Goal: Task Accomplishment & Management: Use online tool/utility

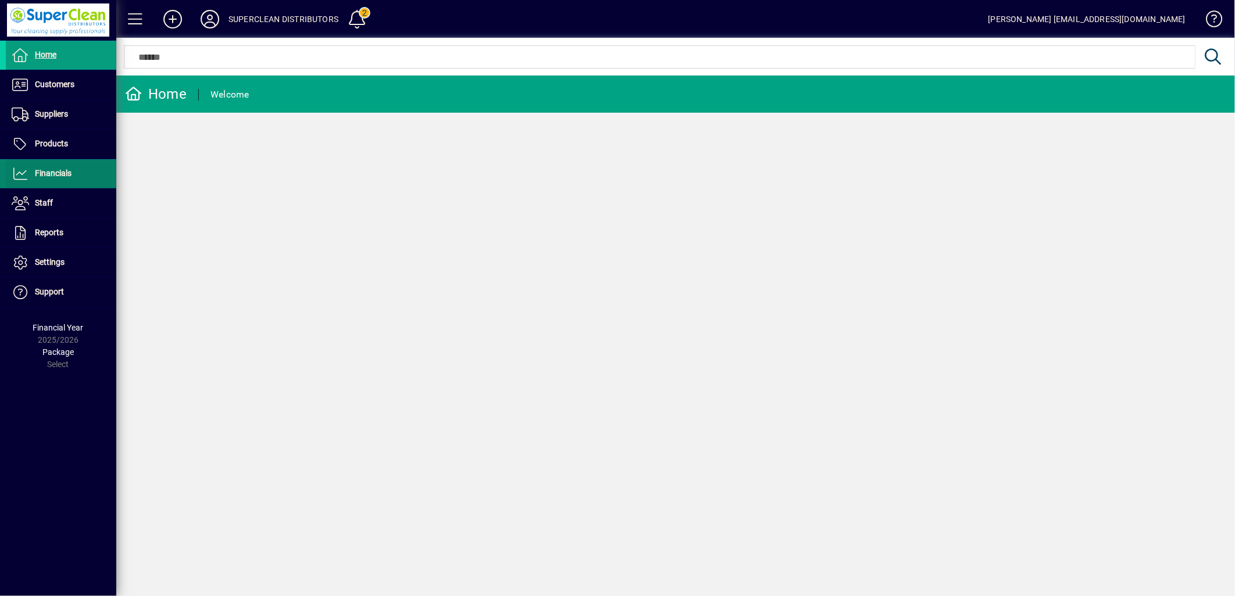
click at [50, 182] on span at bounding box center [61, 174] width 110 height 28
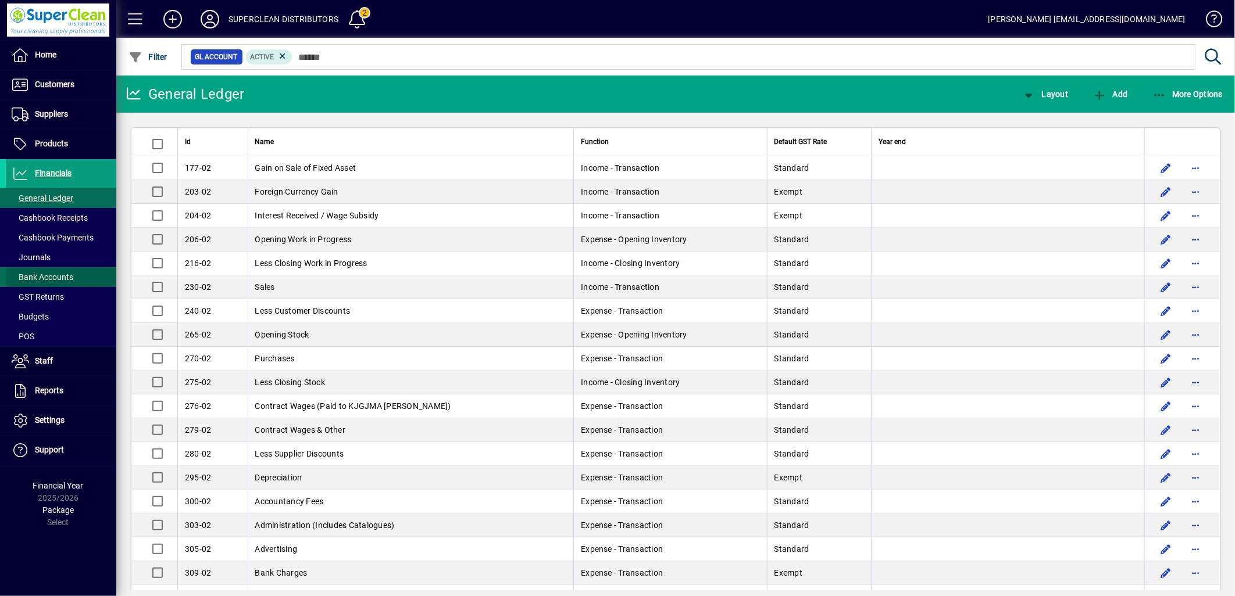
click at [49, 280] on span "Bank Accounts" at bounding box center [43, 277] width 62 height 9
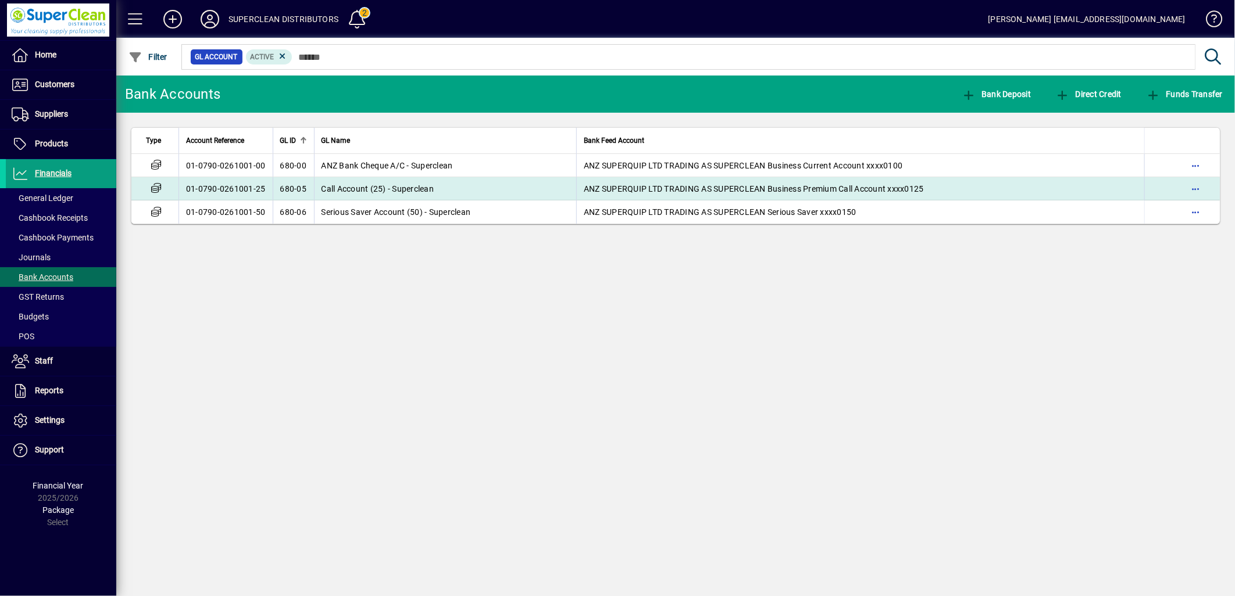
click at [409, 191] on span "Call Account (25) - Superclean" at bounding box center [377, 188] width 113 height 9
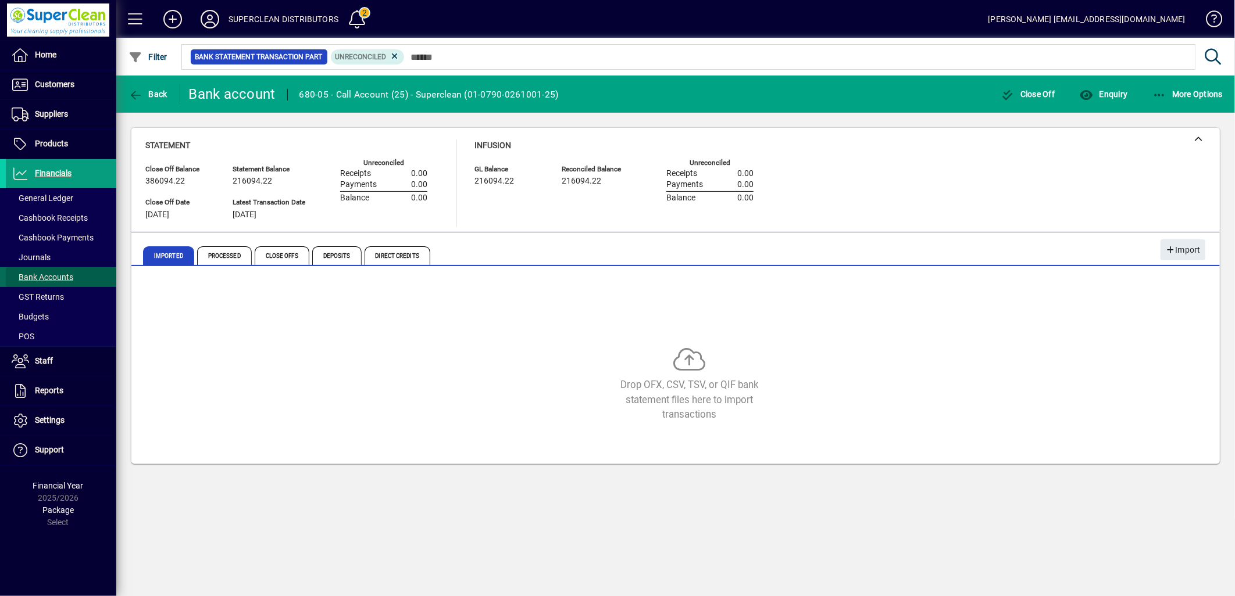
click at [47, 280] on span "Bank Accounts" at bounding box center [43, 277] width 62 height 9
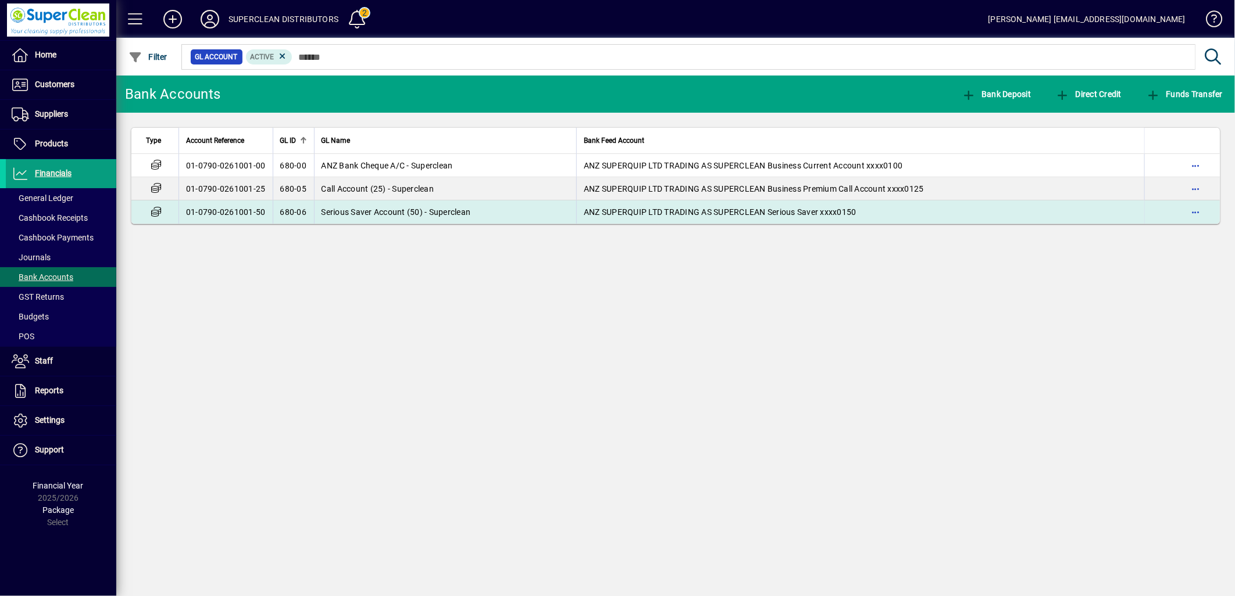
click at [248, 217] on td "01-0790-0261001-50" at bounding box center [225, 212] width 94 height 23
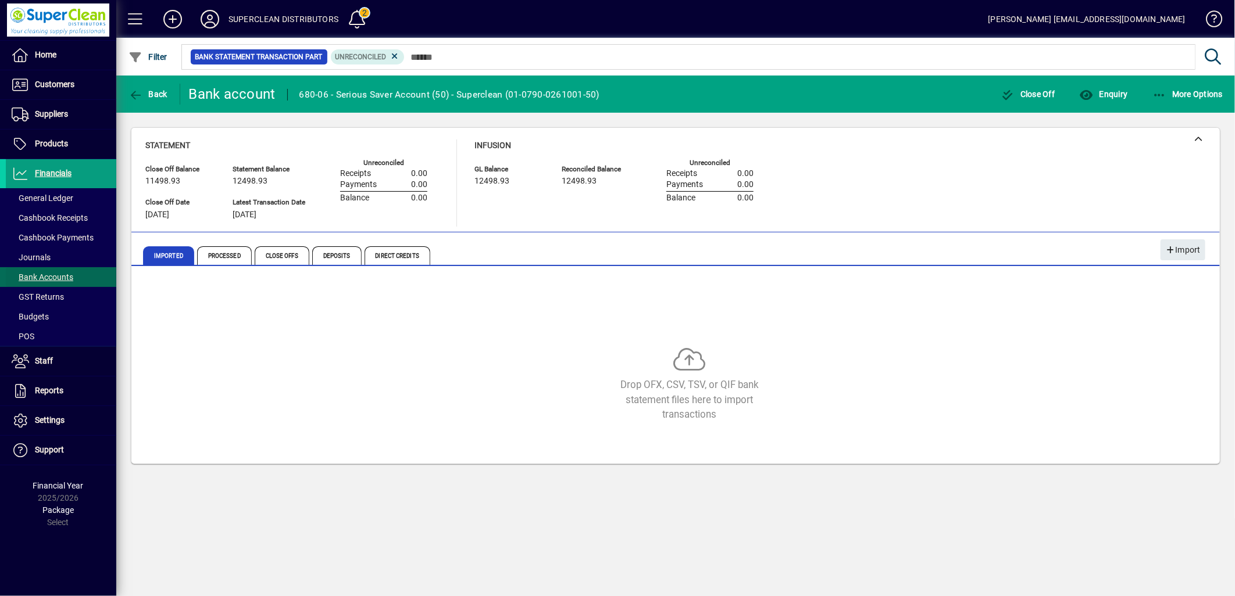
click at [62, 279] on span "Bank Accounts" at bounding box center [43, 277] width 62 height 9
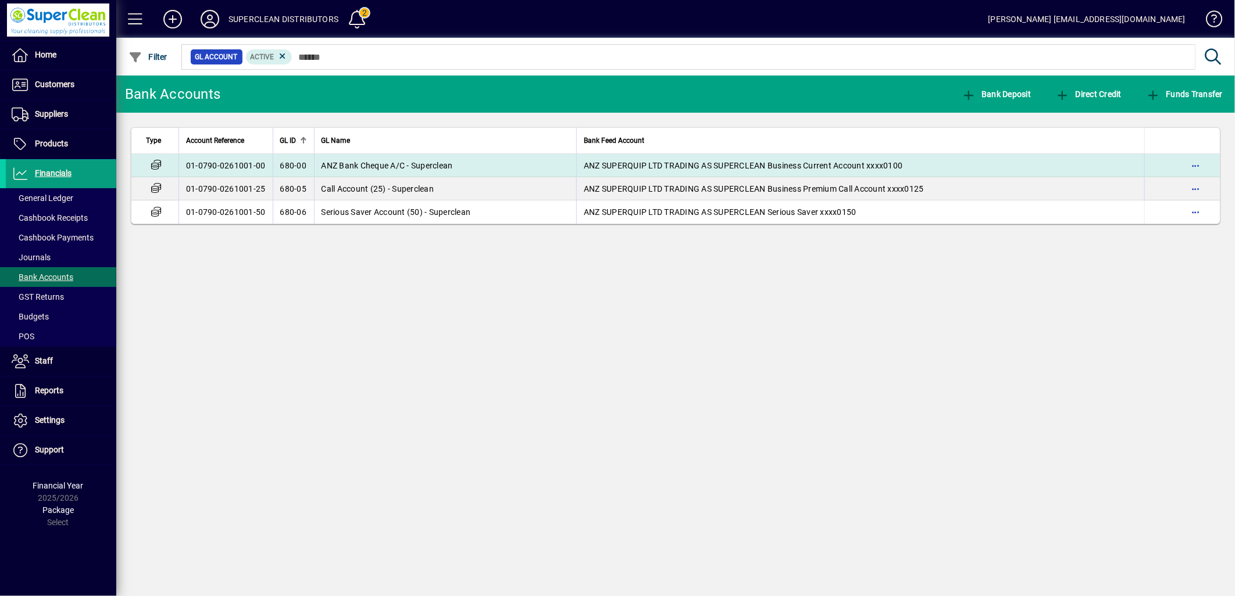
click at [370, 170] on span "ANZ Bank Cheque A/C - Superclean" at bounding box center [386, 165] width 131 height 9
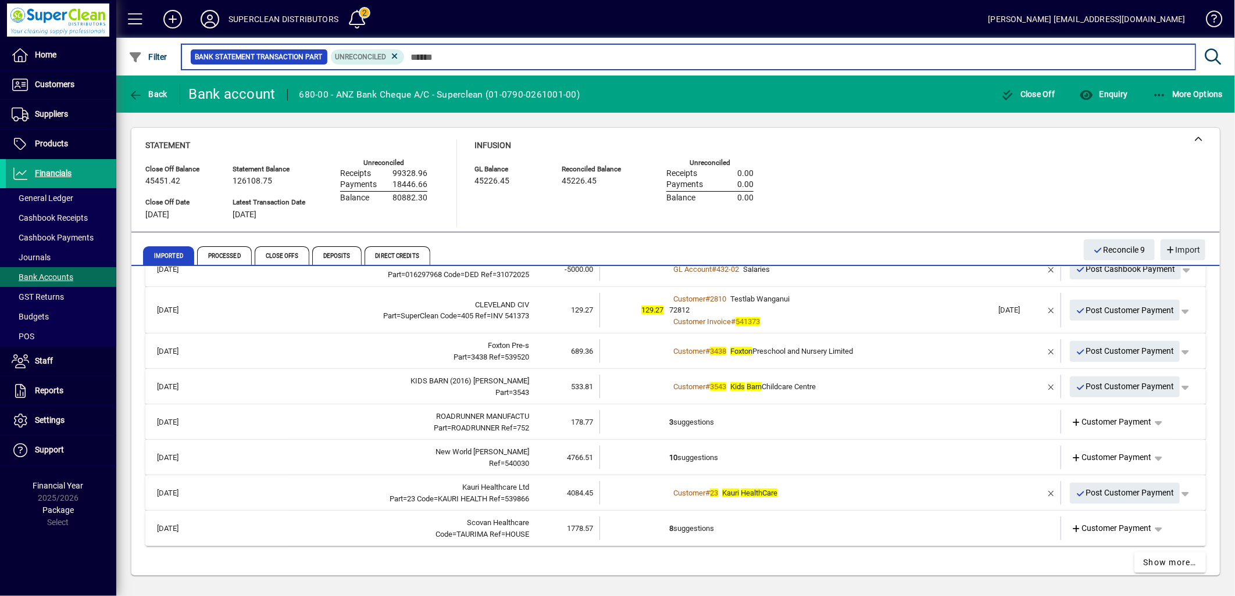
scroll to position [462, 0]
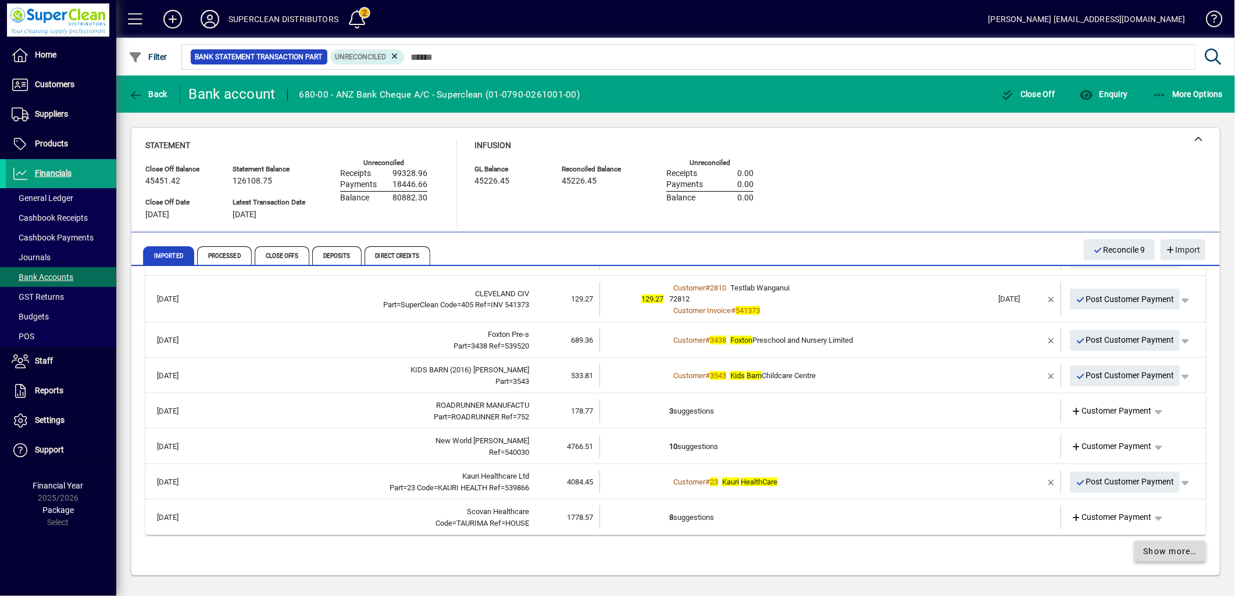
click at [1154, 549] on span "Show more…" at bounding box center [1169, 552] width 53 height 12
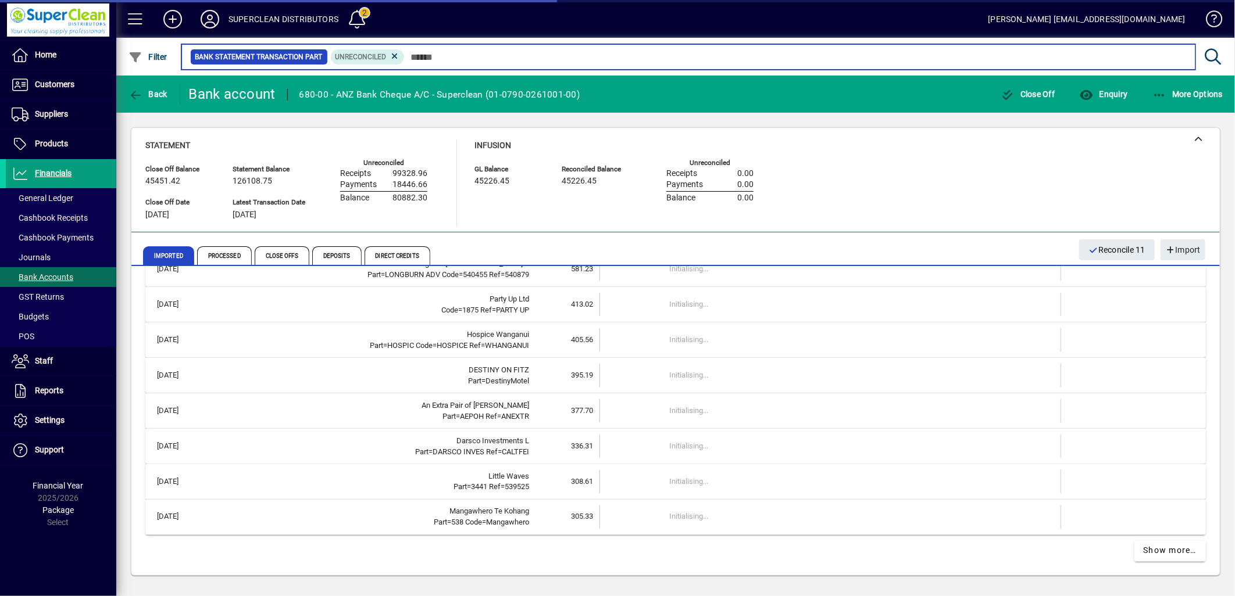
scroll to position [1171, 0]
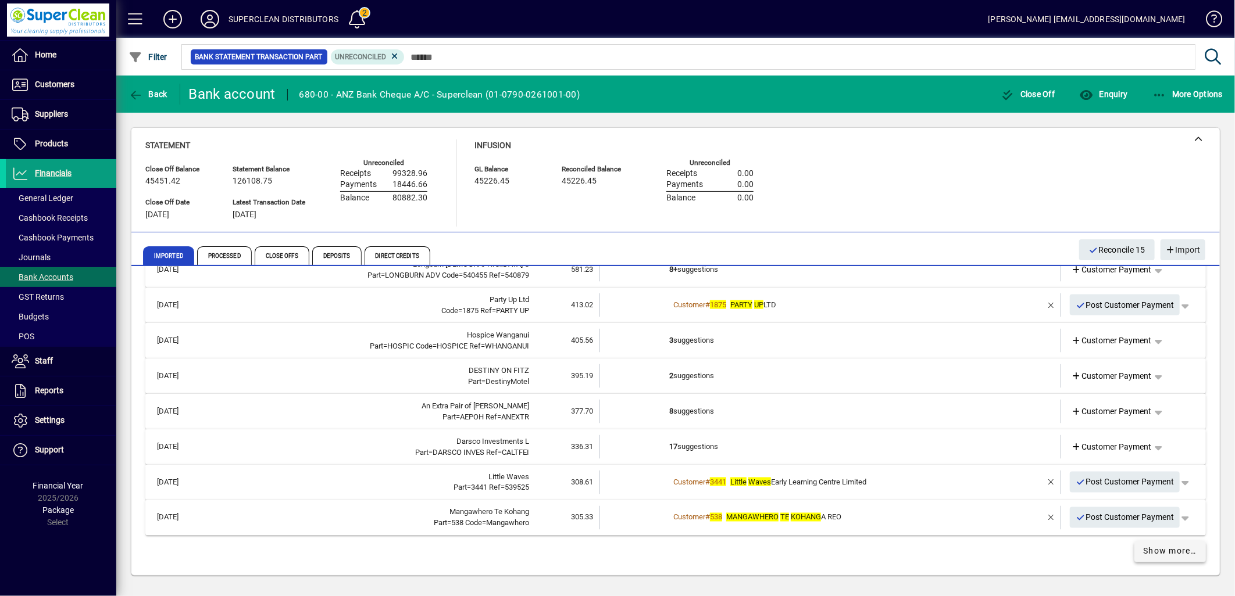
click at [1171, 553] on span "Show more…" at bounding box center [1169, 552] width 53 height 12
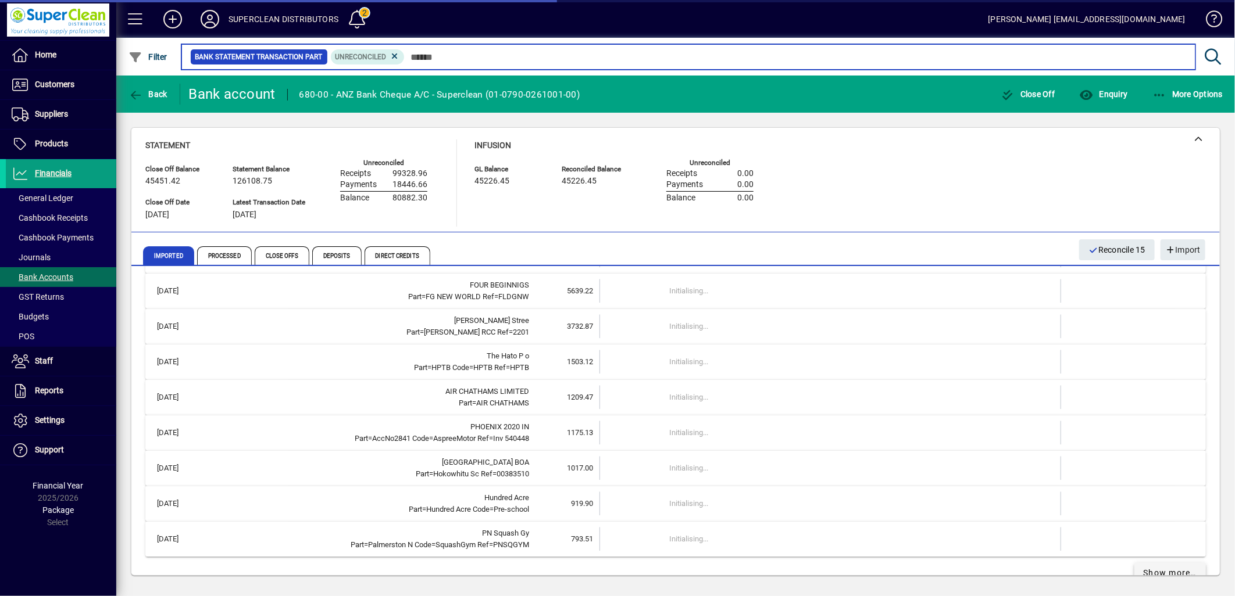
scroll to position [1879, 0]
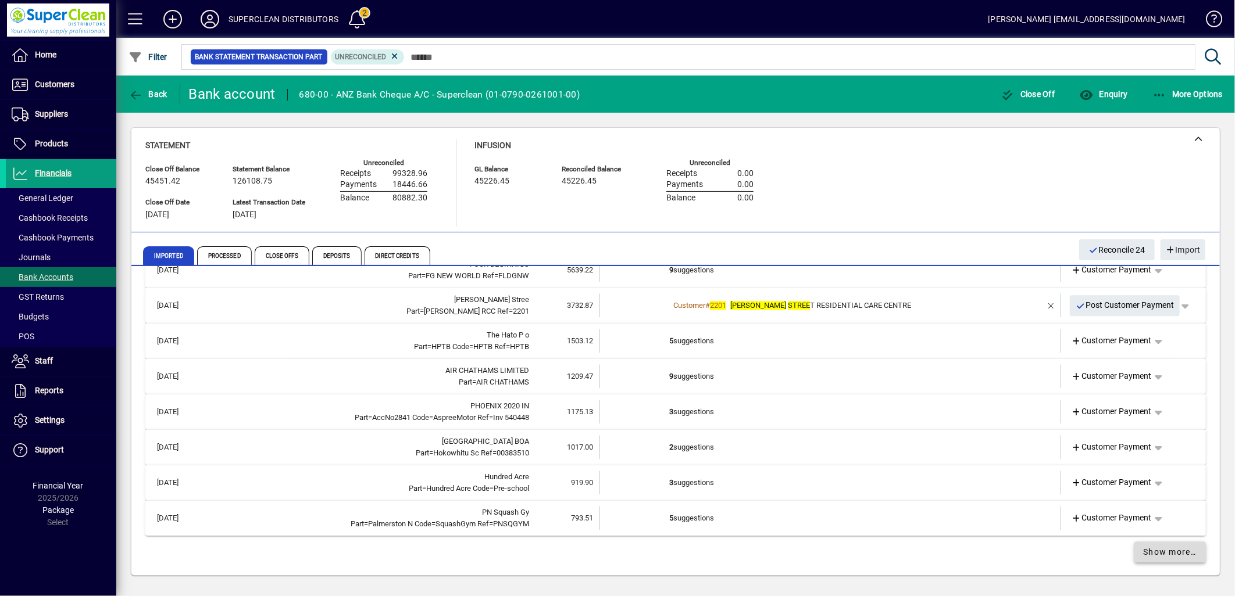
click at [1171, 553] on span "Show more…" at bounding box center [1169, 552] width 53 height 12
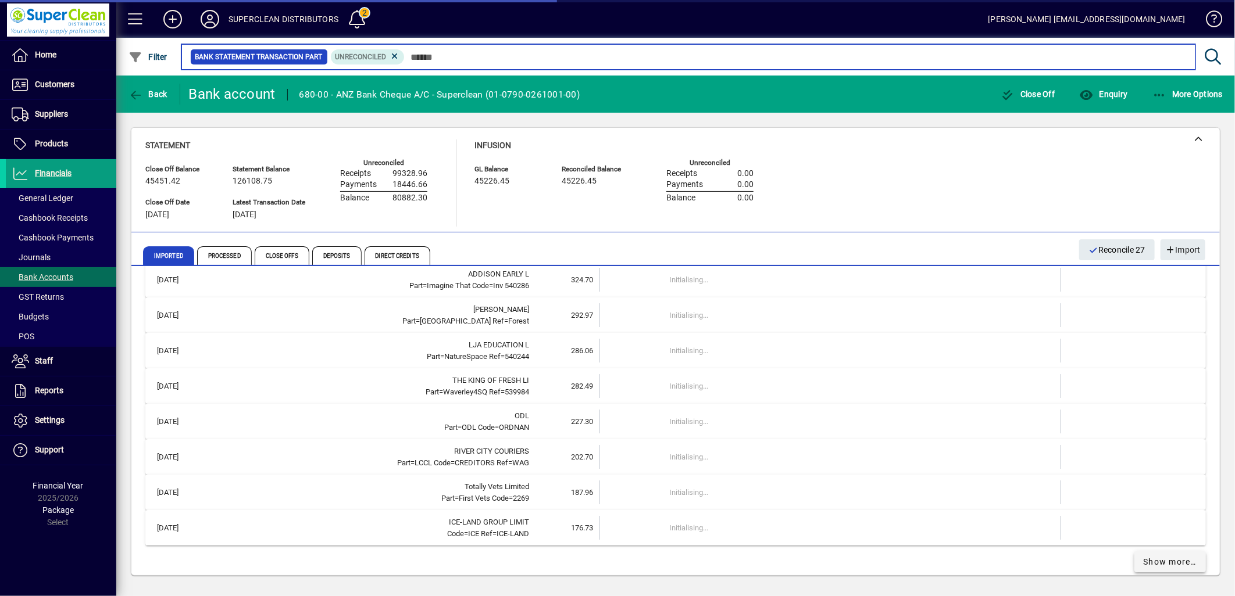
scroll to position [2587, 0]
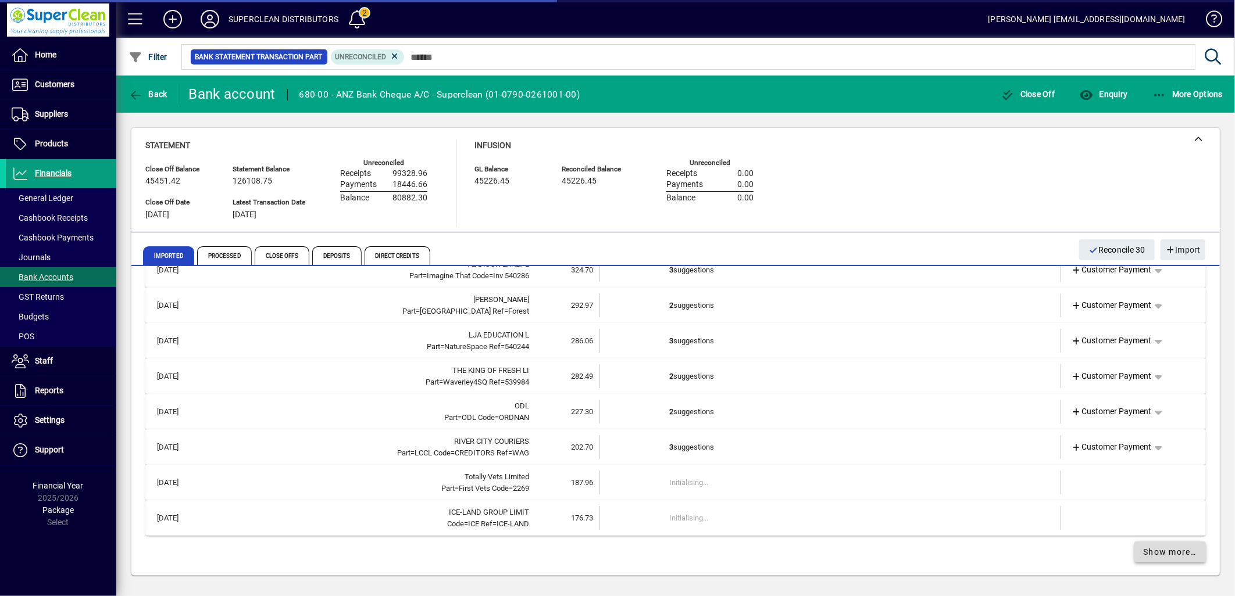
click at [1171, 553] on span "Show more…" at bounding box center [1169, 552] width 53 height 12
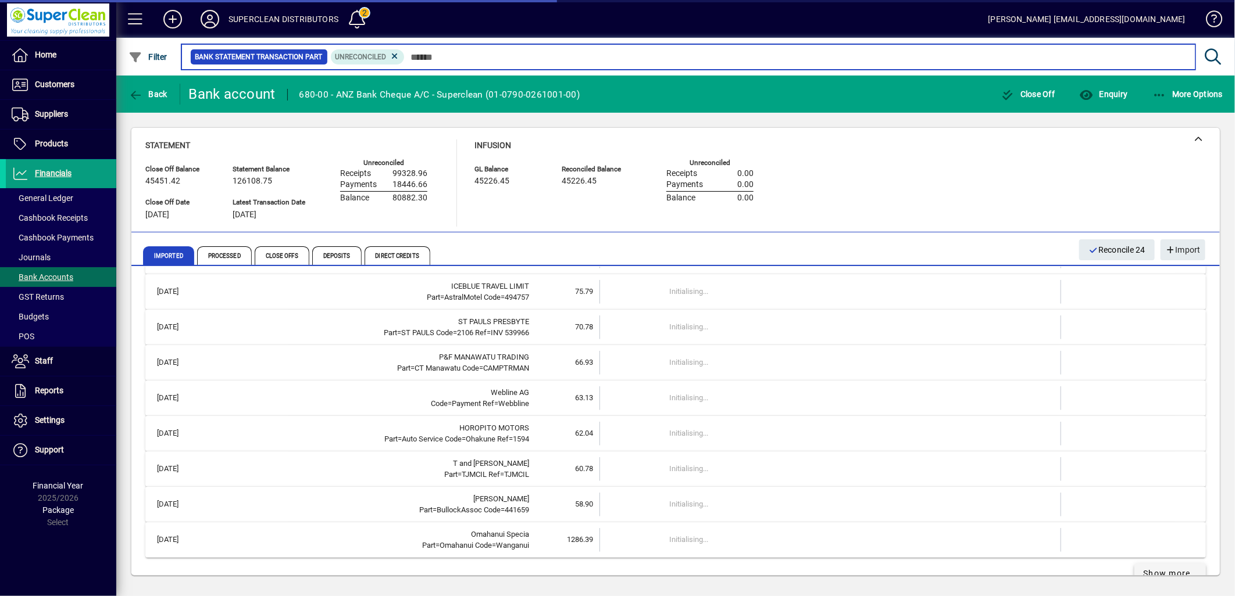
scroll to position [3295, 0]
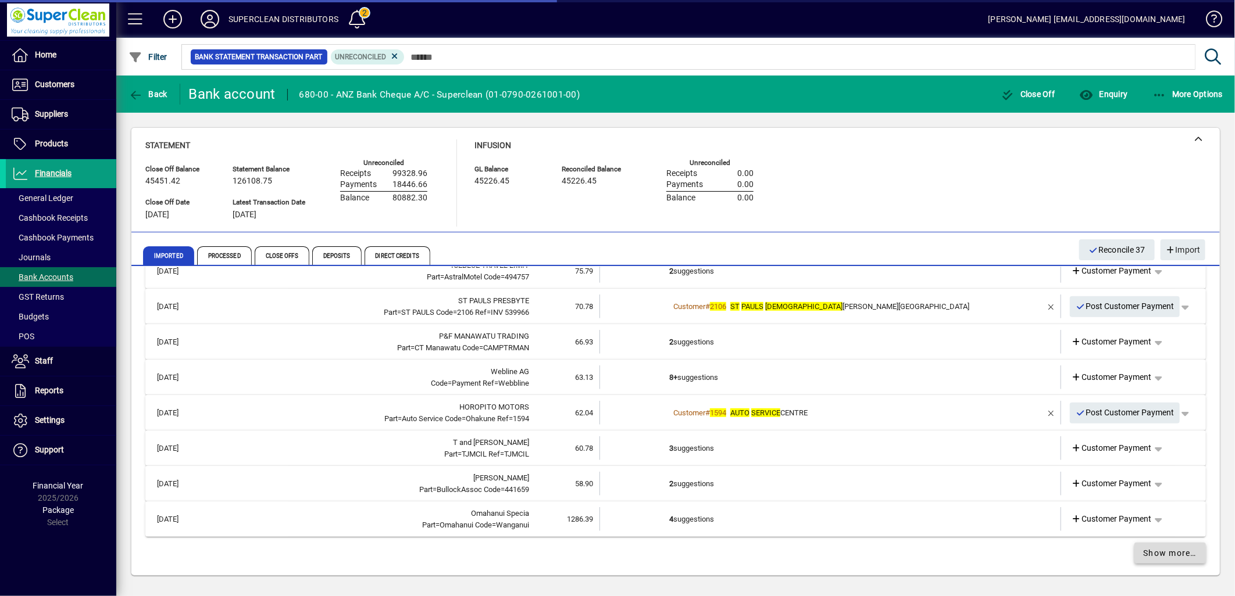
click at [1171, 553] on span "Show more…" at bounding box center [1169, 554] width 53 height 12
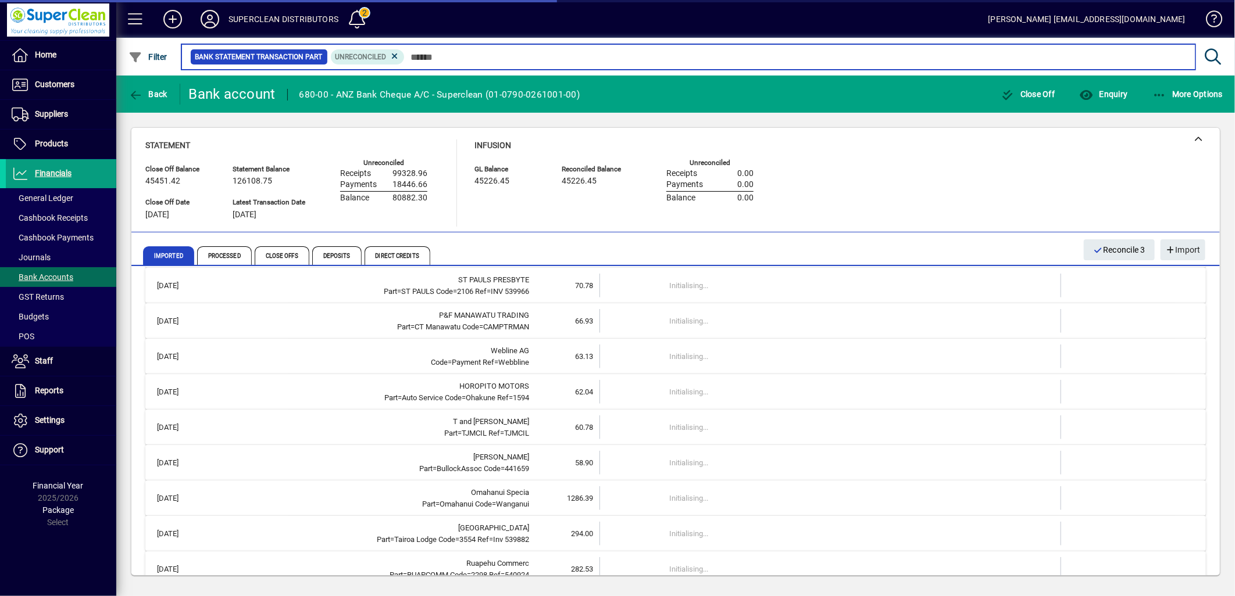
scroll to position [3994, 0]
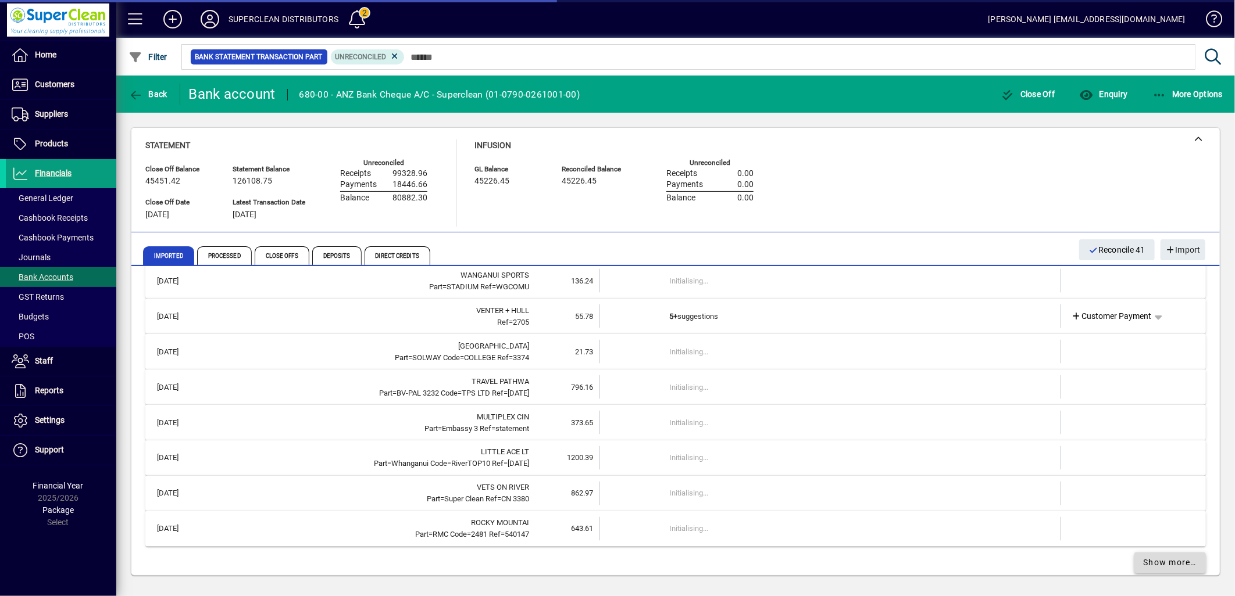
click at [1171, 557] on span "Show more…" at bounding box center [1169, 563] width 53 height 12
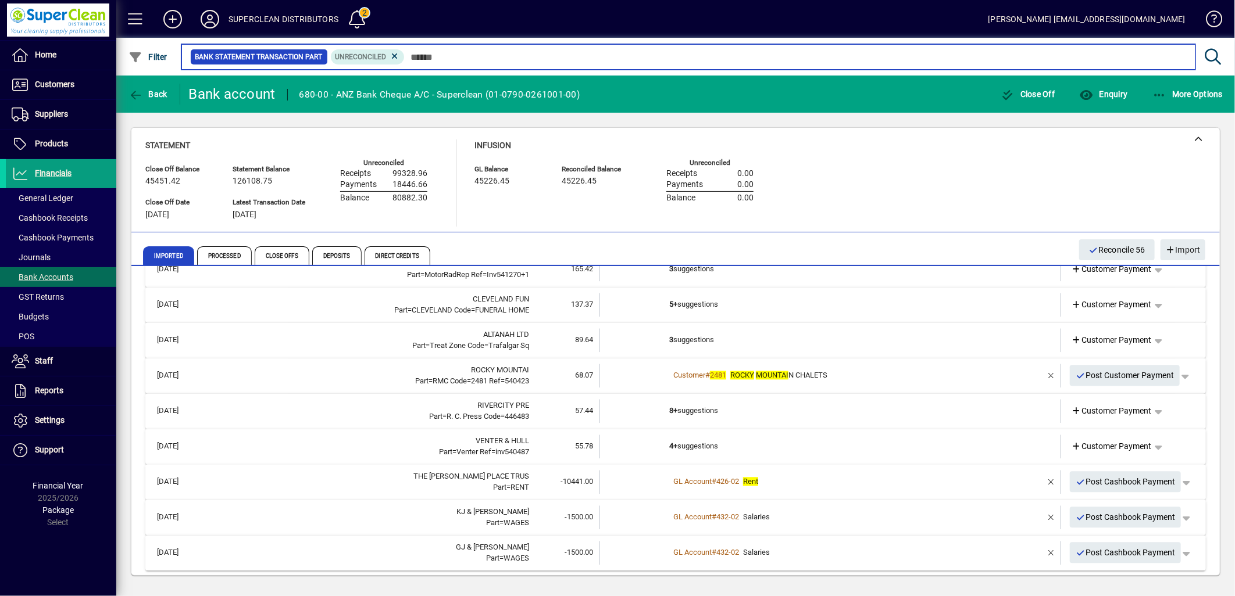
scroll to position [4550, 0]
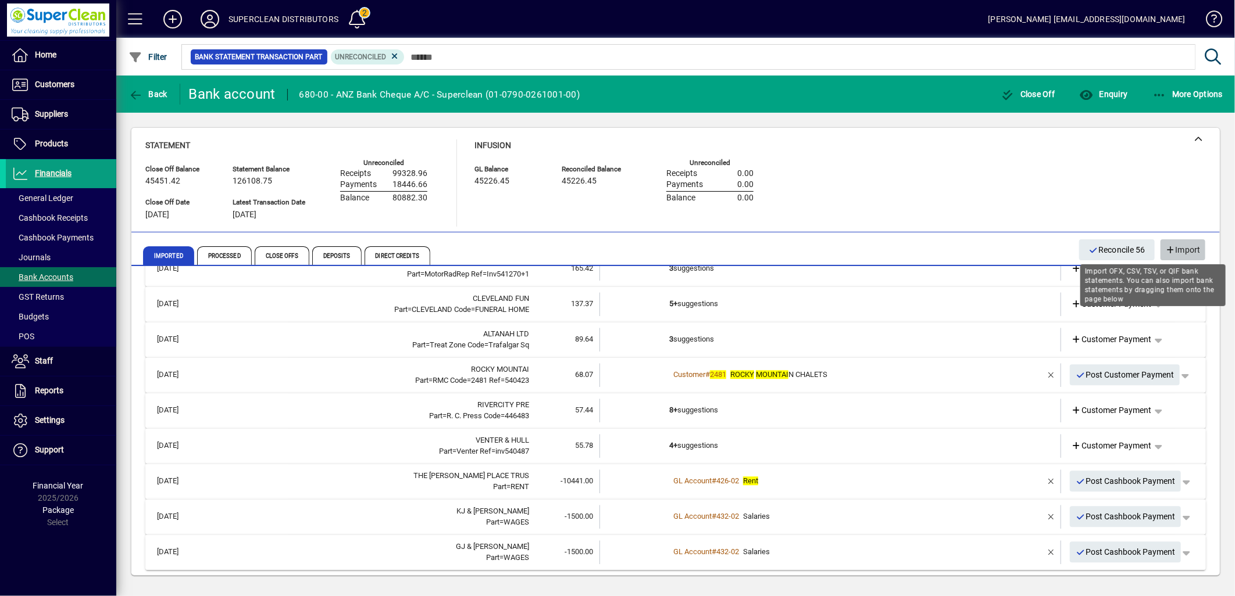
click at [1192, 245] on span "Import" at bounding box center [1182, 250] width 35 height 19
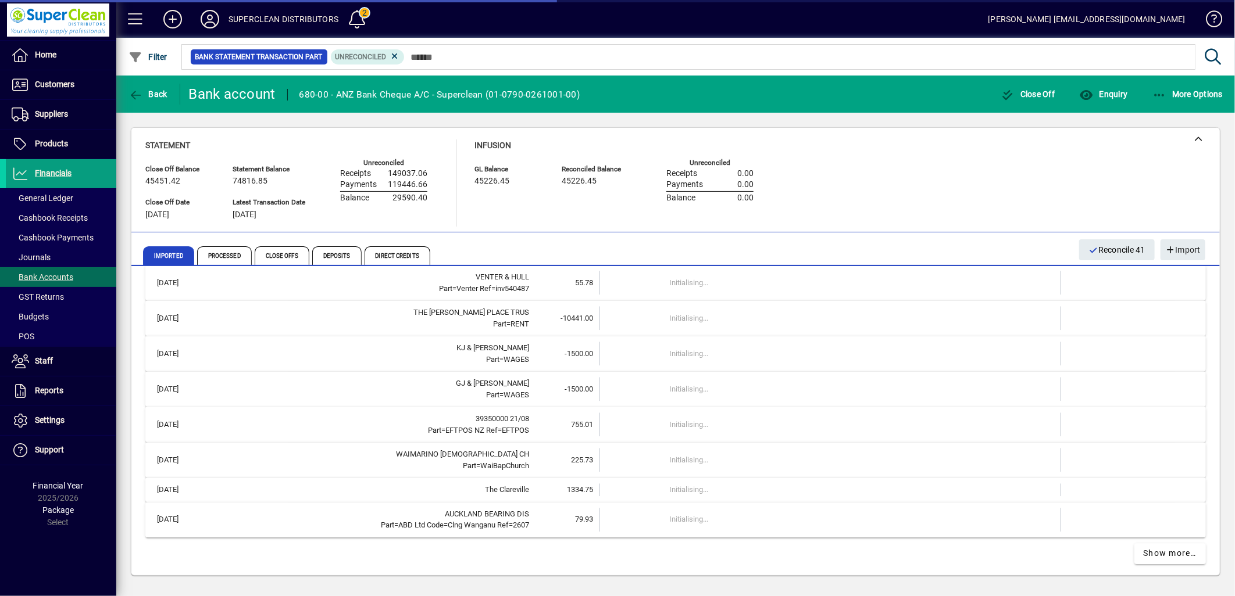
scroll to position [4713, 0]
click at [57, 281] on span "Bank Accounts" at bounding box center [43, 277] width 62 height 9
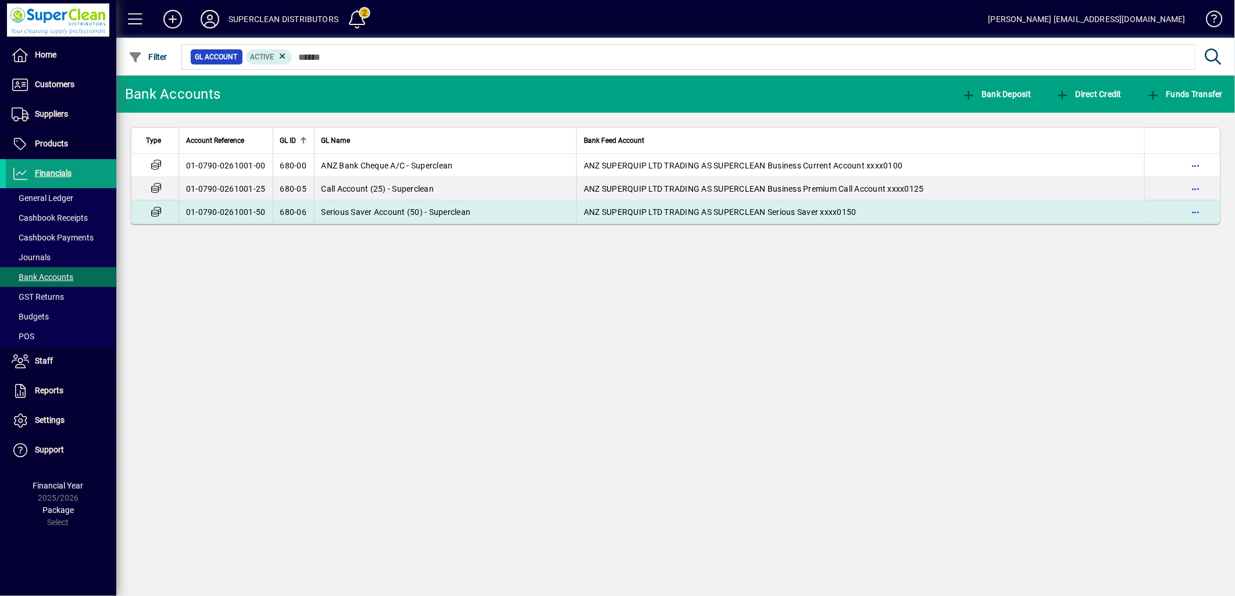
click at [349, 210] on span "Serious Saver Account (50) - Superclean" at bounding box center [395, 212] width 149 height 9
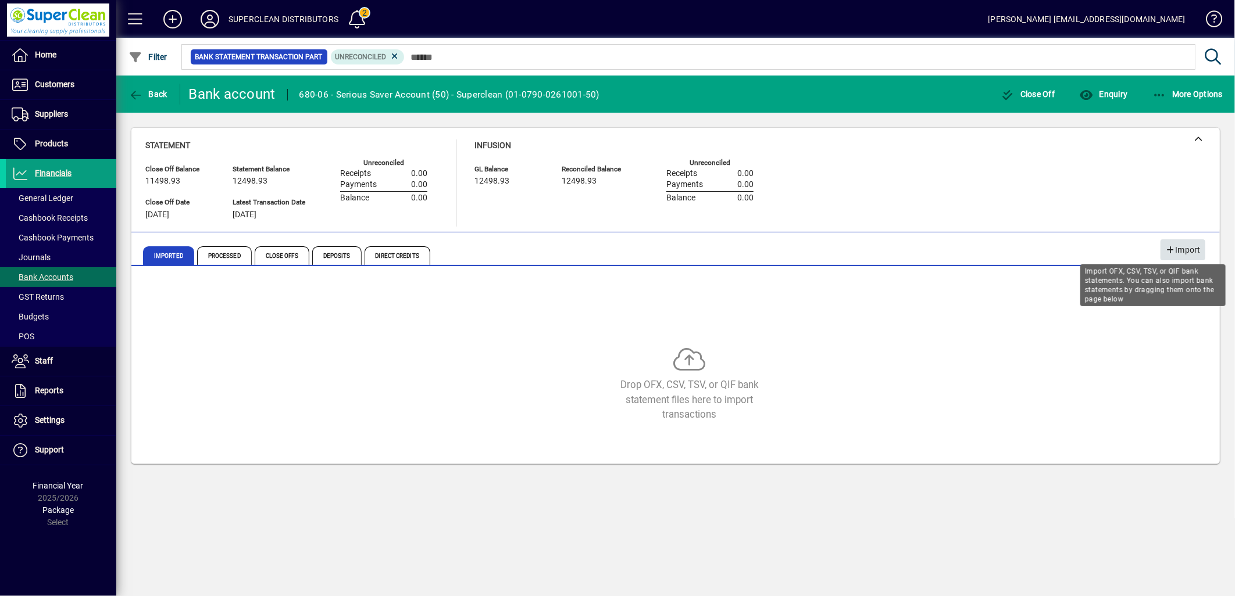
click at [1190, 255] on span "Import" at bounding box center [1182, 250] width 35 height 19
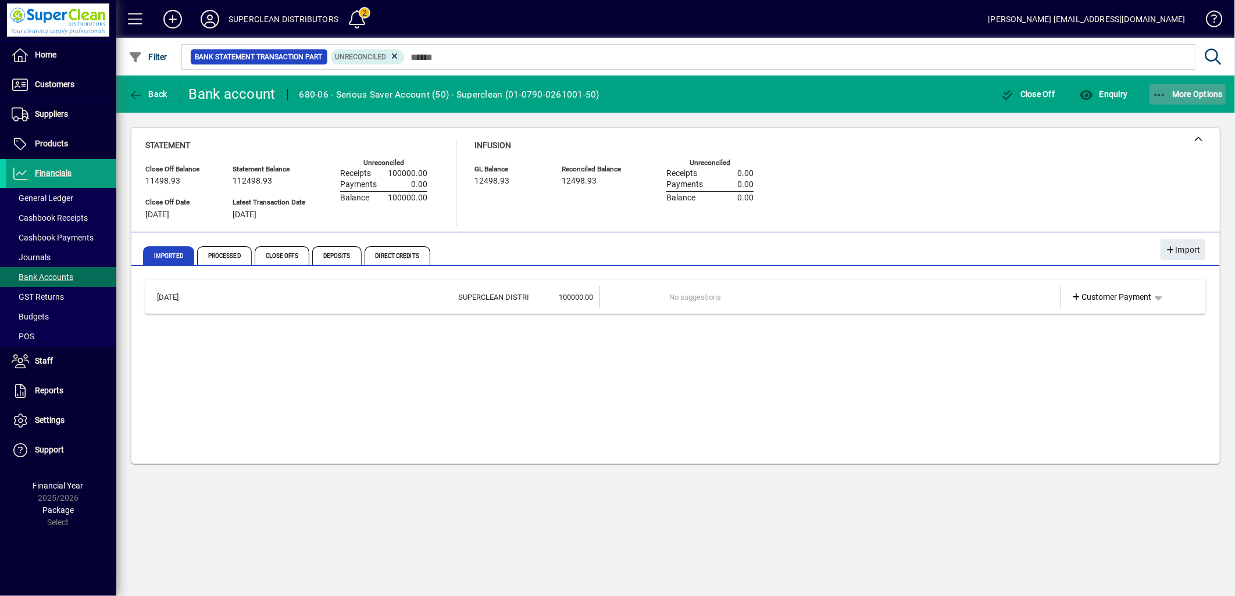
click at [1189, 94] on span "More Options" at bounding box center [1187, 94] width 71 height 9
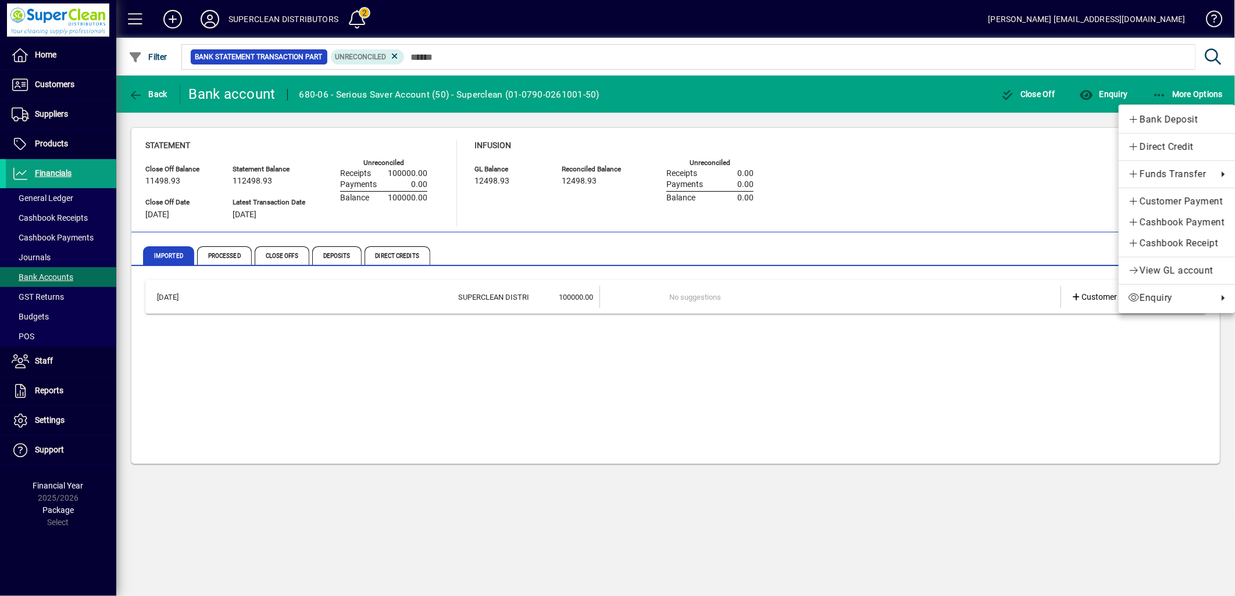
click at [804, 417] on div at bounding box center [617, 298] width 1235 height 596
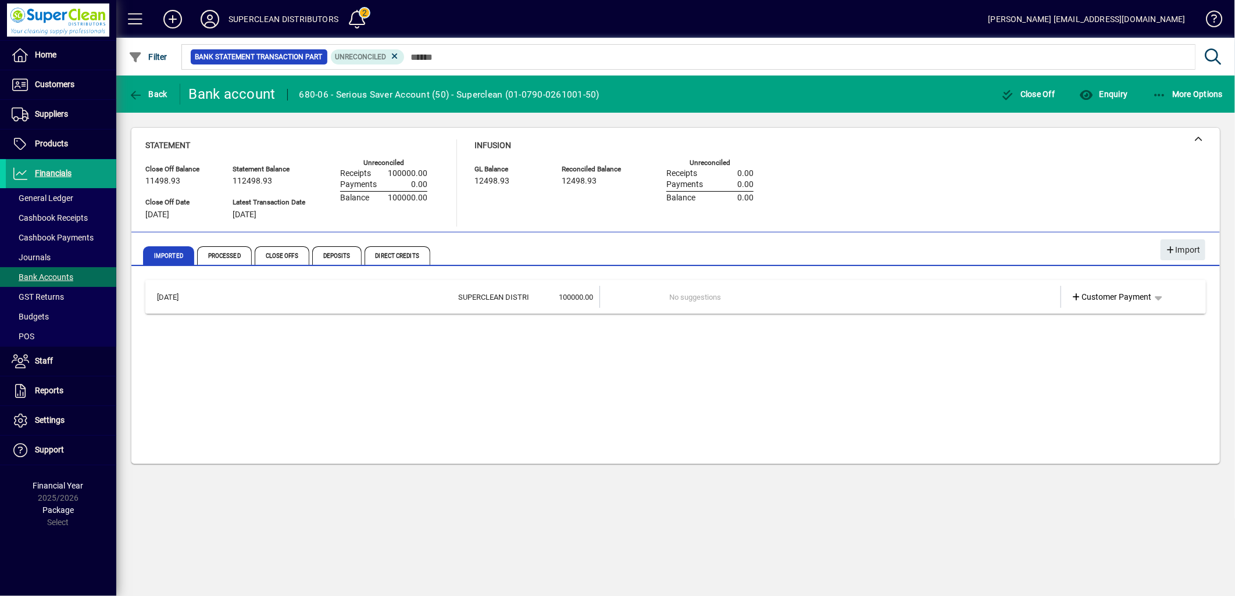
click at [712, 303] on td "No suggestions" at bounding box center [831, 297] width 324 height 22
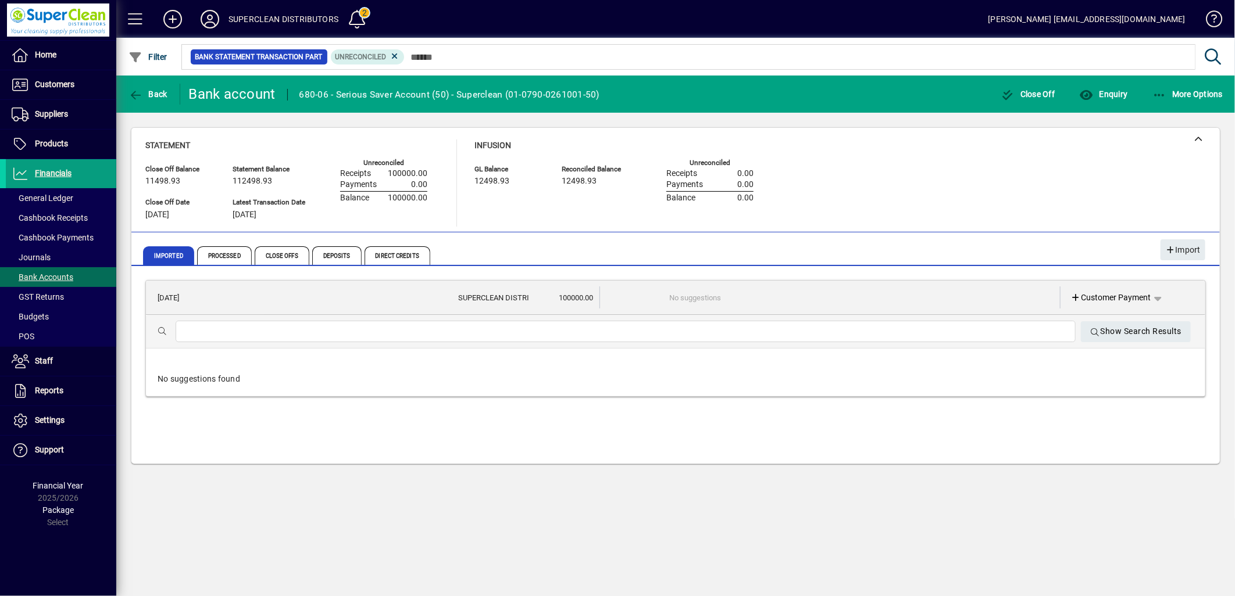
click at [712, 303] on td "No suggestions" at bounding box center [830, 298] width 323 height 22
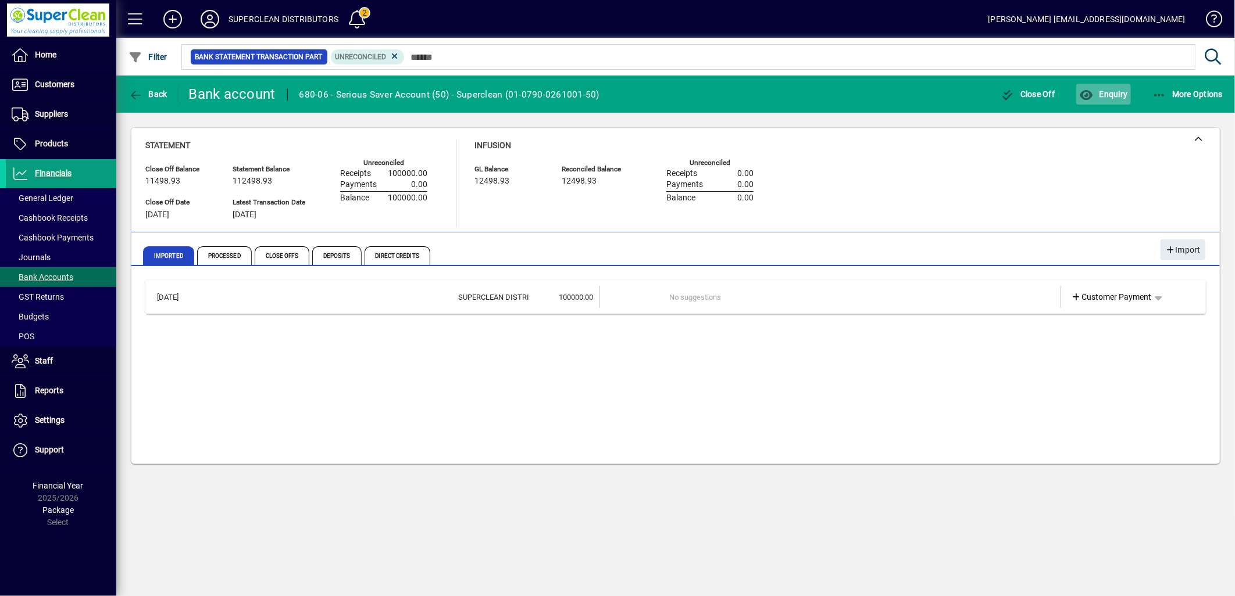
click at [1108, 101] on span "button" at bounding box center [1103, 94] width 54 height 28
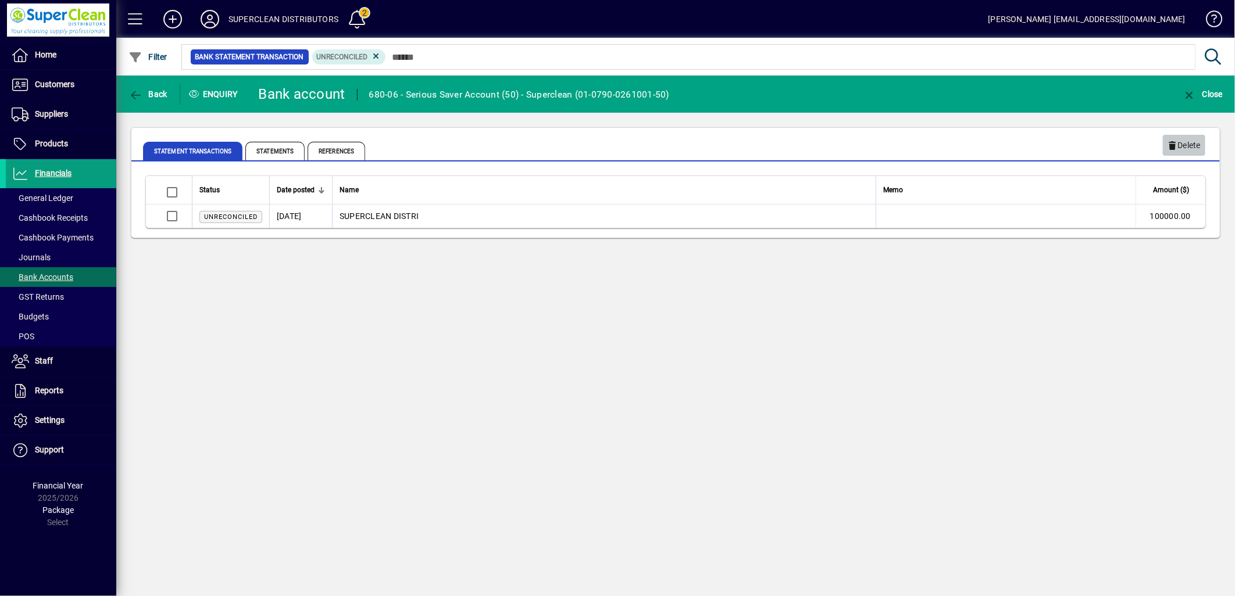
click at [1200, 148] on span "button" at bounding box center [1184, 145] width 42 height 28
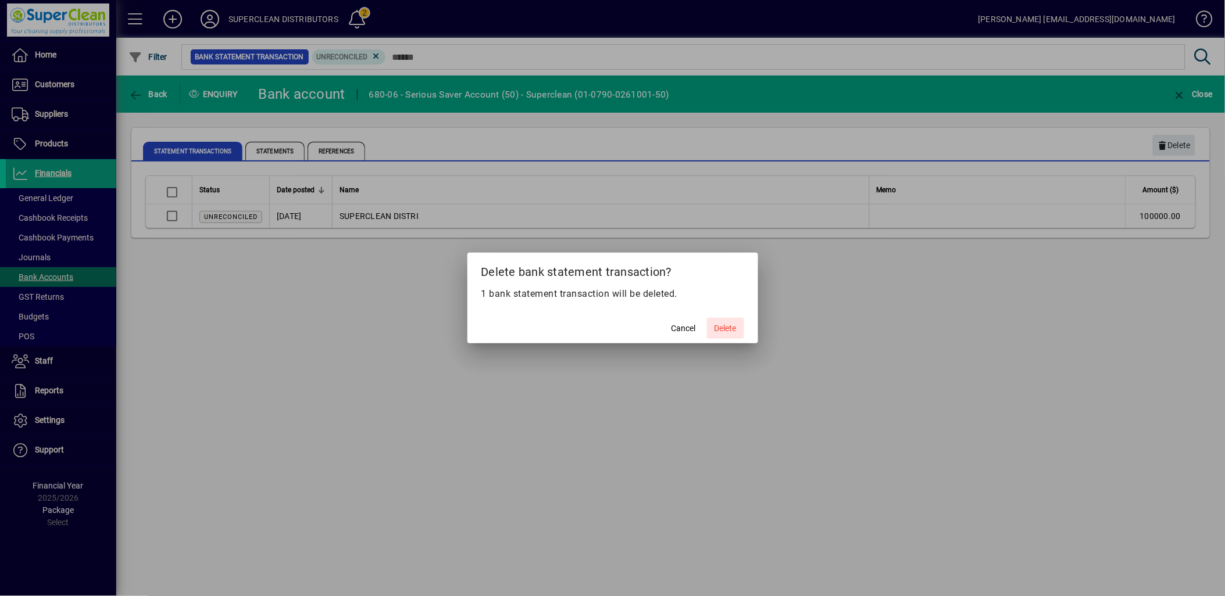
click at [727, 330] on span "Delete" at bounding box center [725, 329] width 22 height 12
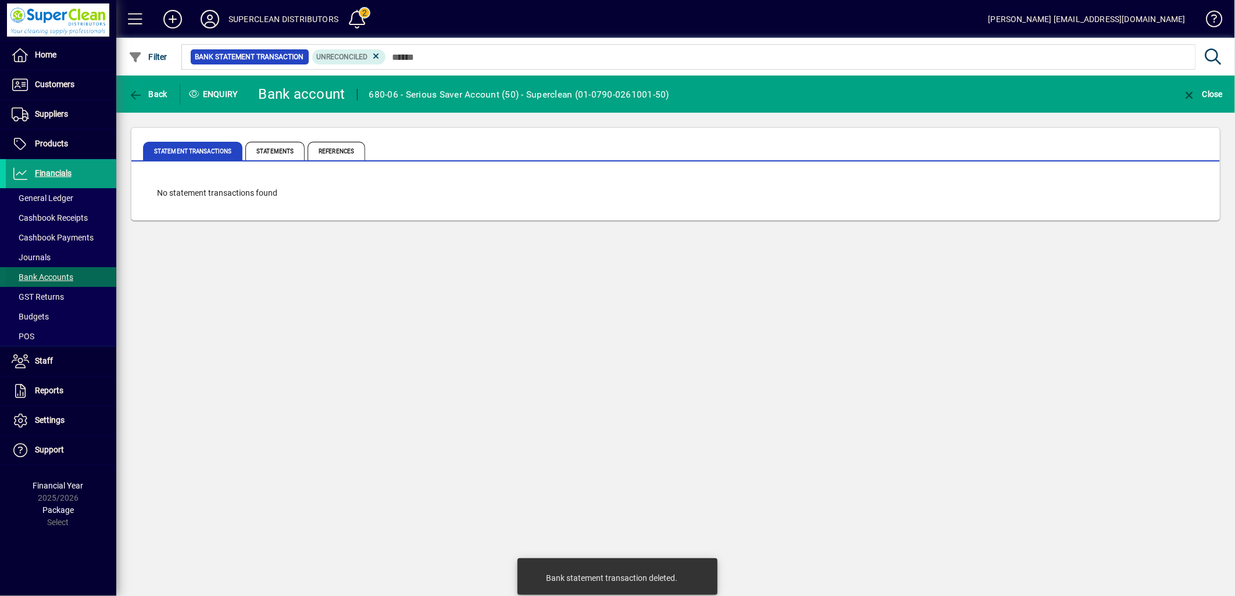
click at [45, 277] on span "Bank Accounts" at bounding box center [43, 277] width 62 height 9
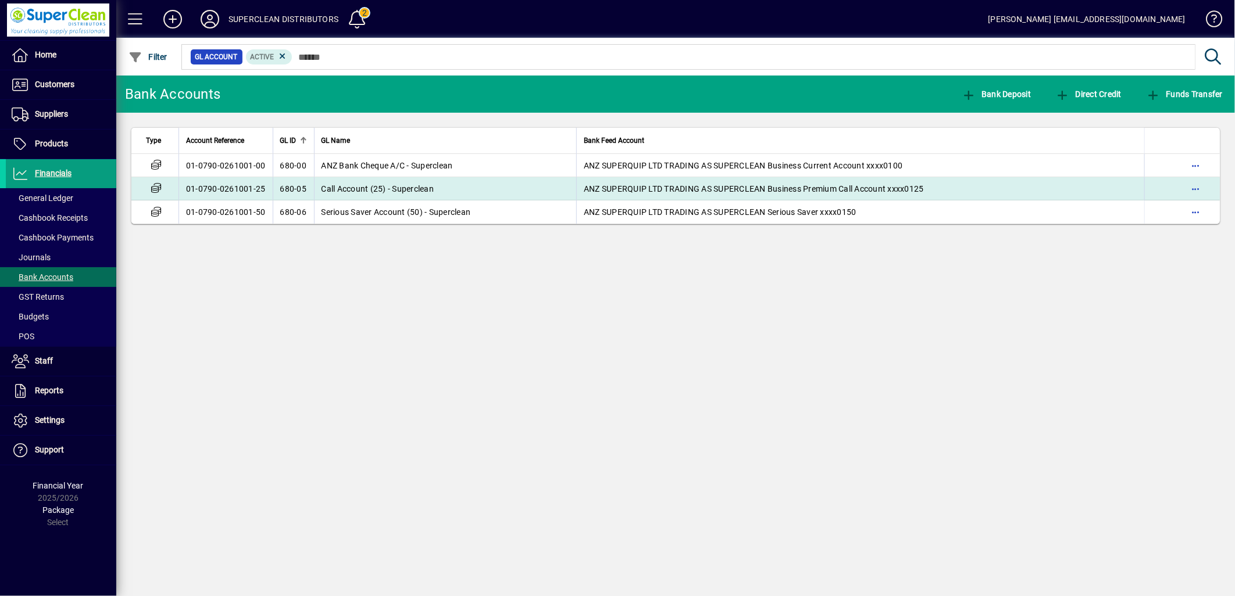
click at [364, 190] on span "Call Account (25) - Superclean" at bounding box center [377, 188] width 113 height 9
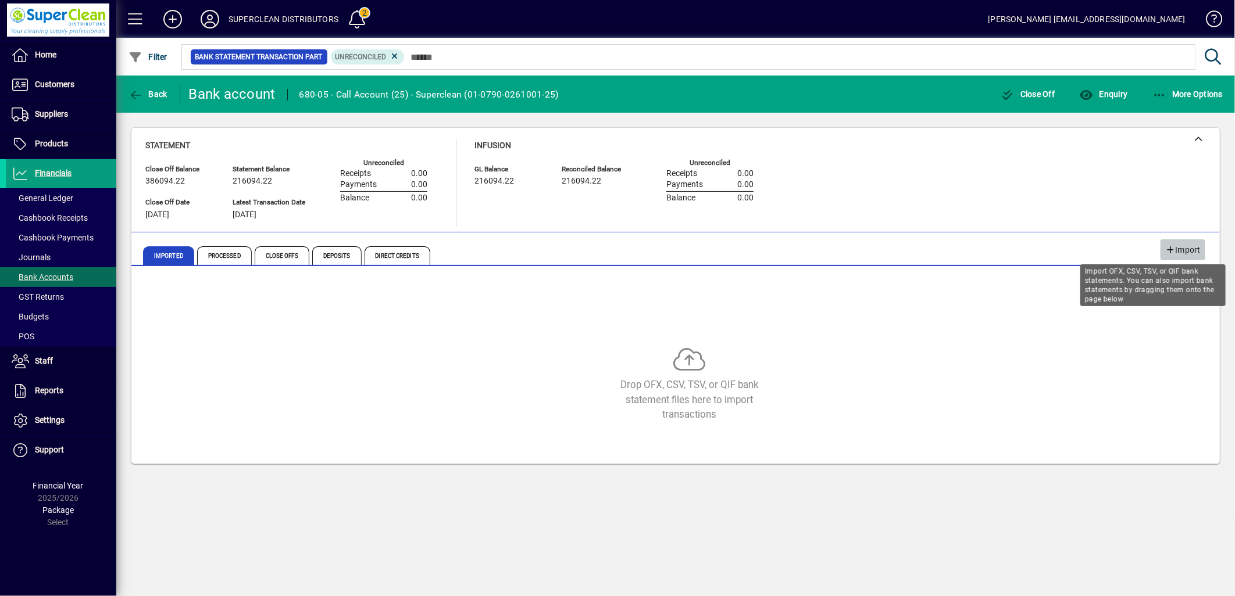
click at [1178, 249] on span "Import" at bounding box center [1182, 250] width 35 height 19
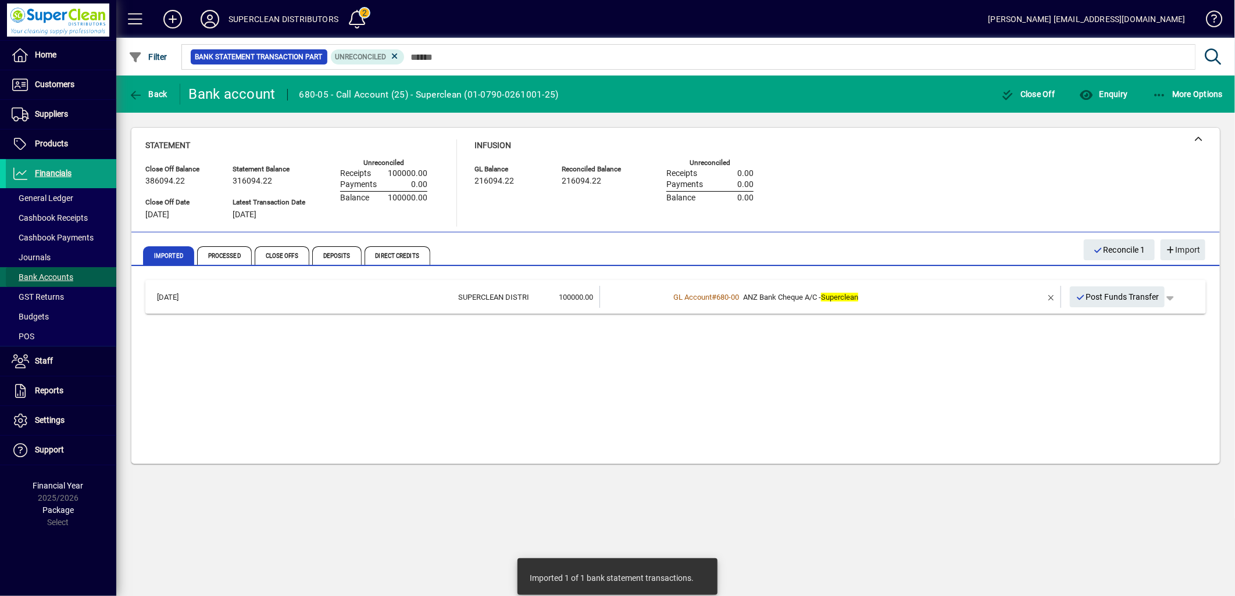
click at [53, 280] on span "Bank Accounts" at bounding box center [43, 277] width 62 height 9
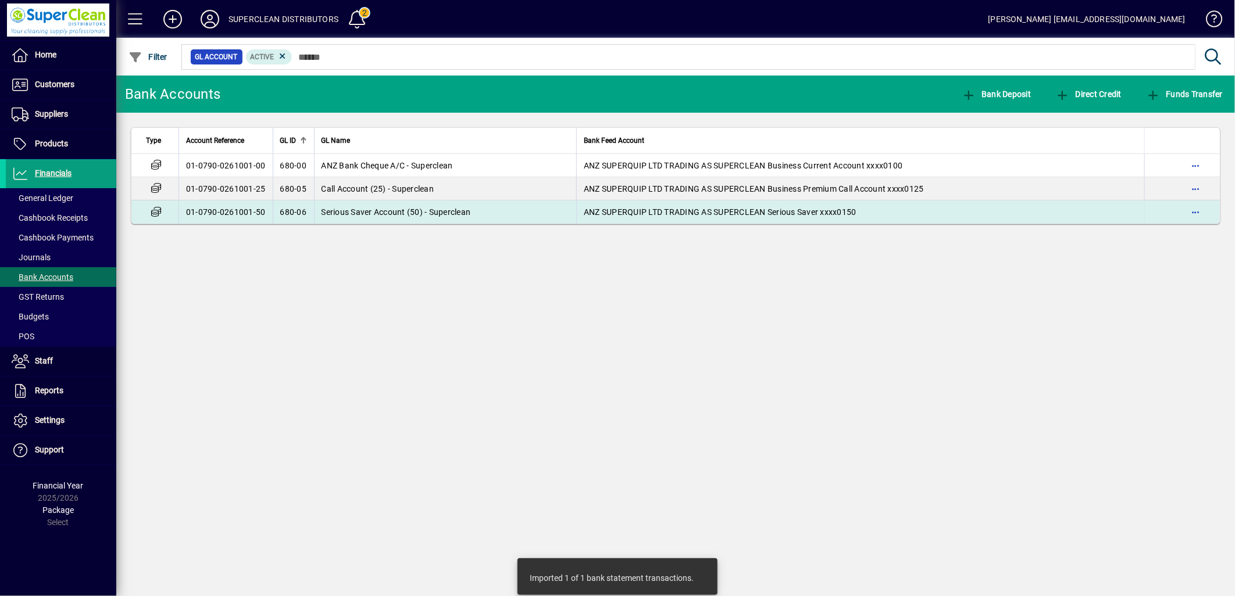
click at [347, 219] on td "Serious Saver Account (50) - Superclean" at bounding box center [445, 212] width 263 height 23
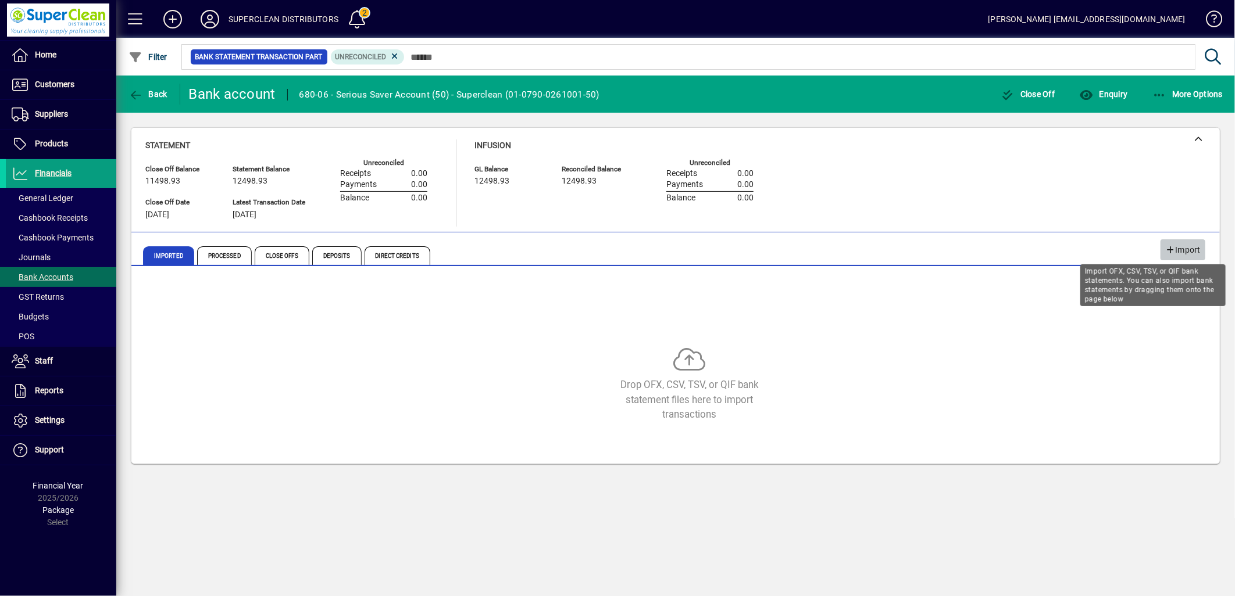
click at [1172, 241] on span "Import" at bounding box center [1182, 250] width 35 height 19
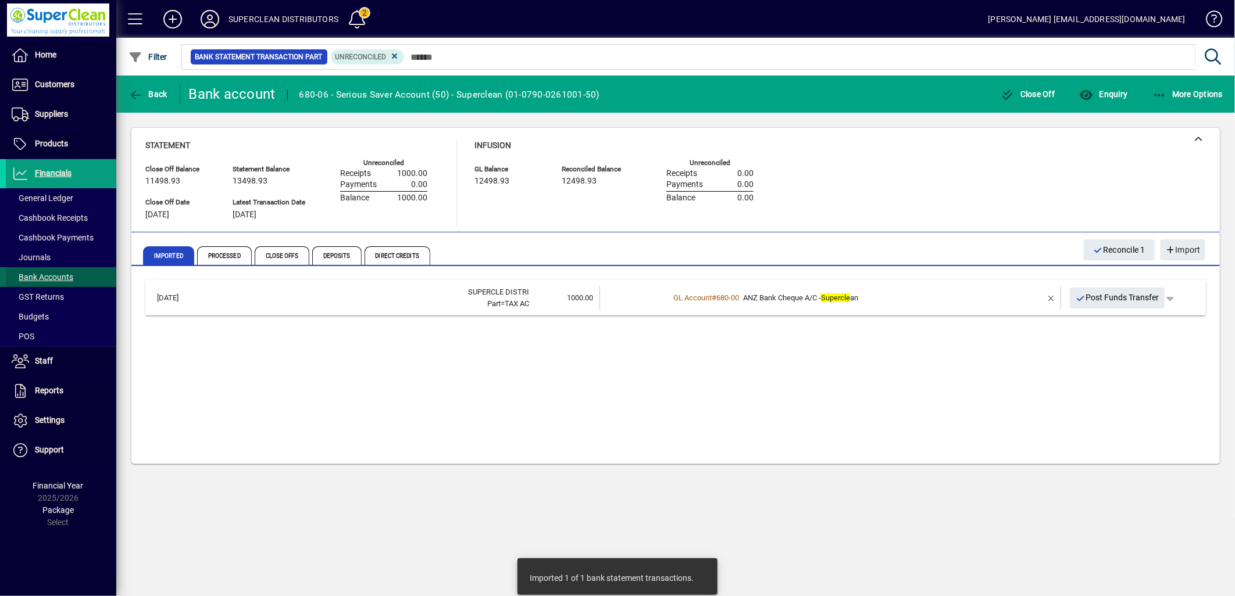
click at [33, 273] on span "Bank Accounts" at bounding box center [43, 277] width 62 height 9
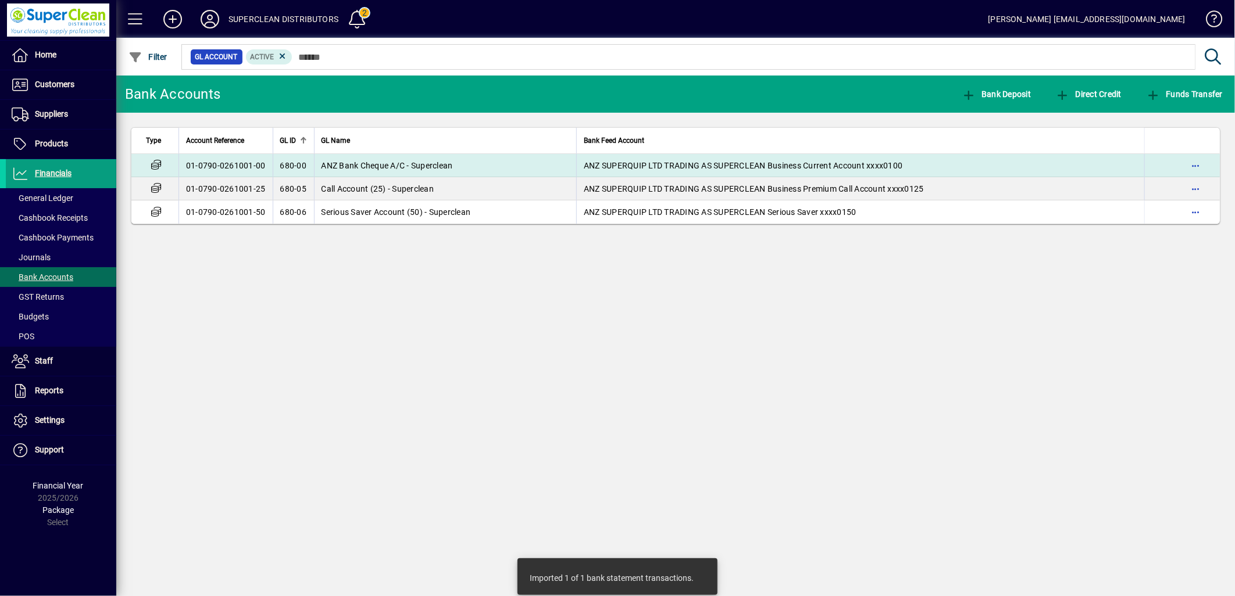
click at [219, 165] on td "01-0790-0261001-00" at bounding box center [225, 165] width 94 height 23
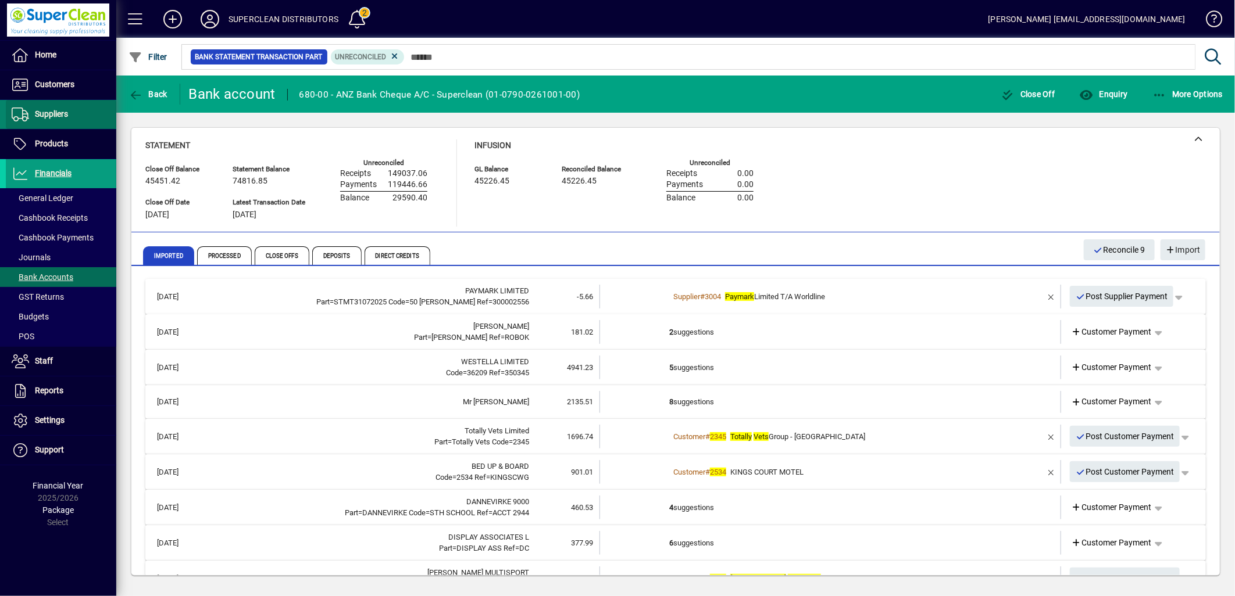
click at [55, 111] on span "Suppliers" at bounding box center [51, 113] width 33 height 9
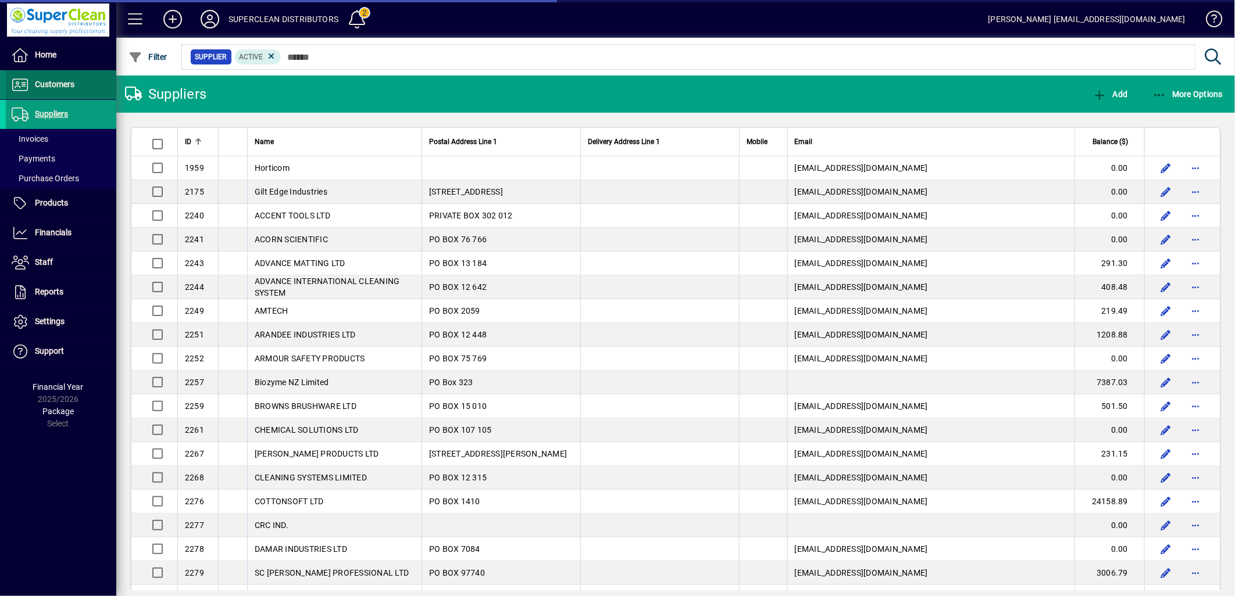
click at [64, 84] on span "Customers" at bounding box center [55, 84] width 40 height 9
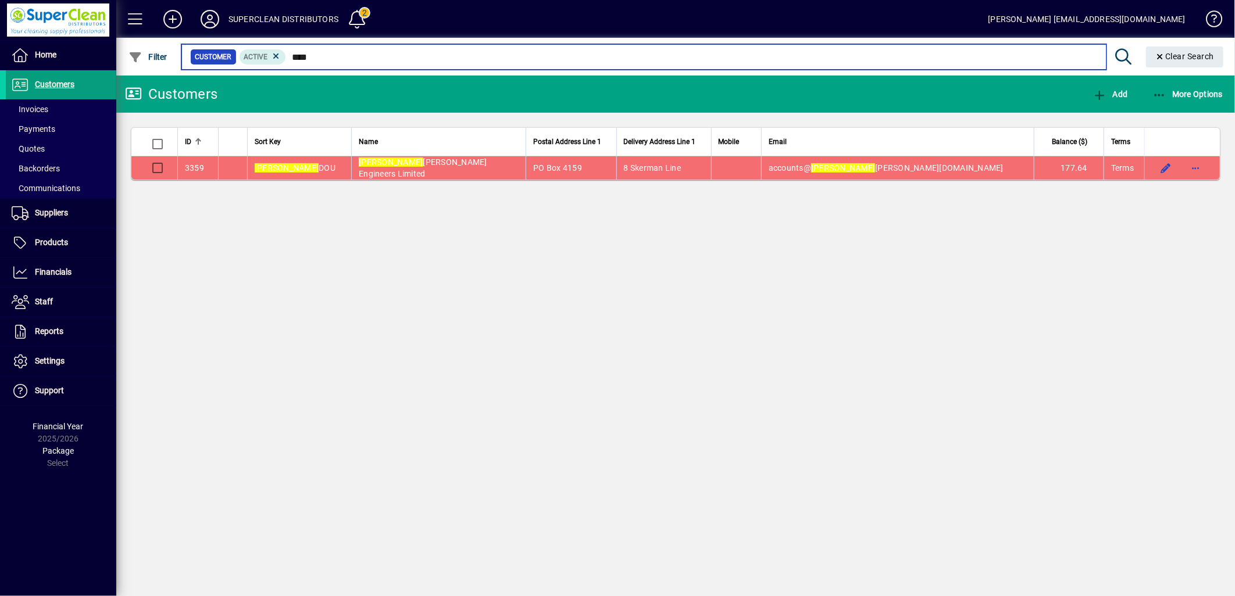
type input "****"
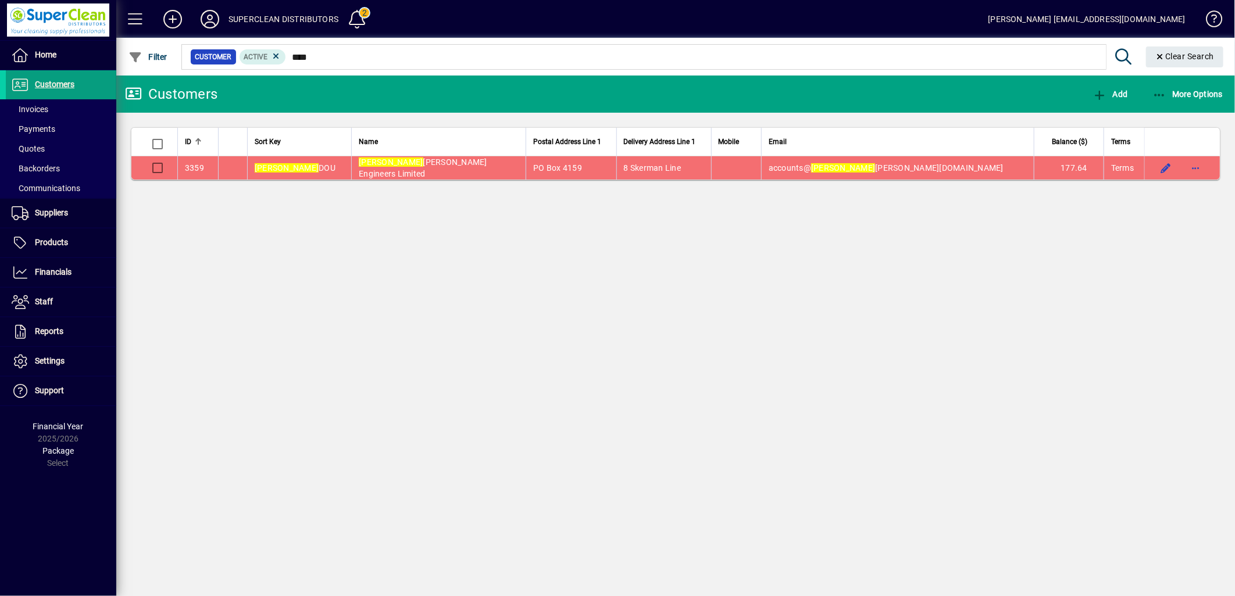
click at [359, 165] on em "Gary" at bounding box center [391, 162] width 64 height 9
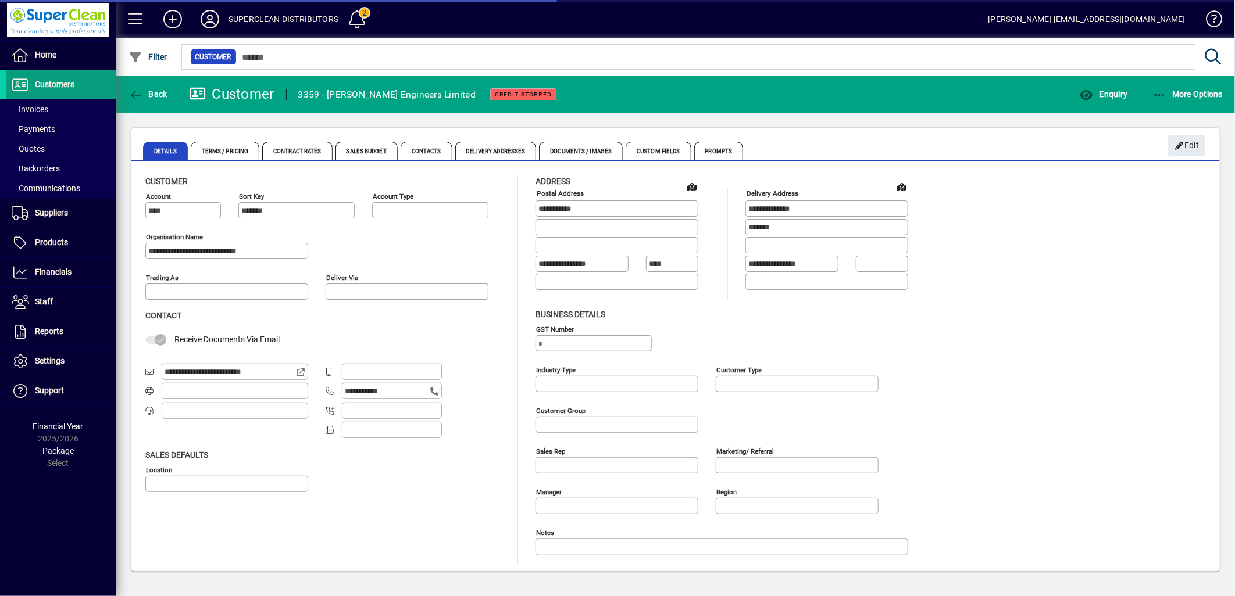
type input "**********"
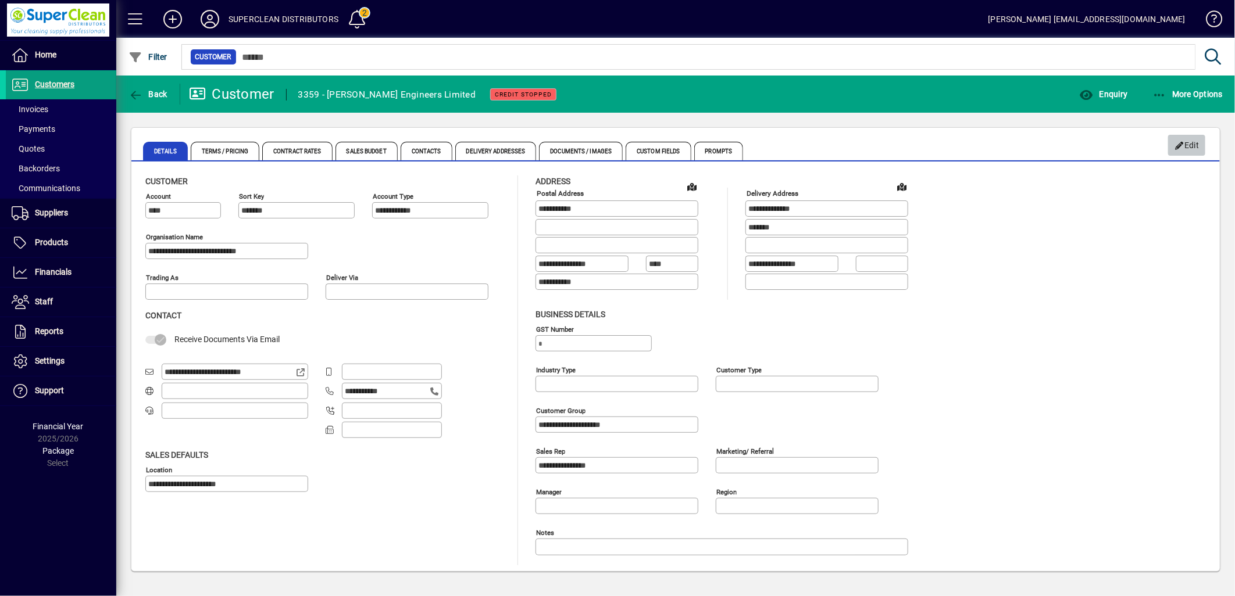
click at [1189, 146] on span "Edit" at bounding box center [1186, 145] width 25 height 19
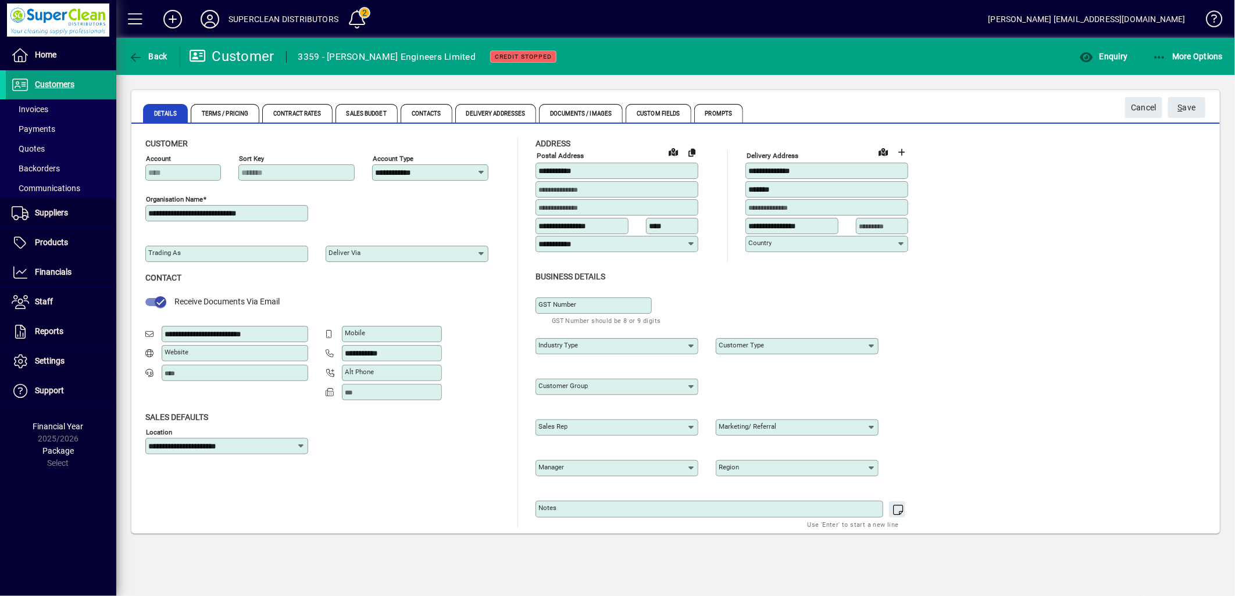
type input "**********"
click at [283, 214] on input "**********" at bounding box center [227, 213] width 159 height 9
type input "**********"
click at [224, 114] on span "Terms / Pricing" at bounding box center [225, 113] width 69 height 19
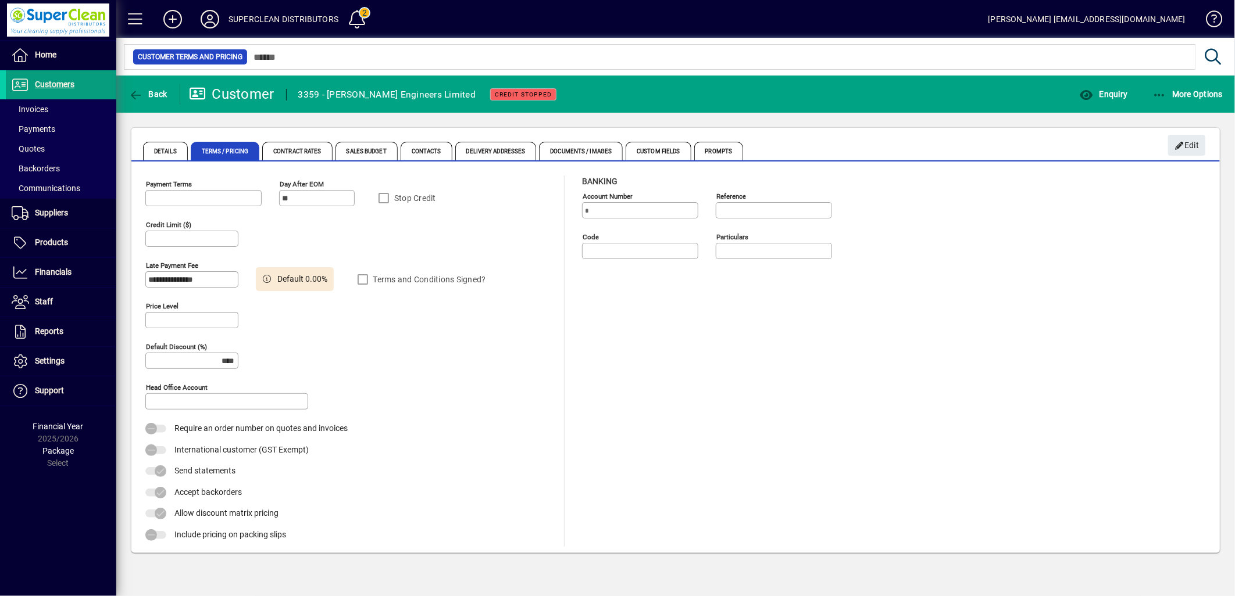
type input "**********"
type input "******"
click at [142, 96] on icon "button" at bounding box center [135, 96] width 15 height 12
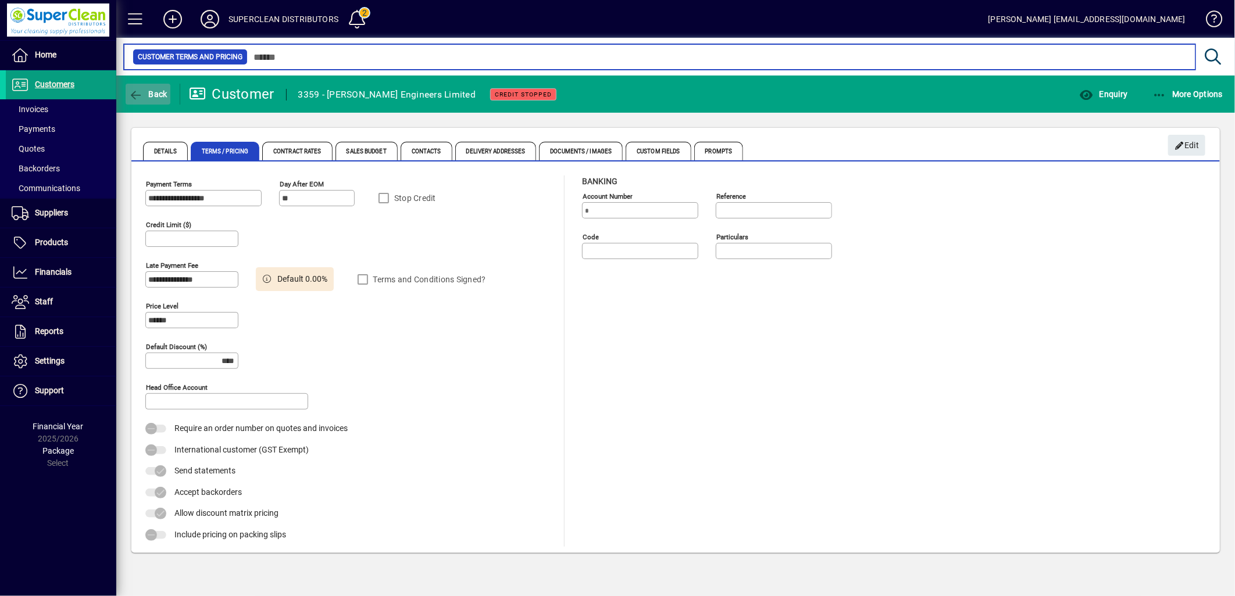
type input "****"
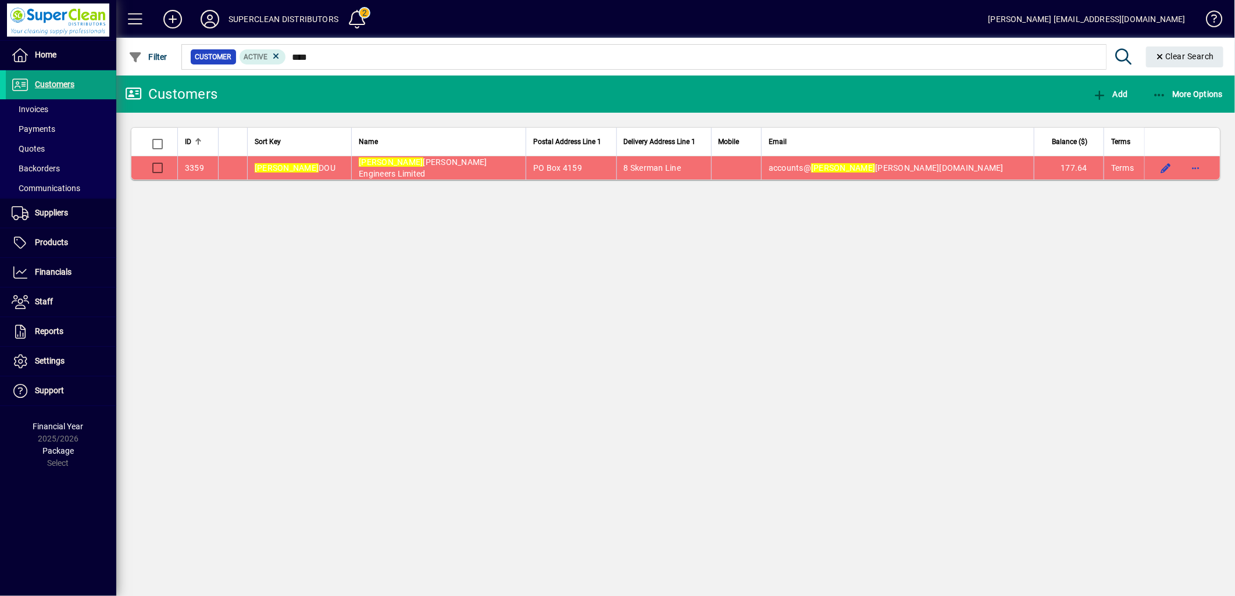
click at [393, 179] on td "Gary Douglas Engineers Limited" at bounding box center [438, 167] width 174 height 23
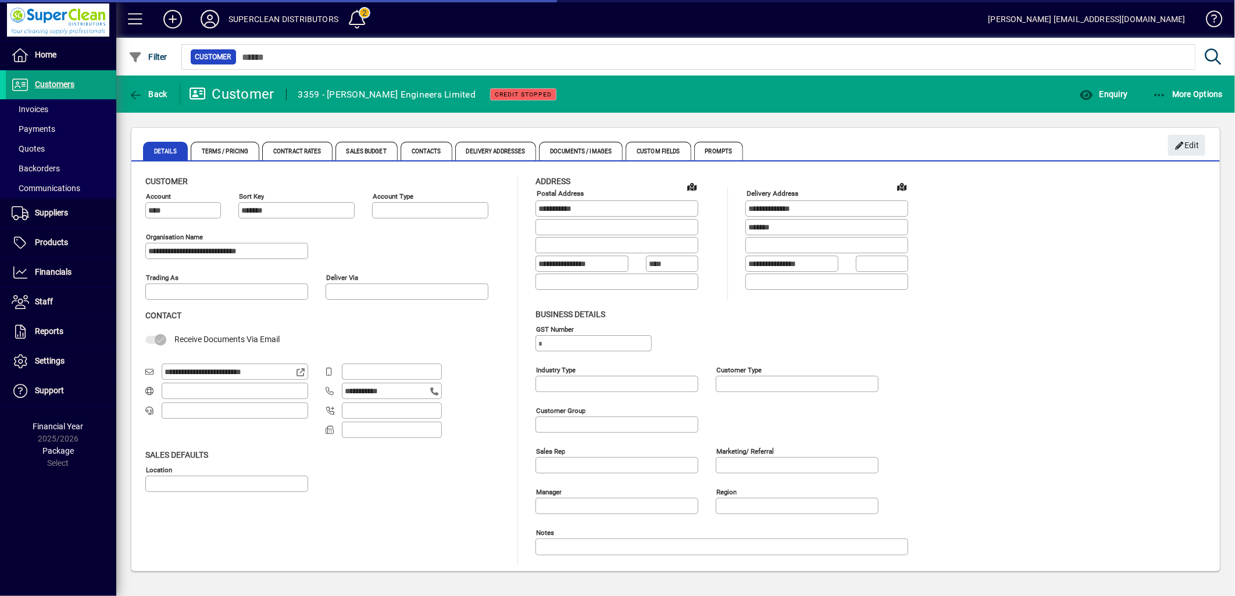
type input "**********"
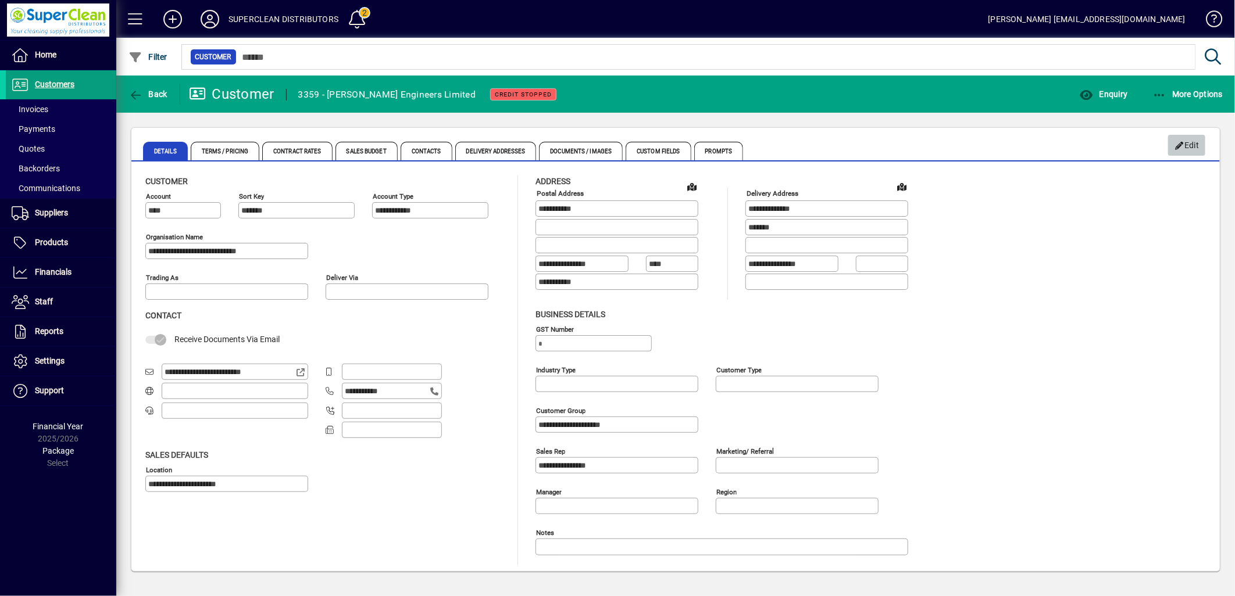
click at [1193, 148] on span "Edit" at bounding box center [1186, 145] width 25 height 19
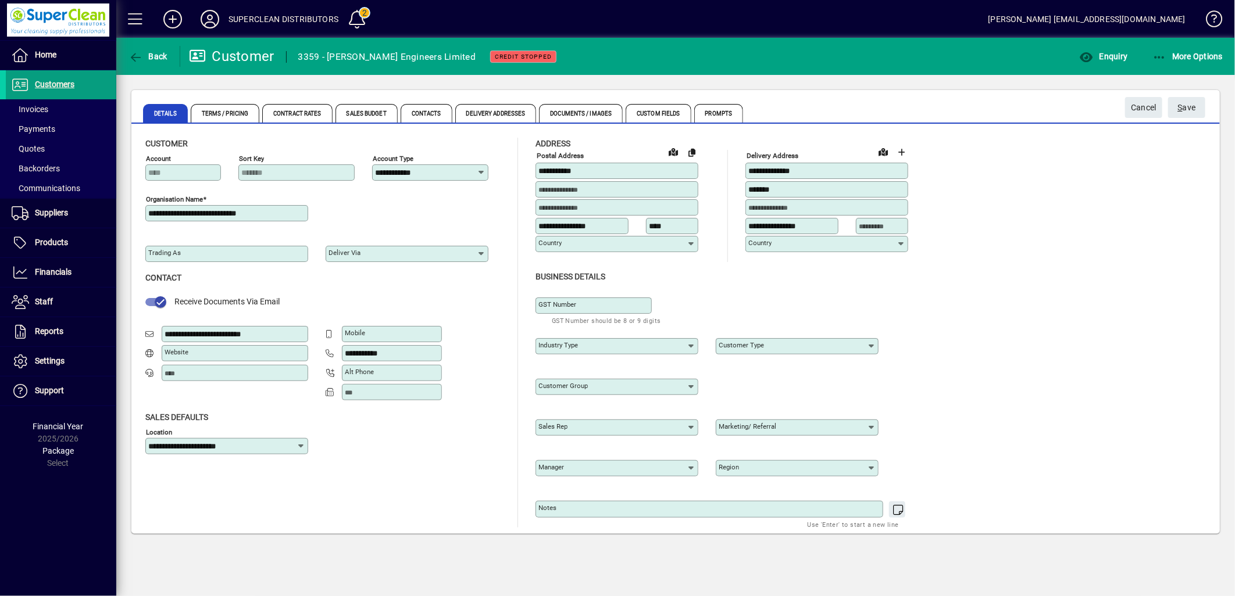
type input "**********"
click at [276, 213] on input "**********" at bounding box center [227, 213] width 159 height 9
type input "**********"
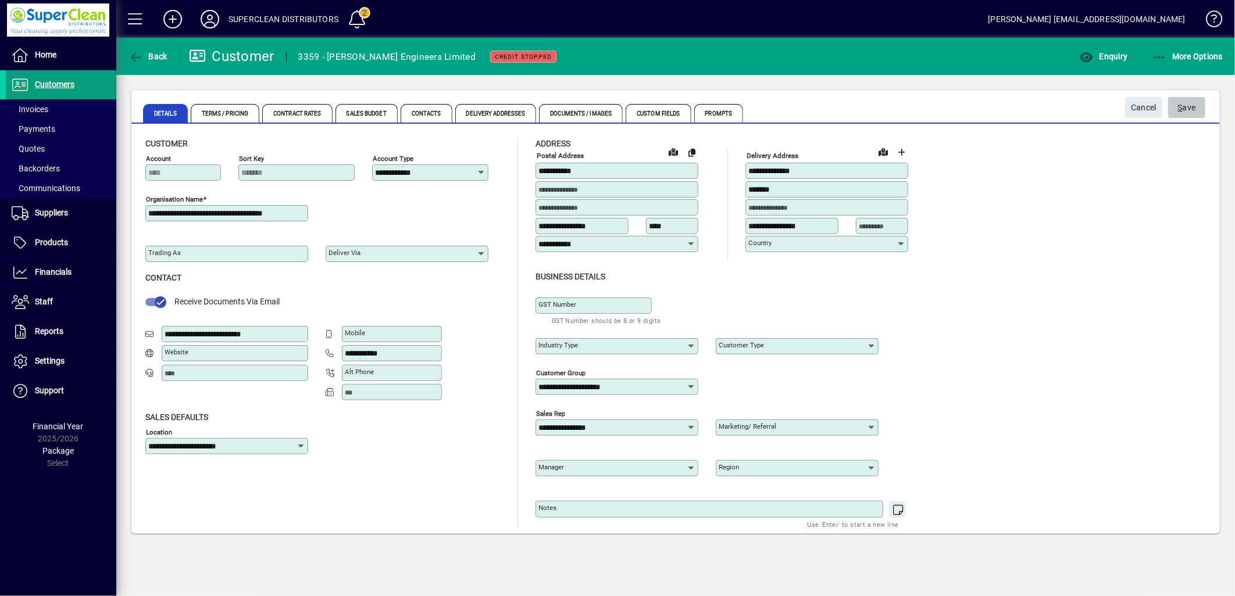
click at [1193, 115] on span "S ave" at bounding box center [1187, 107] width 18 height 19
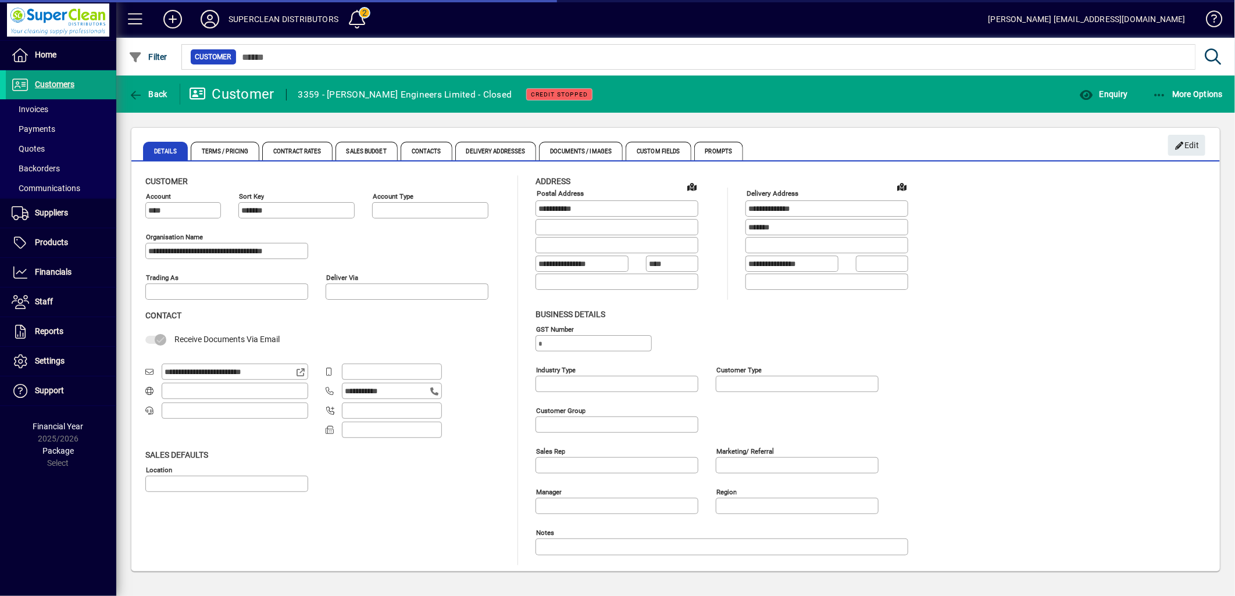
type input "**********"
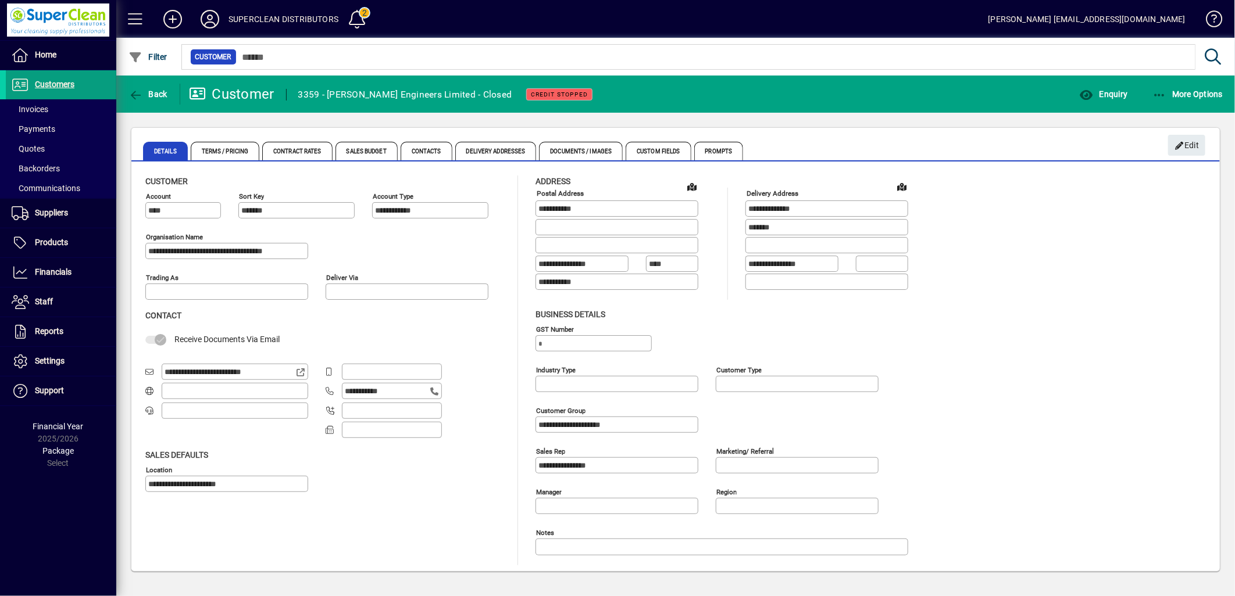
click at [173, 96] on div "Back" at bounding box center [148, 94] width 64 height 21
click at [159, 94] on span "Back" at bounding box center [147, 94] width 39 height 9
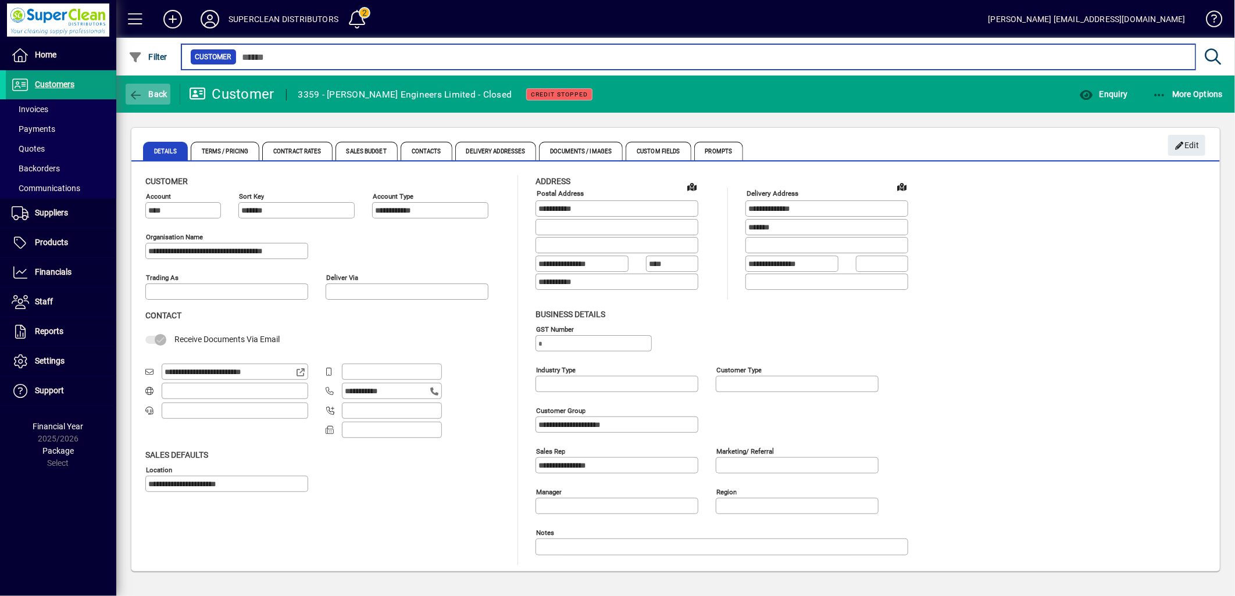
type input "****"
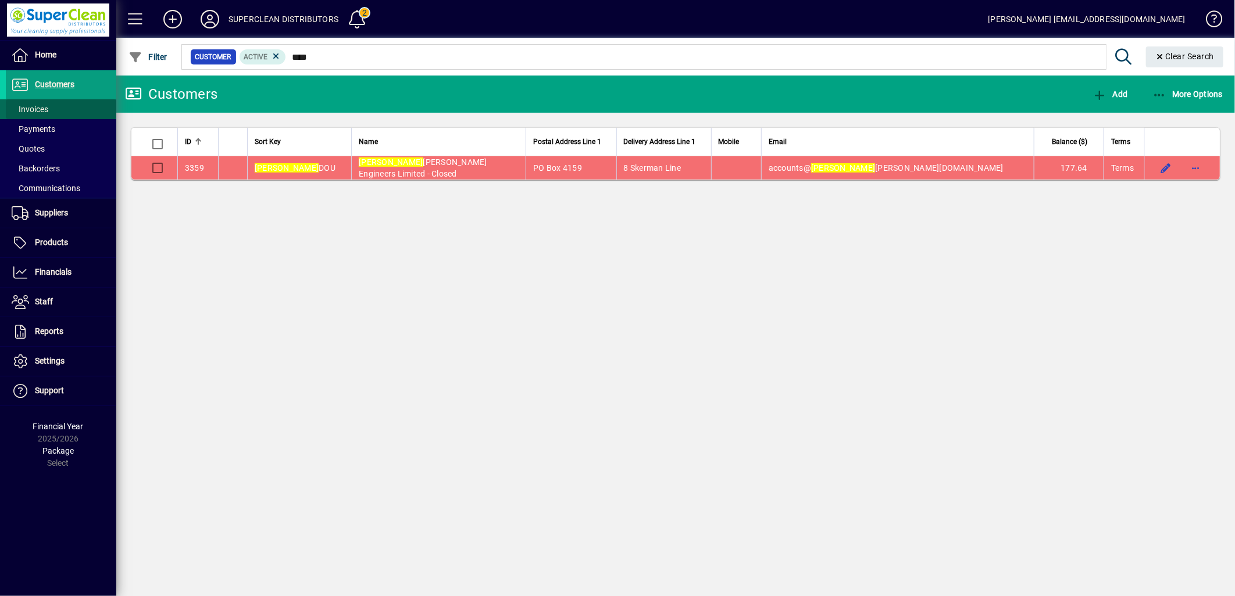
click at [40, 112] on span "Invoices" at bounding box center [30, 109] width 37 height 9
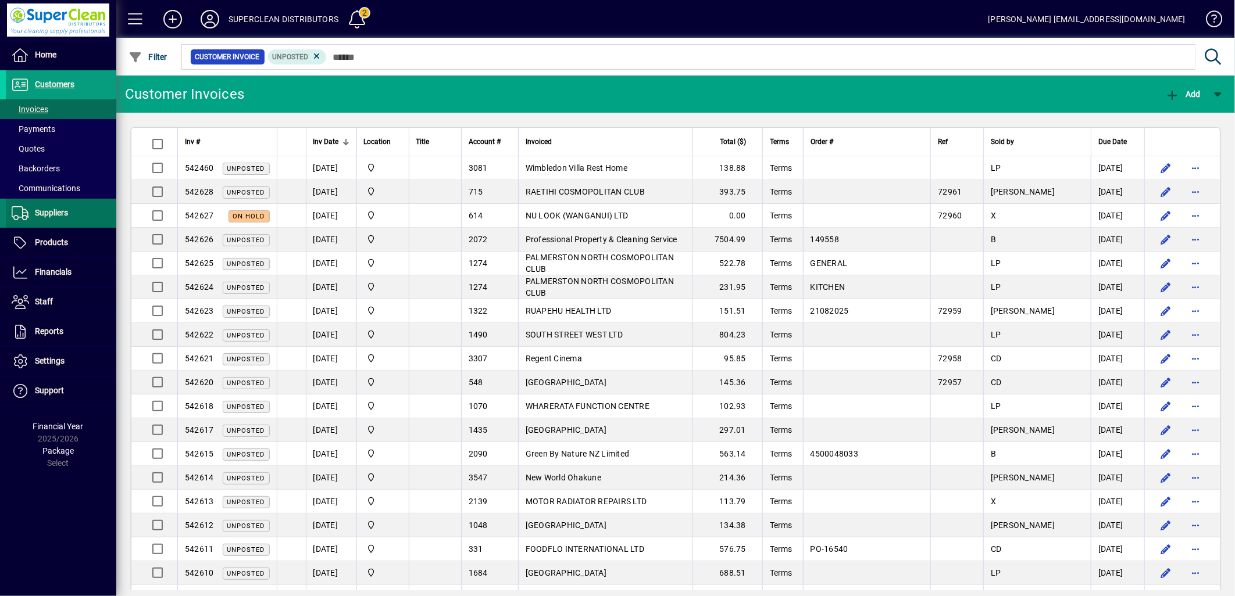
click at [56, 214] on span "Suppliers" at bounding box center [51, 212] width 33 height 9
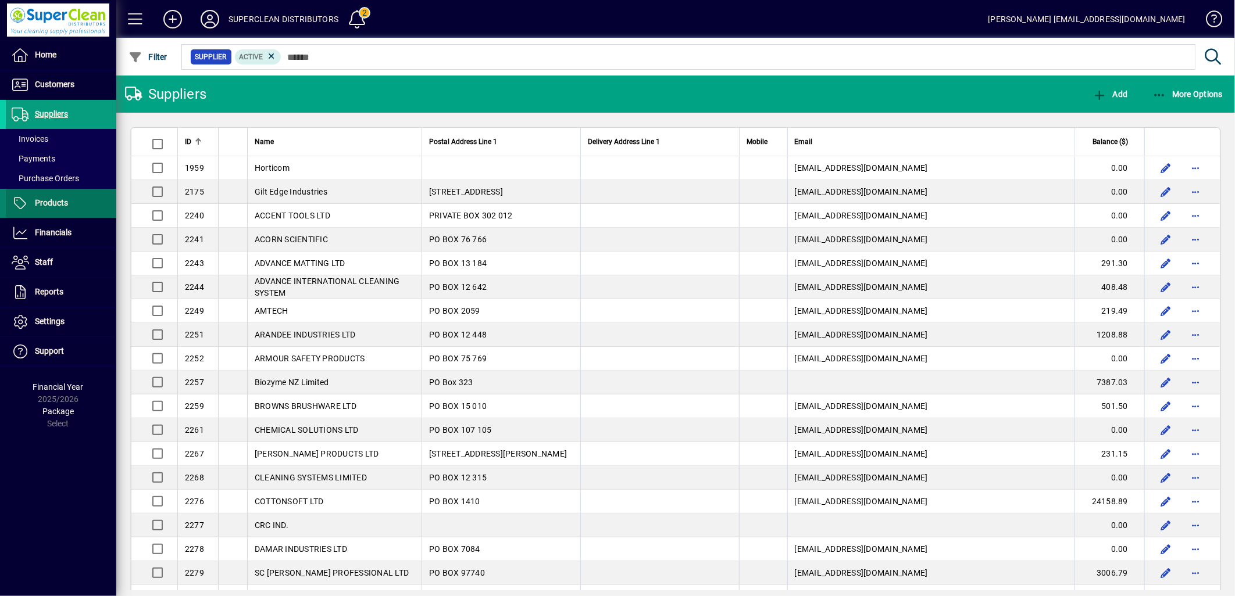
click at [56, 202] on span "Products" at bounding box center [51, 202] width 33 height 9
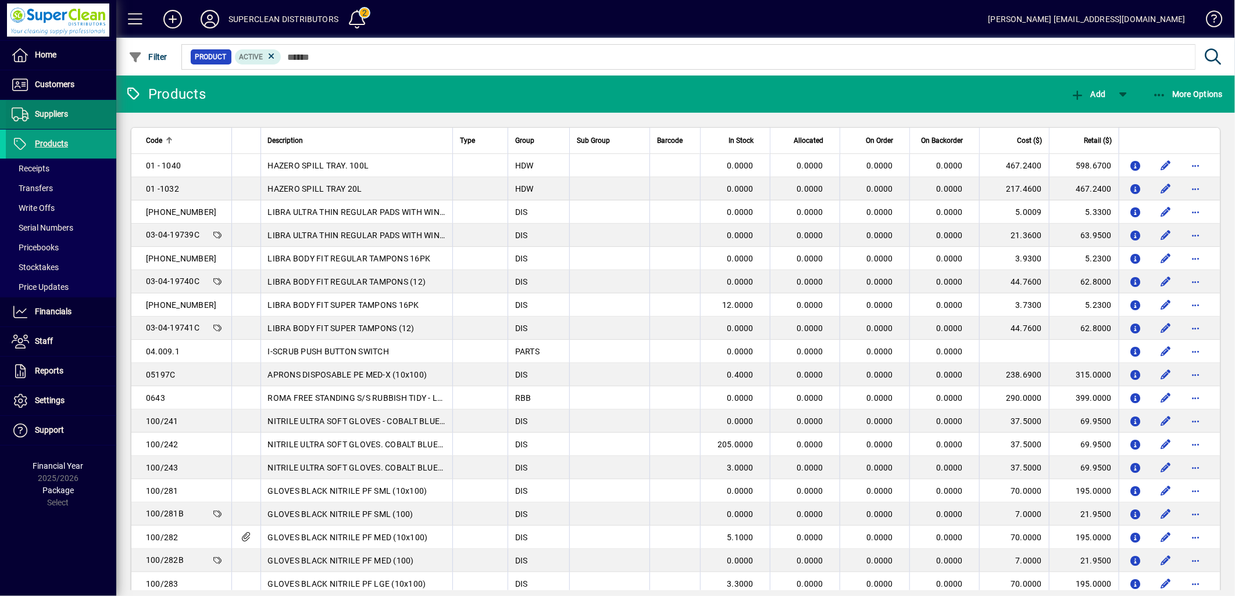
click at [50, 125] on span at bounding box center [61, 115] width 110 height 28
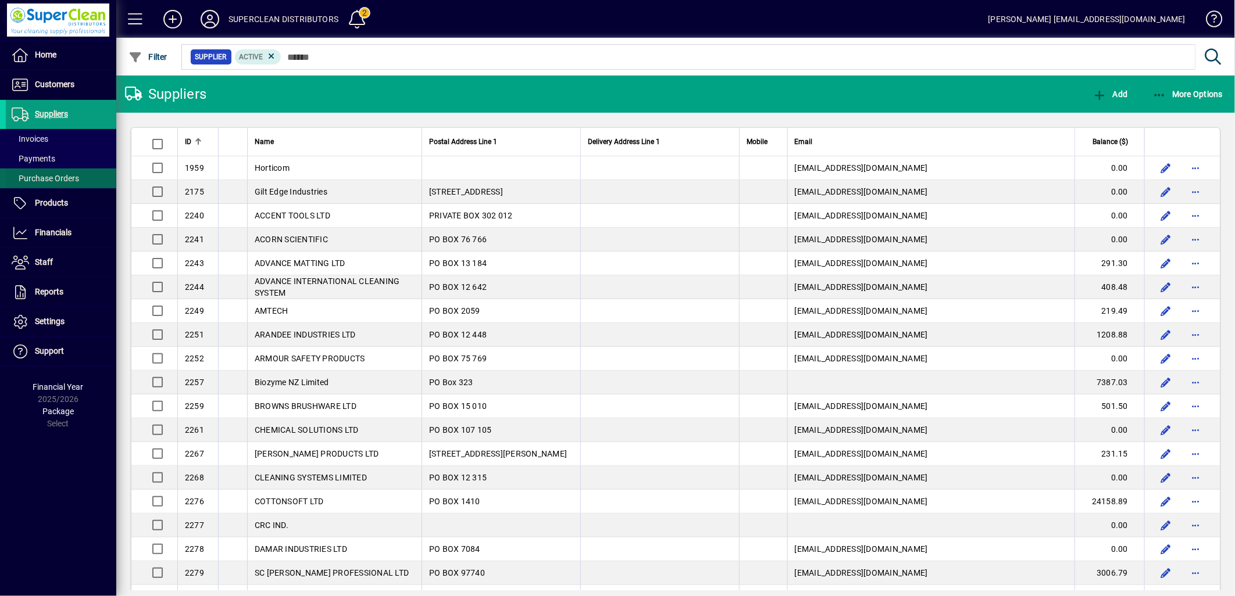
click at [53, 179] on span "Purchase Orders" at bounding box center [45, 178] width 67 height 9
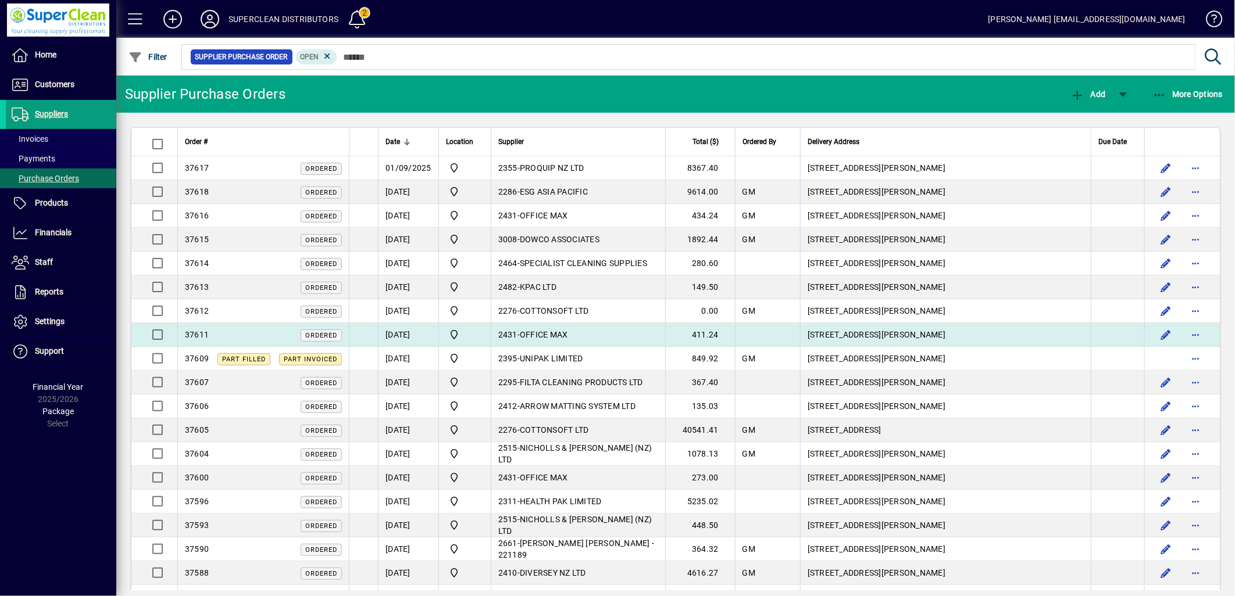
click at [602, 332] on td "2431 - OFFICE MAX" at bounding box center [578, 335] width 174 height 24
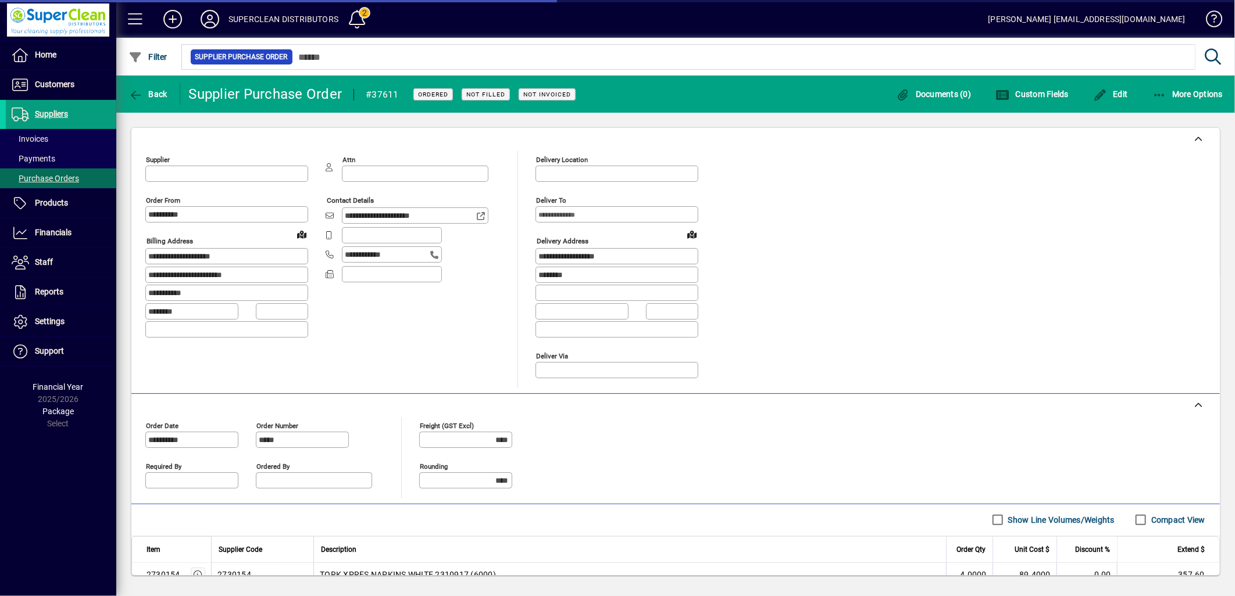
type input "**********"
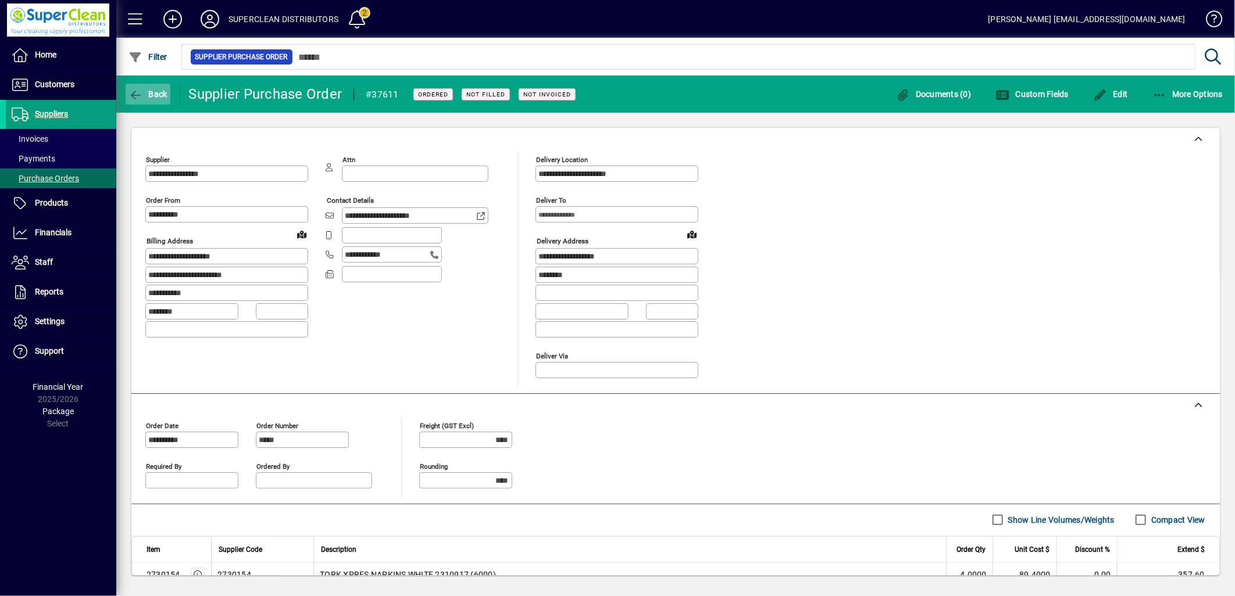
click at [137, 99] on icon "button" at bounding box center [135, 96] width 15 height 12
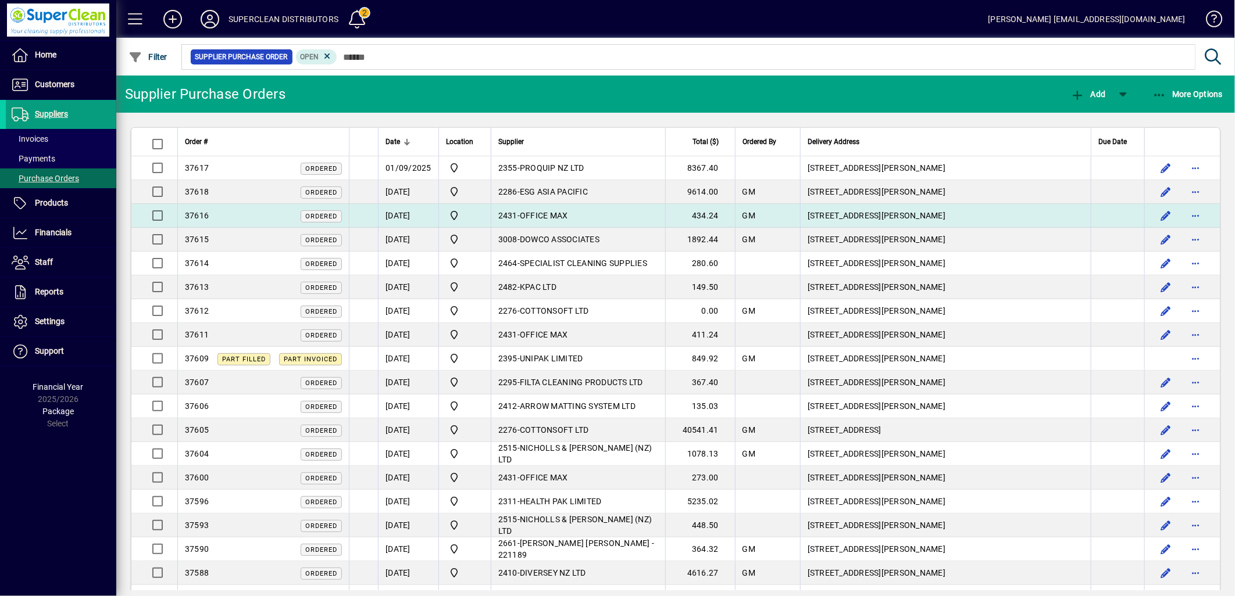
click at [530, 210] on td "2431 - OFFICE MAX" at bounding box center [578, 216] width 174 height 24
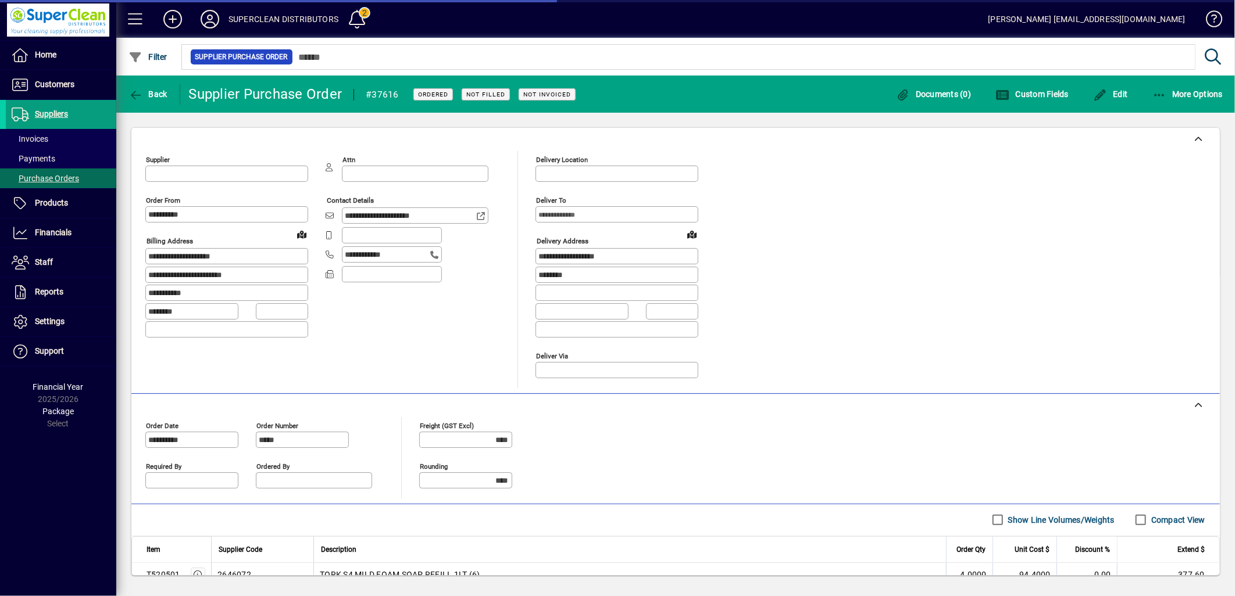
type input "**********"
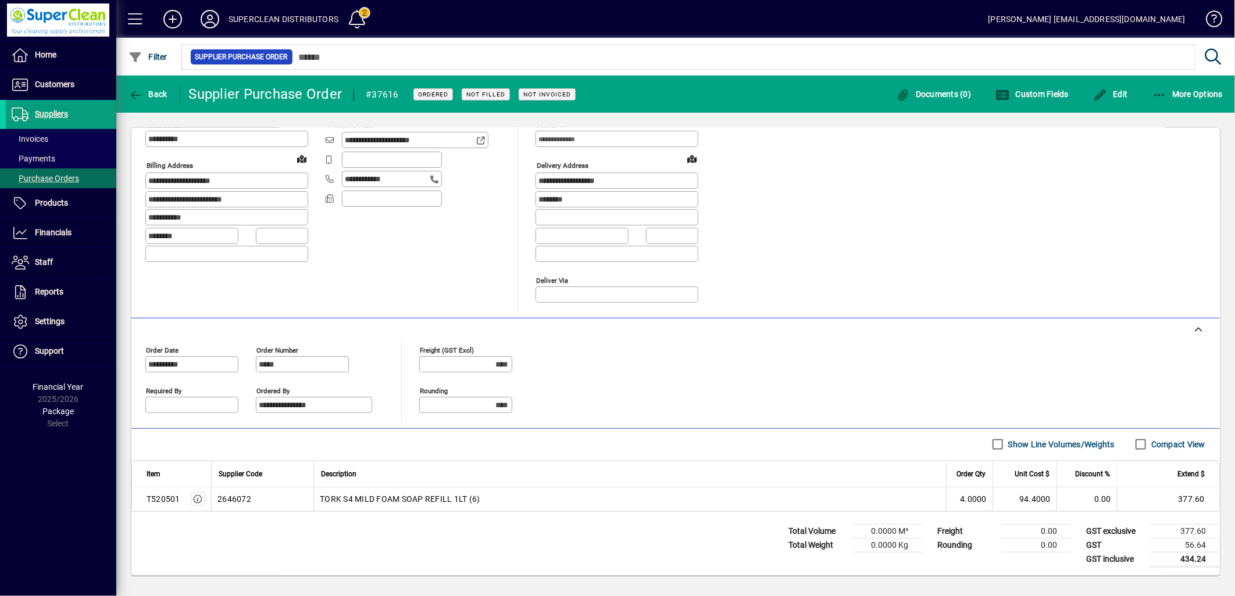
scroll to position [80, 0]
click at [153, 91] on span "Back" at bounding box center [147, 94] width 39 height 9
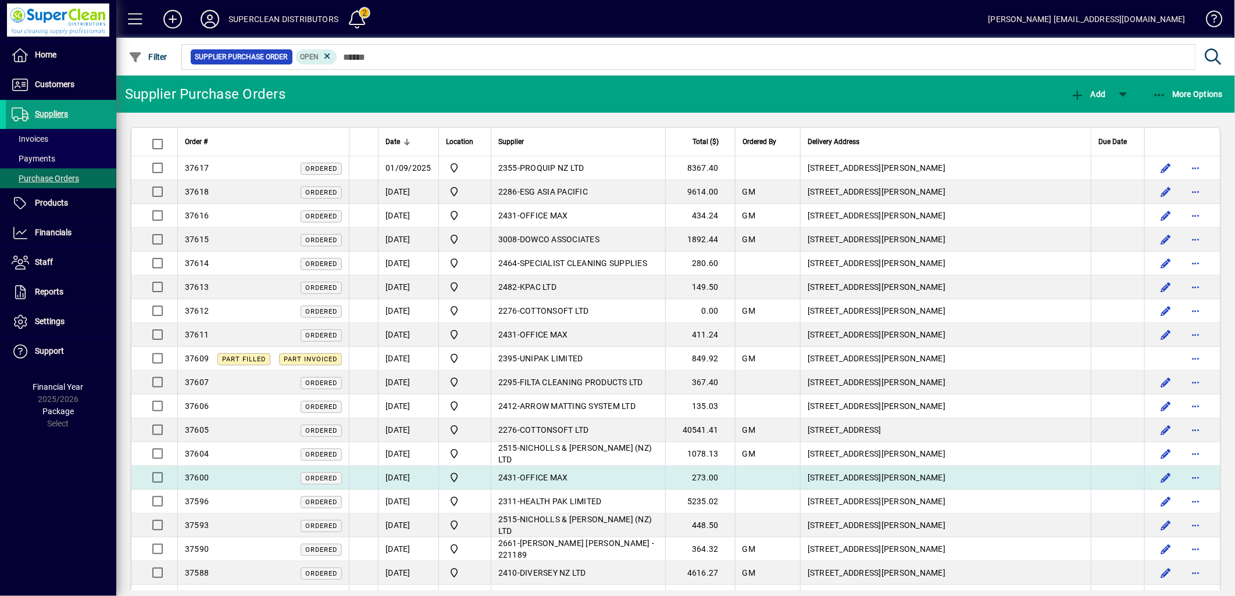
click at [597, 479] on td "2431 - OFFICE MAX" at bounding box center [578, 478] width 174 height 24
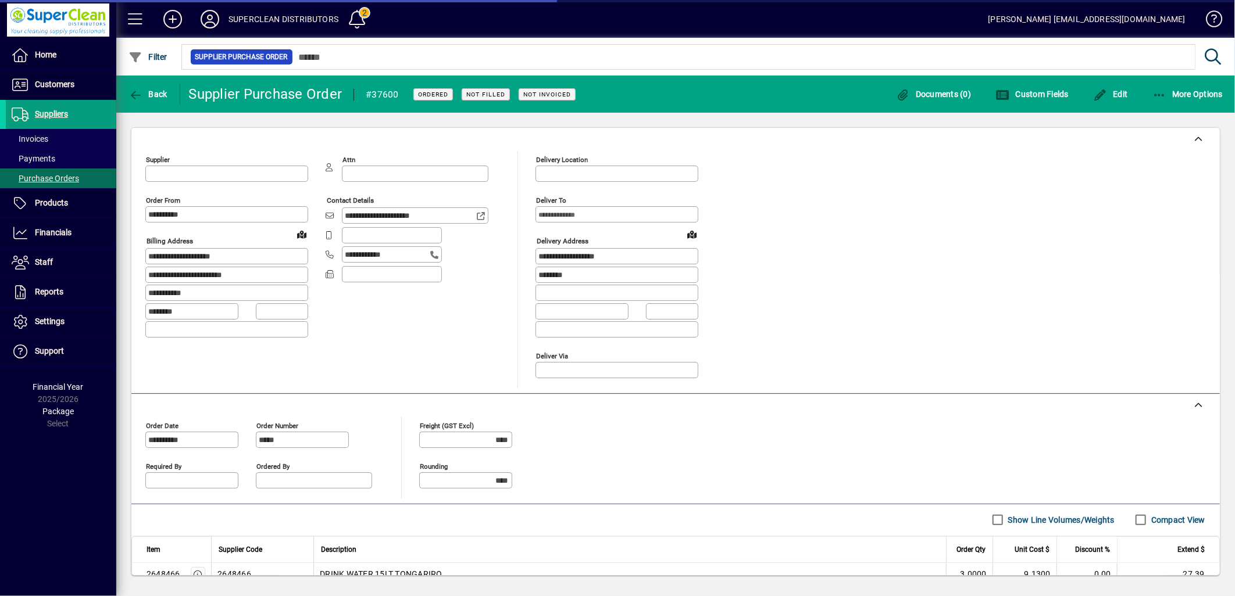
type input "**********"
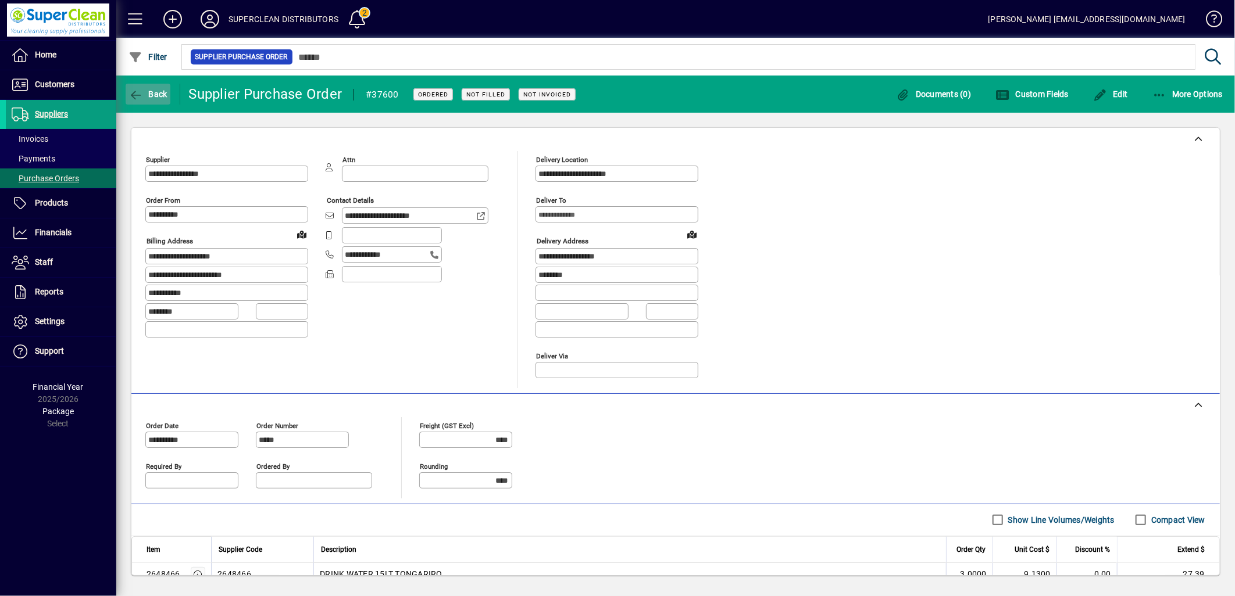
click at [129, 90] on icon "button" at bounding box center [135, 96] width 15 height 12
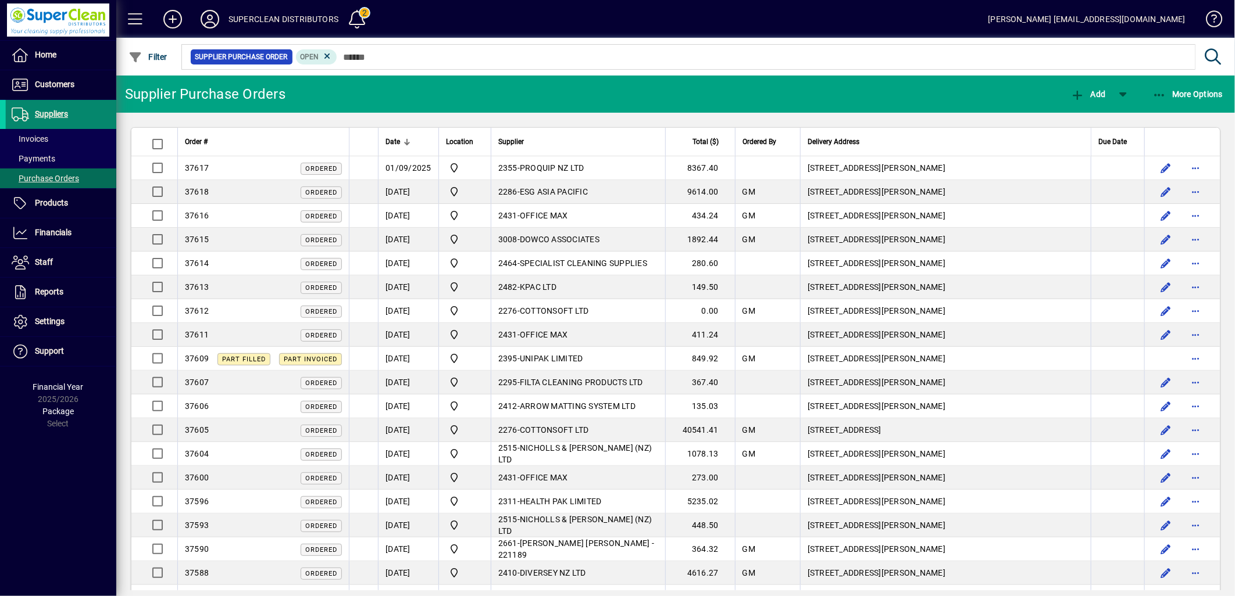
click at [55, 112] on span "Suppliers" at bounding box center [51, 113] width 33 height 9
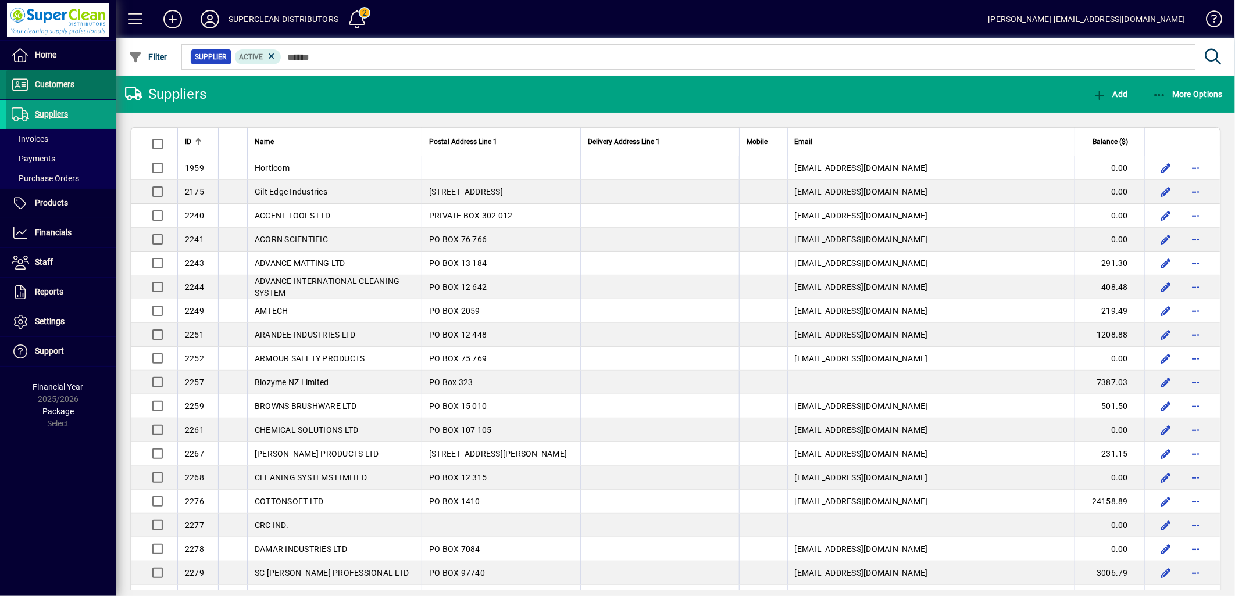
click at [49, 86] on span "Customers" at bounding box center [55, 84] width 40 height 9
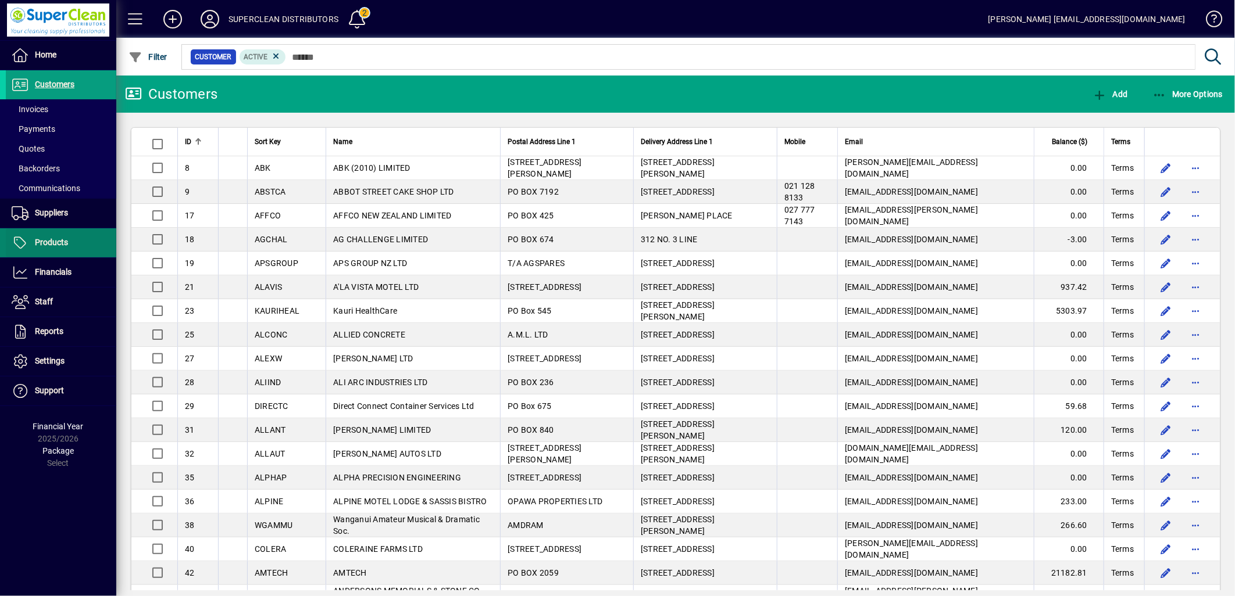
click at [44, 240] on span "Products" at bounding box center [51, 242] width 33 height 9
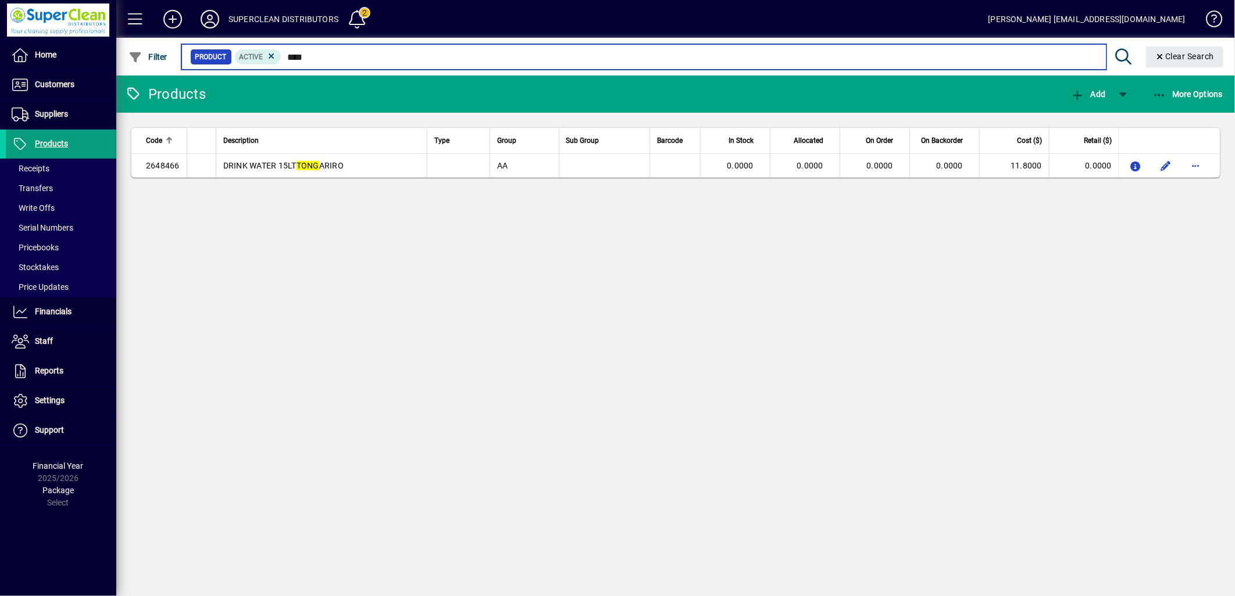
type input "*****"
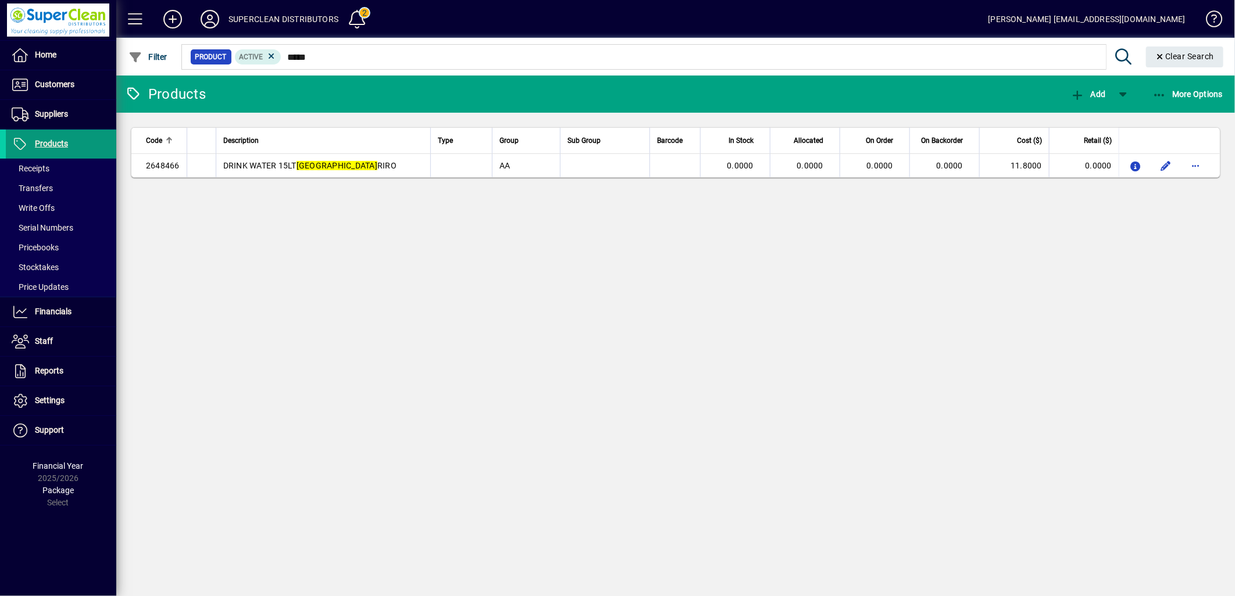
type input "*****"
click at [47, 142] on span "Products" at bounding box center [51, 143] width 33 height 9
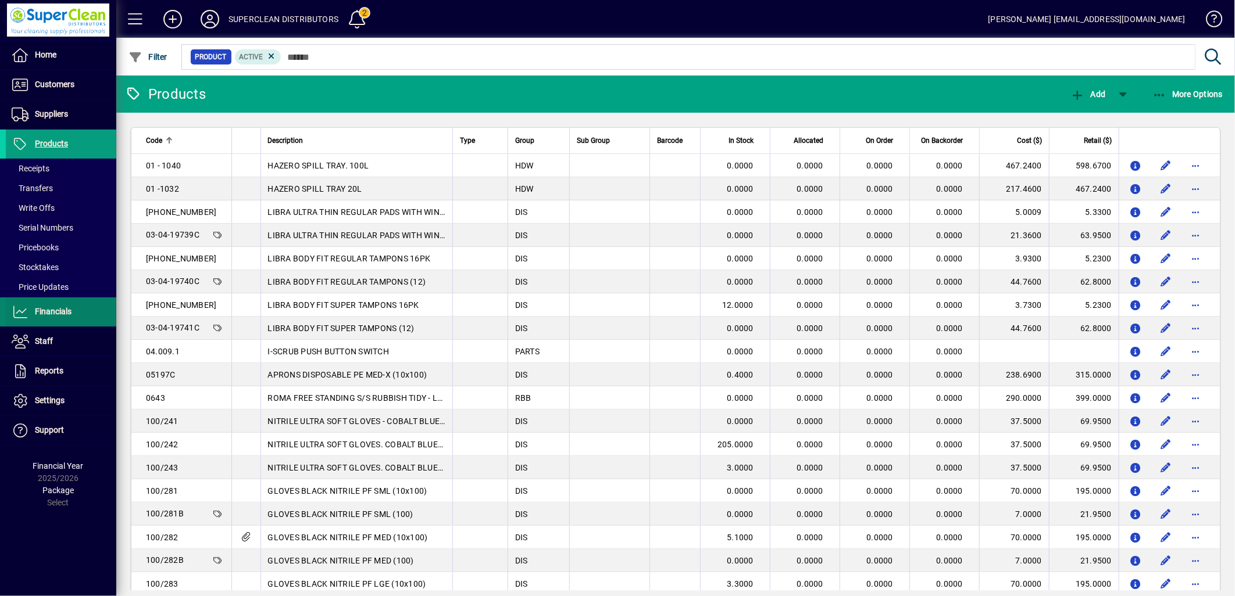
click at [78, 315] on span at bounding box center [61, 312] width 110 height 28
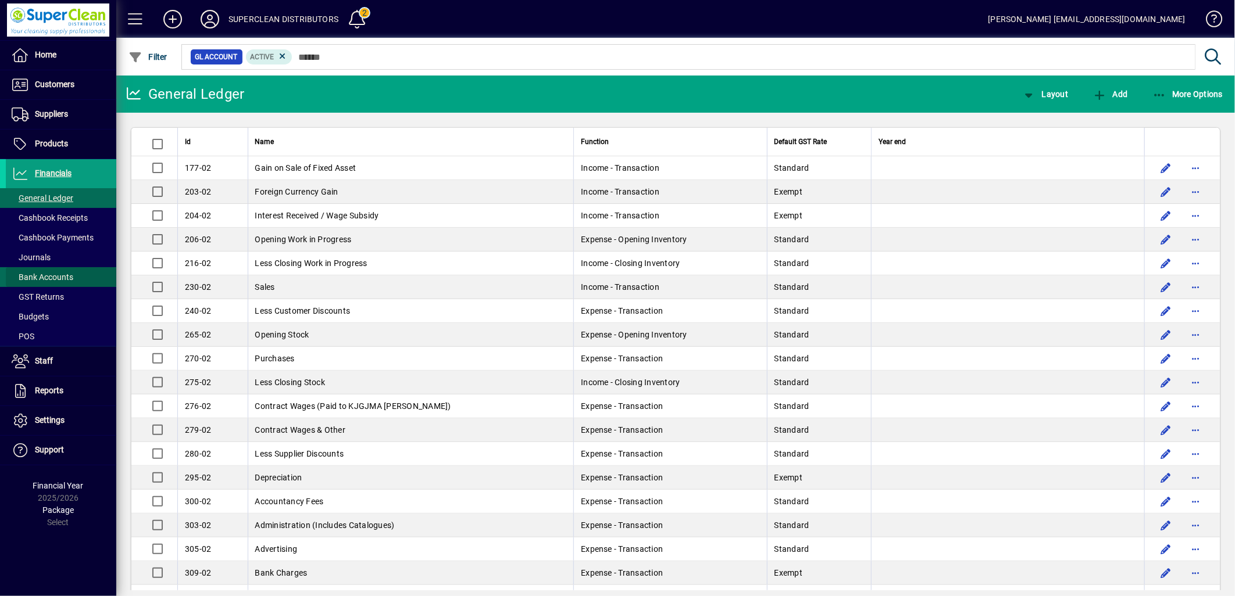
click at [55, 277] on span "Bank Accounts" at bounding box center [43, 277] width 62 height 9
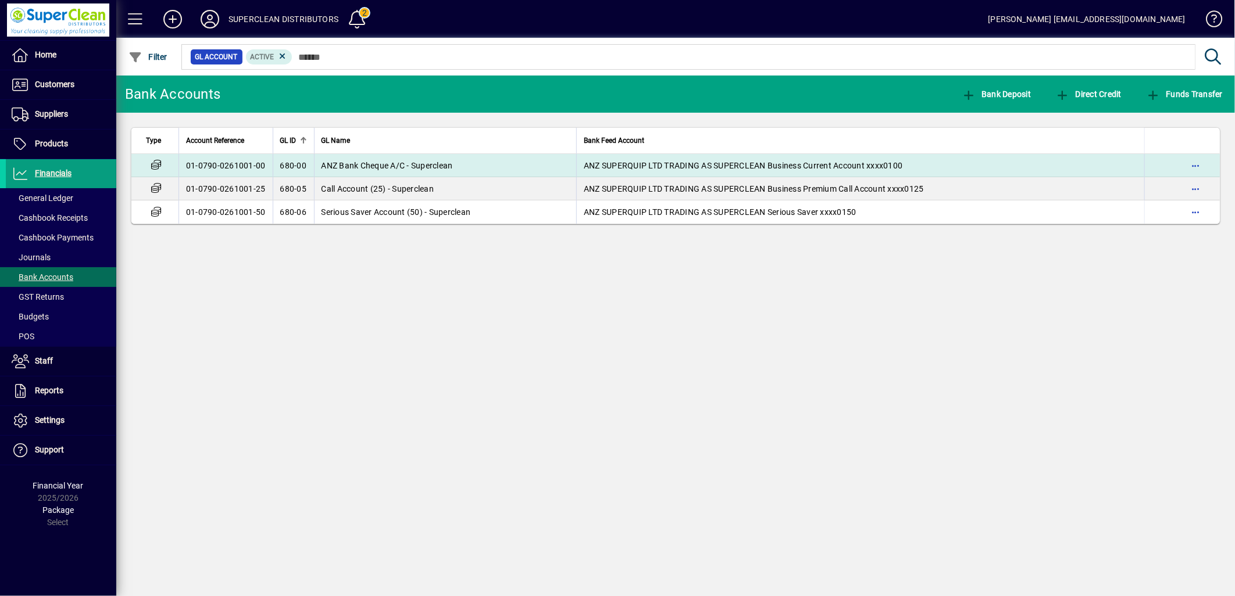
click at [429, 161] on span "ANZ Bank Cheque A/C - Superclean" at bounding box center [386, 165] width 131 height 9
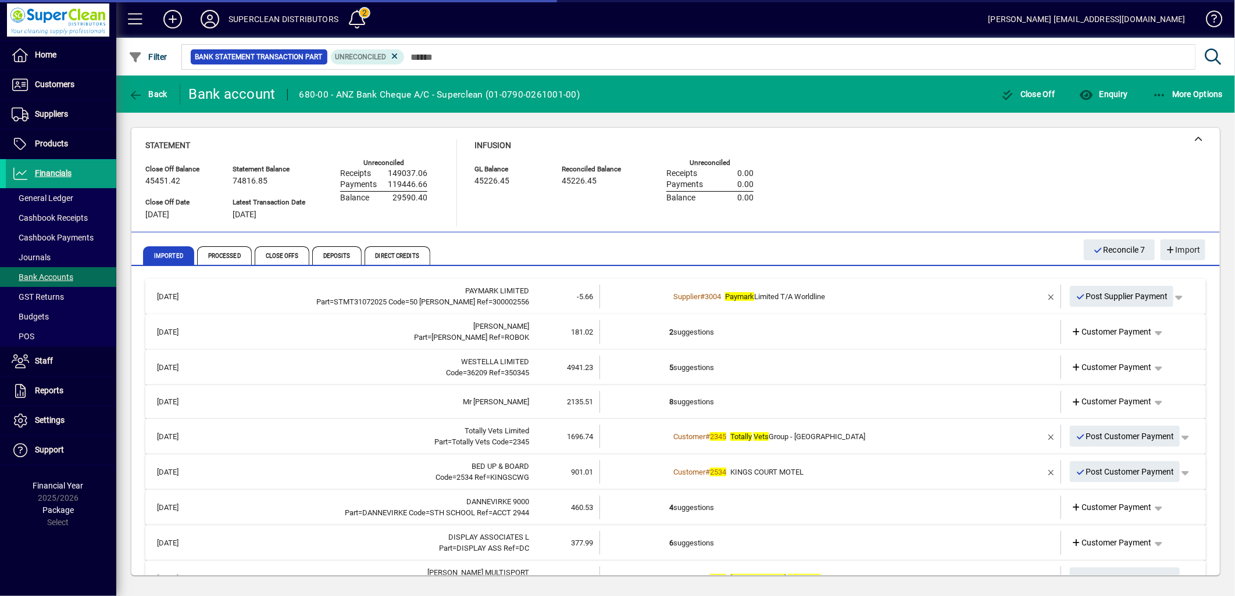
click at [756, 339] on td "2 suggestions" at bounding box center [831, 332] width 324 height 24
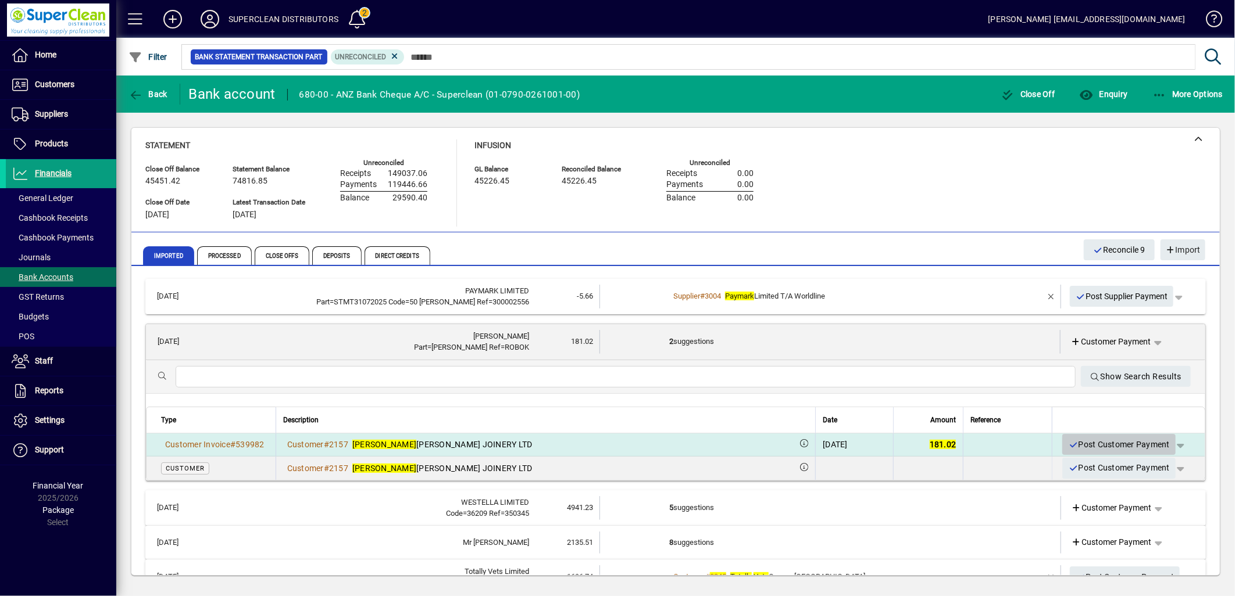
click at [1123, 448] on span "Post Customer Payment" at bounding box center [1119, 444] width 102 height 19
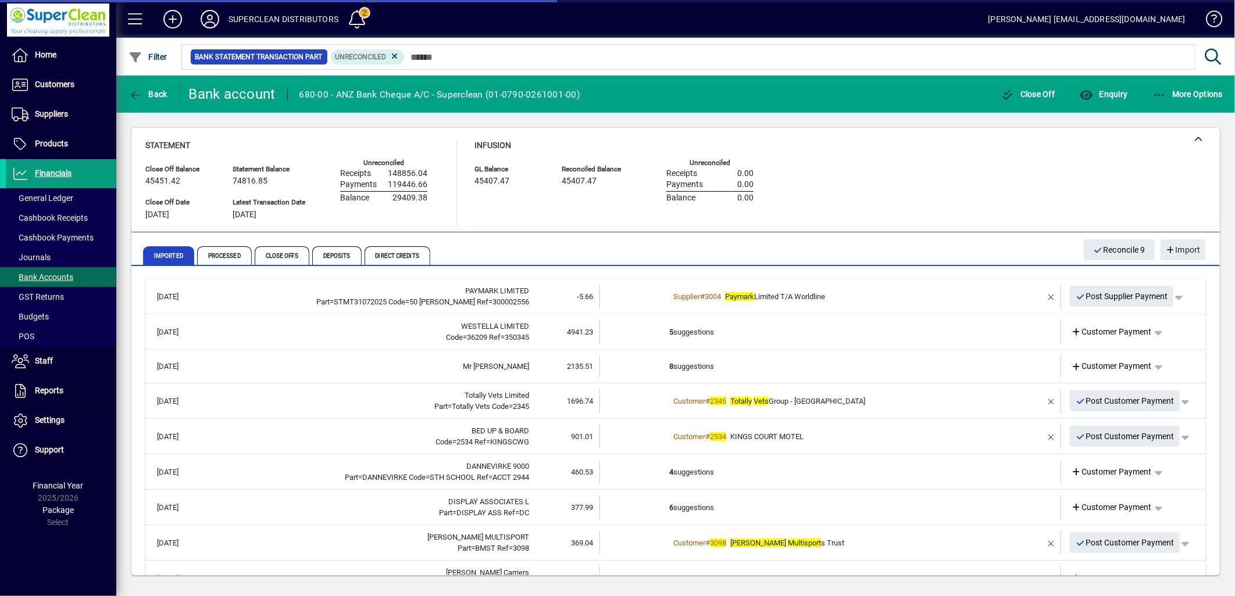
click at [685, 326] on td "5 suggestions" at bounding box center [831, 332] width 324 height 24
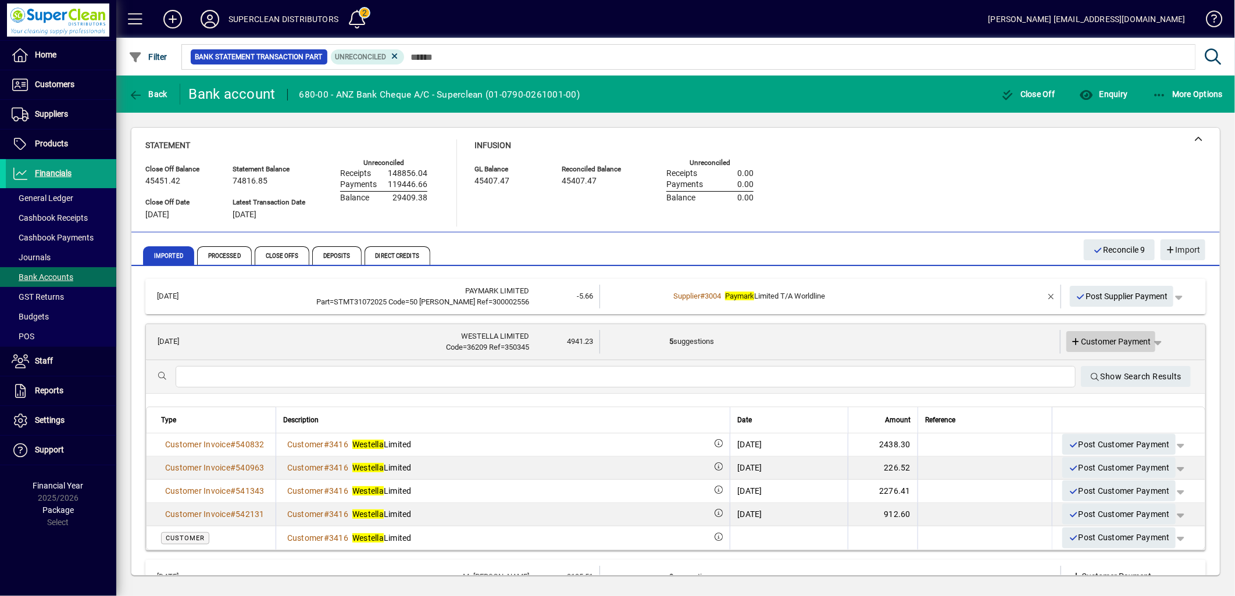
click at [1106, 338] on span "Customer Payment" at bounding box center [1111, 342] width 80 height 12
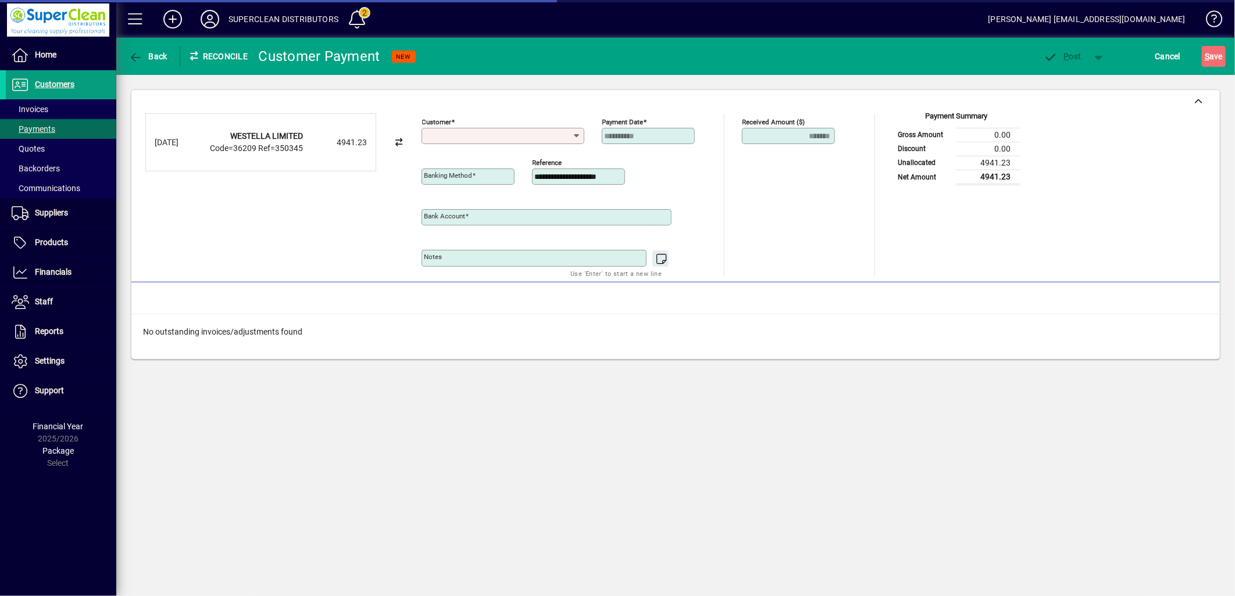
type input "**********"
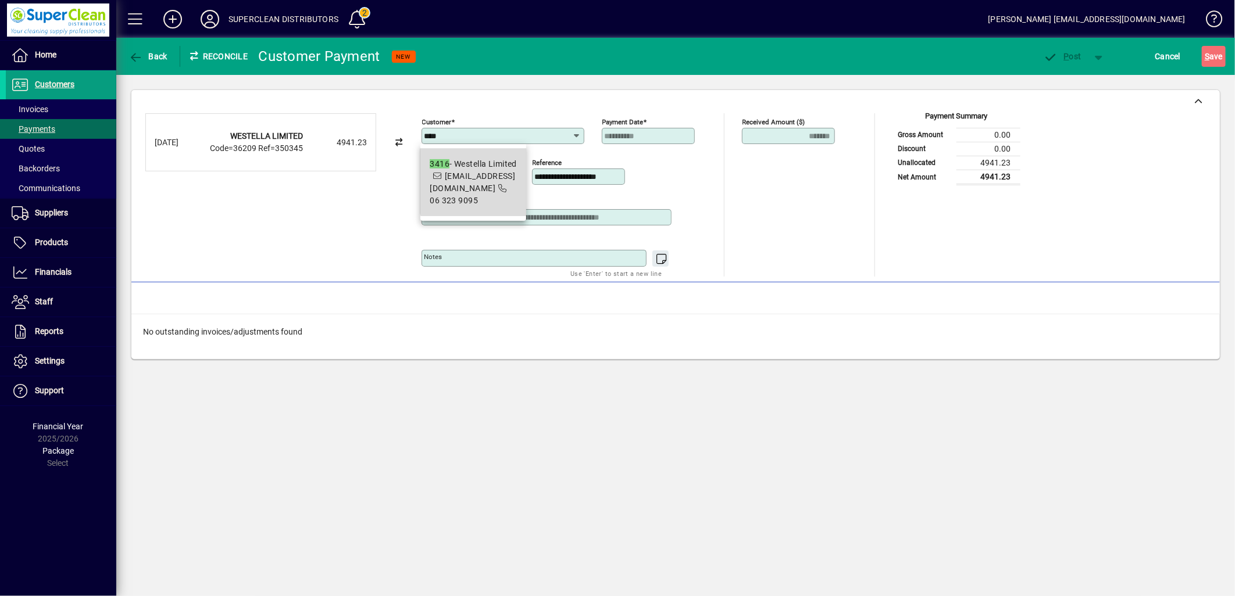
click at [507, 181] on span "3416 - Westella Limited westellaaccounts@westella.org.nz 06 323 9095" at bounding box center [473, 182] width 87 height 49
type input "**********"
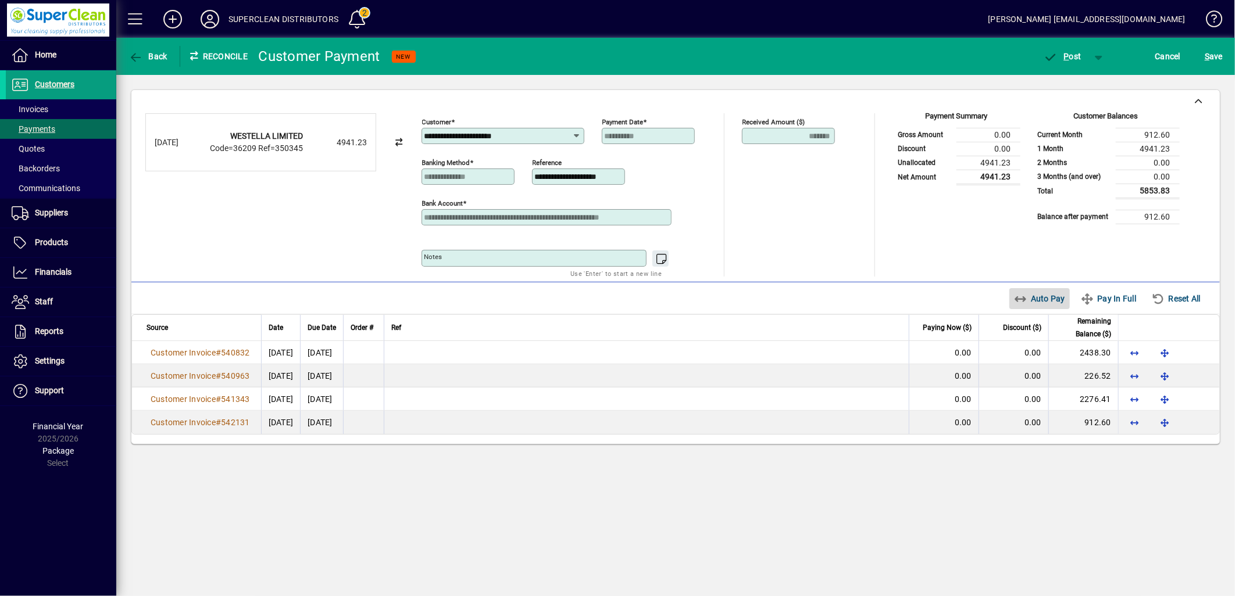
click at [1041, 306] on span "Auto Pay" at bounding box center [1040, 298] width 52 height 19
click at [1062, 59] on span "P ost" at bounding box center [1062, 56] width 38 height 9
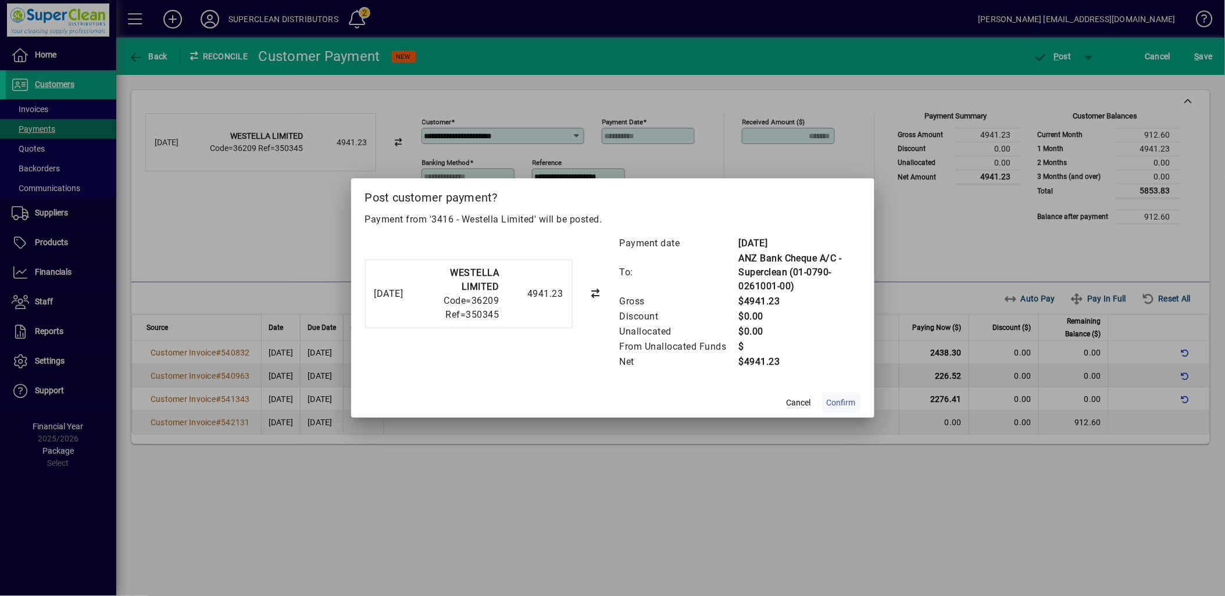
click at [835, 402] on span "Confirm" at bounding box center [841, 403] width 29 height 12
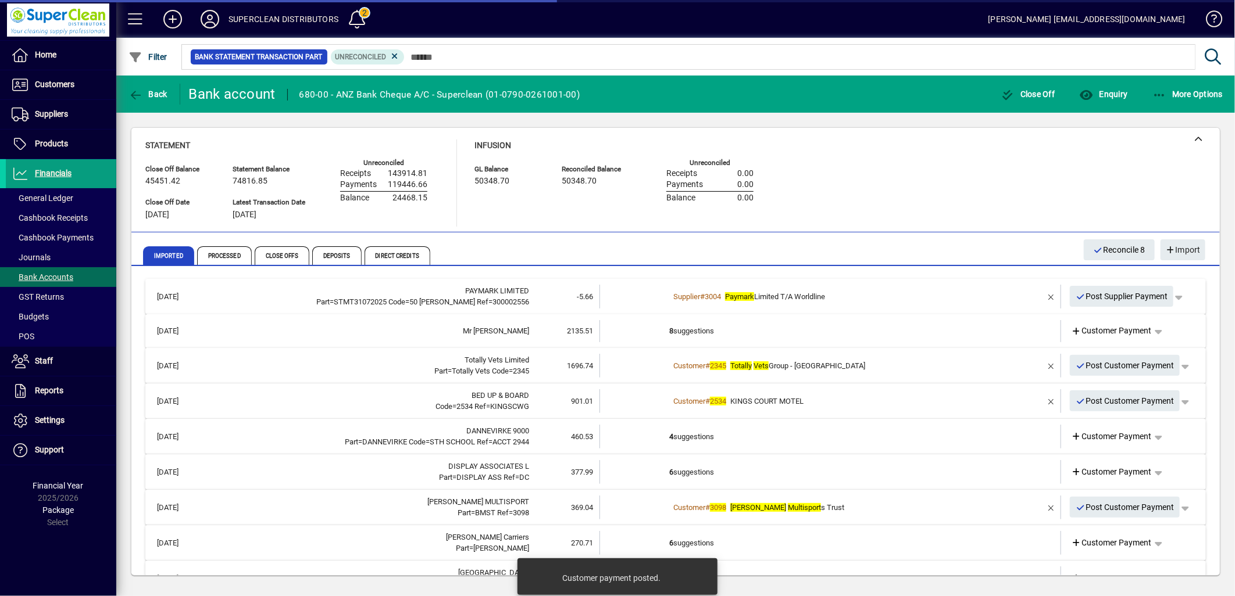
click at [694, 329] on td "8 suggestions" at bounding box center [831, 331] width 324 height 22
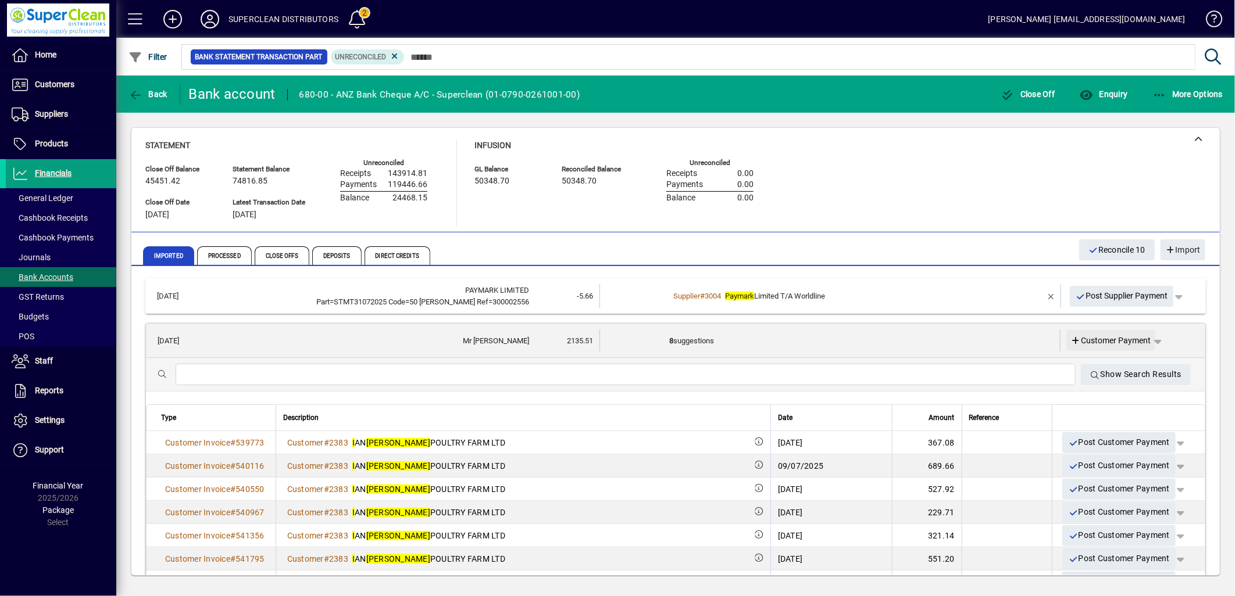
click at [1108, 338] on span "Customer Payment" at bounding box center [1111, 341] width 80 height 12
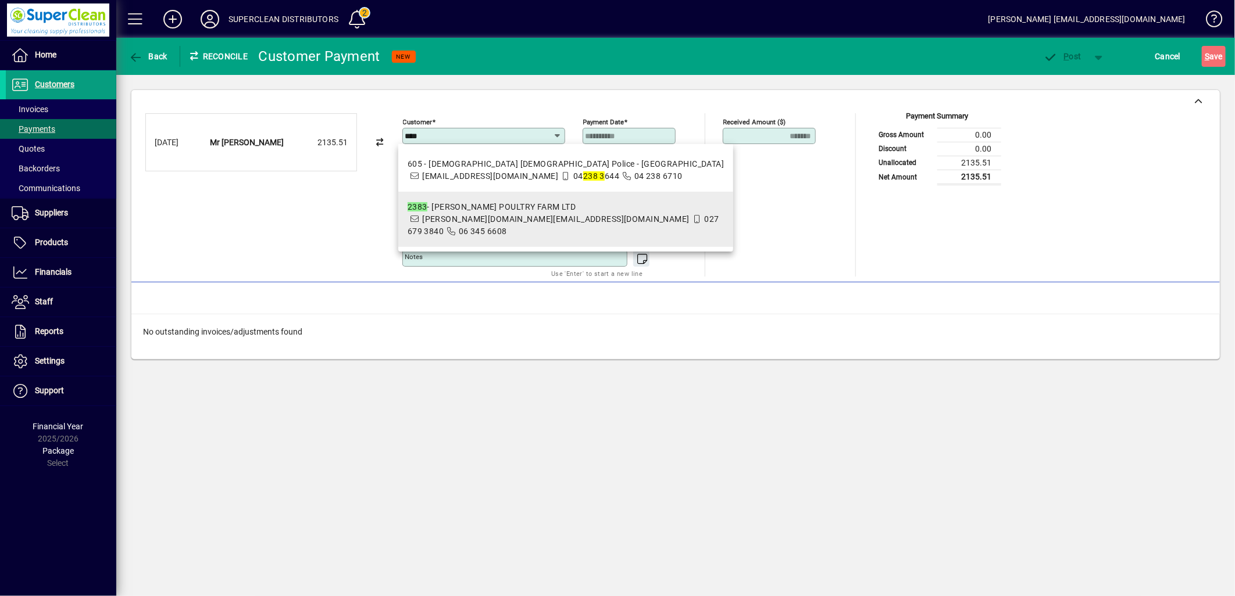
click at [500, 213] on div "2383 - IAN HIGGINS POULTRY FARM LTD" at bounding box center [566, 207] width 317 height 12
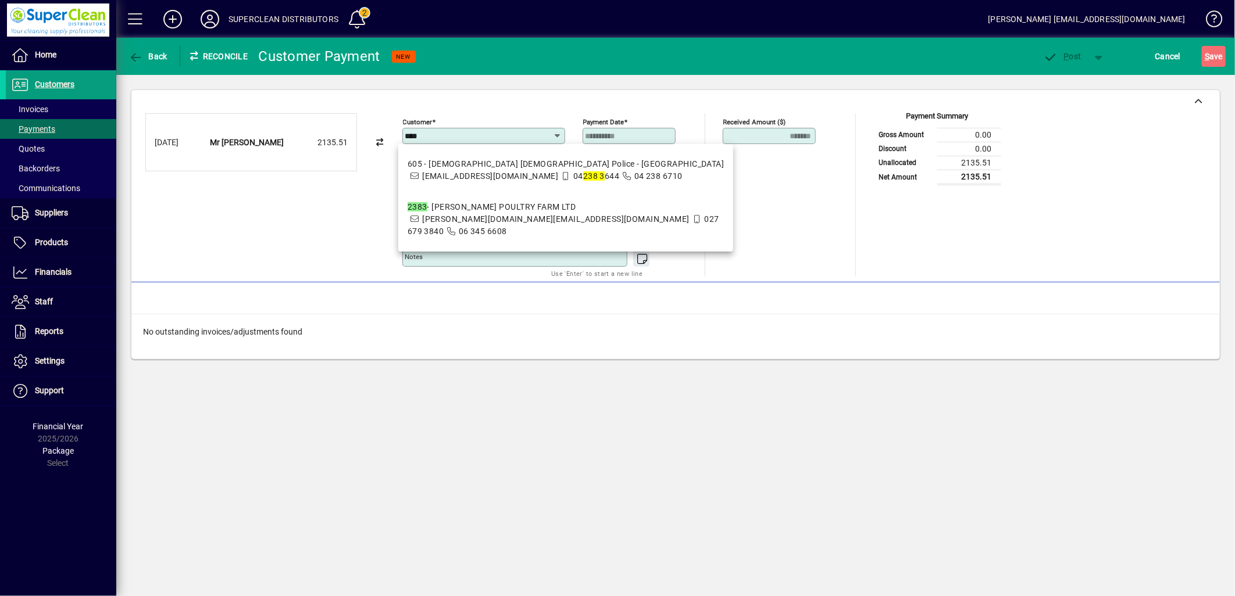
type input "**********"
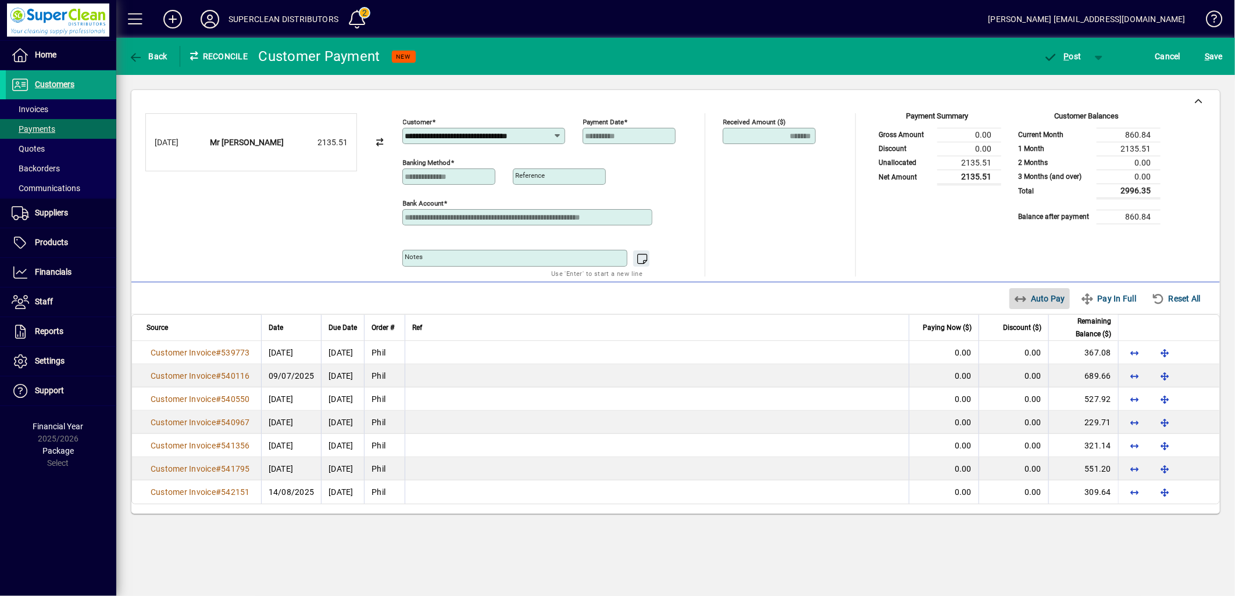
click at [1039, 299] on span "Auto Pay" at bounding box center [1040, 298] width 52 height 19
click at [1077, 49] on span "button" at bounding box center [1062, 56] width 49 height 28
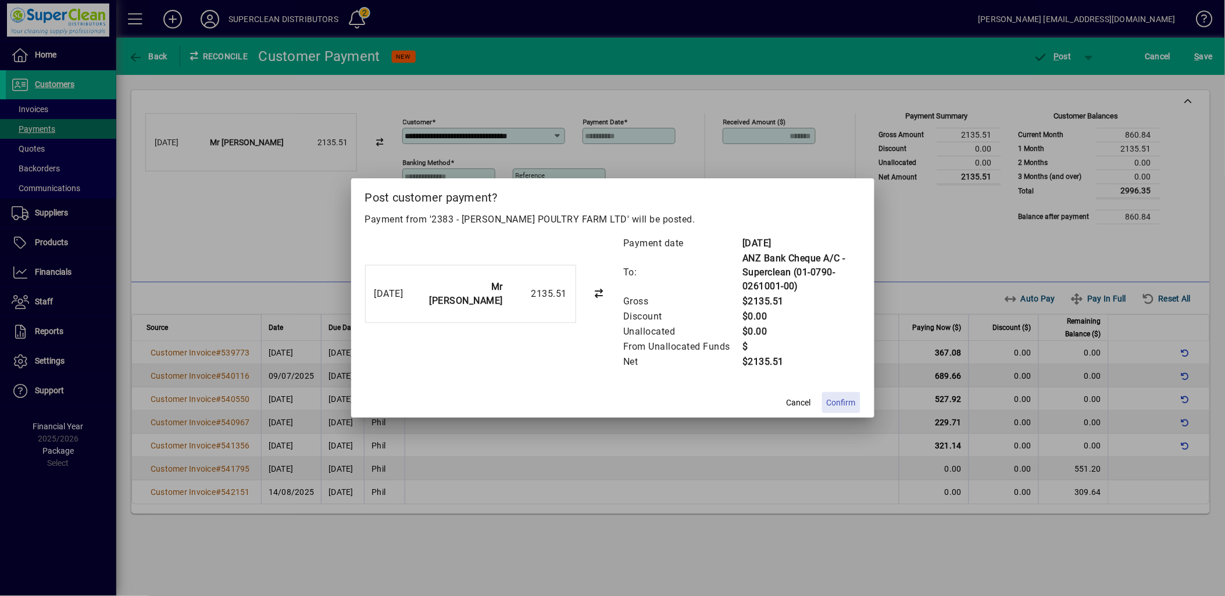
click at [845, 401] on span "Confirm" at bounding box center [841, 403] width 29 height 12
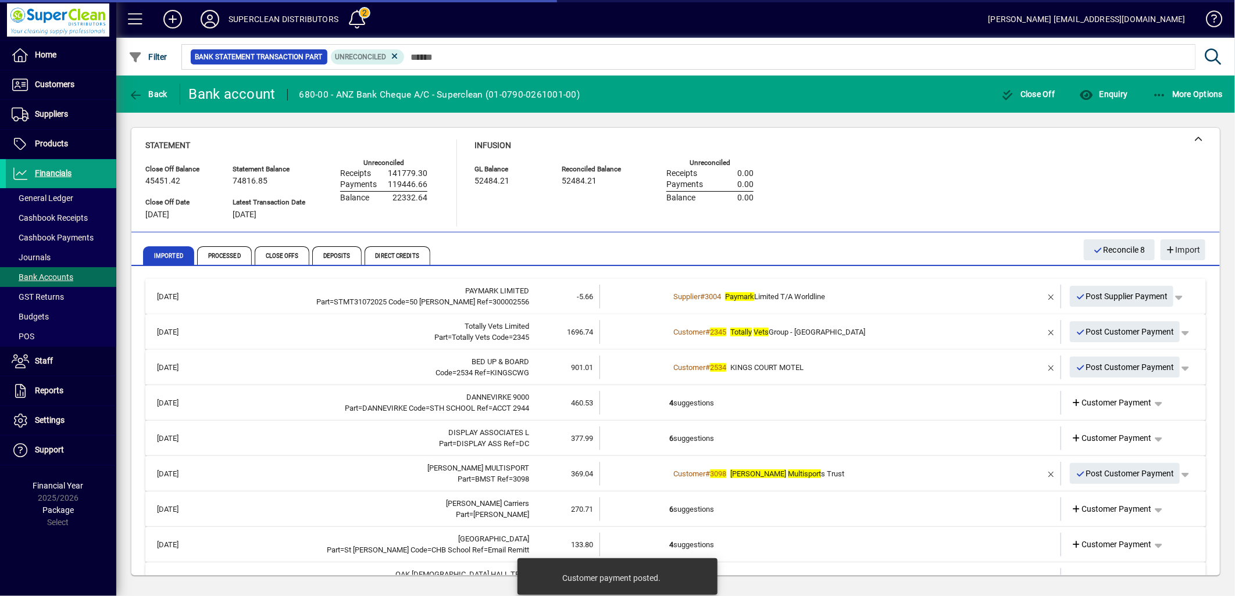
click at [759, 336] on div "Customer # 2345 Totally Vets Group - Tararua" at bounding box center [831, 333] width 324 height 12
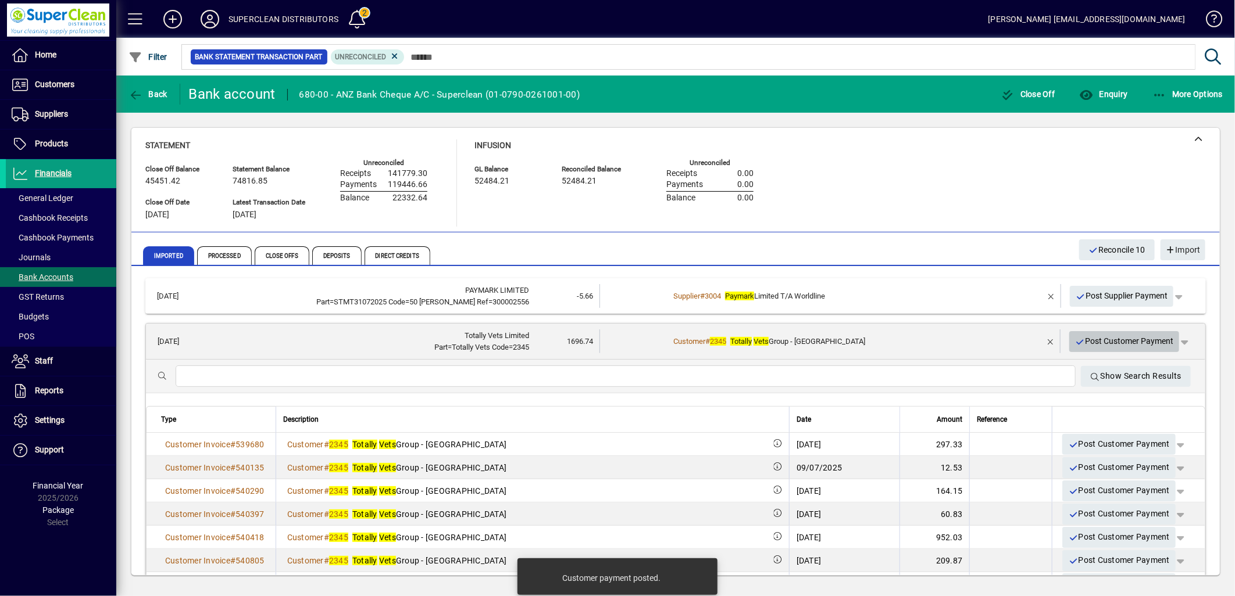
click at [1130, 343] on span "Post Customer Payment" at bounding box center [1124, 341] width 99 height 19
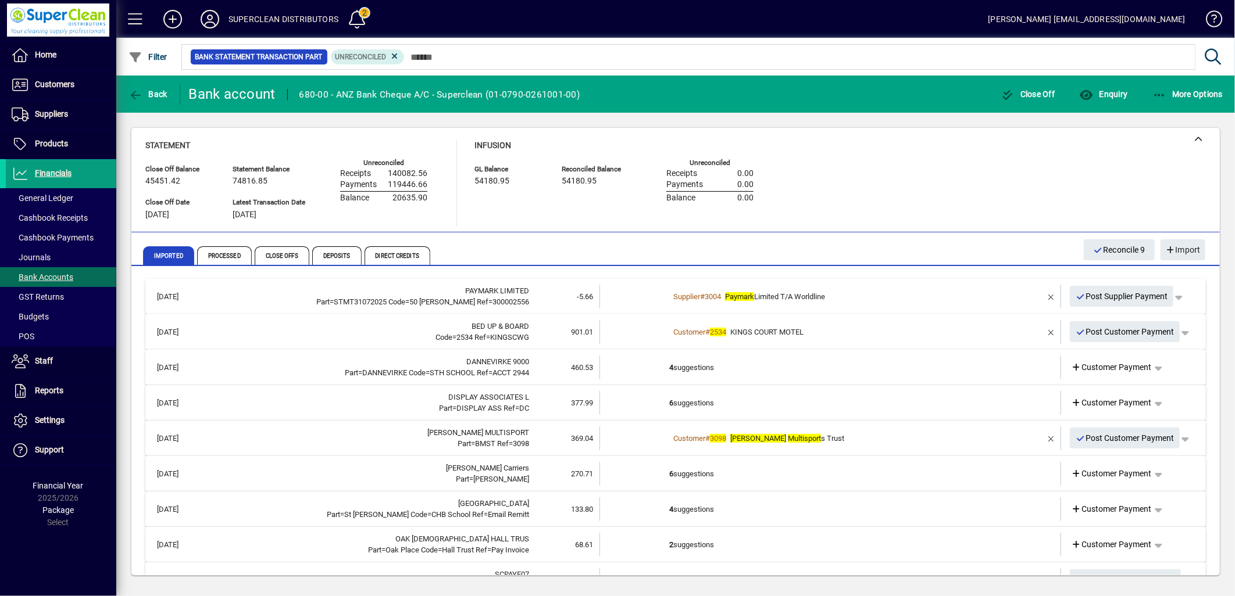
click at [809, 331] on div "Customer # 2534 KINGS COURT MOTEL" at bounding box center [831, 333] width 324 height 12
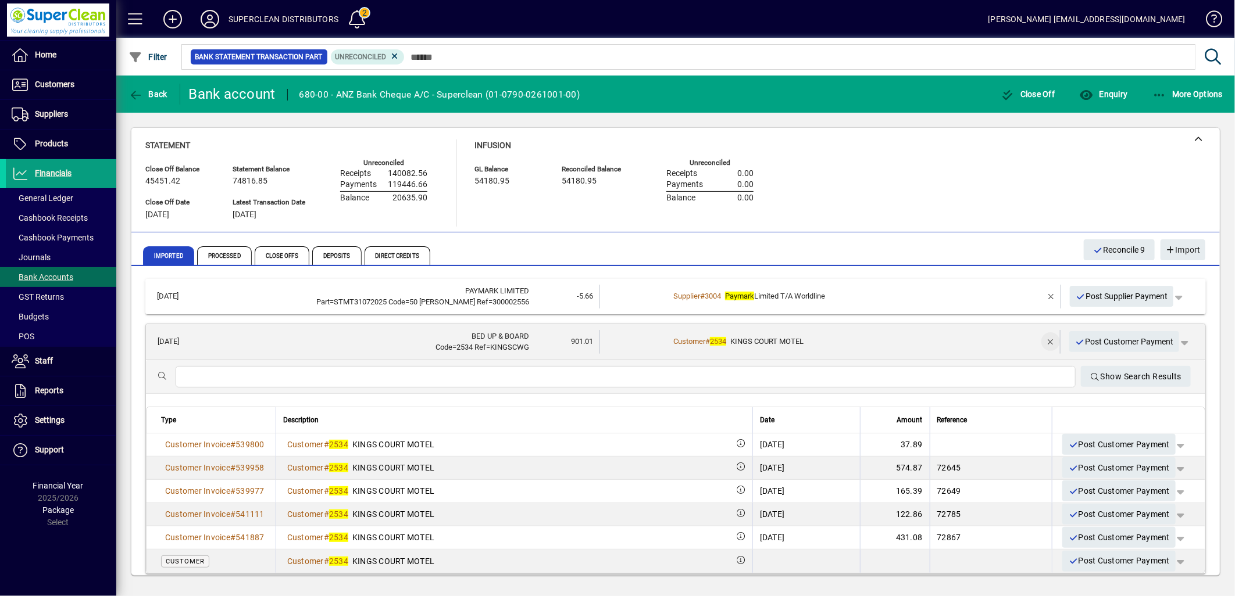
click at [1037, 342] on span "button" at bounding box center [1051, 342] width 28 height 28
click at [1118, 344] on span "Customer Payment" at bounding box center [1111, 342] width 80 height 12
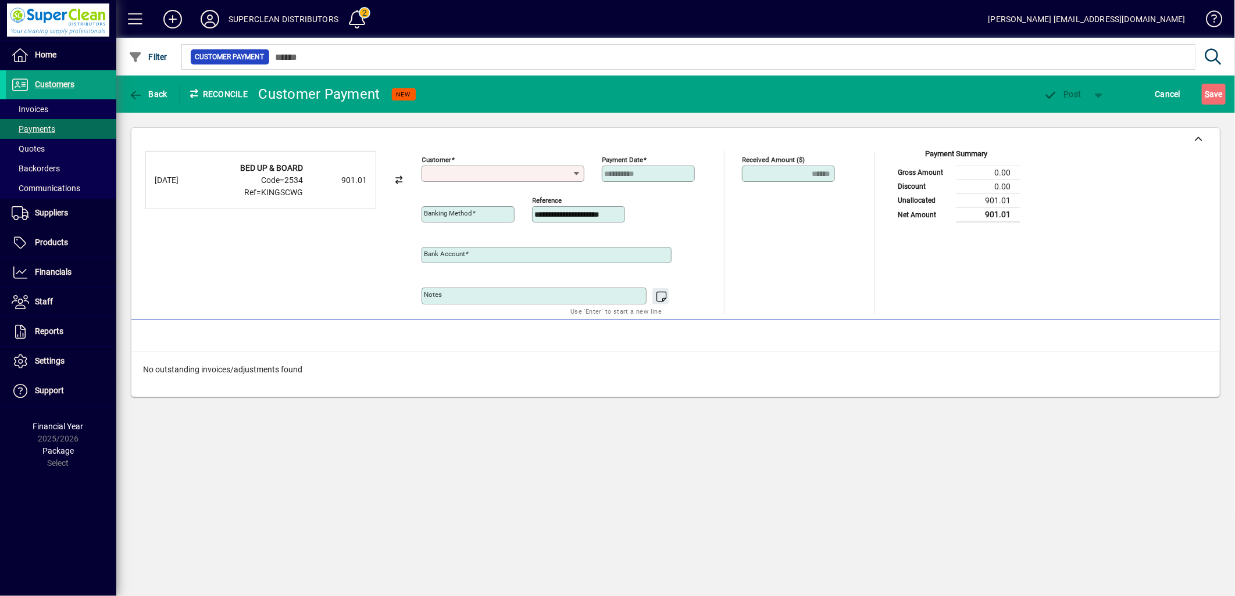
type input "**********"
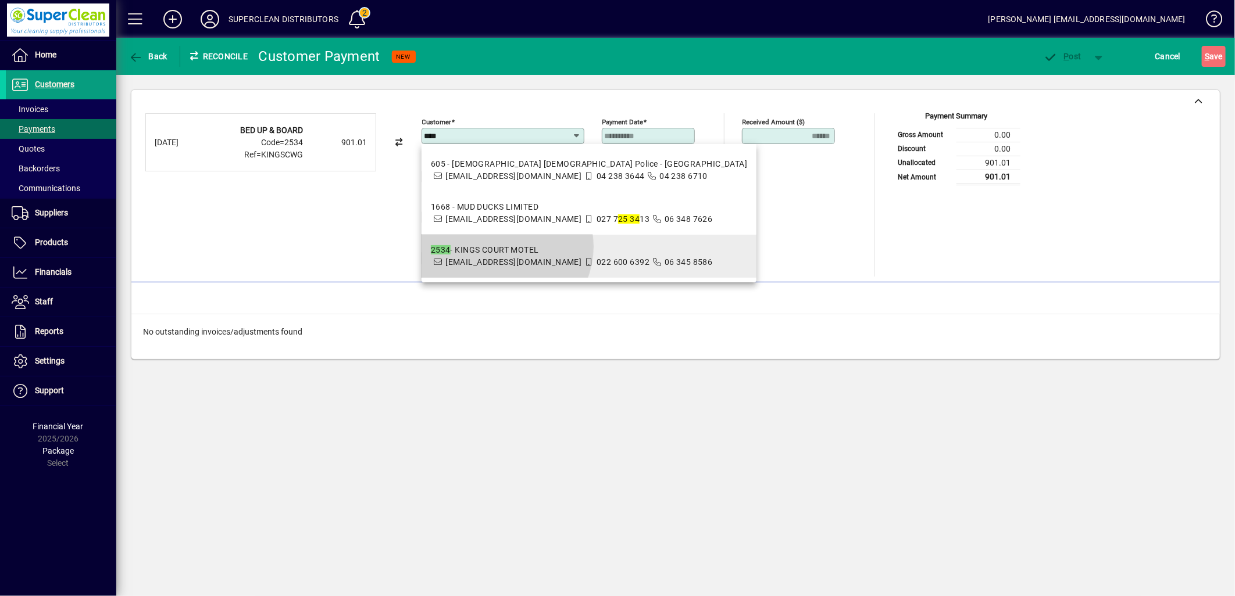
click at [501, 256] on div "2534 - KINGS COURT MOTEL" at bounding box center [572, 250] width 282 height 12
type input "**********"
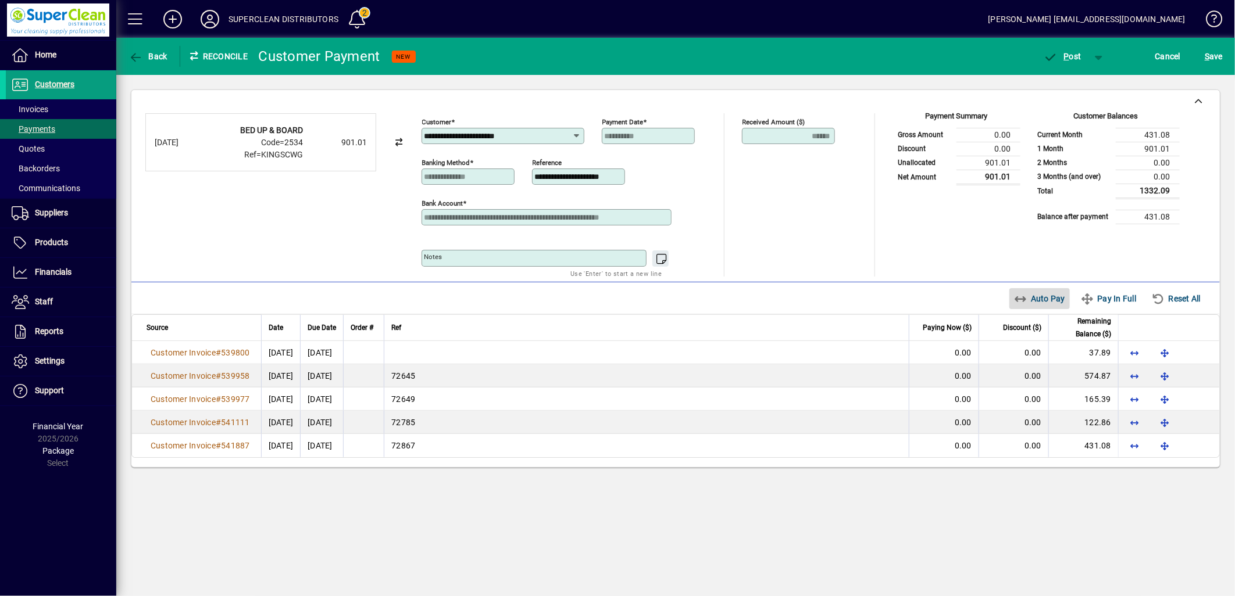
click at [1061, 306] on span "button" at bounding box center [1039, 299] width 61 height 28
click at [1071, 59] on span "P ost" at bounding box center [1062, 56] width 38 height 9
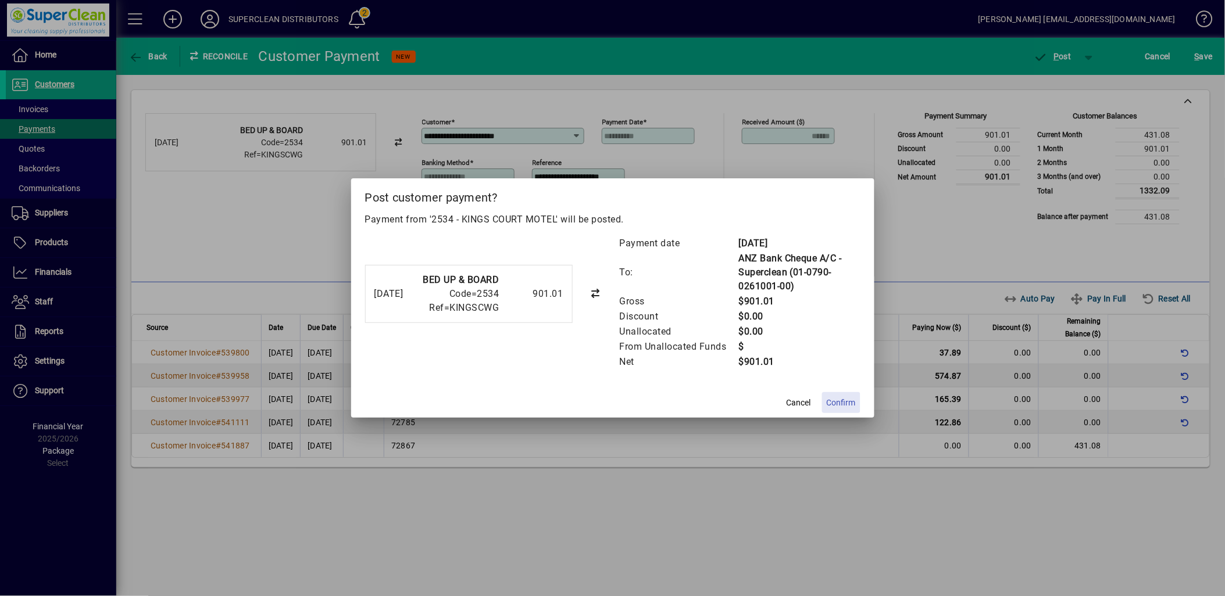
click at [844, 396] on span at bounding box center [841, 403] width 38 height 28
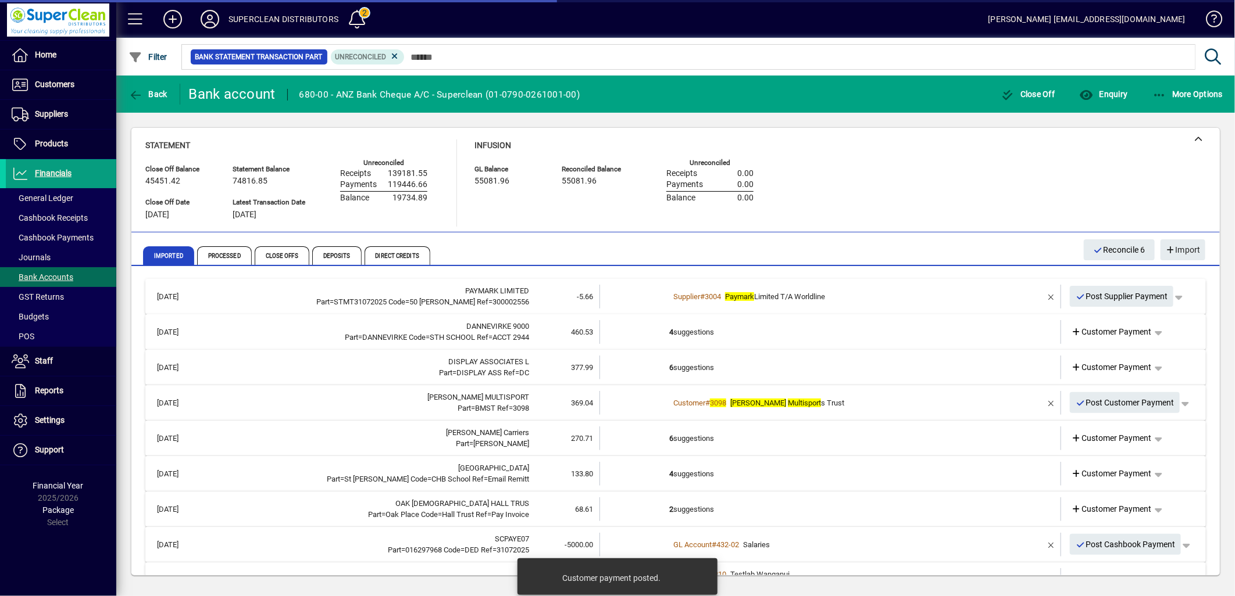
click at [712, 329] on td "4 suggestions" at bounding box center [831, 332] width 324 height 24
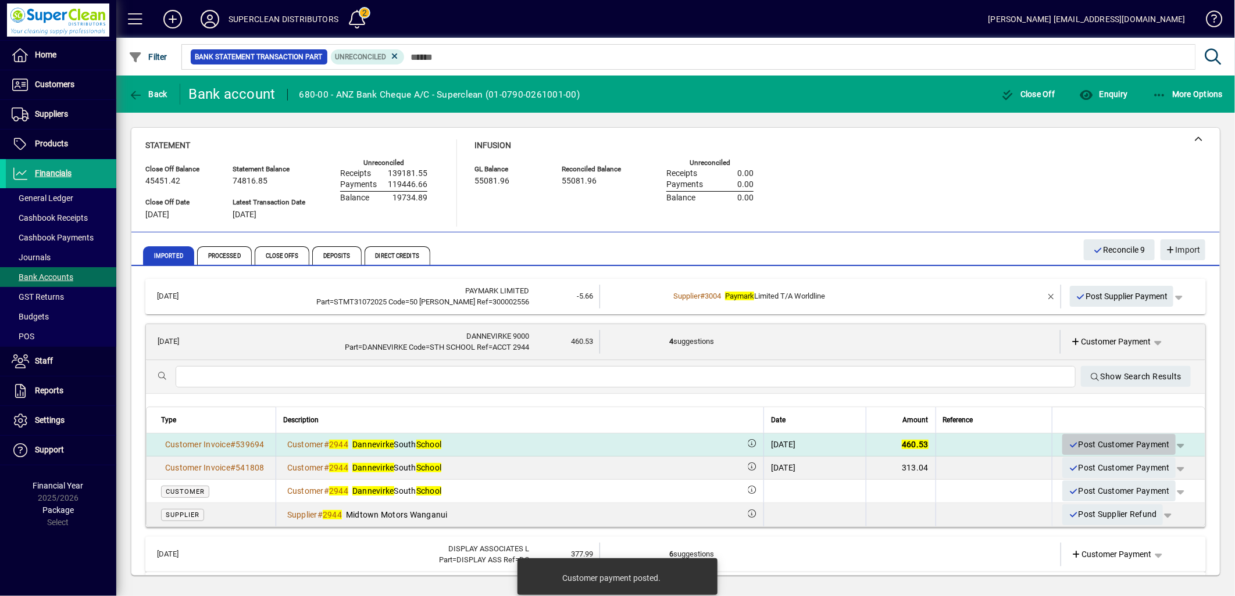
click at [1103, 446] on span "Post Customer Payment" at bounding box center [1119, 444] width 102 height 19
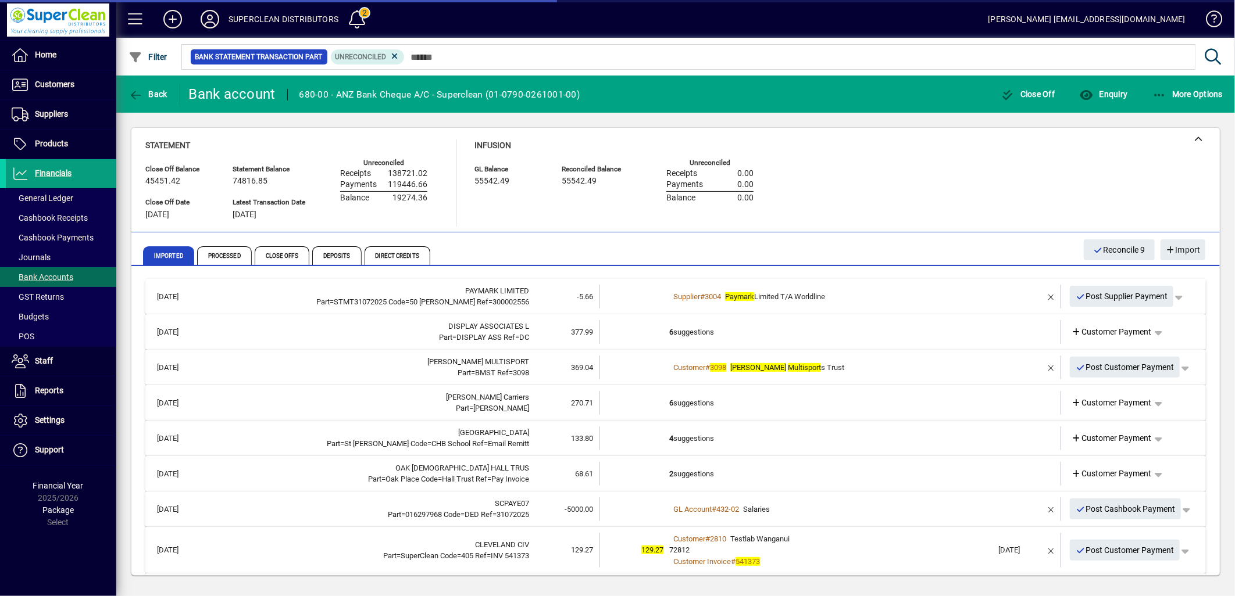
click at [757, 332] on td "6 suggestions" at bounding box center [831, 332] width 324 height 24
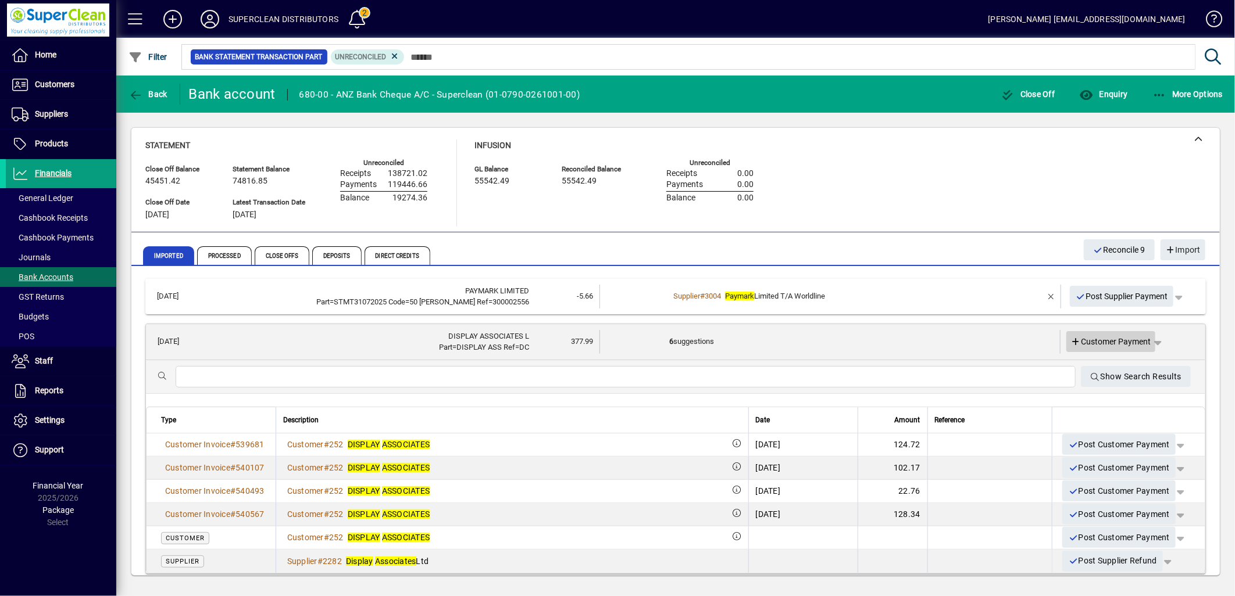
click at [1115, 336] on span "Customer Payment" at bounding box center [1111, 342] width 80 height 12
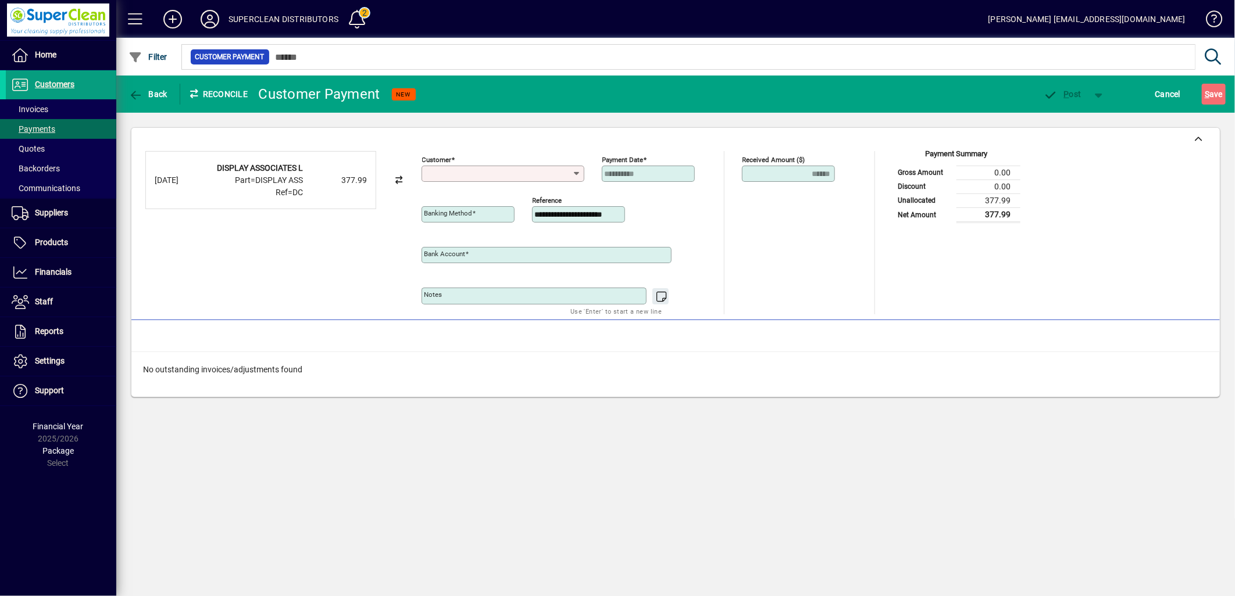
type input "**********"
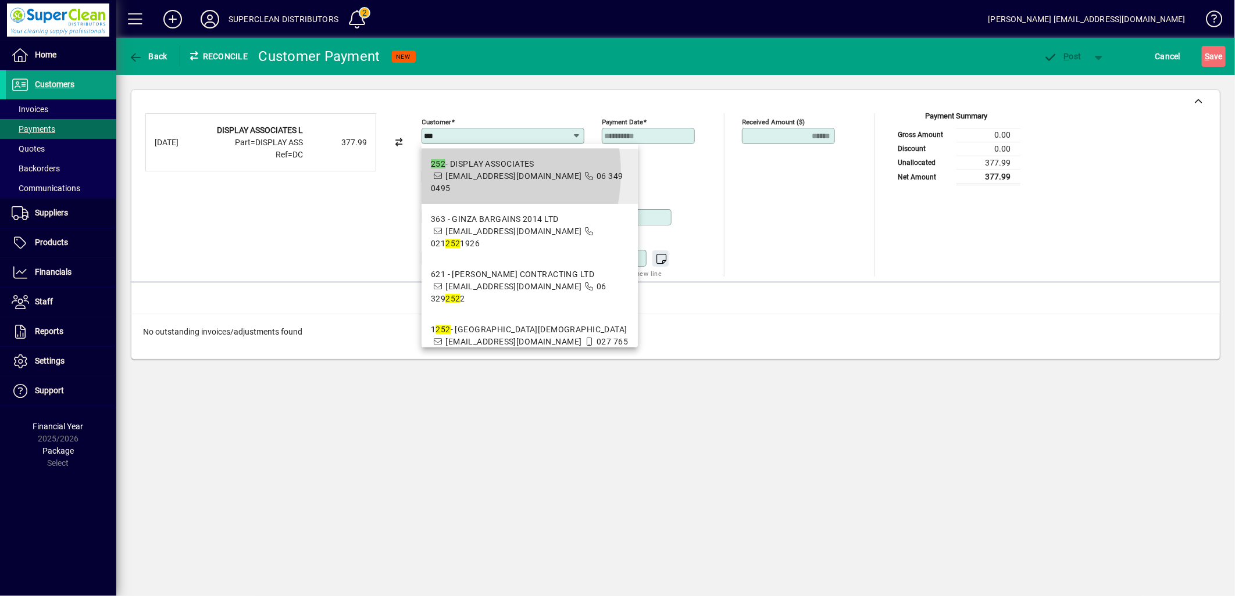
click at [451, 173] on span "accounts@displayassociates.co.nz" at bounding box center [513, 175] width 136 height 9
type input "**********"
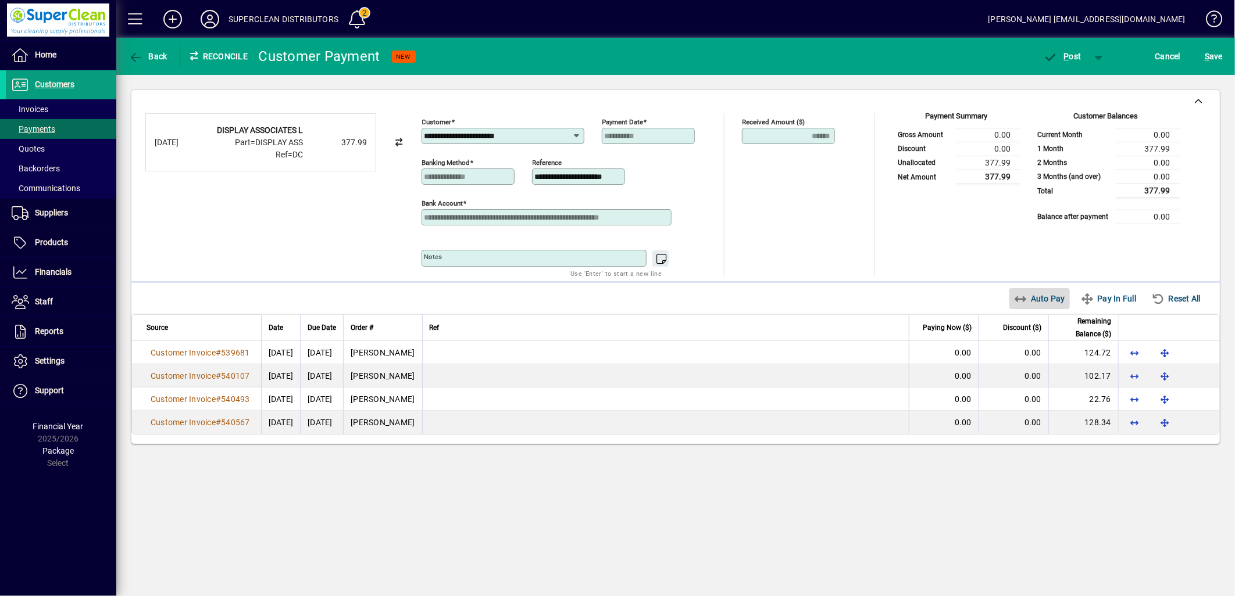
click at [1034, 300] on span "Auto Pay" at bounding box center [1040, 298] width 52 height 19
click at [1060, 62] on span "button" at bounding box center [1062, 56] width 49 height 28
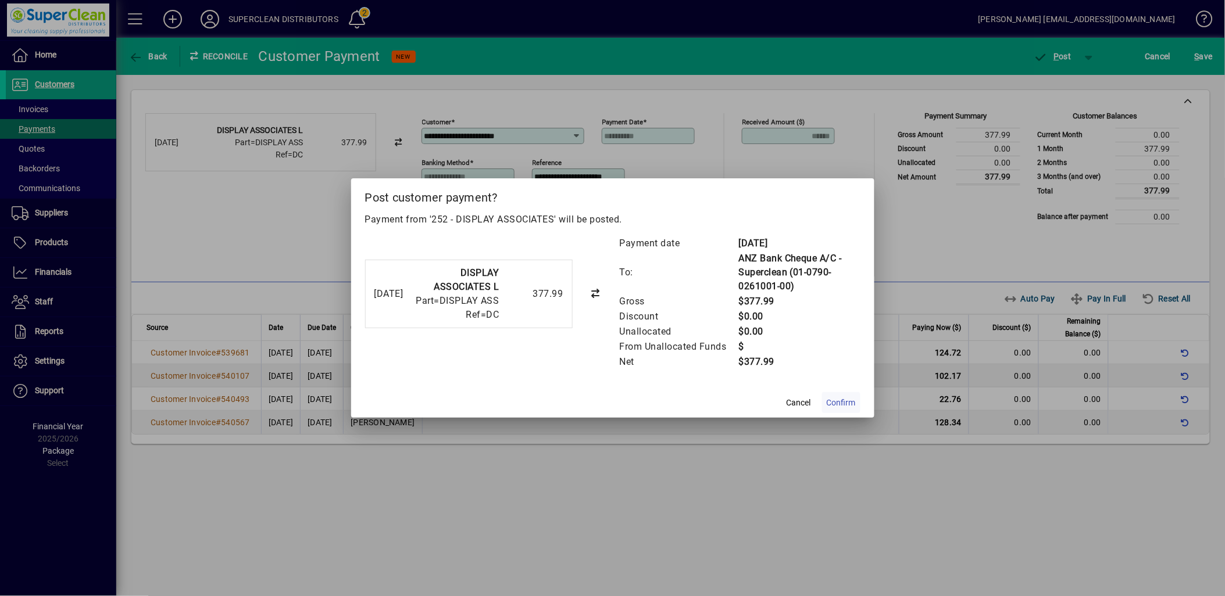
click at [843, 405] on span "Confirm" at bounding box center [841, 403] width 29 height 12
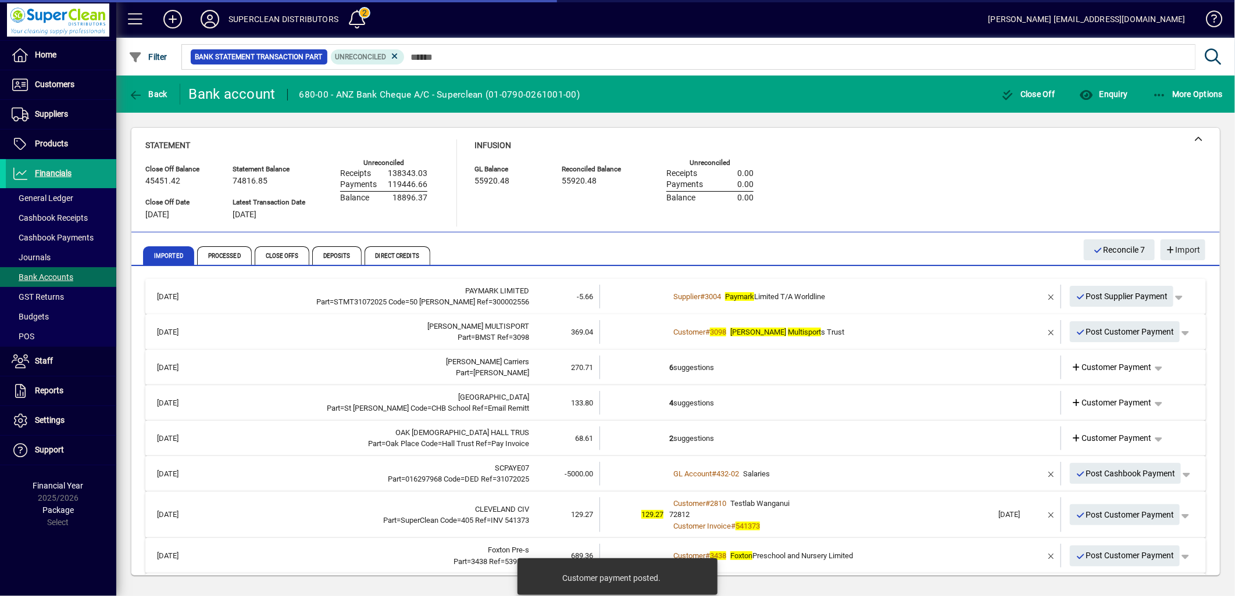
click at [821, 329] on div "Customer # 3098 Bush Multisport s Trust" at bounding box center [831, 333] width 324 height 12
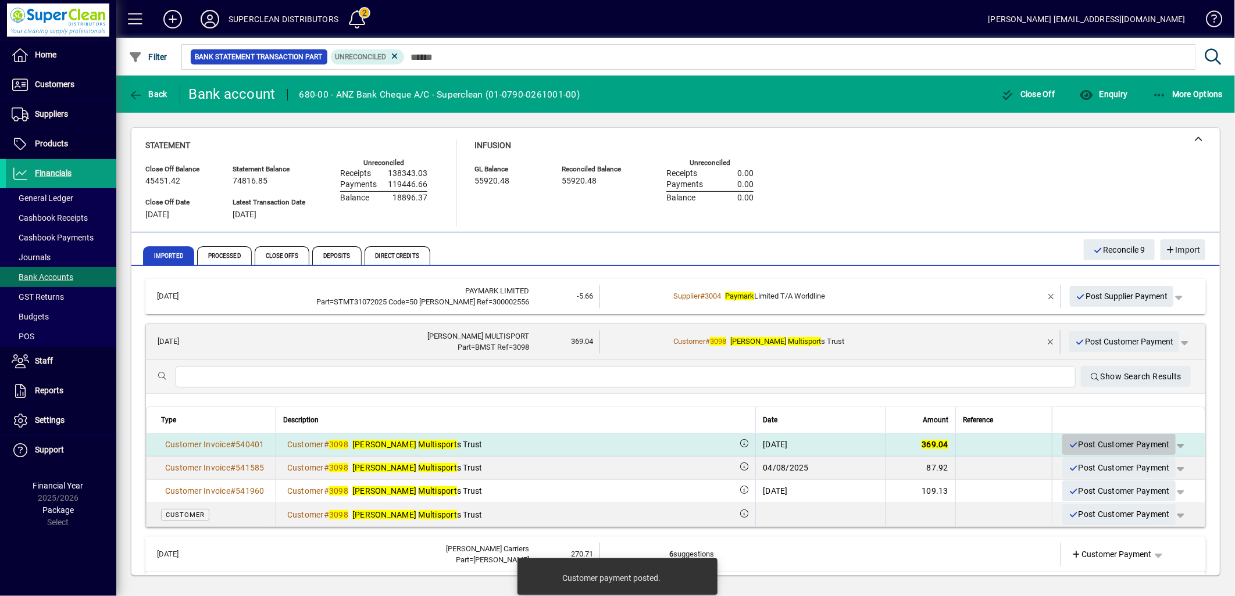
click at [1102, 450] on span "Post Customer Payment" at bounding box center [1119, 444] width 102 height 19
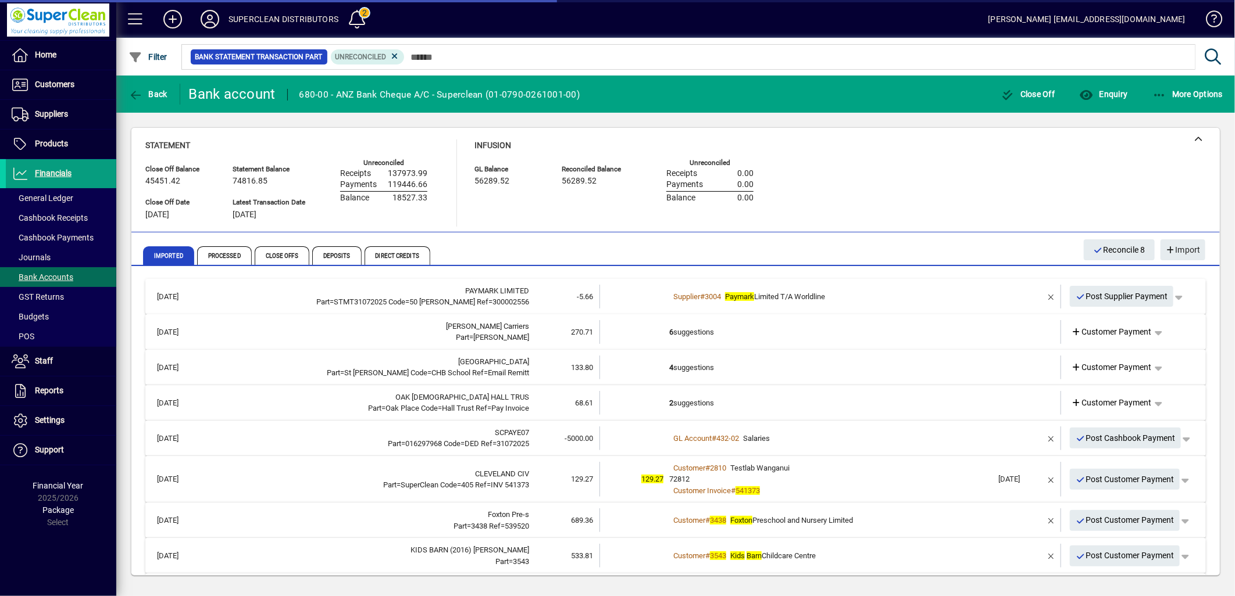
click at [754, 333] on td "6 suggestions" at bounding box center [831, 332] width 324 height 24
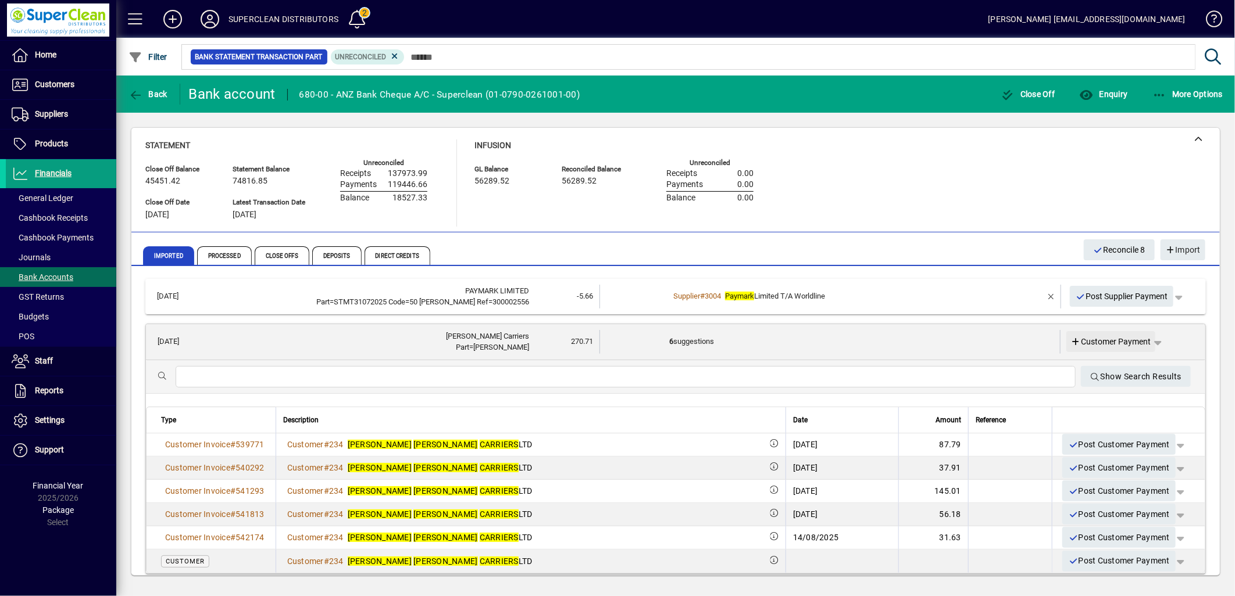
click at [1124, 339] on span "Customer Payment" at bounding box center [1111, 342] width 80 height 12
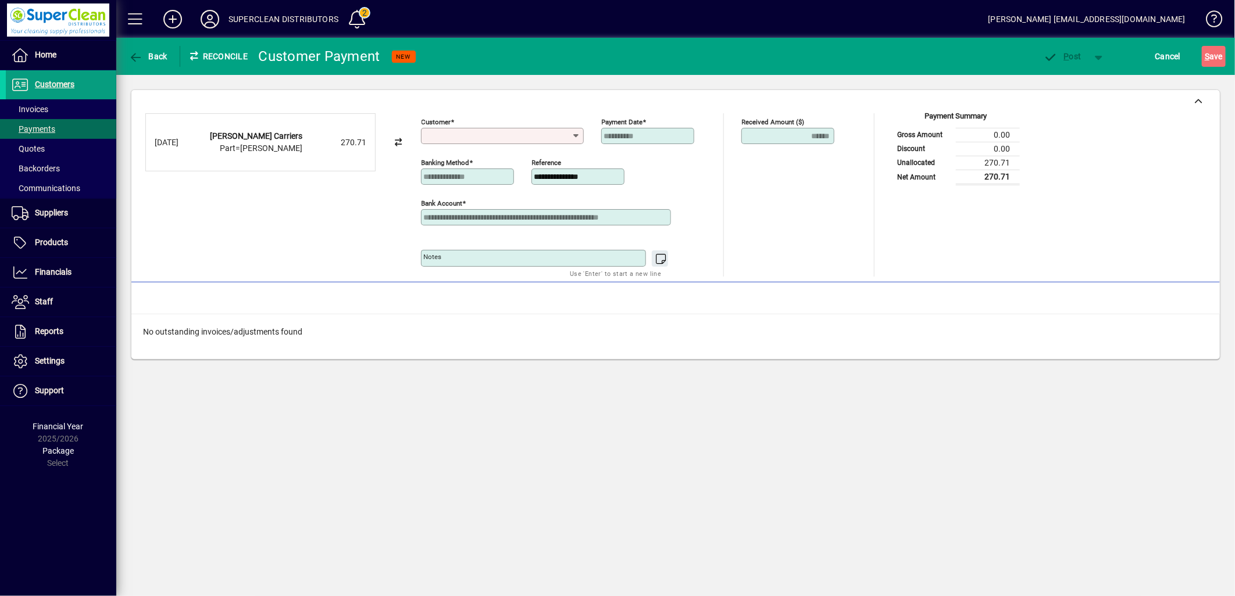
type input "*"
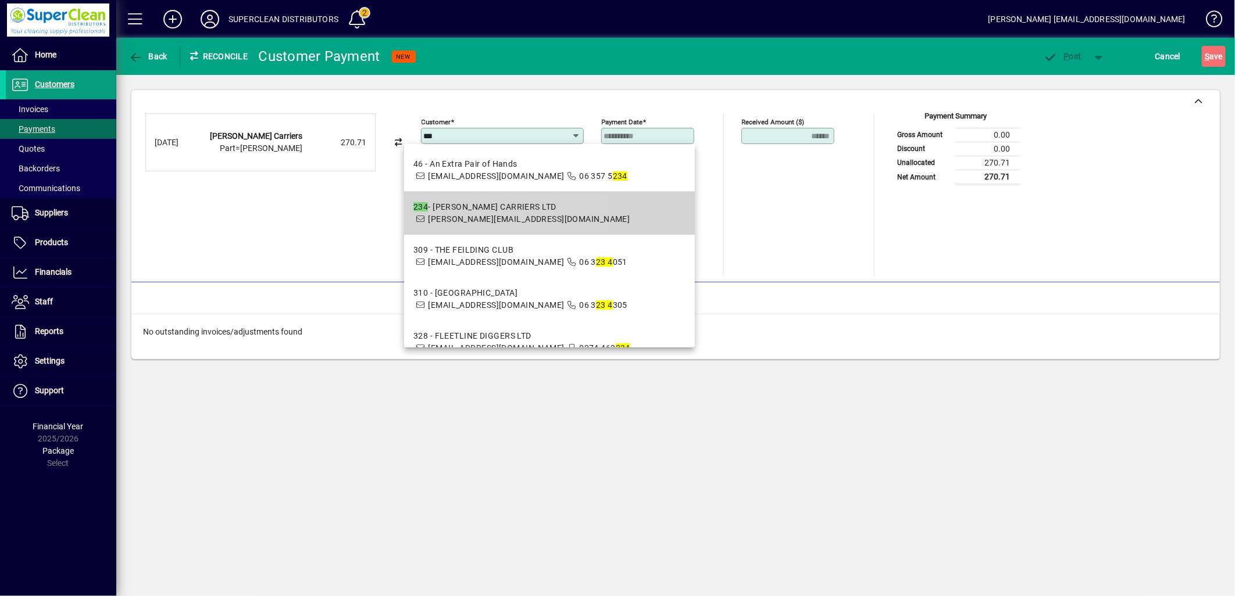
click at [430, 203] on div "234 - DAVE HOSKIN CARRIERS LTD" at bounding box center [521, 207] width 216 height 12
type input "**********"
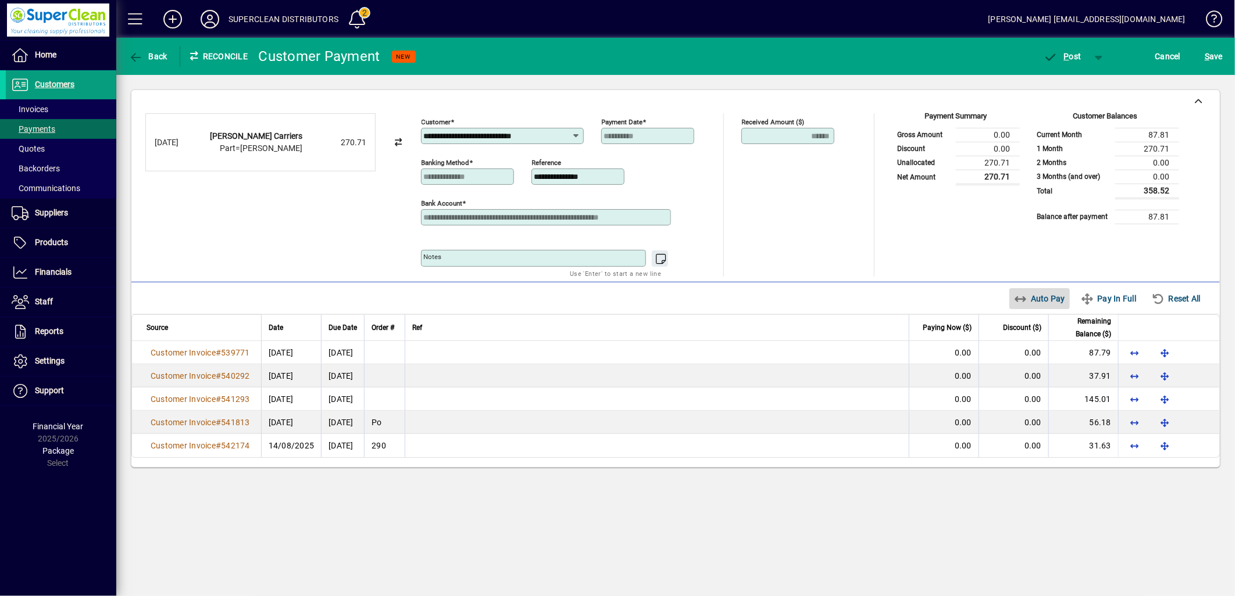
click at [1045, 302] on span "Auto Pay" at bounding box center [1040, 298] width 52 height 19
click at [1054, 55] on icon "button" at bounding box center [1050, 58] width 15 height 12
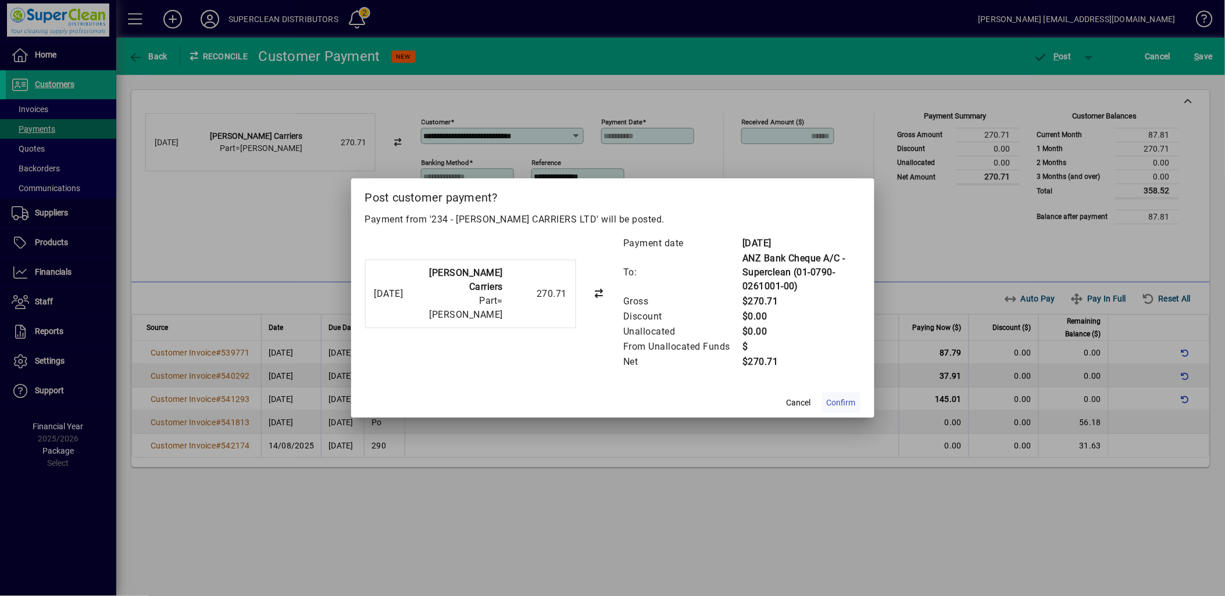
click at [855, 406] on span "Confirm" at bounding box center [841, 403] width 29 height 12
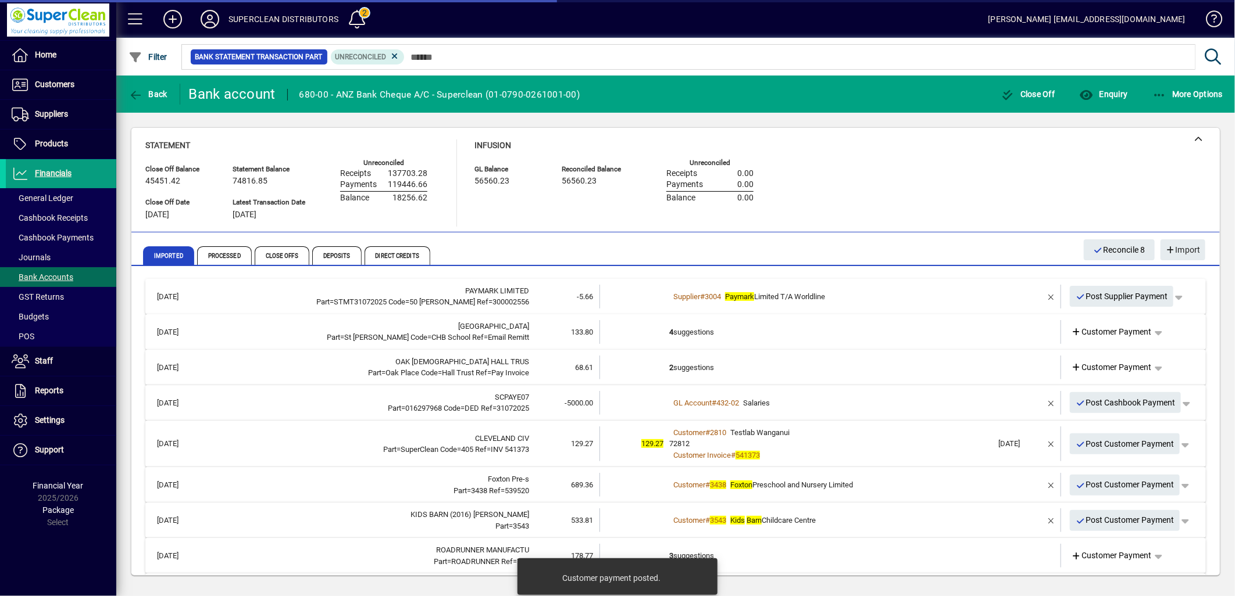
click at [691, 329] on td "4 suggestions" at bounding box center [831, 332] width 324 height 24
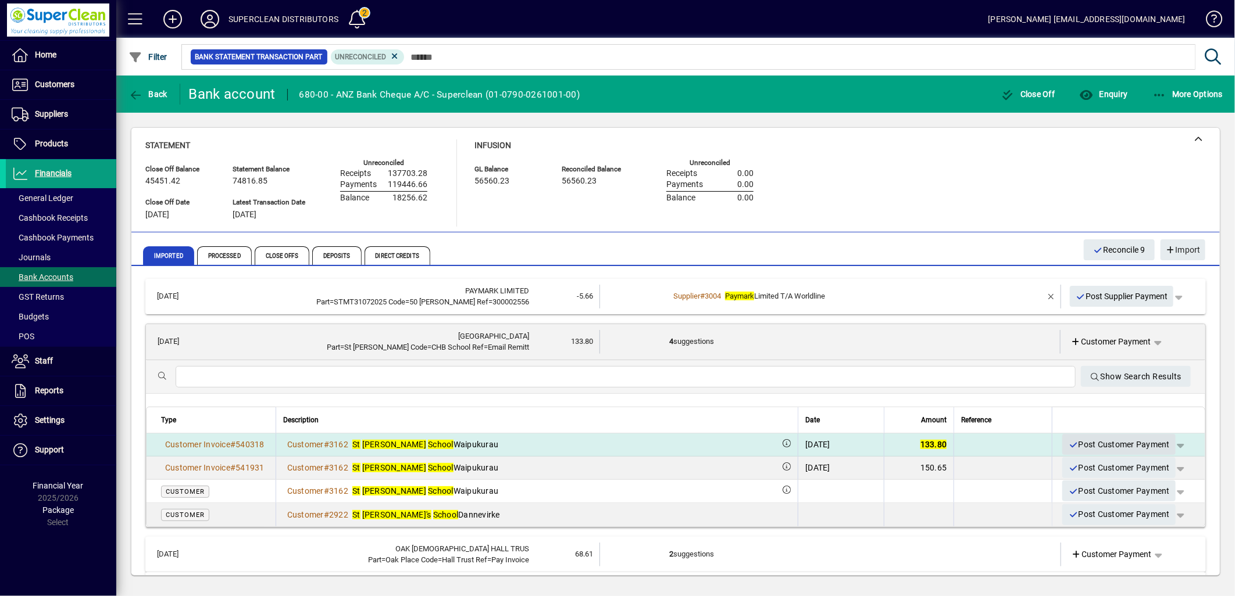
click at [1108, 449] on span "Post Customer Payment" at bounding box center [1119, 444] width 102 height 19
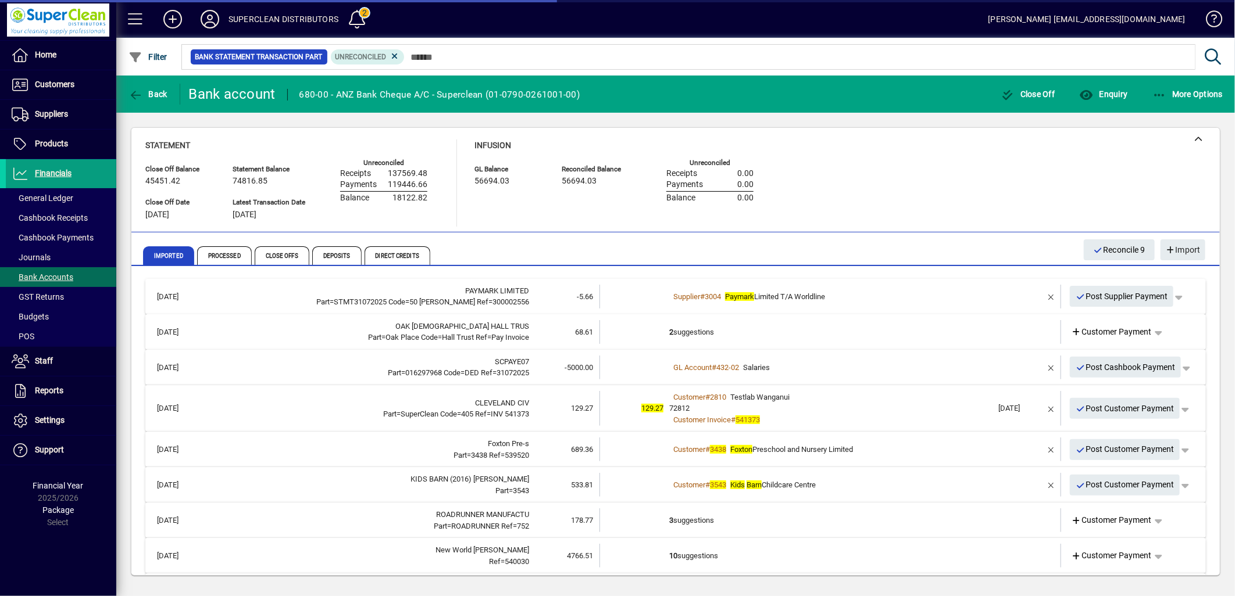
click at [706, 333] on td "2 suggestions" at bounding box center [831, 332] width 324 height 24
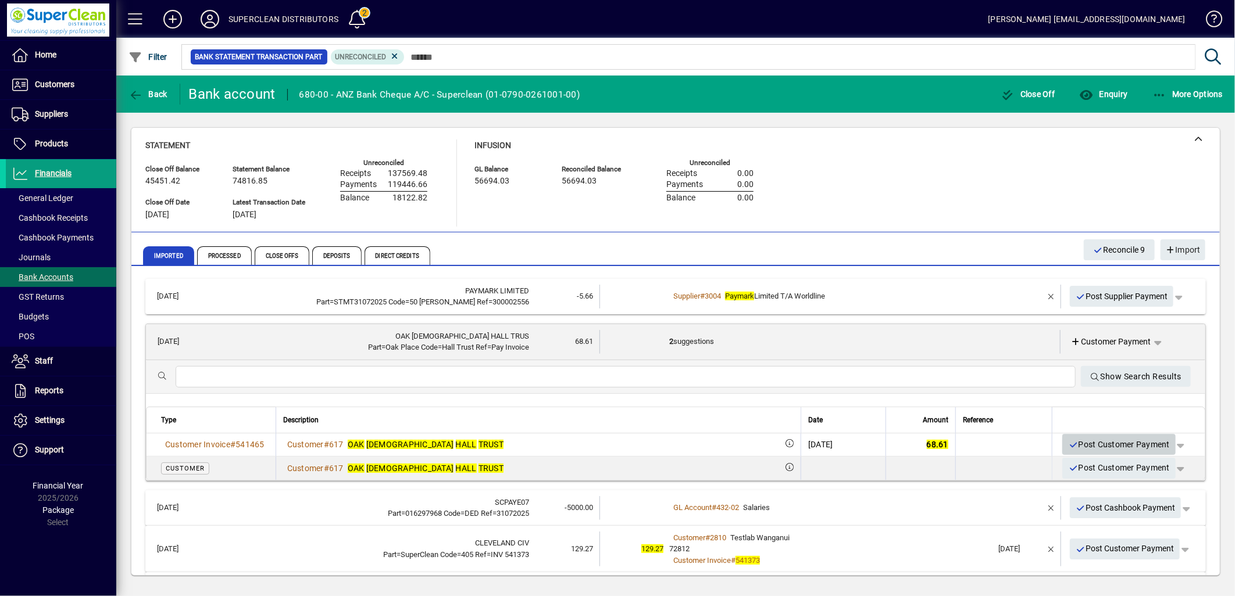
click at [1125, 449] on span "Post Customer Payment" at bounding box center [1119, 444] width 102 height 19
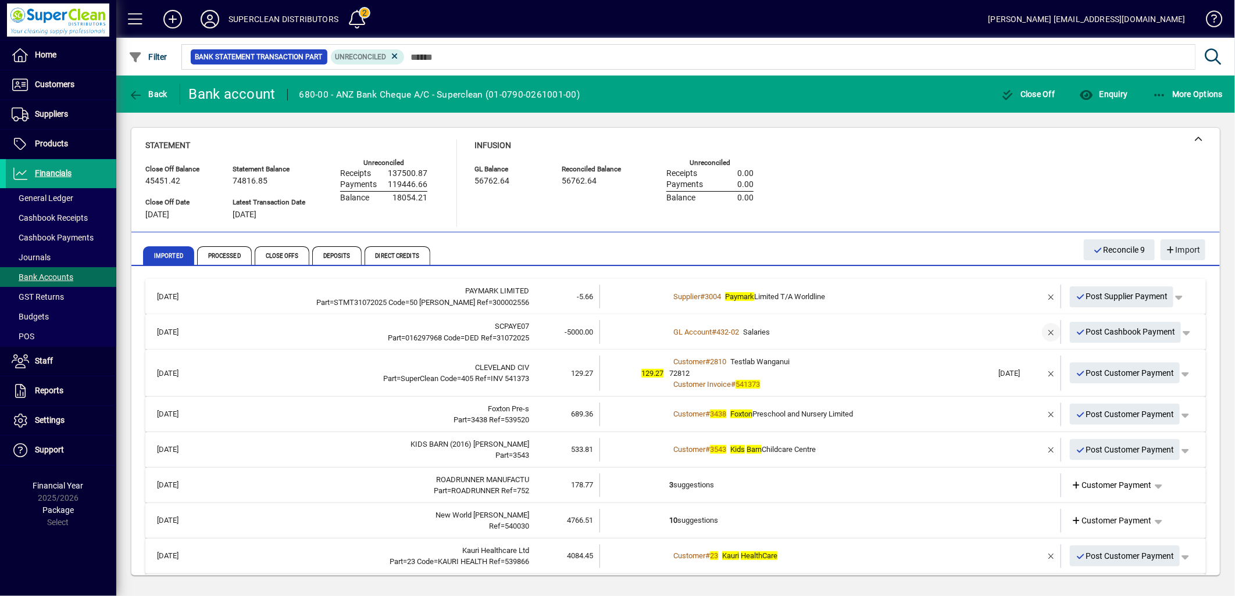
click at [1037, 328] on span "button" at bounding box center [1051, 333] width 28 height 28
click at [1146, 328] on span "button" at bounding box center [1152, 333] width 28 height 28
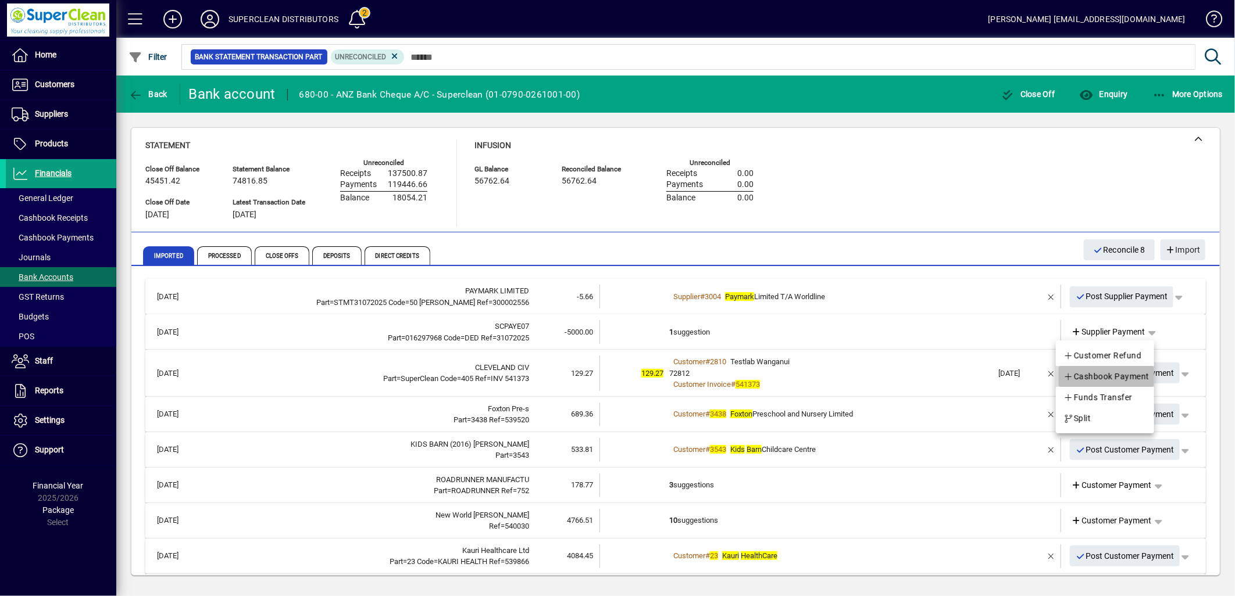
click at [1100, 378] on span "Cashbook Payment" at bounding box center [1106, 377] width 86 height 14
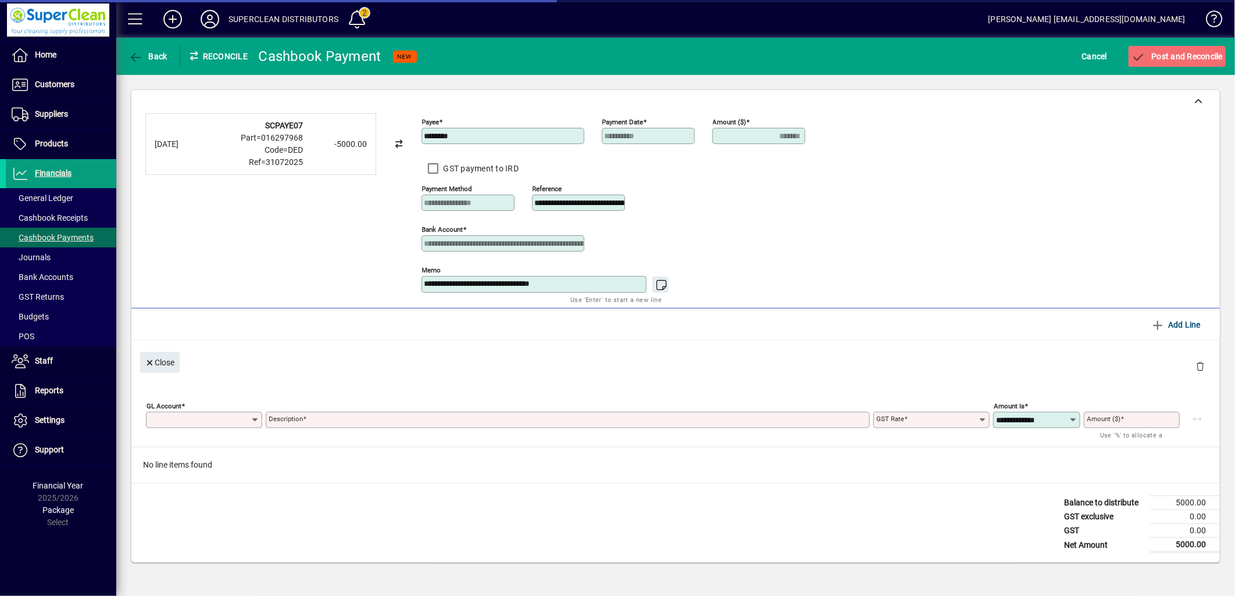
type input "*******"
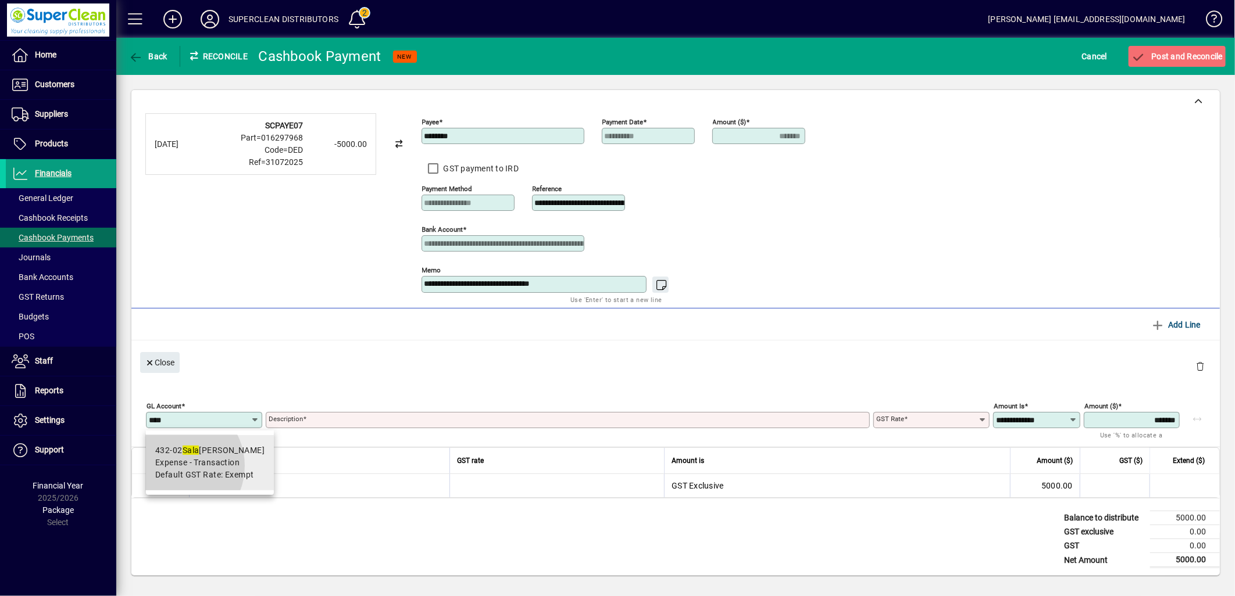
click at [176, 466] on span "Expense - Transaction" at bounding box center [197, 463] width 84 height 12
type input "******"
type input "********"
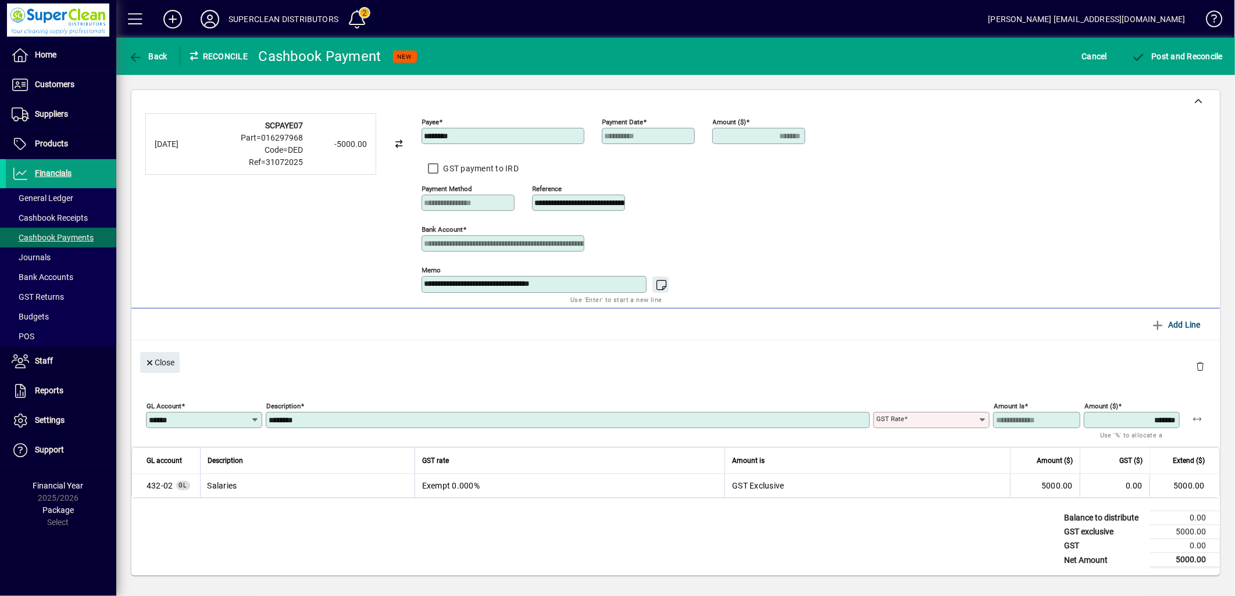
type input "******"
click at [306, 424] on input "********" at bounding box center [569, 420] width 601 height 9
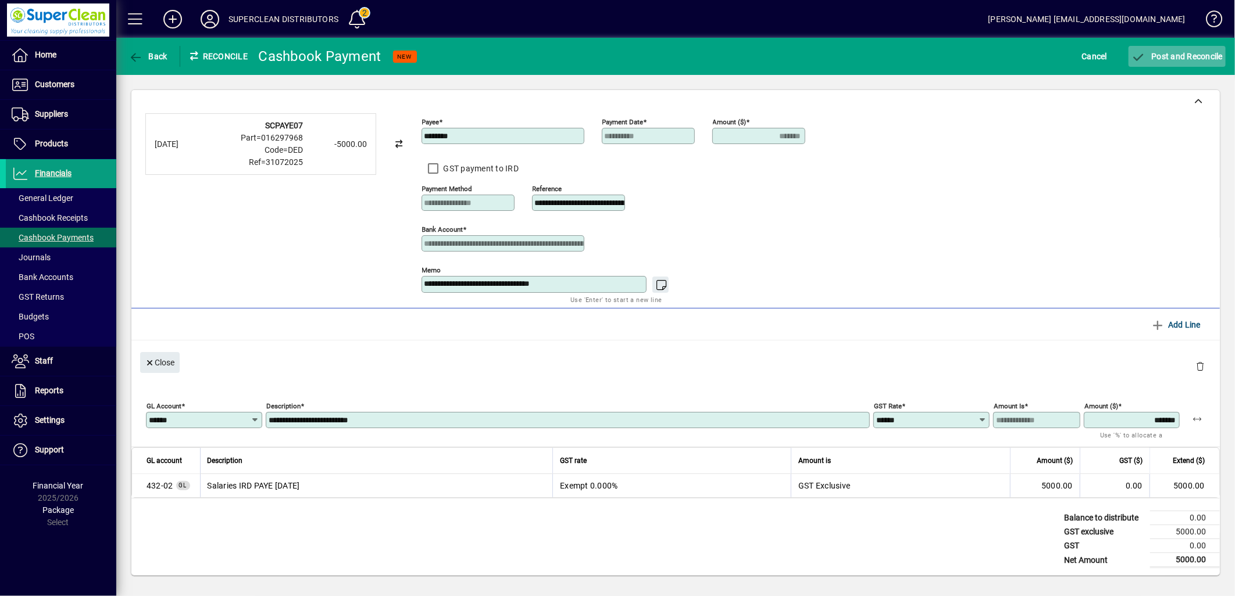
type input "**********"
click at [1198, 53] on span "Post and Reconcile" at bounding box center [1176, 56] width 91 height 9
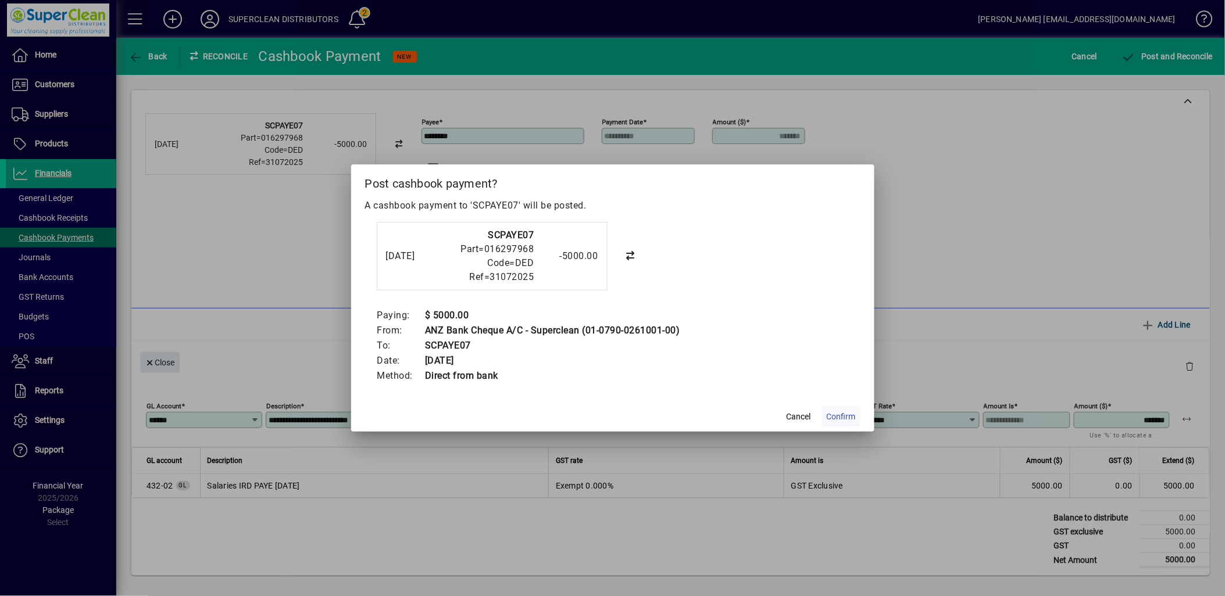
click at [839, 414] on span "Confirm" at bounding box center [841, 417] width 29 height 12
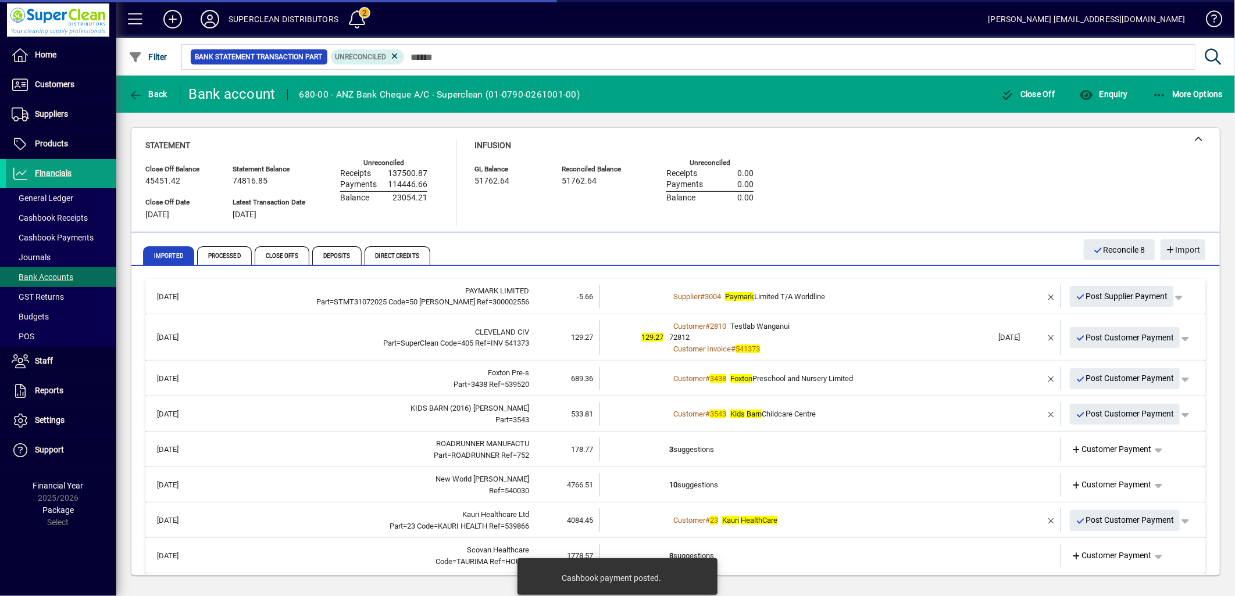
click at [816, 341] on div "72812" at bounding box center [831, 338] width 324 height 12
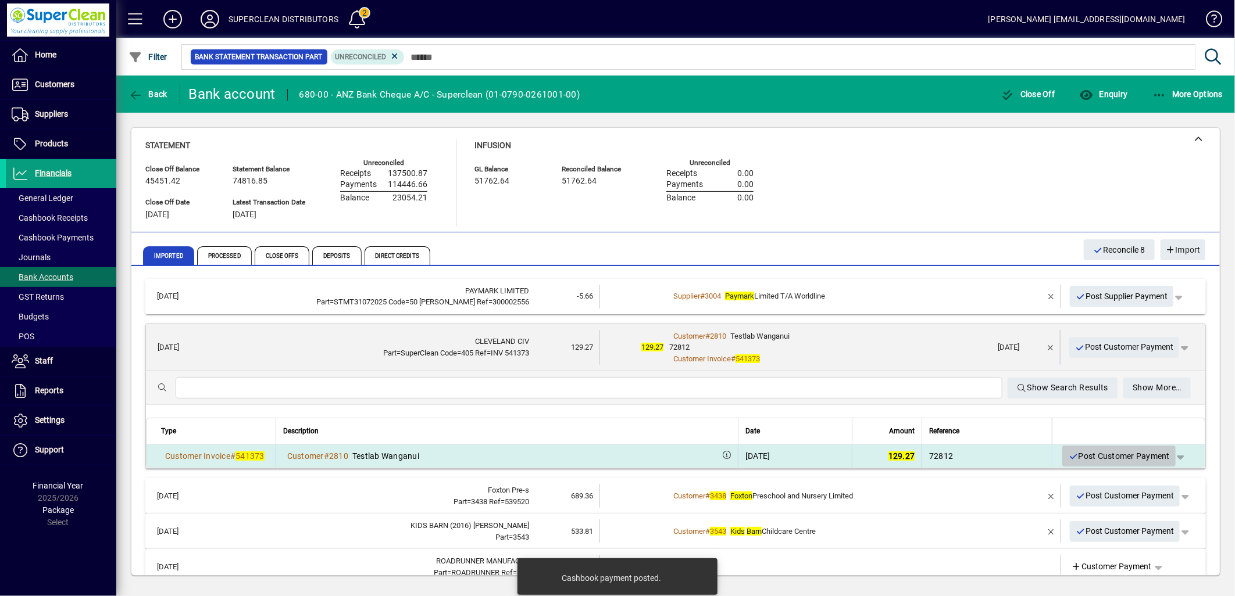
click at [1102, 458] on span "Post Customer Payment" at bounding box center [1119, 456] width 102 height 19
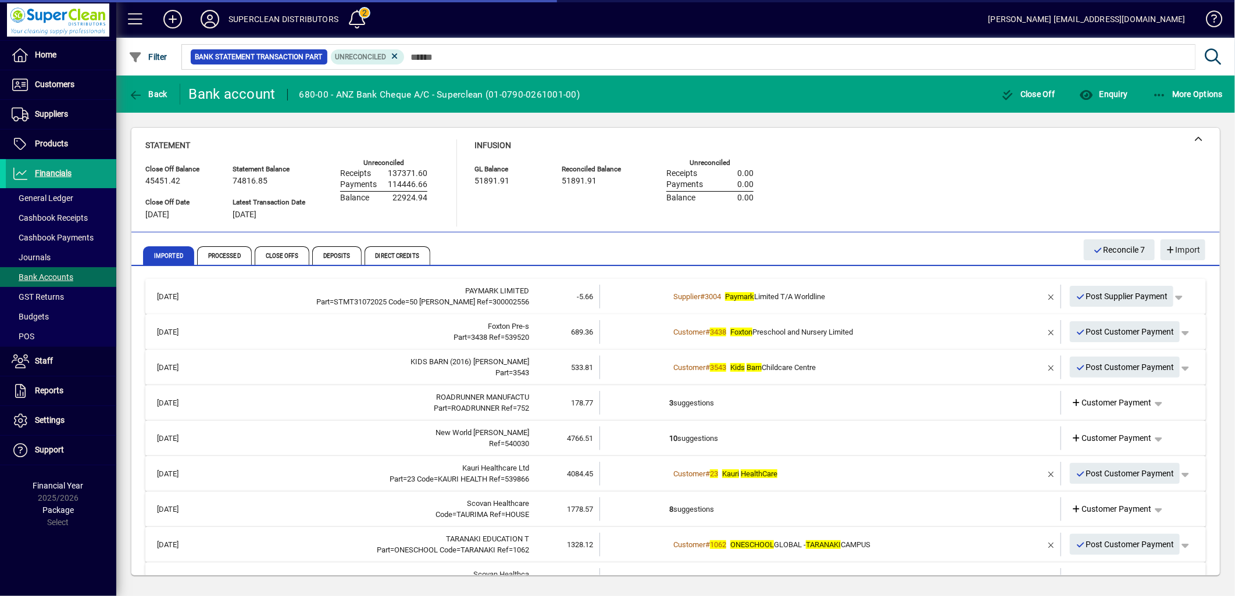
click at [853, 333] on span "Foxton Preschool and Nursery Limited" at bounding box center [791, 332] width 123 height 9
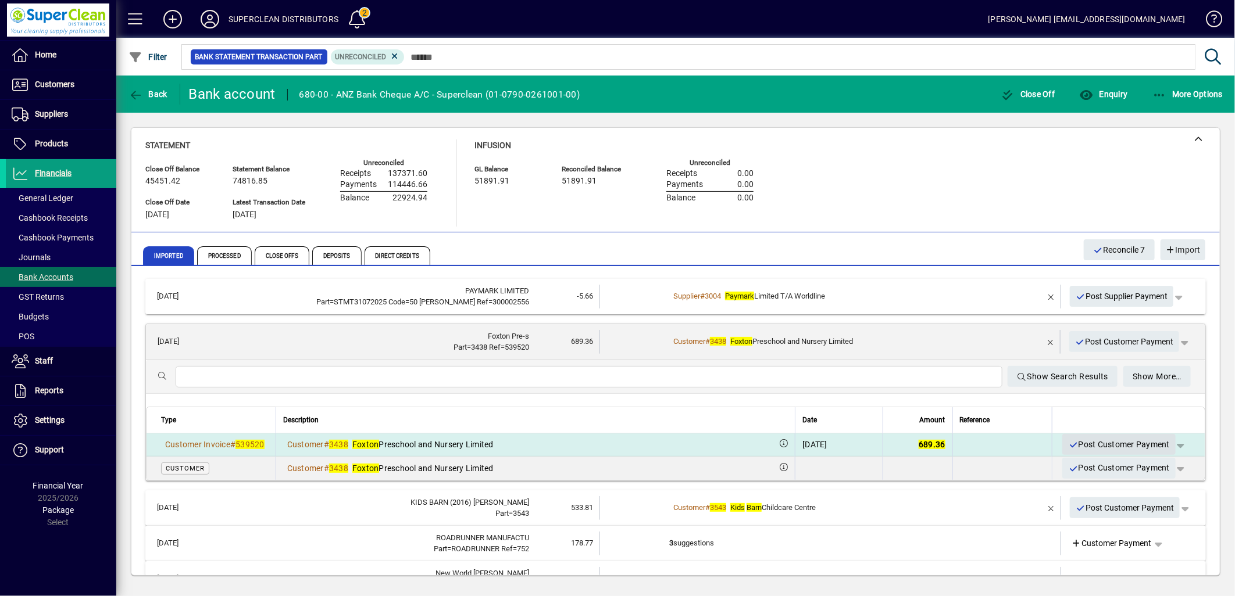
click at [1103, 444] on span "Post Customer Payment" at bounding box center [1119, 444] width 102 height 19
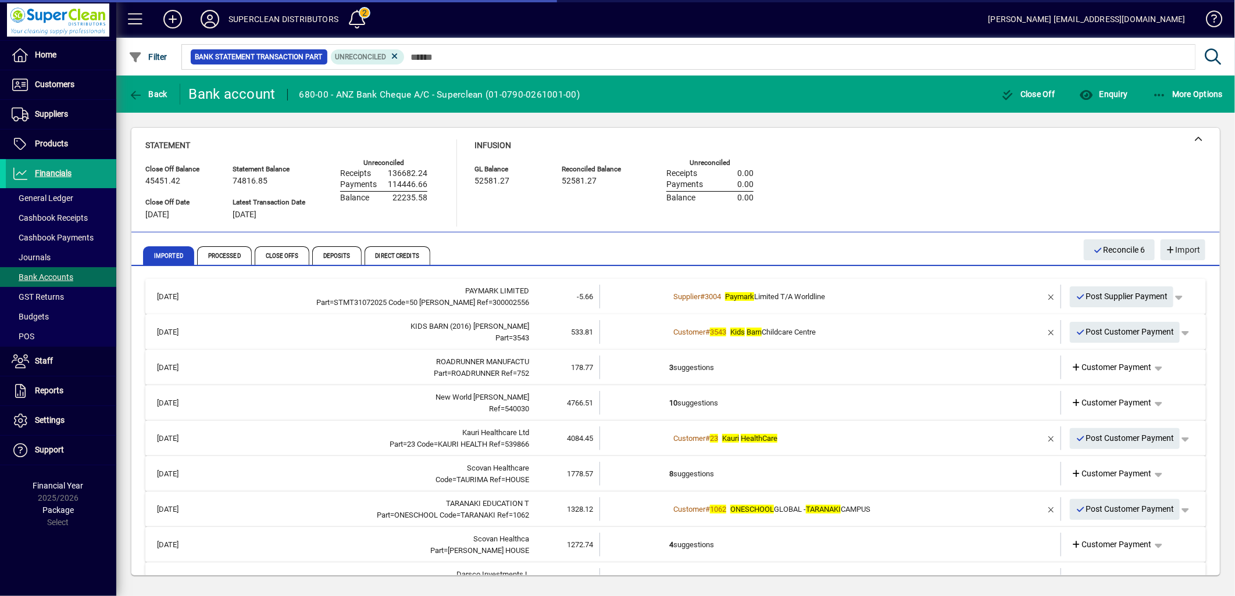
click at [844, 338] on td "Customer # 3543 Kids Barn Childcare Centre" at bounding box center [831, 332] width 324 height 24
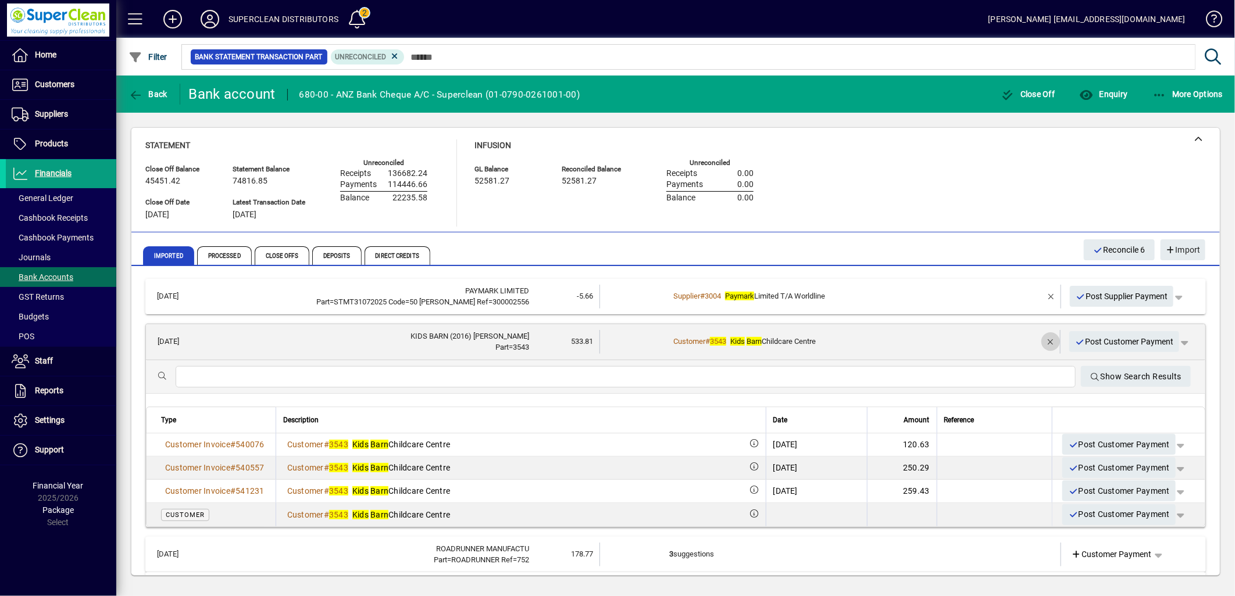
click at [1037, 344] on span "button" at bounding box center [1051, 342] width 28 height 28
click at [1113, 344] on span "Customer Payment" at bounding box center [1111, 342] width 80 height 12
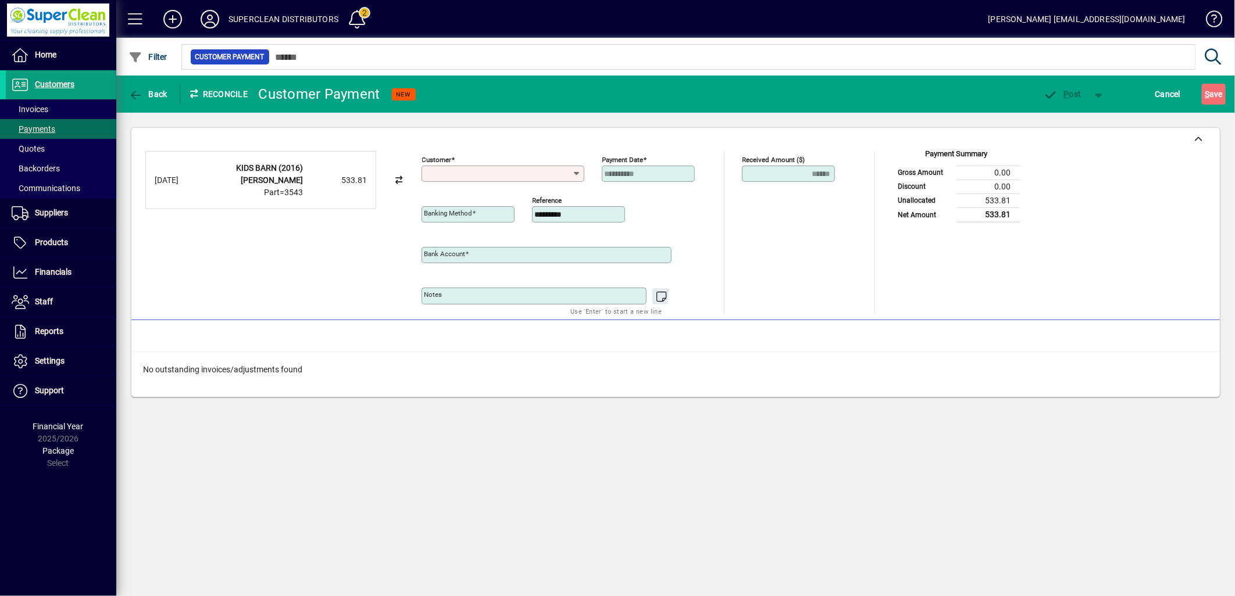
type input "**********"
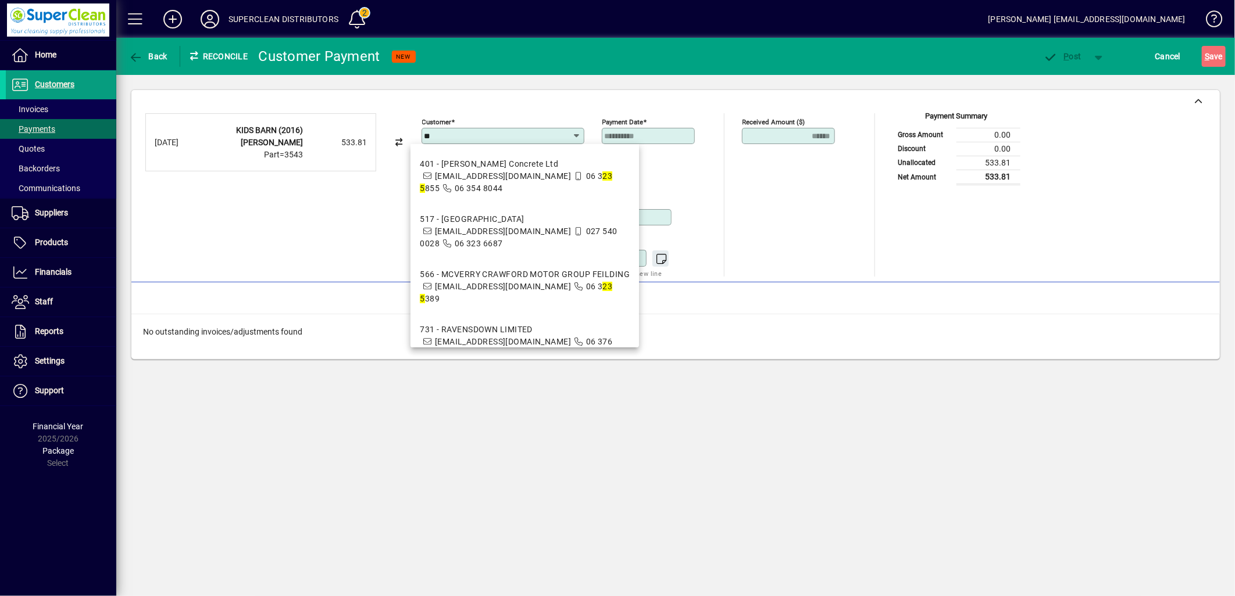
type input "*"
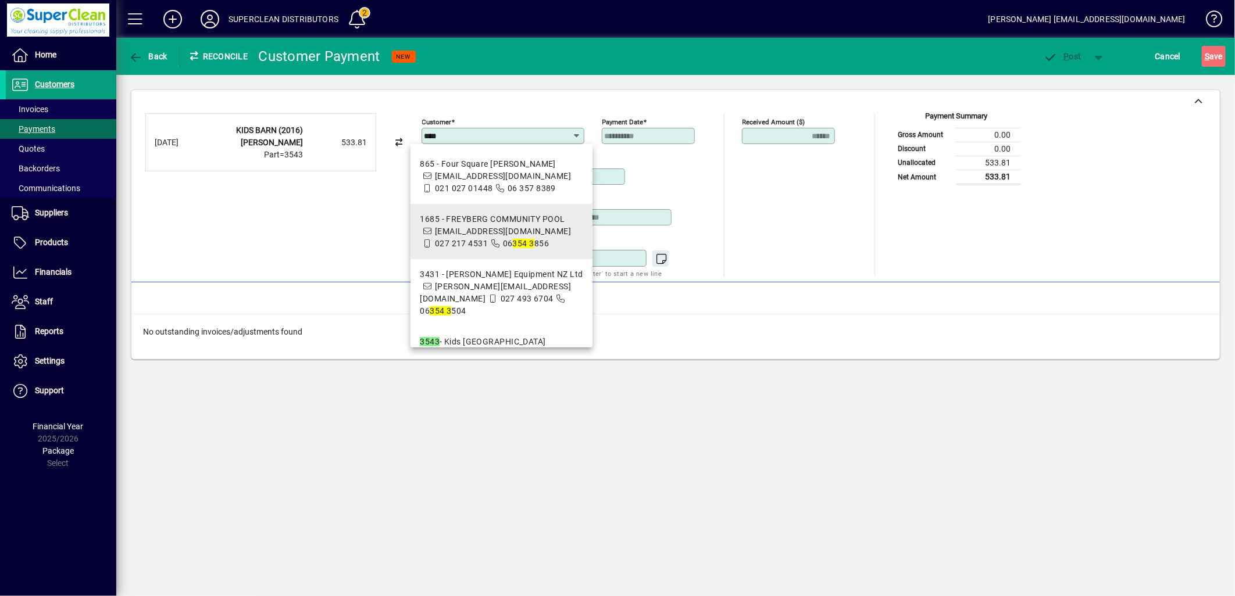
scroll to position [38, 0]
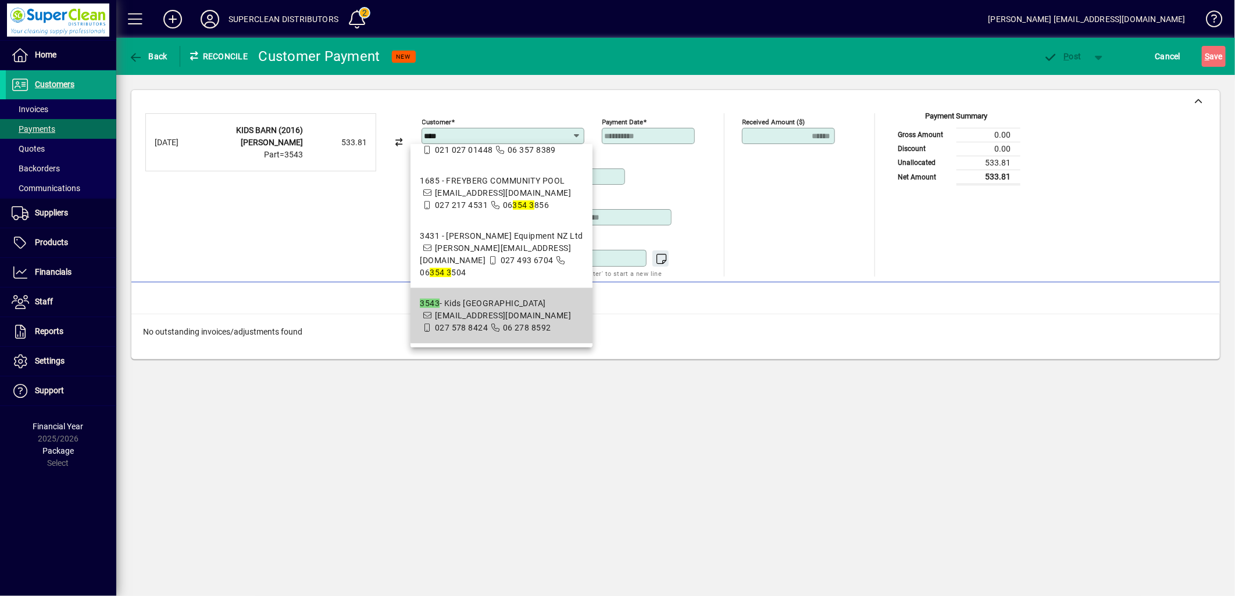
click at [508, 299] on div "3543 - Kids Barn Childcare Centre" at bounding box center [501, 304] width 163 height 12
type input "**********"
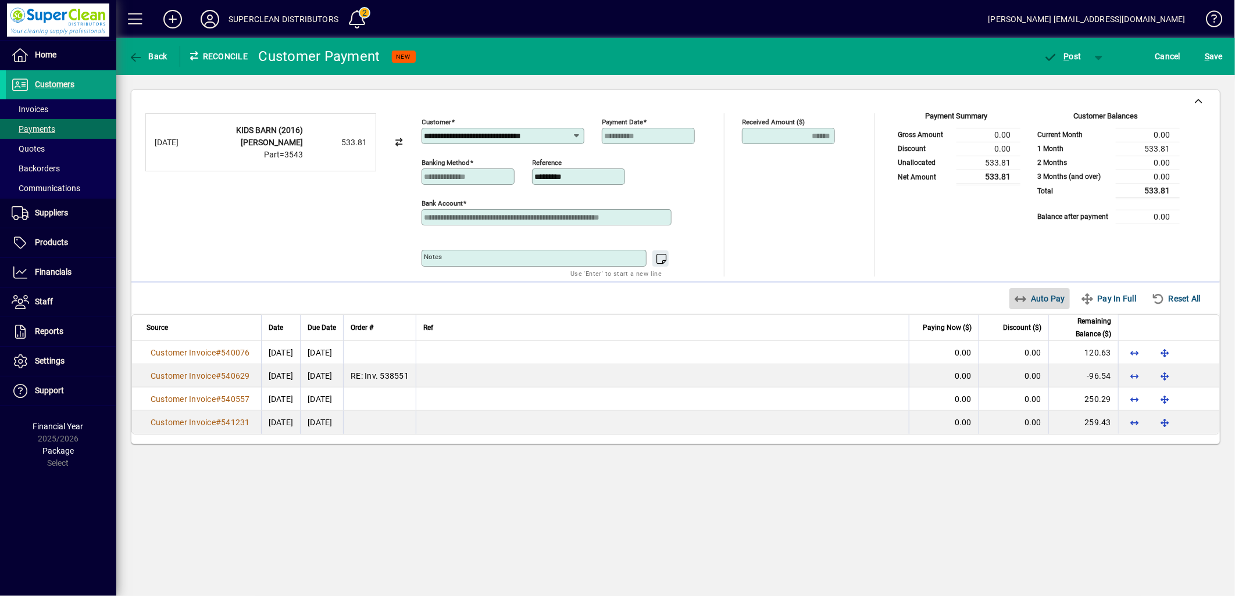
click at [1028, 303] on span "Auto Pay" at bounding box center [1040, 298] width 52 height 19
click at [1064, 62] on span "button" at bounding box center [1062, 56] width 49 height 28
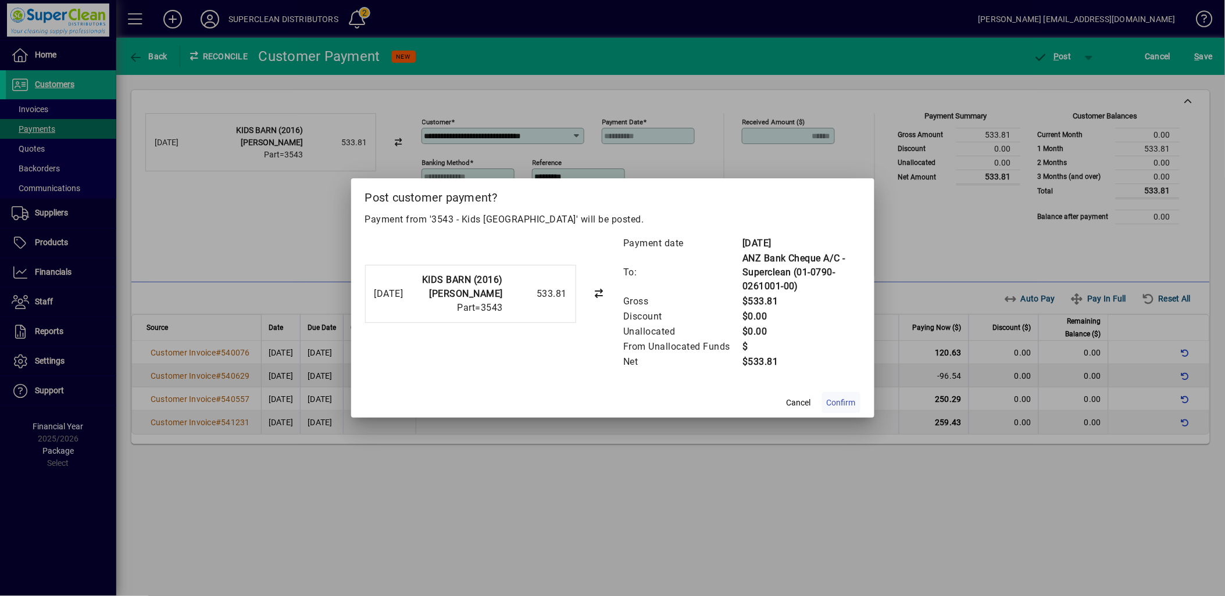
click at [839, 405] on span "Confirm" at bounding box center [841, 403] width 29 height 12
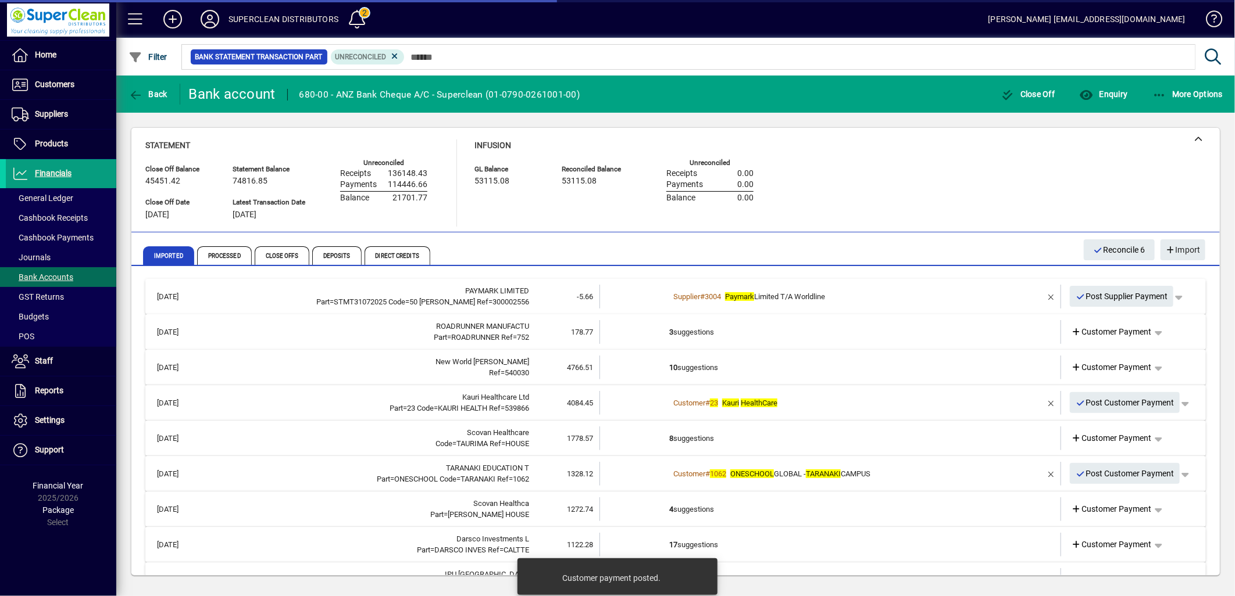
click at [710, 326] on td "3 suggestions" at bounding box center [831, 332] width 324 height 24
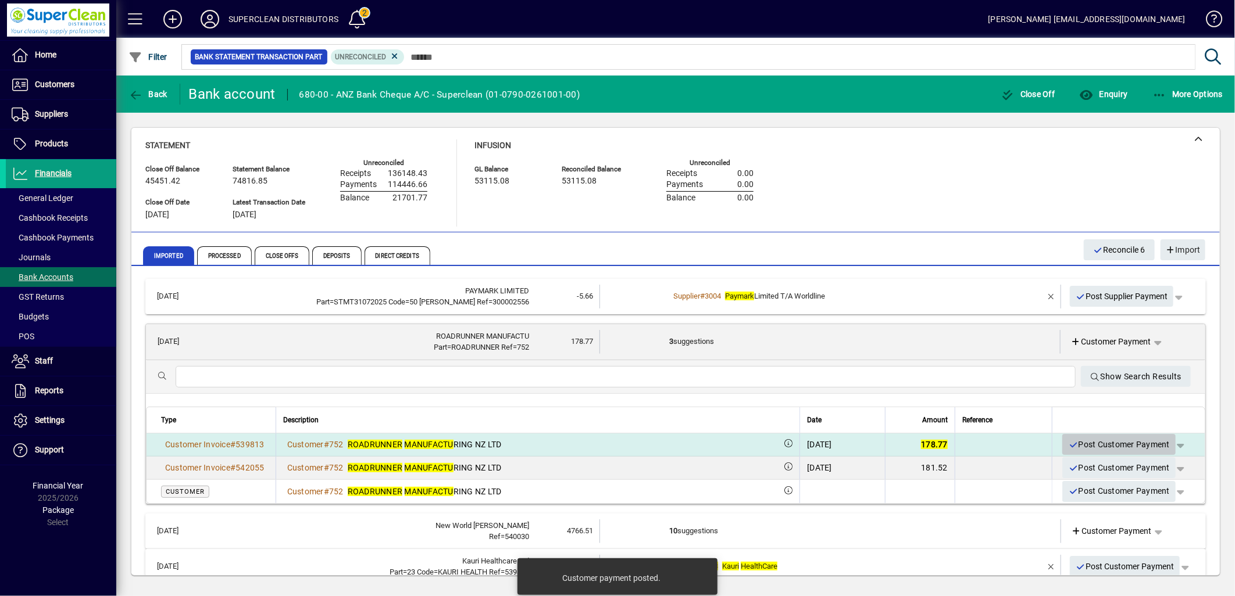
click at [1101, 450] on span "Post Customer Payment" at bounding box center [1119, 444] width 102 height 19
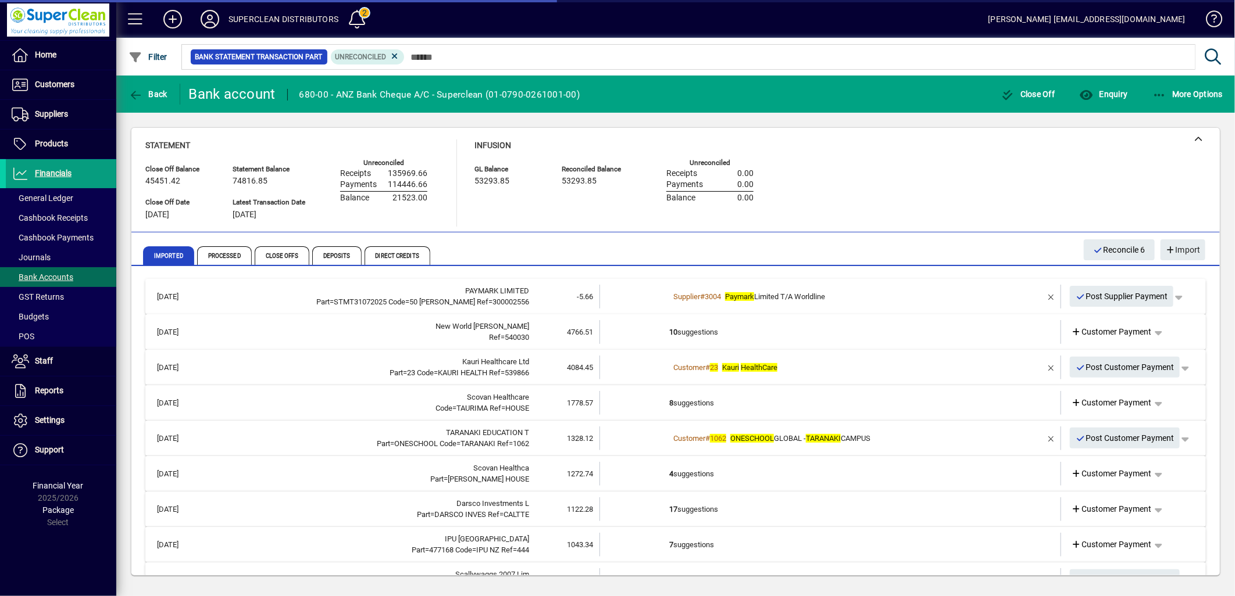
click at [701, 337] on td "10 suggestions" at bounding box center [831, 332] width 324 height 24
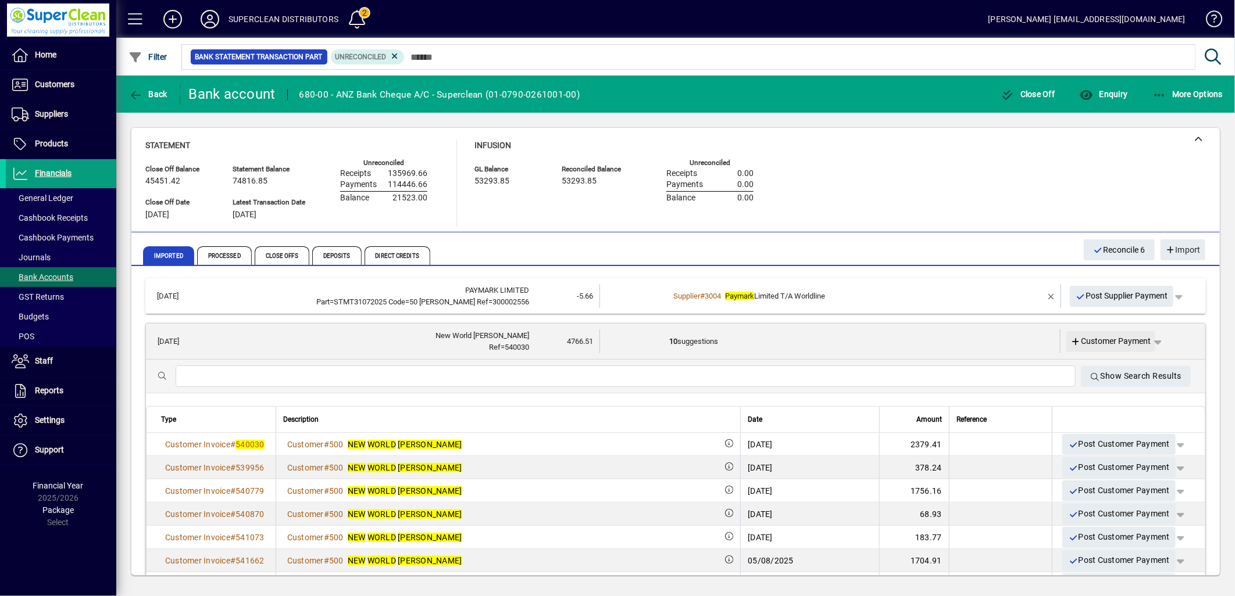
click at [1111, 339] on span "Customer Payment" at bounding box center [1111, 341] width 80 height 12
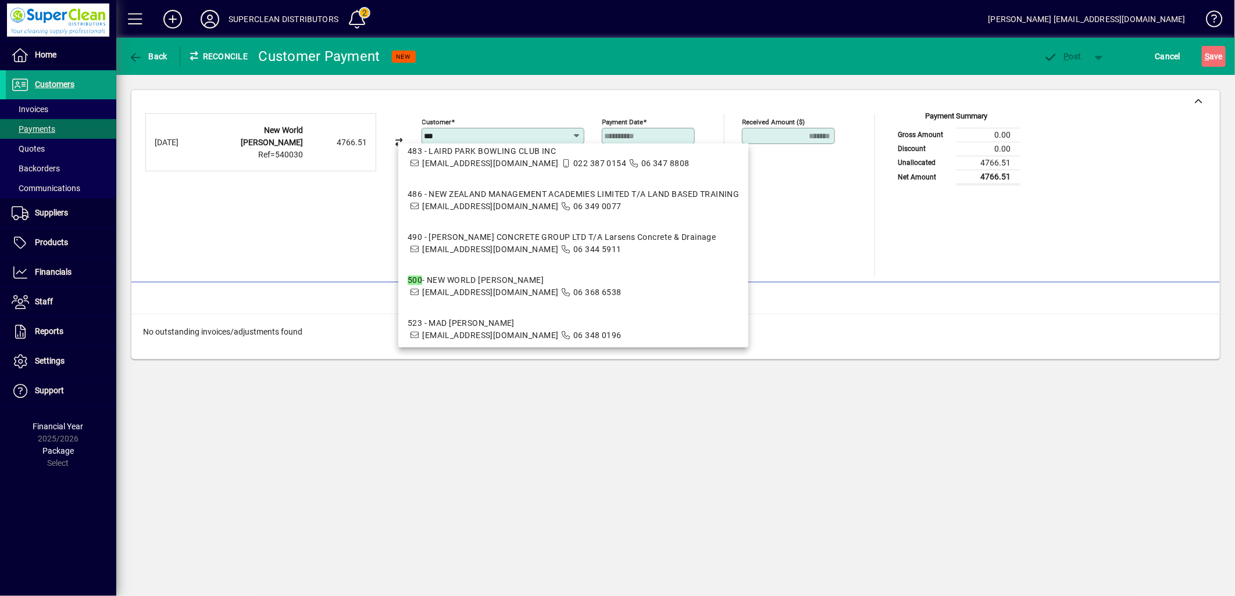
scroll to position [1550, 0]
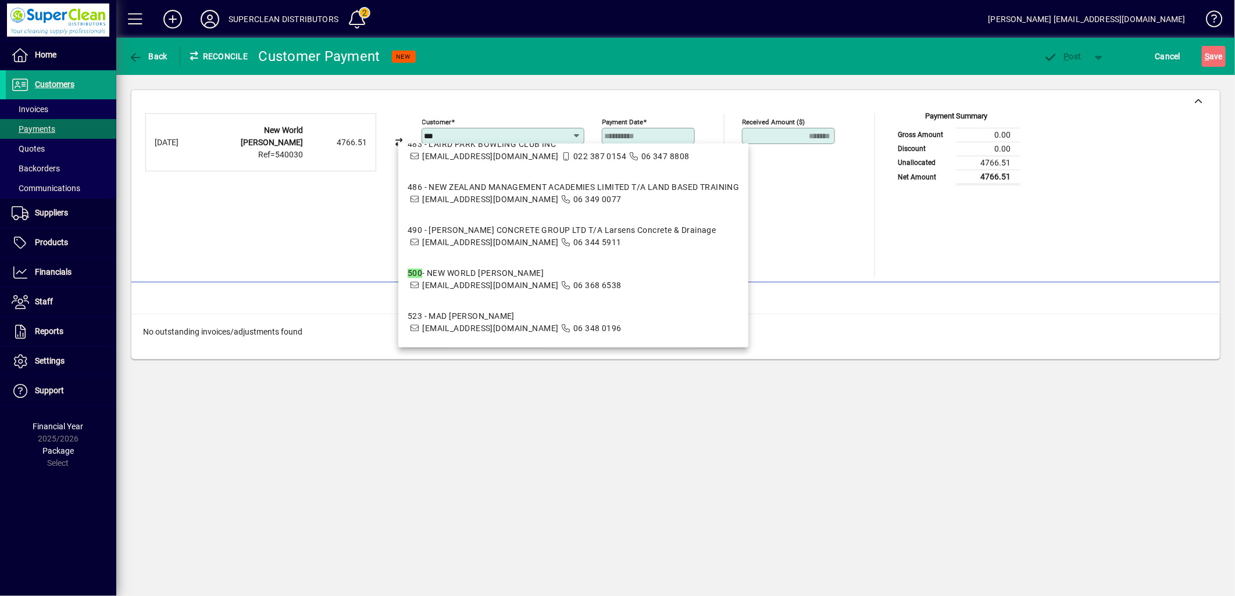
click at [456, 281] on span "[EMAIL_ADDRESS][DOMAIN_NAME]" at bounding box center [490, 285] width 136 height 9
type input "**********"
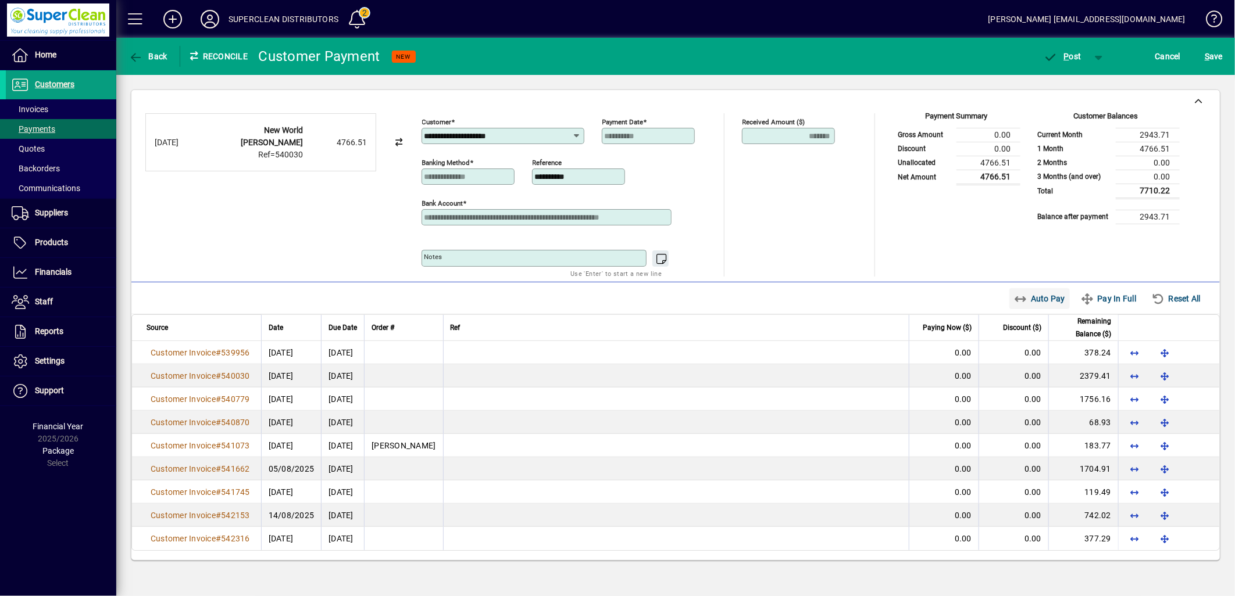
click at [1038, 310] on span "button" at bounding box center [1039, 299] width 61 height 28
click at [1073, 55] on span "P ost" at bounding box center [1062, 56] width 38 height 9
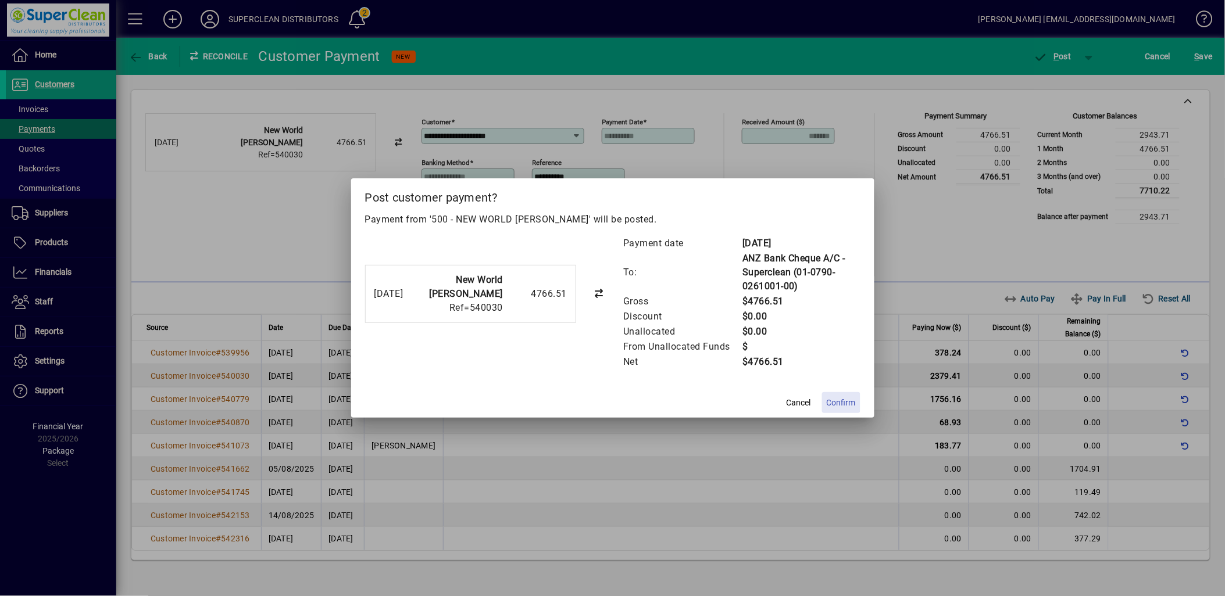
click at [832, 396] on span at bounding box center [841, 403] width 38 height 28
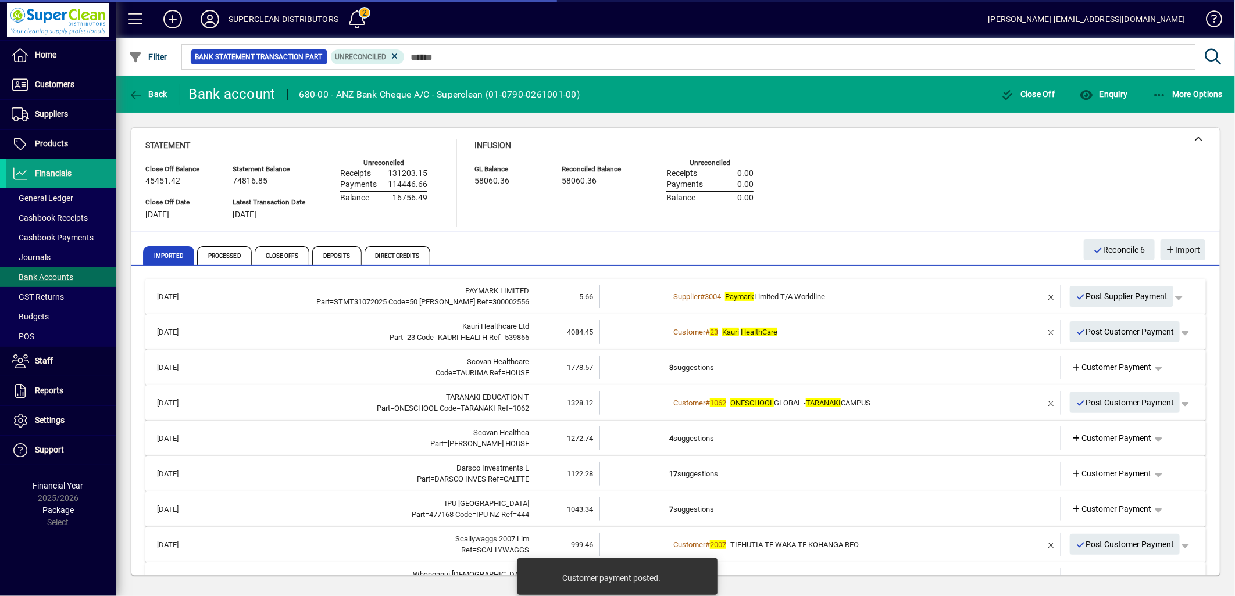
click at [845, 335] on div "Customer # 23 Kauri HealthCare" at bounding box center [831, 333] width 324 height 12
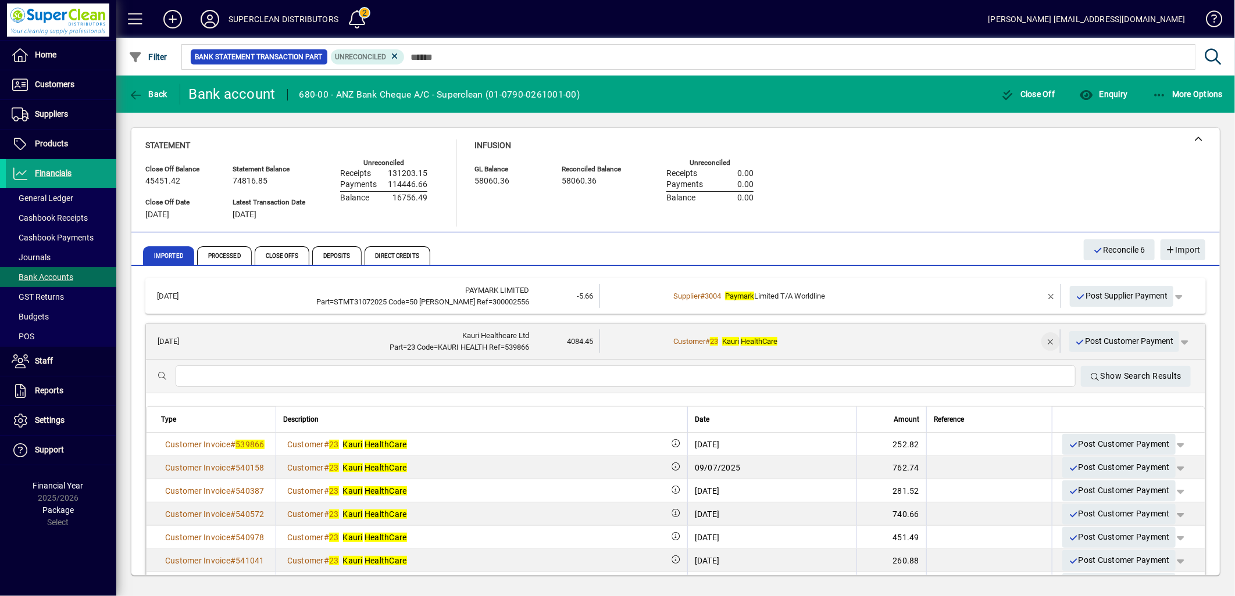
click at [1037, 339] on span "button" at bounding box center [1051, 342] width 28 height 28
click at [1099, 345] on span "Customer Payment" at bounding box center [1111, 341] width 80 height 12
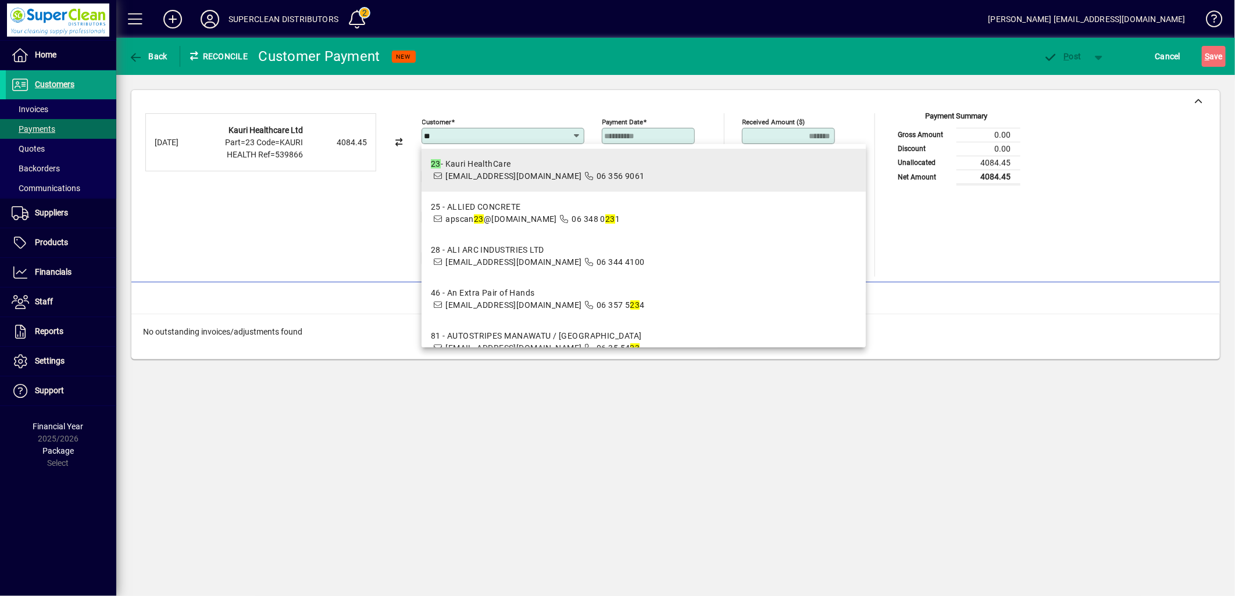
click at [462, 174] on span "[EMAIL_ADDRESS][DOMAIN_NAME]" at bounding box center [513, 175] width 136 height 9
type input "**********"
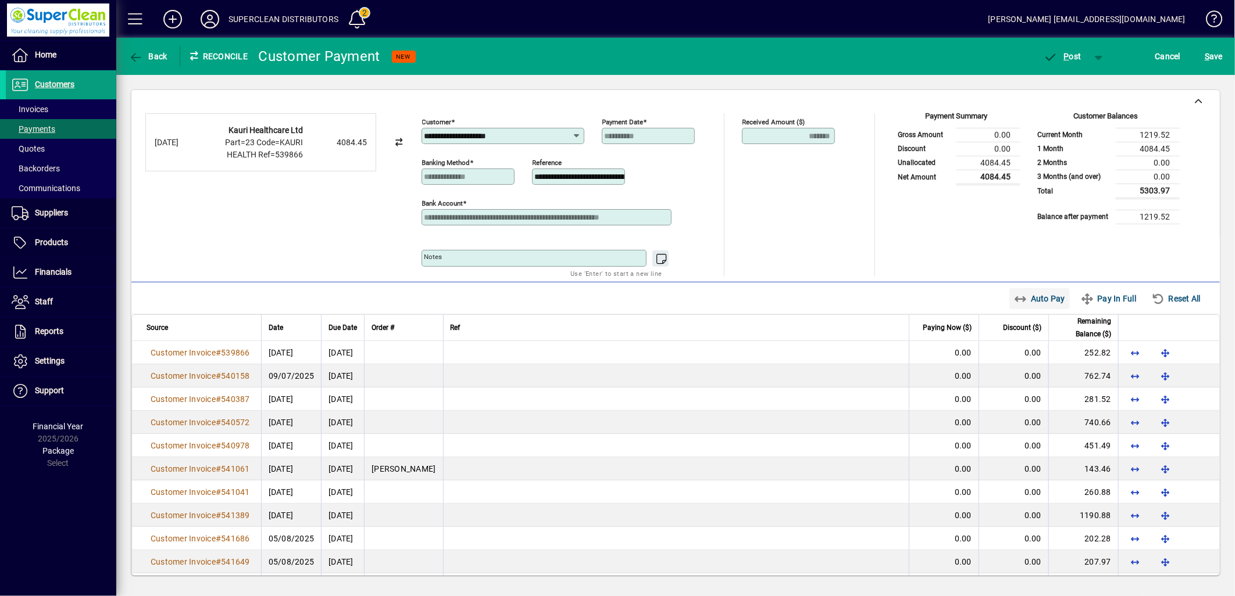
click at [1024, 301] on span "Auto Pay" at bounding box center [1040, 298] width 52 height 19
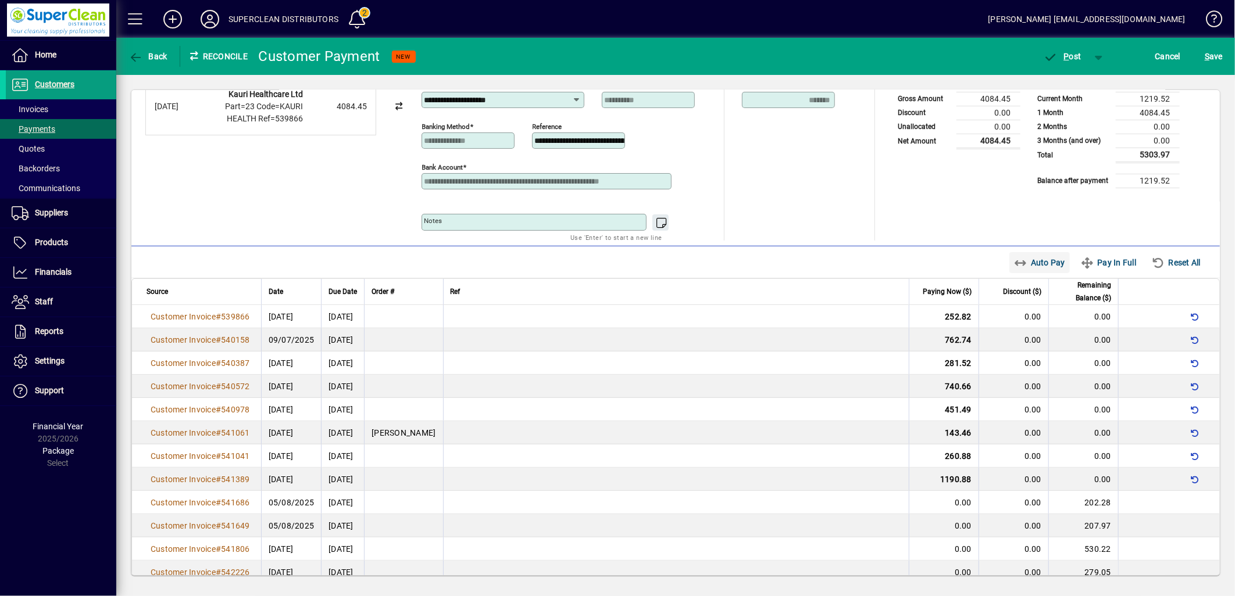
scroll to position [56, 0]
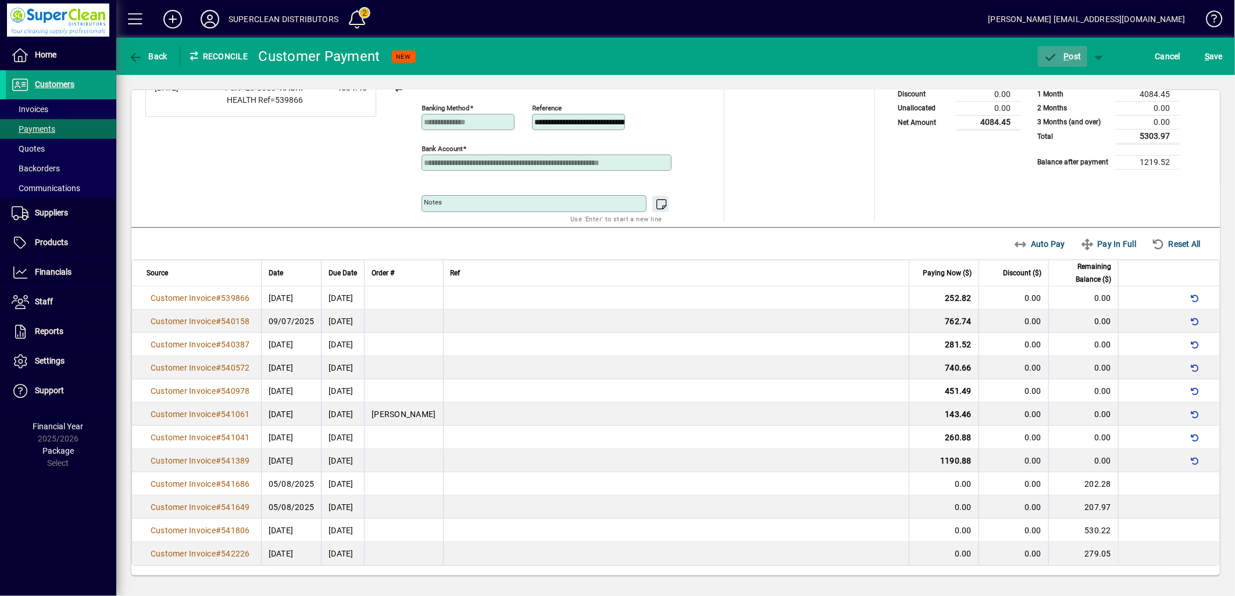
click at [1060, 52] on span "P ost" at bounding box center [1062, 56] width 38 height 9
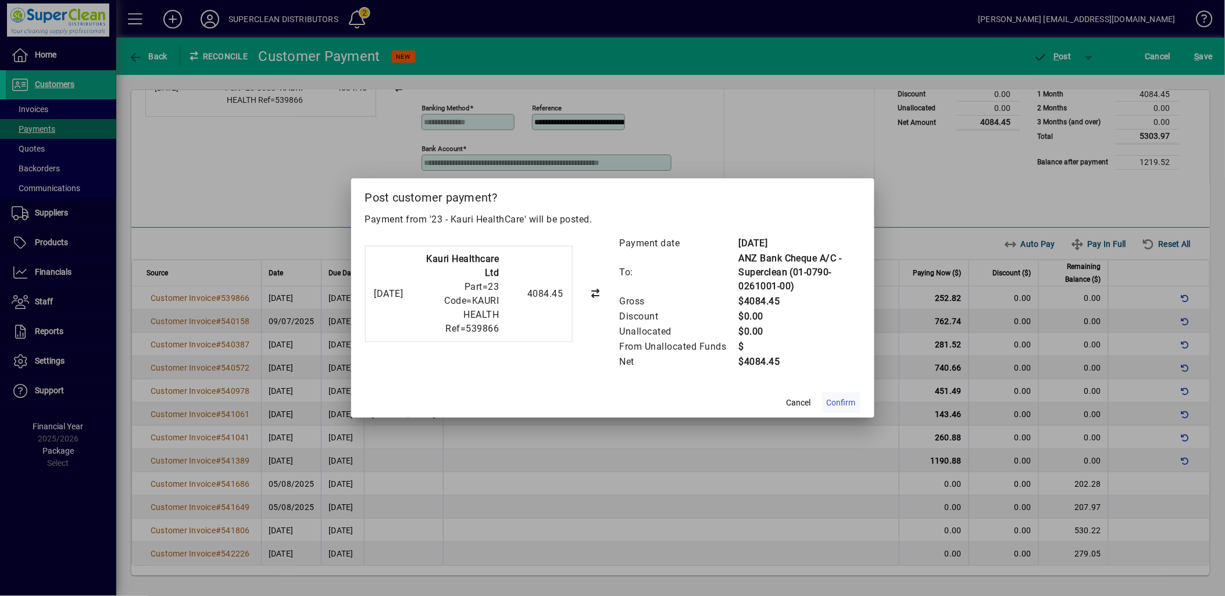
click at [828, 396] on span at bounding box center [841, 403] width 38 height 28
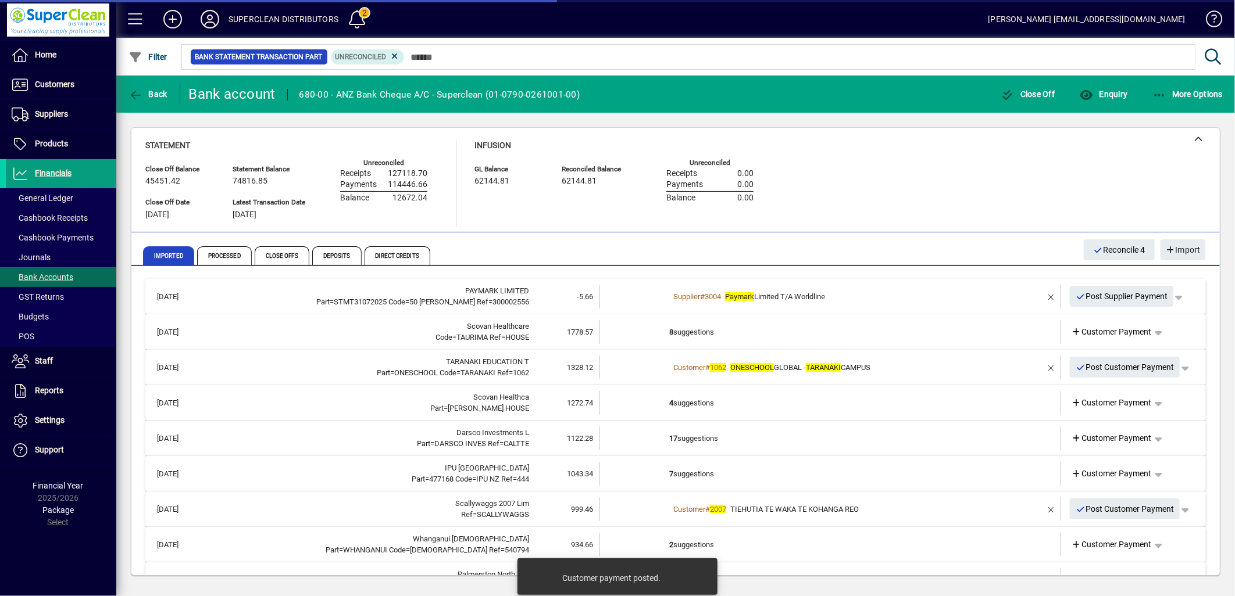
click at [728, 335] on td "8 suggestions" at bounding box center [831, 332] width 324 height 24
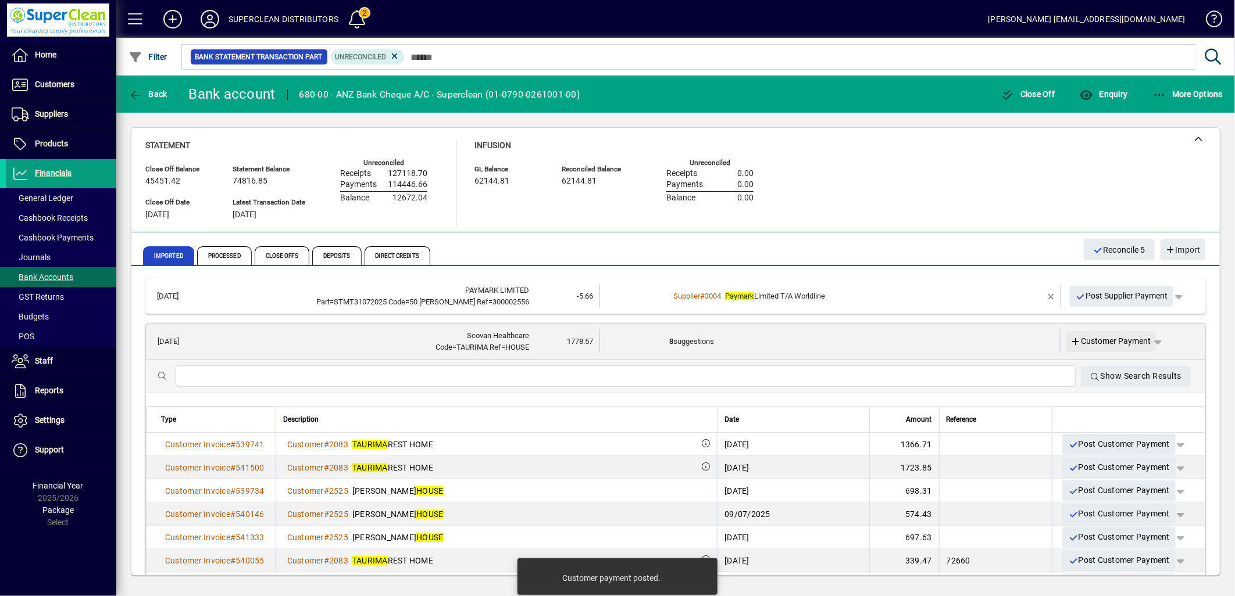
click at [1107, 341] on span "Customer Payment" at bounding box center [1111, 341] width 80 height 12
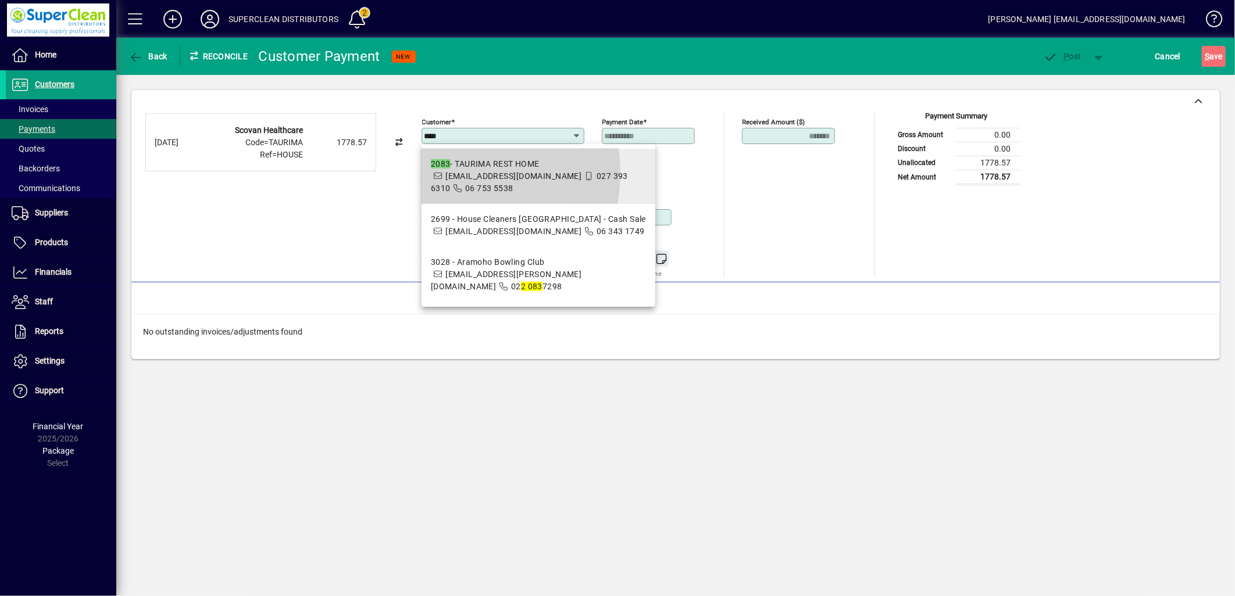
click at [444, 173] on span "manager@taurimaresthome.co.nz" at bounding box center [506, 175] width 151 height 9
type input "**********"
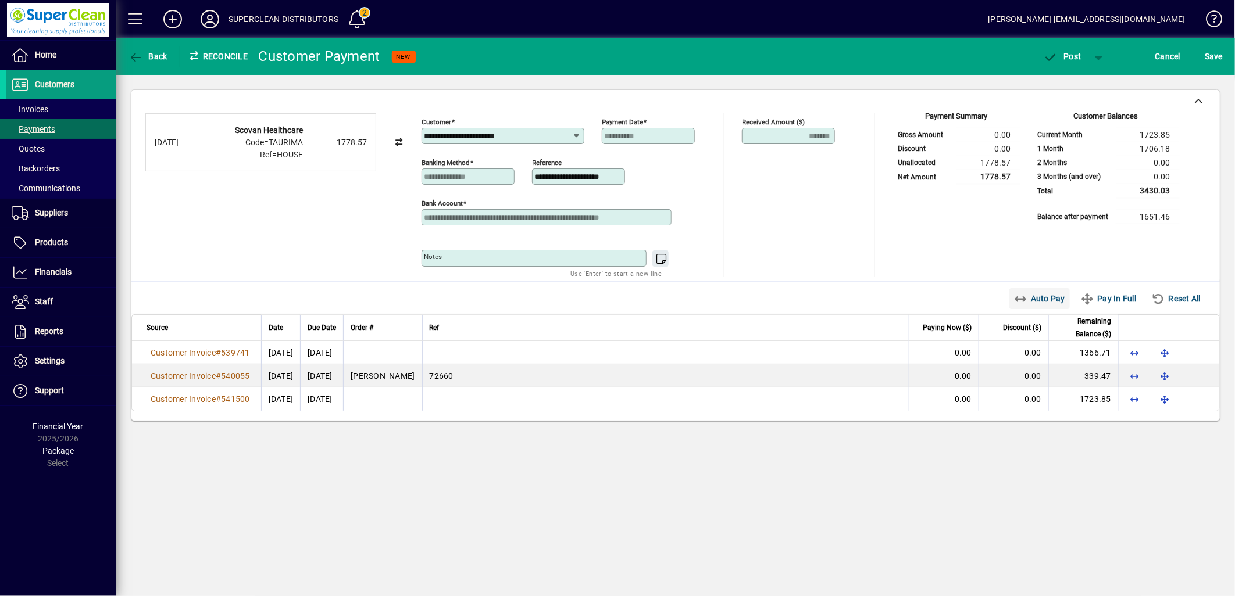
click at [1034, 299] on span "Auto Pay" at bounding box center [1040, 298] width 52 height 19
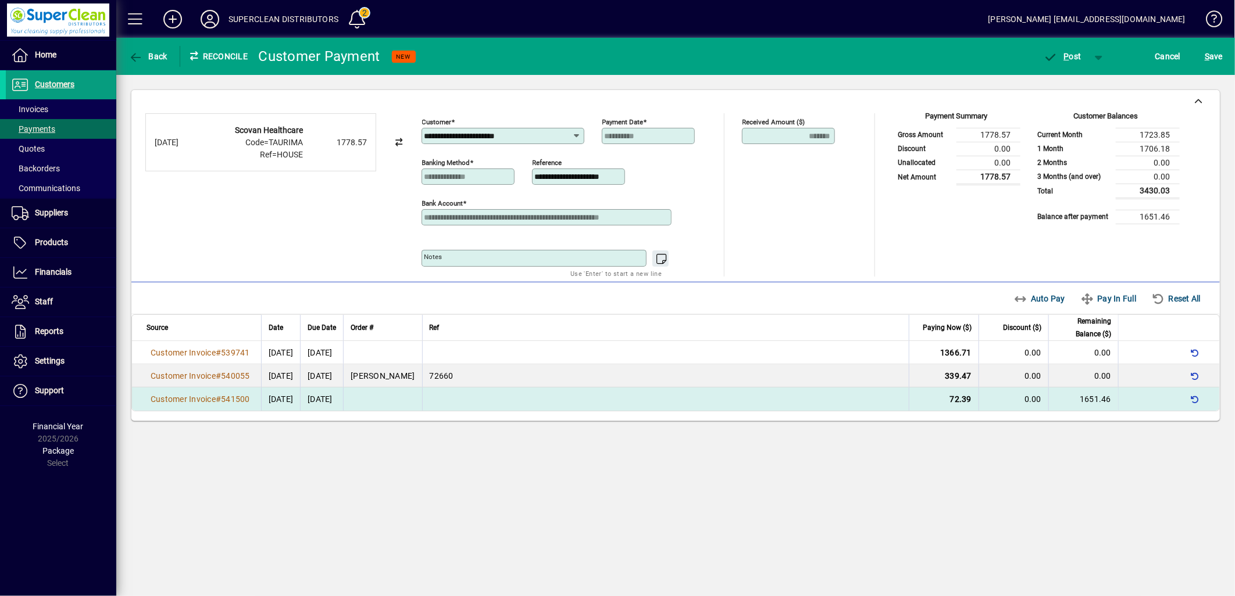
click at [942, 405] on td "72.39" at bounding box center [944, 399] width 70 height 23
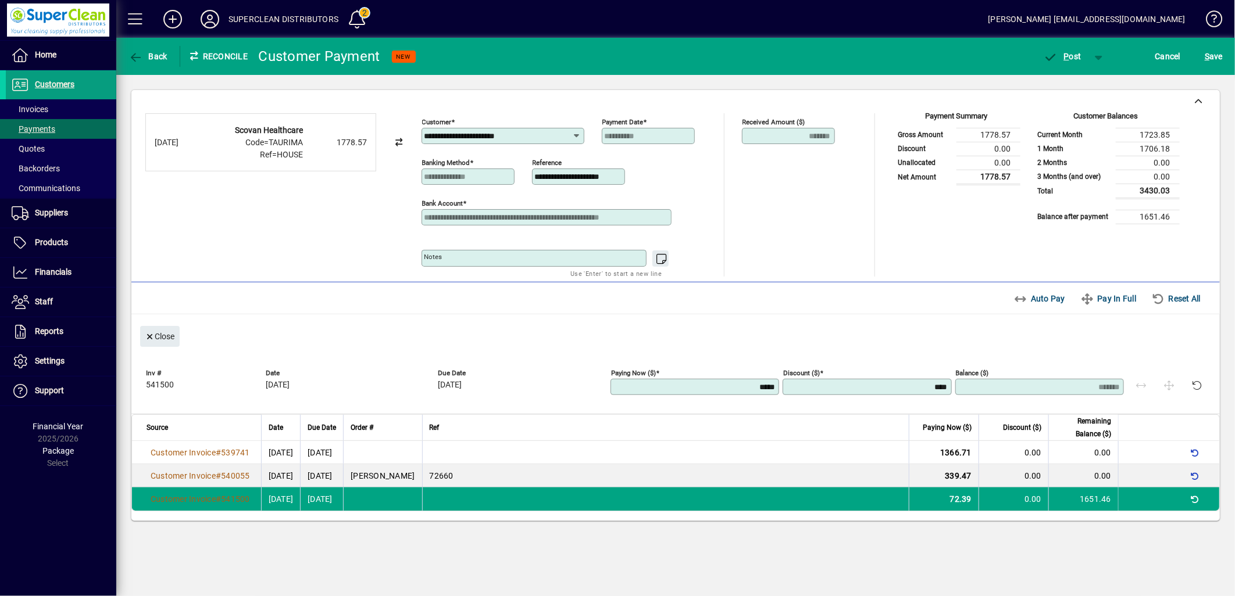
drag, startPoint x: 752, startPoint y: 388, endPoint x: 860, endPoint y: 370, distance: 109.6
click at [860, 370] on div "Inv # 541500 Date 01/08/2025 Due Date 20/09/2025 Paying Now ($) ***** Discount …" at bounding box center [678, 384] width 1065 height 41
type input "*"
type input "*******"
type input "****"
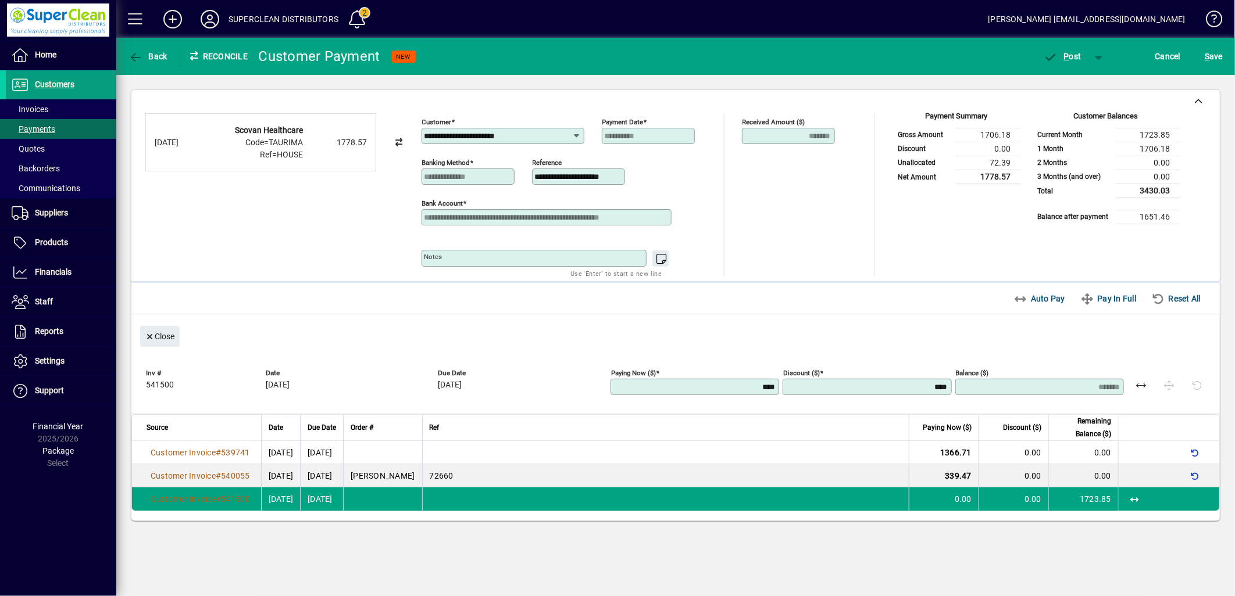
click at [823, 210] on div "Unallocated Funds ($) 0.00 Allocate ($)" at bounding box center [802, 201] width 121 height 77
click at [573, 181] on input "**********" at bounding box center [580, 176] width 90 height 9
drag, startPoint x: 535, startPoint y: 178, endPoint x: 683, endPoint y: 184, distance: 148.3
click at [683, 184] on div "**********" at bounding box center [566, 174] width 291 height 41
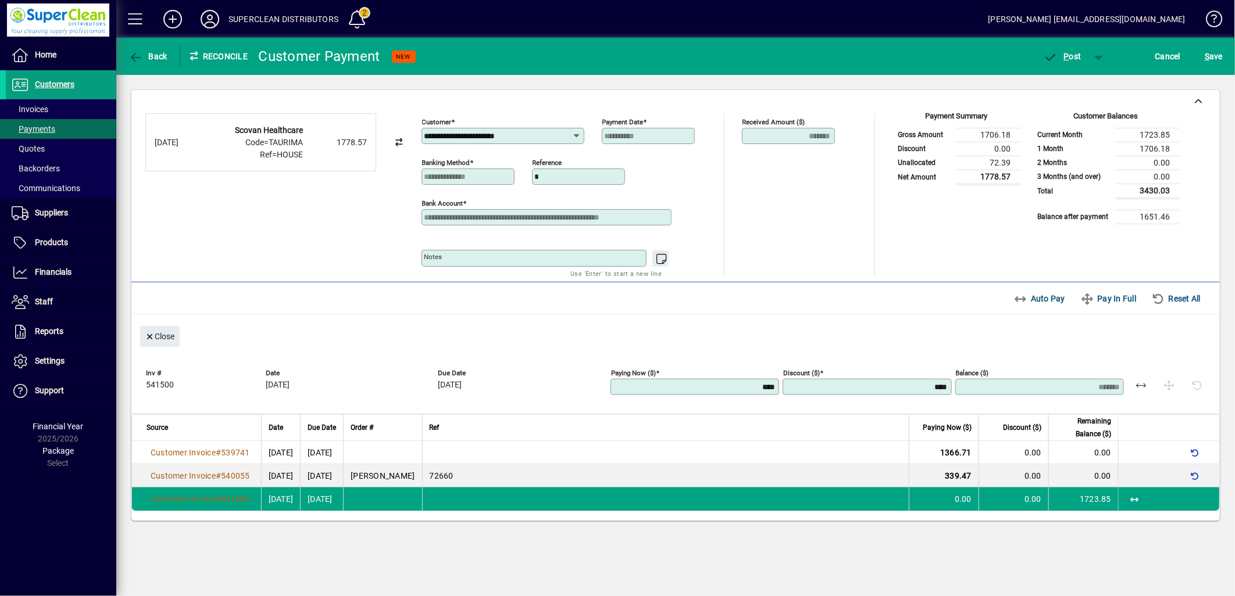
scroll to position [0, 0]
type input "**********"
click at [839, 249] on div "Received Amount ($) ******* Unallocated Funds ($) 0.00 Allocate ($)" at bounding box center [802, 194] width 121 height 163
click at [1055, 60] on icon "button" at bounding box center [1050, 58] width 15 height 12
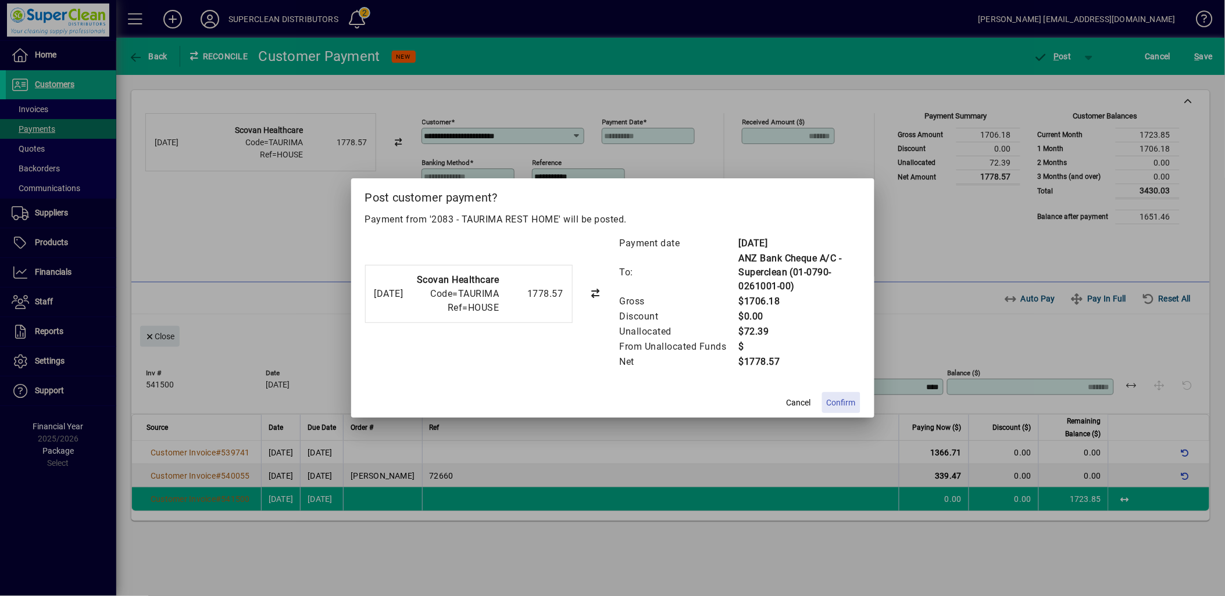
click at [848, 410] on span at bounding box center [841, 403] width 38 height 28
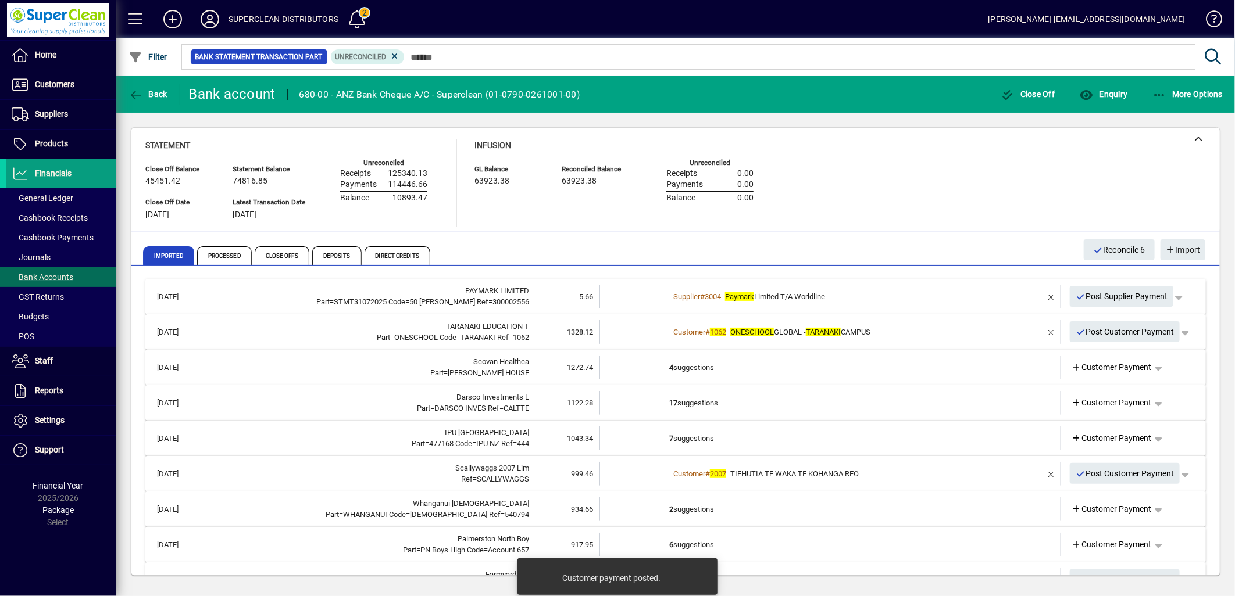
click at [906, 333] on div "Customer # 1062 ONESCHOOL GLOBAL - TARANAKI CAMPUS" at bounding box center [831, 333] width 324 height 12
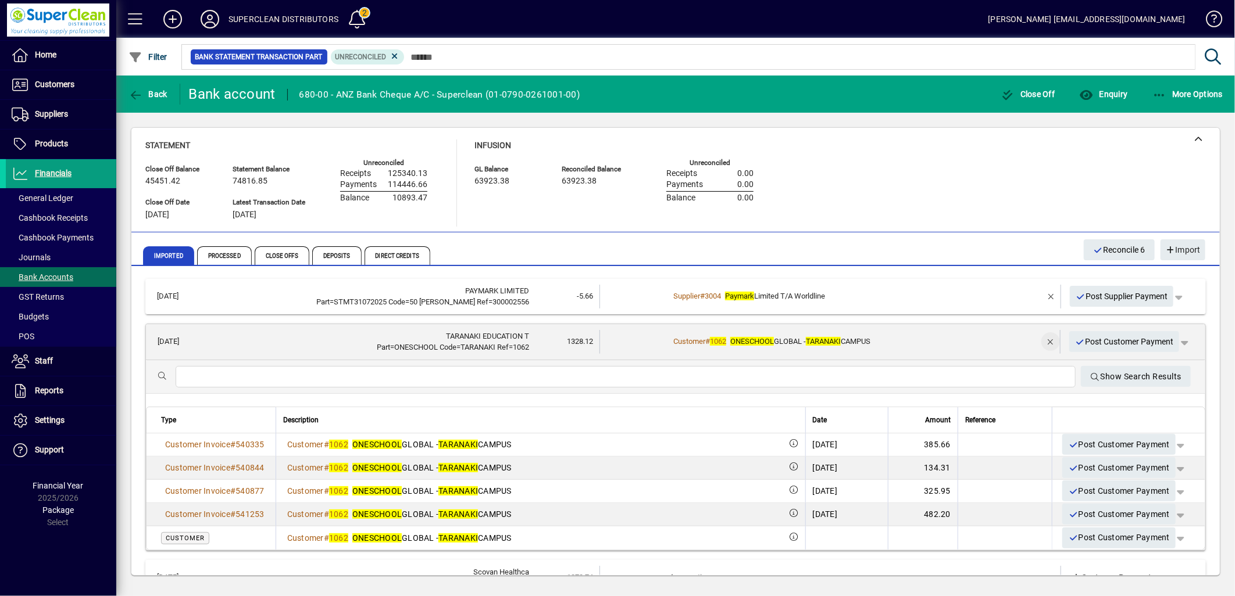
click at [1041, 339] on span "button" at bounding box center [1051, 342] width 28 height 28
click at [1111, 339] on span "Customer Payment" at bounding box center [1111, 342] width 80 height 12
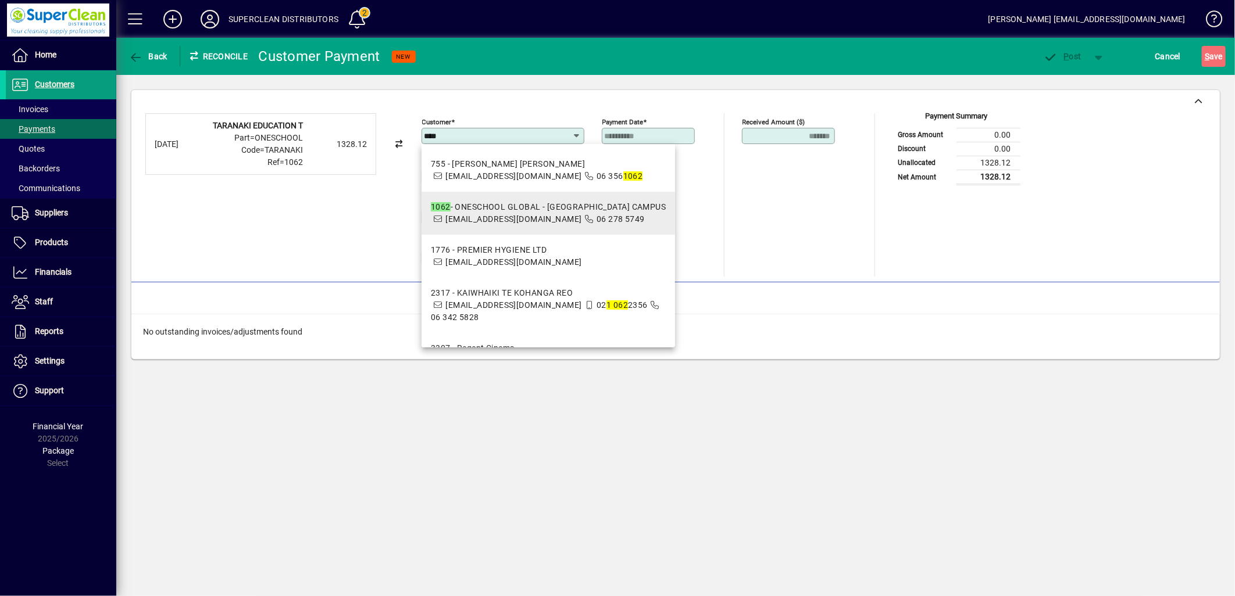
click at [480, 208] on div "1062 - ONESCHOOL GLOBAL - TARANAKI CAMPUS" at bounding box center [548, 207] width 235 height 12
type input "**********"
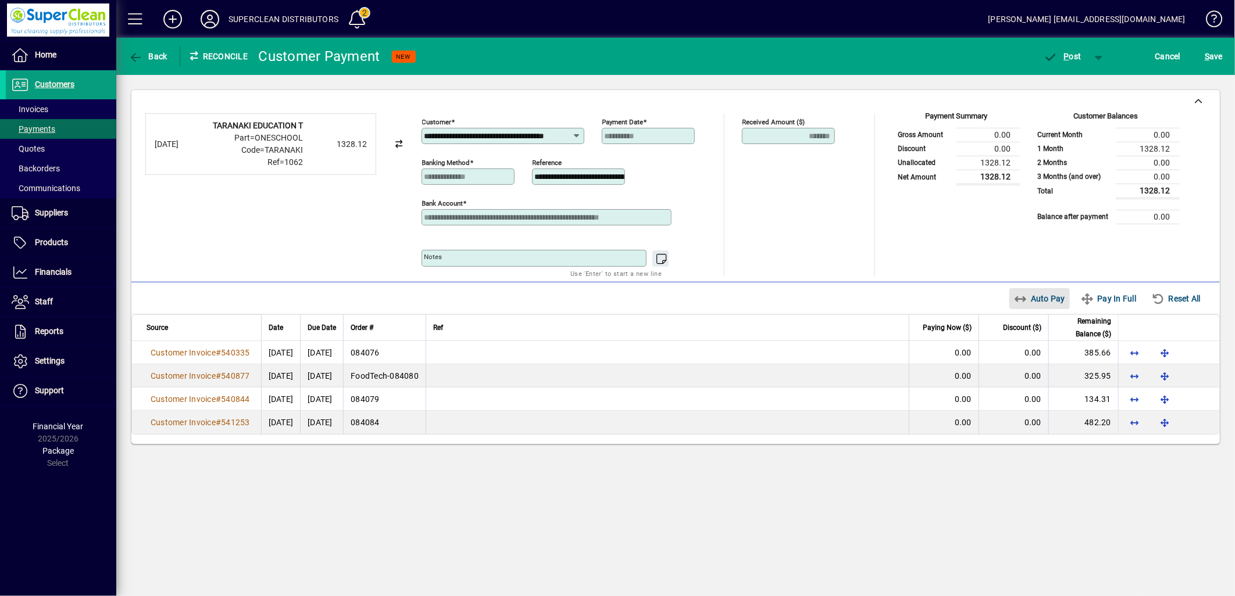
click at [1036, 302] on span "Auto Pay" at bounding box center [1040, 298] width 52 height 19
click at [1067, 62] on span "button" at bounding box center [1062, 56] width 49 height 28
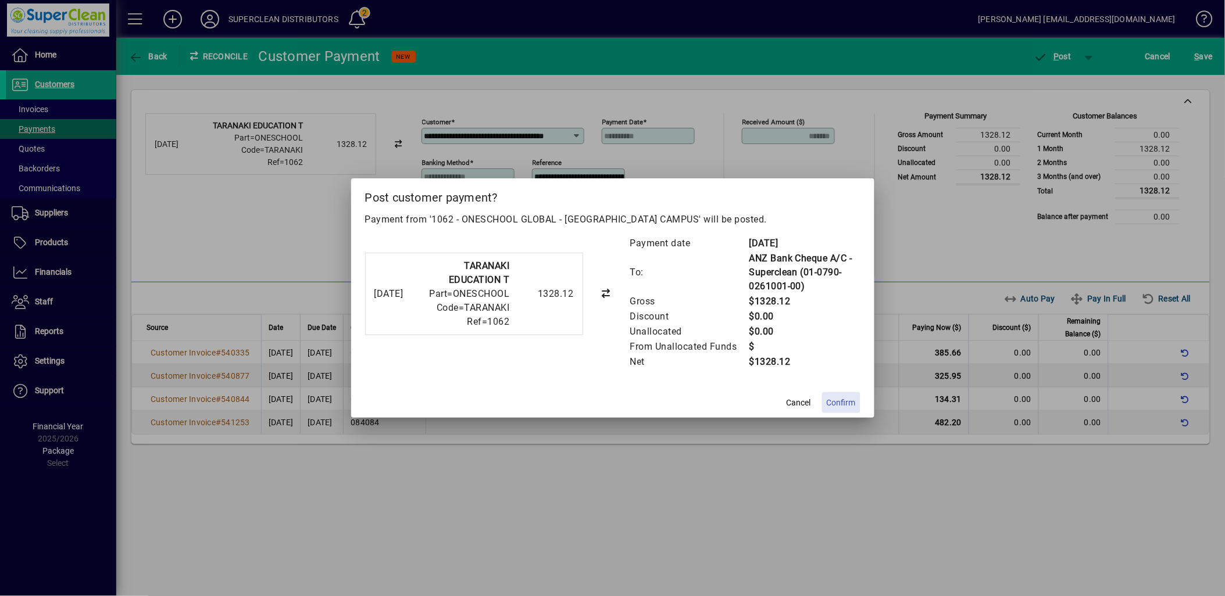
click at [840, 403] on span "Confirm" at bounding box center [841, 403] width 29 height 12
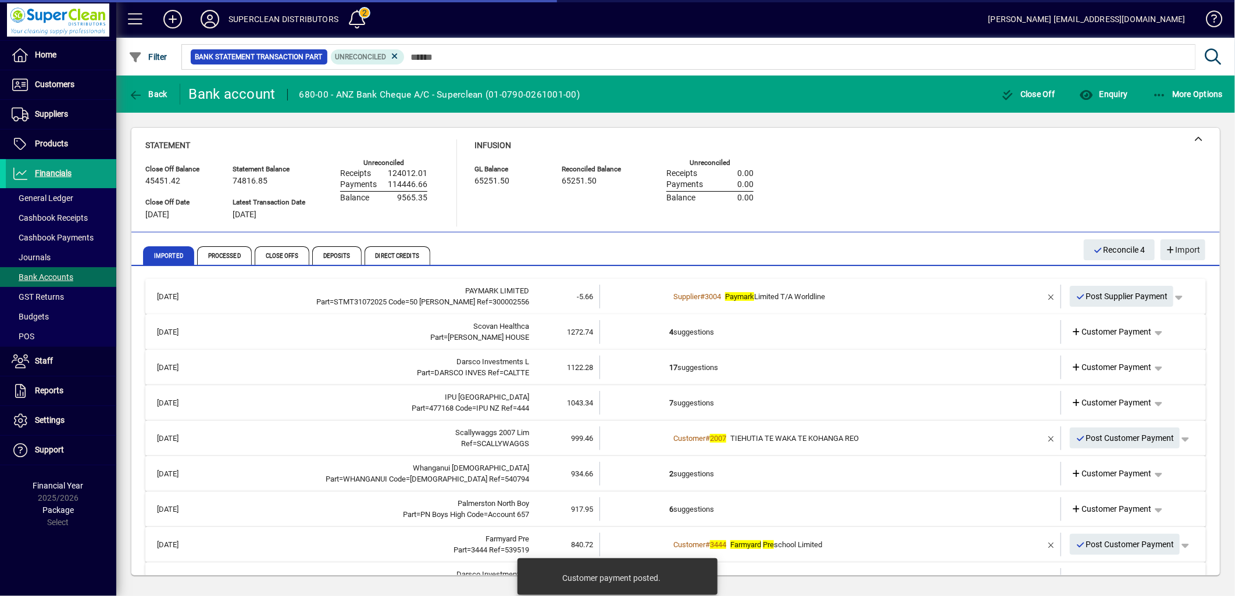
click at [678, 332] on td "4 suggestions" at bounding box center [831, 332] width 324 height 24
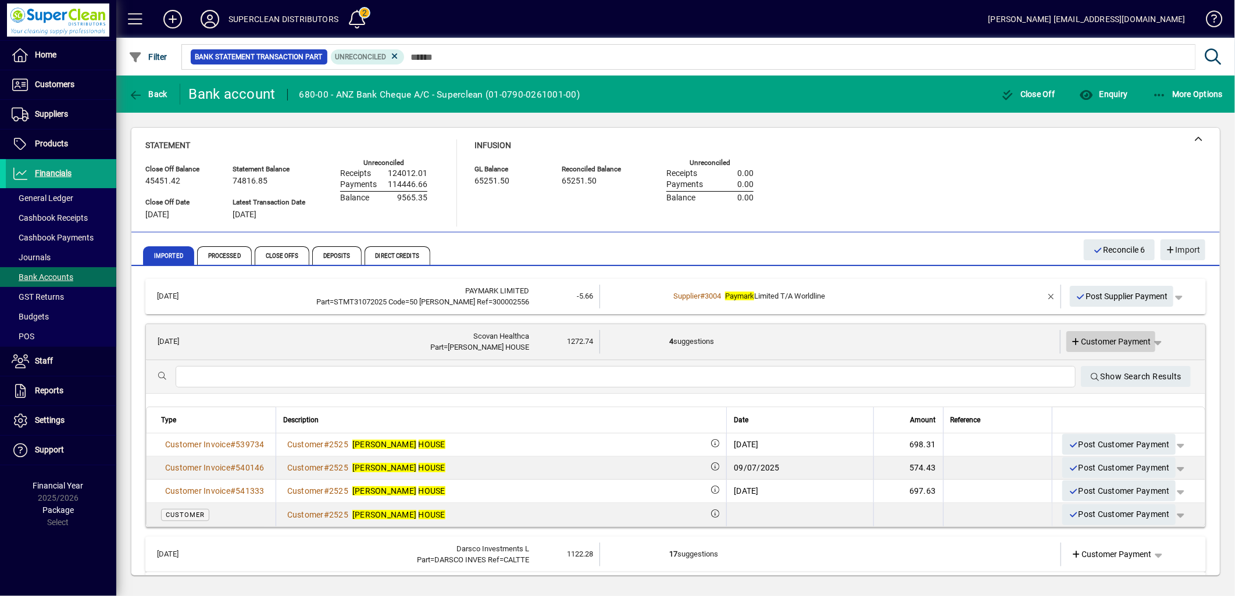
click at [1117, 345] on span "Customer Payment" at bounding box center [1111, 342] width 80 height 12
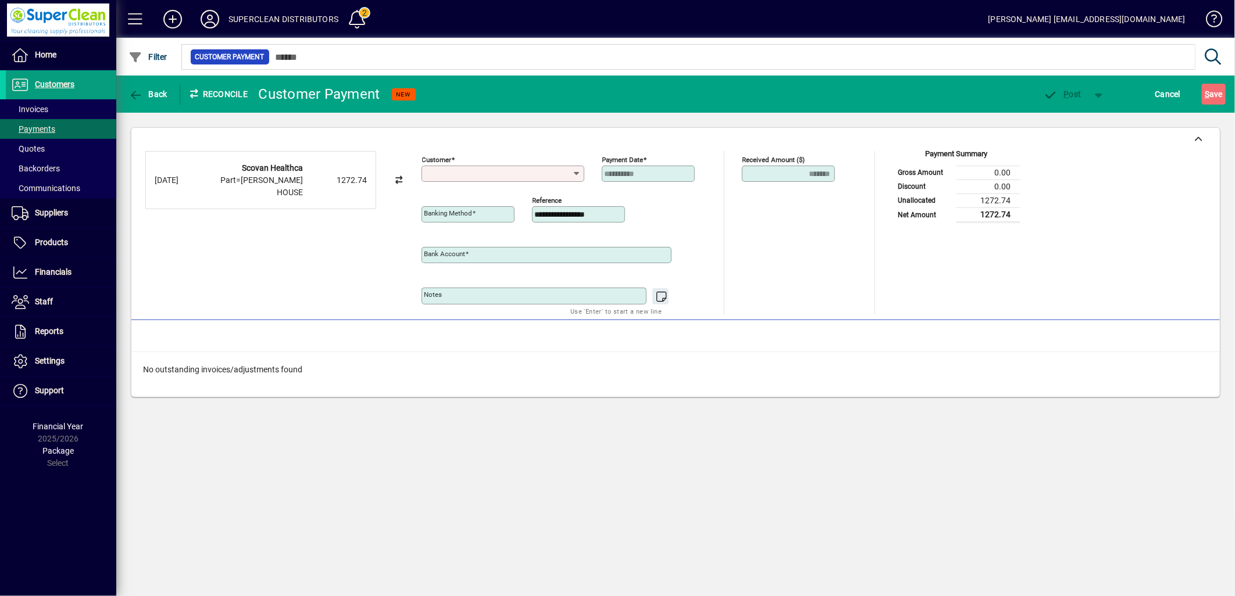
type input "**********"
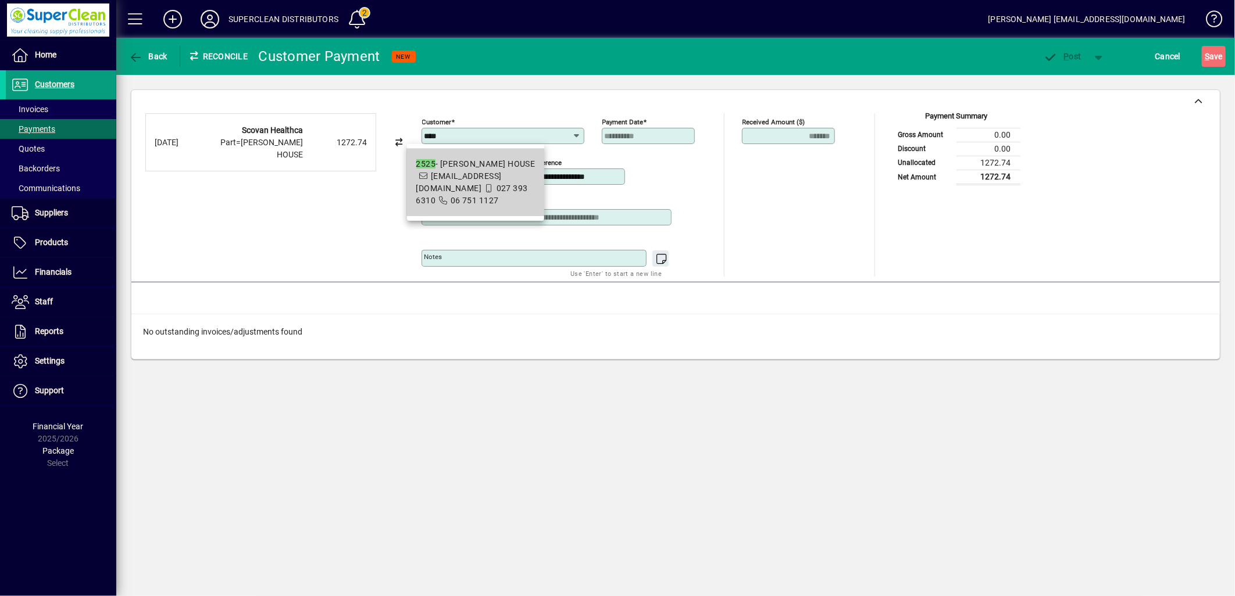
click at [412, 169] on mat-option "2525 - WESLEY HOUSE manager@wesleyhouse.co.nz 027 393 6310 06 751 1127" at bounding box center [476, 182] width 138 height 67
type input "**********"
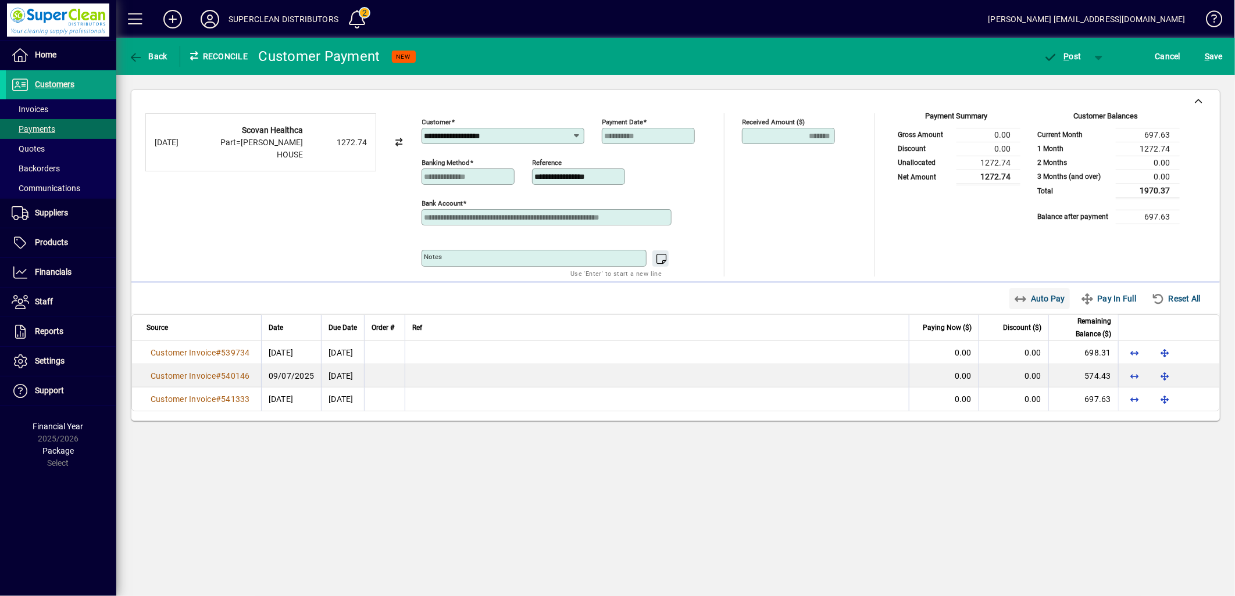
click at [1046, 303] on span "Auto Pay" at bounding box center [1040, 298] width 52 height 19
click at [1053, 59] on icon "button" at bounding box center [1050, 58] width 15 height 12
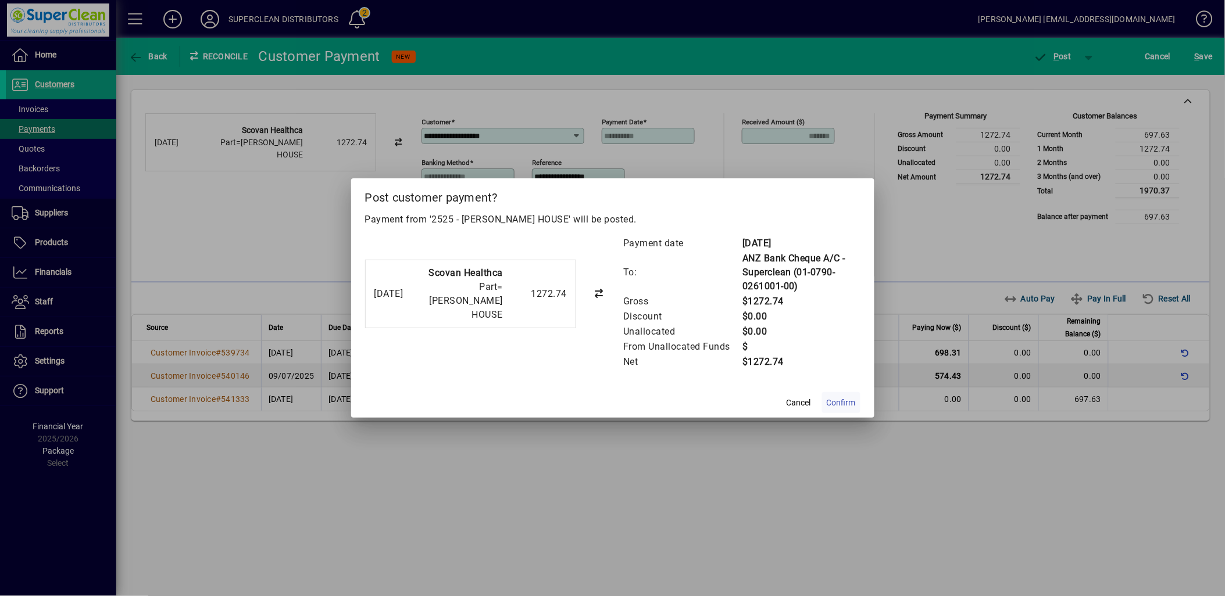
click at [848, 396] on span at bounding box center [841, 403] width 38 height 28
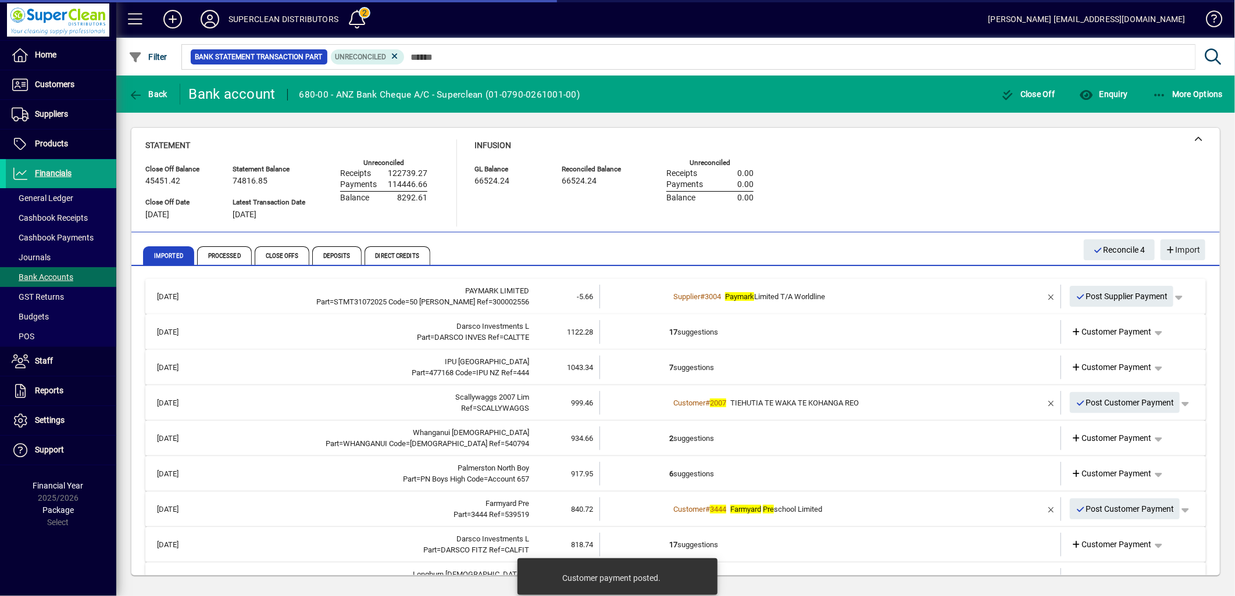
click at [698, 330] on td "17 suggestions" at bounding box center [831, 332] width 324 height 24
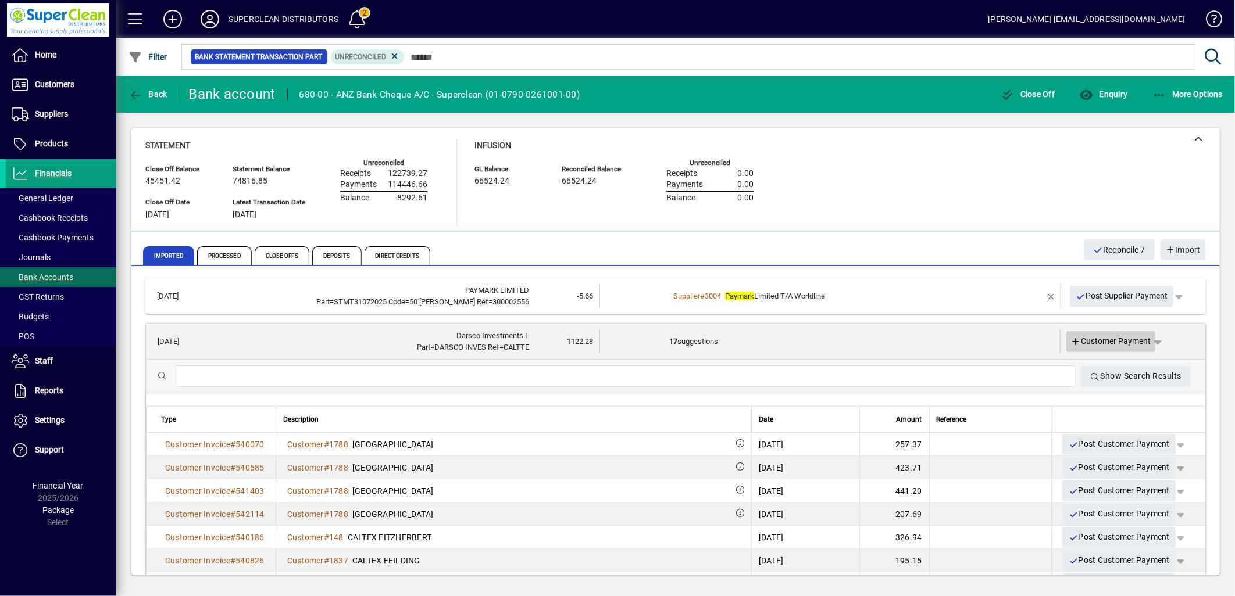
click at [1100, 341] on span "Customer Payment" at bounding box center [1111, 341] width 80 height 12
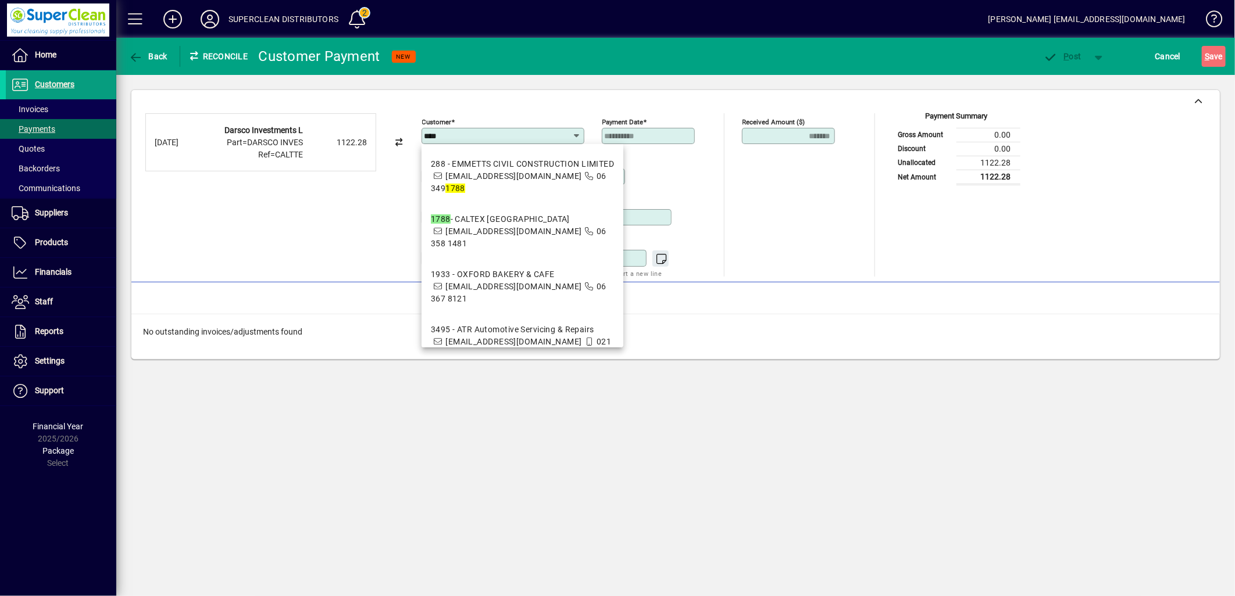
click at [533, 242] on mat-option "1788 - CALTEX TERRACE END terraceend@darsco.co.nz 06 358 1481" at bounding box center [522, 231] width 202 height 55
type input "**********"
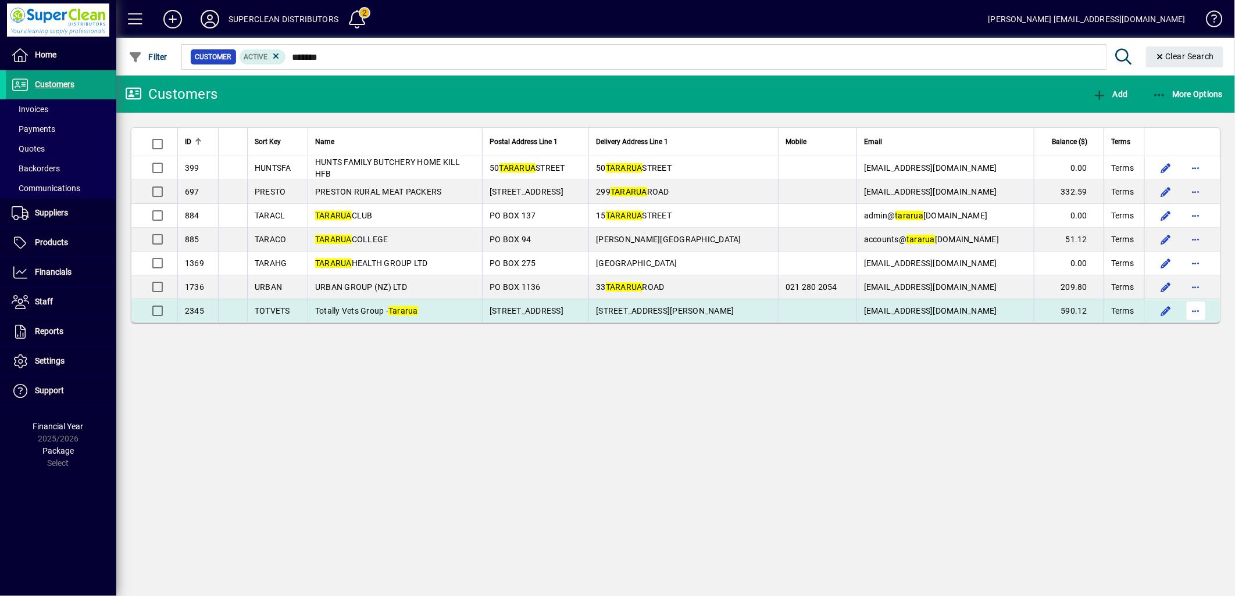
type input "*******"
click at [1195, 317] on span "button" at bounding box center [1196, 311] width 28 height 28
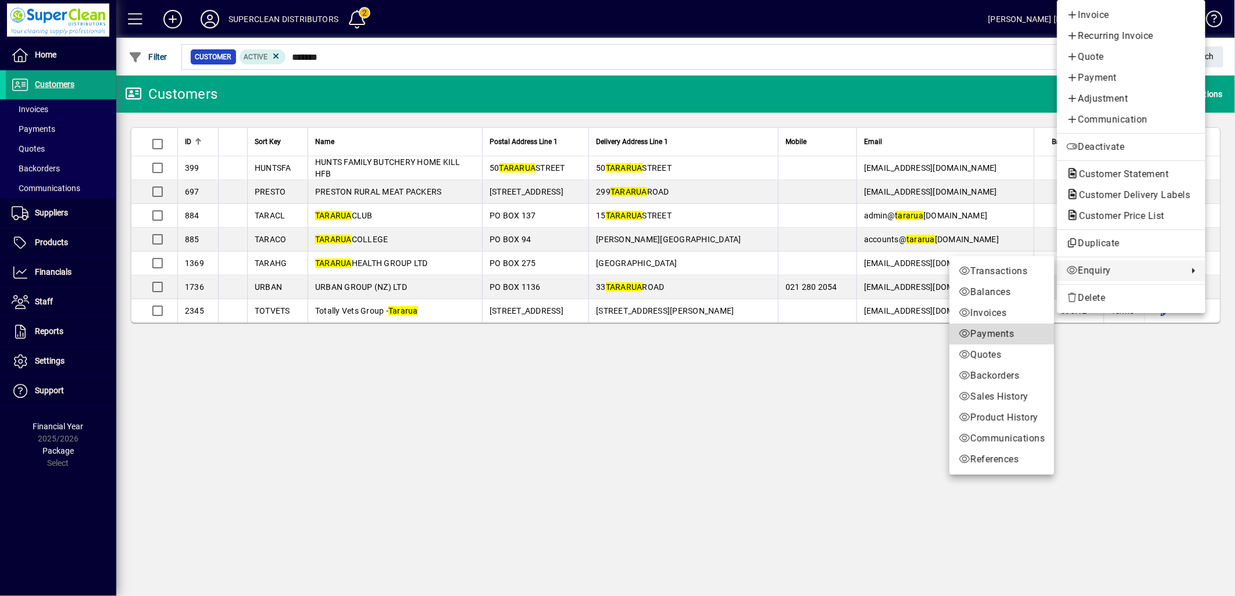
click at [984, 333] on span "Payments" at bounding box center [1002, 334] width 86 height 14
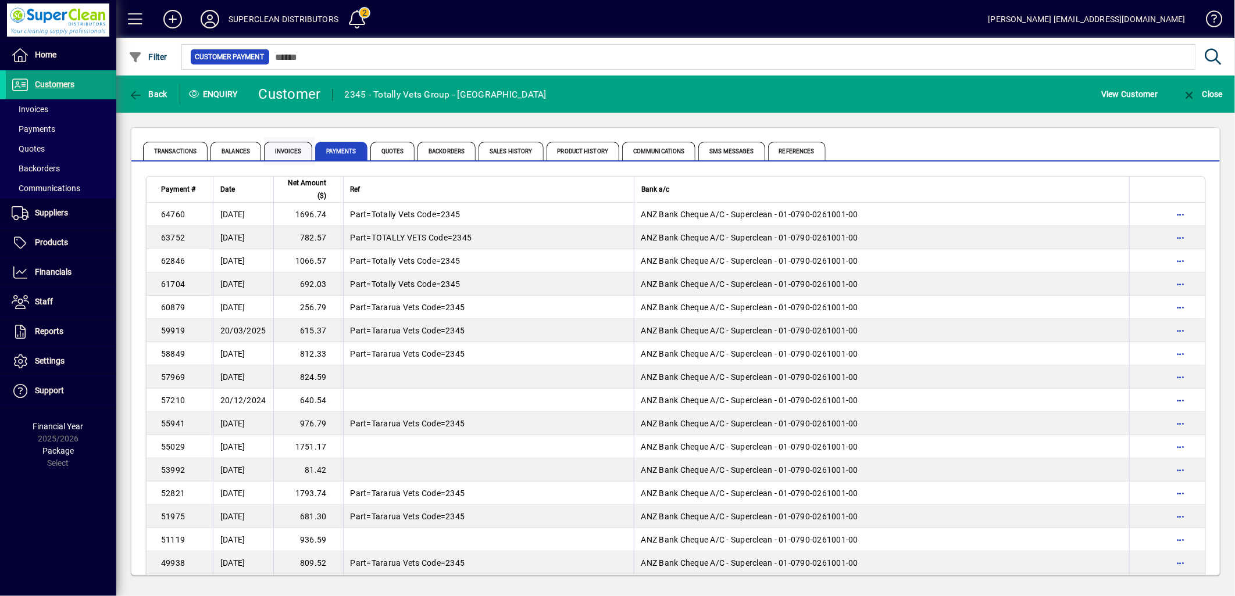
click at [284, 157] on span "Invoices" at bounding box center [288, 151] width 48 height 19
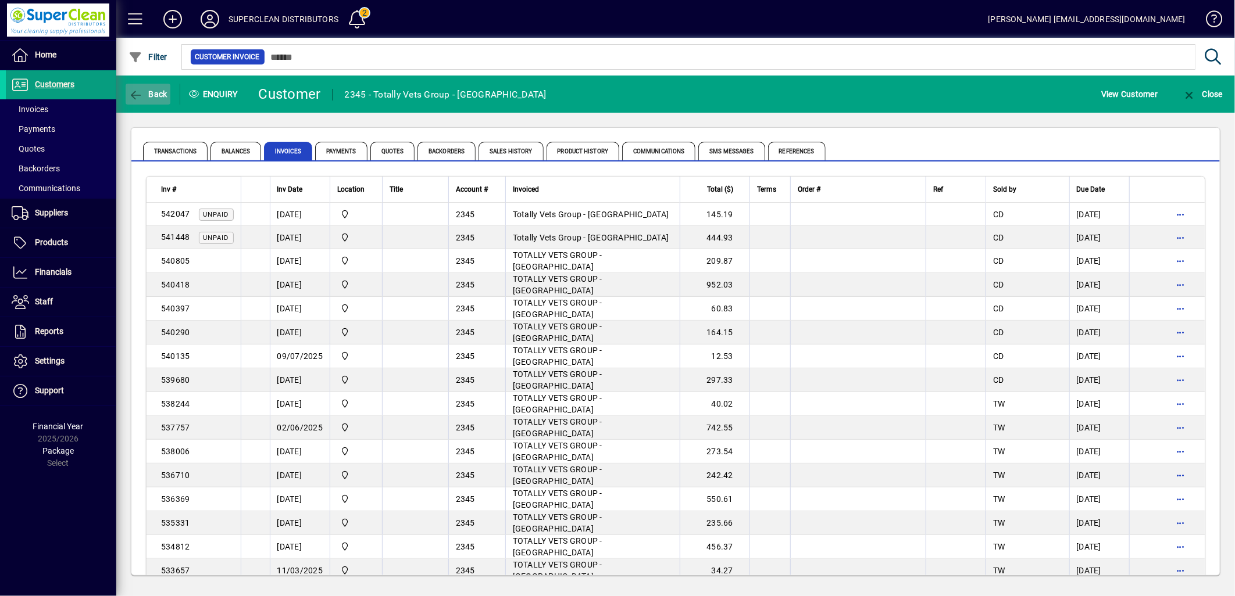
click at [148, 95] on span "Back" at bounding box center [147, 94] width 39 height 9
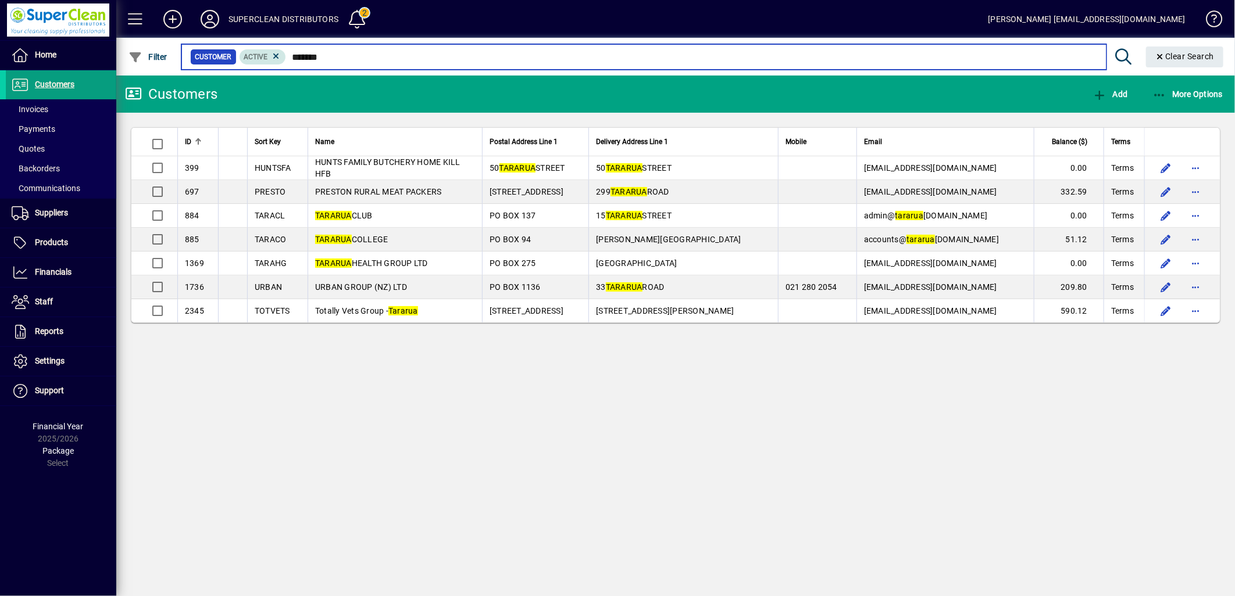
drag, startPoint x: 335, startPoint y: 60, endPoint x: 267, endPoint y: 55, distance: 67.6
click at [267, 55] on div "Customer Active *******" at bounding box center [643, 57] width 907 height 16
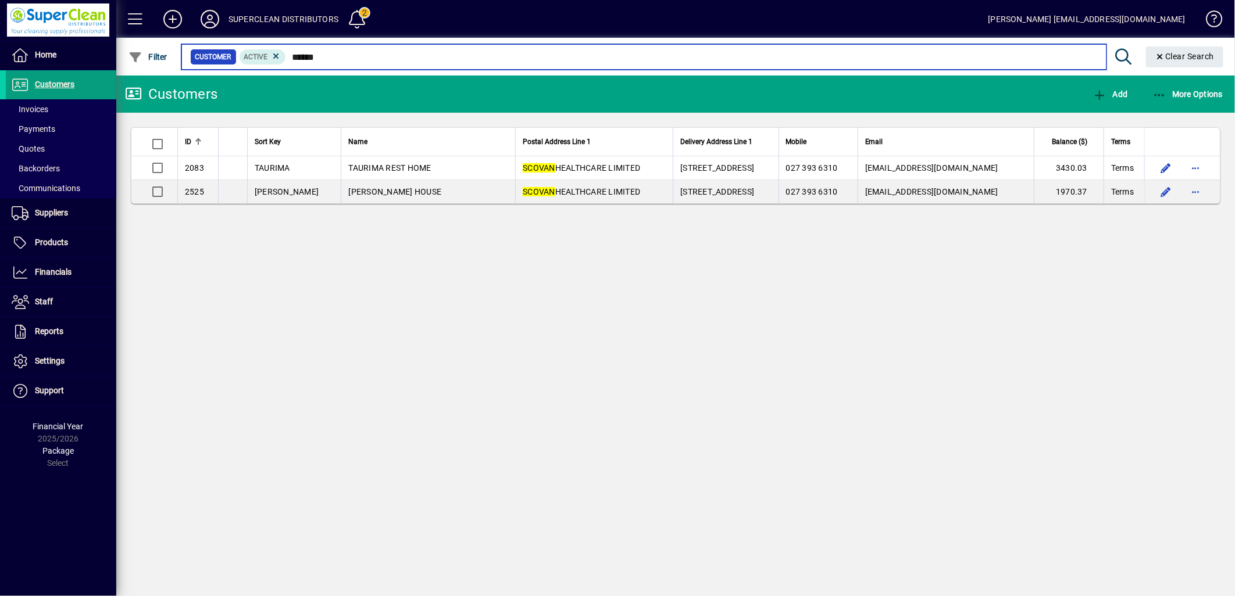
type input "******"
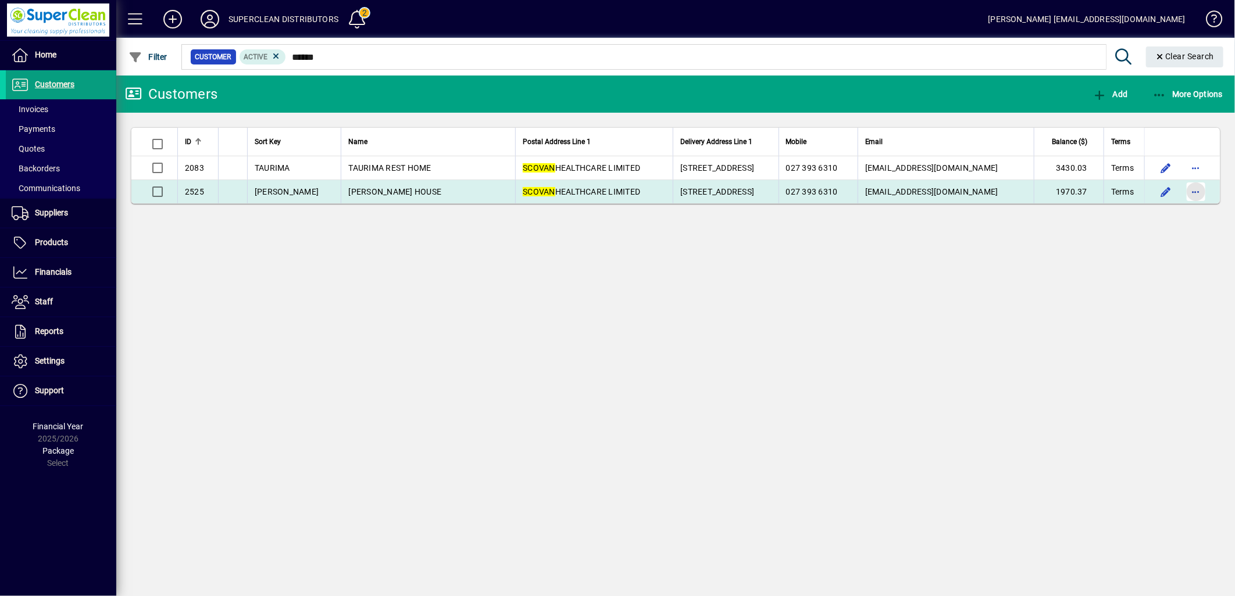
click at [1199, 192] on span "button" at bounding box center [1196, 192] width 28 height 28
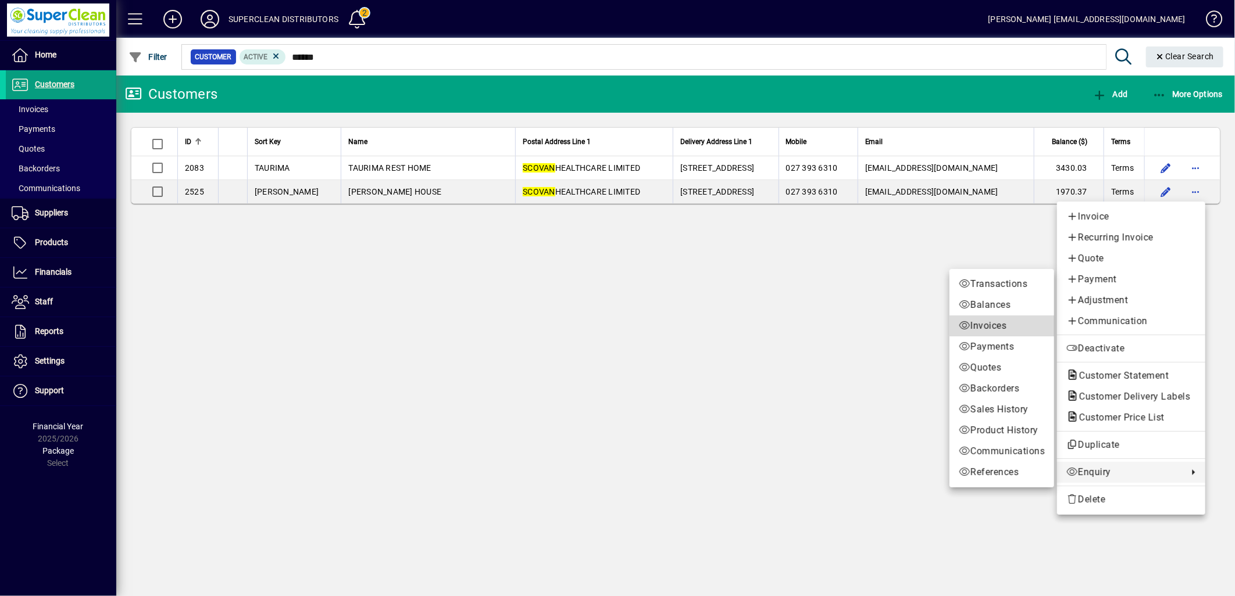
click at [986, 328] on span "Invoices" at bounding box center [1002, 326] width 86 height 14
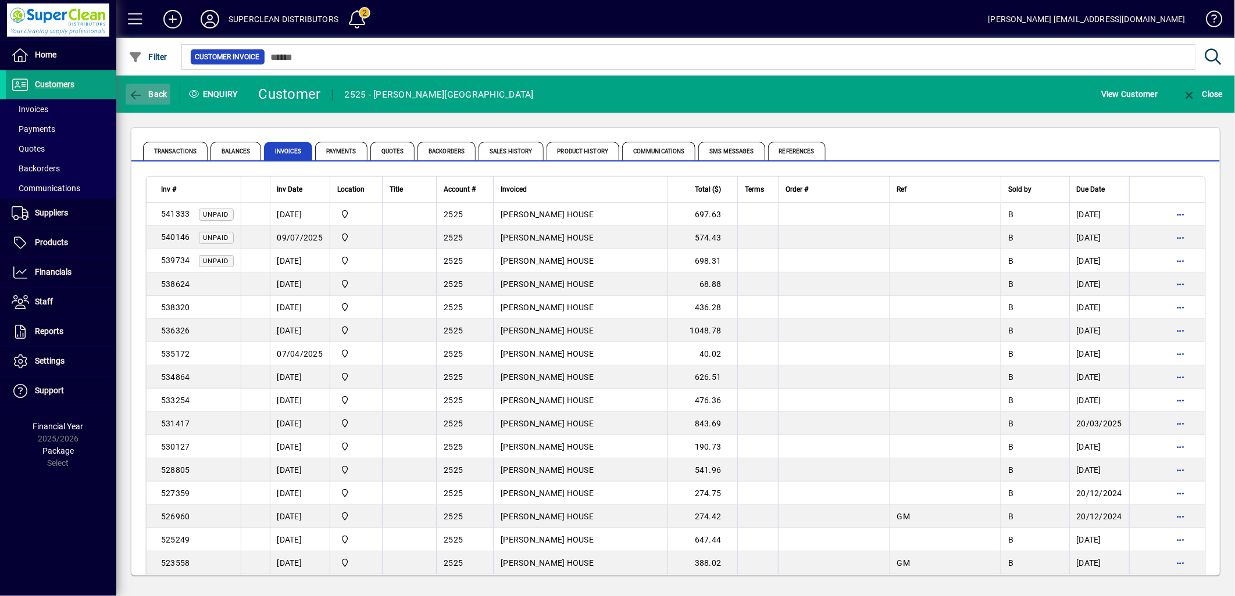
click at [128, 84] on span "button" at bounding box center [148, 94] width 45 height 28
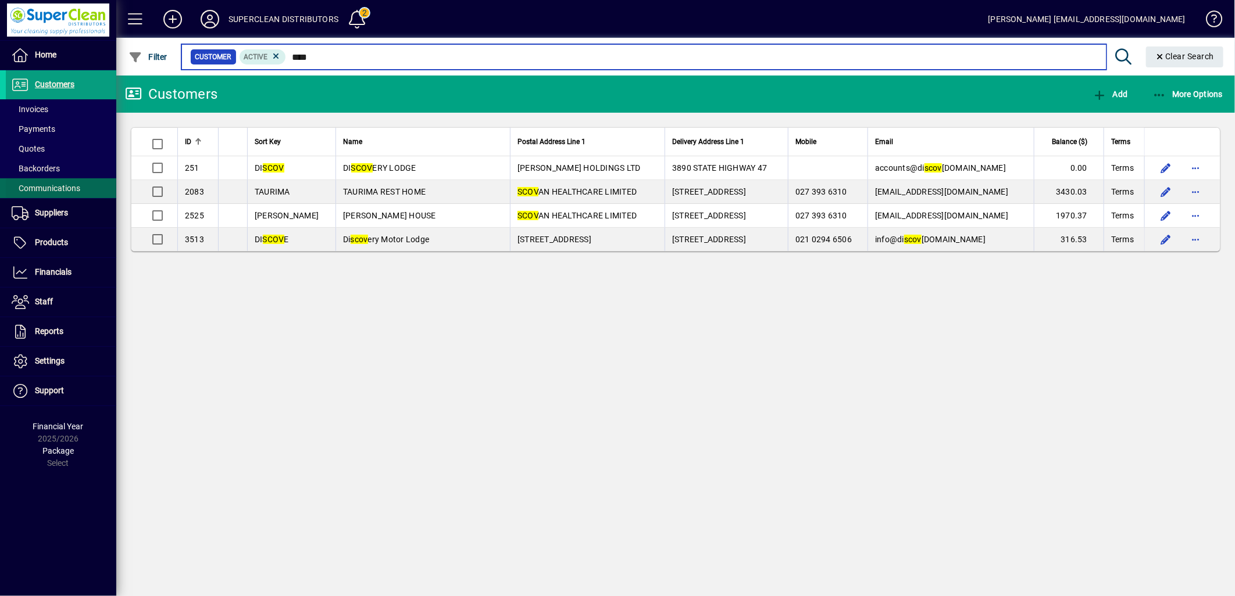
type input "****"
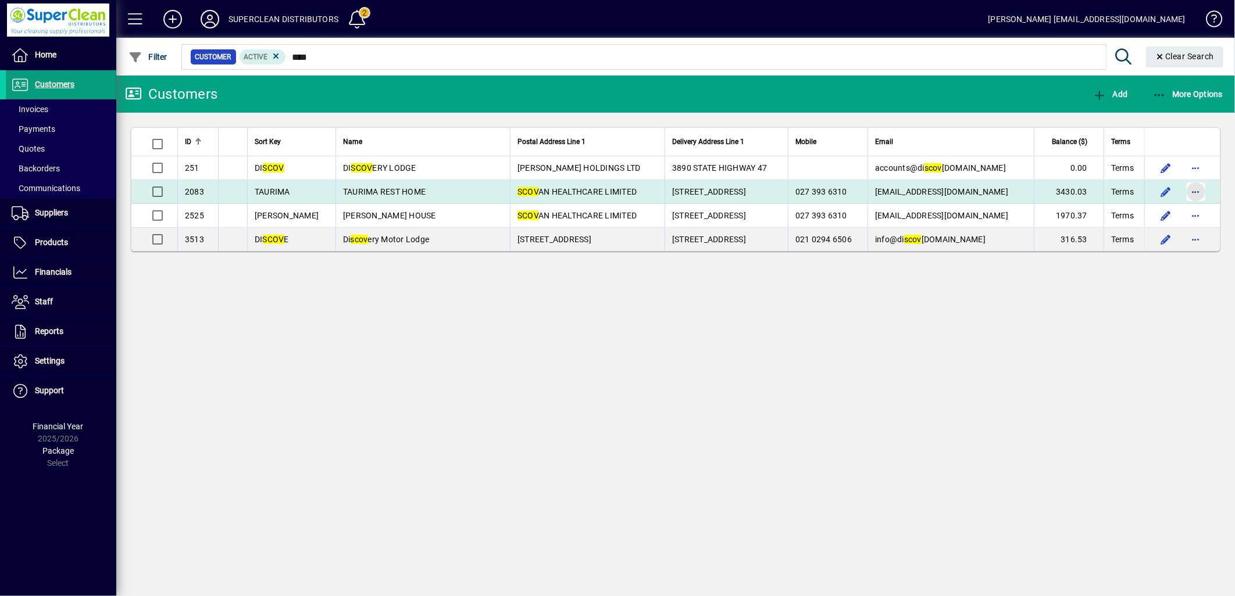
click at [1196, 192] on span "button" at bounding box center [1196, 192] width 28 height 28
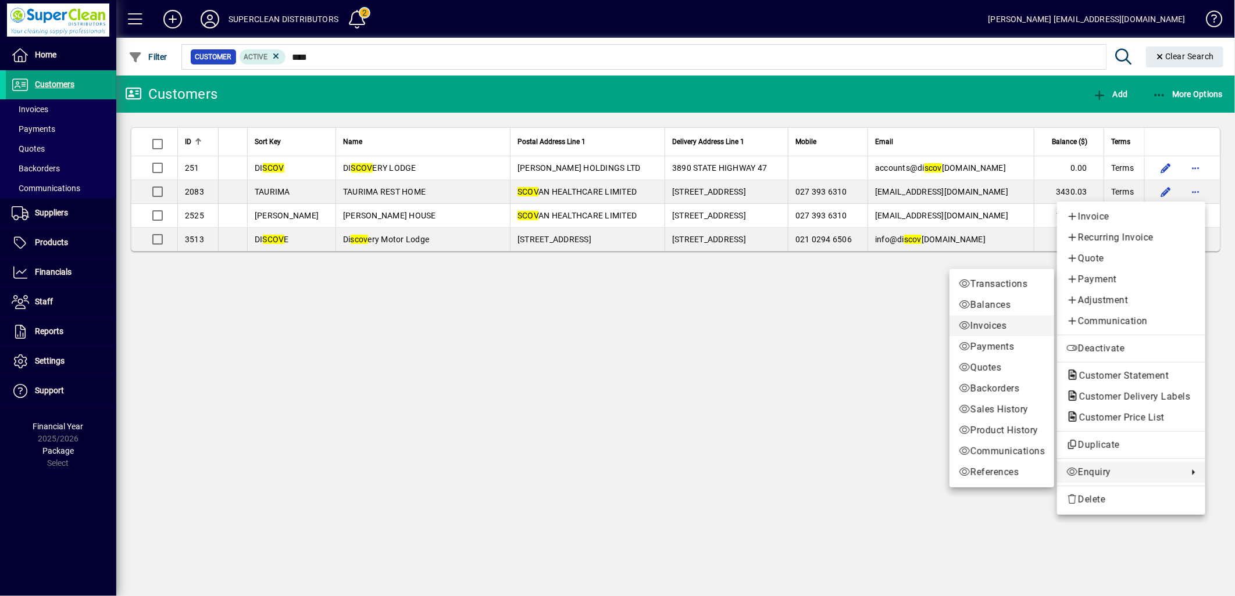
click at [981, 330] on span "Invoices" at bounding box center [1002, 326] width 86 height 14
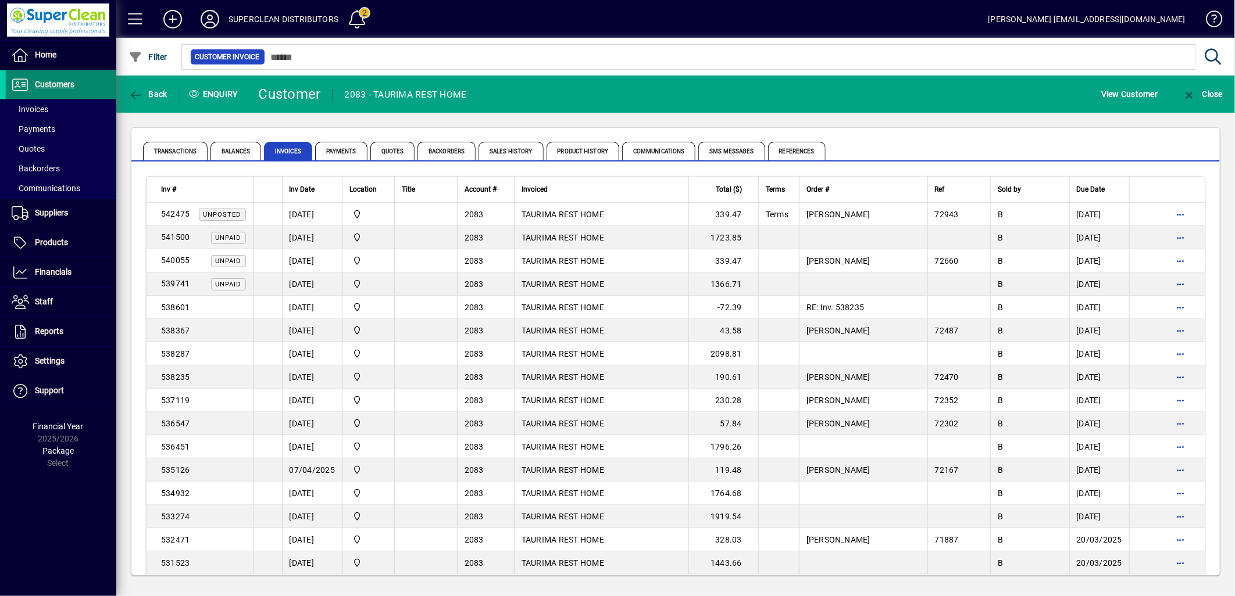
click at [61, 90] on span "Customers" at bounding box center [40, 85] width 69 height 14
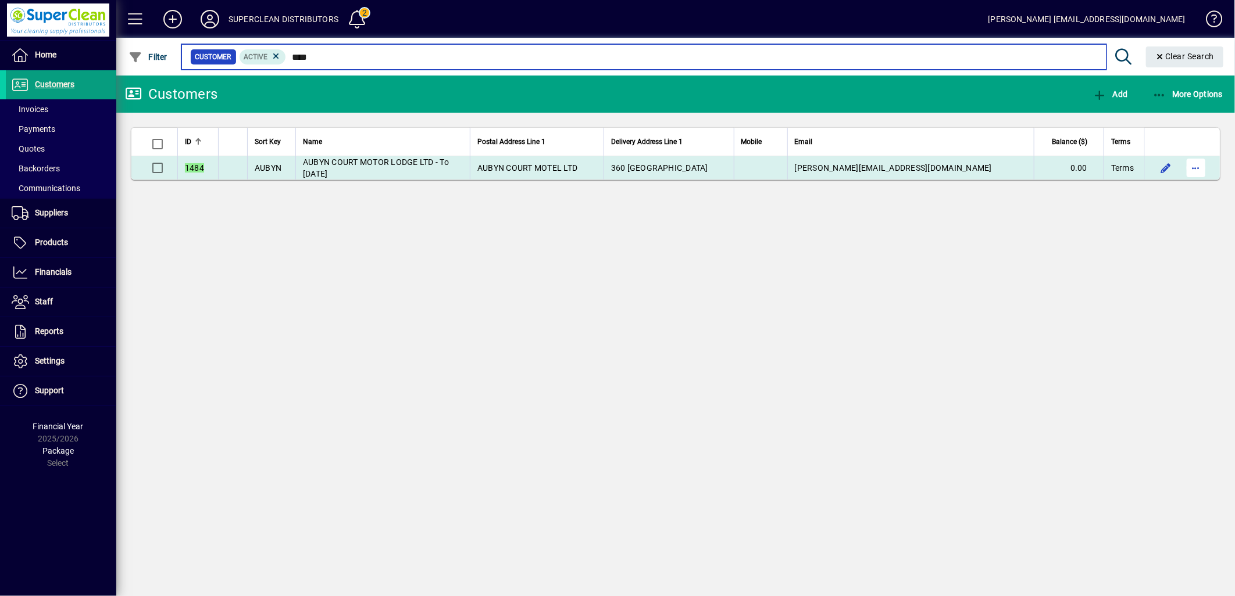
type input "****"
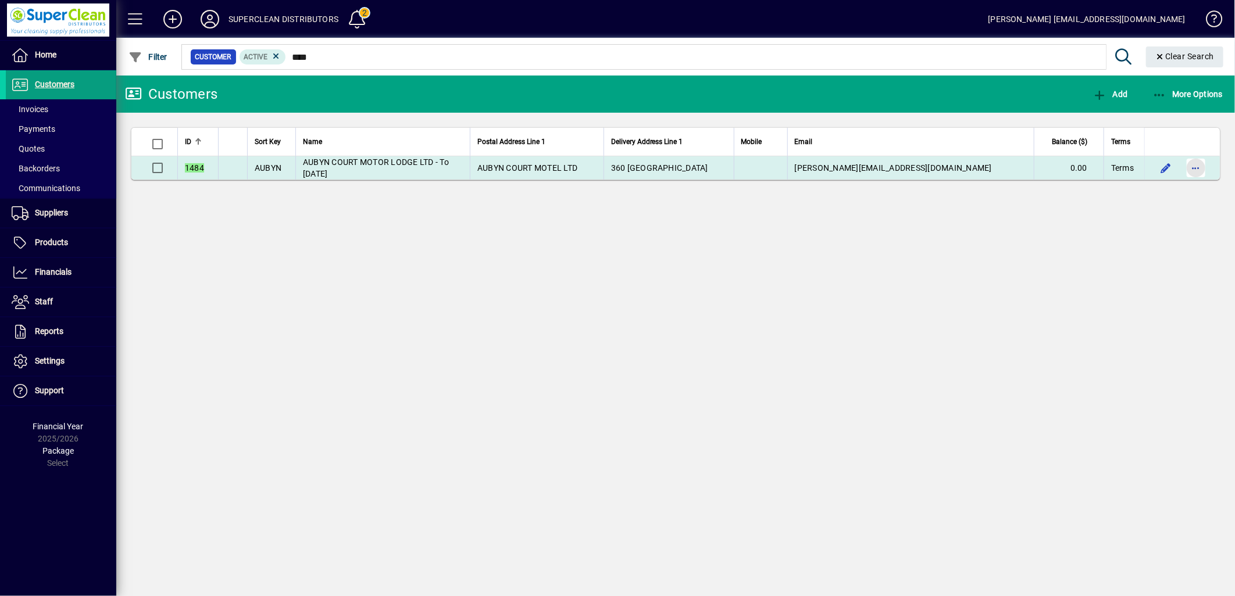
click at [1199, 166] on span "button" at bounding box center [1196, 168] width 28 height 28
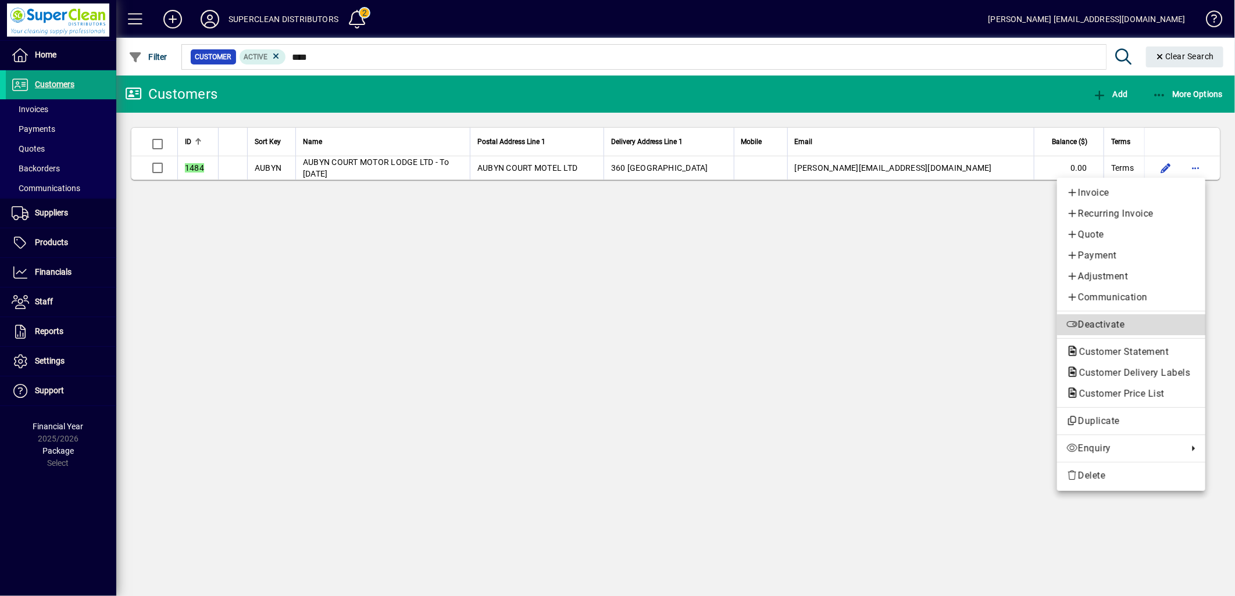
click at [1106, 320] on span "Deactivate" at bounding box center [1131, 325] width 130 height 14
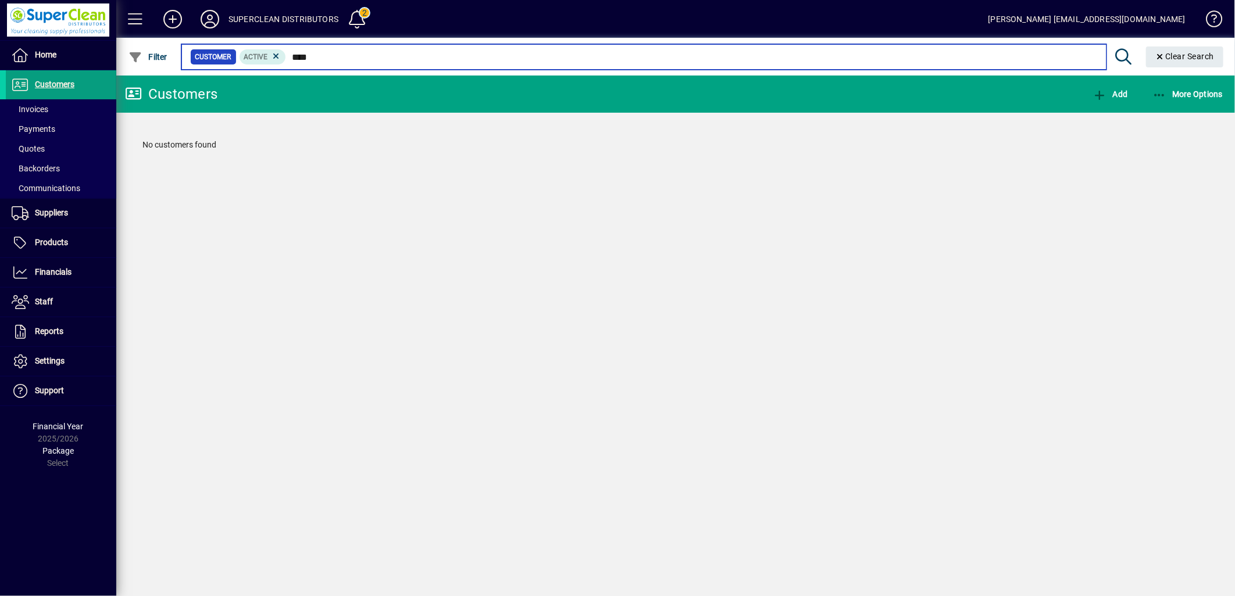
click at [333, 53] on input "****" at bounding box center [691, 57] width 810 height 16
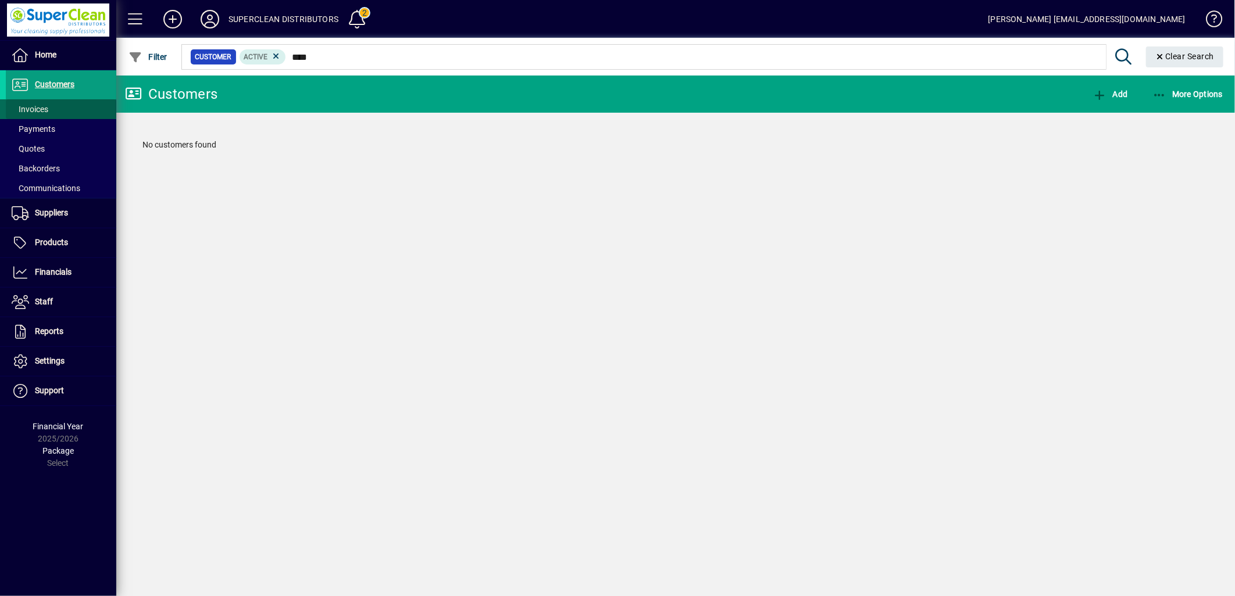
click at [34, 107] on span "Invoices" at bounding box center [30, 109] width 37 height 9
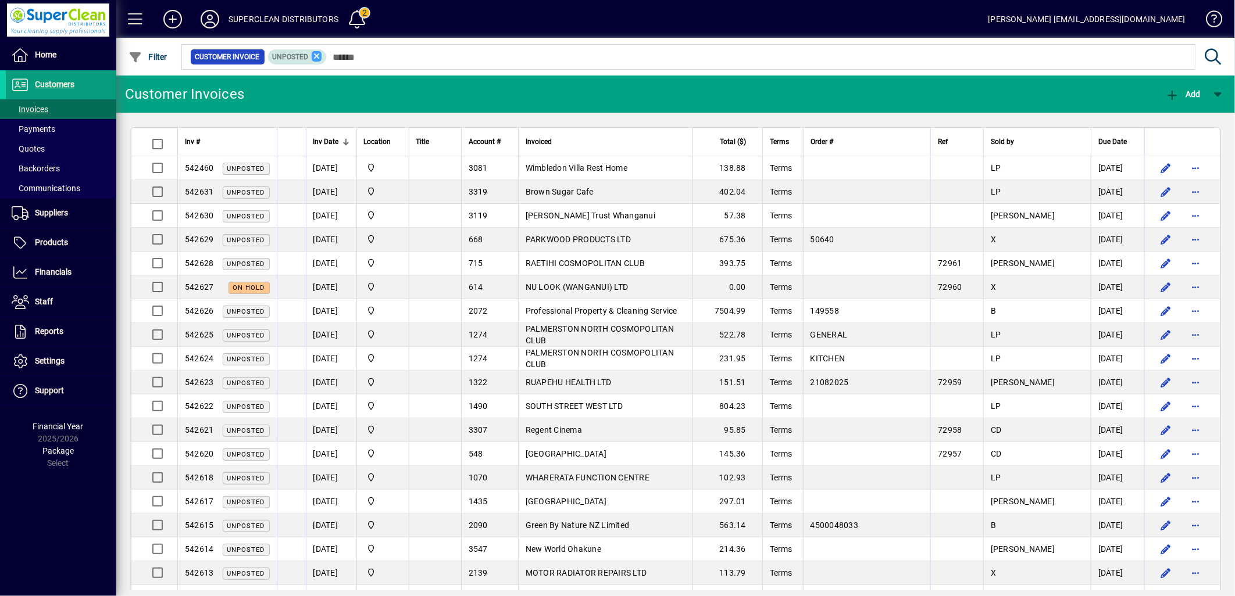
click at [312, 56] on icon at bounding box center [317, 56] width 10 height 10
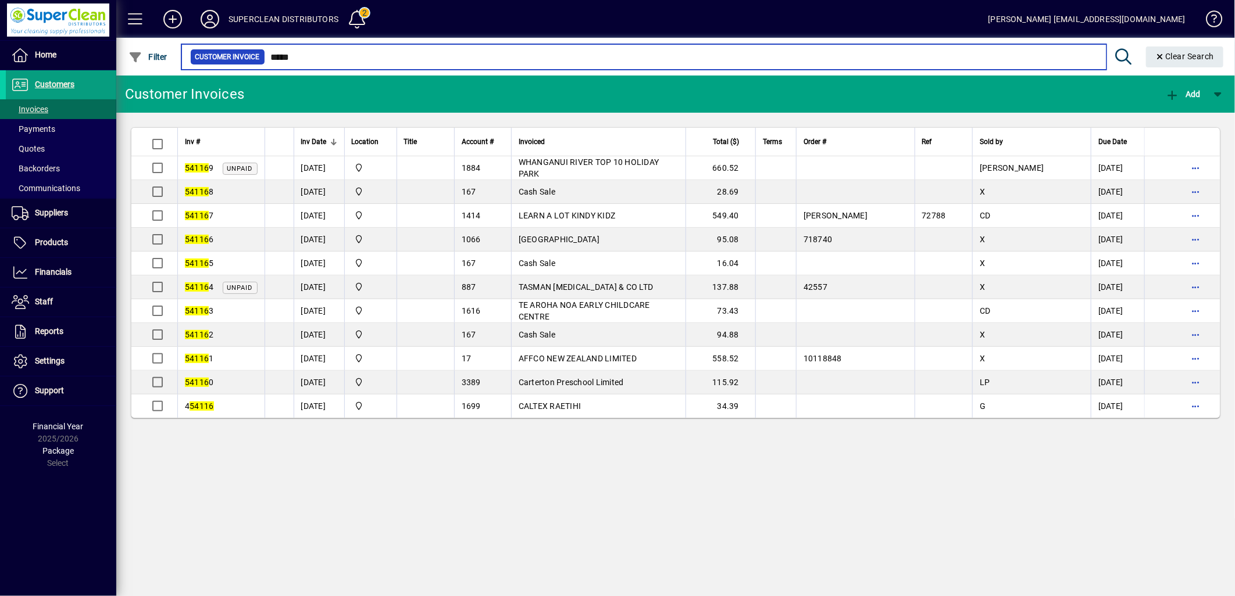
drag, startPoint x: 302, startPoint y: 58, endPoint x: 358, endPoint y: 55, distance: 55.3
click at [258, 55] on div "Customer Invoice *****" at bounding box center [643, 57] width 907 height 16
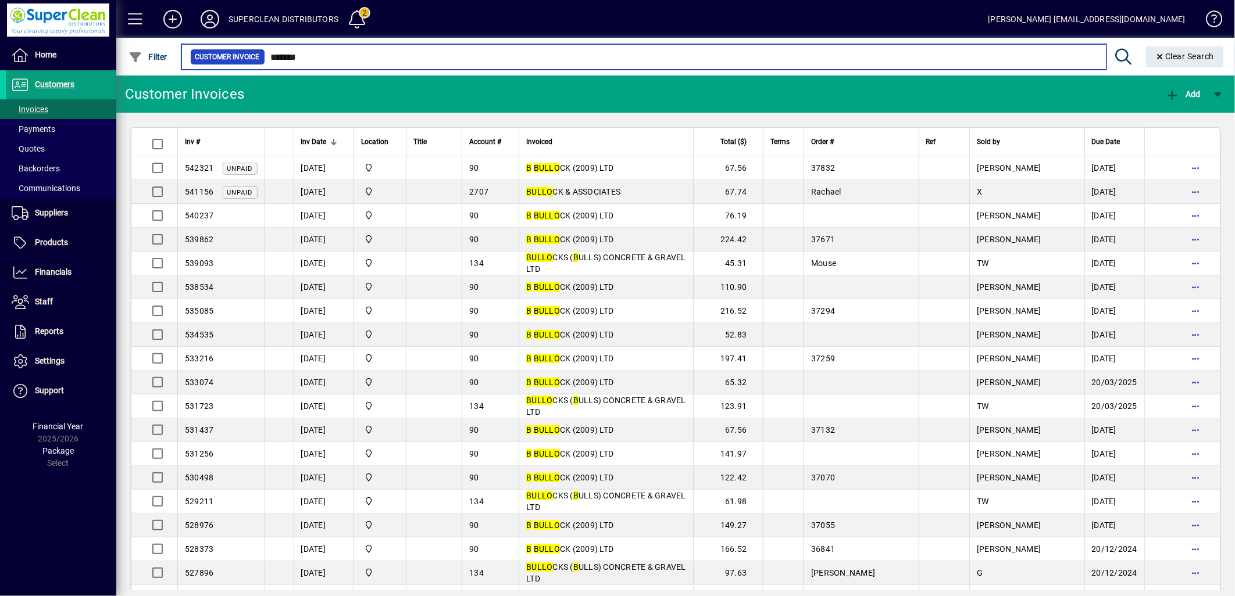
type input "*******"
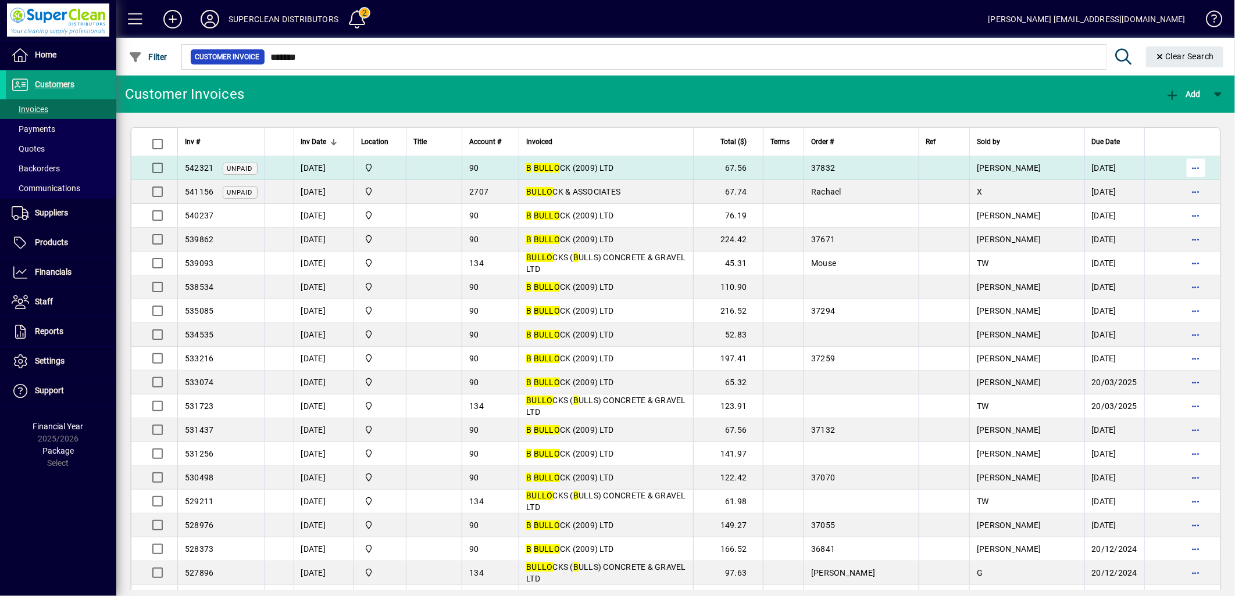
click at [1185, 170] on span "button" at bounding box center [1196, 168] width 28 height 28
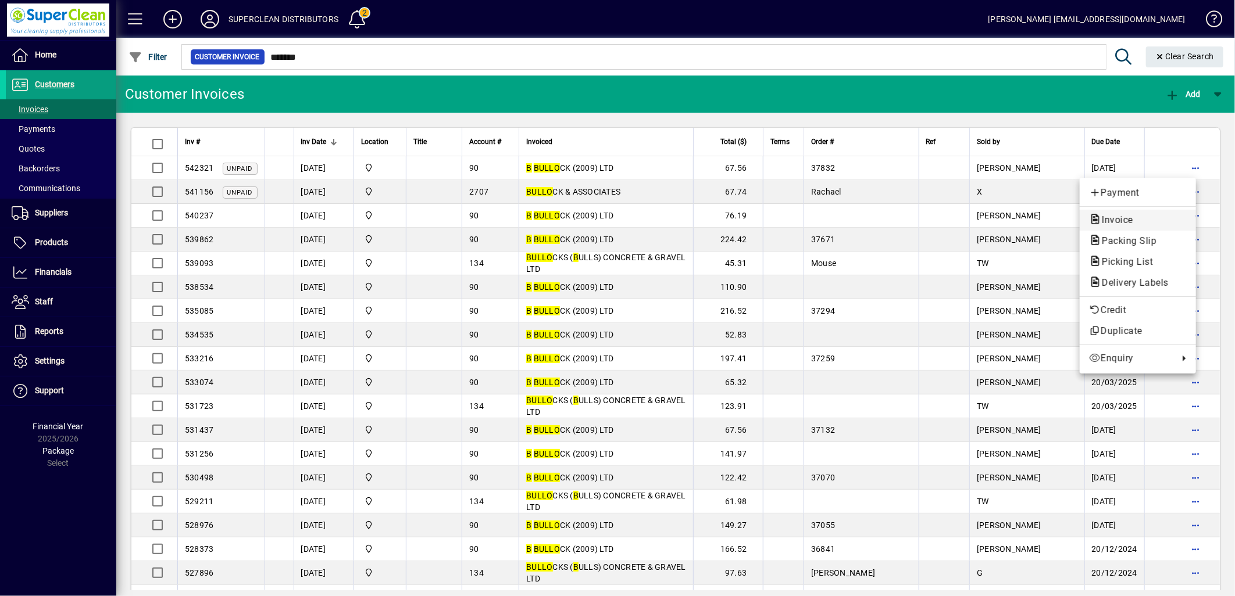
click at [1124, 217] on span "Invoice" at bounding box center [1114, 220] width 50 height 11
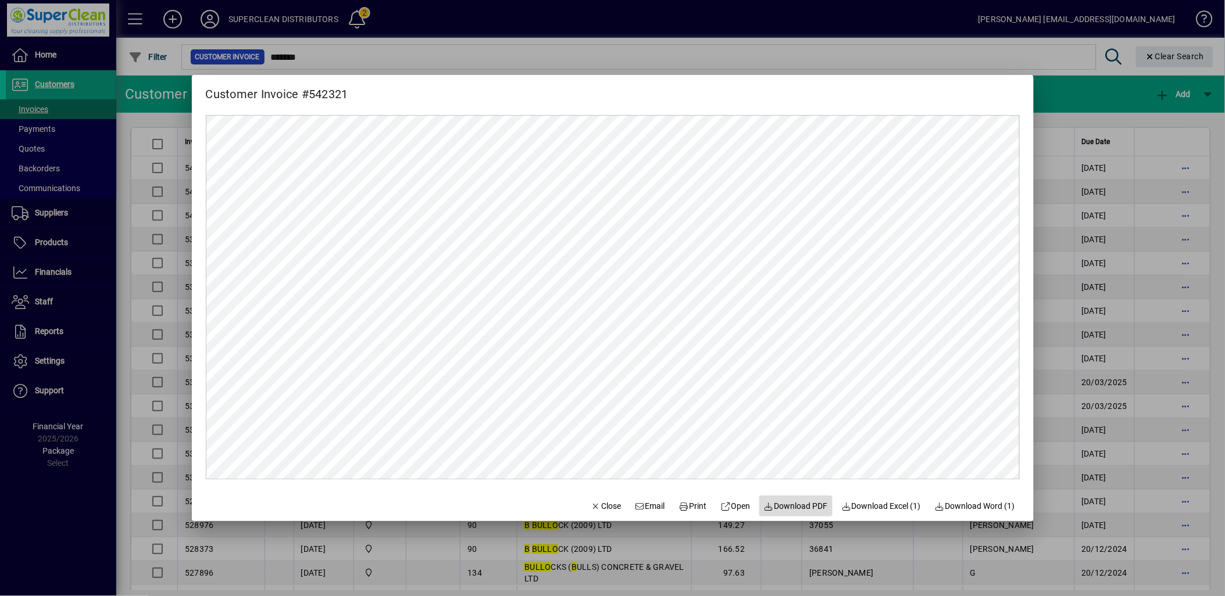
click at [798, 502] on span "Download PDF" at bounding box center [796, 507] width 64 height 12
click at [594, 510] on span "Close" at bounding box center [606, 507] width 30 height 12
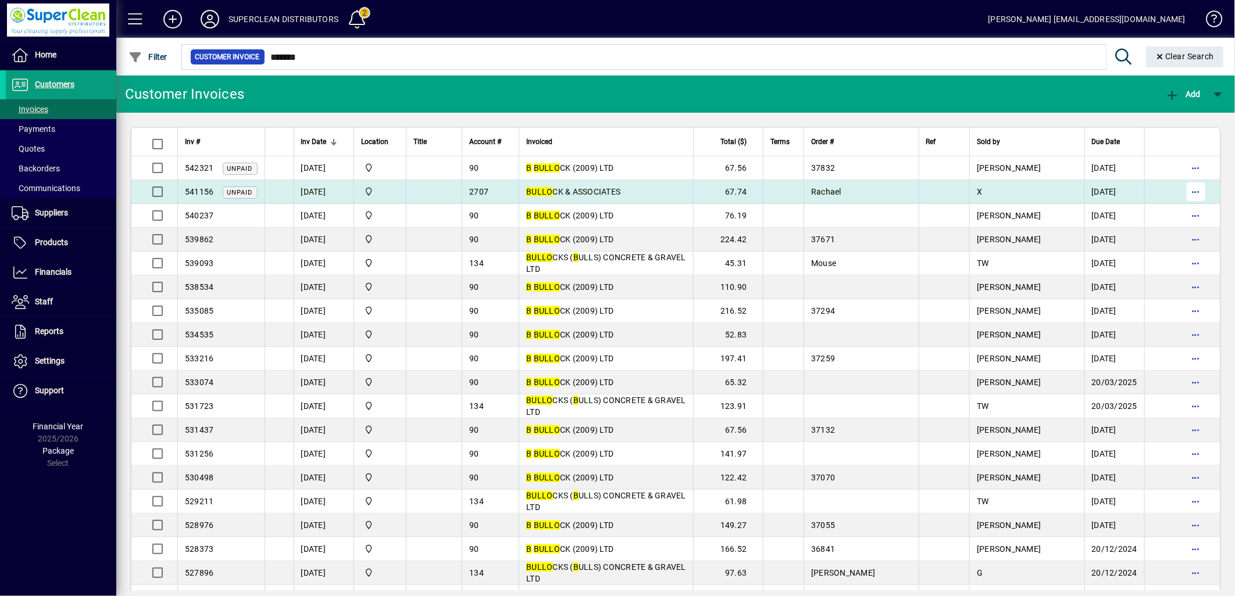
click at [1184, 193] on span "button" at bounding box center [1196, 192] width 28 height 28
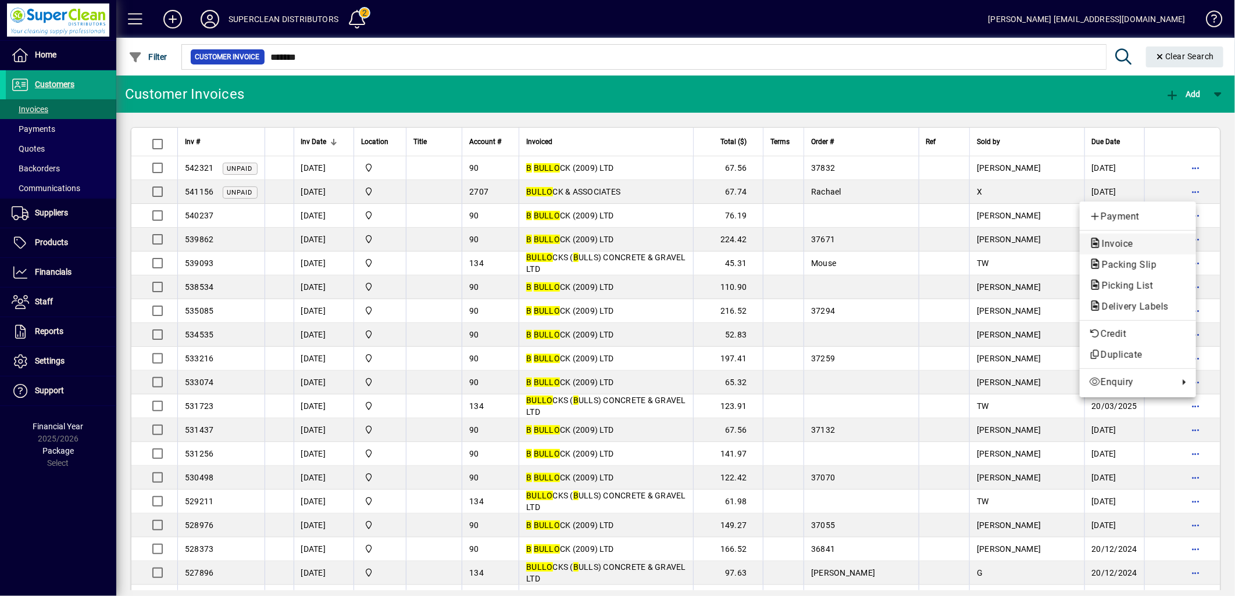
click at [1119, 248] on span "Invoice" at bounding box center [1114, 243] width 50 height 11
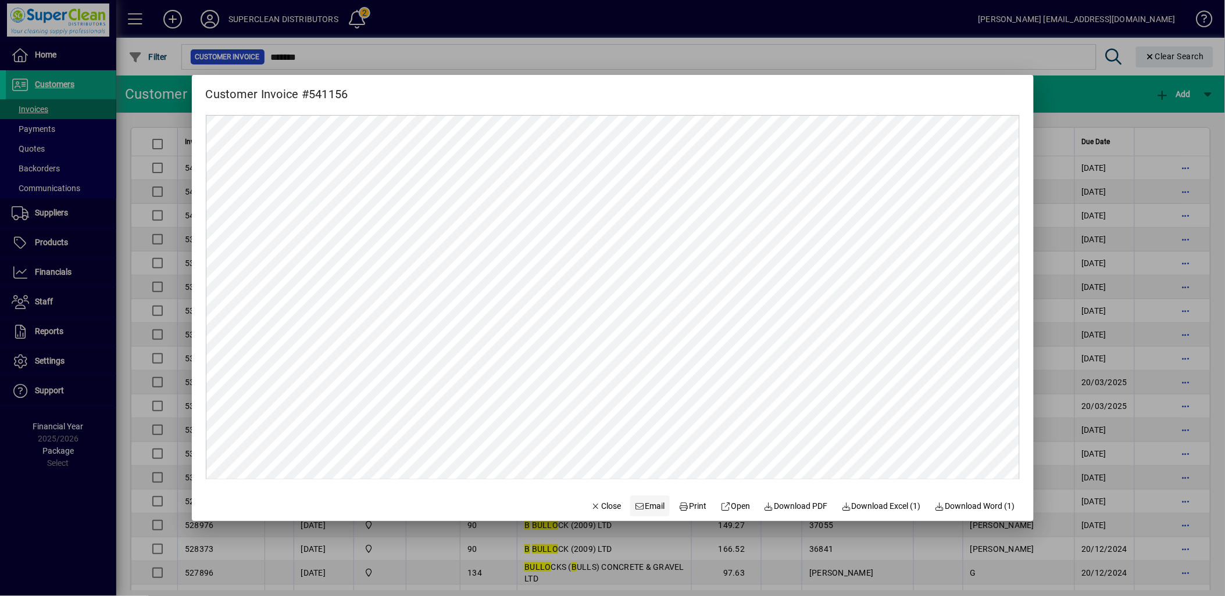
click at [648, 506] on span "Email" at bounding box center [650, 507] width 30 height 12
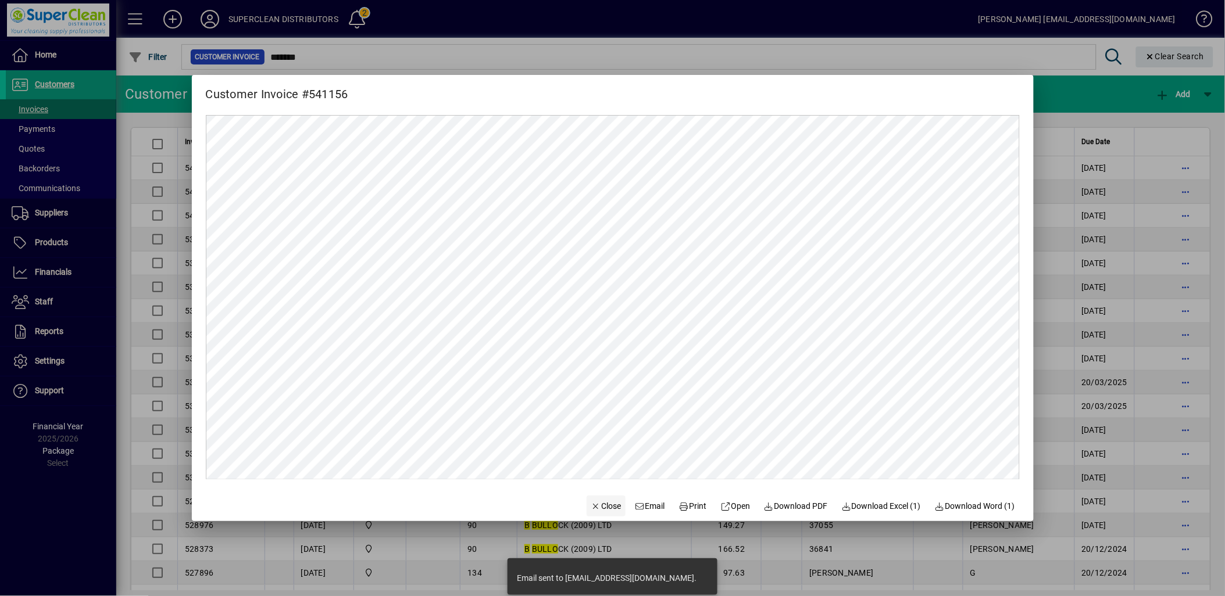
click at [595, 507] on span "Close" at bounding box center [606, 507] width 30 height 12
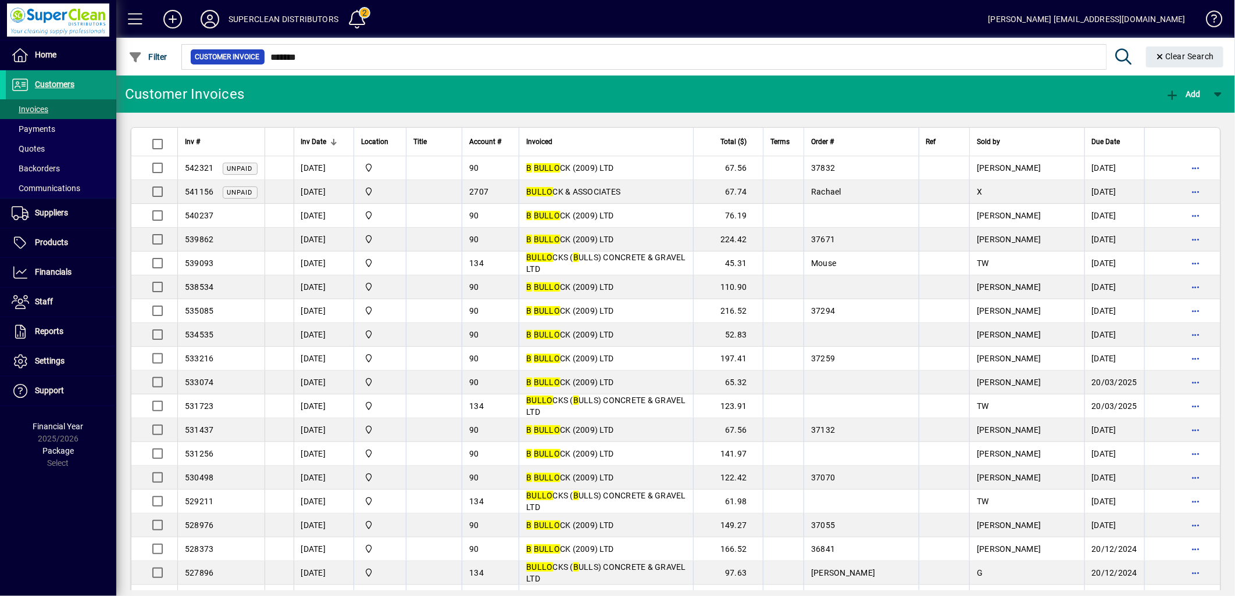
click at [74, 83] on link "Customers" at bounding box center [58, 84] width 116 height 29
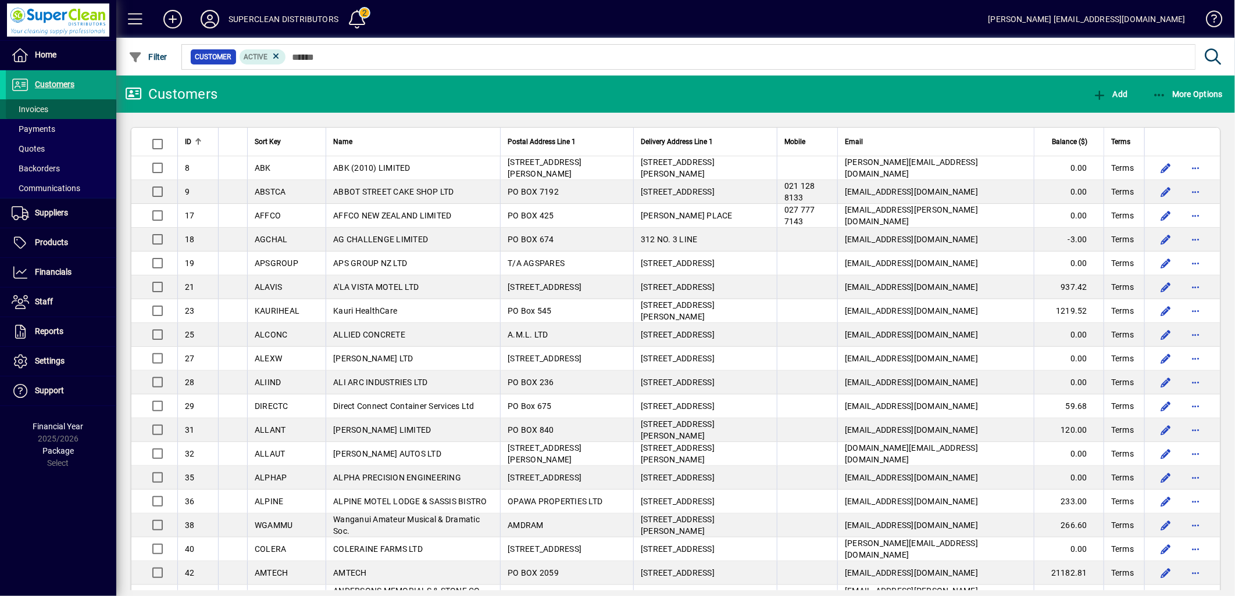
click at [49, 106] on span at bounding box center [61, 109] width 110 height 28
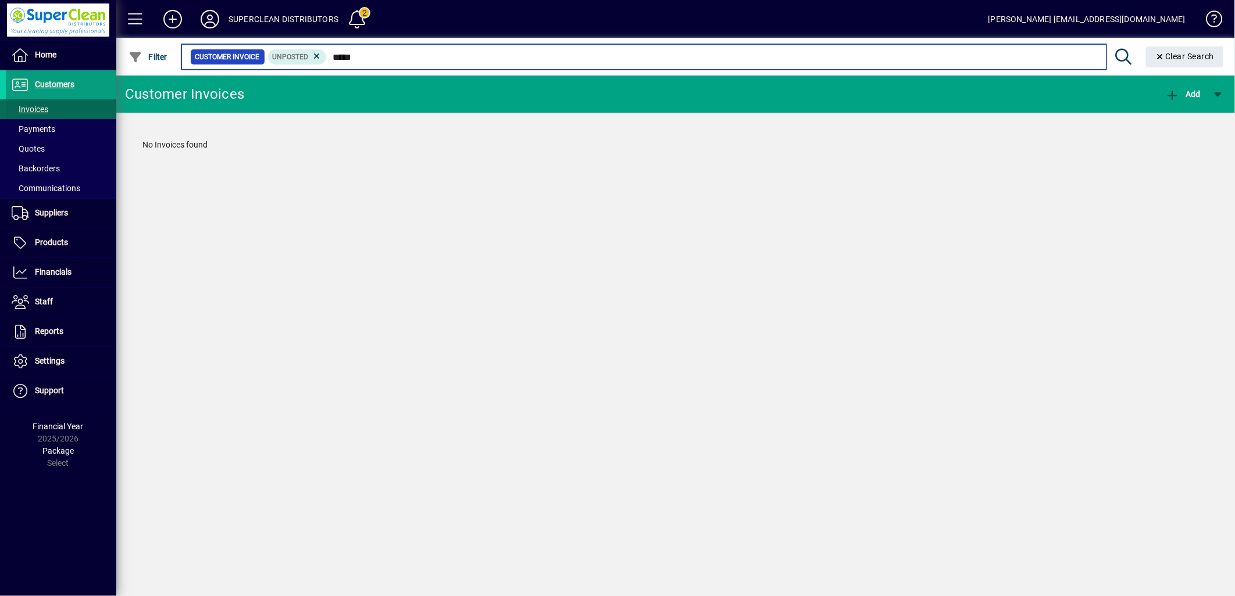
type input "*****"
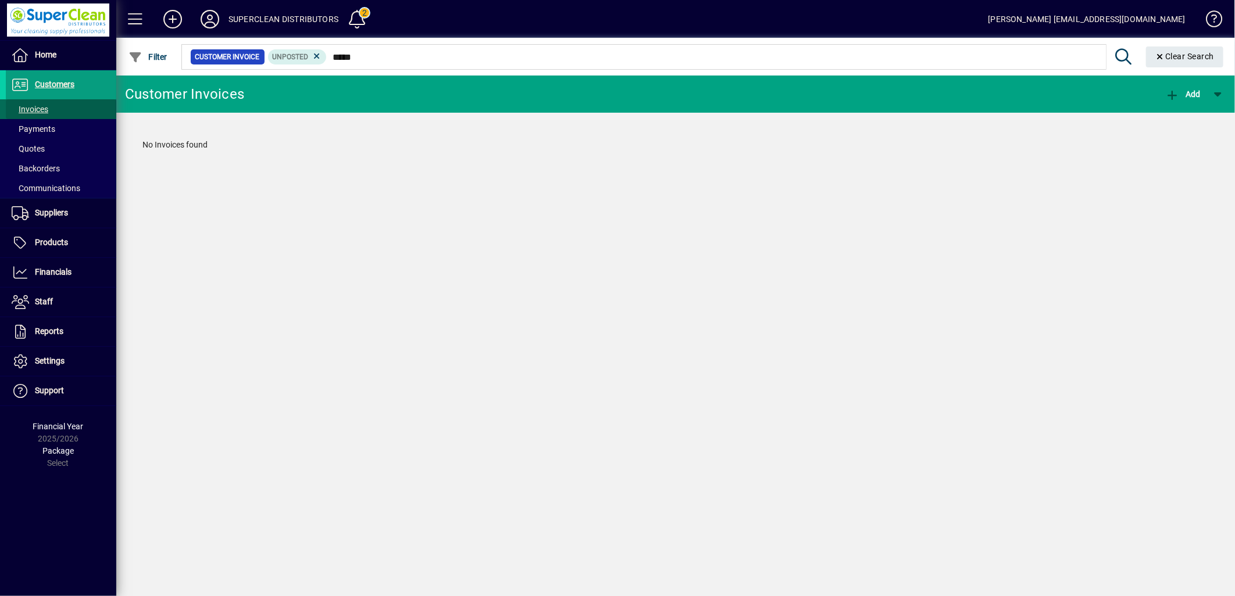
click at [31, 112] on span "Invoices" at bounding box center [30, 109] width 37 height 9
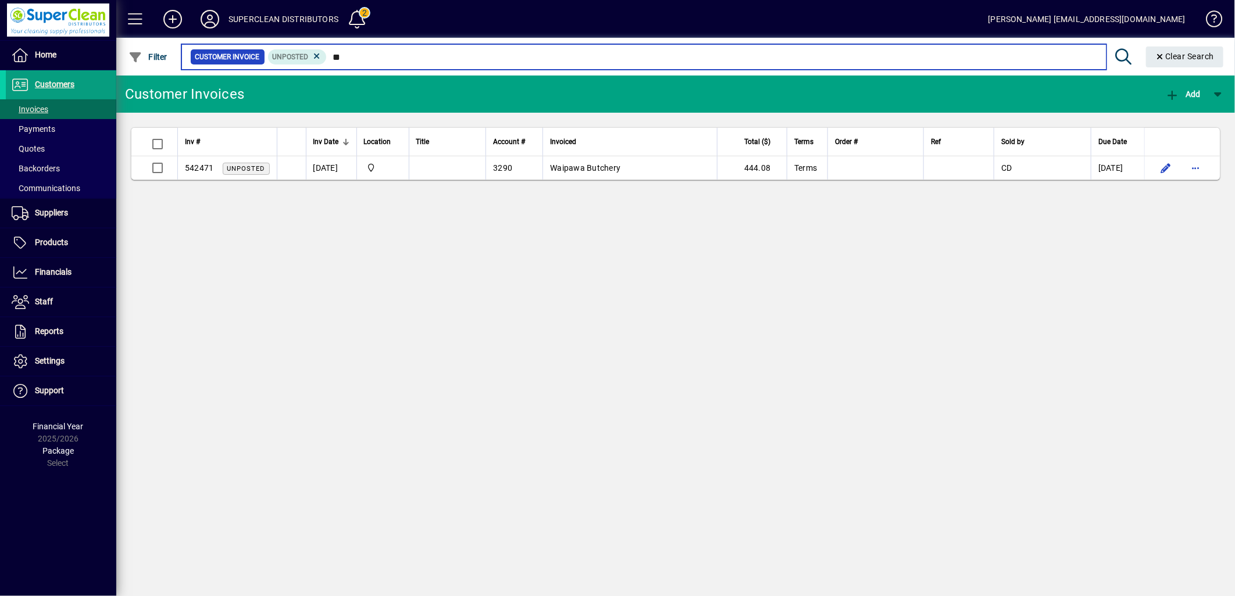
type input "*"
type input "****"
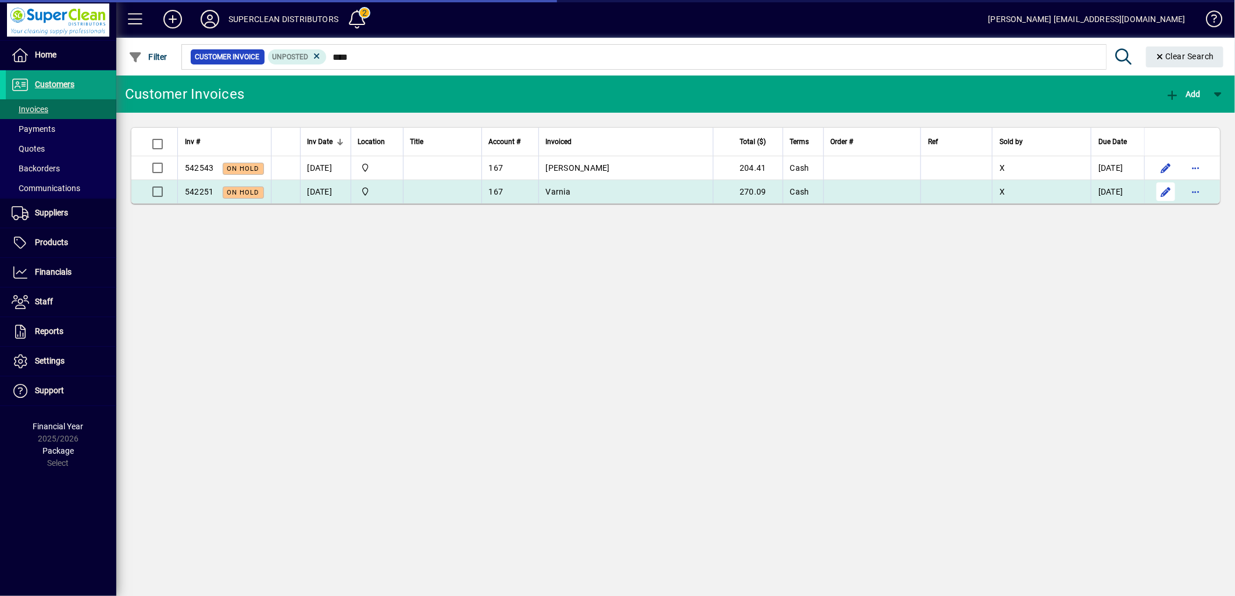
click at [1164, 190] on span "button" at bounding box center [1166, 192] width 28 height 28
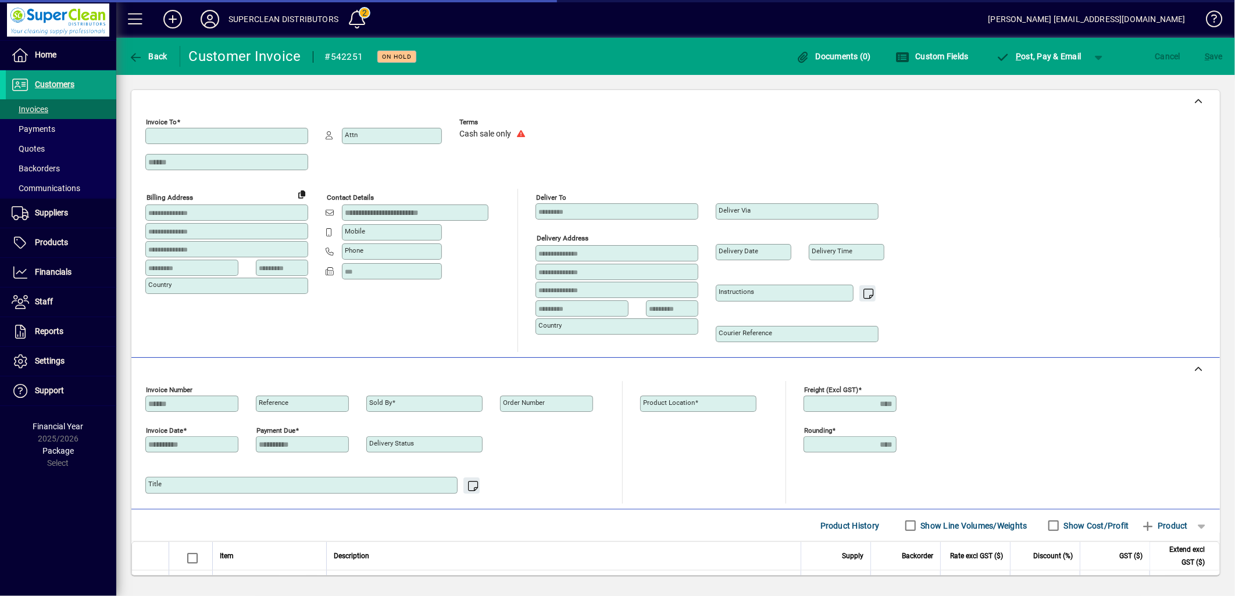
type input "**********"
type input "******"
type input "**********"
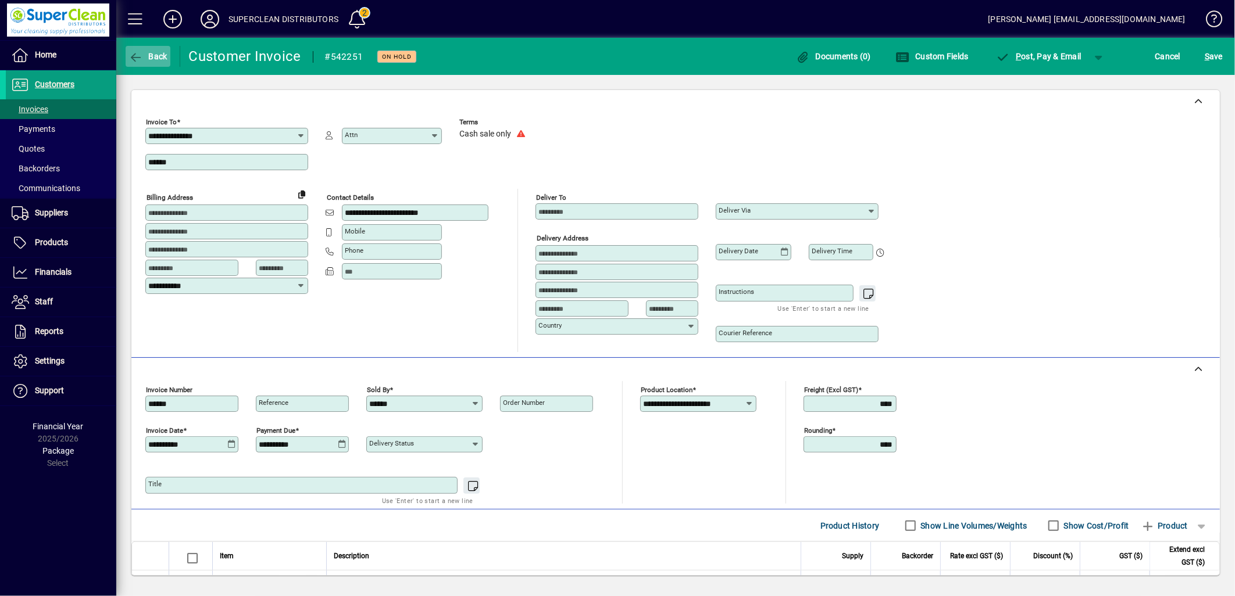
click at [160, 64] on span "button" at bounding box center [148, 56] width 45 height 28
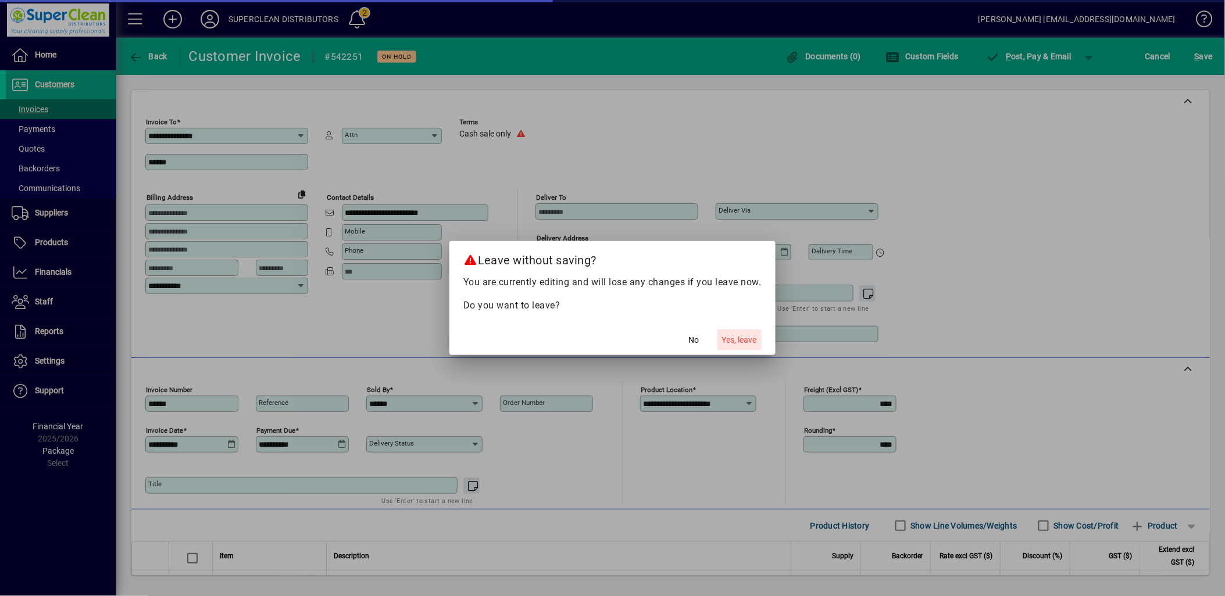
click at [740, 333] on span "button" at bounding box center [739, 340] width 44 height 28
type input "****"
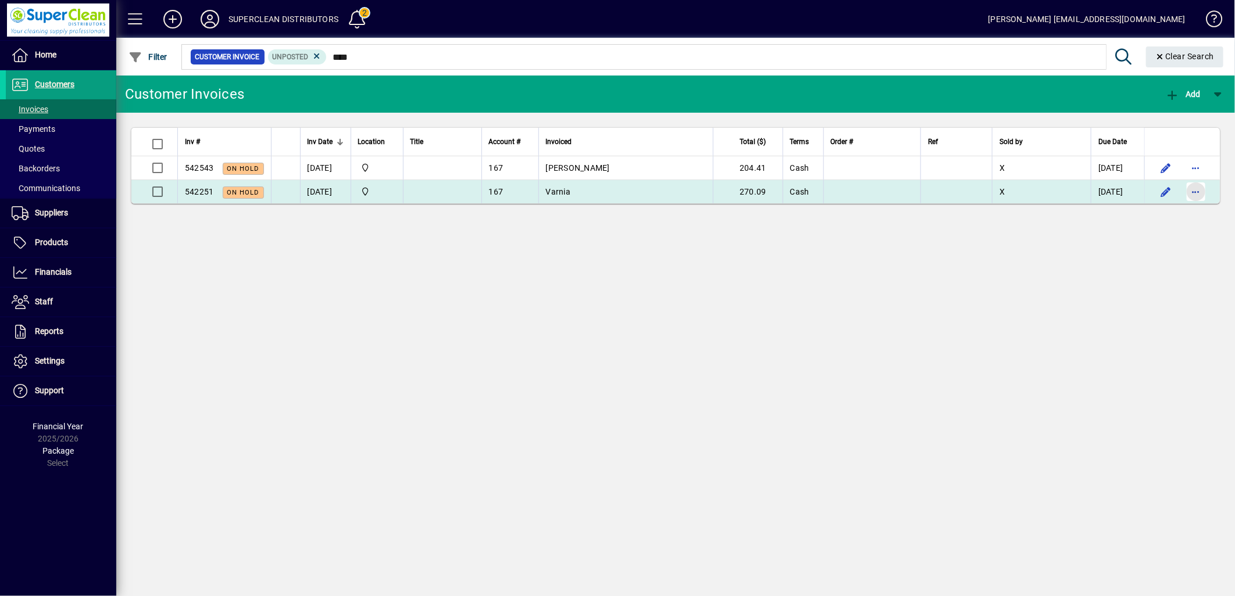
click at [1196, 194] on span "button" at bounding box center [1196, 192] width 28 height 28
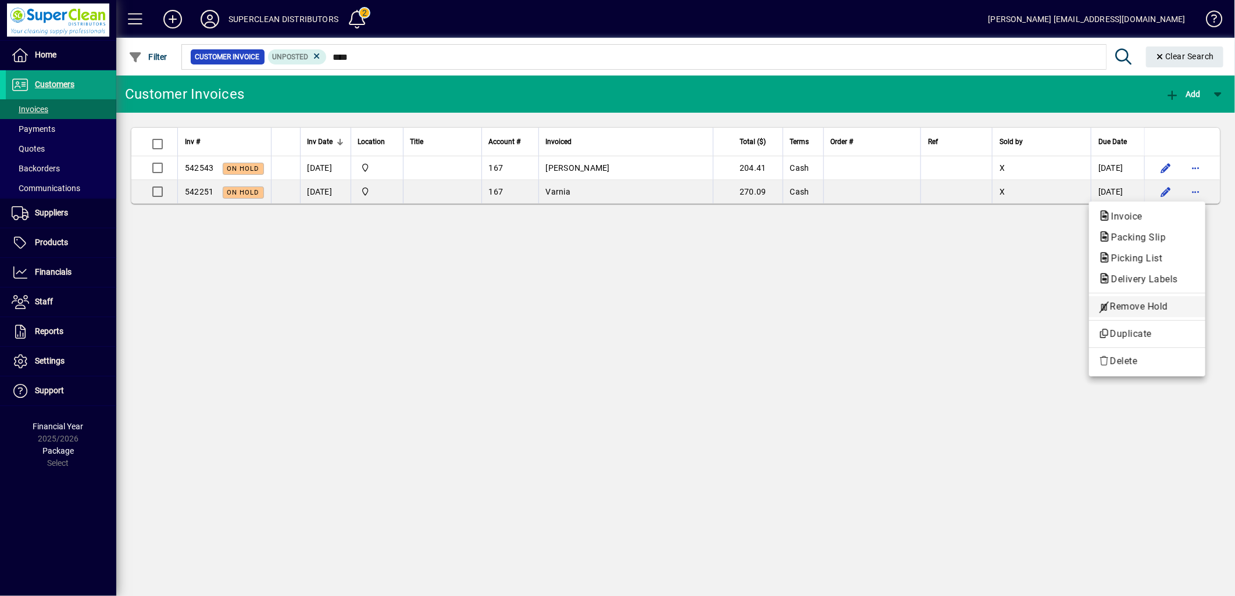
click at [1148, 312] on span "Remove Hold" at bounding box center [1147, 307] width 98 height 14
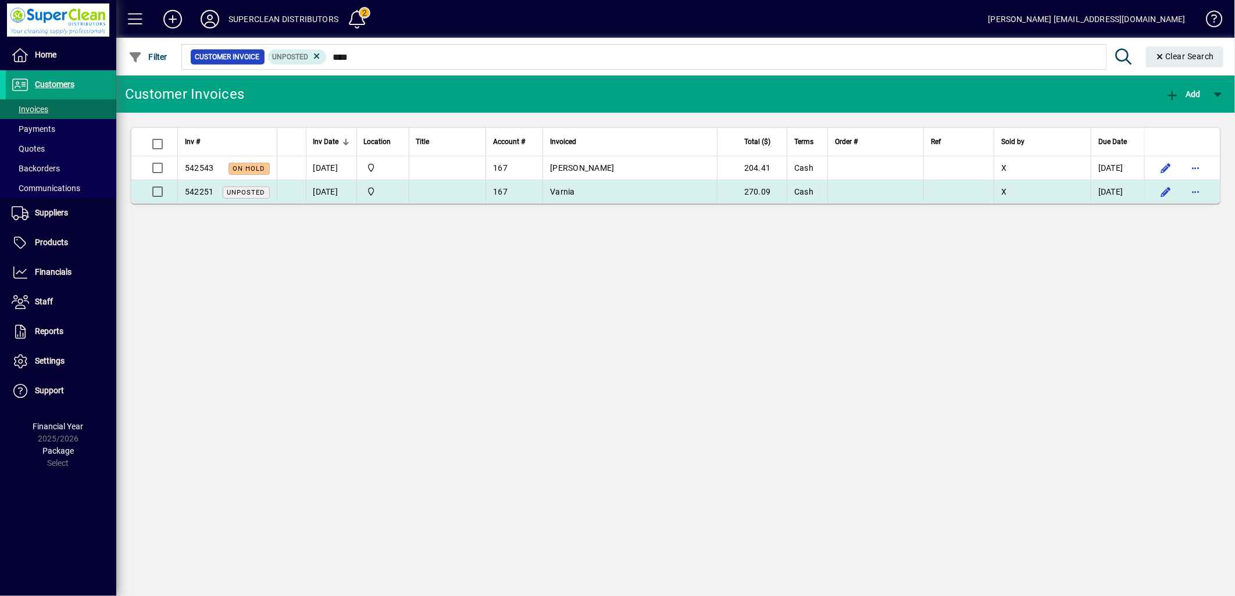
click at [560, 199] on td "Varnia" at bounding box center [629, 191] width 174 height 23
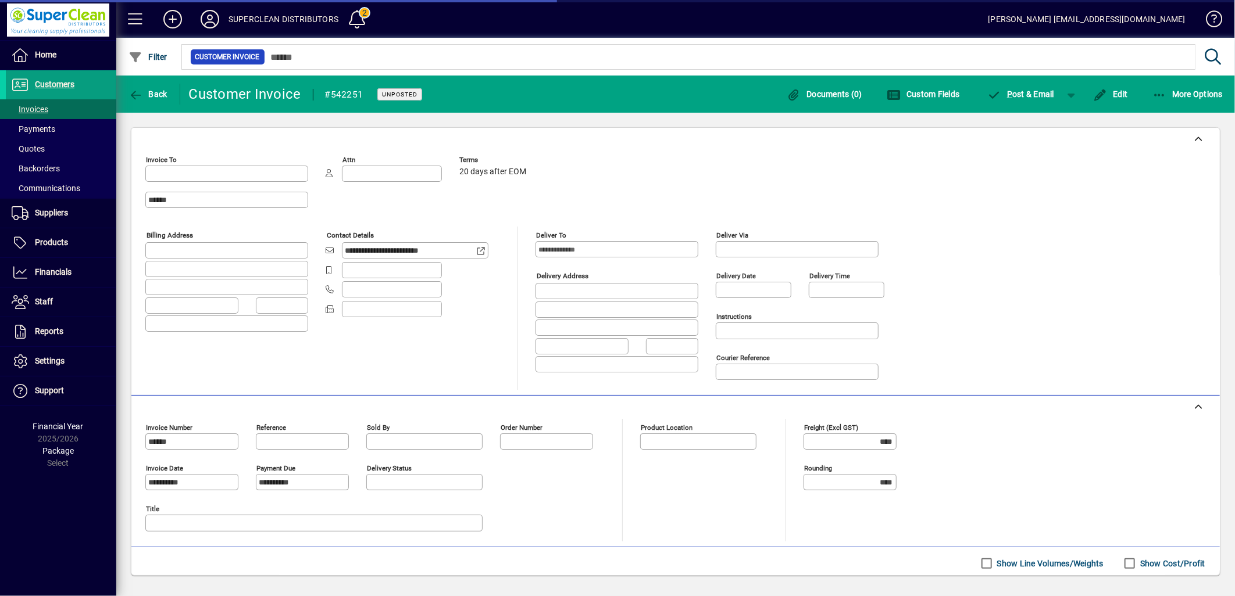
type input "**********"
type input "******"
type input "**********"
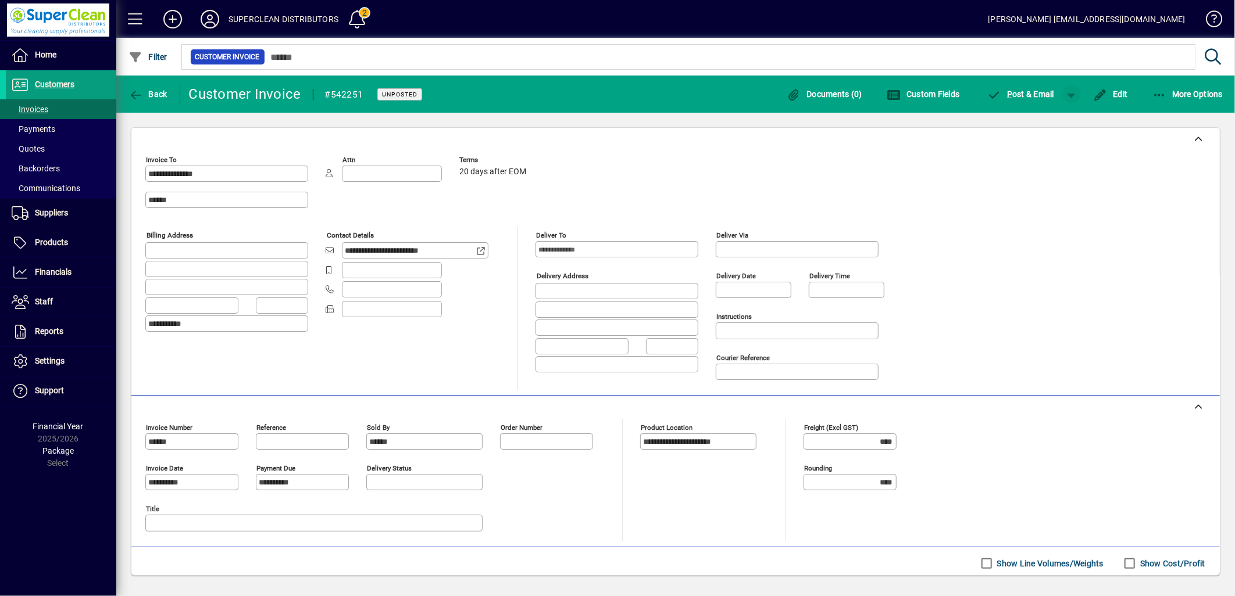
click at [1067, 94] on span "button" at bounding box center [1071, 94] width 28 height 28
click at [1045, 126] on span "button" at bounding box center [1042, 119] width 60 height 28
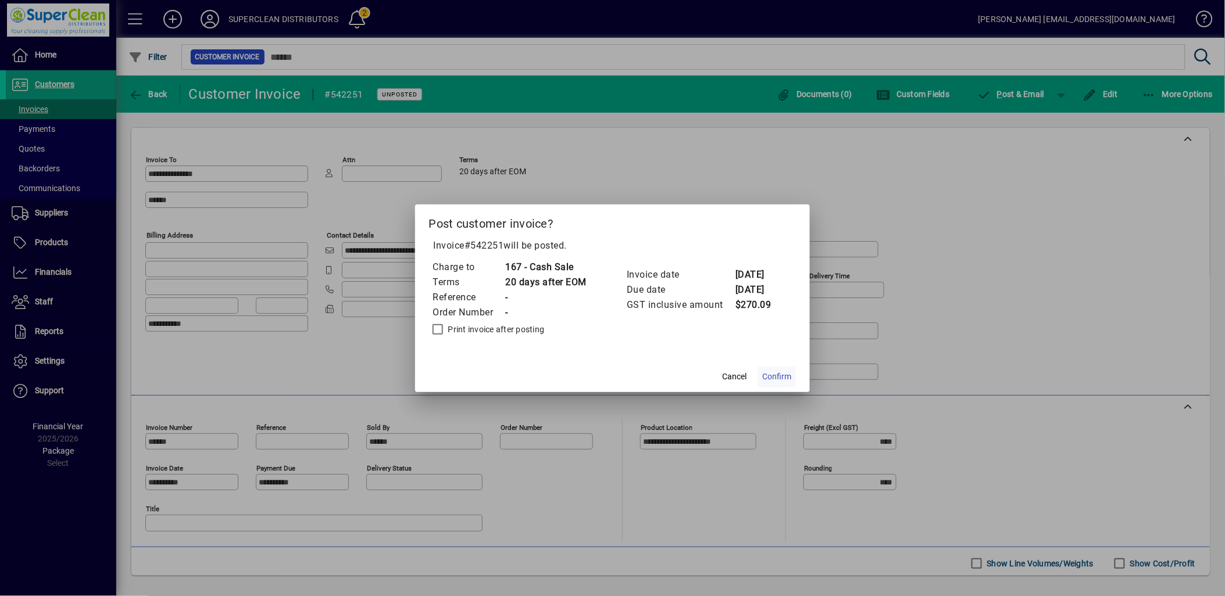
click at [770, 372] on span "Confirm" at bounding box center [776, 377] width 29 height 12
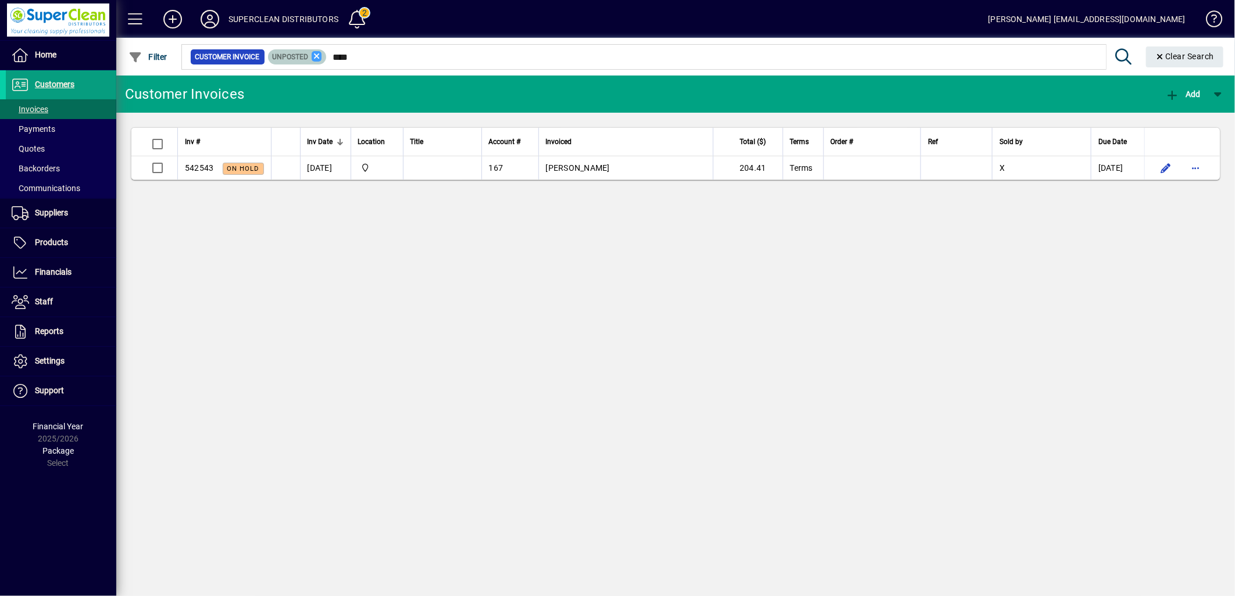
click at [316, 55] on icon at bounding box center [317, 56] width 10 height 10
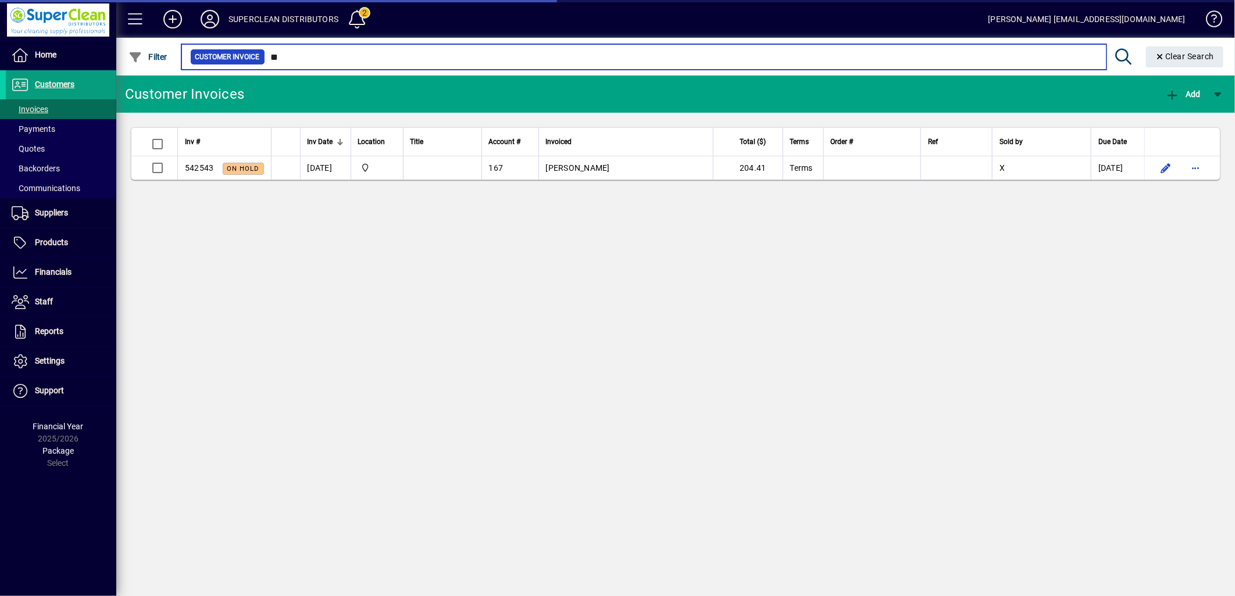
type input "*"
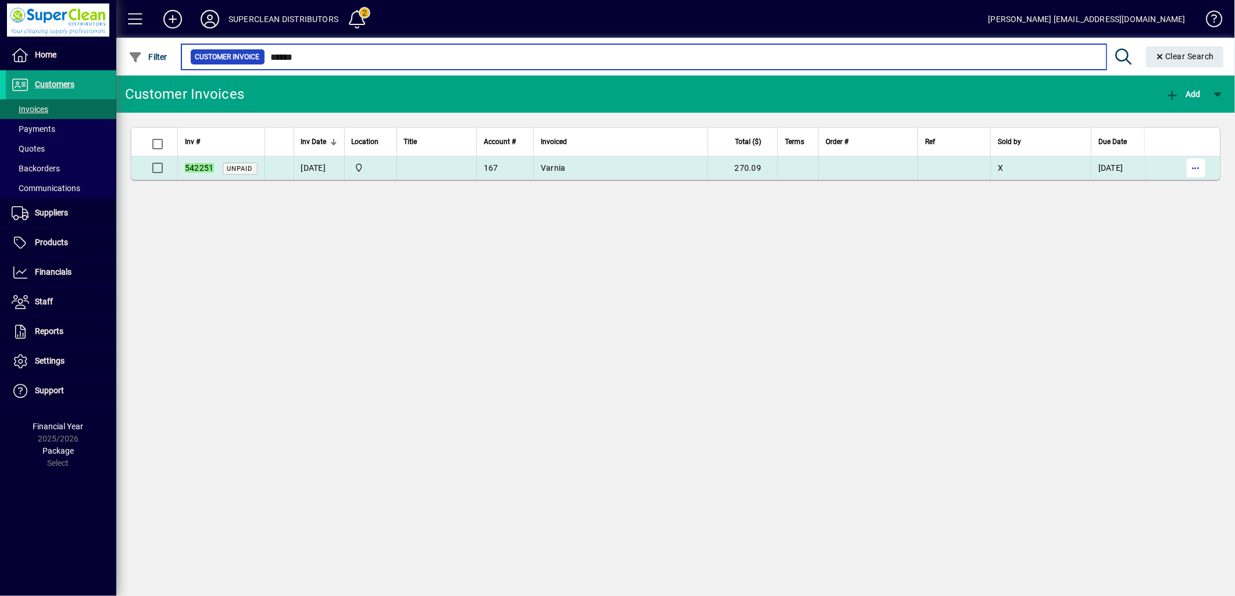
type input "******"
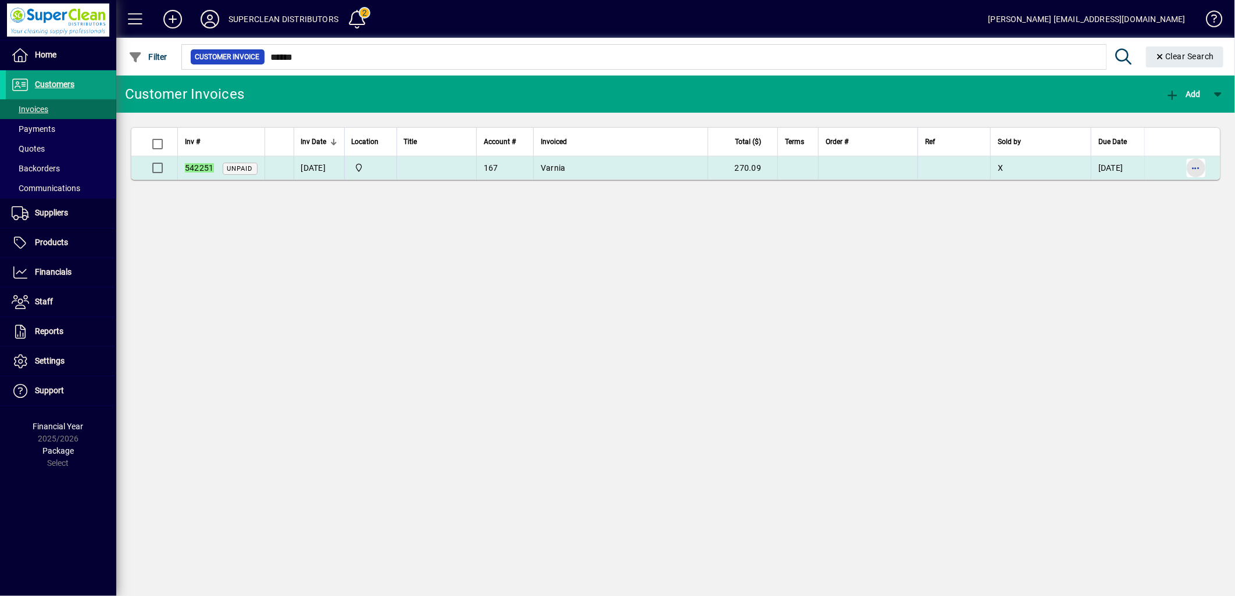
click at [1196, 165] on span "button" at bounding box center [1196, 168] width 28 height 28
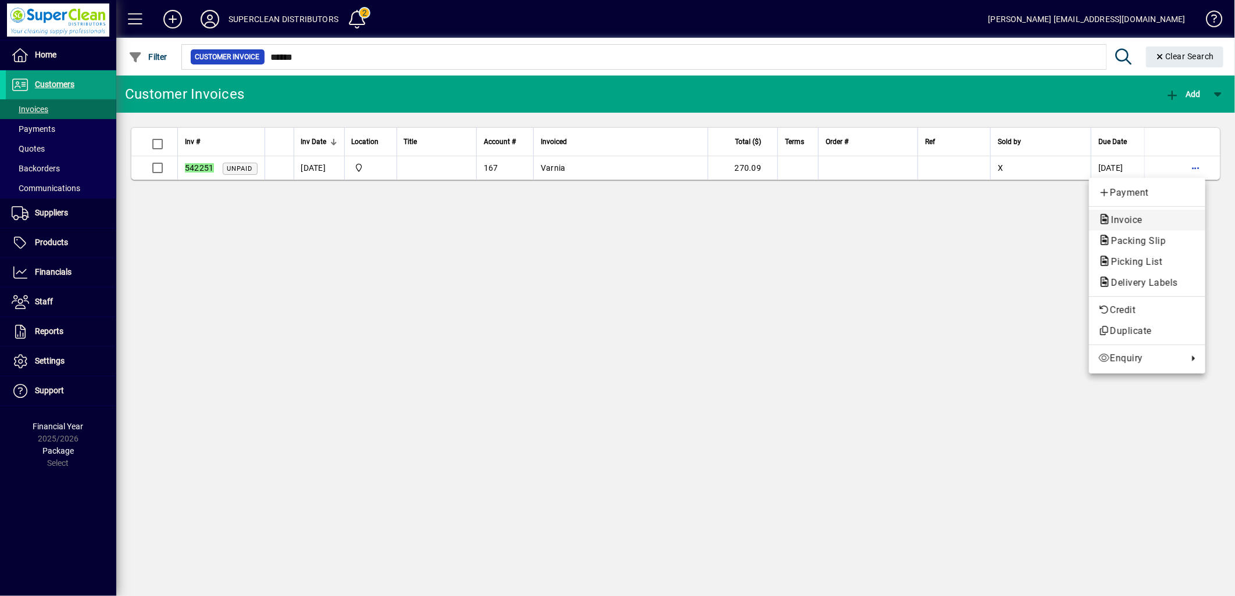
click at [1142, 219] on span "Invoice" at bounding box center [1123, 220] width 50 height 11
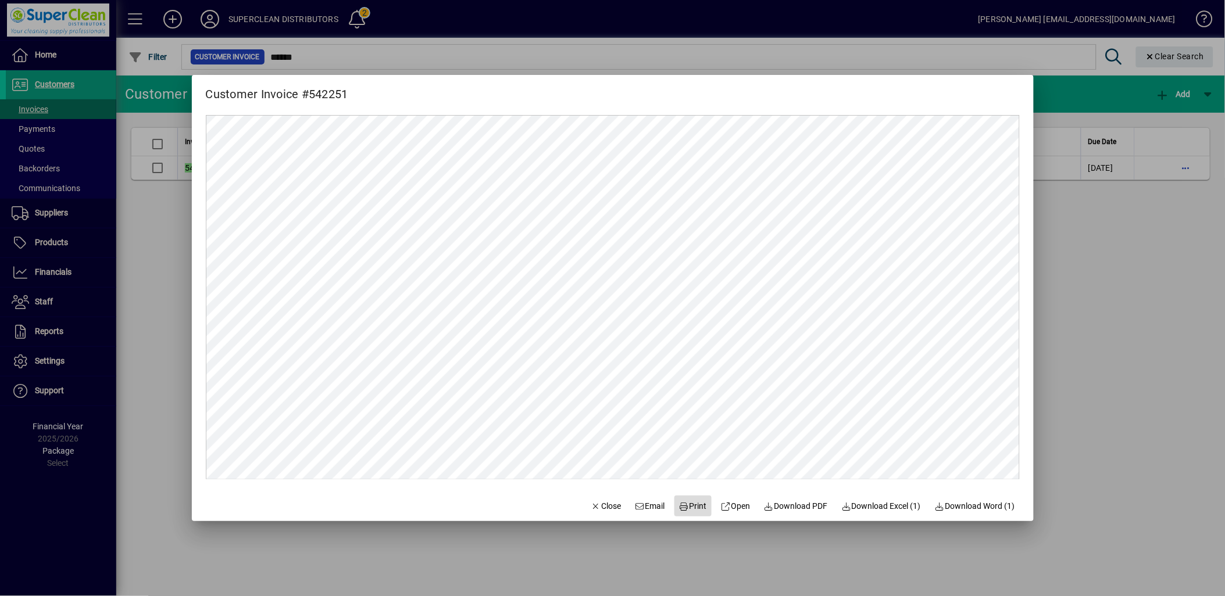
click at [684, 505] on span "Print" at bounding box center [693, 507] width 28 height 12
click at [601, 509] on span "Close" at bounding box center [606, 507] width 30 height 12
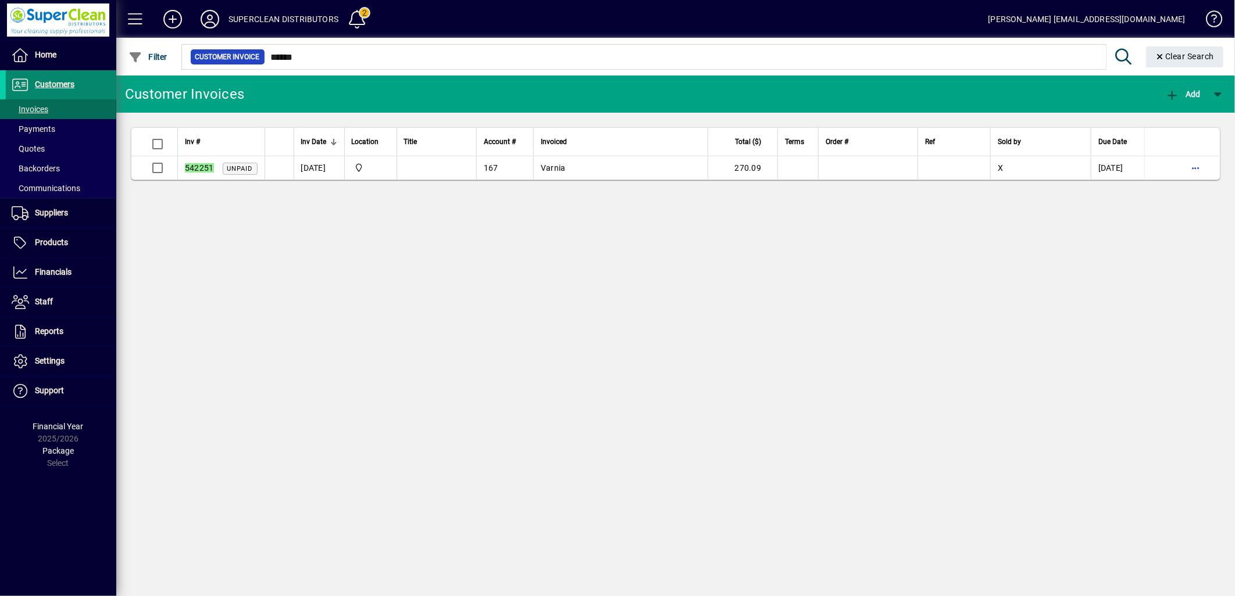
click at [65, 92] on span at bounding box center [61, 85] width 110 height 28
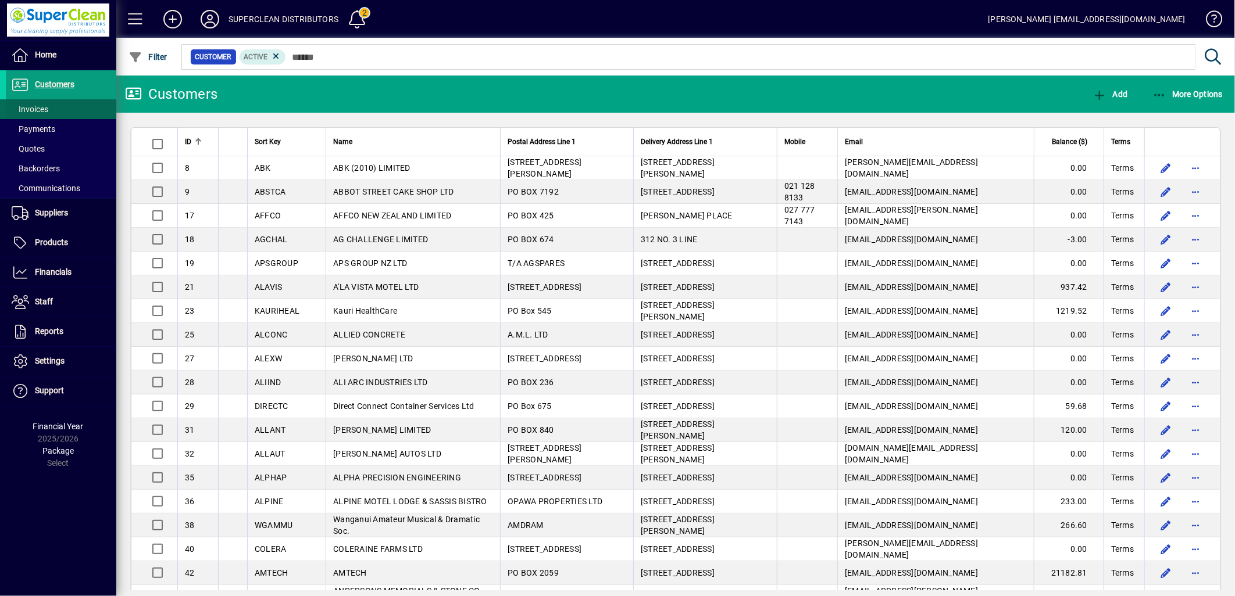
click at [54, 110] on span at bounding box center [61, 109] width 110 height 28
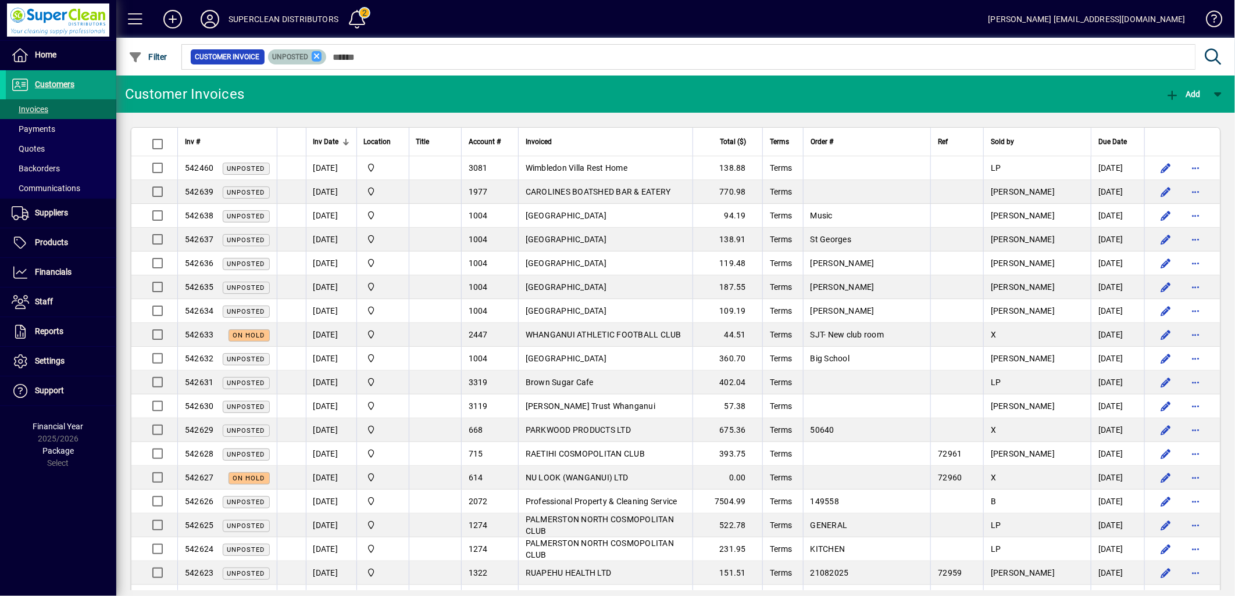
click at [319, 59] on icon at bounding box center [317, 56] width 10 height 10
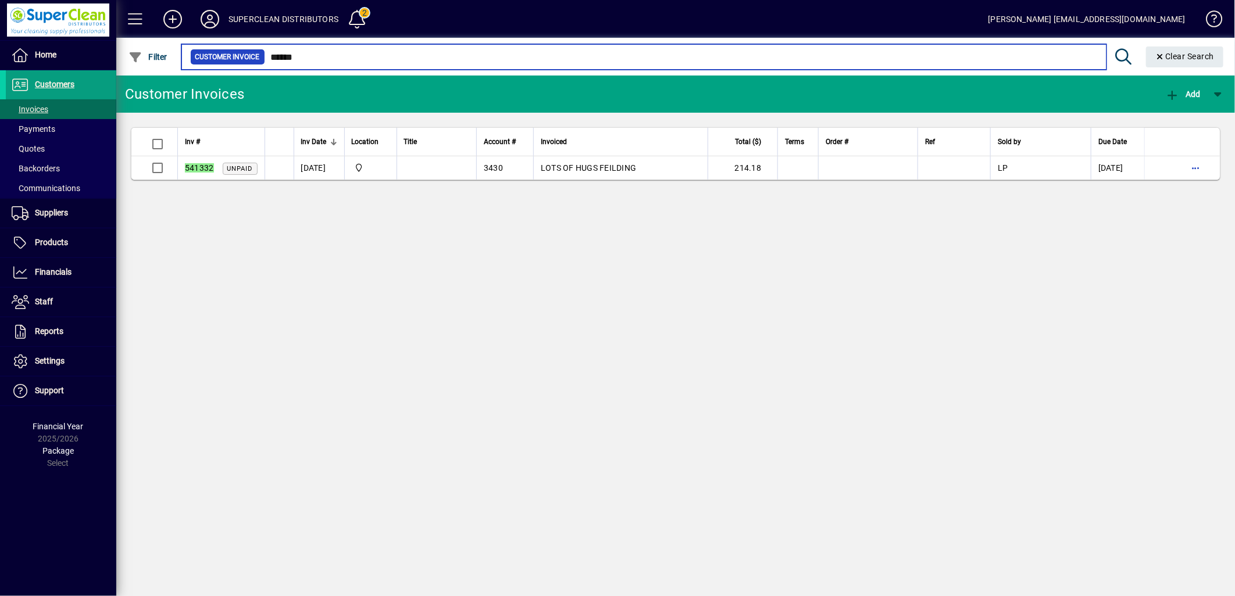
type input "******"
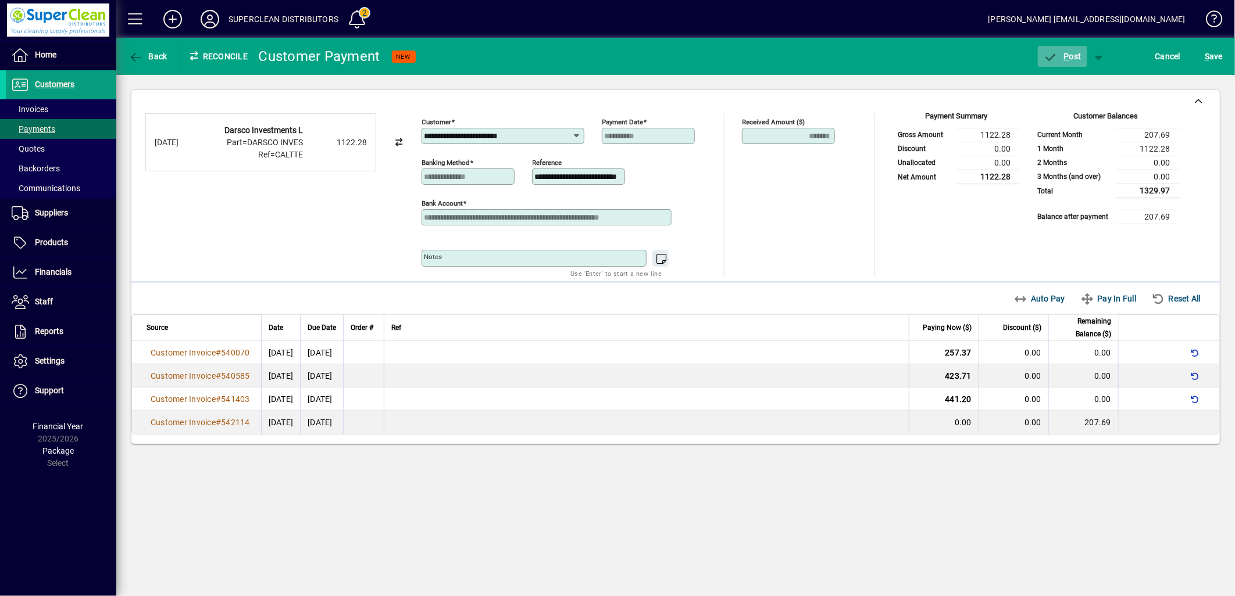
click at [1063, 66] on span "button" at bounding box center [1062, 56] width 49 height 28
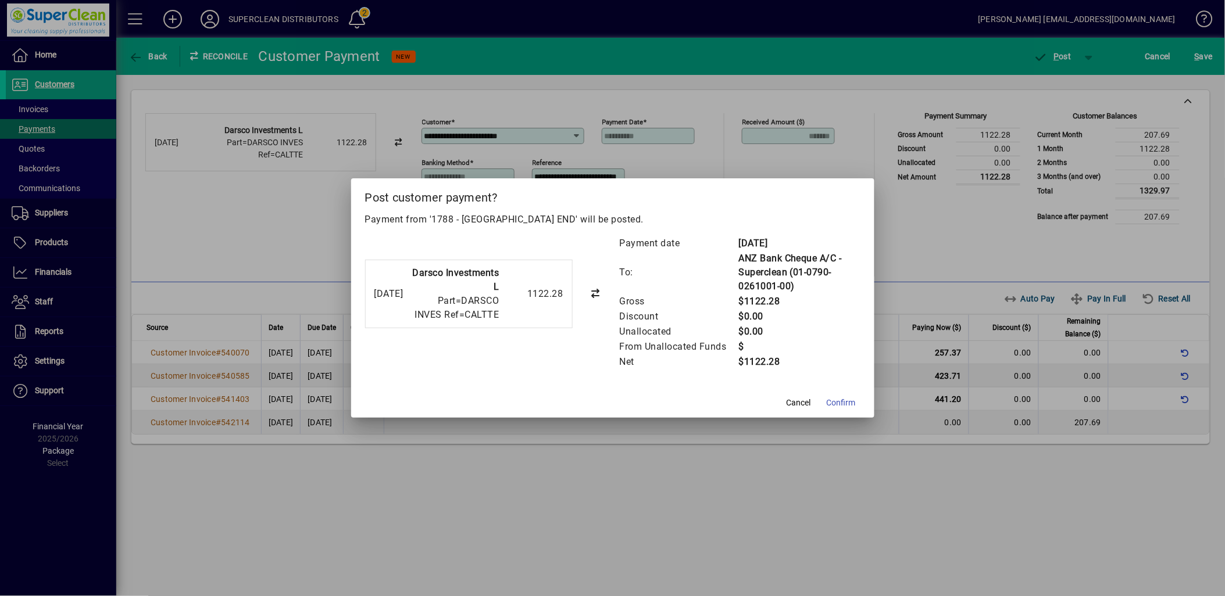
click at [834, 403] on span "Confirm" at bounding box center [841, 403] width 29 height 12
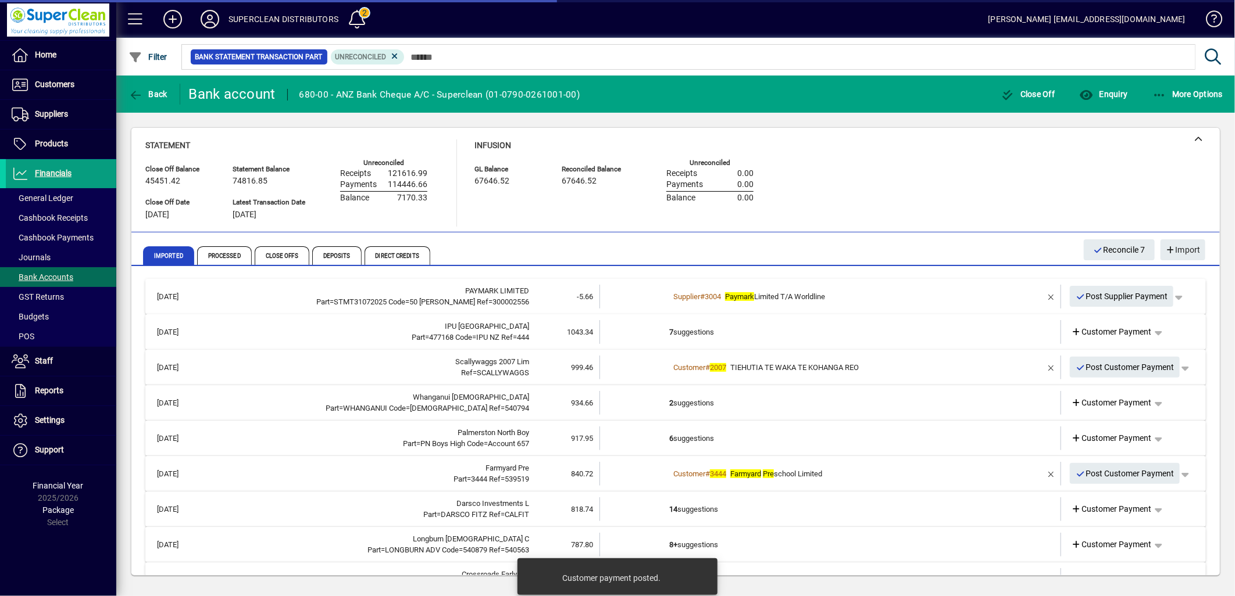
click at [692, 331] on td "7 suggestions" at bounding box center [831, 332] width 324 height 24
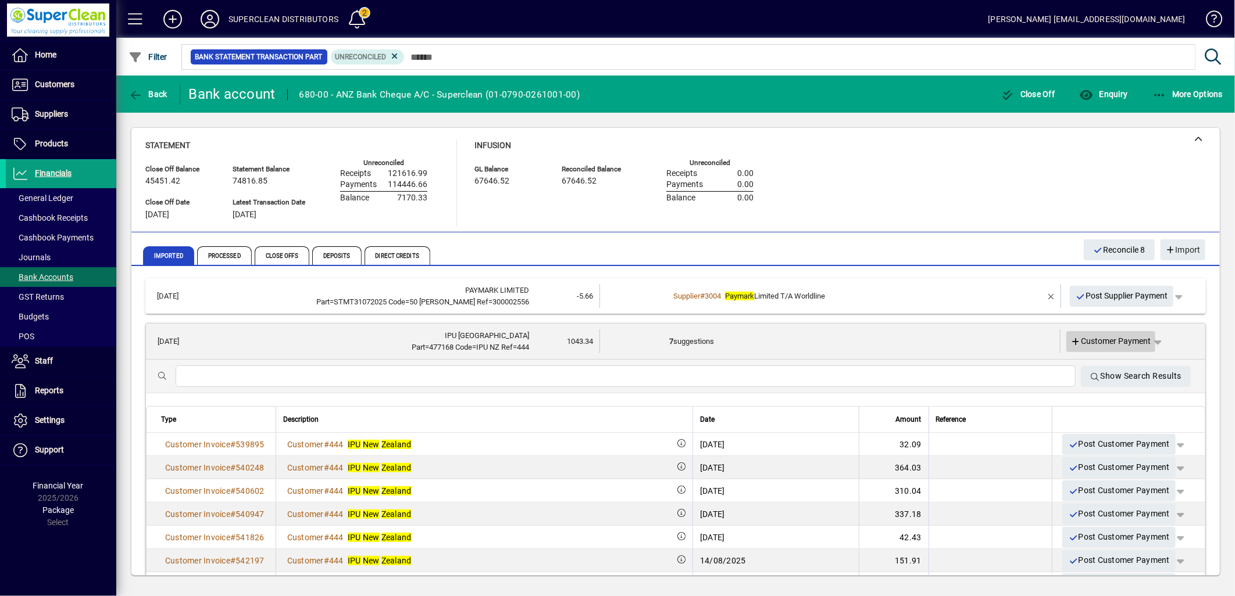
click at [1111, 342] on span "Customer Payment" at bounding box center [1111, 341] width 80 height 12
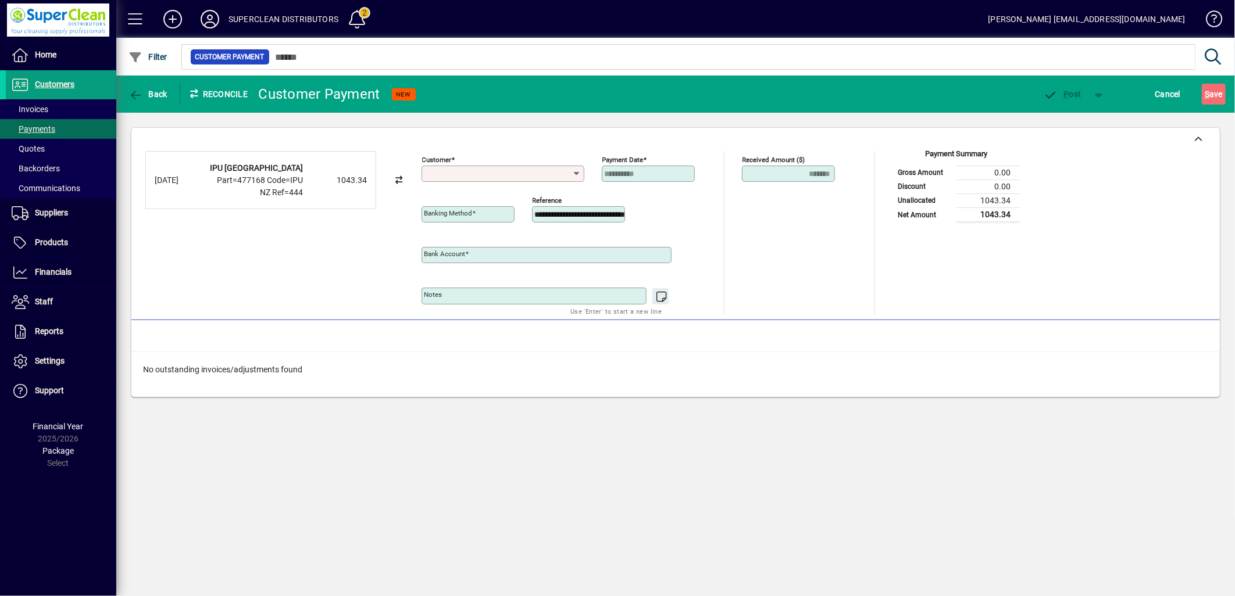
type input "**********"
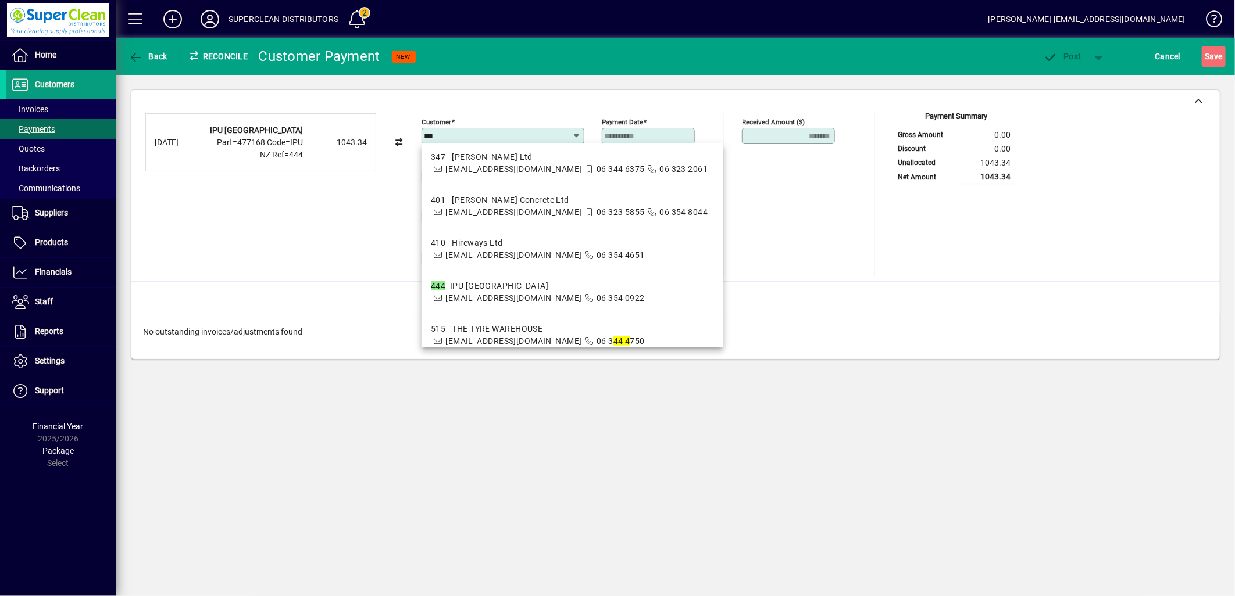
scroll to position [839, 0]
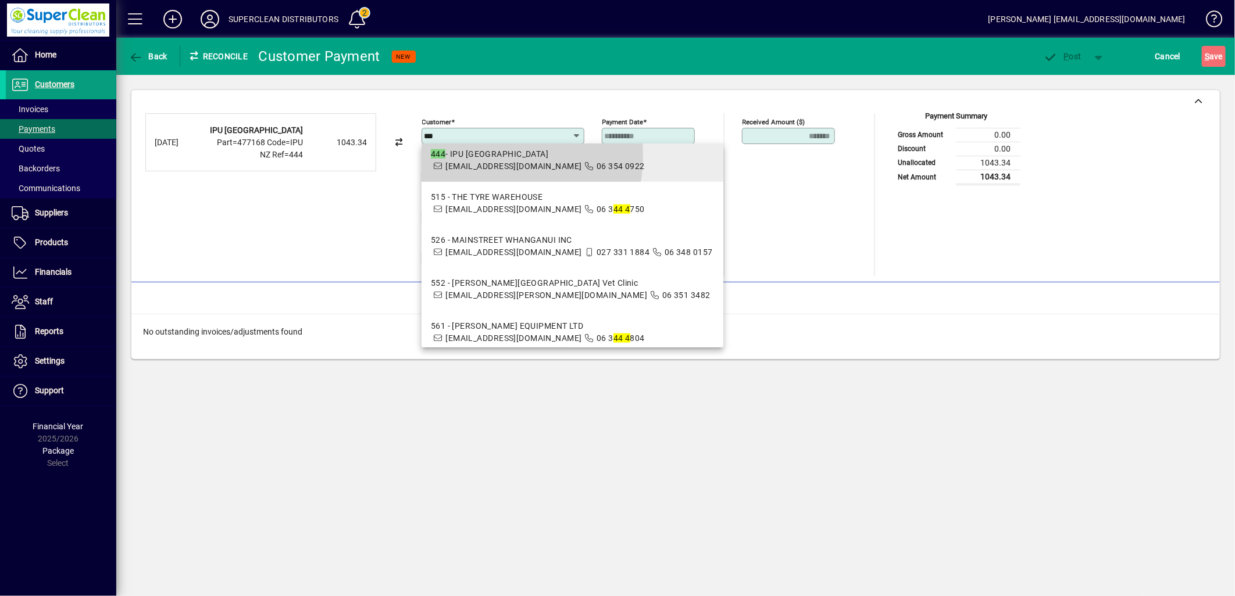
click at [479, 160] on div "444 - IPU [GEOGRAPHIC_DATA]" at bounding box center [538, 154] width 214 height 12
type input "**********"
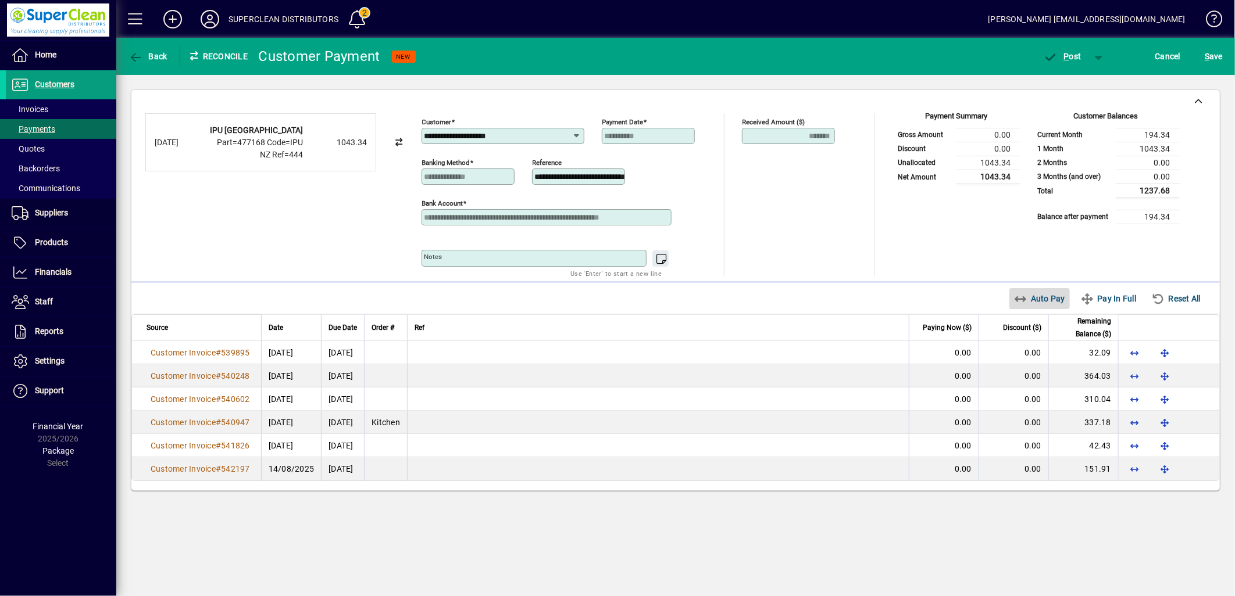
click at [1054, 301] on span "Auto Pay" at bounding box center [1040, 298] width 52 height 19
click at [1070, 69] on span "button" at bounding box center [1062, 56] width 49 height 28
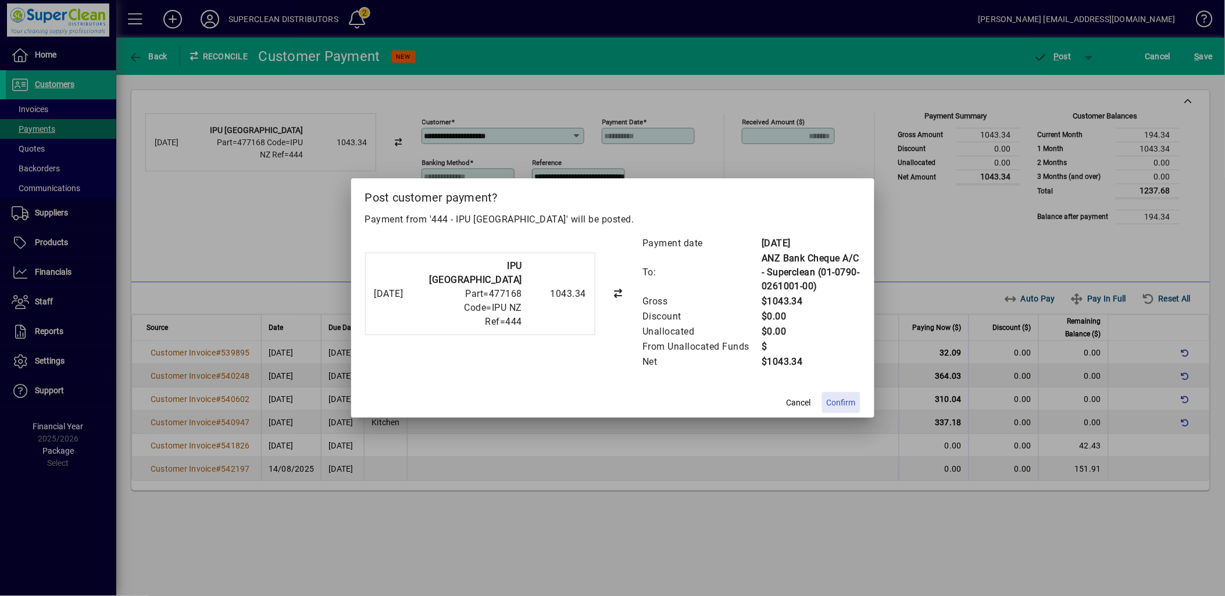
click at [838, 408] on span "Confirm" at bounding box center [841, 403] width 29 height 12
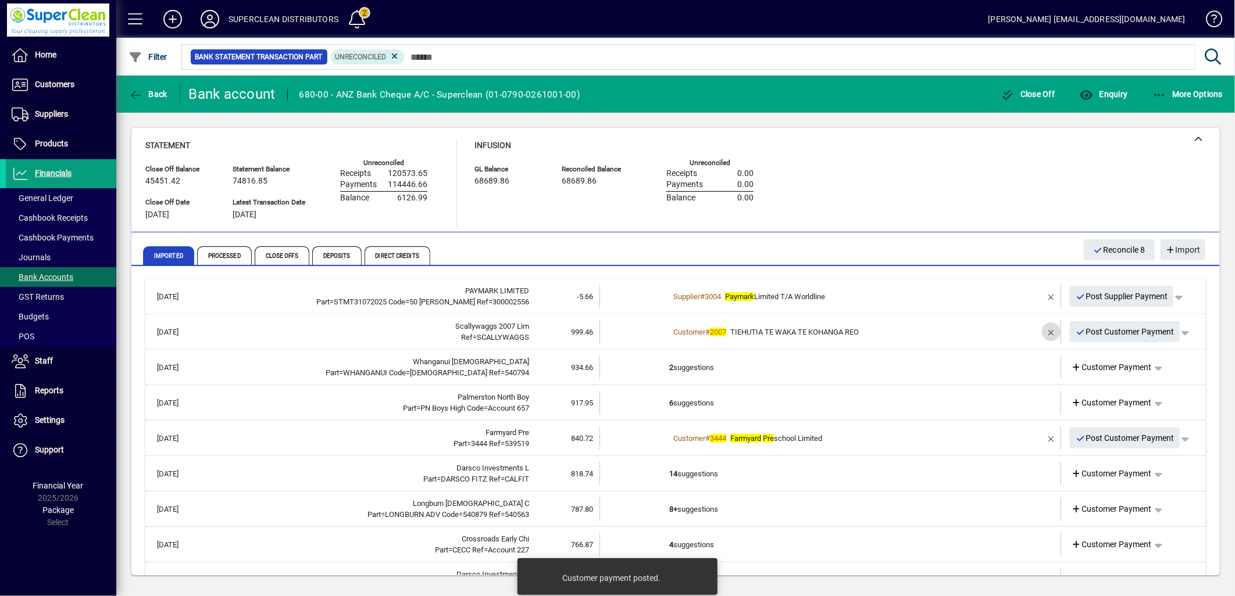
click at [1037, 333] on span "button" at bounding box center [1051, 332] width 28 height 28
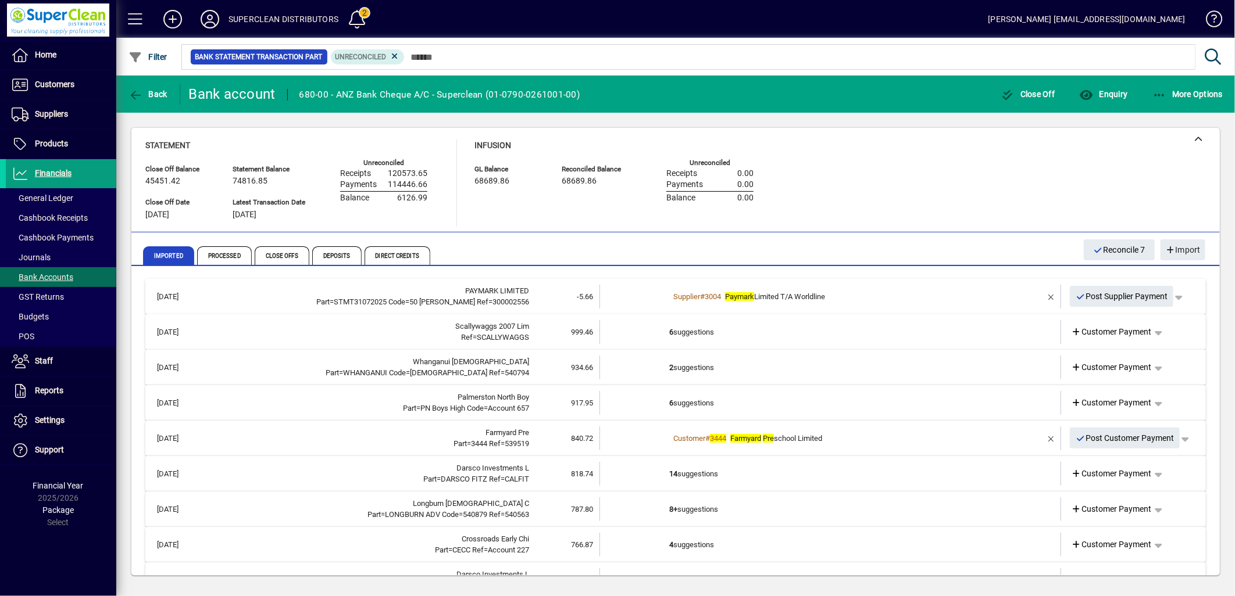
click at [763, 330] on td "6 suggestions" at bounding box center [831, 332] width 324 height 24
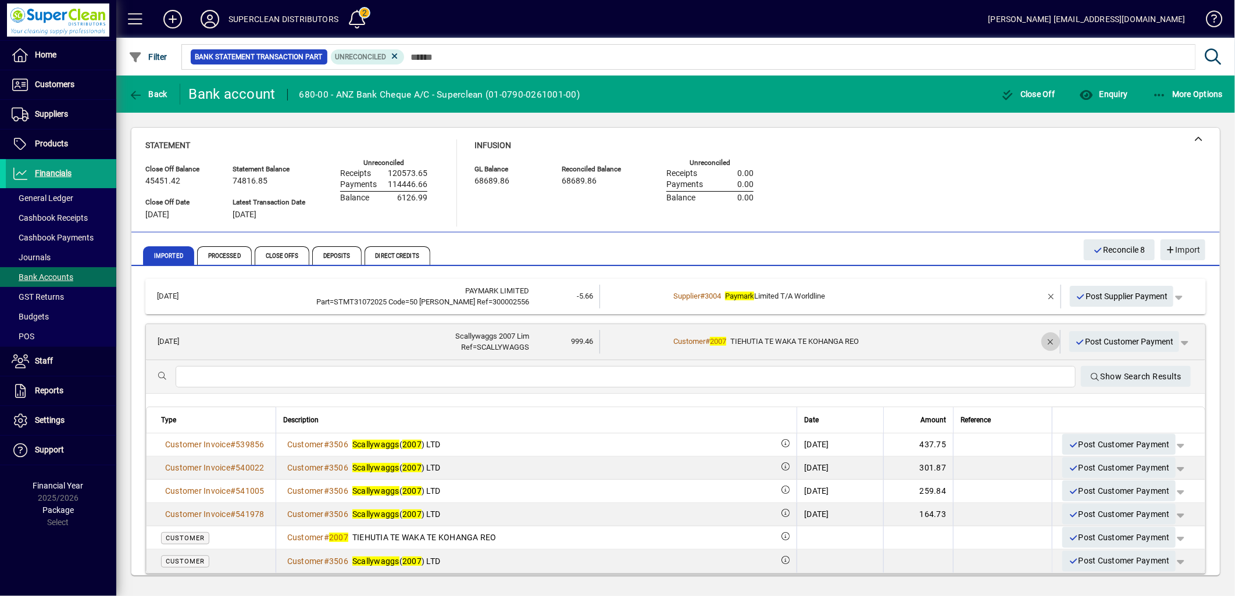
click at [1037, 339] on span "button" at bounding box center [1051, 342] width 28 height 28
click at [1099, 341] on span "Customer Payment" at bounding box center [1111, 342] width 80 height 12
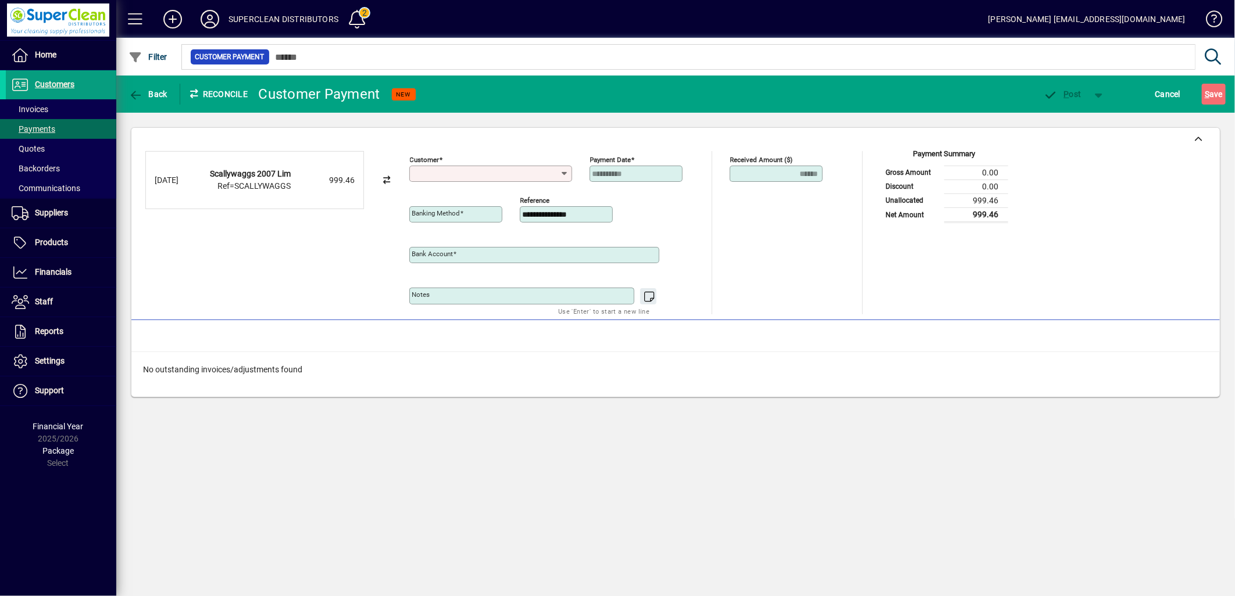
type input "**********"
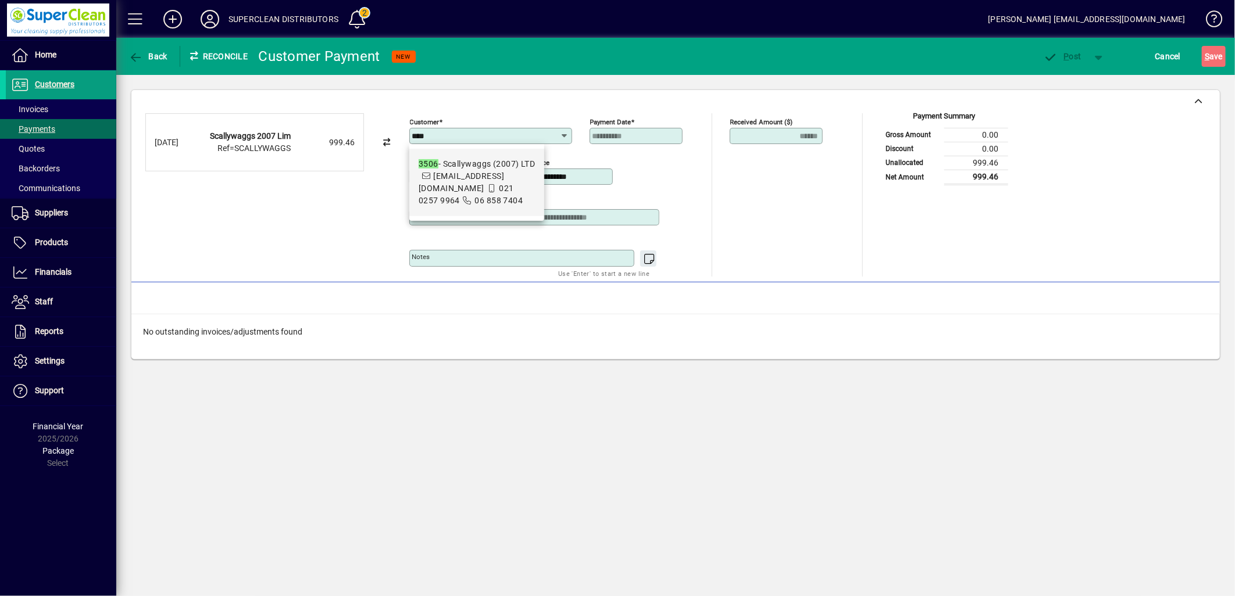
click at [467, 176] on span "3506 - Scallywaggs (2007) LTD [EMAIL_ADDRESS][DOMAIN_NAME] 021 0257 9964 06 858…" at bounding box center [477, 182] width 116 height 49
type input "**********"
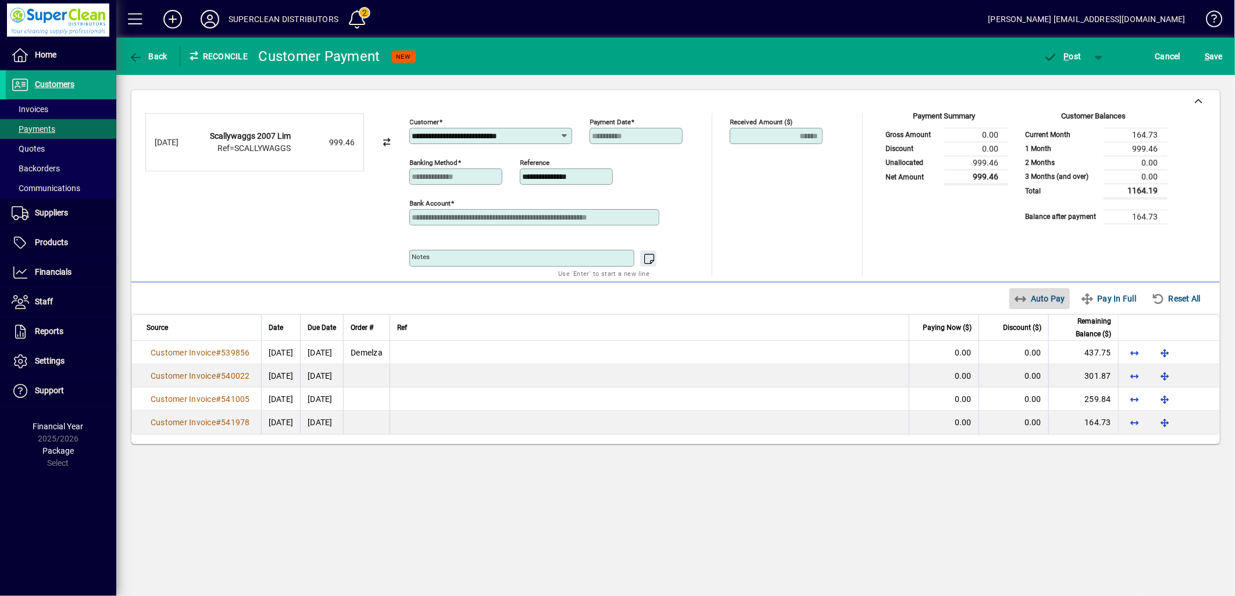
click at [1042, 293] on span "Auto Pay" at bounding box center [1040, 298] width 52 height 19
click at [1060, 53] on span "P ost" at bounding box center [1062, 56] width 38 height 9
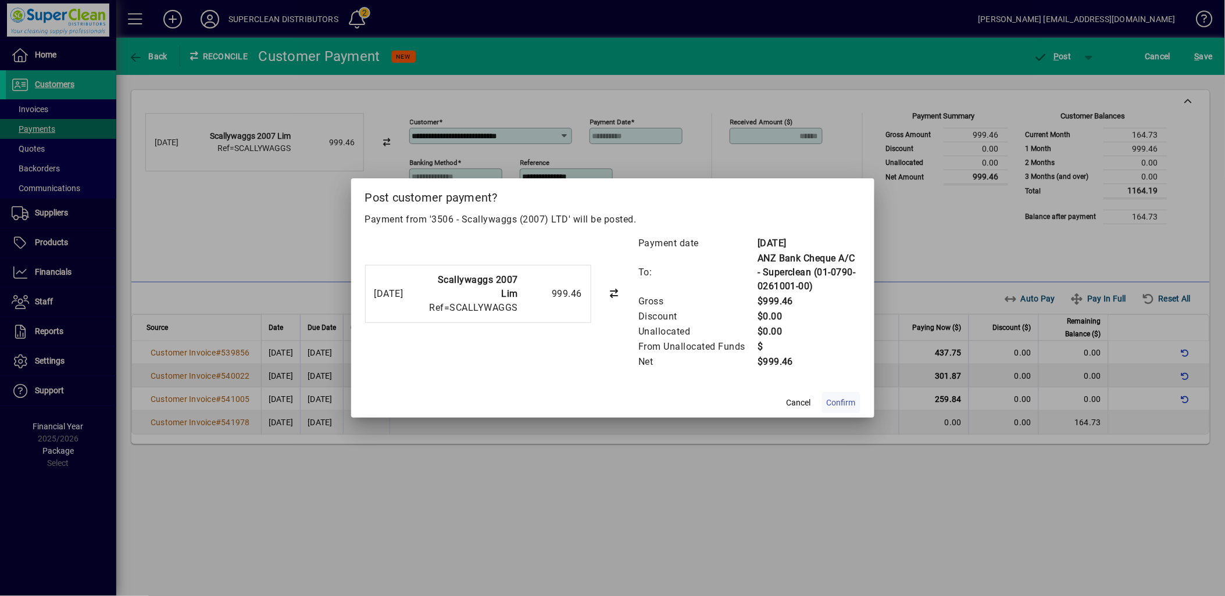
click at [835, 404] on span "Confirm" at bounding box center [841, 403] width 29 height 12
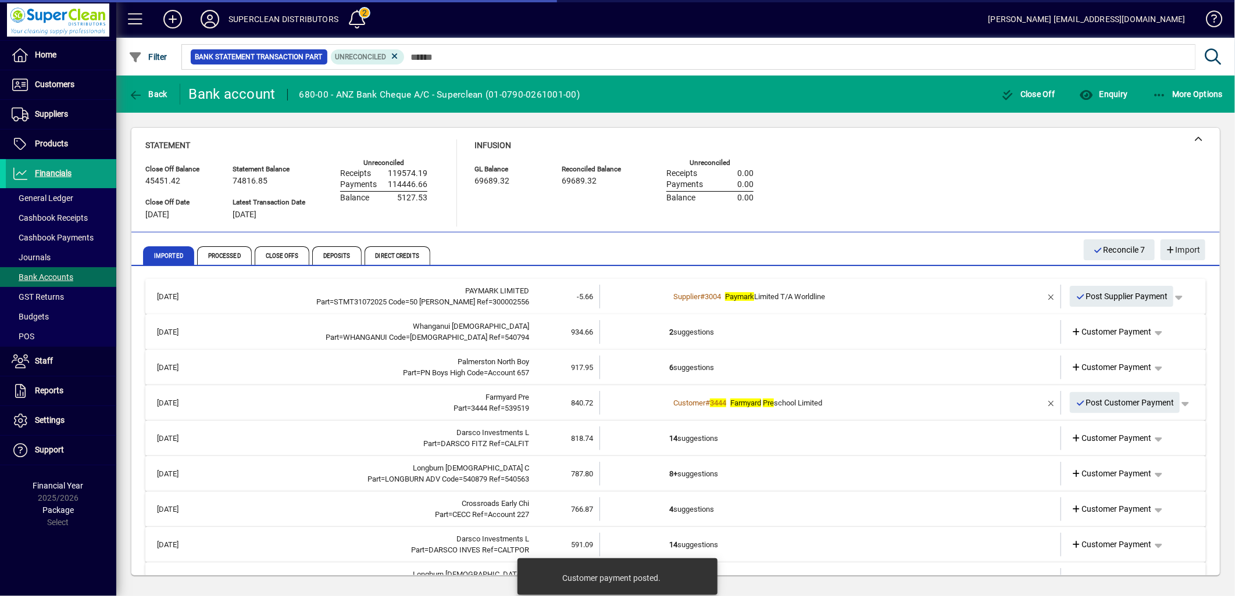
click at [707, 335] on td "2 suggestions" at bounding box center [831, 332] width 324 height 24
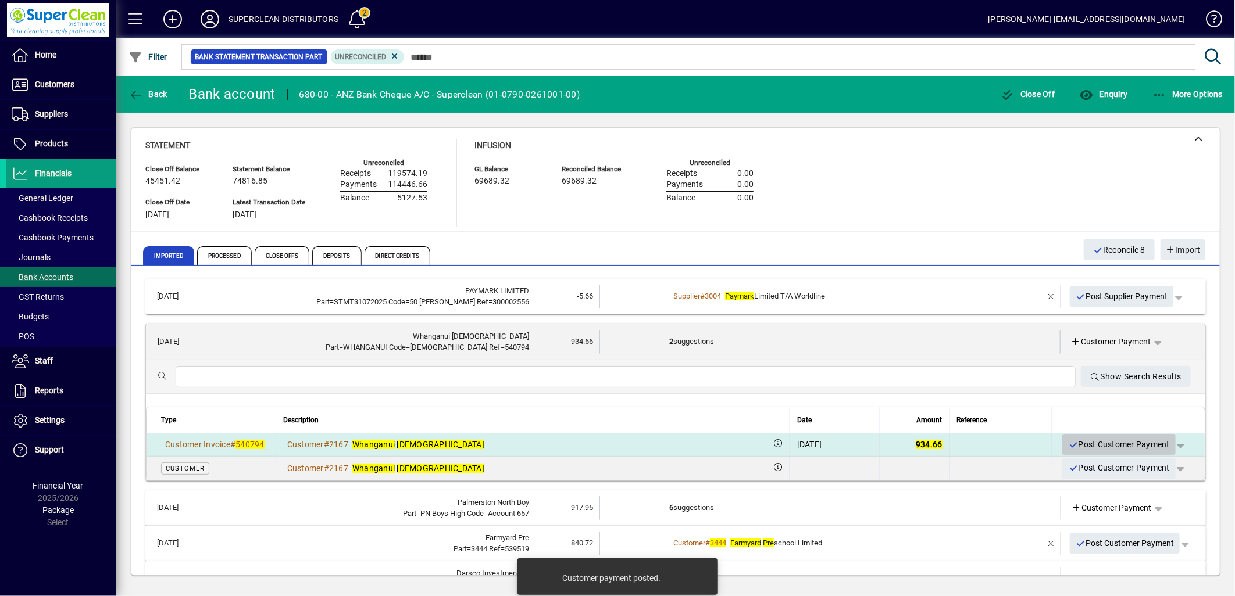
click at [1099, 445] on span "Post Customer Payment" at bounding box center [1119, 444] width 102 height 19
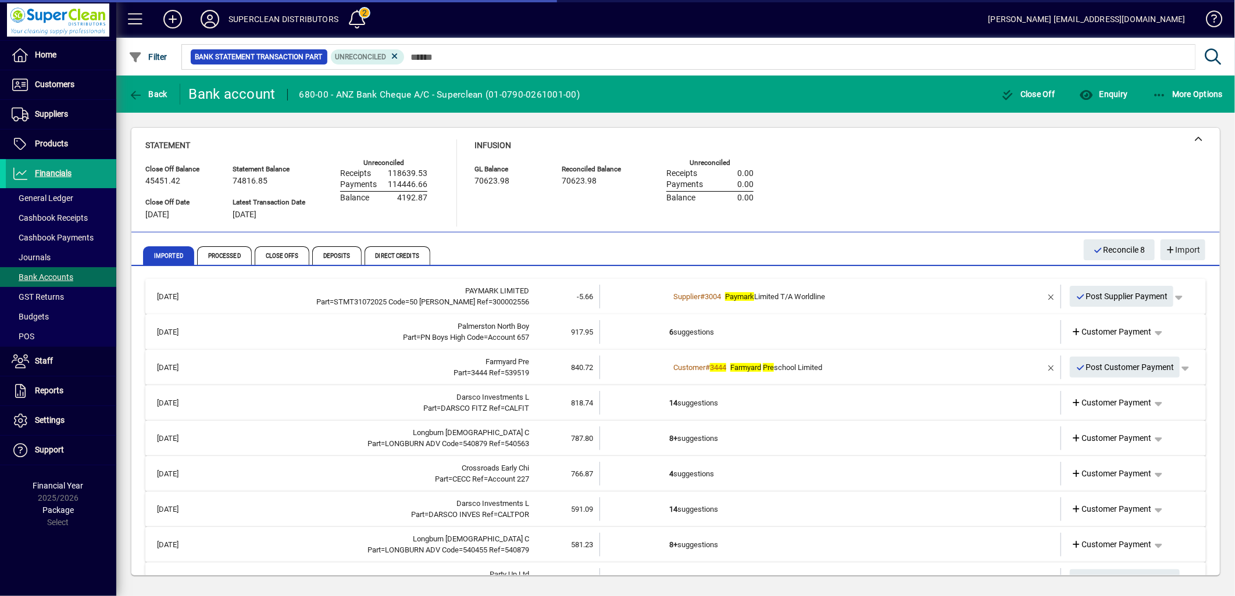
click at [702, 337] on td "6 suggestions" at bounding box center [831, 332] width 324 height 24
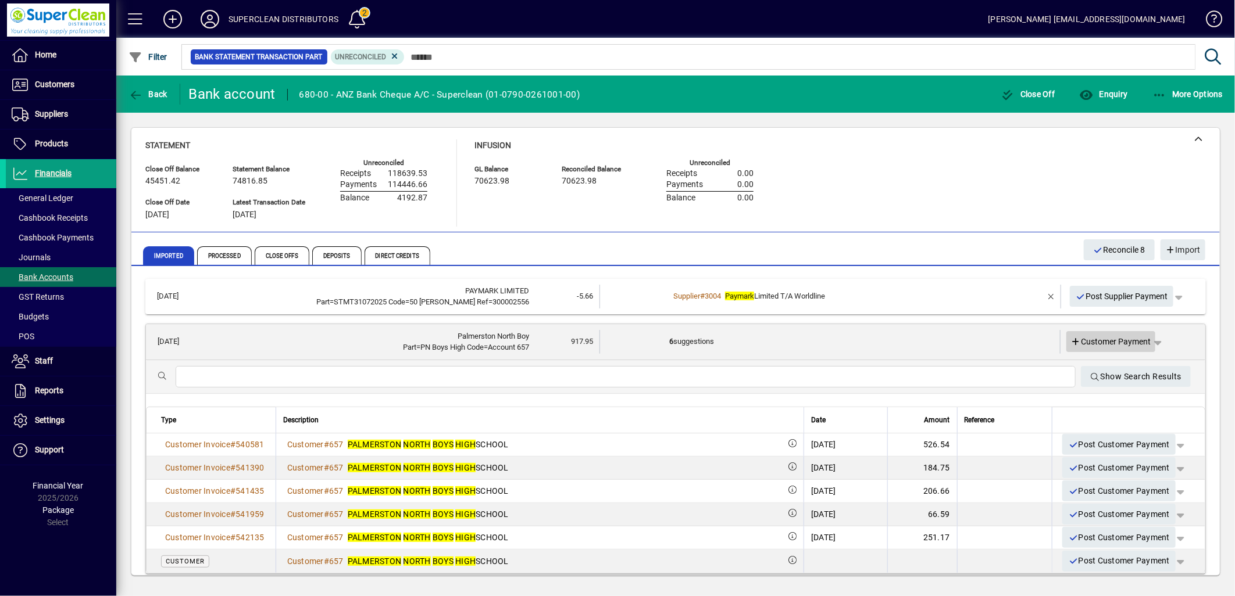
click at [1103, 341] on span "Customer Payment" at bounding box center [1111, 342] width 80 height 12
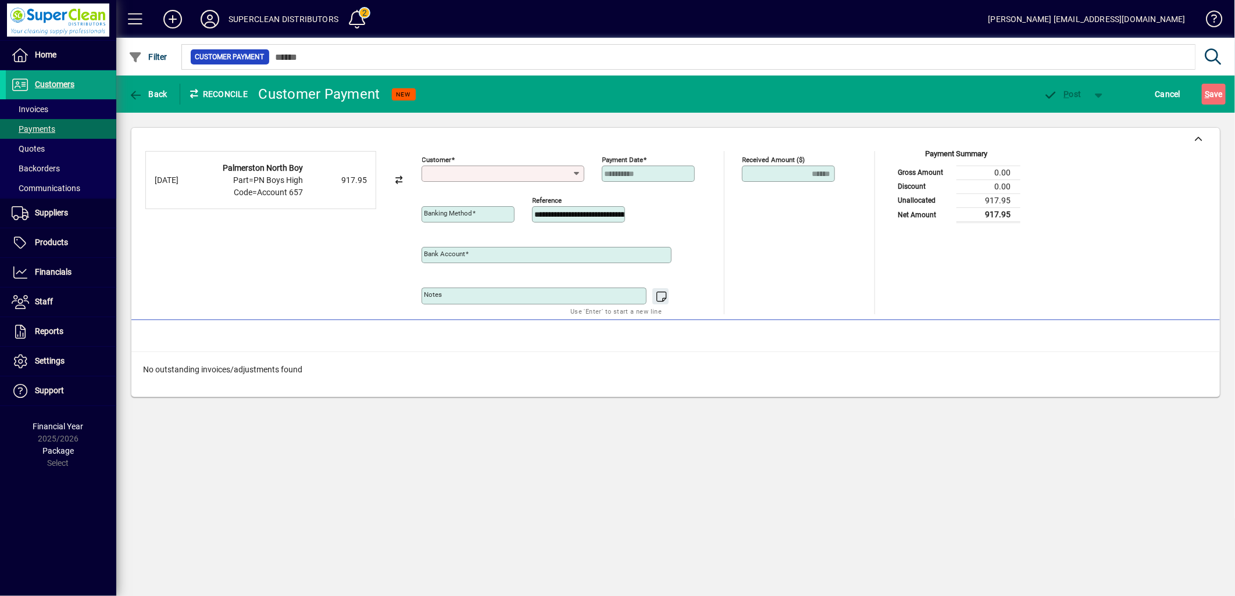
type input "**********"
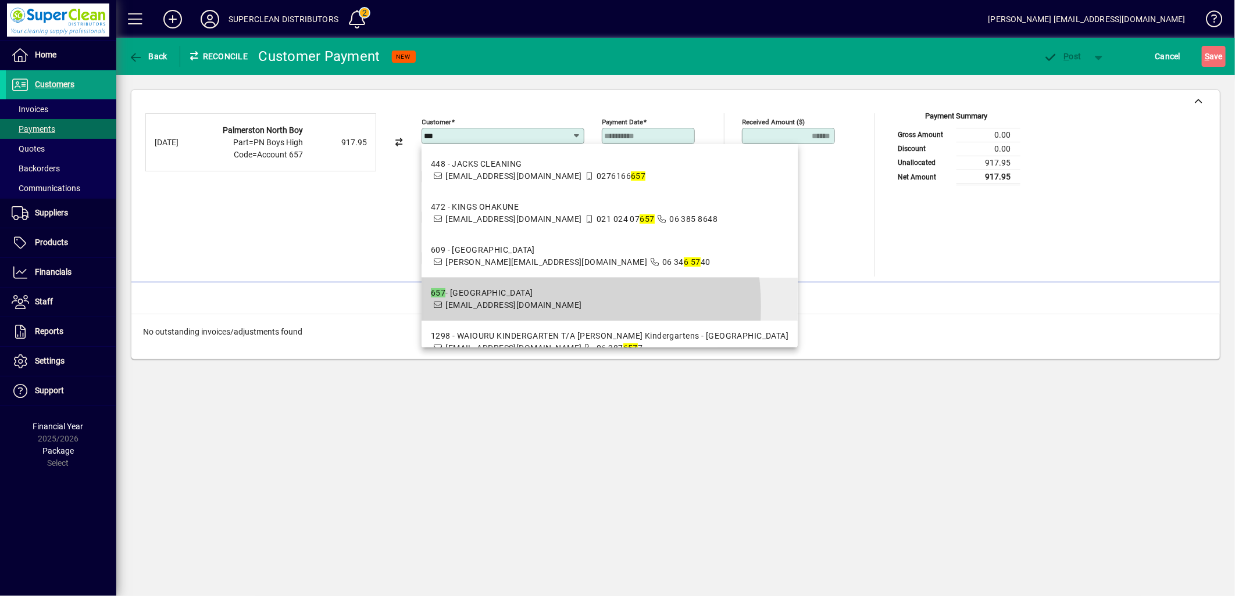
click at [519, 306] on span "[EMAIL_ADDRESS][DOMAIN_NAME]" at bounding box center [513, 305] width 136 height 9
type input "**********"
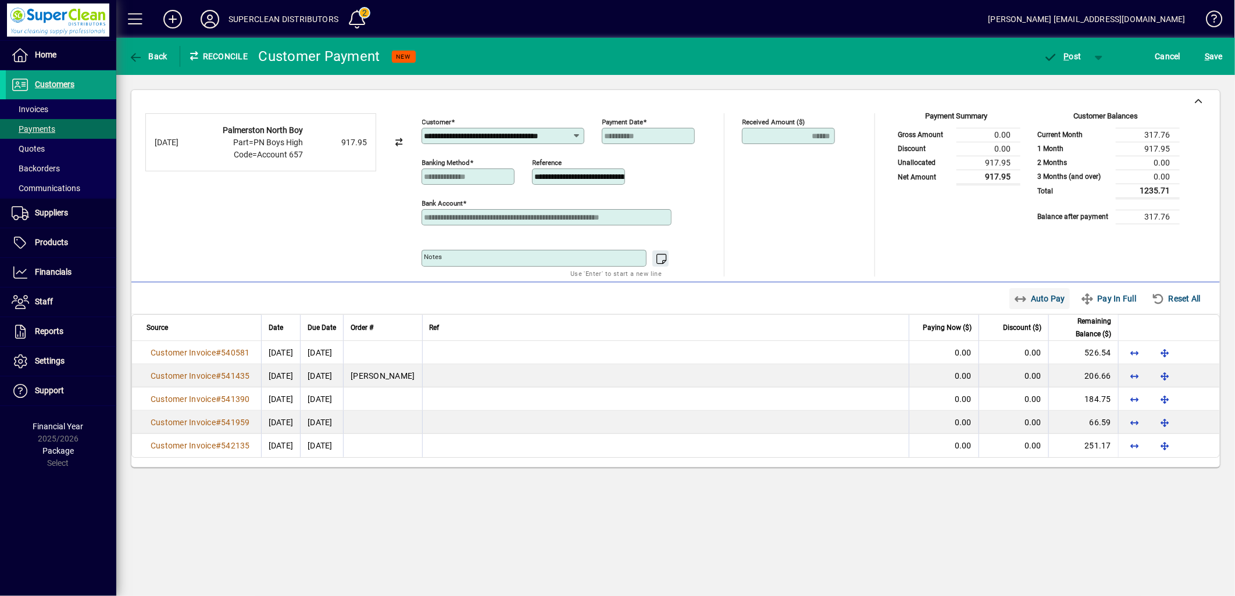
click at [1036, 301] on span "Auto Pay" at bounding box center [1040, 298] width 52 height 19
click at [1061, 57] on span "P ost" at bounding box center [1062, 56] width 38 height 9
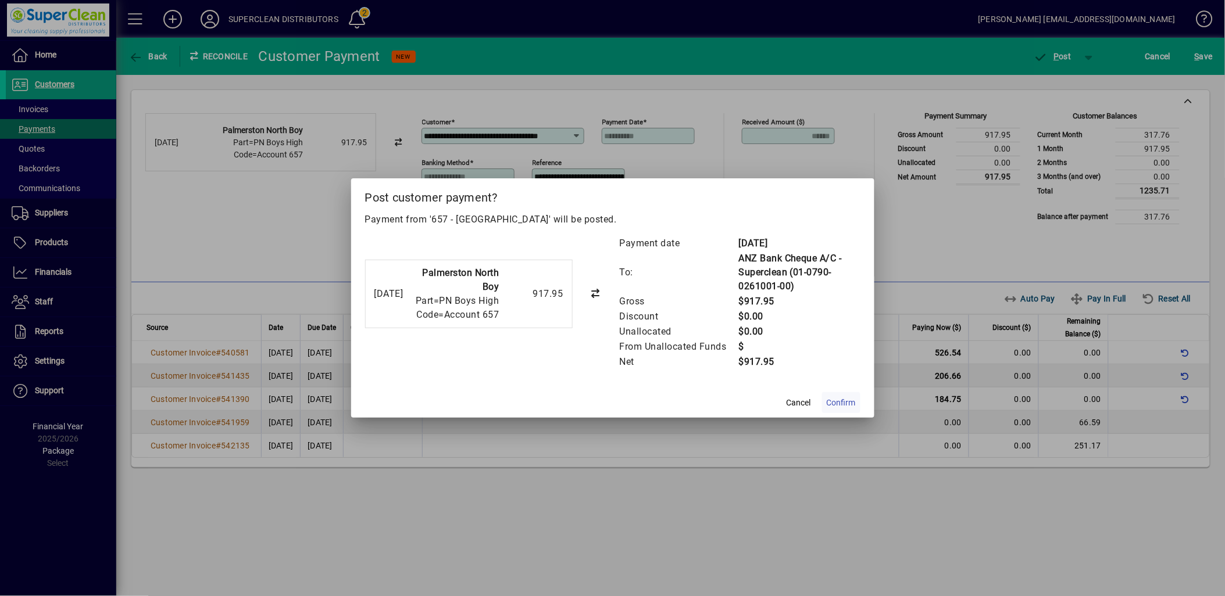
click at [832, 399] on span "Confirm" at bounding box center [841, 403] width 29 height 12
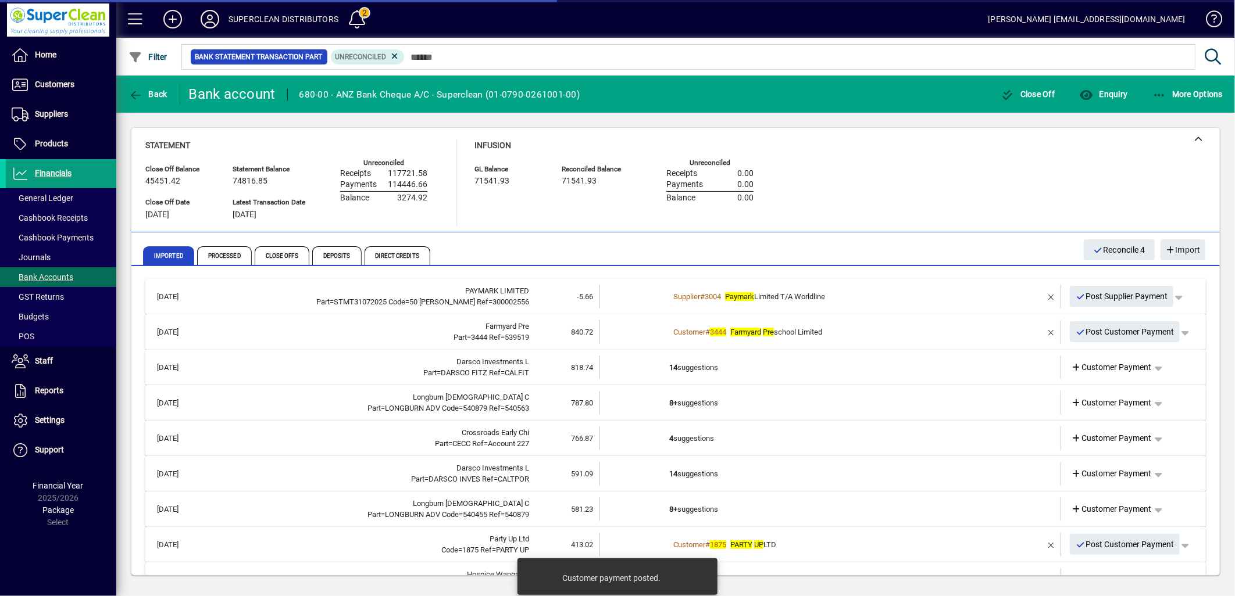
click at [875, 334] on div "Customer # 3444 Farmyard Pre school Limited" at bounding box center [831, 333] width 324 height 12
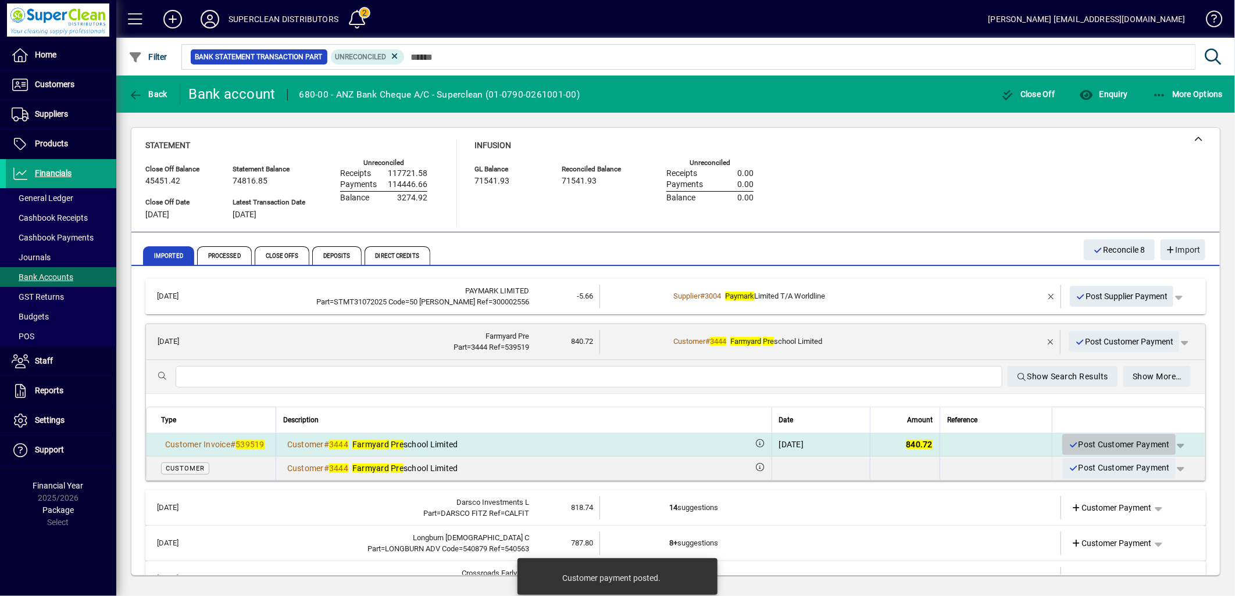
click at [1112, 444] on span "Post Customer Payment" at bounding box center [1119, 444] width 102 height 19
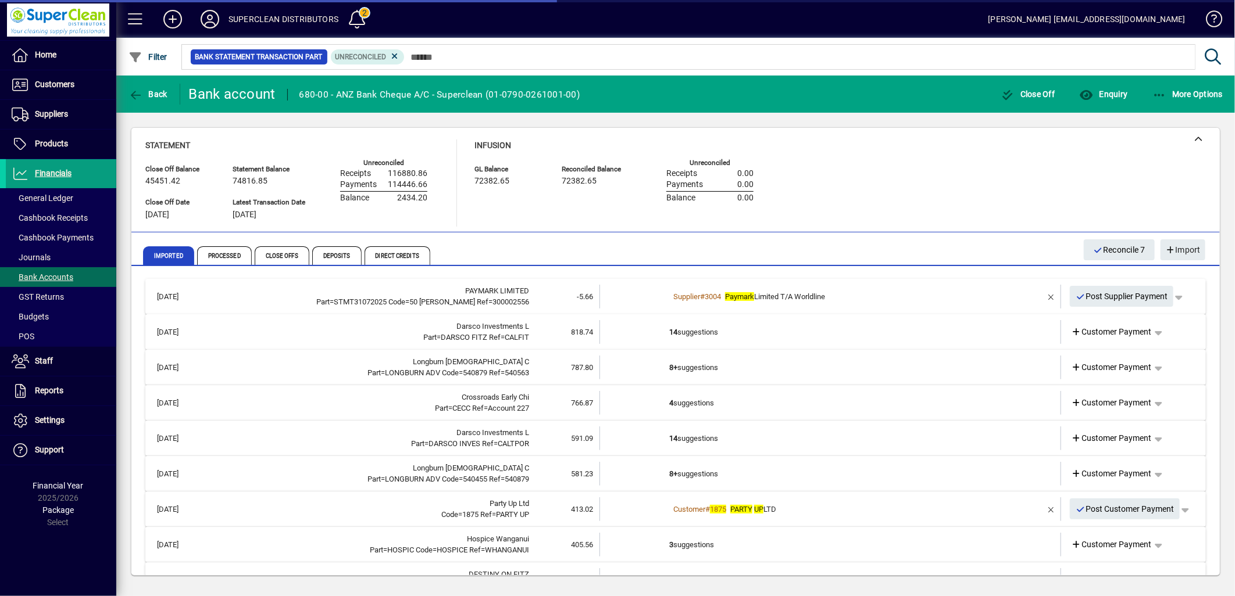
click at [720, 332] on td "14 suggestions" at bounding box center [831, 332] width 324 height 24
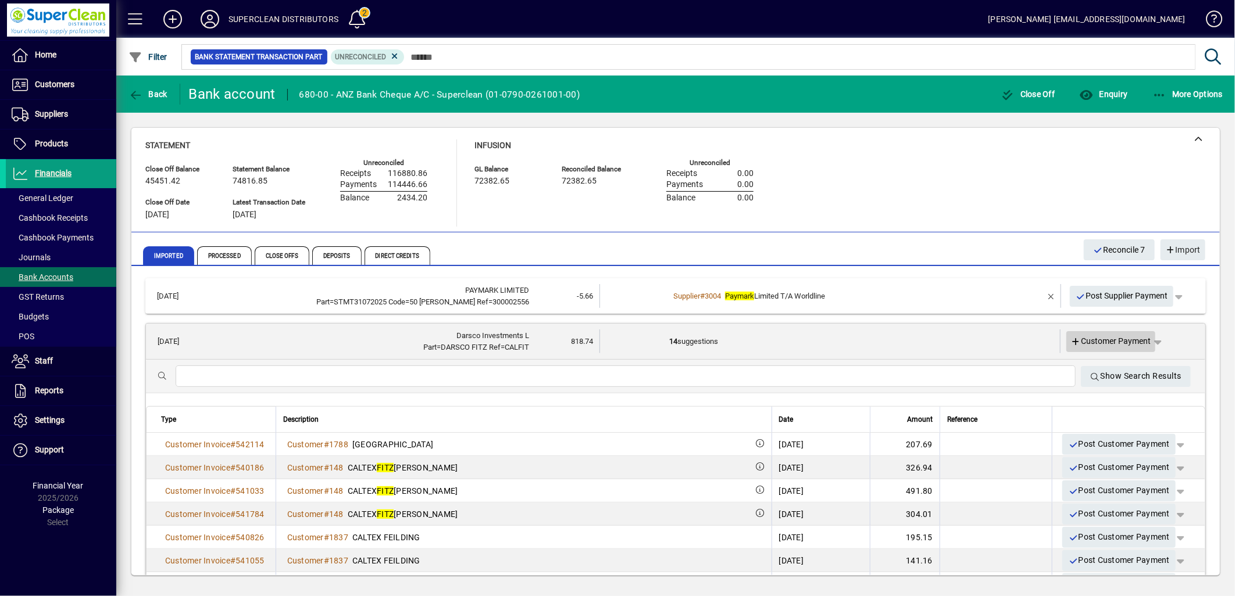
click at [1108, 343] on span "Customer Payment" at bounding box center [1111, 341] width 80 height 12
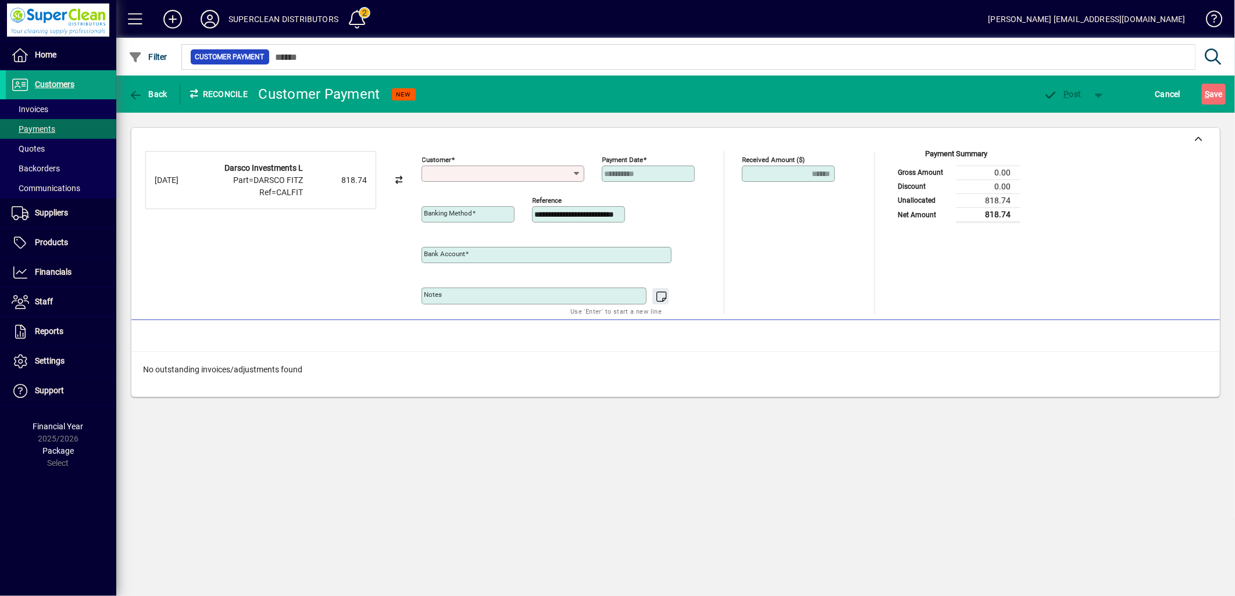
type input "**********"
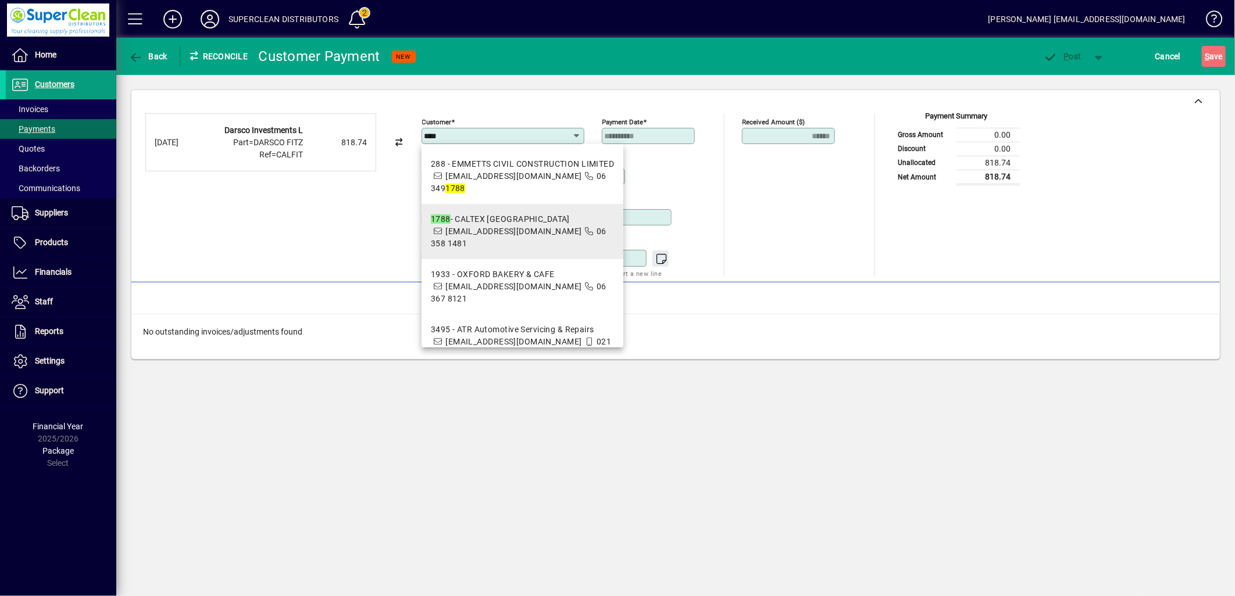
click at [543, 219] on div "1788 - [GEOGRAPHIC_DATA]" at bounding box center [523, 219] width 184 height 12
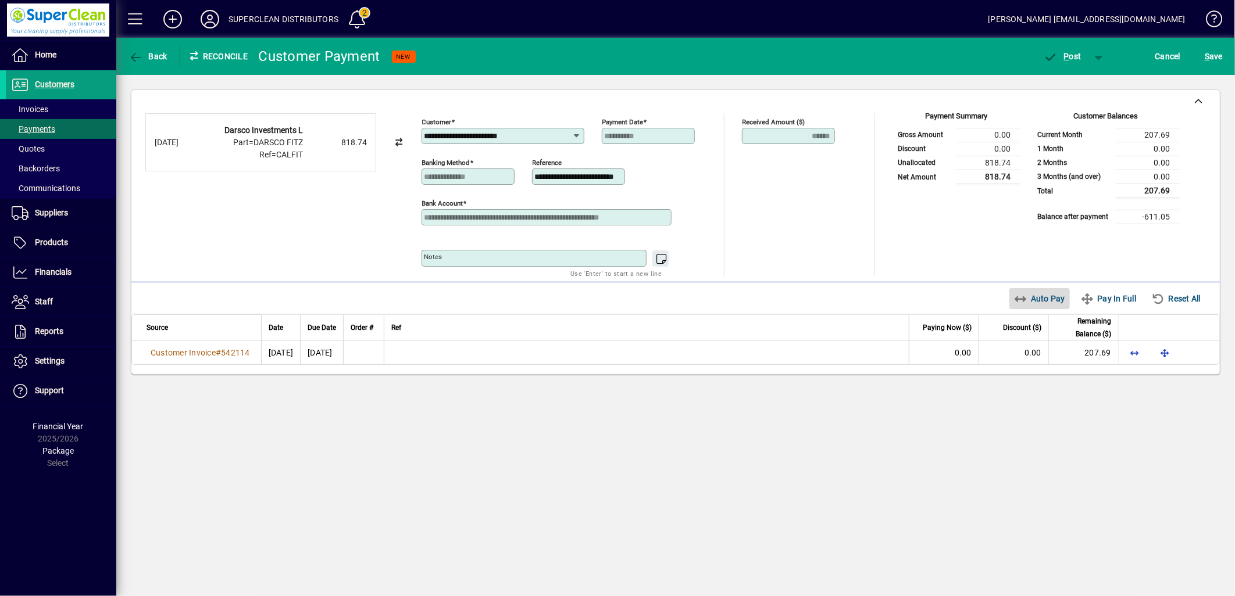
click at [1047, 300] on span "Auto Pay" at bounding box center [1040, 298] width 52 height 19
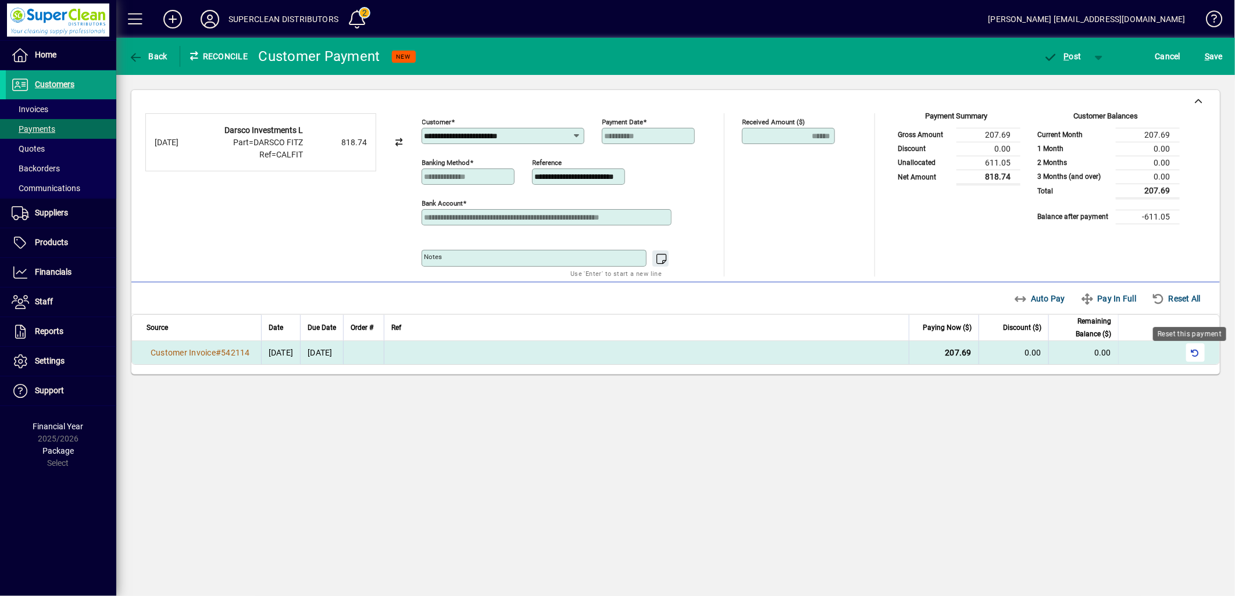
click at [1198, 359] on span "button" at bounding box center [1195, 353] width 28 height 28
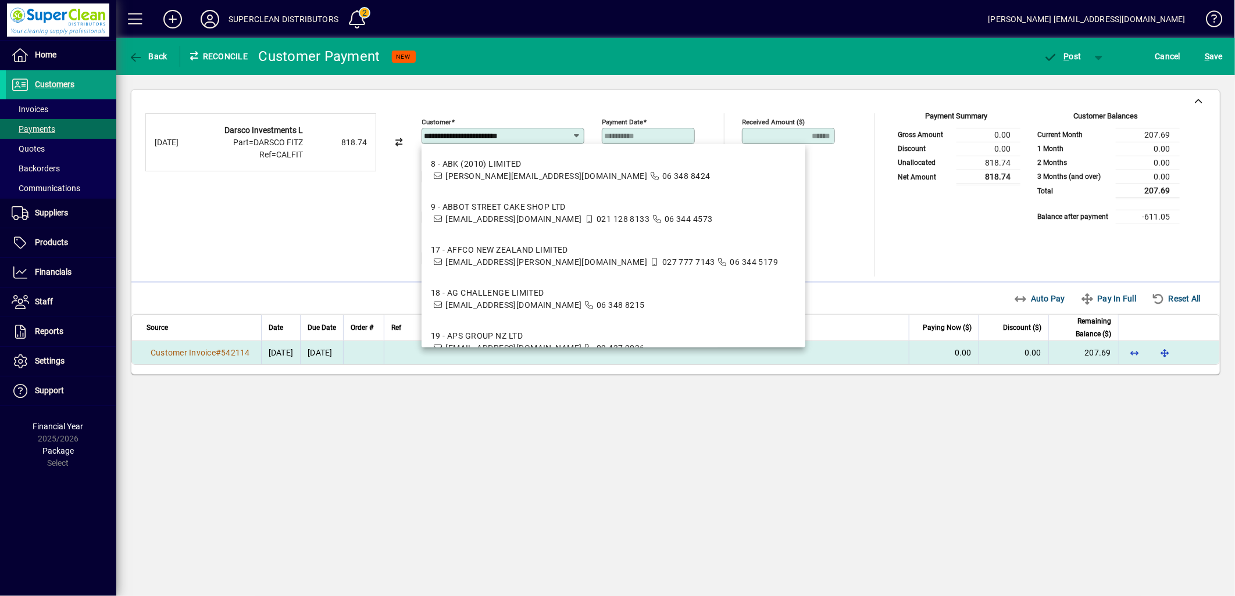
drag, startPoint x: 544, startPoint y: 137, endPoint x: 380, endPoint y: 140, distance: 164.0
click at [391, 130] on div "**********" at bounding box center [675, 194] width 1060 height 163
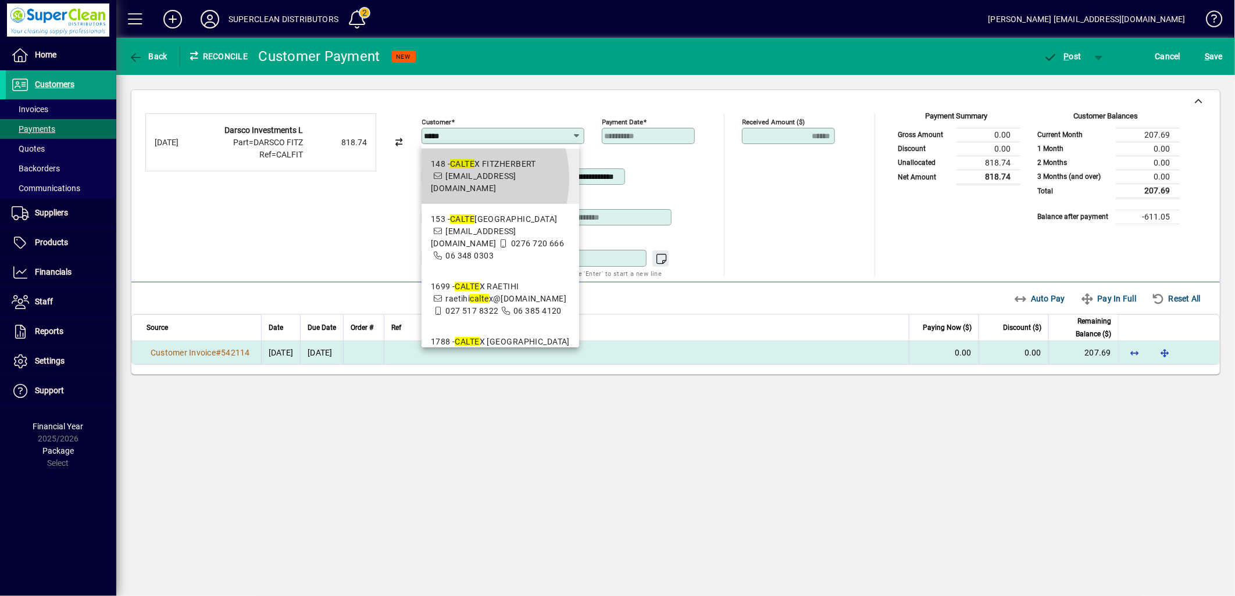
click at [444, 178] on span "[EMAIL_ADDRESS][DOMAIN_NAME]" at bounding box center [473, 182] width 85 height 22
type input "**********"
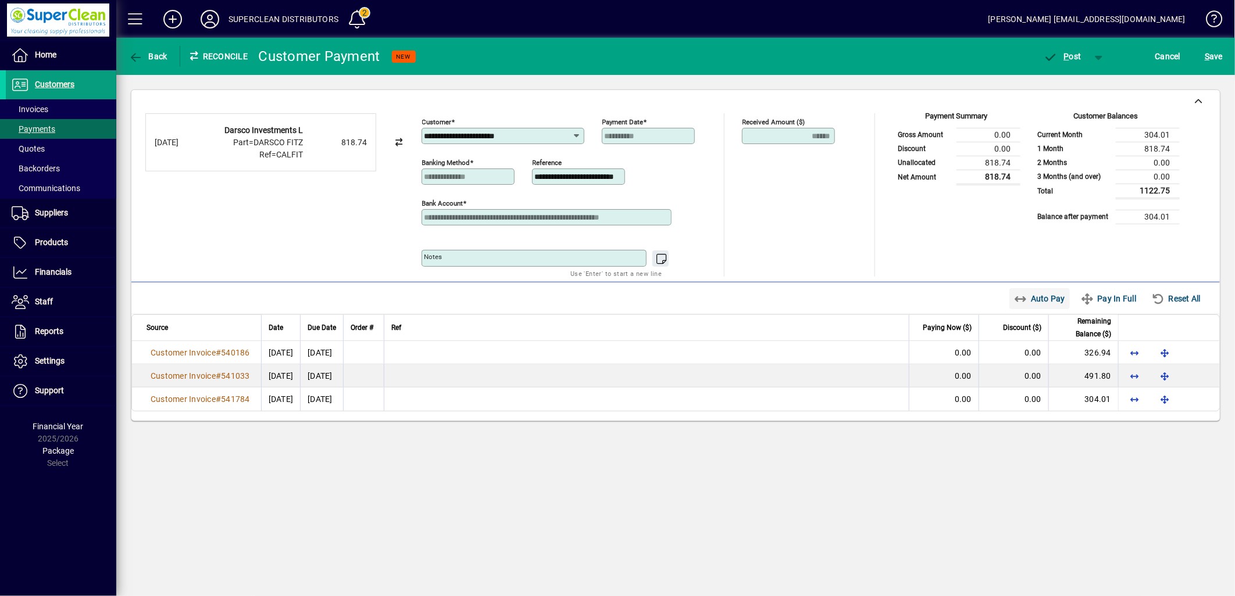
click at [1046, 301] on span "Auto Pay" at bounding box center [1040, 298] width 52 height 19
click at [1073, 59] on span "P ost" at bounding box center [1062, 56] width 38 height 9
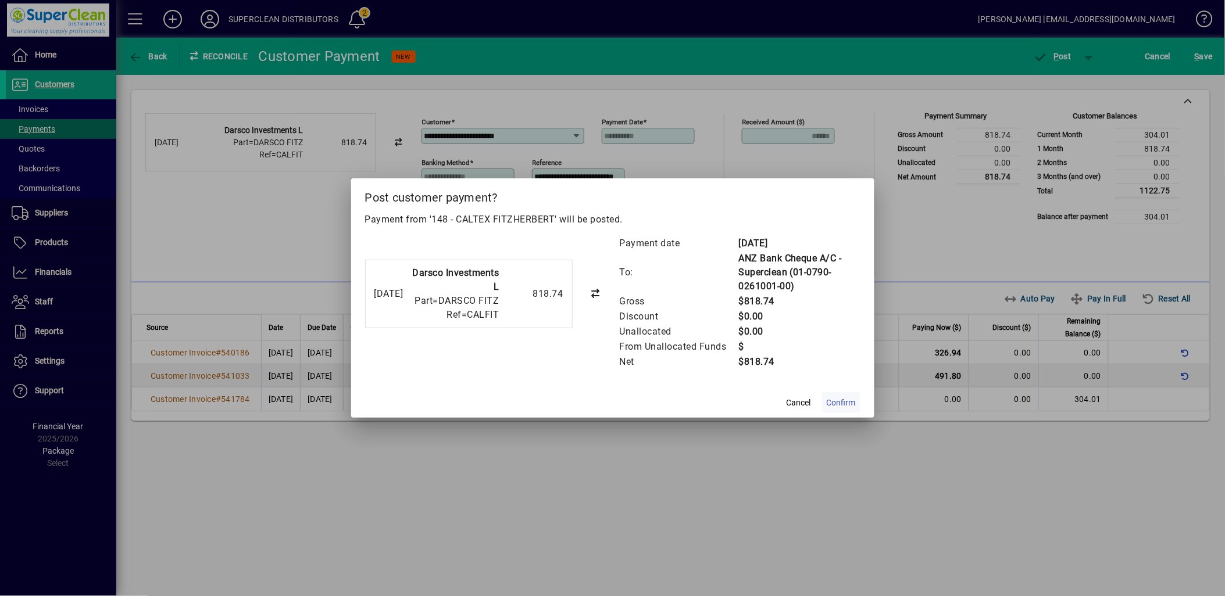
click at [843, 406] on span "Confirm" at bounding box center [841, 403] width 29 height 12
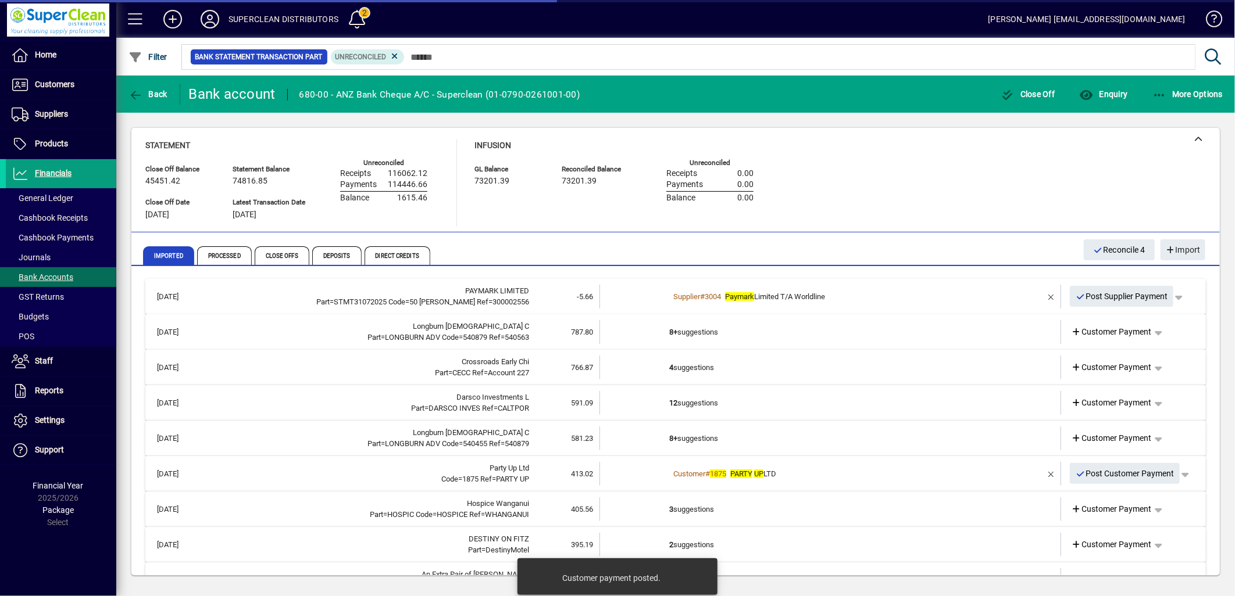
click at [705, 330] on td "8+ suggestions" at bounding box center [831, 332] width 324 height 24
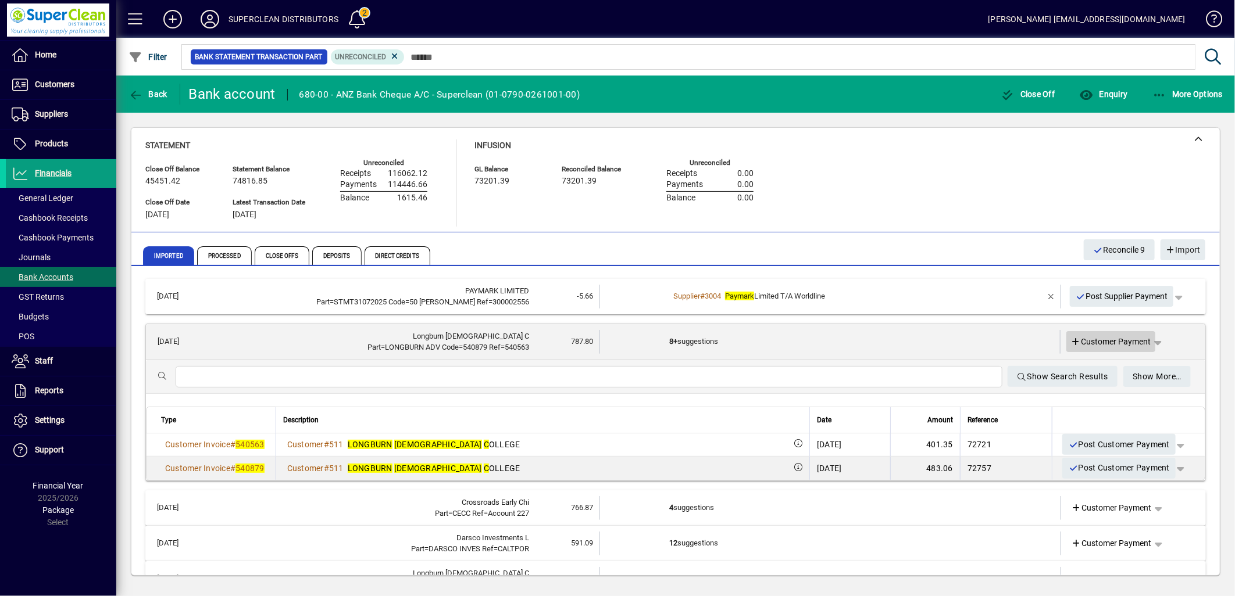
click at [1096, 345] on span "Customer Payment" at bounding box center [1111, 342] width 80 height 12
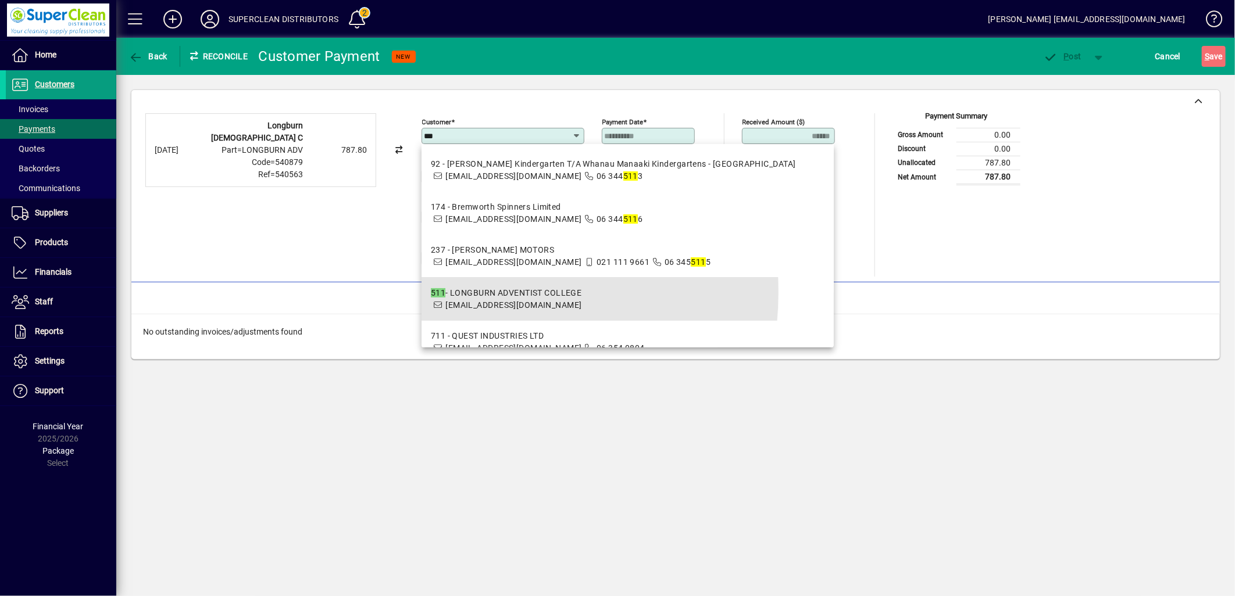
click at [458, 292] on div "511 - LONGBURN ADVENTIST COLLEGE" at bounding box center [506, 293] width 151 height 12
type input "**********"
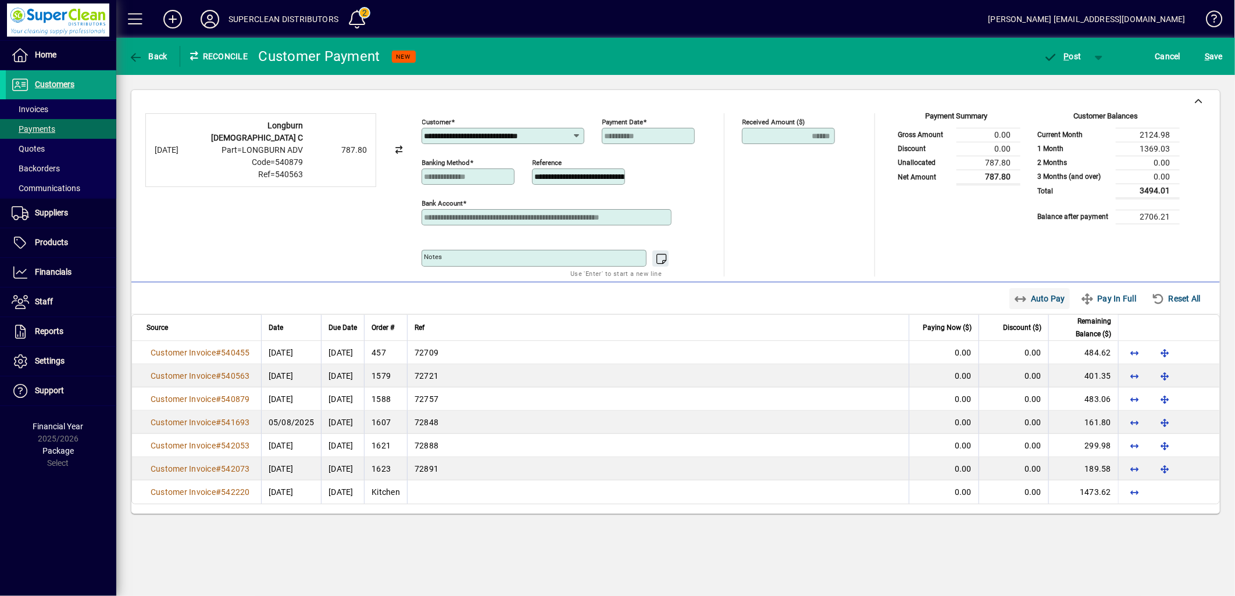
click at [1049, 299] on span "Auto Pay" at bounding box center [1040, 298] width 52 height 19
click at [1061, 59] on span "P ost" at bounding box center [1062, 56] width 38 height 9
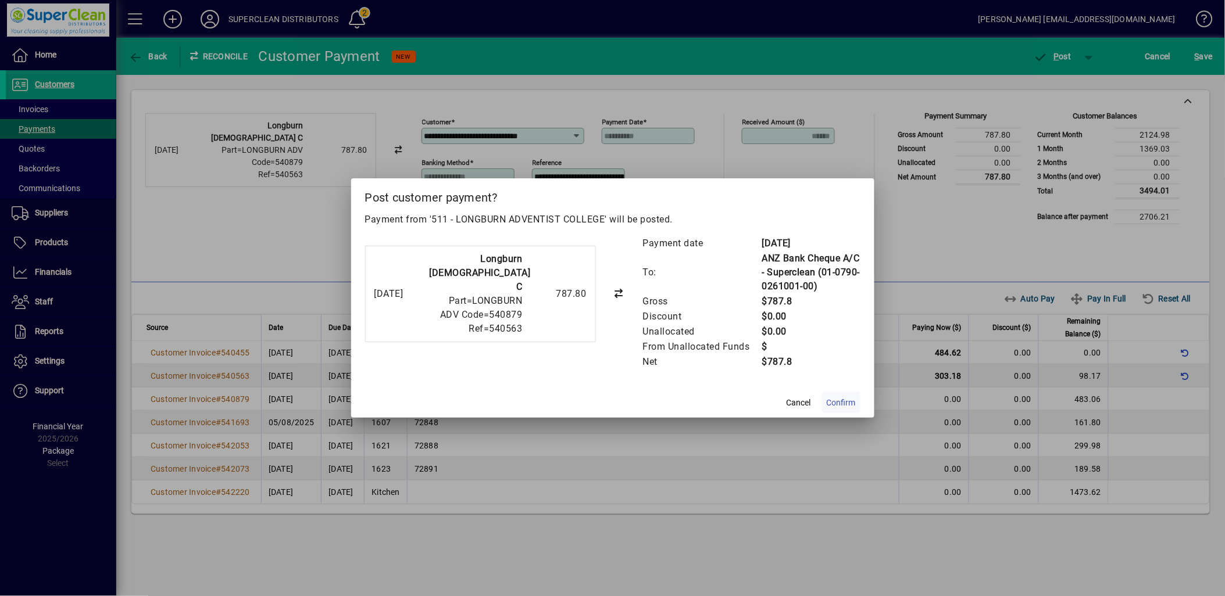
click at [836, 407] on span "Confirm" at bounding box center [841, 403] width 29 height 12
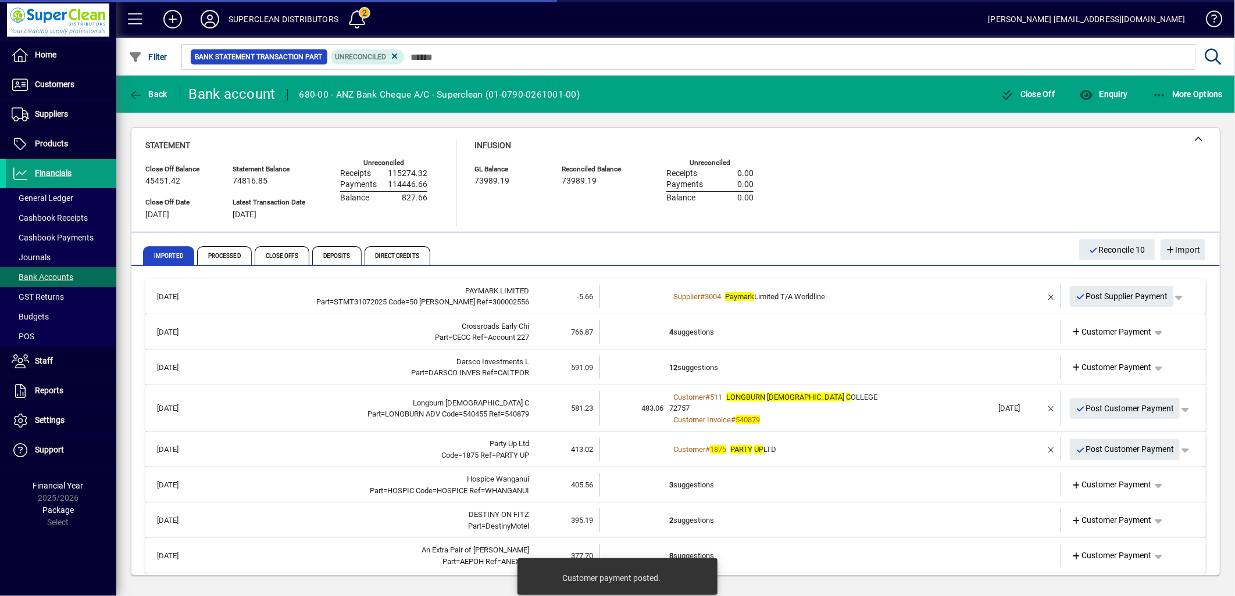
click at [706, 339] on td "4 suggestions" at bounding box center [831, 332] width 324 height 24
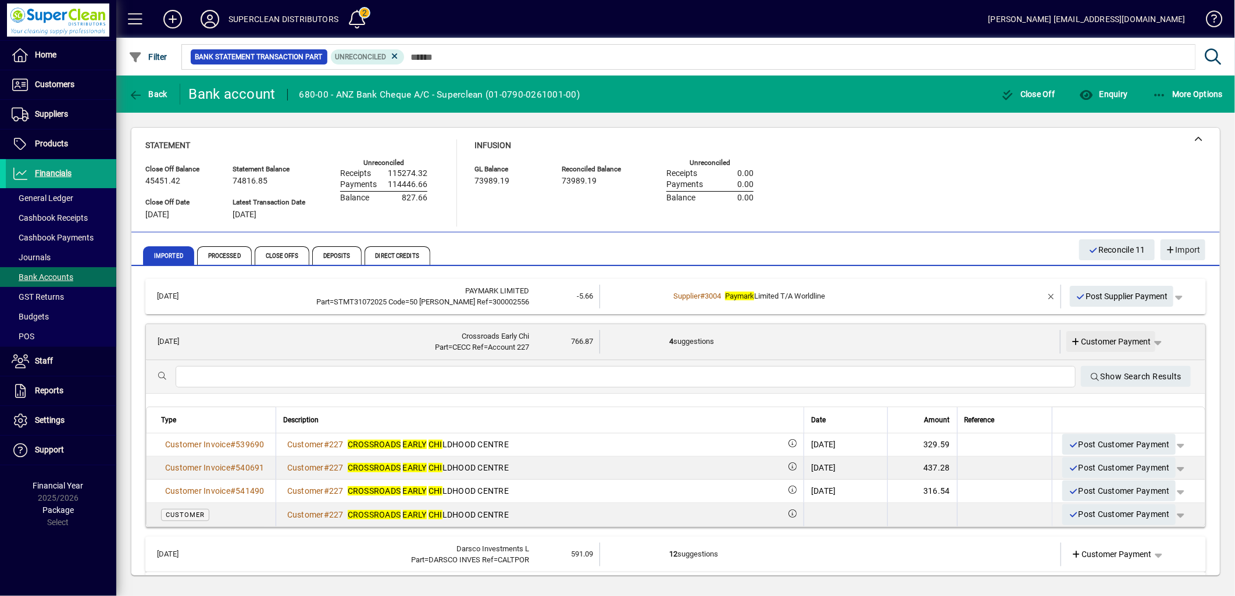
click at [1095, 339] on span "Customer Payment" at bounding box center [1111, 342] width 80 height 12
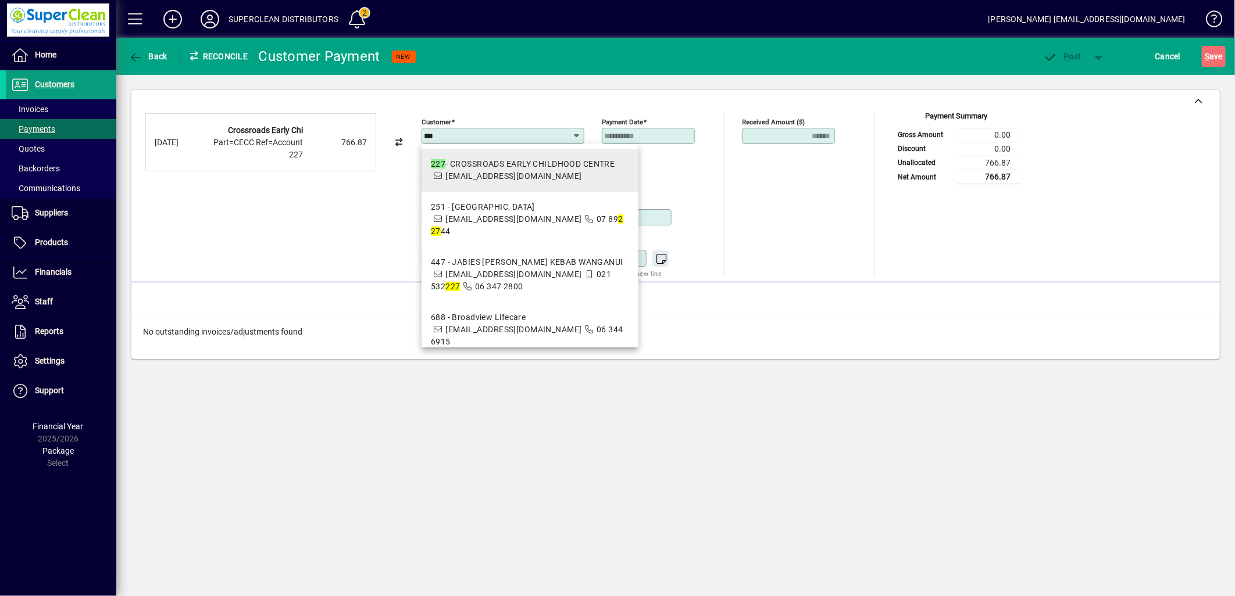
click at [530, 173] on span "[EMAIL_ADDRESS][DOMAIN_NAME]" at bounding box center [513, 175] width 136 height 9
type input "**********"
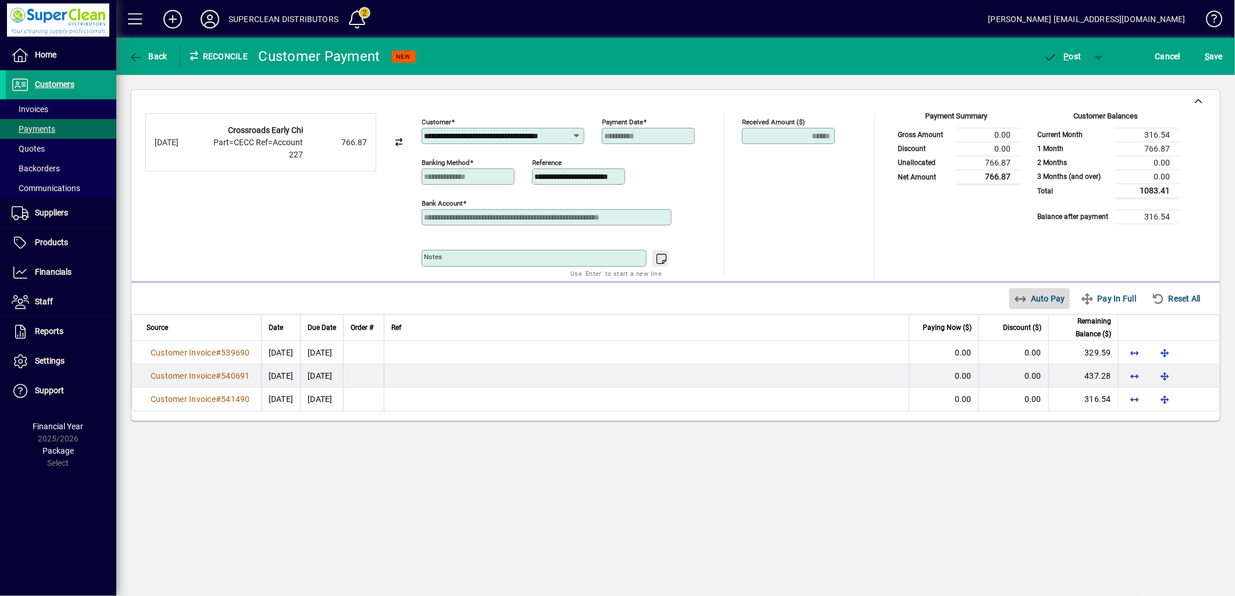
click at [1031, 305] on span "Auto Pay" at bounding box center [1040, 298] width 52 height 19
click at [1056, 56] on icon "button" at bounding box center [1050, 58] width 15 height 12
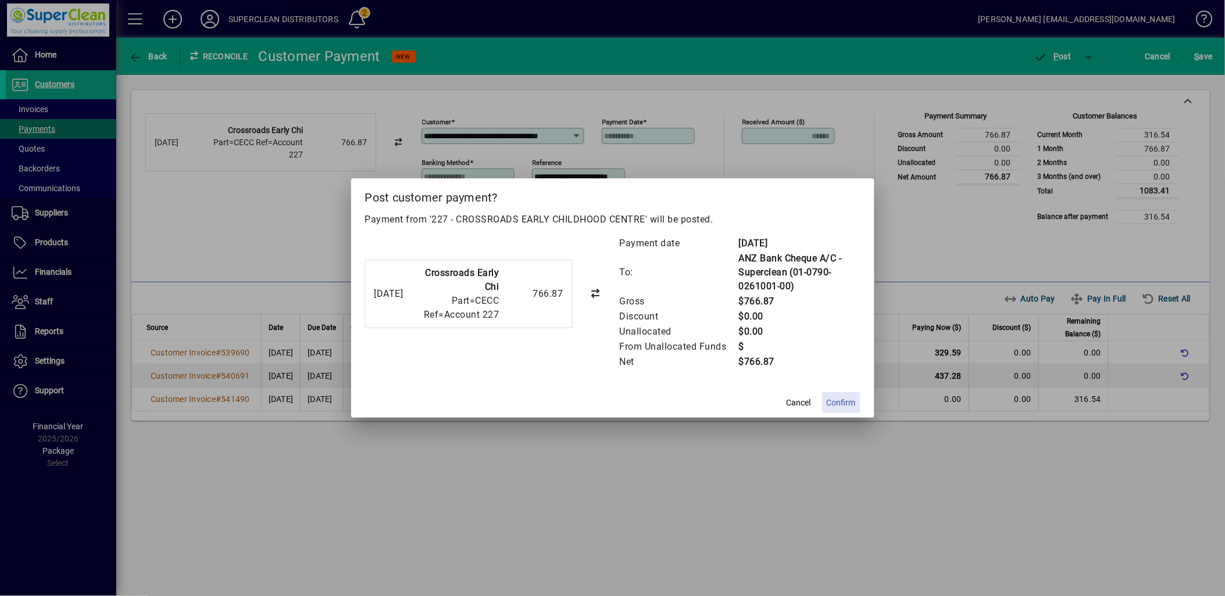
click at [845, 393] on span at bounding box center [841, 403] width 38 height 28
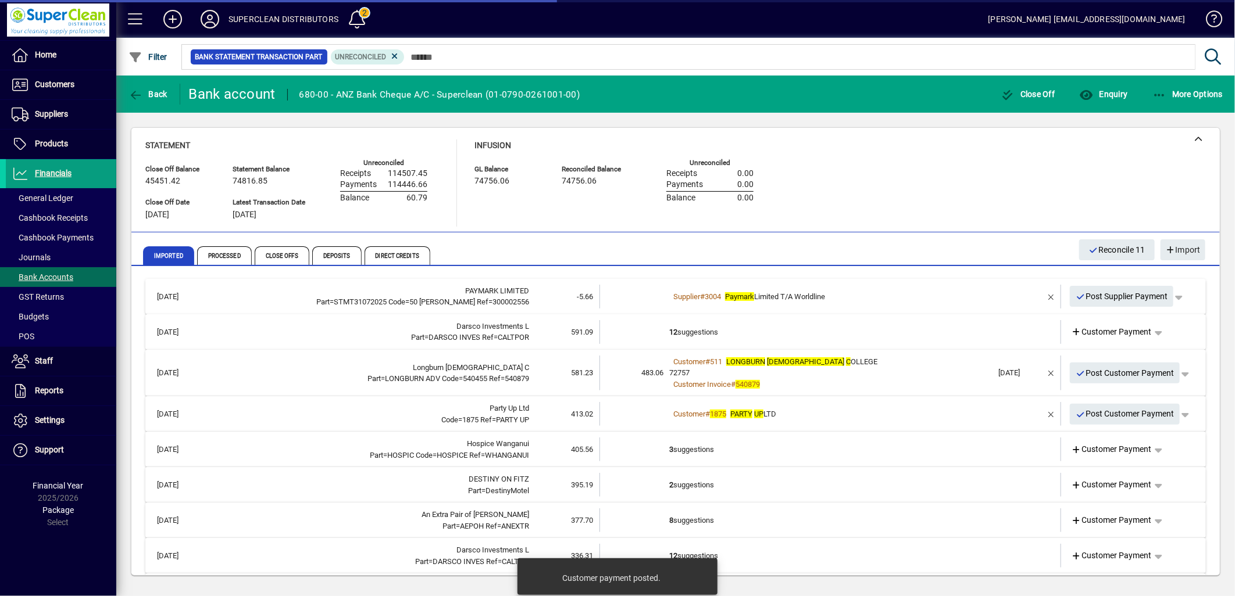
click at [706, 335] on td "12 suggestions" at bounding box center [831, 332] width 324 height 24
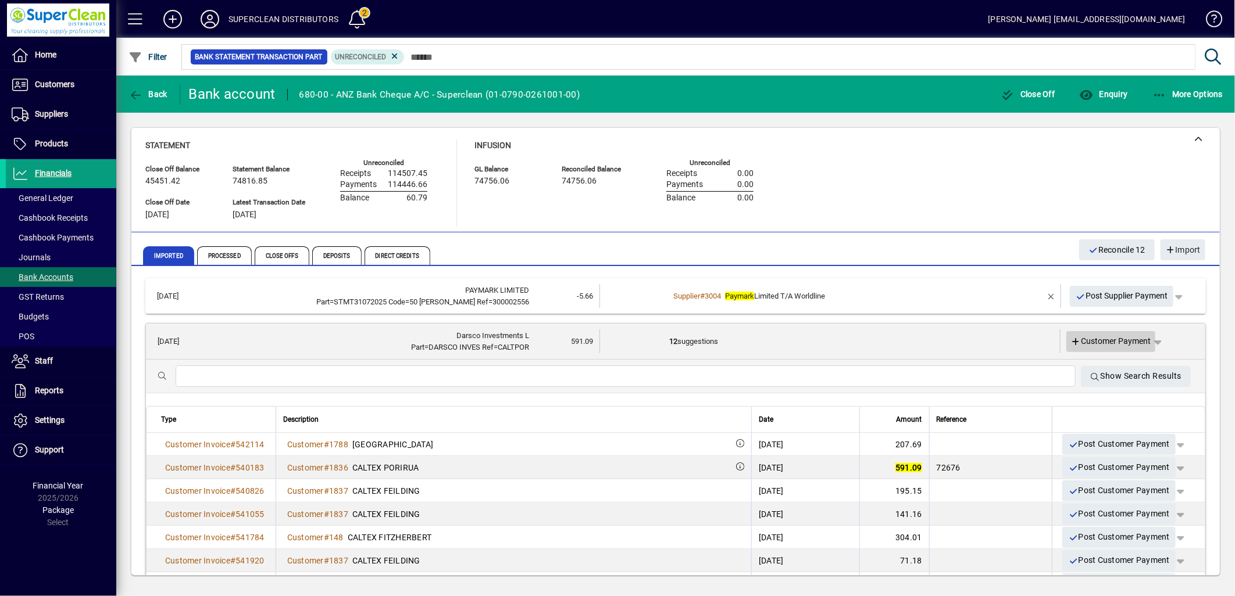
click at [1090, 341] on span "Customer Payment" at bounding box center [1111, 341] width 80 height 12
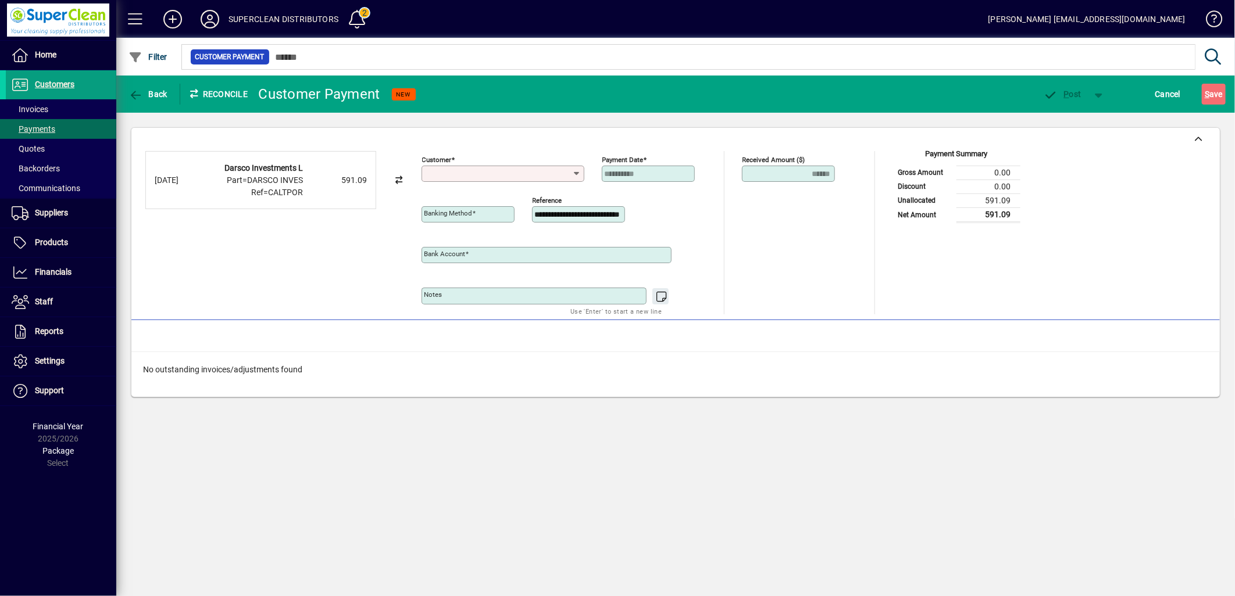
type input "**********"
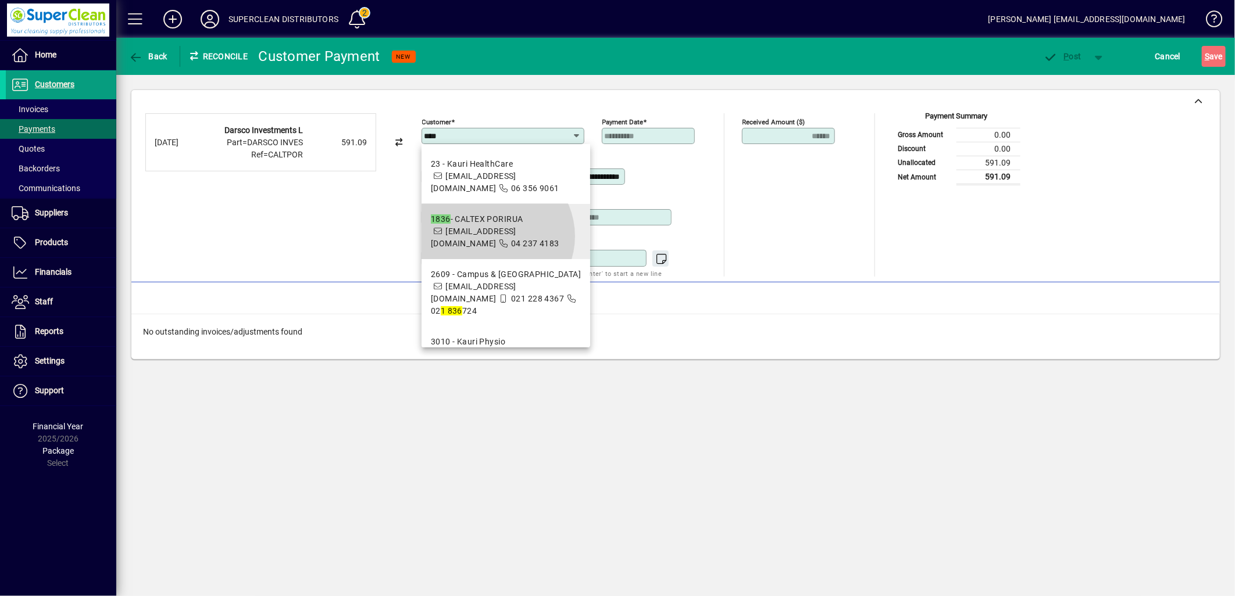
click at [495, 248] on span "1836 - CALTEX PORIRUA [EMAIL_ADDRESS][DOMAIN_NAME] 04 237 4183" at bounding box center [506, 231] width 150 height 37
type input "**********"
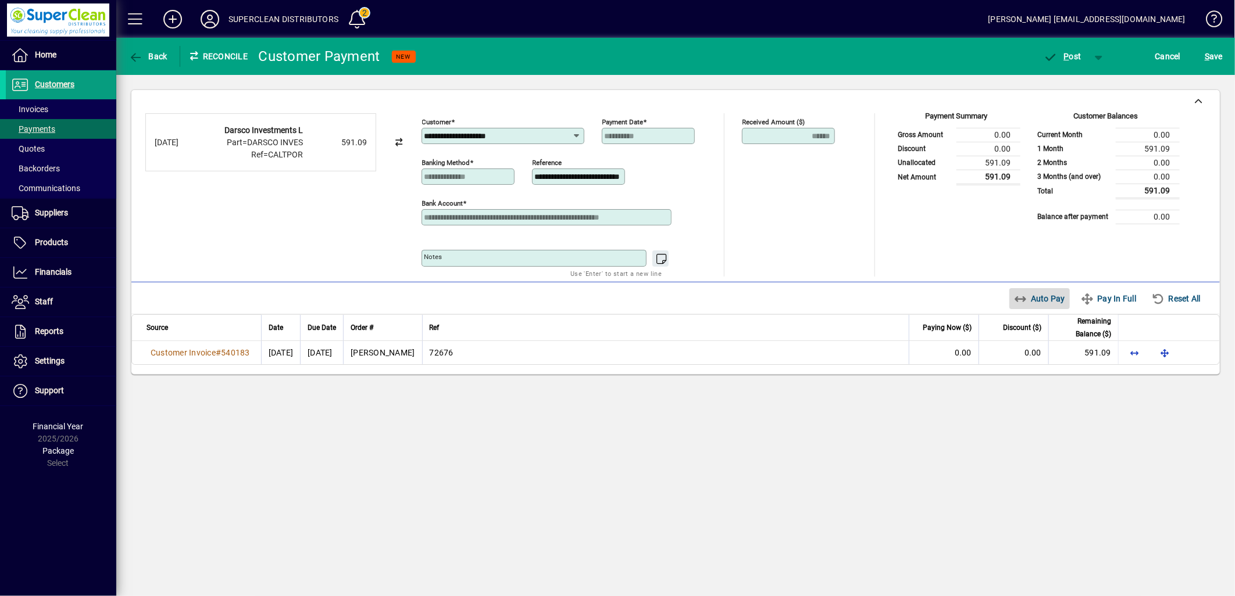
click at [1045, 299] on span "Auto Pay" at bounding box center [1040, 298] width 52 height 19
click at [1060, 59] on span "P ost" at bounding box center [1062, 56] width 38 height 9
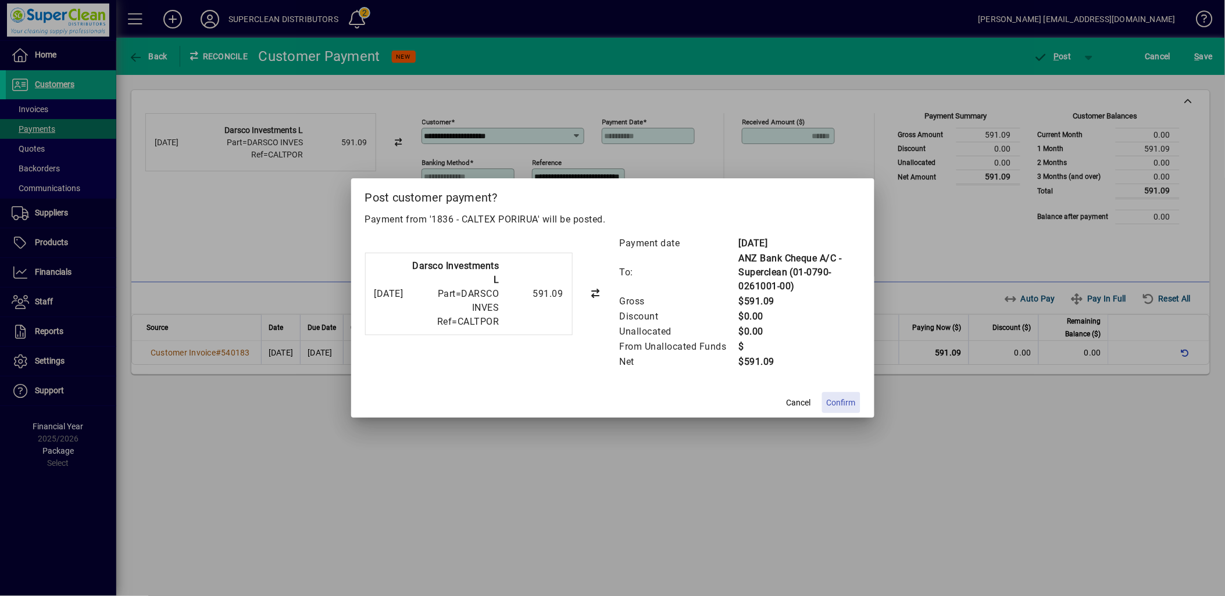
click at [828, 403] on span "Confirm" at bounding box center [841, 403] width 29 height 12
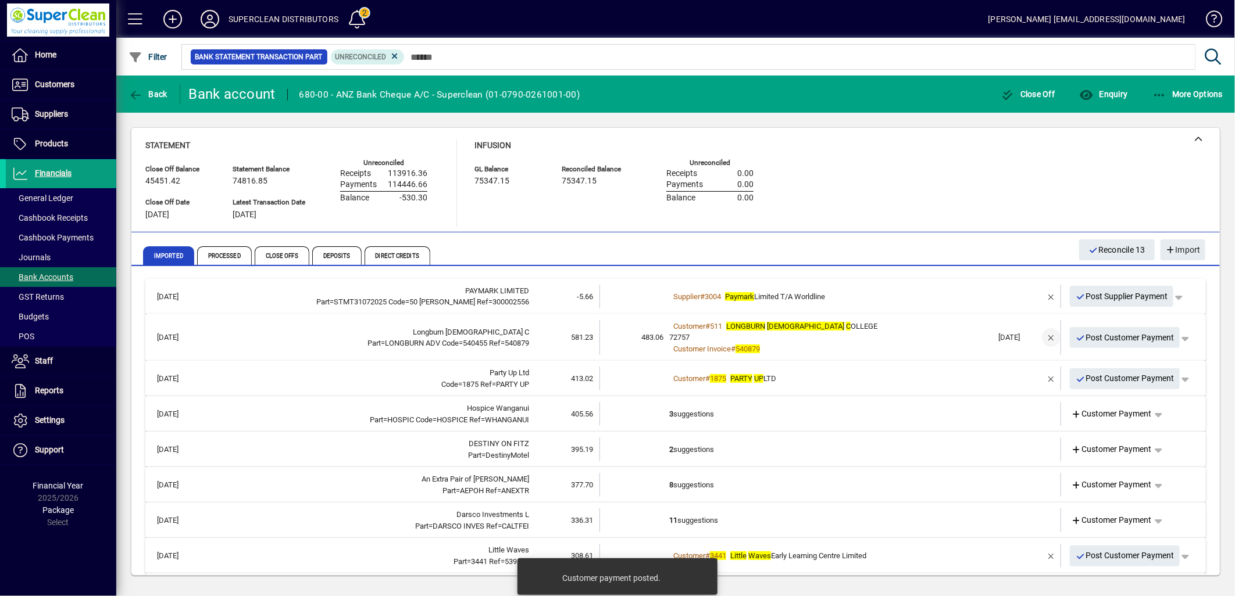
click at [1043, 338] on span "button" at bounding box center [1051, 338] width 28 height 28
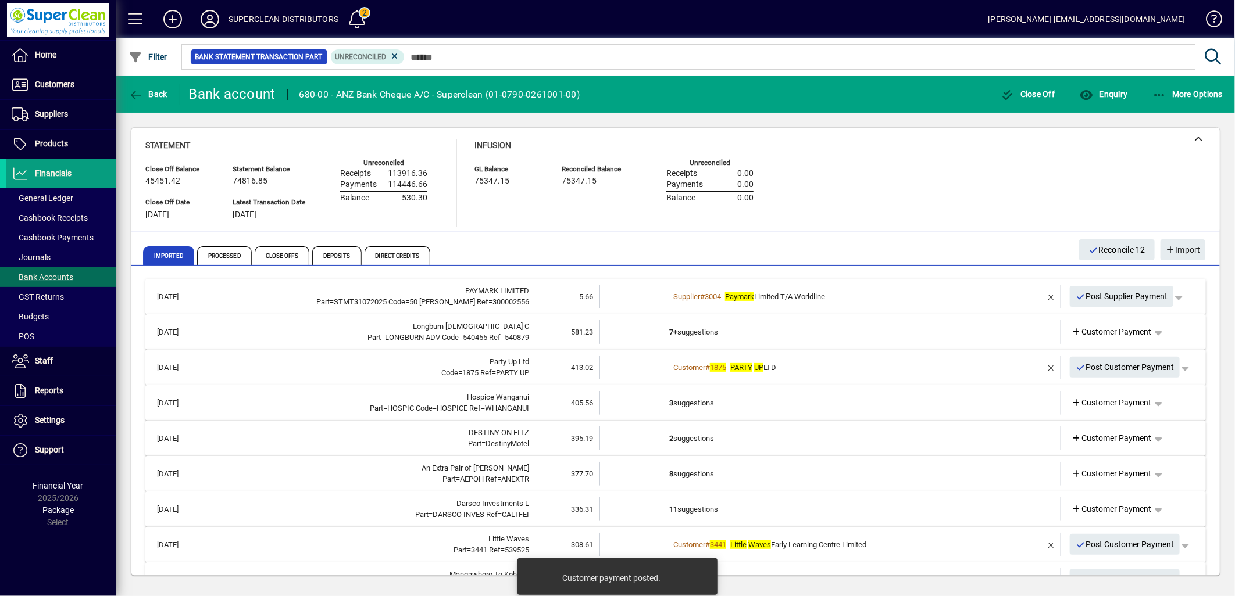
click at [788, 327] on td "7+ suggestions" at bounding box center [831, 332] width 324 height 24
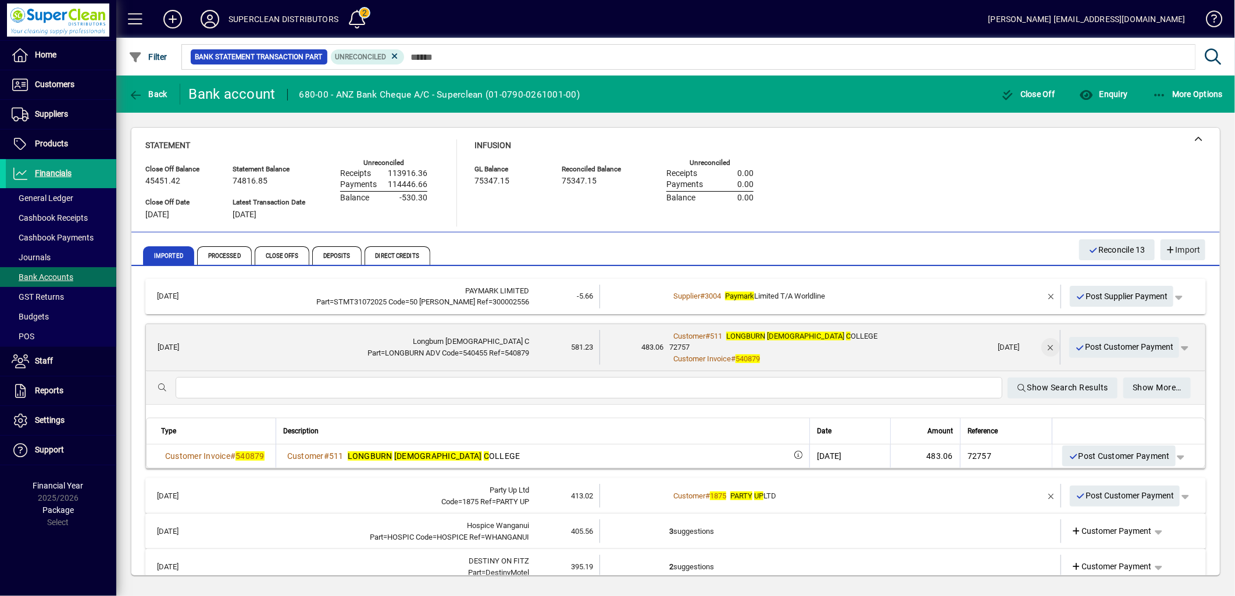
click at [1039, 344] on span "button" at bounding box center [1051, 348] width 28 height 28
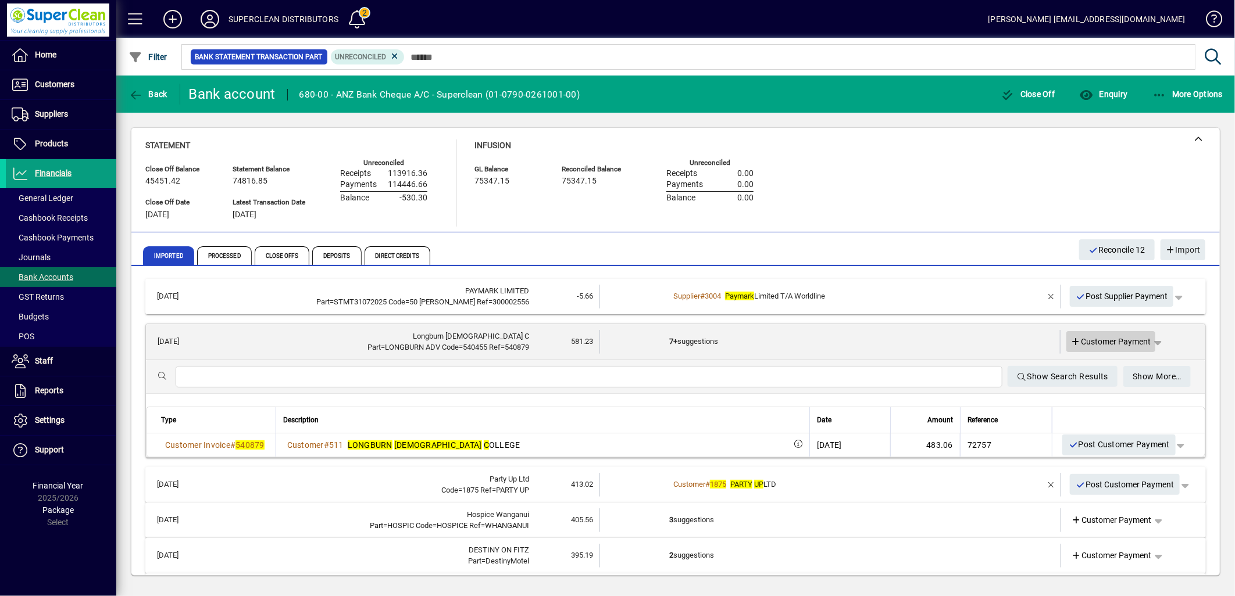
click at [1123, 336] on span "Customer Payment" at bounding box center [1111, 342] width 80 height 12
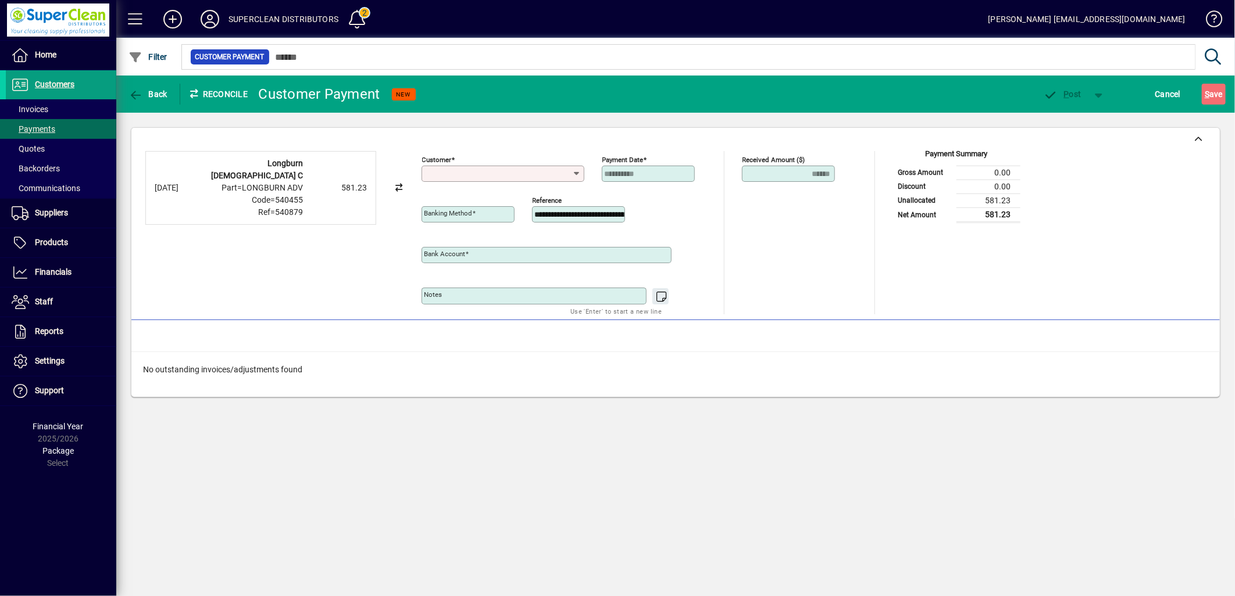
type input "**********"
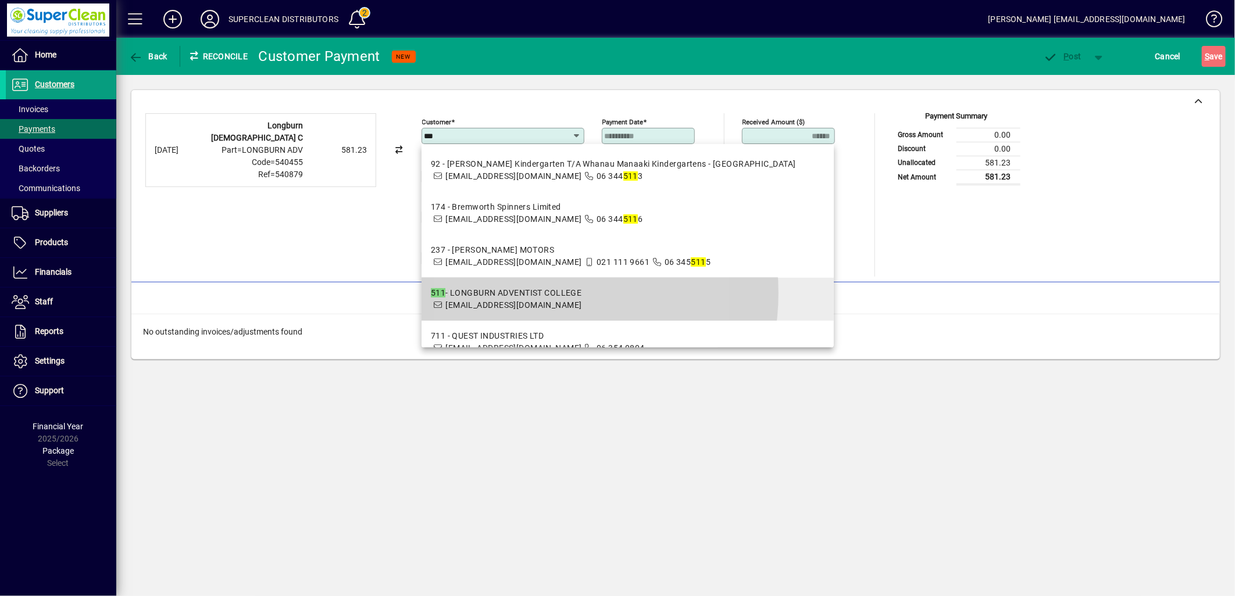
click at [532, 293] on div "511 - LONGBURN ADVENTIST COLLEGE" at bounding box center [506, 293] width 151 height 12
type input "**********"
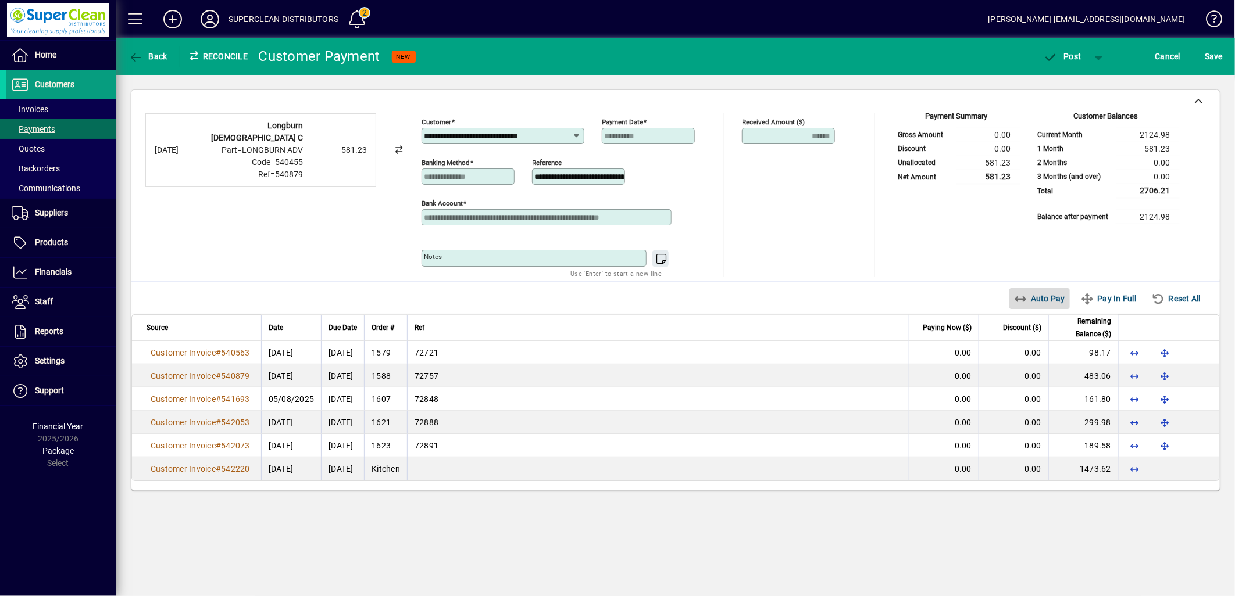
click at [1042, 286] on span "button" at bounding box center [1039, 299] width 61 height 28
click at [1061, 58] on span "P ost" at bounding box center [1062, 56] width 38 height 9
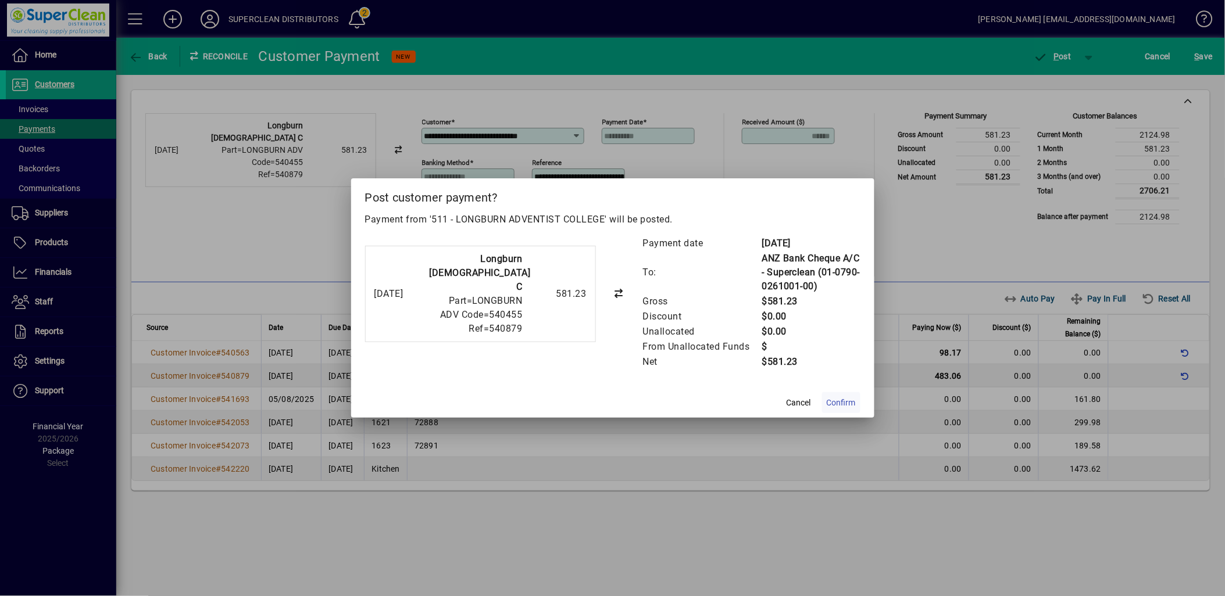
click at [859, 399] on span at bounding box center [841, 403] width 38 height 28
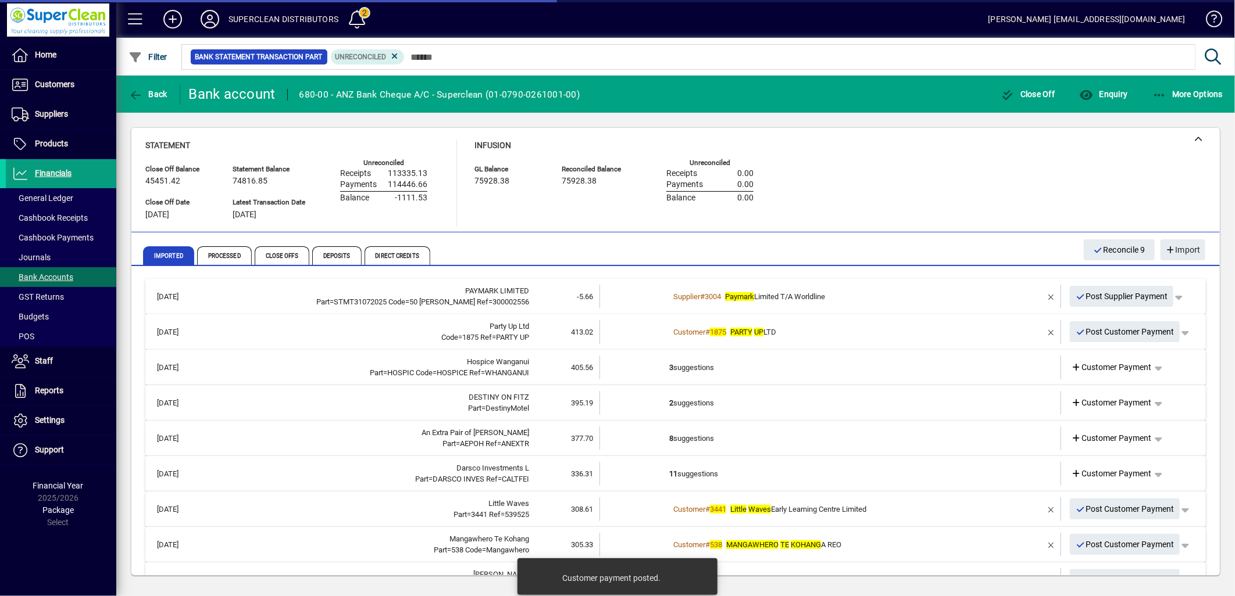
click at [821, 335] on div "Customer # 1875 PARTY UP LTD" at bounding box center [831, 333] width 324 height 12
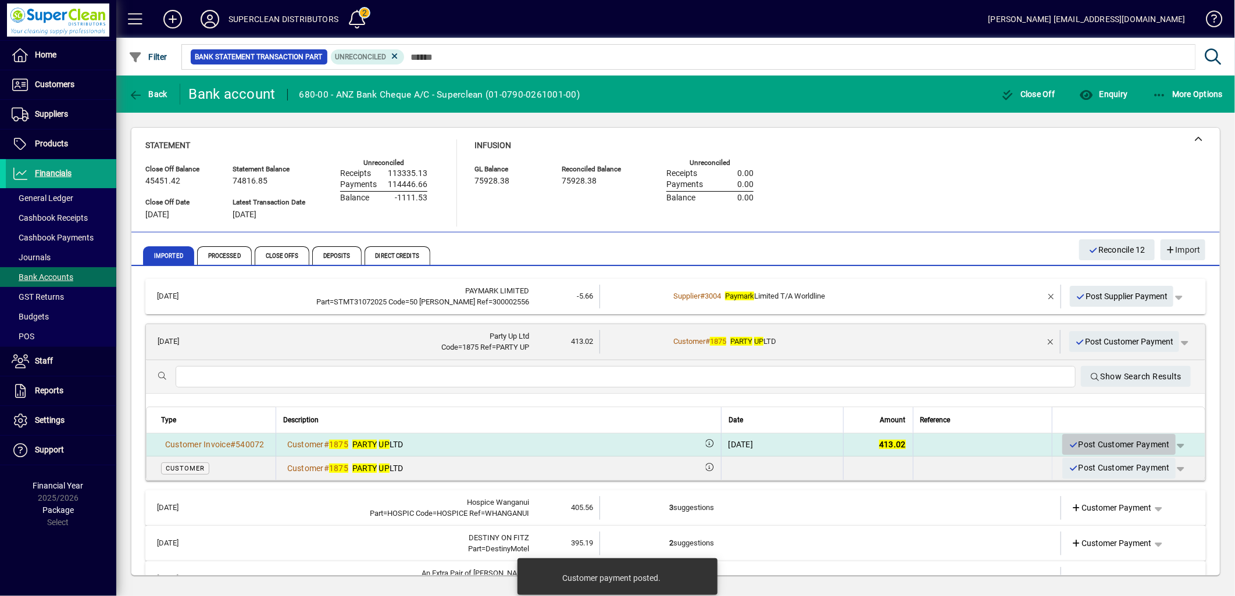
click at [1107, 446] on span "Post Customer Payment" at bounding box center [1119, 444] width 102 height 19
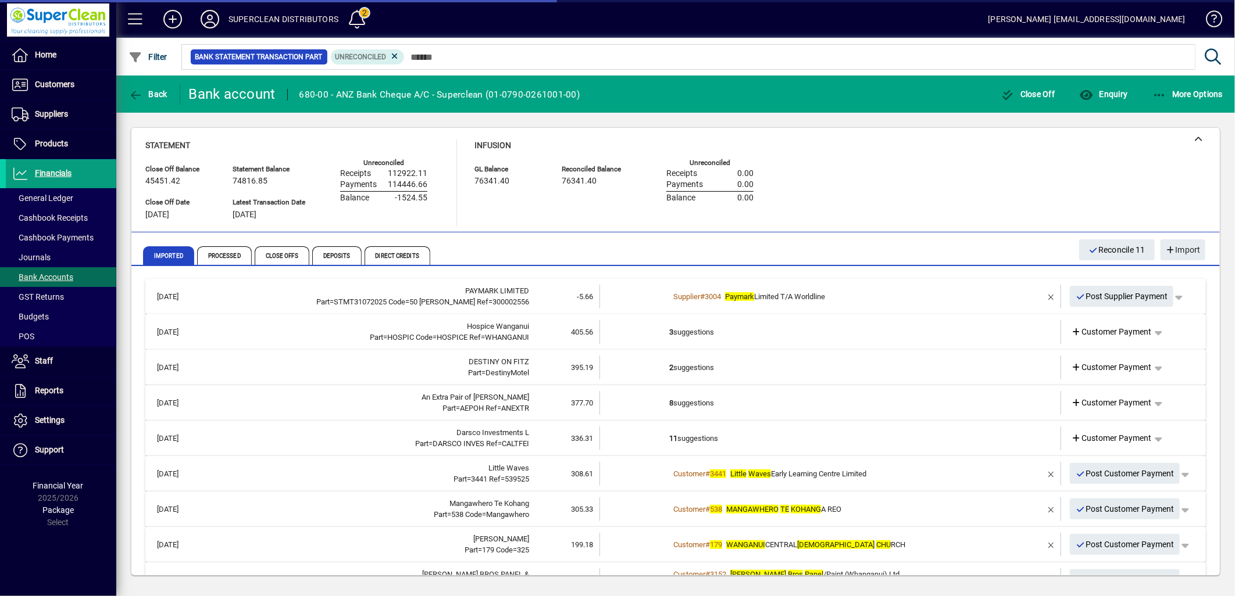
click at [750, 330] on td "3 suggestions" at bounding box center [831, 332] width 324 height 24
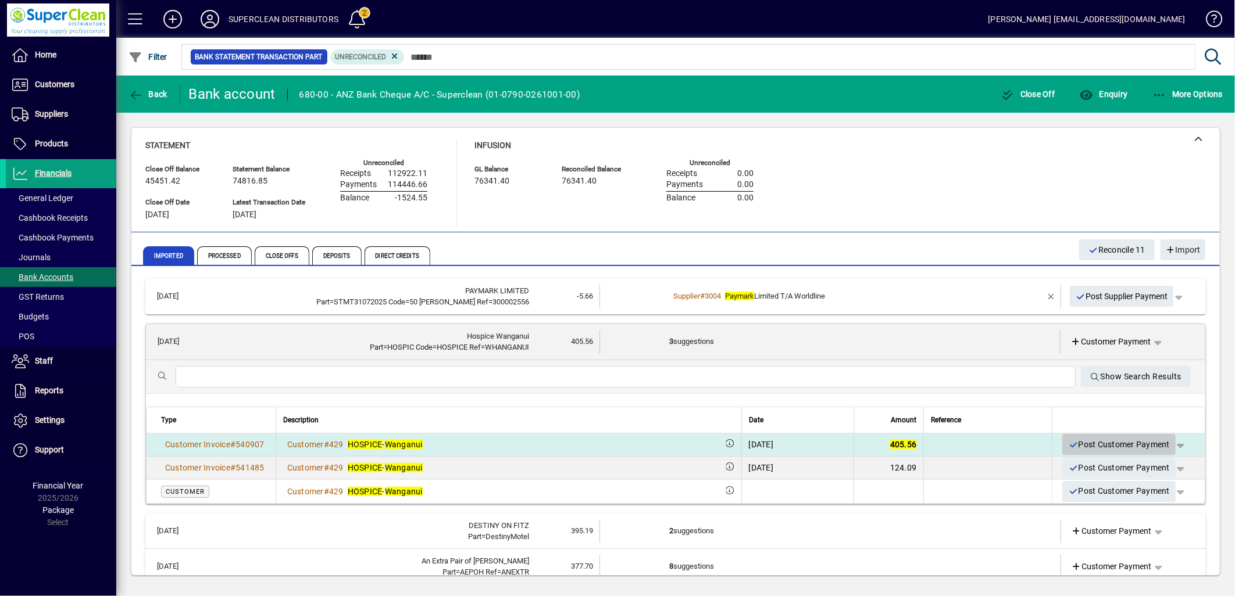
click at [1109, 442] on span "Post Customer Payment" at bounding box center [1119, 444] width 102 height 19
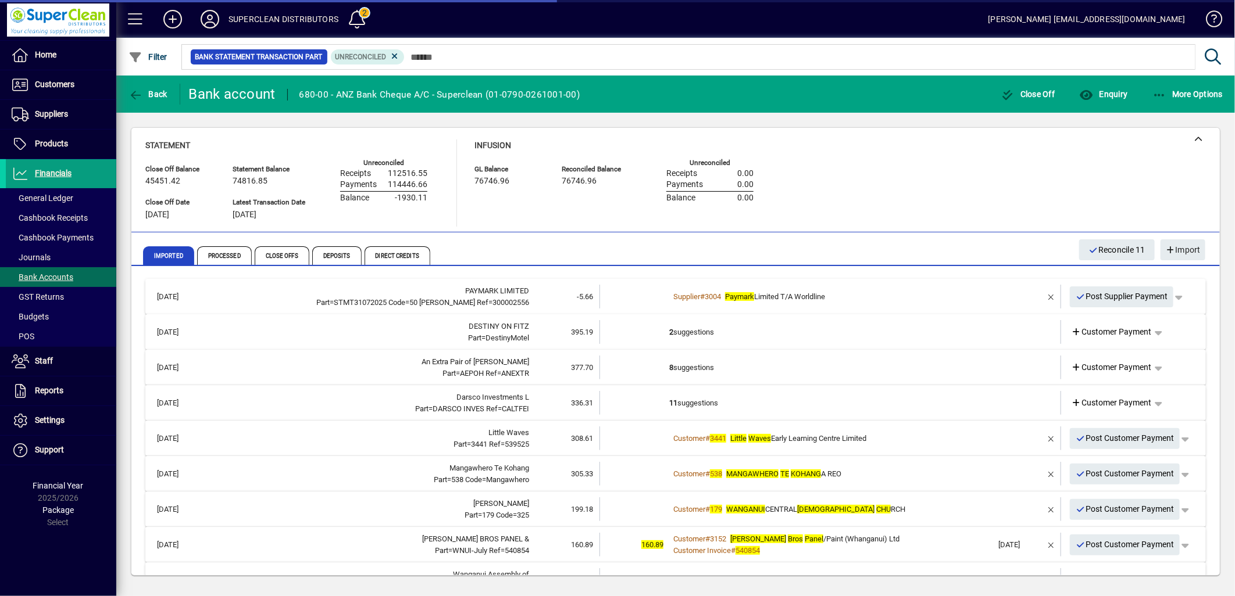
click at [699, 334] on td "2 suggestions" at bounding box center [831, 332] width 324 height 24
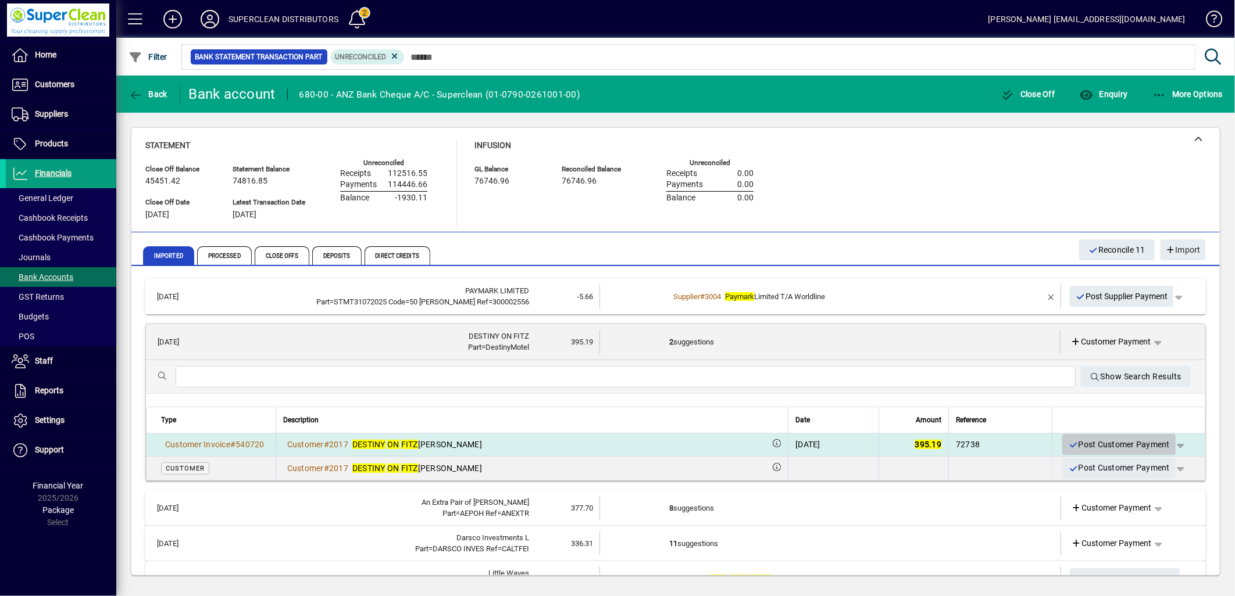
click at [1105, 448] on span "Post Customer Payment" at bounding box center [1119, 444] width 102 height 19
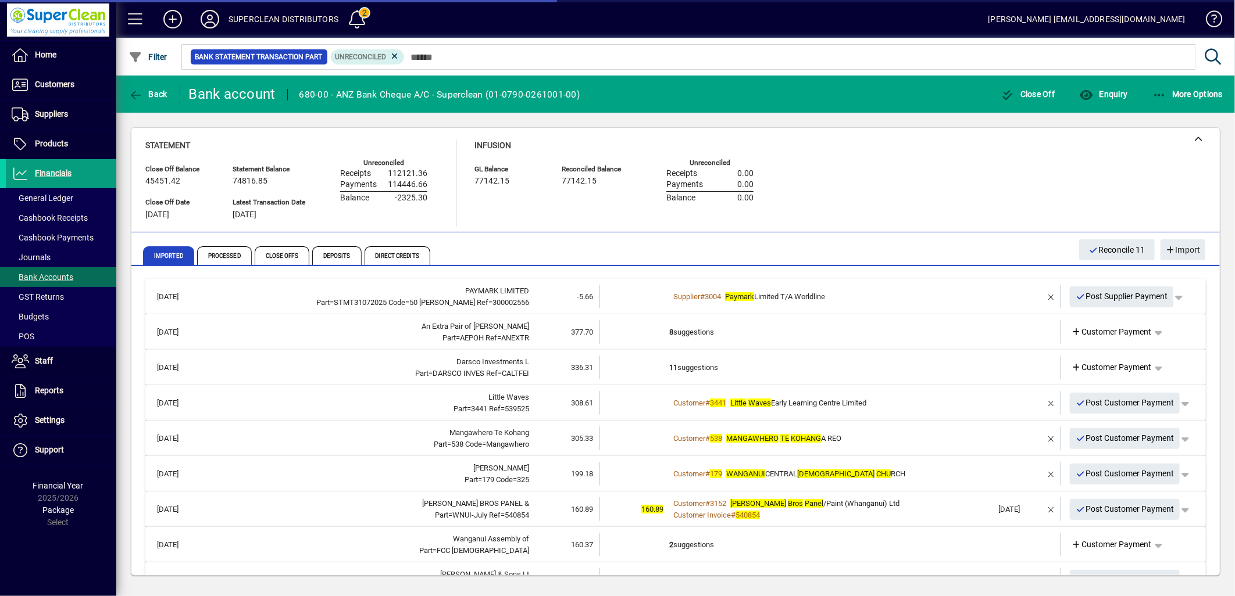
click at [705, 337] on td "8 suggestions" at bounding box center [831, 332] width 324 height 24
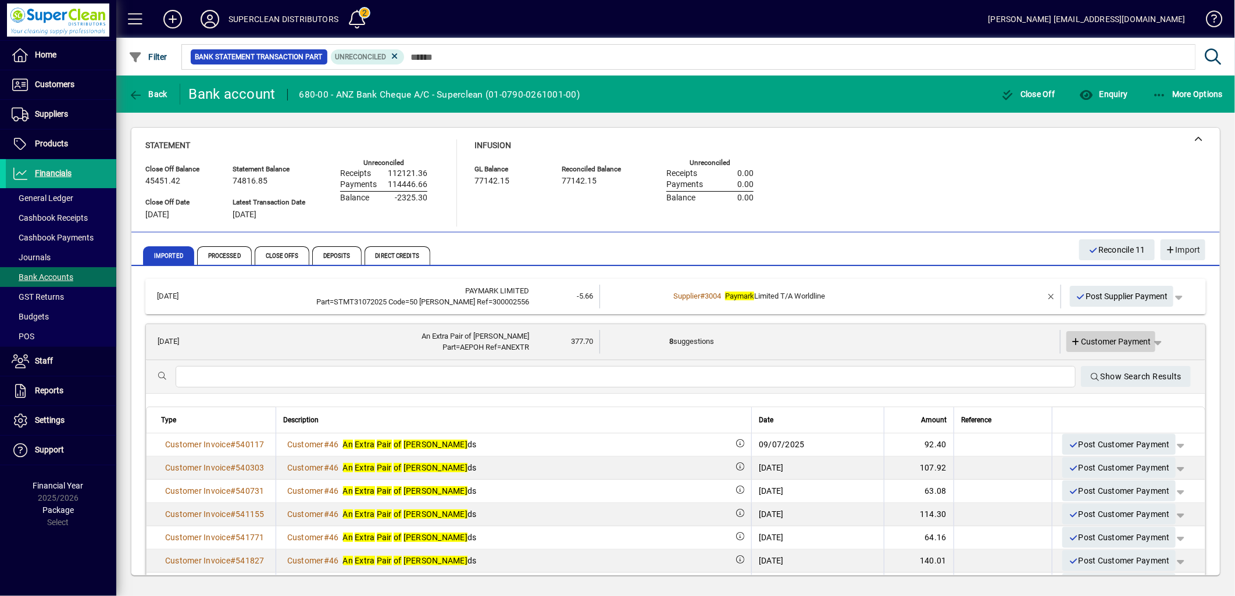
click at [1101, 344] on span "Customer Payment" at bounding box center [1111, 342] width 80 height 12
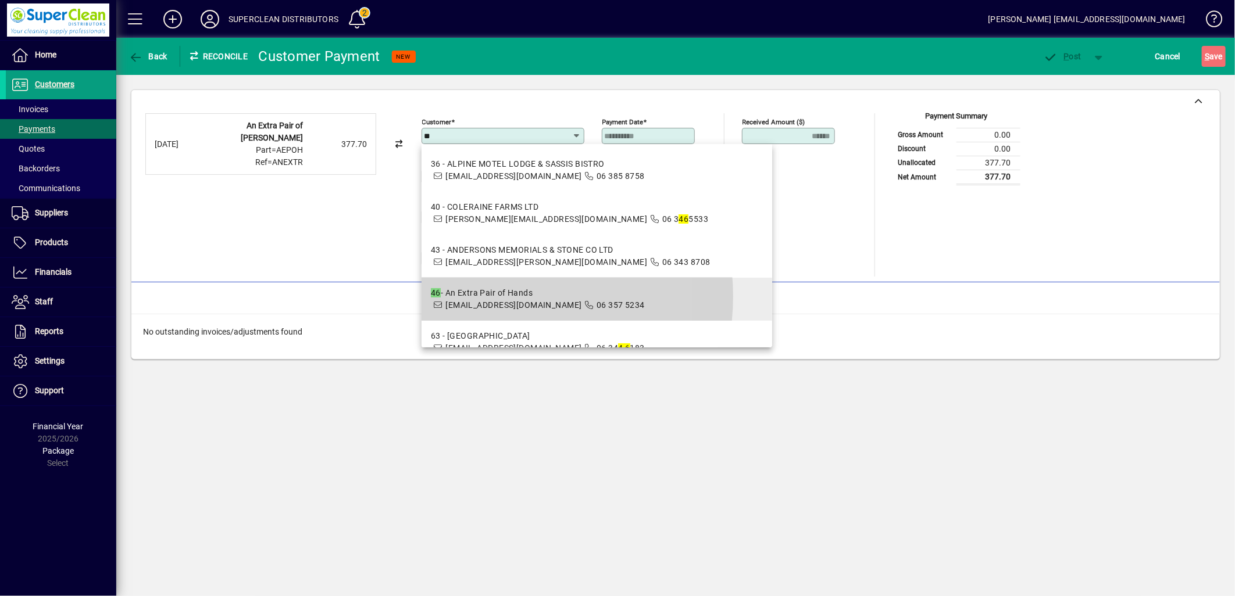
click at [491, 296] on div "46 - An Extra Pair of Hands" at bounding box center [538, 293] width 214 height 12
type input "**********"
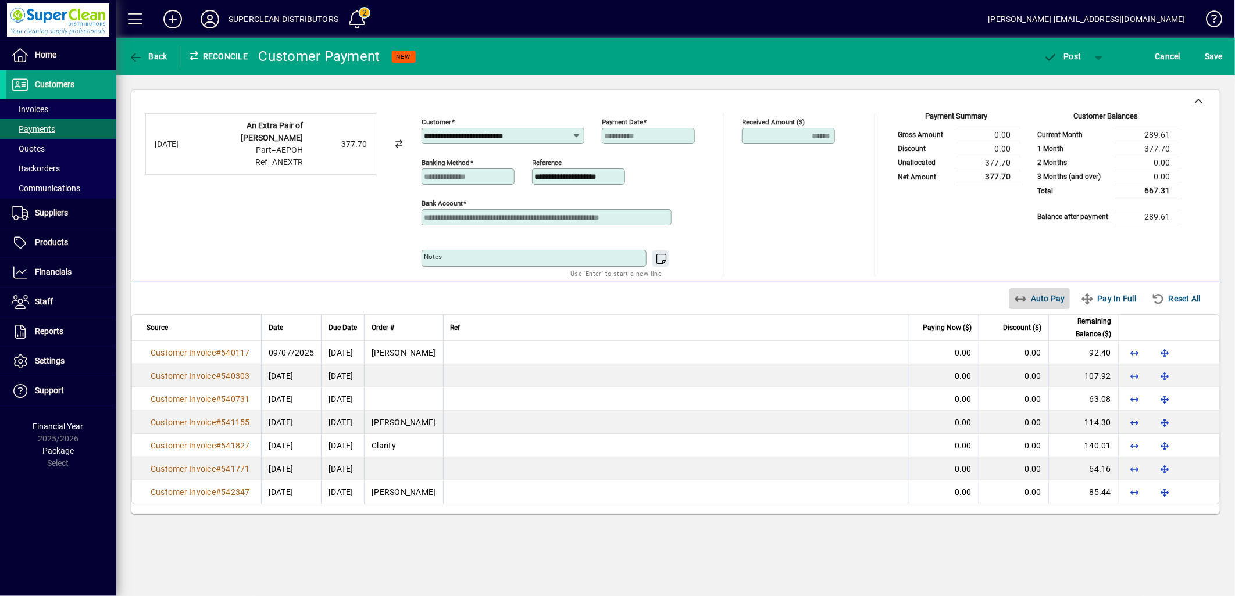
click at [1050, 304] on span "Auto Pay" at bounding box center [1040, 298] width 52 height 19
click at [1066, 52] on span "P" at bounding box center [1066, 56] width 5 height 9
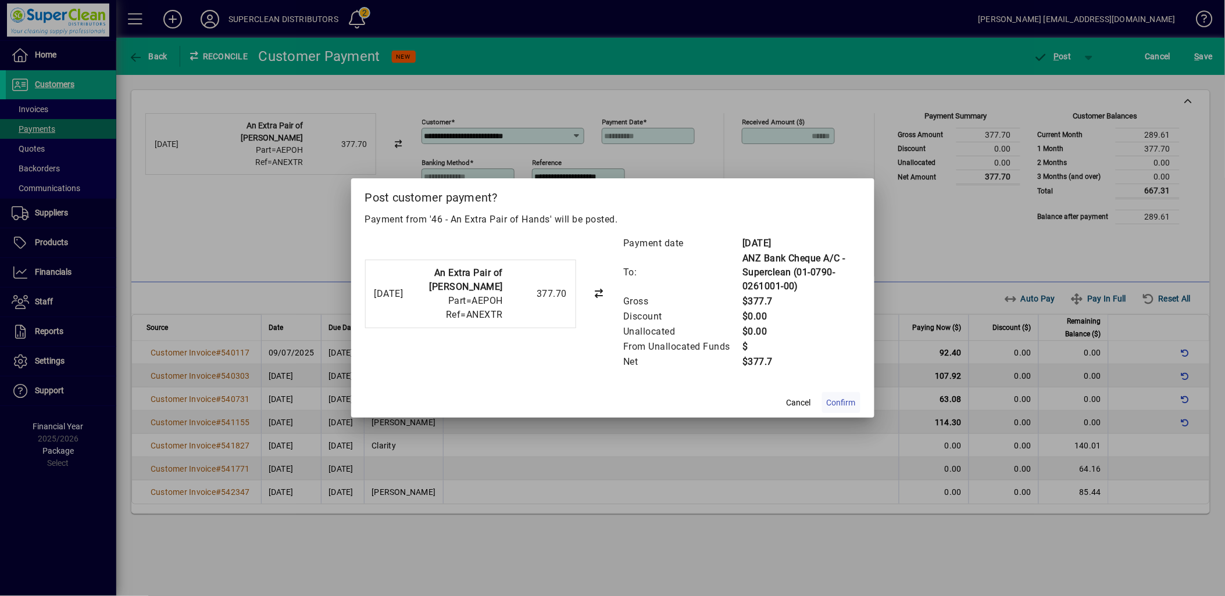
click at [832, 397] on span "Confirm" at bounding box center [841, 403] width 29 height 12
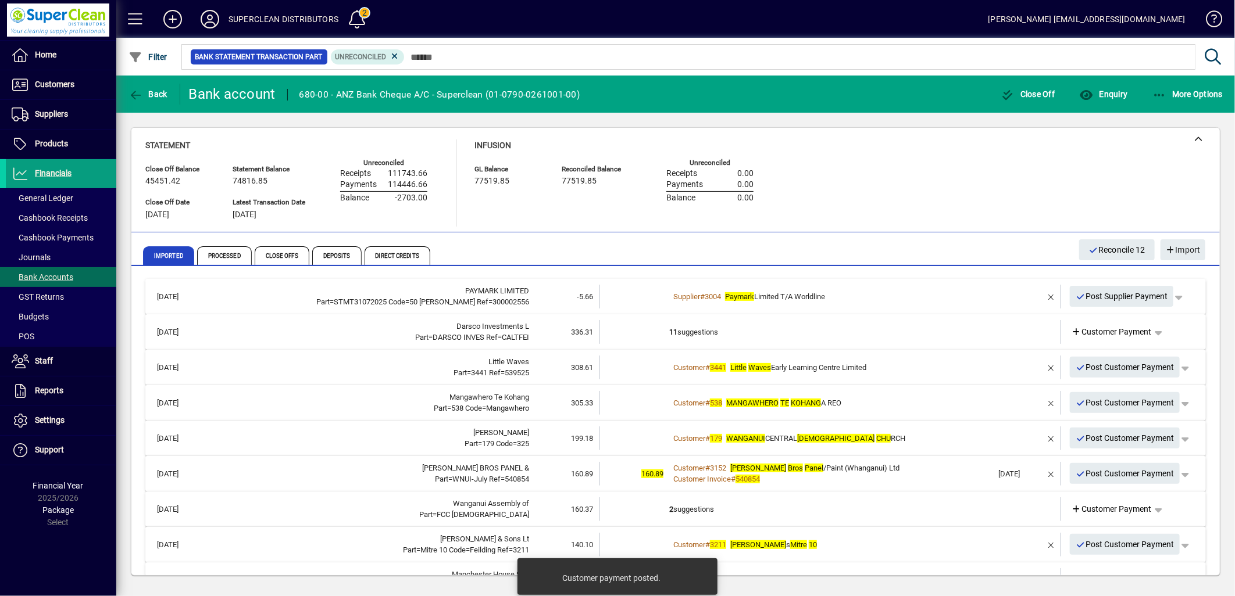
click at [717, 327] on td "11 suggestions" at bounding box center [831, 332] width 324 height 24
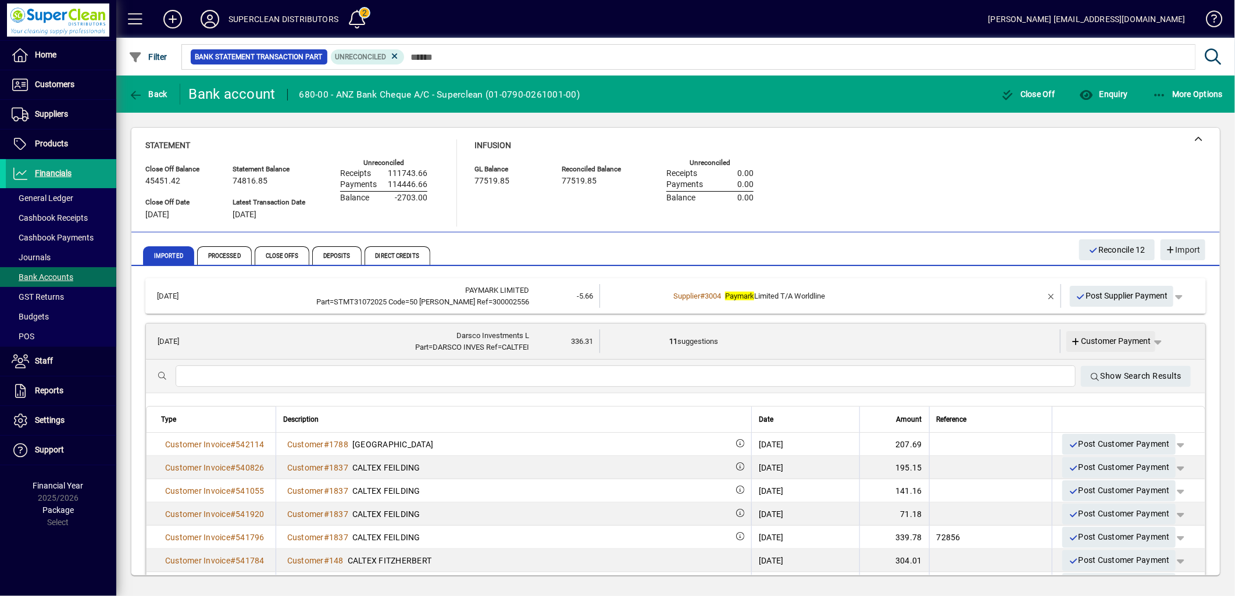
click at [1094, 335] on span "Customer Payment" at bounding box center [1111, 341] width 80 height 12
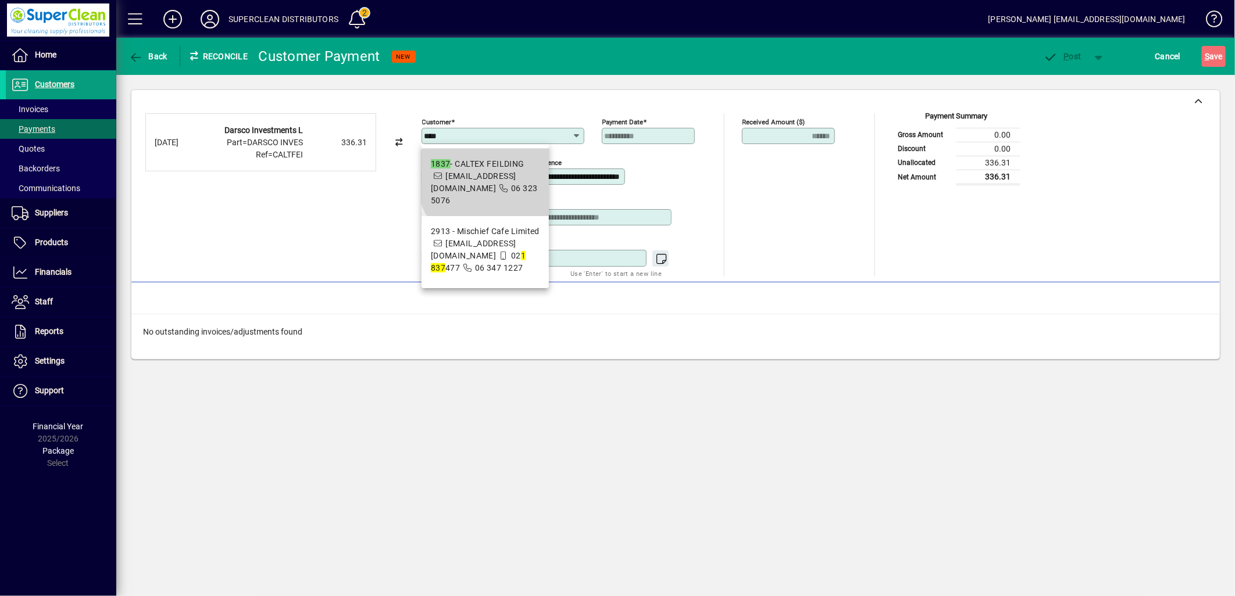
click at [494, 177] on span "[EMAIL_ADDRESS][DOMAIN_NAME]" at bounding box center [473, 182] width 85 height 22
type input "**********"
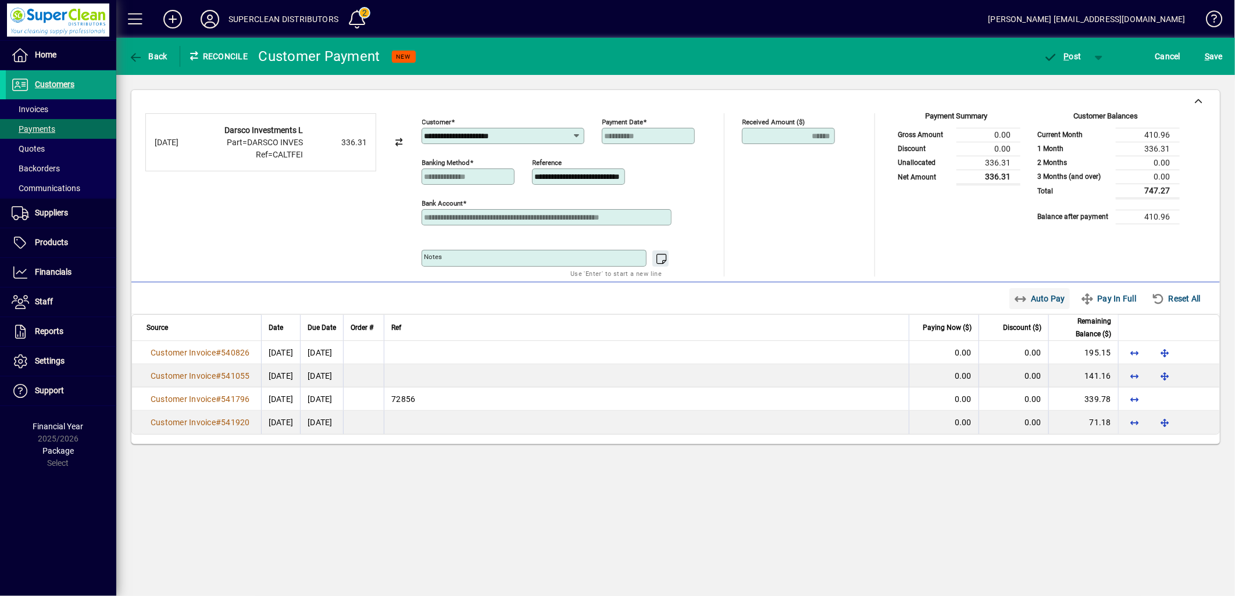
click at [1026, 303] on span "Auto Pay" at bounding box center [1040, 298] width 52 height 19
click at [1070, 63] on span "button" at bounding box center [1062, 56] width 49 height 28
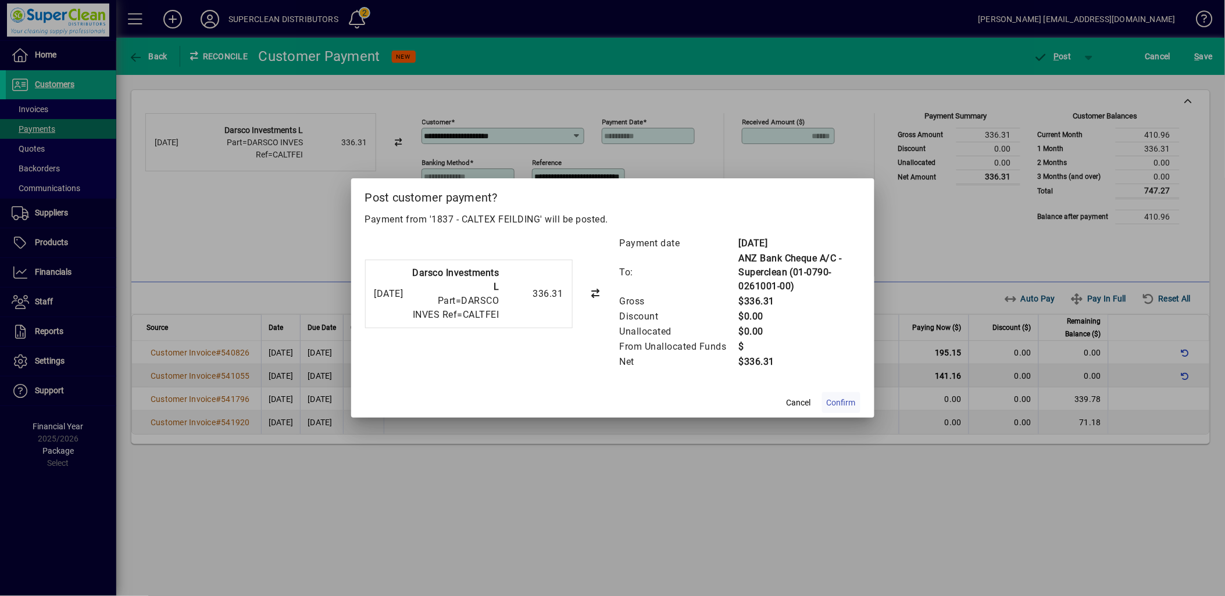
drag, startPoint x: 850, startPoint y: 388, endPoint x: 836, endPoint y: 406, distance: 23.2
click at [844, 396] on mat-dialog-actions "Cancel Confirm" at bounding box center [612, 402] width 523 height 31
click at [841, 398] on span "Confirm" at bounding box center [841, 403] width 29 height 12
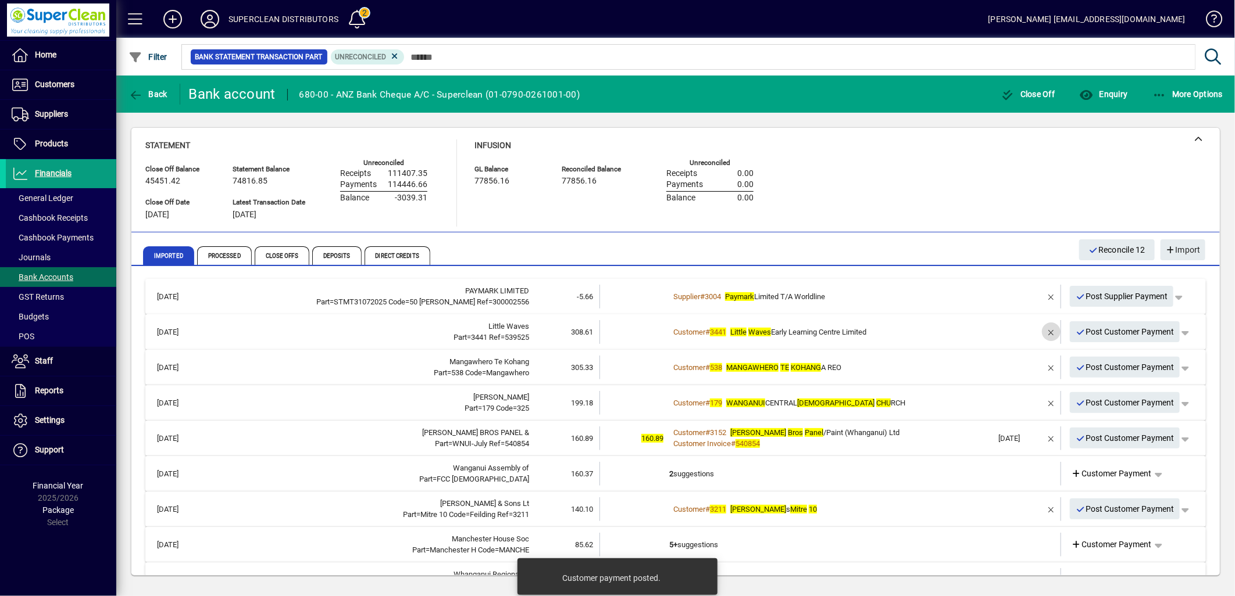
click at [1037, 330] on span "button" at bounding box center [1051, 332] width 28 height 28
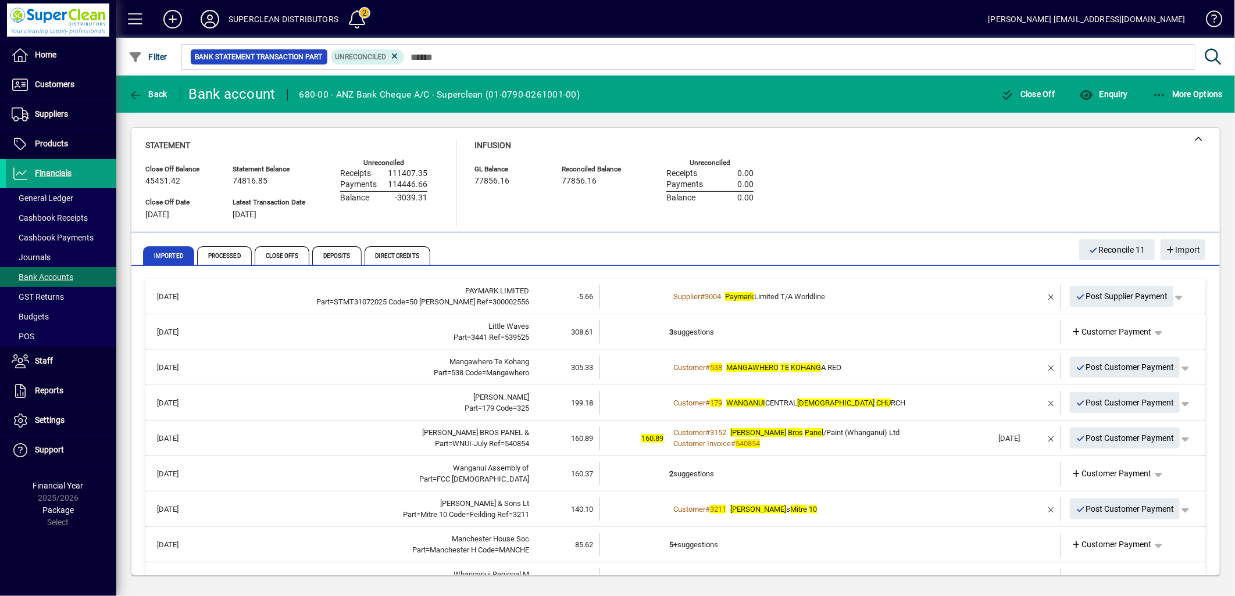
click at [698, 327] on td "3 suggestions" at bounding box center [831, 332] width 324 height 24
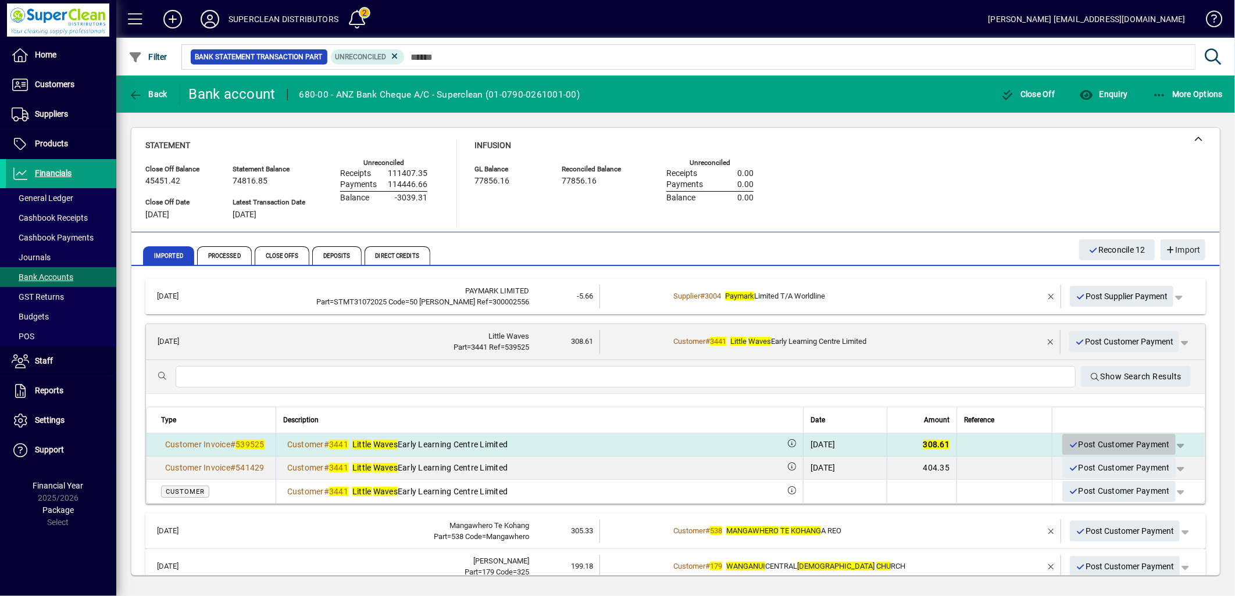
click at [1103, 445] on span "Post Customer Payment" at bounding box center [1119, 444] width 102 height 19
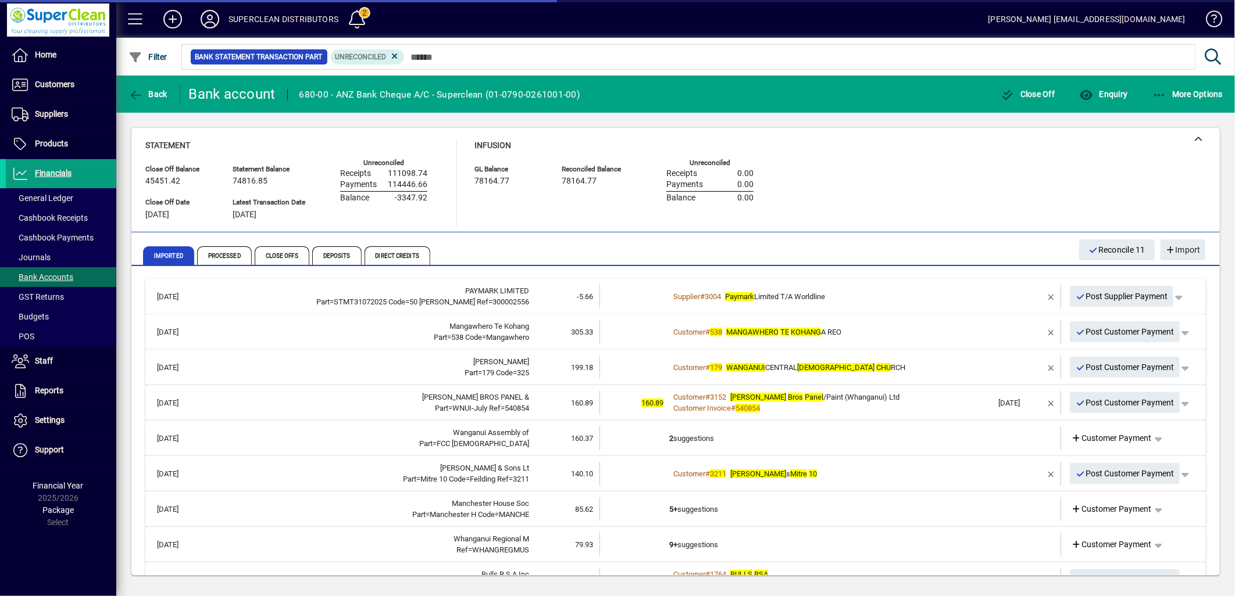
click at [898, 335] on div "Customer # 538 MANGAWHERO TE KOHANG A REO" at bounding box center [831, 333] width 324 height 12
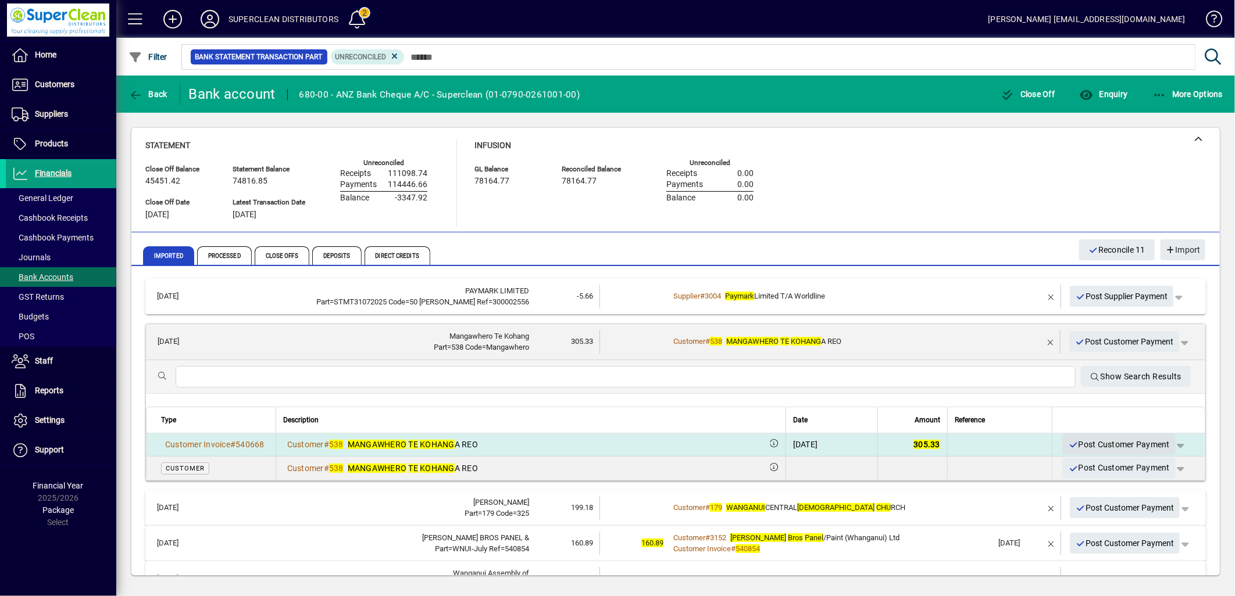
click at [1103, 440] on span "Post Customer Payment" at bounding box center [1119, 444] width 102 height 19
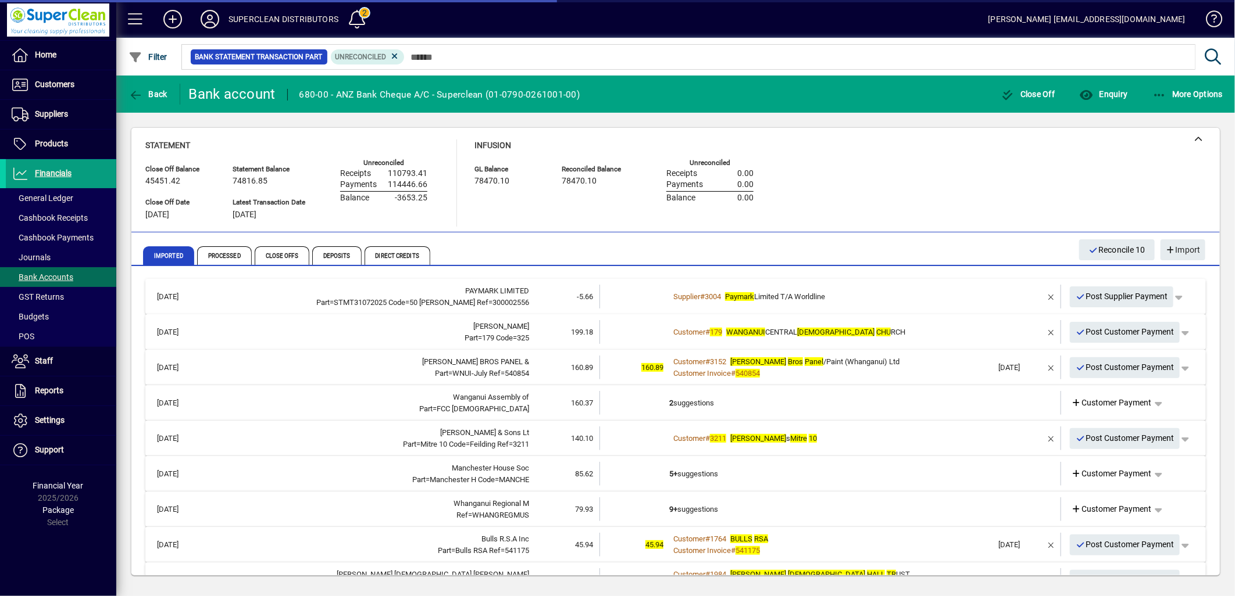
click at [935, 335] on div "Customer # 179 WANGANUI CENTRAL BAPTIST CHU RCH" at bounding box center [831, 333] width 324 height 12
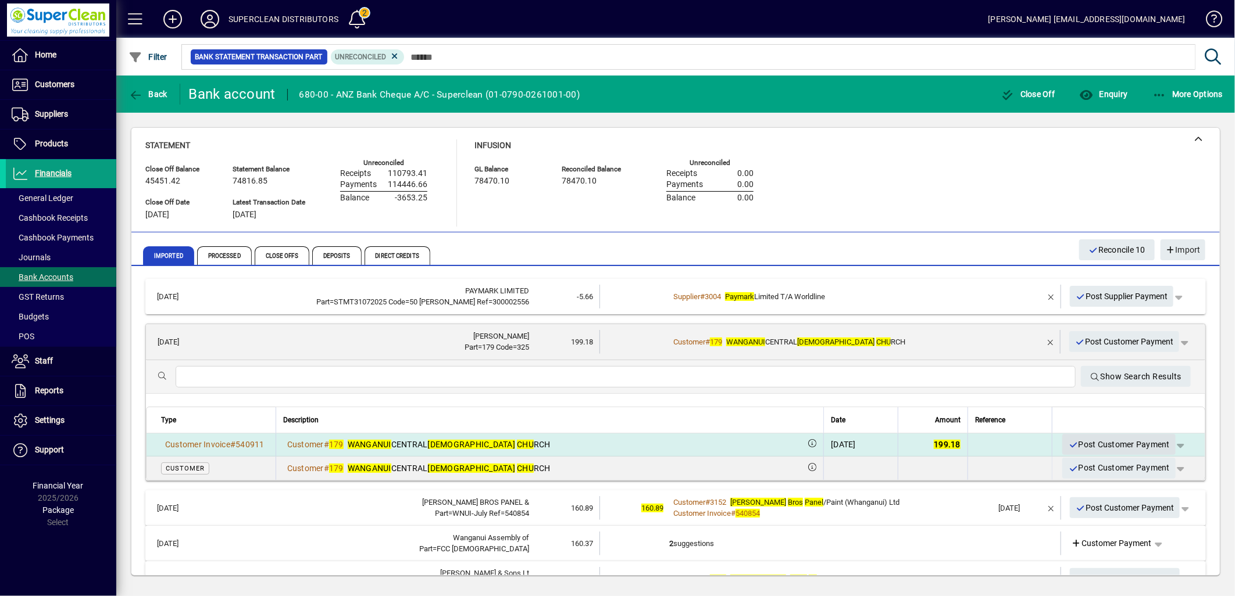
click at [1114, 445] on span "Post Customer Payment" at bounding box center [1119, 444] width 102 height 19
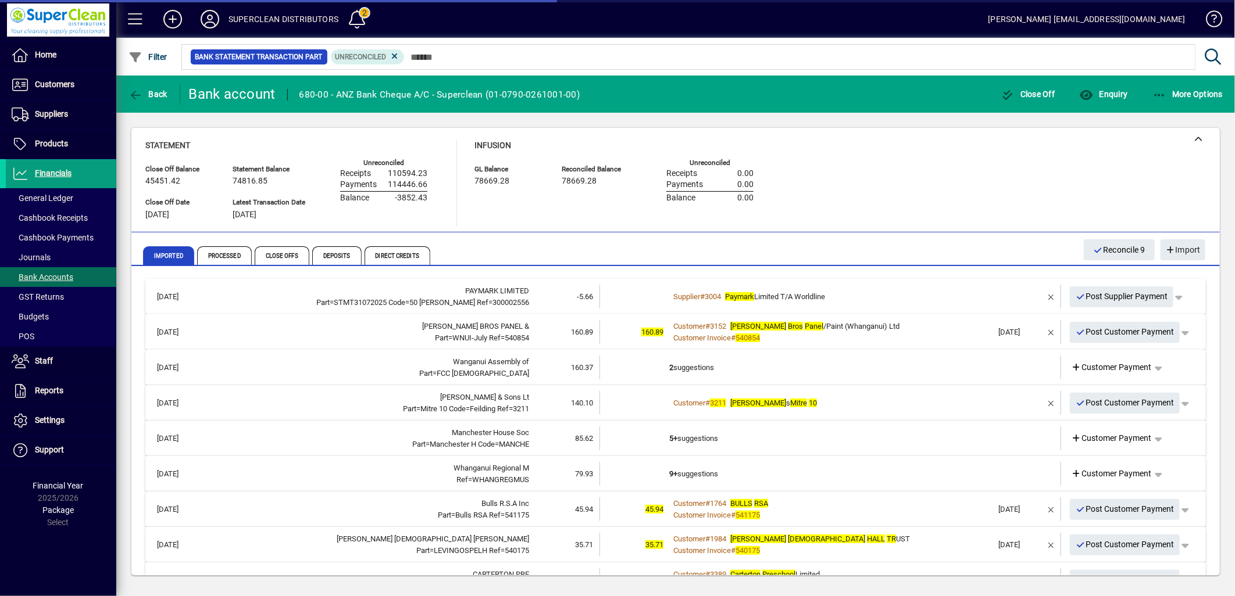
click at [917, 335] on div "Customer Invoice # 540854" at bounding box center [831, 339] width 324 height 12
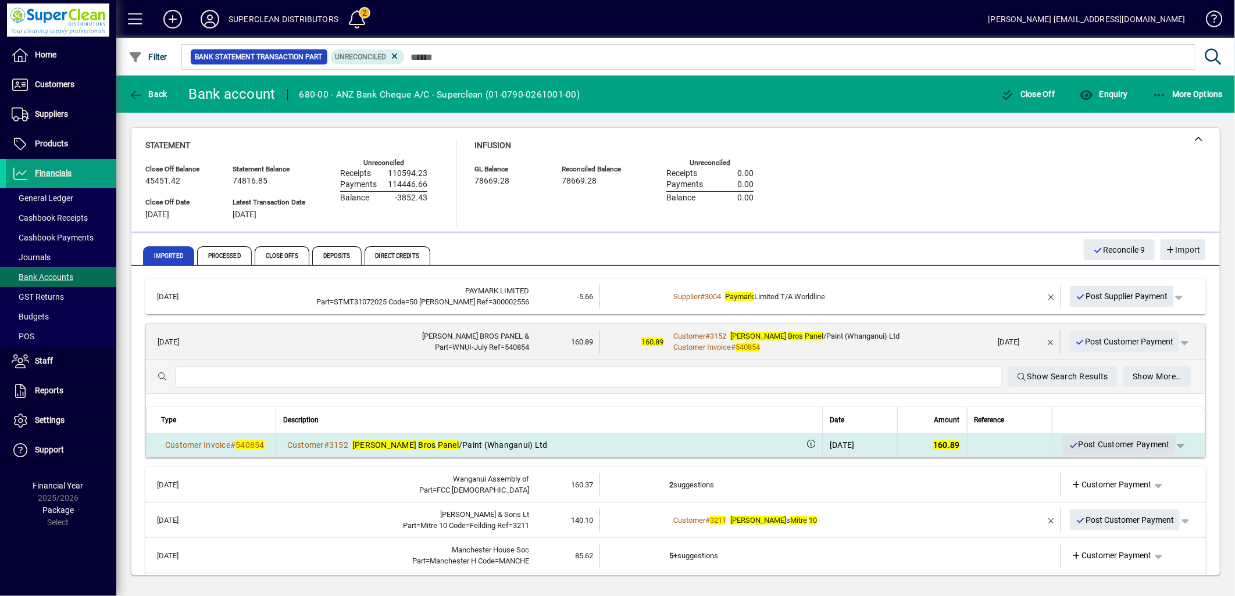
click at [1109, 442] on span "Post Customer Payment" at bounding box center [1119, 444] width 102 height 19
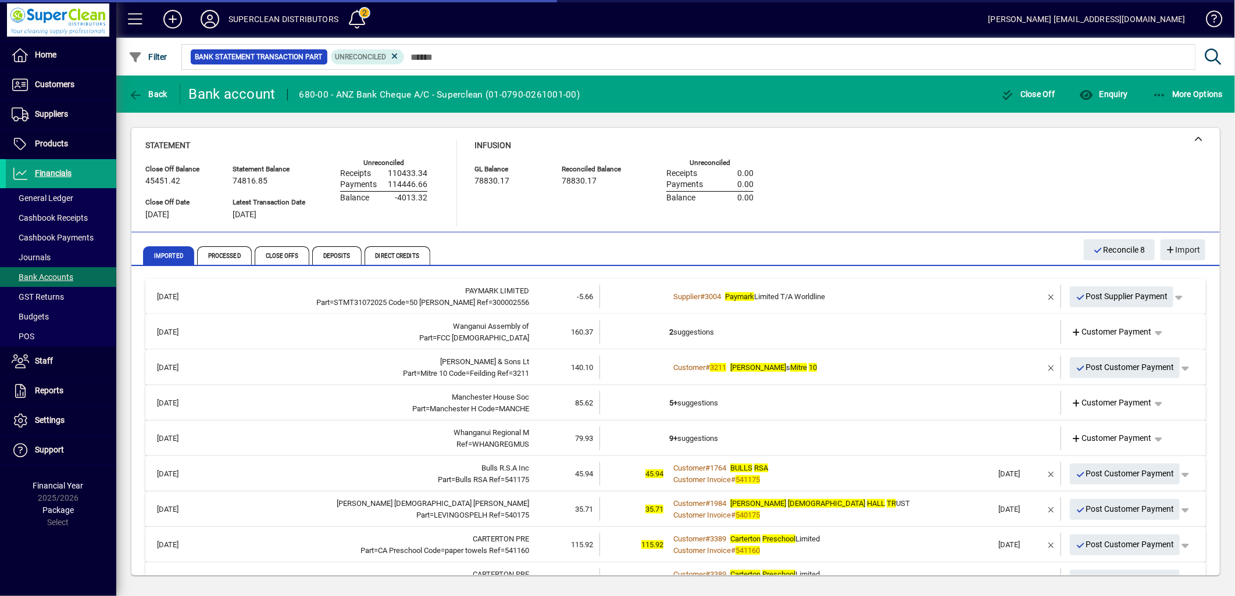
click at [705, 335] on td "2 suggestions" at bounding box center [831, 332] width 324 height 24
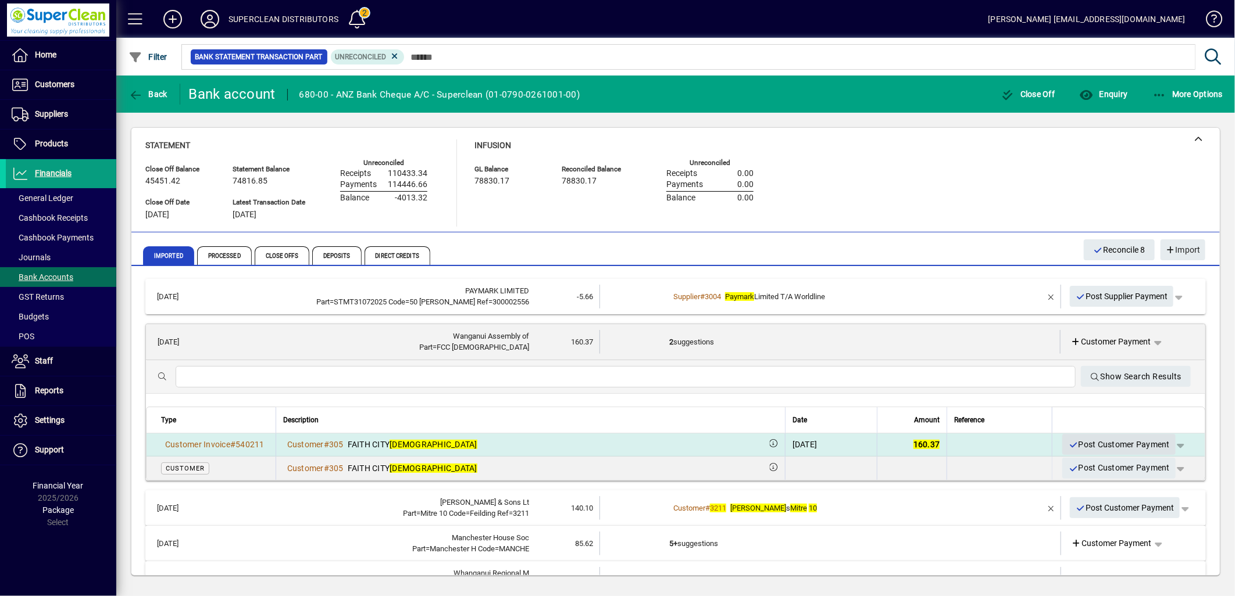
click at [1099, 446] on span "Post Customer Payment" at bounding box center [1119, 444] width 102 height 19
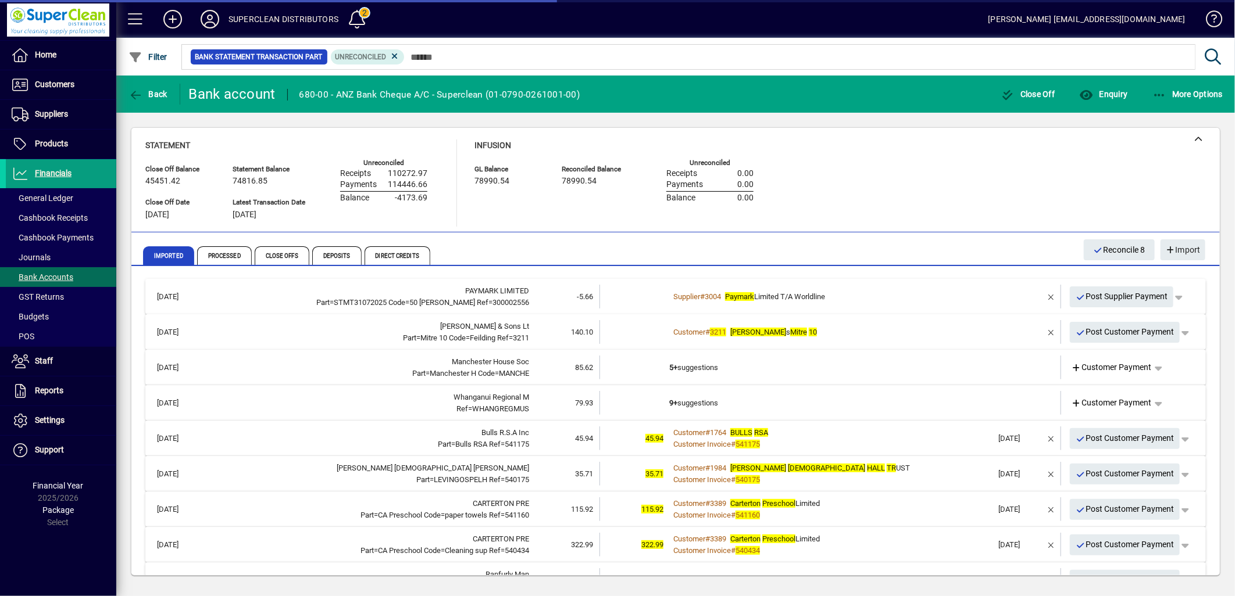
click at [838, 341] on td "Customer # 3211 [PERSON_NAME] s Mitre 10" at bounding box center [831, 332] width 324 height 24
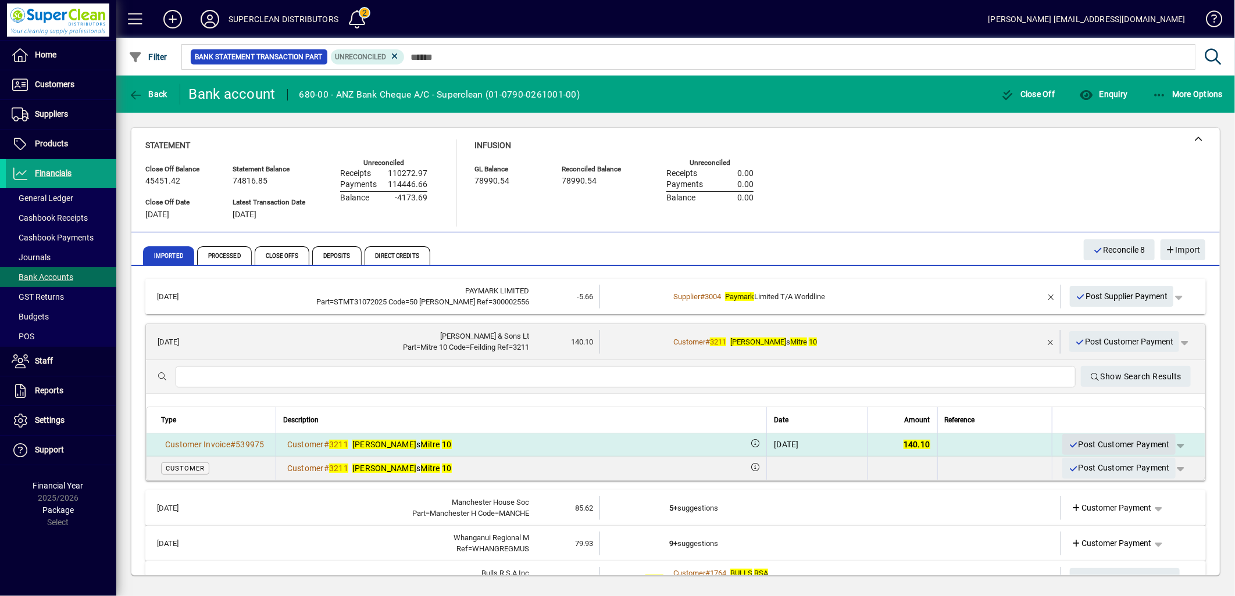
click at [1135, 443] on span "Post Customer Payment" at bounding box center [1119, 444] width 102 height 19
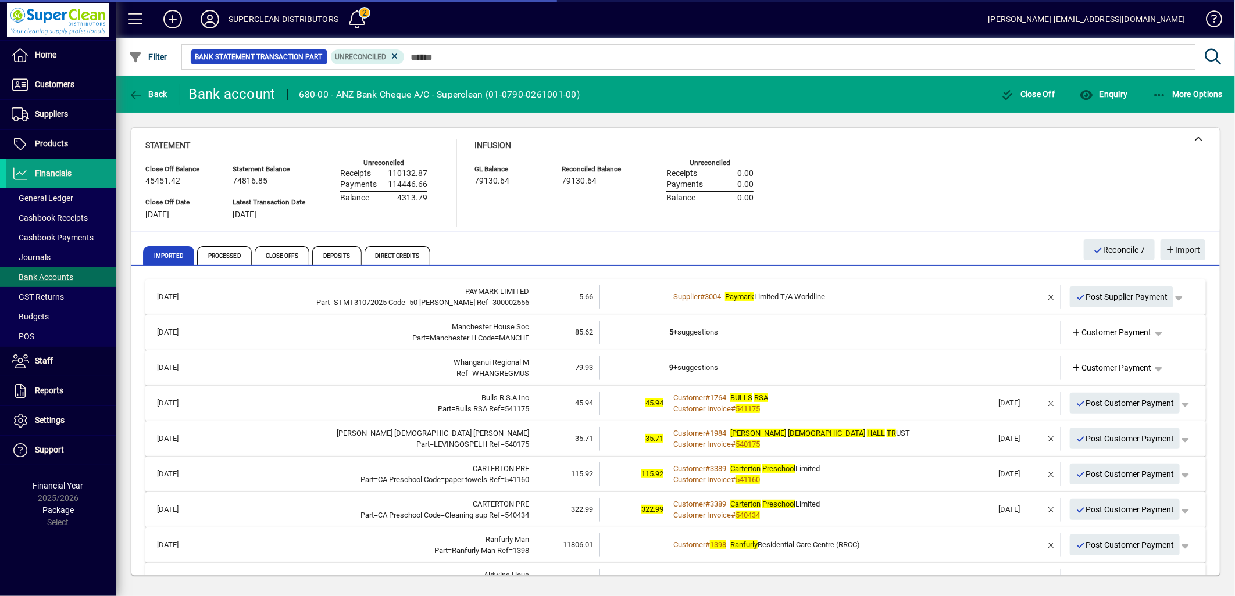
click at [694, 332] on td "5+ suggestions" at bounding box center [831, 333] width 324 height 24
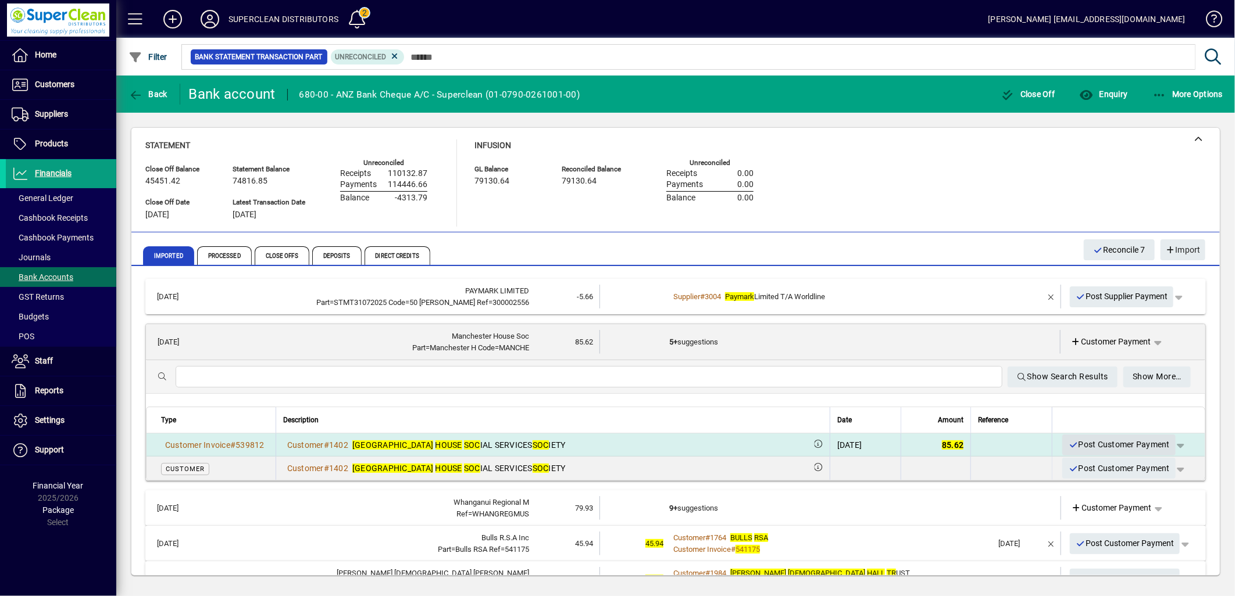
click at [1109, 446] on span "Post Customer Payment" at bounding box center [1119, 444] width 102 height 19
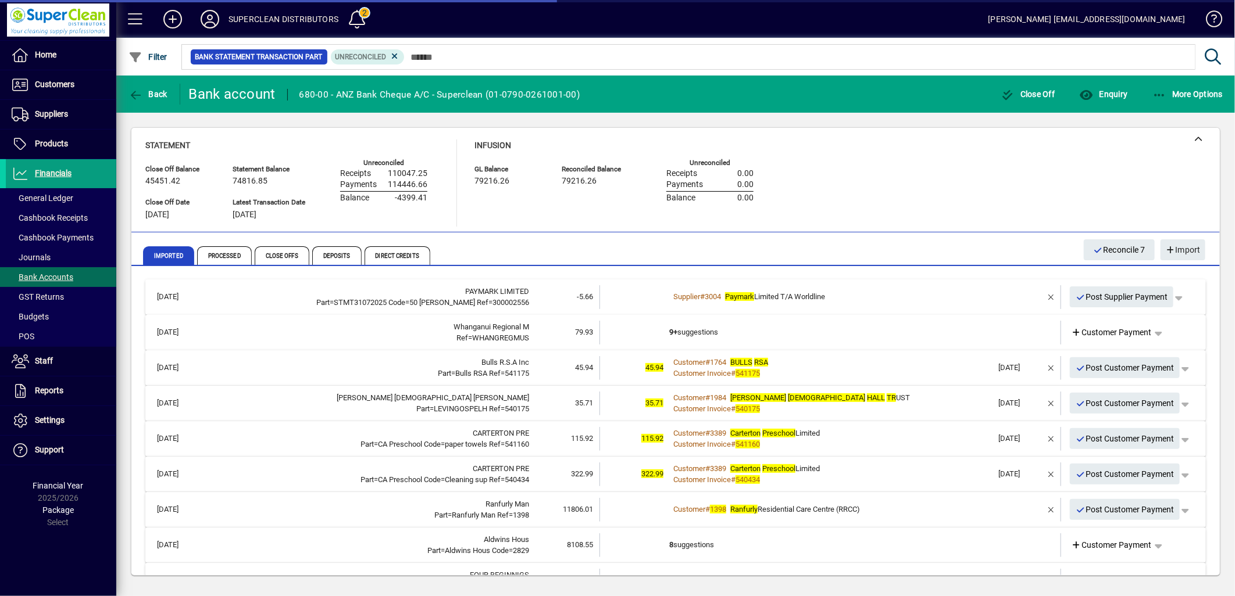
click at [719, 329] on td "9+ suggestions" at bounding box center [831, 333] width 324 height 24
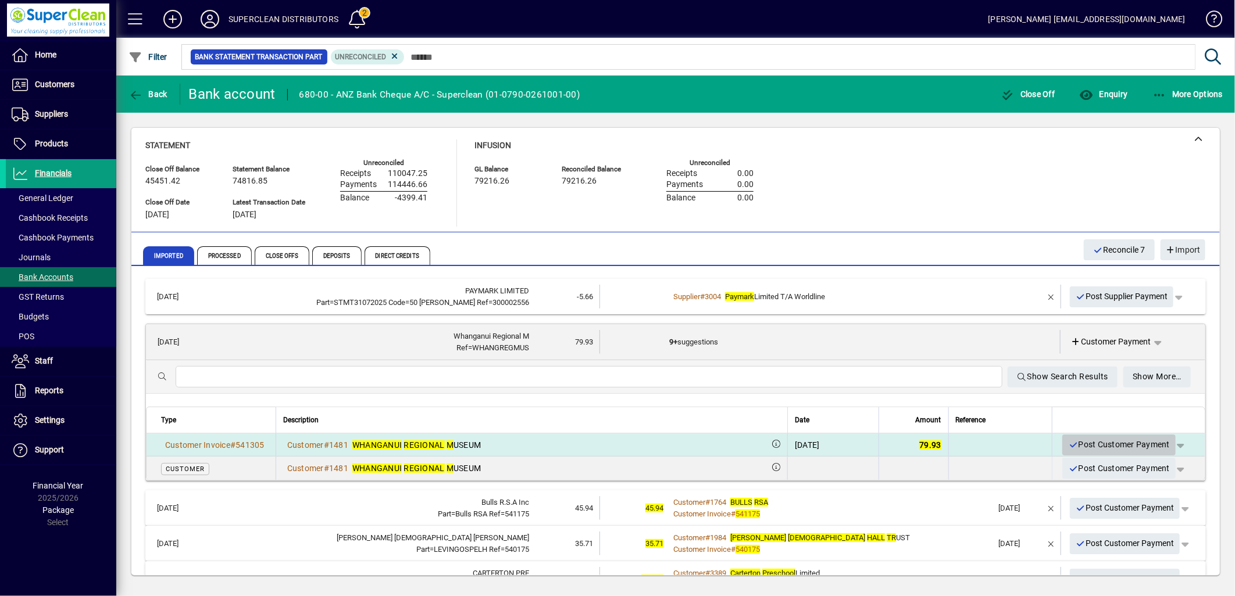
click at [1102, 448] on span "Post Customer Payment" at bounding box center [1119, 444] width 102 height 19
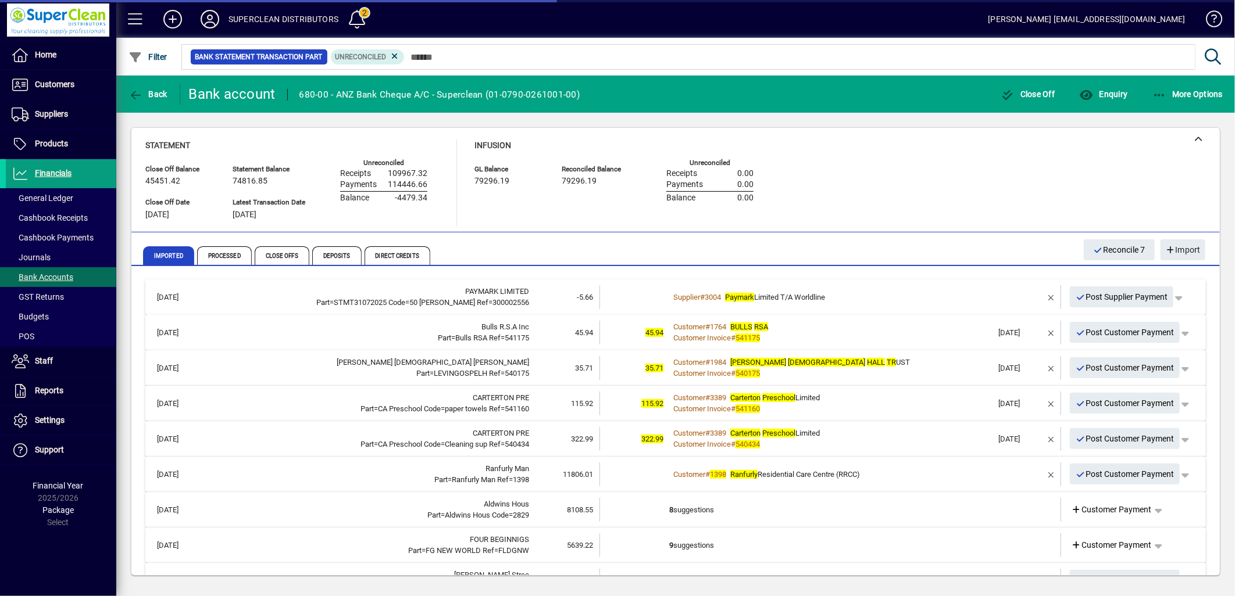
click at [836, 333] on div "Customer Invoice # 541175" at bounding box center [831, 339] width 324 height 12
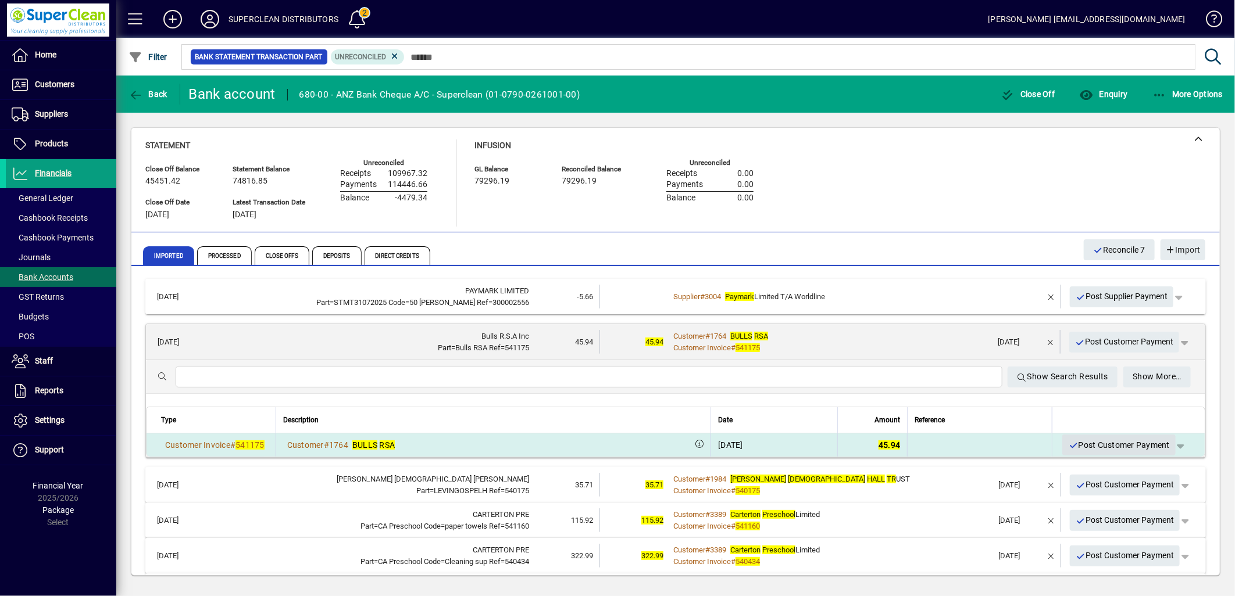
click at [1107, 448] on span "Post Customer Payment" at bounding box center [1119, 445] width 102 height 19
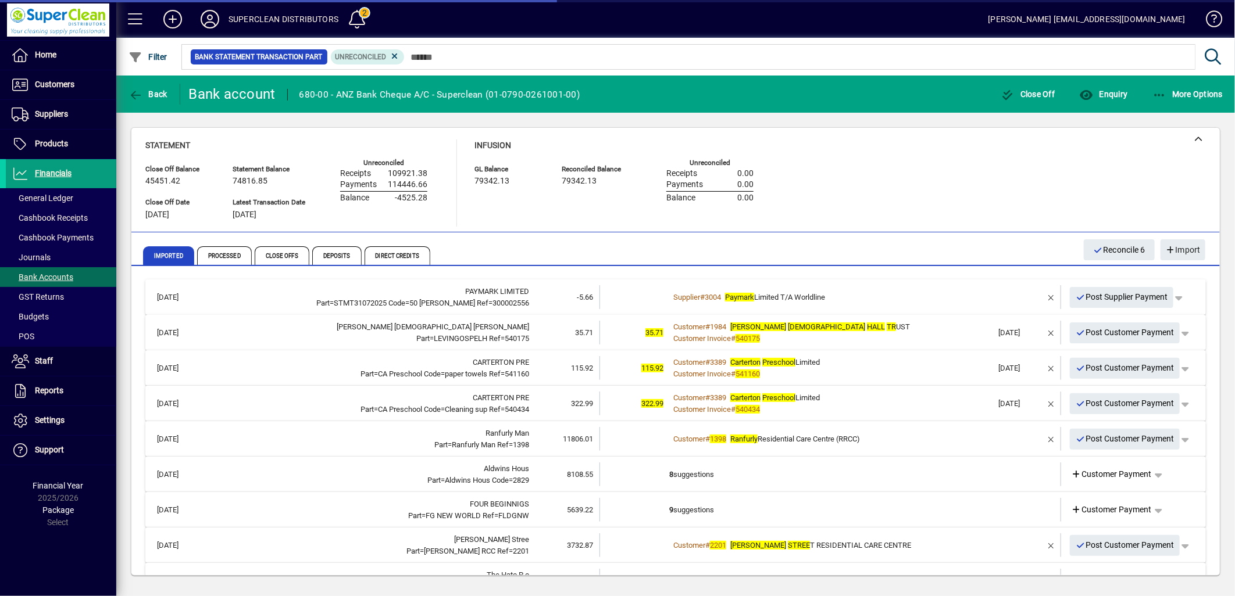
click at [880, 323] on div "Customer # 1984 [PERSON_NAME] [DEMOGRAPHIC_DATA] [PERSON_NAME] UST" at bounding box center [831, 327] width 324 height 12
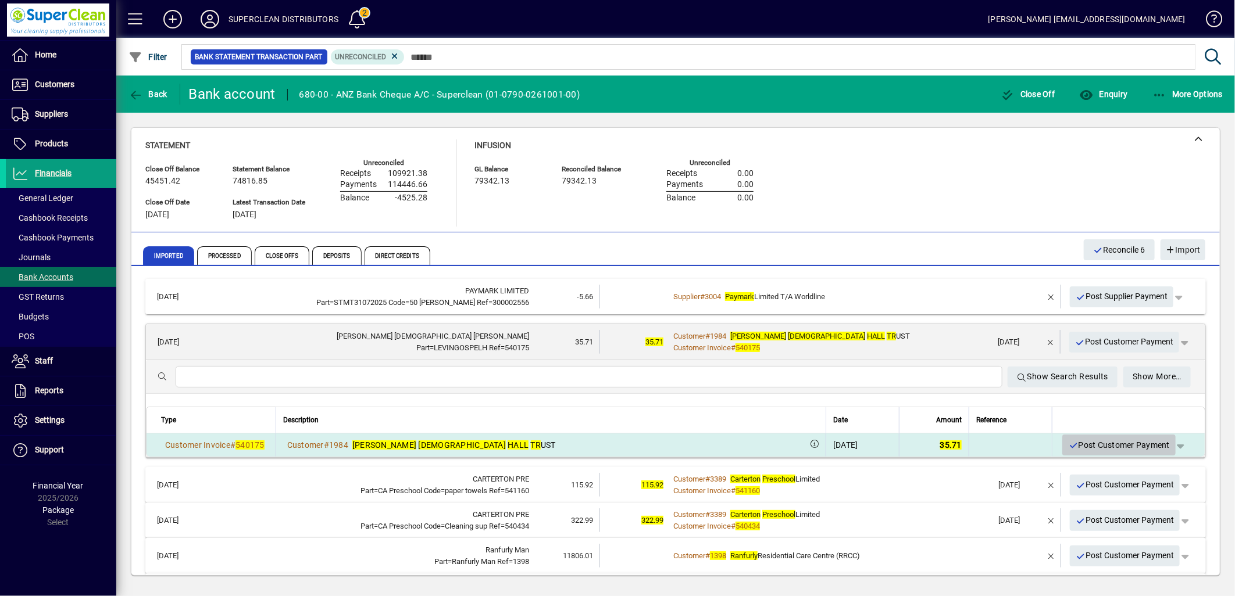
click at [1114, 449] on span "Post Customer Payment" at bounding box center [1119, 445] width 102 height 19
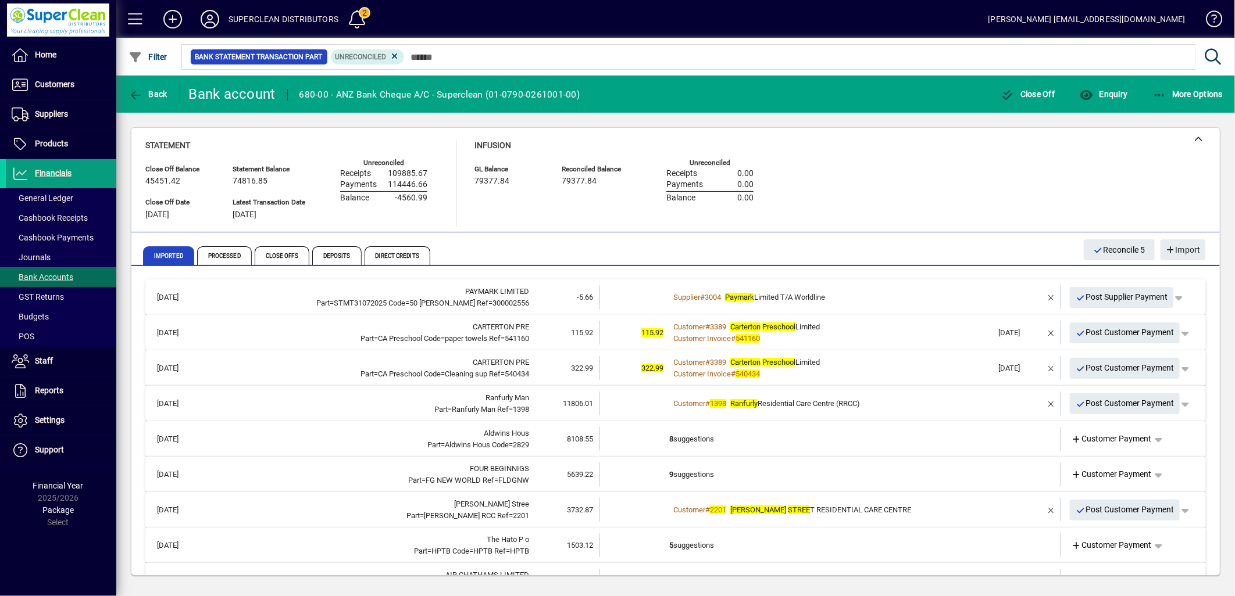
click at [897, 335] on div "Customer Invoice # 541160" at bounding box center [831, 339] width 324 height 12
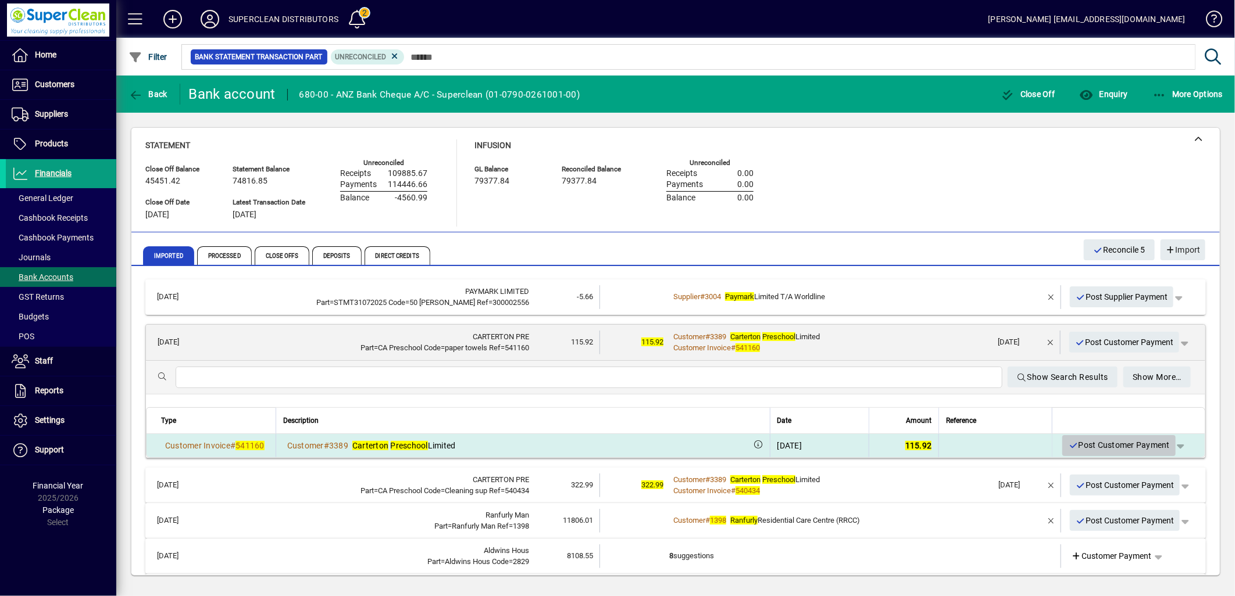
click at [1117, 450] on span "Post Customer Payment" at bounding box center [1119, 445] width 102 height 19
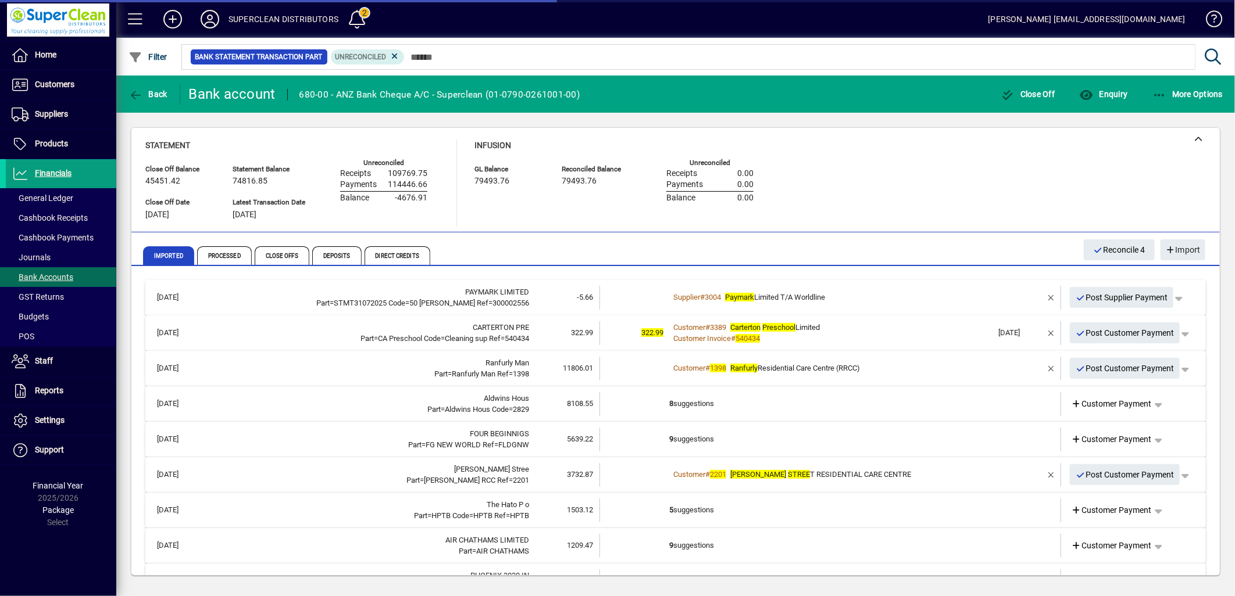
click at [862, 330] on div "Customer # 3389 Carterton Preschool Limited" at bounding box center [831, 328] width 324 height 12
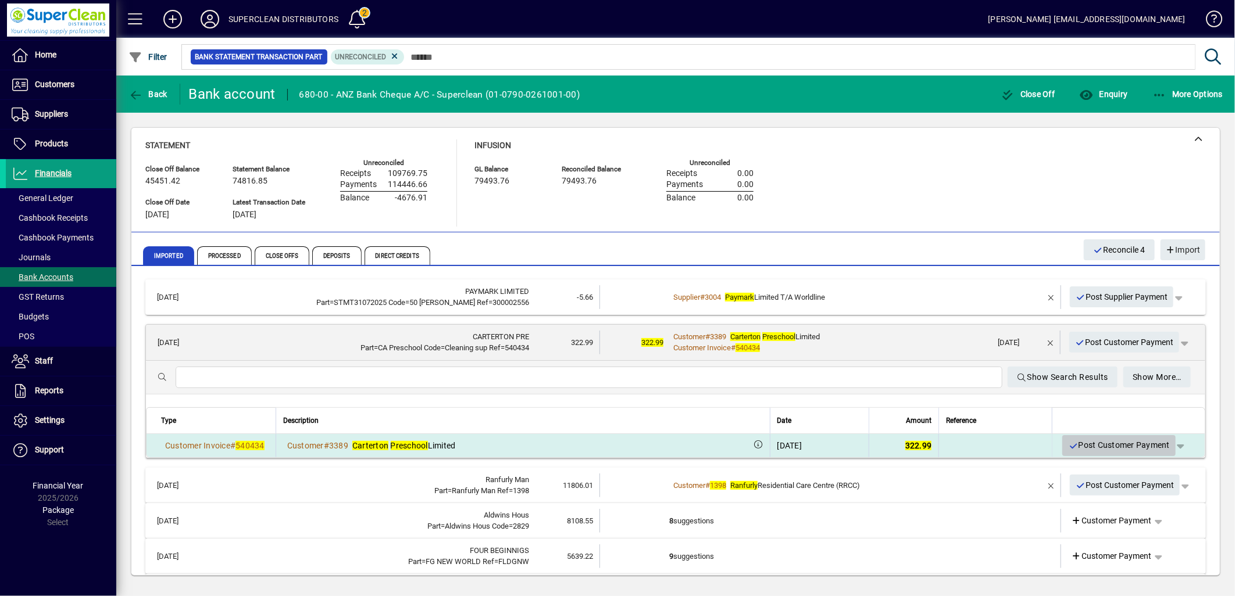
click at [1102, 442] on span "Post Customer Payment" at bounding box center [1119, 445] width 102 height 19
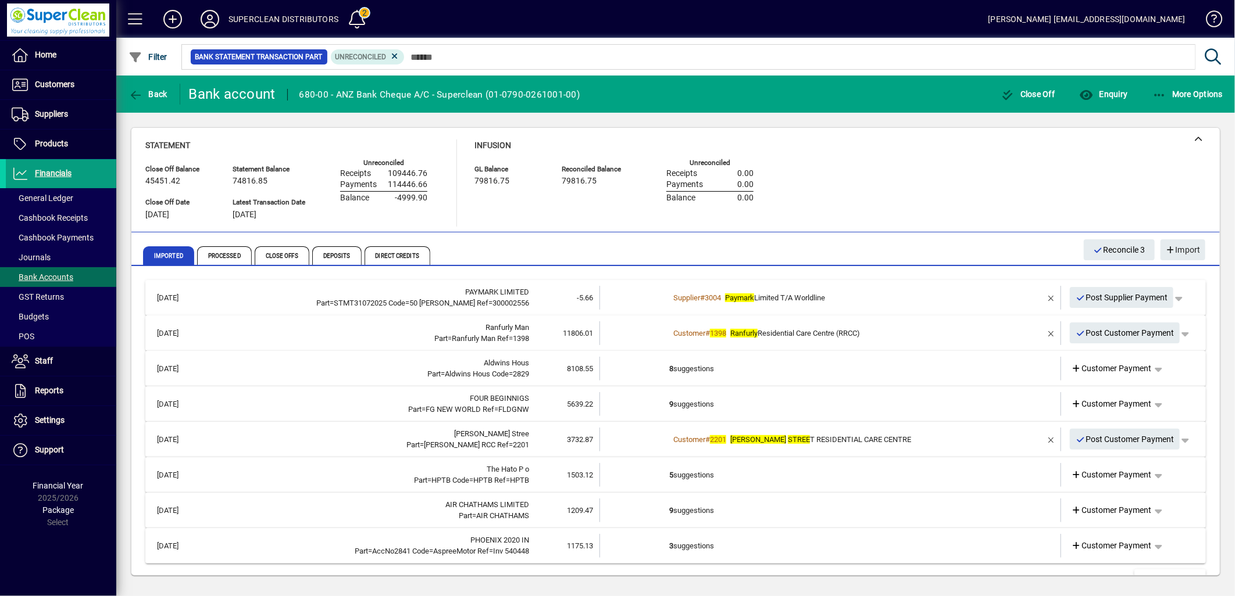
click at [841, 335] on span "Ranfurly Residential Care Centre (RRCC)" at bounding box center [795, 333] width 130 height 9
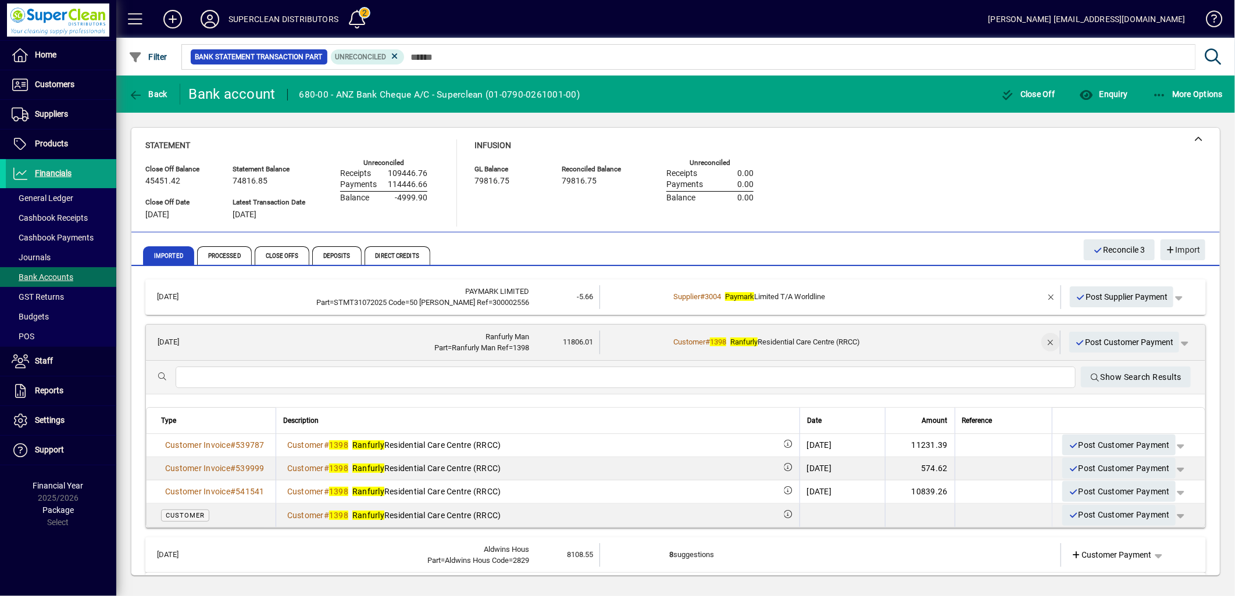
click at [1037, 342] on span "button" at bounding box center [1051, 342] width 28 height 28
click at [1102, 341] on span "Customer Payment" at bounding box center [1111, 343] width 80 height 12
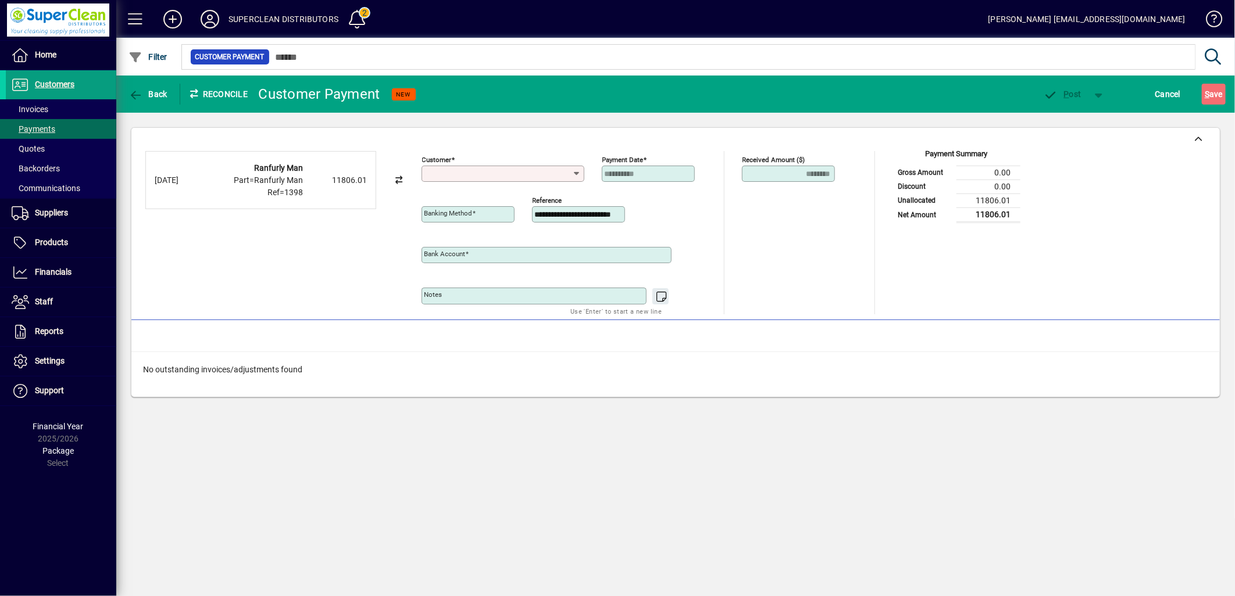
type input "**********"
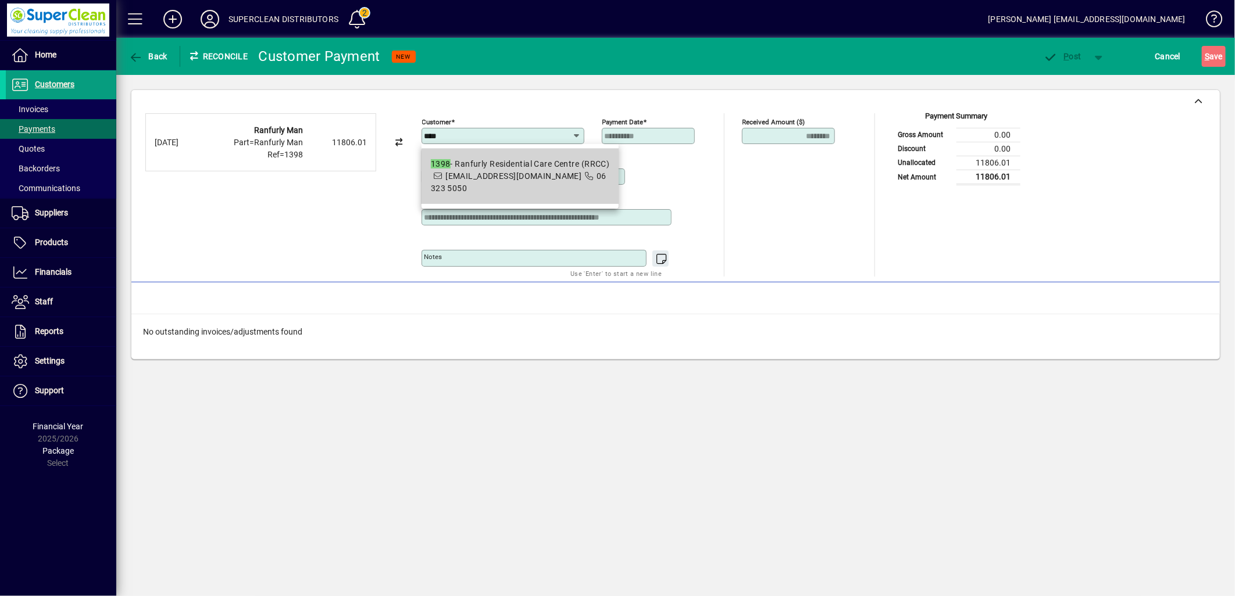
click at [570, 187] on span "1398 - Ranfurly Residential Care Centre (RRCC) [EMAIL_ADDRESS][DOMAIN_NAME] 06 …" at bounding box center [520, 176] width 179 height 37
type input "**********"
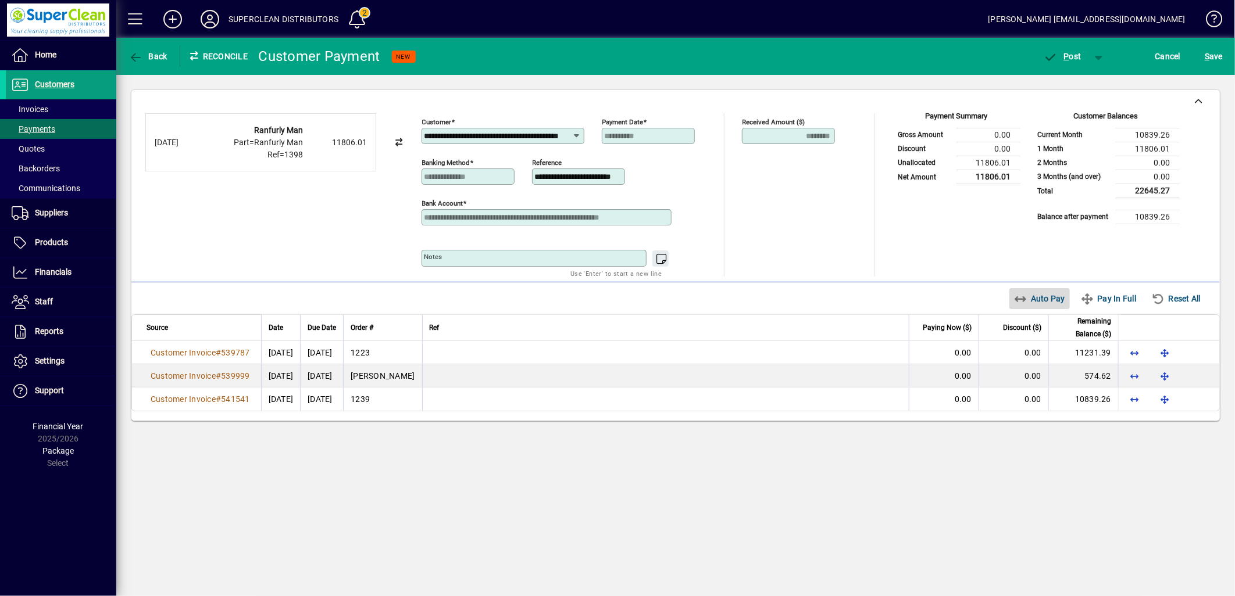
click at [1042, 303] on span "Auto Pay" at bounding box center [1040, 298] width 52 height 19
click at [1064, 62] on span "button" at bounding box center [1062, 56] width 49 height 28
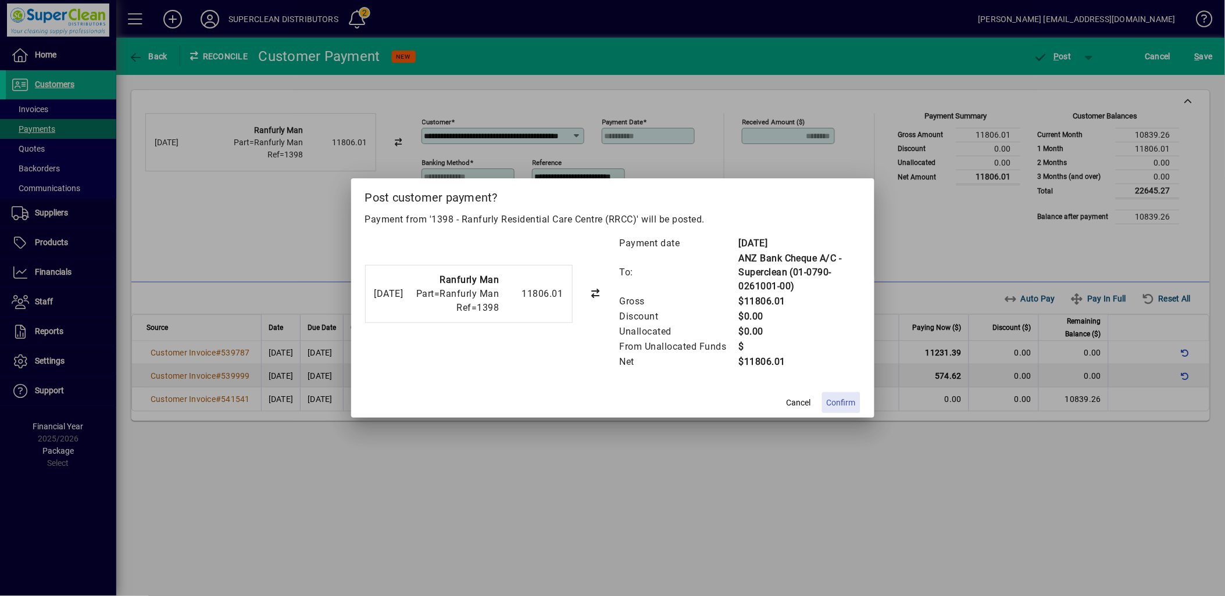
click at [832, 408] on span "Confirm" at bounding box center [841, 403] width 29 height 12
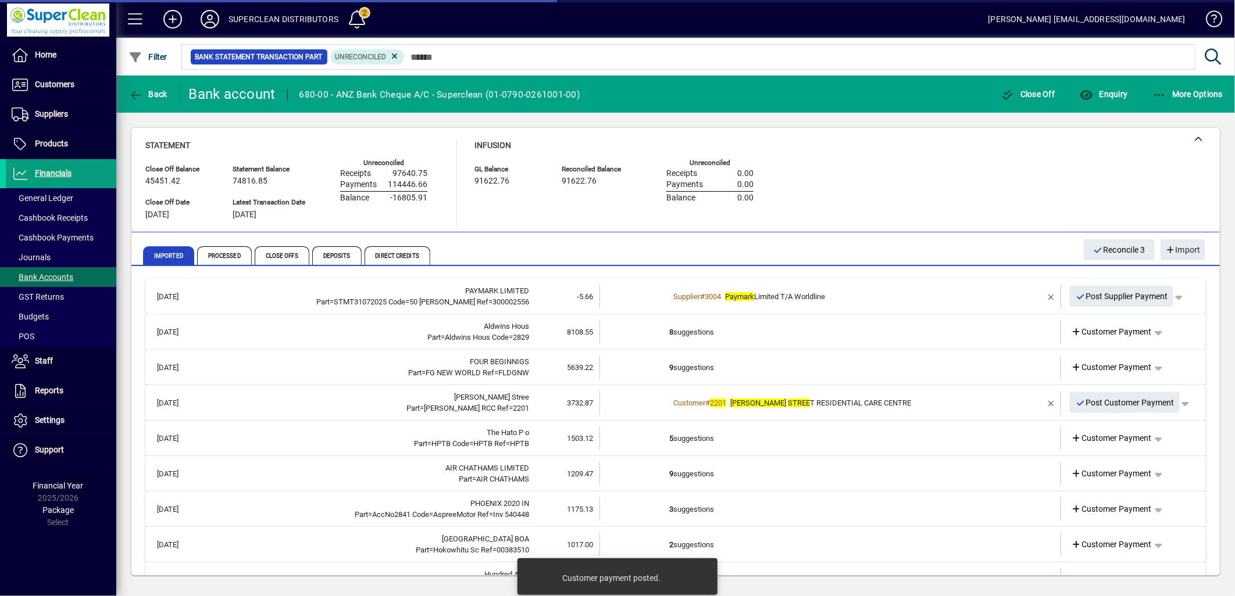
click at [720, 327] on td "8 suggestions" at bounding box center [831, 332] width 324 height 24
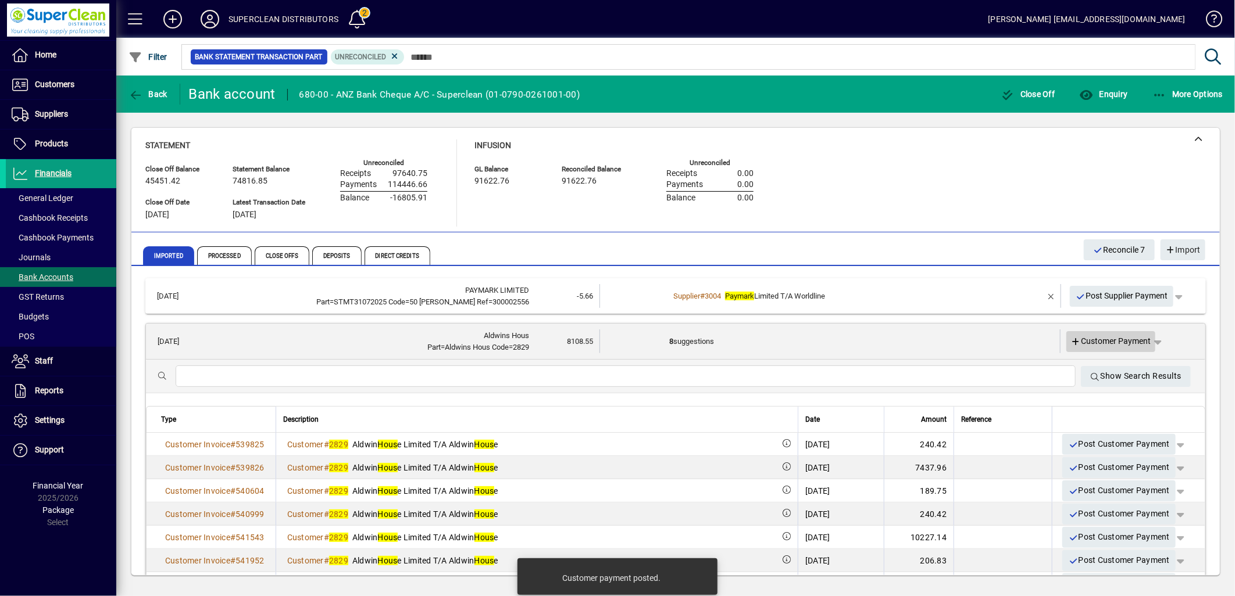
click at [1107, 341] on span "Customer Payment" at bounding box center [1111, 341] width 80 height 12
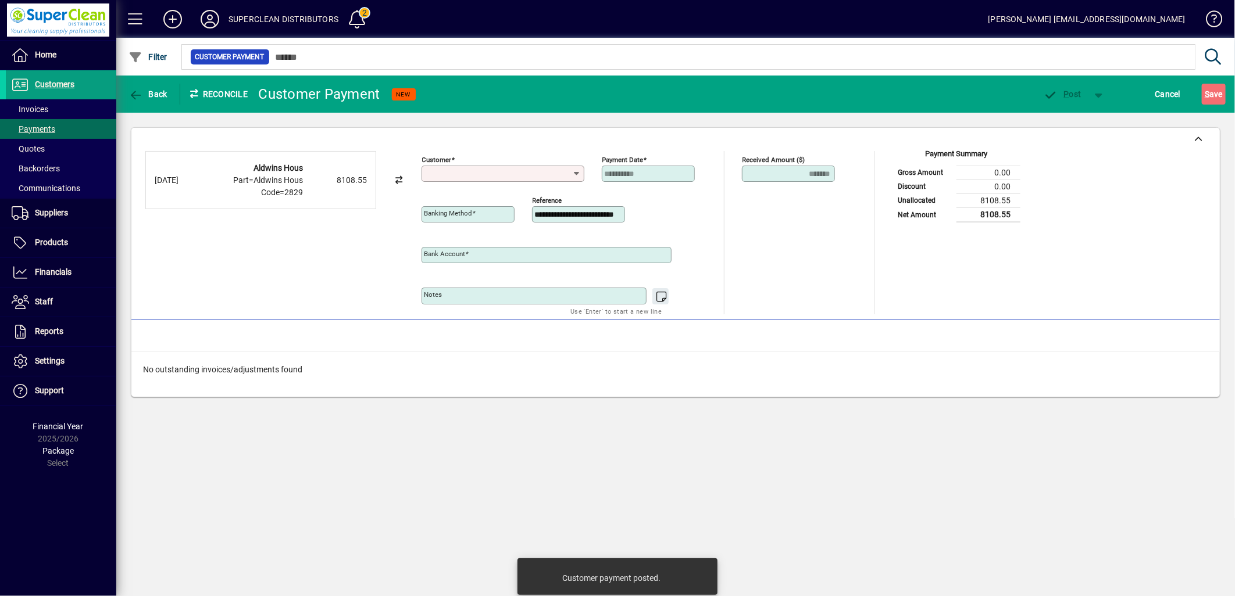
type input "**********"
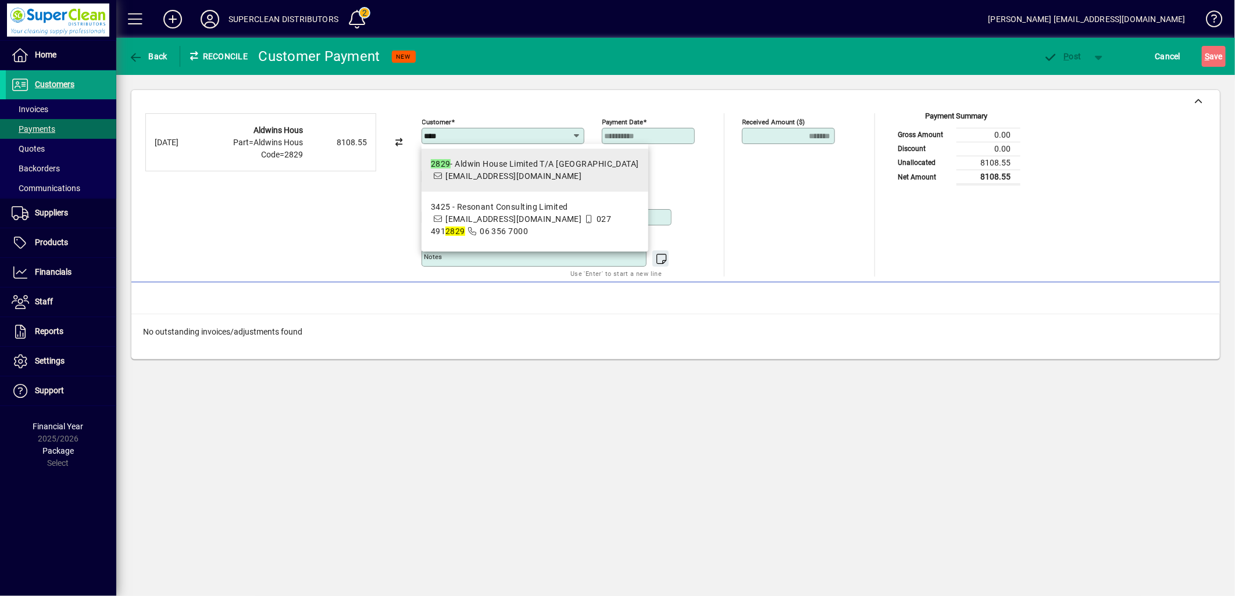
click at [527, 175] on span "[EMAIL_ADDRESS][DOMAIN_NAME]" at bounding box center [513, 175] width 136 height 9
type input "**********"
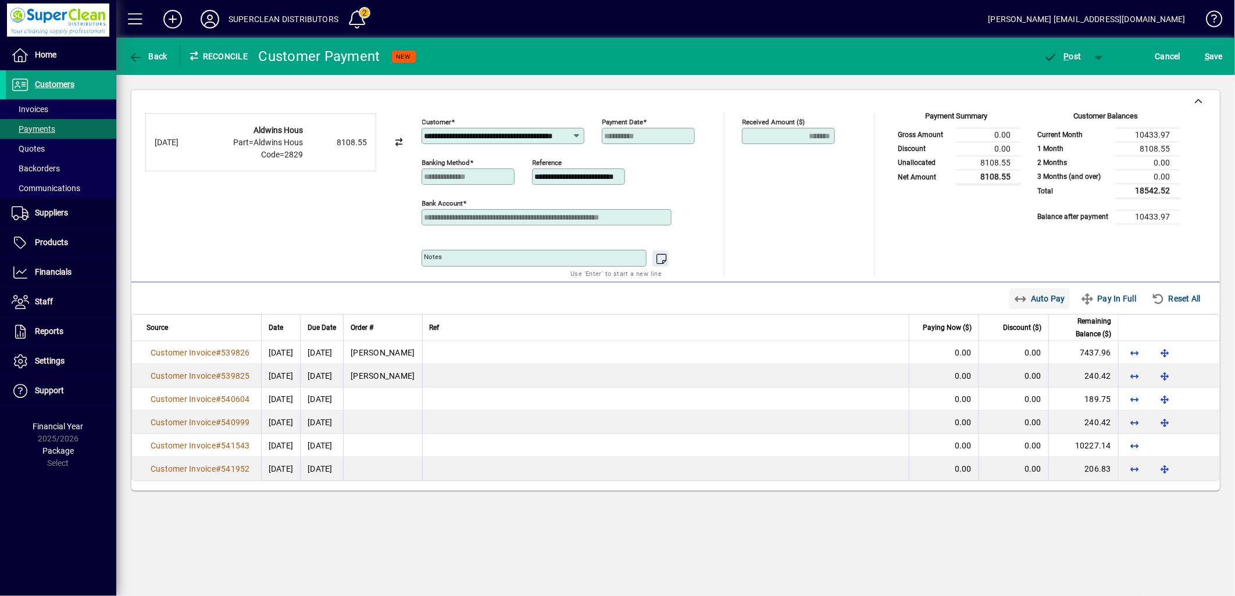
click at [1036, 294] on span "Auto Pay" at bounding box center [1040, 298] width 52 height 19
click at [1061, 64] on span "button" at bounding box center [1062, 56] width 49 height 28
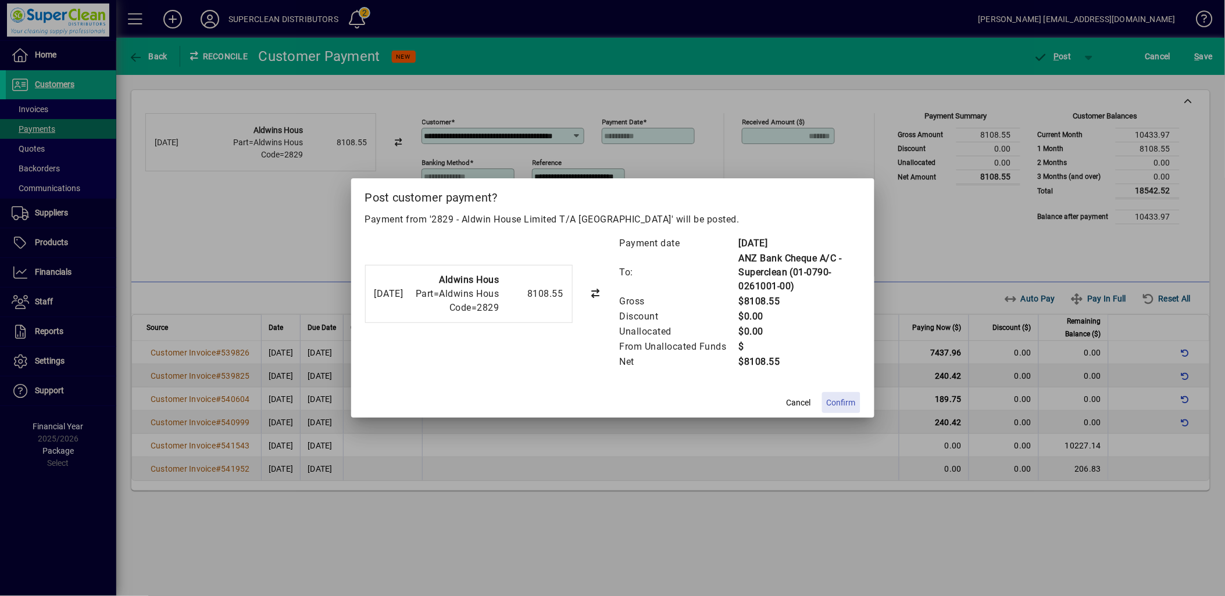
click at [842, 402] on span "Confirm" at bounding box center [841, 403] width 29 height 12
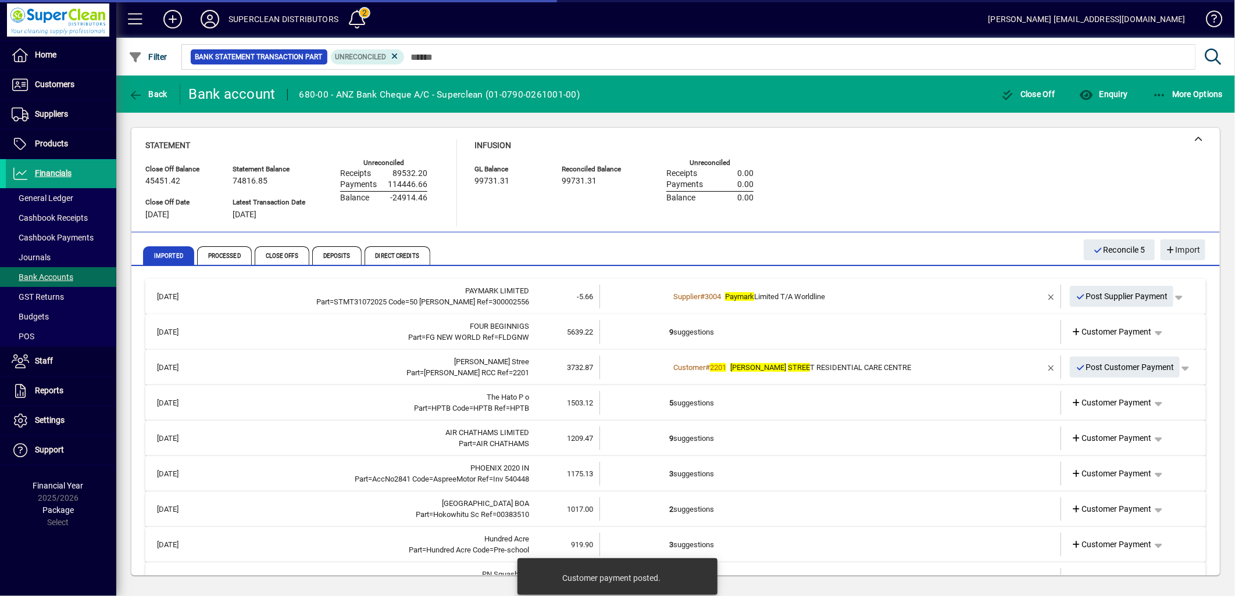
click at [787, 327] on td "9 suggestions" at bounding box center [831, 332] width 324 height 24
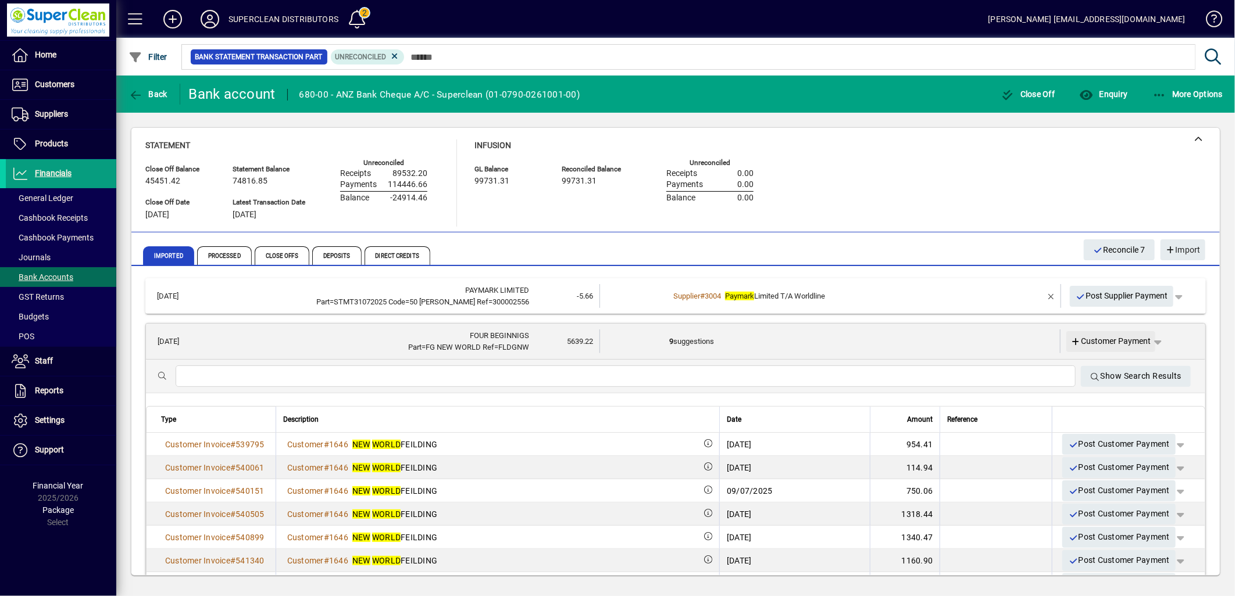
click at [1091, 337] on span "Customer Payment" at bounding box center [1111, 341] width 80 height 12
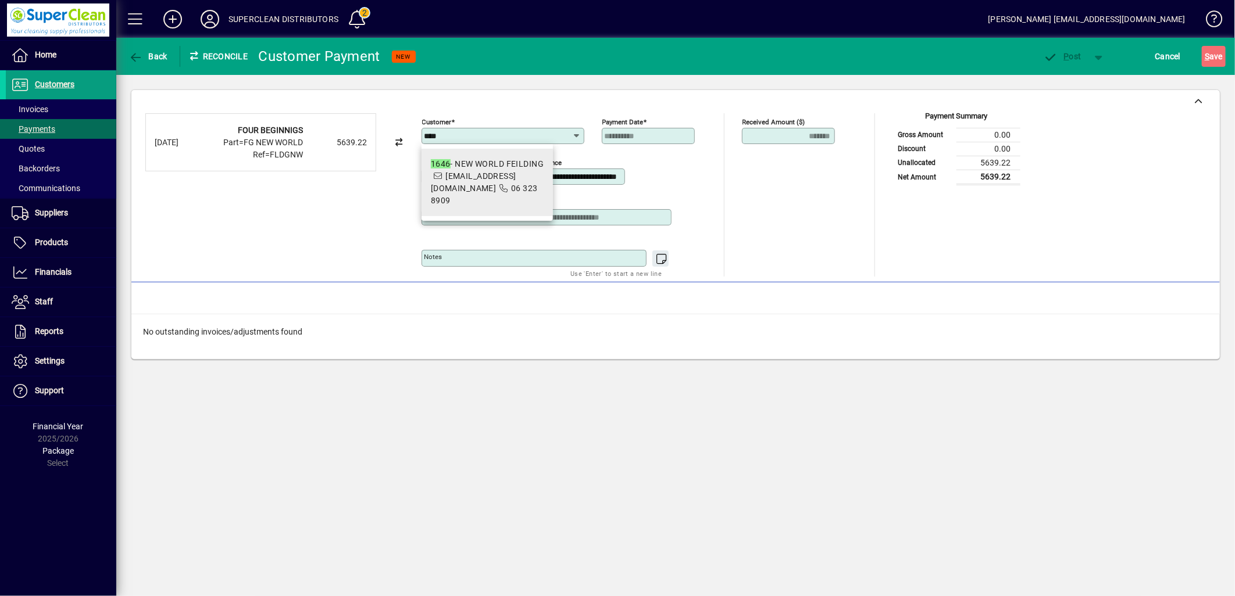
click at [477, 177] on span "1646 - NEW WORLD FEILDING [EMAIL_ADDRESS][DOMAIN_NAME] 06 323 8909" at bounding box center [487, 182] width 113 height 49
type input "**********"
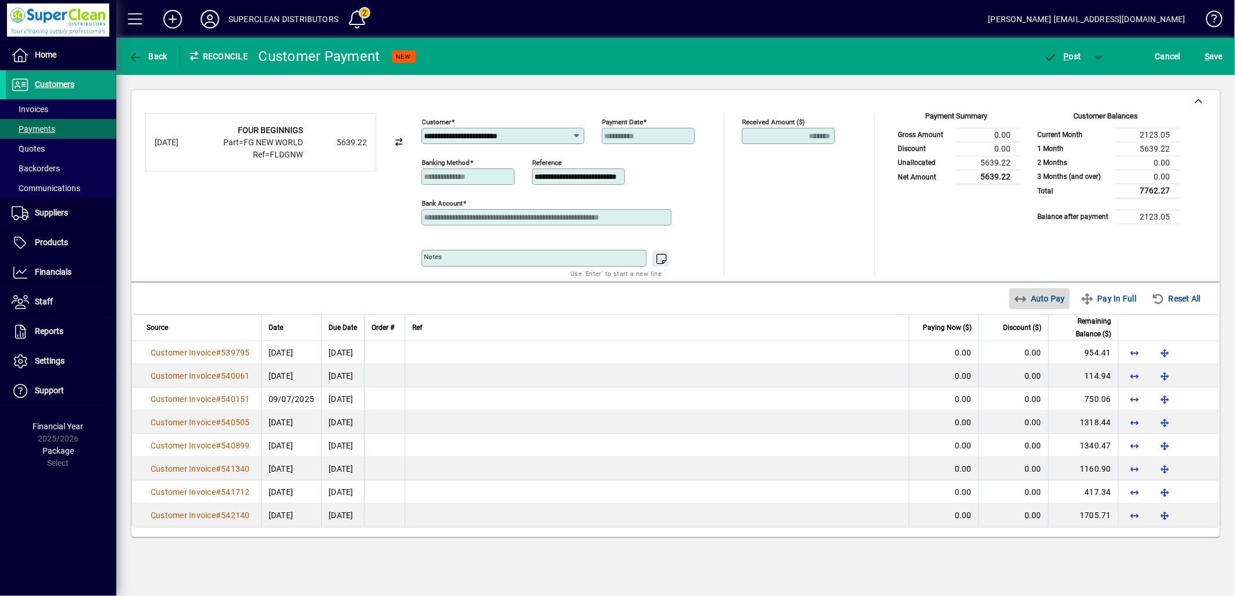
click at [1045, 308] on span "Auto Pay" at bounding box center [1040, 298] width 52 height 19
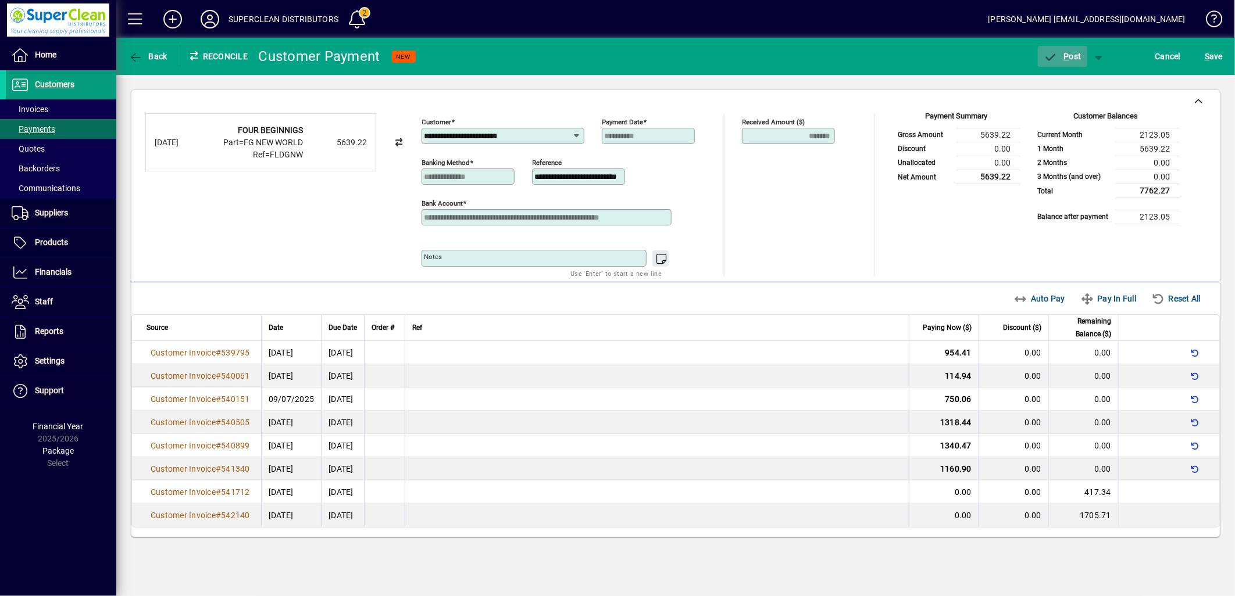
click at [1076, 65] on span "button" at bounding box center [1062, 56] width 49 height 28
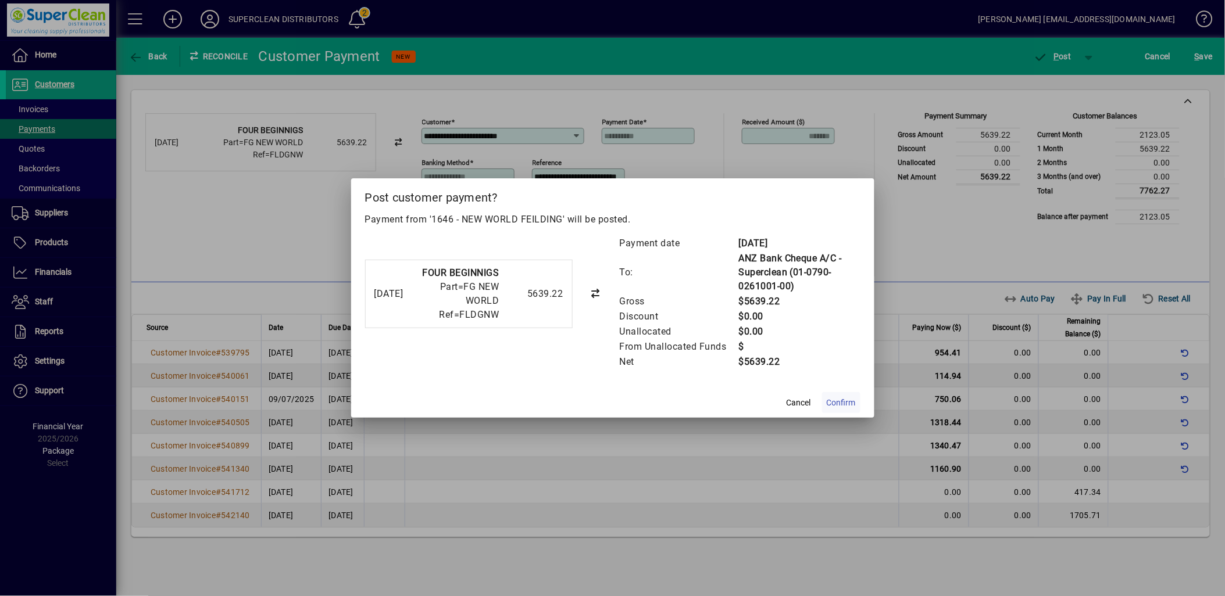
click at [852, 403] on span "Confirm" at bounding box center [841, 403] width 29 height 12
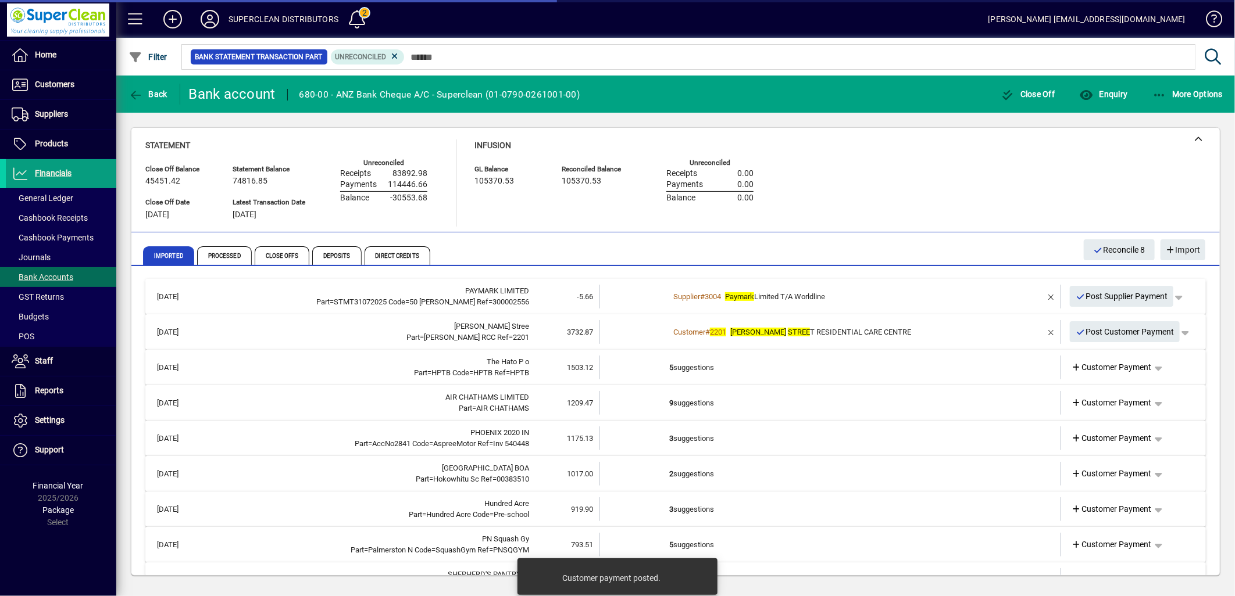
click at [890, 335] on div "Customer # 2201 [PERSON_NAME] STREE T RESIDENTIAL CARE CENTRE" at bounding box center [831, 333] width 324 height 12
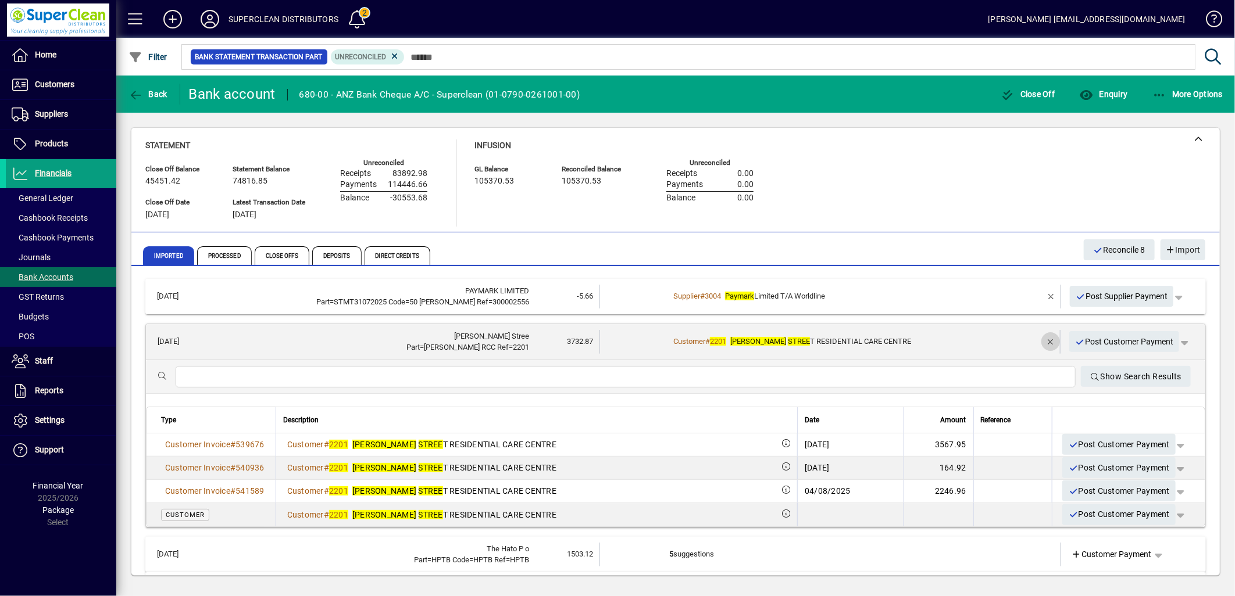
click at [1041, 339] on span "button" at bounding box center [1051, 342] width 28 height 28
click at [1088, 339] on span "Customer Payment" at bounding box center [1111, 342] width 80 height 12
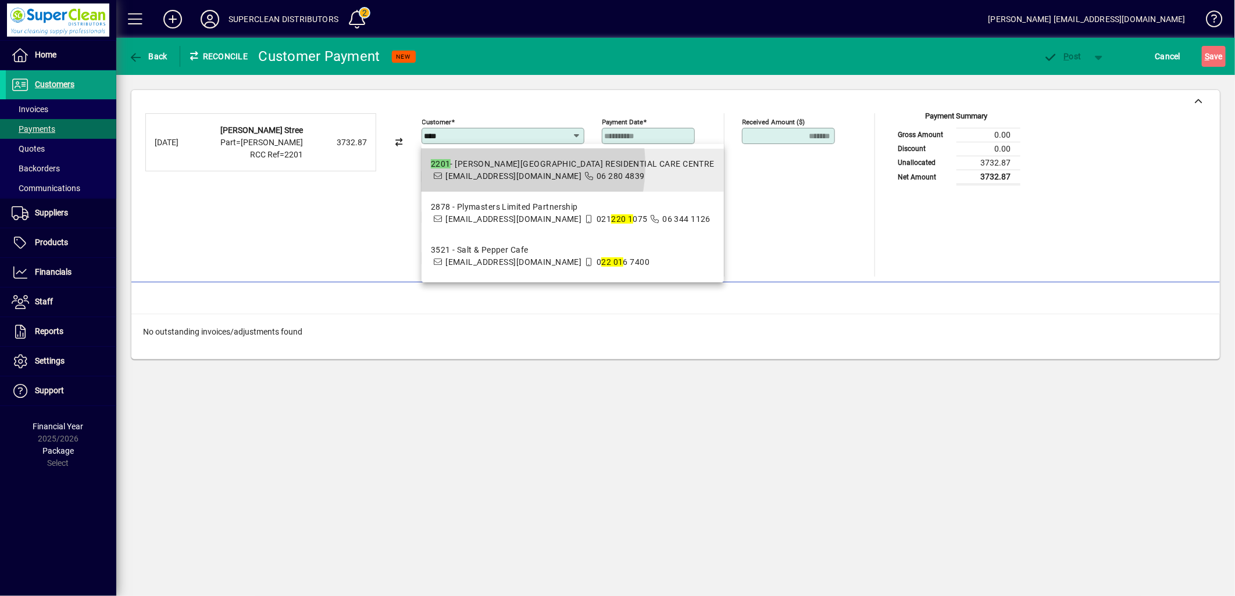
click at [486, 166] on div "[STREET_ADDRESS][PERSON_NAME][GEOGRAPHIC_DATA]" at bounding box center [573, 164] width 284 height 12
type input "**********"
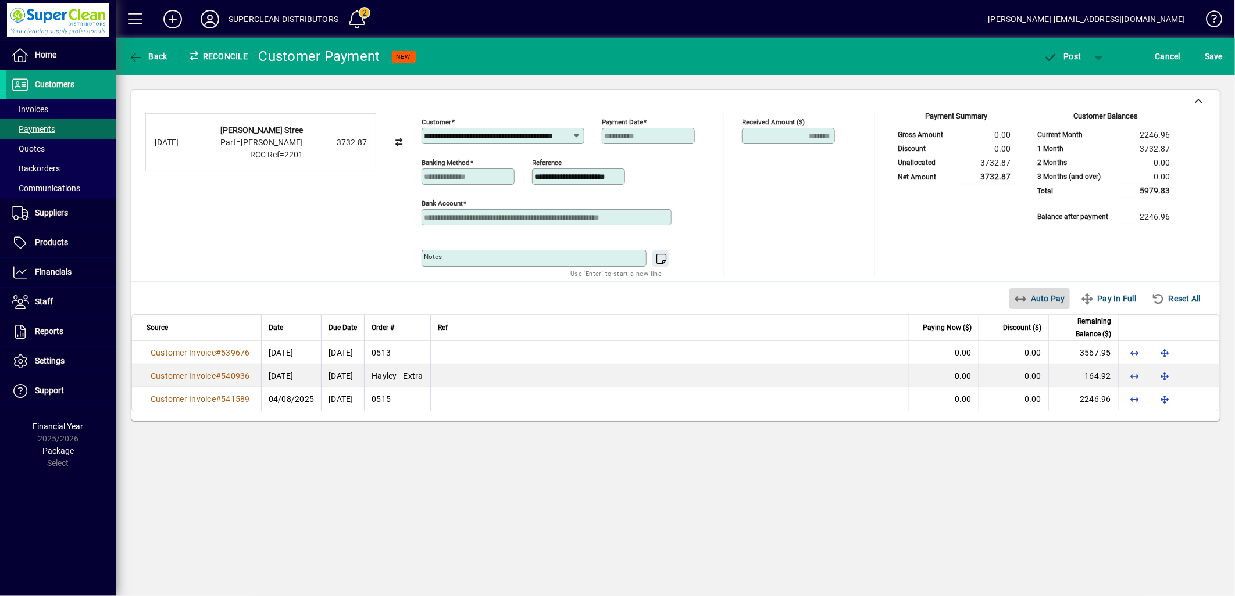
click at [1038, 308] on span "Auto Pay" at bounding box center [1040, 298] width 52 height 19
click at [1073, 61] on span "button" at bounding box center [1062, 56] width 49 height 28
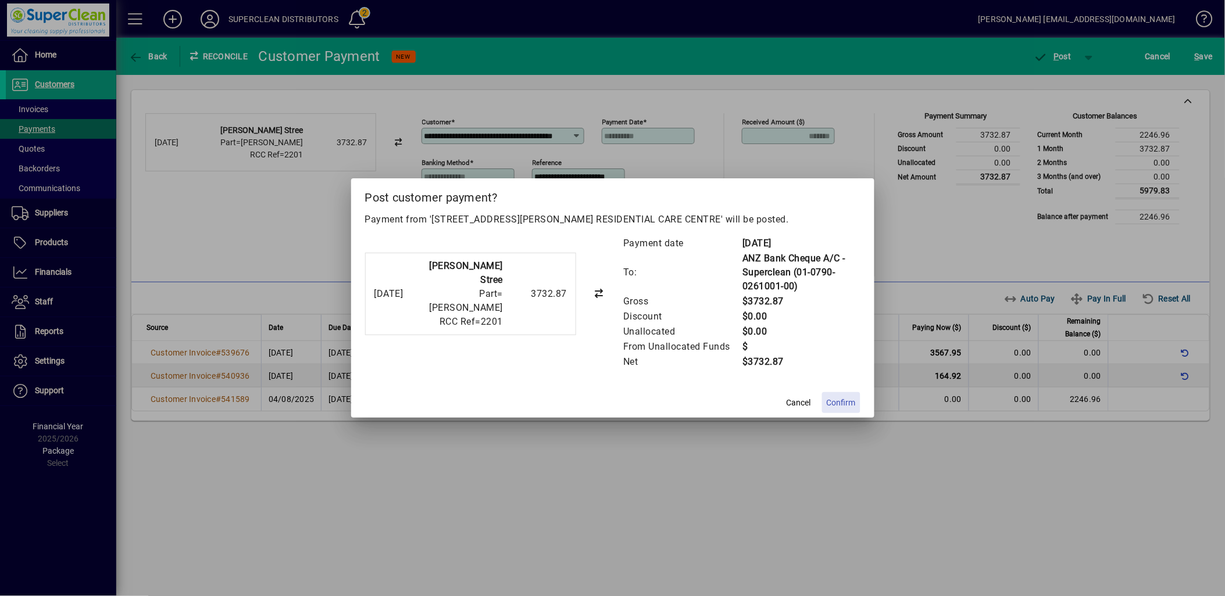
click at [839, 403] on span "Confirm" at bounding box center [841, 403] width 29 height 12
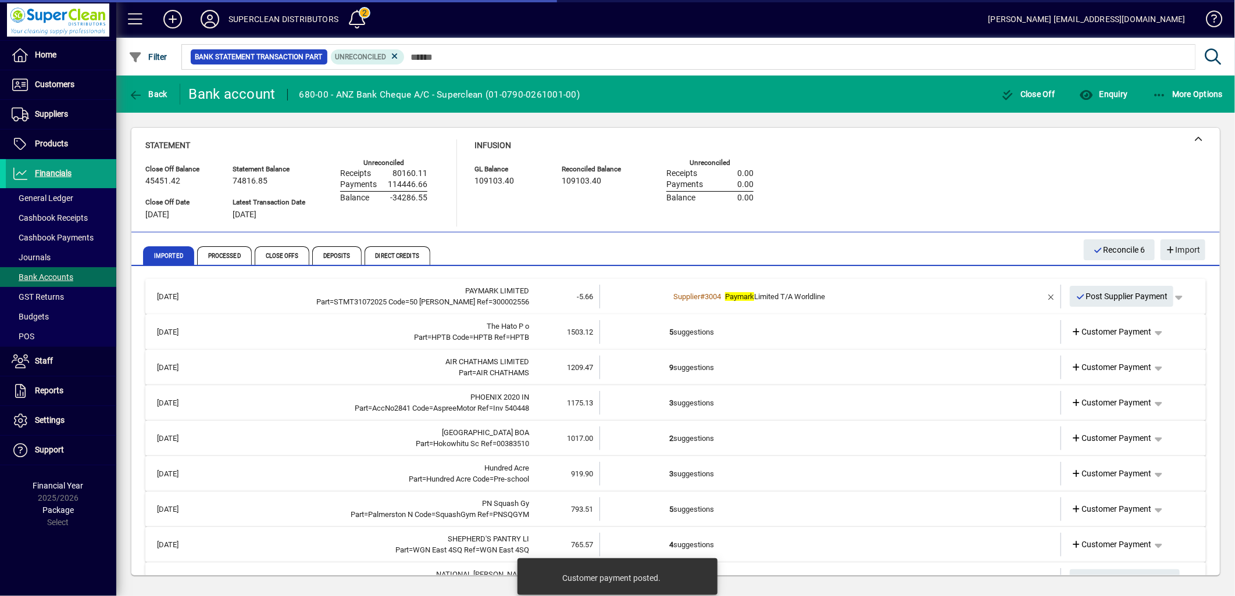
click at [696, 333] on td "5 suggestions" at bounding box center [831, 332] width 324 height 24
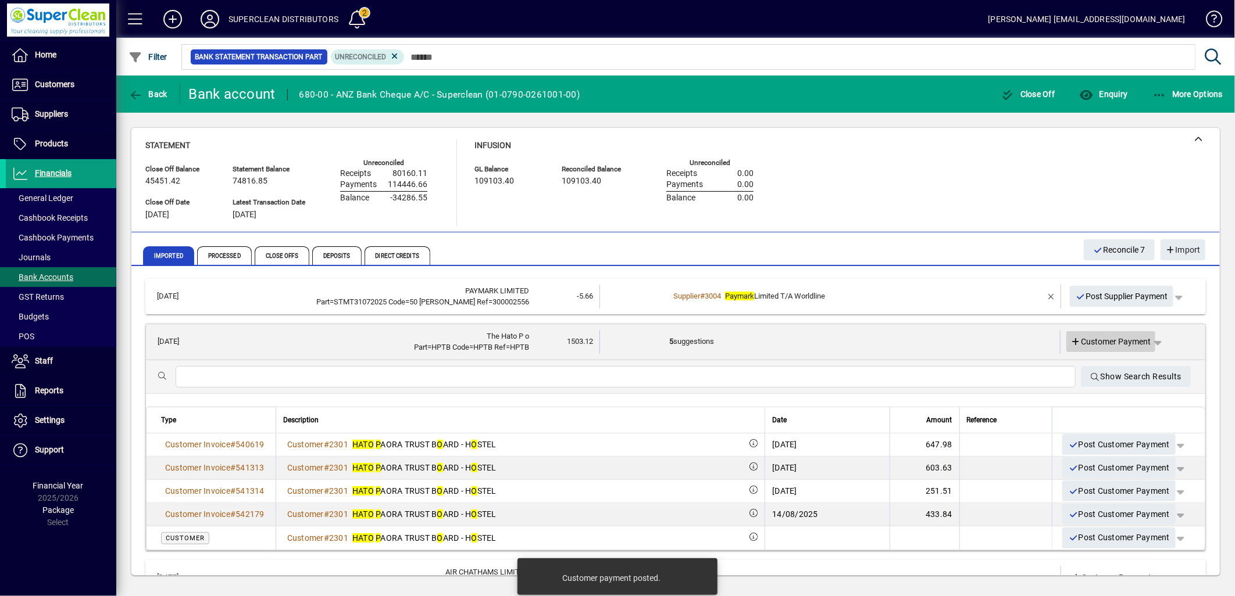
click at [1103, 345] on span "Customer Payment" at bounding box center [1111, 342] width 80 height 12
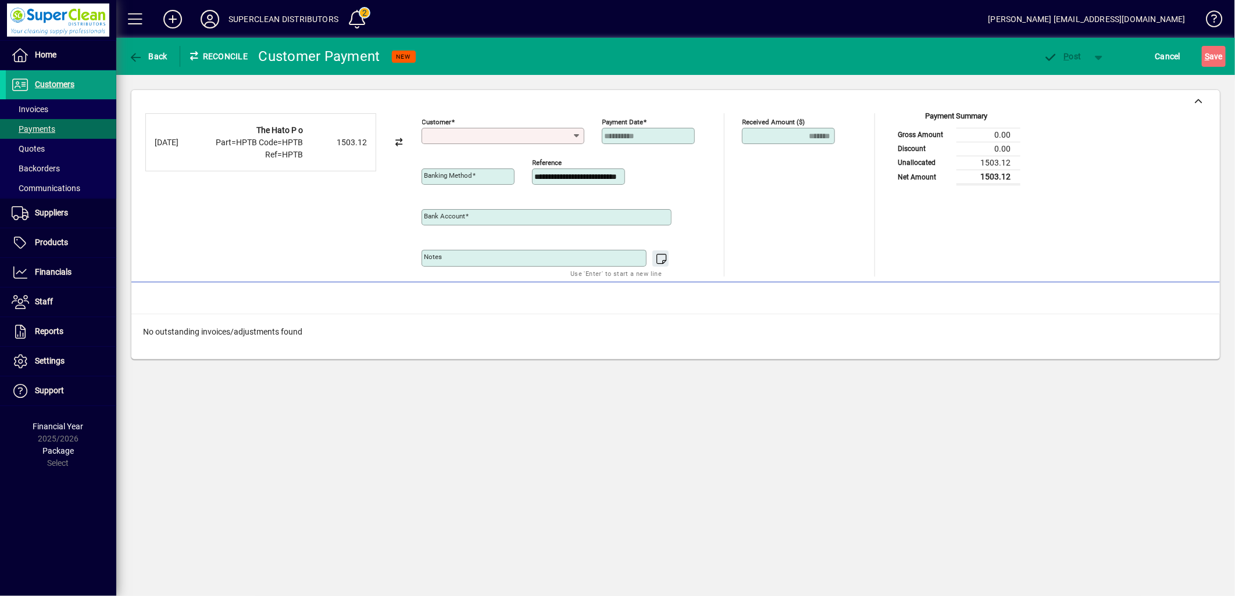
type input "**********"
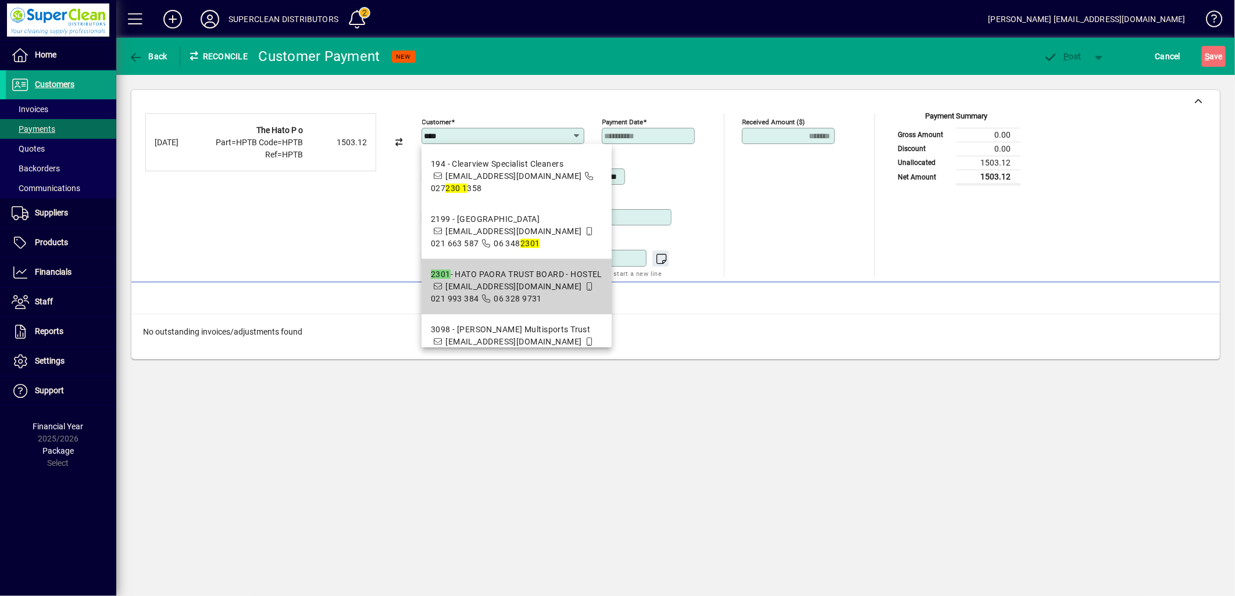
click at [471, 277] on div "2301 - HATO PAORA TRUST BOARD - HOSTEL" at bounding box center [516, 275] width 171 height 12
type input "**********"
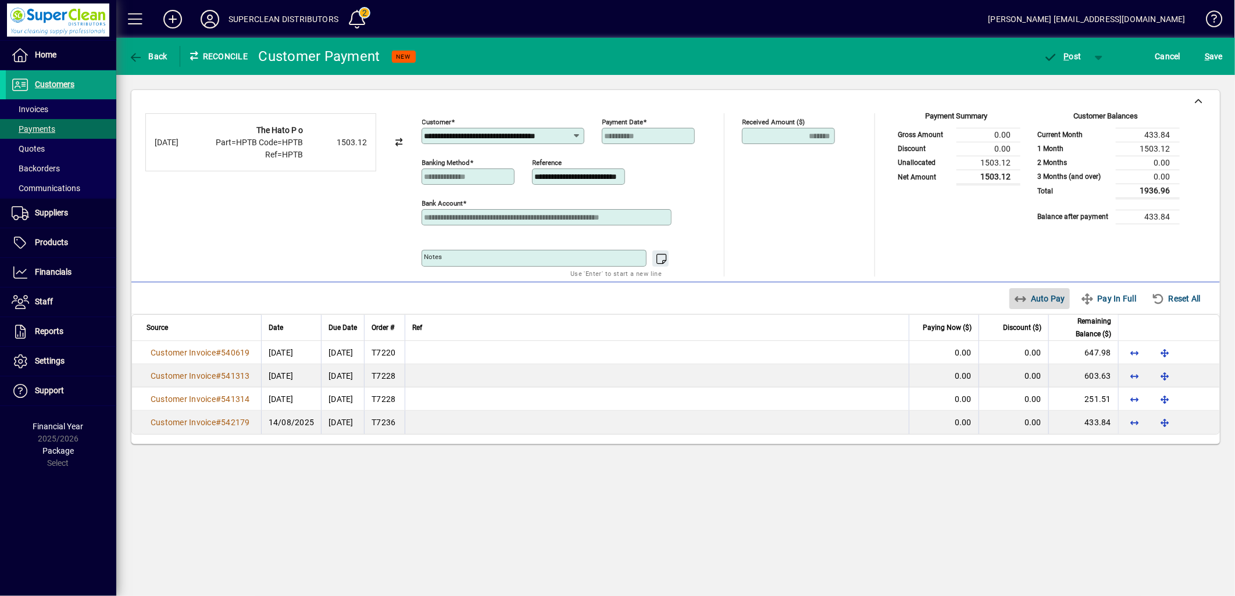
click at [1038, 297] on span "Auto Pay" at bounding box center [1040, 298] width 52 height 19
click at [1066, 57] on span "P" at bounding box center [1066, 56] width 5 height 9
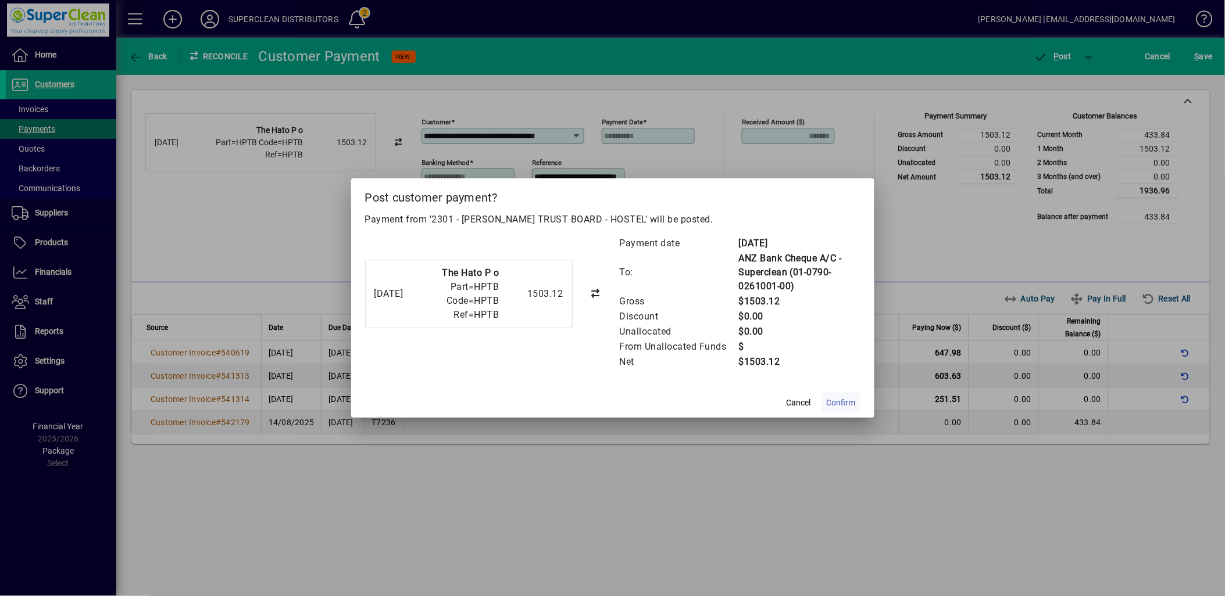
click at [857, 399] on span at bounding box center [841, 403] width 38 height 28
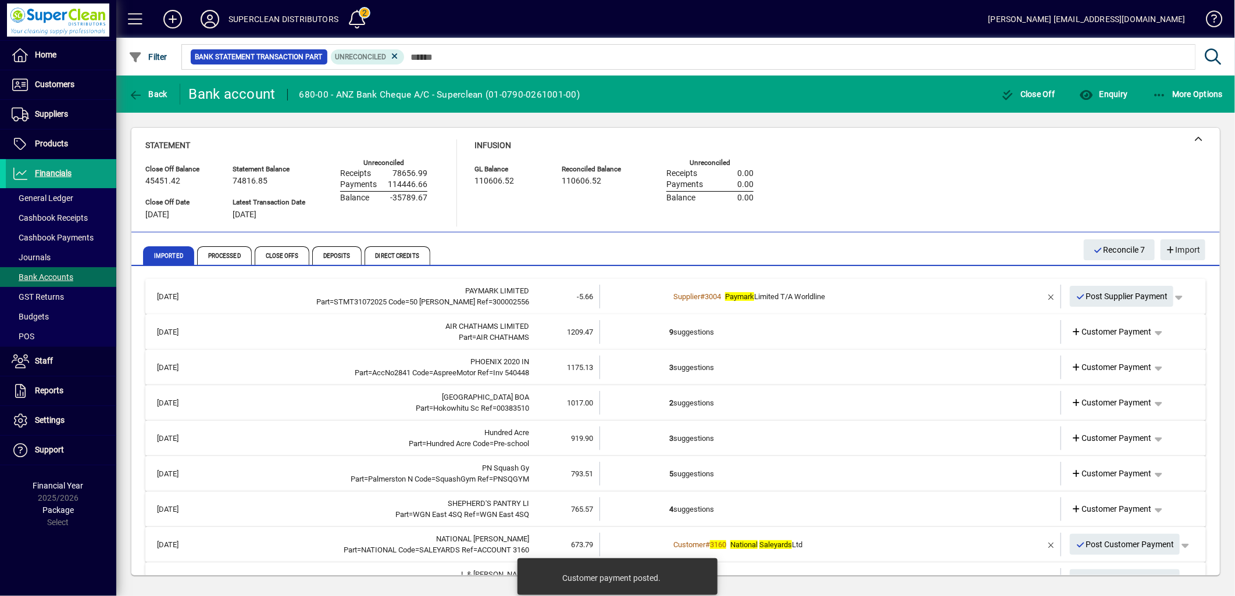
click at [678, 332] on td "9 suggestions" at bounding box center [831, 332] width 324 height 24
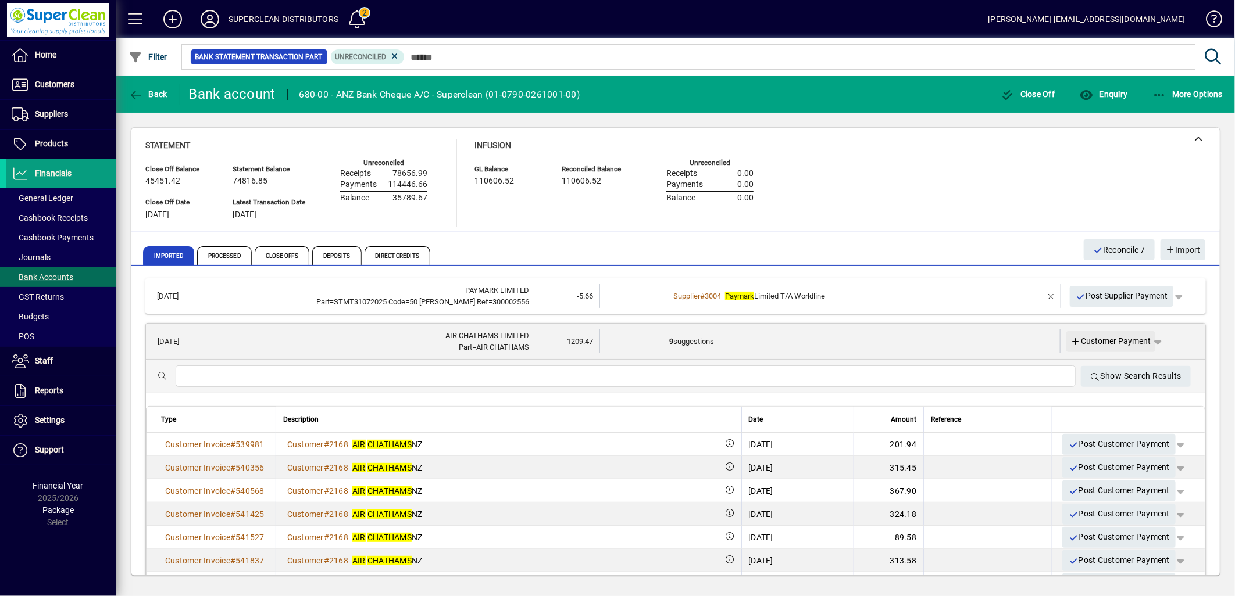
click at [1108, 335] on span "Customer Payment" at bounding box center [1111, 341] width 80 height 12
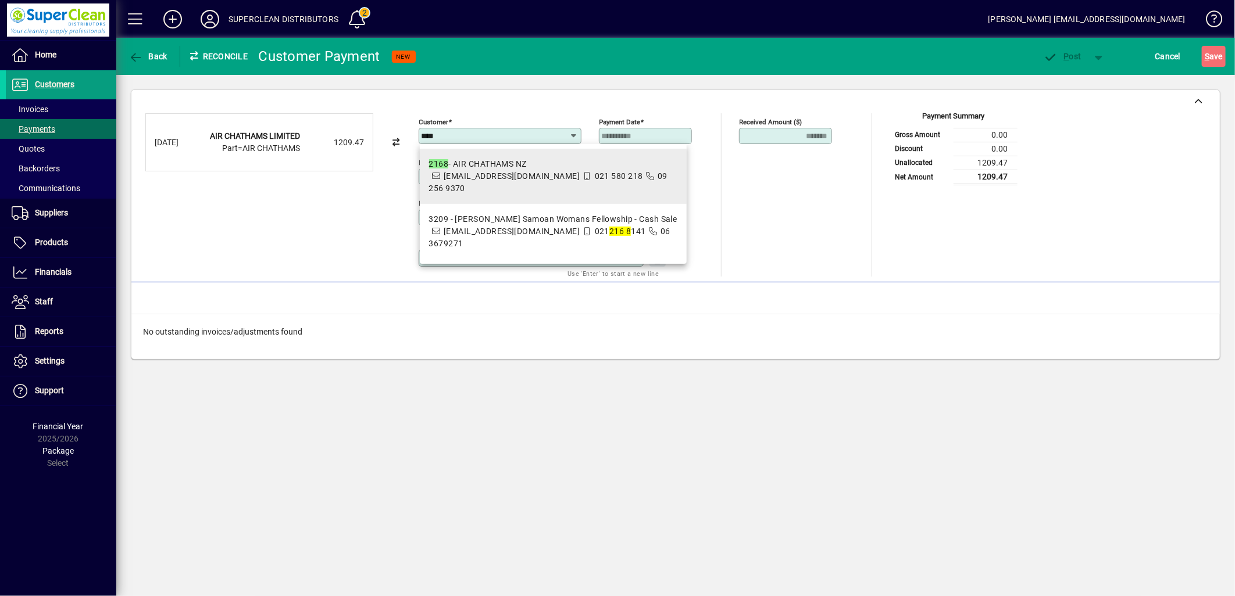
click at [501, 175] on span "accounts@airchathams.co.nz" at bounding box center [512, 175] width 136 height 9
type input "**********"
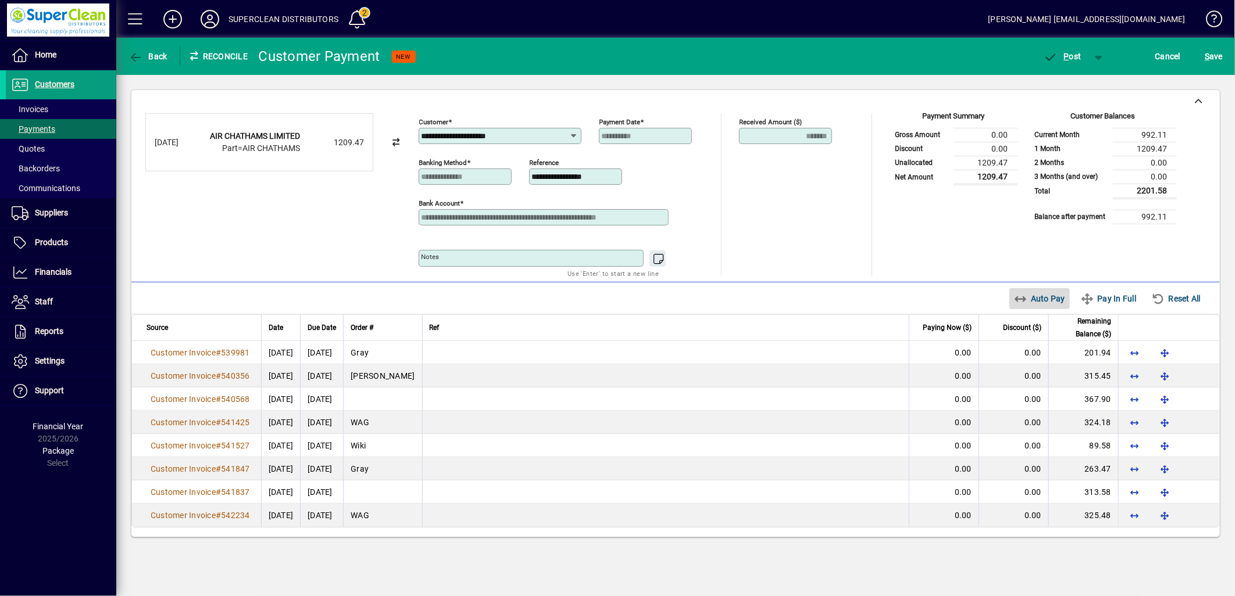
click at [1033, 306] on span "Auto Pay" at bounding box center [1040, 298] width 52 height 19
click at [1074, 47] on span "button" at bounding box center [1062, 56] width 49 height 28
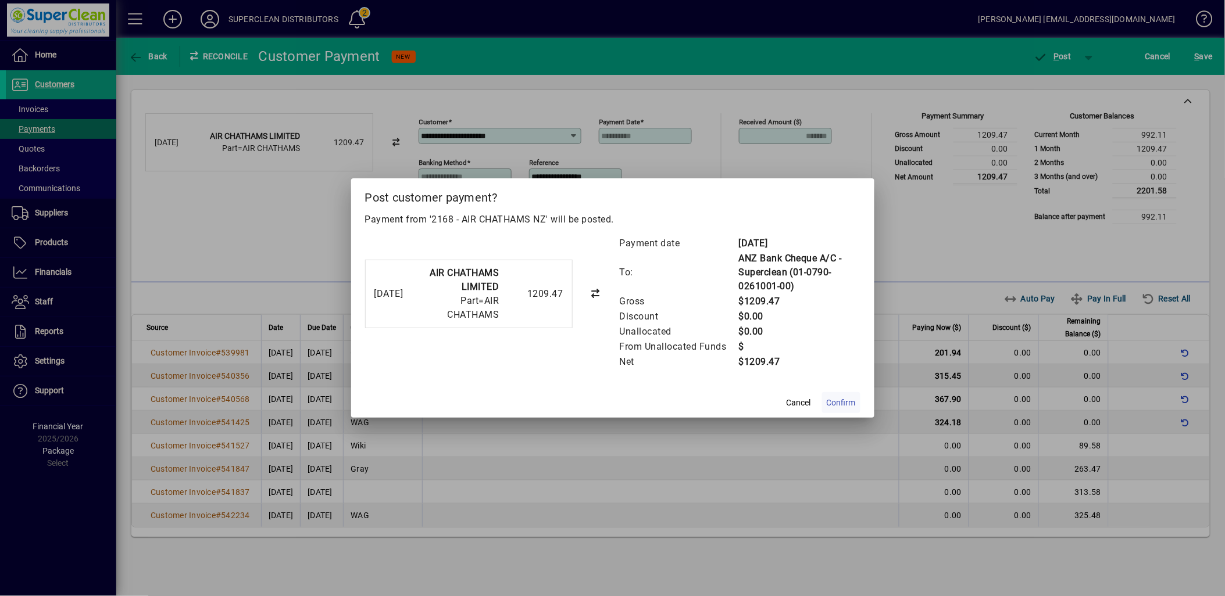
click at [852, 404] on span "Confirm" at bounding box center [841, 403] width 29 height 12
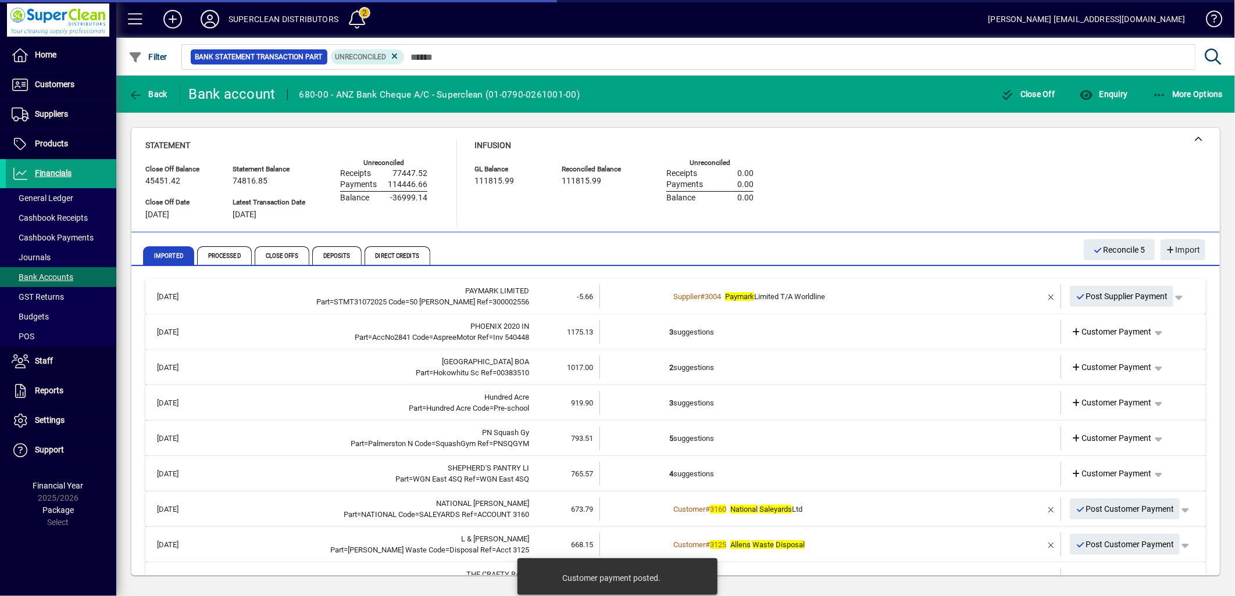
click at [682, 335] on td "3 suggestions" at bounding box center [831, 332] width 324 height 24
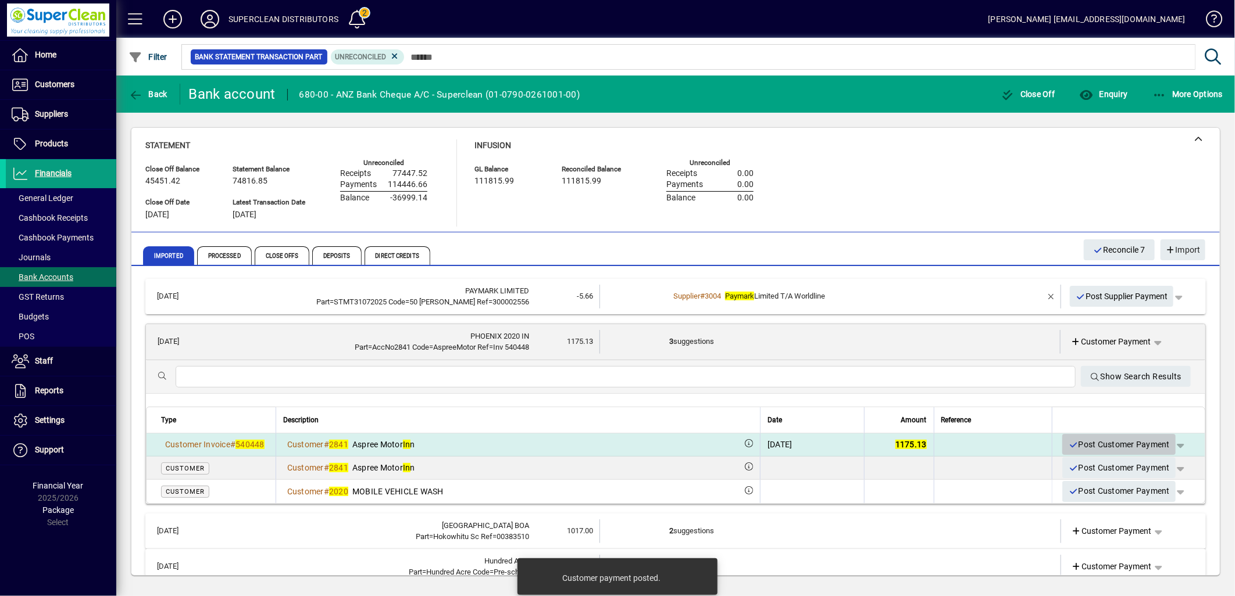
click at [1113, 449] on span "Post Customer Payment" at bounding box center [1119, 444] width 102 height 19
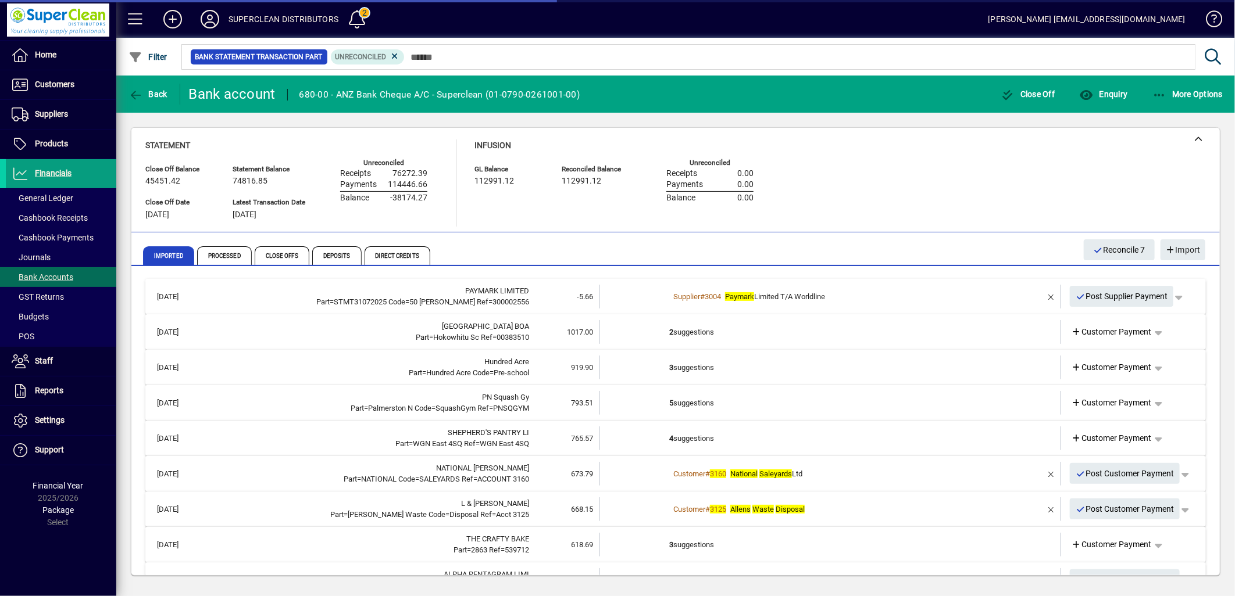
click at [687, 328] on td "2 suggestions" at bounding box center [831, 332] width 324 height 24
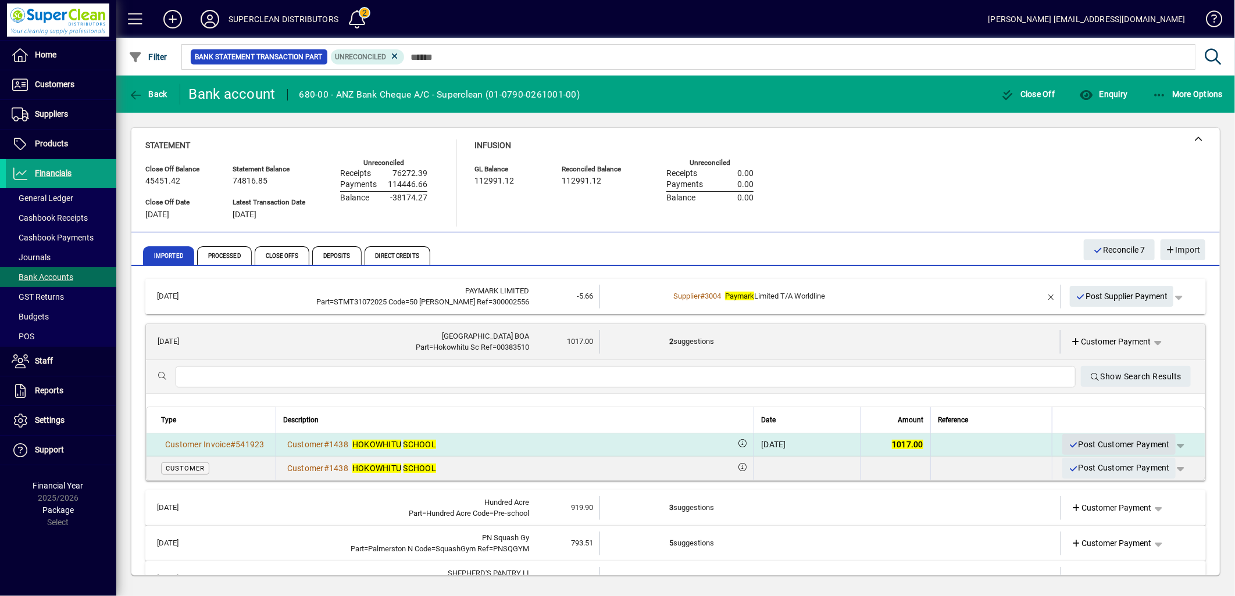
click at [1100, 449] on span "Post Customer Payment" at bounding box center [1119, 444] width 102 height 19
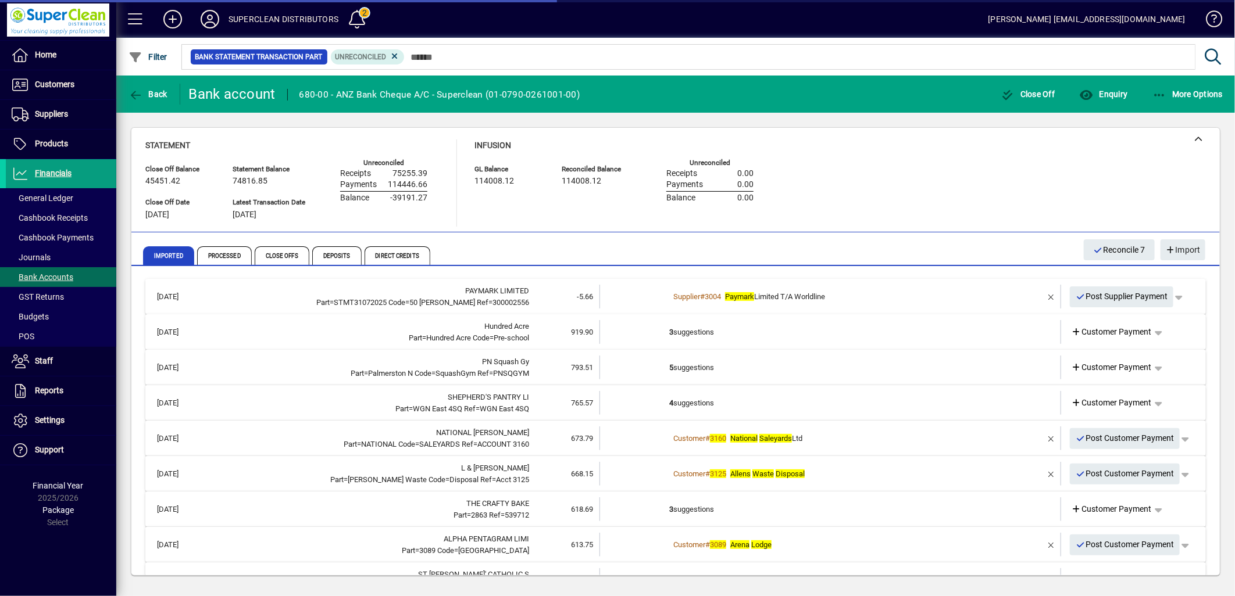
click at [691, 335] on td "3 suggestions" at bounding box center [831, 332] width 324 height 24
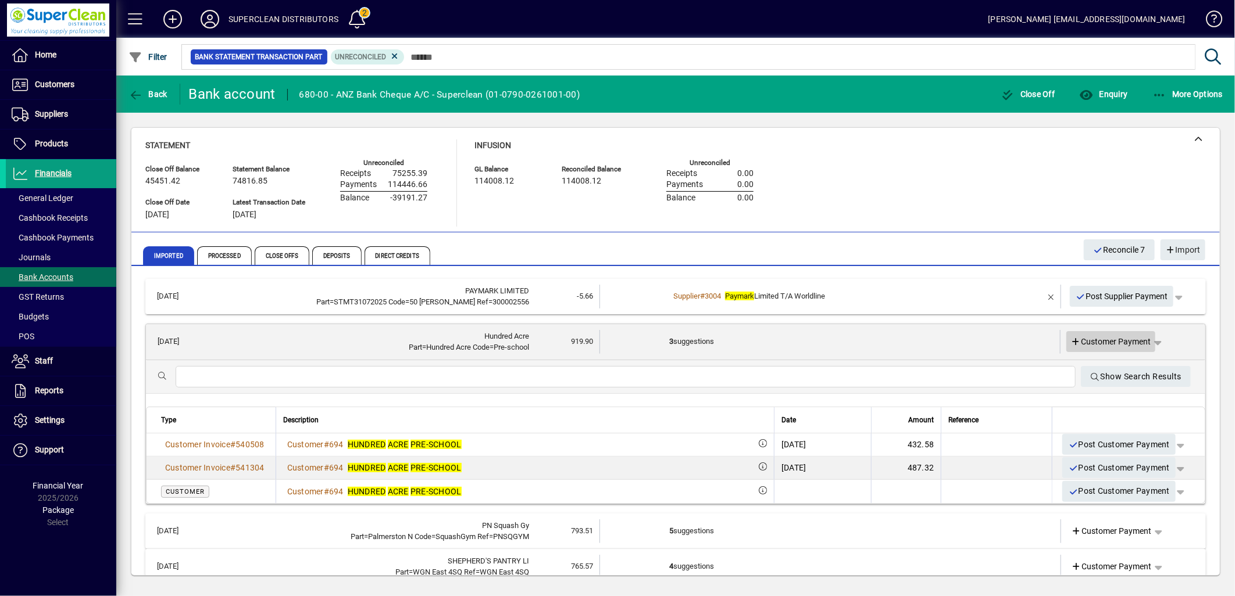
click at [1102, 341] on span "Customer Payment" at bounding box center [1111, 342] width 80 height 12
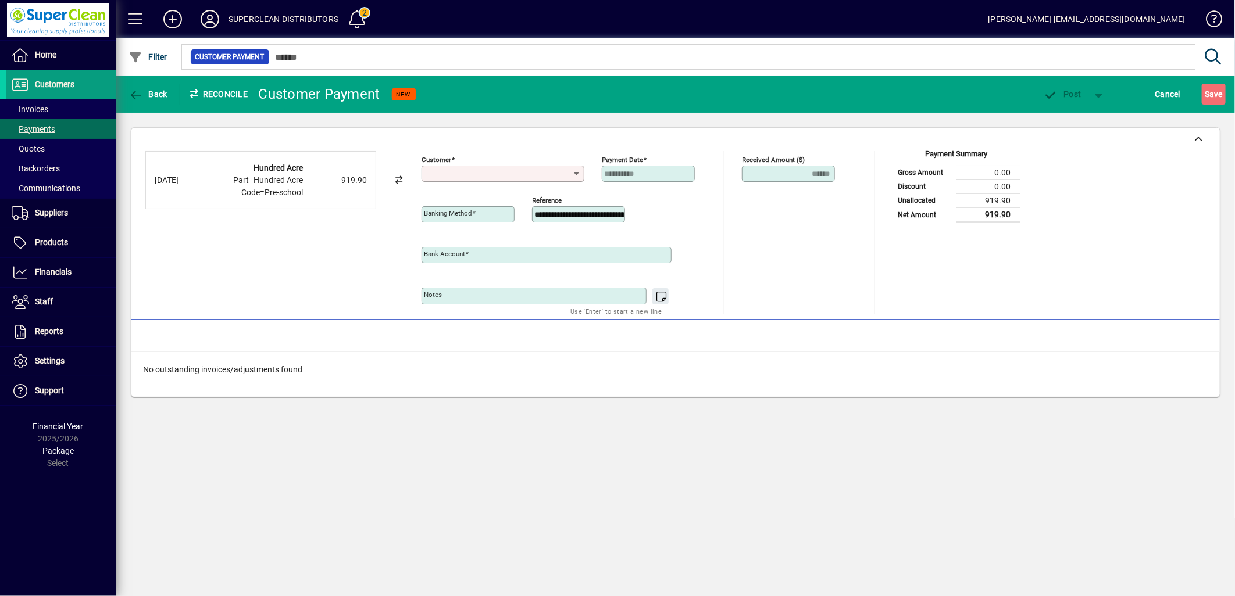
type input "**********"
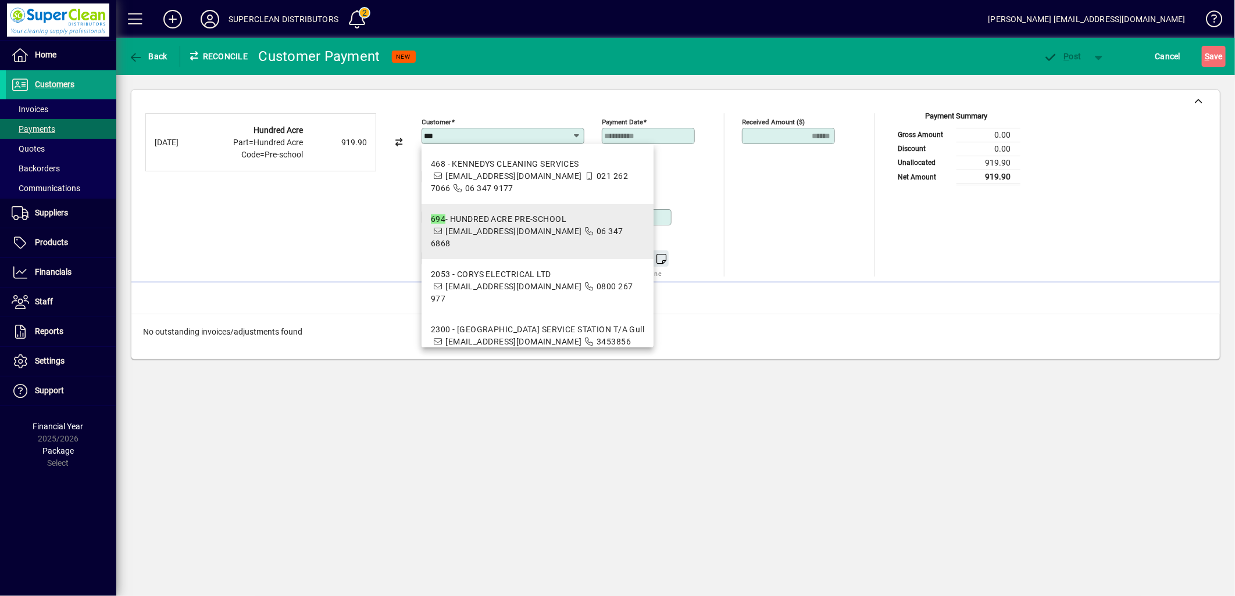
click at [507, 224] on div "694 - HUNDRED ACRE PRE-SCHOOL" at bounding box center [537, 219] width 213 height 12
type input "**********"
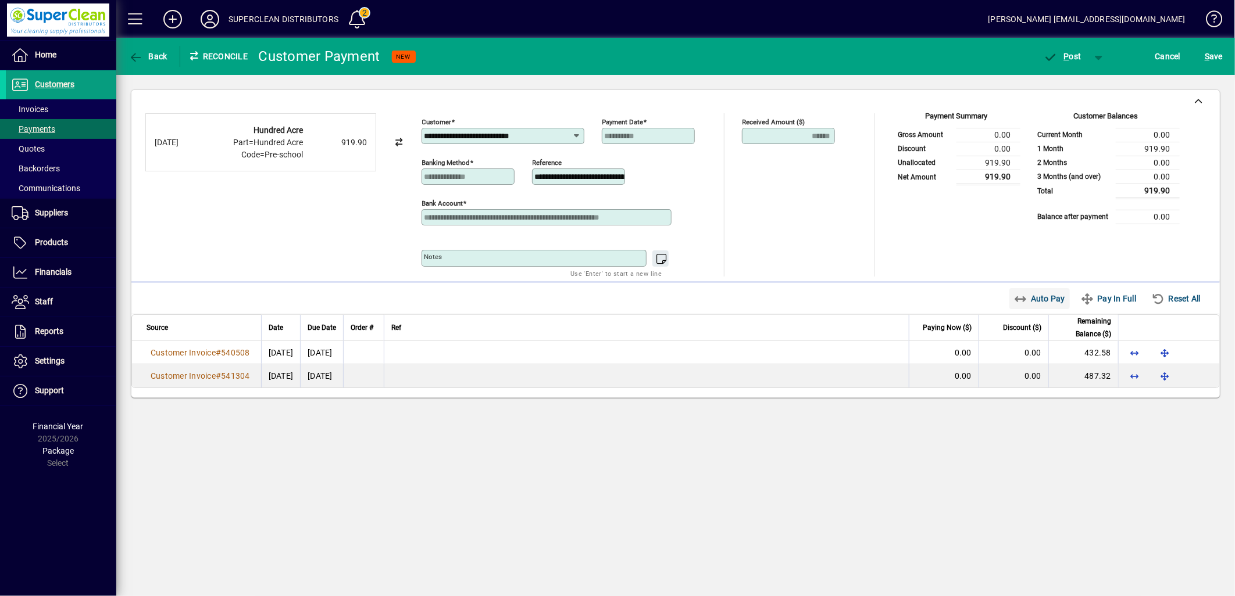
click at [1041, 298] on span "Auto Pay" at bounding box center [1040, 298] width 52 height 19
click at [1071, 65] on span "button" at bounding box center [1062, 56] width 49 height 28
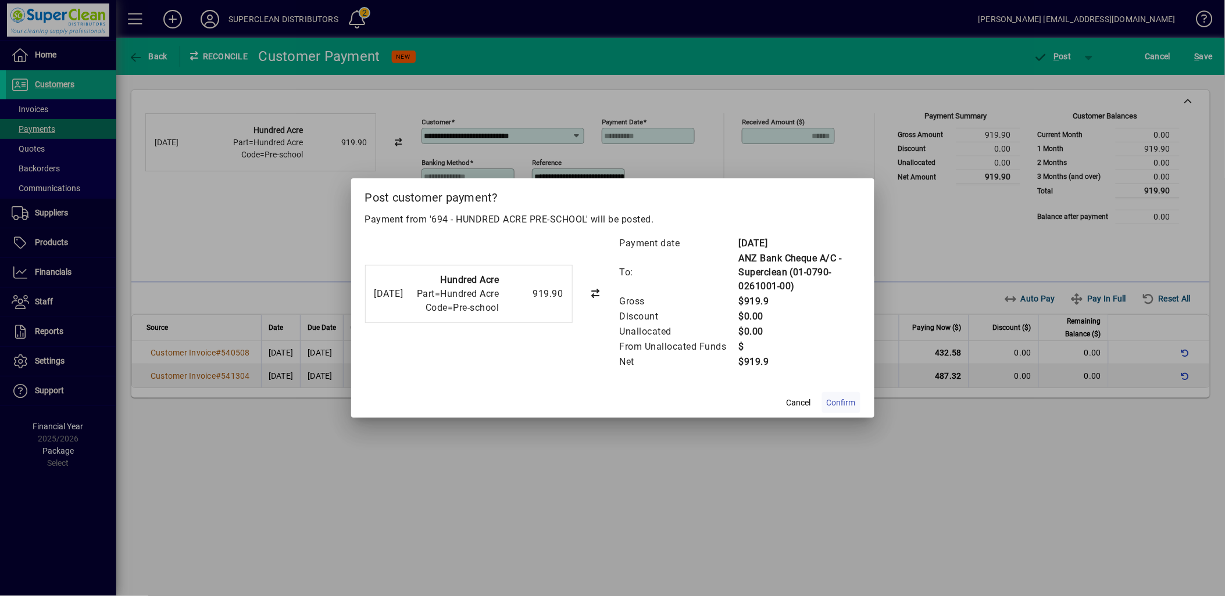
click at [836, 397] on span "Confirm" at bounding box center [841, 403] width 29 height 12
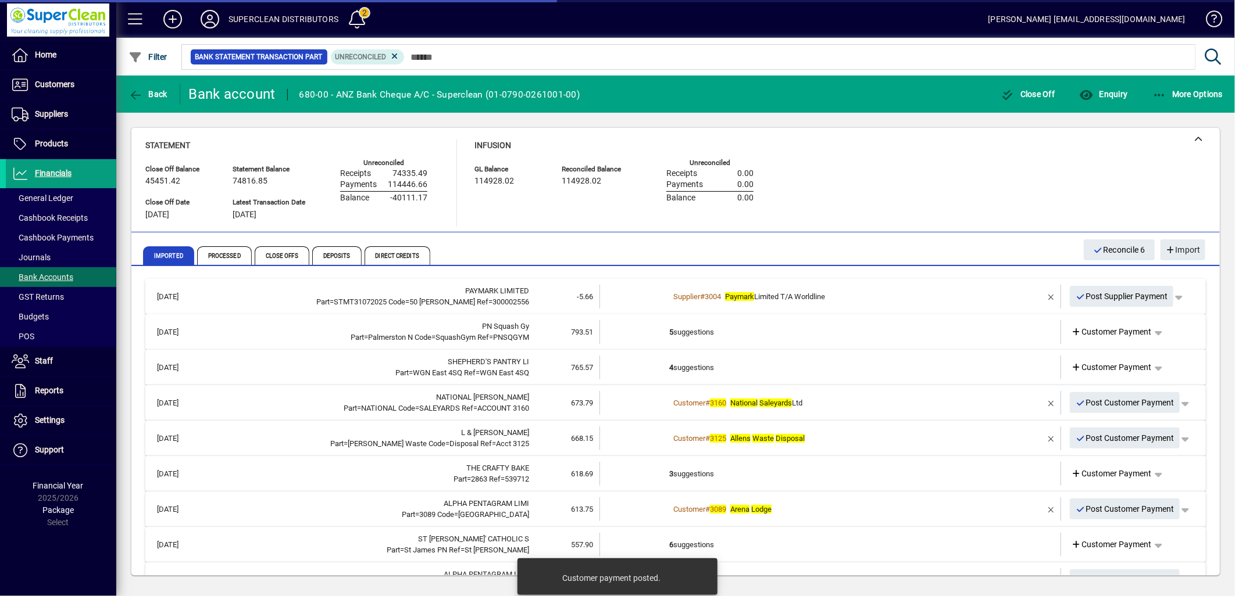
click at [692, 335] on td "5 suggestions" at bounding box center [831, 332] width 324 height 24
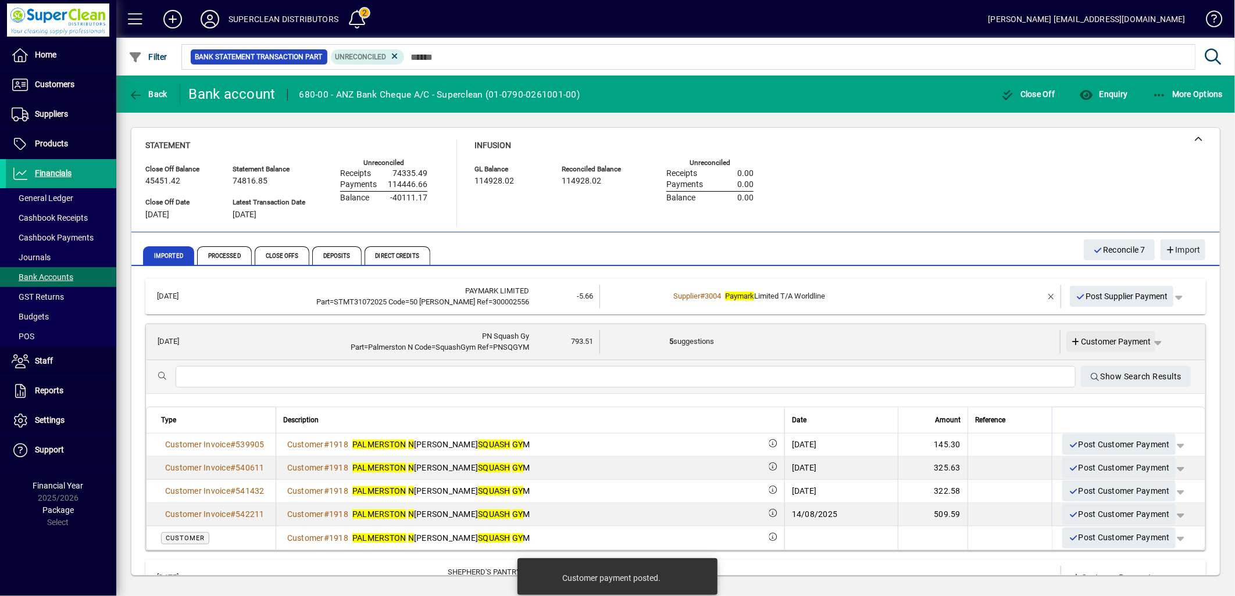
click at [1092, 345] on span "Customer Payment" at bounding box center [1111, 342] width 80 height 12
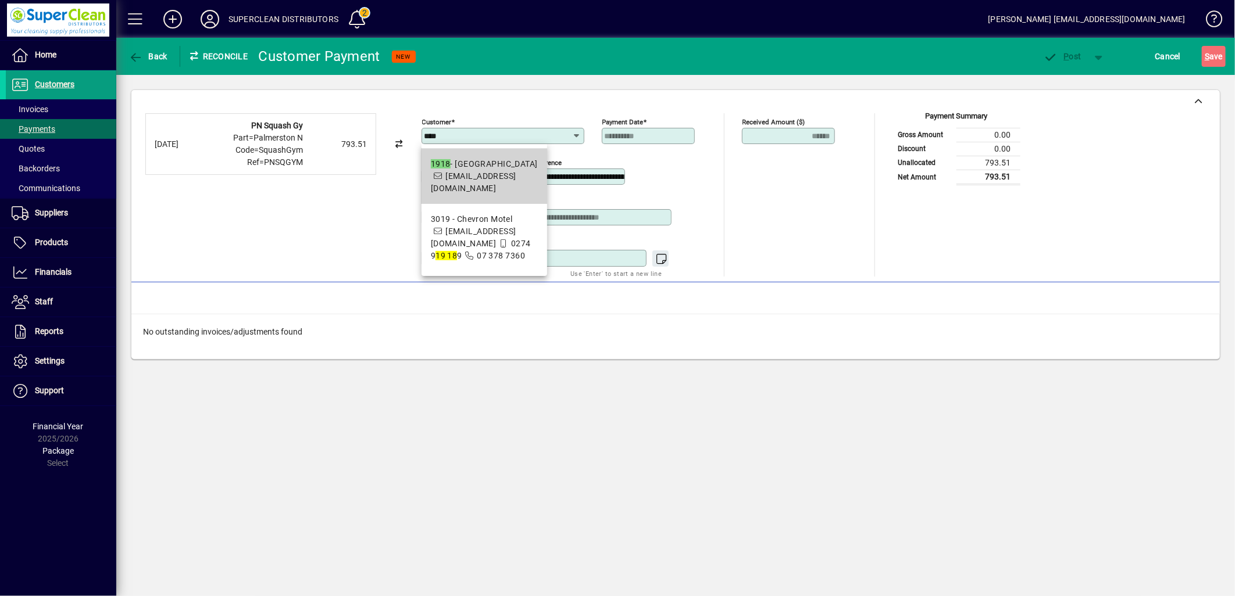
click at [482, 166] on div "1918 - PALMERSTON NORTH SQUASH GYM" at bounding box center [484, 164] width 107 height 12
type input "**********"
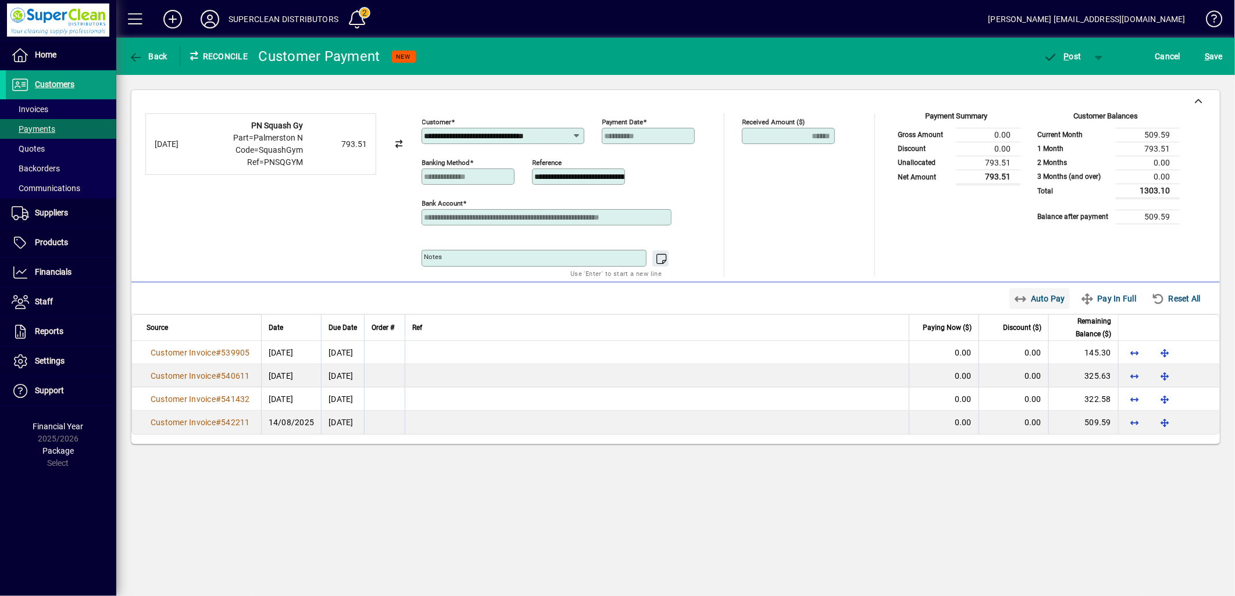
click at [1020, 294] on icon "button" at bounding box center [1021, 300] width 15 height 12
click at [1070, 65] on span "button" at bounding box center [1062, 56] width 49 height 28
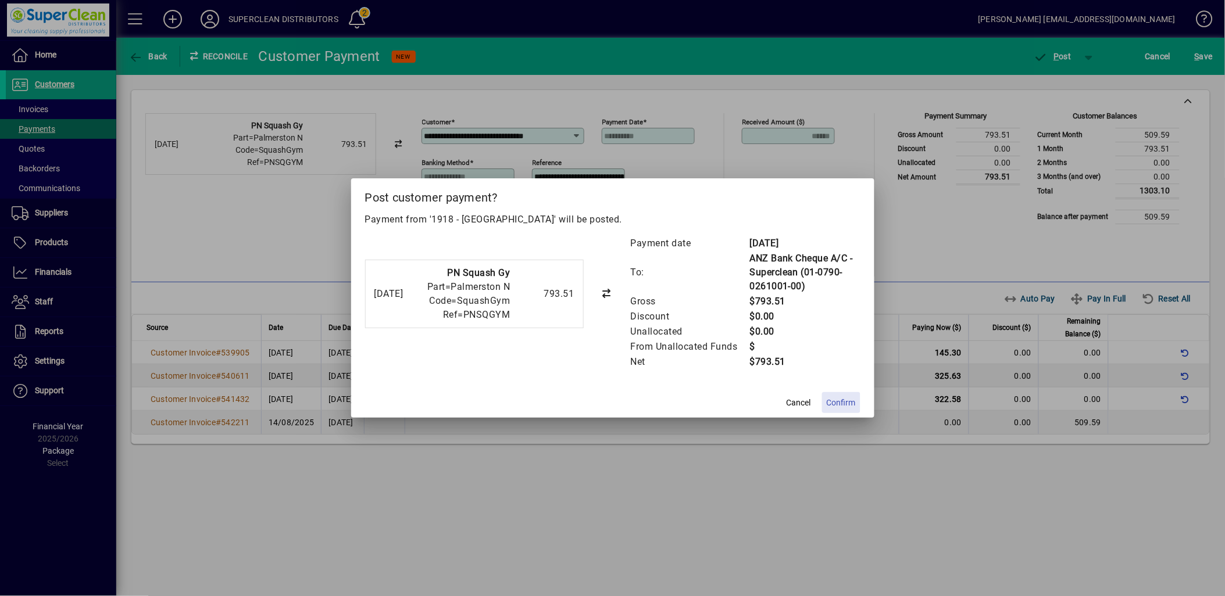
click at [853, 402] on span "Confirm" at bounding box center [841, 403] width 29 height 12
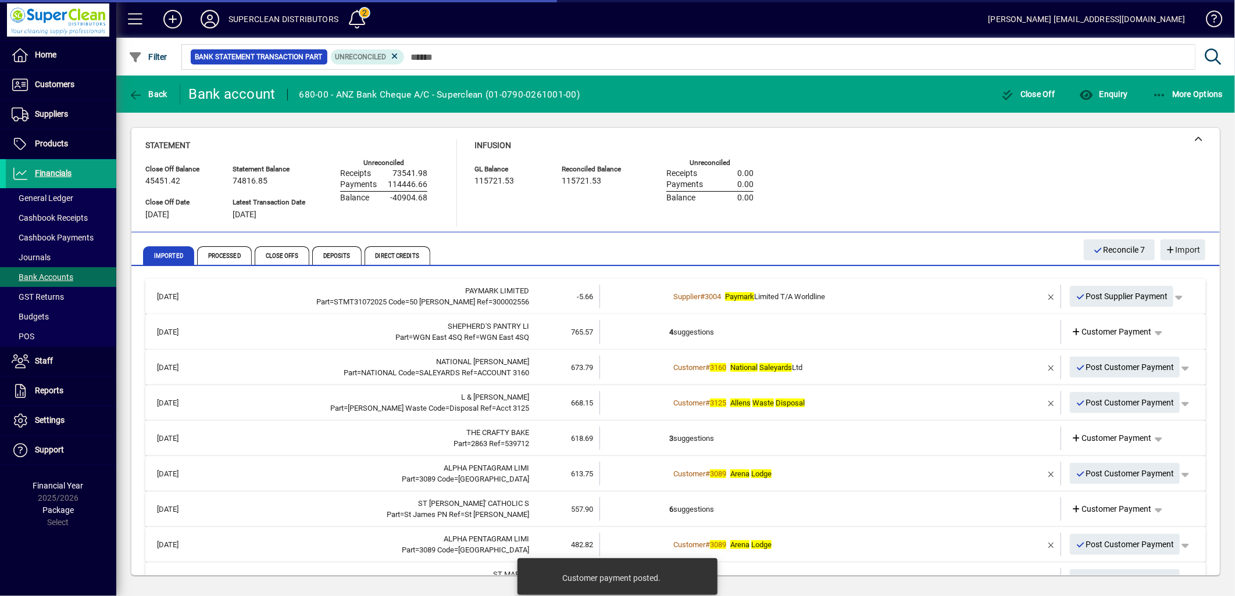
click at [692, 333] on td "4 suggestions" at bounding box center [831, 332] width 324 height 24
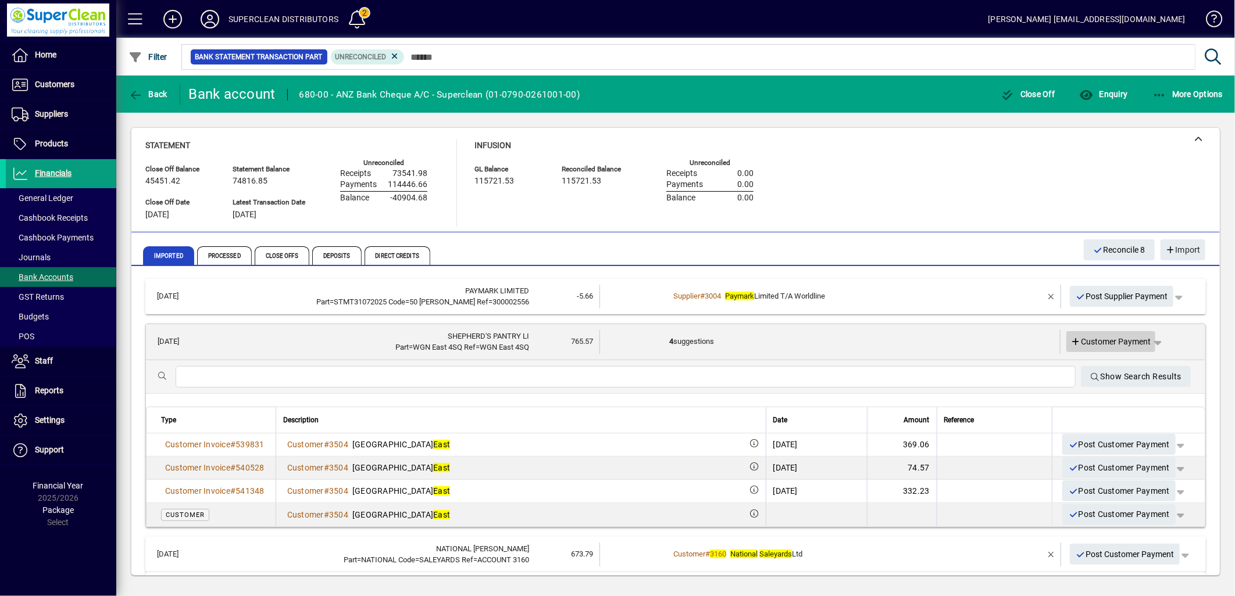
click at [1115, 344] on span "Customer Payment" at bounding box center [1111, 342] width 80 height 12
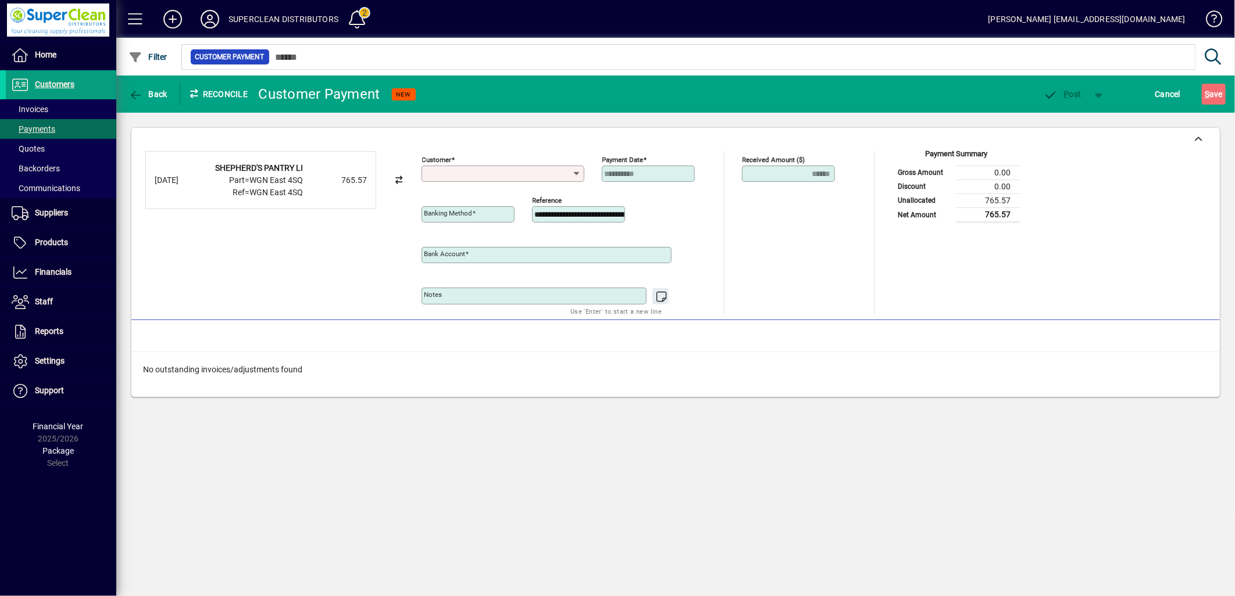
type input "**********"
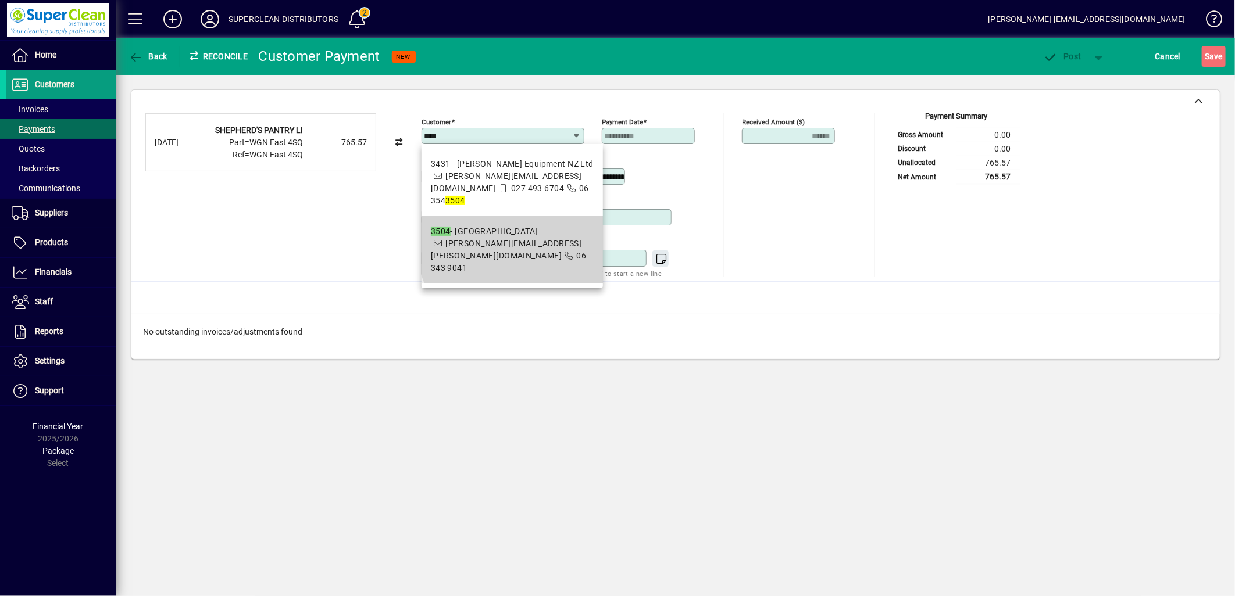
click at [516, 239] on span "tony.shepherd@4sq.co.nz" at bounding box center [506, 250] width 151 height 22
type input "**********"
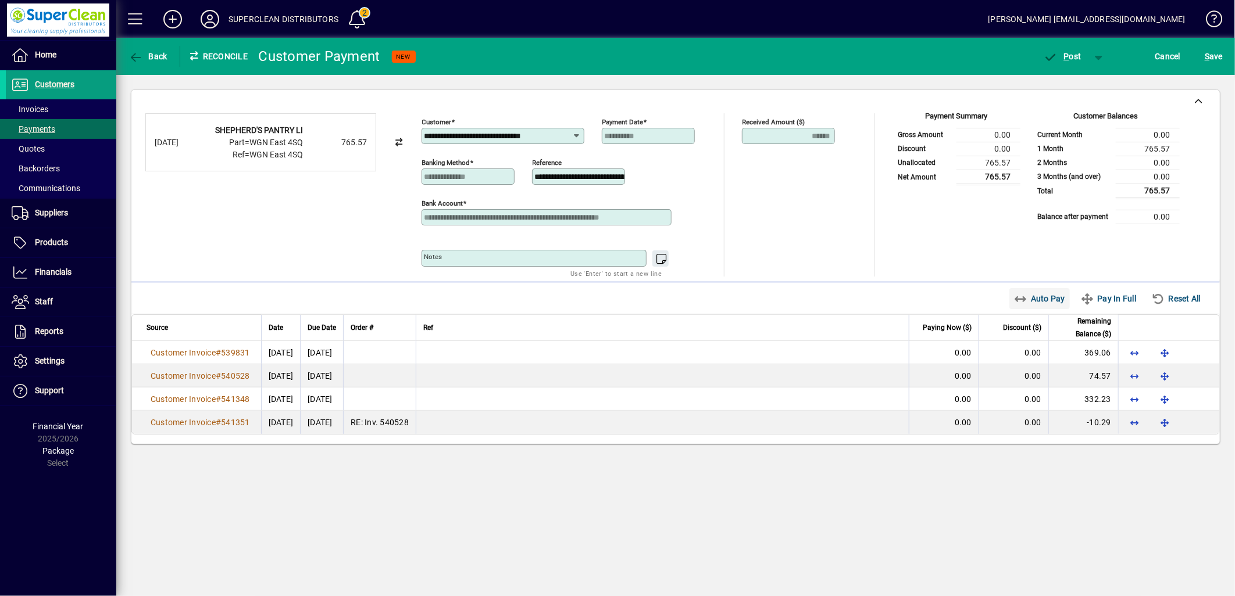
click at [1039, 302] on span "Auto Pay" at bounding box center [1040, 298] width 52 height 19
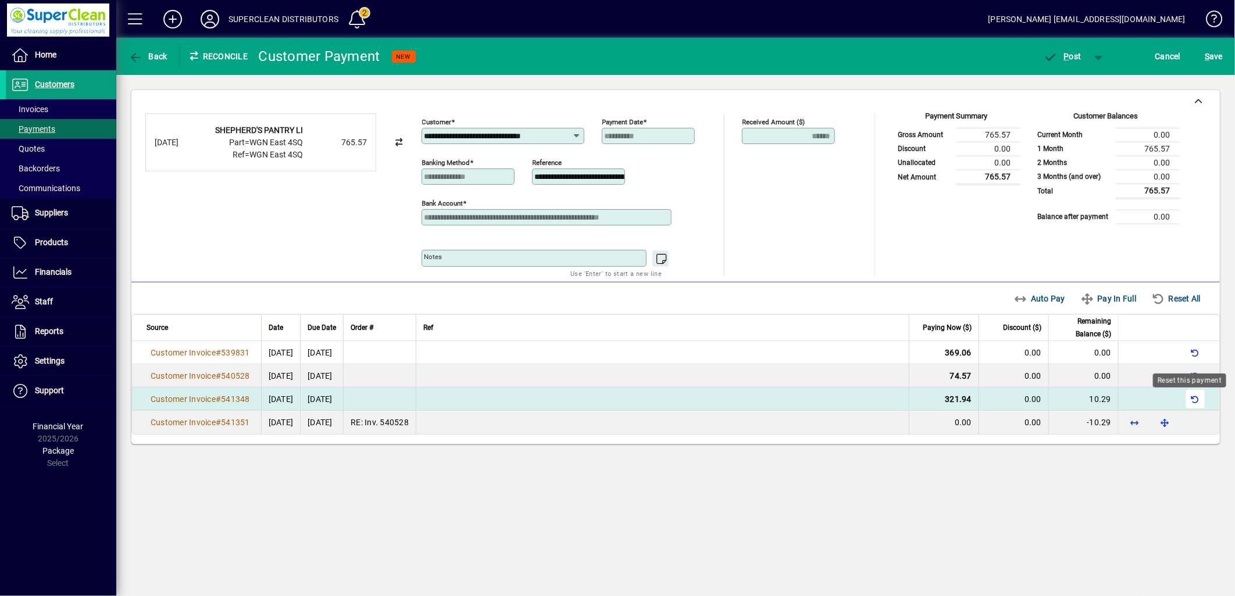
click at [1195, 401] on span "button" at bounding box center [1195, 399] width 28 height 28
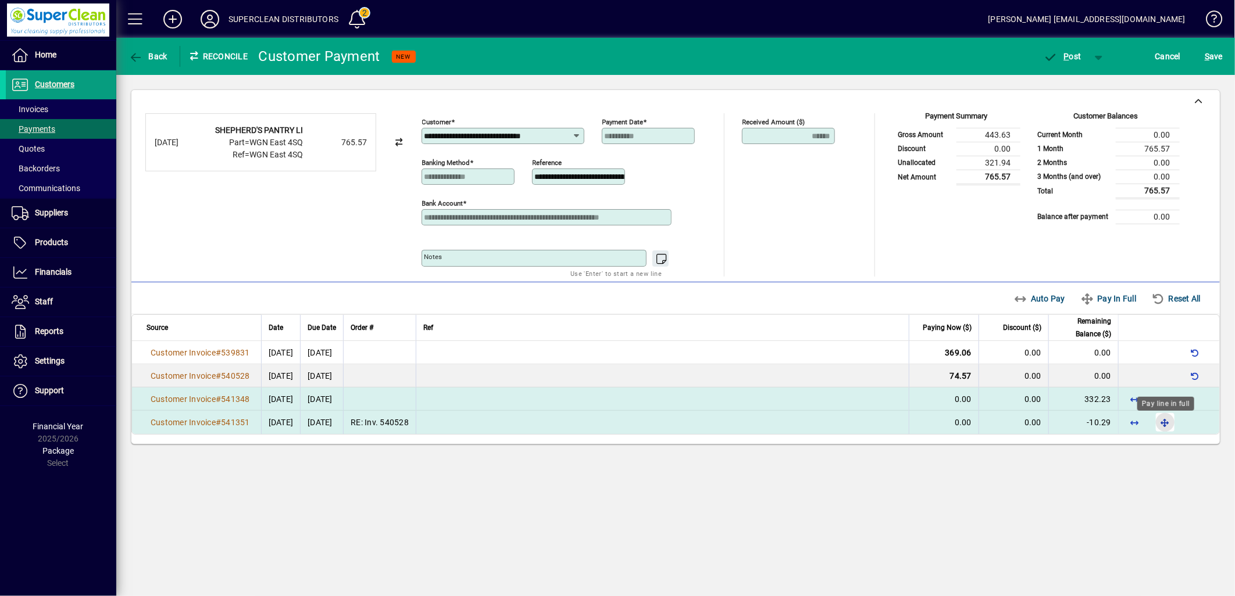
click at [1169, 425] on span "button" at bounding box center [1165, 423] width 28 height 28
click at [1169, 403] on span "button" at bounding box center [1165, 399] width 28 height 28
click at [1061, 55] on span "P ost" at bounding box center [1062, 56] width 38 height 9
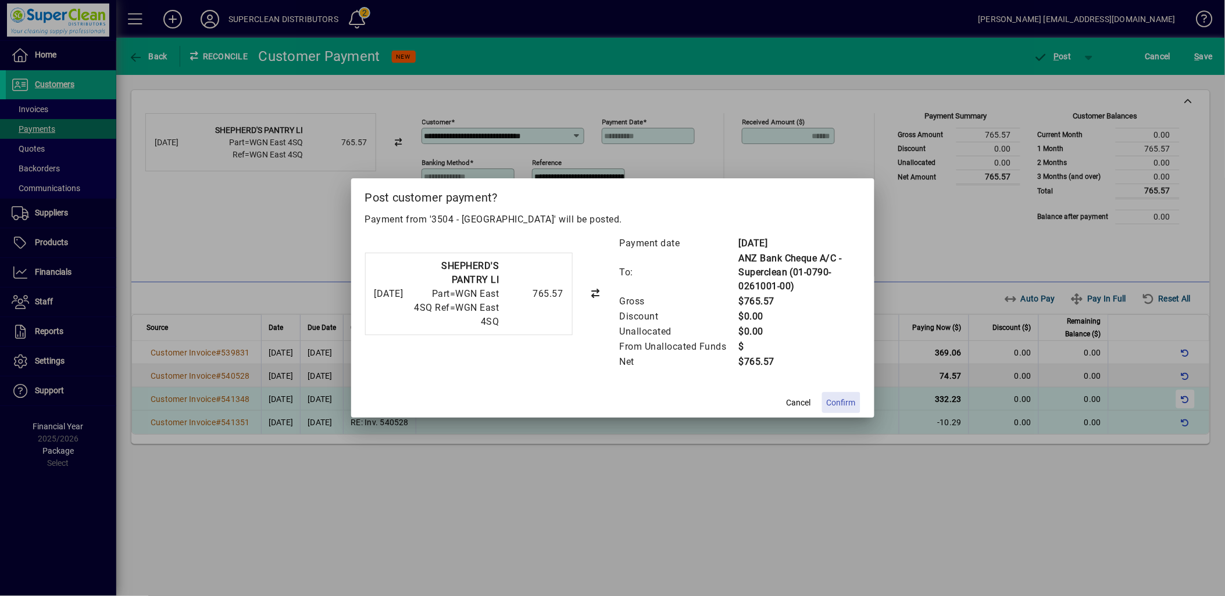
click at [834, 398] on span "Confirm" at bounding box center [841, 403] width 29 height 12
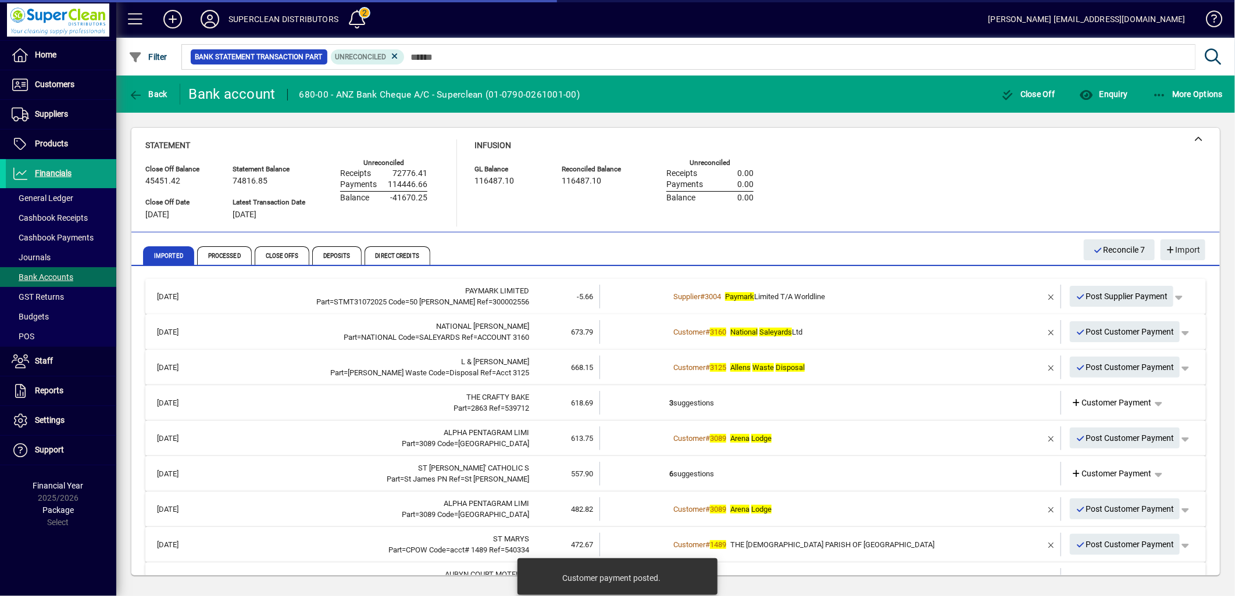
click at [839, 333] on div "Customer # 3160 National Saleyards Ltd" at bounding box center [831, 333] width 324 height 12
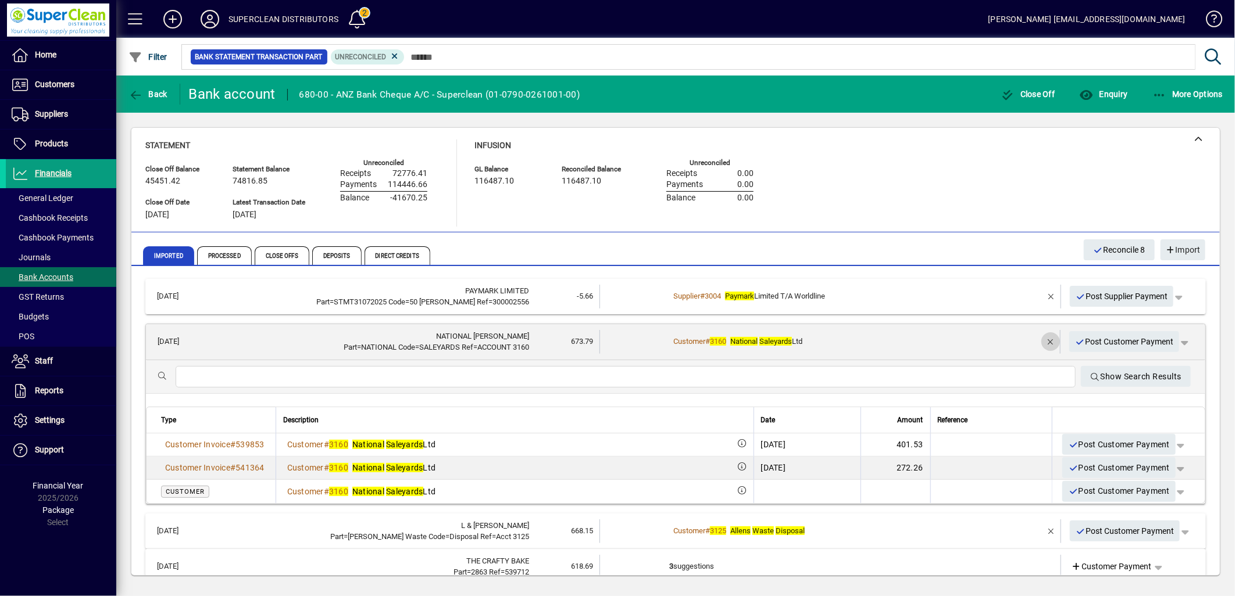
click at [1037, 341] on span "button" at bounding box center [1051, 342] width 28 height 28
click at [1091, 341] on span "Customer Payment" at bounding box center [1111, 342] width 80 height 12
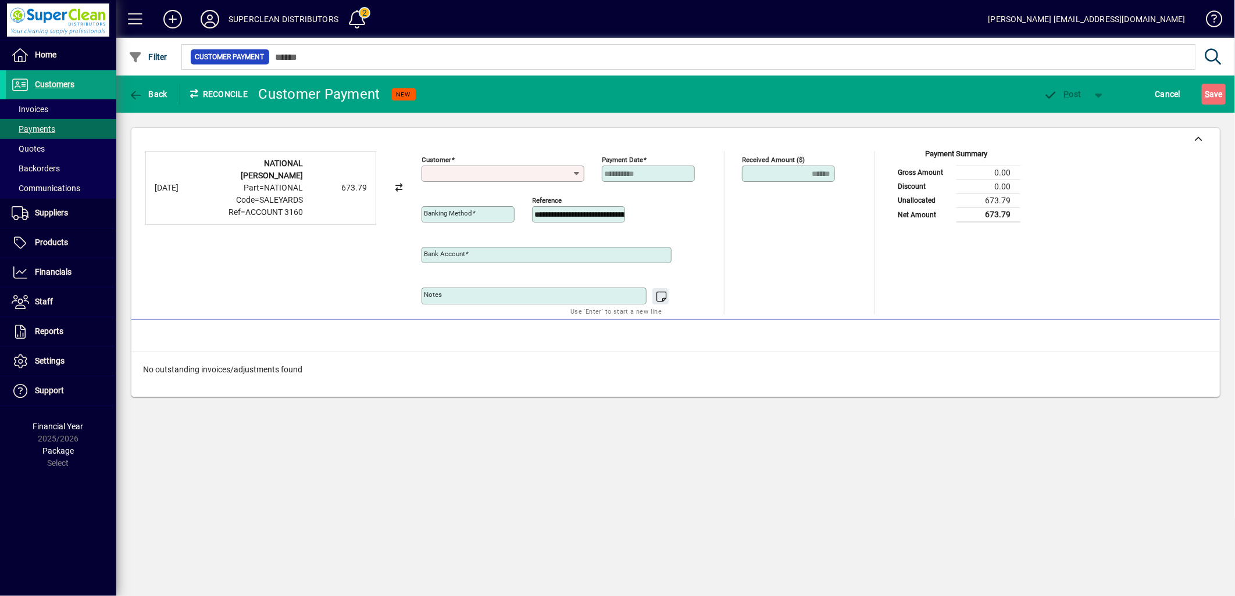
type input "**********"
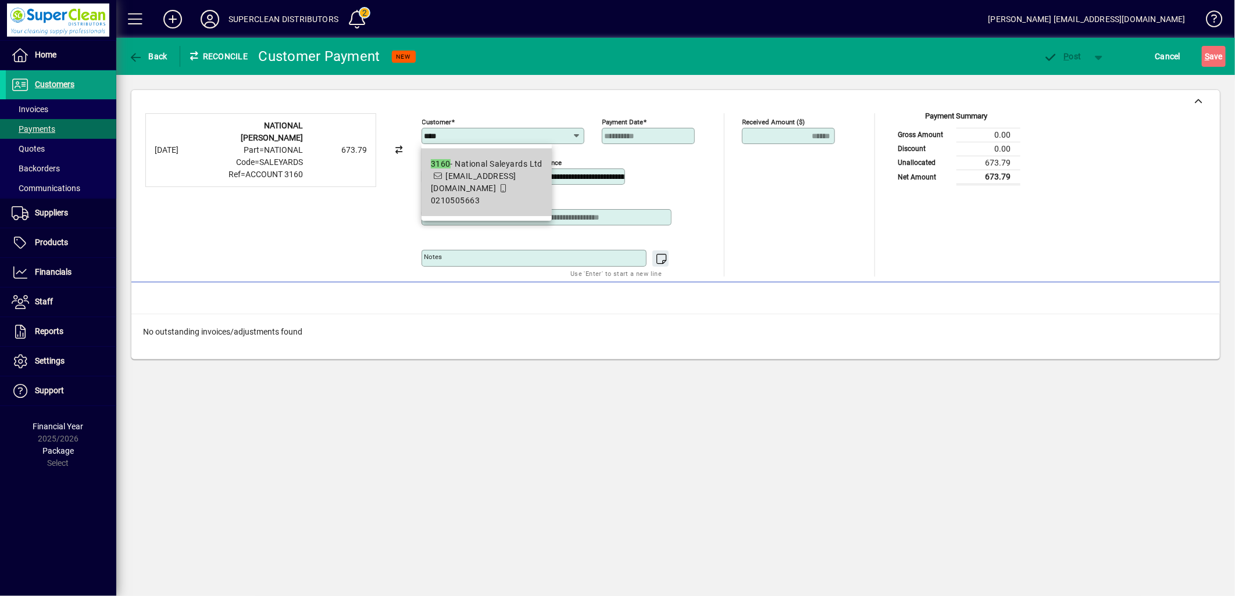
click at [533, 169] on div "3160 - National Saleyards Ltd" at bounding box center [487, 164] width 112 height 12
type input "**********"
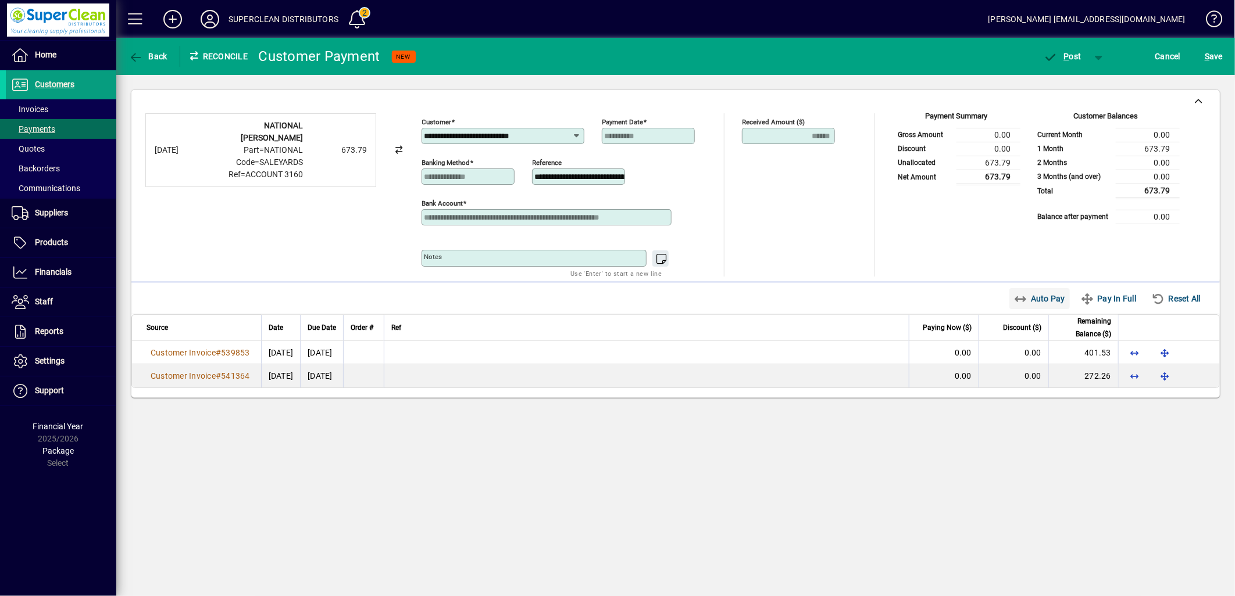
click at [1030, 303] on span "Auto Pay" at bounding box center [1040, 298] width 52 height 19
click at [1061, 61] on span "button" at bounding box center [1062, 56] width 49 height 28
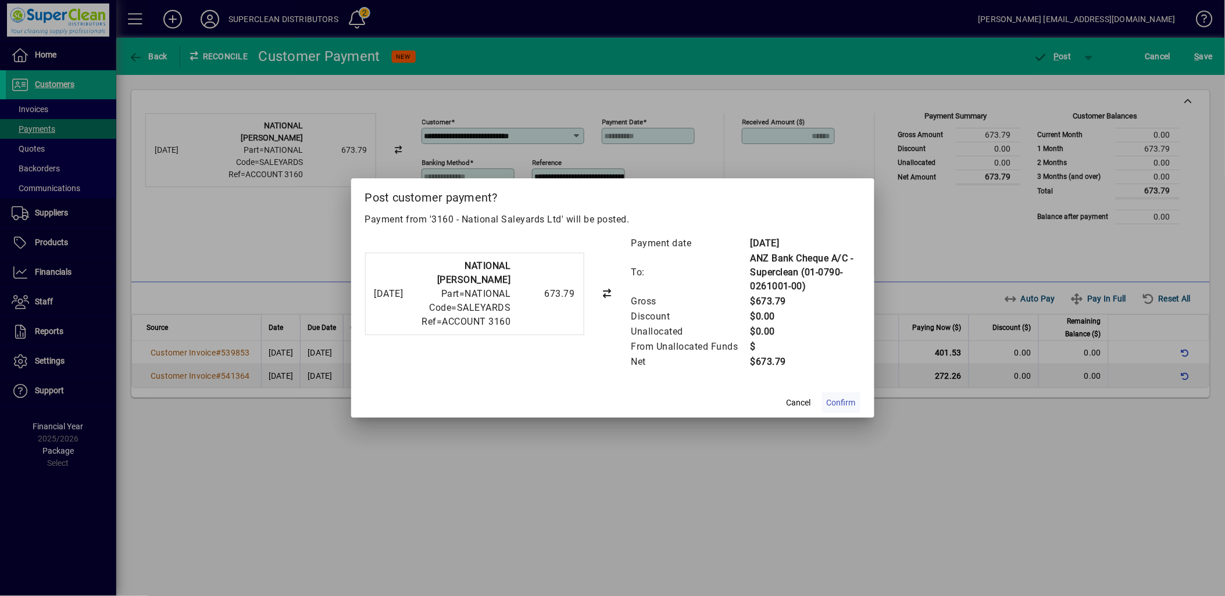
click at [845, 398] on span "Confirm" at bounding box center [841, 403] width 29 height 12
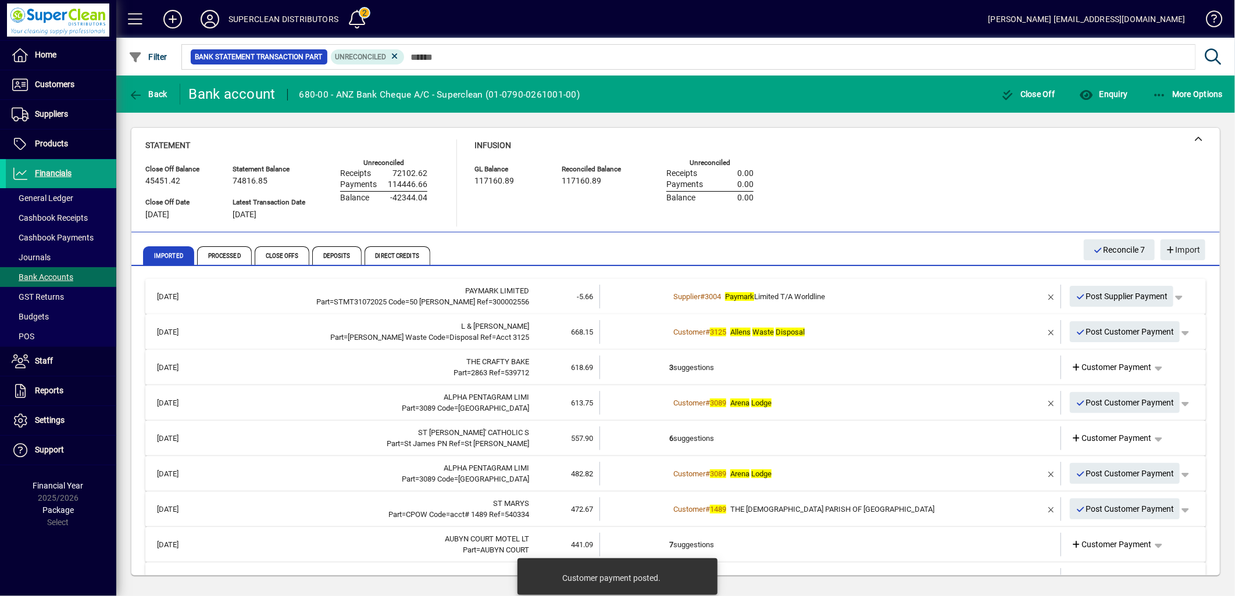
click at [841, 334] on div "Customer # 3125 Allens Waste Disposal" at bounding box center [831, 333] width 324 height 12
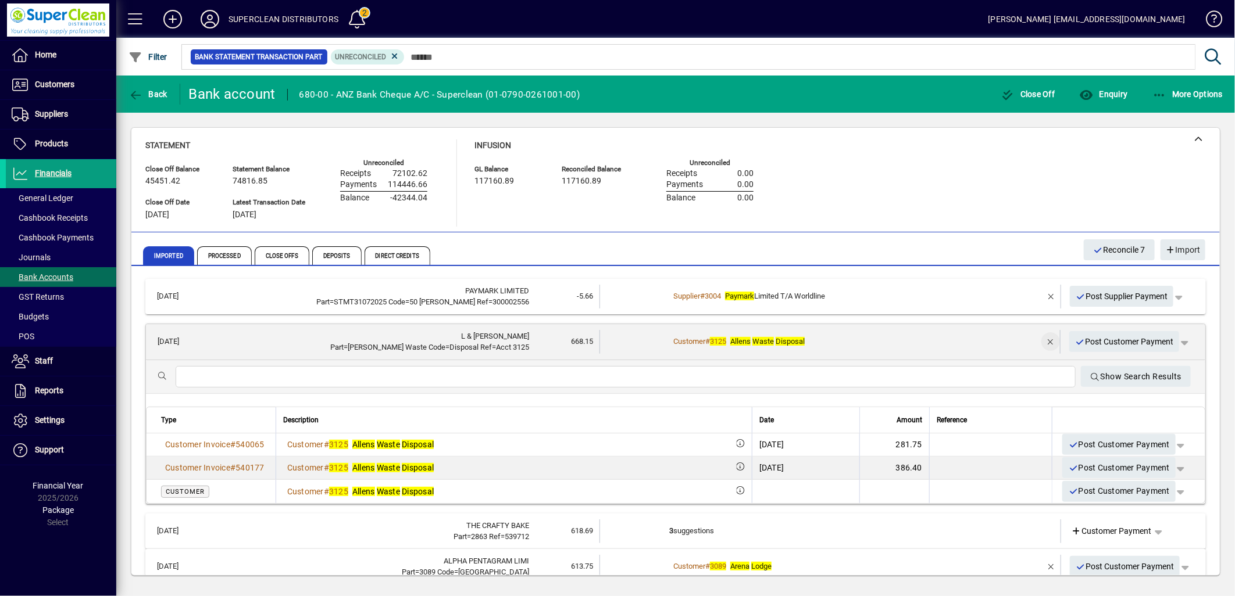
click at [1037, 337] on span "button" at bounding box center [1051, 342] width 28 height 28
click at [1103, 344] on span "Customer Payment" at bounding box center [1111, 342] width 80 height 12
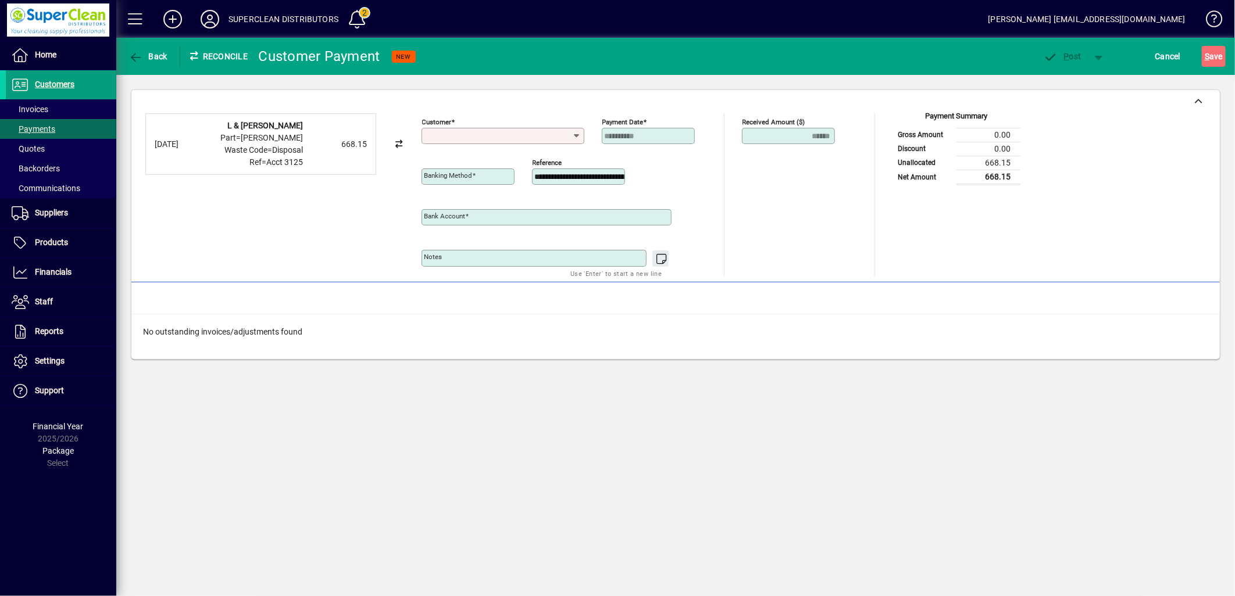
type input "**********"
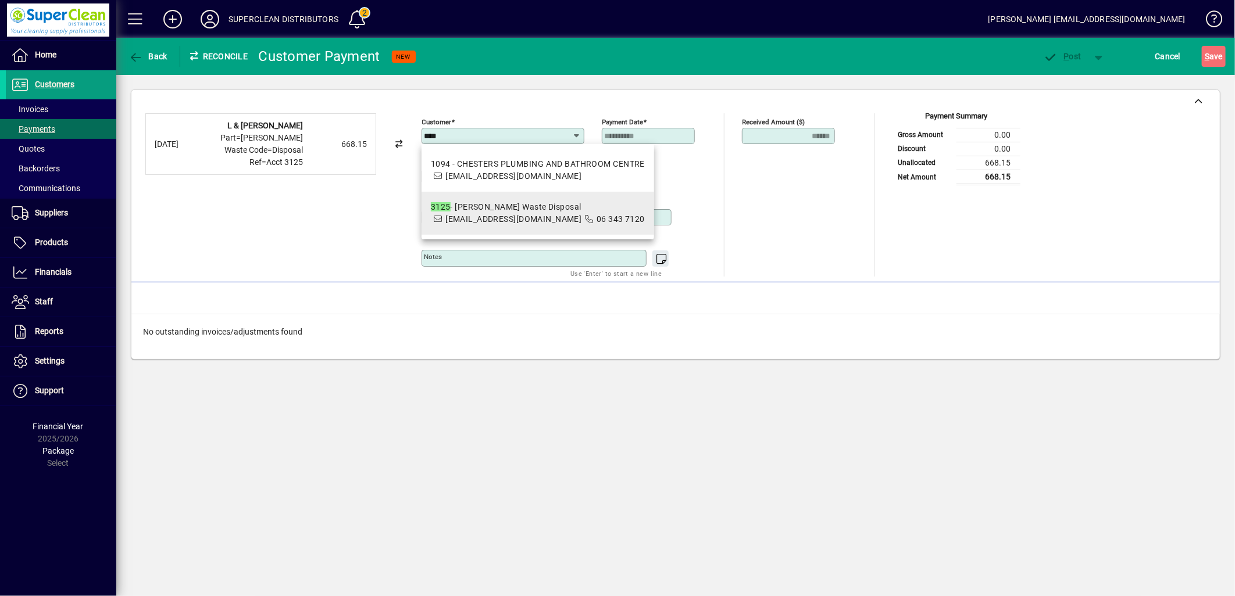
click at [507, 215] on span "office@allenswaste.co.nz" at bounding box center [513, 219] width 136 height 9
type input "**********"
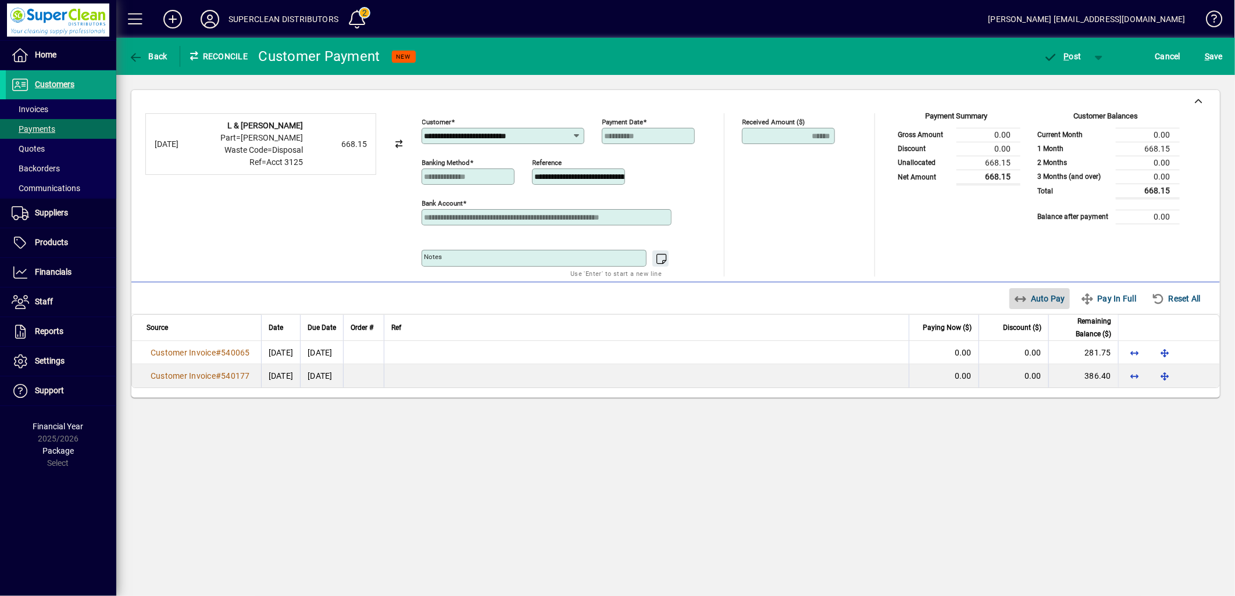
click at [1022, 306] on span "Auto Pay" at bounding box center [1040, 298] width 52 height 19
click at [1054, 59] on icon "button" at bounding box center [1050, 58] width 15 height 12
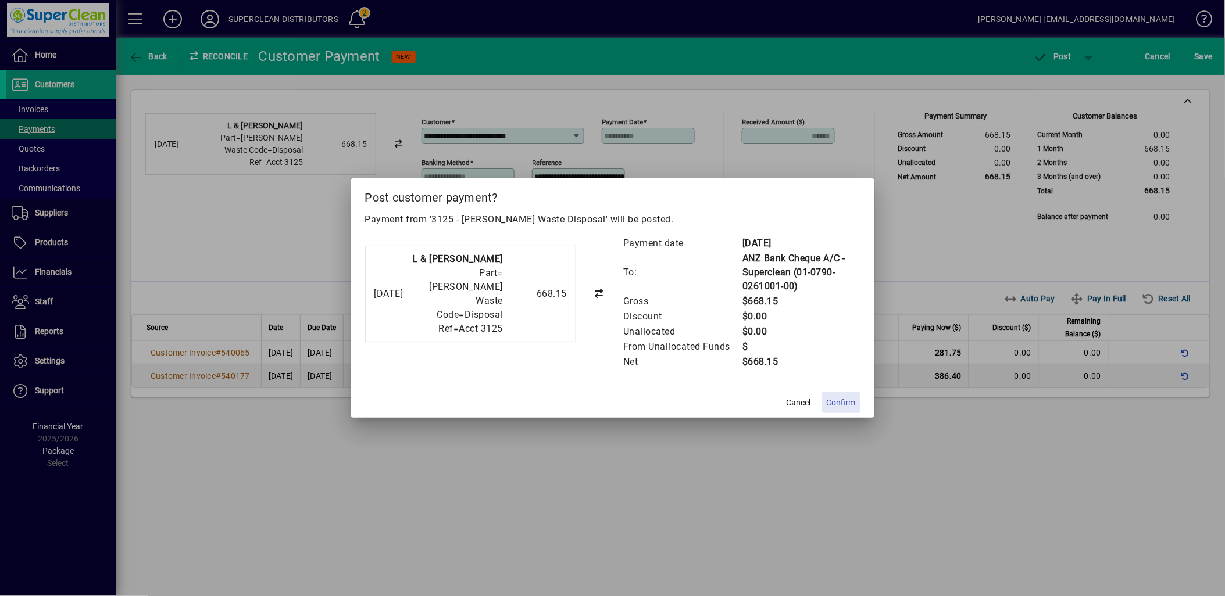
click at [842, 393] on span at bounding box center [841, 403] width 38 height 28
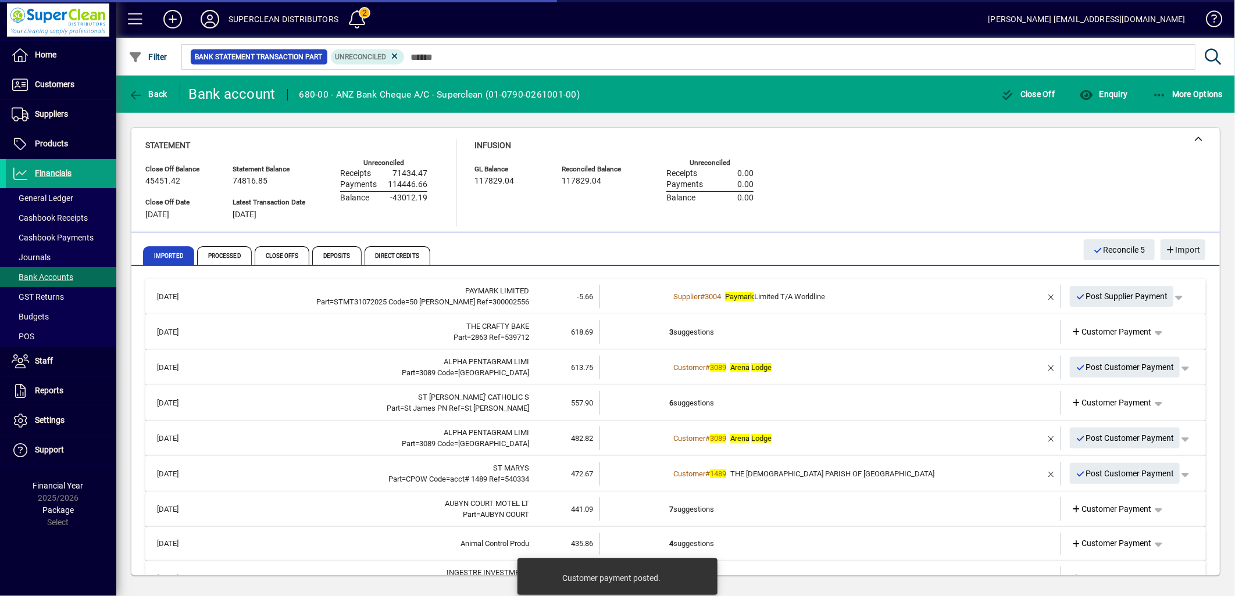
click at [684, 330] on td "3 suggestions" at bounding box center [831, 332] width 324 height 24
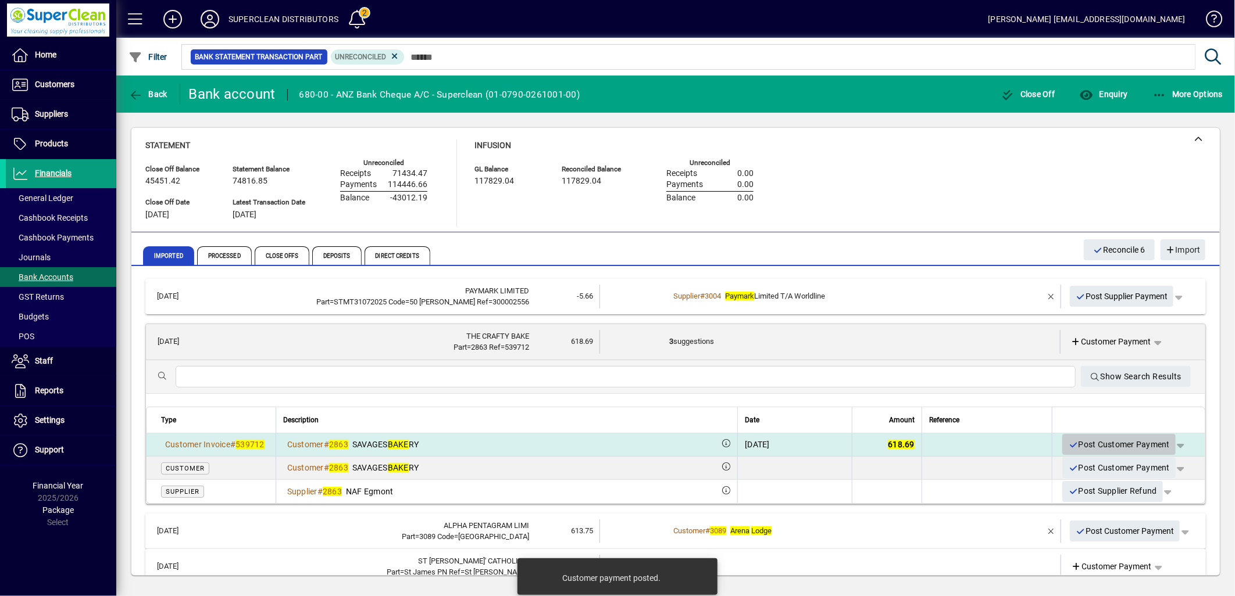
click at [1131, 448] on span "Post Customer Payment" at bounding box center [1119, 444] width 102 height 19
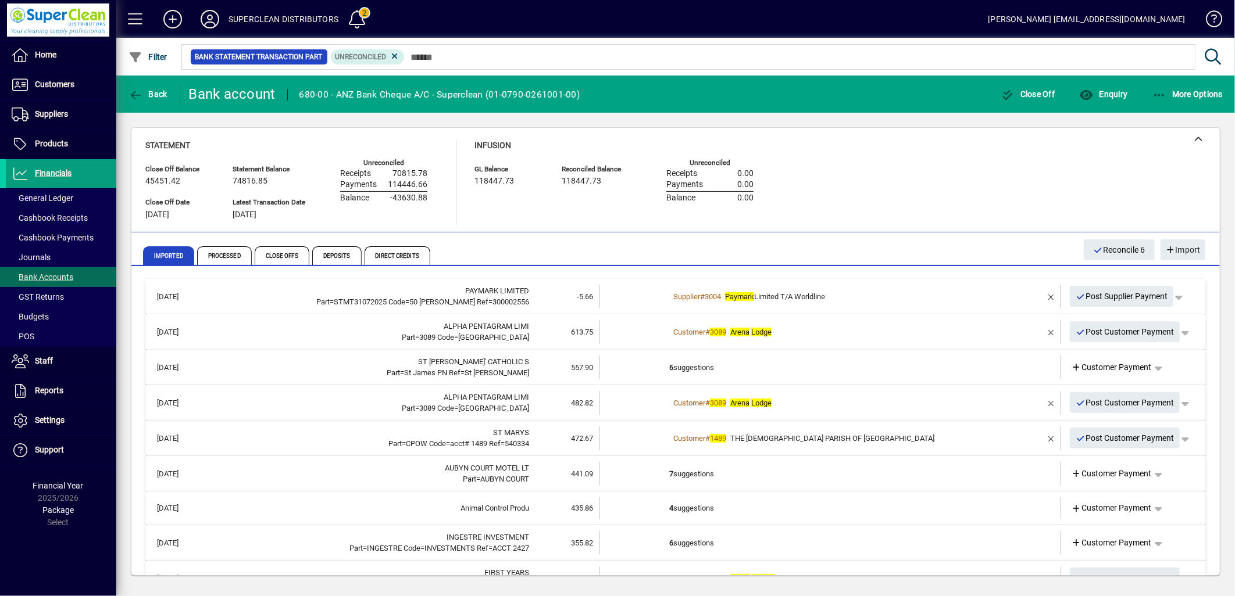
click at [789, 334] on div "Customer # 3089 Arena Lodge" at bounding box center [831, 333] width 324 height 12
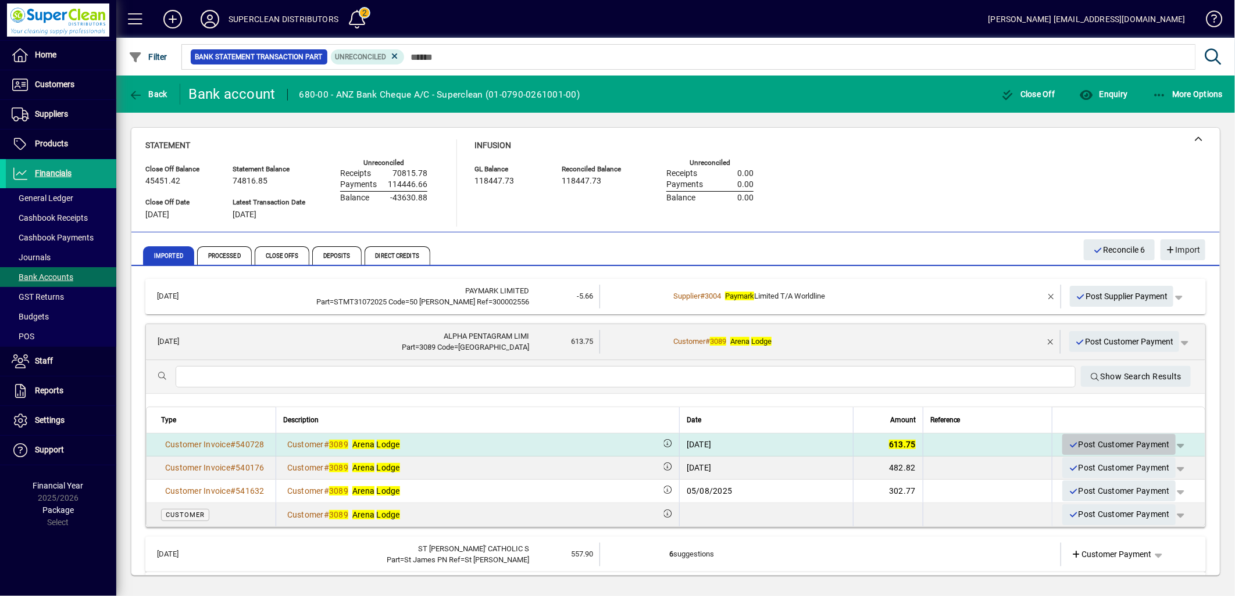
click at [1099, 444] on span "Post Customer Payment" at bounding box center [1119, 444] width 102 height 19
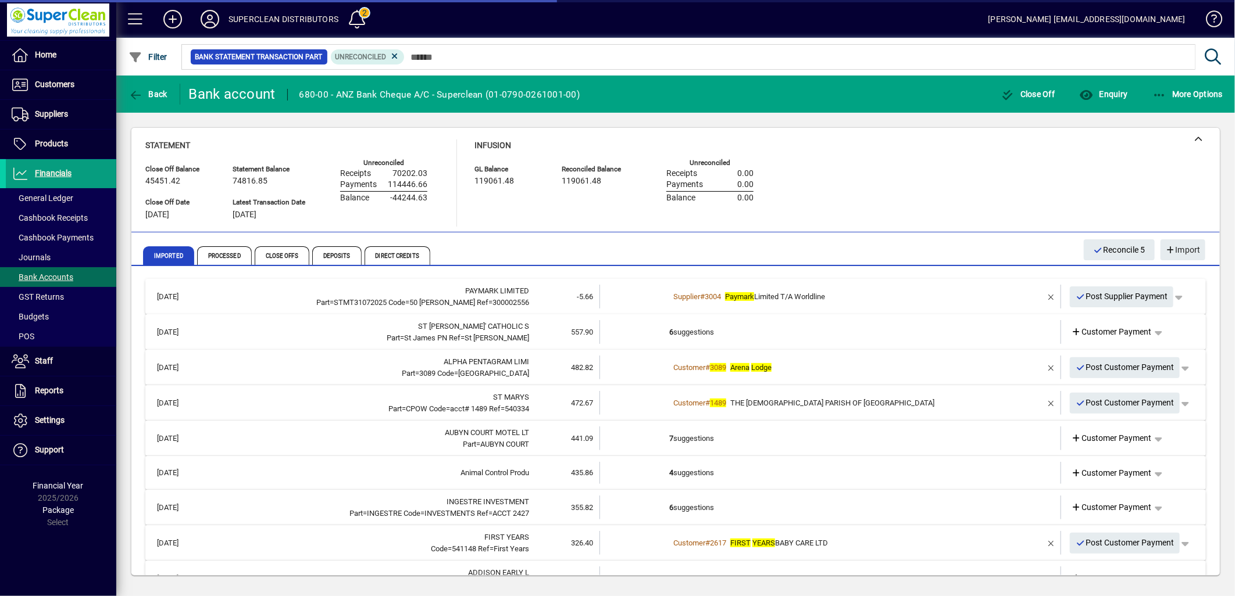
click at [699, 331] on td "6 suggestions" at bounding box center [831, 332] width 324 height 24
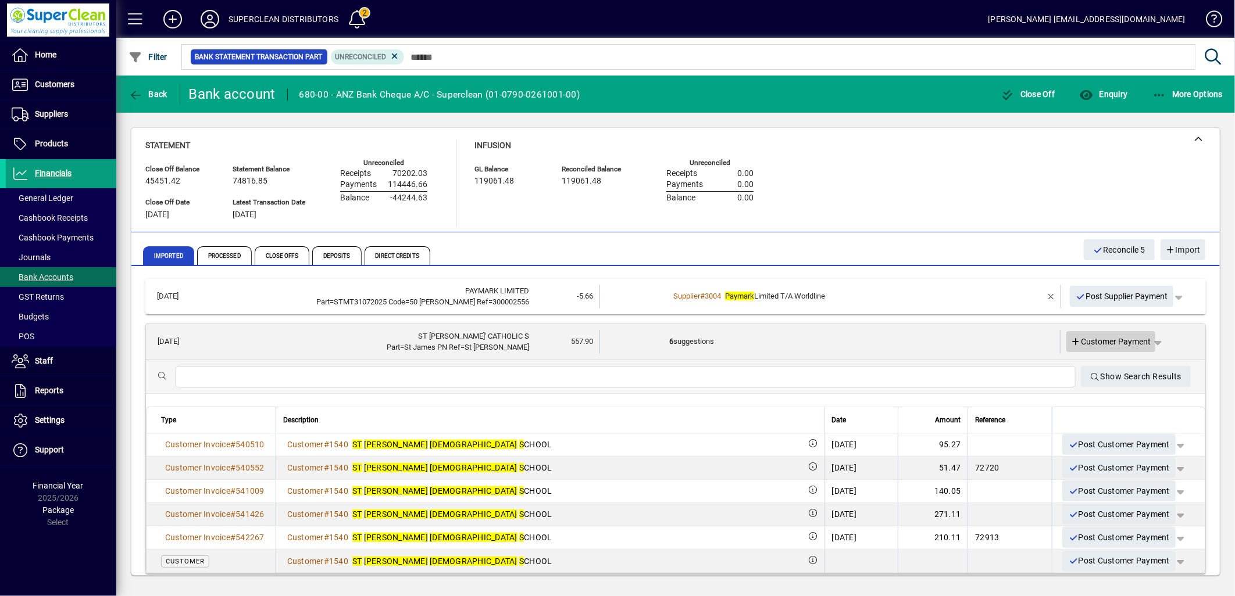
click at [1113, 345] on span "Customer Payment" at bounding box center [1111, 342] width 80 height 12
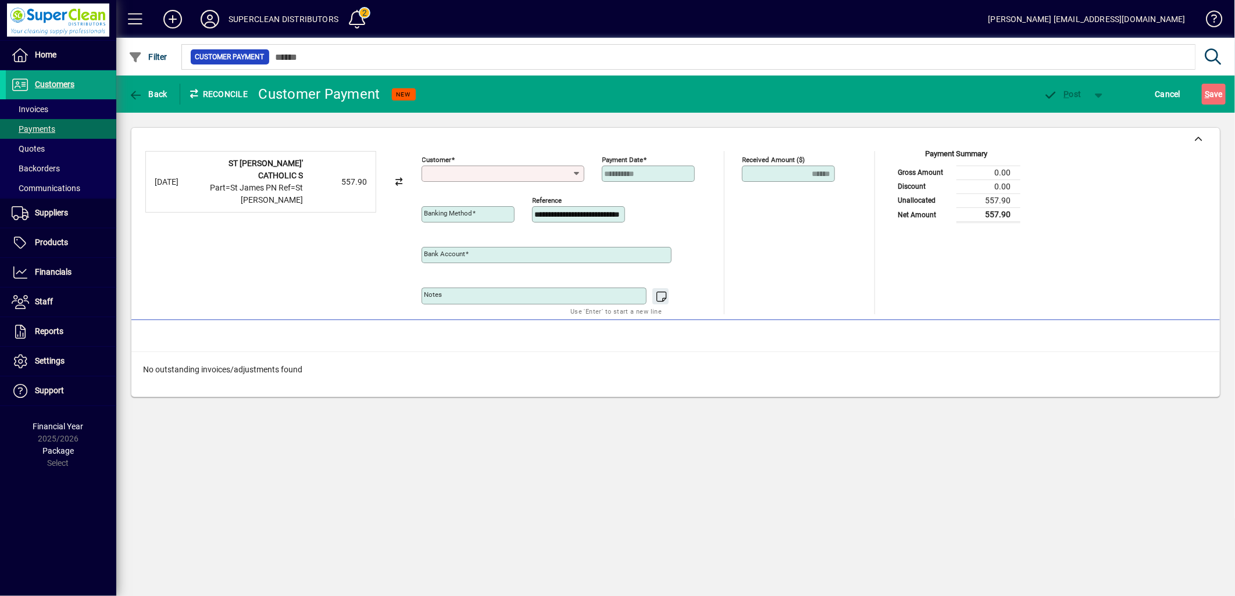
type input "**********"
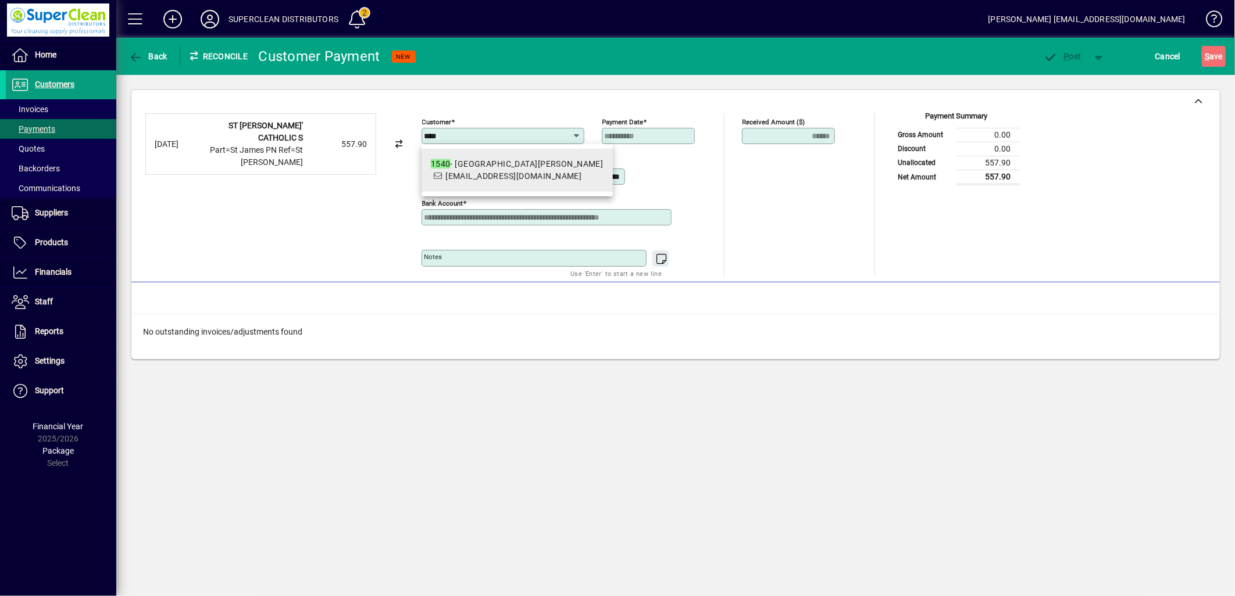
click at [496, 181] on span "office@stjamescatholic.school.nz" at bounding box center [513, 175] width 136 height 9
type input "**********"
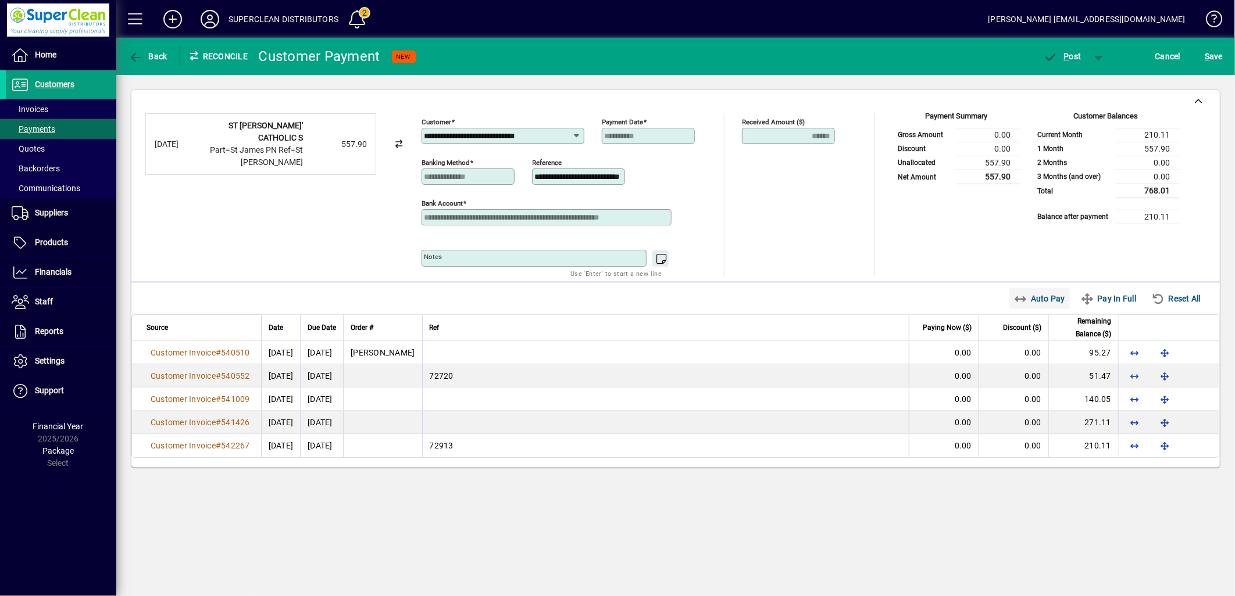
click at [1049, 303] on span "Auto Pay" at bounding box center [1040, 298] width 52 height 19
click at [1066, 52] on span "P" at bounding box center [1066, 56] width 5 height 9
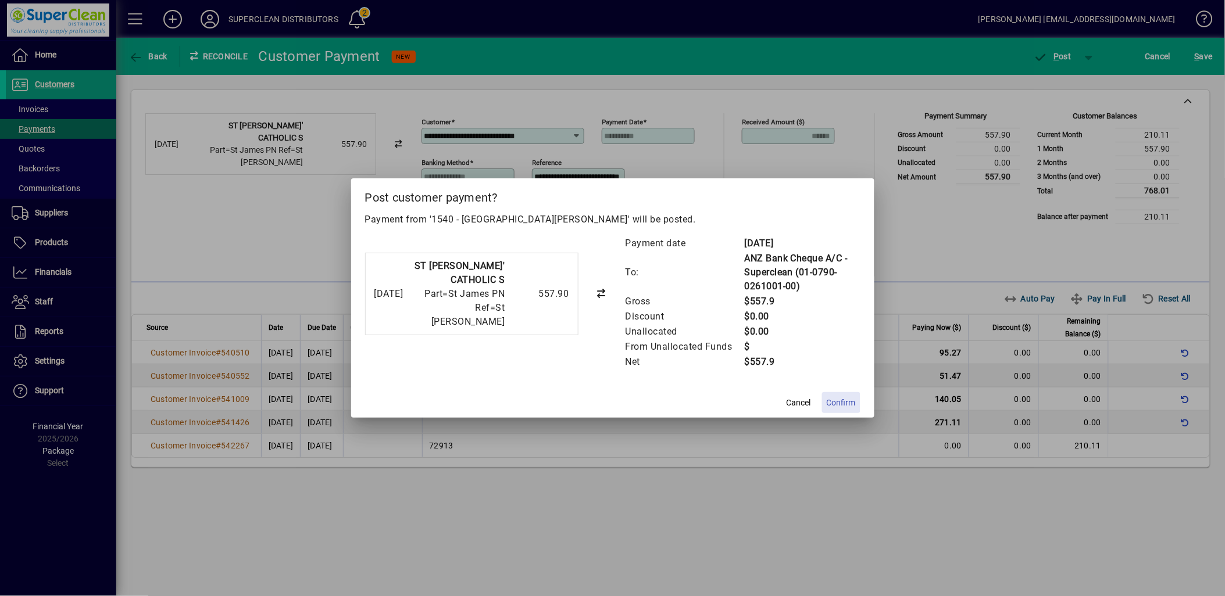
click at [834, 412] on span at bounding box center [841, 403] width 38 height 28
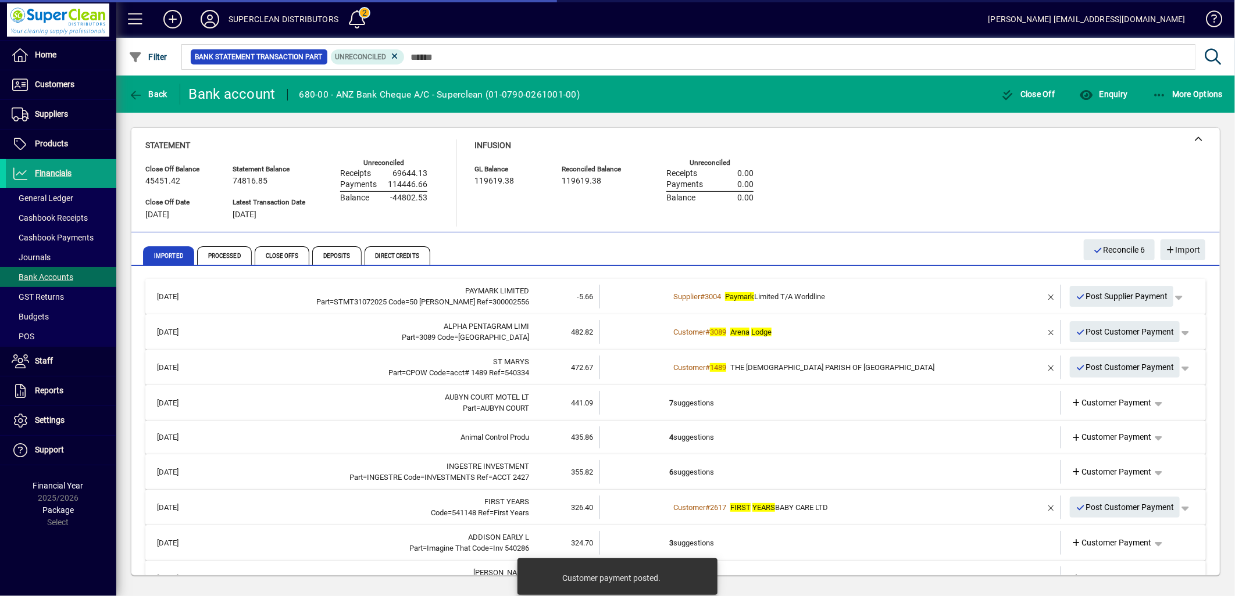
click at [798, 329] on div "Customer # 3089 Arena Lodge" at bounding box center [831, 333] width 324 height 12
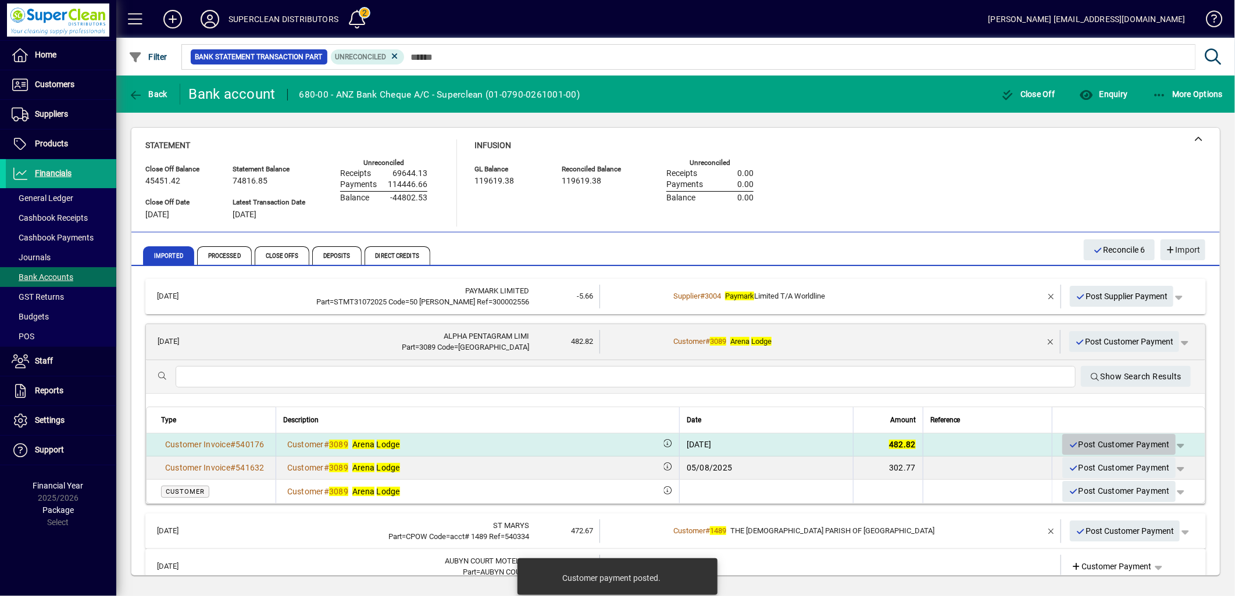
click at [1096, 442] on span "Post Customer Payment" at bounding box center [1119, 444] width 102 height 19
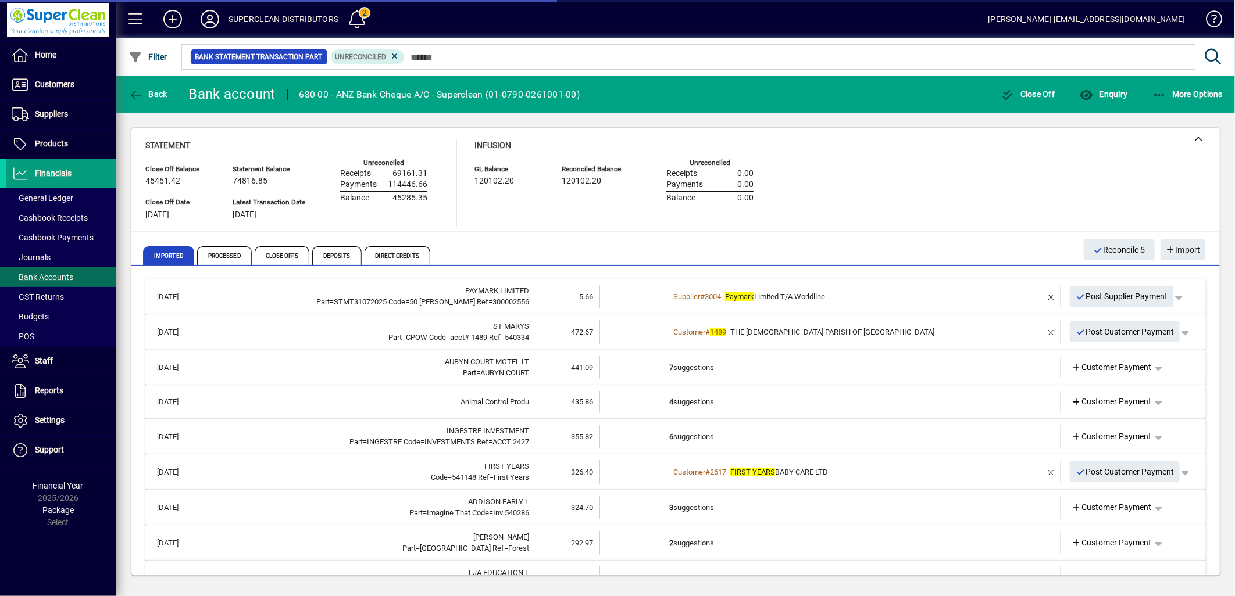
click at [794, 334] on span "THE CATHOLIC PARISH OF WHANGANUI" at bounding box center [832, 332] width 204 height 9
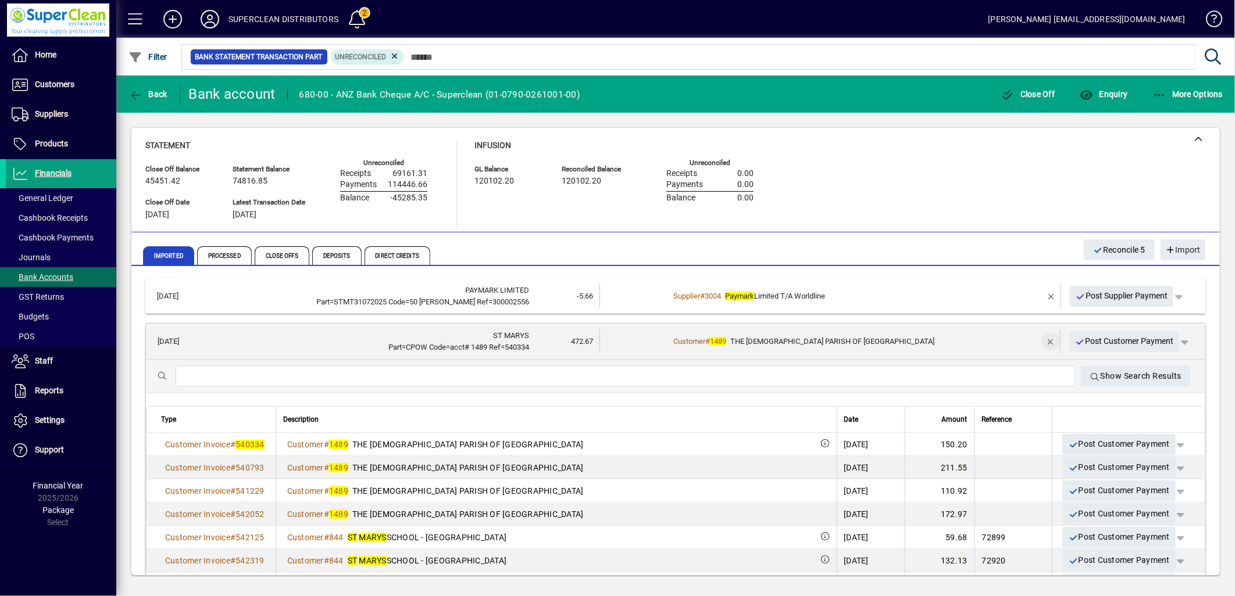
click at [1037, 344] on span "button" at bounding box center [1051, 342] width 28 height 28
click at [1102, 341] on span "Customer Payment" at bounding box center [1111, 341] width 80 height 12
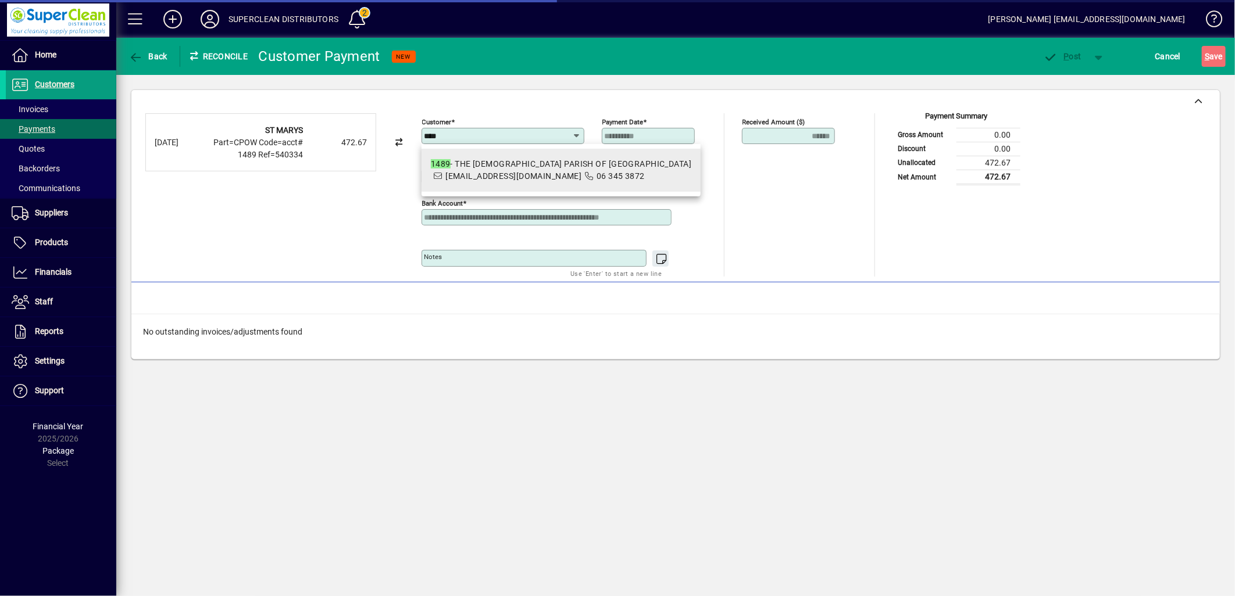
click at [524, 177] on span "accounts@catholicparishwhanganui.org.nz" at bounding box center [513, 175] width 136 height 9
type input "**********"
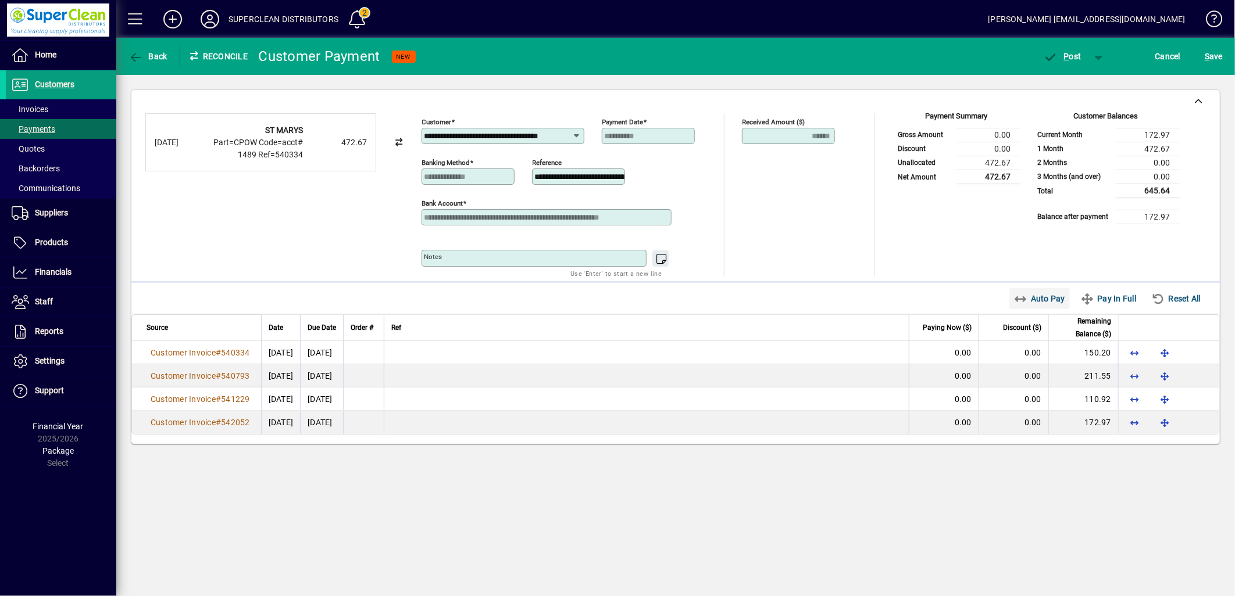
click at [1038, 298] on span "Auto Pay" at bounding box center [1040, 298] width 52 height 19
click at [1066, 60] on span "P" at bounding box center [1066, 56] width 5 height 9
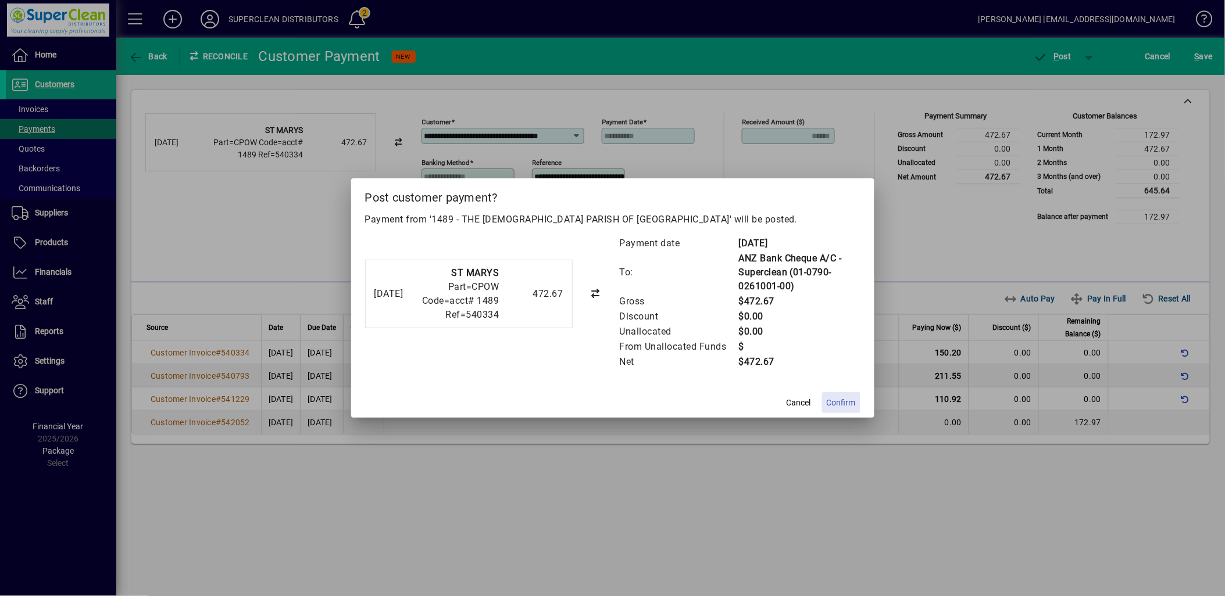
click at [841, 407] on span "Confirm" at bounding box center [841, 403] width 29 height 12
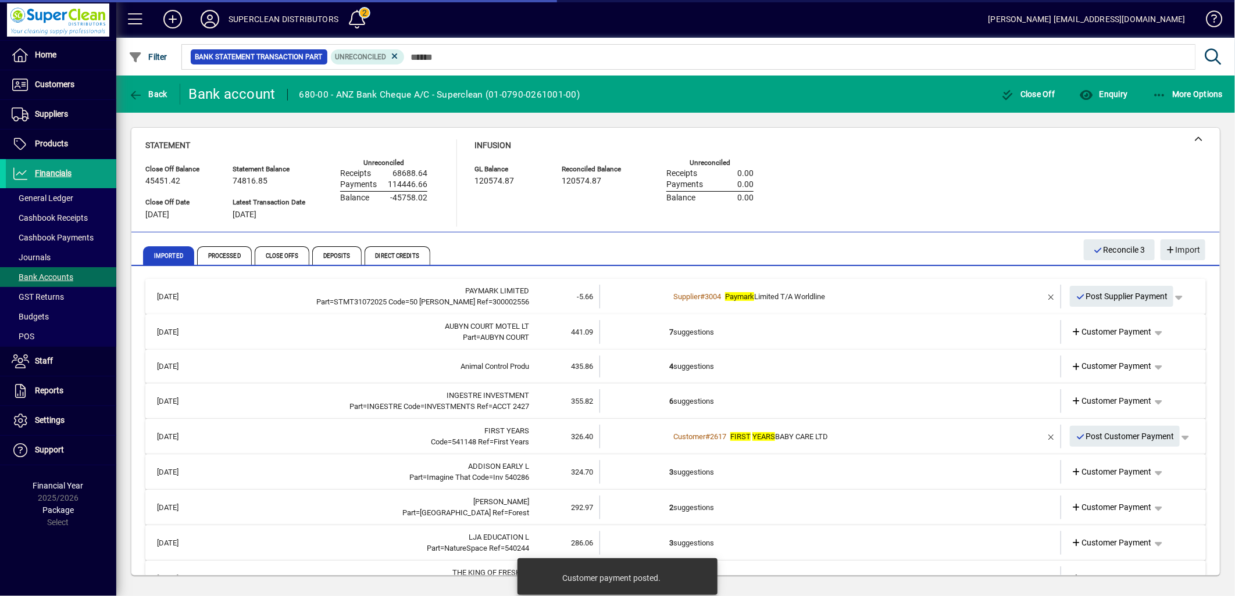
click at [683, 338] on td "7 suggestions" at bounding box center [831, 332] width 324 height 24
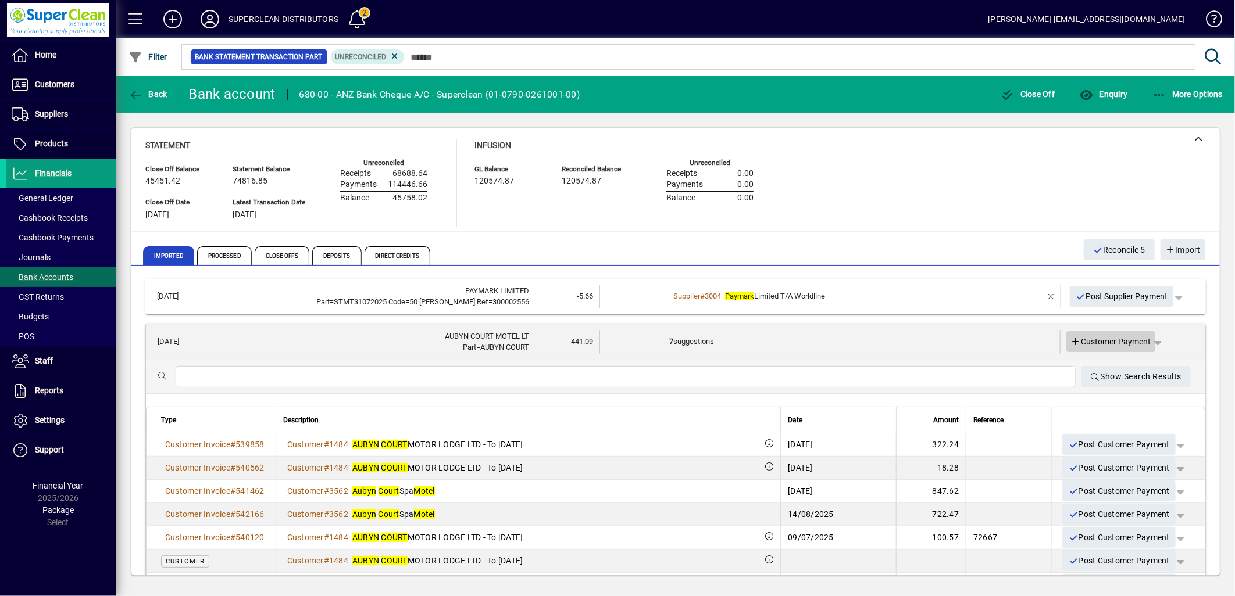
click at [1105, 342] on span "Customer Payment" at bounding box center [1111, 342] width 80 height 12
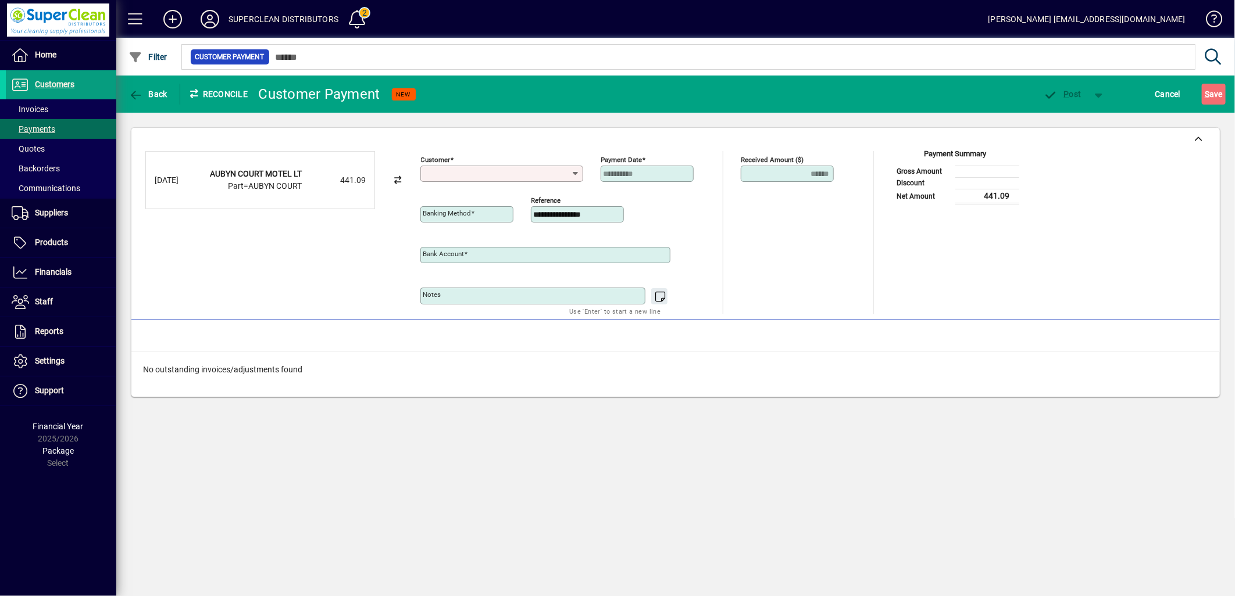
type input "**********"
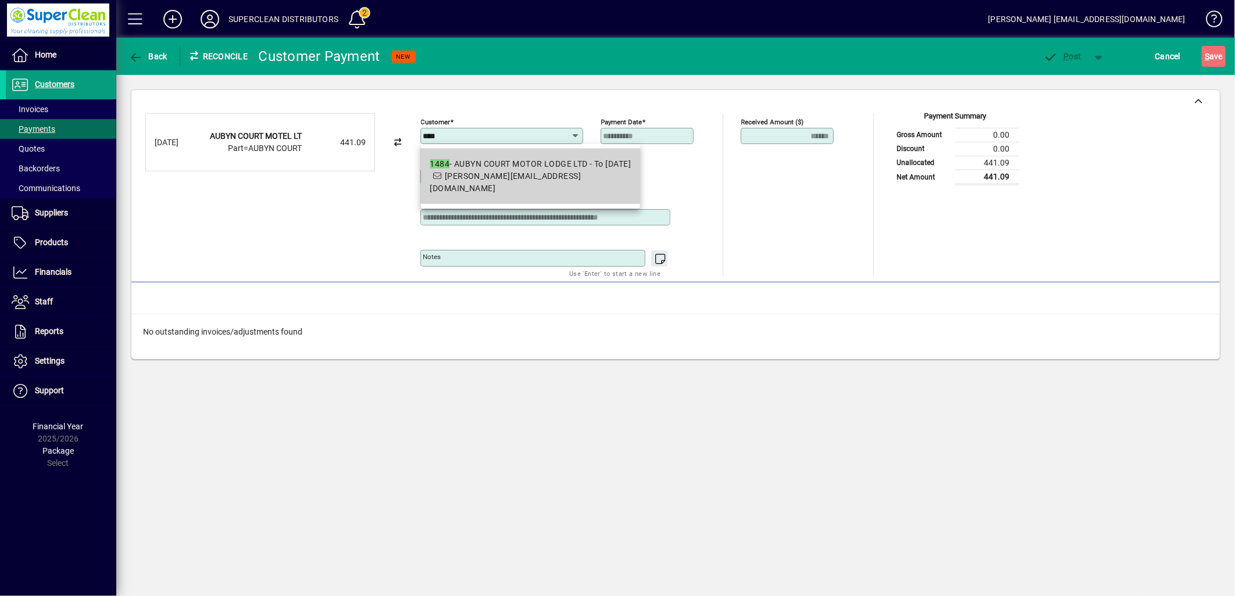
click at [535, 171] on span "1484 - AUBYN COURT MOTOR LODGE LTD - To 30/07/25 sara@aubyncourt.co.nz" at bounding box center [530, 176] width 201 height 37
type input "**********"
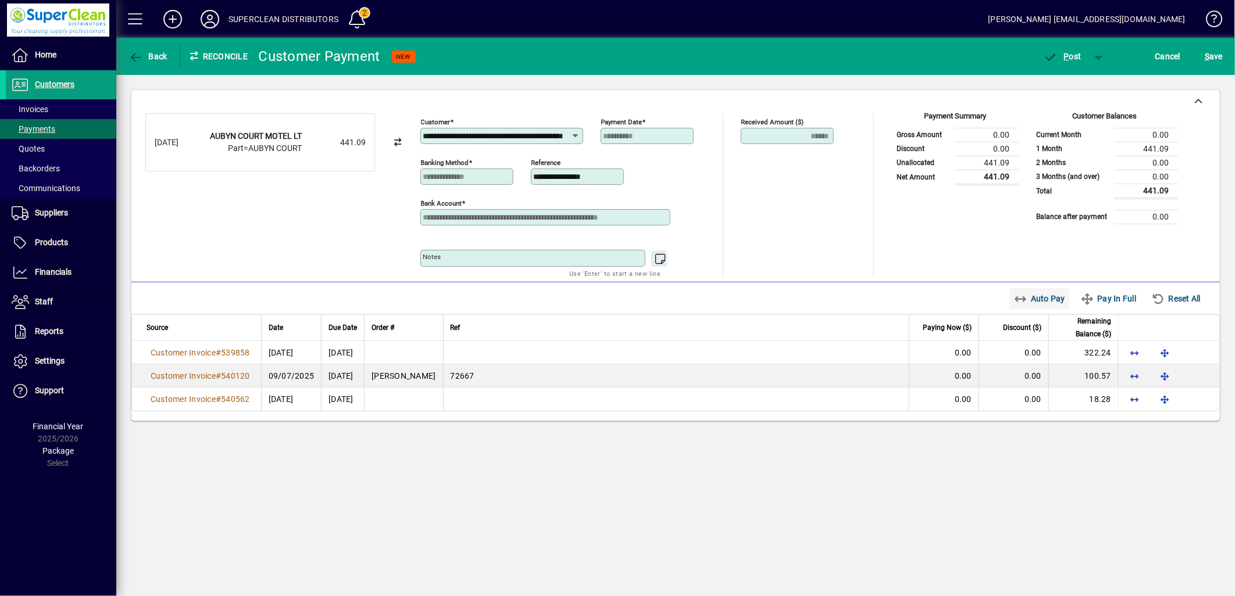
click at [1048, 299] on span "Auto Pay" at bounding box center [1040, 298] width 52 height 19
click at [1045, 49] on span "button" at bounding box center [1062, 56] width 49 height 28
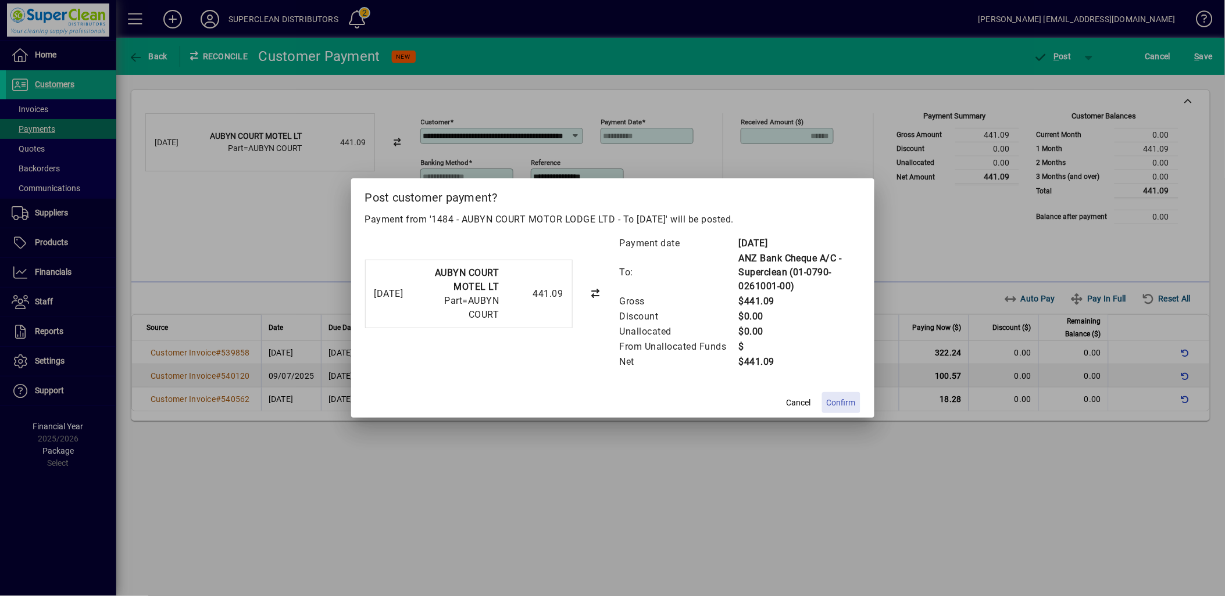
click at [834, 408] on span "Confirm" at bounding box center [841, 403] width 29 height 12
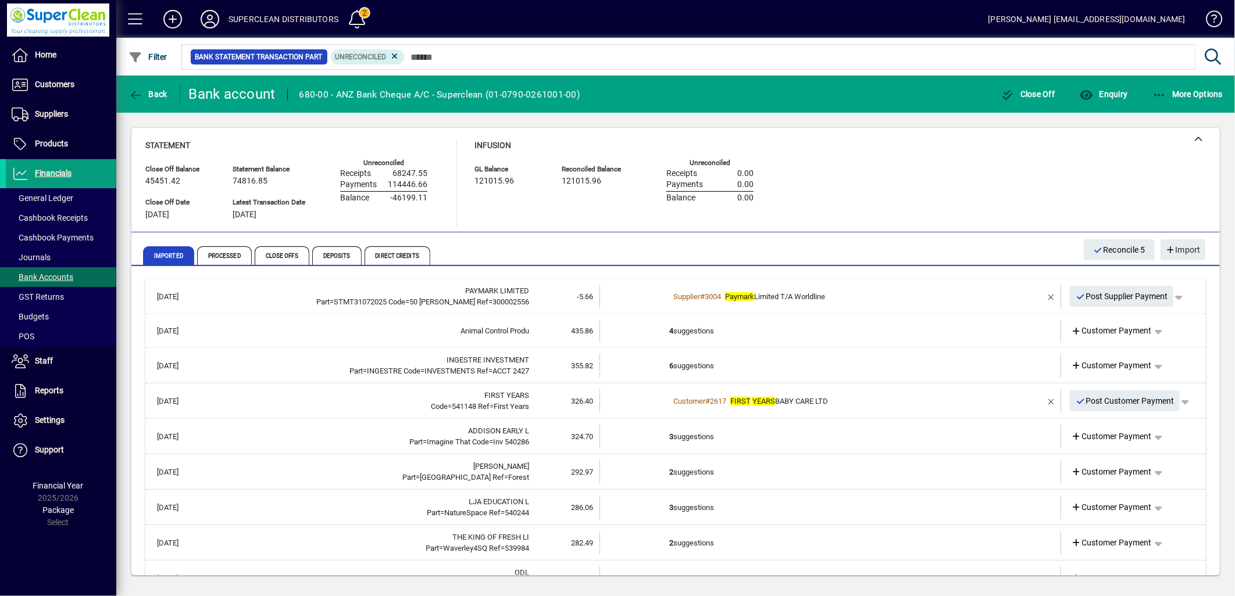
click at [703, 334] on td "4 suggestions" at bounding box center [831, 331] width 324 height 22
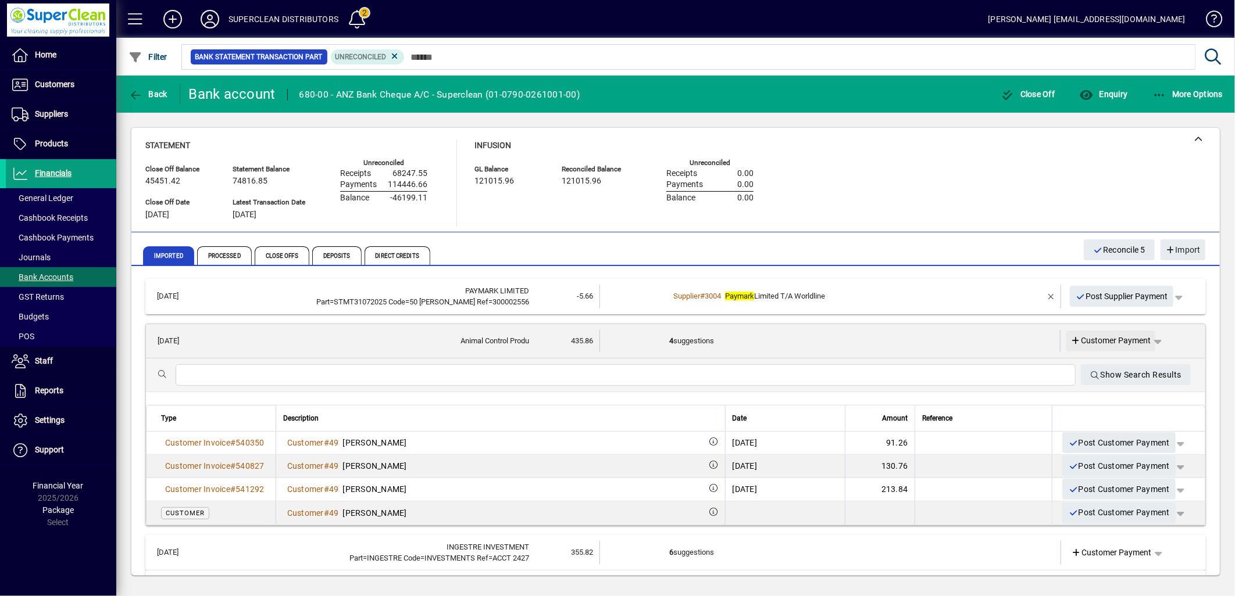
click at [1108, 343] on span "Customer Payment" at bounding box center [1111, 341] width 80 height 12
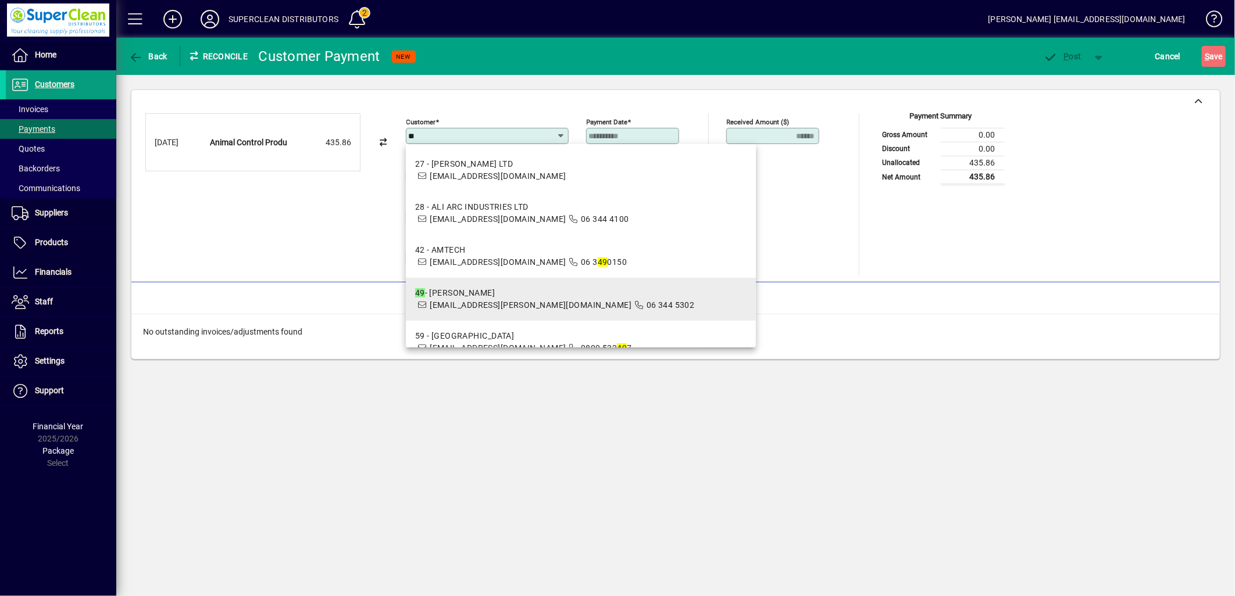
click at [501, 307] on span "[EMAIL_ADDRESS][PERSON_NAME][DOMAIN_NAME]" at bounding box center [531, 305] width 202 height 9
type input "**********"
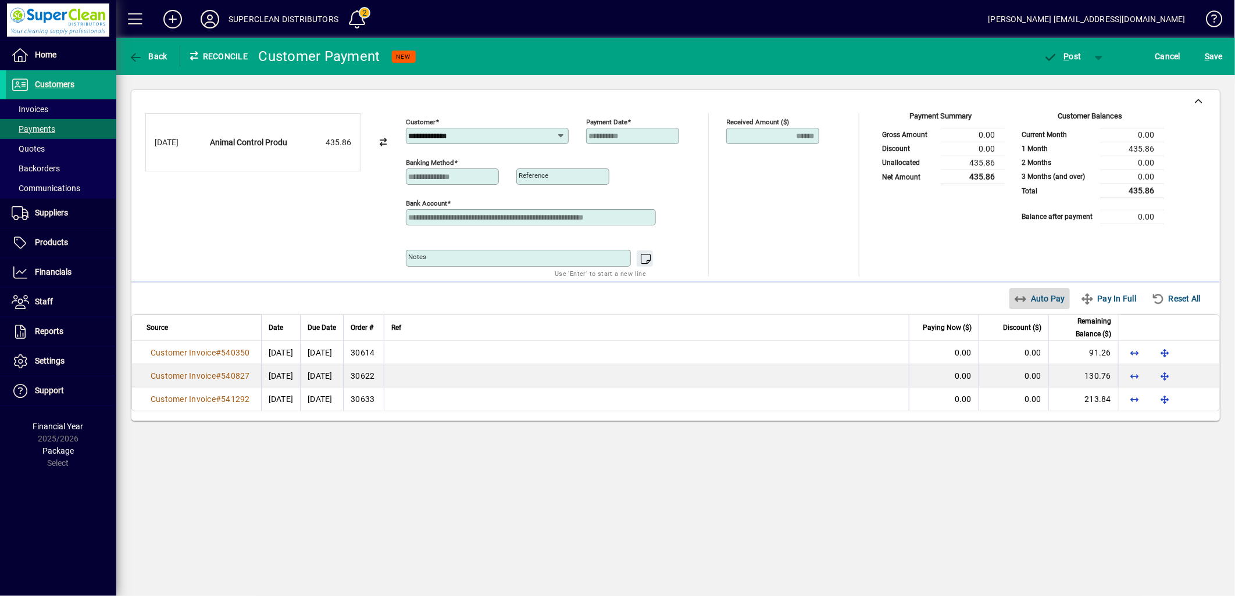
click at [1050, 303] on span "Auto Pay" at bounding box center [1040, 298] width 52 height 19
click at [1067, 57] on span "P" at bounding box center [1066, 56] width 5 height 9
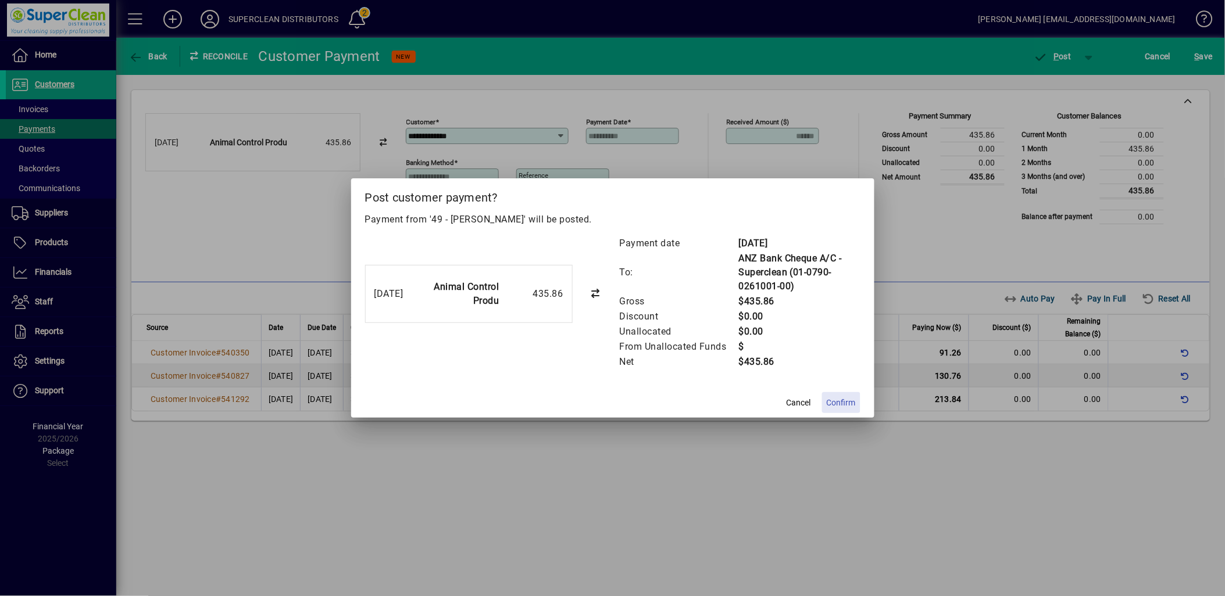
click at [856, 405] on span at bounding box center [841, 403] width 38 height 28
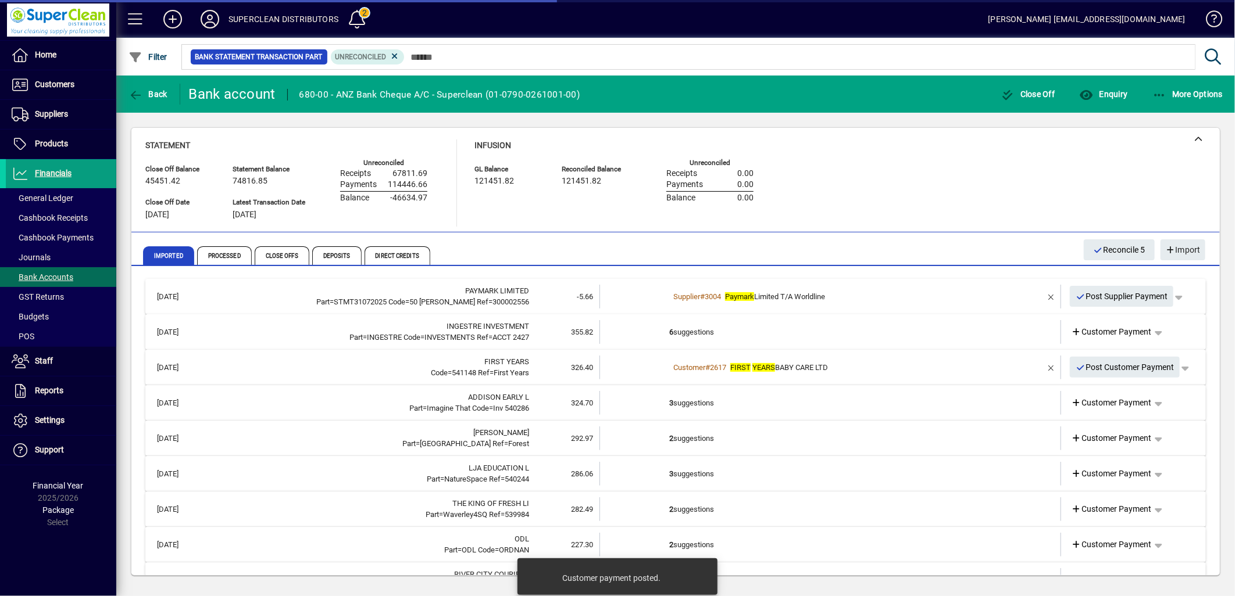
click at [691, 333] on td "6 suggestions" at bounding box center [831, 332] width 324 height 24
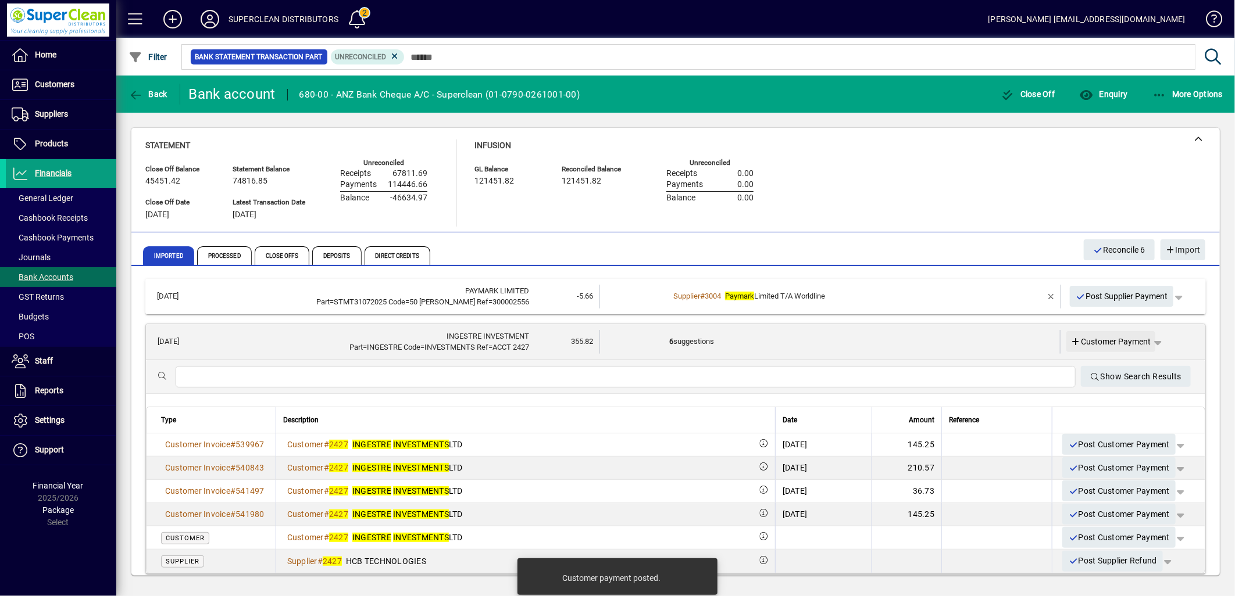
click at [1105, 338] on span "Customer Payment" at bounding box center [1111, 342] width 80 height 12
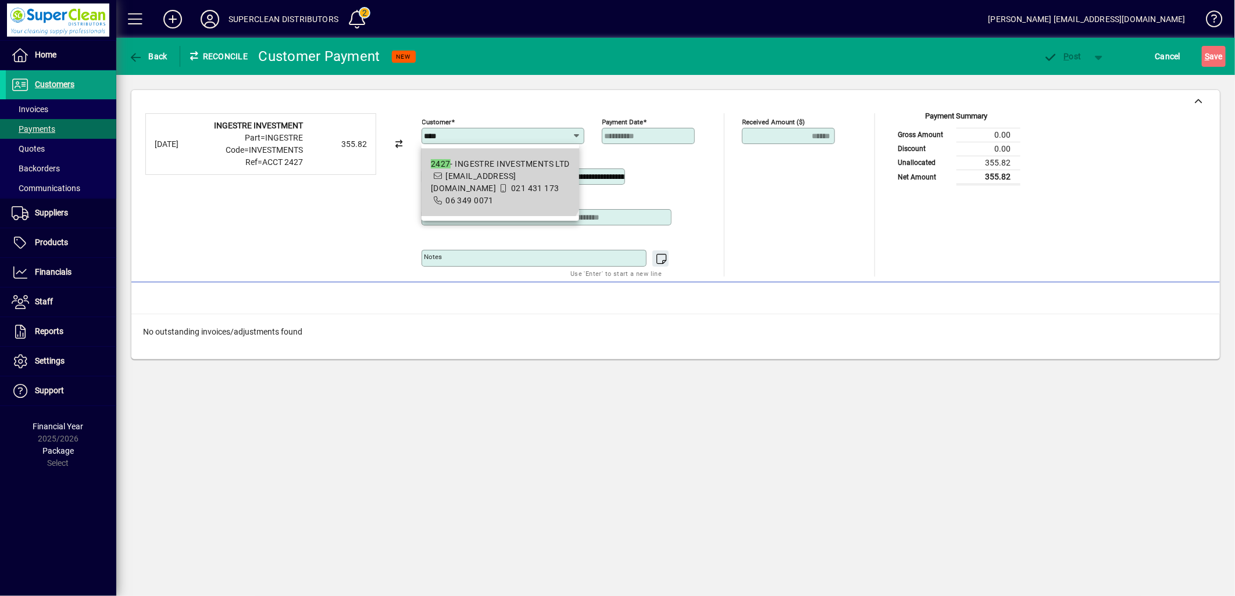
click at [481, 160] on div "2427 - INGESTRE INVESTMENTS LTD" at bounding box center [500, 164] width 139 height 12
type input "**********"
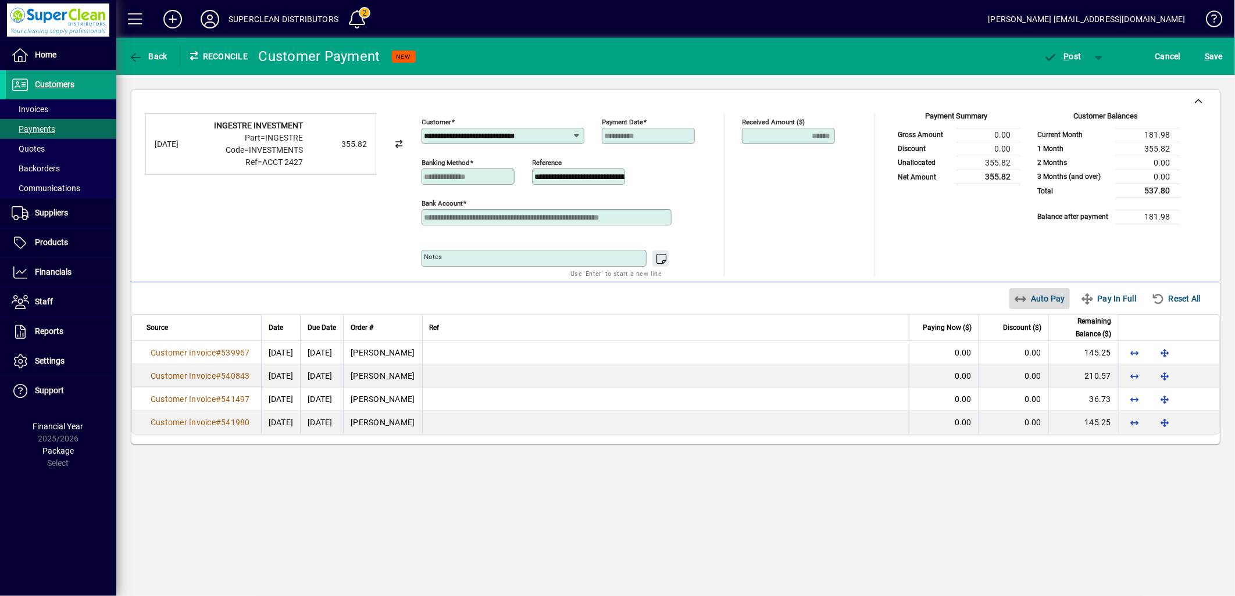
click at [1029, 305] on span "Auto Pay" at bounding box center [1040, 298] width 52 height 19
click at [1061, 52] on span "P ost" at bounding box center [1062, 56] width 38 height 9
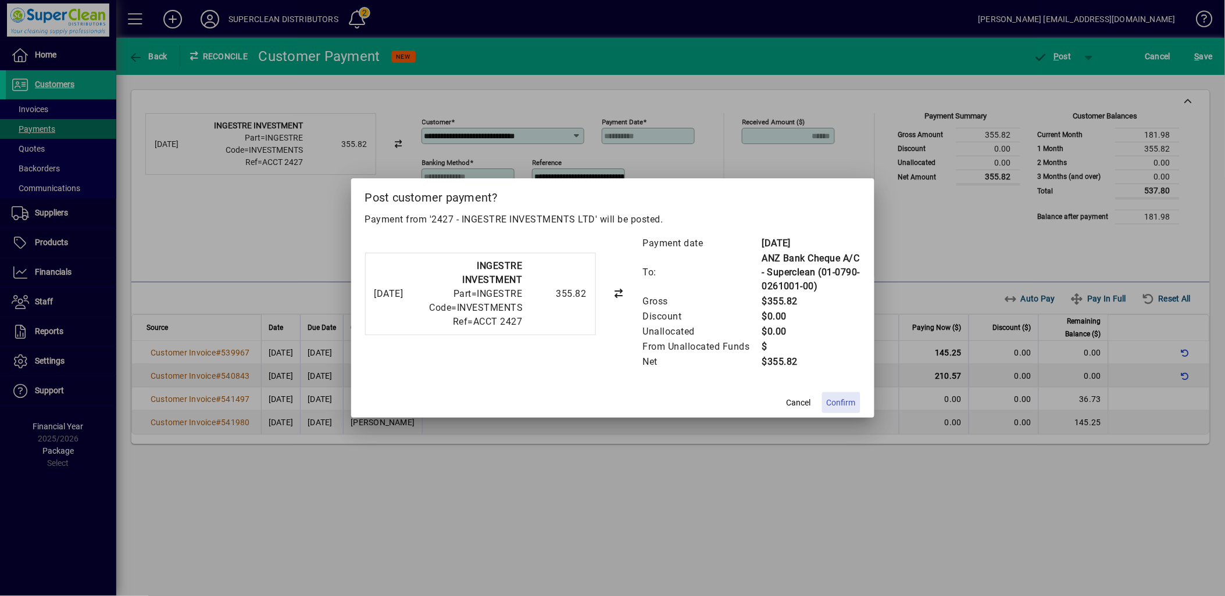
click at [850, 403] on span "Confirm" at bounding box center [841, 403] width 29 height 12
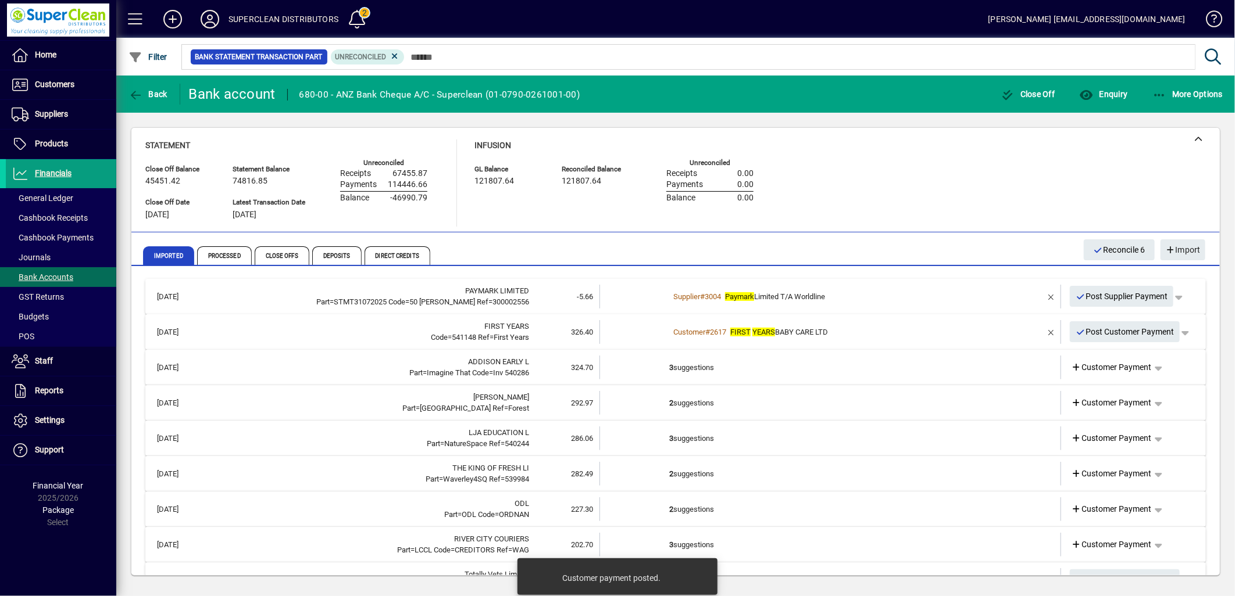
click at [870, 328] on div "Customer # 2617 FIRST YEARS BABY CARE LTD" at bounding box center [831, 333] width 324 height 12
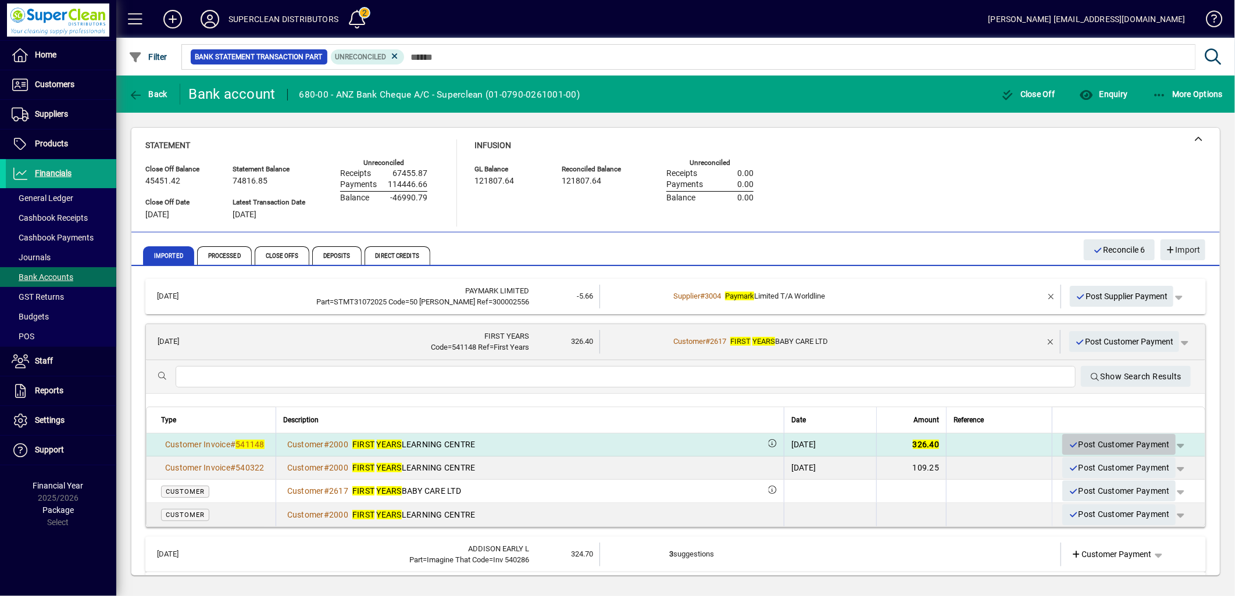
click at [1107, 440] on span "Post Customer Payment" at bounding box center [1119, 444] width 102 height 19
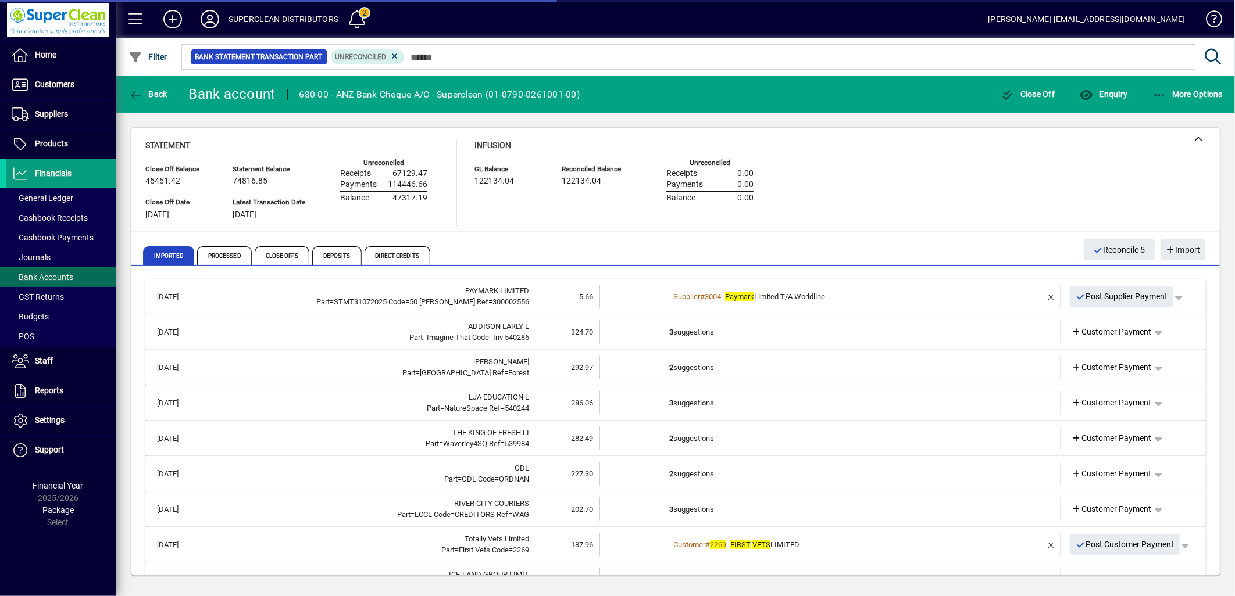
click at [749, 339] on td "3 suggestions" at bounding box center [831, 332] width 324 height 24
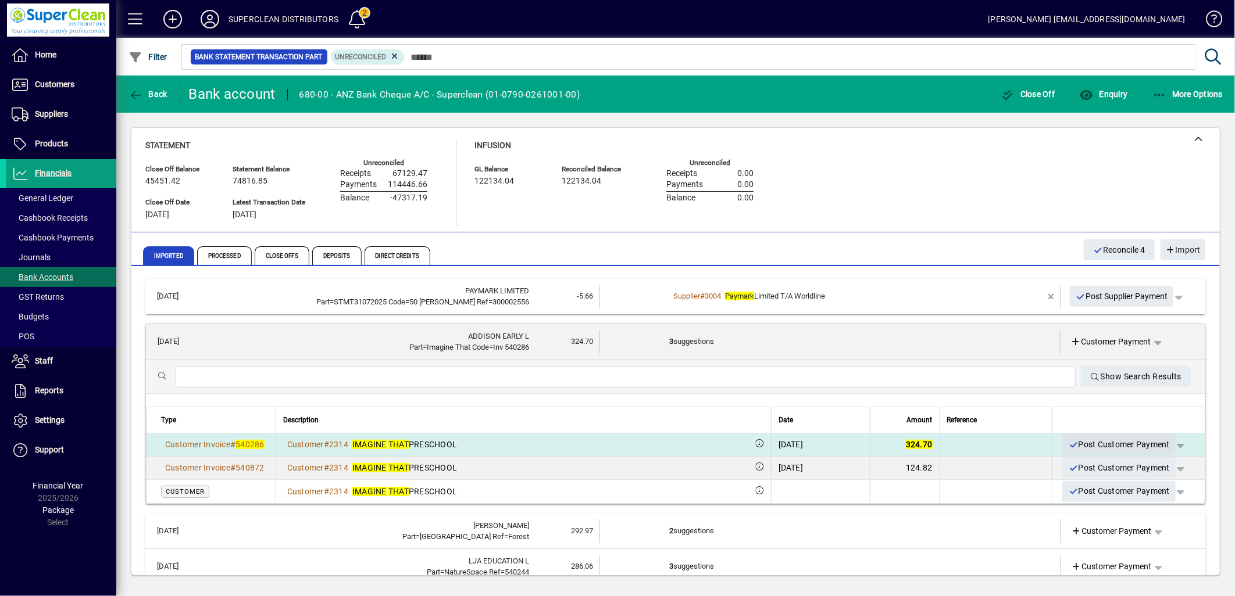
click at [1130, 445] on span "Post Customer Payment" at bounding box center [1119, 444] width 102 height 19
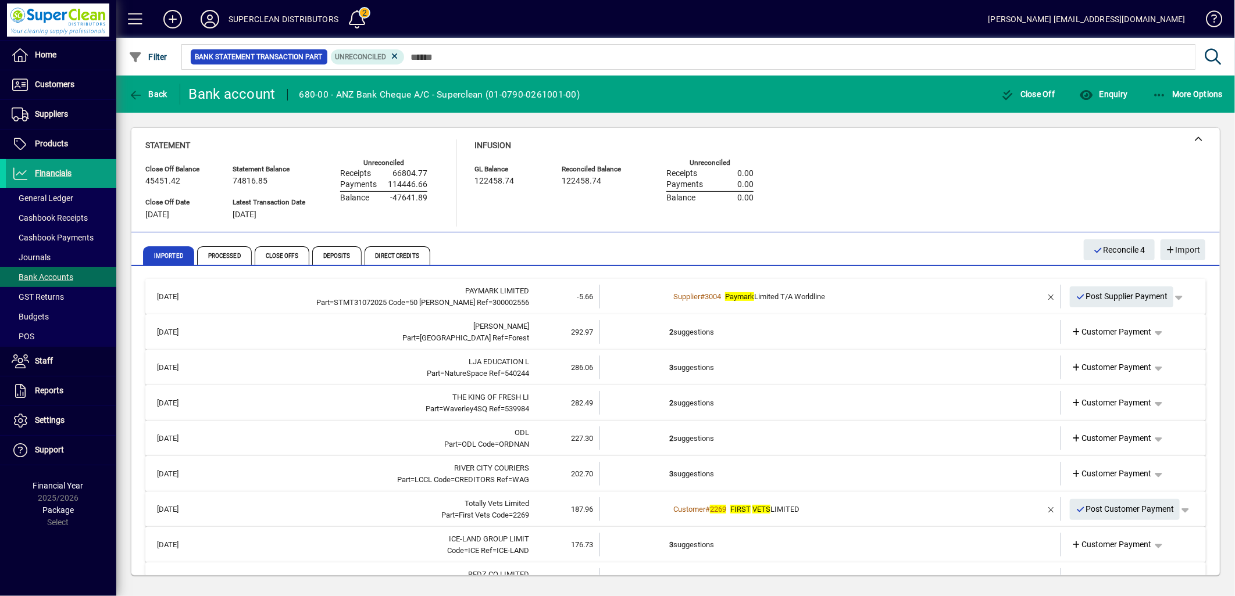
click at [700, 337] on td "2 suggestions" at bounding box center [831, 332] width 324 height 24
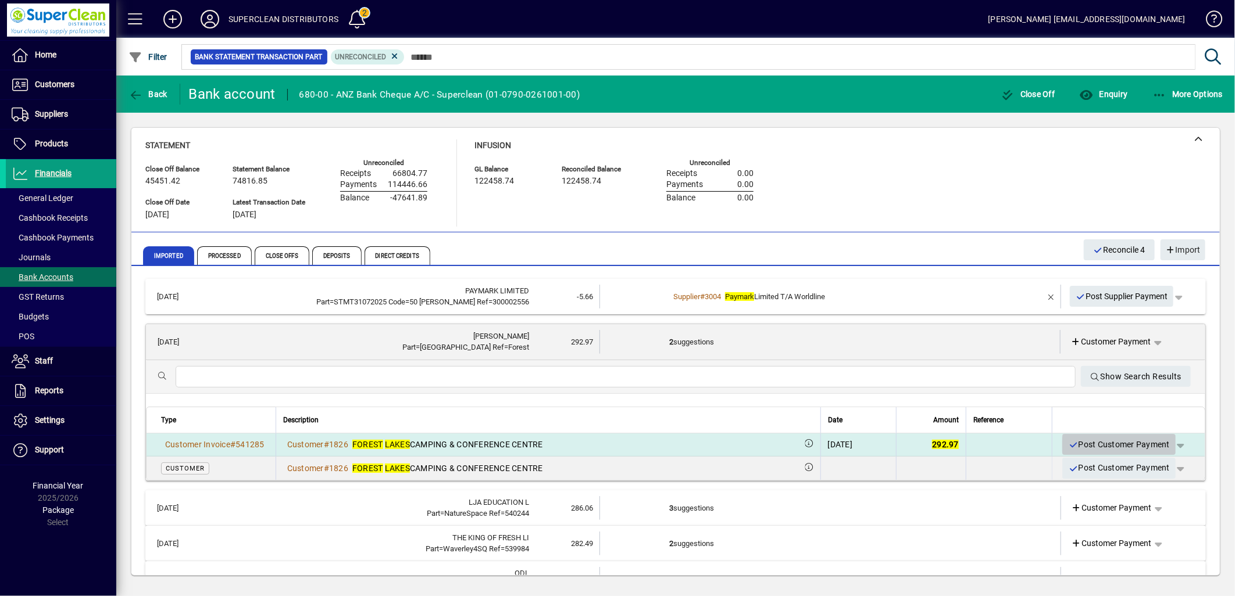
click at [1109, 445] on span "Post Customer Payment" at bounding box center [1119, 444] width 102 height 19
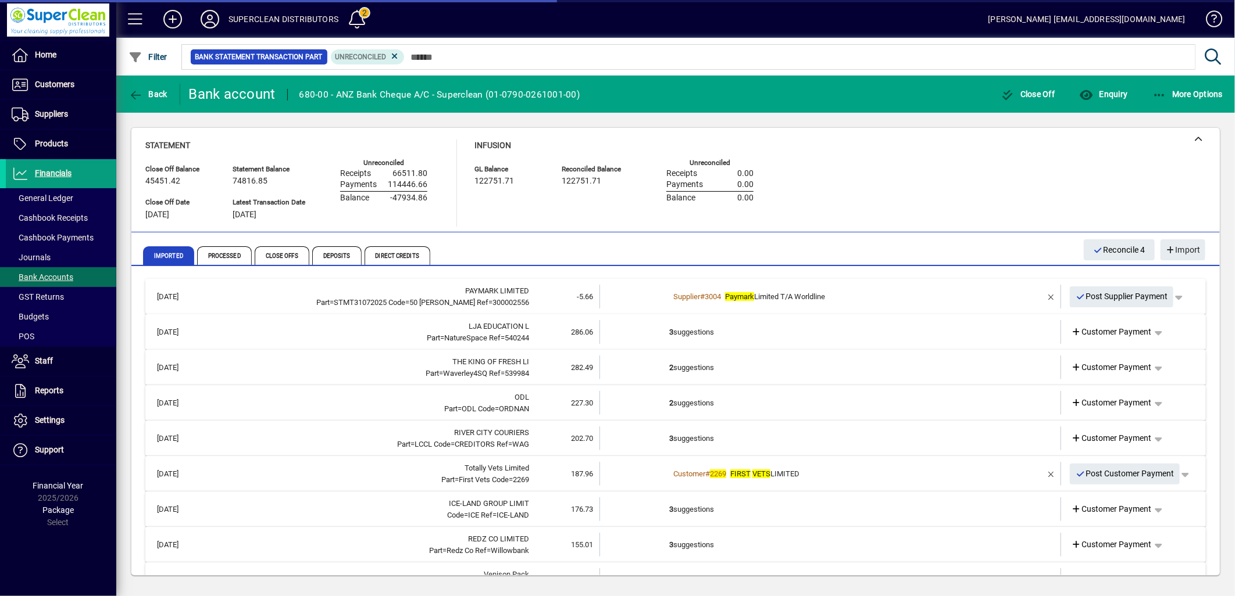
click at [681, 331] on td "3 suggestions" at bounding box center [831, 332] width 324 height 24
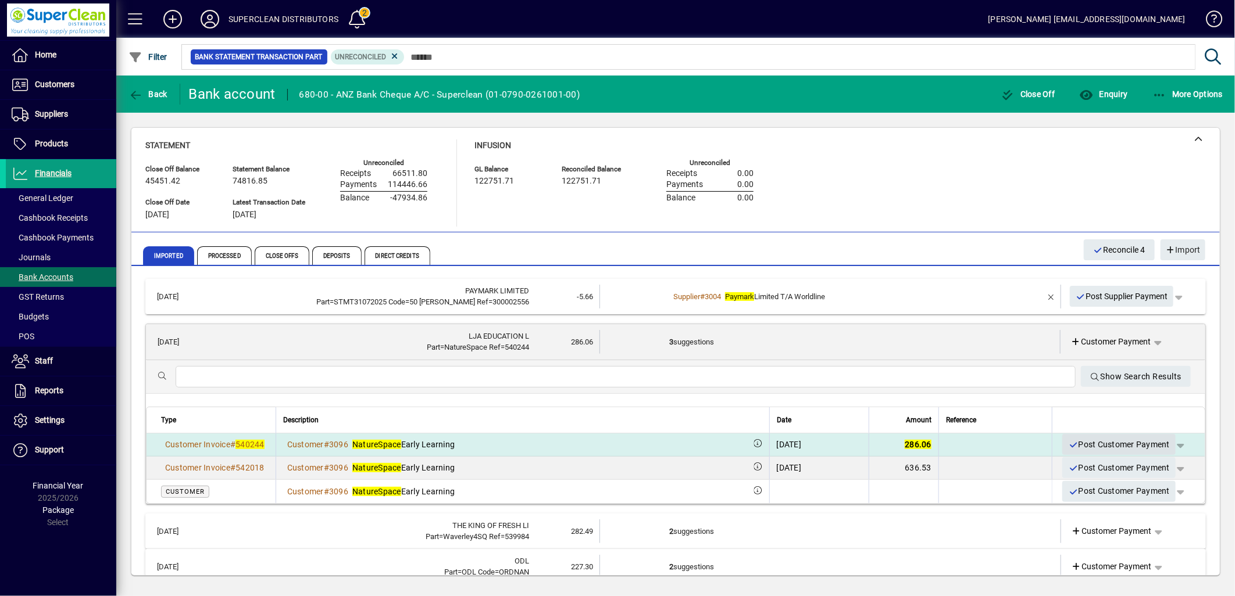
click at [1103, 446] on span "Post Customer Payment" at bounding box center [1119, 444] width 102 height 19
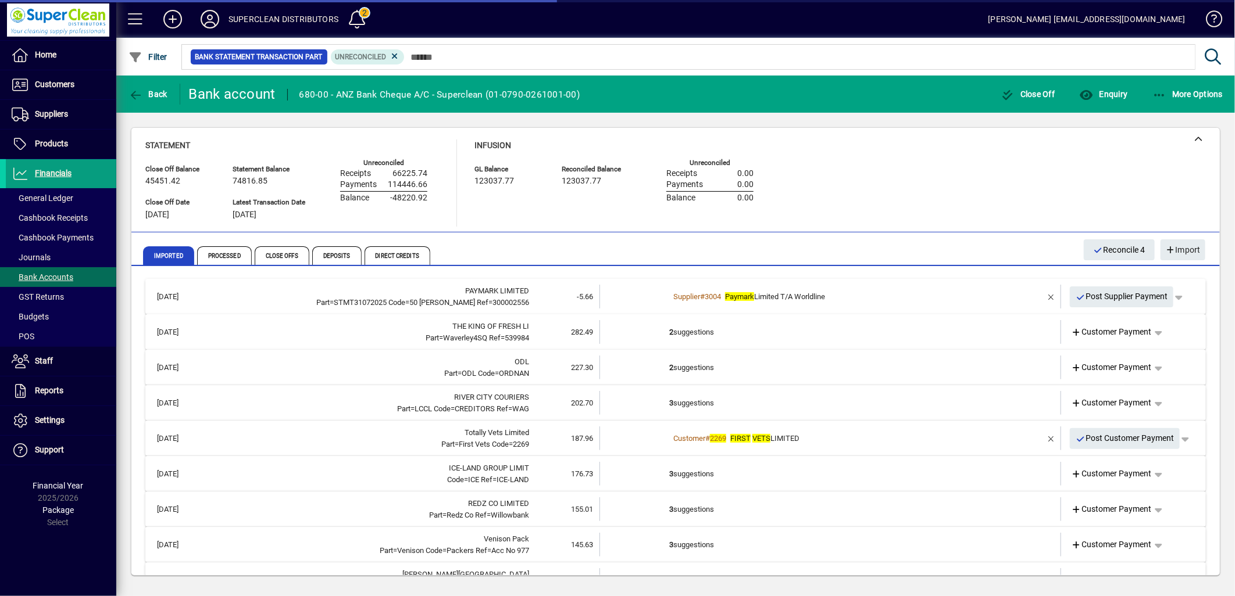
click at [712, 340] on td "2 suggestions" at bounding box center [831, 332] width 324 height 24
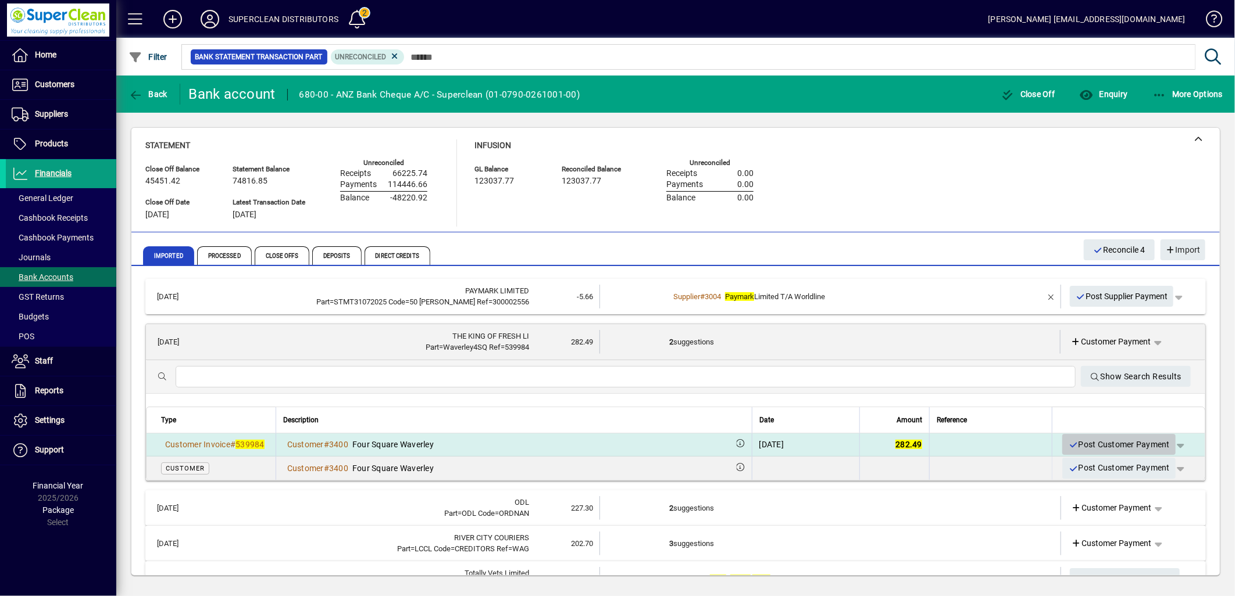
click at [1114, 449] on span "Post Customer Payment" at bounding box center [1119, 444] width 102 height 19
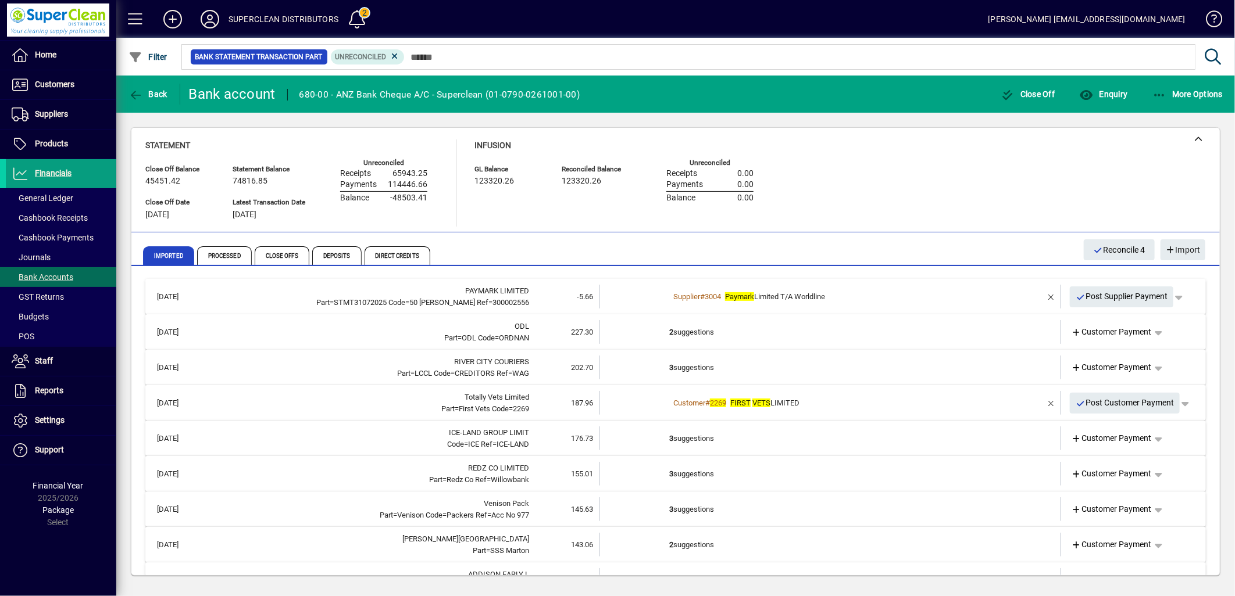
click at [692, 326] on td "2 suggestions" at bounding box center [831, 332] width 324 height 24
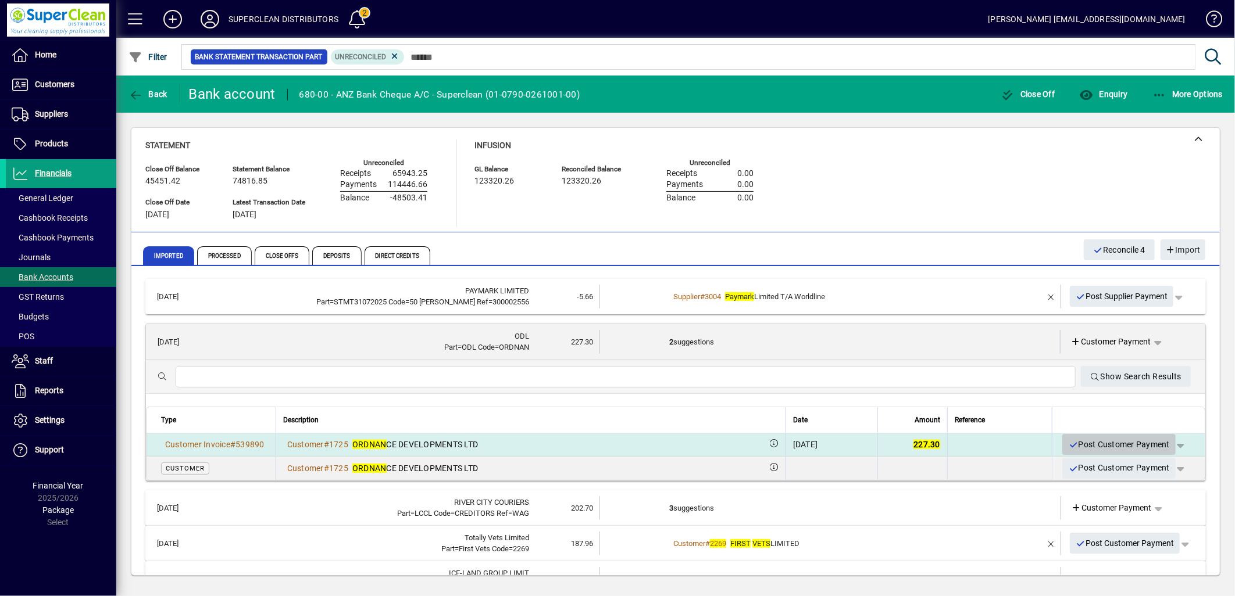
click at [1106, 446] on span "Post Customer Payment" at bounding box center [1119, 444] width 102 height 19
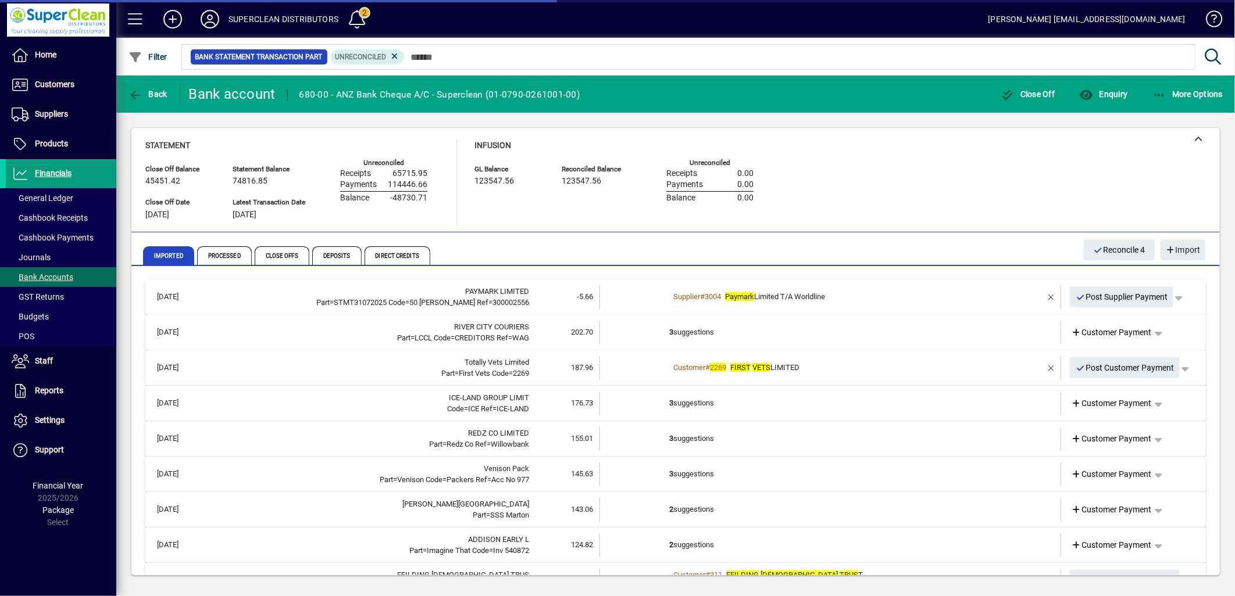
click at [688, 330] on td "3 suggestions" at bounding box center [831, 333] width 324 height 24
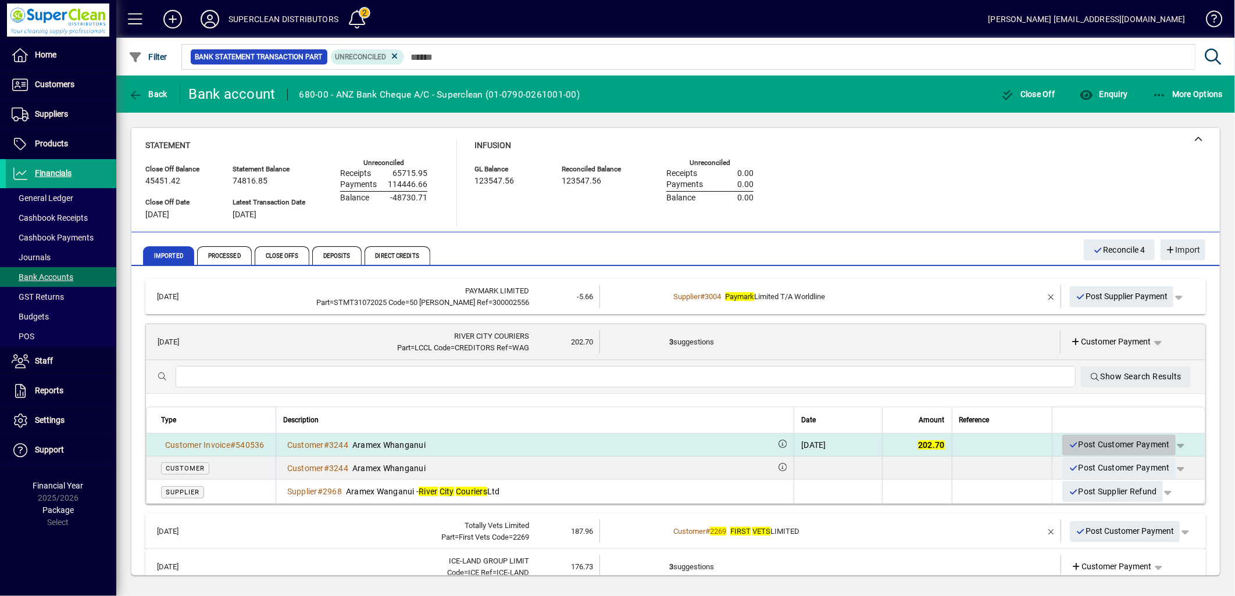
click at [1107, 449] on span "Post Customer Payment" at bounding box center [1119, 444] width 102 height 19
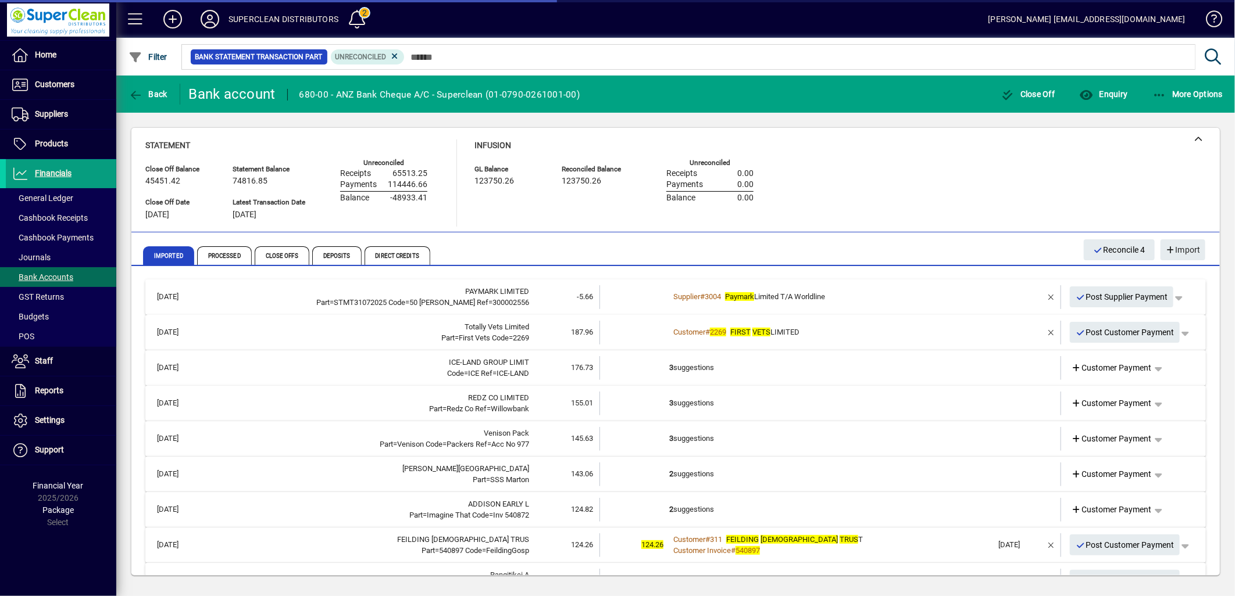
click at [702, 365] on td "3 suggestions" at bounding box center [831, 368] width 324 height 24
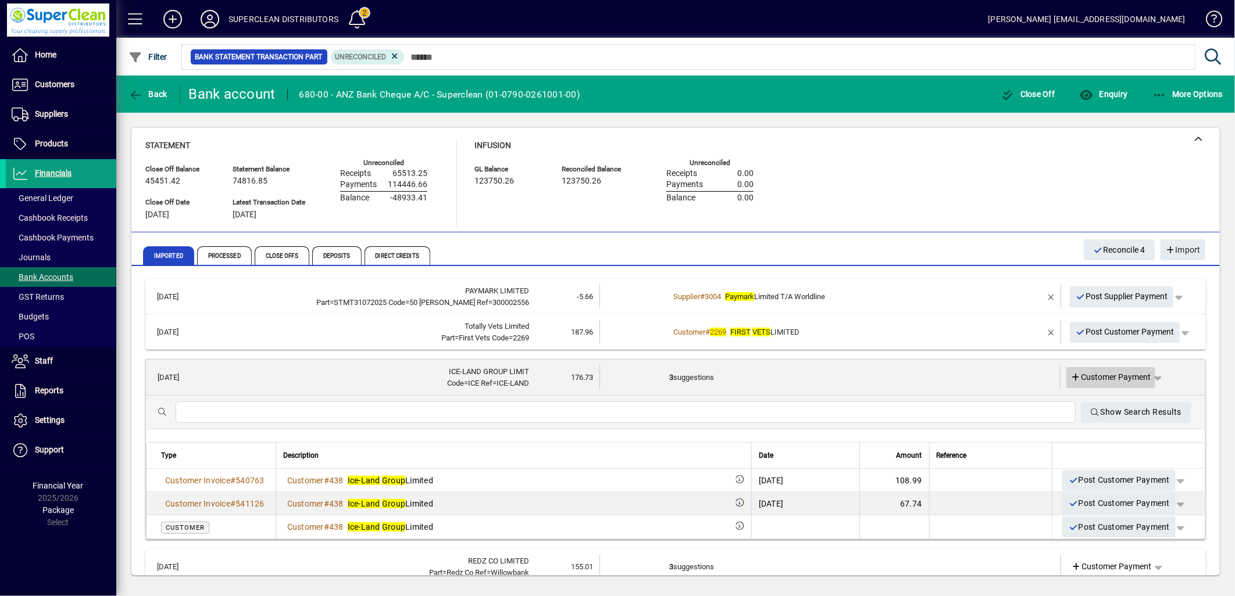
click at [1120, 378] on span "Customer Payment" at bounding box center [1111, 377] width 80 height 12
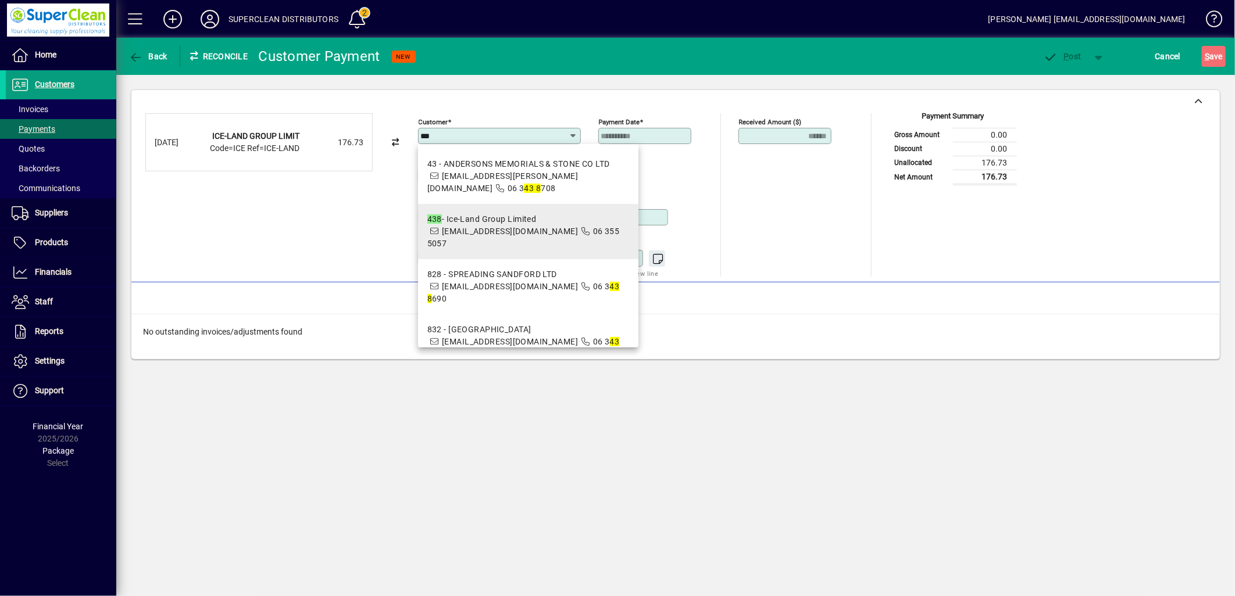
click at [531, 228] on span "[EMAIL_ADDRESS][DOMAIN_NAME]" at bounding box center [510, 231] width 136 height 9
type input "**********"
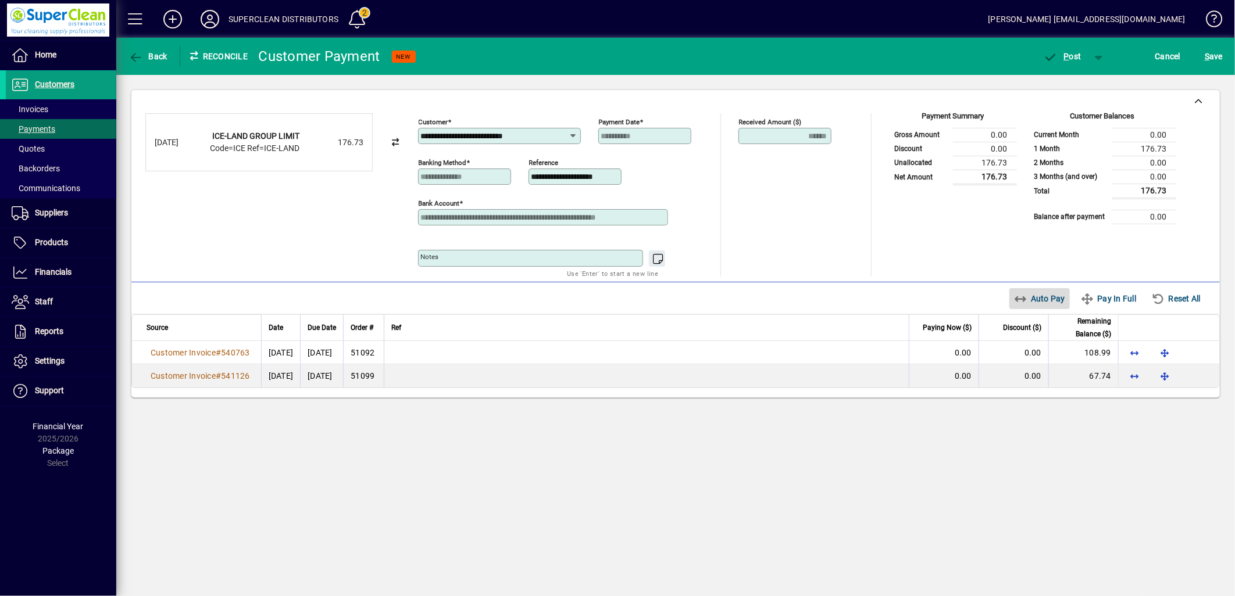
click at [1032, 299] on span "Auto Pay" at bounding box center [1040, 298] width 52 height 19
click at [1070, 62] on span "button" at bounding box center [1062, 56] width 49 height 28
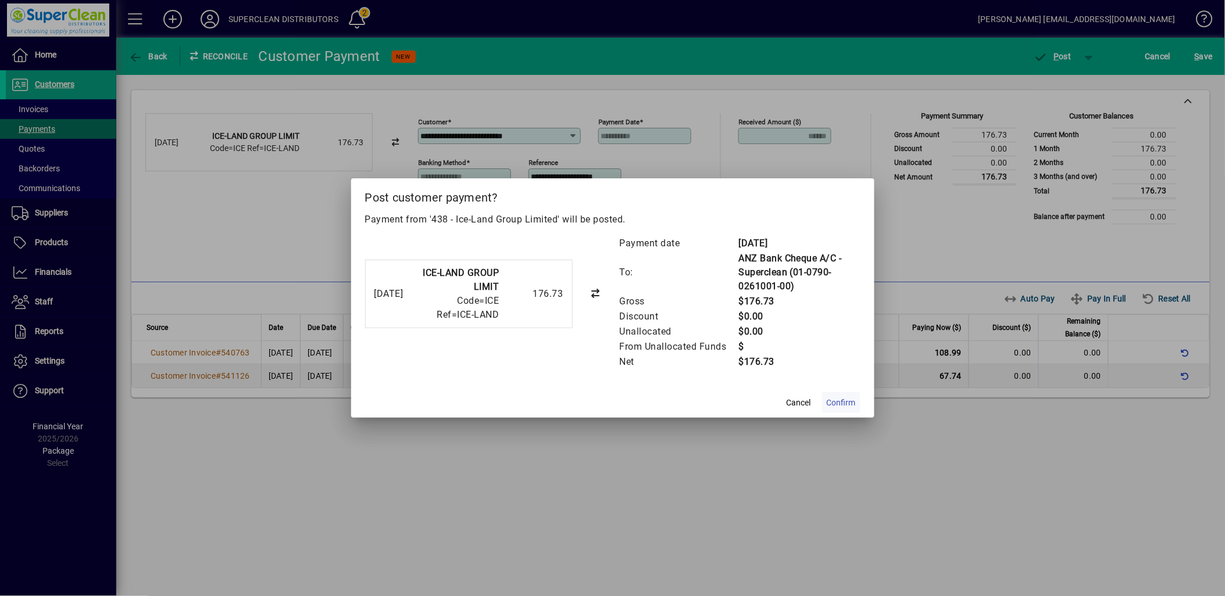
click at [822, 403] on span at bounding box center [841, 403] width 38 height 28
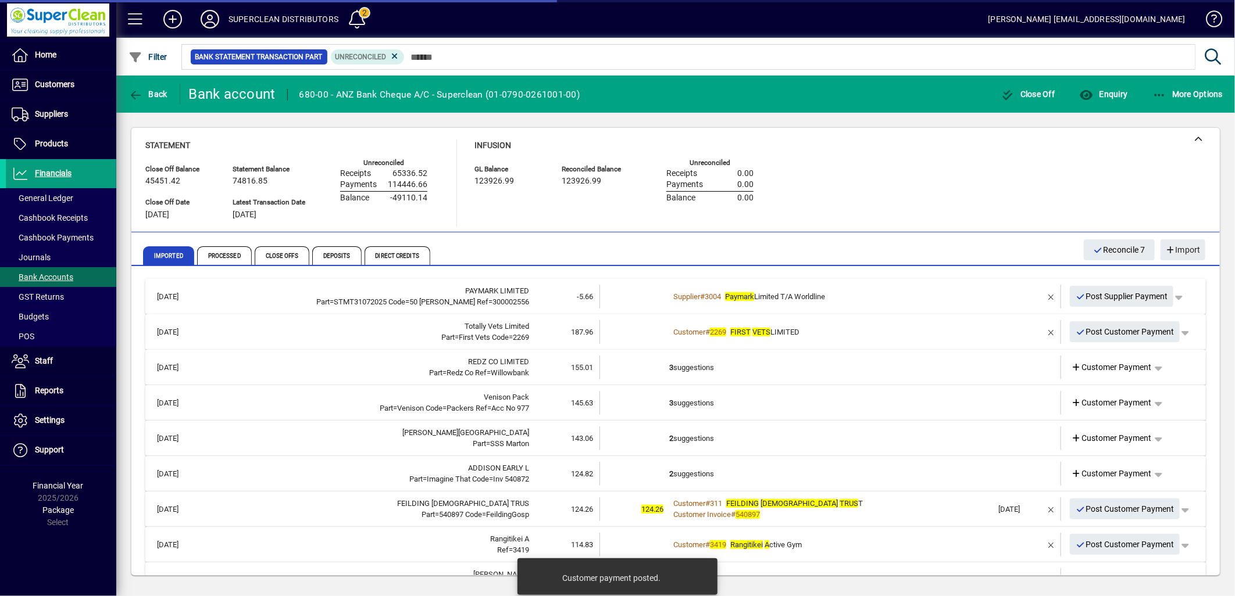
click at [817, 333] on div "Customer # 2269 FIRST VETS LIMITED" at bounding box center [831, 333] width 324 height 12
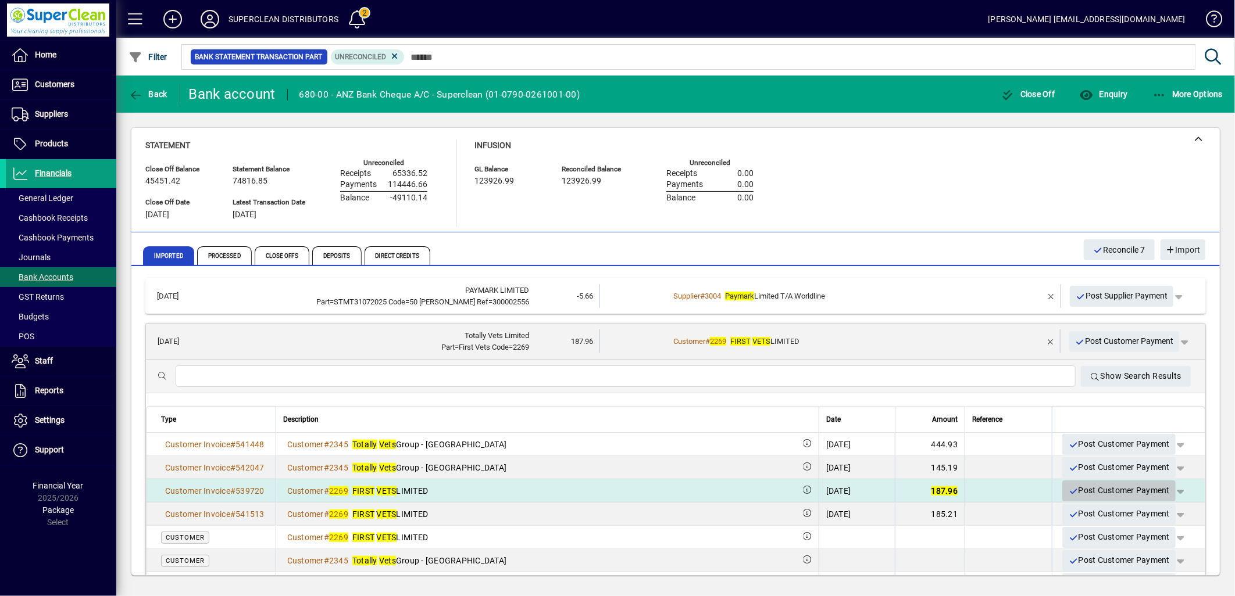
click at [1102, 496] on span "Post Customer Payment" at bounding box center [1119, 490] width 102 height 19
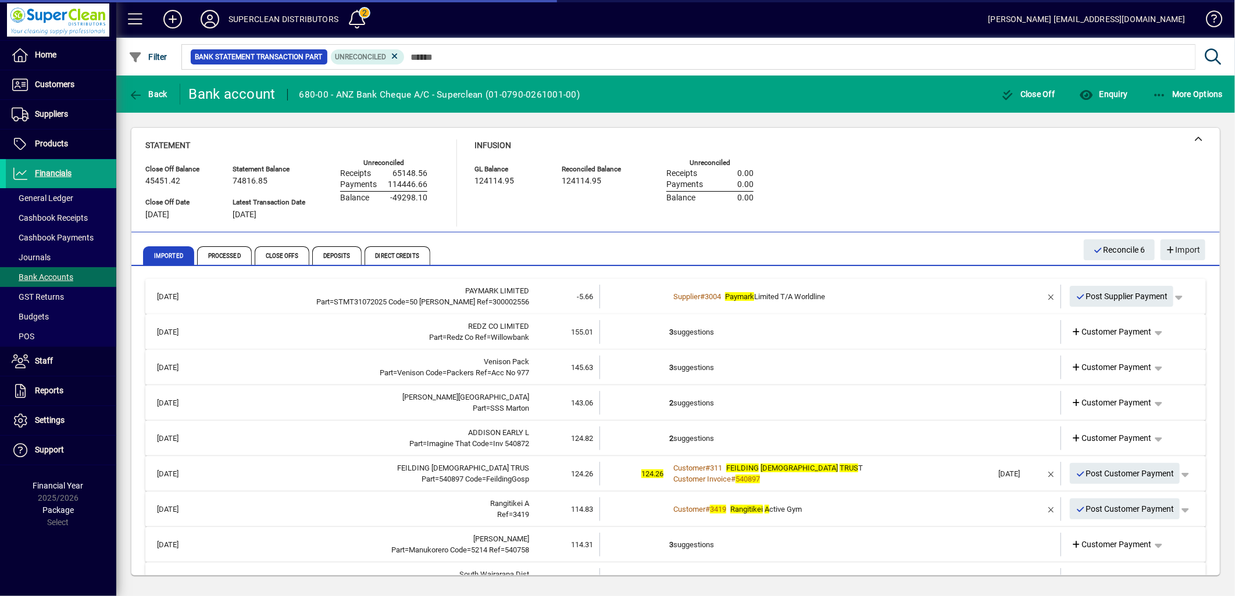
click at [694, 333] on td "3 suggestions" at bounding box center [831, 332] width 324 height 24
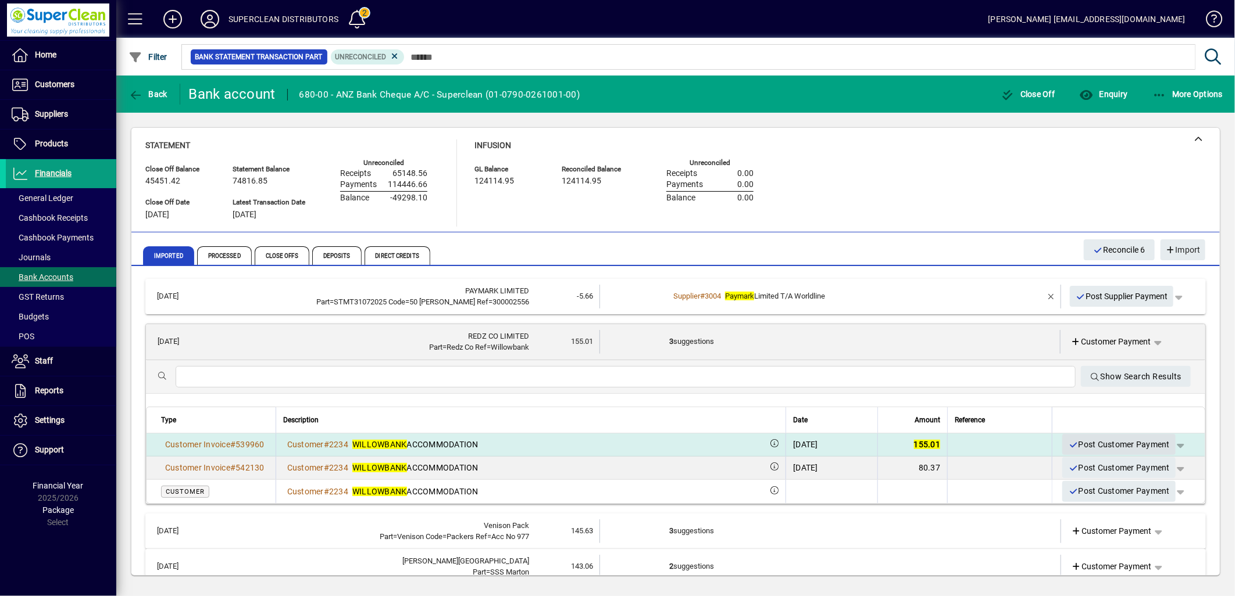
click at [1108, 445] on span "Post Customer Payment" at bounding box center [1119, 444] width 102 height 19
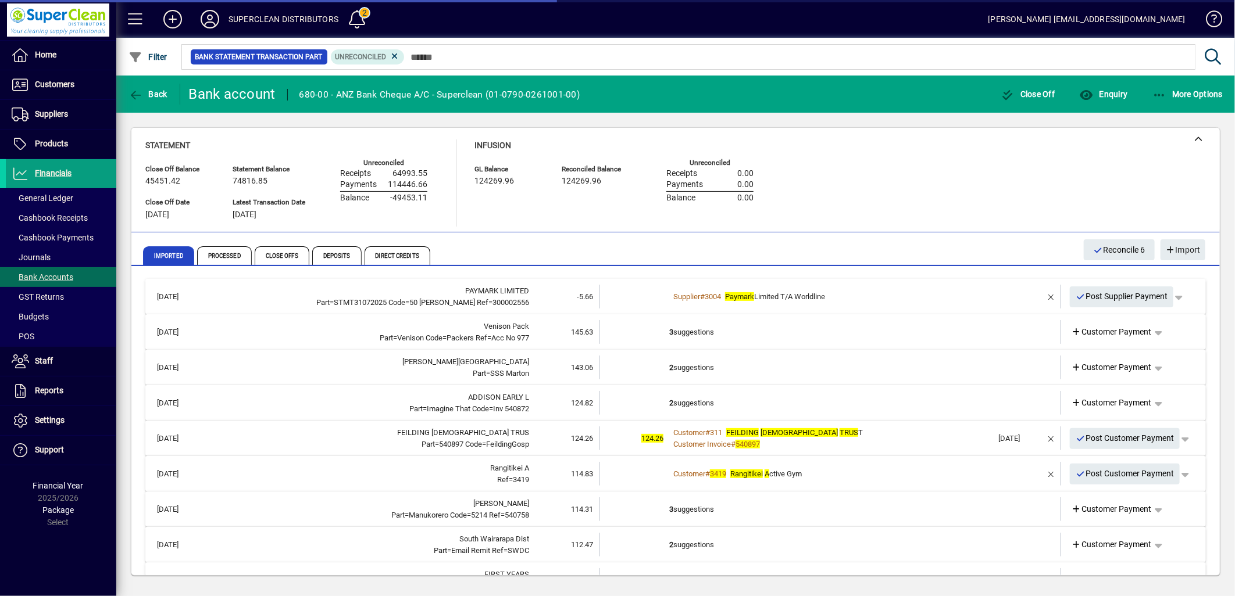
click at [672, 332] on td "3 suggestions" at bounding box center [831, 332] width 324 height 24
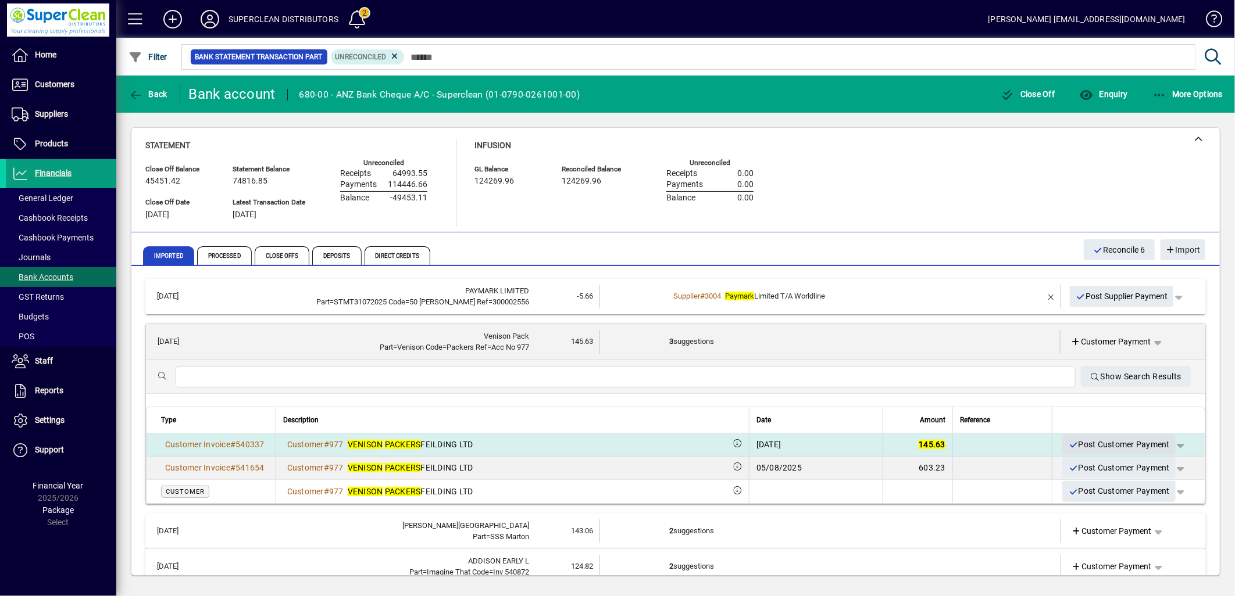
click at [1114, 448] on span "Post Customer Payment" at bounding box center [1119, 444] width 102 height 19
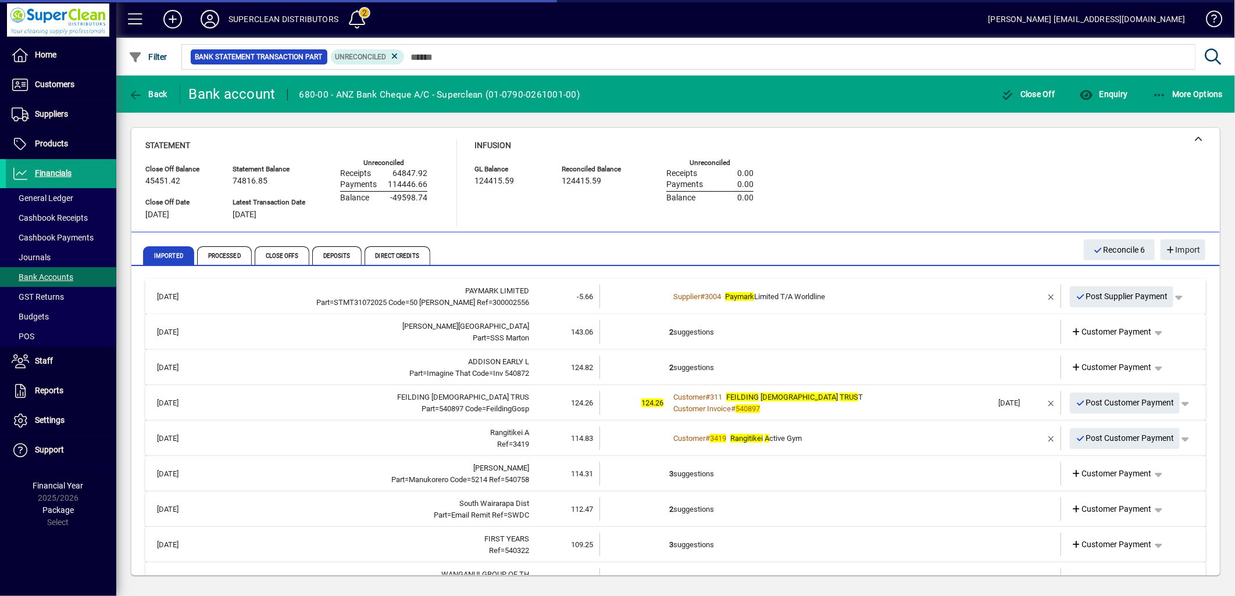
click at [686, 334] on td "2 suggestions" at bounding box center [831, 332] width 324 height 24
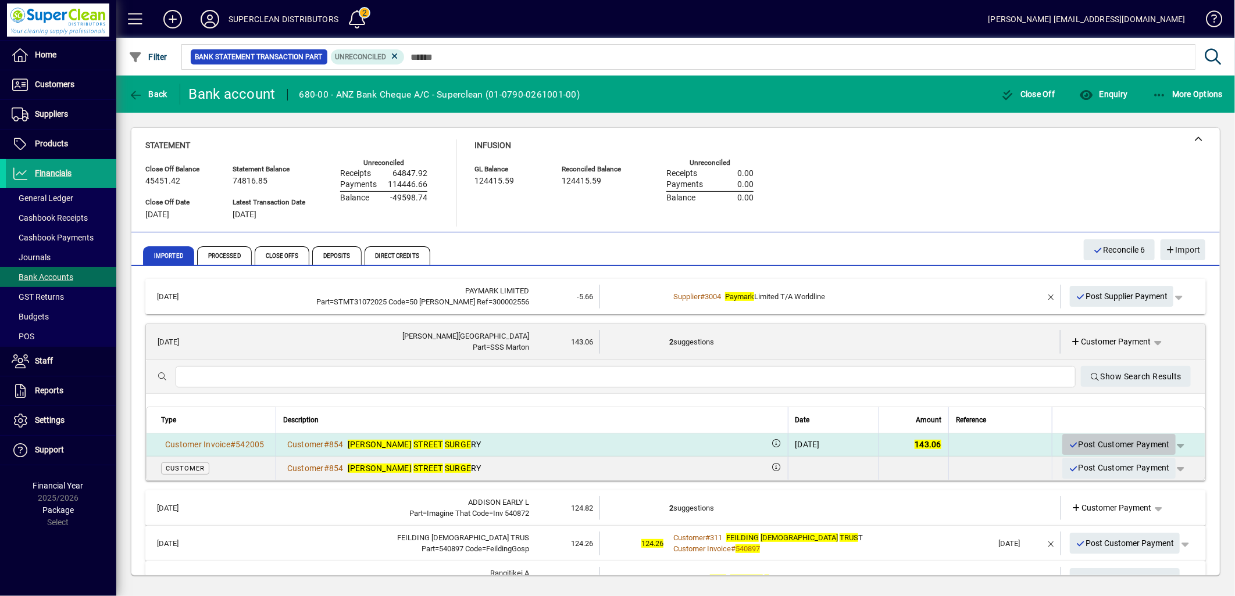
click at [1134, 446] on span "Post Customer Payment" at bounding box center [1119, 444] width 102 height 19
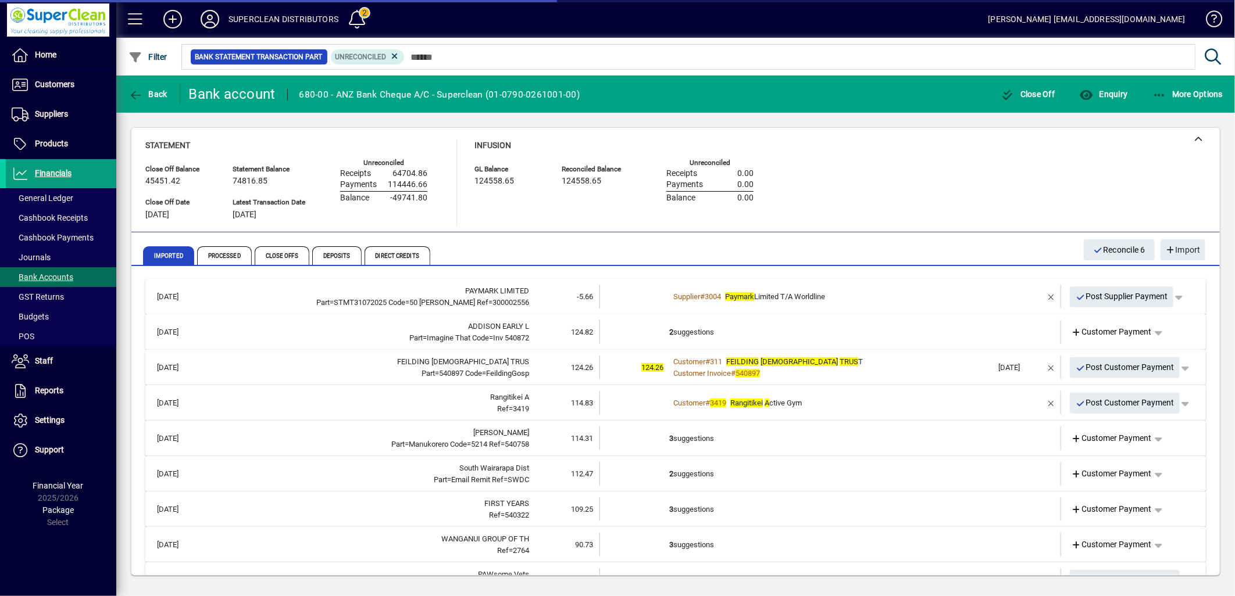
click at [708, 332] on td "2 suggestions" at bounding box center [831, 332] width 324 height 24
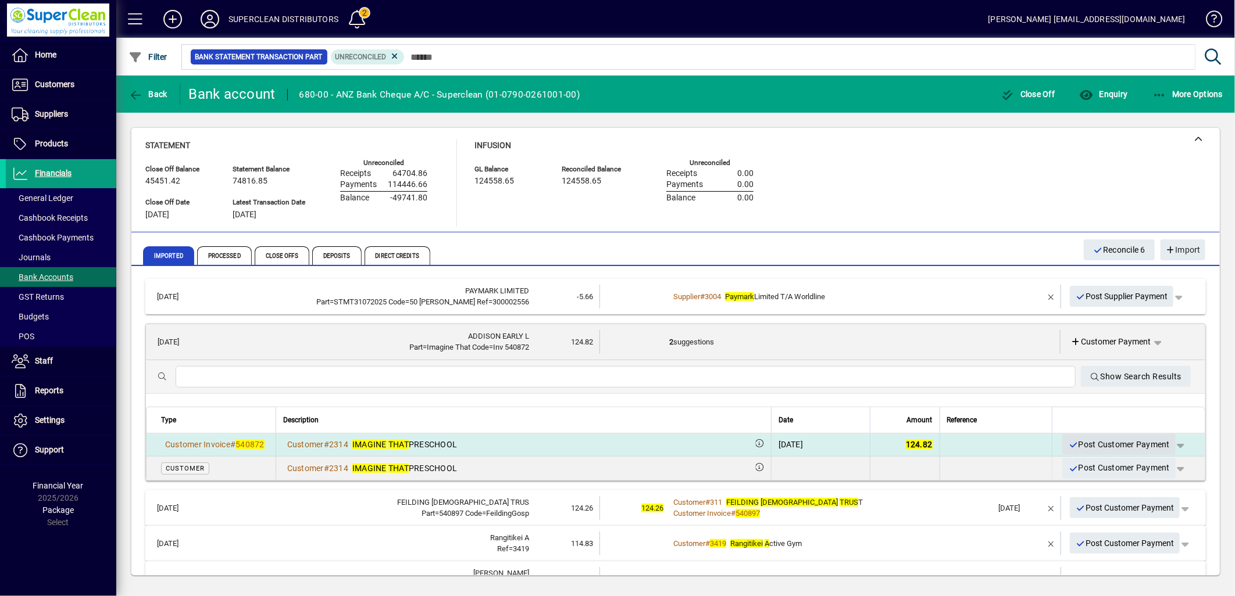
click at [1108, 442] on span "Post Customer Payment" at bounding box center [1119, 444] width 102 height 19
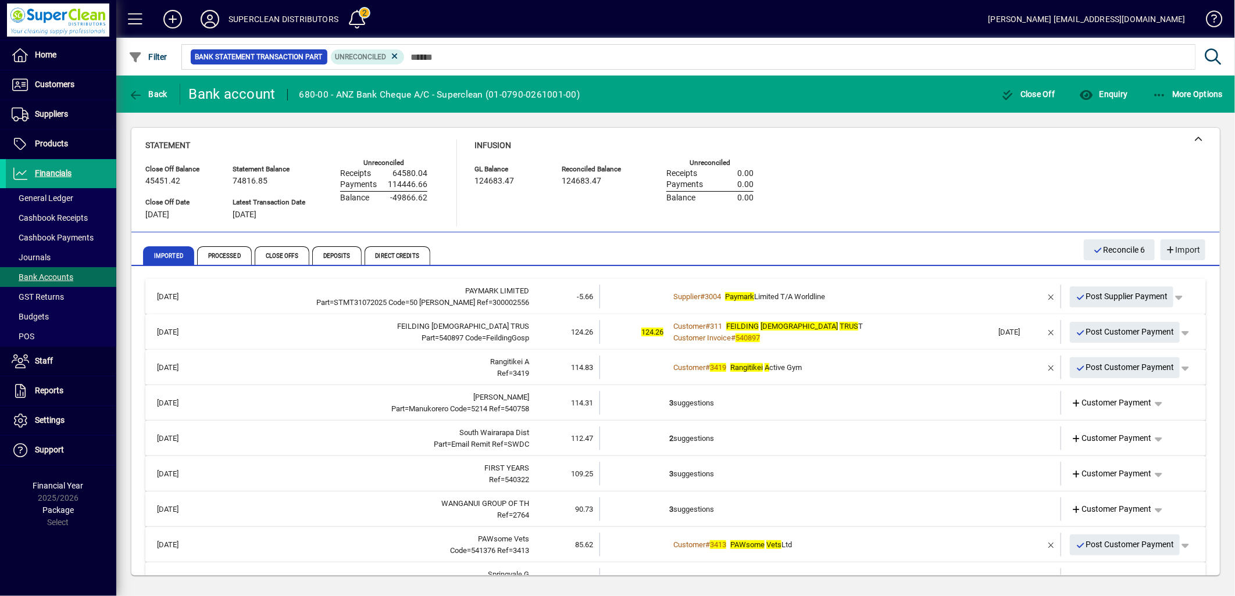
click at [849, 333] on div "Customer Invoice # 540897" at bounding box center [831, 339] width 324 height 12
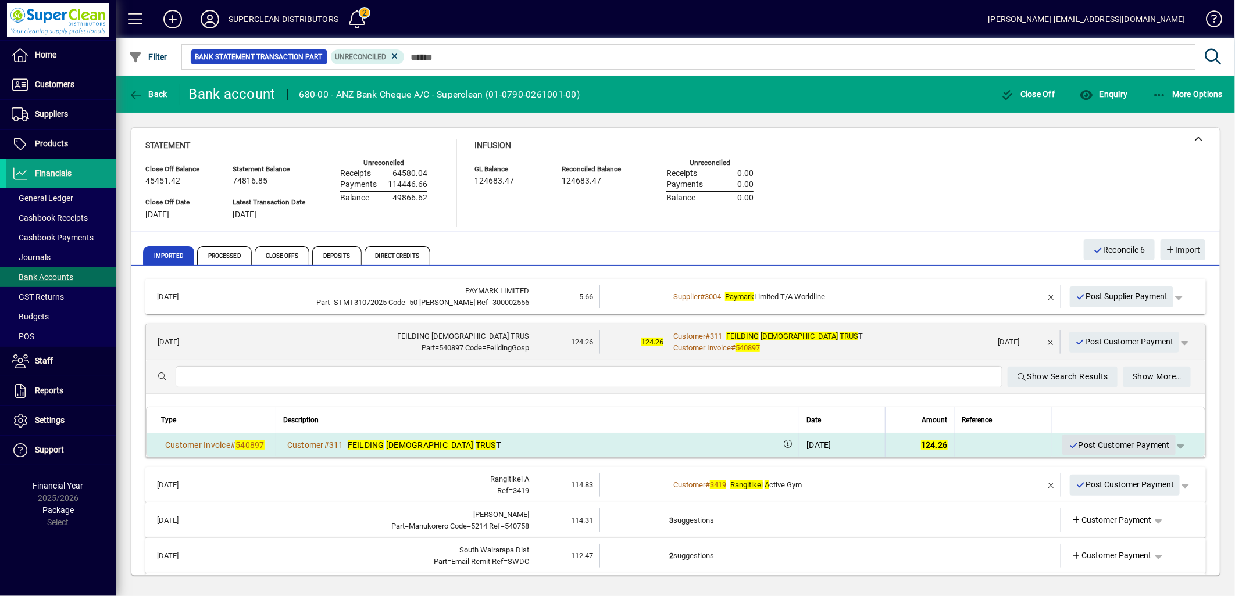
click at [1123, 440] on span "Post Customer Payment" at bounding box center [1119, 445] width 102 height 19
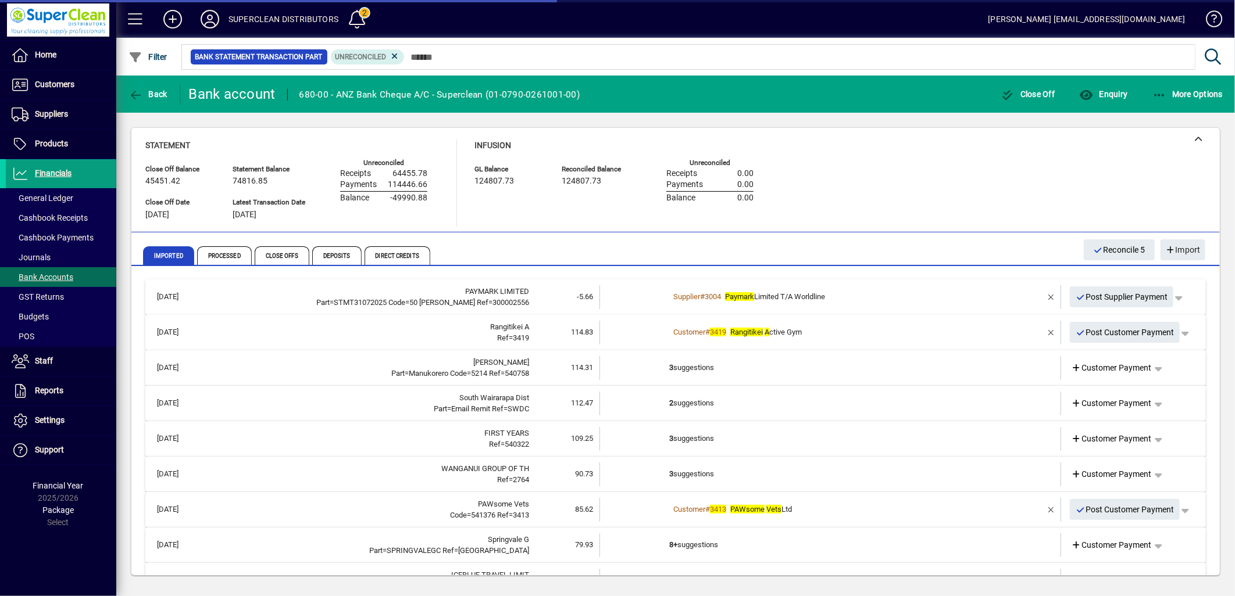
click at [882, 335] on div "Customer # 3419 Rangitikei A ctive Gym" at bounding box center [831, 333] width 324 height 12
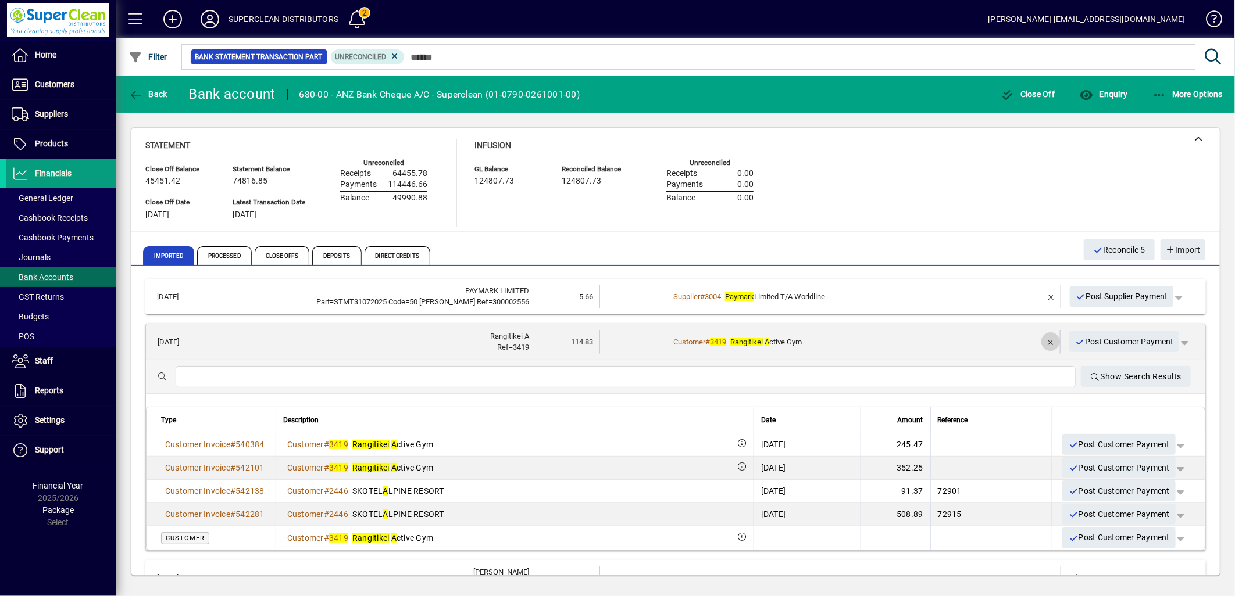
click at [1037, 339] on span "button" at bounding box center [1051, 342] width 28 height 28
click at [1111, 341] on span "Customer Payment" at bounding box center [1111, 342] width 80 height 12
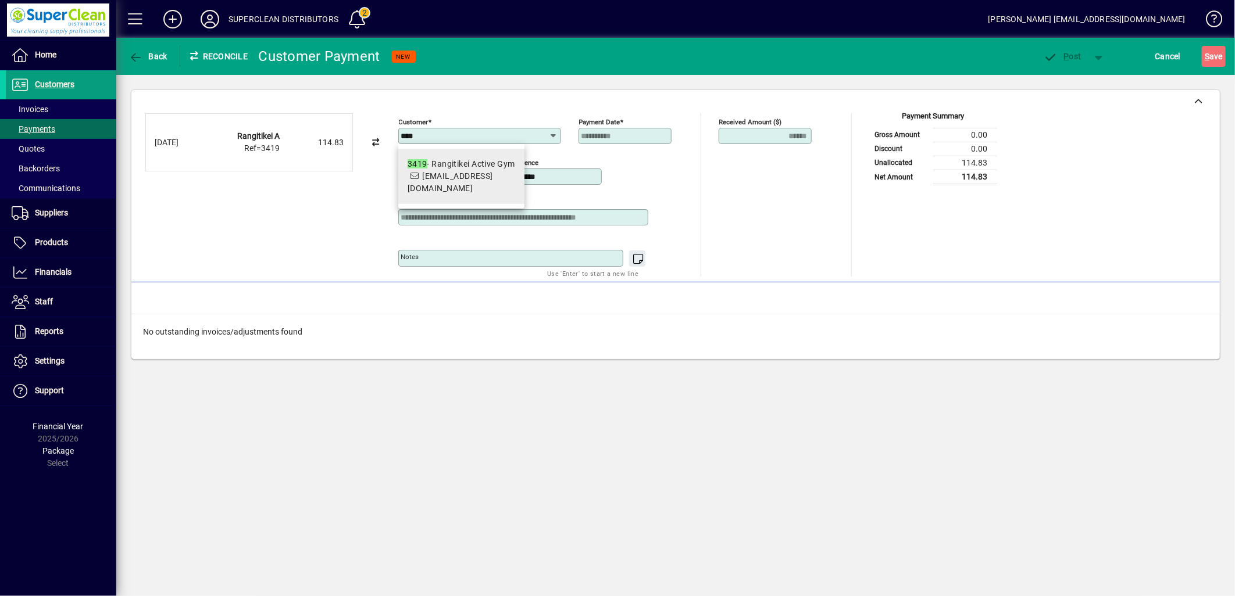
click at [497, 161] on div "3419 - Rangitikei Active Gym" at bounding box center [462, 164] width 108 height 12
type input "**********"
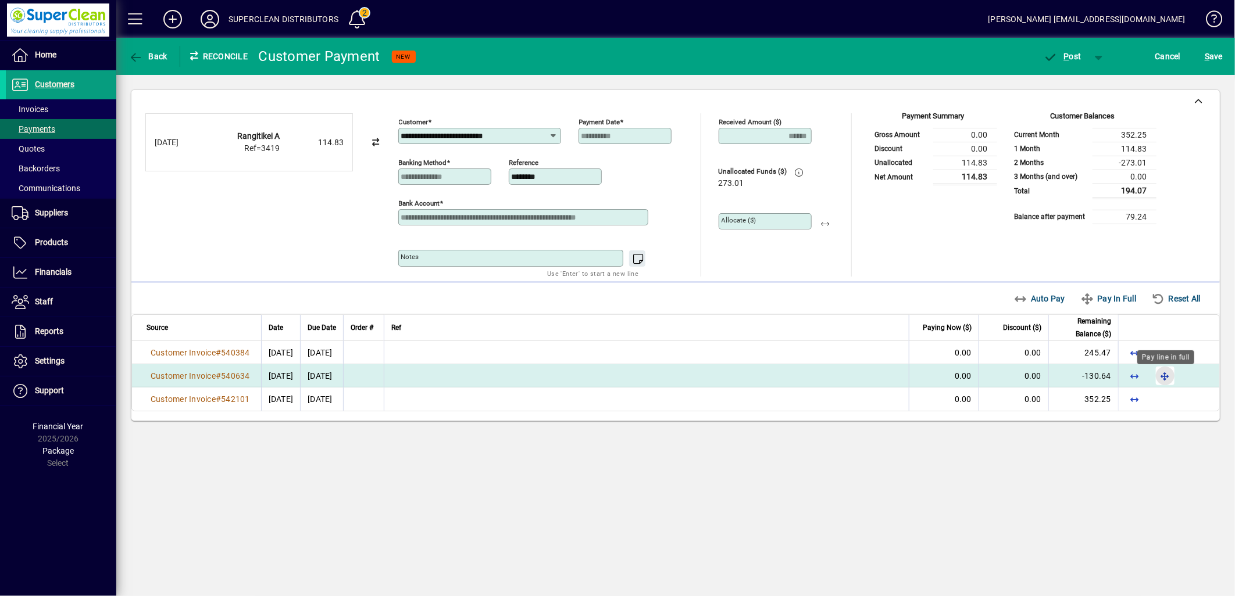
click at [1163, 378] on span "button" at bounding box center [1165, 376] width 28 height 28
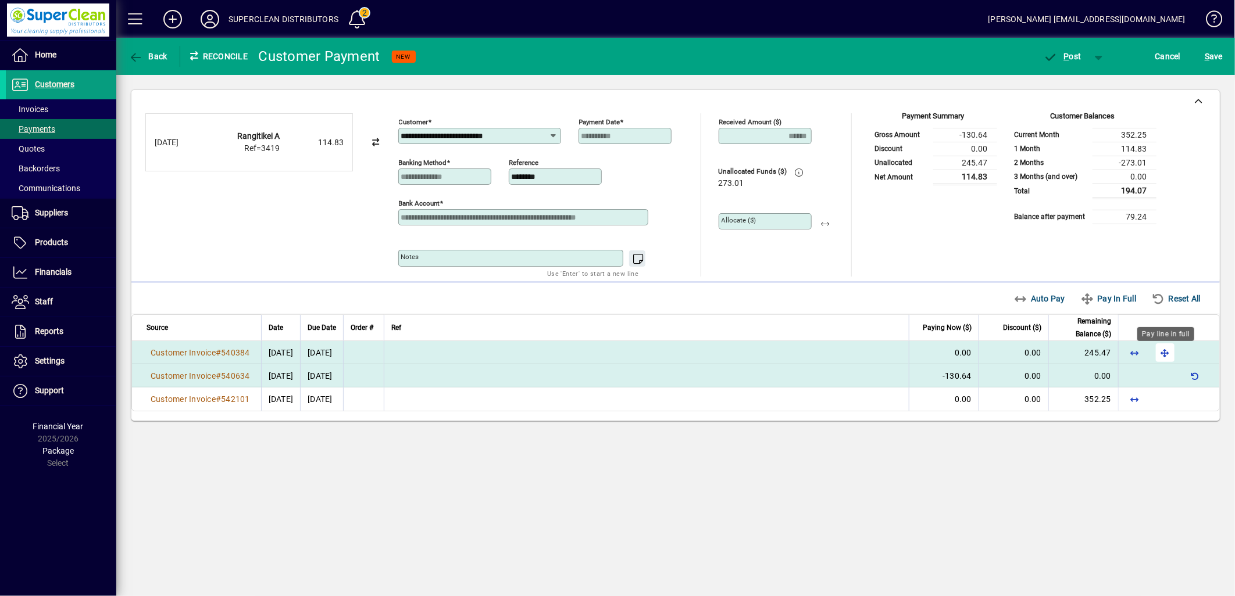
click at [1168, 353] on span "button" at bounding box center [1165, 353] width 28 height 28
click at [827, 224] on span "button" at bounding box center [826, 222] width 28 height 28
type input "******"
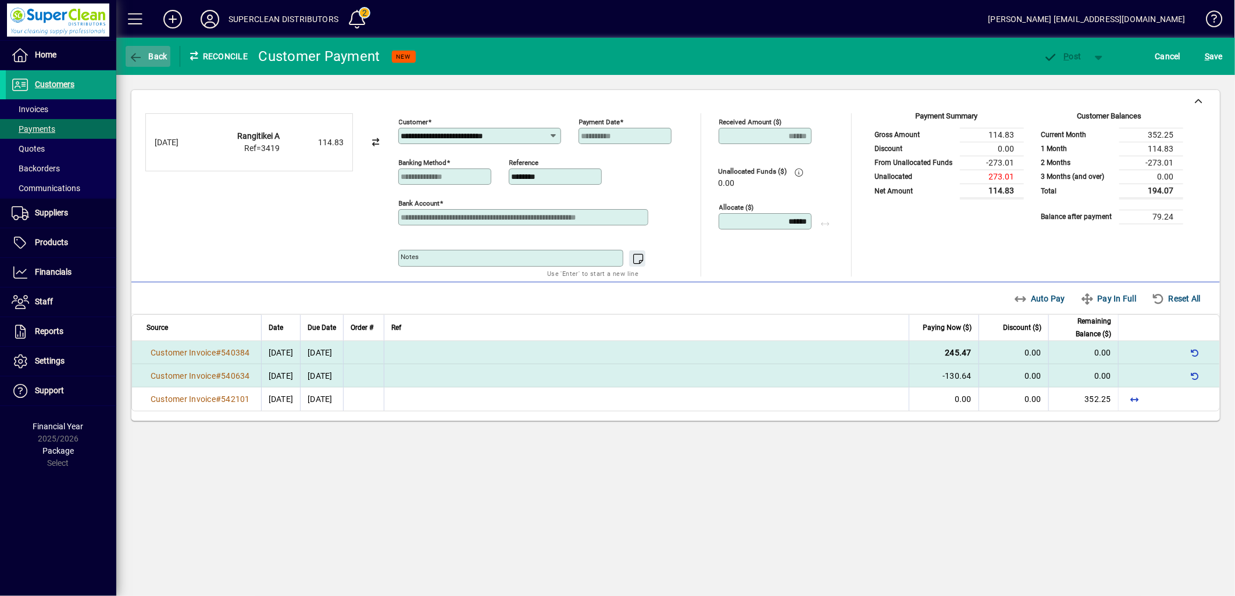
click at [155, 61] on span "button" at bounding box center [148, 56] width 45 height 28
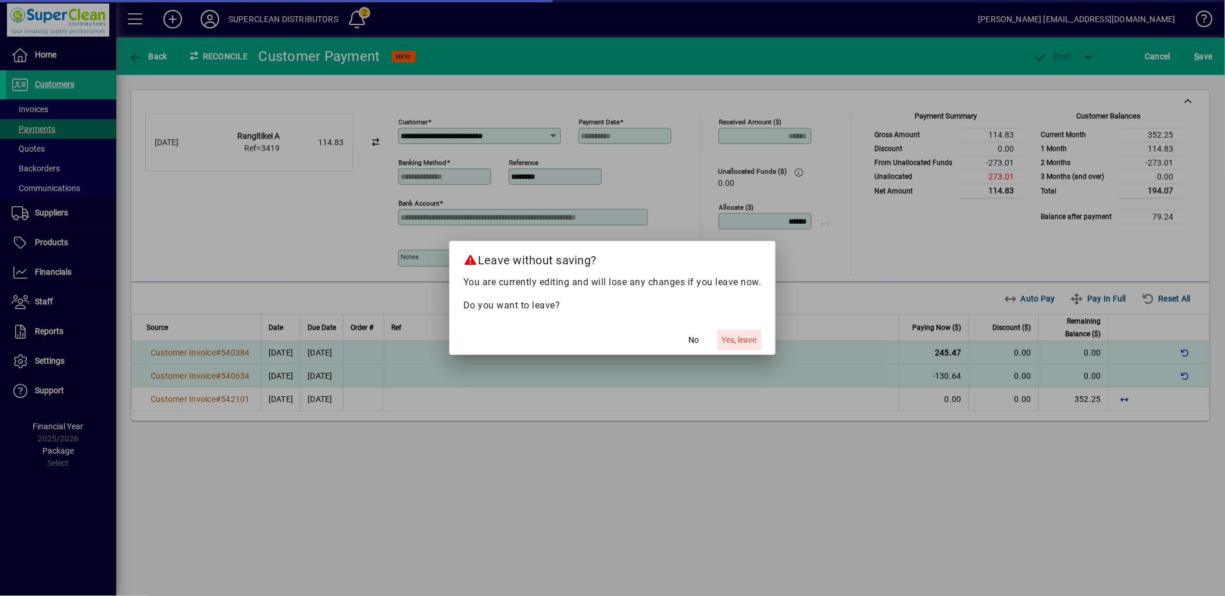
click at [741, 338] on span "Yes, leave" at bounding box center [739, 340] width 35 height 12
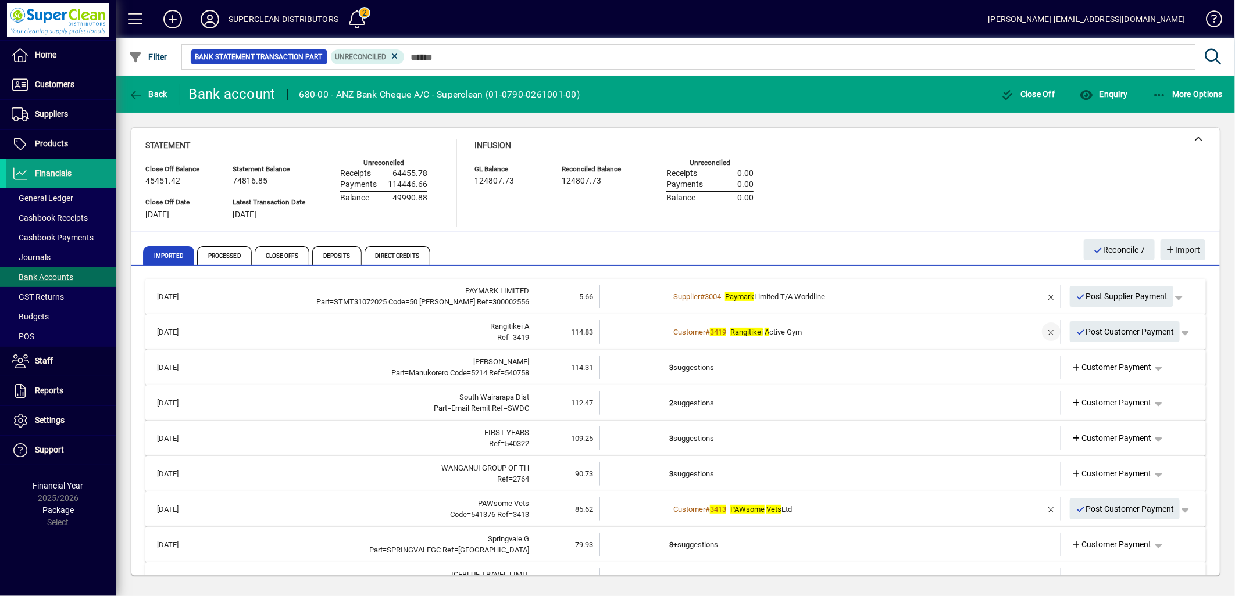
click at [1041, 330] on span "button" at bounding box center [1051, 332] width 28 height 28
click at [1106, 330] on span "Customer Payment" at bounding box center [1111, 332] width 80 height 12
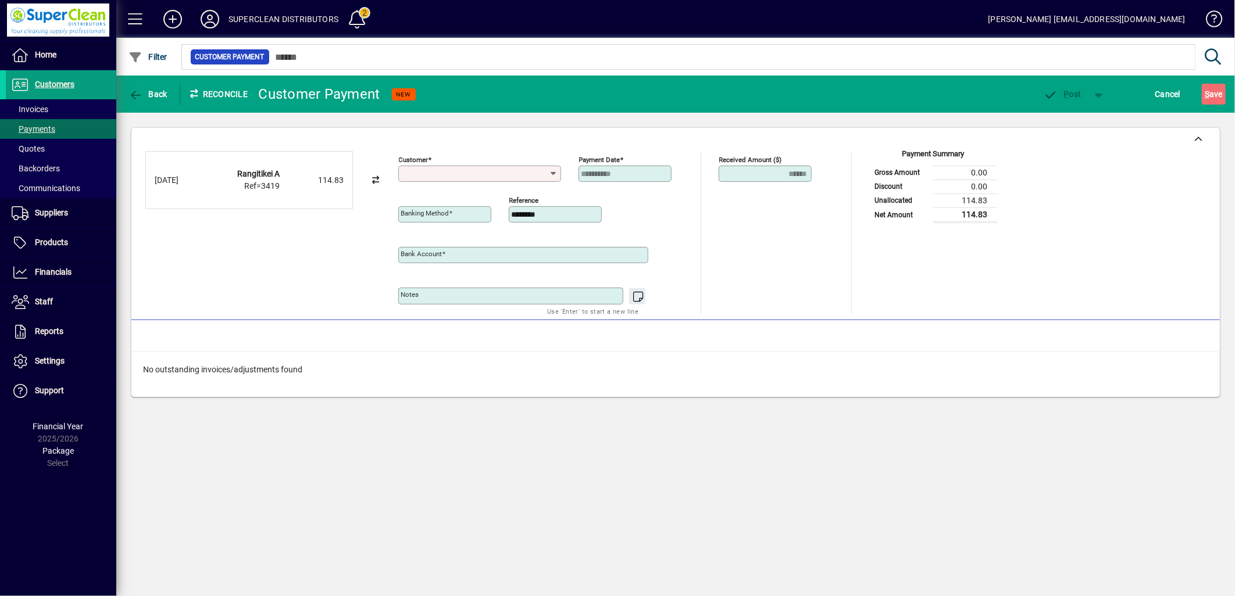
type input "**********"
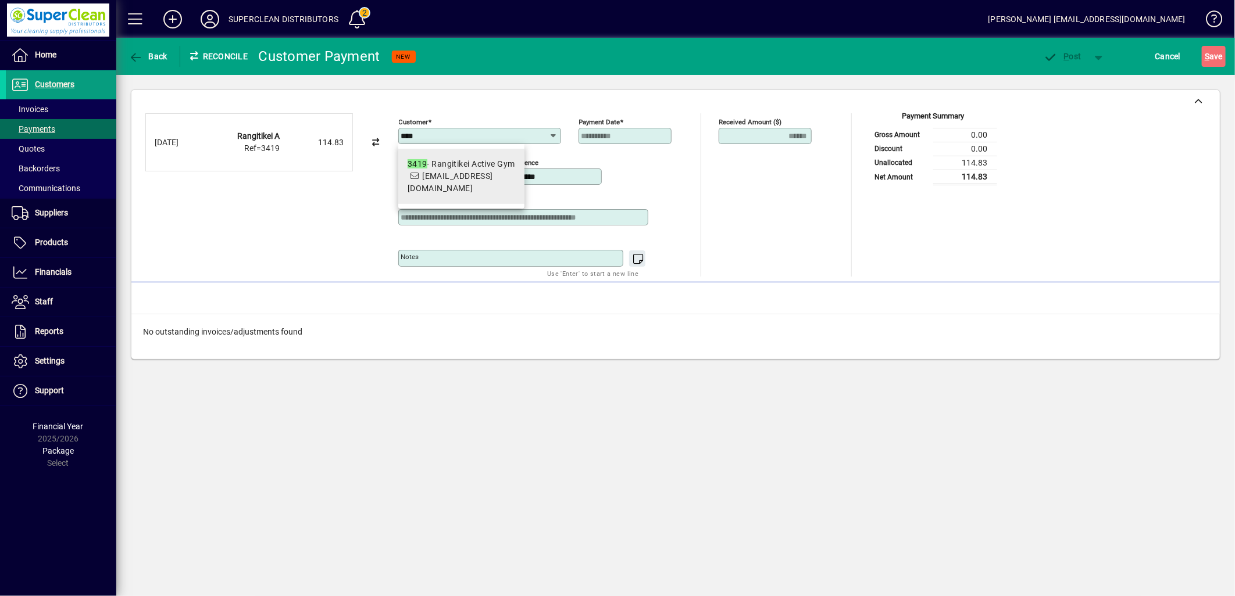
click at [467, 184] on span "accounts@rangitikeiactivegym.co.nz" at bounding box center [450, 182] width 85 height 22
type input "**********"
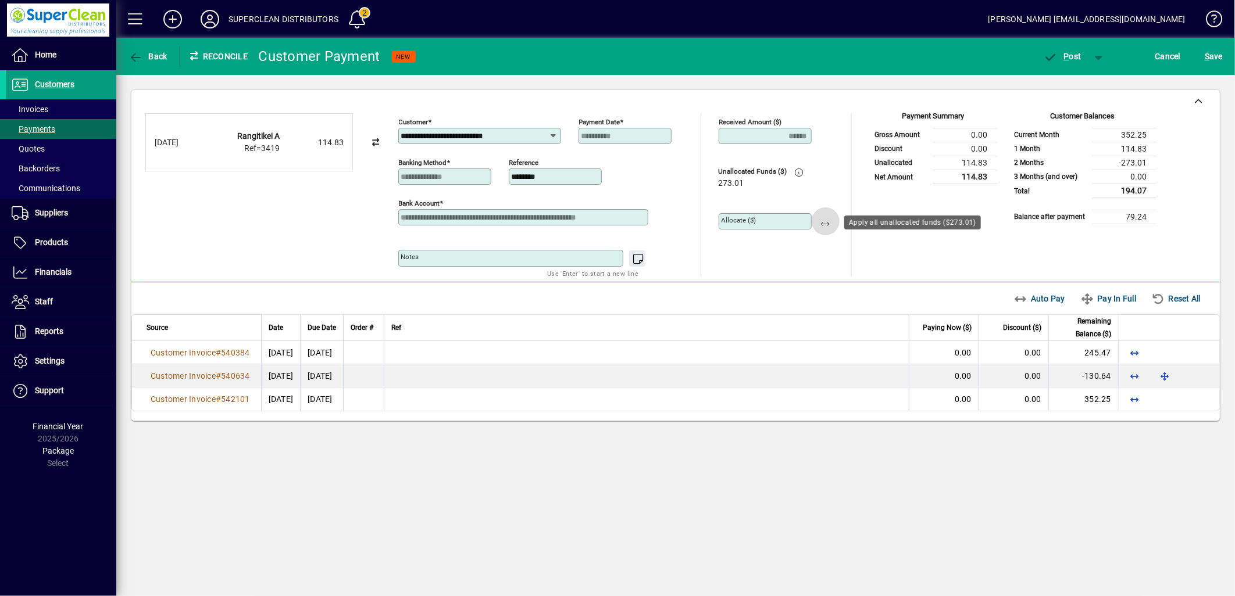
click at [828, 227] on span "button" at bounding box center [826, 222] width 28 height 28
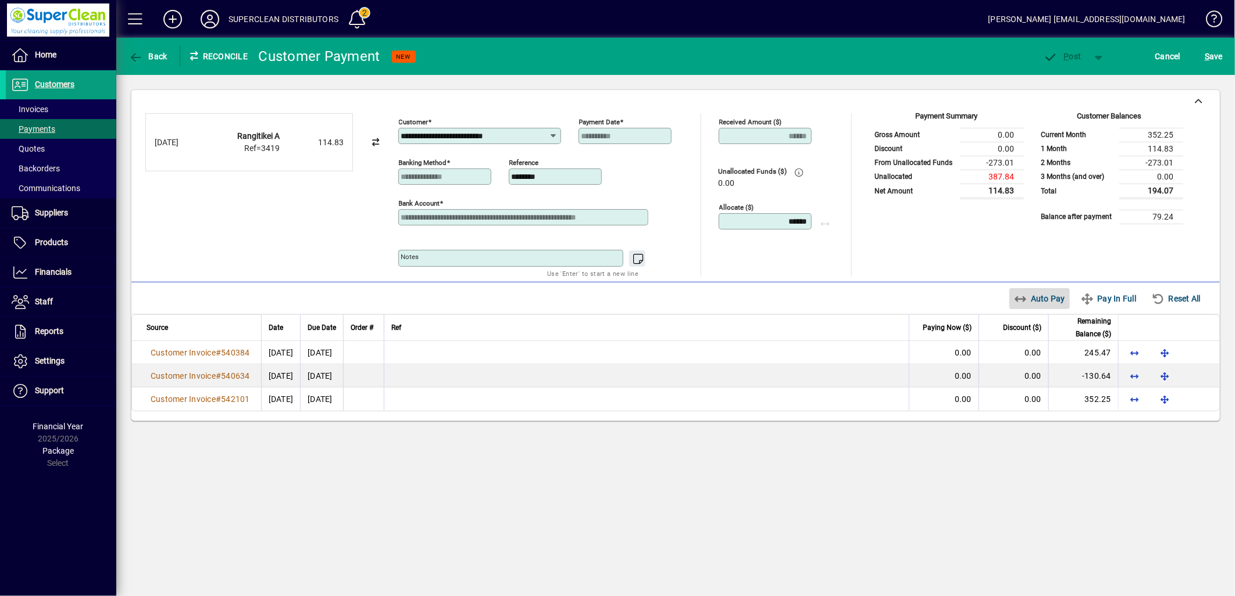
click at [1041, 302] on span "Auto Pay" at bounding box center [1040, 298] width 52 height 19
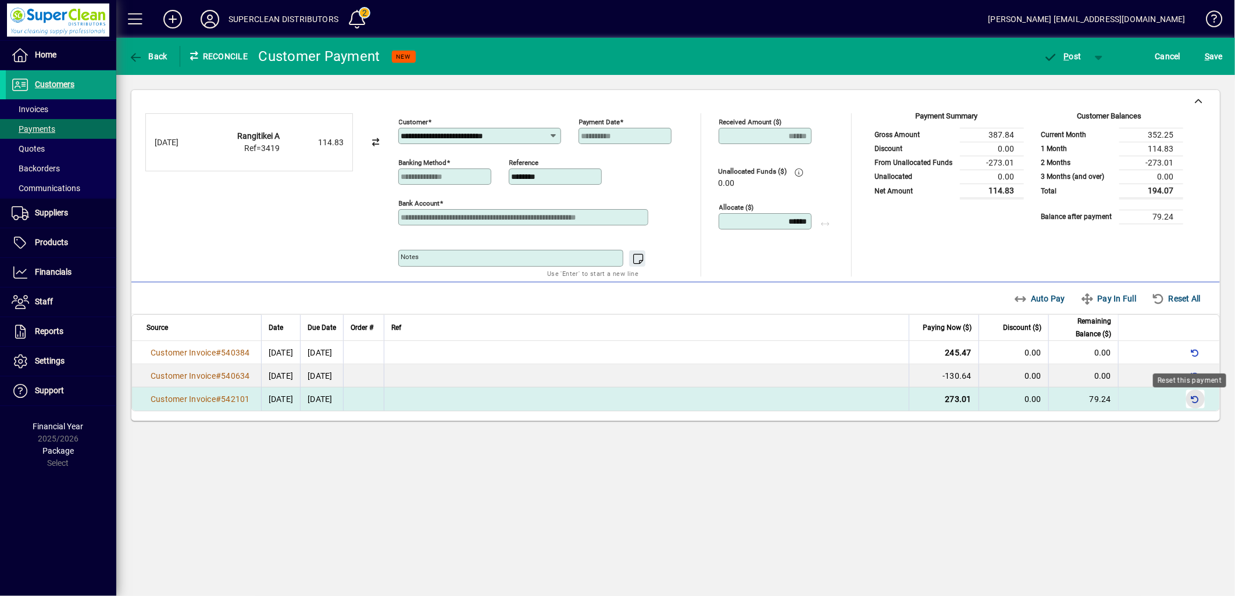
click at [1193, 406] on span "button" at bounding box center [1195, 399] width 28 height 28
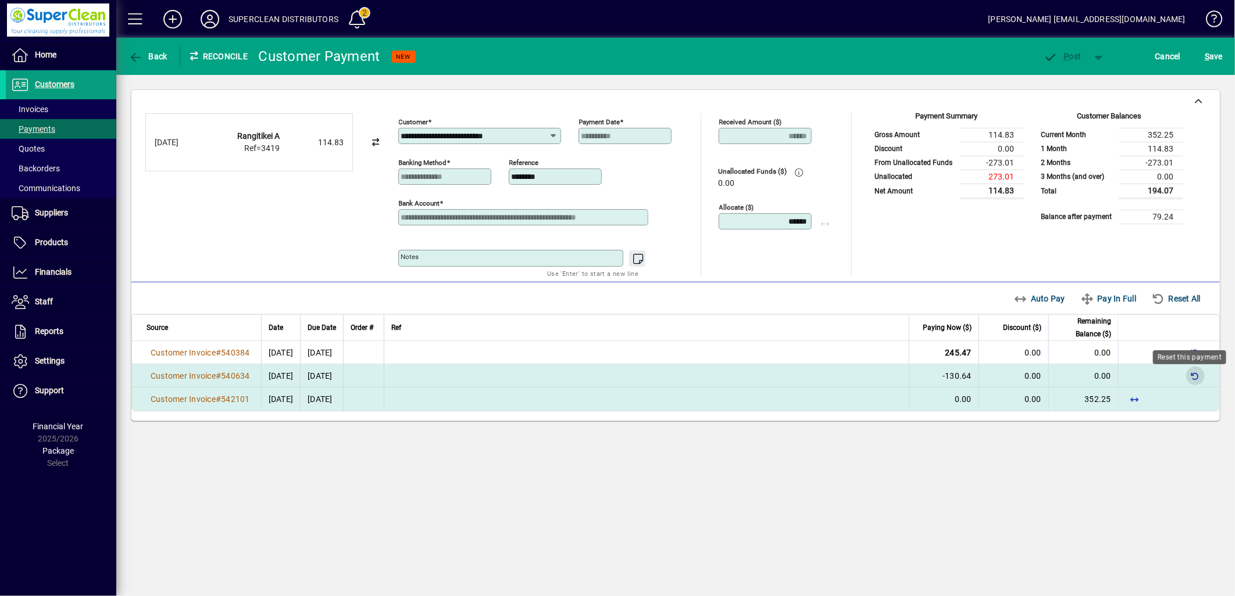
drag, startPoint x: 1195, startPoint y: 381, endPoint x: 1196, endPoint y: 373, distance: 8.3
click at [1195, 380] on span "button" at bounding box center [1195, 376] width 28 height 28
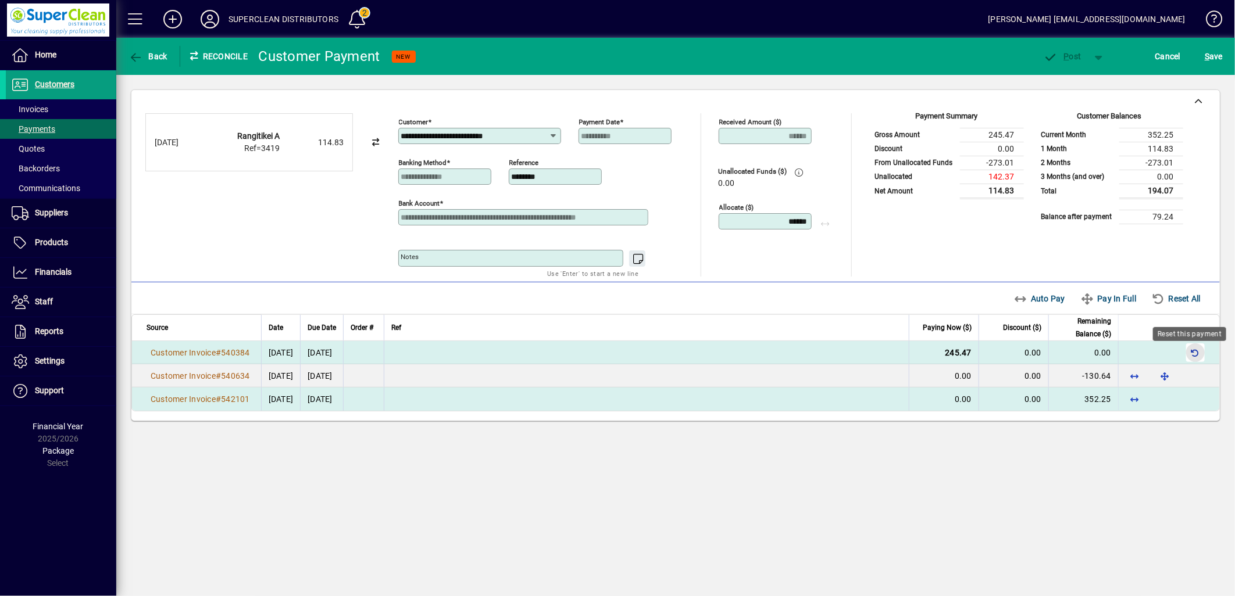
click at [1198, 356] on span "button" at bounding box center [1195, 353] width 28 height 28
drag, startPoint x: 773, startPoint y: 219, endPoint x: 873, endPoint y: 219, distance: 99.4
click at [873, 219] on div "**********" at bounding box center [675, 194] width 1060 height 163
type input "****"
click at [1134, 359] on span "button" at bounding box center [1135, 353] width 28 height 28
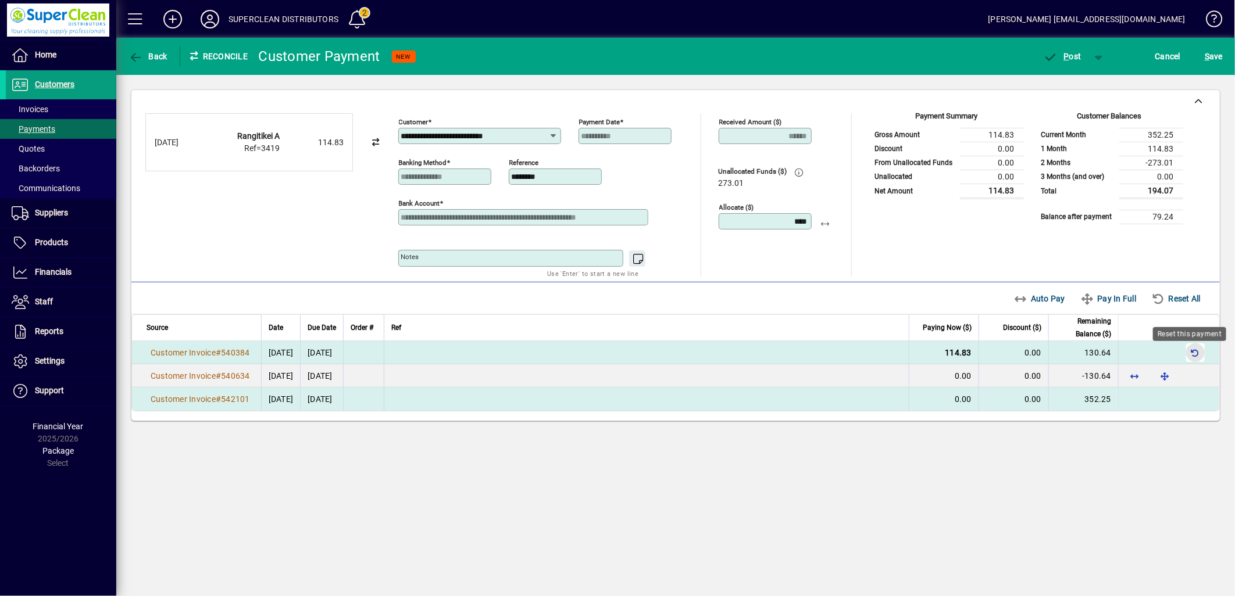
click at [1189, 355] on span "button" at bounding box center [1195, 353] width 28 height 28
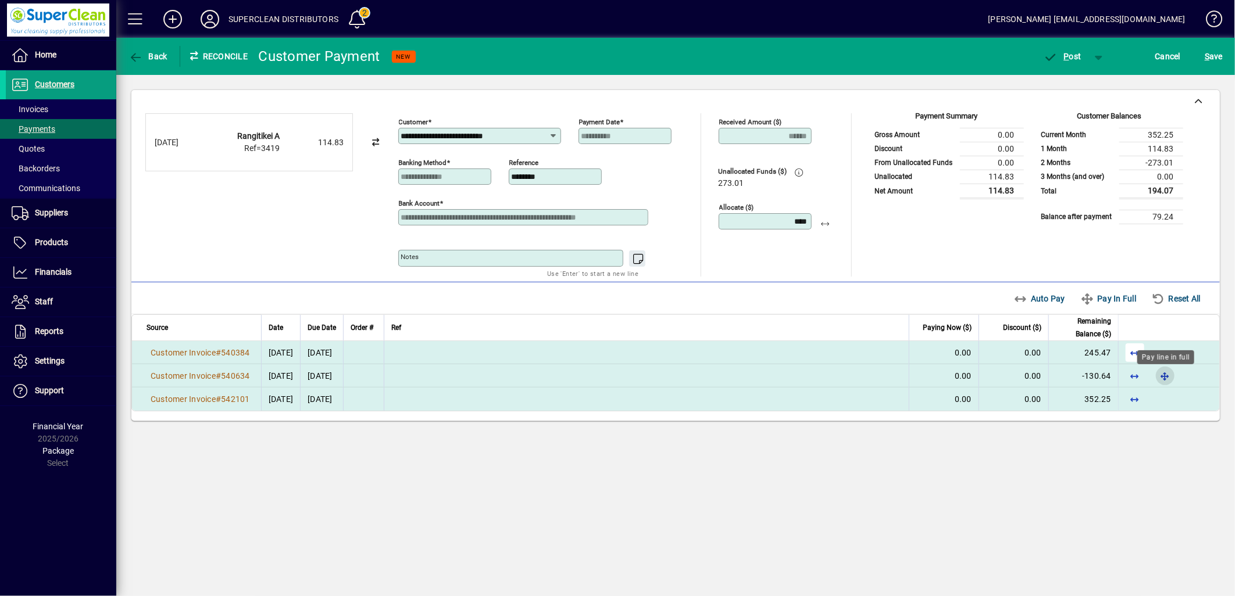
click at [1169, 378] on span "button" at bounding box center [1165, 376] width 28 height 28
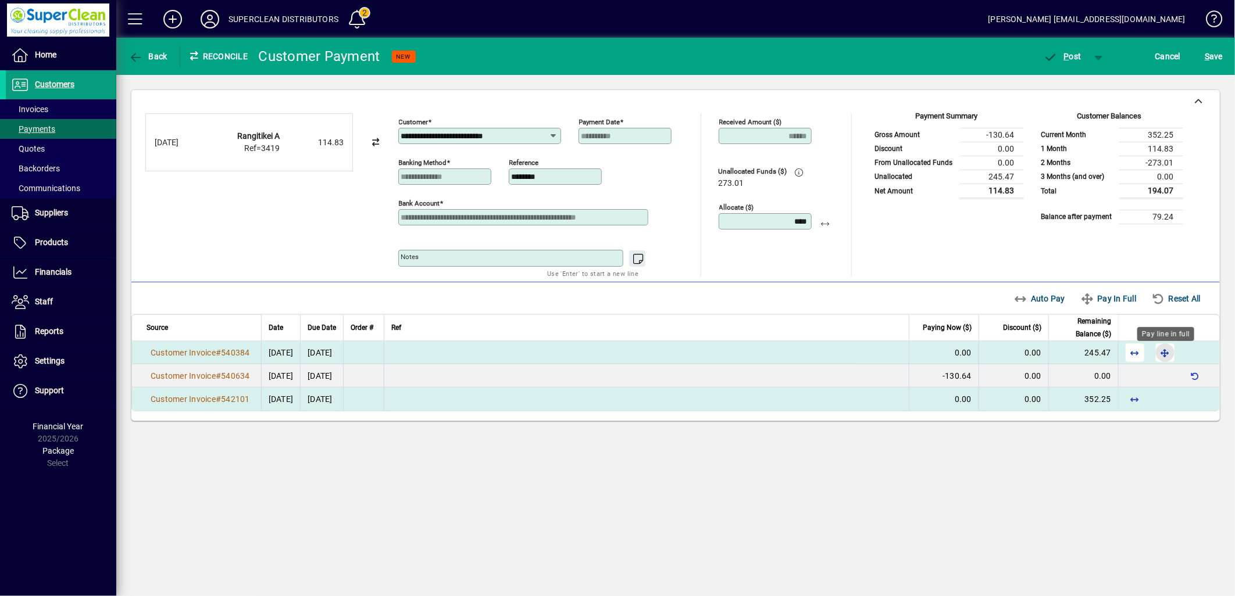
click at [1160, 351] on span "button" at bounding box center [1165, 353] width 28 height 28
click at [943, 241] on div "Payment Summary Gross Amount 114.83 Discount 0.00 From Unallocated Funds 0.00 U…" at bounding box center [1026, 194] width 314 height 163
click at [1068, 55] on span "P" at bounding box center [1066, 56] width 5 height 9
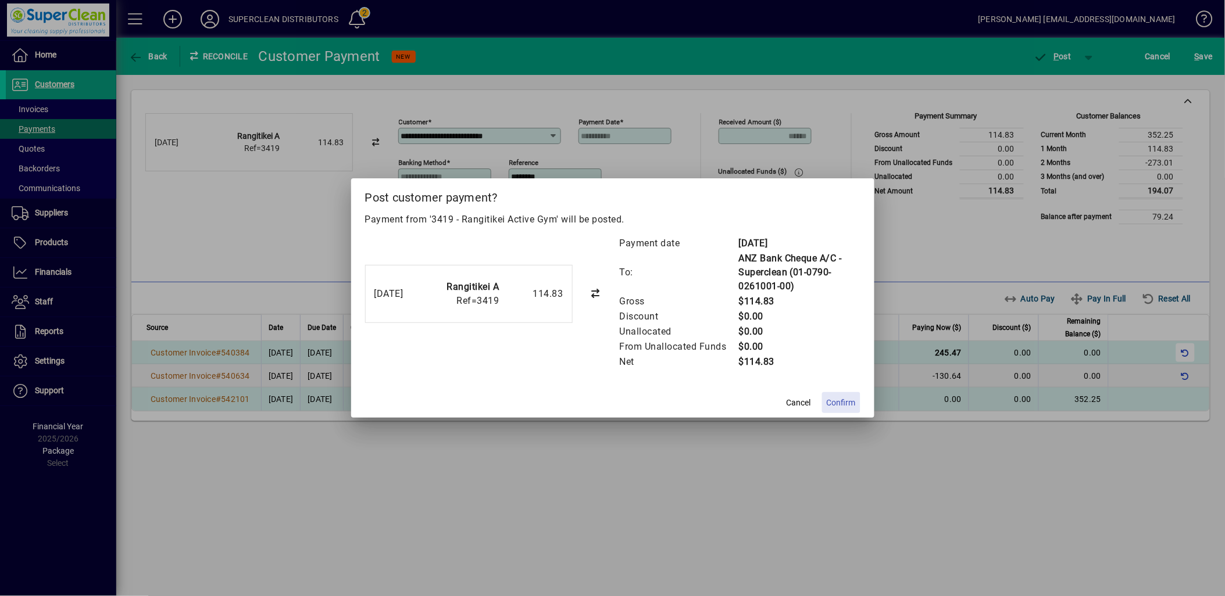
click at [843, 403] on span "Confirm" at bounding box center [841, 403] width 29 height 12
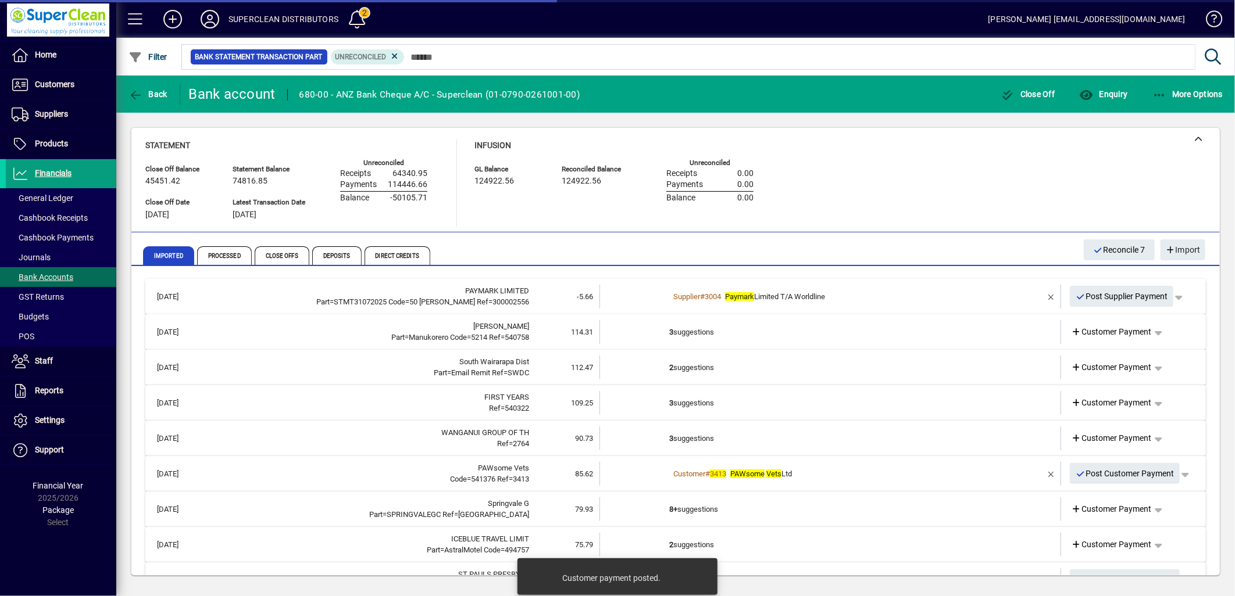
click at [696, 335] on td "3 suggestions" at bounding box center [831, 332] width 324 height 24
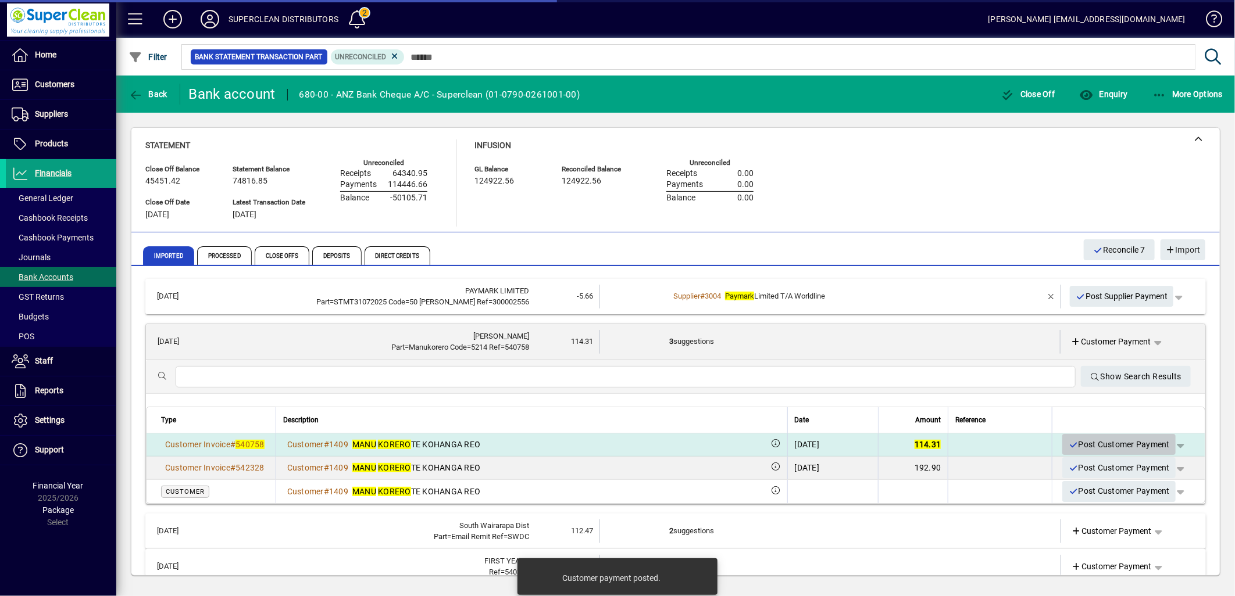
click at [1110, 448] on span "Post Customer Payment" at bounding box center [1119, 444] width 102 height 19
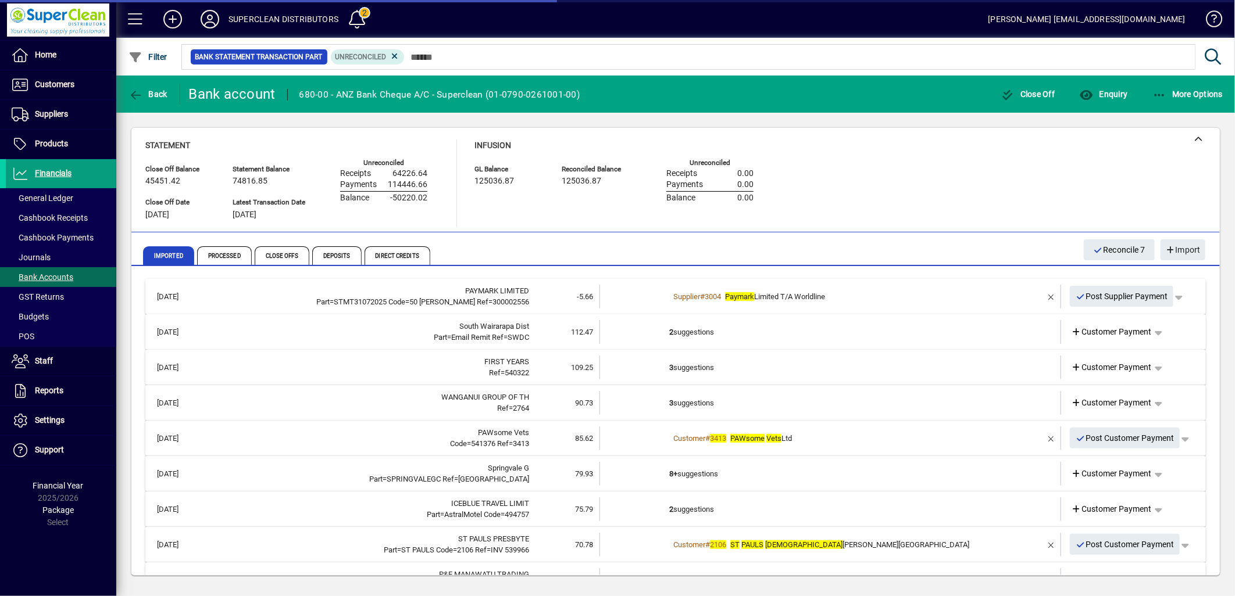
click at [705, 329] on td "2 suggestions" at bounding box center [831, 332] width 324 height 24
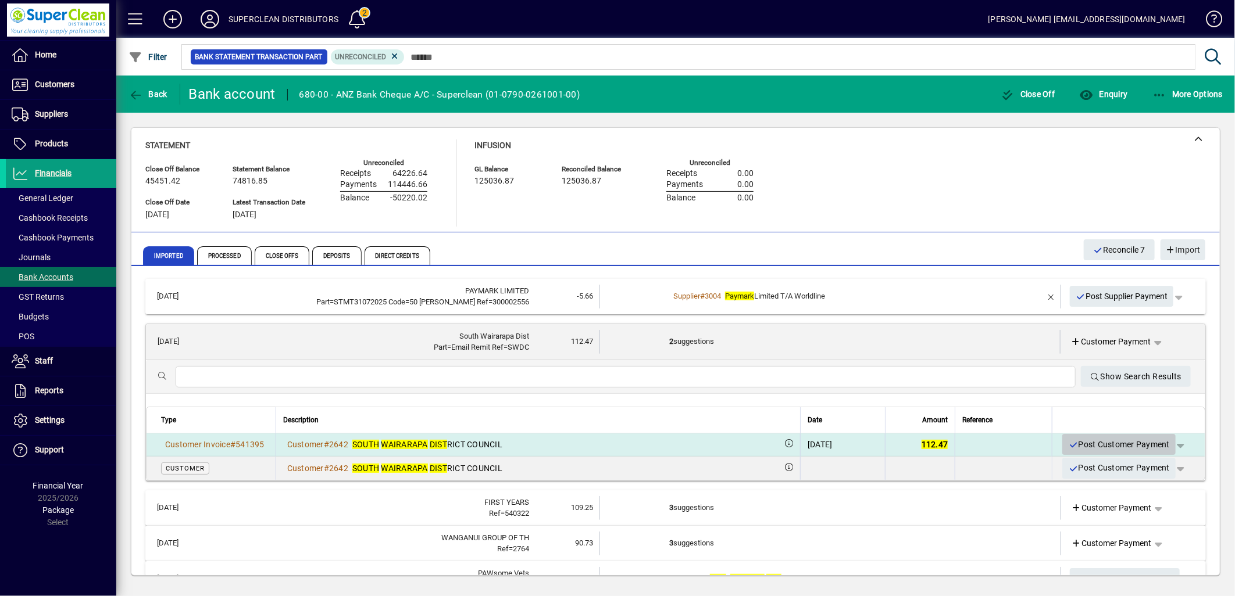
click at [1108, 442] on span "Post Customer Payment" at bounding box center [1119, 444] width 102 height 19
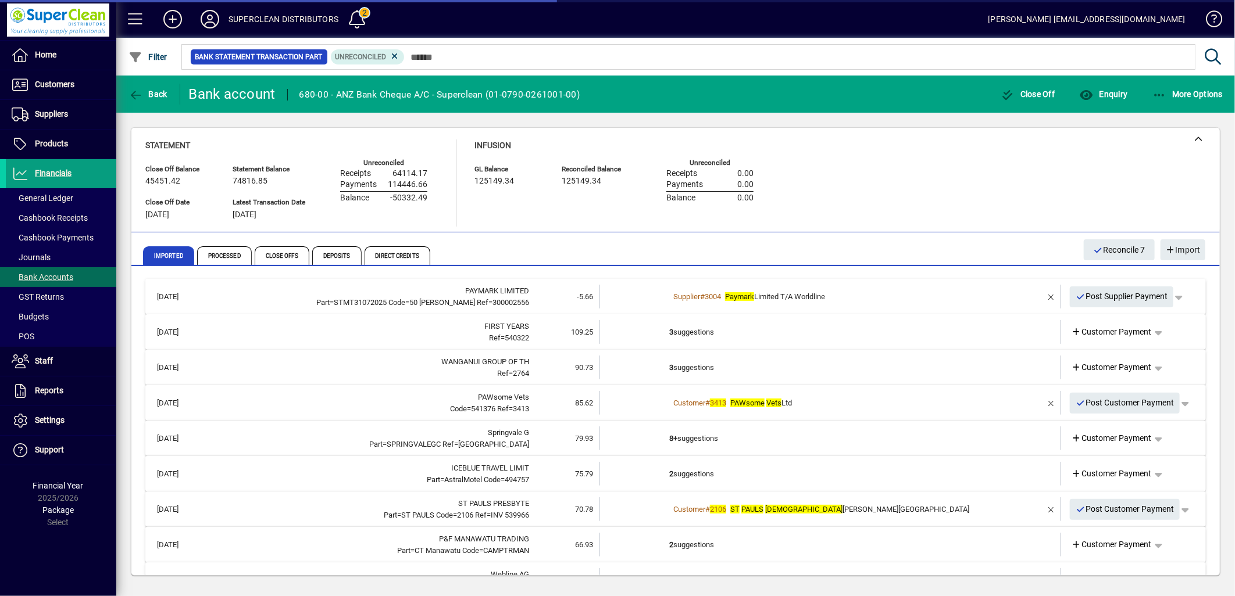
click at [694, 338] on td "3 suggestions" at bounding box center [831, 332] width 324 height 24
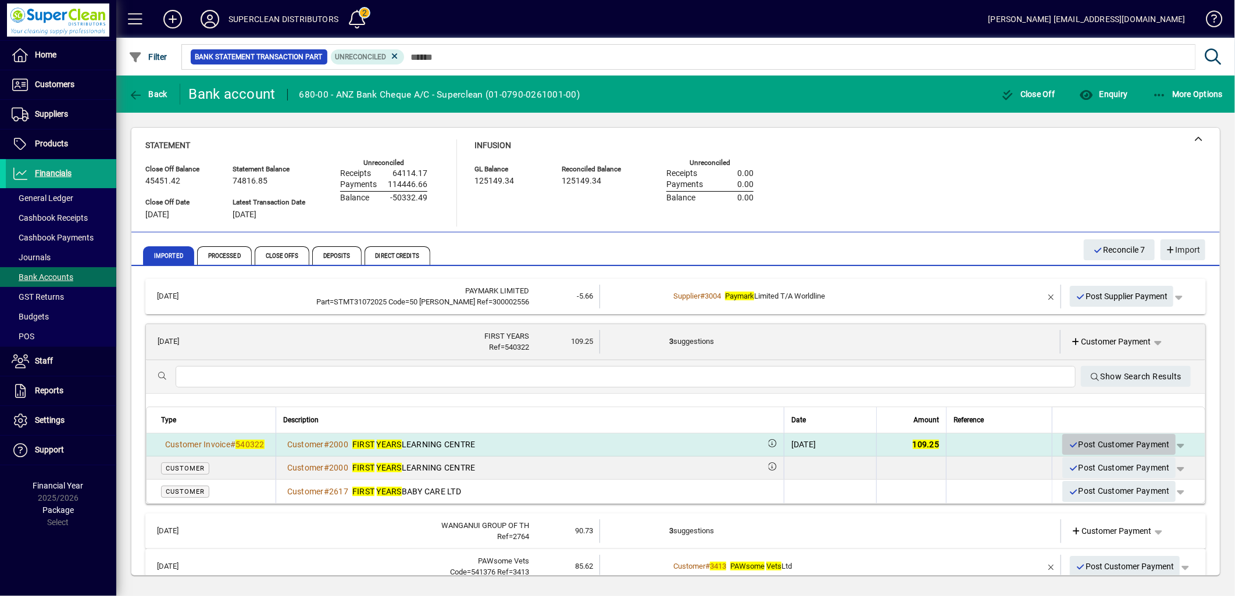
click at [1102, 439] on span "Post Customer Payment" at bounding box center [1119, 444] width 102 height 19
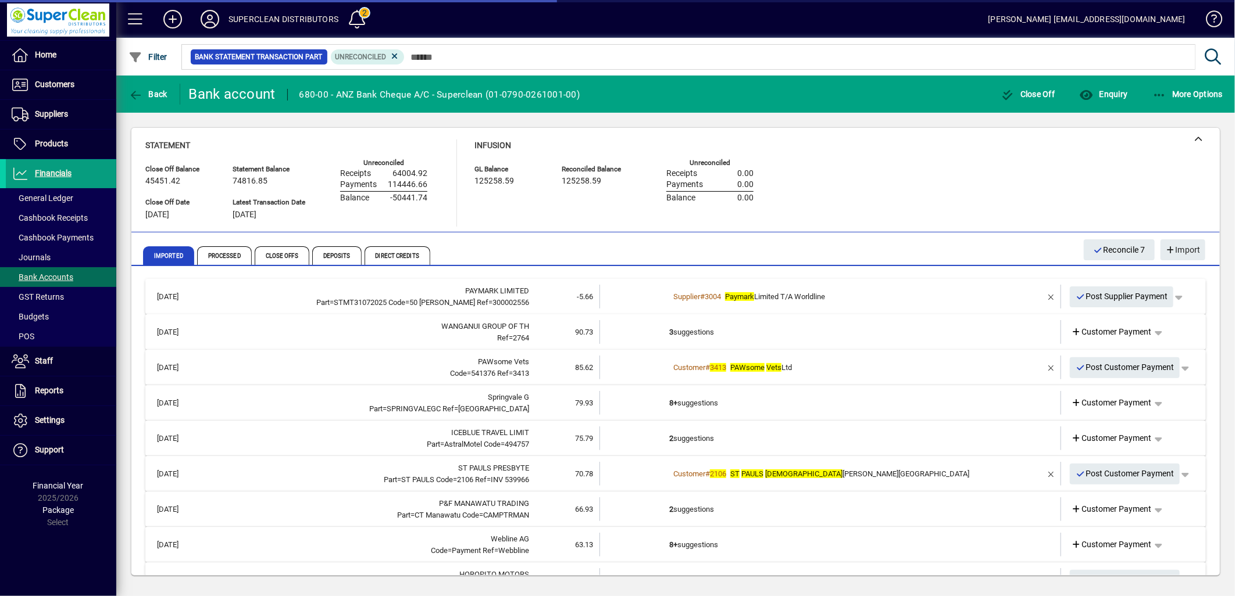
click at [687, 334] on td "3 suggestions" at bounding box center [831, 332] width 324 height 24
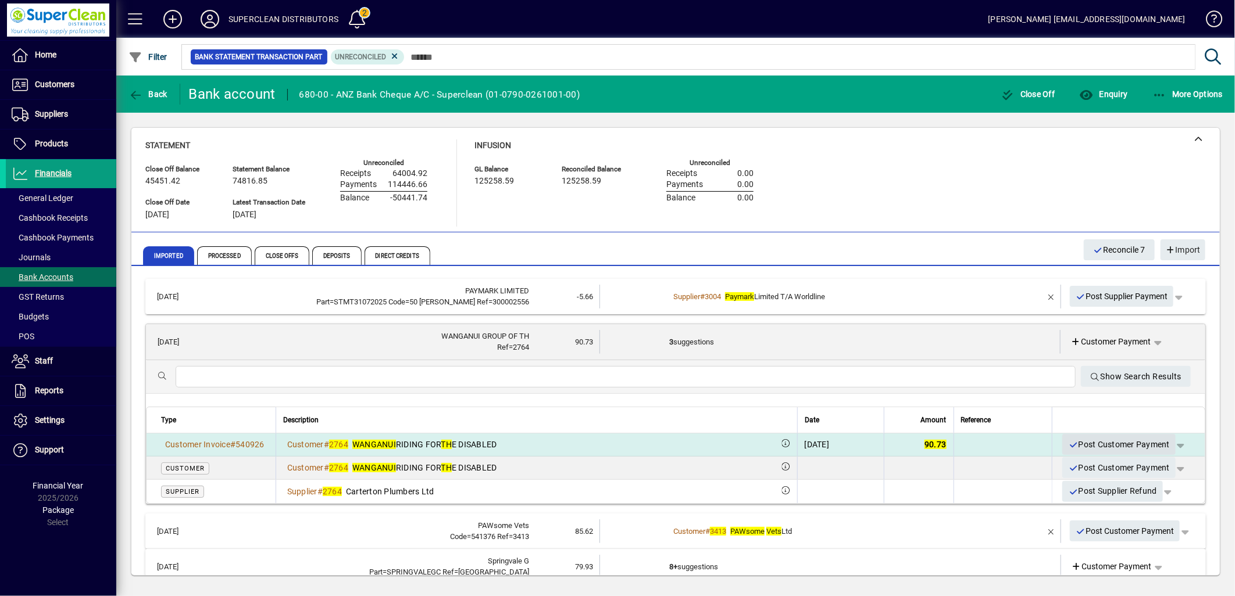
click at [1100, 445] on span "Post Customer Payment" at bounding box center [1119, 444] width 102 height 19
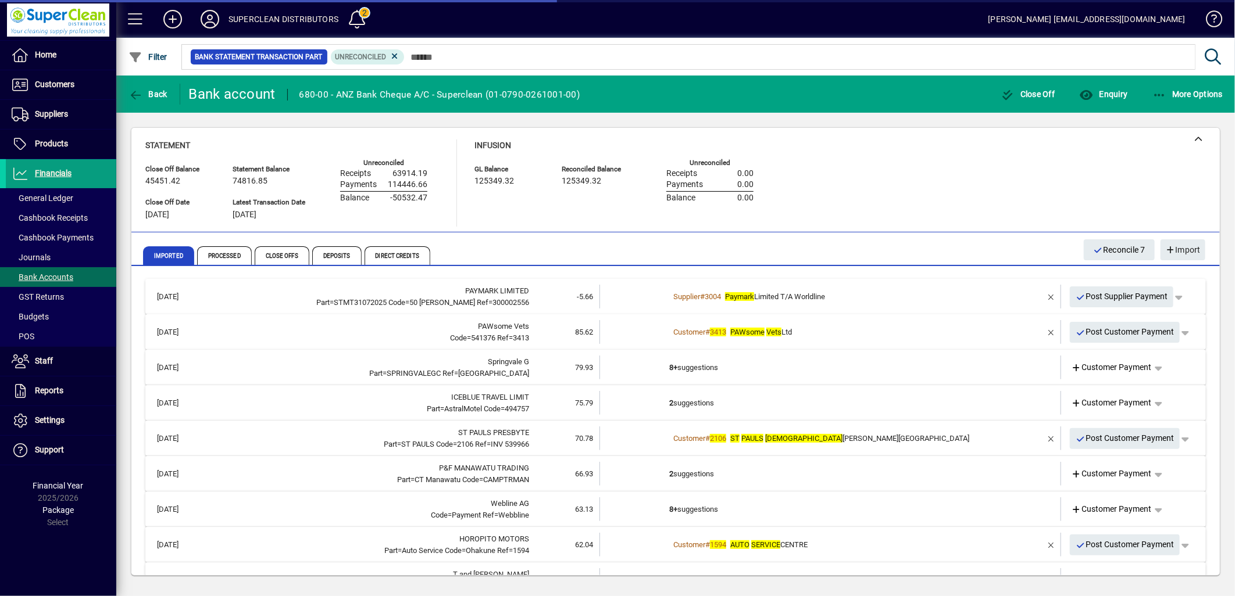
click at [817, 337] on div "Customer # 3413 PAWsome Vets Ltd" at bounding box center [831, 333] width 324 height 12
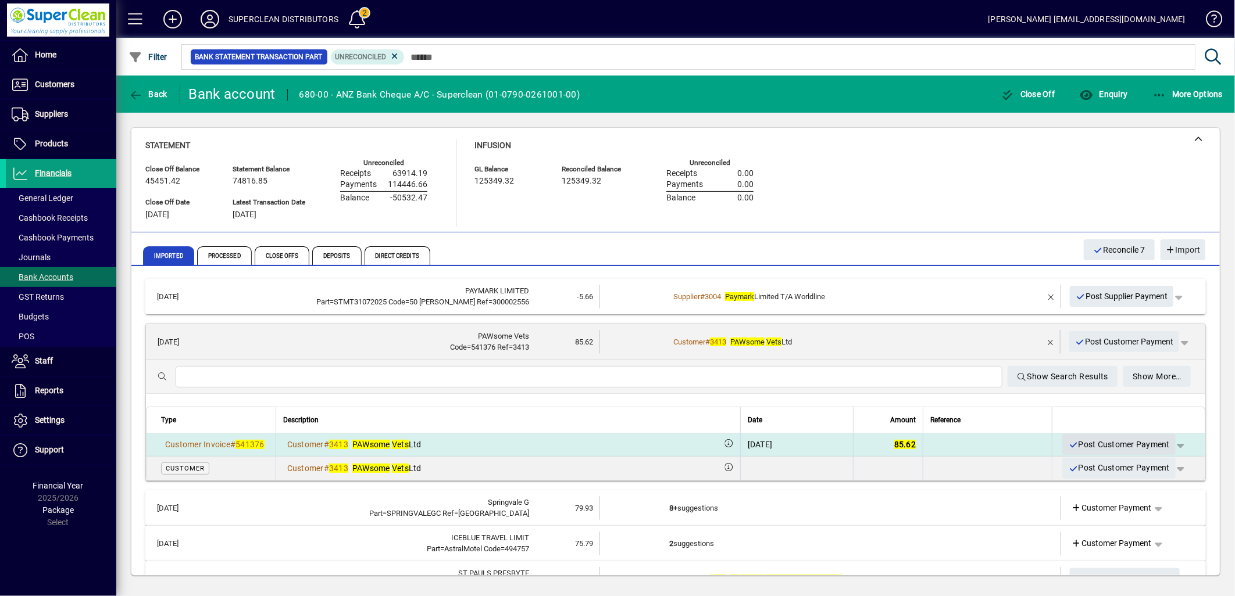
click at [1117, 444] on span "Post Customer Payment" at bounding box center [1119, 444] width 102 height 19
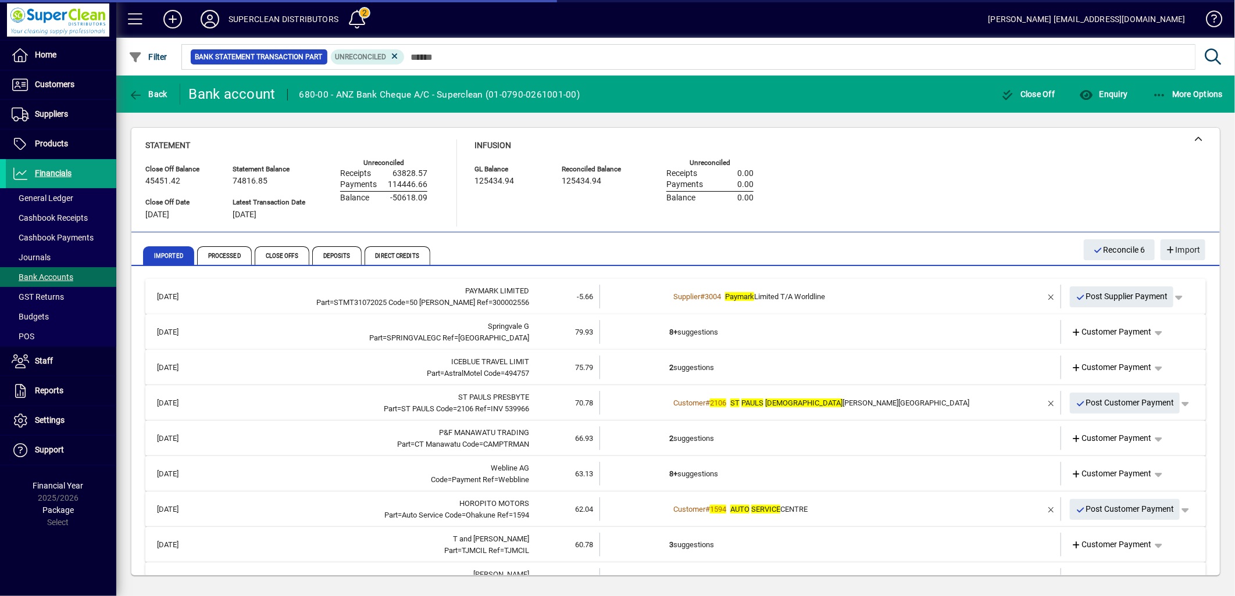
click at [703, 338] on td "8+ suggestions" at bounding box center [831, 332] width 324 height 24
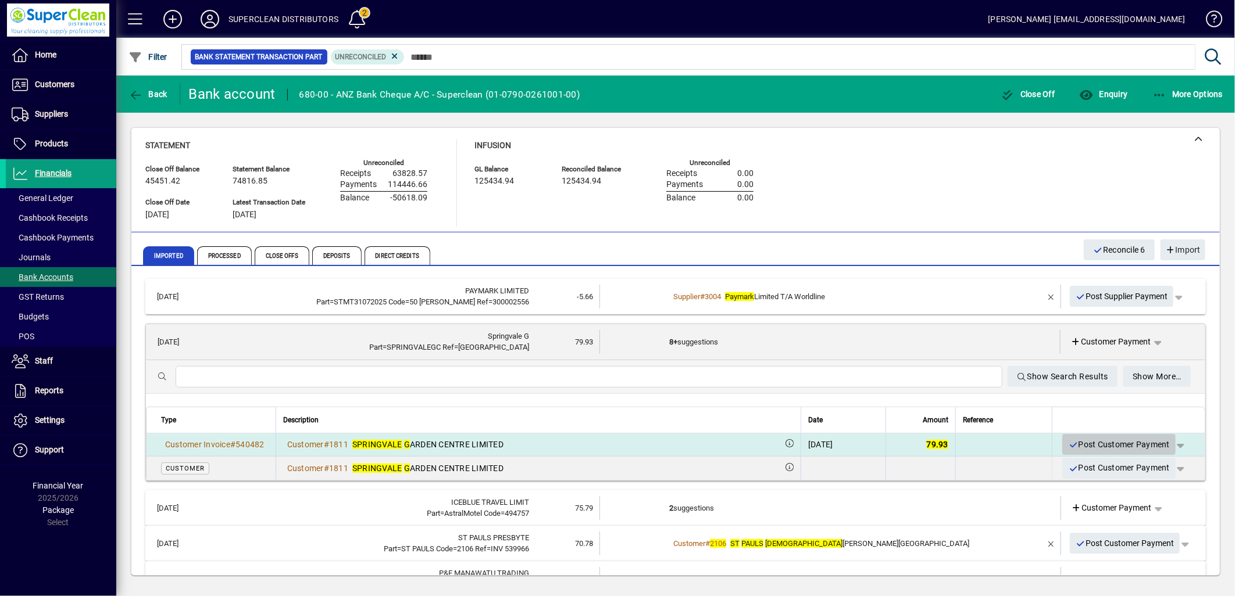
click at [1109, 448] on span "Post Customer Payment" at bounding box center [1119, 444] width 102 height 19
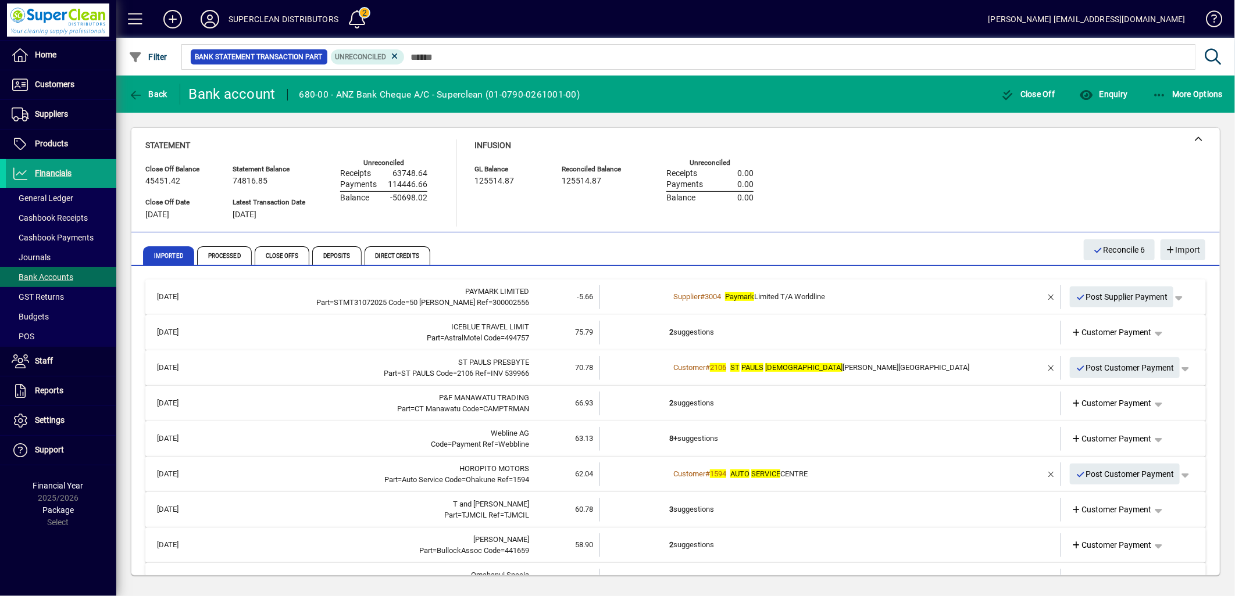
click at [700, 338] on td "2 suggestions" at bounding box center [831, 333] width 324 height 24
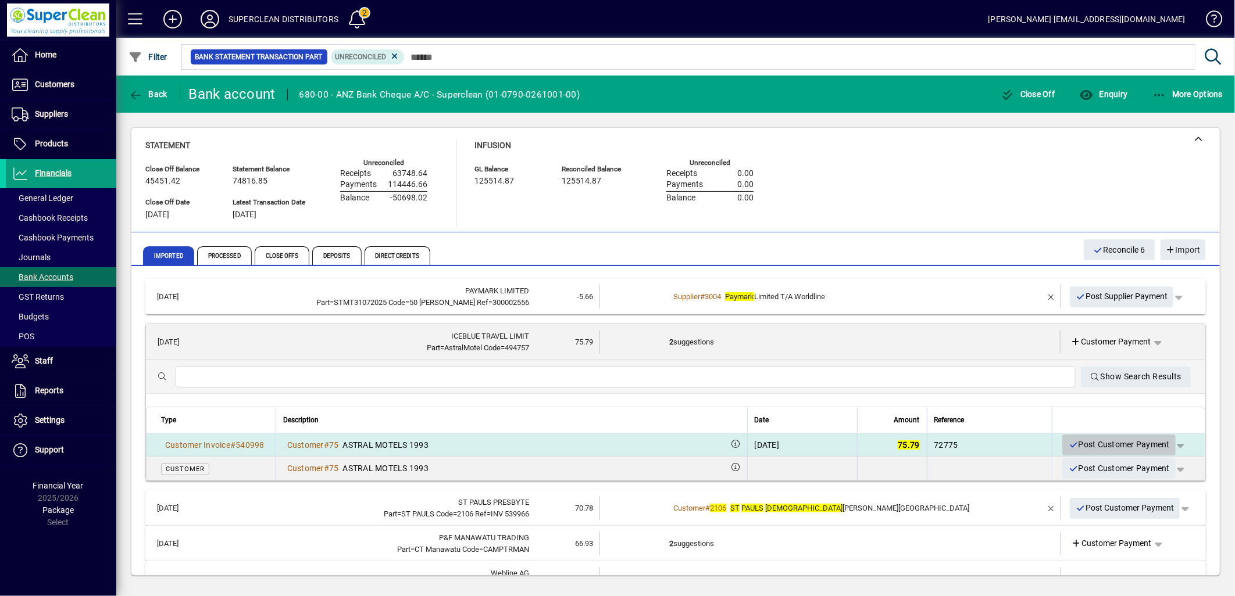
click at [1094, 439] on span "Post Customer Payment" at bounding box center [1119, 444] width 102 height 19
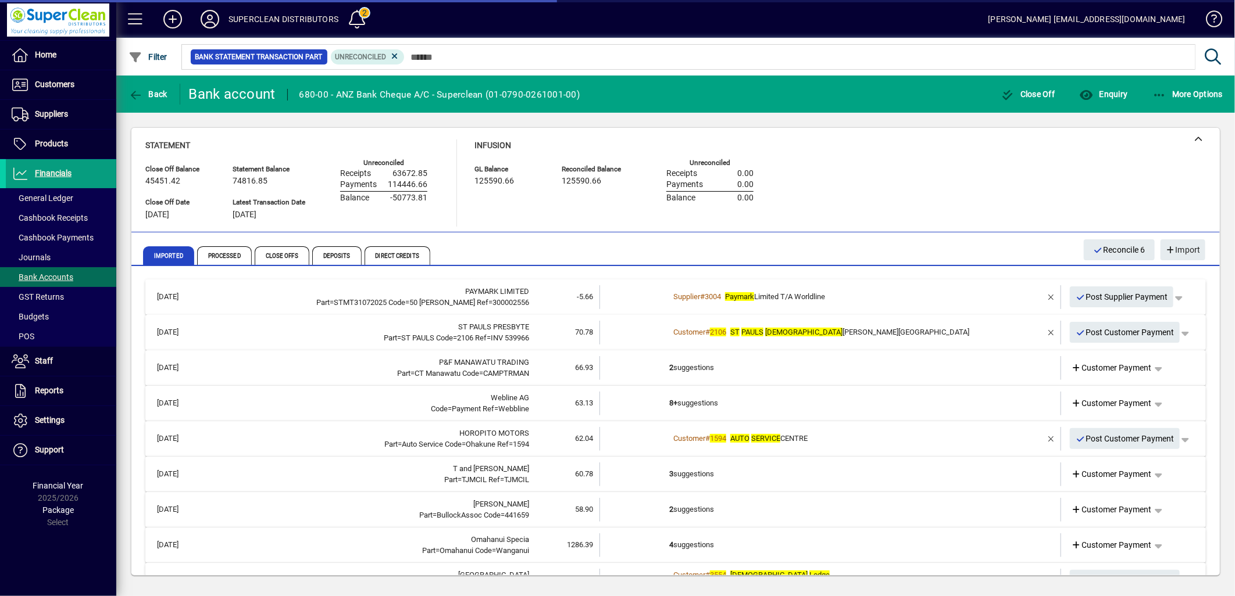
click at [750, 336] on div "Customer # 2106 ST PAULS PRESBYTE RIAN CHURCH ARCADE" at bounding box center [831, 333] width 324 height 12
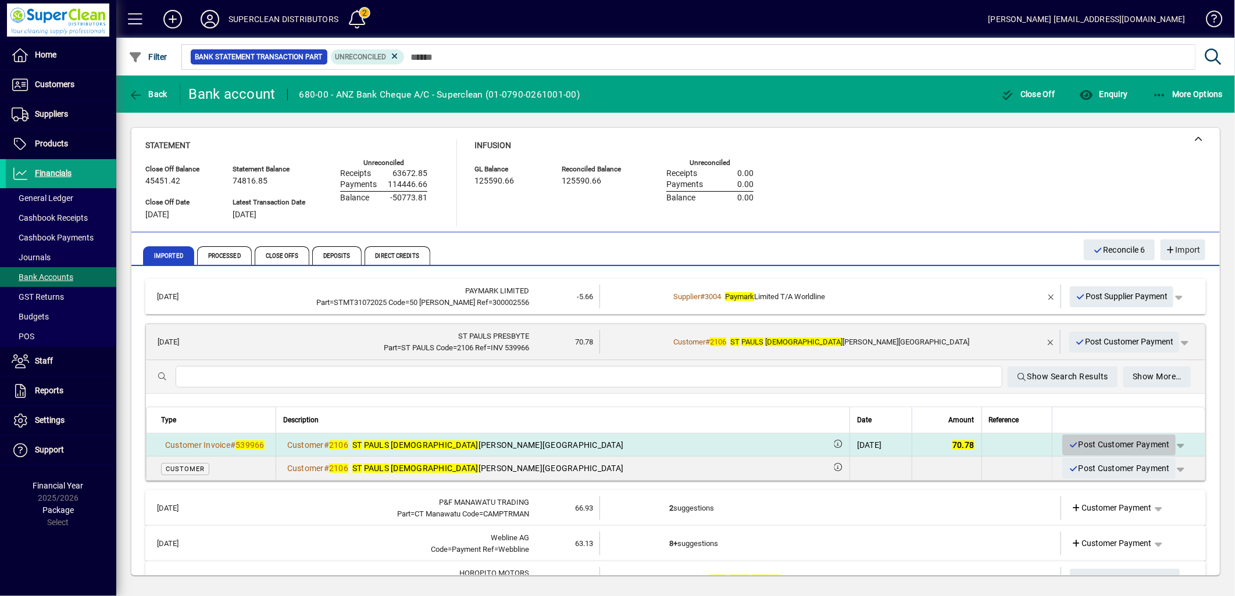
click at [1111, 444] on span "Post Customer Payment" at bounding box center [1119, 444] width 102 height 19
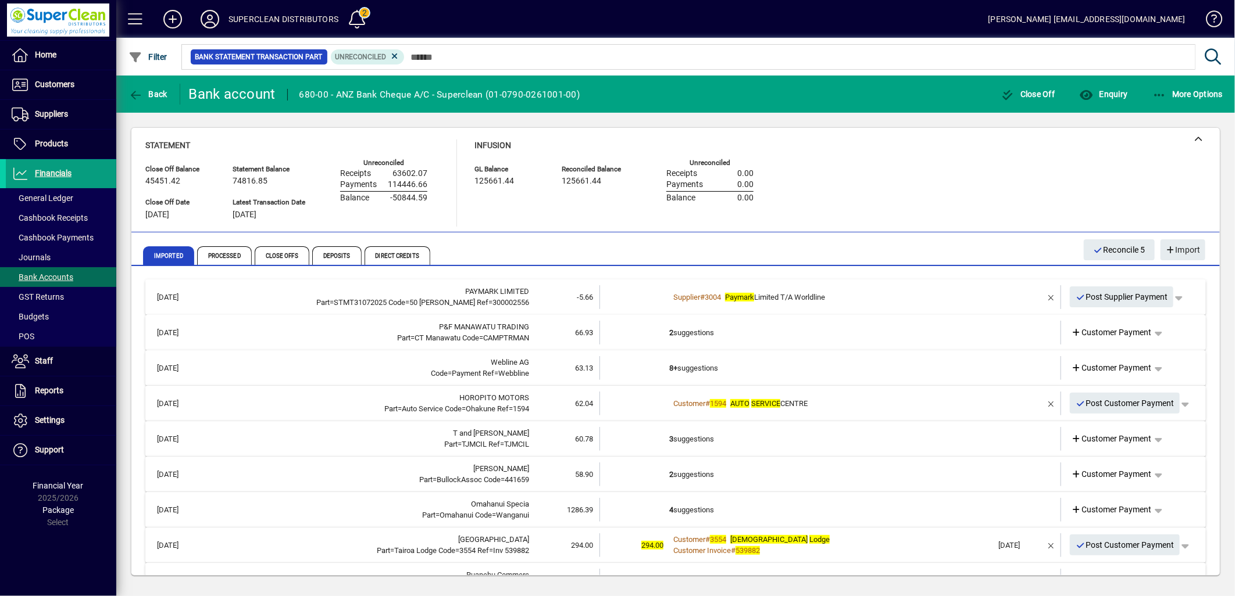
click at [692, 336] on td "2 suggestions" at bounding box center [831, 333] width 324 height 24
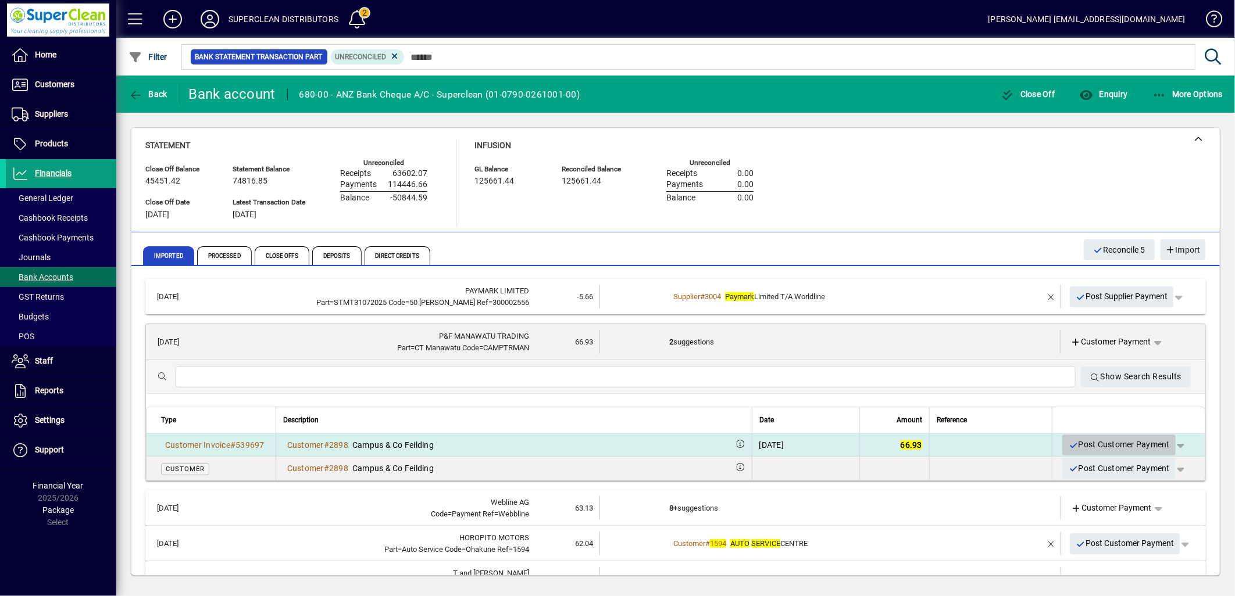
click at [1106, 444] on span "Post Customer Payment" at bounding box center [1119, 444] width 102 height 19
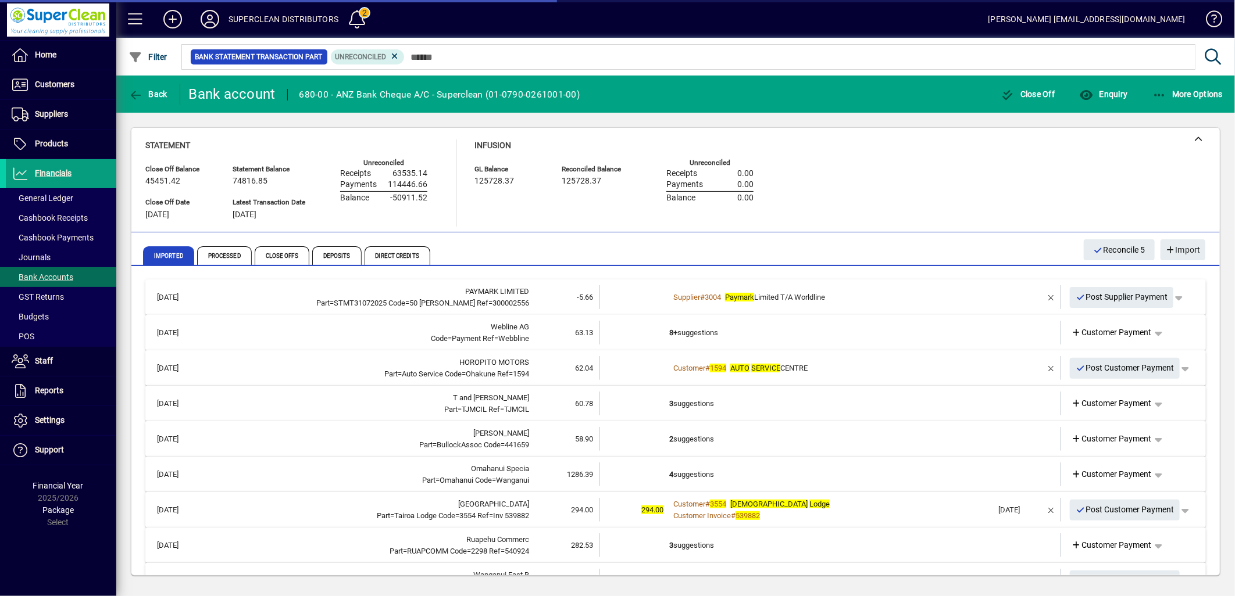
click at [707, 338] on td "8+ suggestions" at bounding box center [831, 333] width 324 height 24
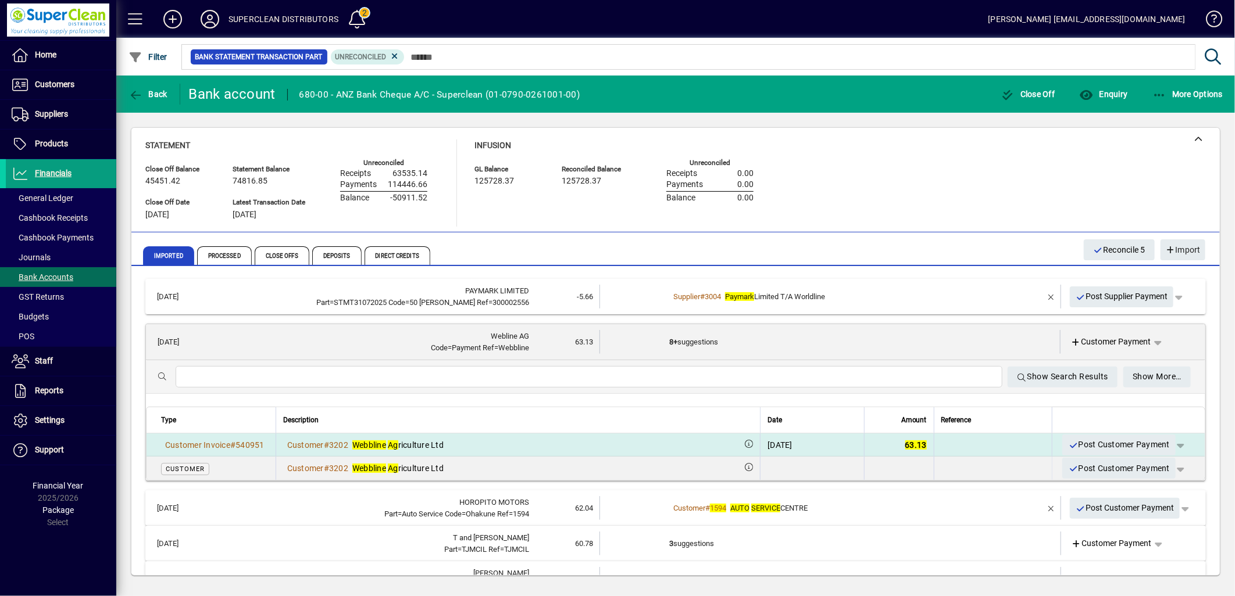
click at [1125, 446] on span "Post Customer Payment" at bounding box center [1119, 444] width 102 height 19
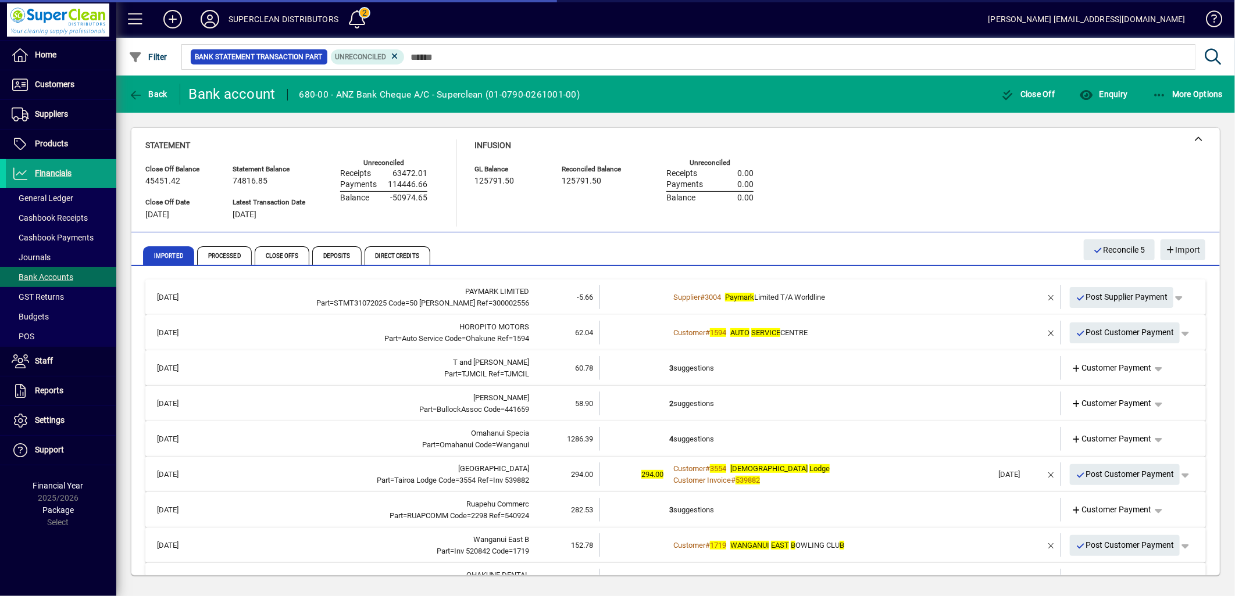
click at [731, 339] on td "Customer # 1594 AUTO SERVICE CENTRE" at bounding box center [831, 333] width 324 height 24
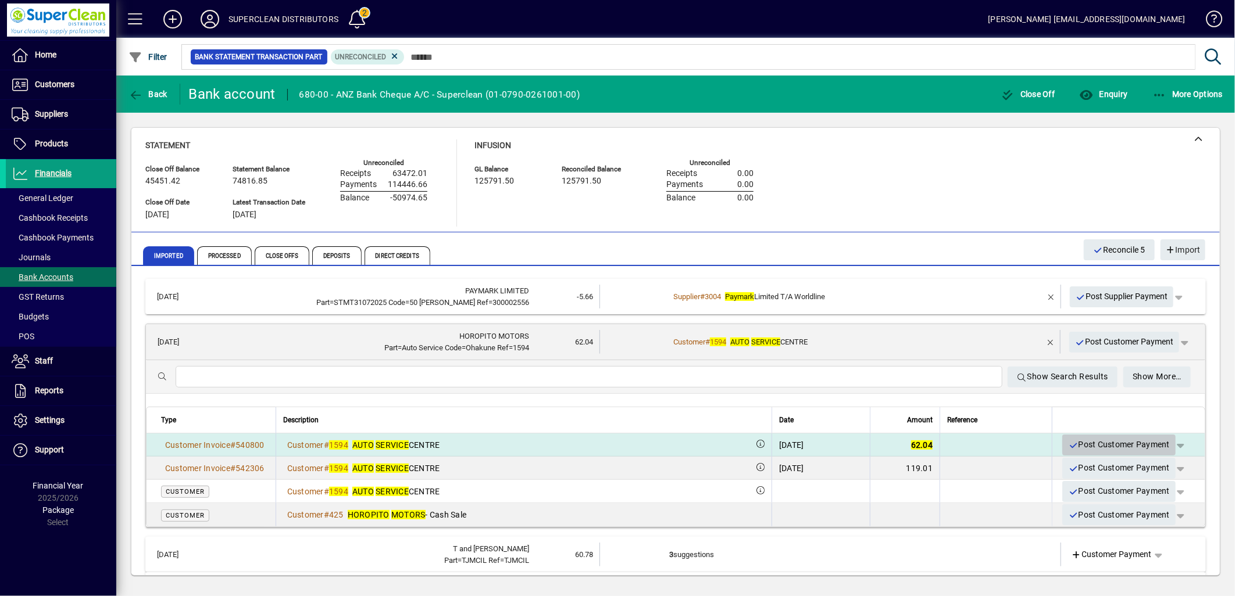
click at [1135, 444] on span "Post Customer Payment" at bounding box center [1119, 444] width 102 height 19
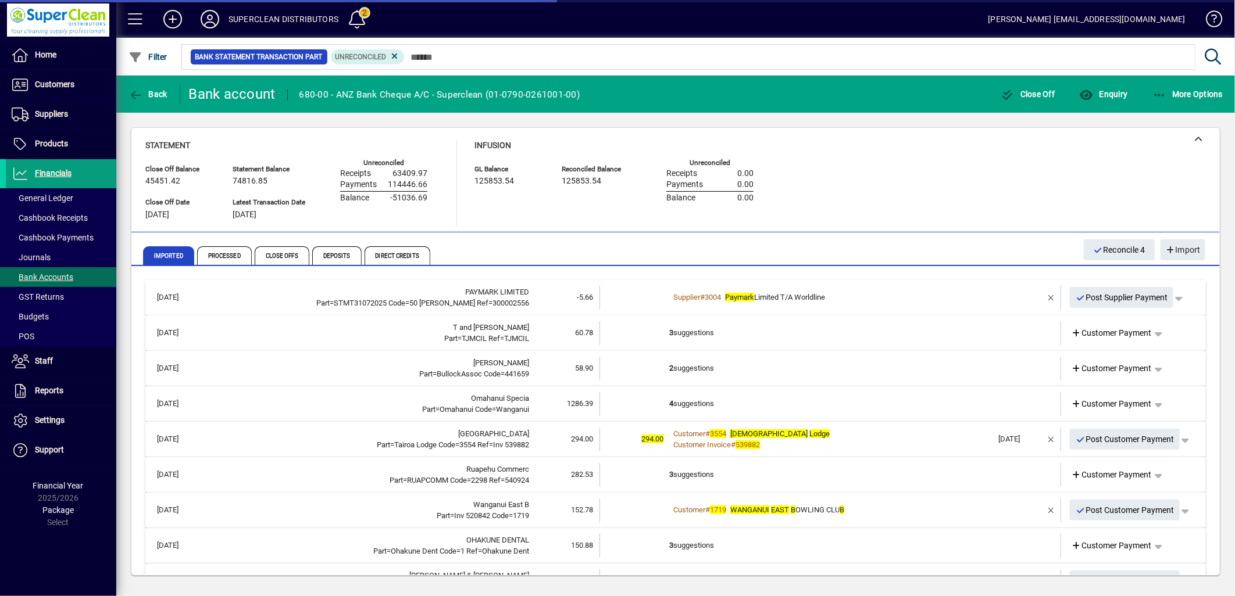
click at [694, 338] on td "3 suggestions" at bounding box center [831, 333] width 324 height 24
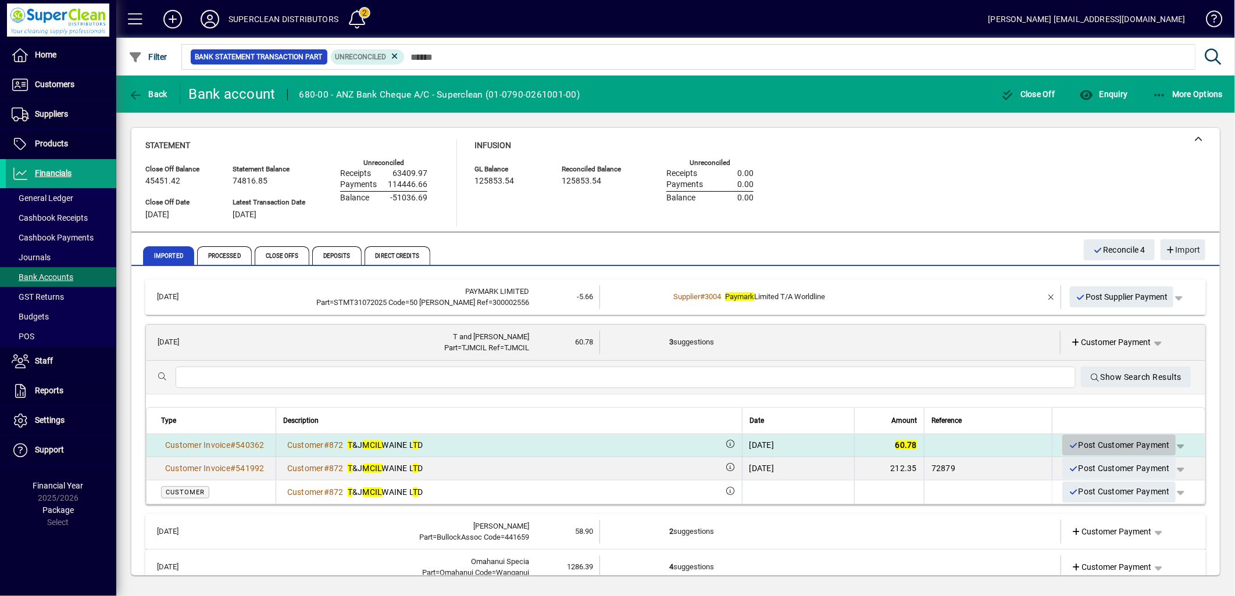
click at [1115, 441] on span "Post Customer Payment" at bounding box center [1119, 445] width 102 height 19
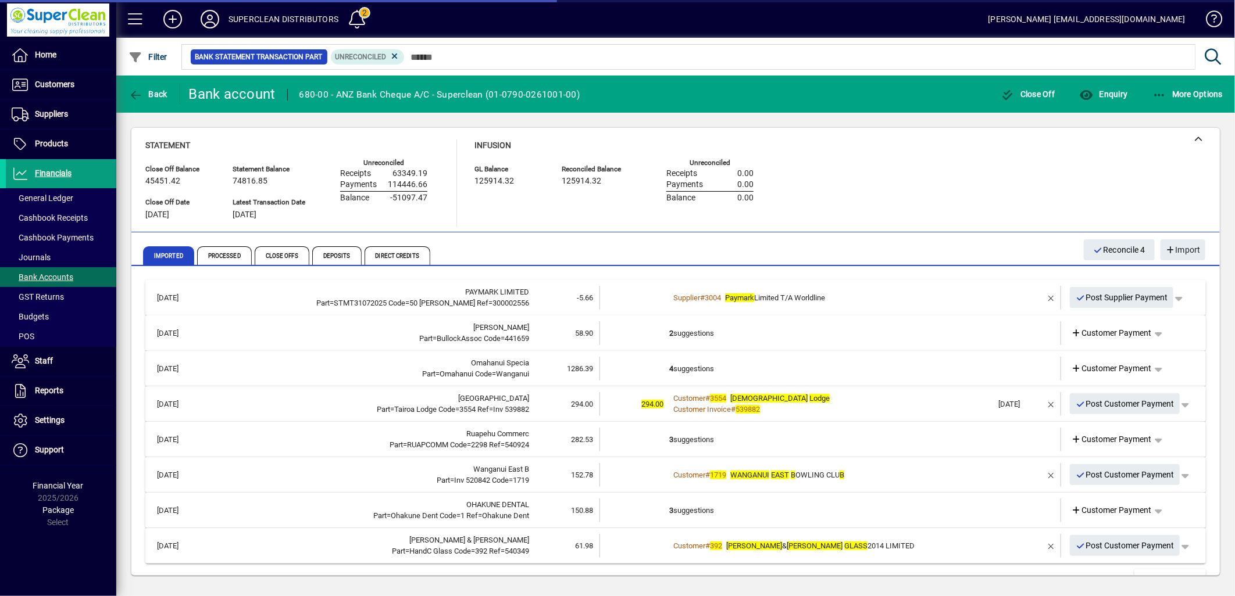
click at [701, 337] on td "2 suggestions" at bounding box center [831, 333] width 324 height 24
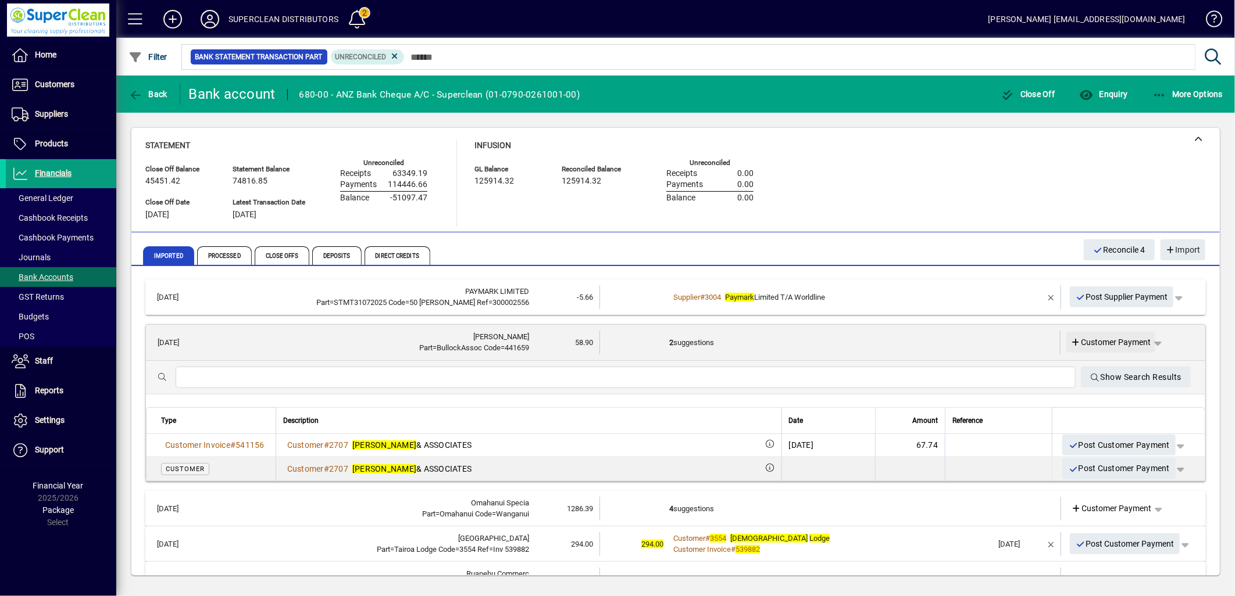
click at [1091, 342] on span "Customer Payment" at bounding box center [1111, 343] width 80 height 12
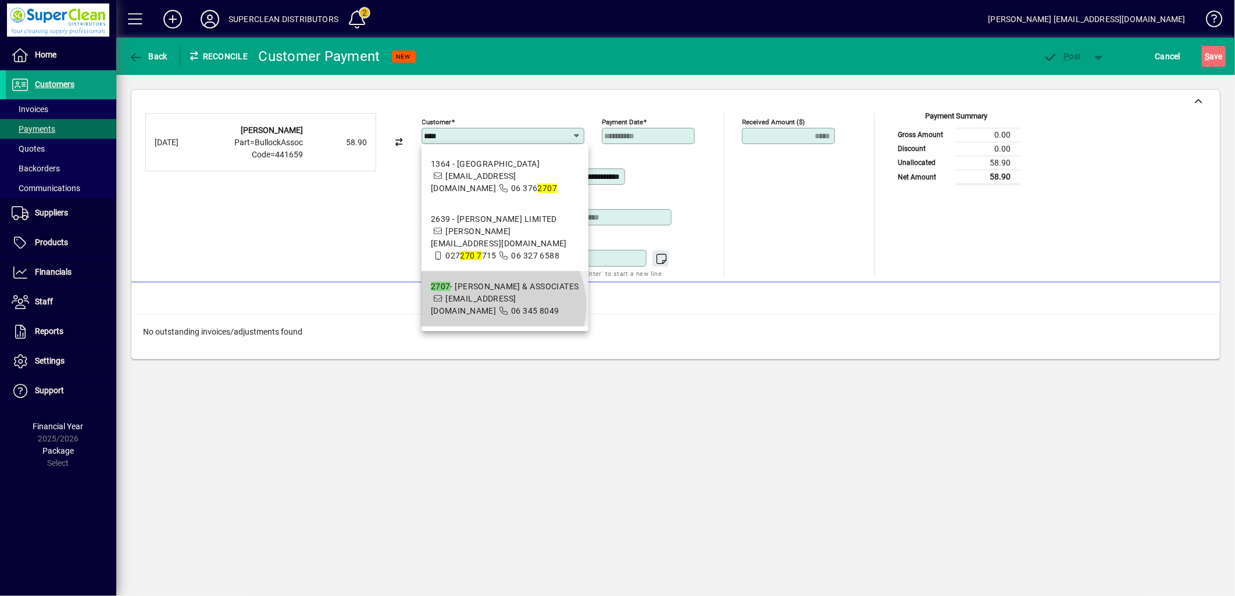
click at [501, 306] on span "rachael@bullockassociates.co.nz" at bounding box center [473, 305] width 85 height 22
type input "**********"
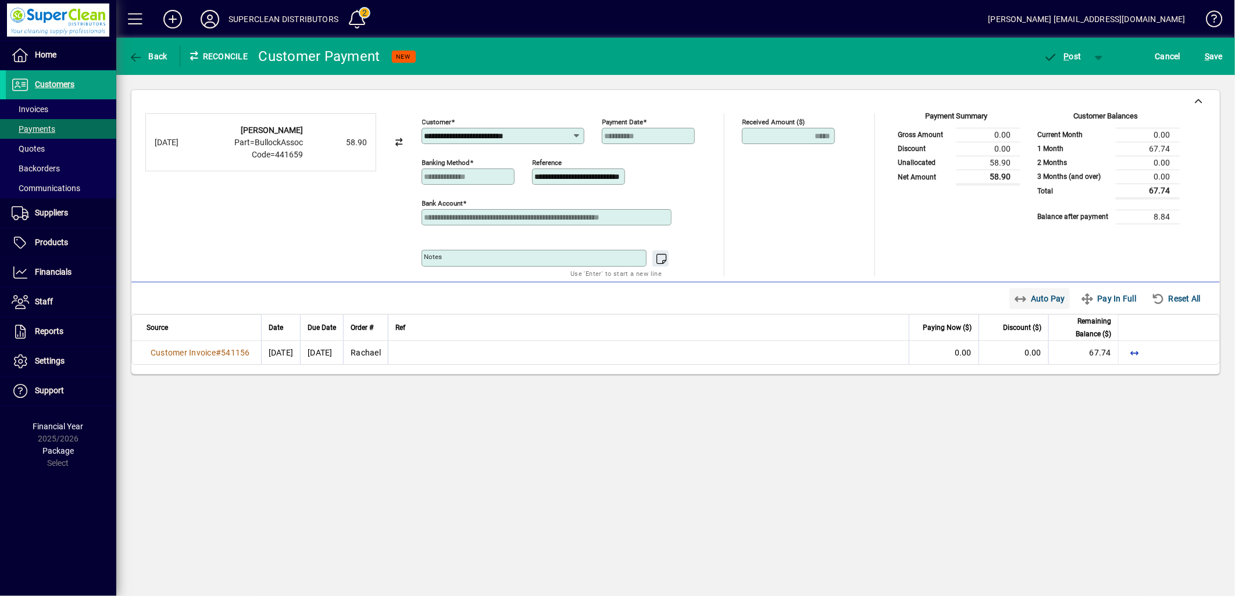
click at [1022, 301] on span "Auto Pay" at bounding box center [1040, 298] width 52 height 19
click at [1067, 54] on span "P" at bounding box center [1066, 56] width 5 height 9
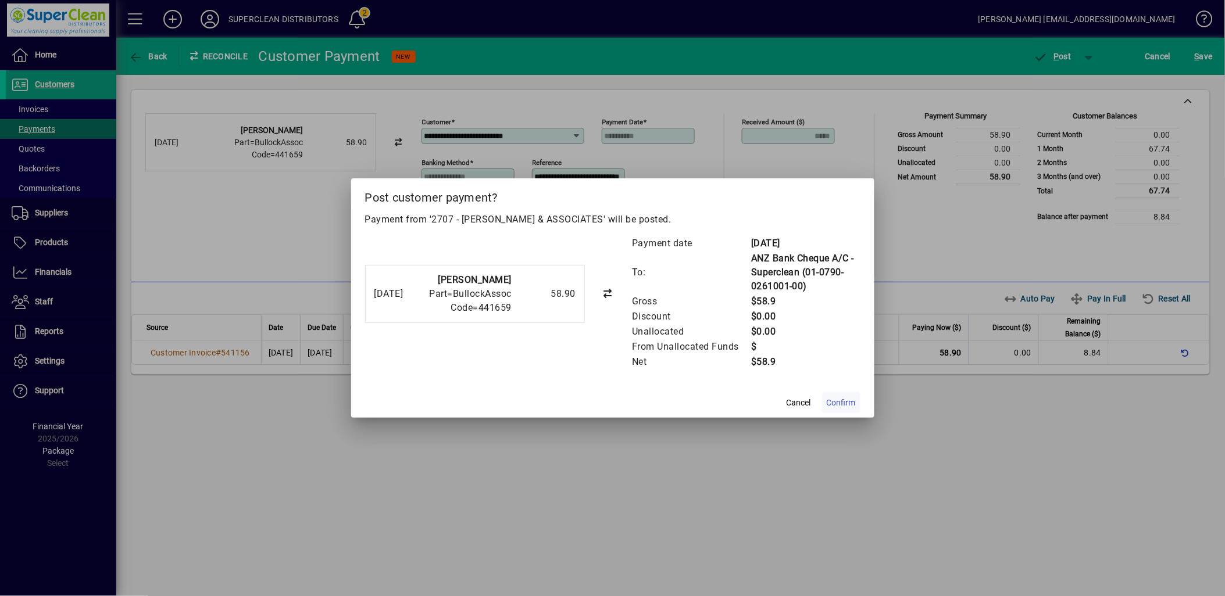
click at [838, 408] on span "Confirm" at bounding box center [841, 403] width 29 height 12
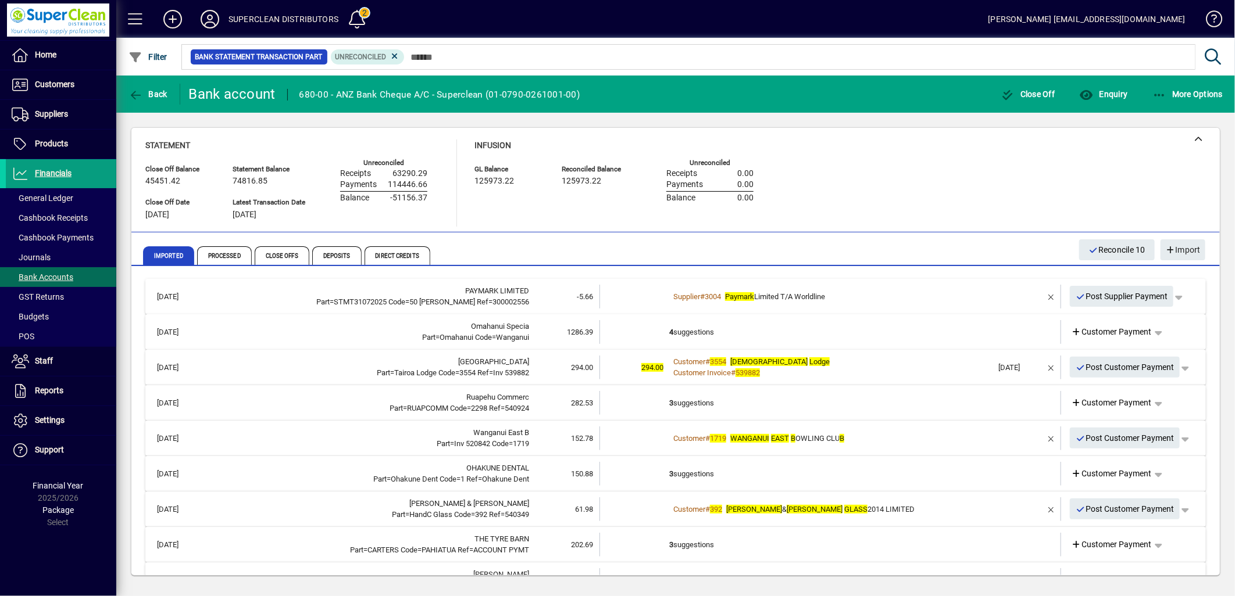
click at [673, 339] on td "4 suggestions" at bounding box center [831, 332] width 324 height 24
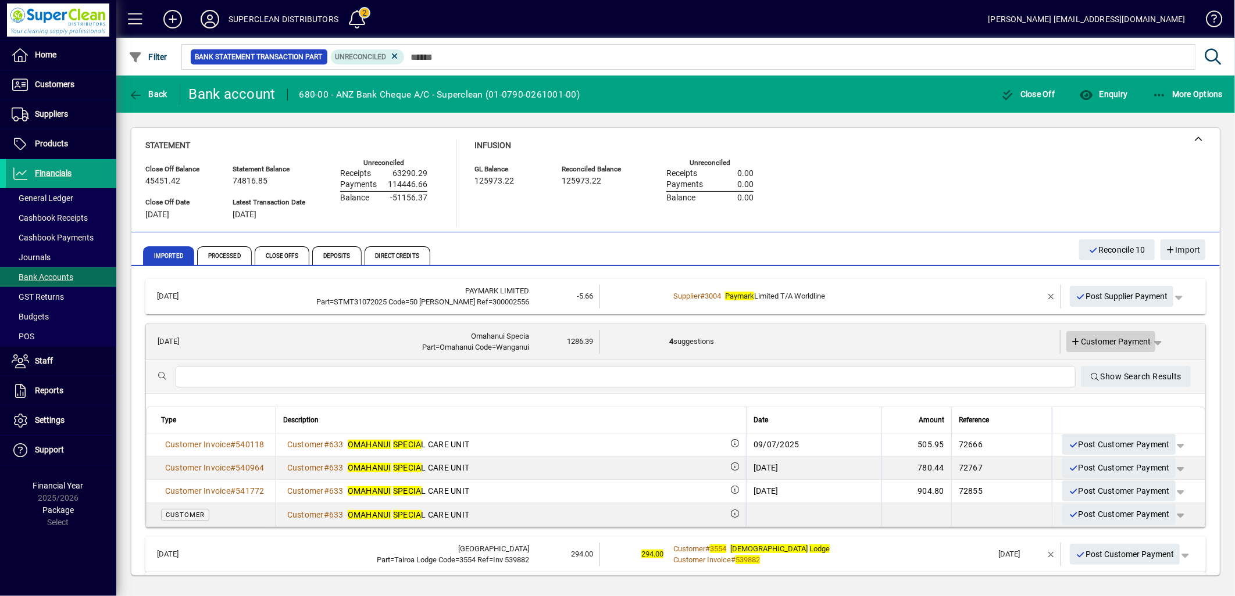
click at [1096, 336] on span "Customer Payment" at bounding box center [1111, 342] width 80 height 12
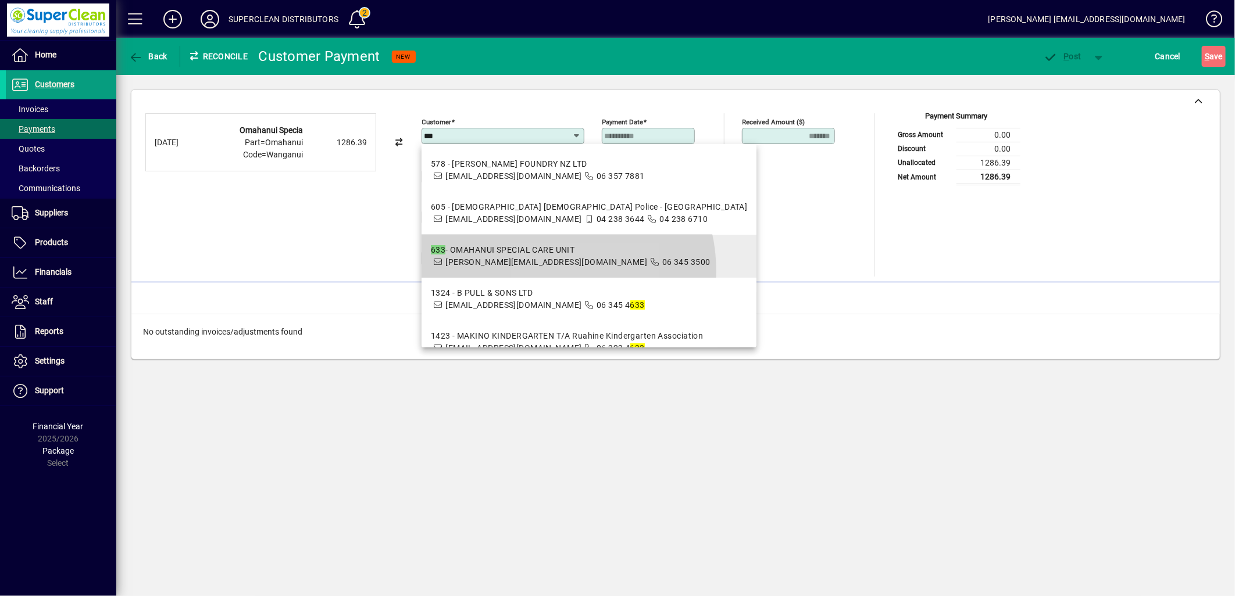
click at [539, 278] on mat-option "633 - OMAHANUI SPECIAL CARE UNIT peter@omahanui.co.nz 06 345 3500" at bounding box center [588, 256] width 335 height 43
type input "**********"
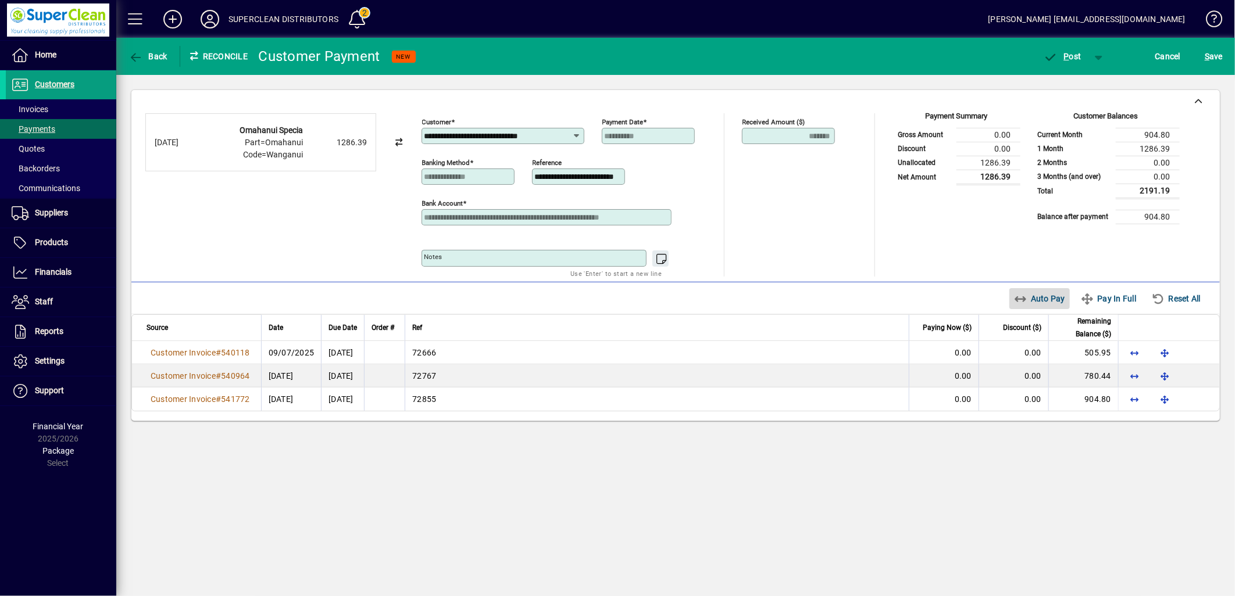
click at [1059, 301] on span "Auto Pay" at bounding box center [1040, 298] width 52 height 19
click at [1056, 62] on icon "button" at bounding box center [1050, 58] width 15 height 12
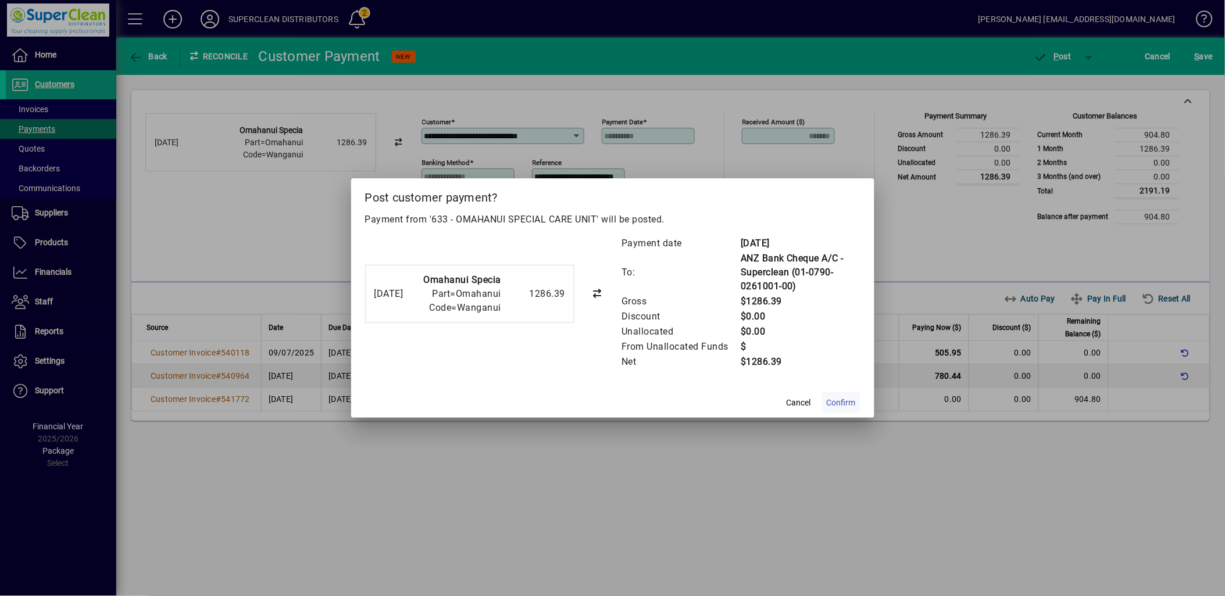
click at [845, 398] on span "Confirm" at bounding box center [841, 403] width 29 height 12
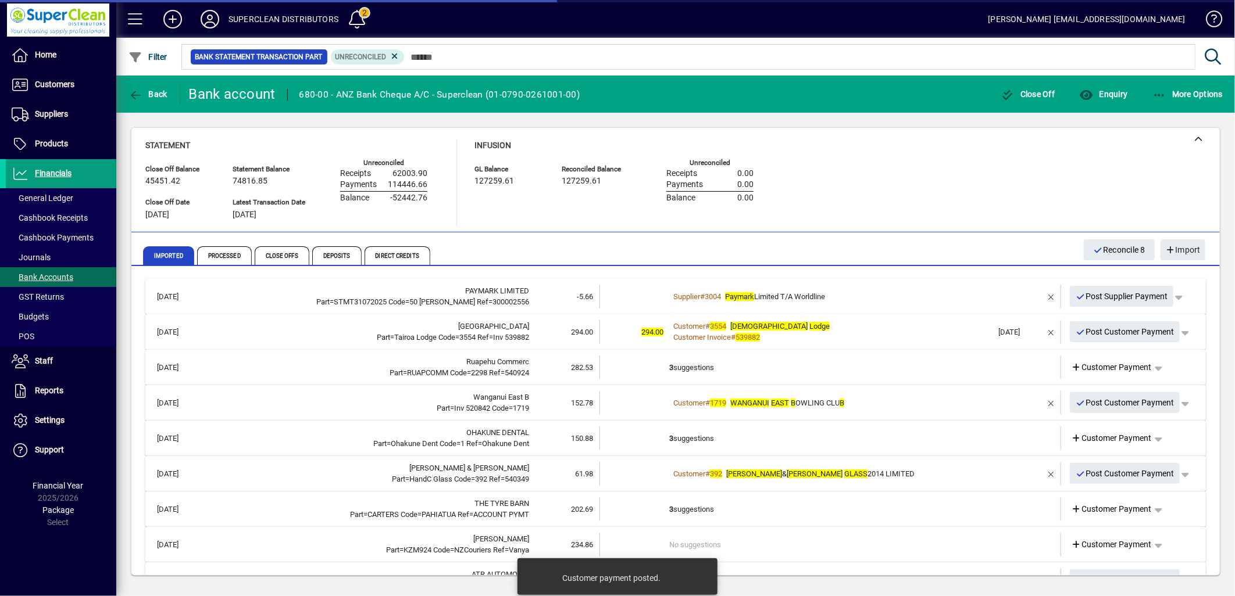
click at [817, 332] on div "Customer Invoice # 539882" at bounding box center [831, 338] width 324 height 12
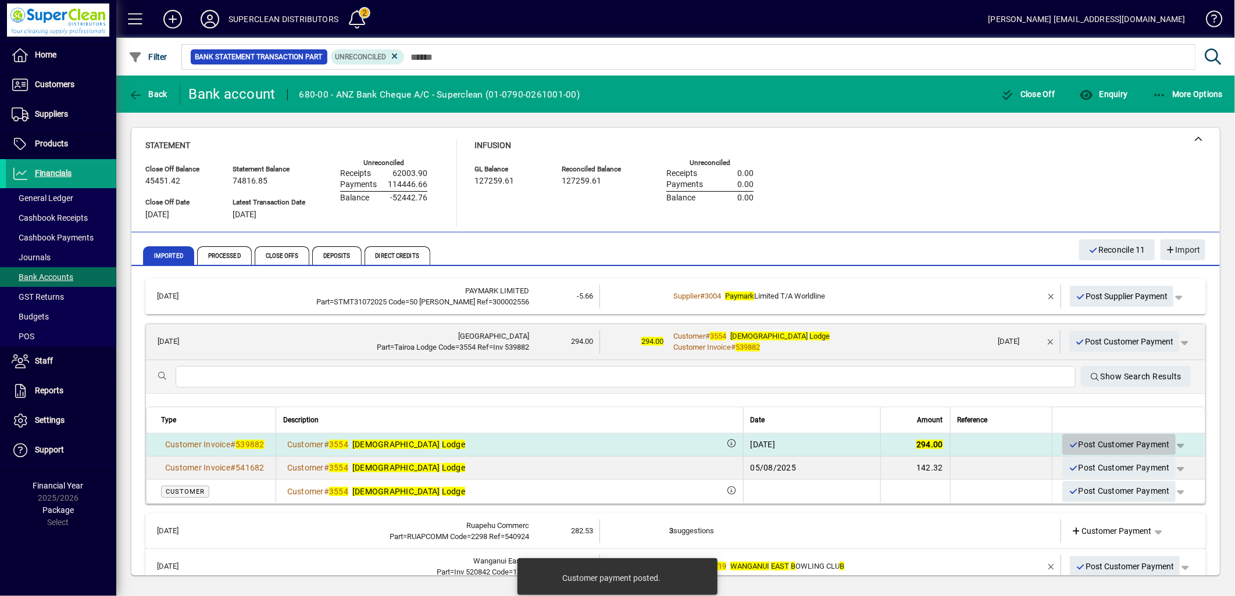
click at [1115, 444] on span "Post Customer Payment" at bounding box center [1119, 444] width 102 height 19
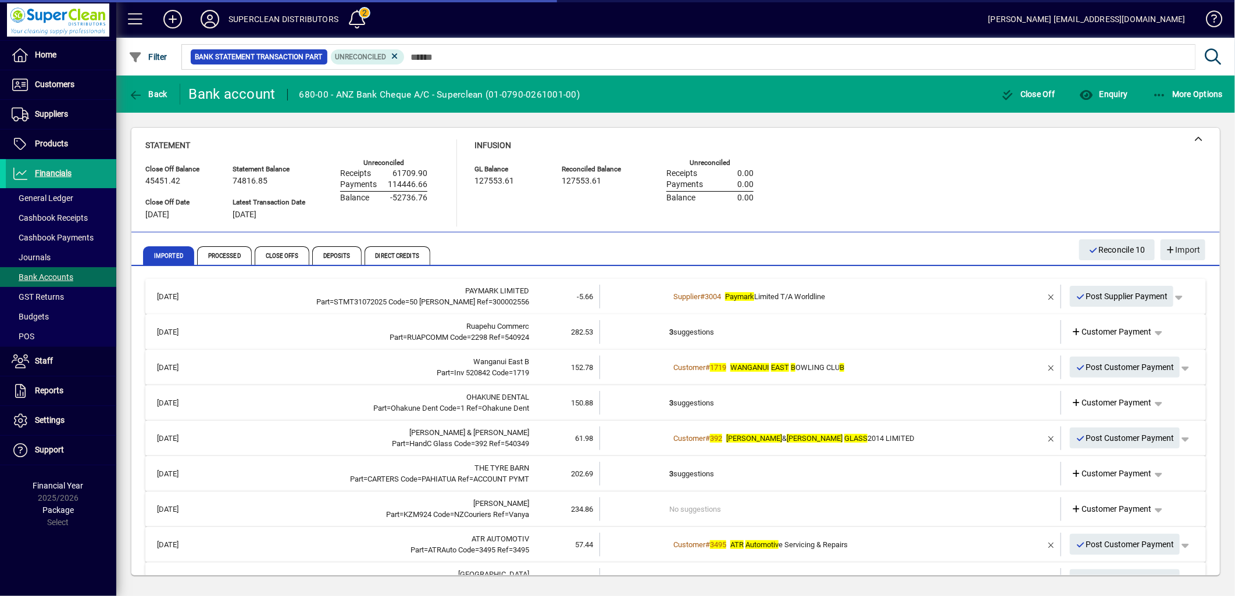
click at [698, 328] on td "3 suggestions" at bounding box center [831, 332] width 324 height 24
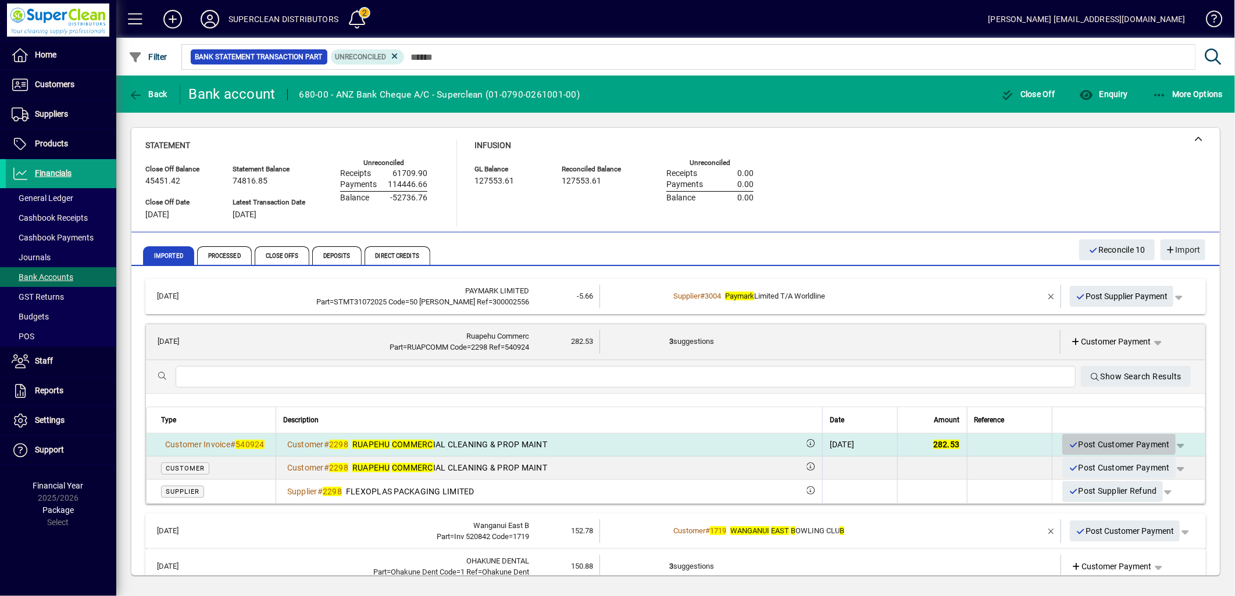
click at [1101, 448] on span "Post Customer Payment" at bounding box center [1119, 444] width 102 height 19
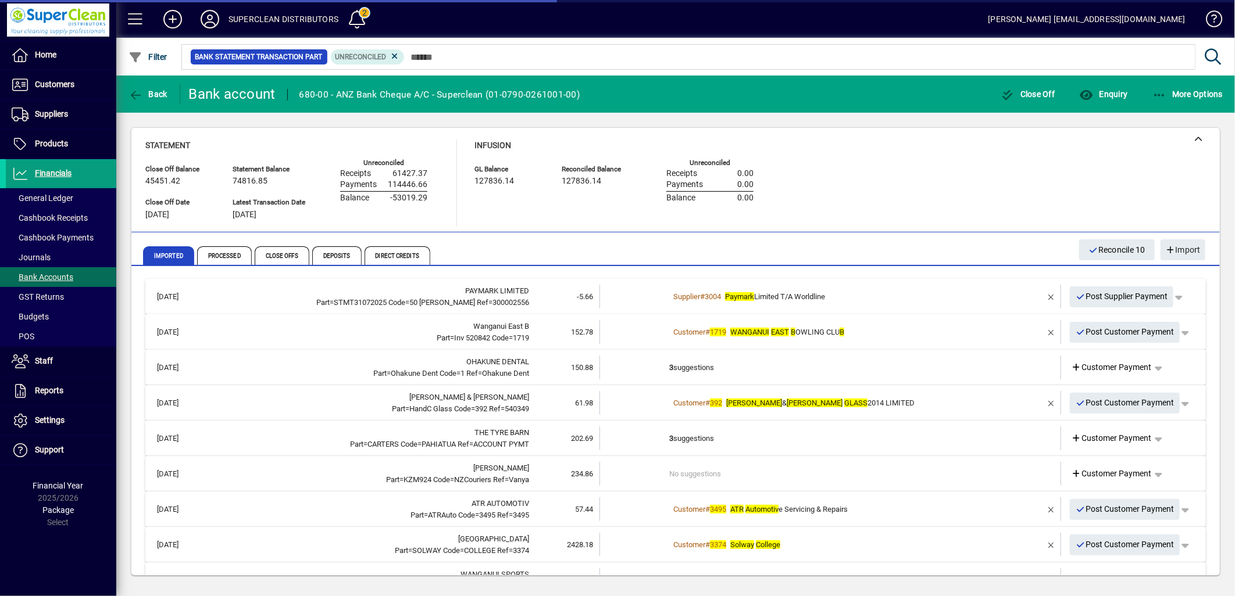
click at [904, 332] on div "Customer # 1719 WANGANUI EAST B OWLING CLU B" at bounding box center [831, 333] width 324 height 12
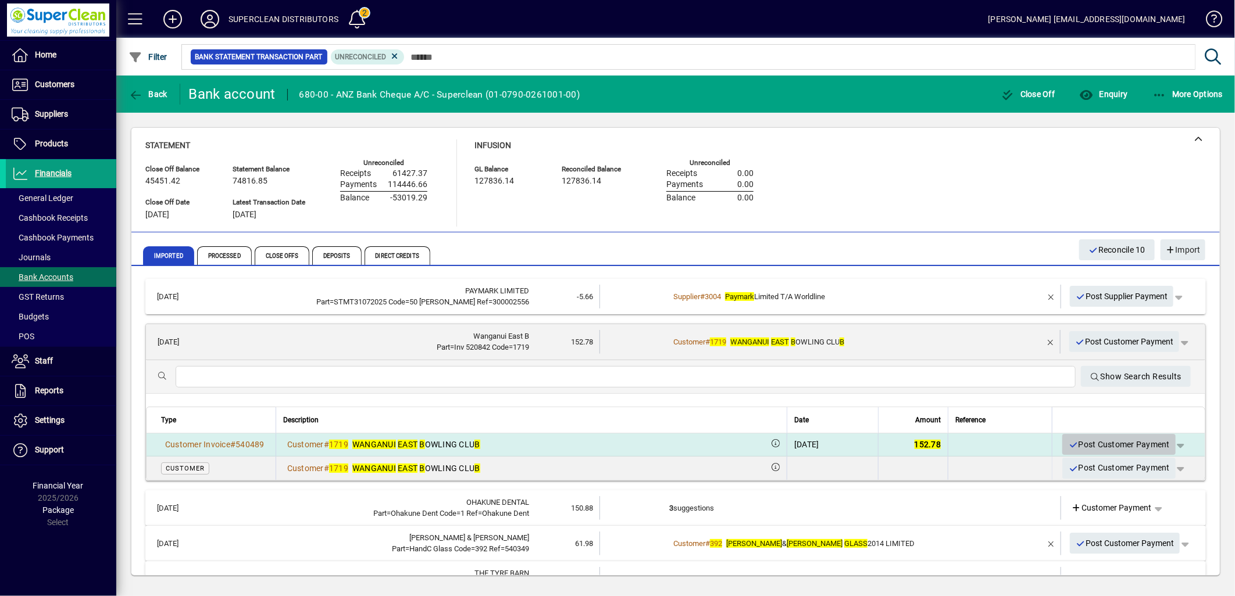
click at [1118, 446] on span "Post Customer Payment" at bounding box center [1119, 444] width 102 height 19
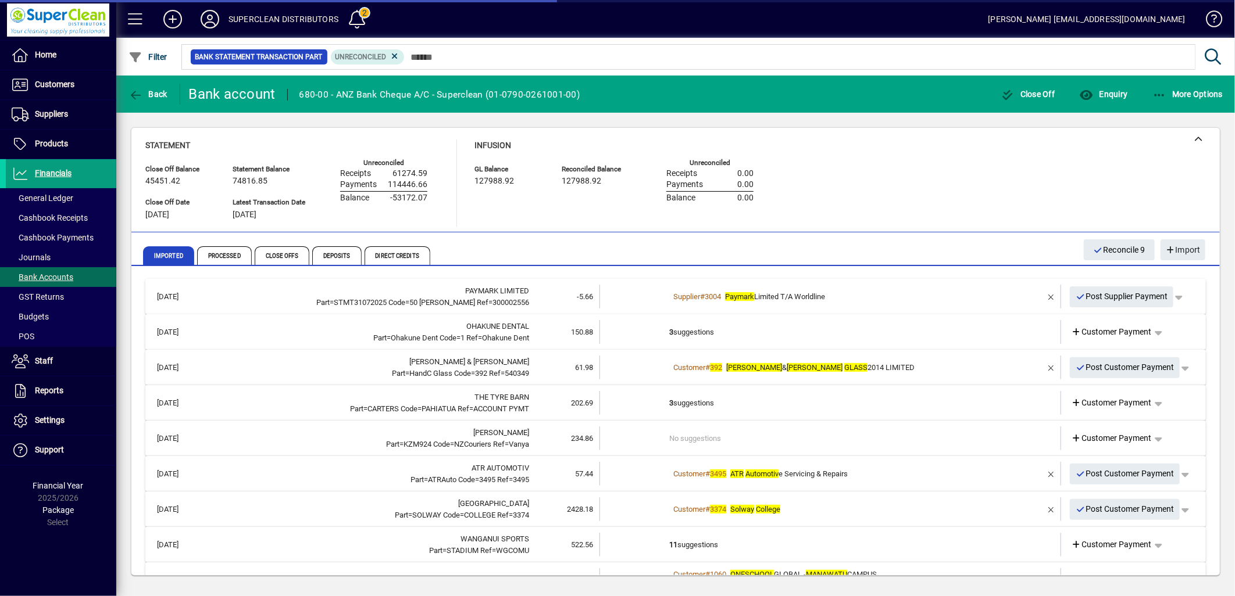
click at [694, 332] on td "3 suggestions" at bounding box center [831, 332] width 324 height 24
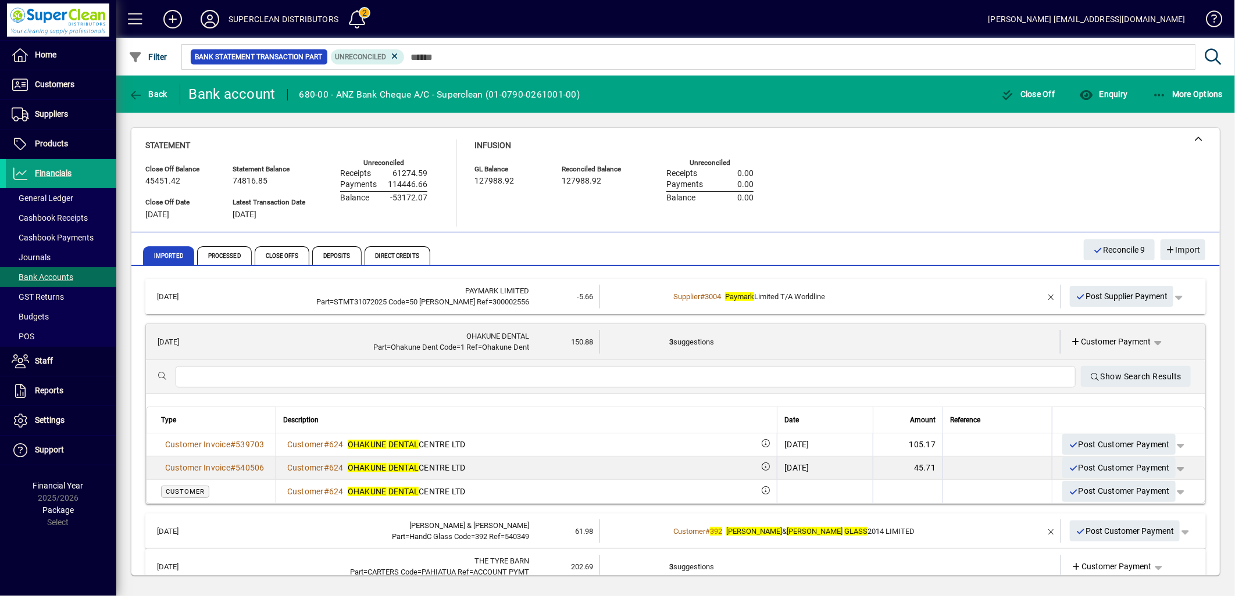
click at [1099, 338] on span "Customer Payment" at bounding box center [1111, 342] width 80 height 12
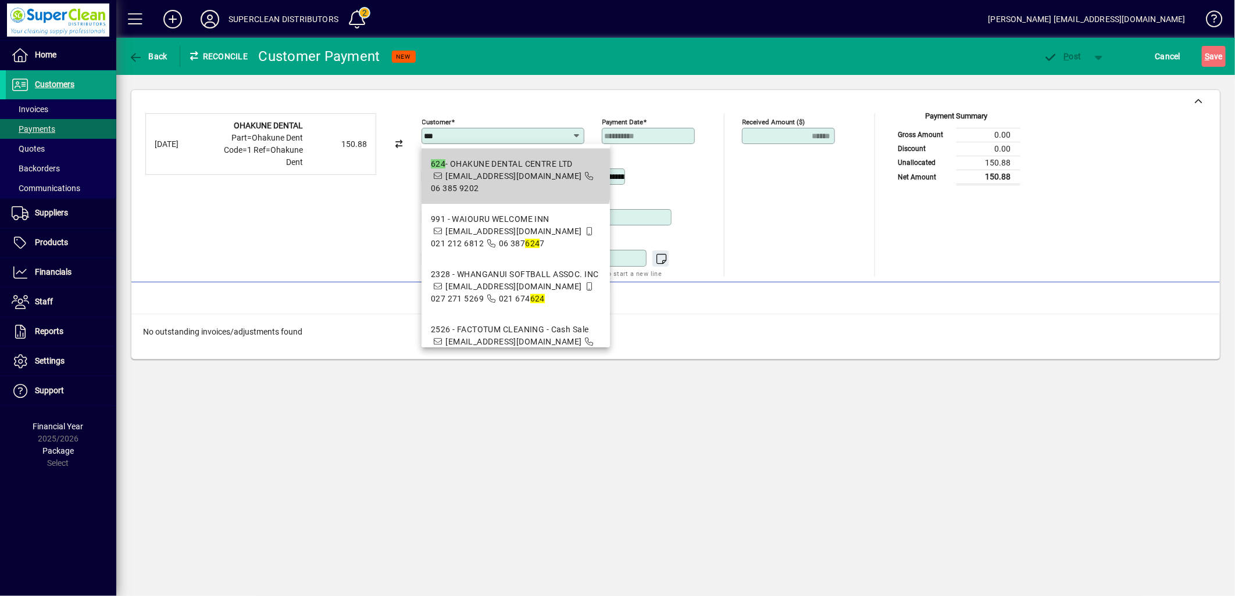
click at [498, 169] on div "624 - OHAKUNE DENTAL CENTRE LTD" at bounding box center [516, 164] width 170 height 12
type input "**********"
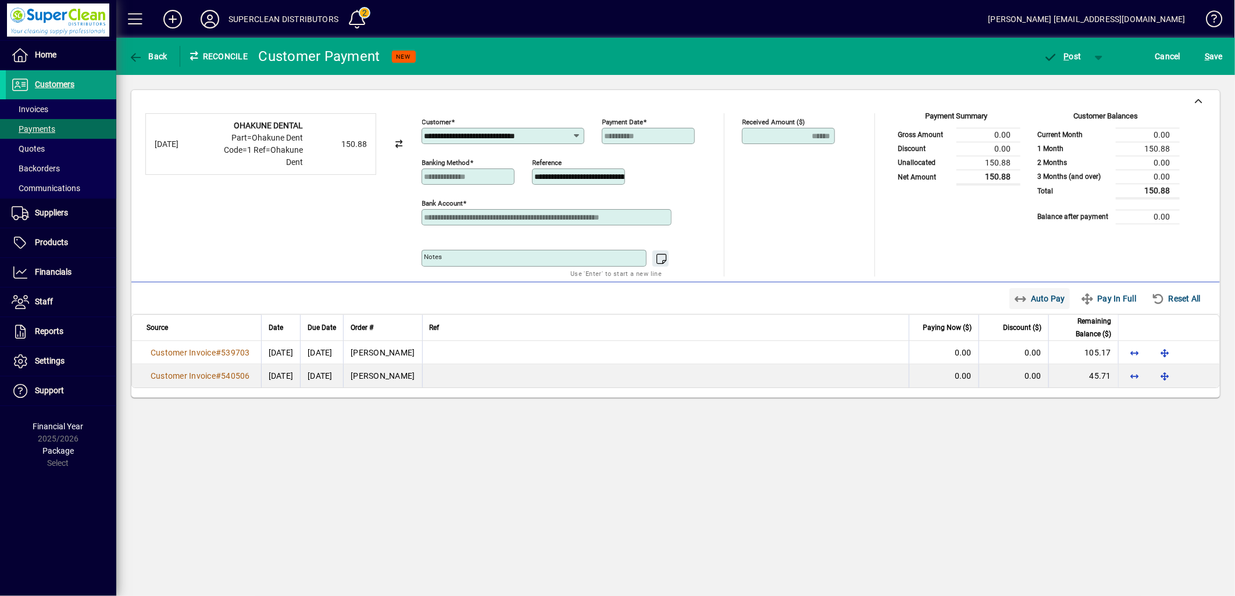
click at [1027, 300] on span "Auto Pay" at bounding box center [1040, 298] width 52 height 19
click at [1057, 59] on icon "button" at bounding box center [1050, 58] width 15 height 12
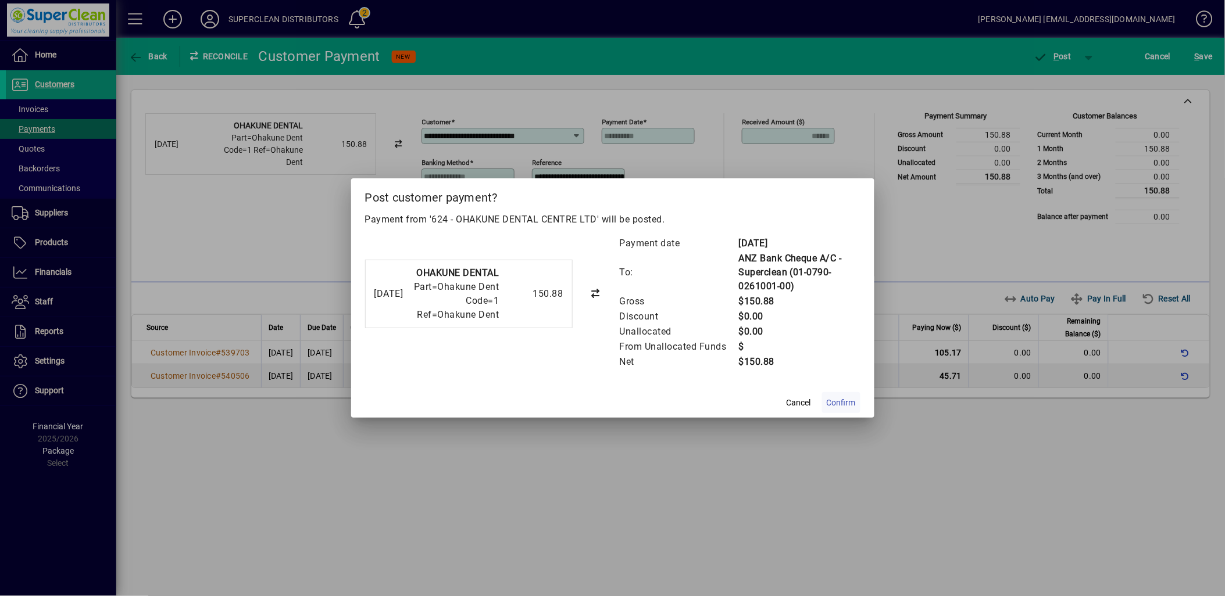
click at [837, 409] on span at bounding box center [841, 403] width 38 height 28
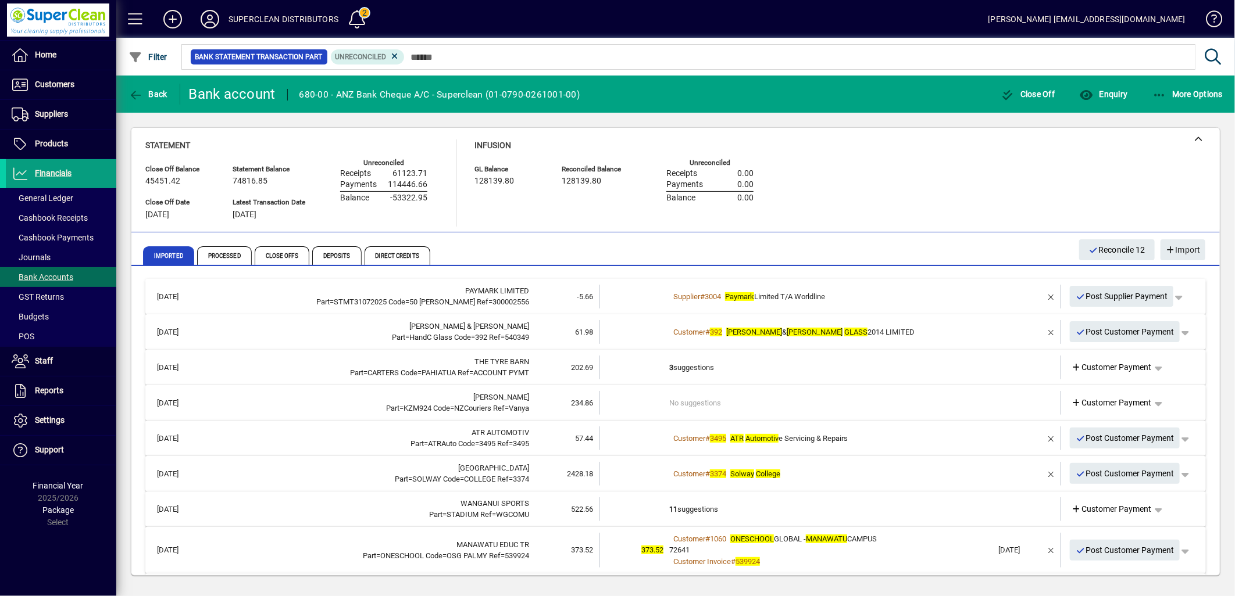
click at [730, 330] on em "HARVEY" at bounding box center [754, 332] width 56 height 9
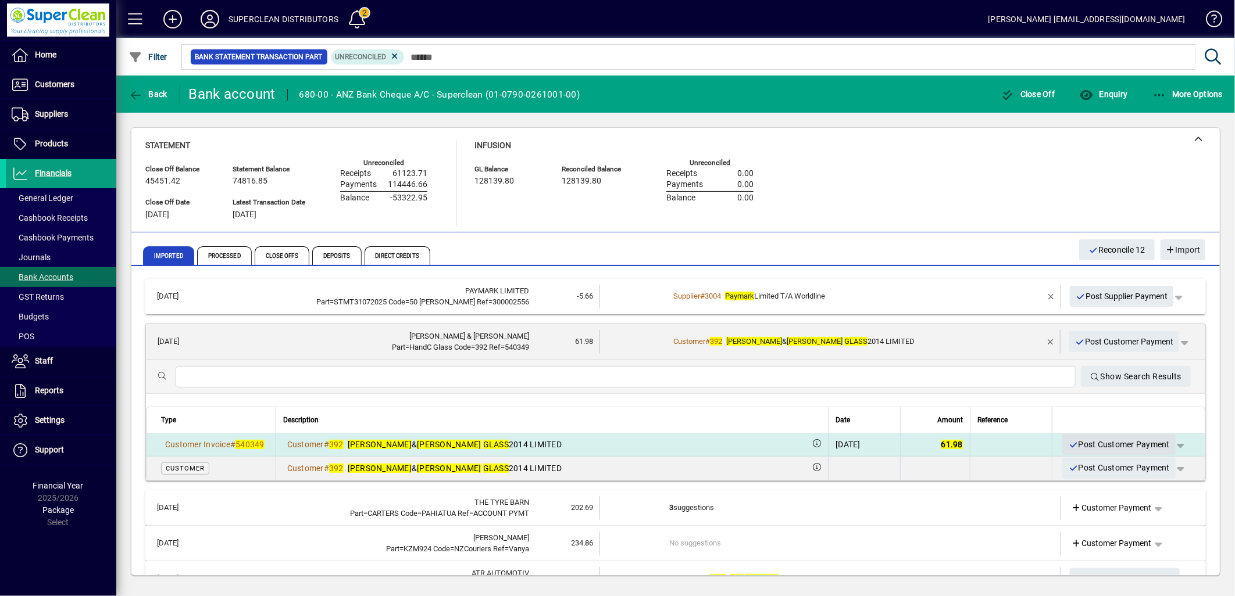
click at [1106, 446] on span "Post Customer Payment" at bounding box center [1119, 444] width 102 height 19
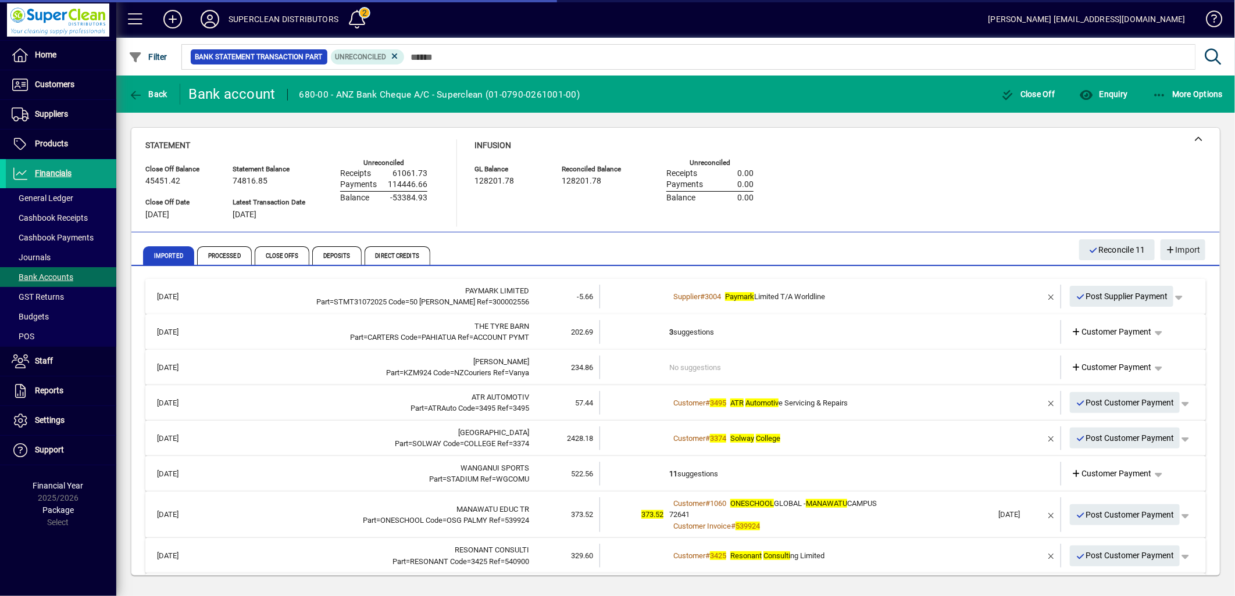
click at [688, 334] on td "3 suggestions" at bounding box center [831, 332] width 324 height 24
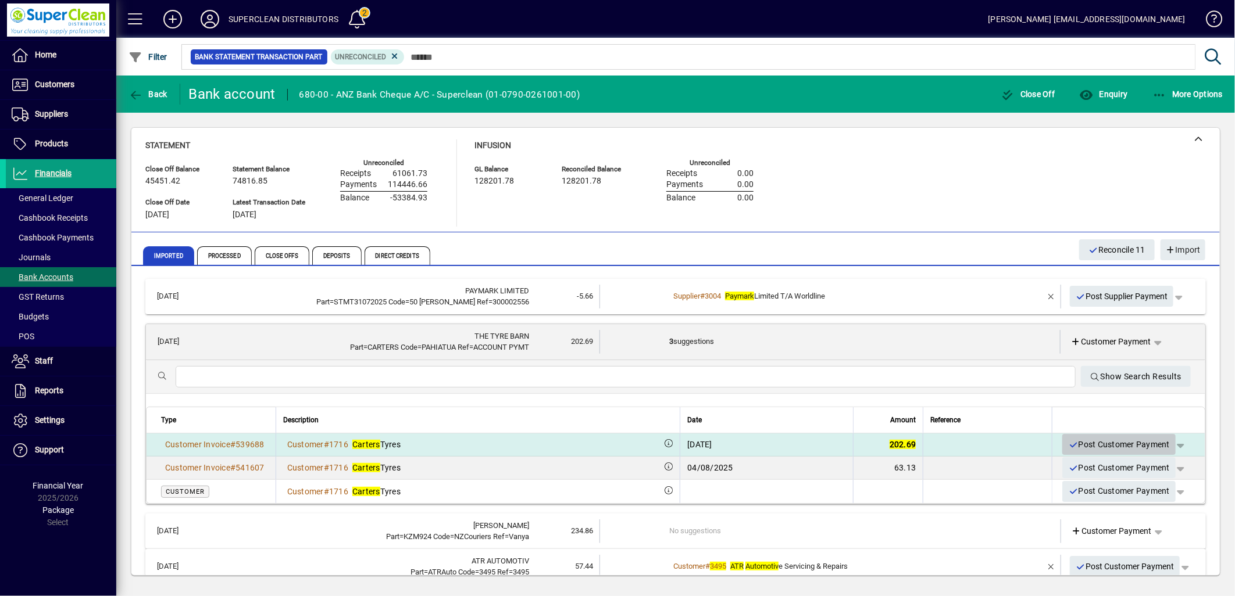
click at [1100, 443] on span "Post Customer Payment" at bounding box center [1119, 444] width 102 height 19
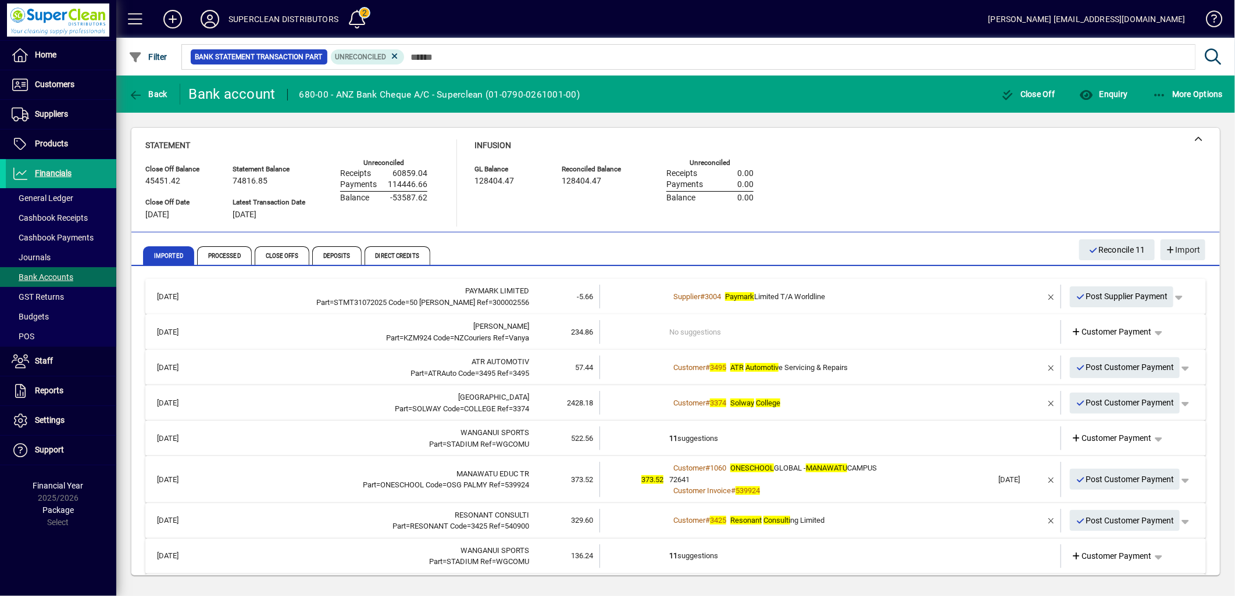
click at [686, 333] on td "No suggestions" at bounding box center [831, 332] width 324 height 24
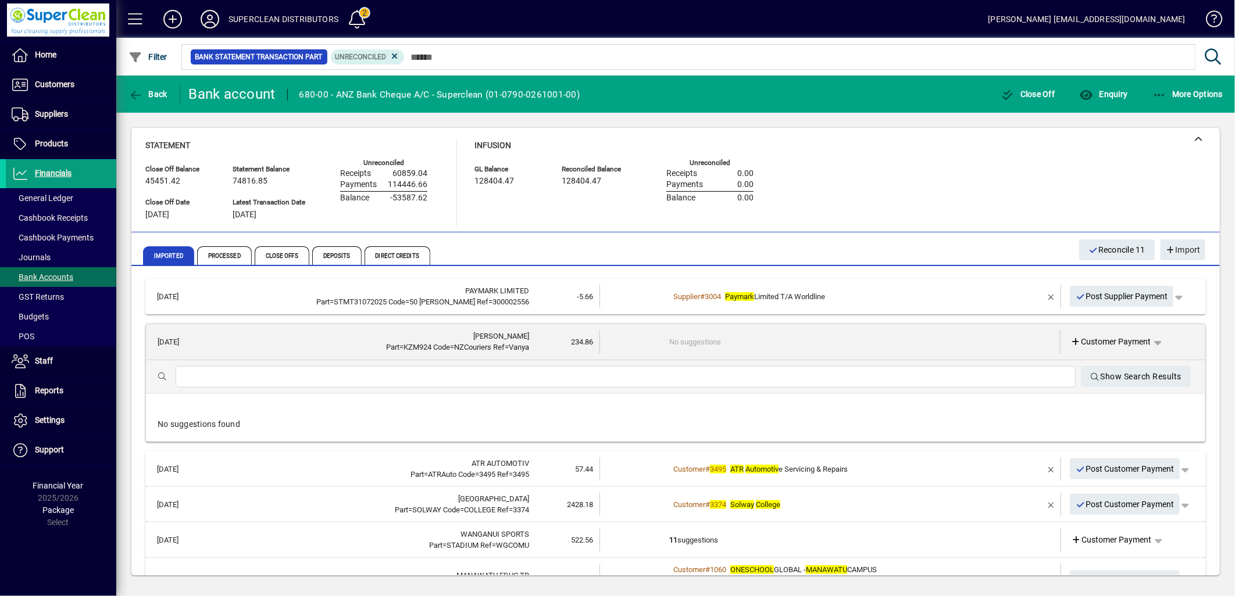
click at [810, 344] on td "No suggestions" at bounding box center [830, 342] width 323 height 24
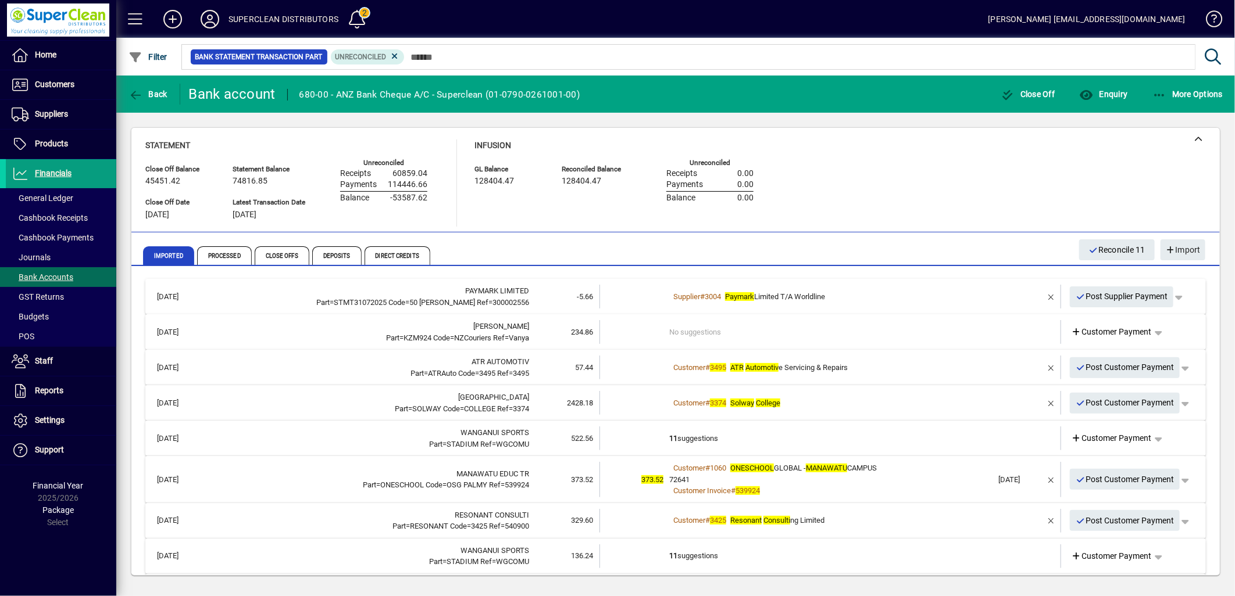
click at [825, 334] on td "No suggestions" at bounding box center [831, 332] width 324 height 24
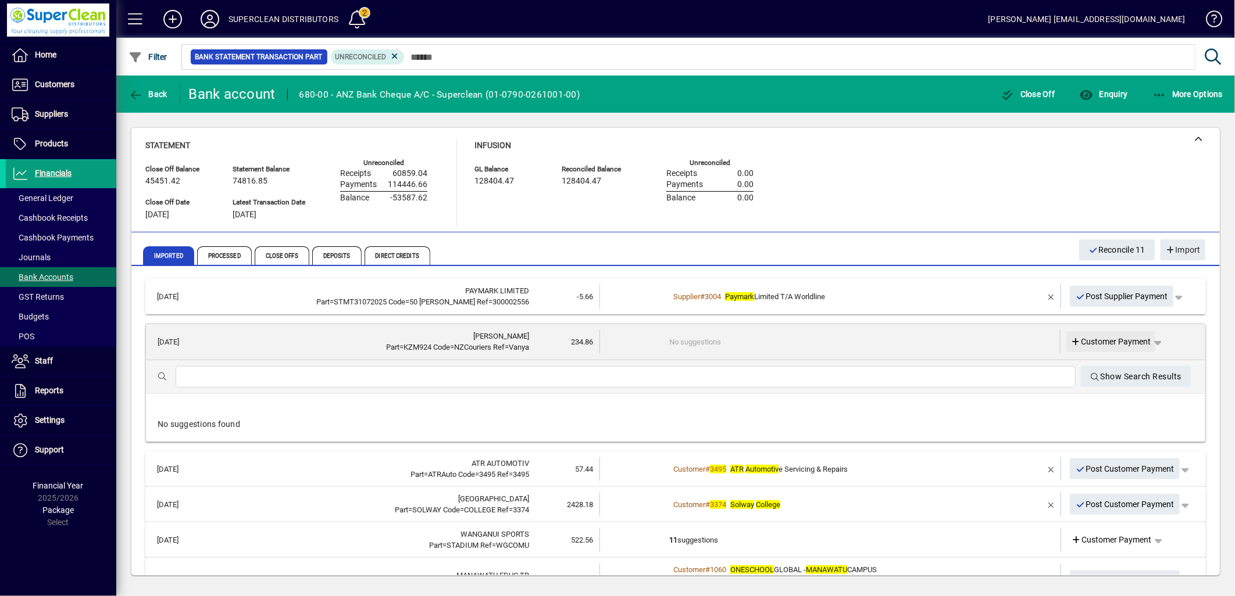
click at [1103, 338] on span "Customer Payment" at bounding box center [1111, 342] width 80 height 12
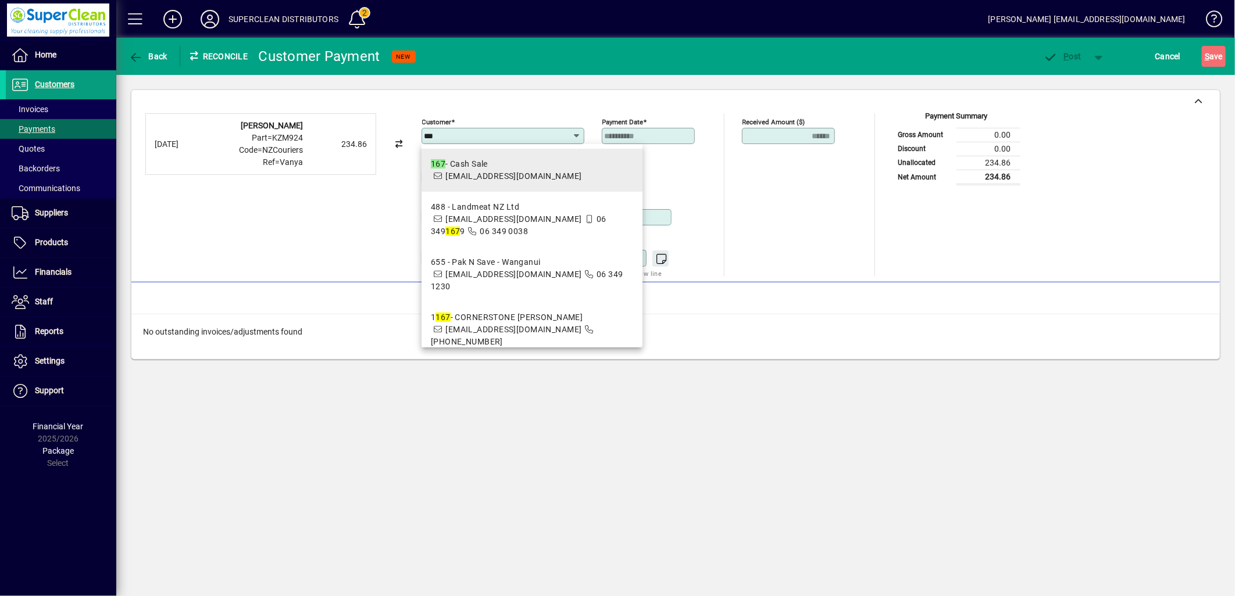
click at [509, 186] on mat-option "167 - Cash Sale accounts@superclean.co.nz" at bounding box center [531, 170] width 221 height 43
type input "**********"
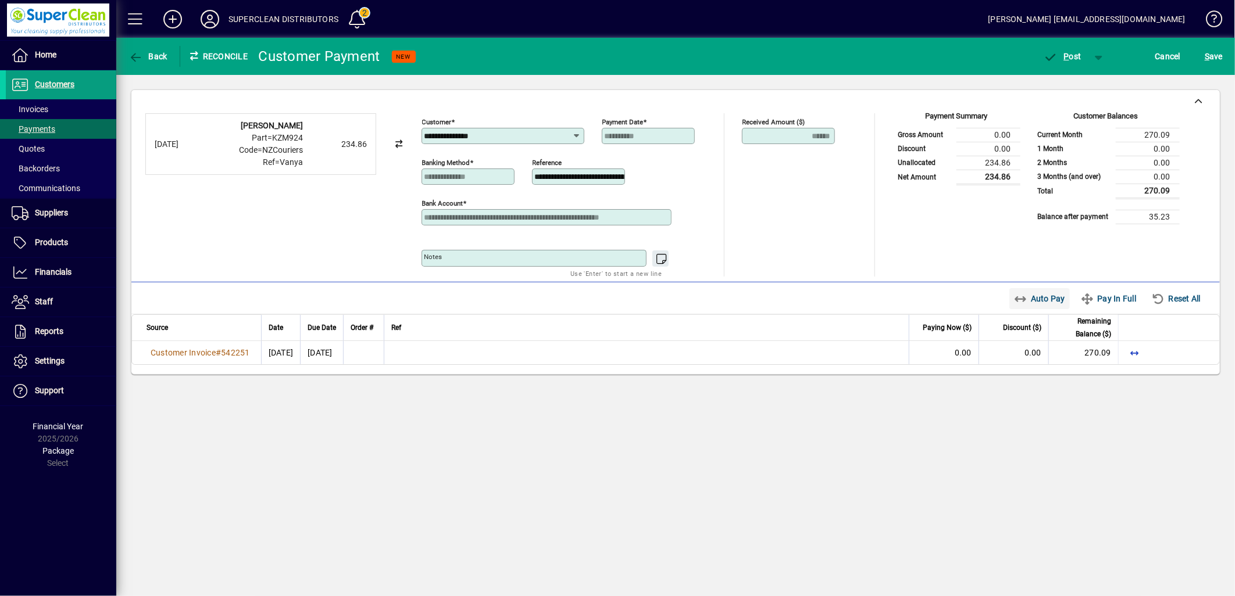
click at [1023, 301] on span "Auto Pay" at bounding box center [1040, 298] width 52 height 19
click at [907, 231] on div "Payment Summary Gross Amount 234.86 Discount 0.00 Unallocated 0.00 Net Amount 2…" at bounding box center [1035, 194] width 287 height 163
click at [1070, 57] on span "P ost" at bounding box center [1062, 56] width 38 height 9
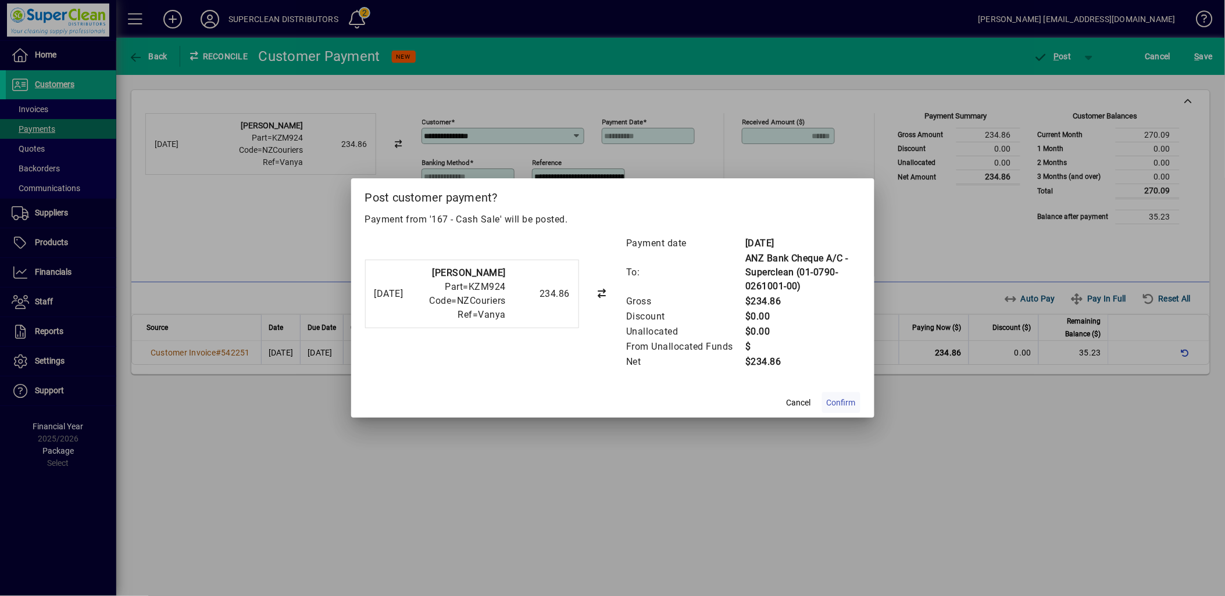
click at [831, 408] on span "Confirm" at bounding box center [841, 403] width 29 height 12
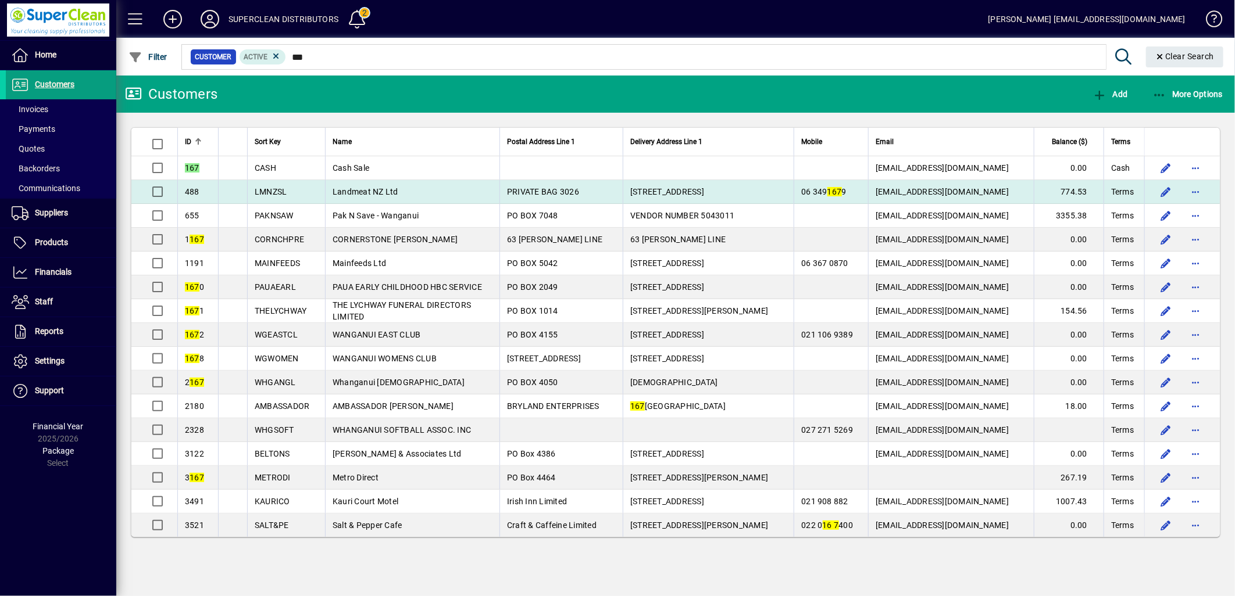
type input "***"
click at [560, 180] on td "PRIVATE BAG 3026" at bounding box center [560, 192] width 123 height 24
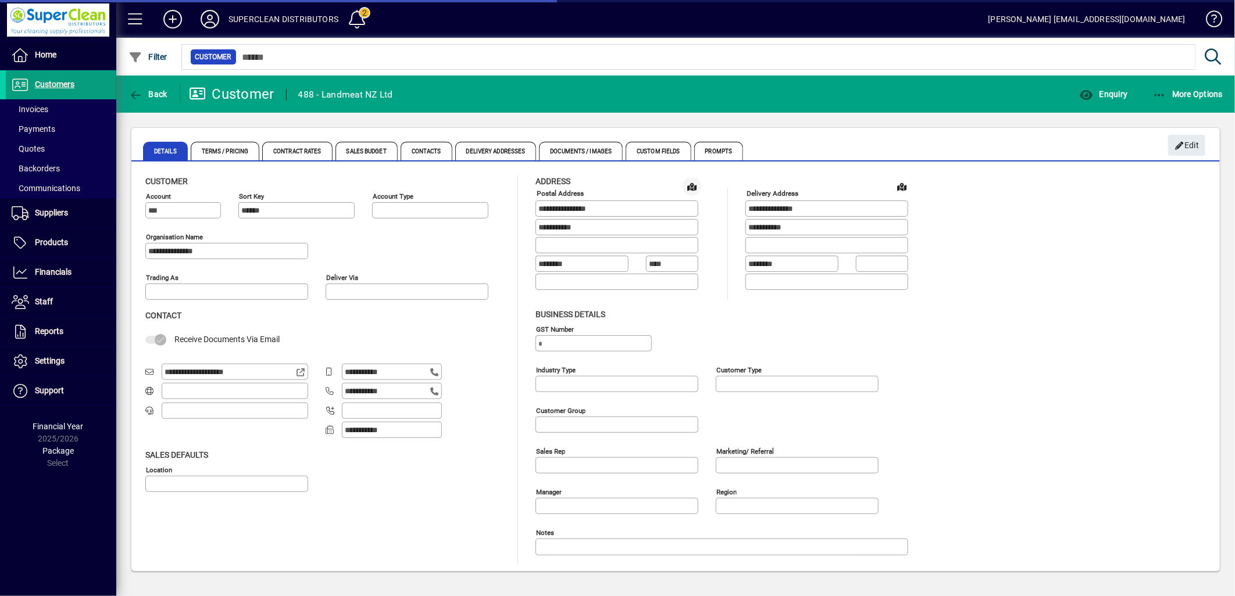
type input "**********"
type input "******"
type input "**********"
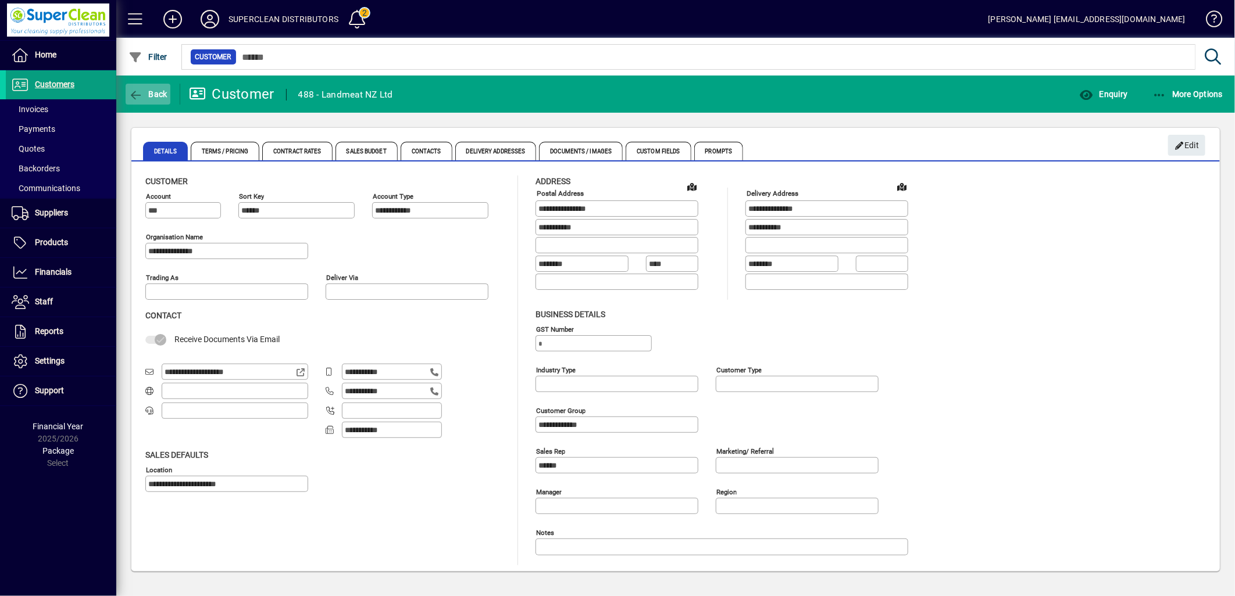
click at [144, 98] on span "button" at bounding box center [148, 94] width 45 height 28
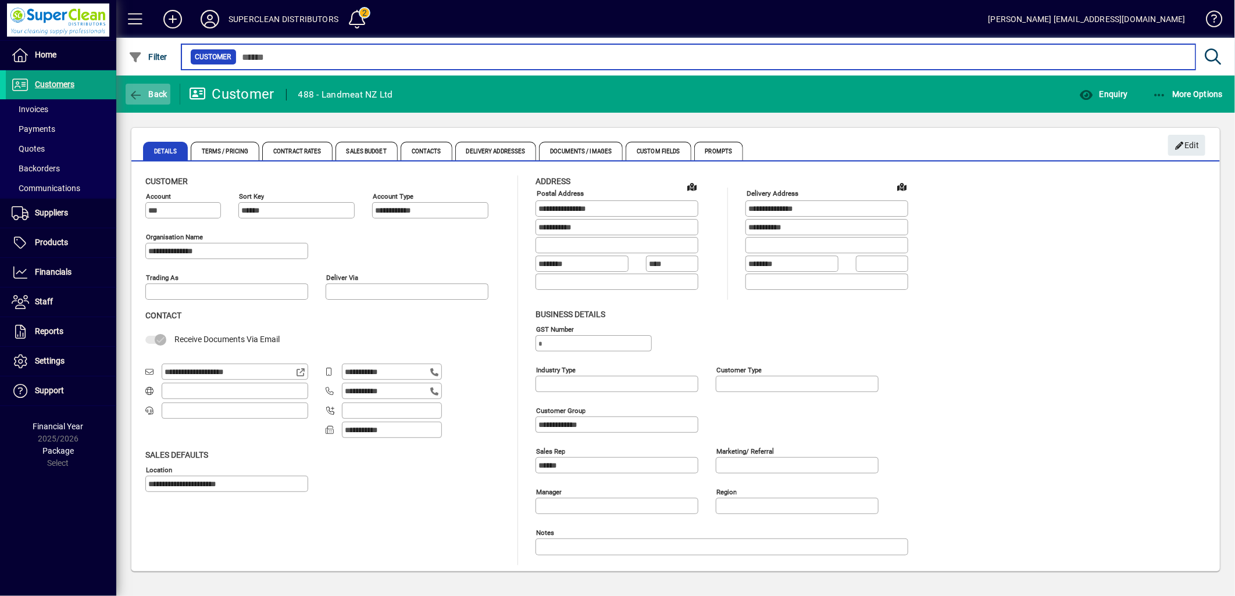
type input "***"
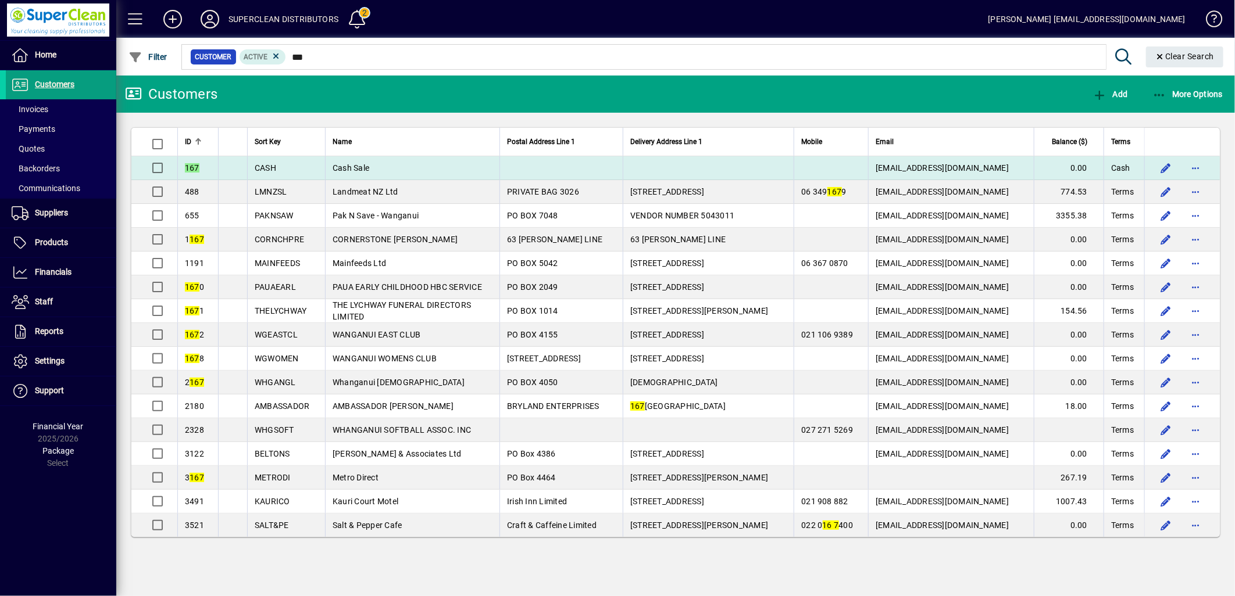
click at [305, 170] on td "CASH" at bounding box center [286, 168] width 78 height 24
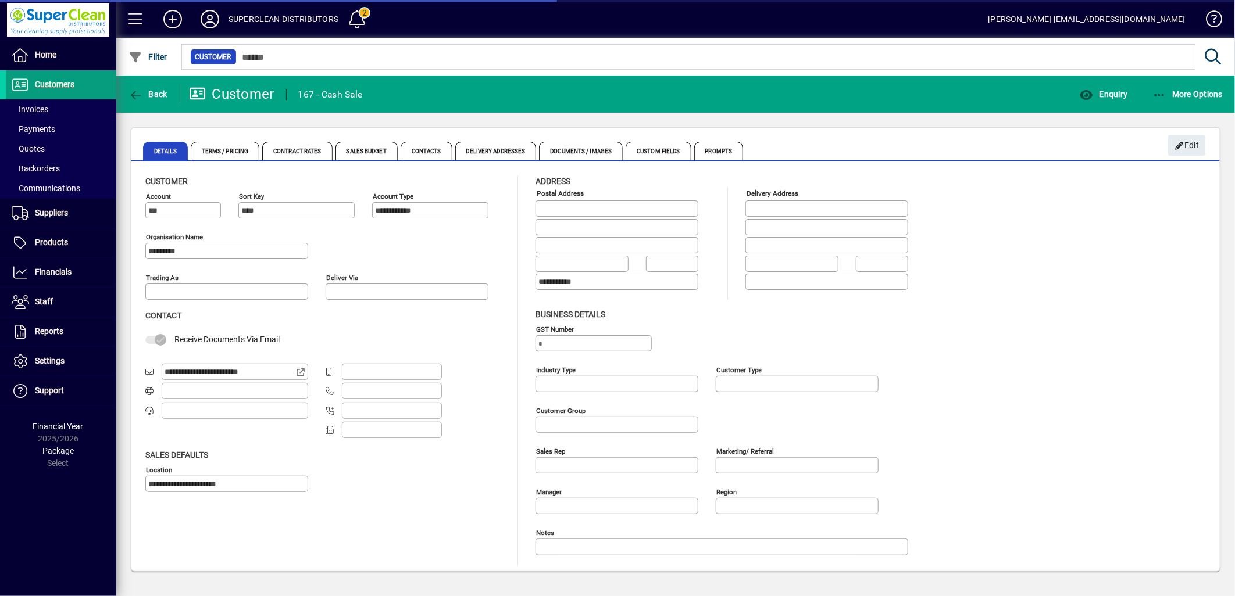
type input "**********"
type input "******"
click at [229, 150] on span "Terms / Pricing" at bounding box center [225, 151] width 69 height 19
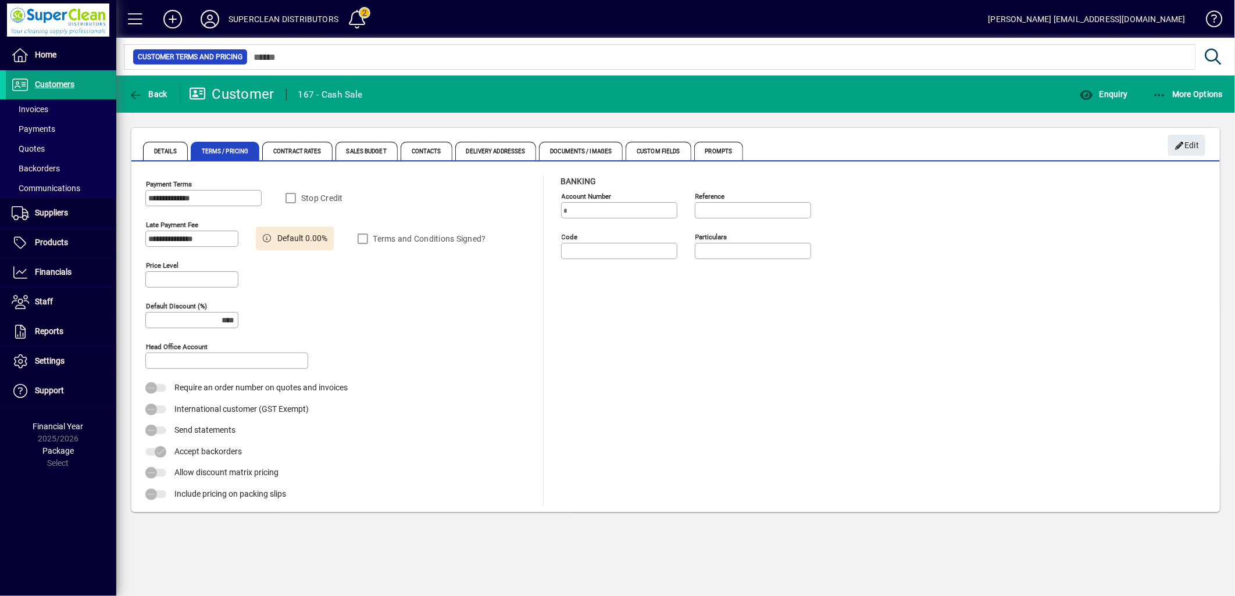
type input "******"
click at [1198, 149] on span "Edit" at bounding box center [1186, 145] width 25 height 19
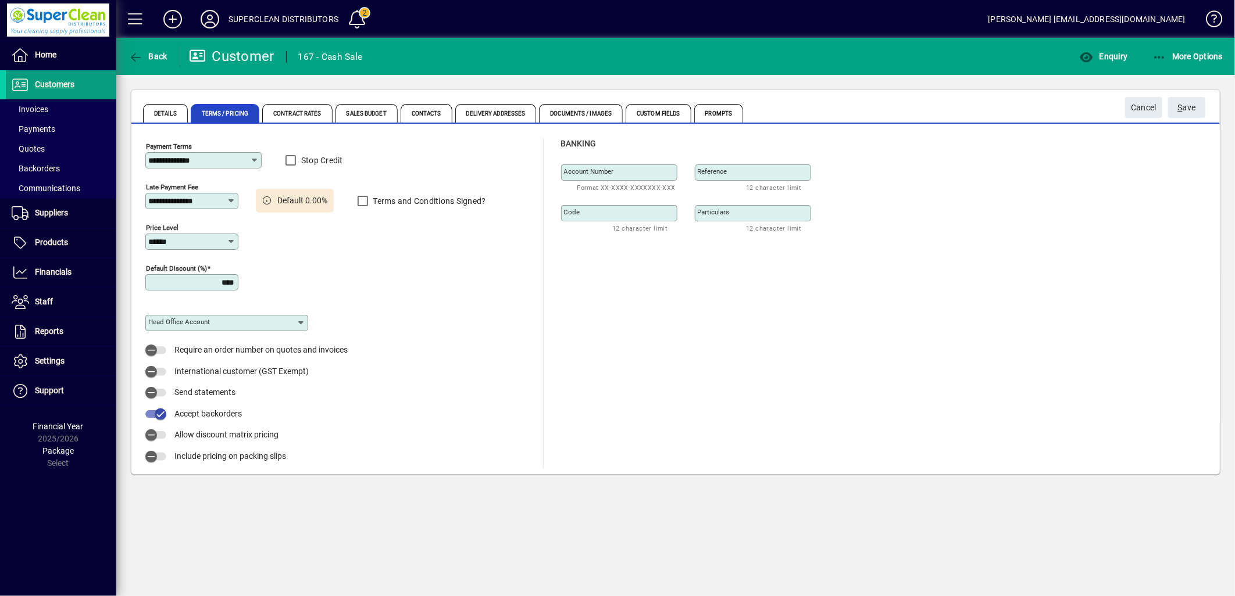
click at [256, 163] on icon at bounding box center [254, 160] width 9 height 9
click at [212, 252] on div "Given day after EOM" at bounding box center [194, 250] width 78 height 12
type input "**********"
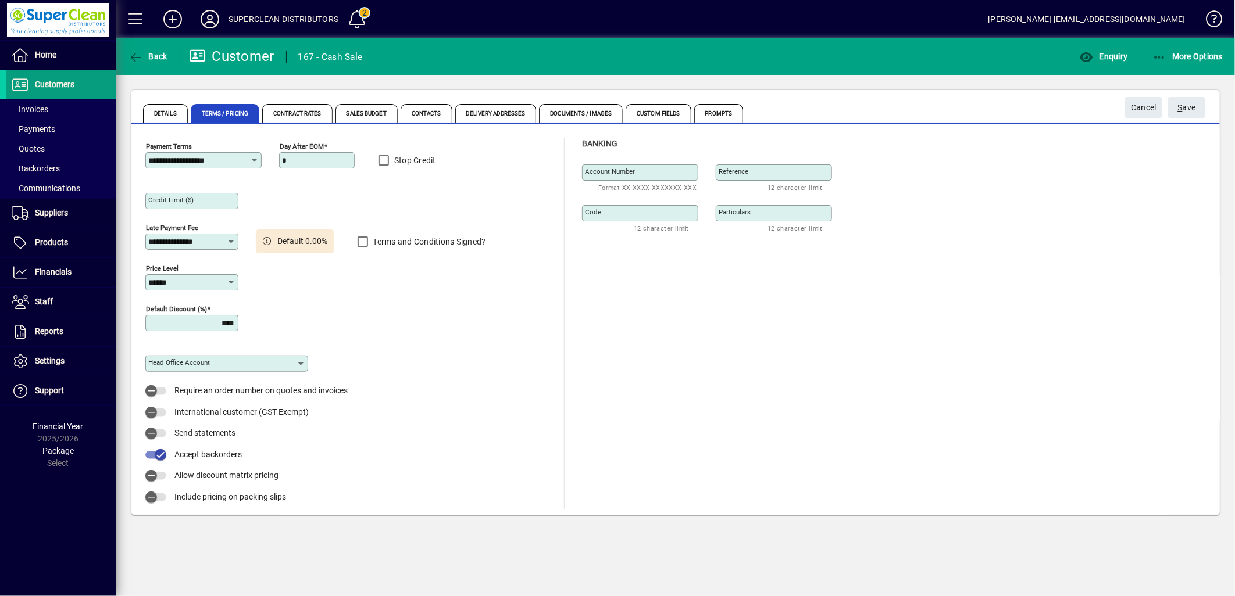
drag, startPoint x: 306, startPoint y: 160, endPoint x: 274, endPoint y: 170, distance: 33.1
click at [277, 156] on div "**********" at bounding box center [348, 158] width 407 height 41
type input "*"
type input "**"
click at [1192, 108] on span "S ave" at bounding box center [1187, 107] width 18 height 19
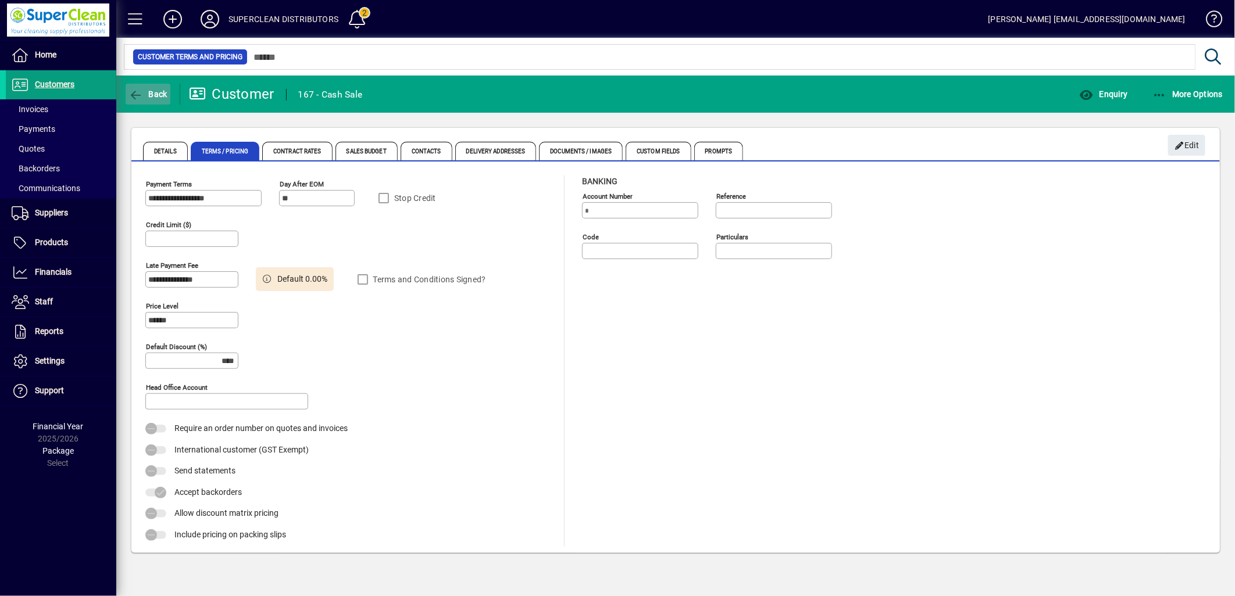
click at [154, 99] on span "button" at bounding box center [148, 94] width 45 height 28
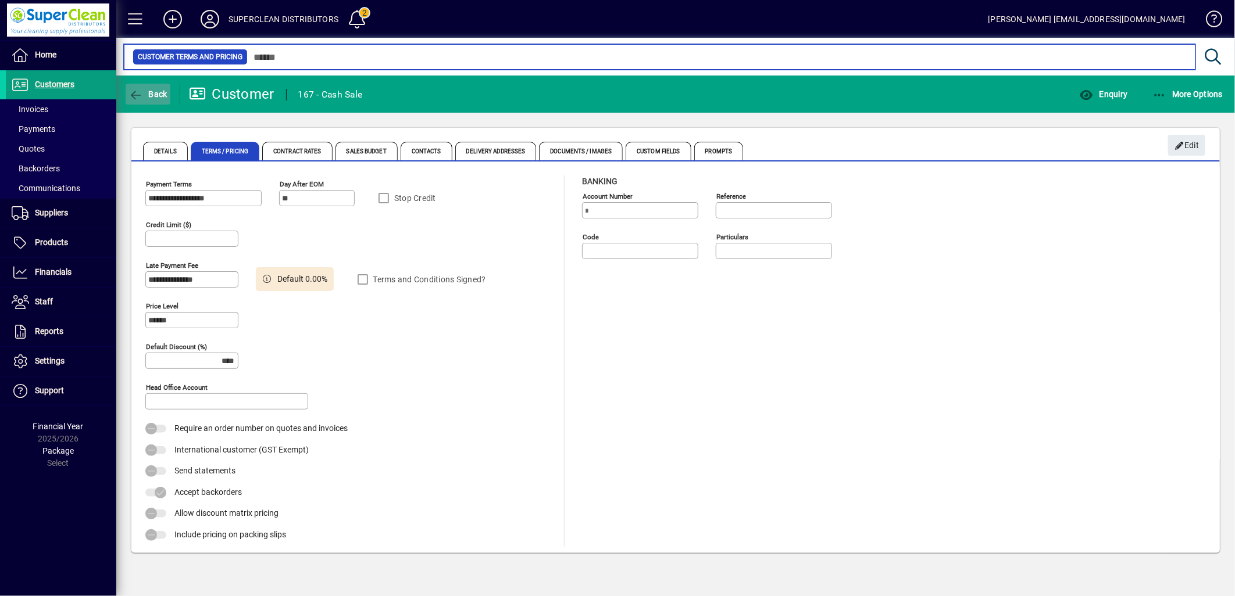
type input "***"
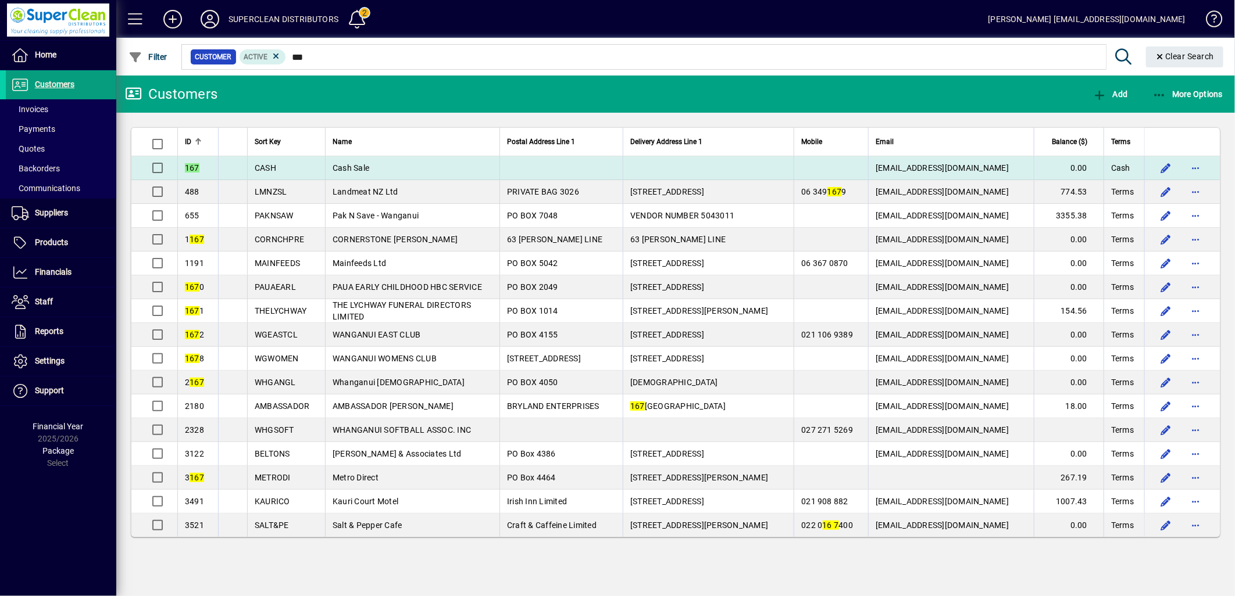
click at [344, 170] on span "Cash Sale" at bounding box center [351, 167] width 37 height 9
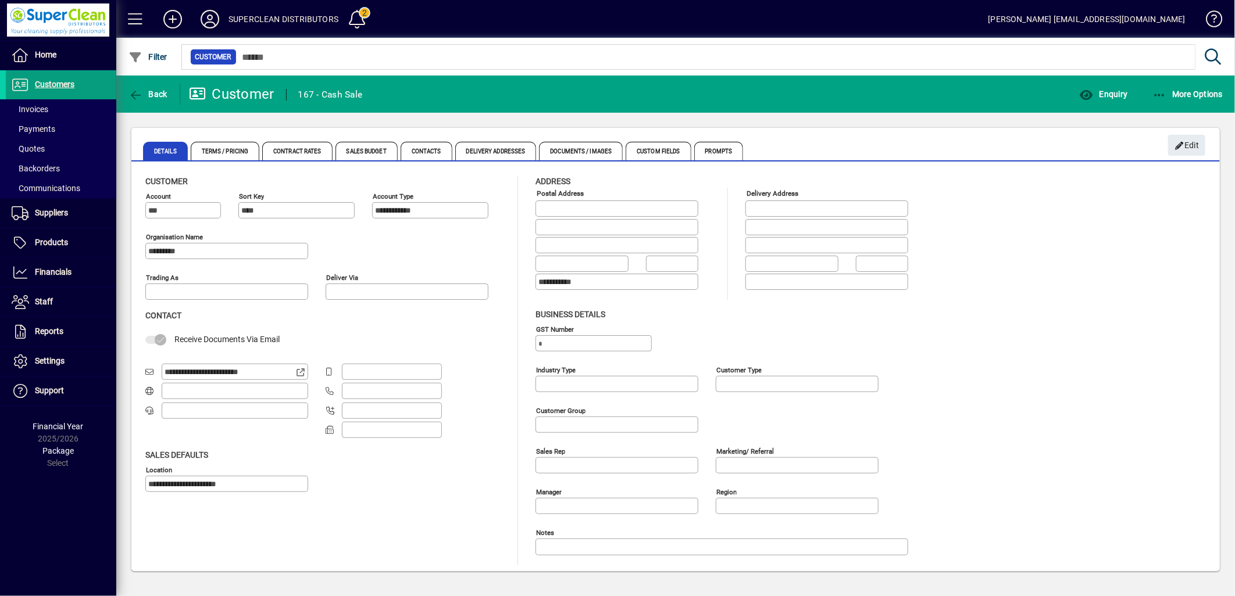
type input "******"
type input "**********"
click at [236, 158] on span "Terms / Pricing" at bounding box center [225, 151] width 69 height 19
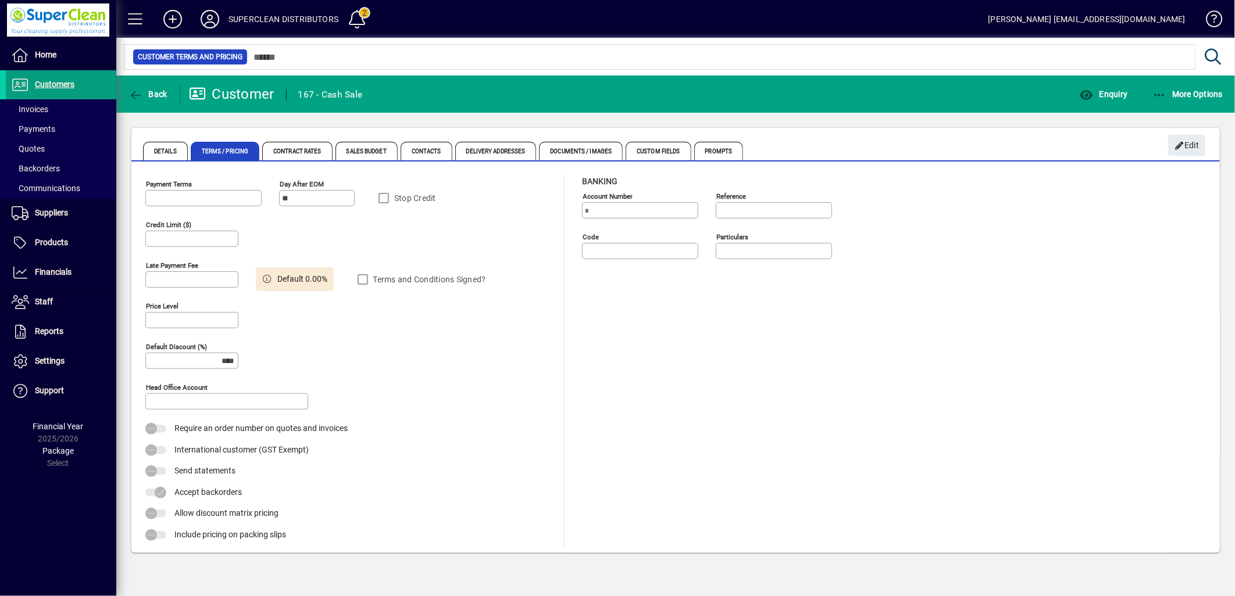
type input "**********"
type input "******"
click at [1186, 149] on span "Edit" at bounding box center [1186, 145] width 25 height 19
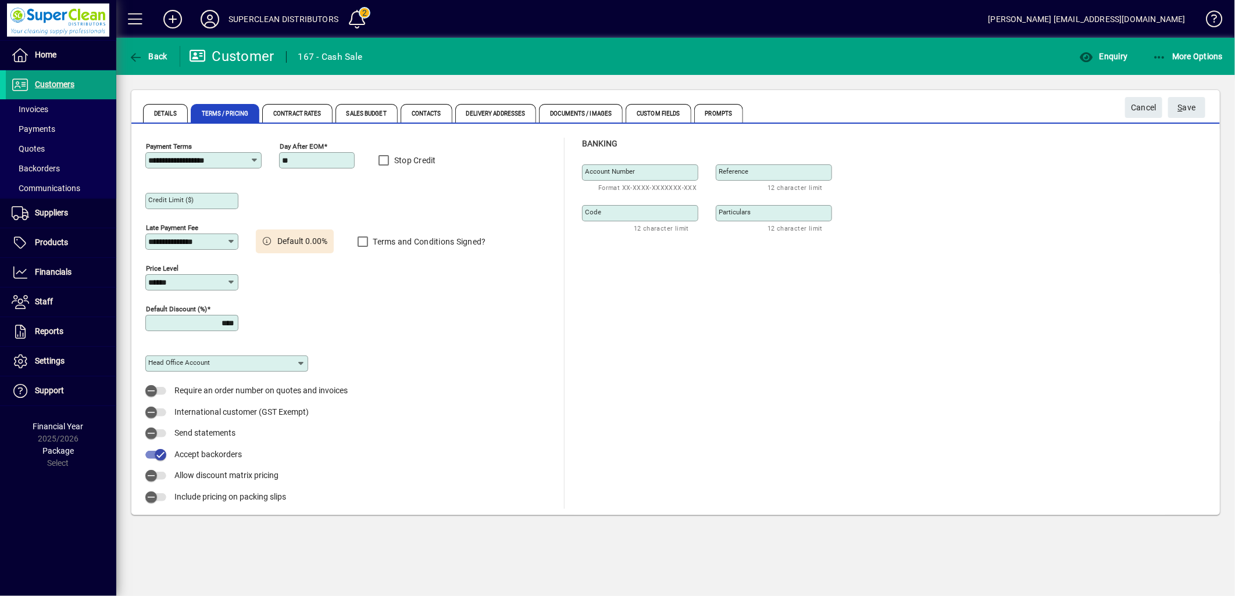
click at [255, 164] on icon at bounding box center [254, 160] width 9 height 9
click at [196, 215] on div "Cash sale only" at bounding box center [182, 219] width 55 height 12
type input "**********"
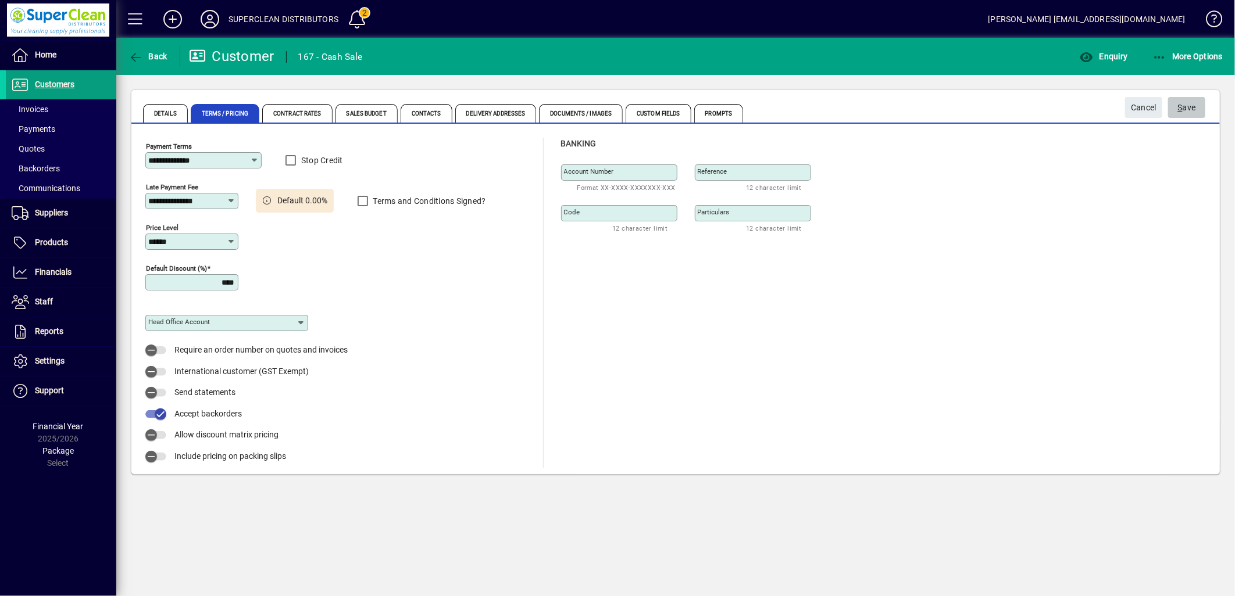
click at [1200, 112] on span "submit" at bounding box center [1186, 108] width 37 height 28
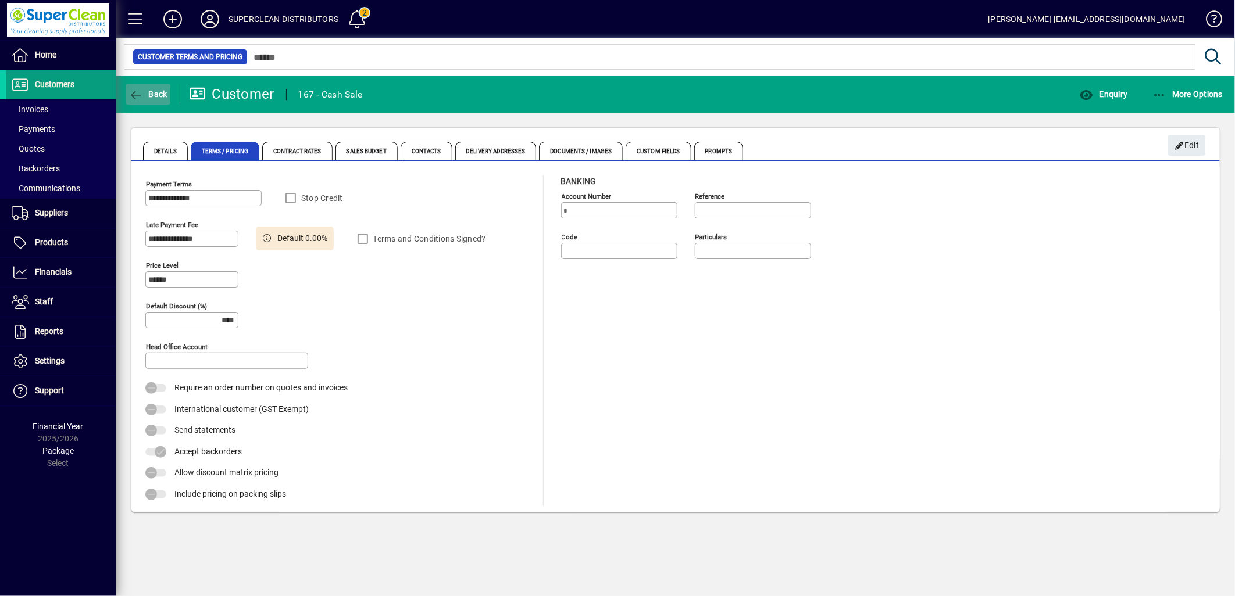
click at [153, 101] on span "button" at bounding box center [148, 94] width 45 height 28
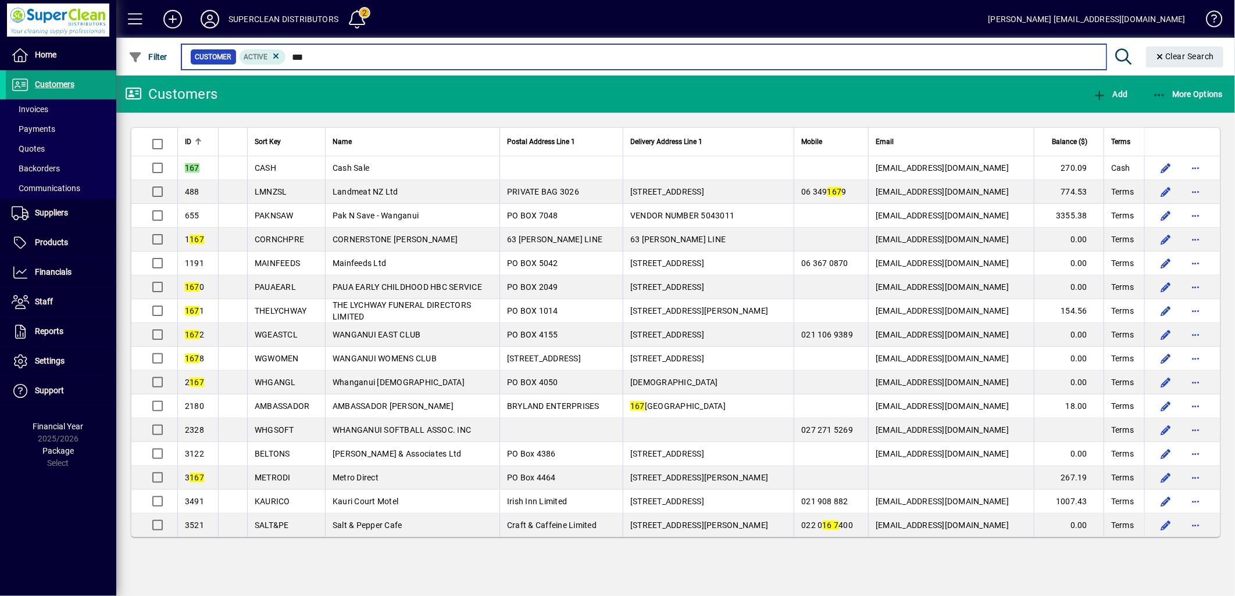
drag, startPoint x: 335, startPoint y: 53, endPoint x: 286, endPoint y: 53, distance: 48.8
click at [286, 53] on input "***" at bounding box center [691, 57] width 810 height 16
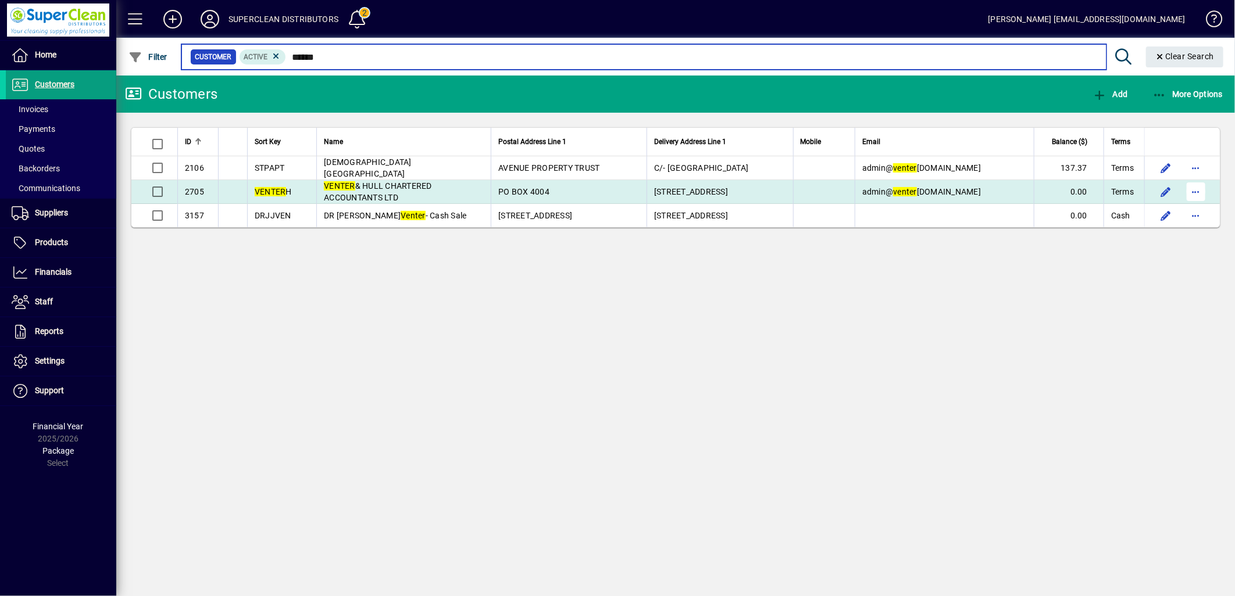
type input "******"
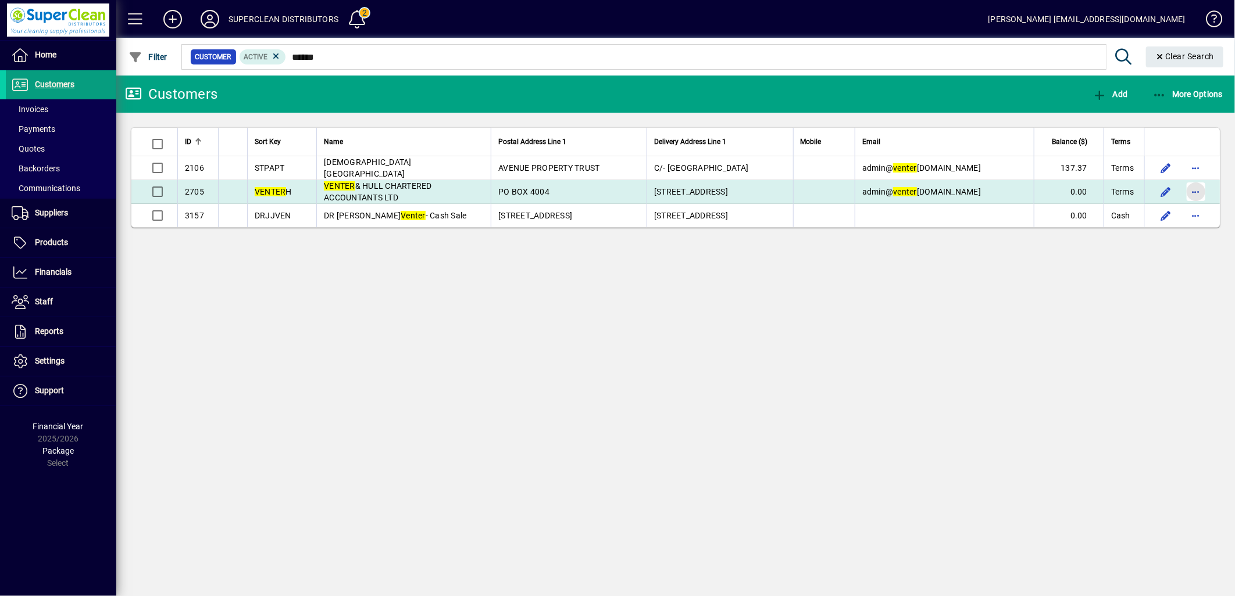
click at [1193, 190] on span "button" at bounding box center [1196, 192] width 28 height 28
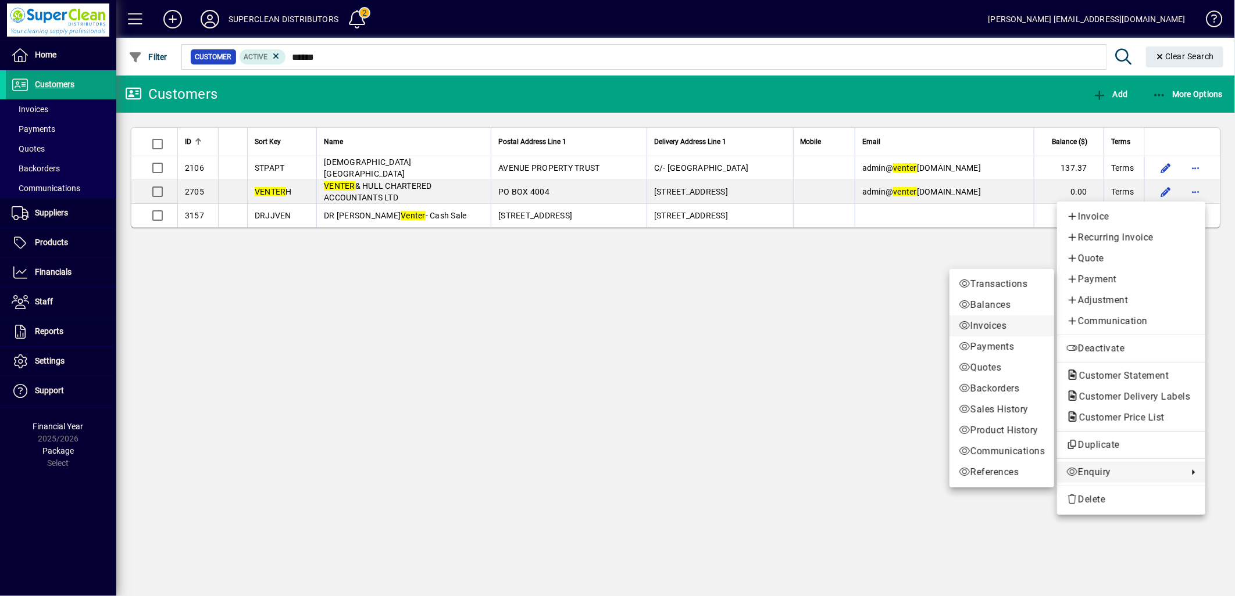
click at [989, 328] on span "Invoices" at bounding box center [1002, 326] width 86 height 14
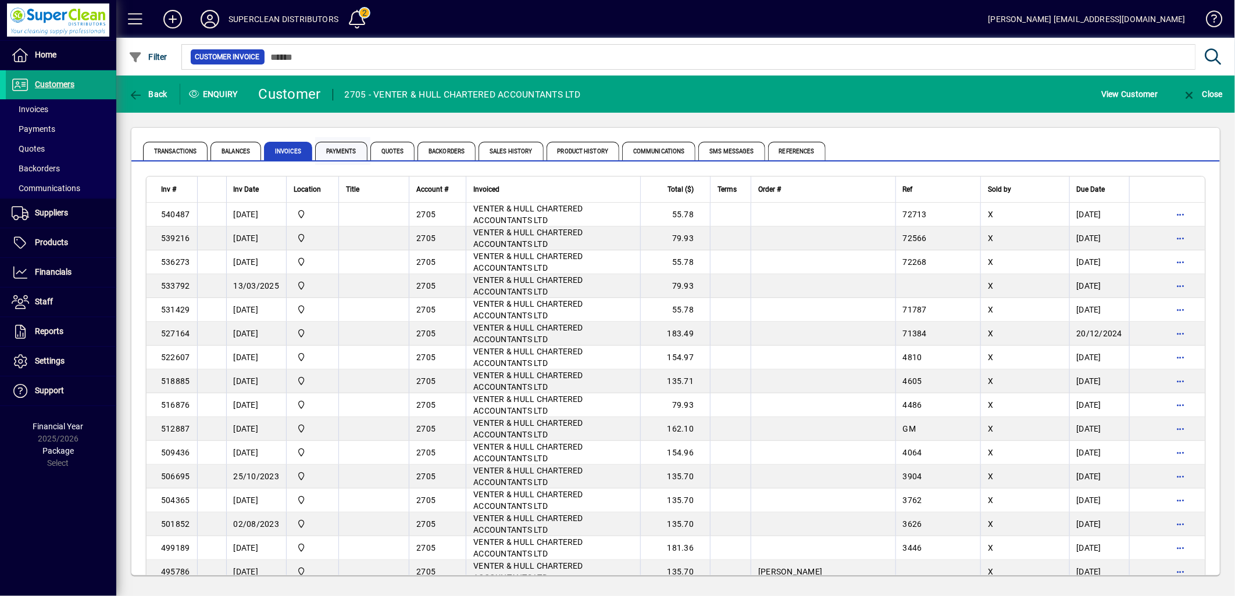
click at [345, 153] on span "Payments" at bounding box center [341, 151] width 52 height 19
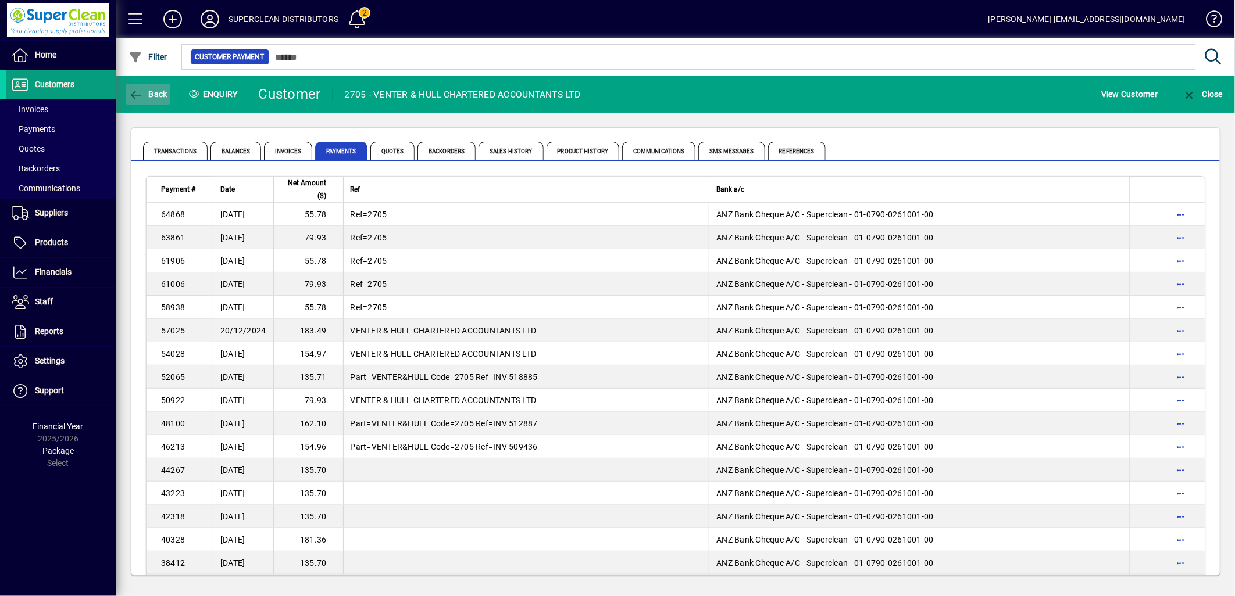
click at [161, 93] on span "Back" at bounding box center [147, 94] width 39 height 9
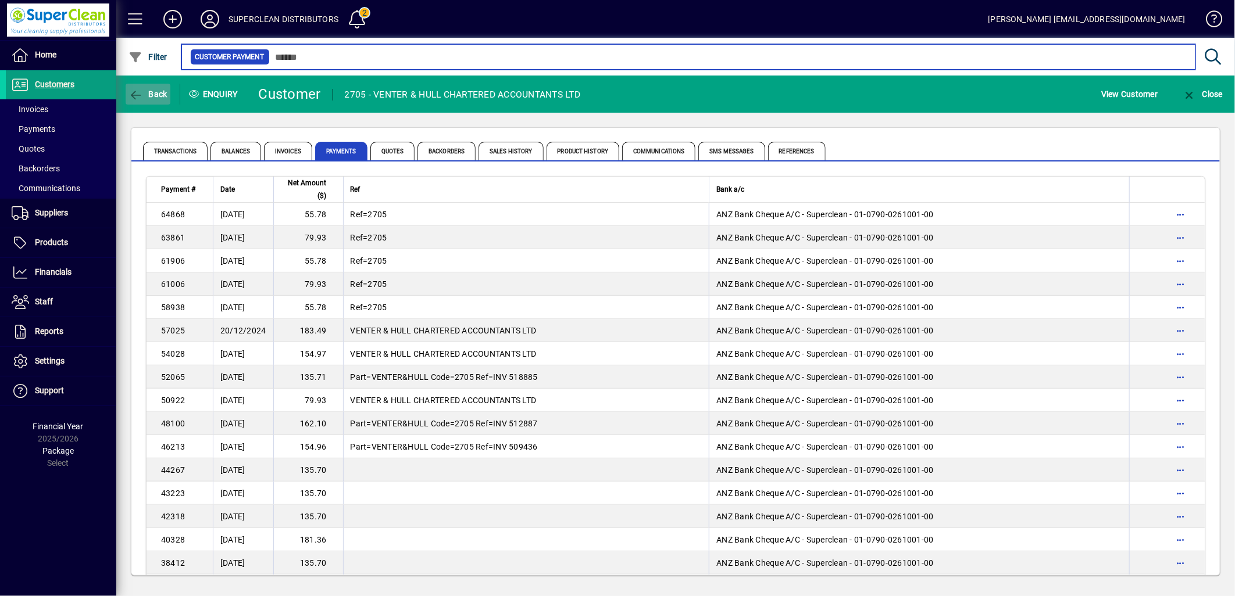
type input "******"
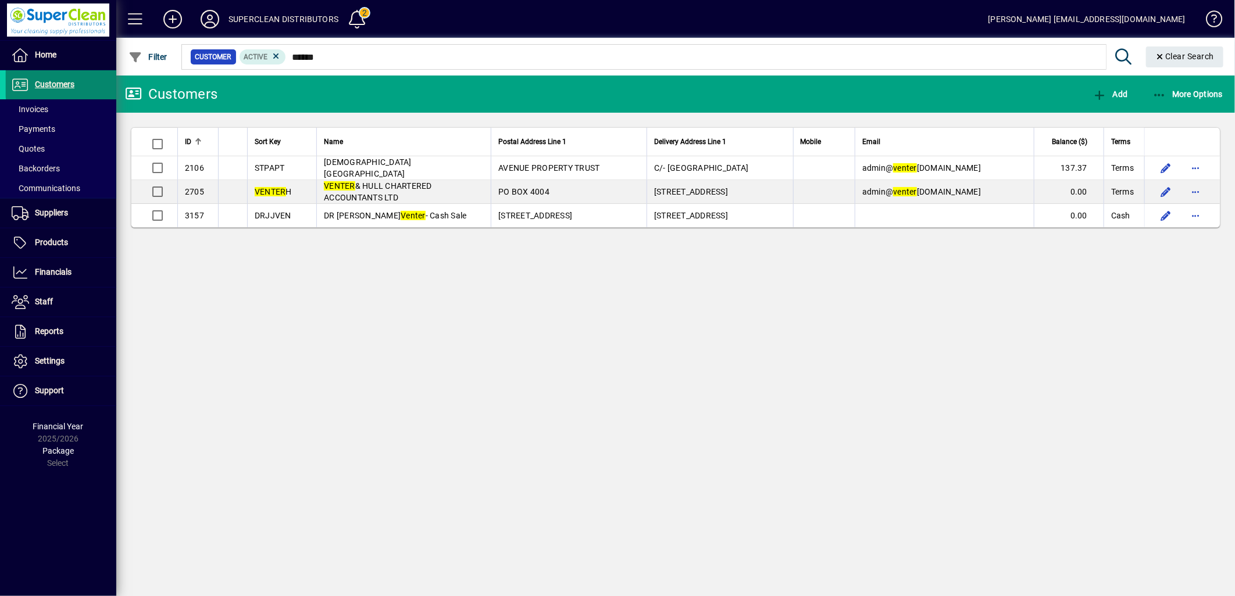
click at [71, 84] on span "Customers" at bounding box center [55, 84] width 40 height 9
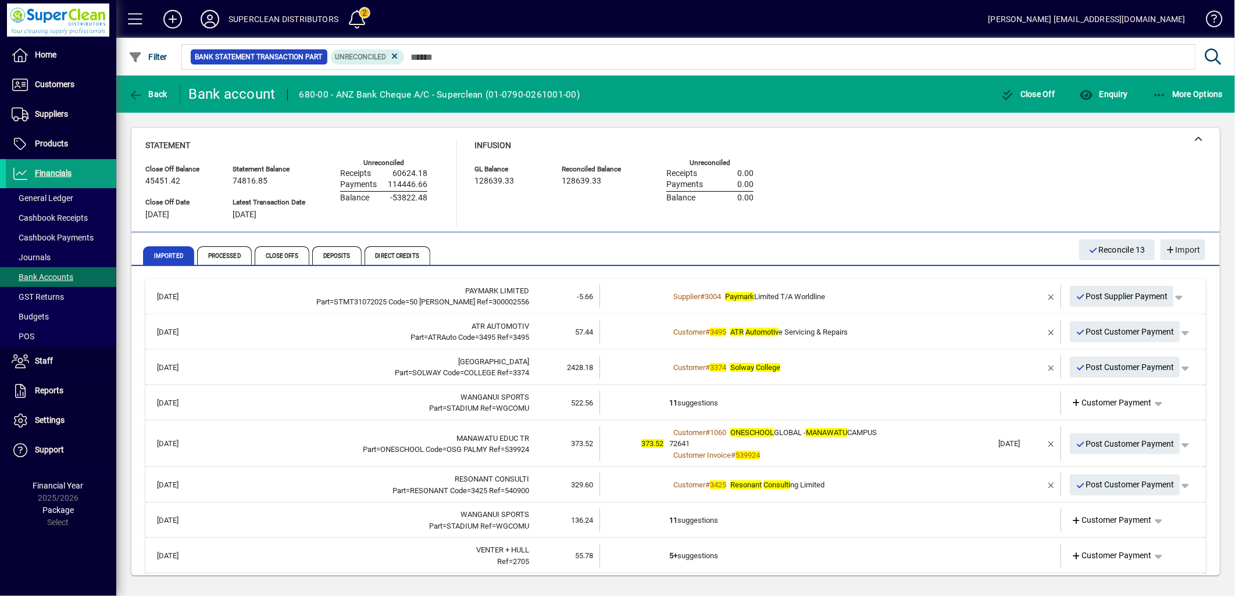
click at [857, 330] on div "Customer # 3495 ATR Automotiv e Servicing & Repairs" at bounding box center [831, 333] width 324 height 12
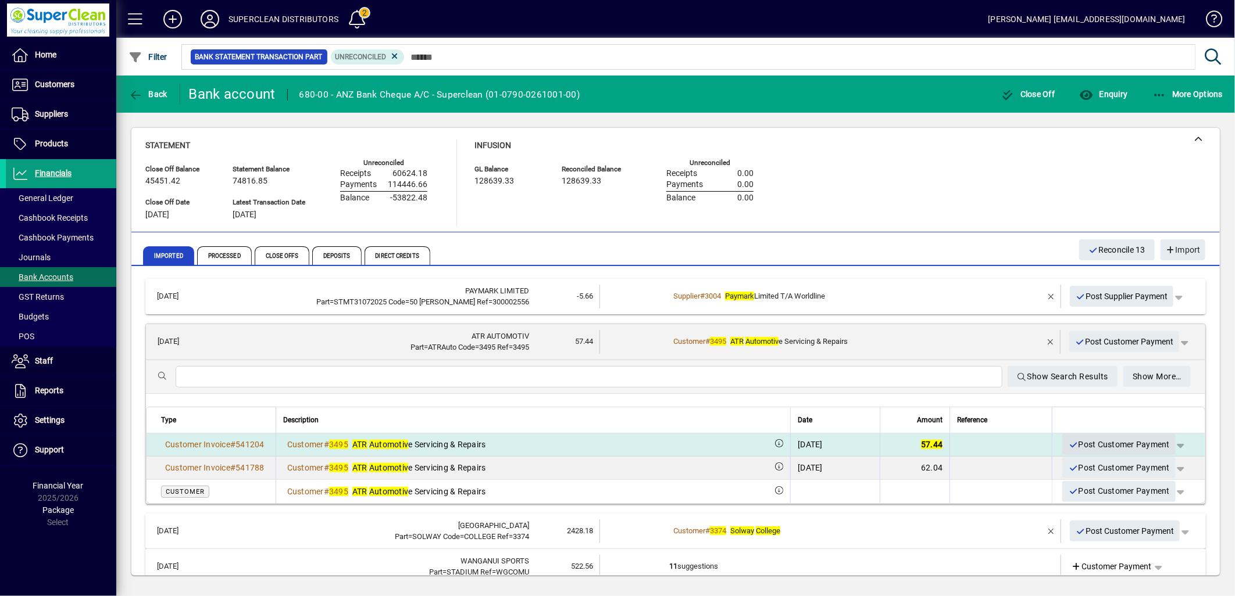
click at [1125, 444] on span "Post Customer Payment" at bounding box center [1119, 444] width 102 height 19
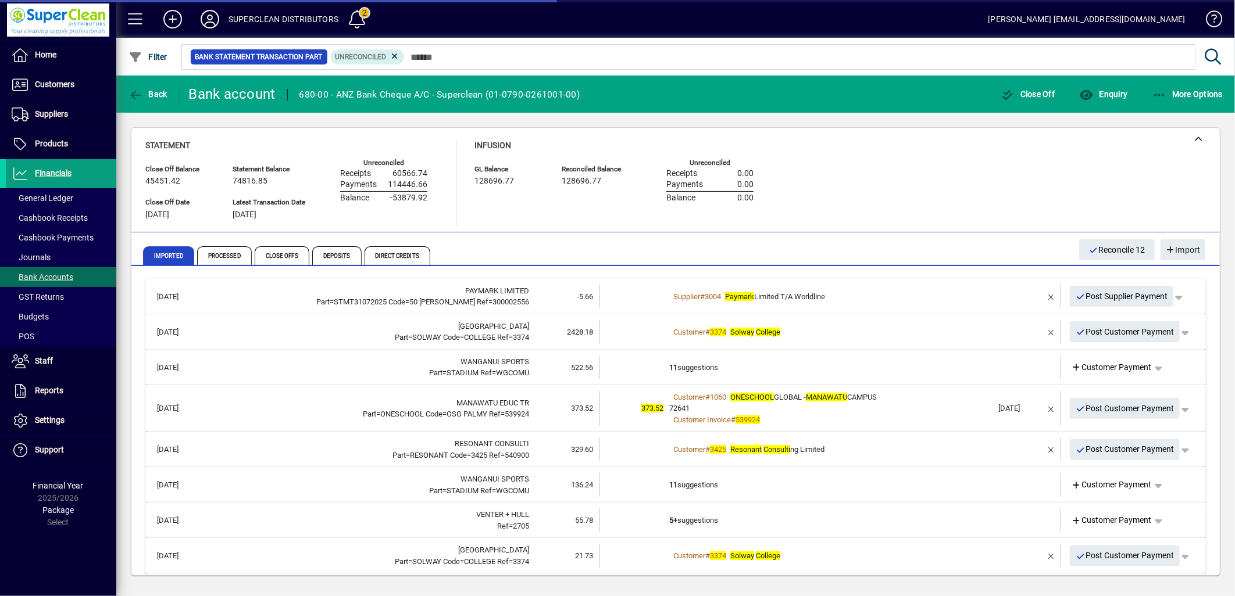
click at [731, 336] on div "Customer # 3374 Solway College" at bounding box center [831, 333] width 324 height 12
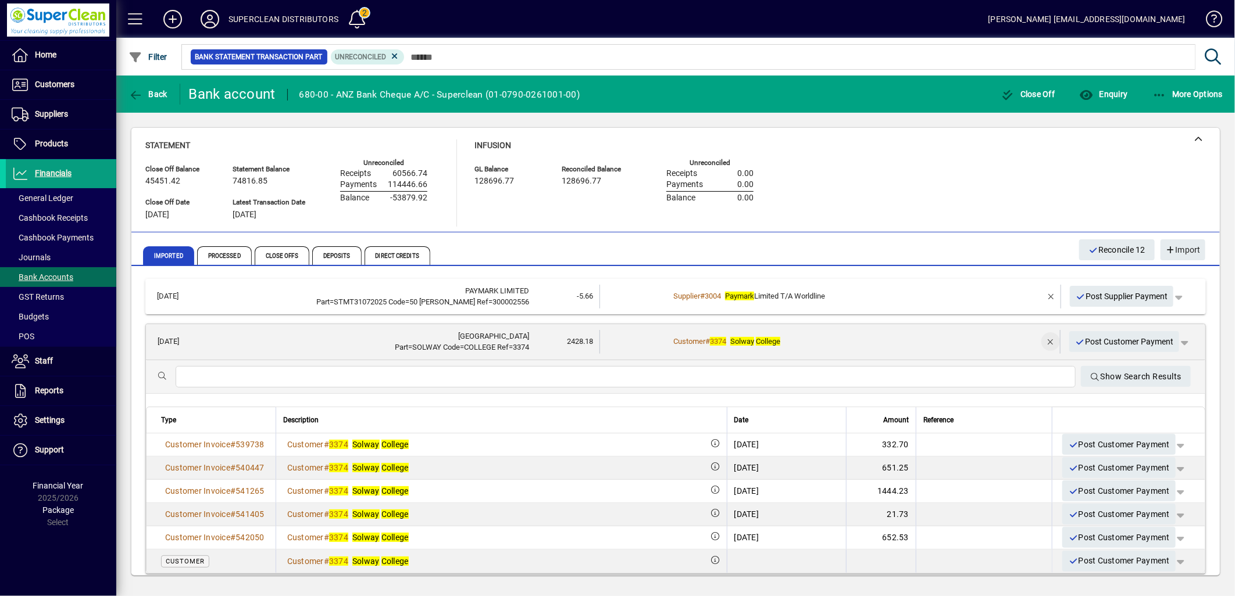
click at [1037, 338] on span "button" at bounding box center [1051, 342] width 28 height 28
click at [1123, 344] on span "Customer Payment" at bounding box center [1111, 342] width 80 height 12
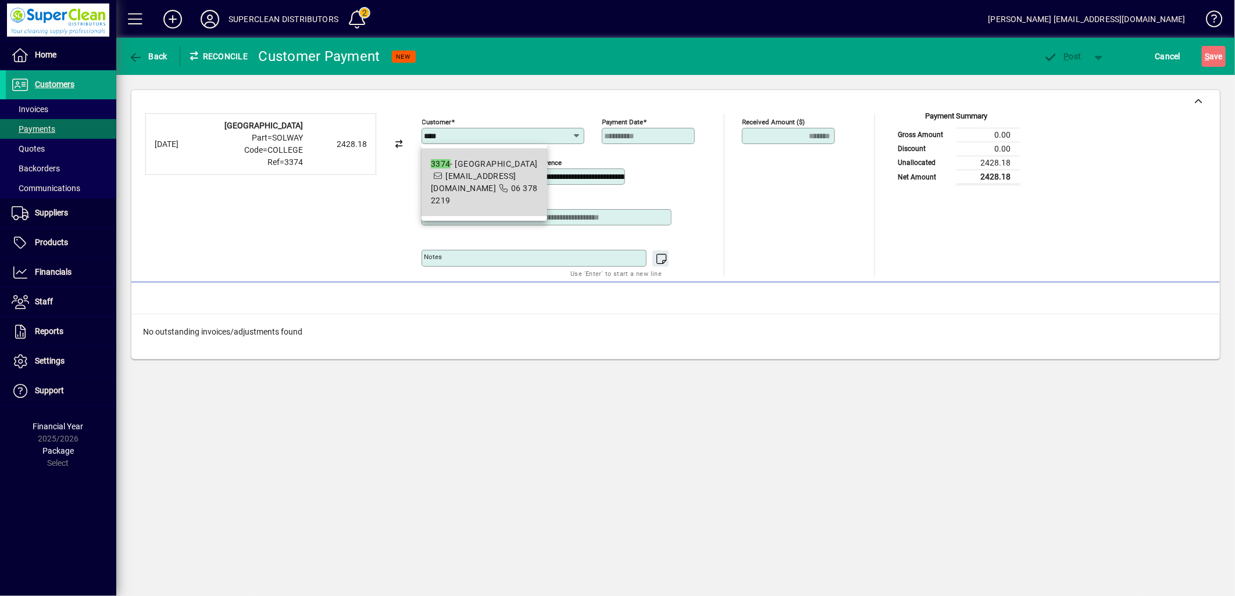
click at [487, 164] on div "3374 - Solway College" at bounding box center [484, 164] width 107 height 12
type input "**********"
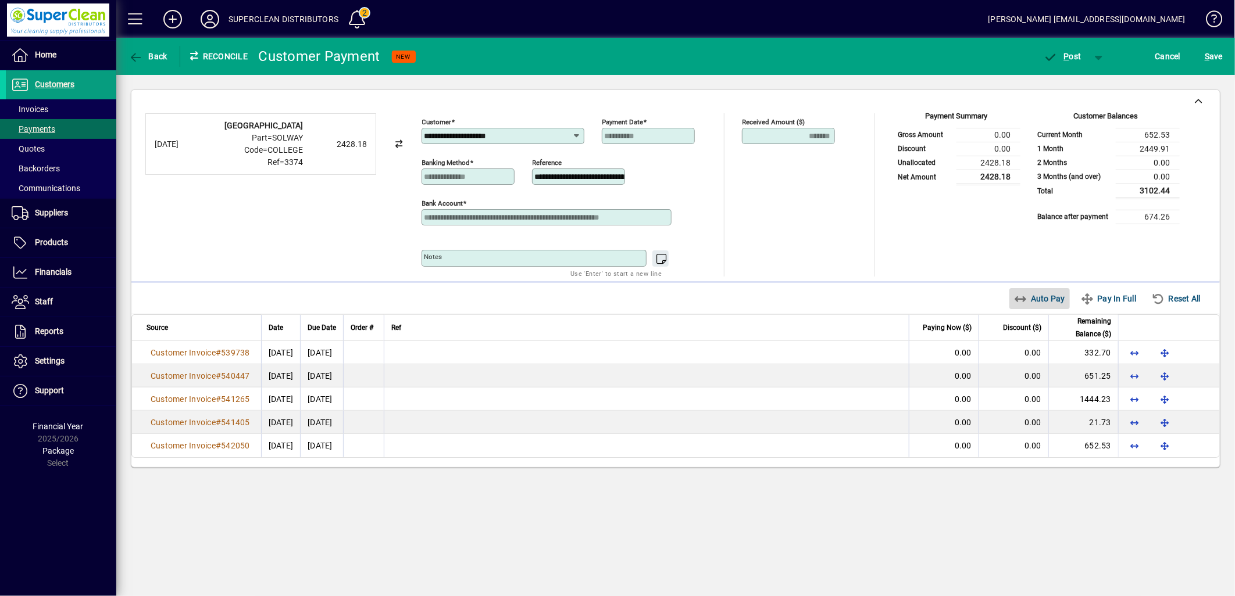
click at [1035, 303] on span "Auto Pay" at bounding box center [1040, 298] width 52 height 19
click at [1074, 58] on span "P ost" at bounding box center [1062, 56] width 38 height 9
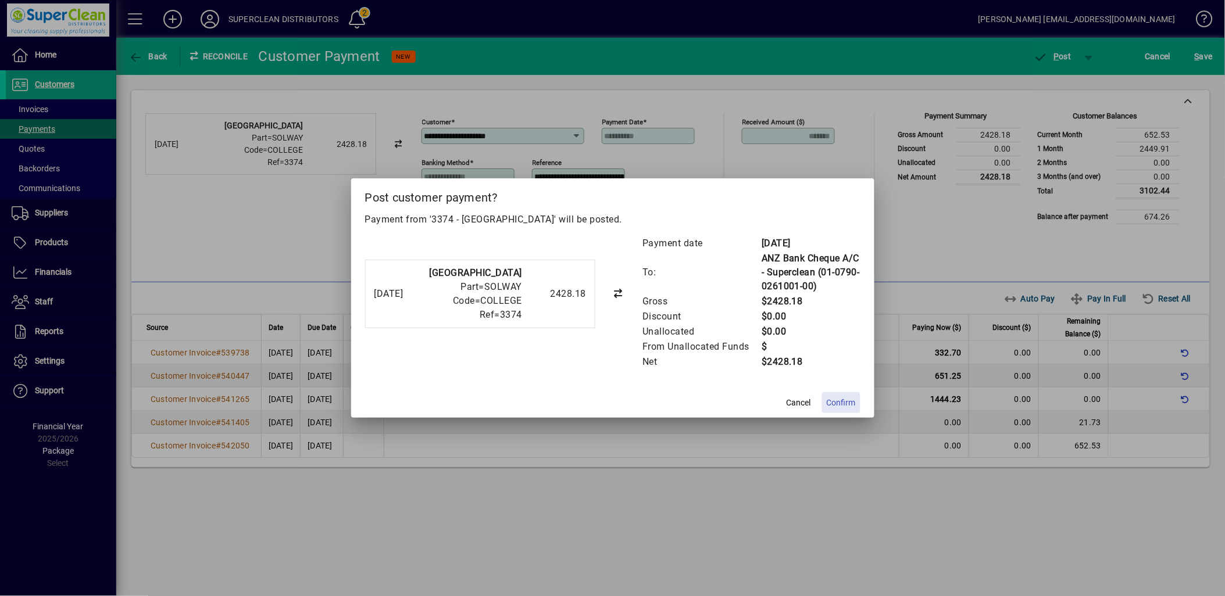
click at [845, 391] on span at bounding box center [841, 403] width 38 height 28
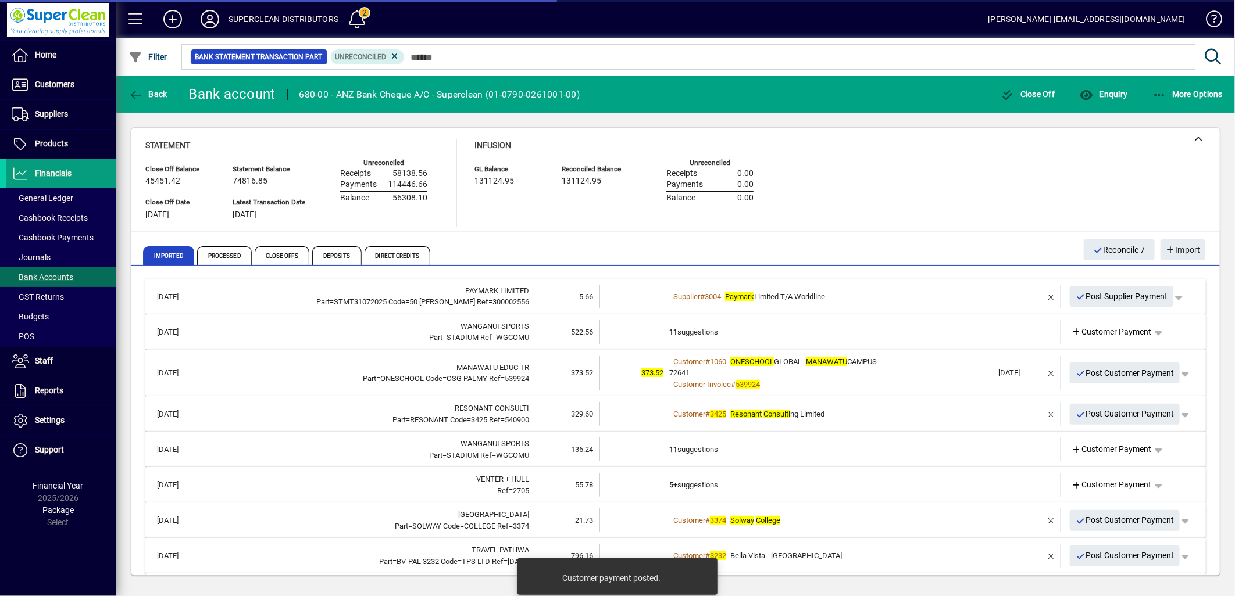
click at [694, 328] on td "11 suggestions" at bounding box center [831, 332] width 324 height 24
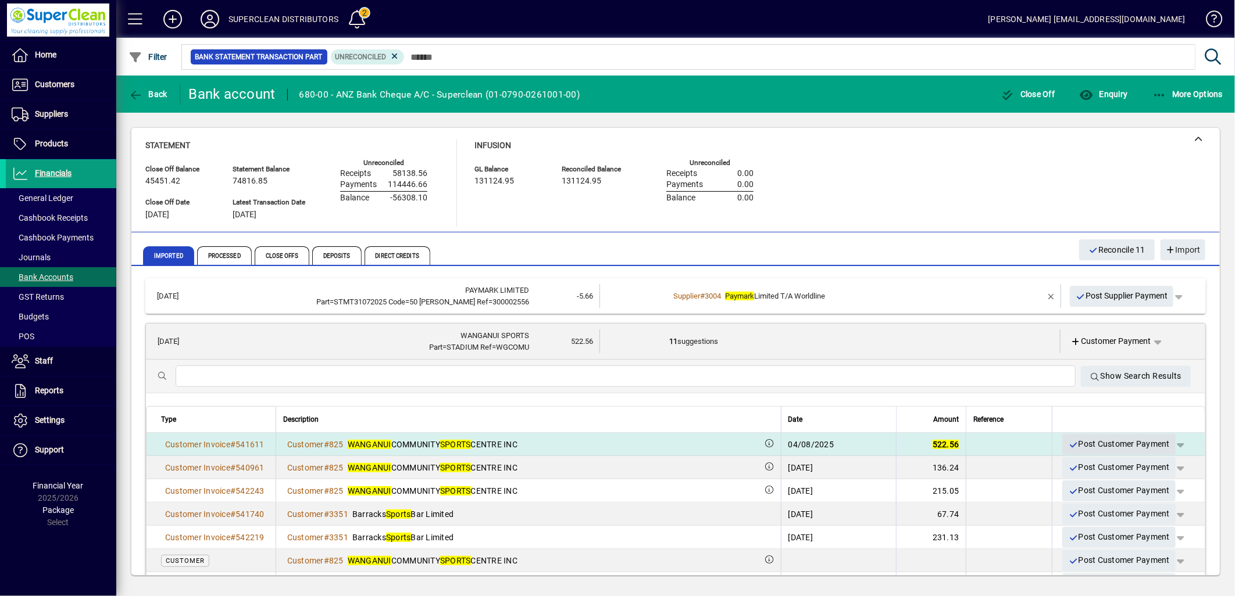
click at [1107, 445] on span "Post Customer Payment" at bounding box center [1119, 444] width 102 height 19
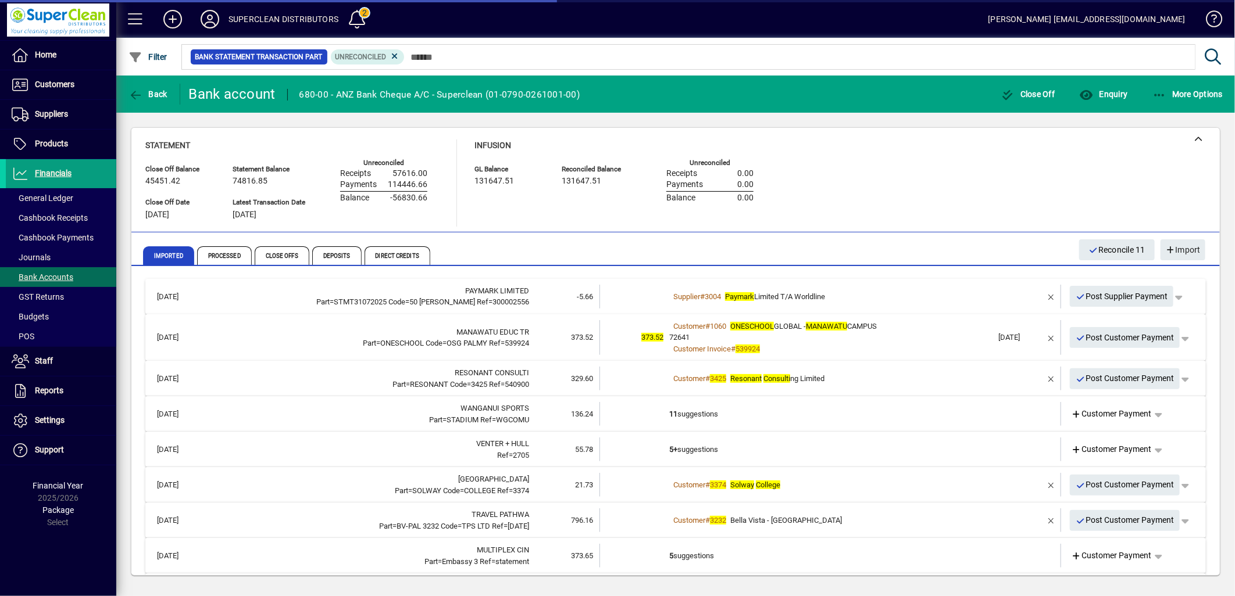
click at [911, 338] on div "72641" at bounding box center [831, 338] width 324 height 12
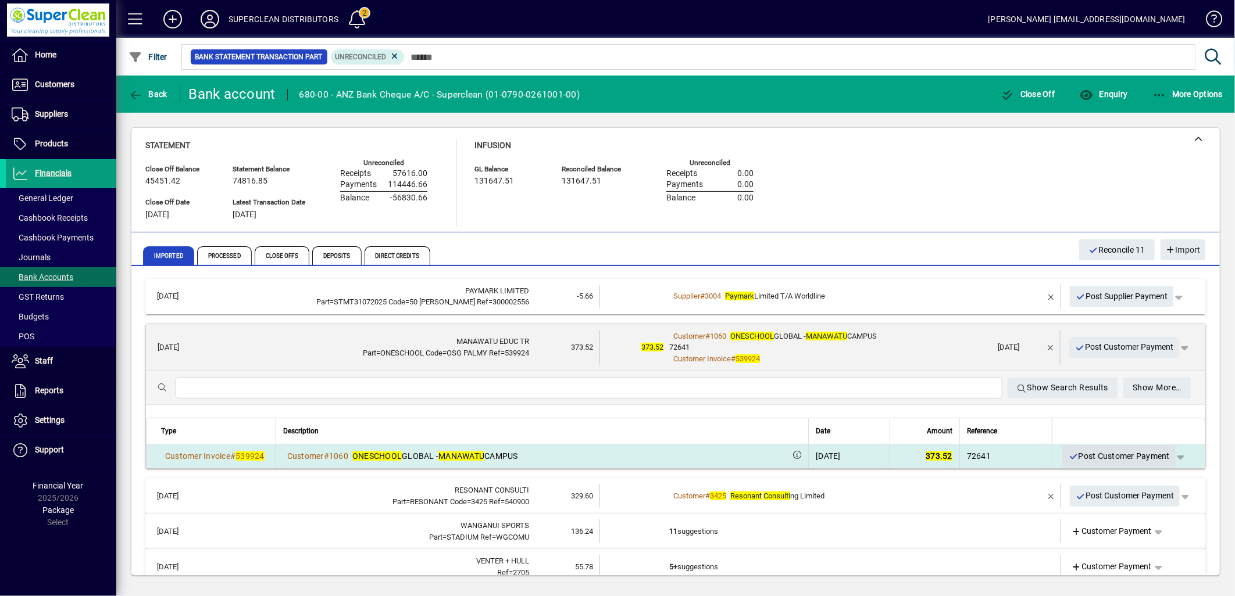
click at [1098, 458] on span "Post Customer Payment" at bounding box center [1119, 456] width 102 height 19
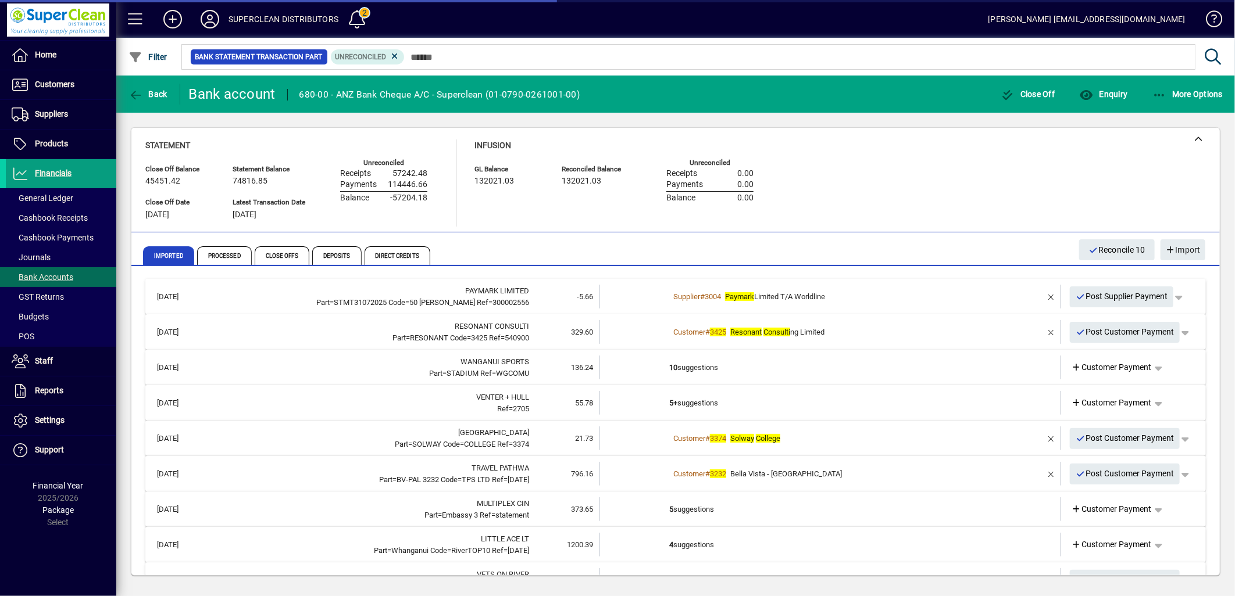
click at [869, 339] on td "Customer # 3425 Resonant Consulti ng Limited" at bounding box center [831, 332] width 324 height 24
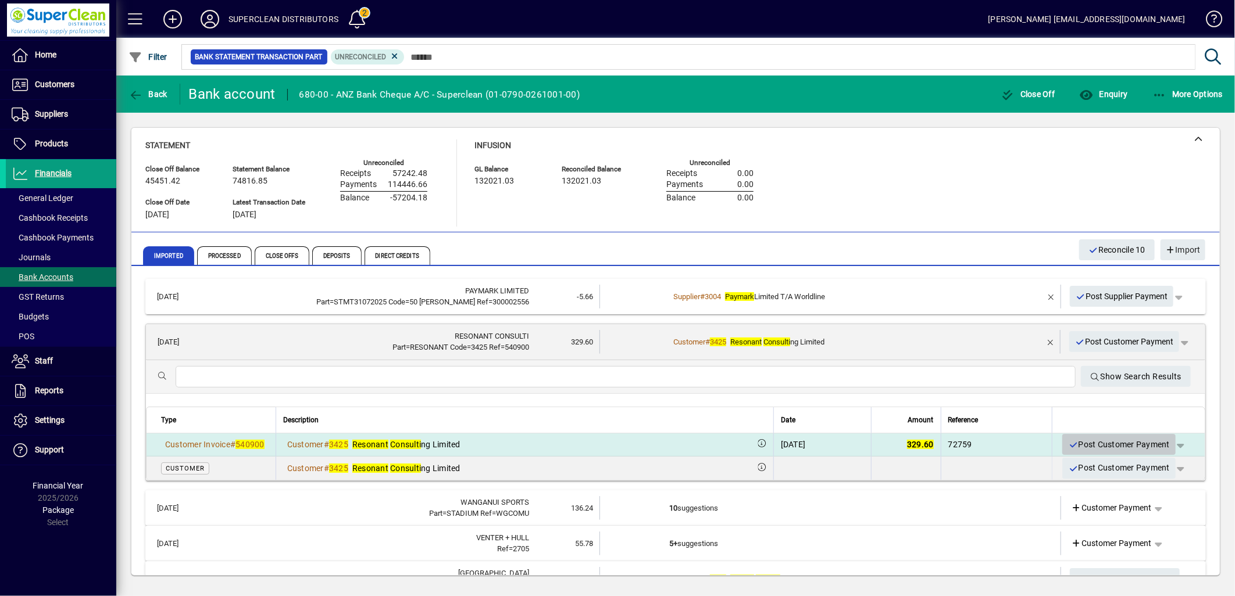
click at [1102, 448] on span "Post Customer Payment" at bounding box center [1119, 444] width 102 height 19
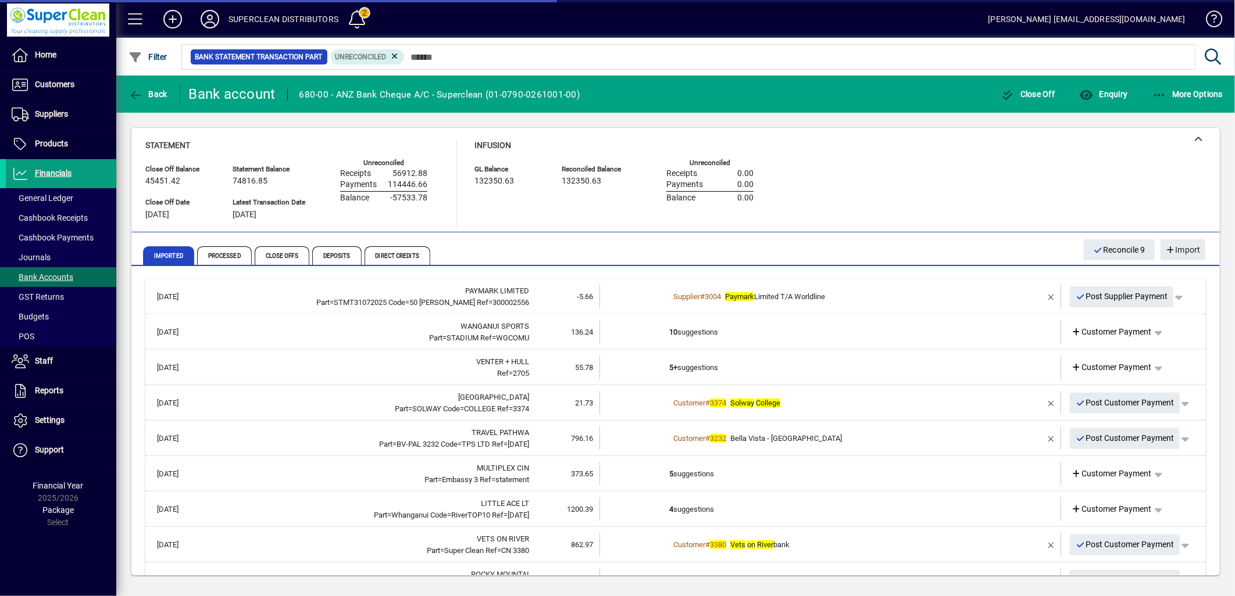
click at [690, 330] on td "10 suggestions" at bounding box center [831, 332] width 324 height 24
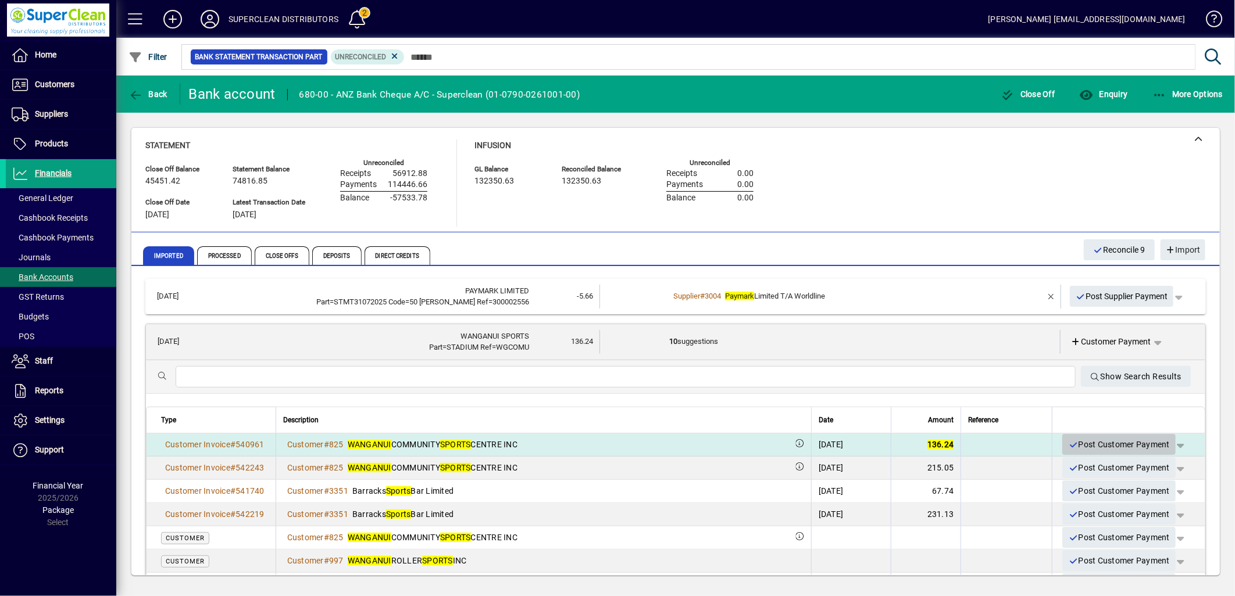
click at [1111, 445] on span "Post Customer Payment" at bounding box center [1119, 444] width 102 height 19
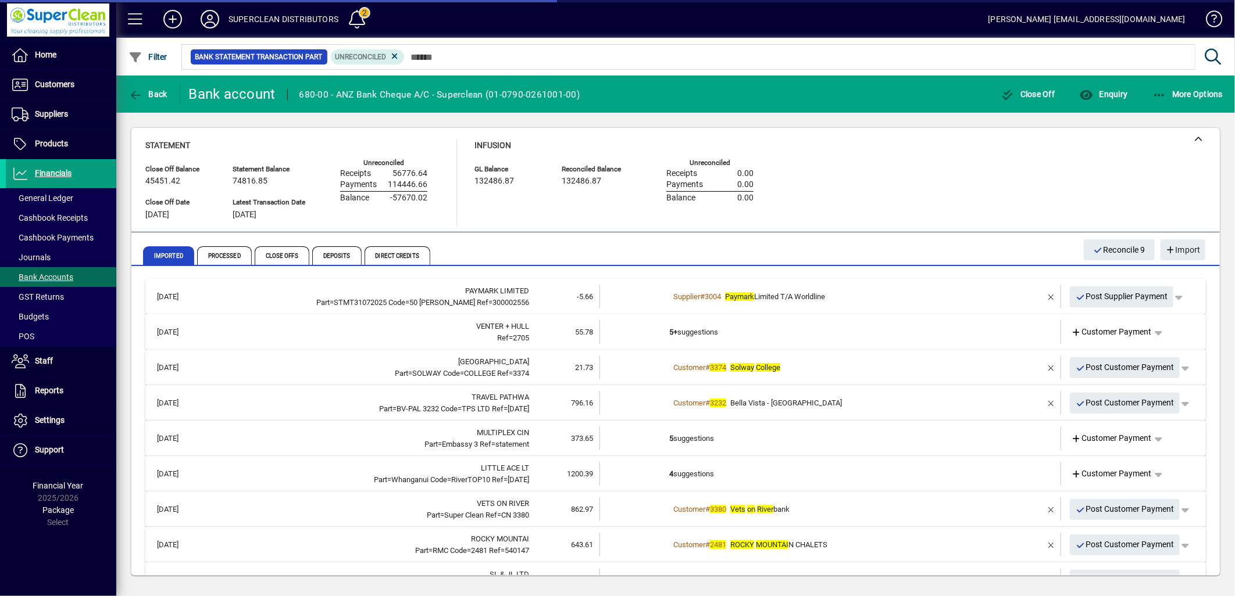
click at [721, 336] on td "5+ suggestions" at bounding box center [831, 332] width 324 height 24
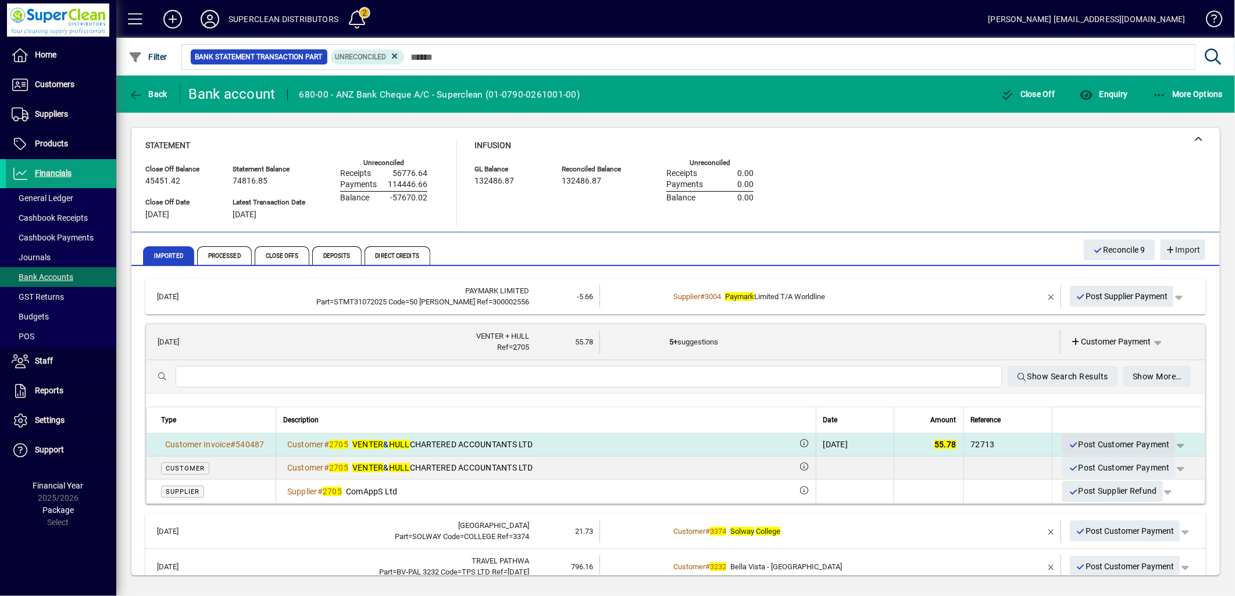
click at [1127, 444] on span "Post Customer Payment" at bounding box center [1119, 444] width 102 height 19
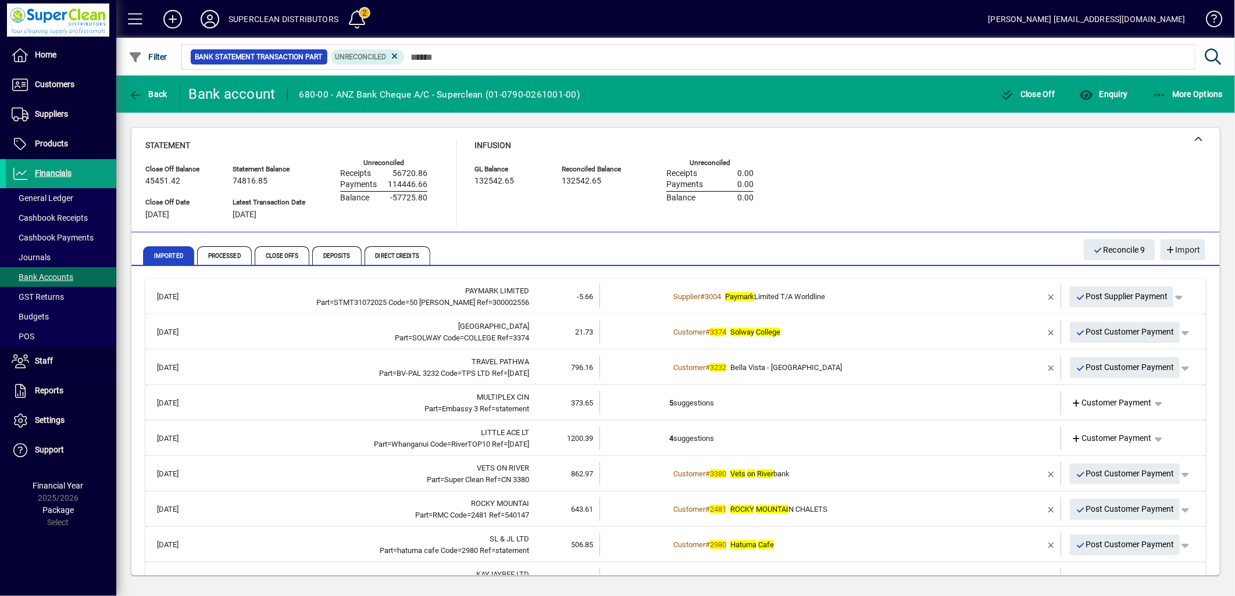
click at [823, 327] on div "Customer # 3374 Solway College" at bounding box center [831, 333] width 324 height 12
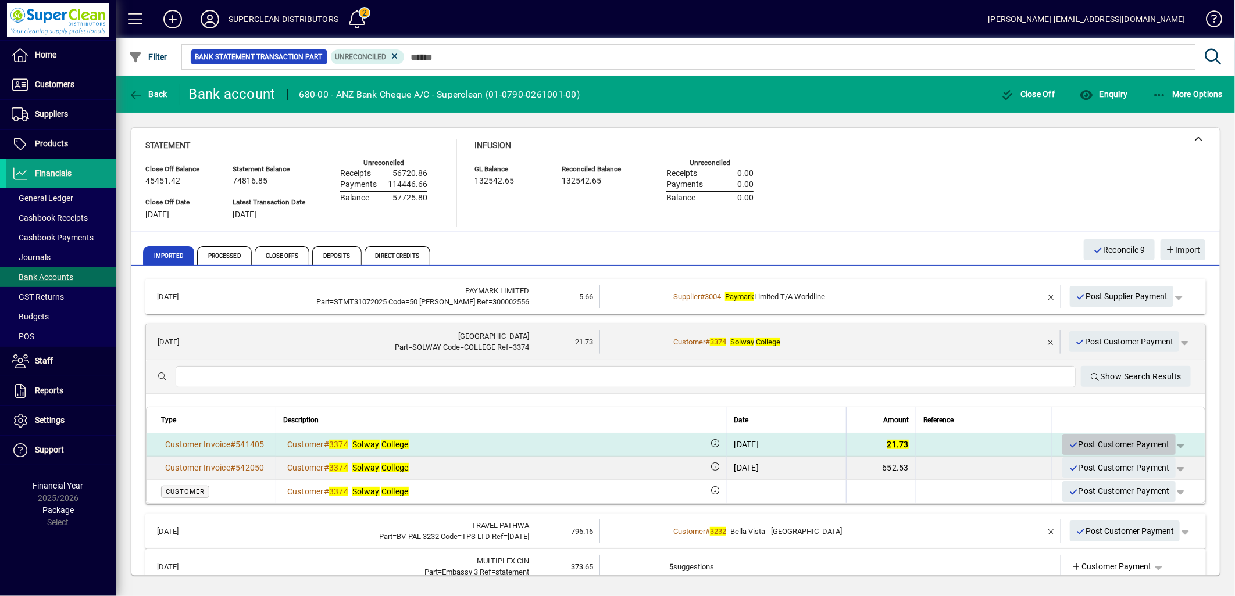
click at [1097, 448] on span "Post Customer Payment" at bounding box center [1119, 444] width 102 height 19
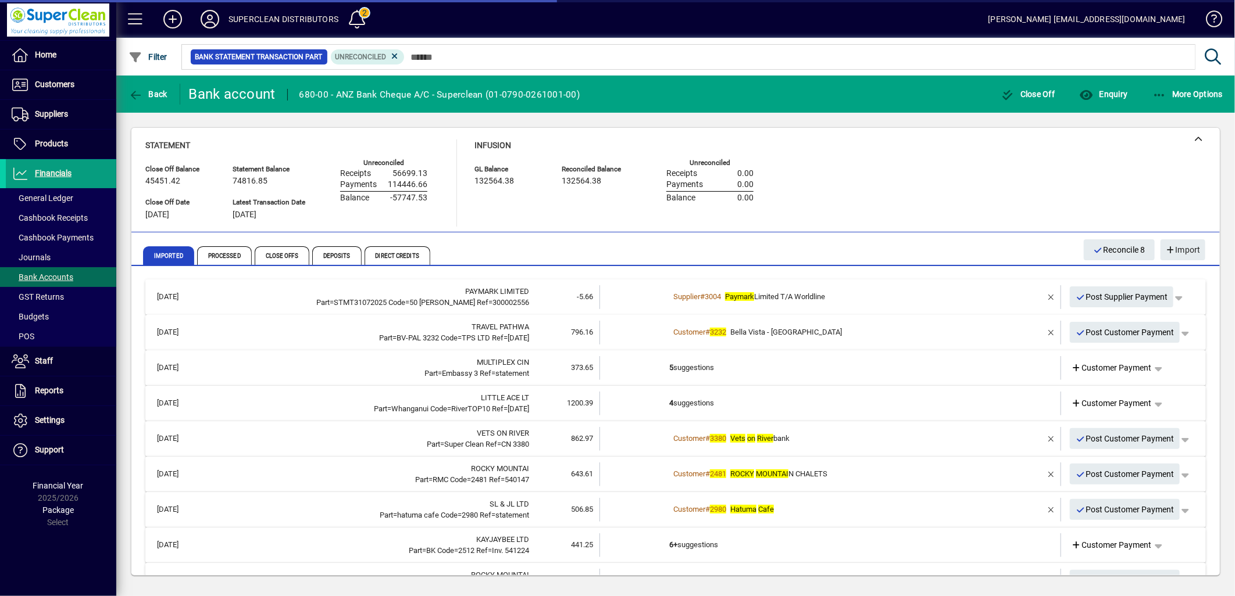
click at [819, 330] on span "Bella Vista - Palmerston North" at bounding box center [786, 332] width 112 height 9
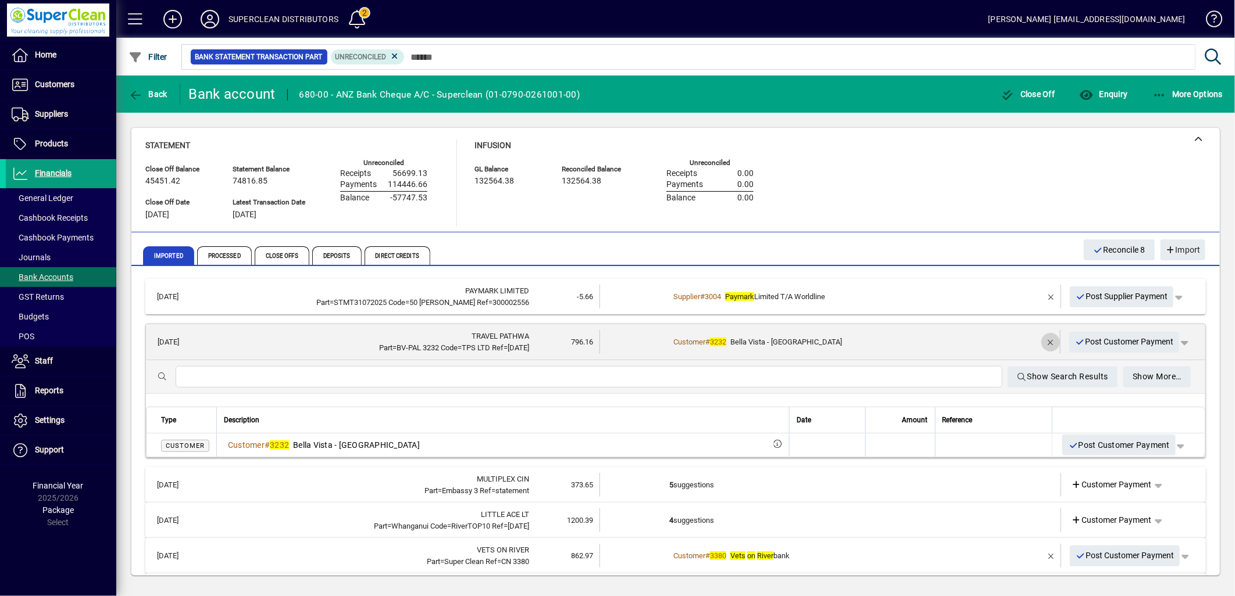
click at [1037, 341] on span "button" at bounding box center [1051, 342] width 28 height 28
click at [1099, 345] on span "Customer Payment" at bounding box center [1111, 342] width 80 height 12
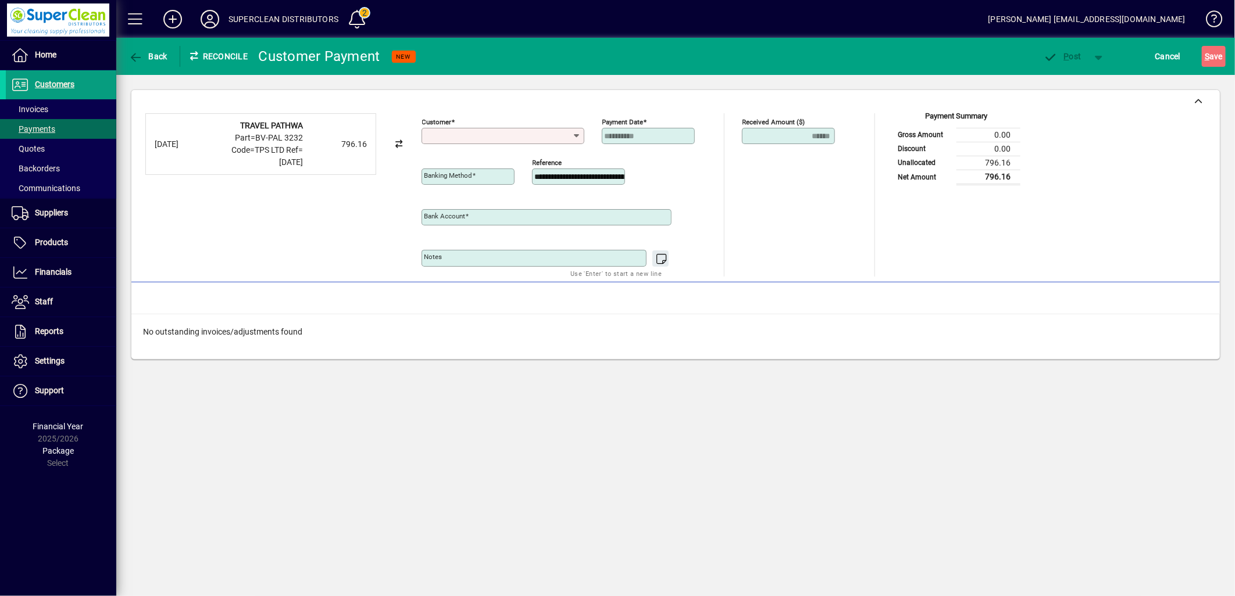
type input "**********"
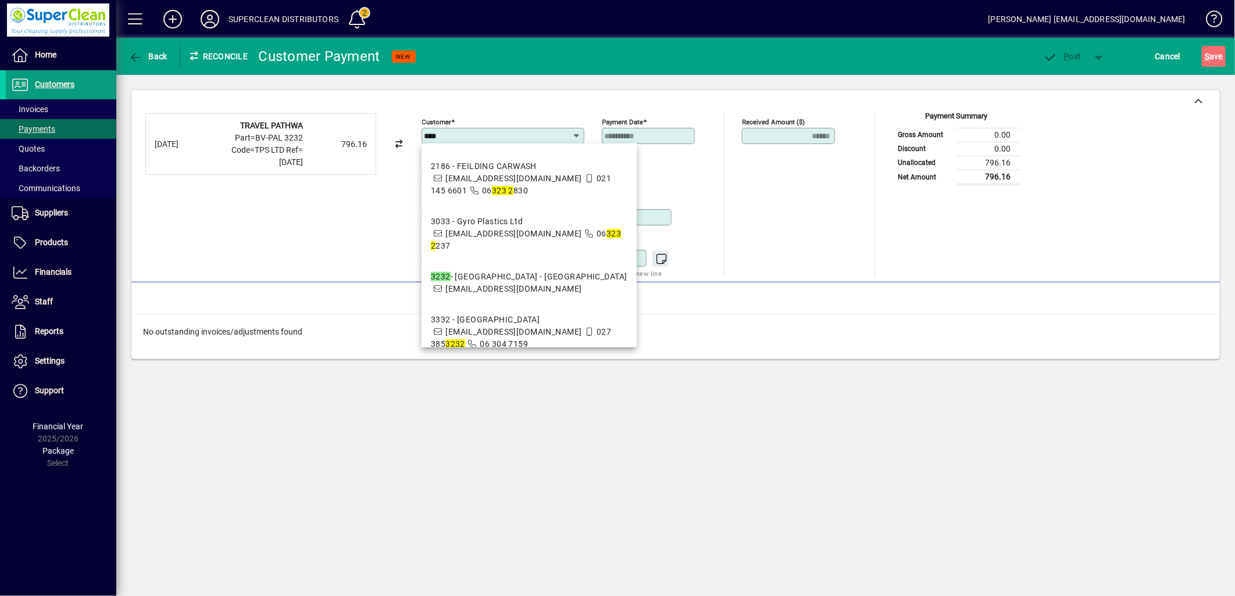
scroll to position [223, 0]
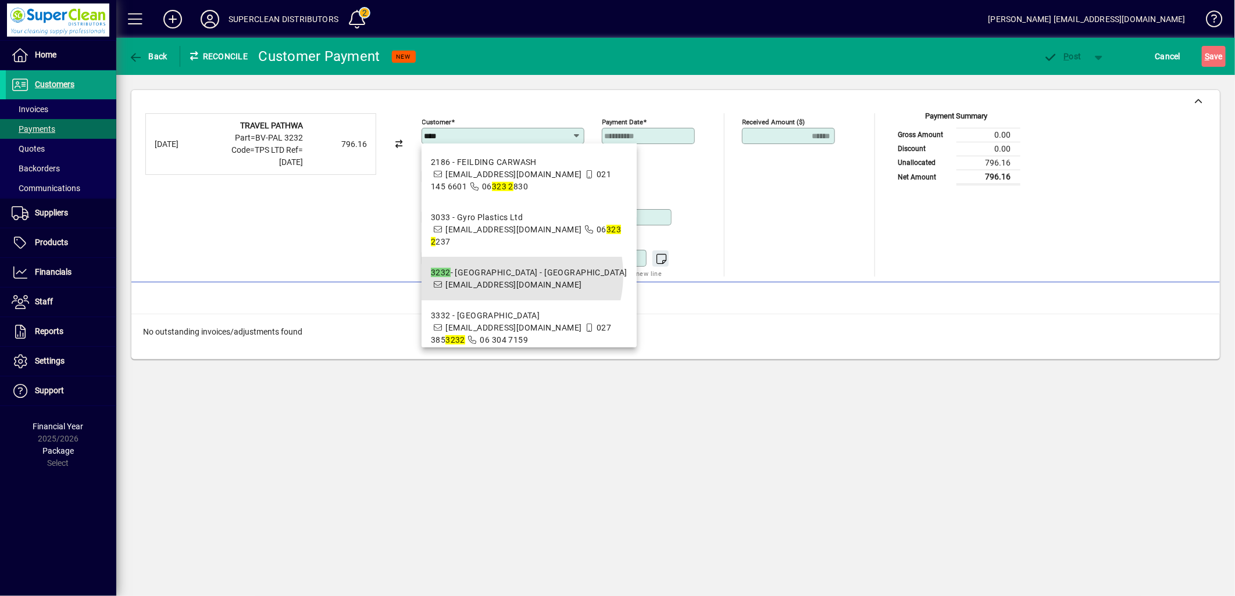
click at [509, 267] on div "3232 - Bella Vista - Palmerston North" at bounding box center [529, 273] width 196 height 12
type input "**********"
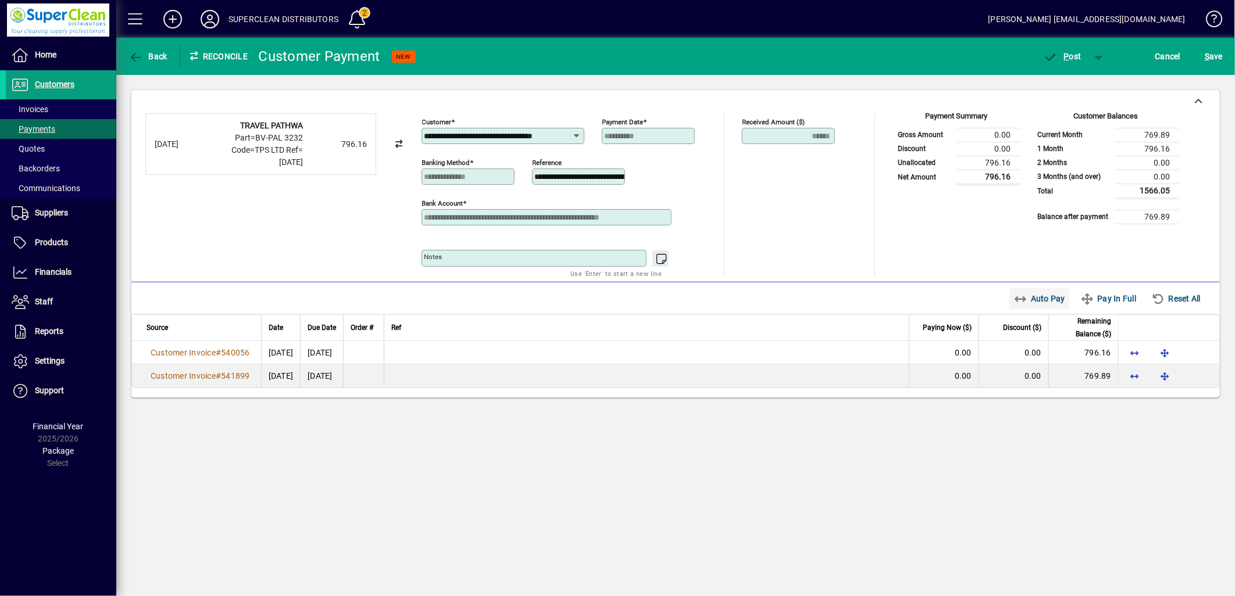
click at [1042, 299] on span "Auto Pay" at bounding box center [1040, 298] width 52 height 19
click at [1070, 59] on span "P ost" at bounding box center [1062, 56] width 38 height 9
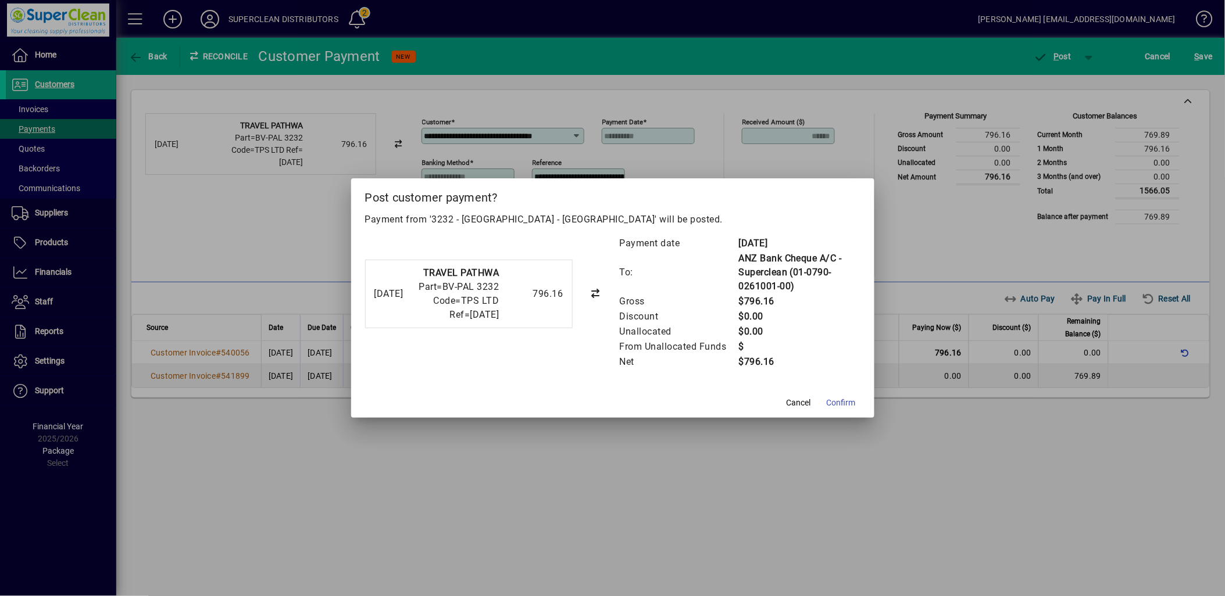
click at [862, 399] on mat-dialog-actions "Cancel Confirm" at bounding box center [612, 402] width 523 height 31
click at [853, 402] on span "Confirm" at bounding box center [841, 403] width 29 height 12
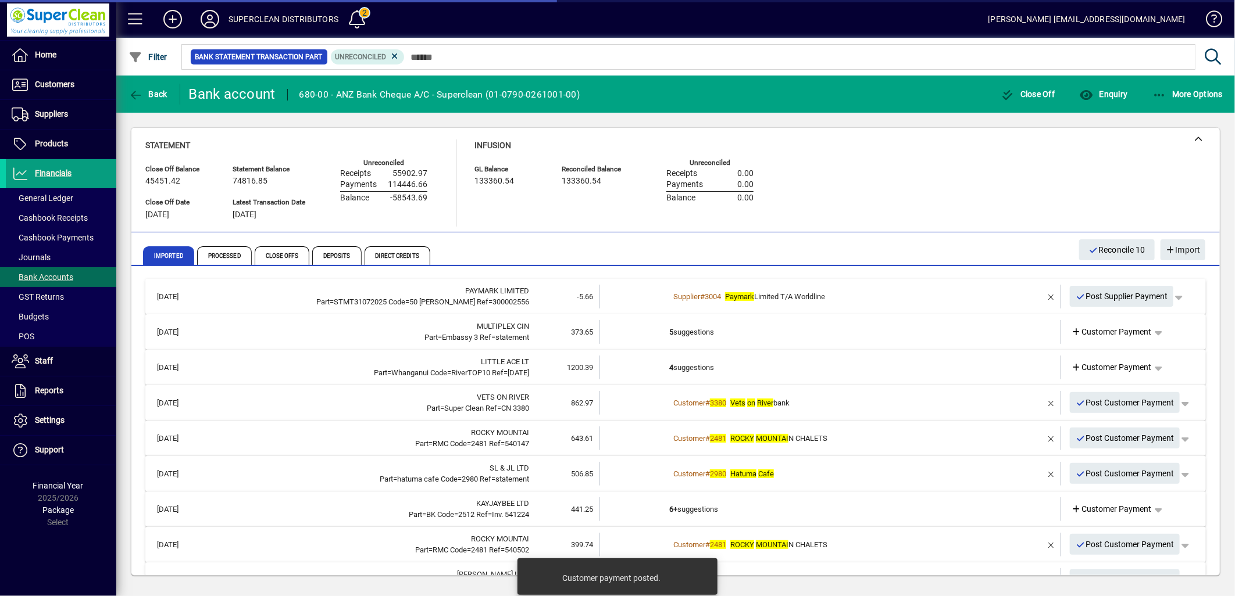
click at [690, 336] on td "5 suggestions" at bounding box center [831, 332] width 324 height 24
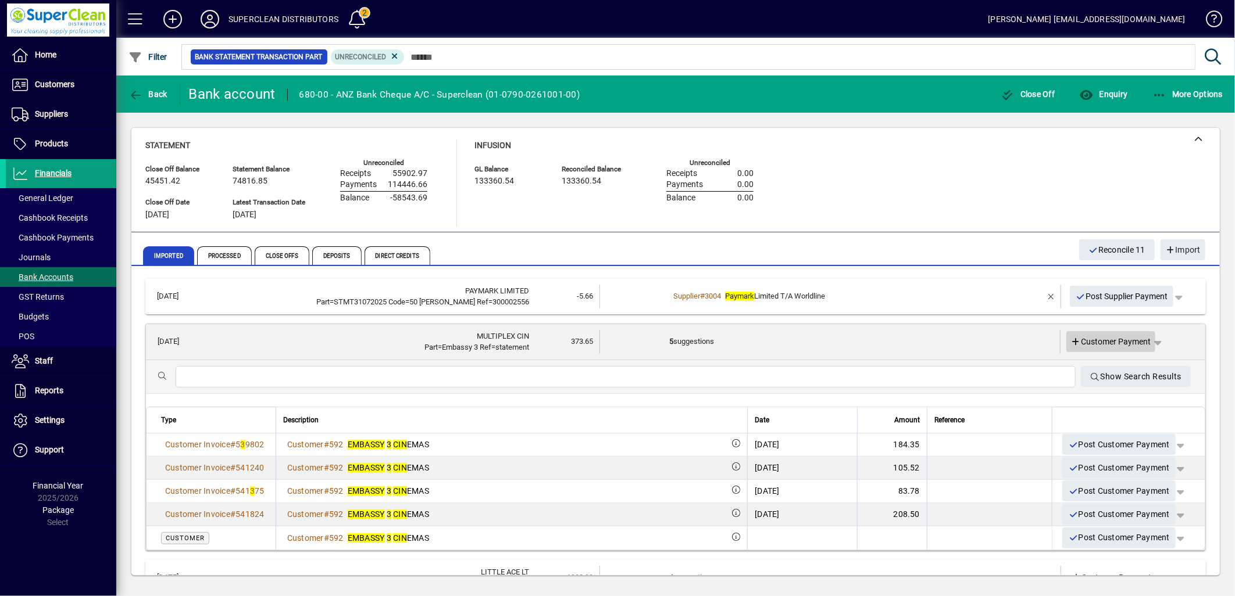
click at [1106, 341] on span "Customer Payment" at bounding box center [1111, 342] width 80 height 12
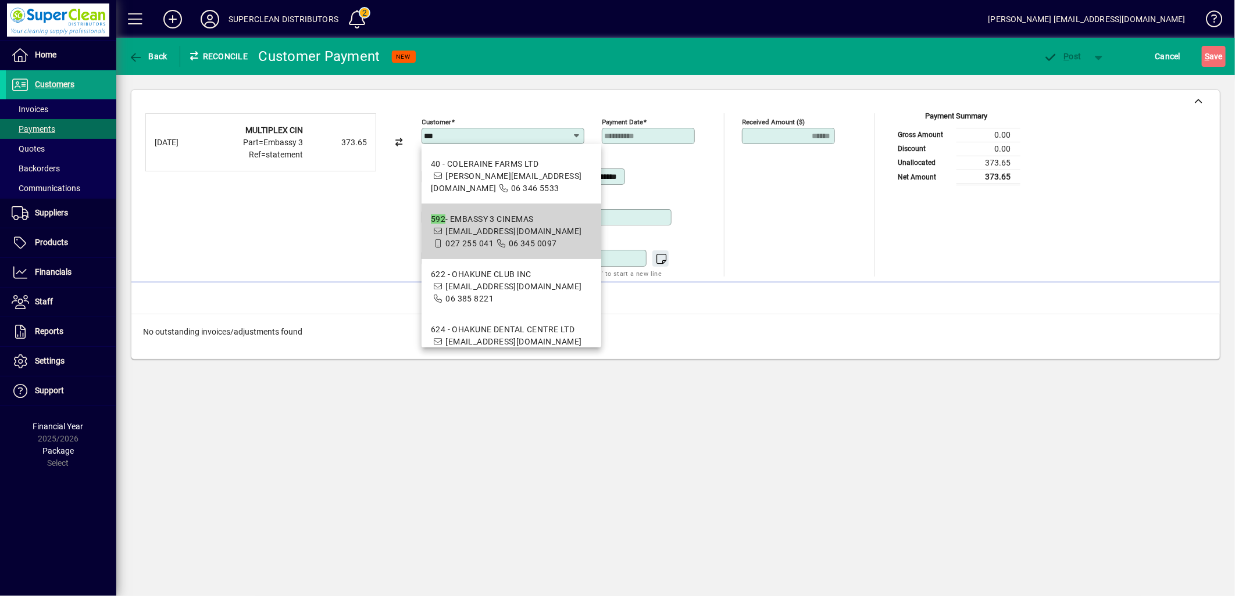
click at [502, 231] on span "accounts@embassy3.co.nz" at bounding box center [513, 231] width 136 height 9
type input "**********"
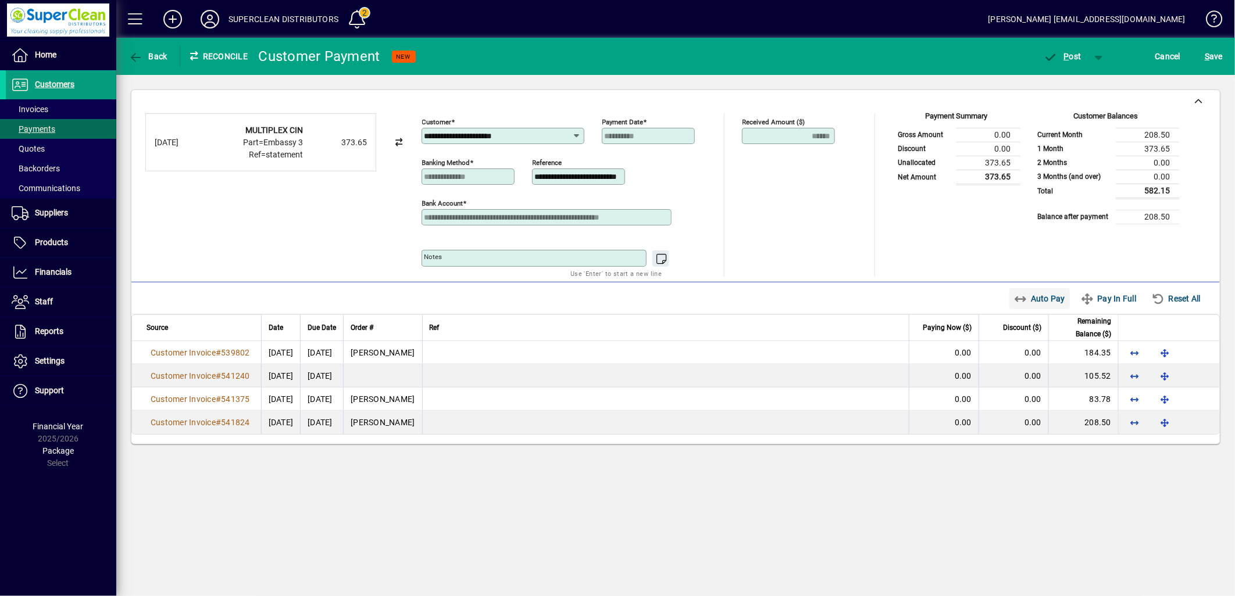
click at [1042, 310] on span "button" at bounding box center [1039, 299] width 61 height 28
click at [1070, 60] on span "P ost" at bounding box center [1062, 56] width 38 height 9
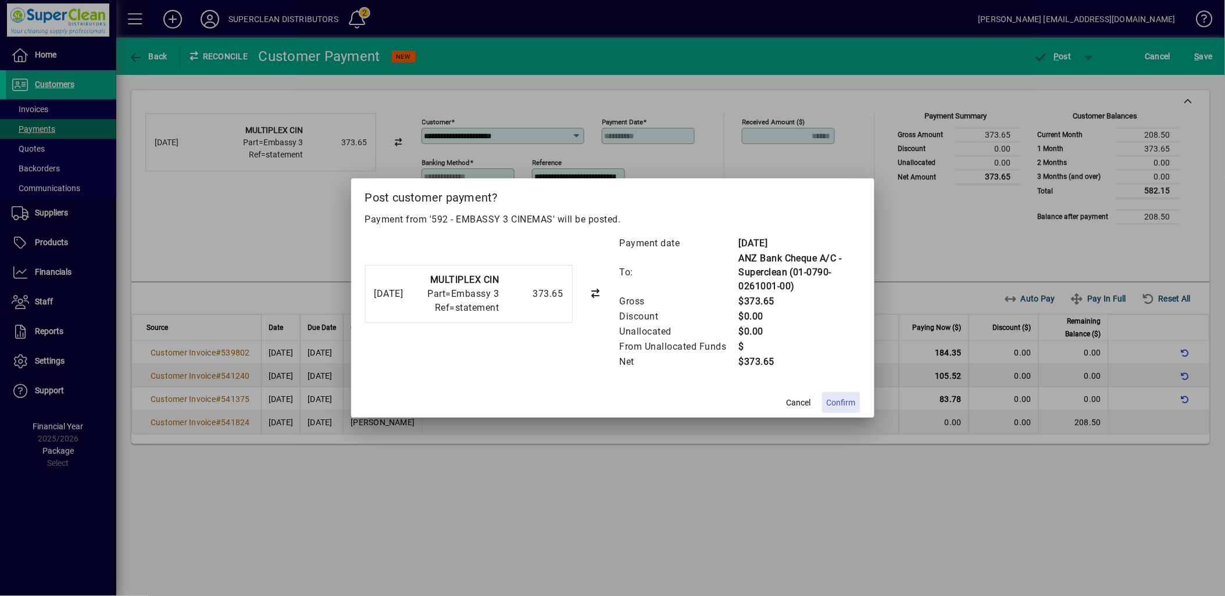
click at [839, 401] on span "Confirm" at bounding box center [841, 403] width 29 height 12
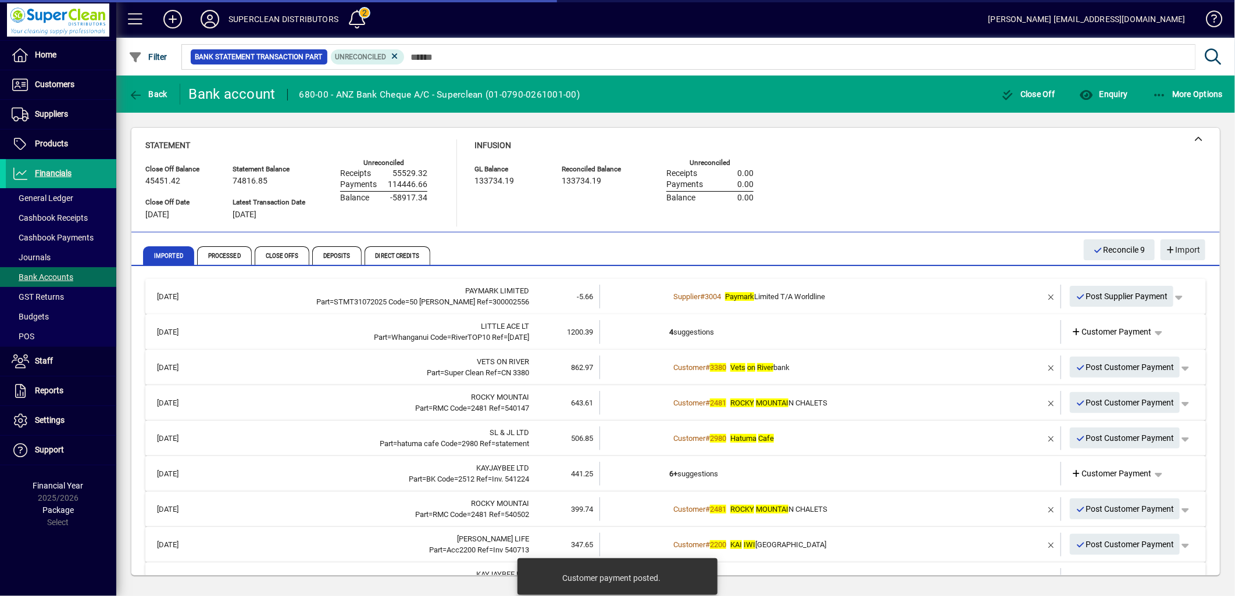
click at [692, 329] on td "4 suggestions" at bounding box center [831, 332] width 324 height 24
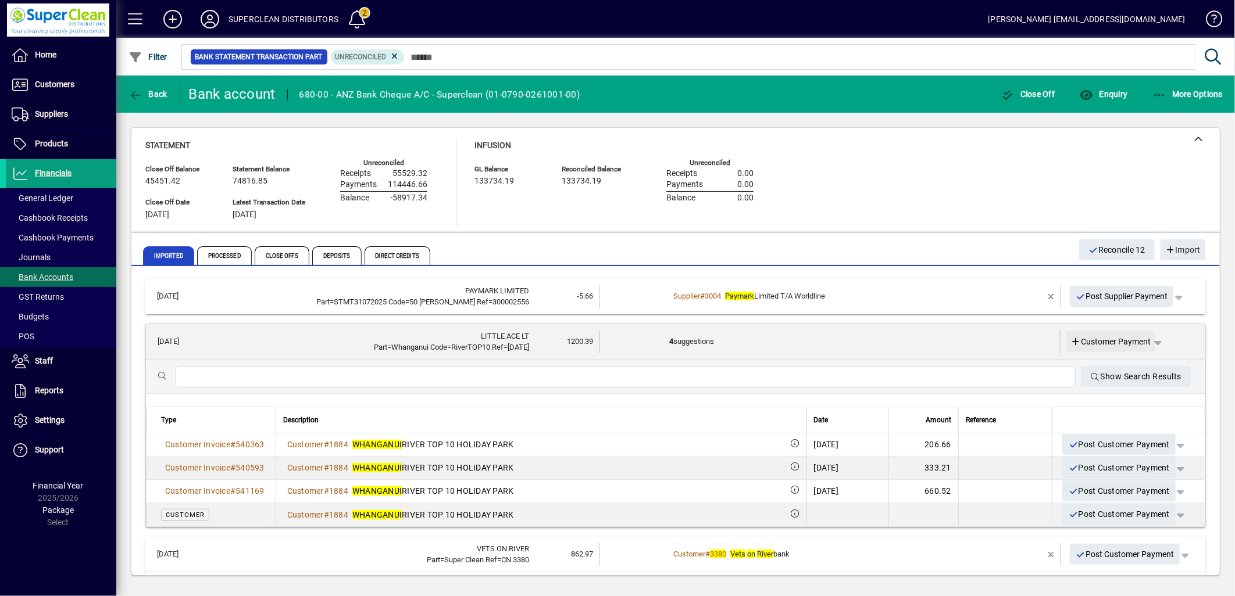
click at [1106, 341] on span "Customer Payment" at bounding box center [1111, 342] width 80 height 12
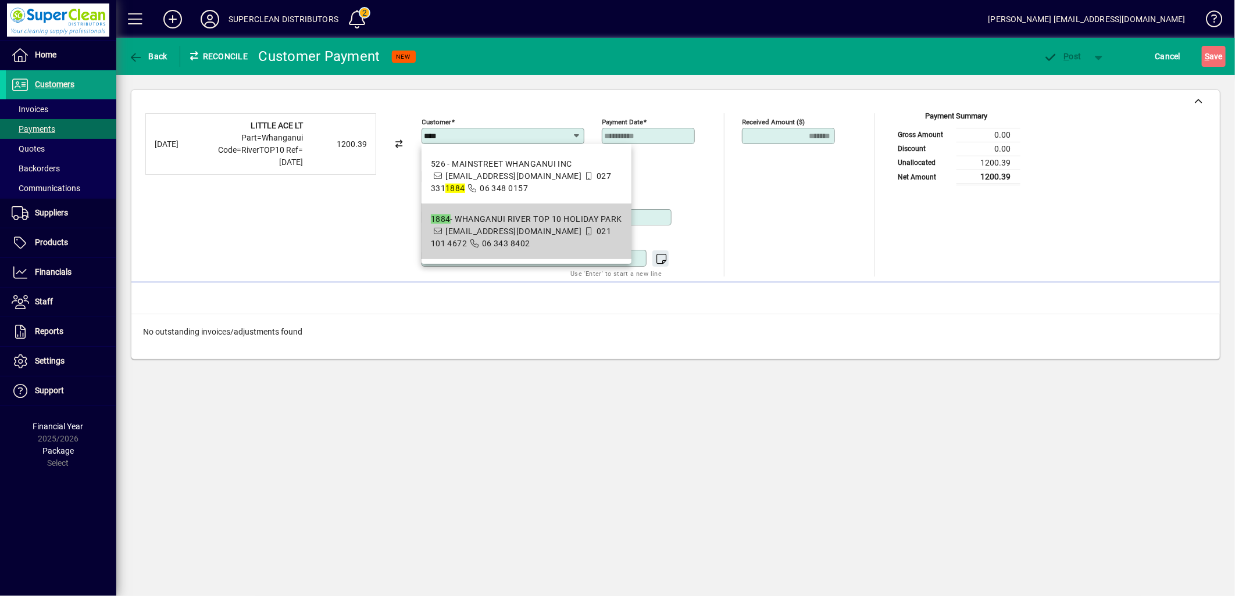
click at [519, 228] on span "info@wrivertop10.co.nz" at bounding box center [513, 231] width 136 height 9
type input "**********"
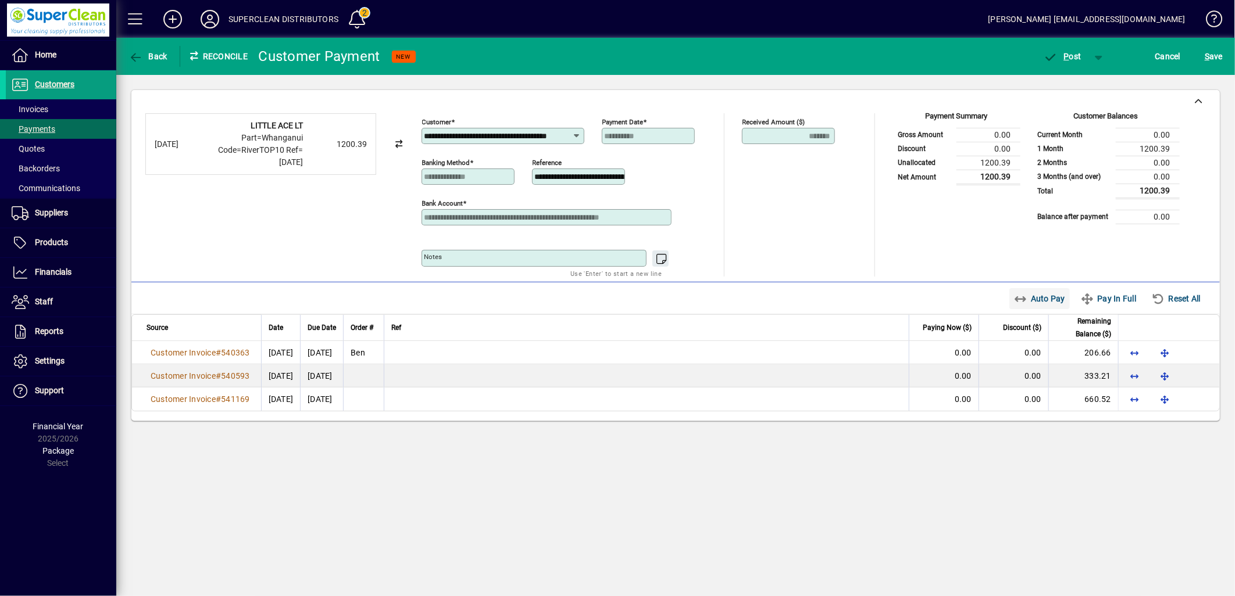
click at [1029, 308] on span "Auto Pay" at bounding box center [1040, 298] width 52 height 19
click at [1068, 62] on span "button" at bounding box center [1062, 56] width 49 height 28
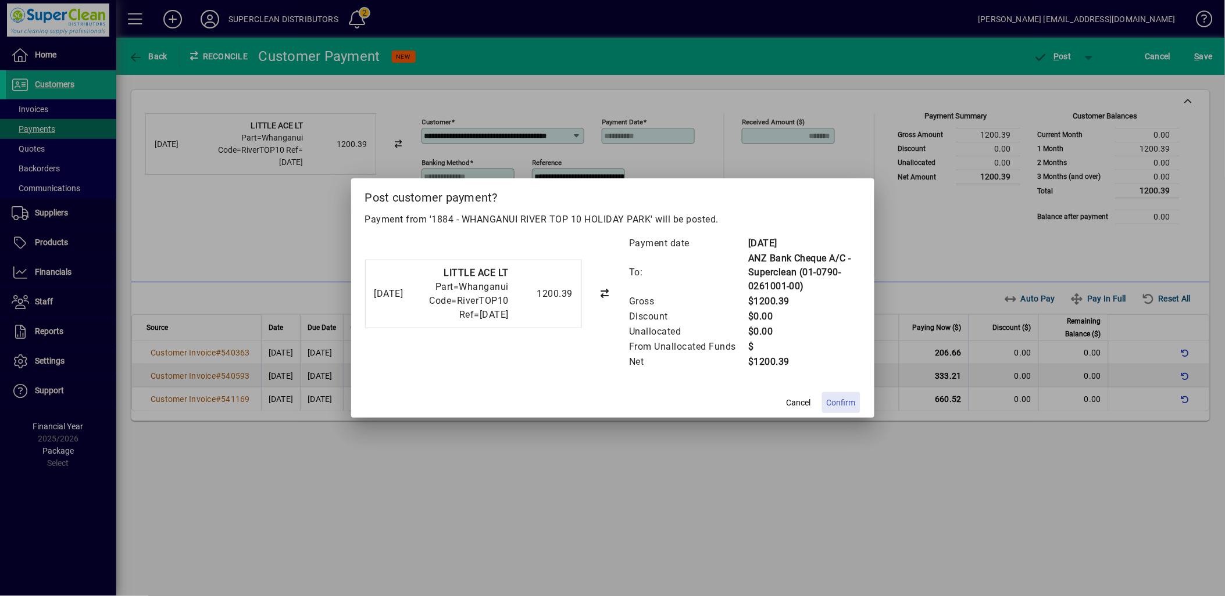
click at [850, 402] on span "Confirm" at bounding box center [841, 403] width 29 height 12
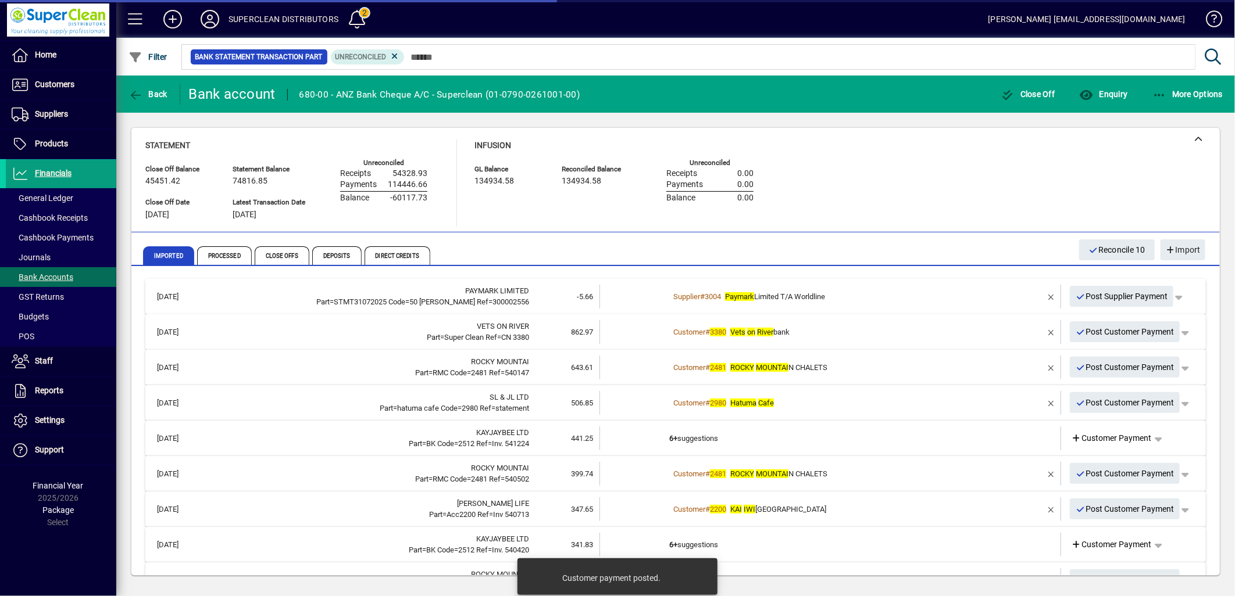
click at [798, 333] on div "Customer # 3380 Vets on River bank" at bounding box center [831, 333] width 324 height 12
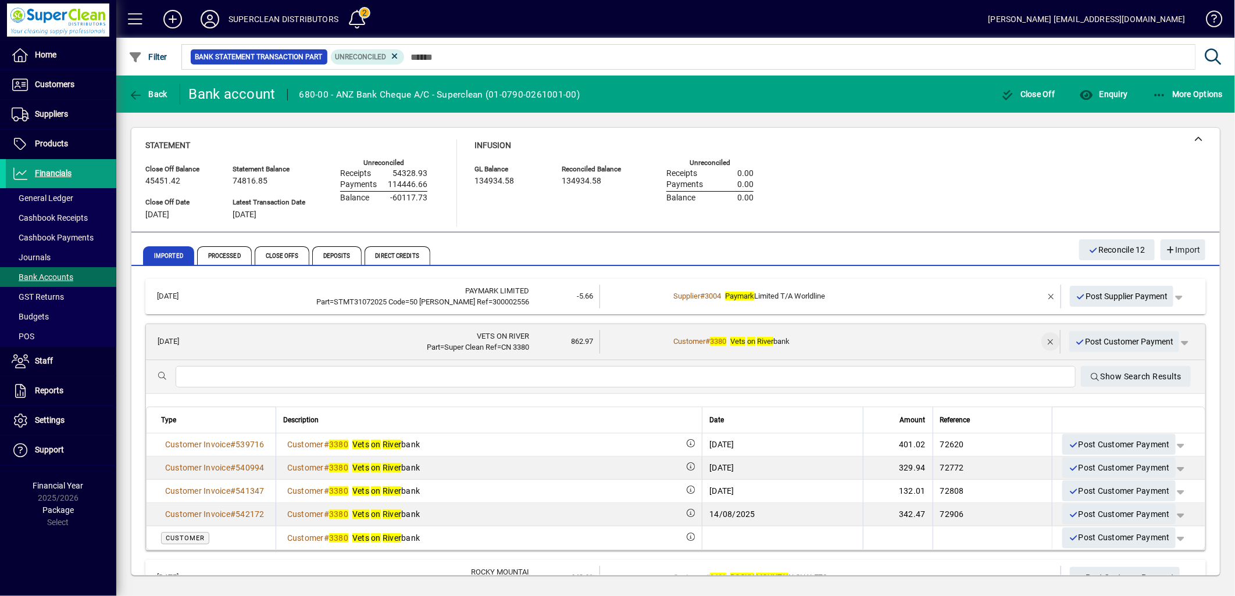
click at [1039, 338] on span "button" at bounding box center [1051, 342] width 28 height 28
click at [1095, 338] on span "Customer Payment" at bounding box center [1111, 342] width 80 height 12
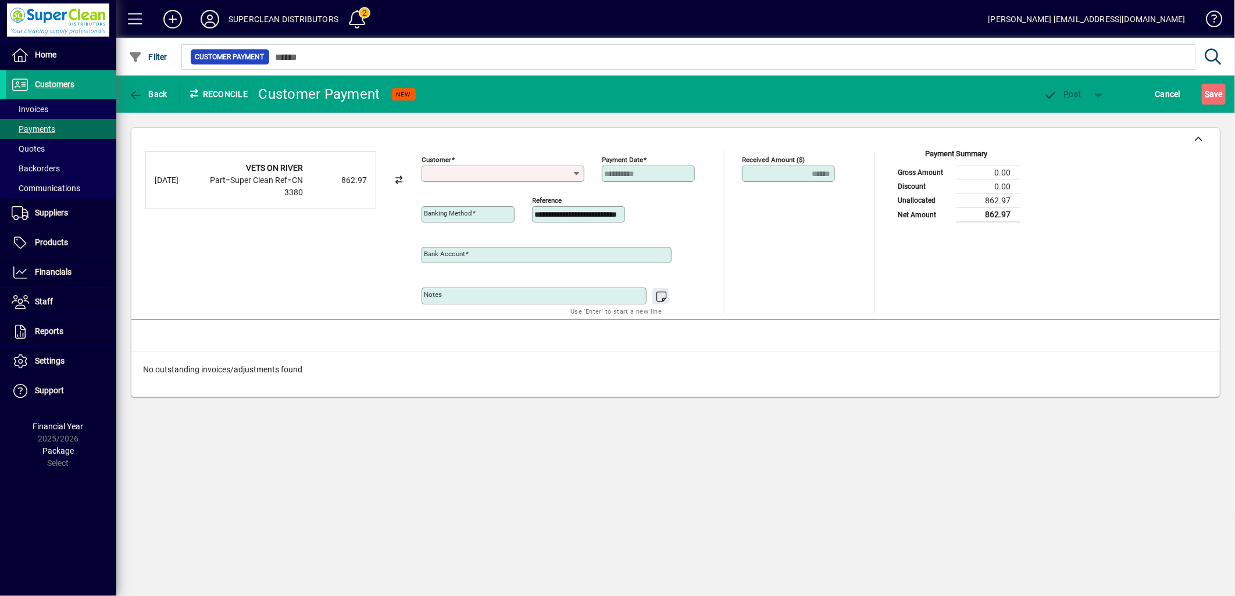
type input "**********"
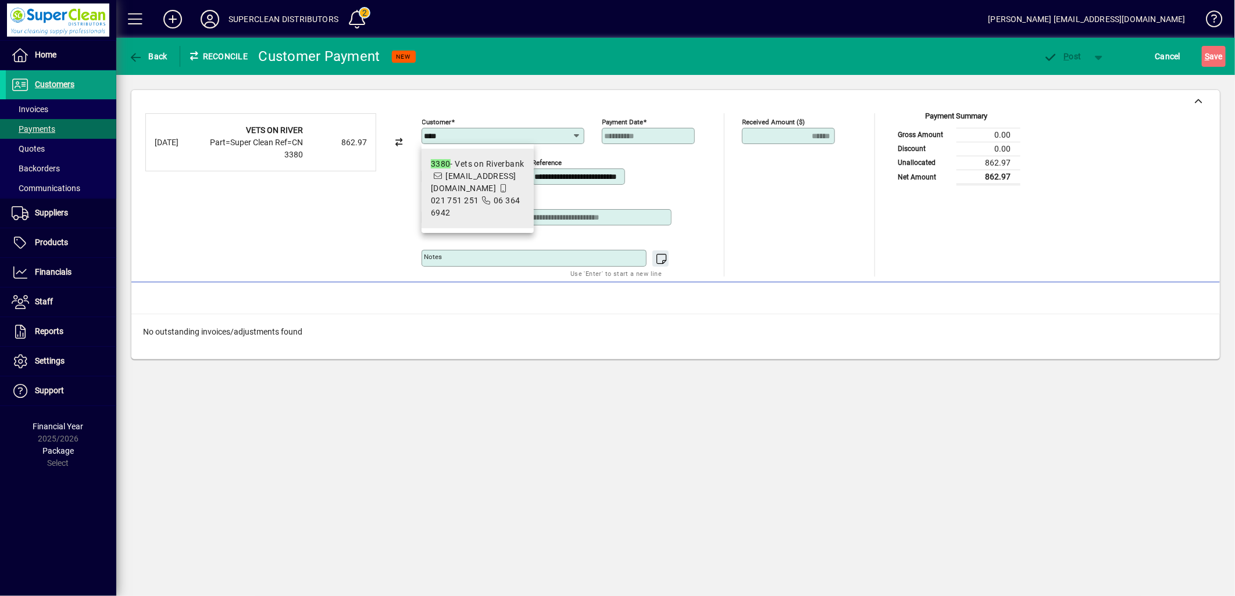
click at [437, 172] on icon at bounding box center [438, 176] width 10 height 8
type input "**********"
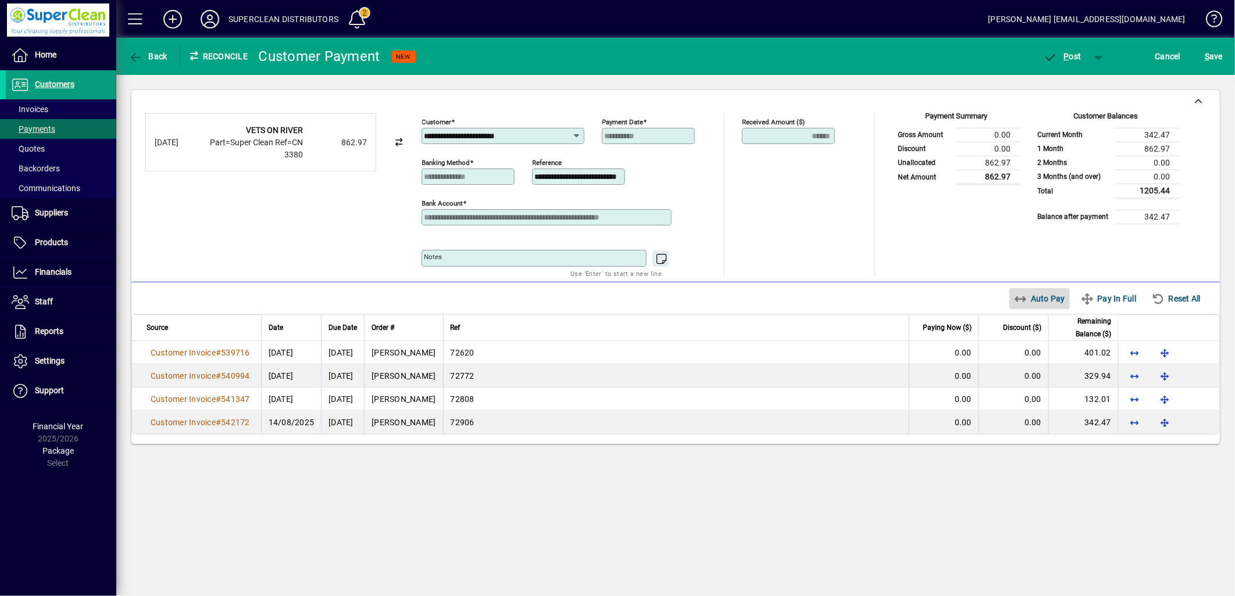
click at [1032, 300] on span "Auto Pay" at bounding box center [1040, 298] width 52 height 19
click at [1066, 57] on span "P" at bounding box center [1066, 56] width 5 height 9
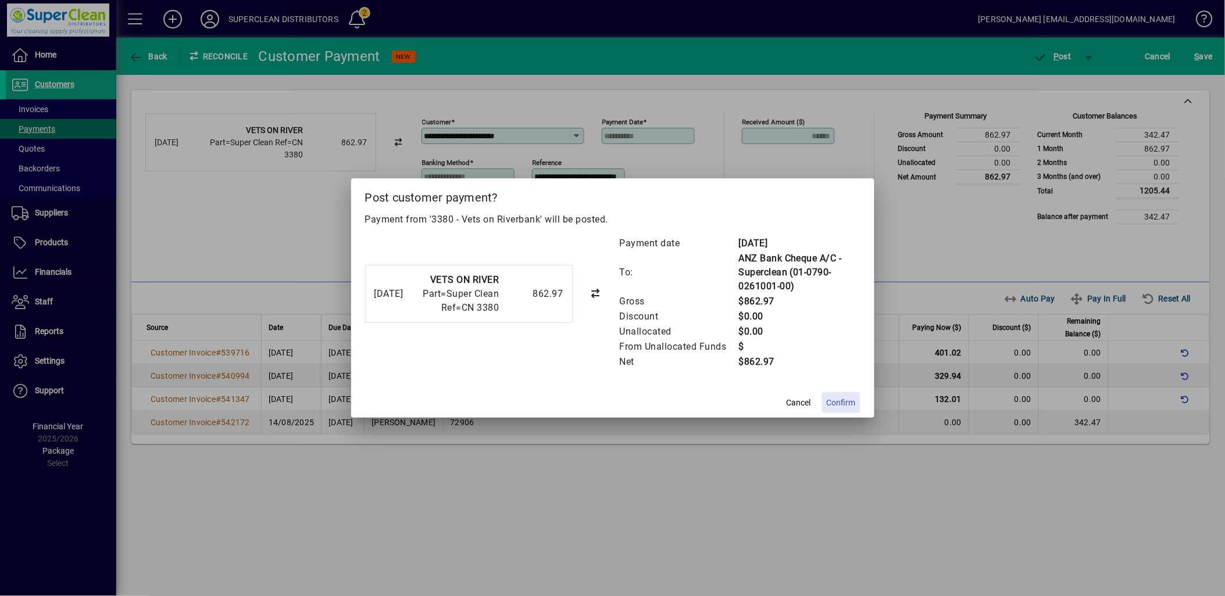
click at [836, 410] on span at bounding box center [841, 403] width 38 height 28
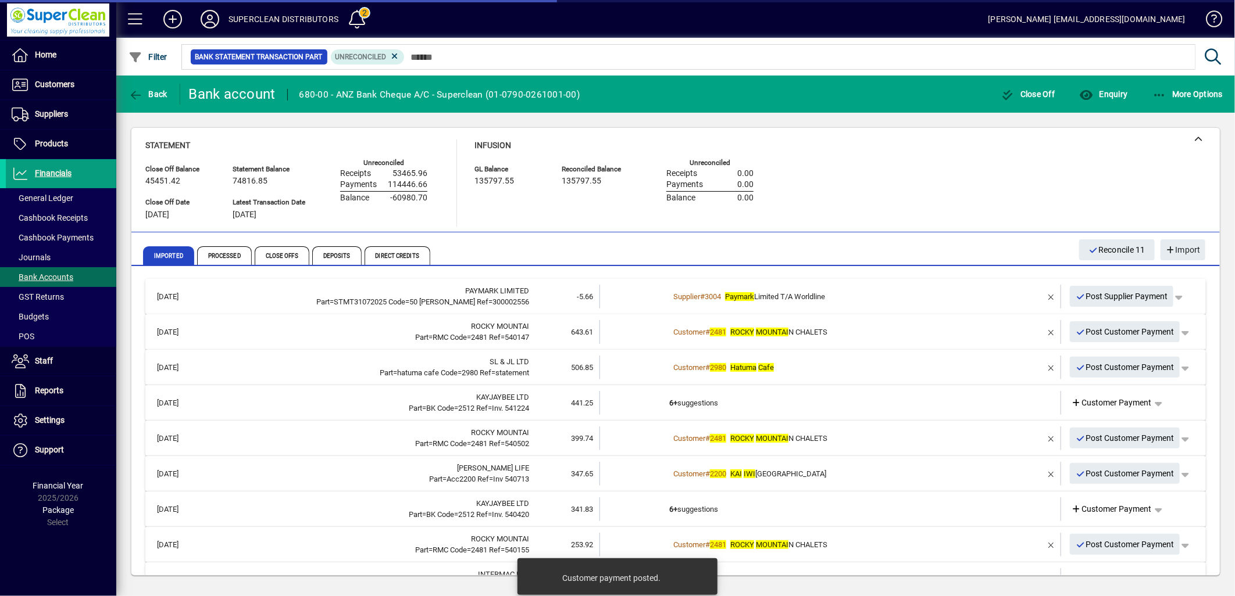
click at [864, 328] on div "Customer # 2481 ROCKY MOUNTAI N CHALETS" at bounding box center [831, 333] width 324 height 12
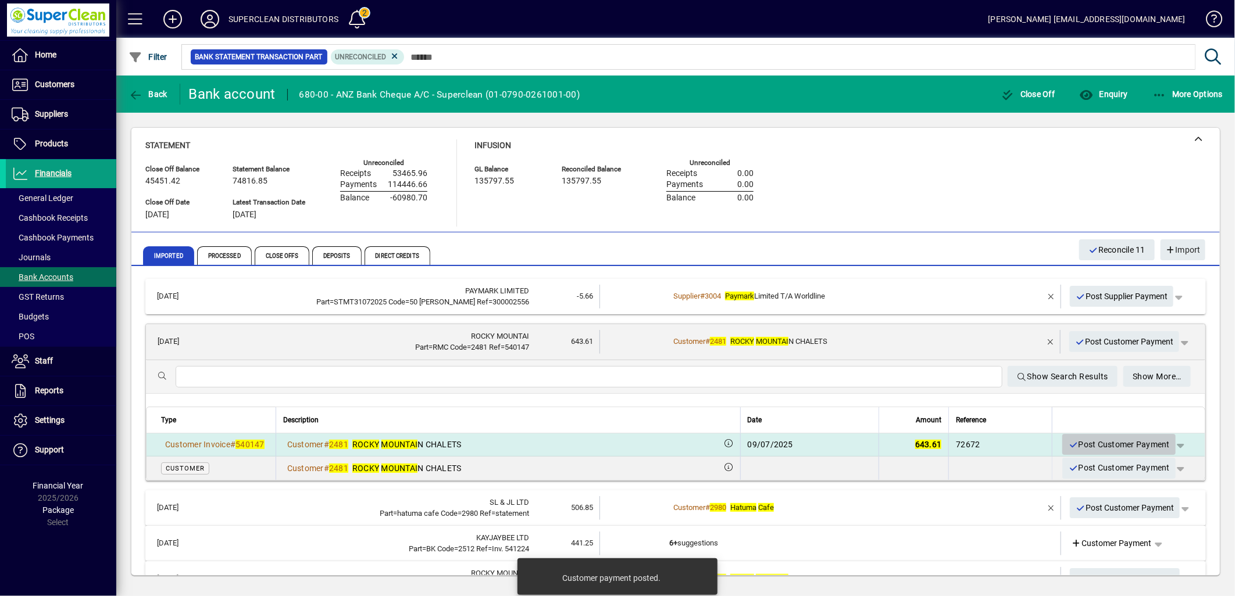
click at [1108, 444] on span "Post Customer Payment" at bounding box center [1119, 444] width 102 height 19
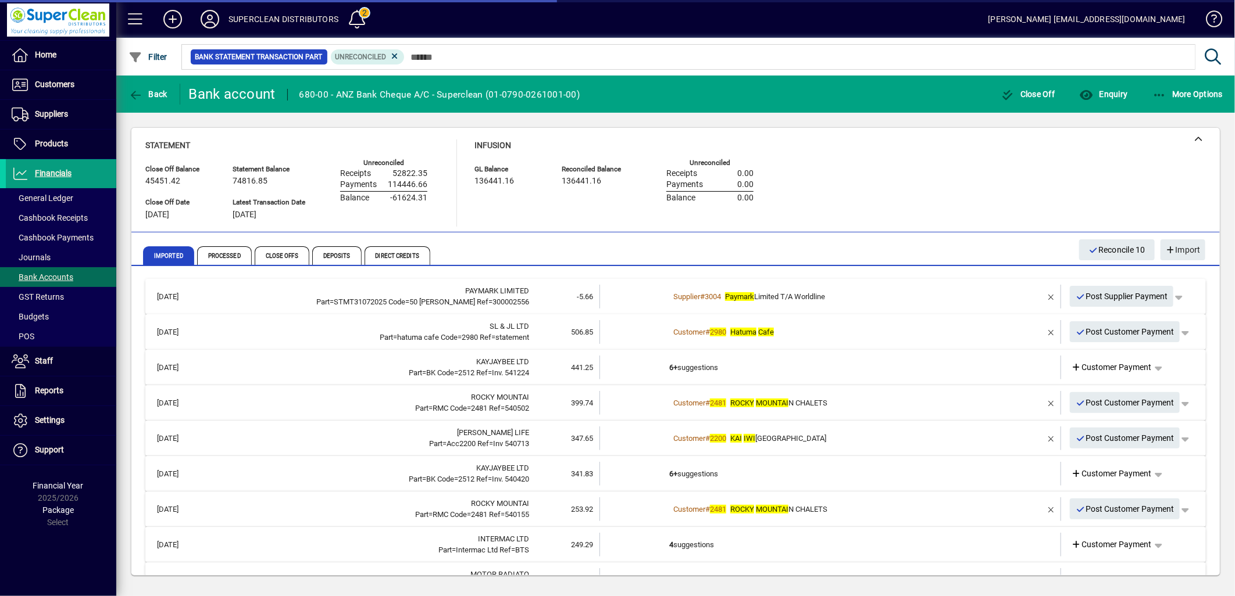
click at [799, 333] on div "Customer # 2980 Hatuma Cafe" at bounding box center [831, 333] width 324 height 12
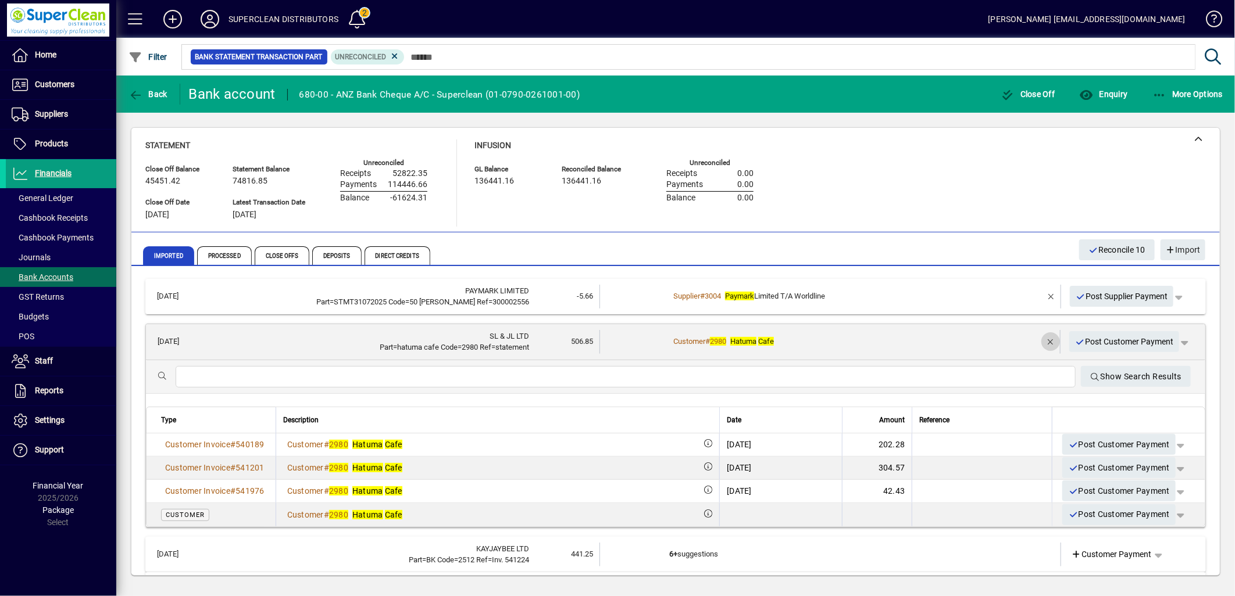
click at [1042, 341] on span "button" at bounding box center [1051, 342] width 28 height 28
click at [1085, 340] on span "Customer Payment" at bounding box center [1111, 342] width 80 height 12
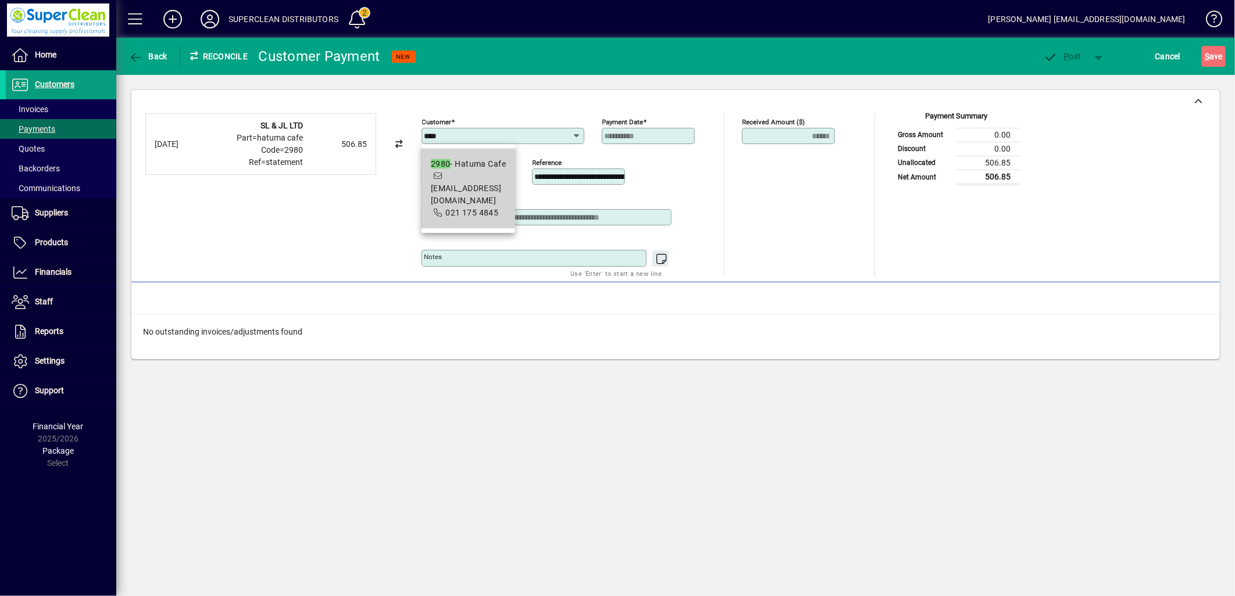
click at [438, 172] on icon at bounding box center [438, 176] width 10 height 8
type input "**********"
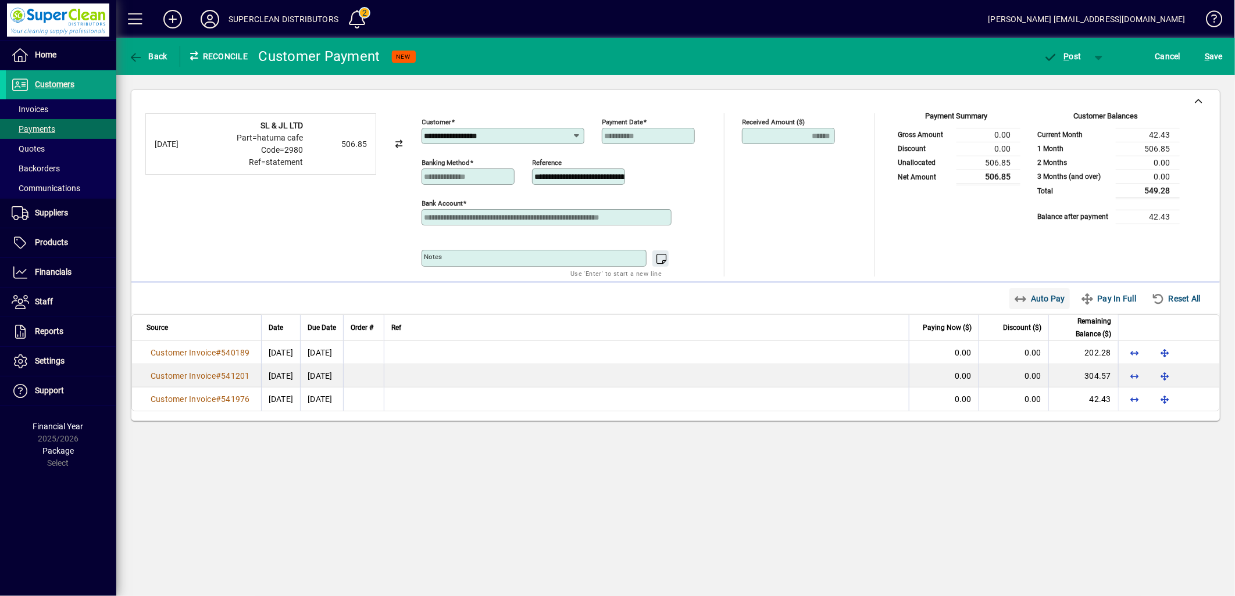
click at [1041, 294] on span "Auto Pay" at bounding box center [1040, 298] width 52 height 19
click at [1077, 66] on span "button" at bounding box center [1062, 56] width 49 height 28
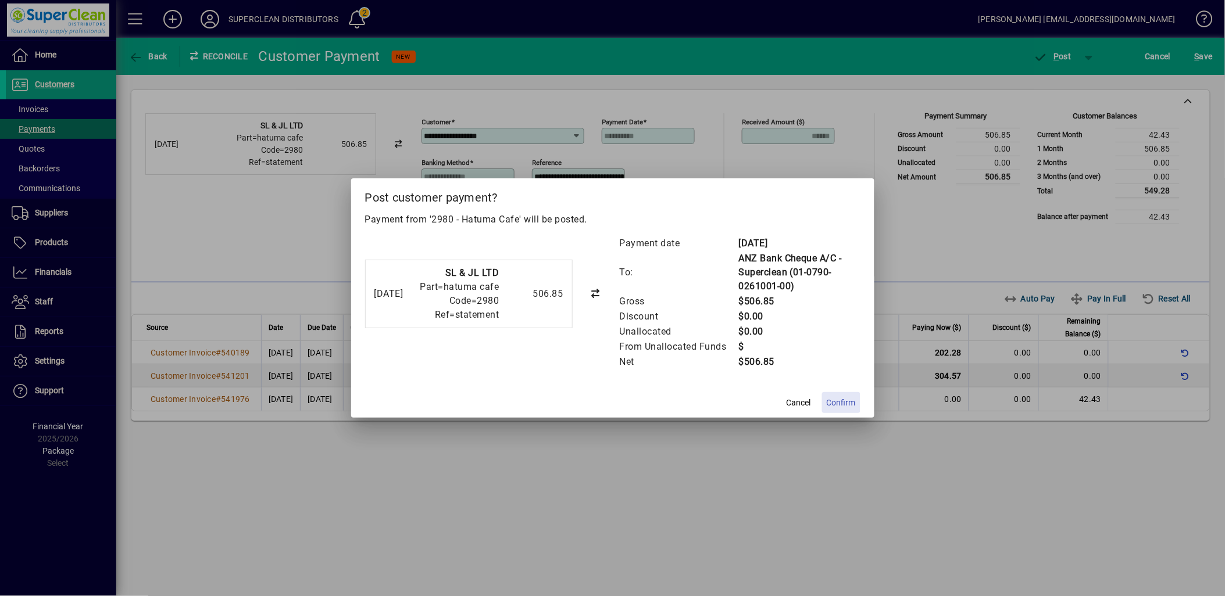
click at [842, 405] on span "Confirm" at bounding box center [841, 403] width 29 height 12
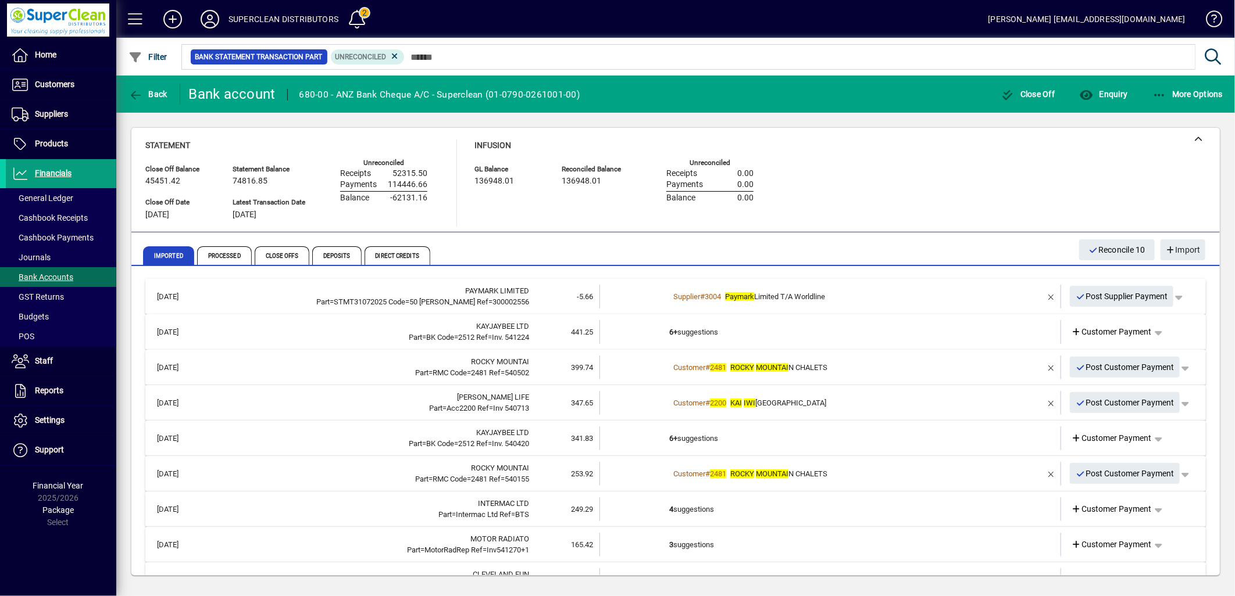
click at [770, 335] on td "6+ suggestions" at bounding box center [831, 332] width 324 height 24
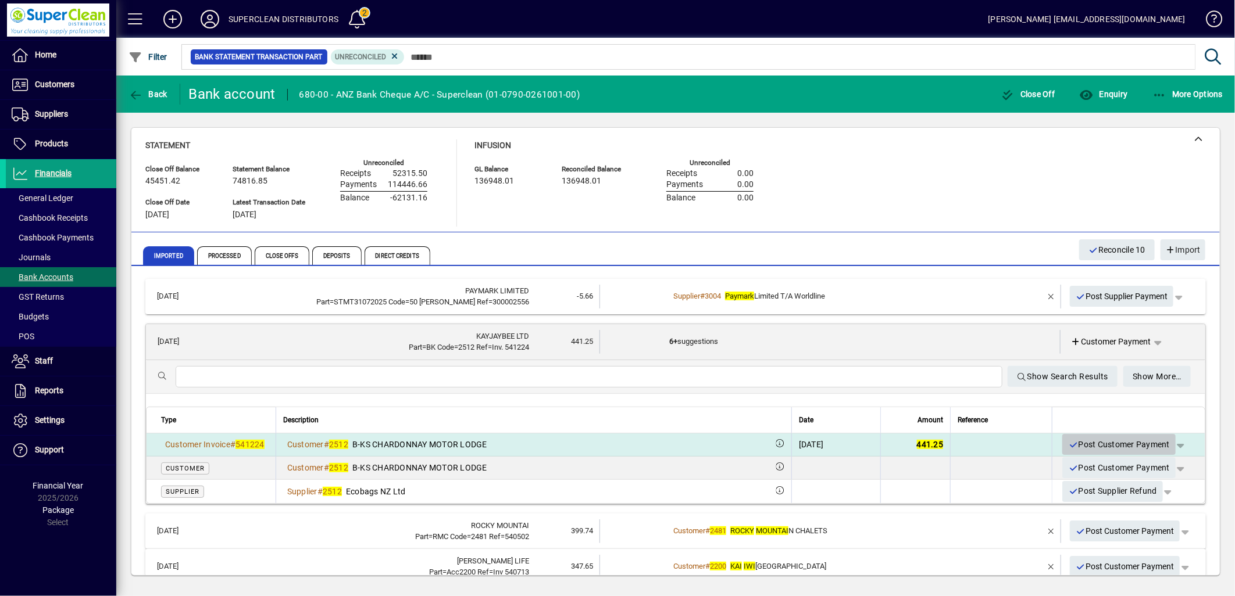
click at [1099, 439] on span "Post Customer Payment" at bounding box center [1119, 444] width 102 height 19
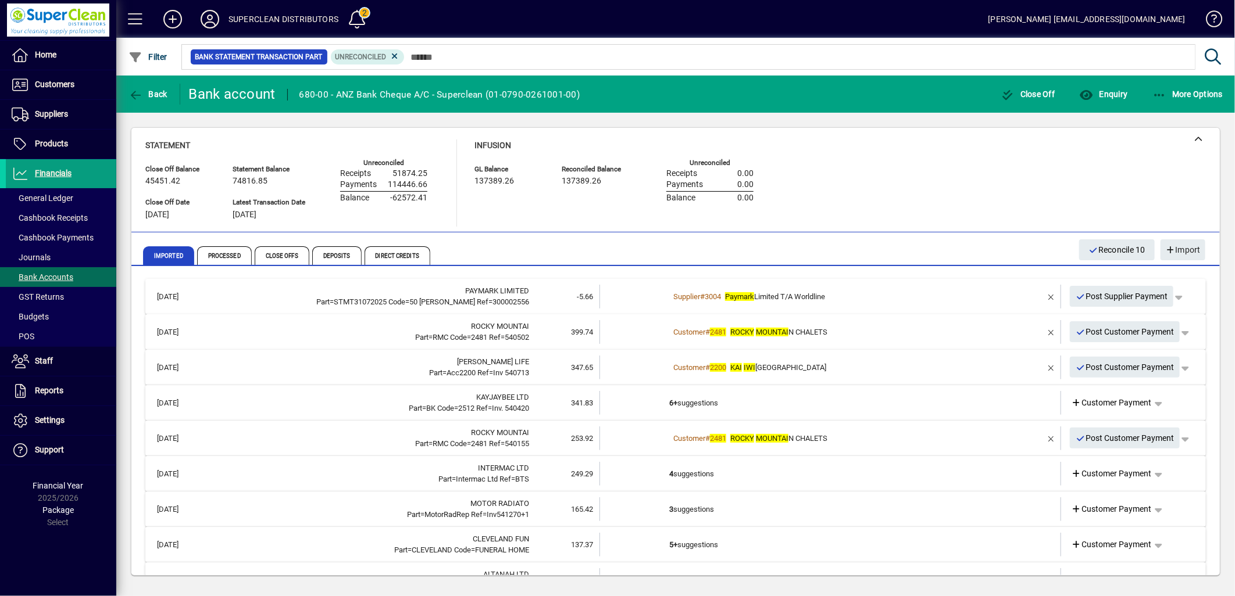
click at [829, 334] on div "Customer # 2481 ROCKY MOUNTAI N CHALETS" at bounding box center [831, 333] width 324 height 12
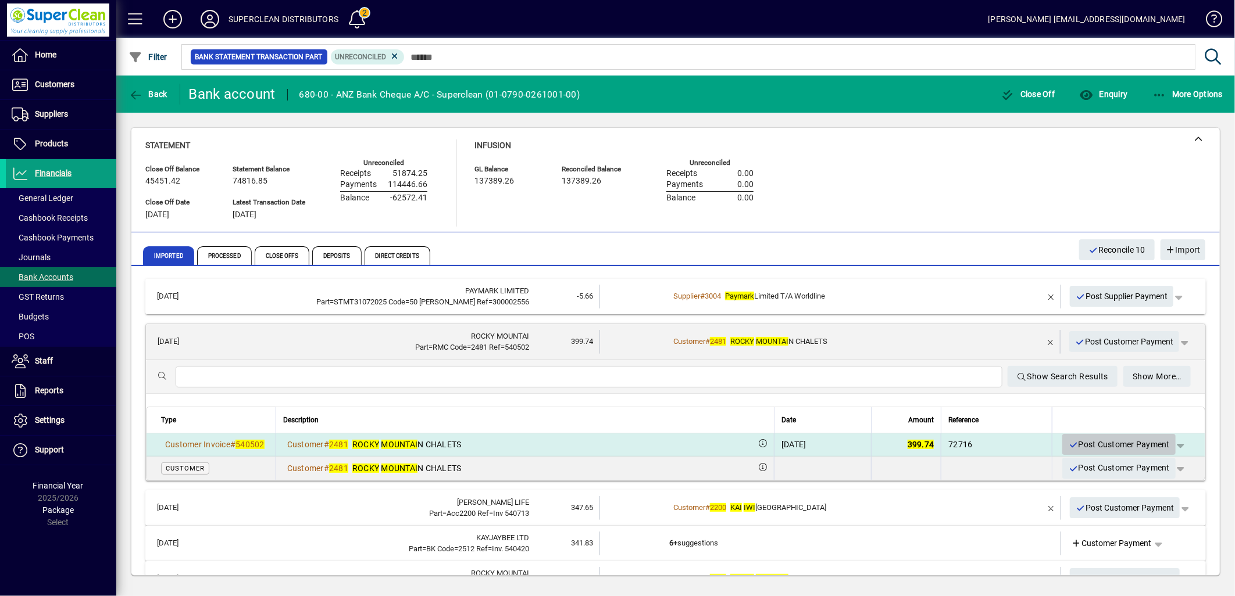
click at [1091, 446] on span "Post Customer Payment" at bounding box center [1119, 444] width 102 height 19
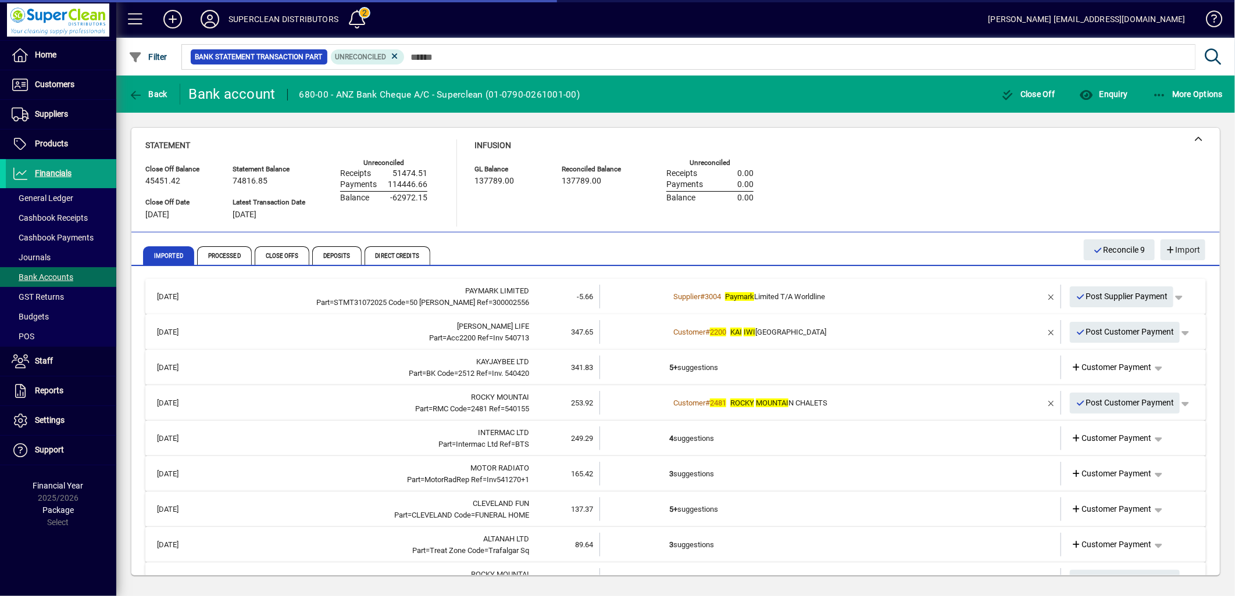
click at [837, 327] on div "Customer # 2200 KAI IWI BEACH HOLIDAY PARK" at bounding box center [831, 333] width 324 height 12
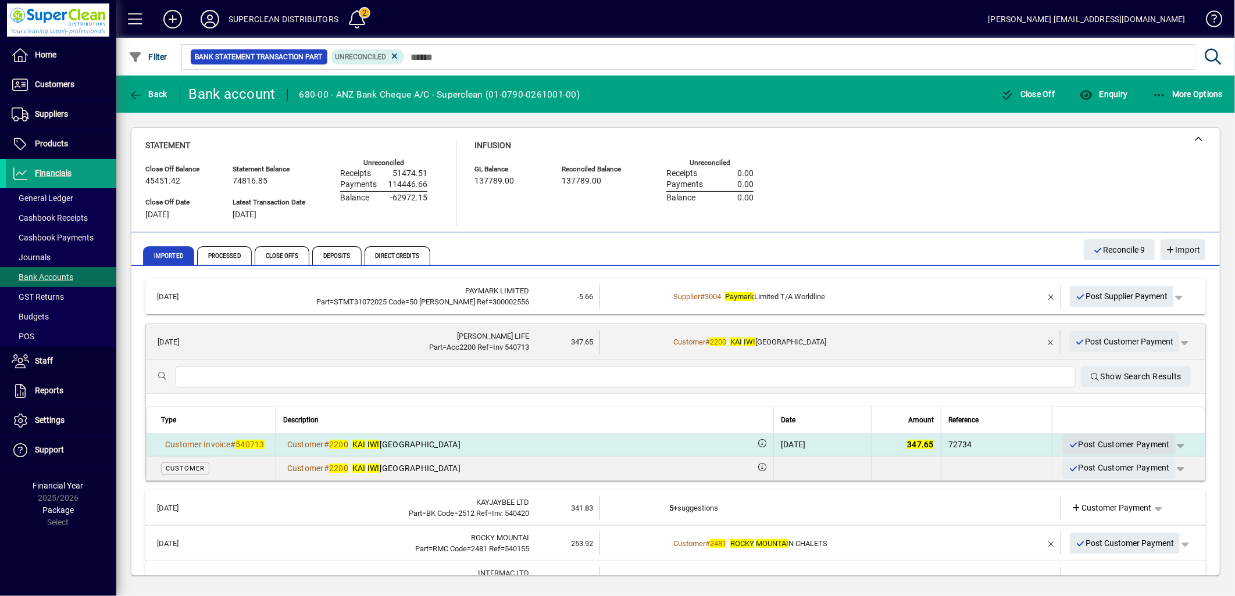
click at [1113, 446] on span "Post Customer Payment" at bounding box center [1119, 444] width 102 height 19
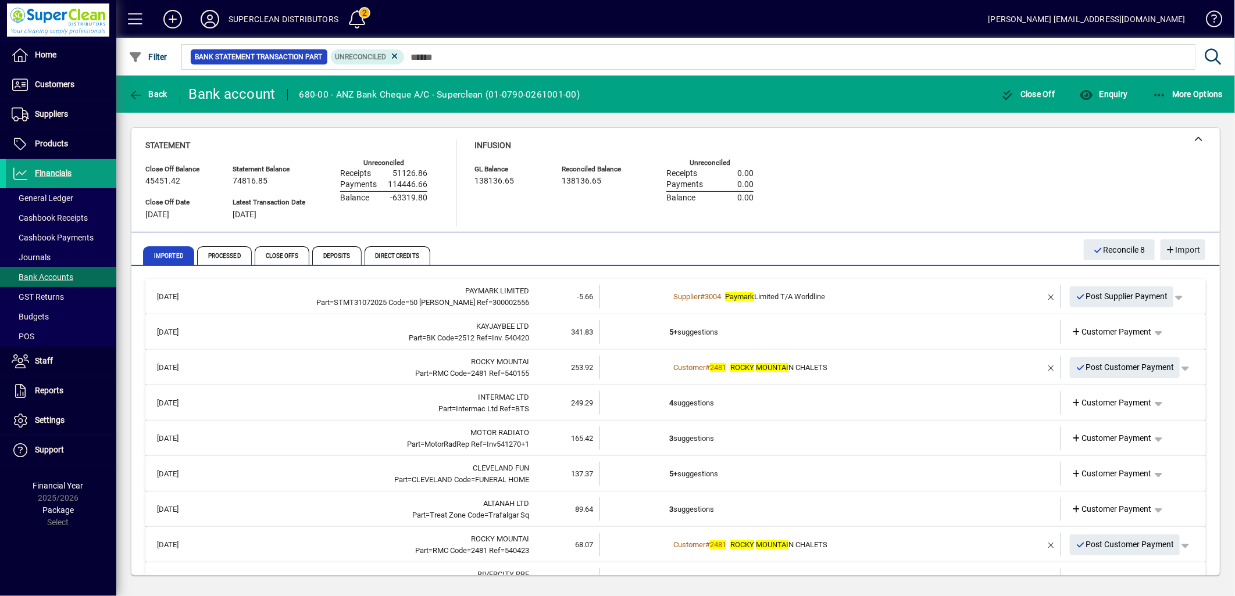
click at [704, 335] on td "5+ suggestions" at bounding box center [831, 332] width 324 height 24
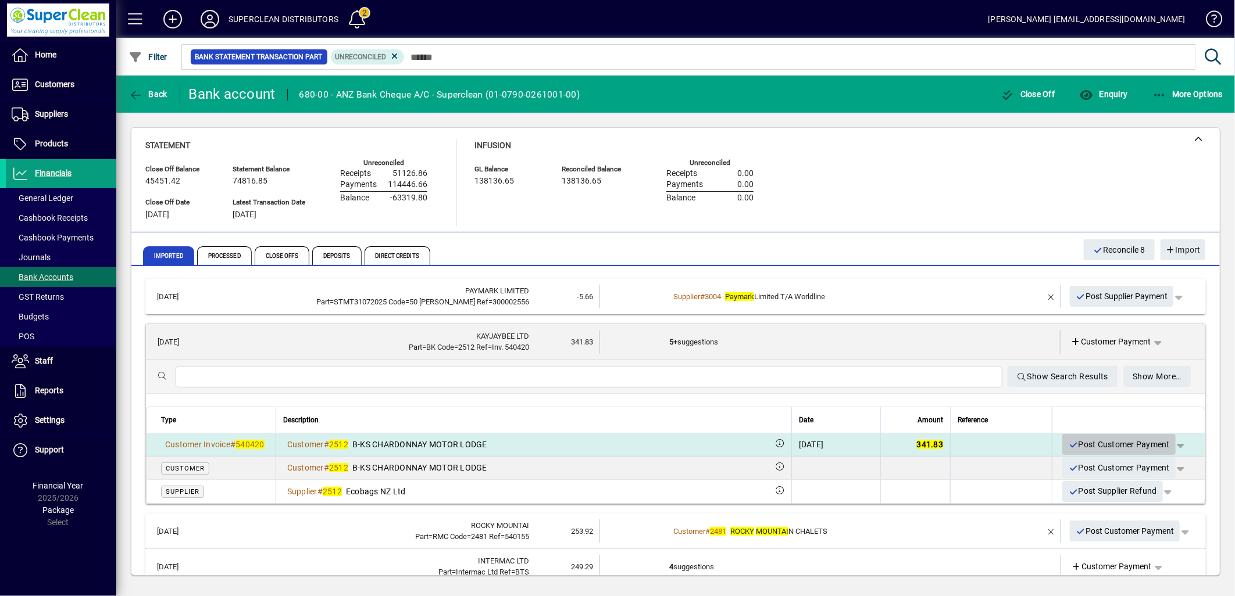
click at [1132, 448] on span "Post Customer Payment" at bounding box center [1119, 444] width 102 height 19
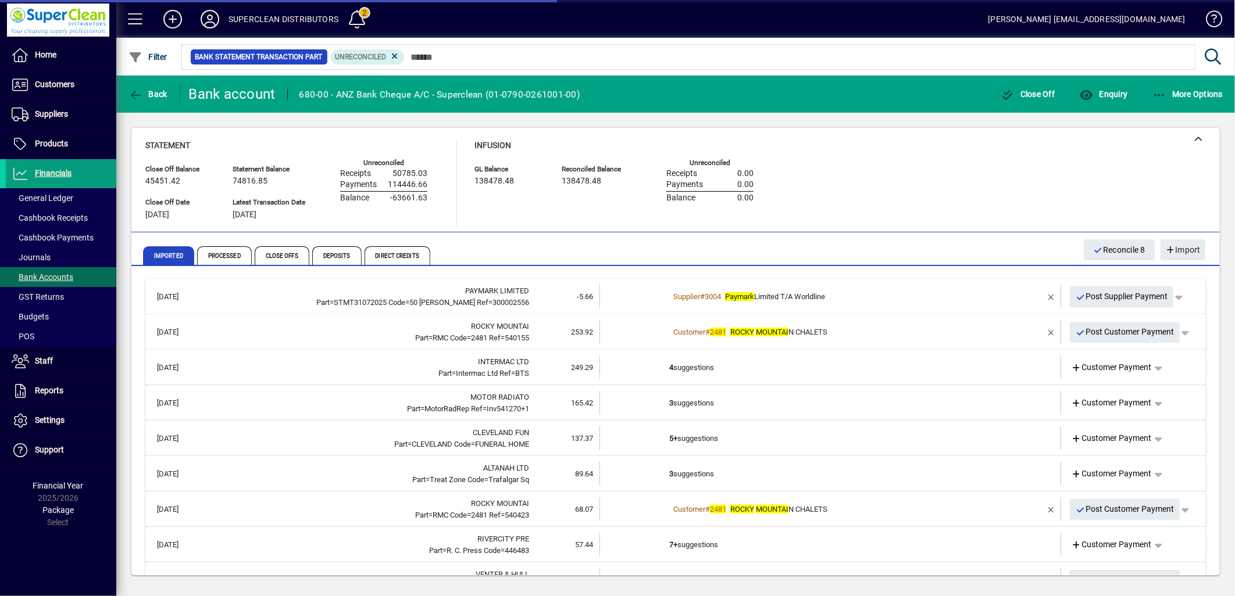
click at [859, 330] on div "Customer # 2481 ROCKY MOUNTAI N CHALETS" at bounding box center [831, 333] width 324 height 12
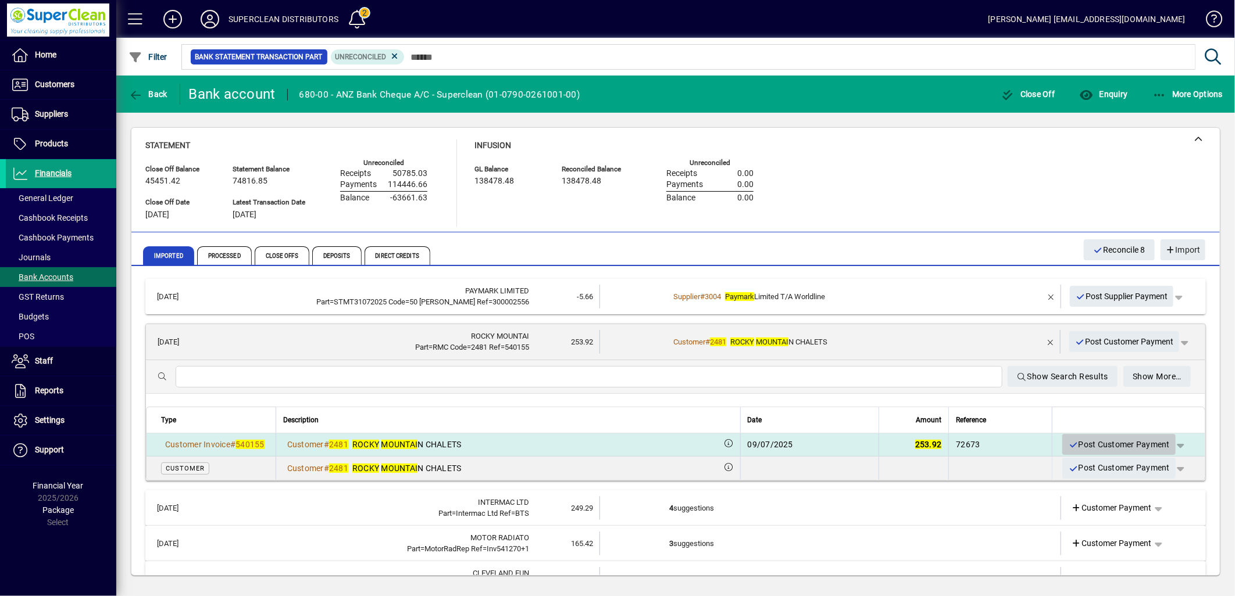
click at [1108, 448] on span "Post Customer Payment" at bounding box center [1119, 444] width 102 height 19
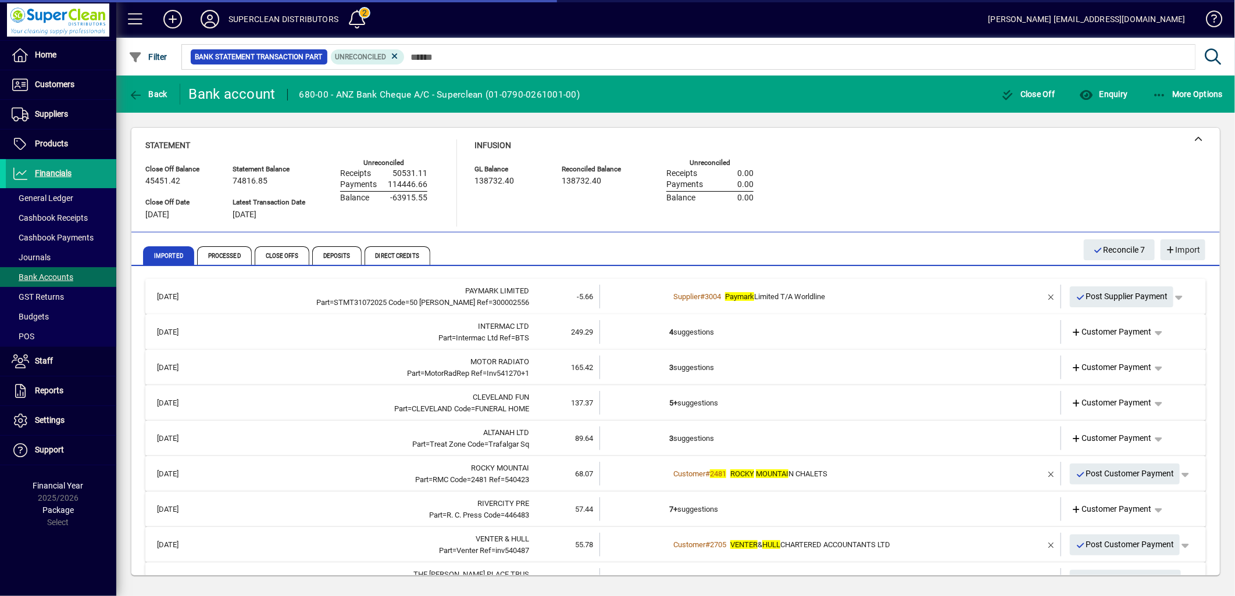
click at [700, 338] on td "4 suggestions" at bounding box center [831, 332] width 324 height 24
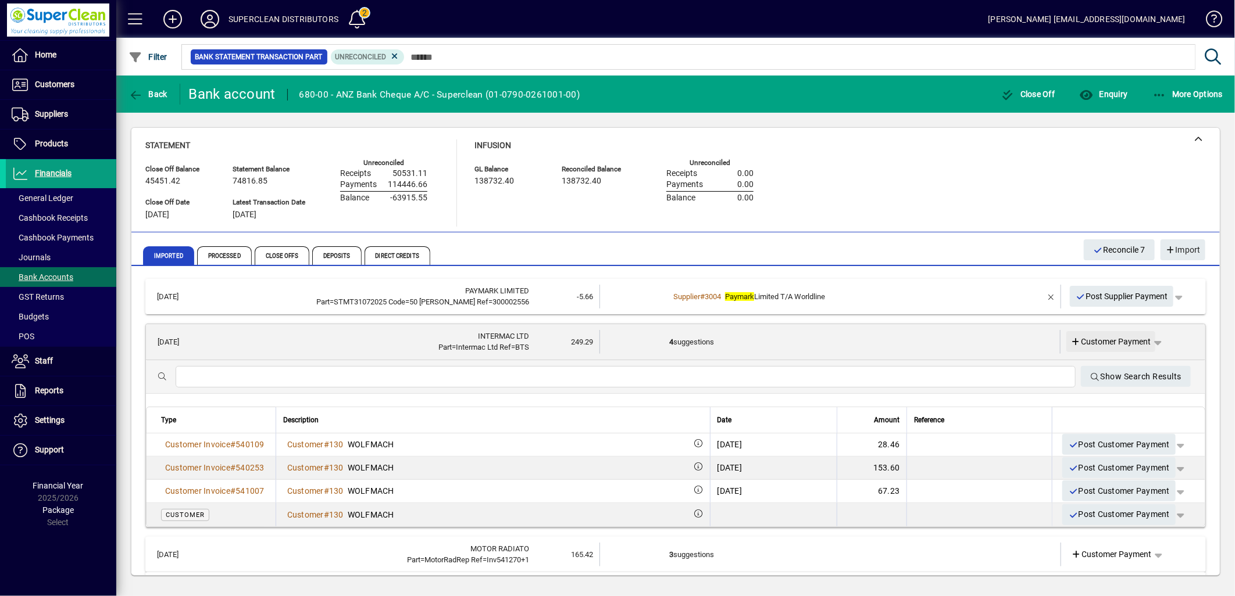
click at [1088, 344] on span "Customer Payment" at bounding box center [1111, 342] width 80 height 12
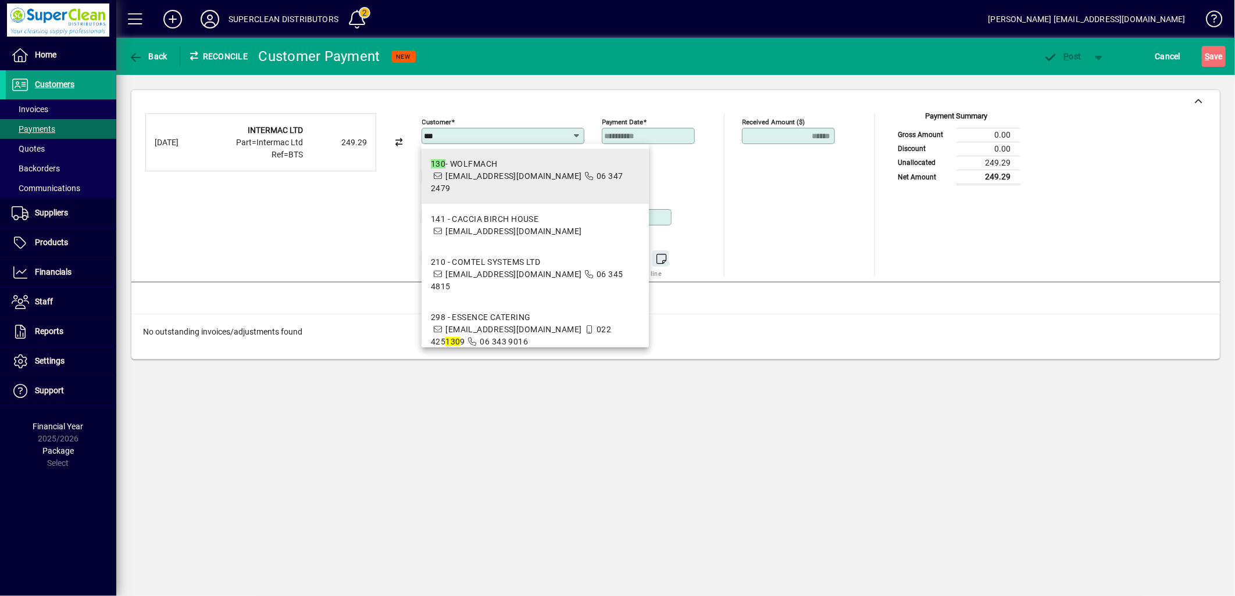
click at [500, 178] on span "[EMAIL_ADDRESS][DOMAIN_NAME]" at bounding box center [513, 175] width 136 height 9
type input "**********"
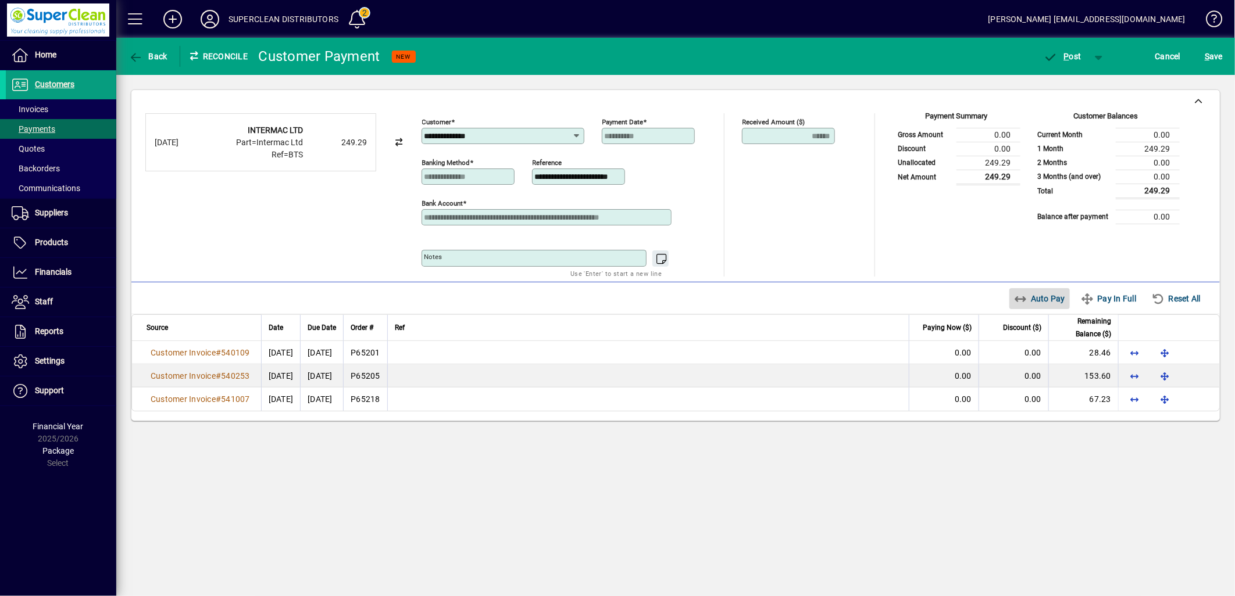
click at [1032, 298] on span "Auto Pay" at bounding box center [1040, 298] width 52 height 19
click at [1060, 54] on span "P ost" at bounding box center [1062, 56] width 38 height 9
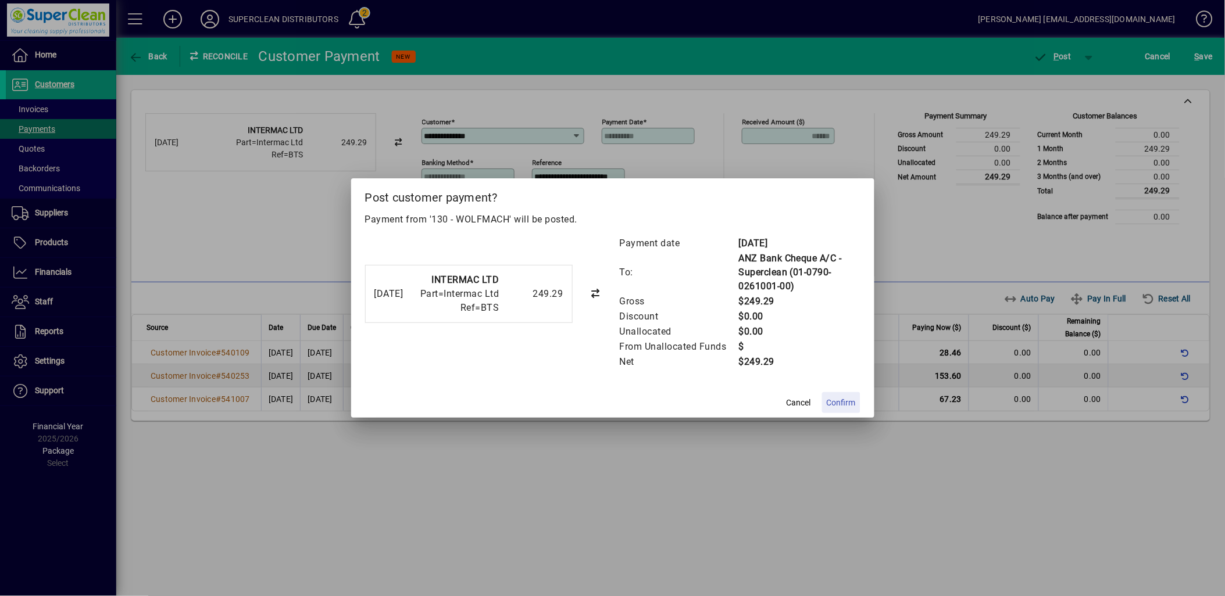
click at [853, 398] on button "Confirm" at bounding box center [841, 402] width 38 height 21
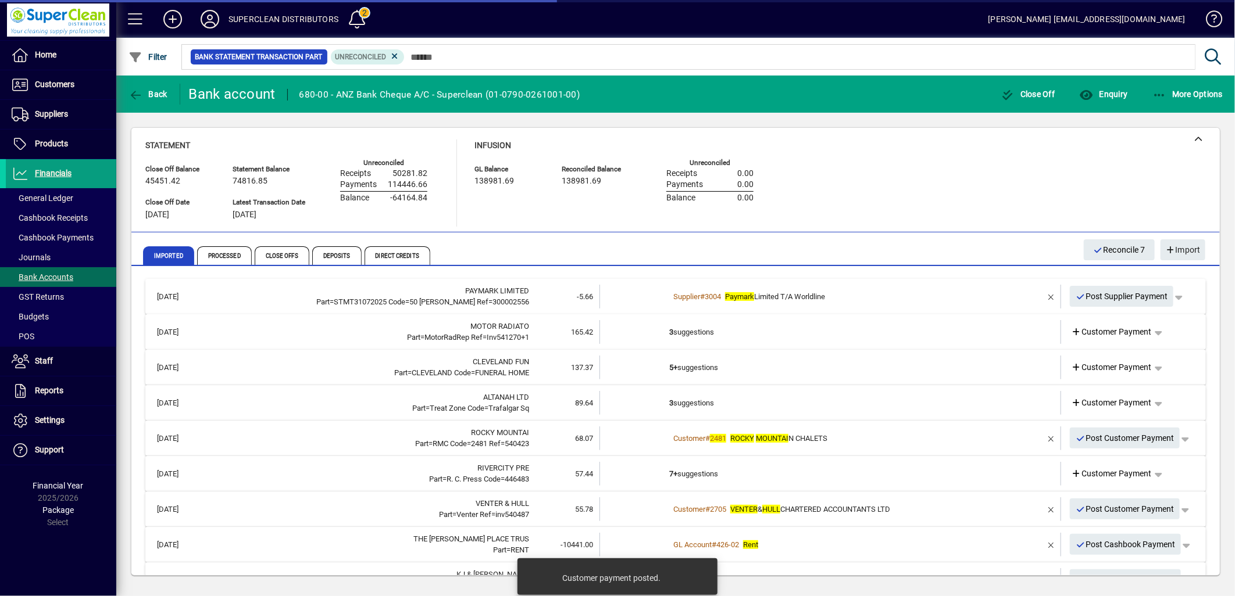
click at [696, 334] on td "3 suggestions" at bounding box center [831, 332] width 324 height 24
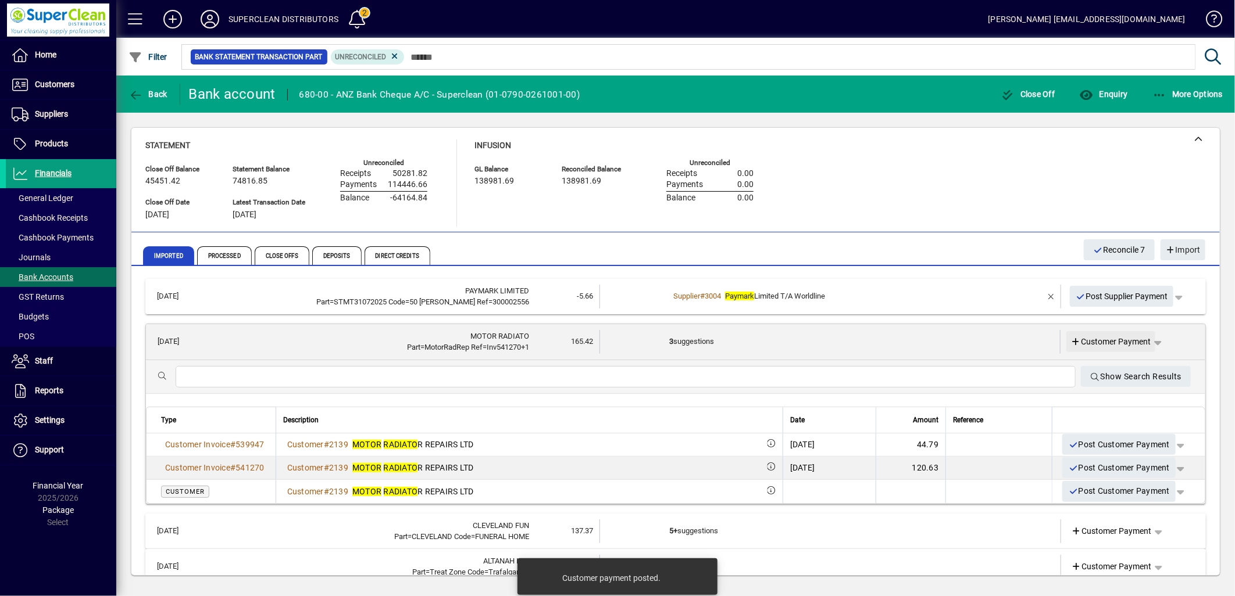
click at [1111, 341] on span "Customer Payment" at bounding box center [1111, 342] width 80 height 12
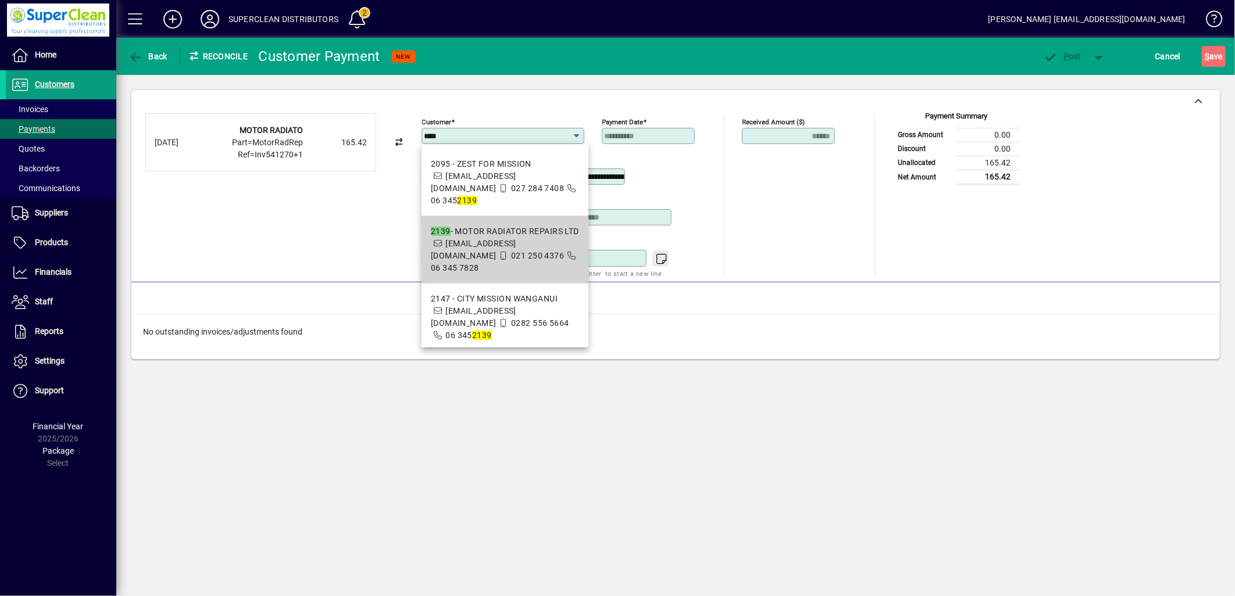
click at [479, 263] on span "06 345 7828" at bounding box center [455, 267] width 48 height 9
type input "**********"
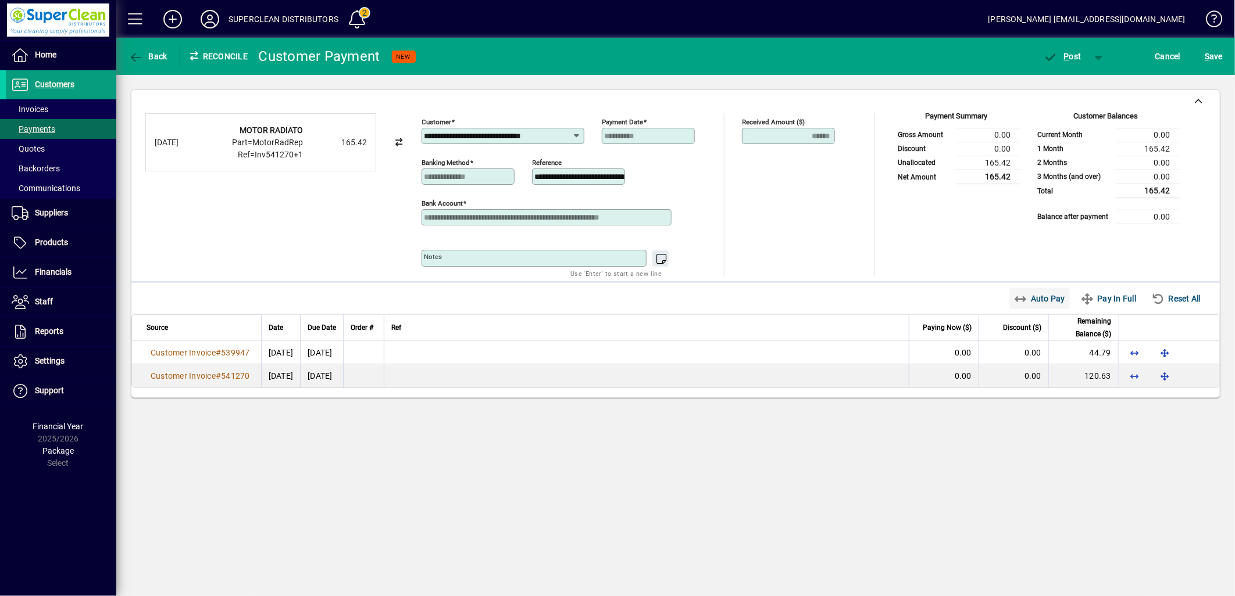
click at [1033, 303] on span "Auto Pay" at bounding box center [1040, 298] width 52 height 19
click at [1075, 57] on span "P ost" at bounding box center [1062, 56] width 38 height 9
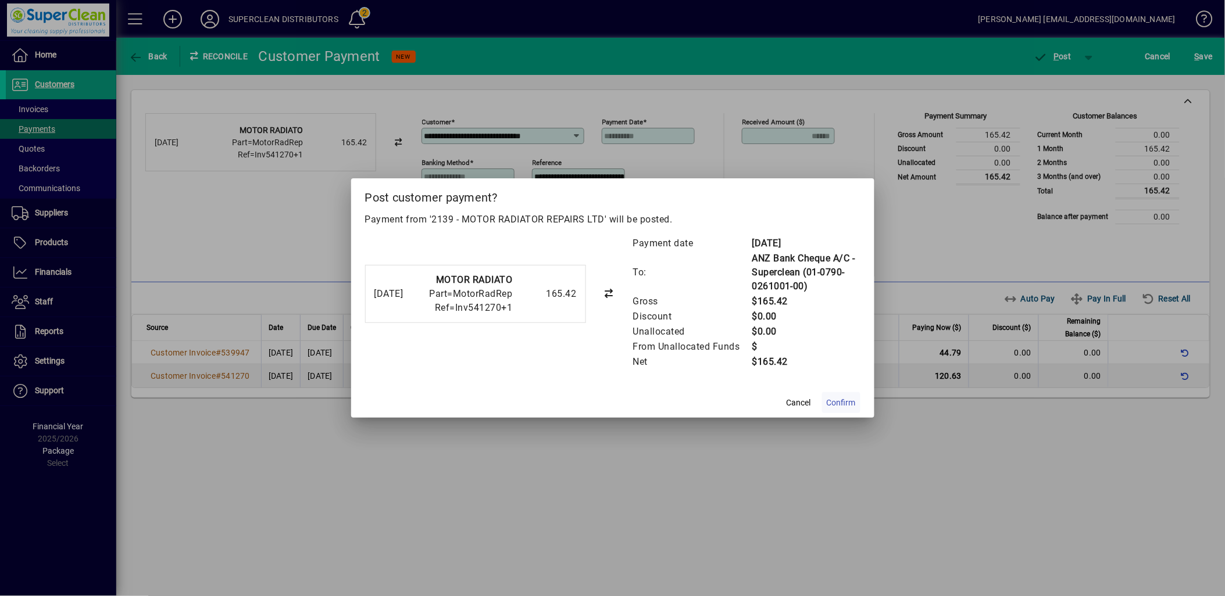
click at [844, 401] on span "Confirm" at bounding box center [841, 403] width 29 height 12
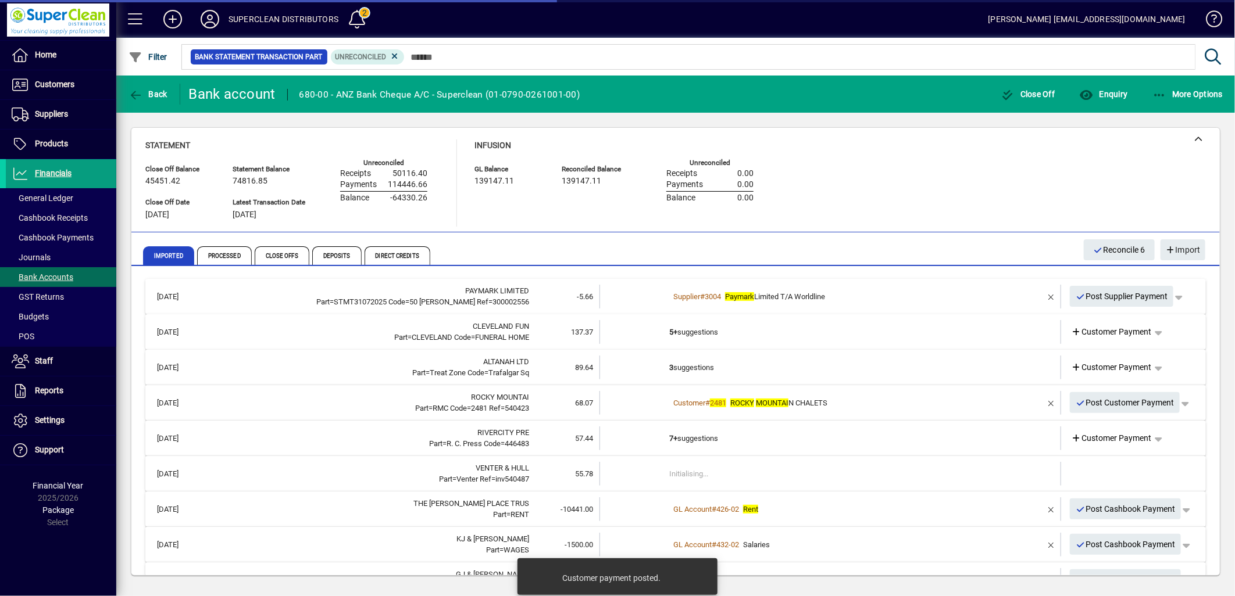
click at [678, 333] on td "5+ suggestions" at bounding box center [831, 332] width 324 height 24
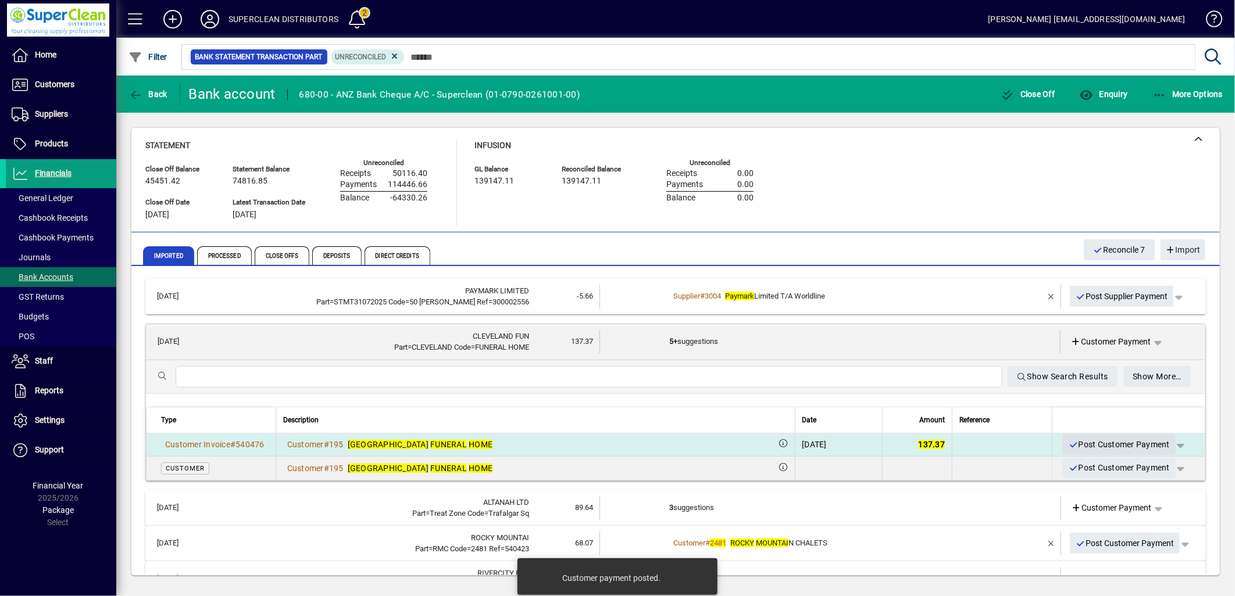
click at [1115, 446] on span "Post Customer Payment" at bounding box center [1119, 444] width 102 height 19
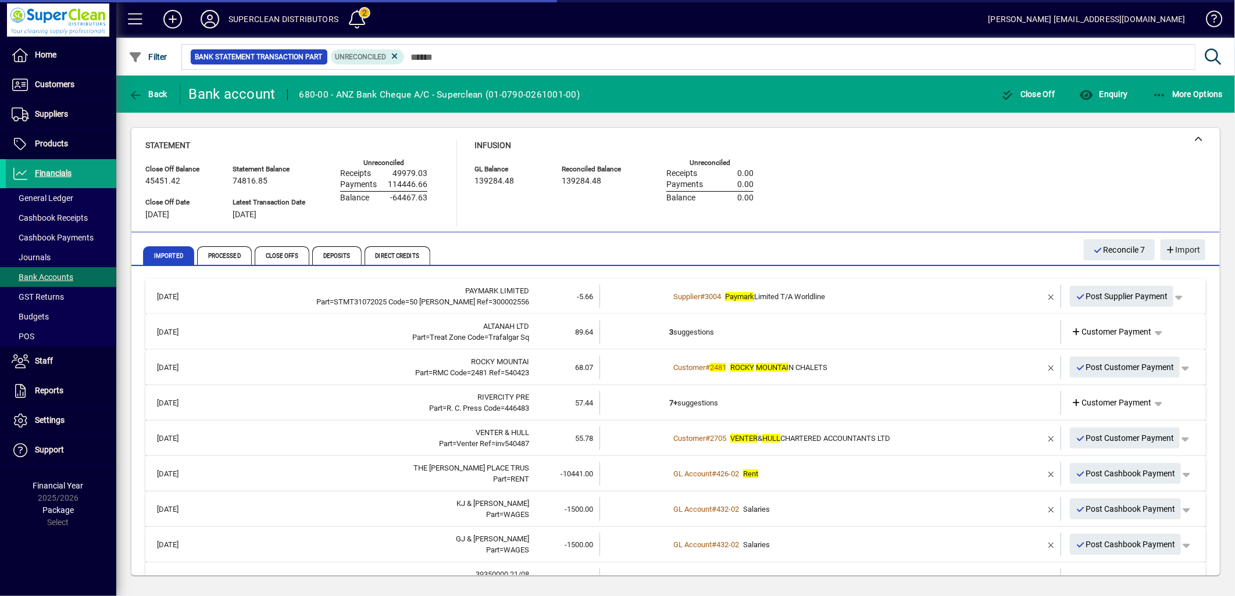
click at [679, 335] on td "3 suggestions" at bounding box center [831, 332] width 324 height 24
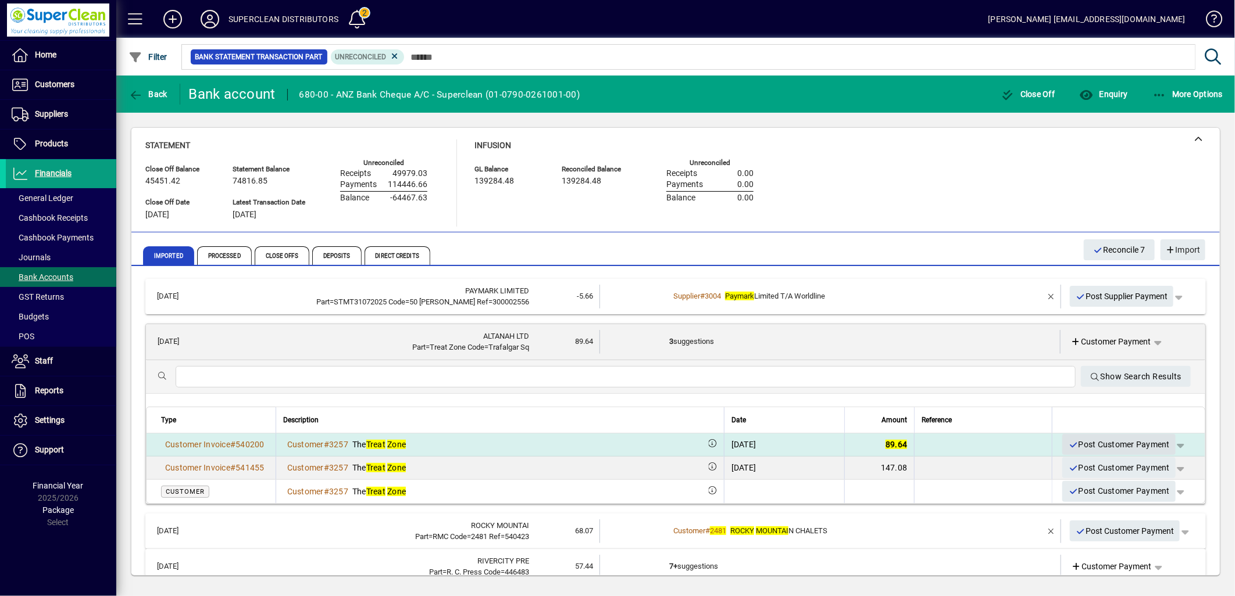
click at [1100, 445] on span "Post Customer Payment" at bounding box center [1119, 444] width 102 height 19
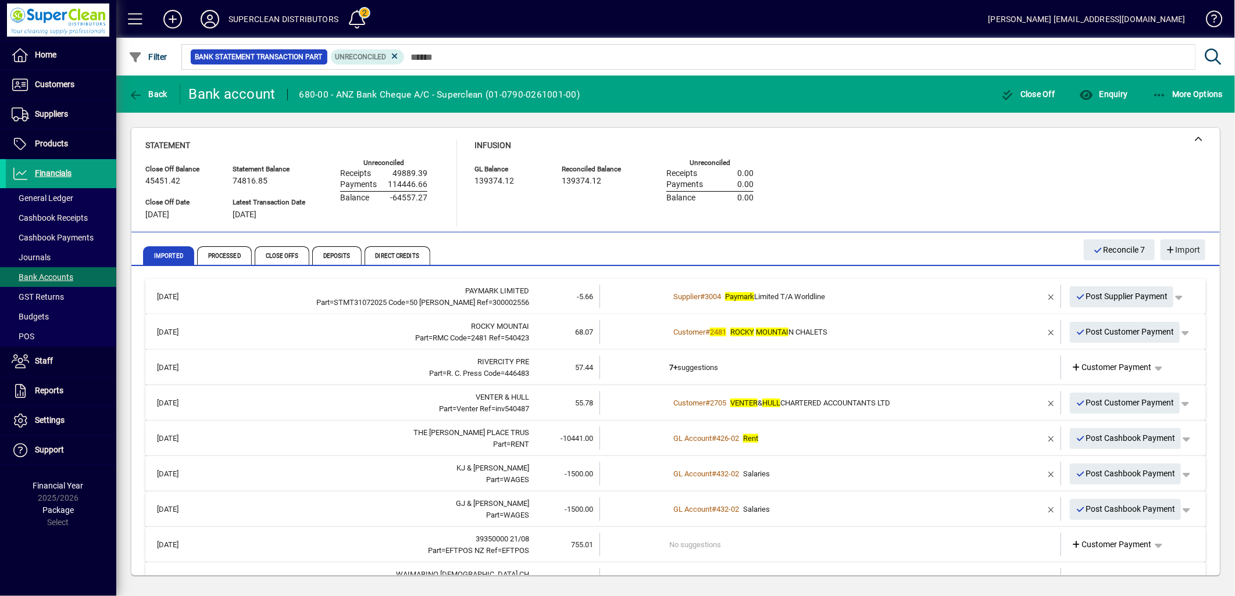
click at [763, 332] on em "MOUNTAI" at bounding box center [772, 332] width 33 height 9
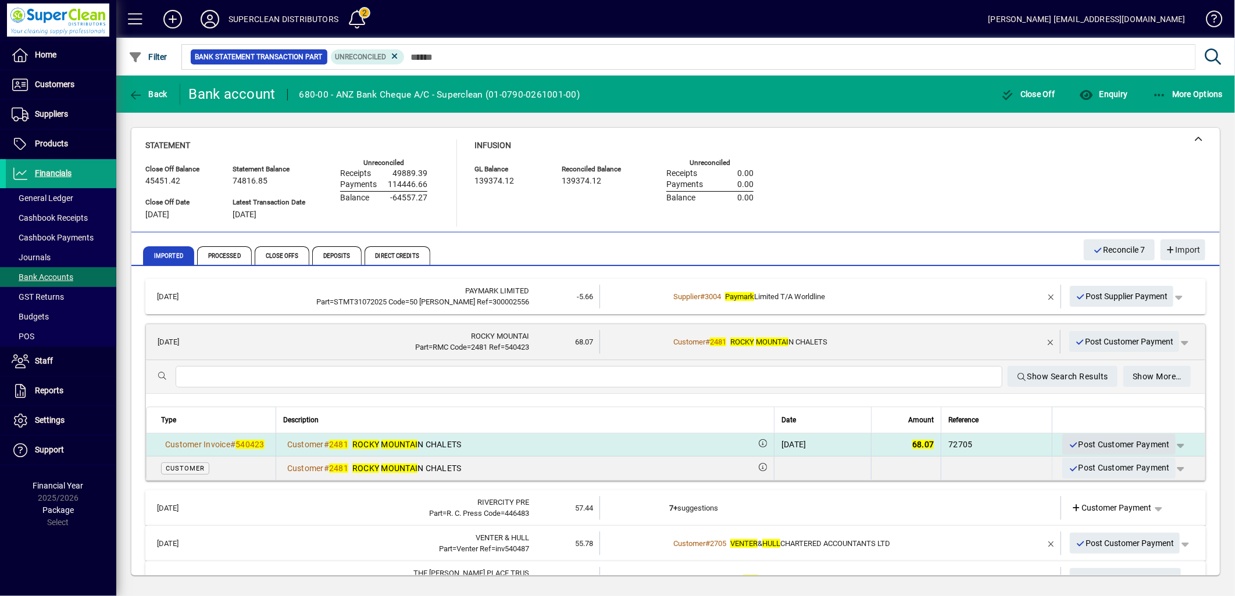
click at [1129, 446] on span "Post Customer Payment" at bounding box center [1119, 444] width 102 height 19
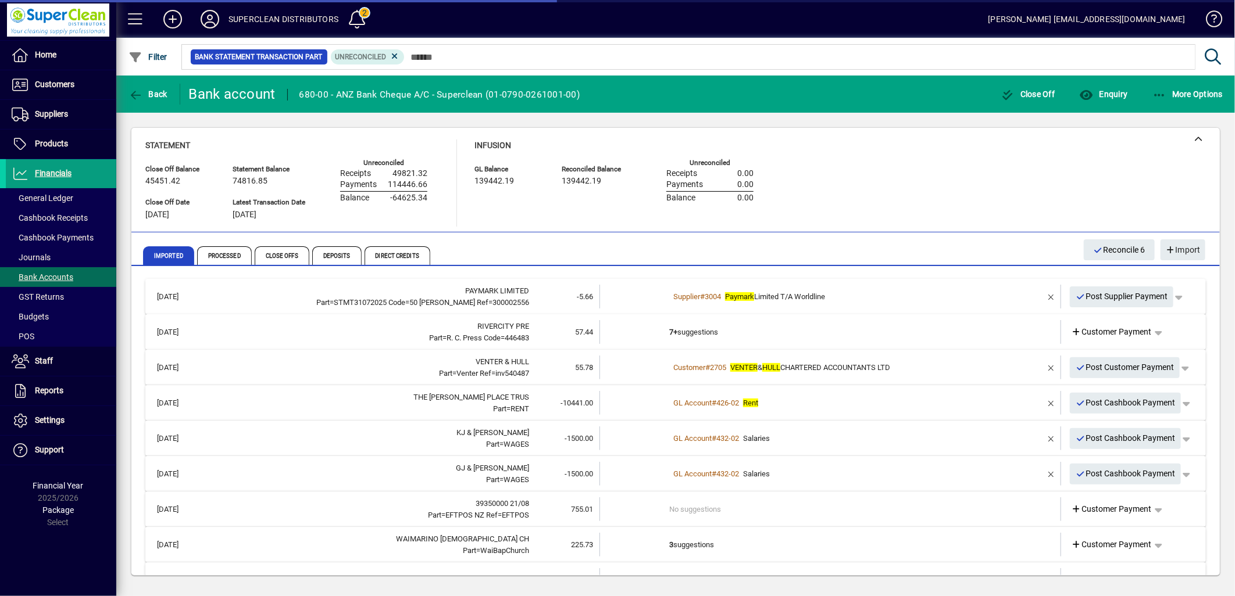
click at [707, 335] on td "7+ suggestions" at bounding box center [831, 332] width 324 height 24
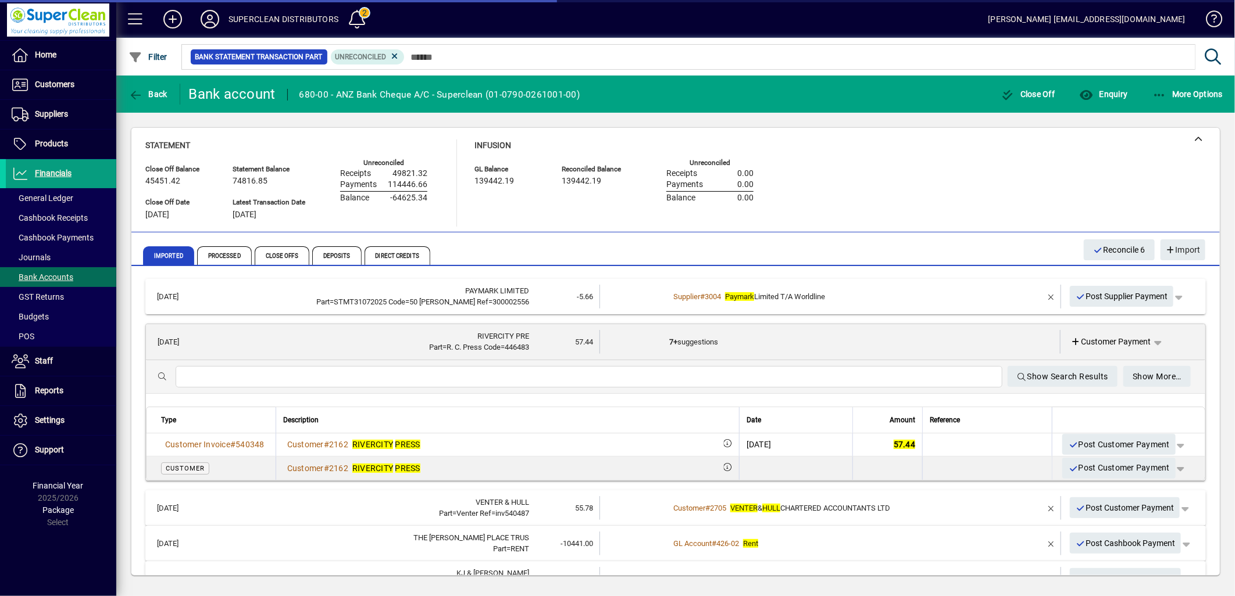
click at [1107, 445] on span "Post Customer Payment" at bounding box center [1119, 444] width 102 height 19
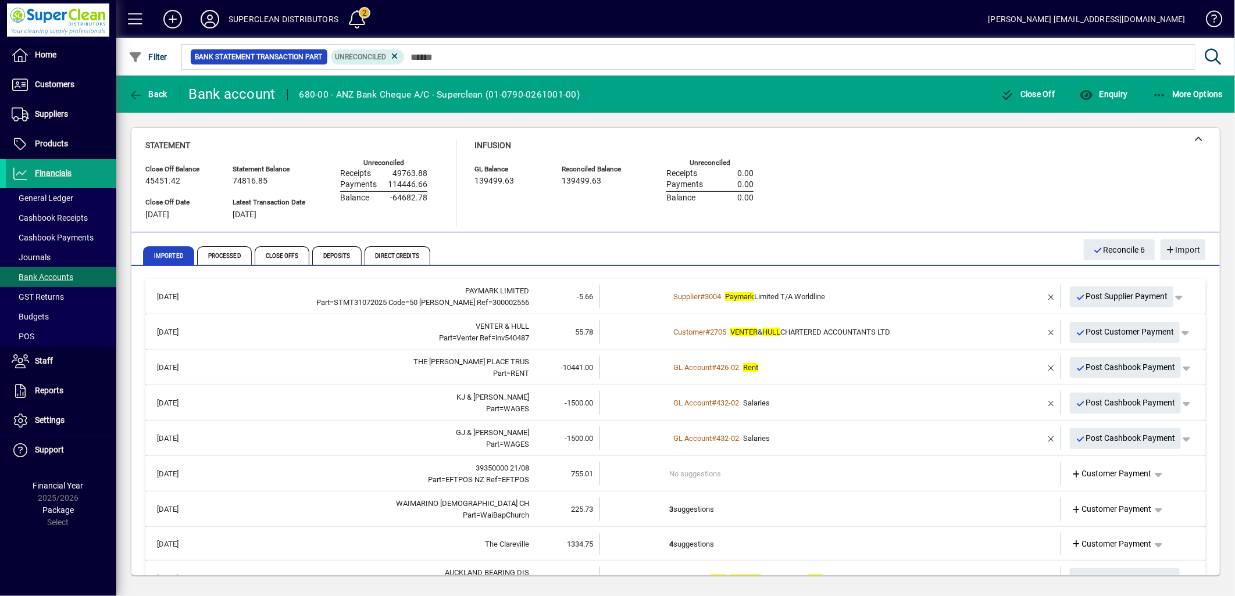
click at [885, 336] on div "Customer # 2705 VENTER & HULL CHARTERED ACCOUNTANTS LTD" at bounding box center [831, 333] width 324 height 12
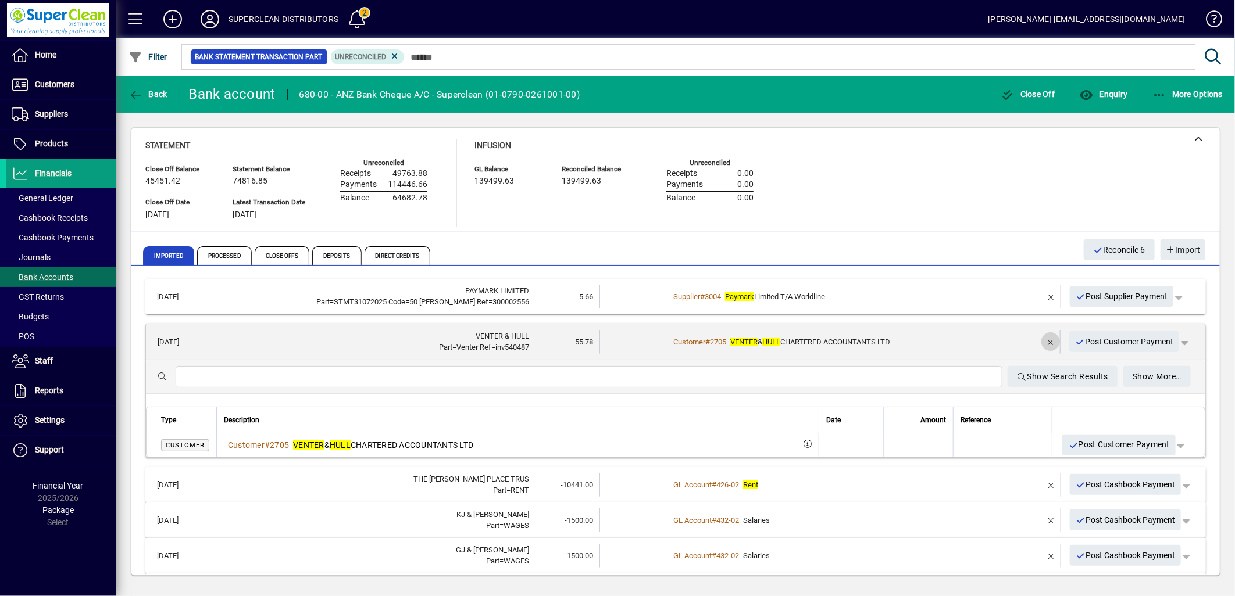
click at [1041, 339] on span "button" at bounding box center [1051, 342] width 28 height 28
click at [1093, 336] on span "Customer Payment" at bounding box center [1111, 342] width 80 height 12
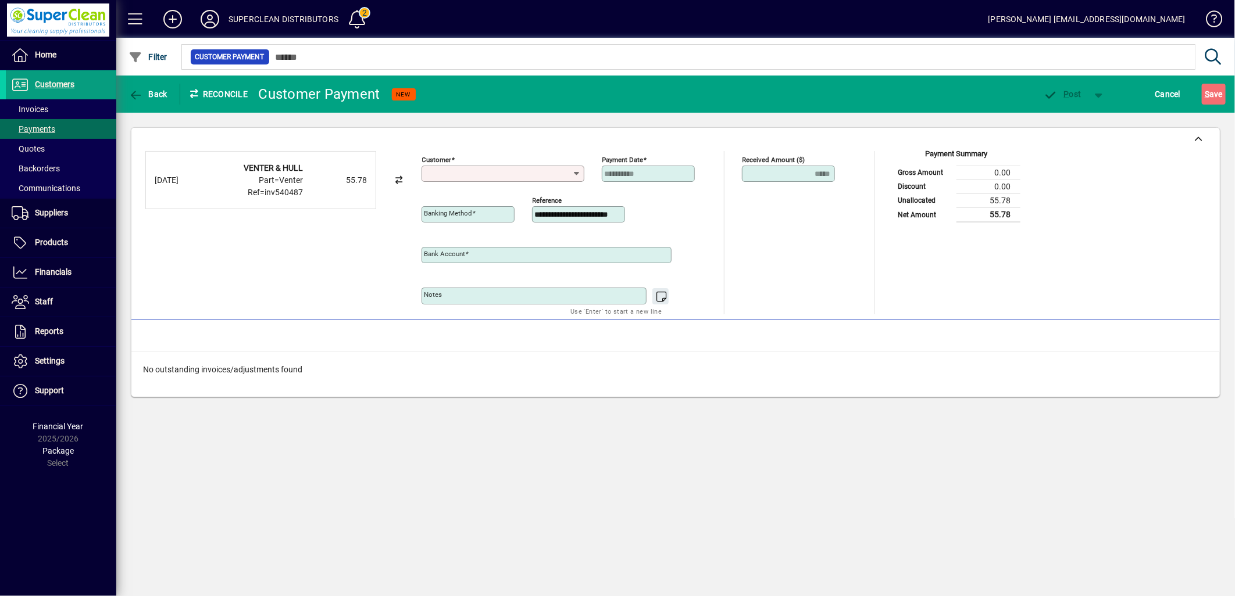
type input "**********"
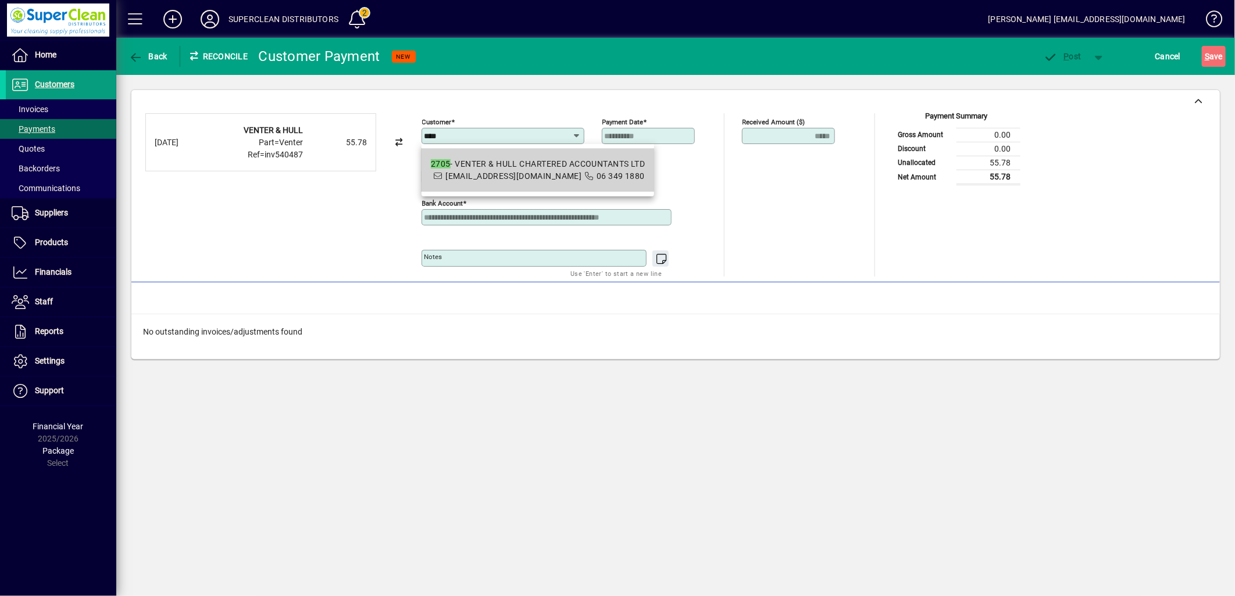
click at [531, 154] on mat-option "2705 - VENTER & HULL CHARTERED ACCOUNTANTS LTD admin@venterandhull.co.nz 06 349…" at bounding box center [537, 170] width 233 height 43
type input "**********"
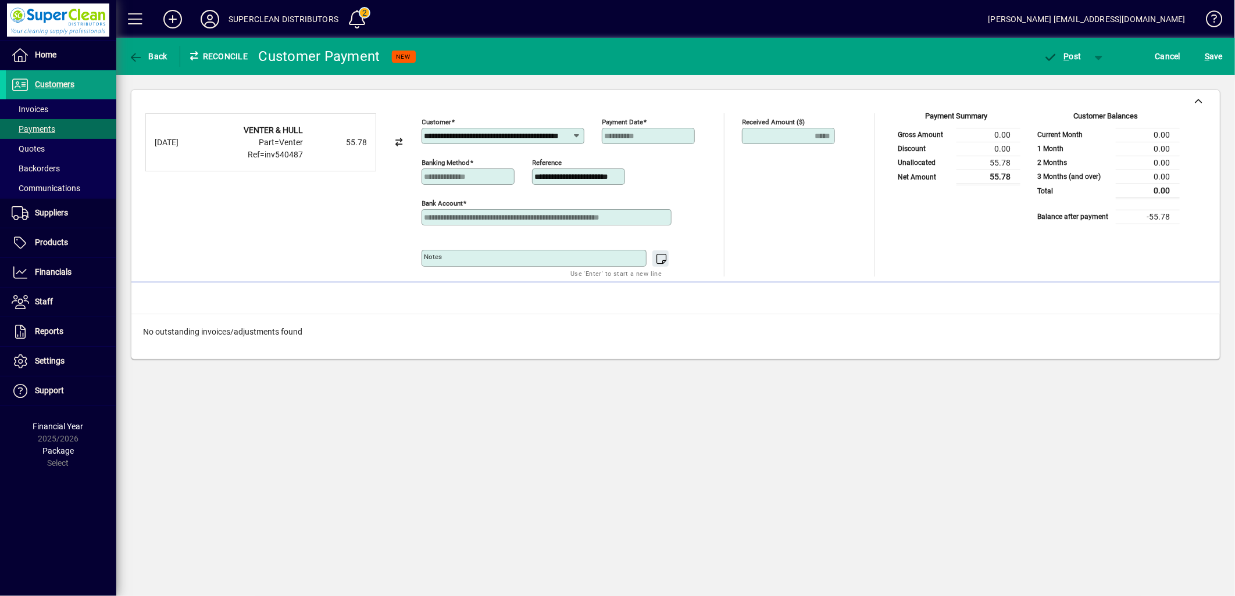
scroll to position [0, 15]
drag, startPoint x: 535, startPoint y: 173, endPoint x: 733, endPoint y: 178, distance: 198.3
click at [733, 178] on div "**********" at bounding box center [641, 194] width 441 height 163
type input "**********"
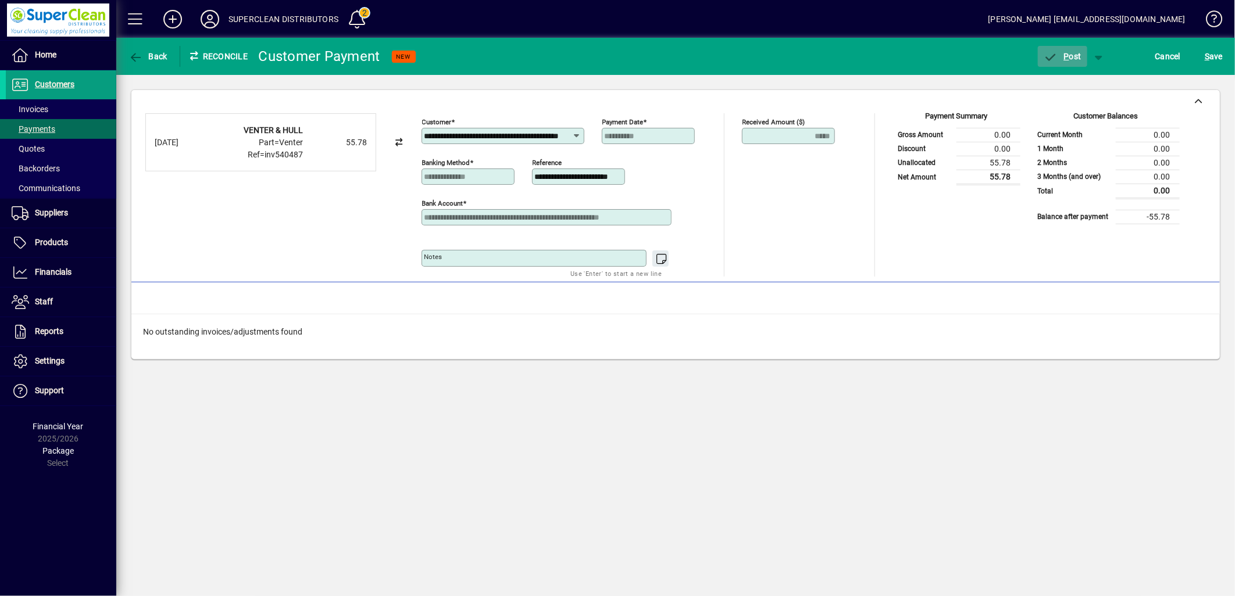
scroll to position [0, 0]
click at [1070, 60] on span "button" at bounding box center [1062, 56] width 49 height 28
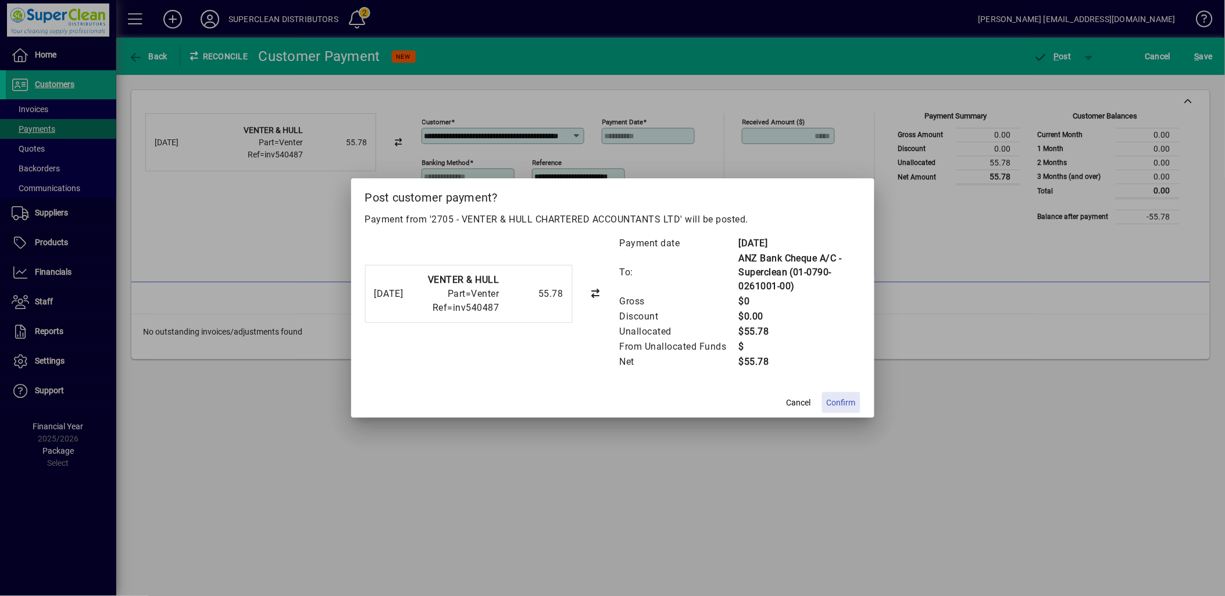
click at [846, 402] on span "Confirm" at bounding box center [841, 403] width 29 height 12
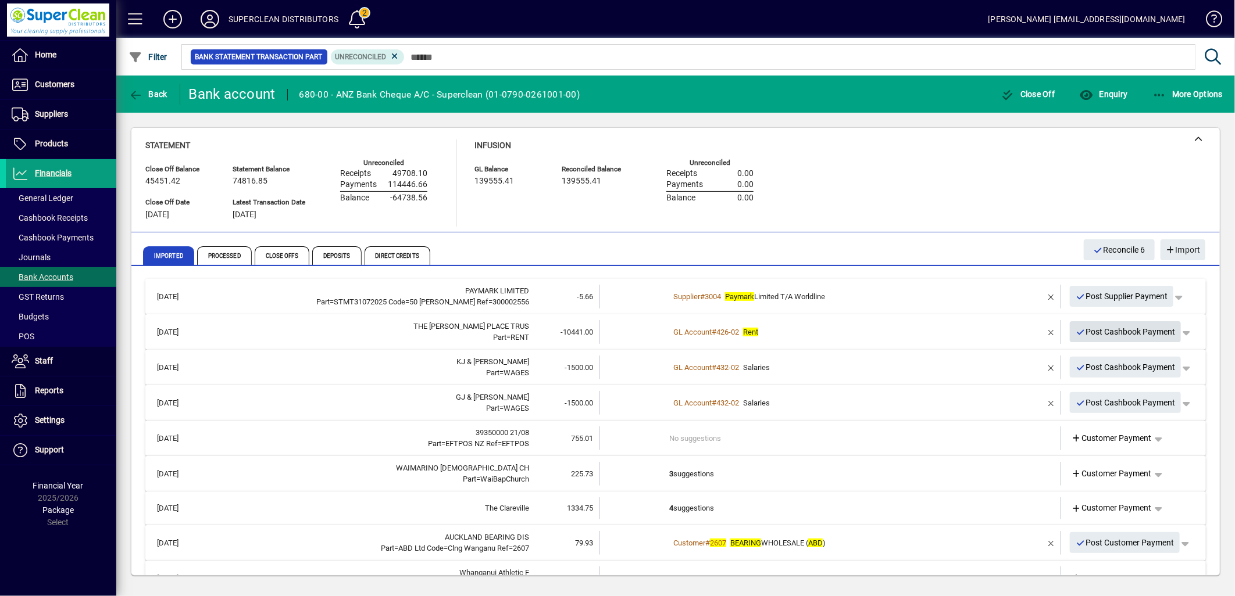
click at [1120, 330] on span "Post Cashbook Payment" at bounding box center [1125, 332] width 100 height 19
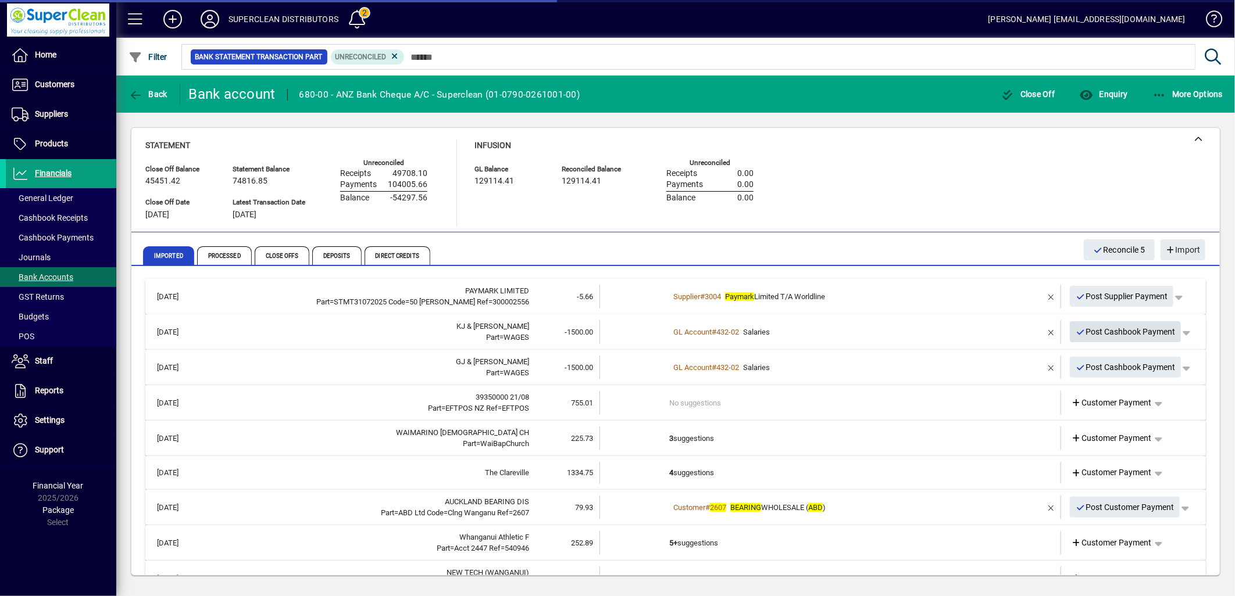
click at [1123, 335] on span "Post Cashbook Payment" at bounding box center [1125, 332] width 100 height 19
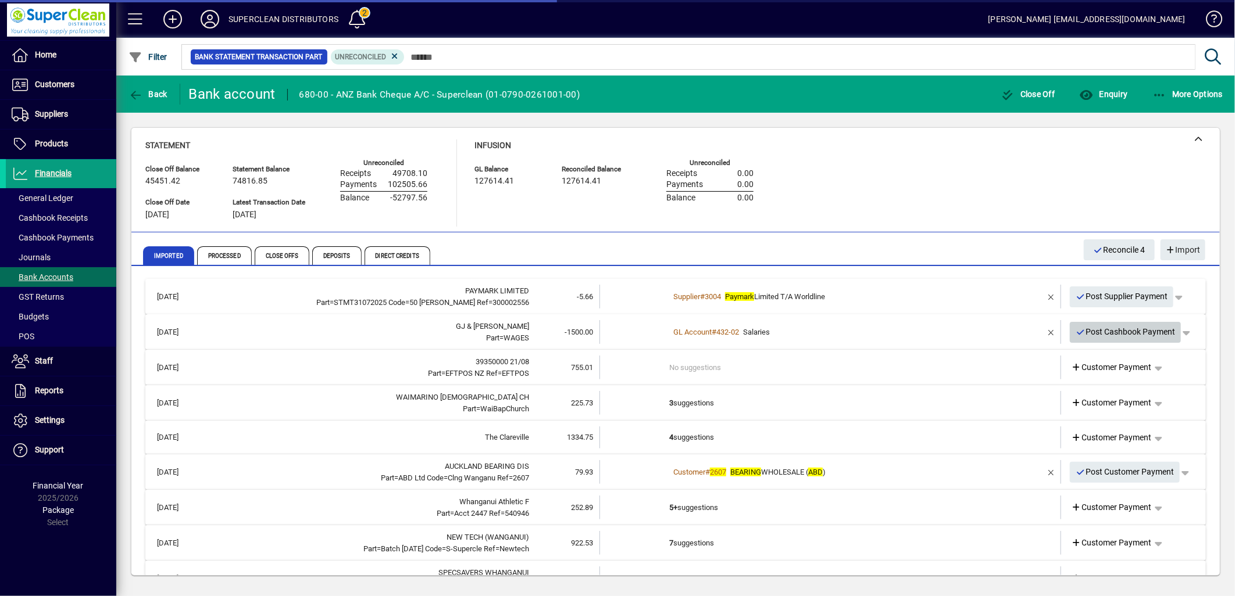
click at [1123, 335] on span "Post Cashbook Payment" at bounding box center [1125, 332] width 100 height 19
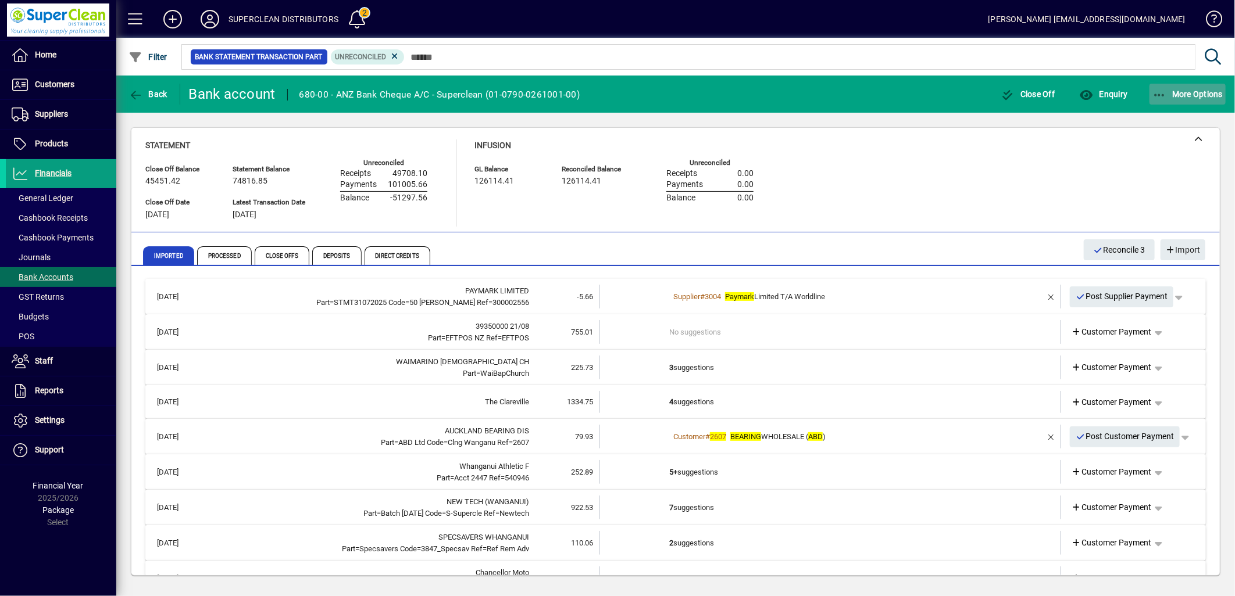
click at [1202, 106] on span "button" at bounding box center [1187, 94] width 77 height 28
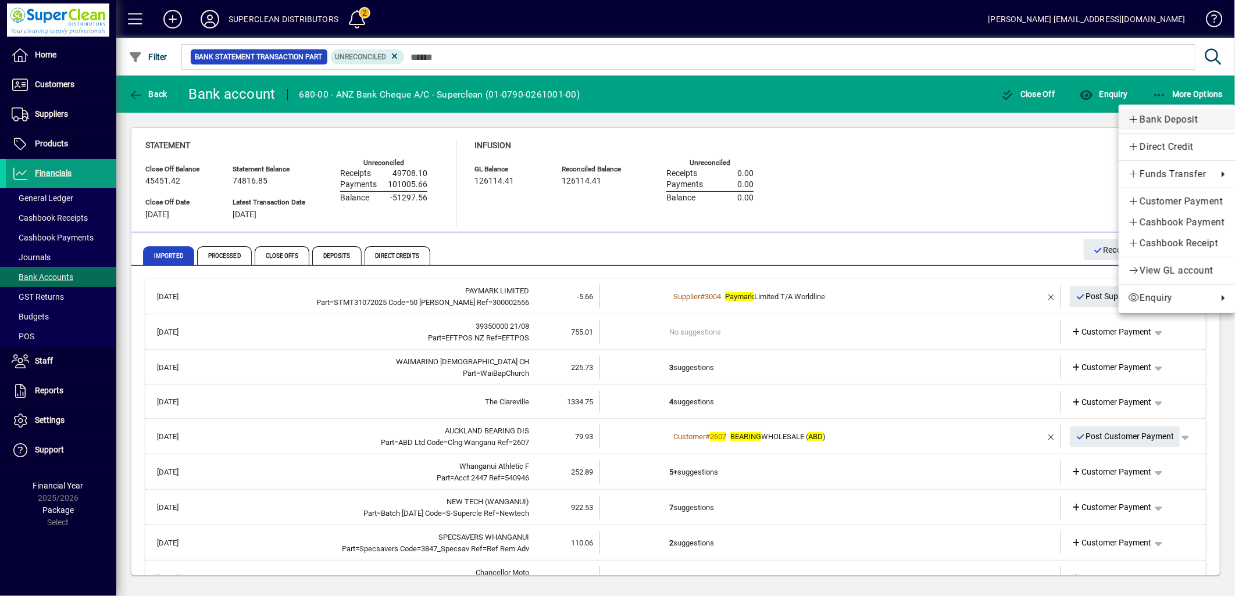
click at [1178, 120] on span "Bank Deposit" at bounding box center [1177, 120] width 98 height 14
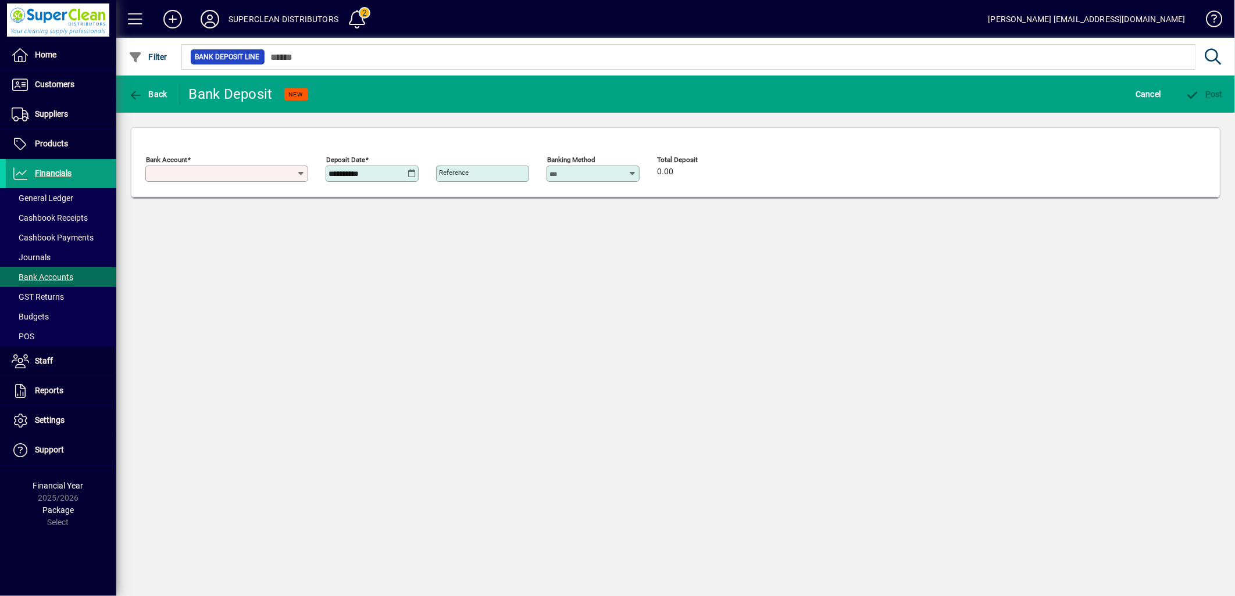
type input "**********"
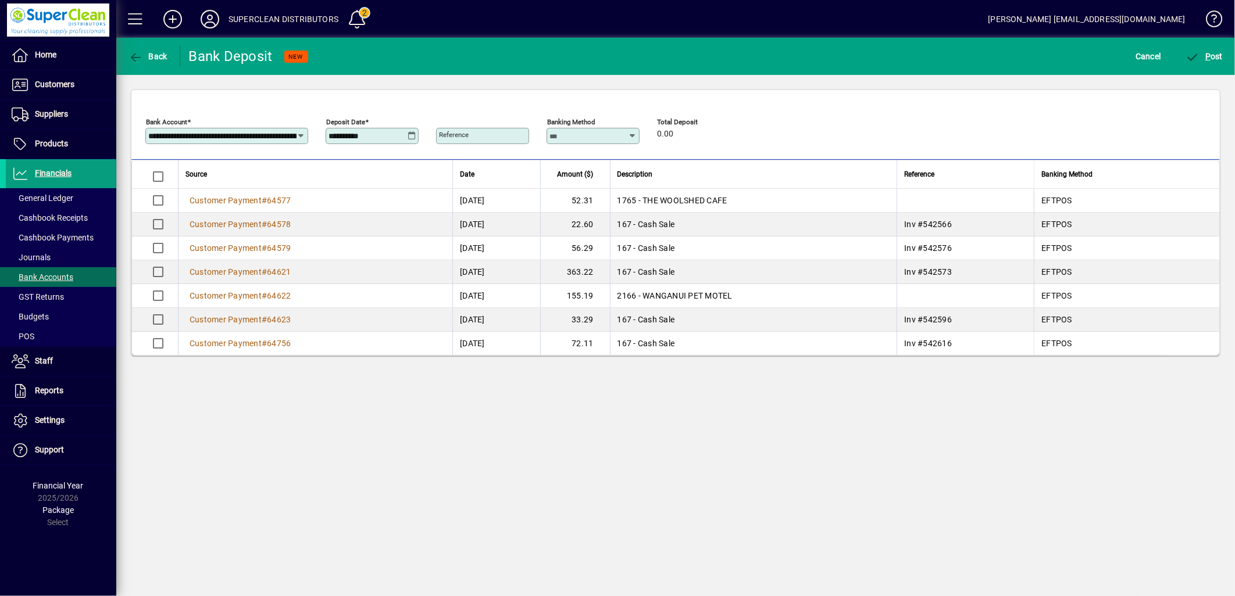
click at [411, 138] on icon at bounding box center [412, 135] width 9 height 9
click at [428, 282] on span "21" at bounding box center [434, 286] width 21 height 21
type input "**********"
click at [1207, 65] on span "submit" at bounding box center [1204, 56] width 44 height 28
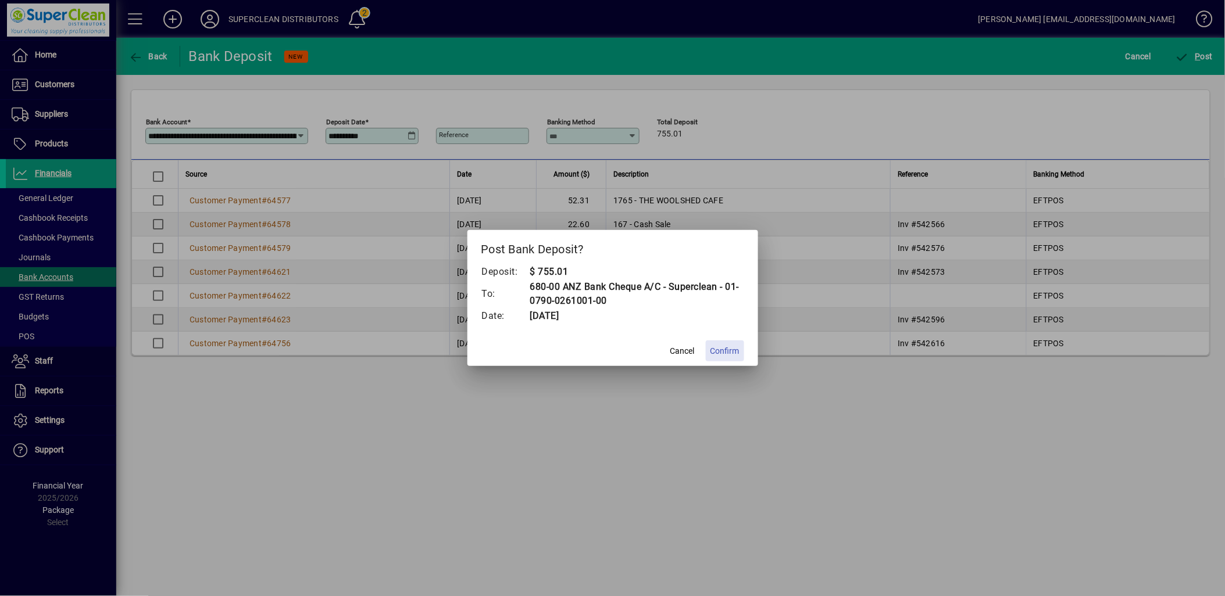
click at [720, 358] on span at bounding box center [725, 351] width 38 height 28
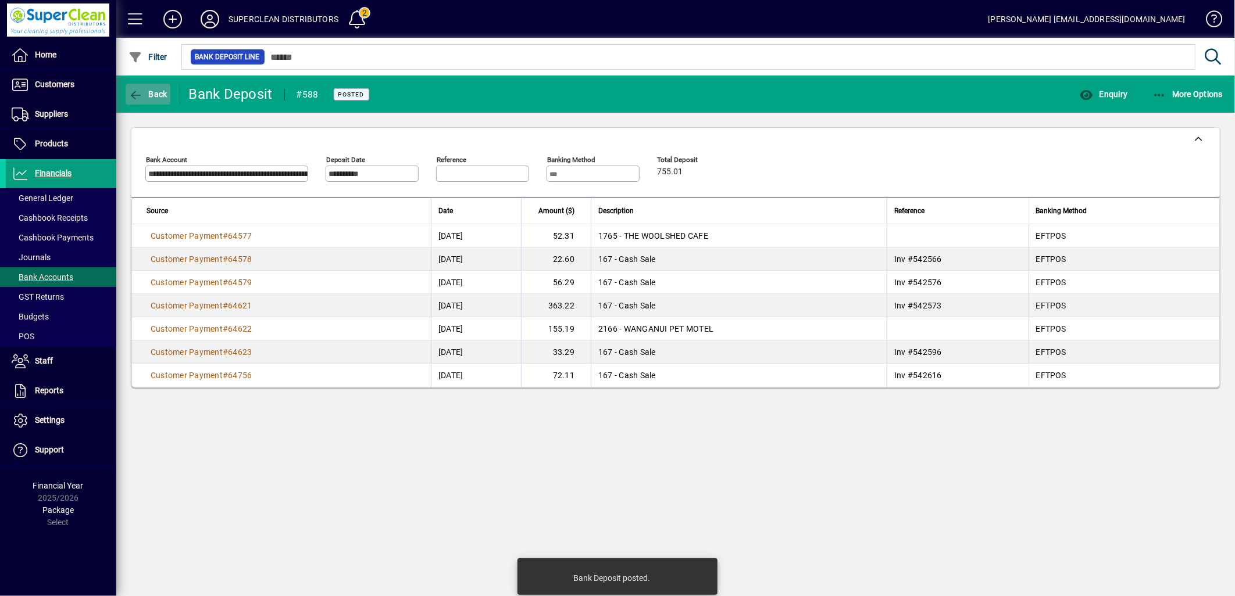
click at [165, 102] on span "button" at bounding box center [148, 94] width 45 height 28
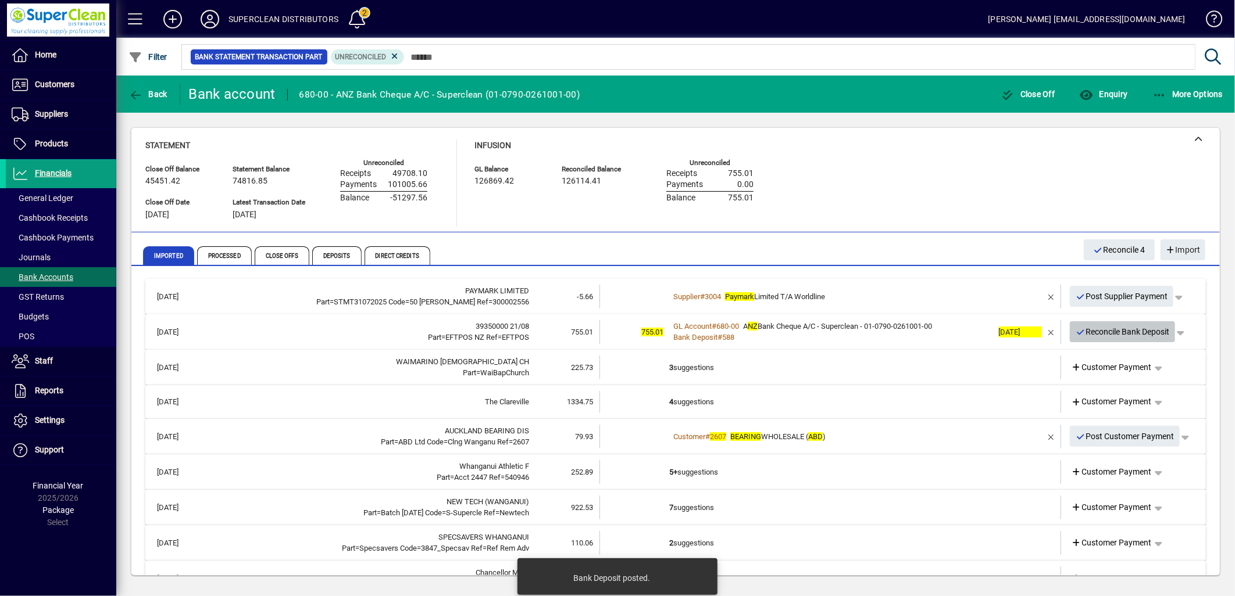
click at [1122, 331] on span "Reconcile Bank Deposit" at bounding box center [1122, 332] width 94 height 19
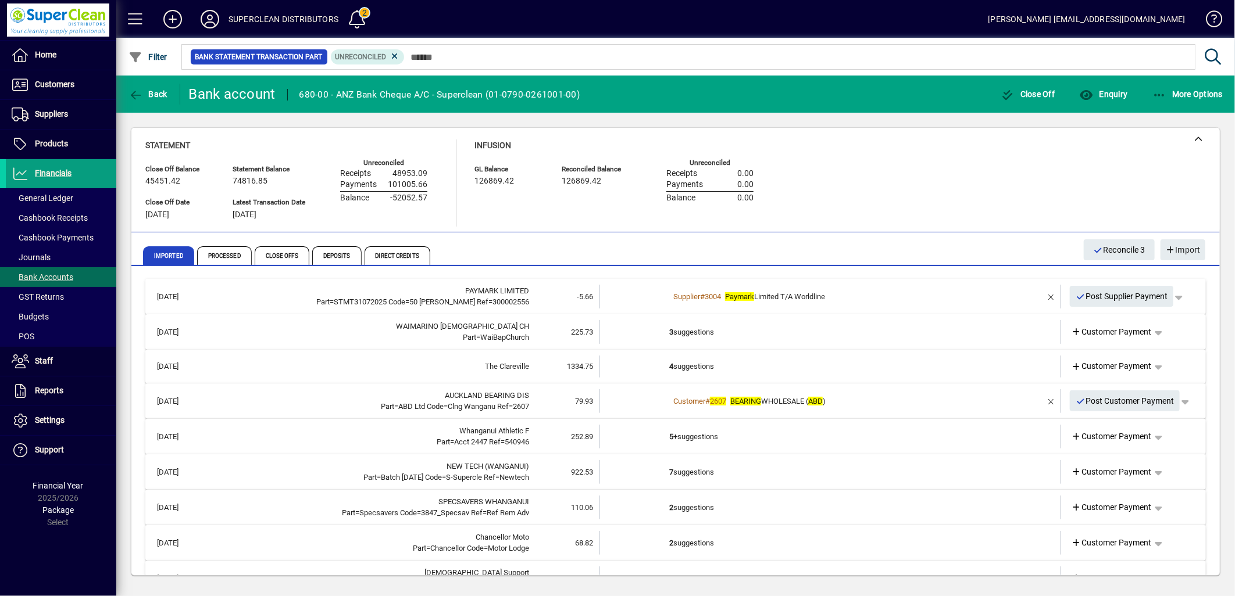
click at [705, 336] on td "3 suggestions" at bounding box center [831, 332] width 324 height 24
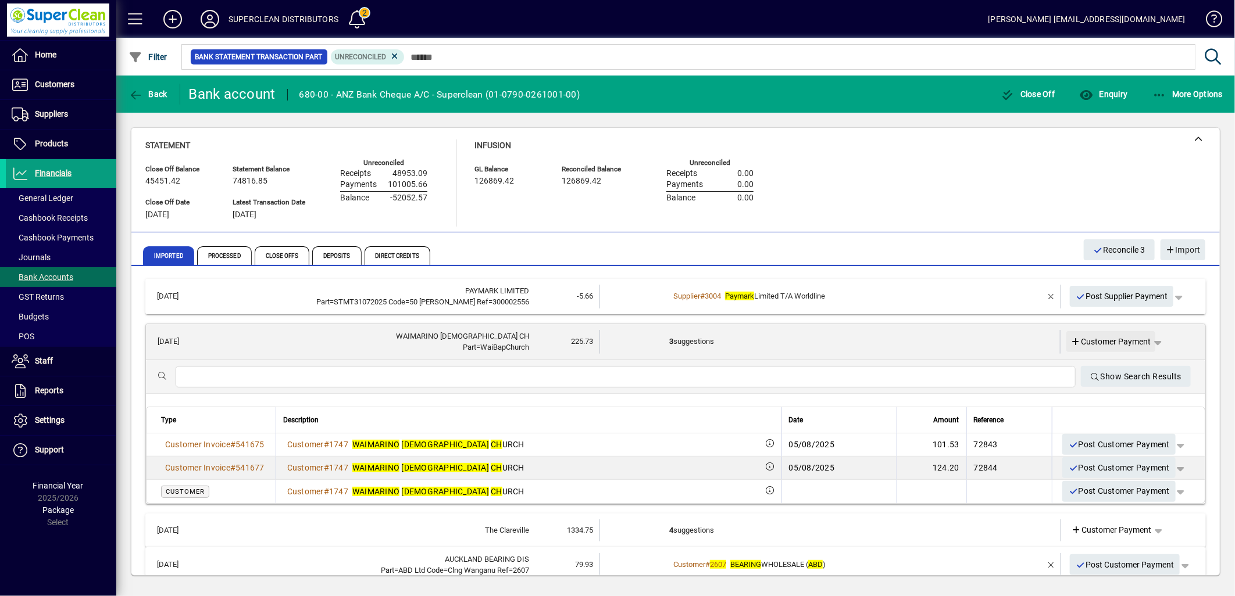
click at [1117, 339] on span "Customer Payment" at bounding box center [1111, 342] width 80 height 12
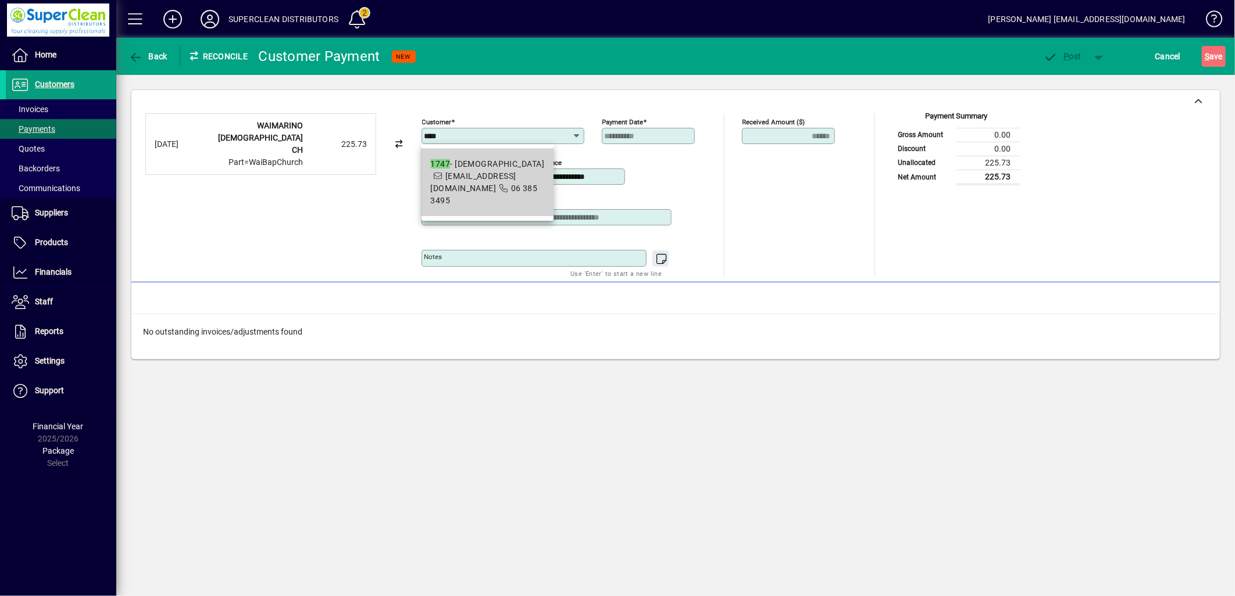
click at [497, 166] on div "1747 - WAIMARINO BAPTIST CHURCH" at bounding box center [488, 164] width 114 height 12
type input "**********"
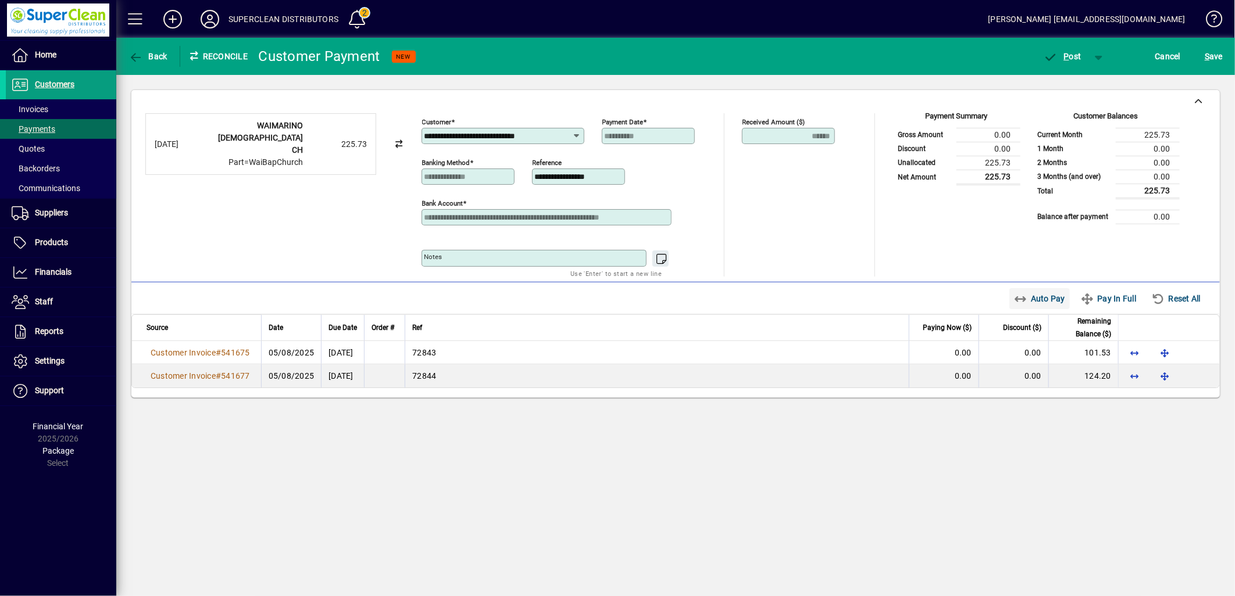
click at [1032, 306] on span "Auto Pay" at bounding box center [1040, 298] width 52 height 19
click at [1079, 53] on span "P ost" at bounding box center [1062, 56] width 38 height 9
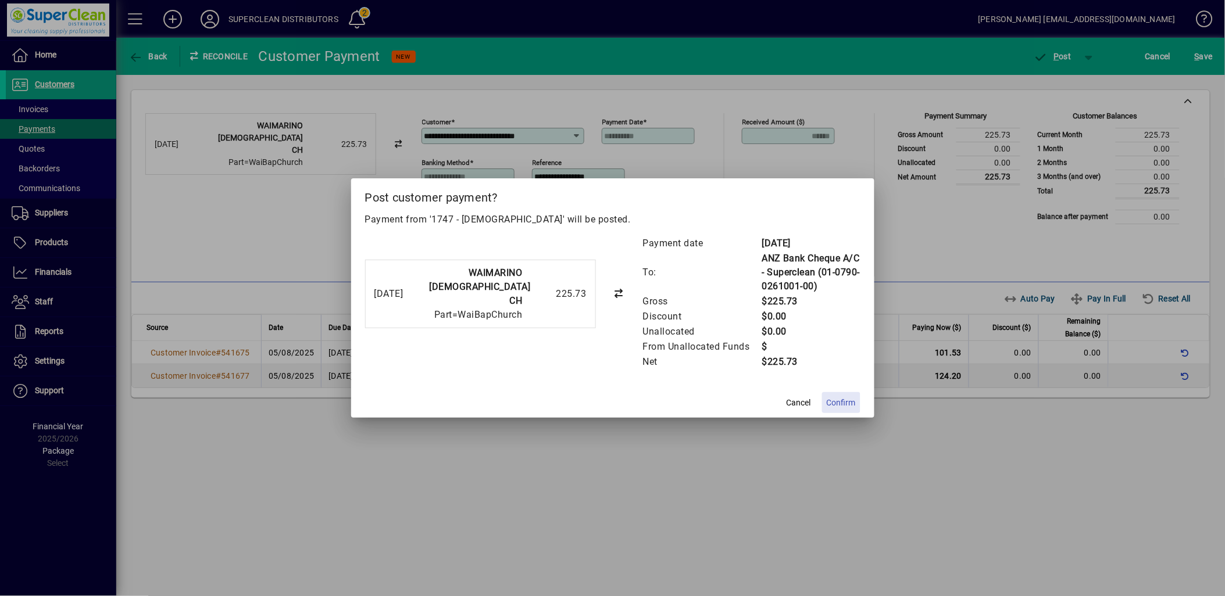
click at [835, 391] on span at bounding box center [841, 403] width 38 height 28
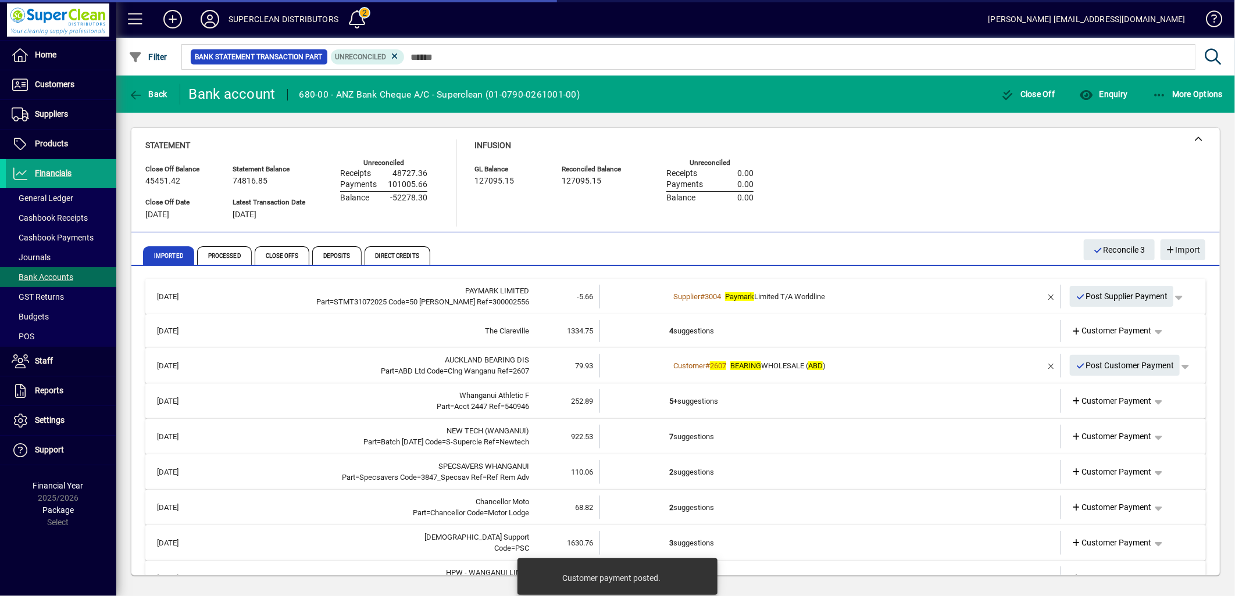
click at [678, 339] on td "4 suggestions" at bounding box center [831, 331] width 324 height 22
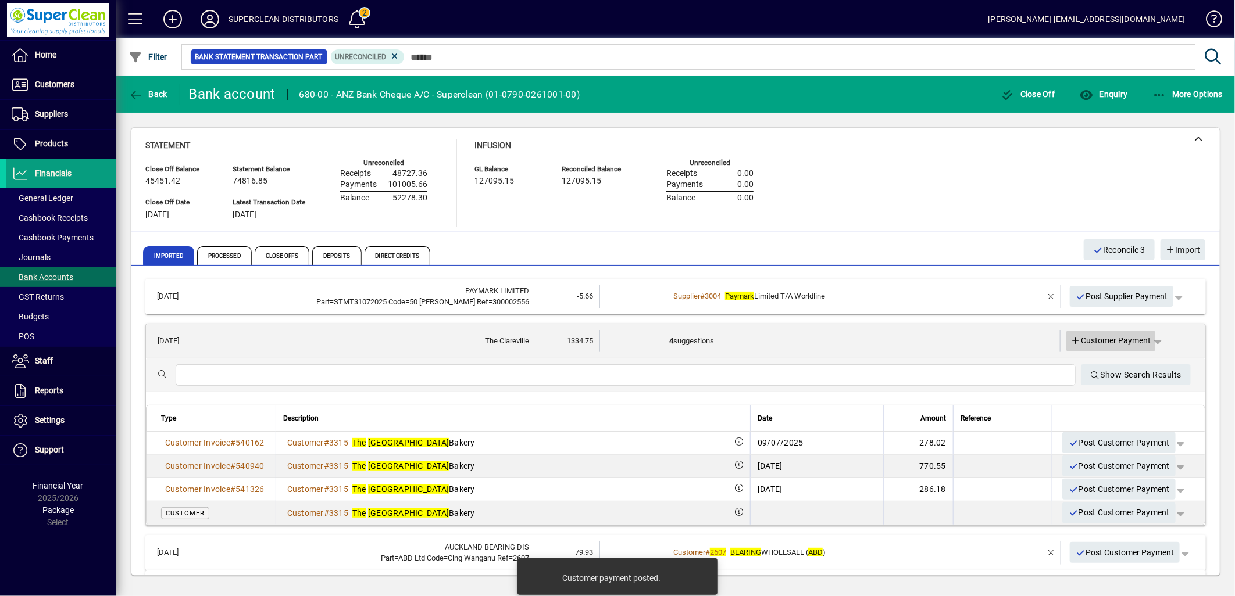
click at [1103, 345] on span "Customer Payment" at bounding box center [1111, 341] width 80 height 12
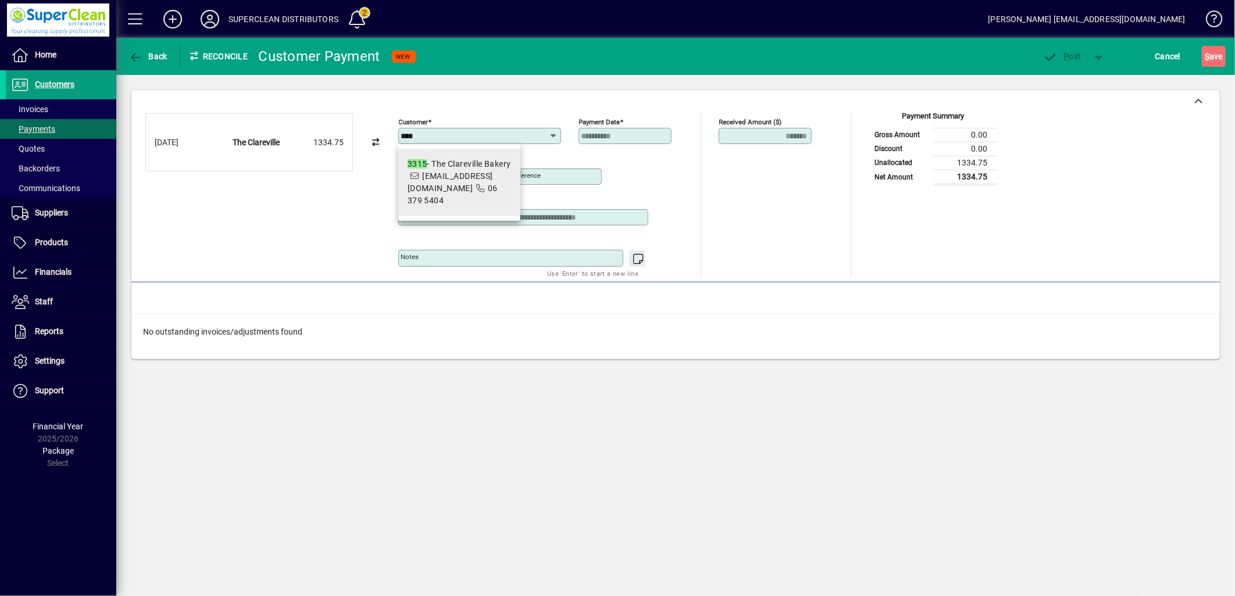
click at [466, 158] on div "3315 - The Clareville Bakery" at bounding box center [459, 164] width 103 height 12
type input "**********"
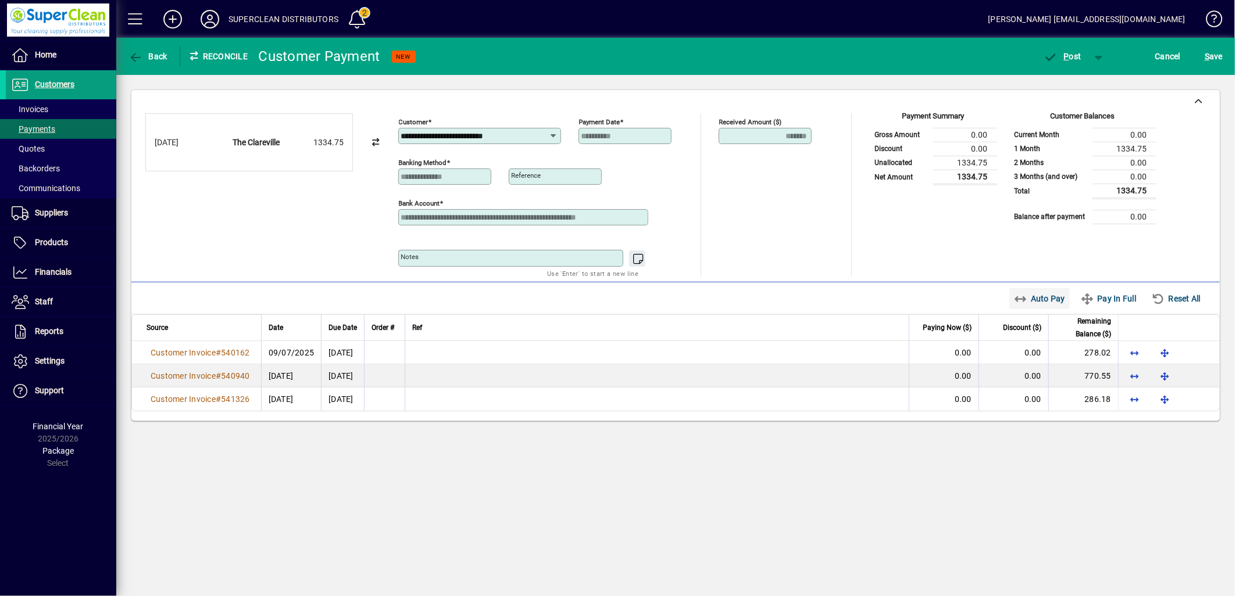
click at [1037, 307] on span "Auto Pay" at bounding box center [1040, 298] width 52 height 19
click at [1073, 61] on span "button" at bounding box center [1062, 56] width 49 height 28
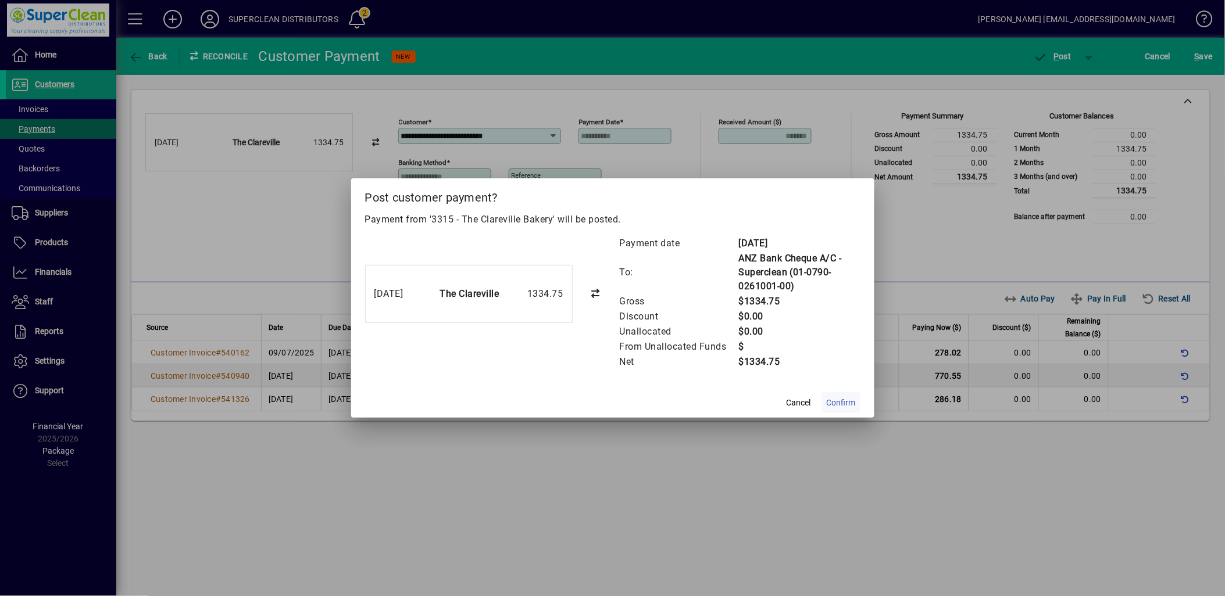
click at [842, 405] on span "Confirm" at bounding box center [841, 403] width 29 height 12
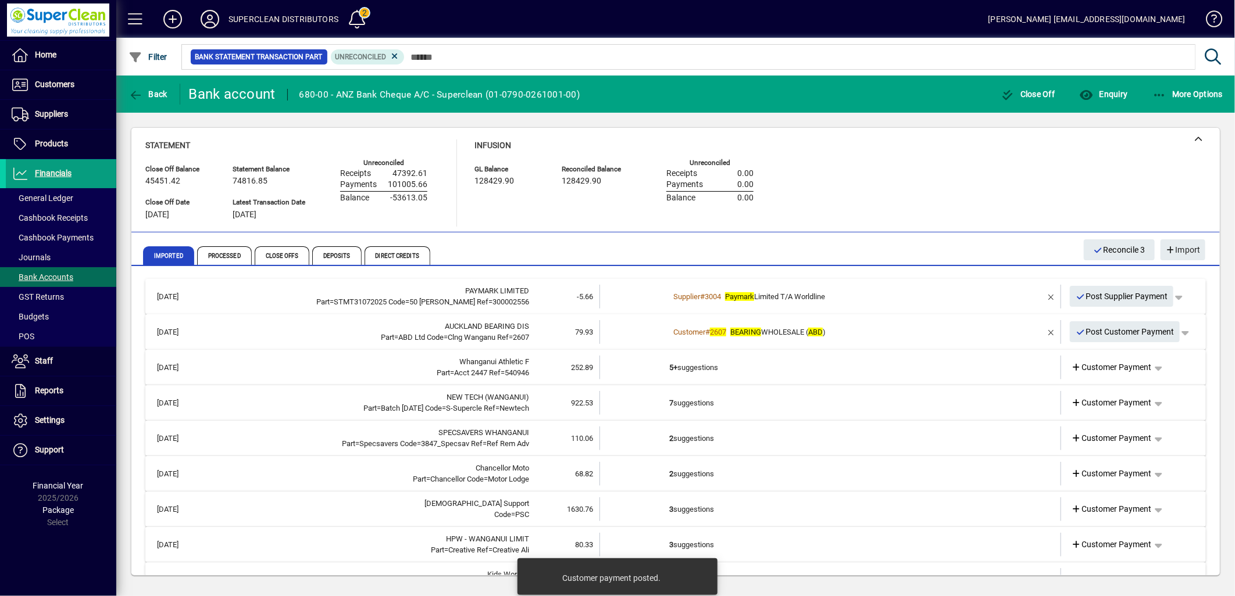
click at [880, 340] on td "Customer # 2607 BEARING WHOLESALE ( ABD )" at bounding box center [831, 332] width 324 height 24
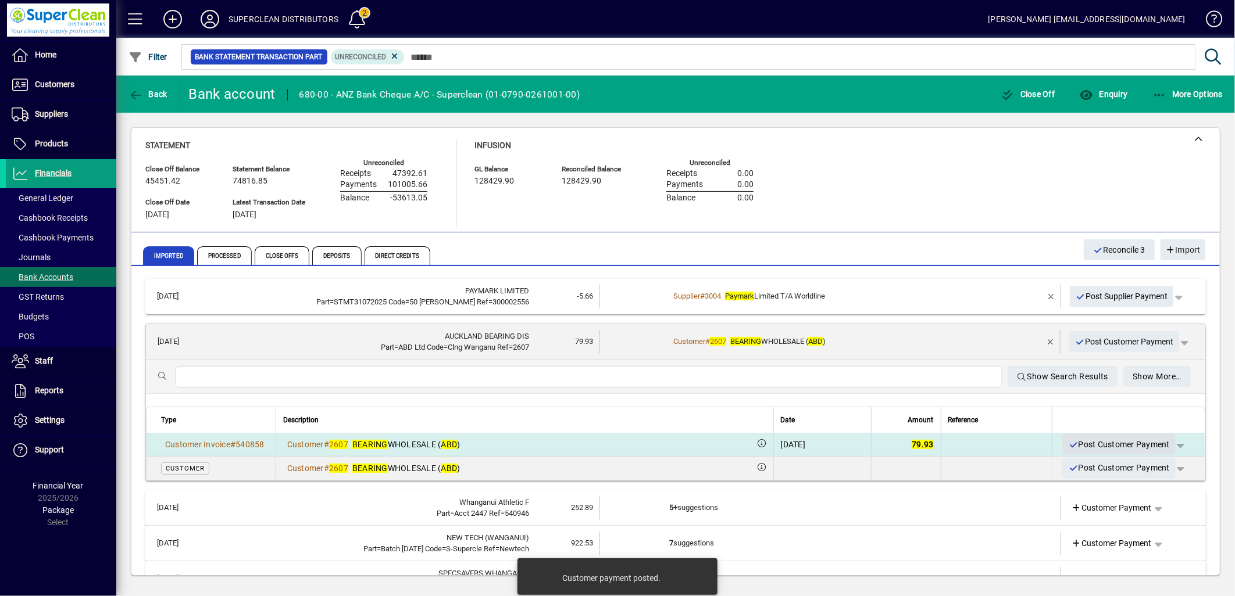
click at [1106, 445] on span "Post Customer Payment" at bounding box center [1119, 444] width 102 height 19
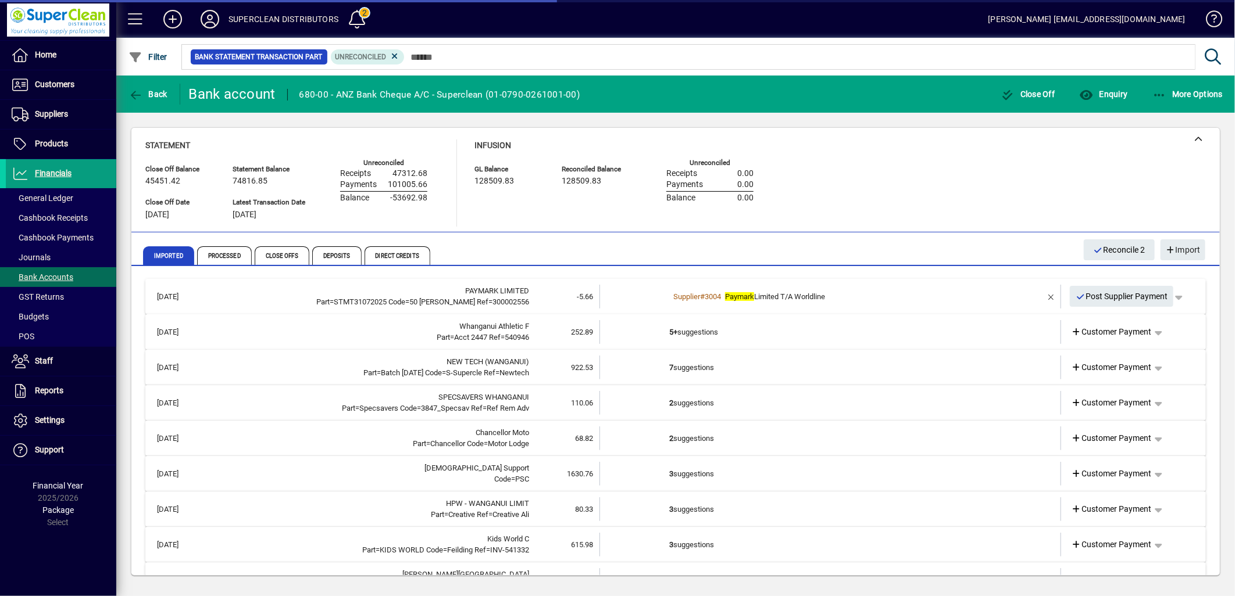
click at [669, 329] on b "5+" at bounding box center [673, 332] width 8 height 9
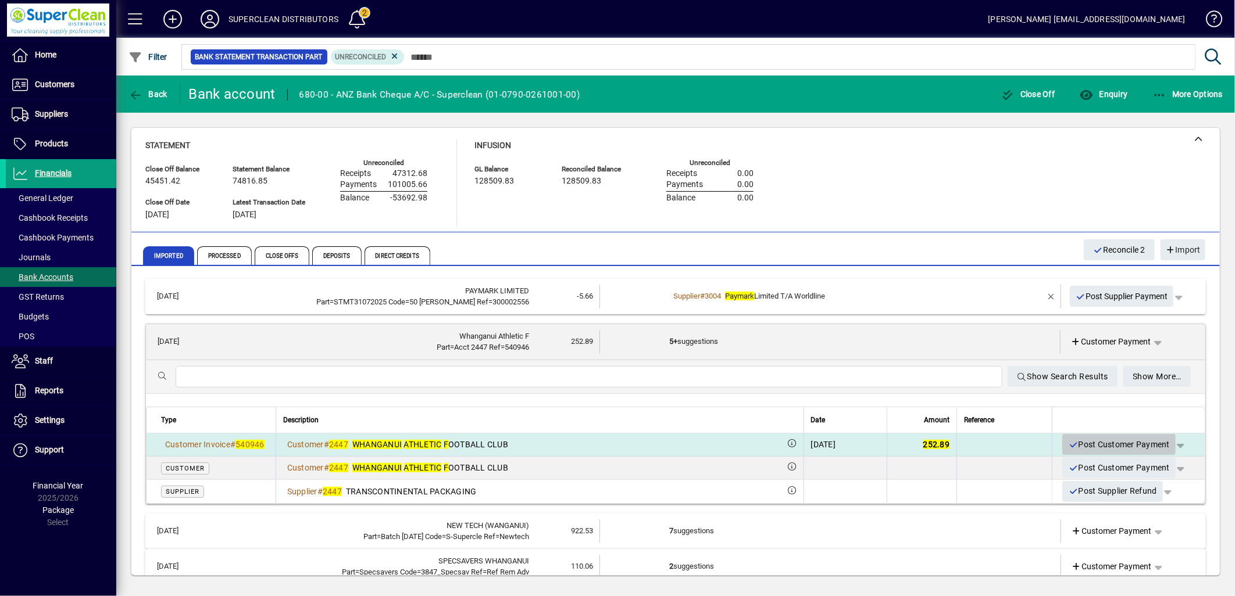
click at [1096, 449] on span "Post Customer Payment" at bounding box center [1119, 444] width 102 height 19
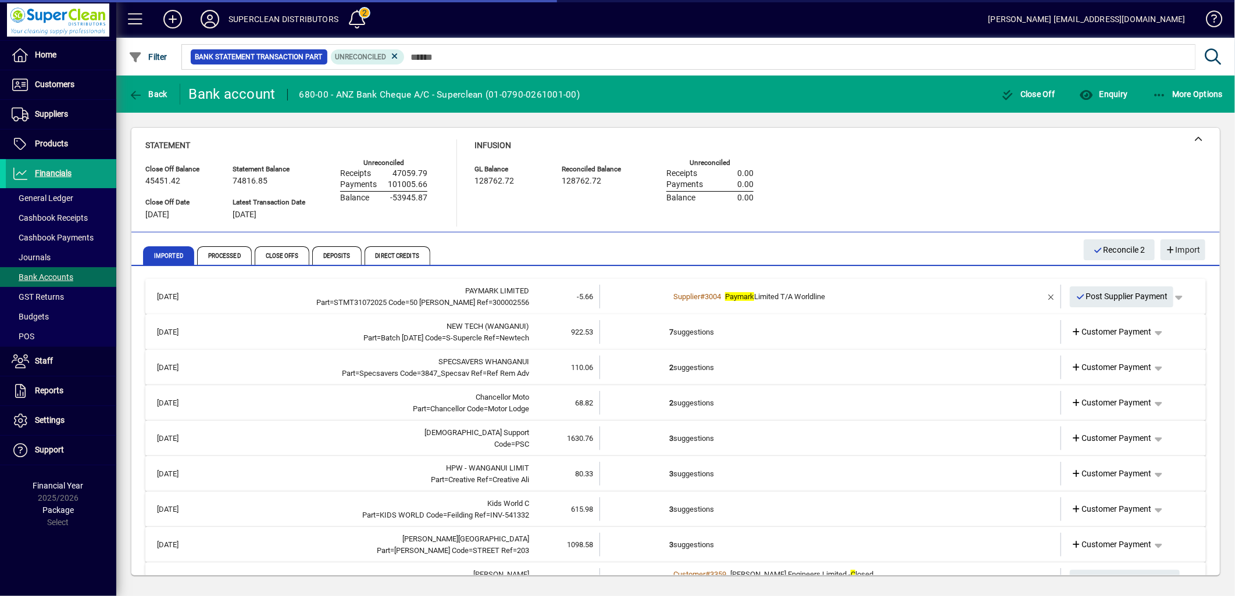
click at [705, 327] on td "7 suggestions" at bounding box center [831, 332] width 324 height 24
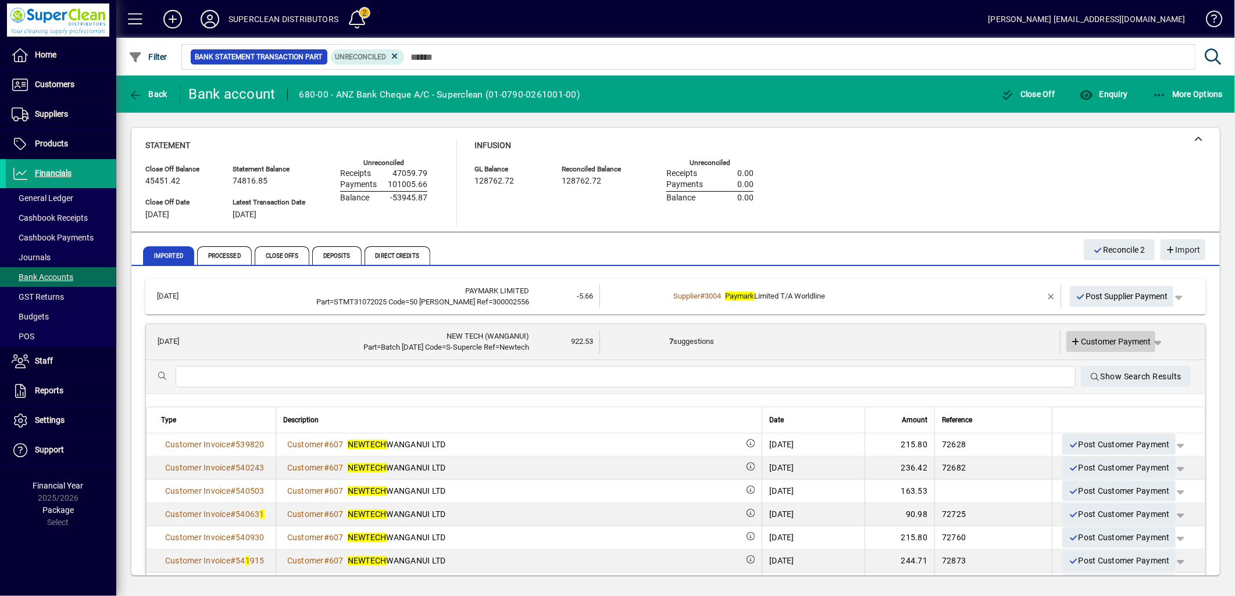
click at [1098, 343] on span "Customer Payment" at bounding box center [1111, 342] width 80 height 12
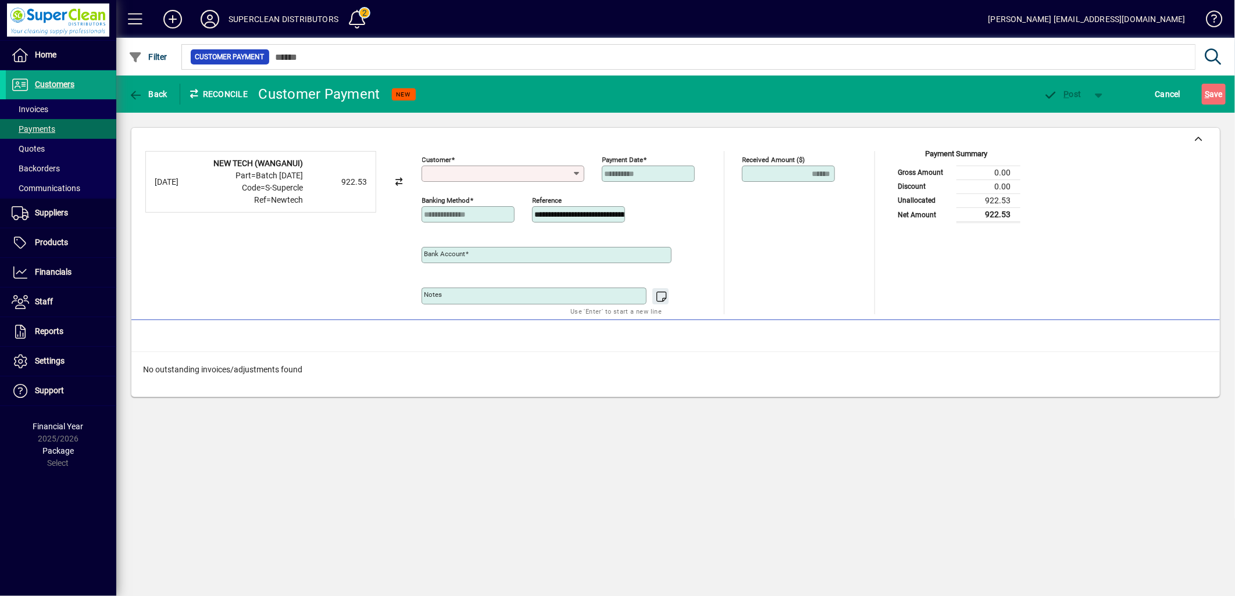
type input "**********"
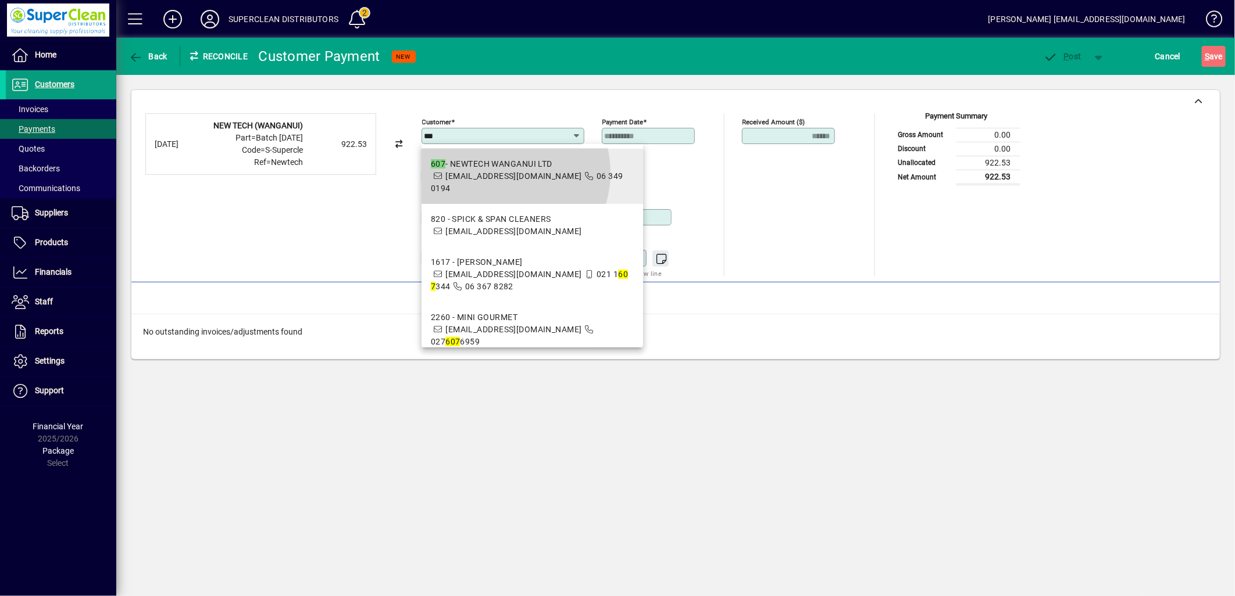
click at [499, 172] on span "accounts.payable@newtech.co.nz" at bounding box center [513, 175] width 136 height 9
type input "**********"
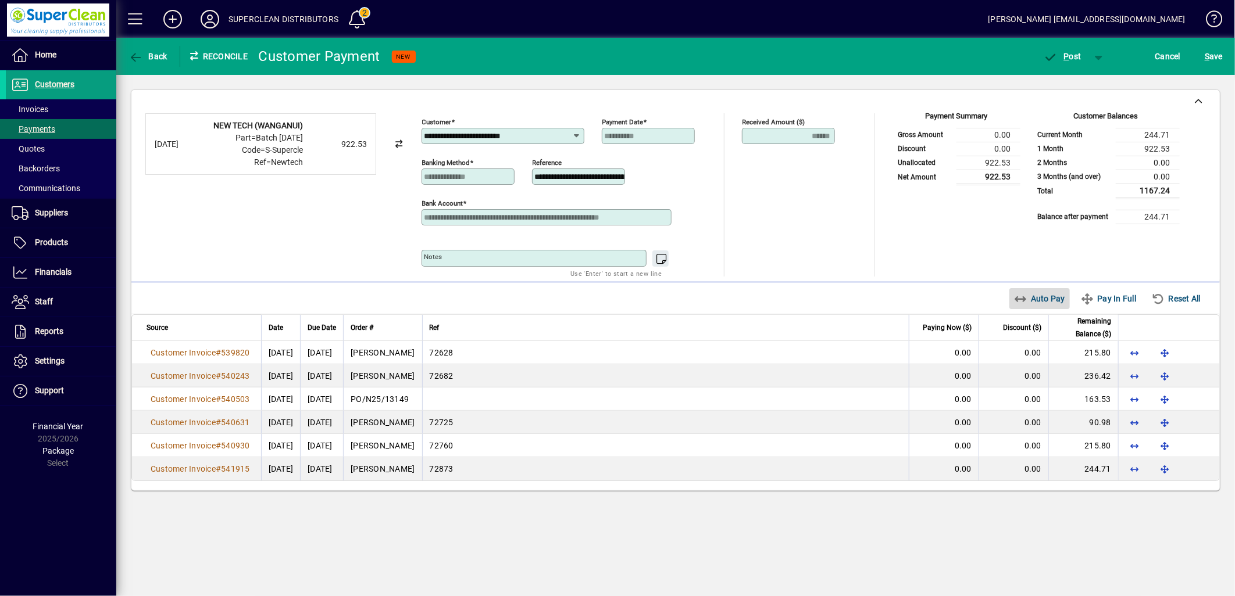
click at [1014, 298] on icon "button" at bounding box center [1021, 300] width 15 height 12
click at [1056, 57] on icon "button" at bounding box center [1050, 58] width 15 height 12
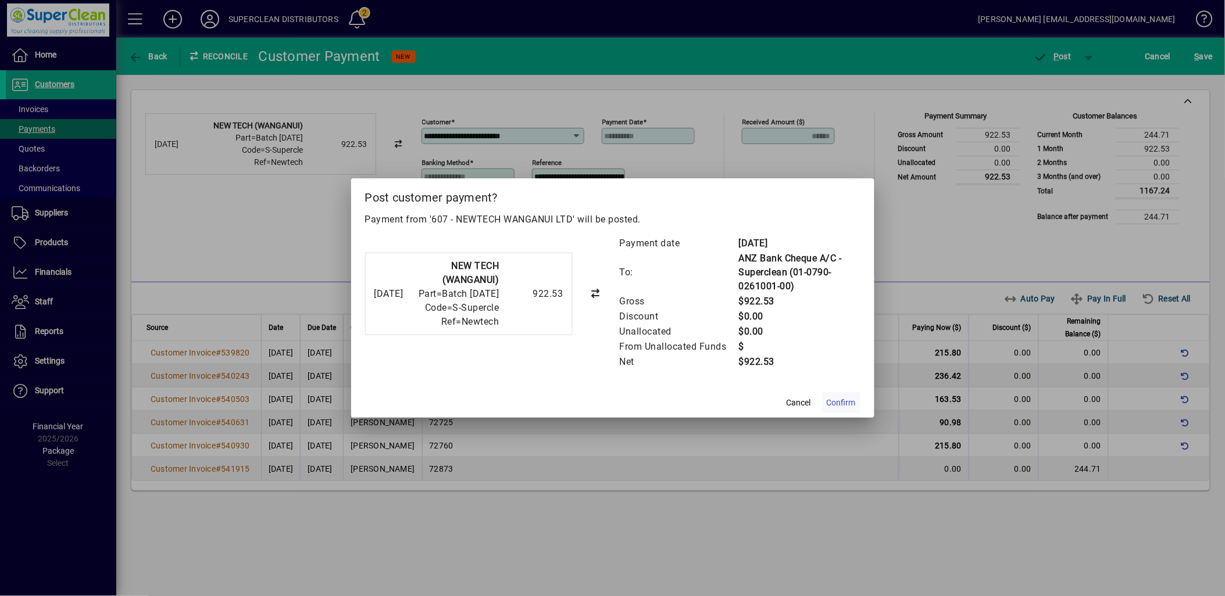
click at [830, 402] on span "Confirm" at bounding box center [841, 403] width 29 height 12
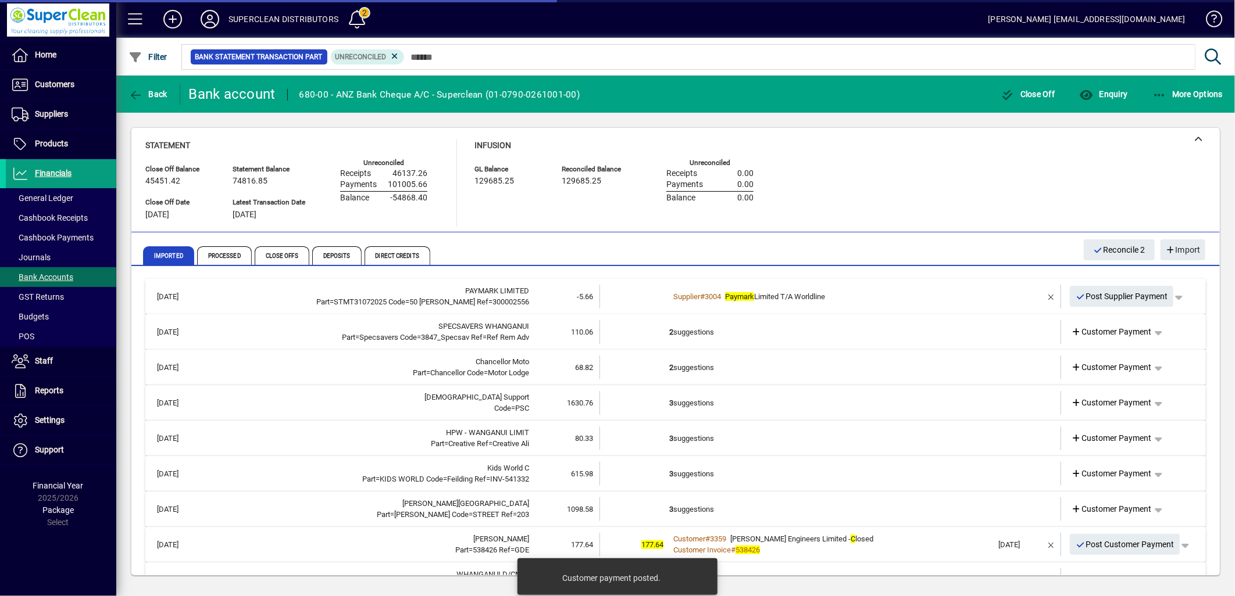
click at [707, 328] on td "2 suggestions" at bounding box center [831, 332] width 324 height 24
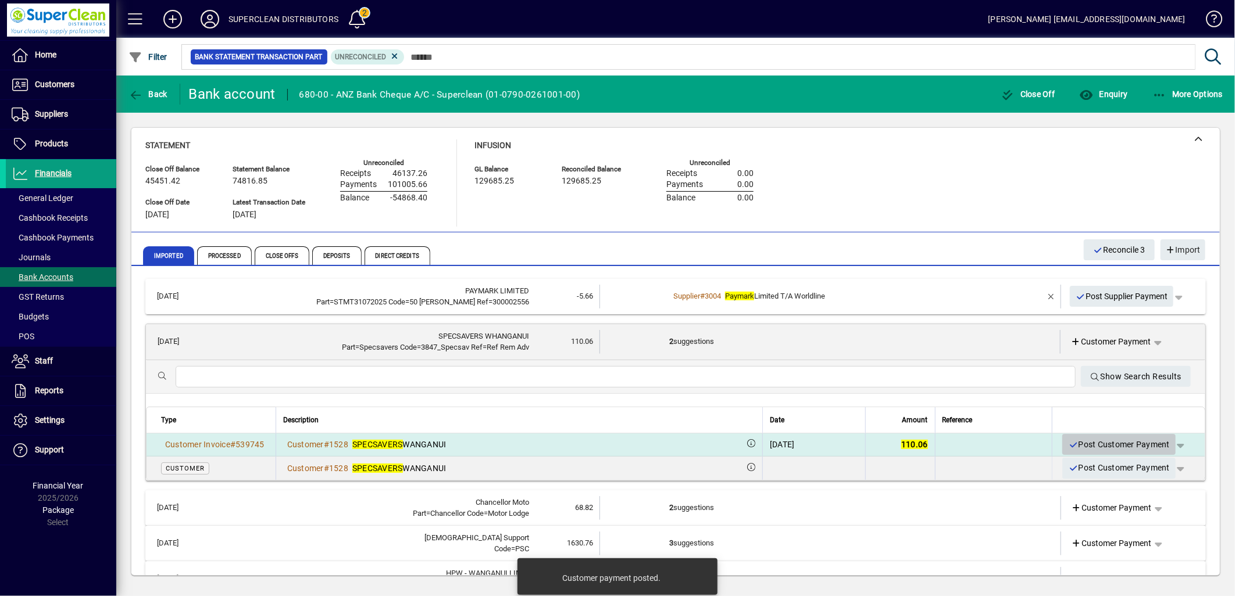
click at [1101, 452] on span "Post Customer Payment" at bounding box center [1119, 444] width 102 height 19
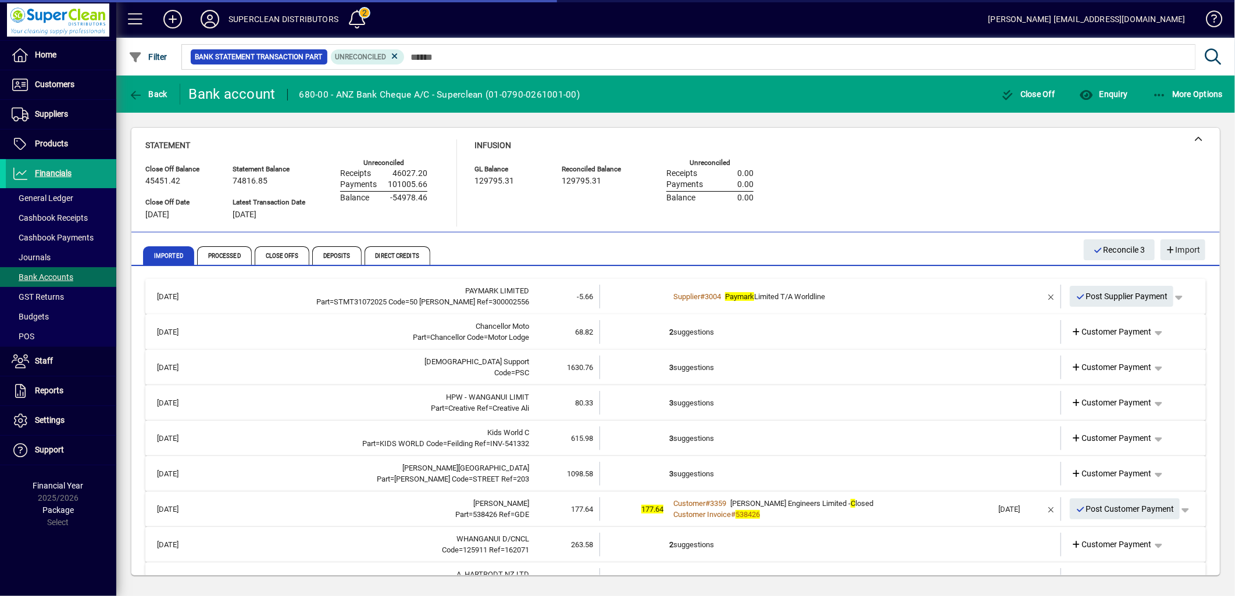
click at [705, 333] on td "2 suggestions" at bounding box center [831, 332] width 324 height 24
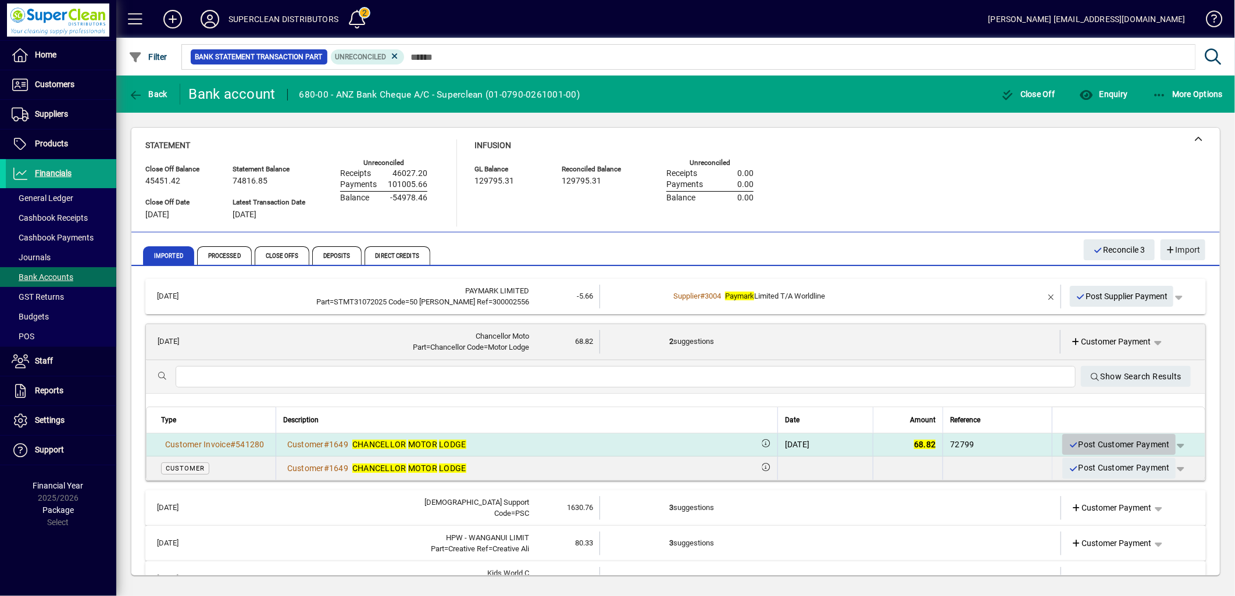
click at [1099, 445] on span "Post Customer Payment" at bounding box center [1119, 444] width 102 height 19
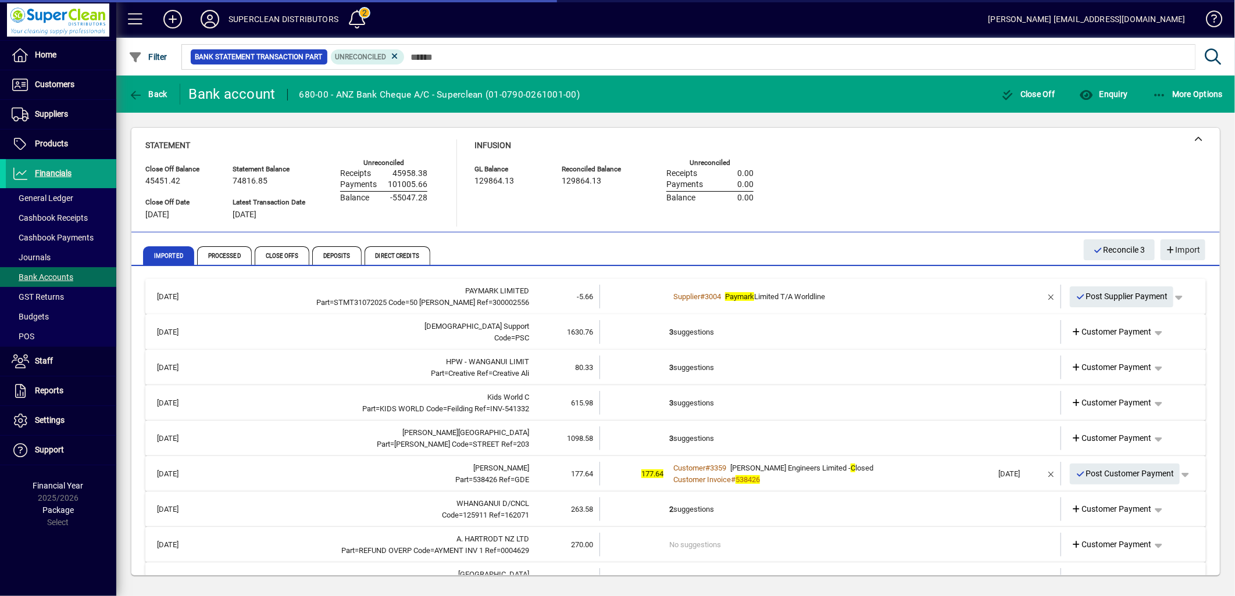
click at [680, 329] on td "3 suggestions" at bounding box center [831, 332] width 324 height 24
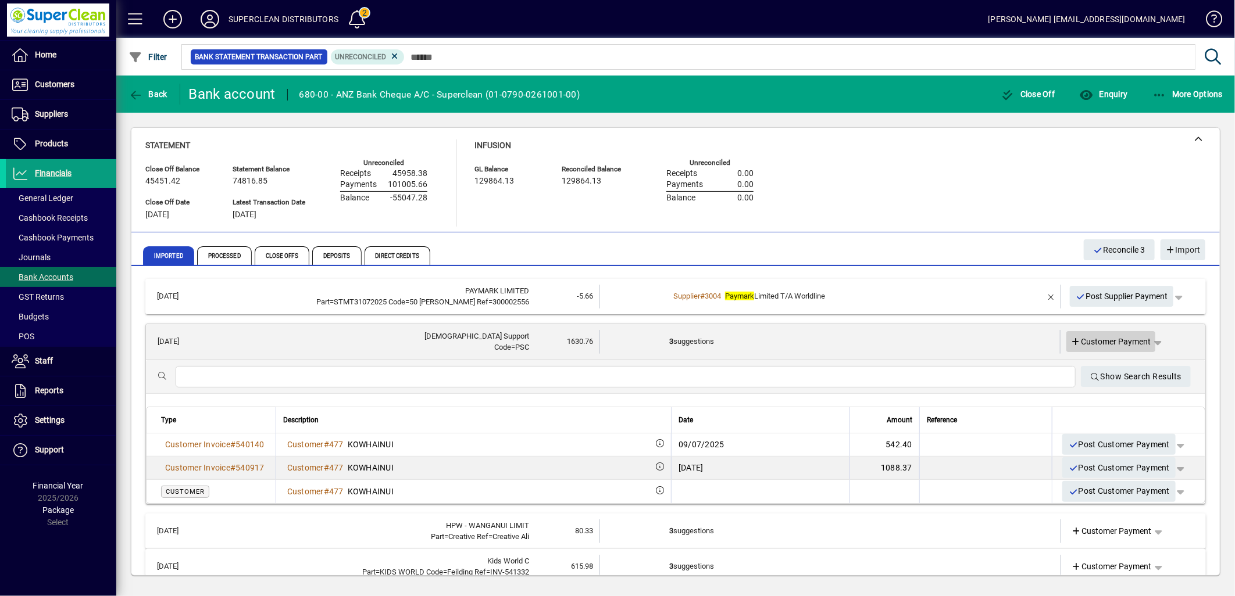
click at [1116, 347] on span at bounding box center [1111, 342] width 90 height 28
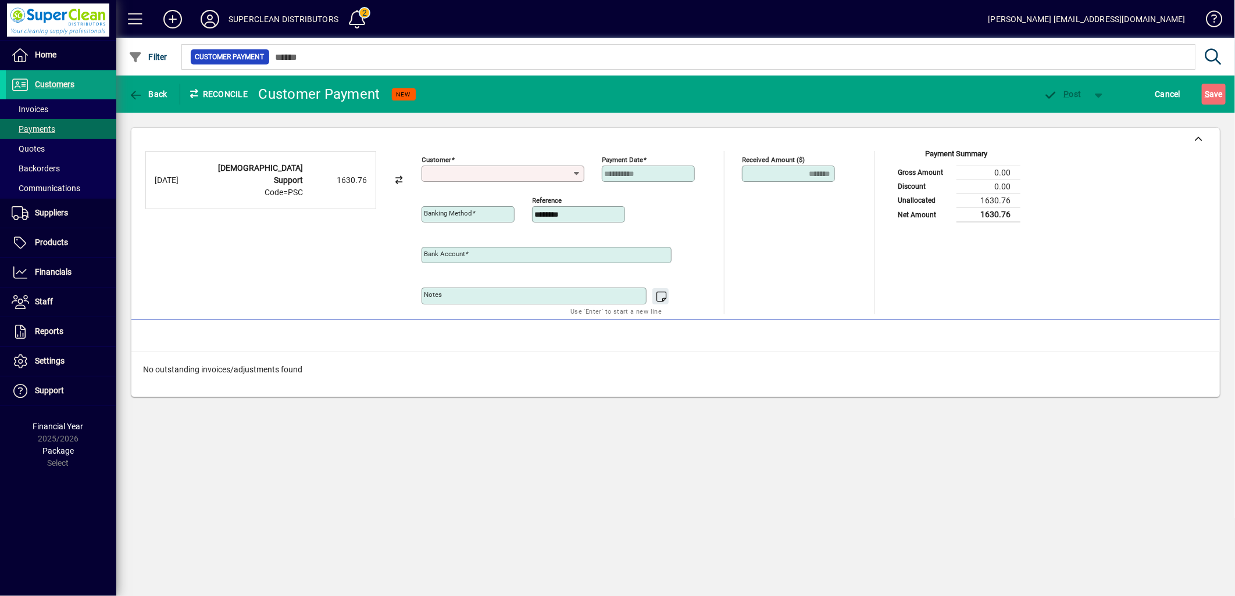
type input "**********"
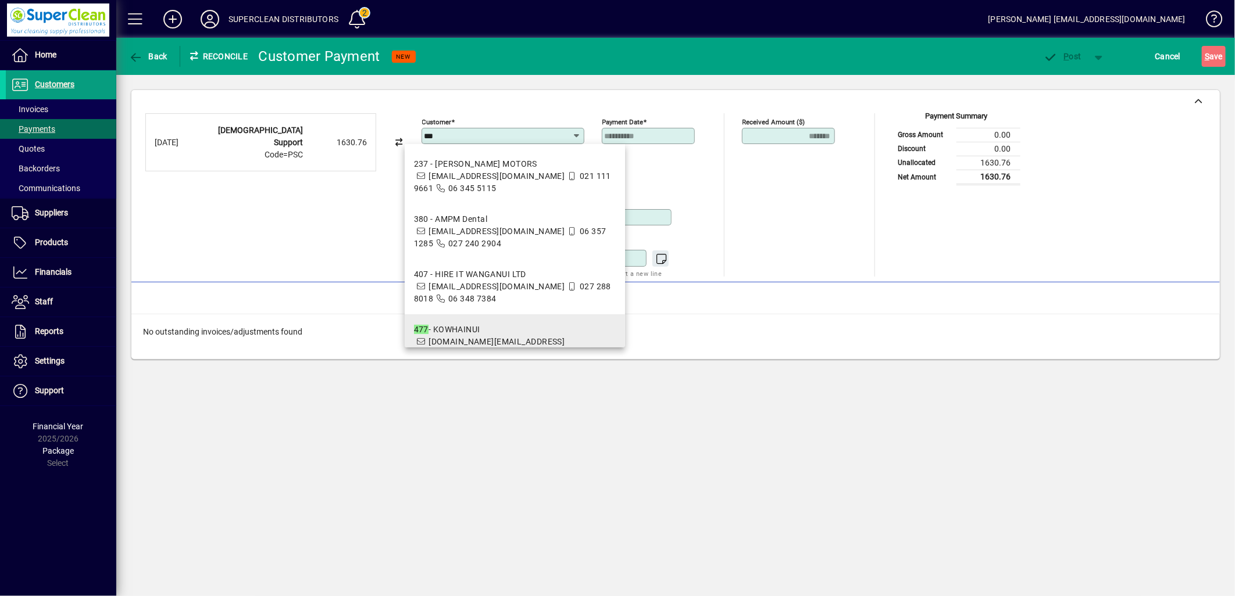
click at [526, 335] on span "477 - KOWHAINUI kowhainui.finance@psc.org.nz 06 349 1400" at bounding box center [515, 342] width 202 height 37
type input "**********"
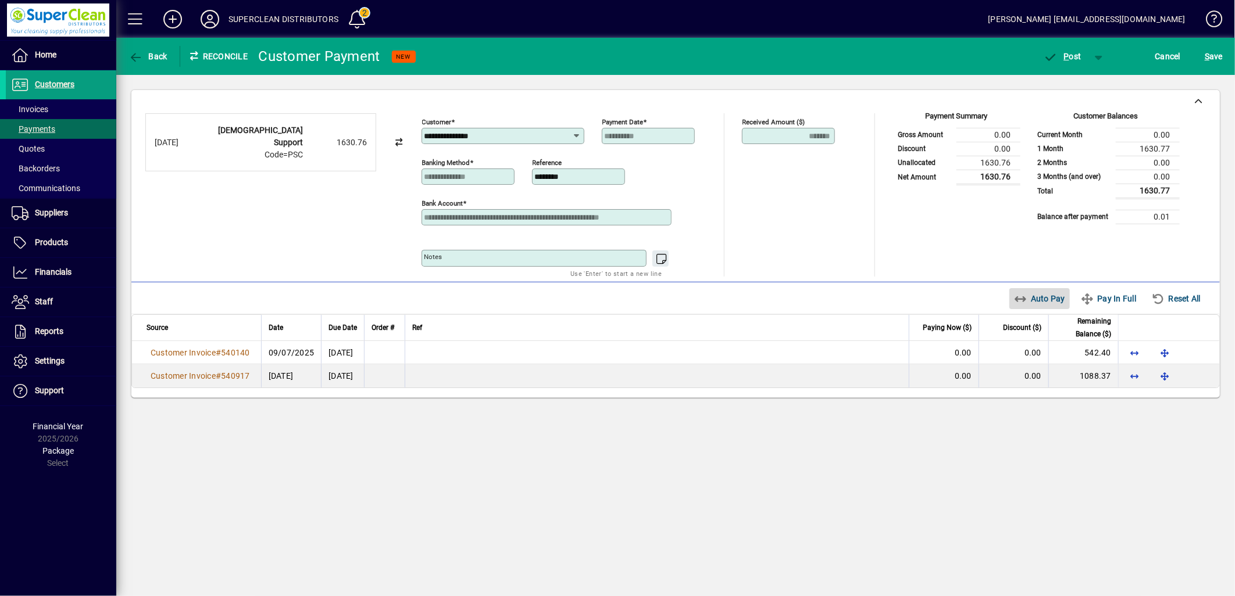
click at [1041, 294] on span "Auto Pay" at bounding box center [1040, 298] width 52 height 19
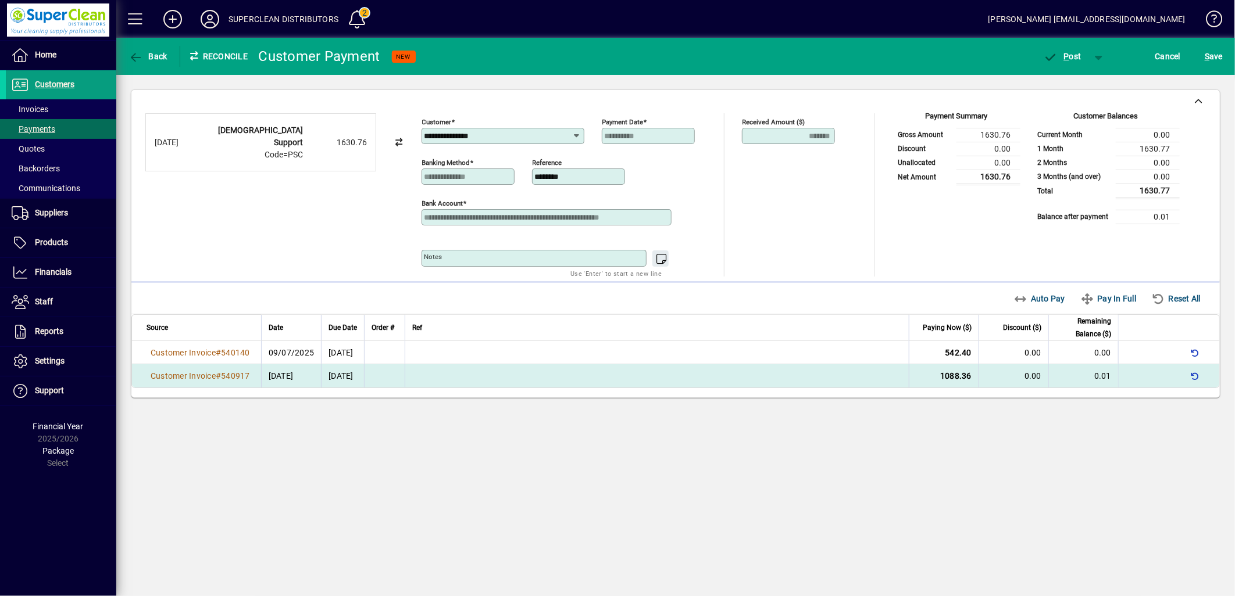
click at [879, 376] on td at bounding box center [657, 375] width 504 height 23
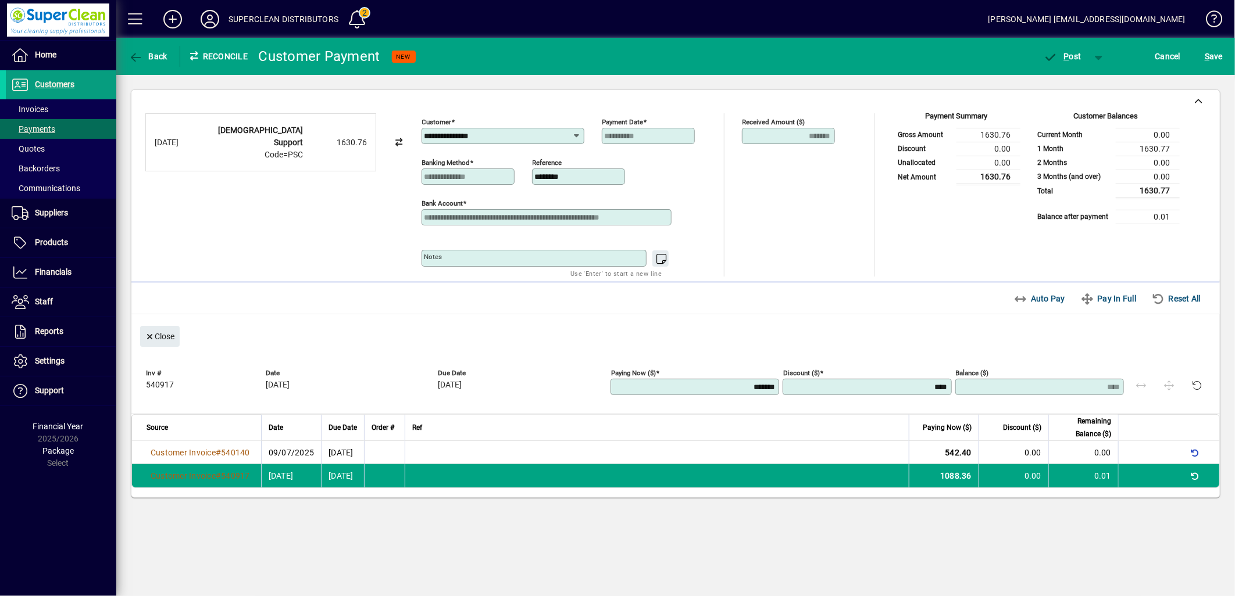
drag, startPoint x: 931, startPoint y: 392, endPoint x: 980, endPoint y: 370, distance: 53.6
click at [979, 370] on div "Inv # 540917 Date 23/07/2025 Due Date 20/08/2025 Paying Now ($) ******* Discoun…" at bounding box center [678, 384] width 1065 height 41
type input "***"
type input "****"
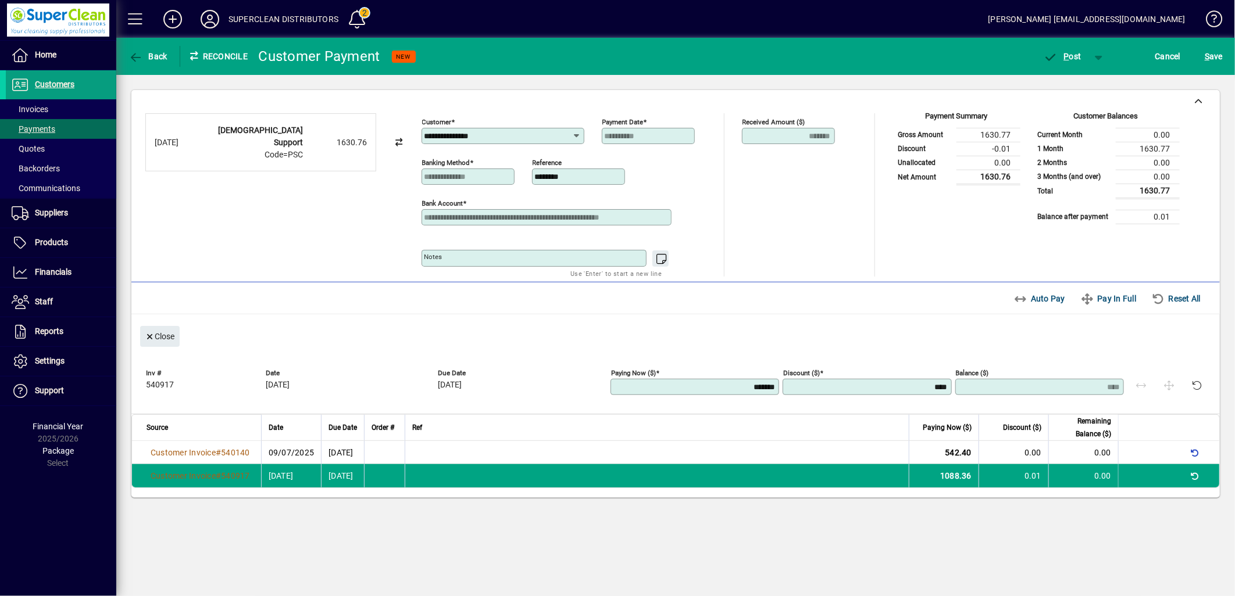
click at [923, 311] on mat-toolbar-row "Outstanding Invoices Auto Pay Pay In Full Reset All" at bounding box center [675, 299] width 1088 height 32
click at [176, 334] on span "button" at bounding box center [160, 337] width 40 height 28
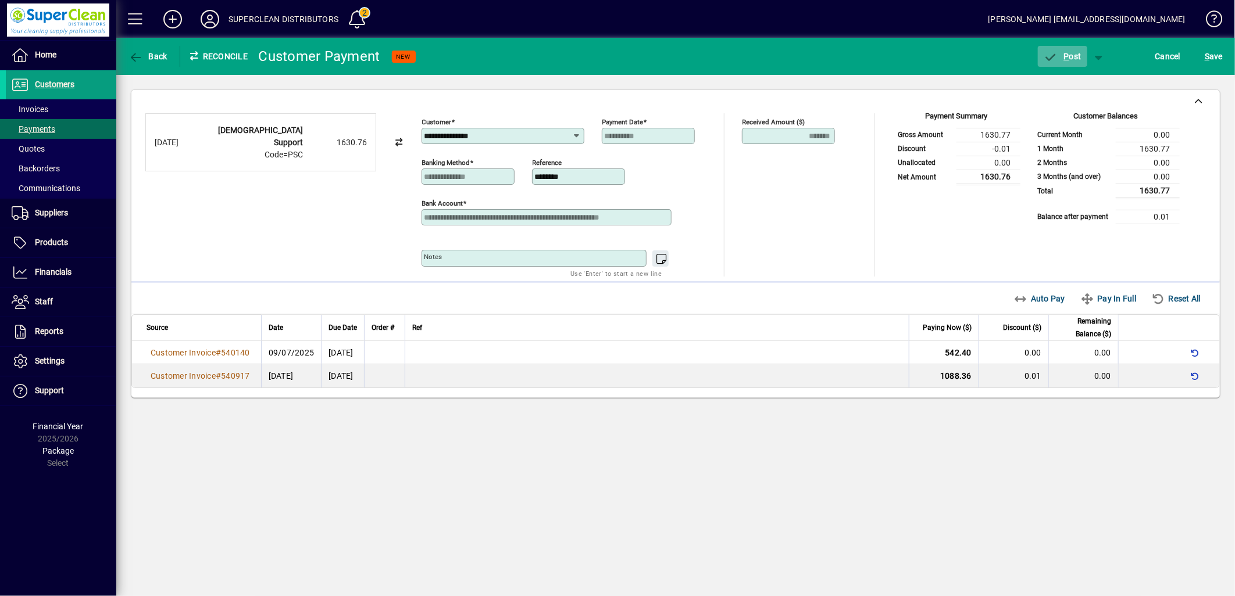
click at [1080, 52] on span "P ost" at bounding box center [1062, 56] width 38 height 9
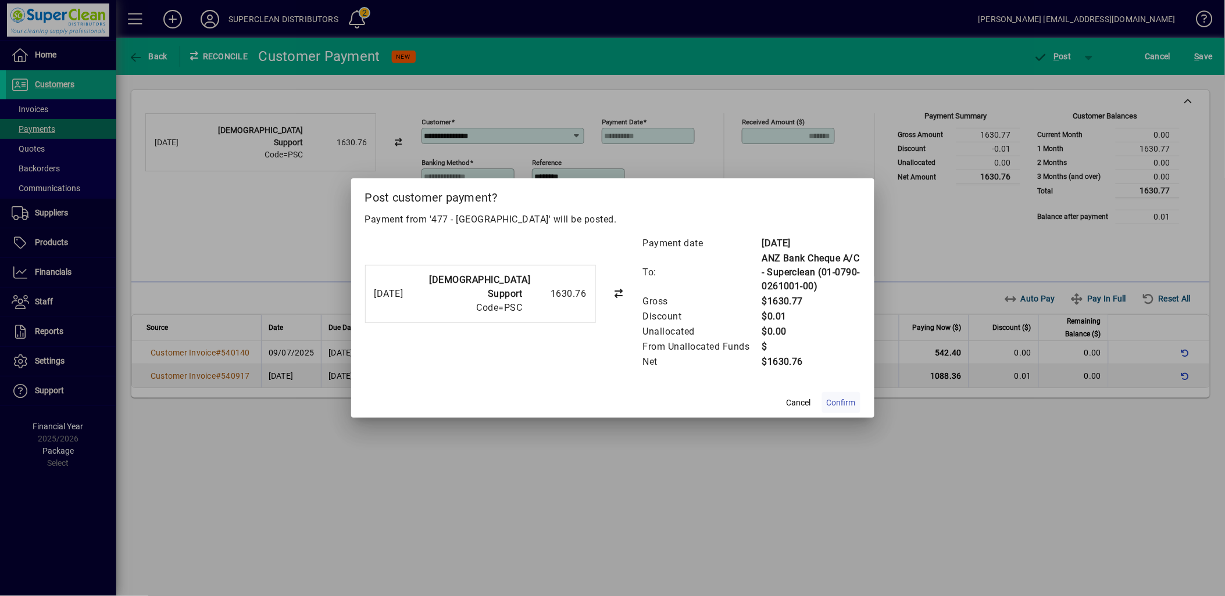
click at [853, 402] on span "Confirm" at bounding box center [841, 403] width 29 height 12
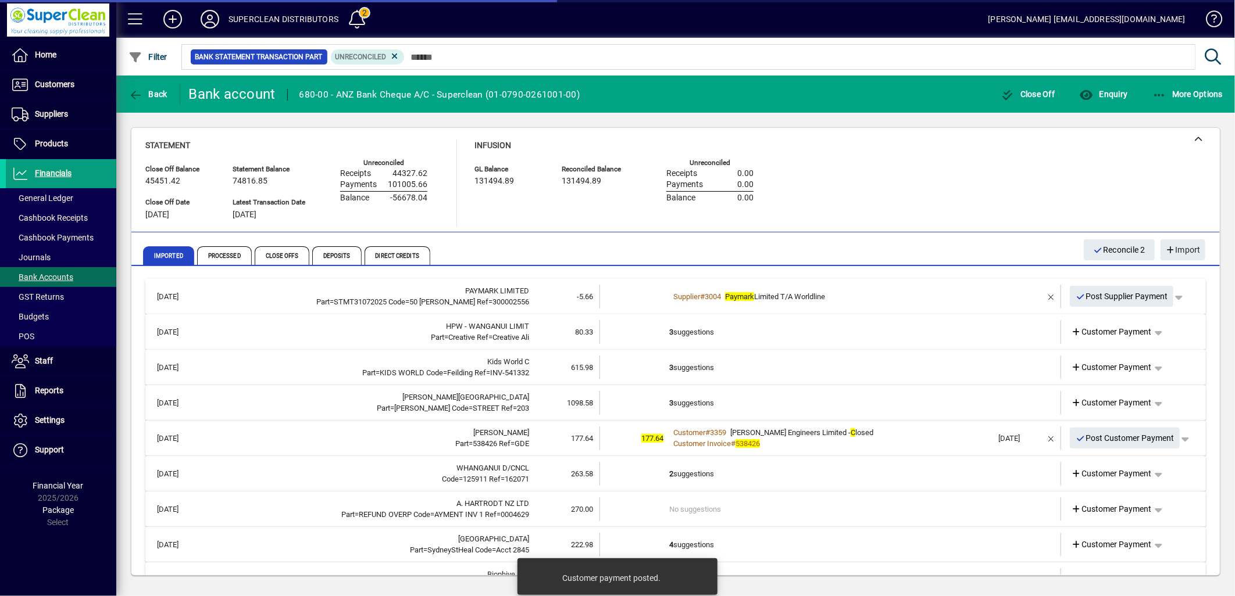
click at [702, 329] on td "3 suggestions" at bounding box center [831, 332] width 324 height 24
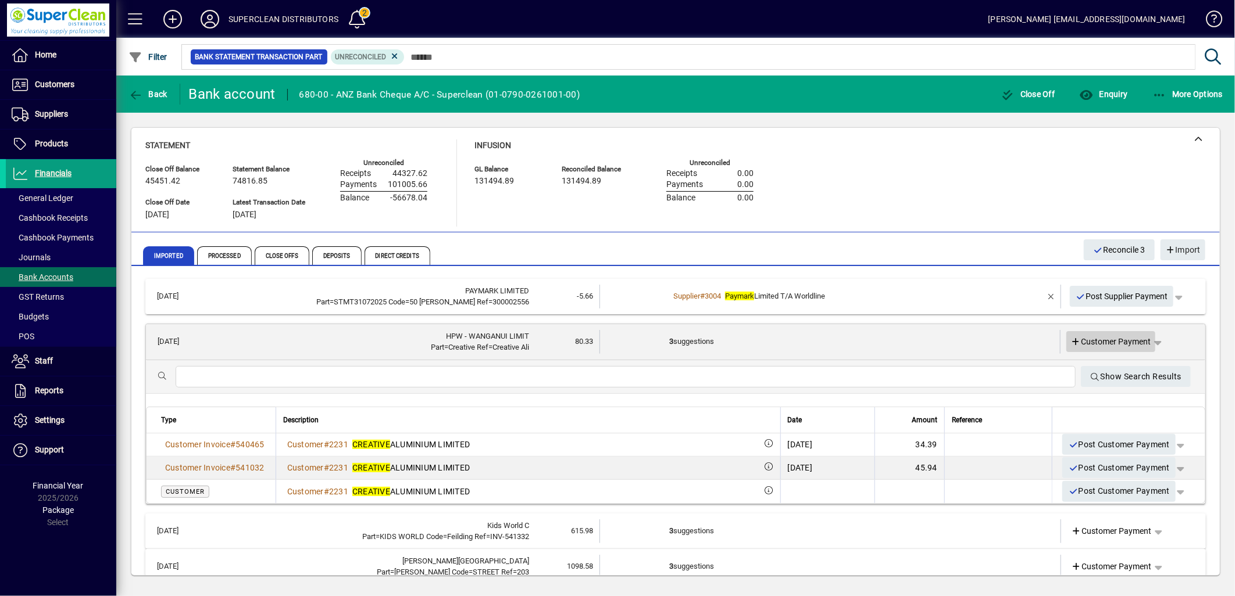
click at [1105, 338] on span "Customer Payment" at bounding box center [1111, 342] width 80 height 12
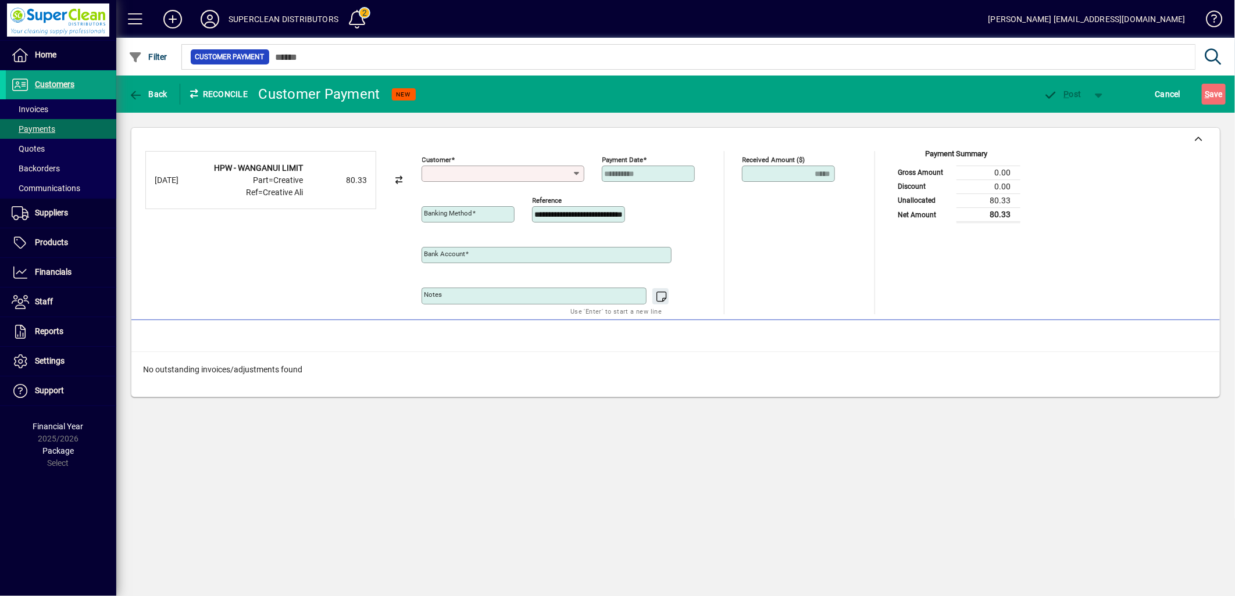
type input "**********"
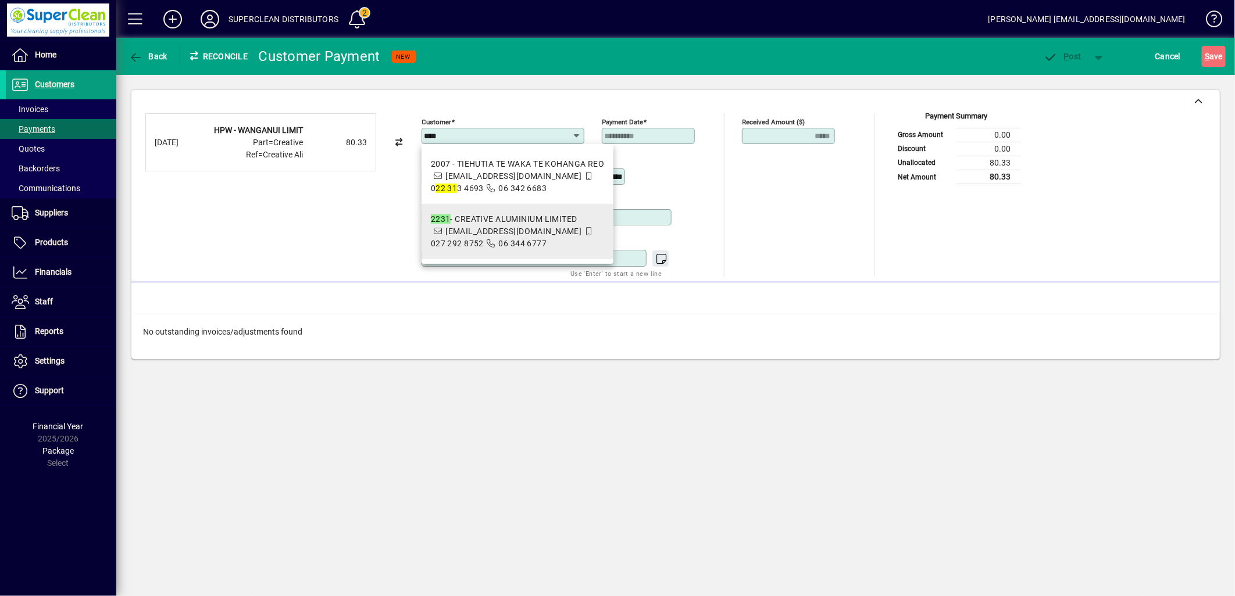
click at [514, 240] on span "06 344 6777" at bounding box center [523, 243] width 48 height 9
type input "**********"
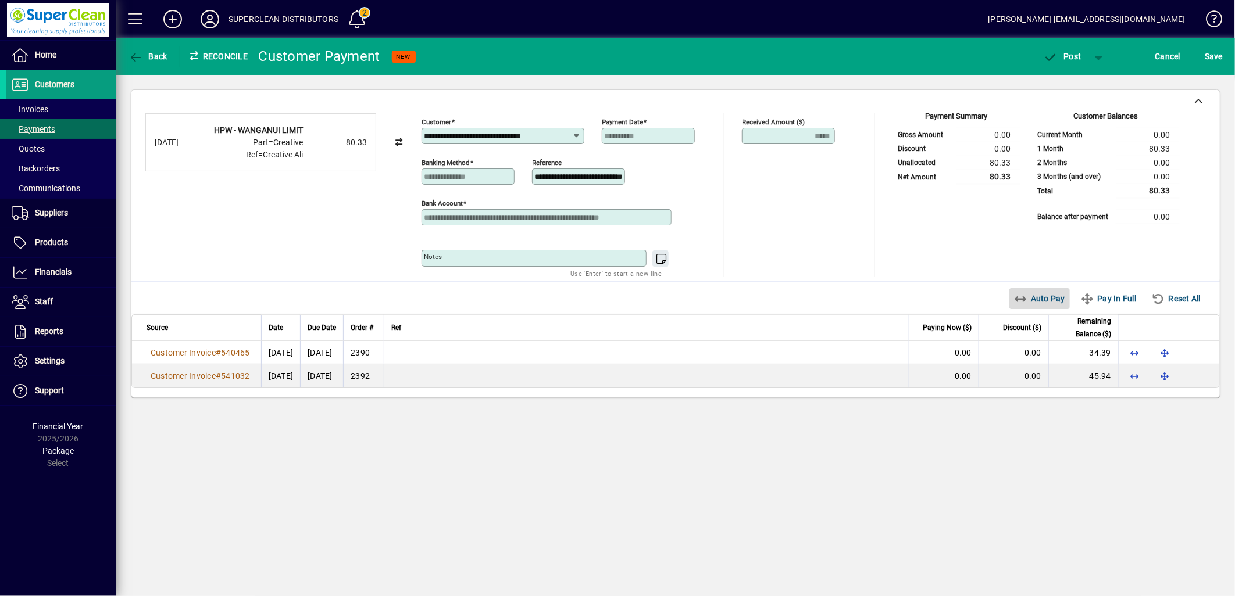
click at [1037, 301] on span "Auto Pay" at bounding box center [1040, 298] width 52 height 19
click at [1067, 59] on span "P" at bounding box center [1066, 56] width 5 height 9
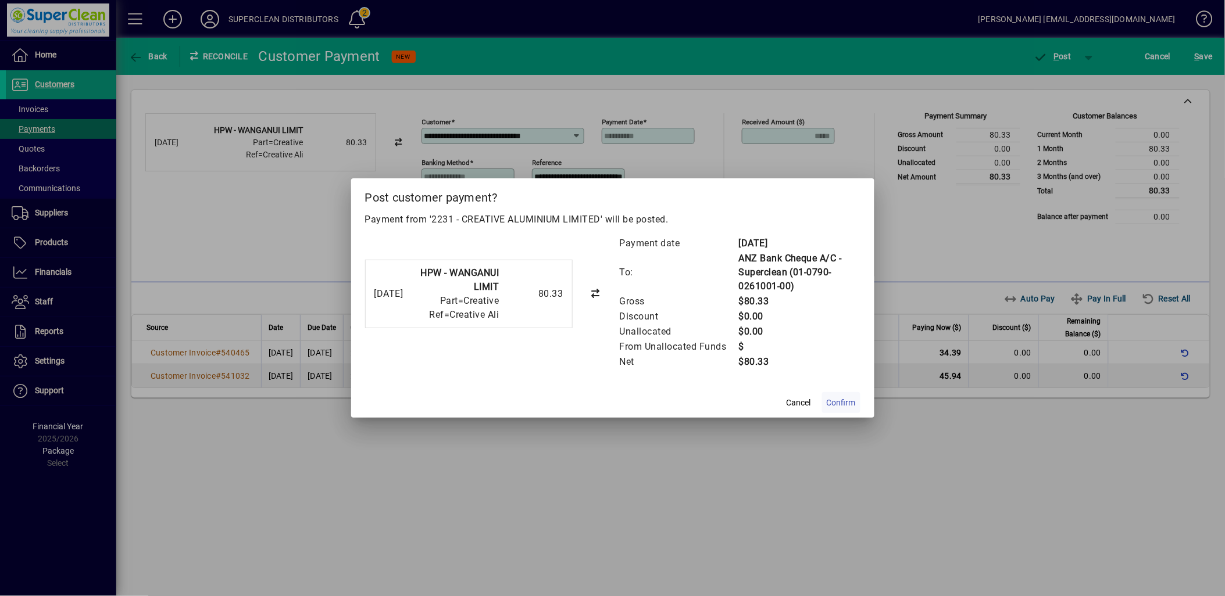
click at [847, 408] on span "Confirm" at bounding box center [841, 403] width 29 height 12
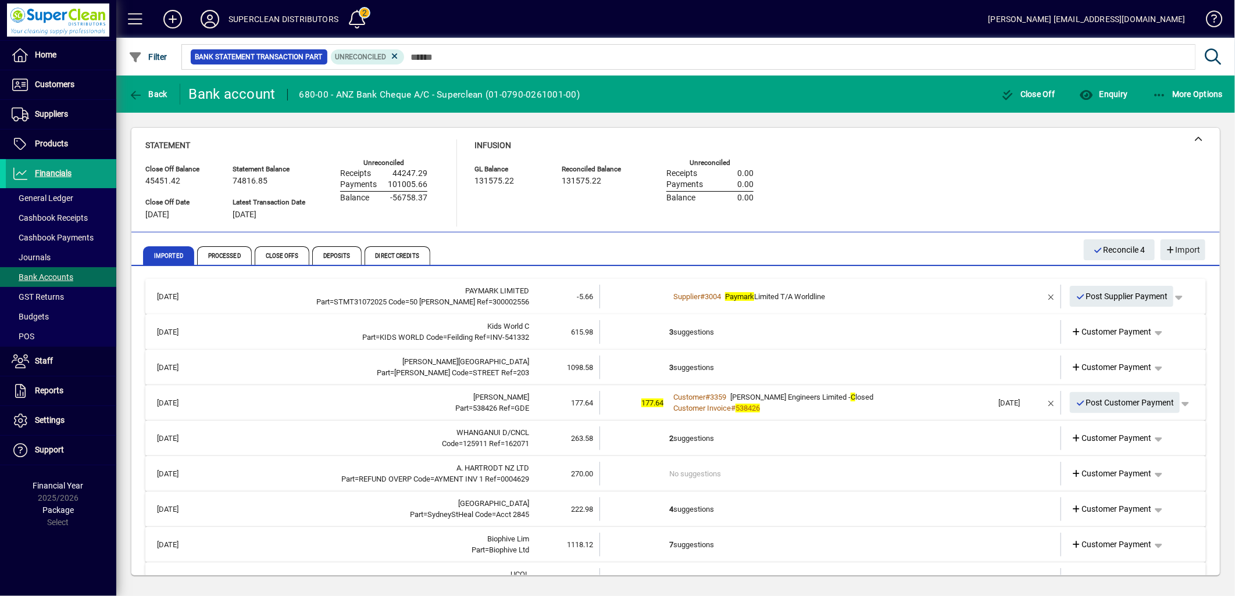
click at [716, 333] on td "3 suggestions" at bounding box center [831, 332] width 324 height 24
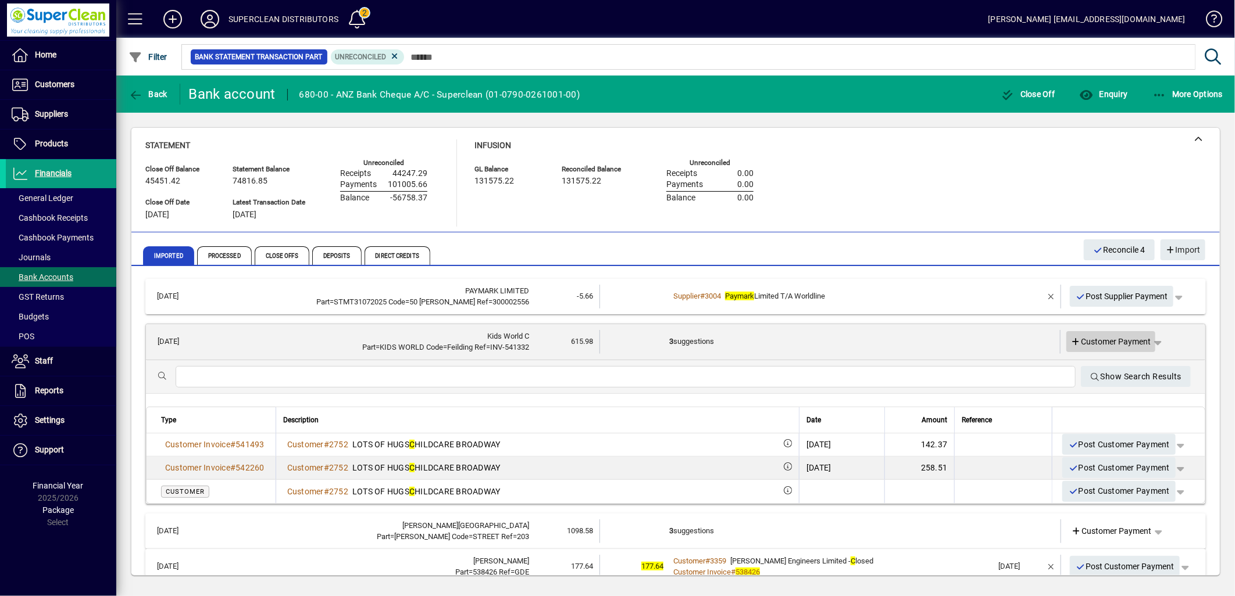
click at [1117, 336] on span "Customer Payment" at bounding box center [1111, 342] width 80 height 12
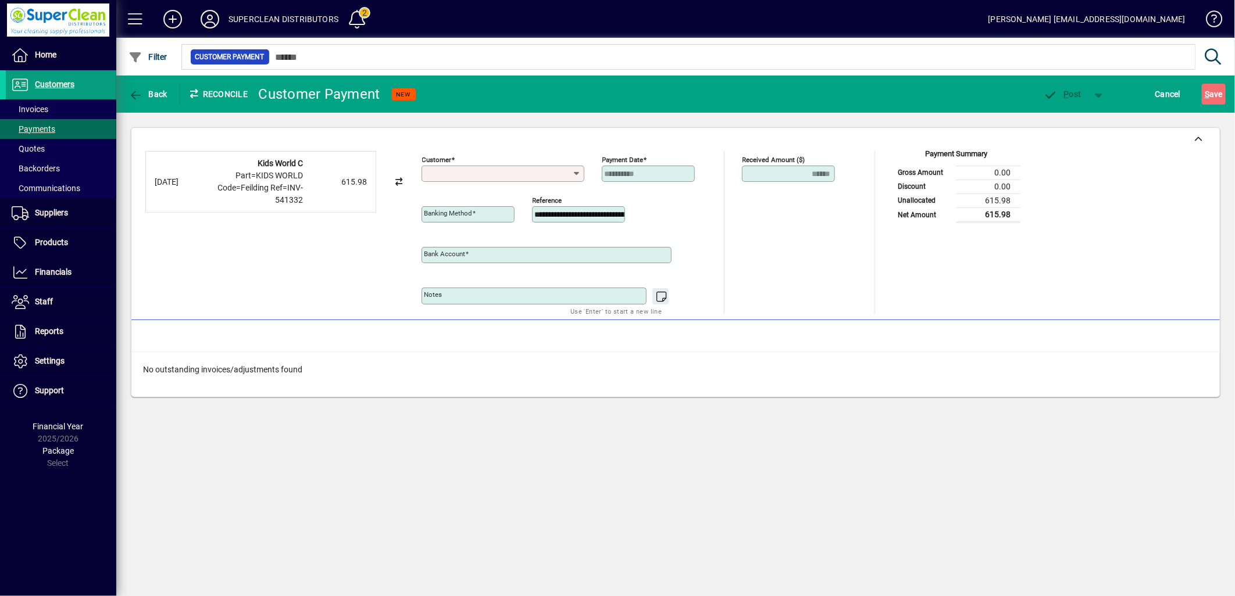
type input "**********"
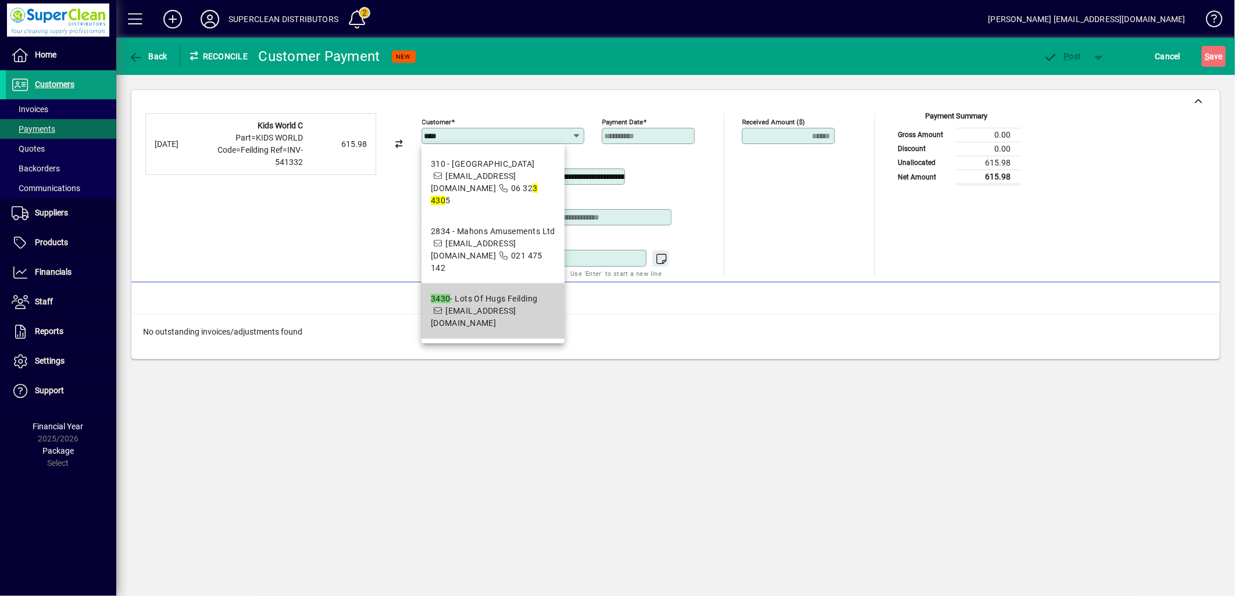
click at [452, 293] on div "3430 - Lots Of Hugs Feilding" at bounding box center [493, 299] width 124 height 12
type input "**********"
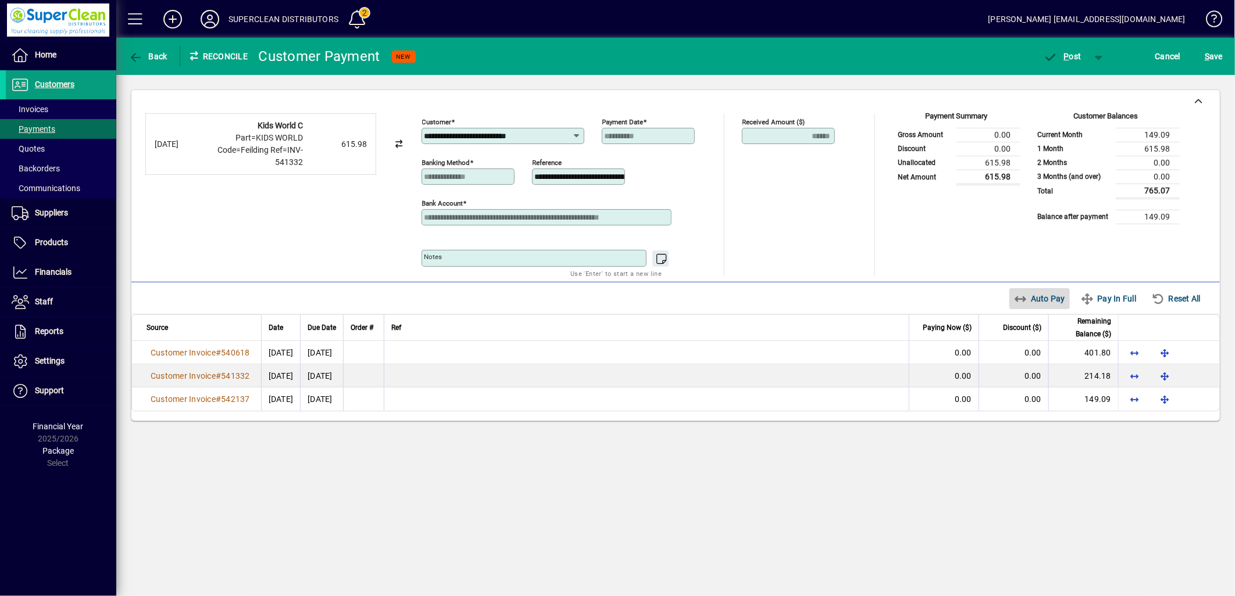
click at [1033, 295] on span "Auto Pay" at bounding box center [1040, 298] width 52 height 19
click at [1067, 54] on span "P" at bounding box center [1066, 56] width 5 height 9
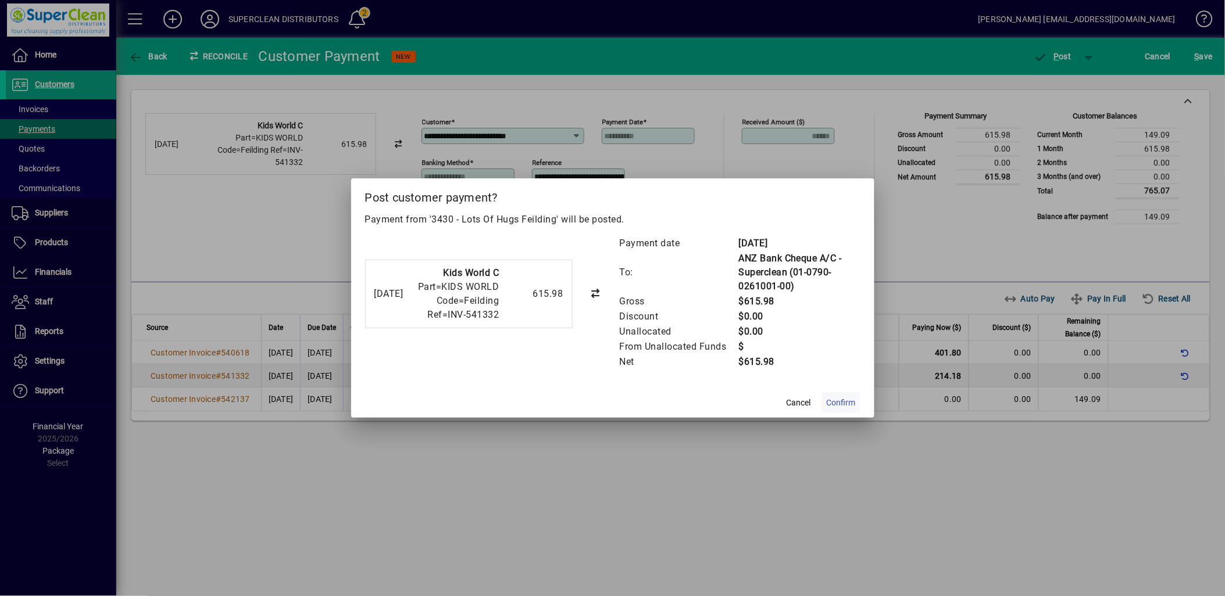
click at [859, 393] on span at bounding box center [841, 403] width 38 height 28
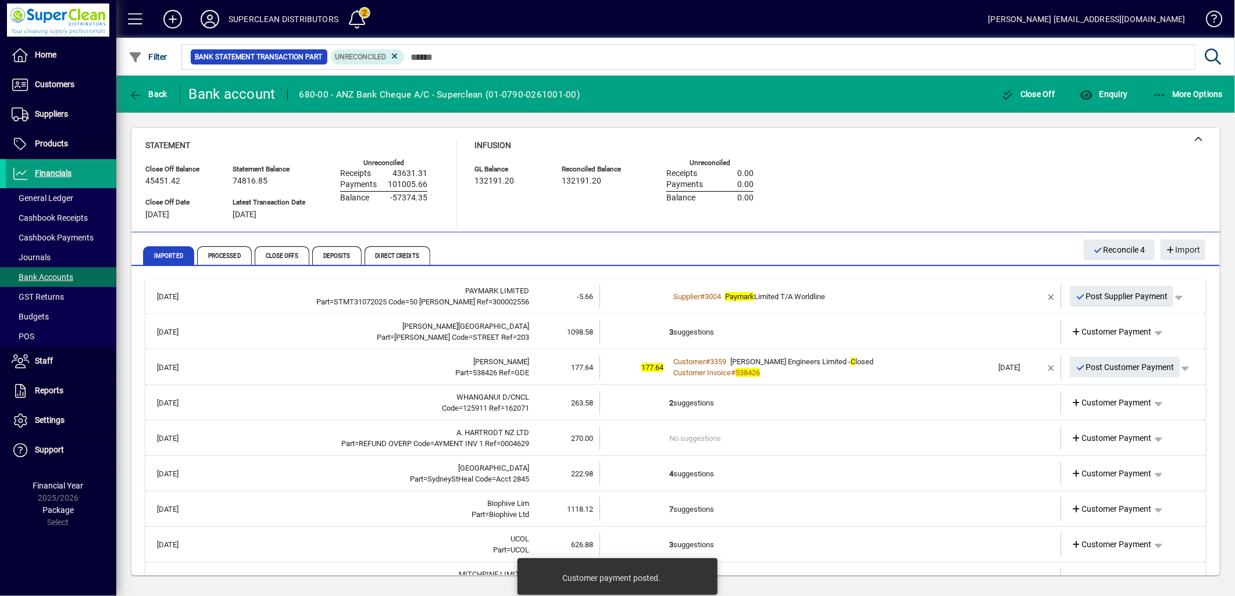
click at [710, 324] on td "3 suggestions" at bounding box center [831, 332] width 324 height 24
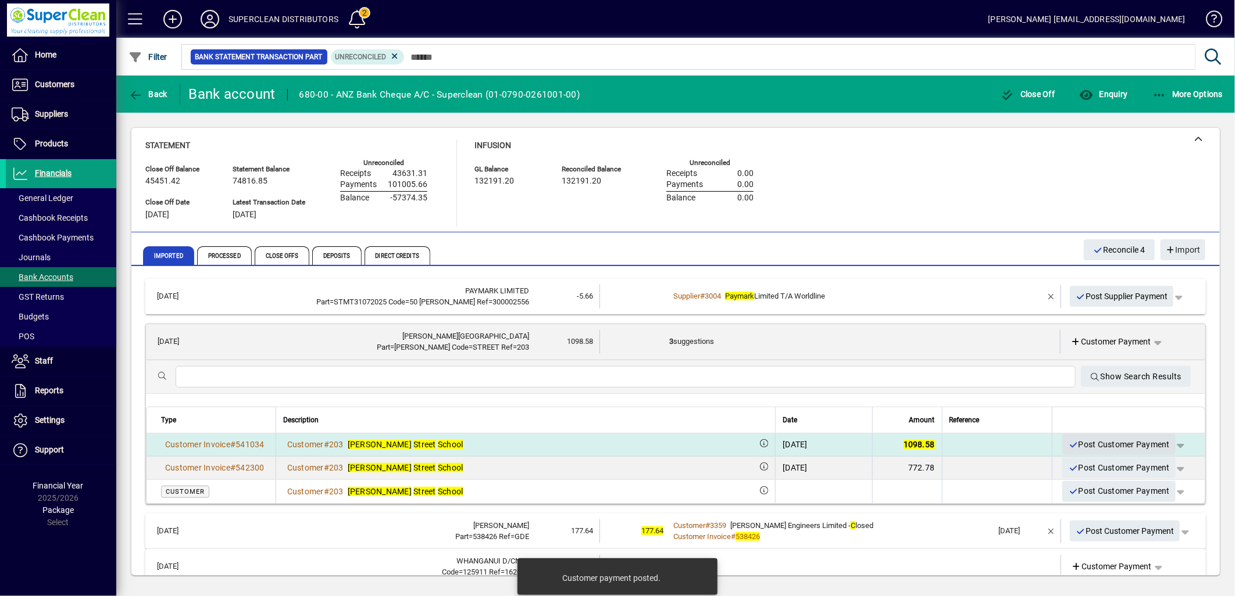
click at [1084, 448] on span "Post Customer Payment" at bounding box center [1119, 444] width 102 height 19
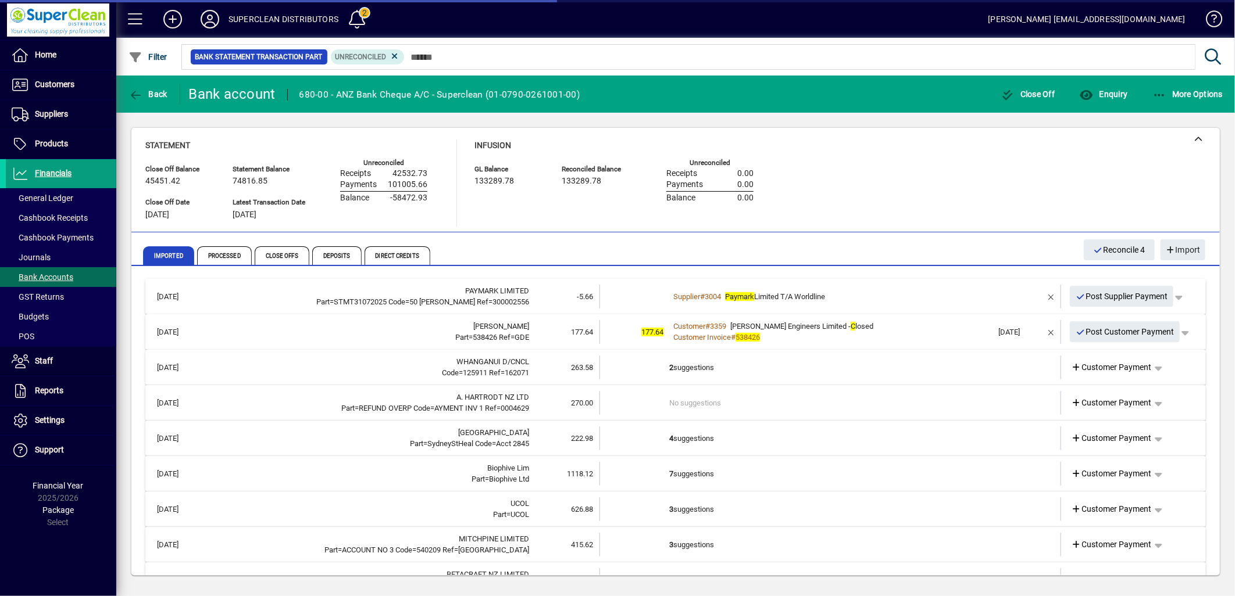
click at [905, 333] on div "Customer Invoice # 538426" at bounding box center [831, 338] width 324 height 12
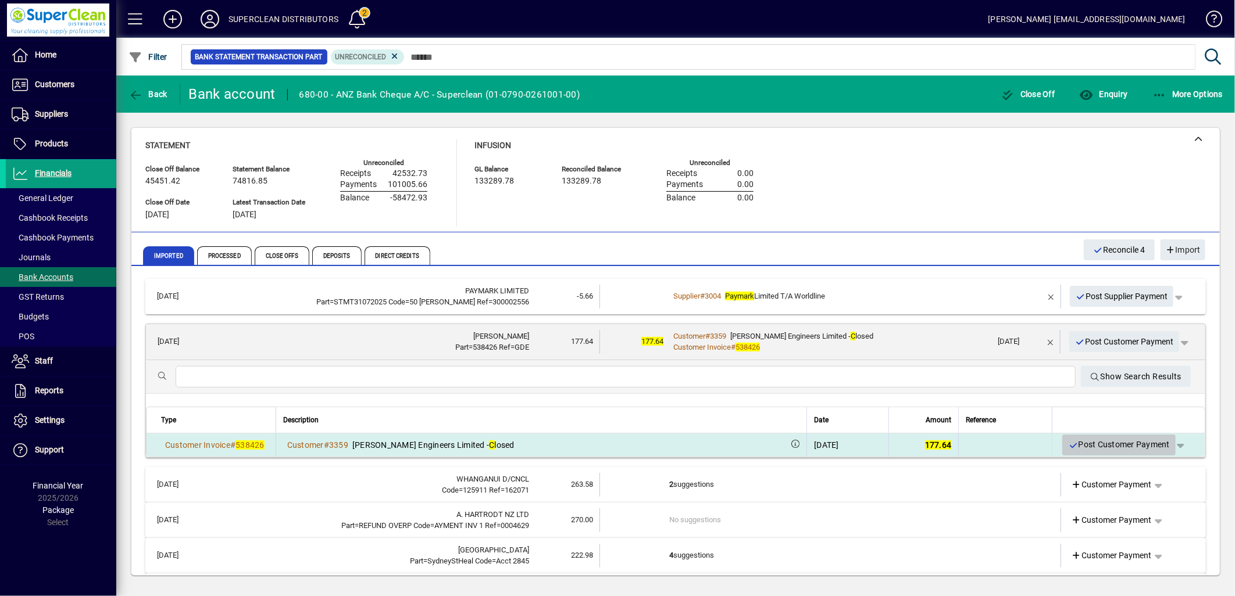
click at [1123, 451] on span "Post Customer Payment" at bounding box center [1119, 444] width 102 height 19
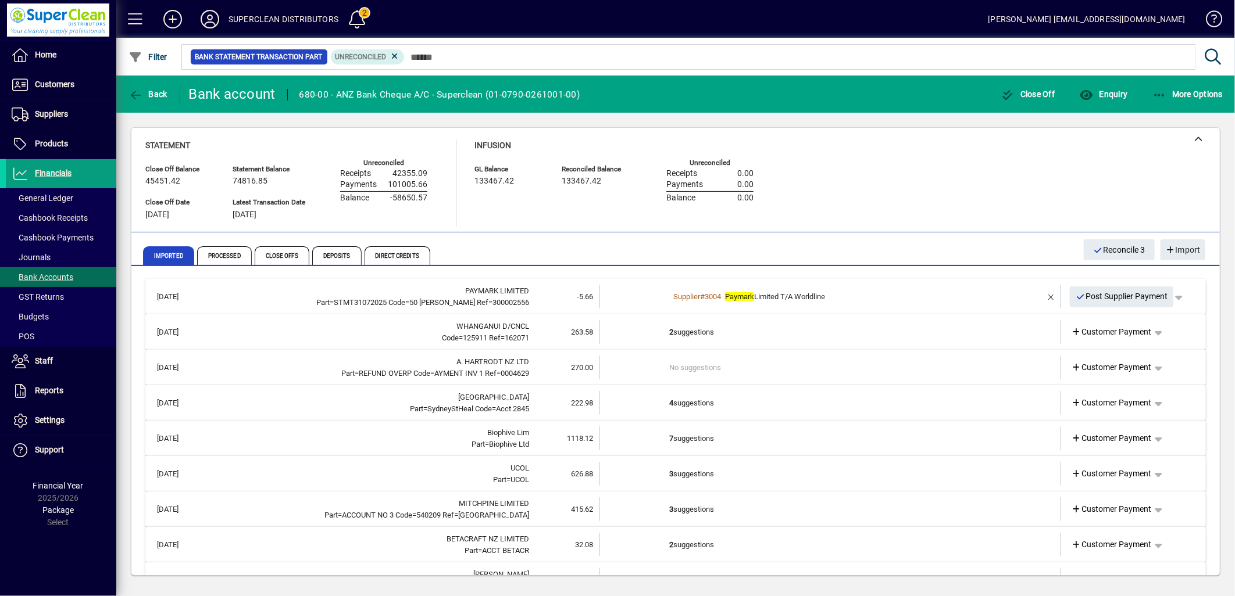
click at [682, 326] on td "2 suggestions" at bounding box center [831, 332] width 324 height 24
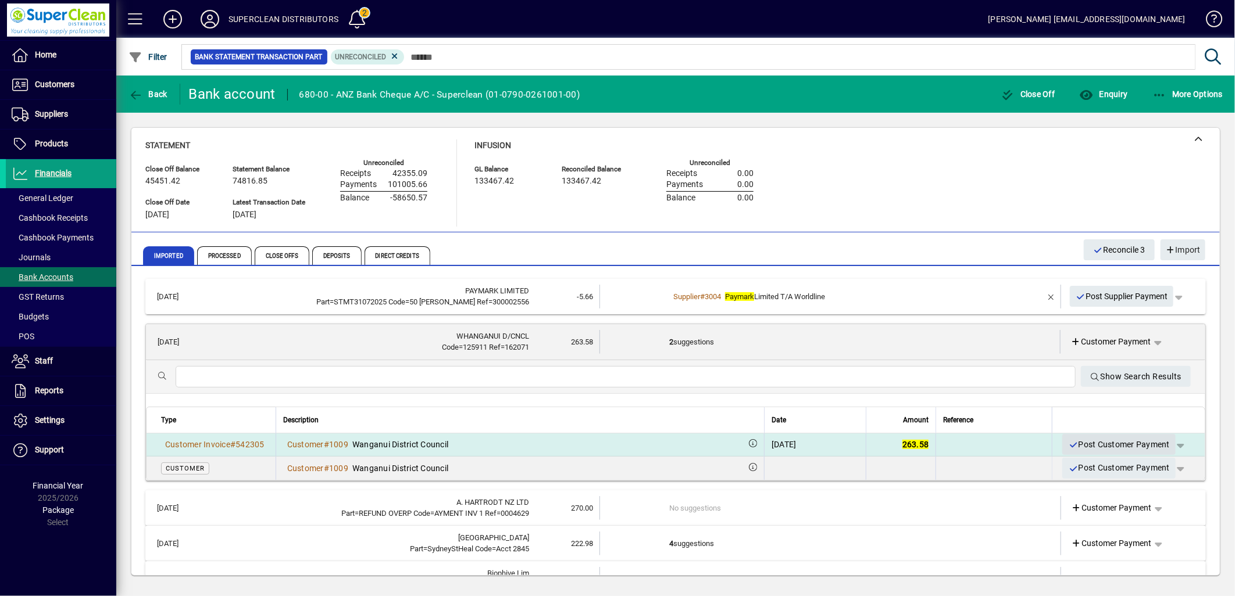
click at [1103, 448] on span "Post Customer Payment" at bounding box center [1119, 444] width 102 height 19
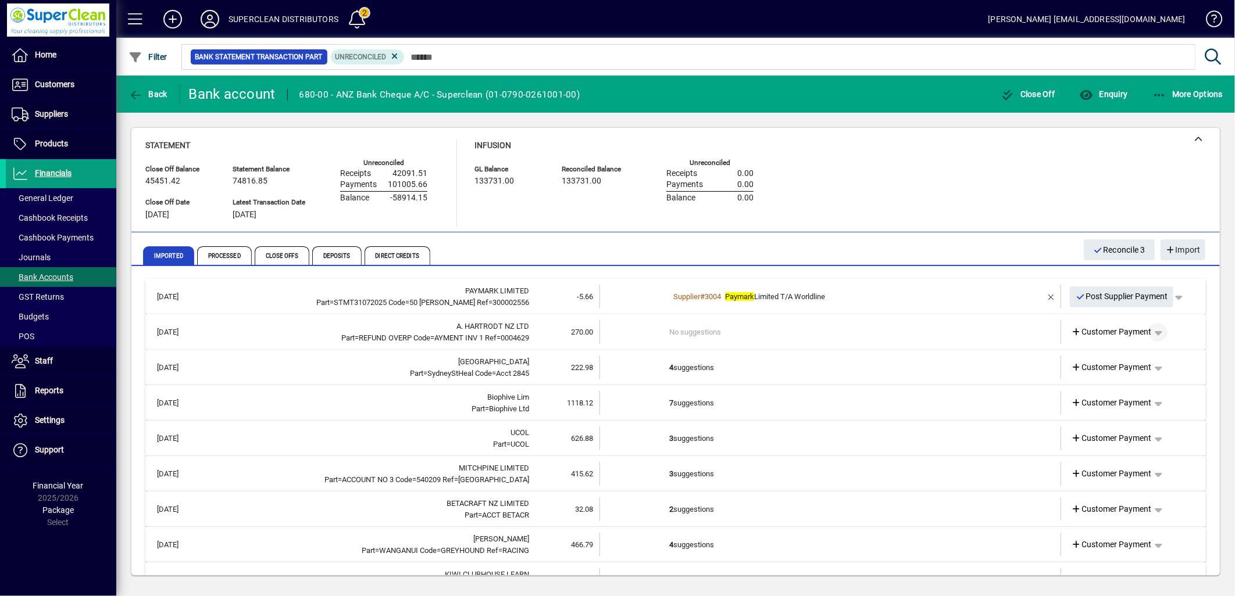
click at [1153, 333] on span "button" at bounding box center [1158, 333] width 28 height 28
click at [1129, 356] on span "Supplier Refund" at bounding box center [1111, 356] width 72 height 14
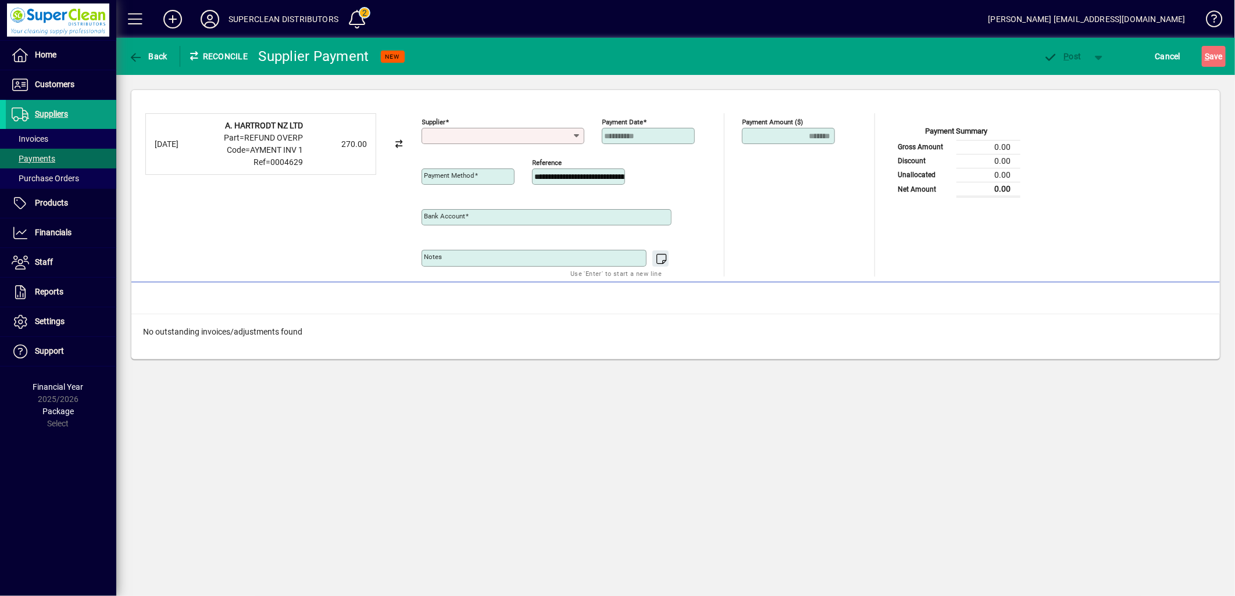
type input "**********"
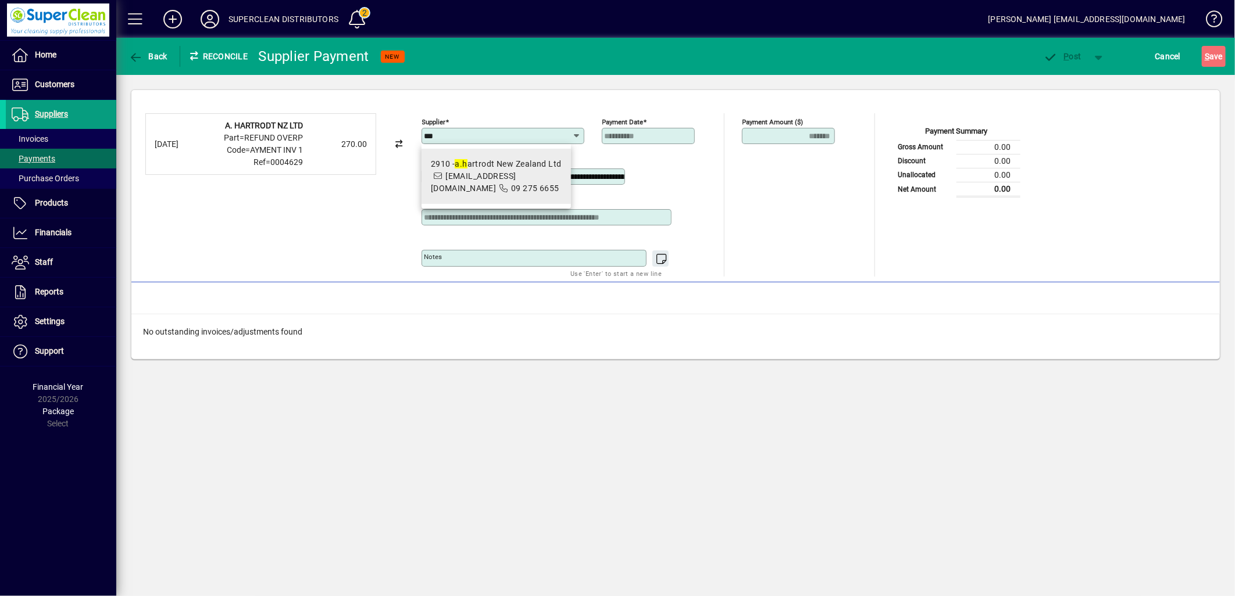
click at [499, 167] on div "2910 - a.h artrodt New Zealand Ltd" at bounding box center [496, 164] width 131 height 12
type input "**********"
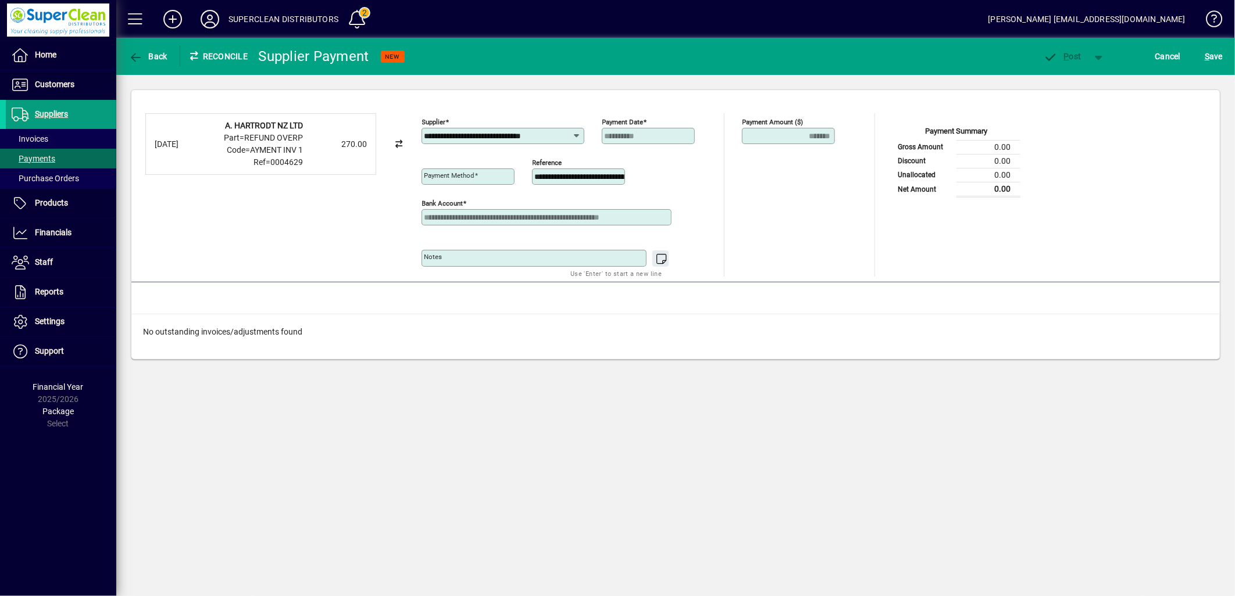
type input "**********"
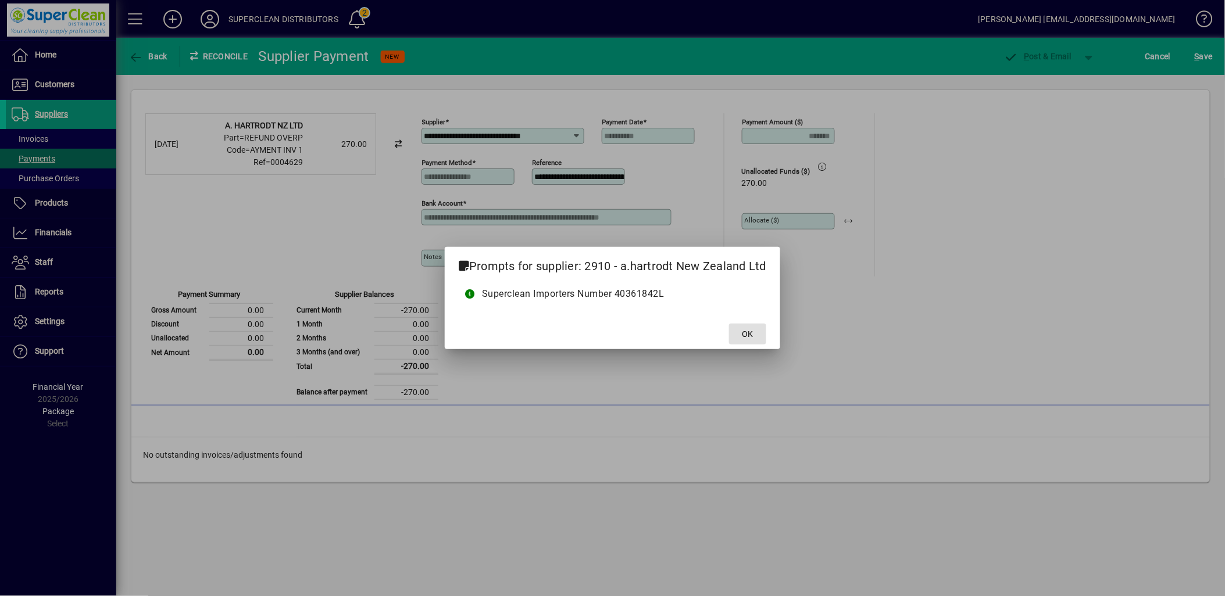
click at [741, 337] on span at bounding box center [747, 334] width 37 height 28
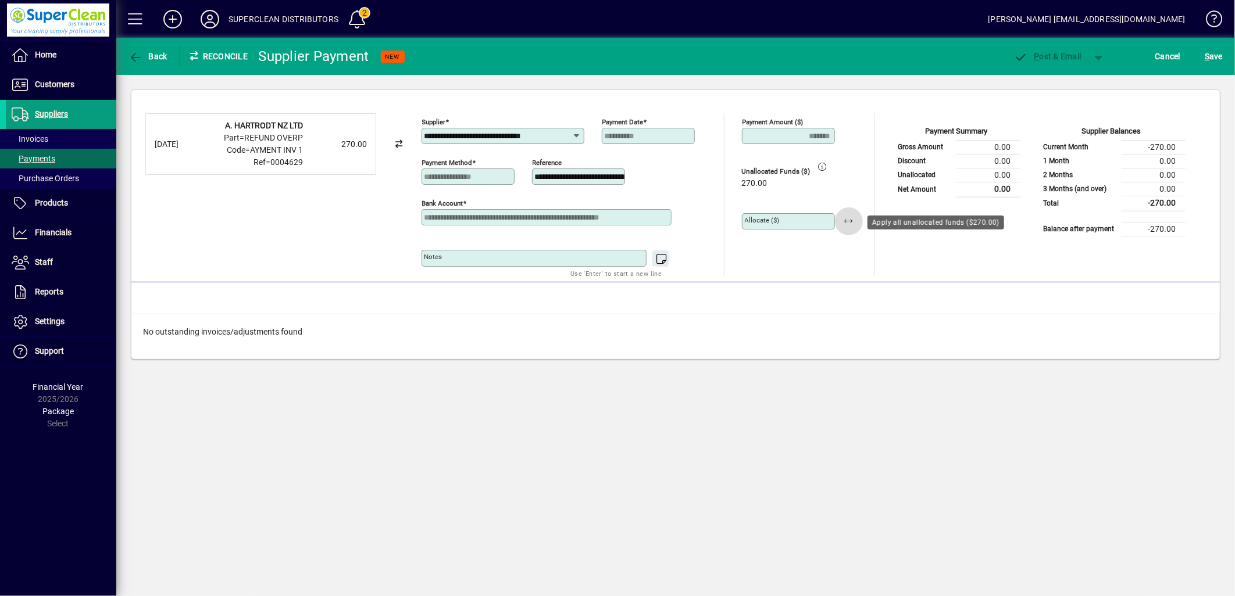
click at [847, 221] on span "button" at bounding box center [849, 222] width 28 height 28
type input "******"
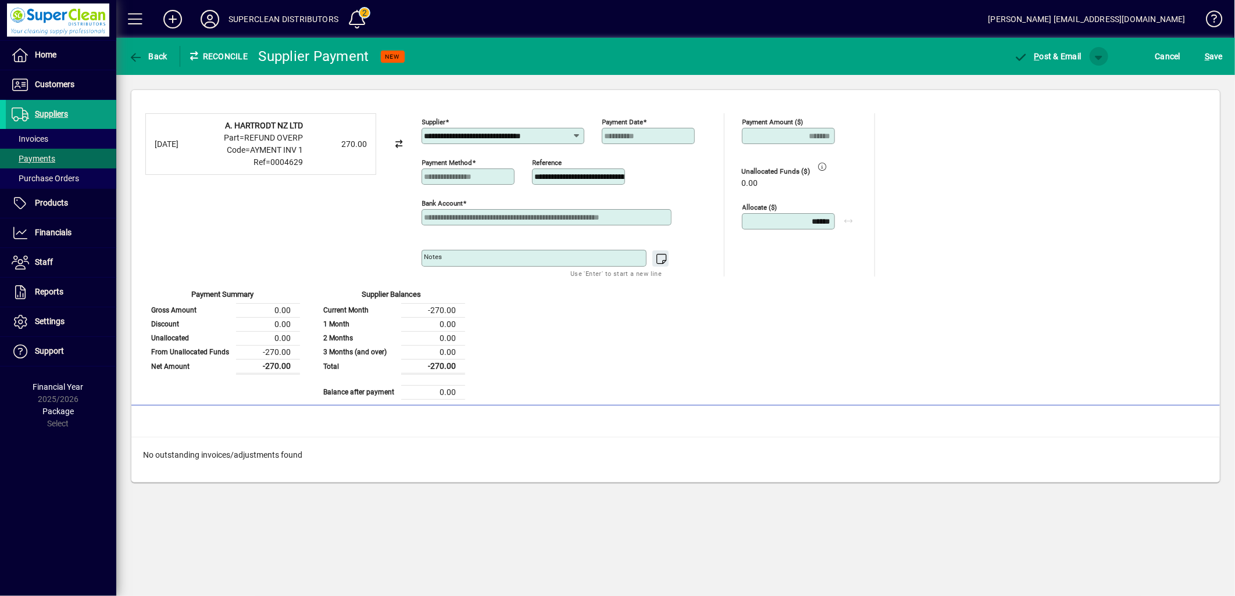
click at [1094, 59] on span "button" at bounding box center [1099, 56] width 28 height 28
click at [1078, 80] on span "P ost" at bounding box center [1061, 80] width 41 height 9
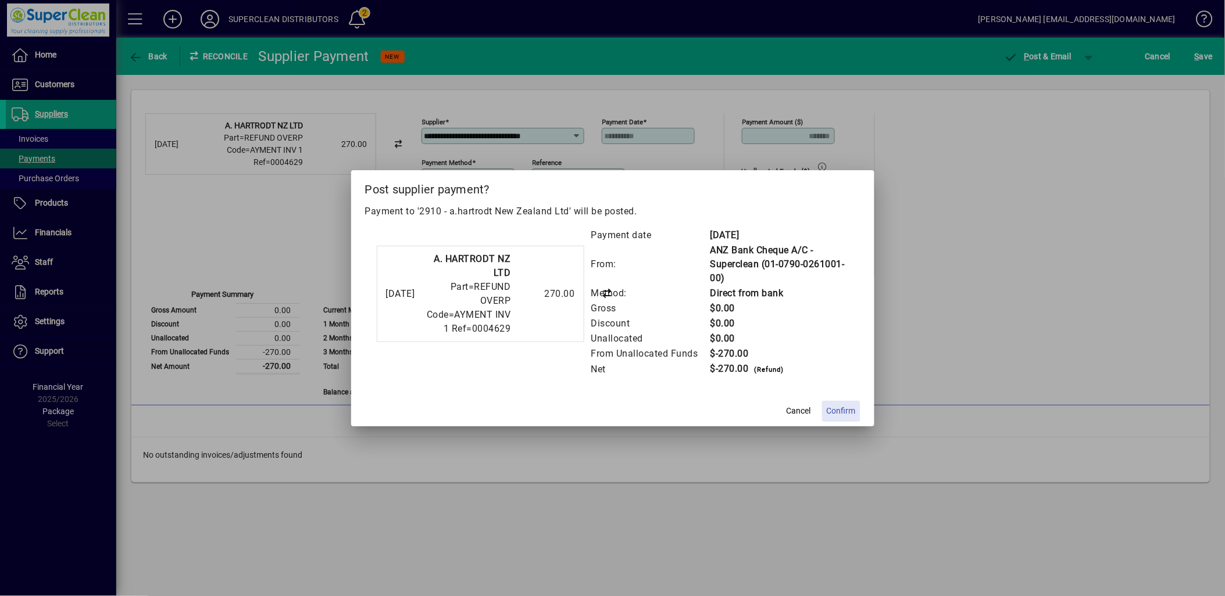
click at [842, 405] on span "Confirm" at bounding box center [841, 411] width 29 height 12
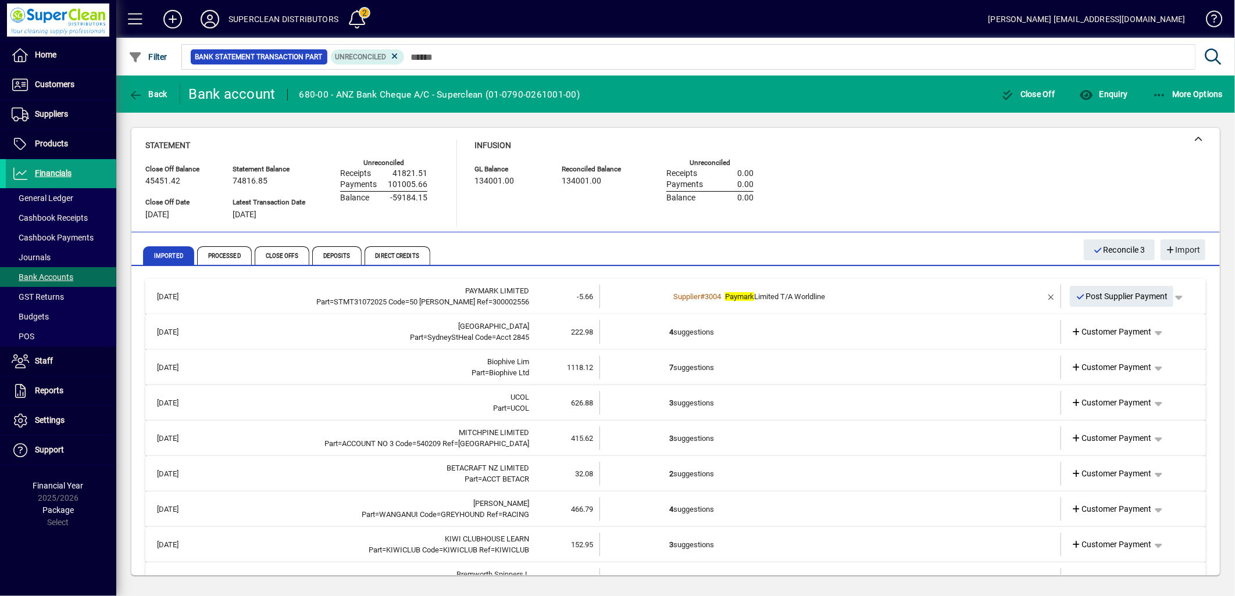
click at [675, 330] on td "4 suggestions" at bounding box center [831, 332] width 324 height 24
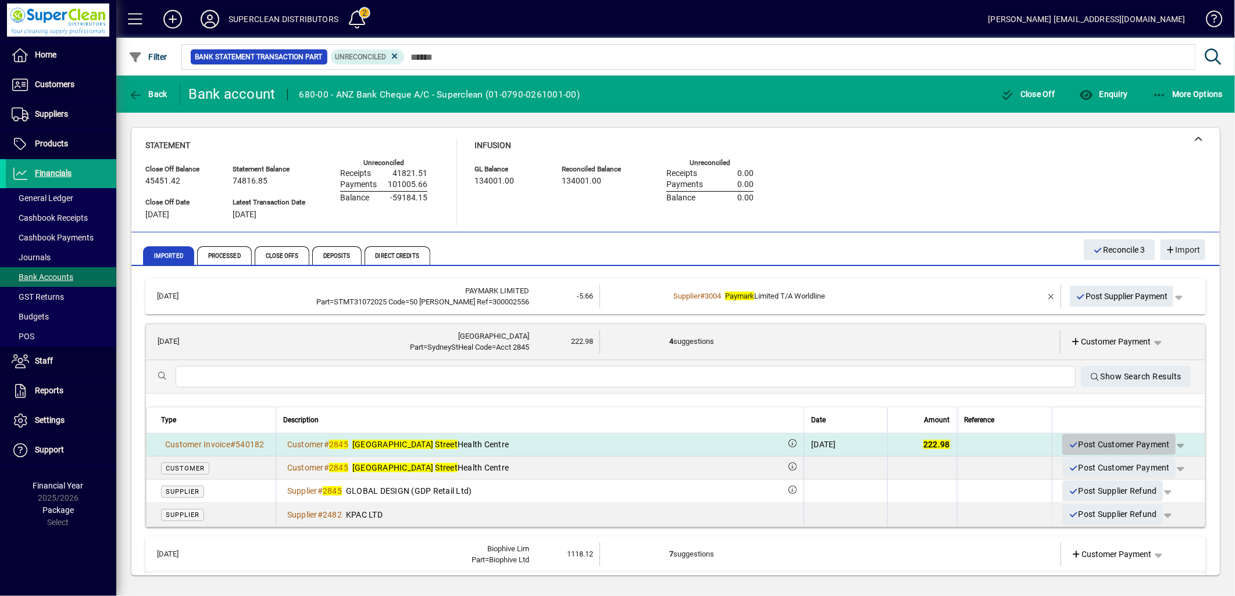
click at [1101, 444] on span "Post Customer Payment" at bounding box center [1119, 444] width 102 height 19
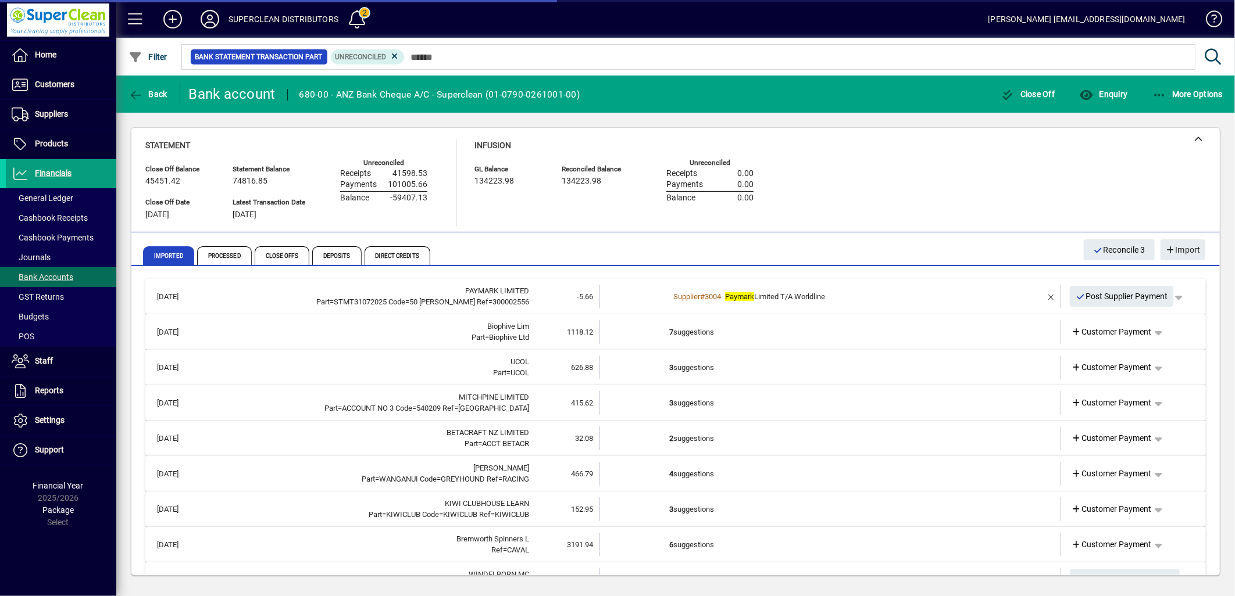
click at [693, 328] on td "7 suggestions" at bounding box center [831, 332] width 324 height 24
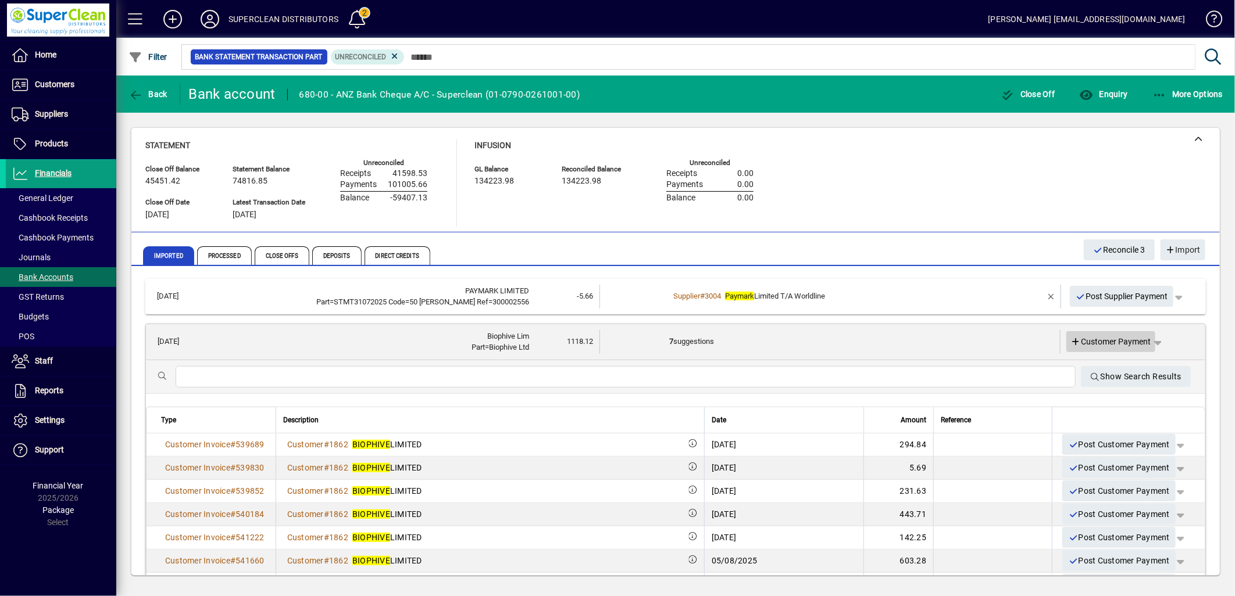
click at [1123, 344] on span "Customer Payment" at bounding box center [1111, 342] width 80 height 12
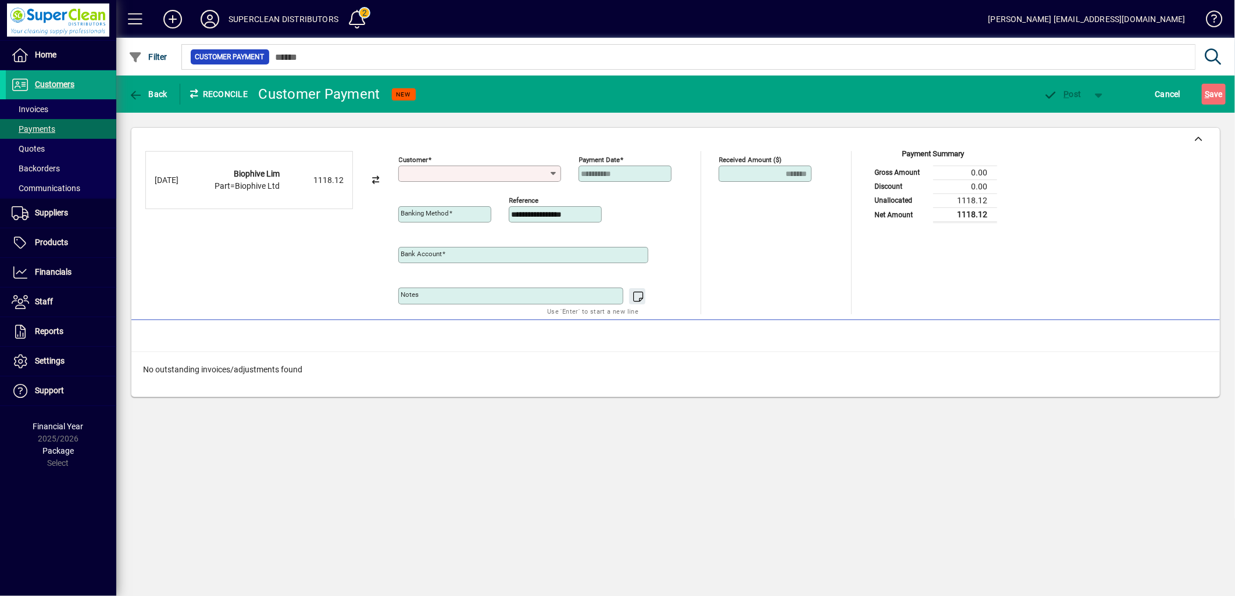
type input "**********"
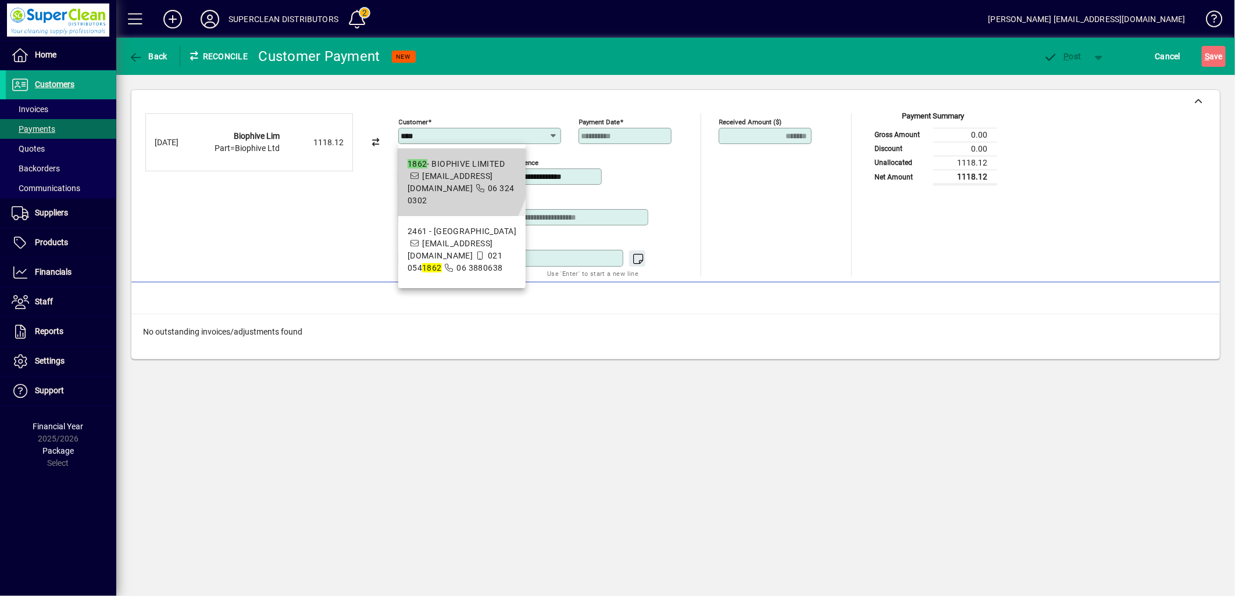
click at [433, 170] on span "1862 - BIOPHIVE LIMITED office@biophive.com 06 324 0302" at bounding box center [462, 182] width 109 height 49
type input "**********"
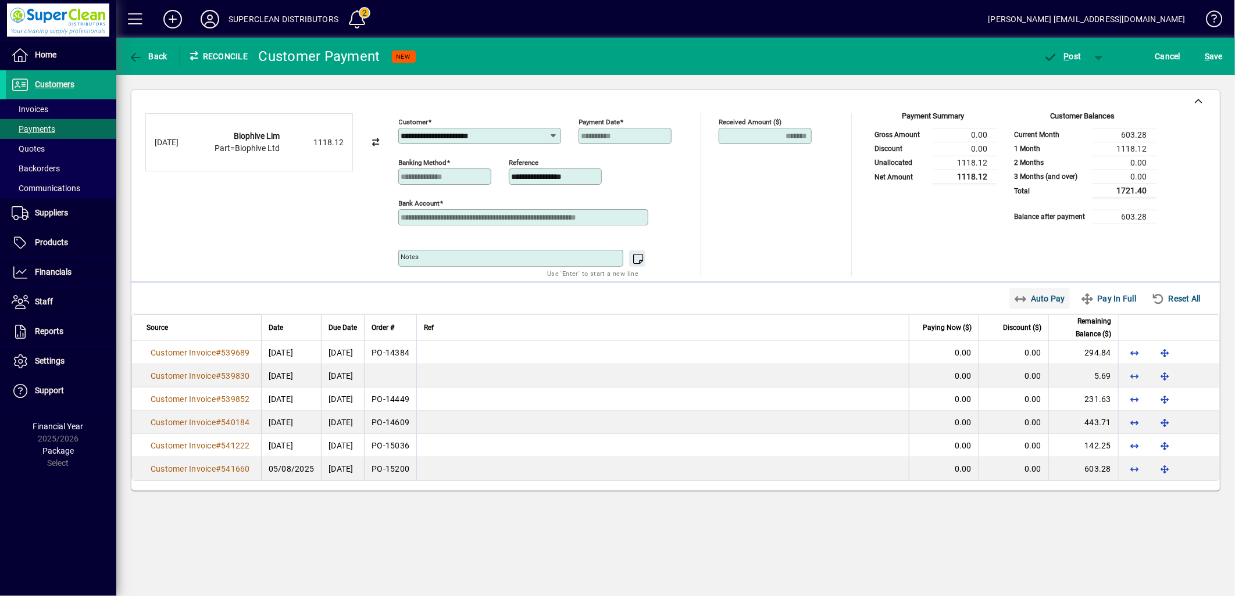
click at [1044, 306] on span "Auto Pay" at bounding box center [1040, 298] width 52 height 19
click at [1075, 56] on span "P ost" at bounding box center [1062, 56] width 38 height 9
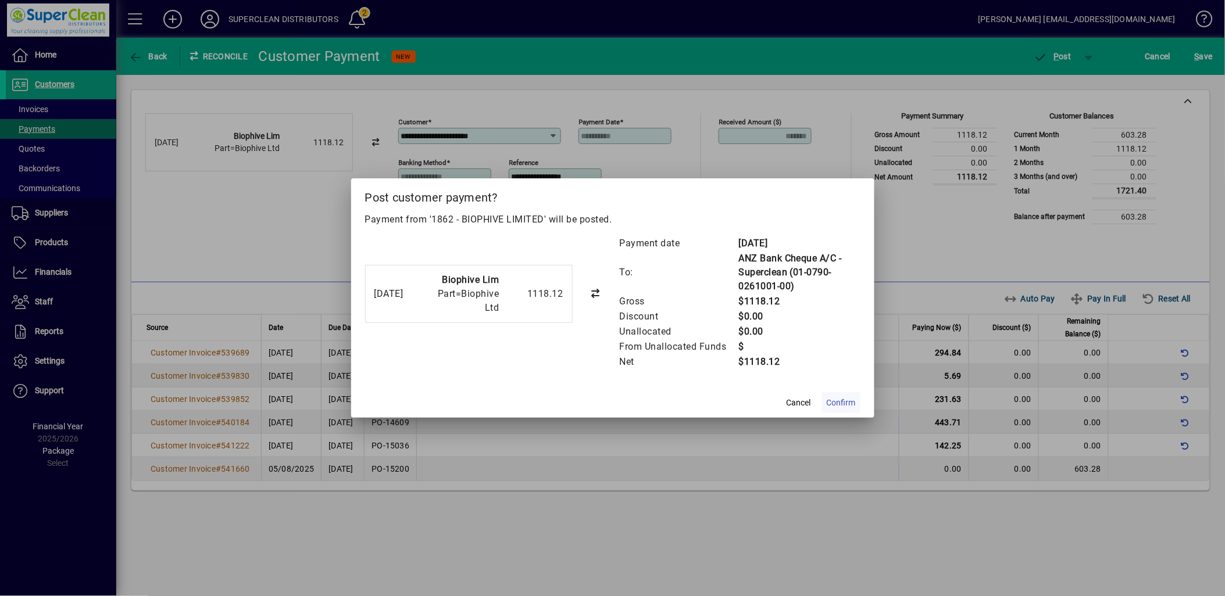
drag, startPoint x: 862, startPoint y: 407, endPoint x: 853, endPoint y: 405, distance: 9.0
click at [853, 405] on mat-dialog-actions "Cancel Confirm" at bounding box center [612, 402] width 523 height 31
click at [853, 405] on span "Confirm" at bounding box center [841, 403] width 29 height 12
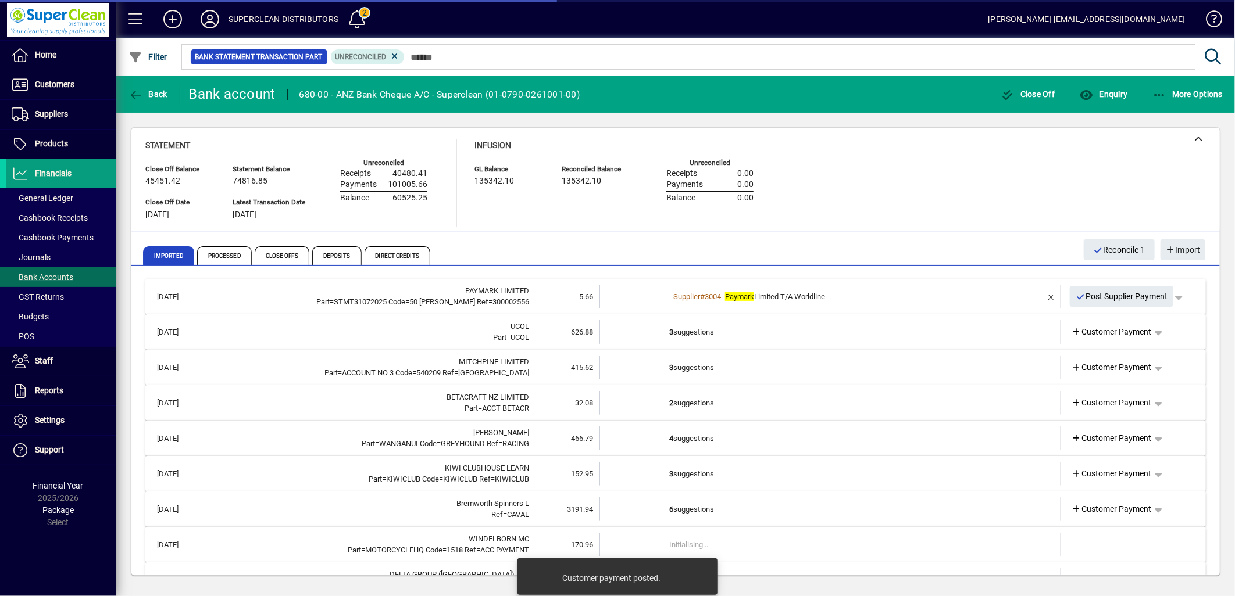
click at [680, 331] on td "3 suggestions" at bounding box center [831, 332] width 324 height 24
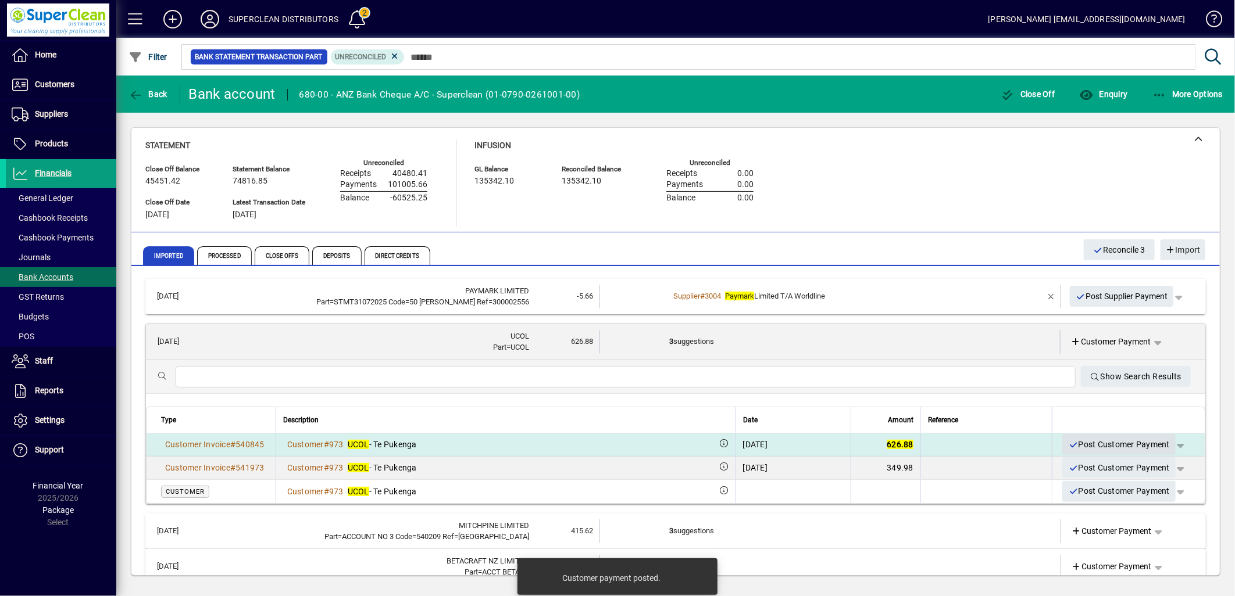
click at [1091, 443] on span "Post Customer Payment" at bounding box center [1119, 444] width 102 height 19
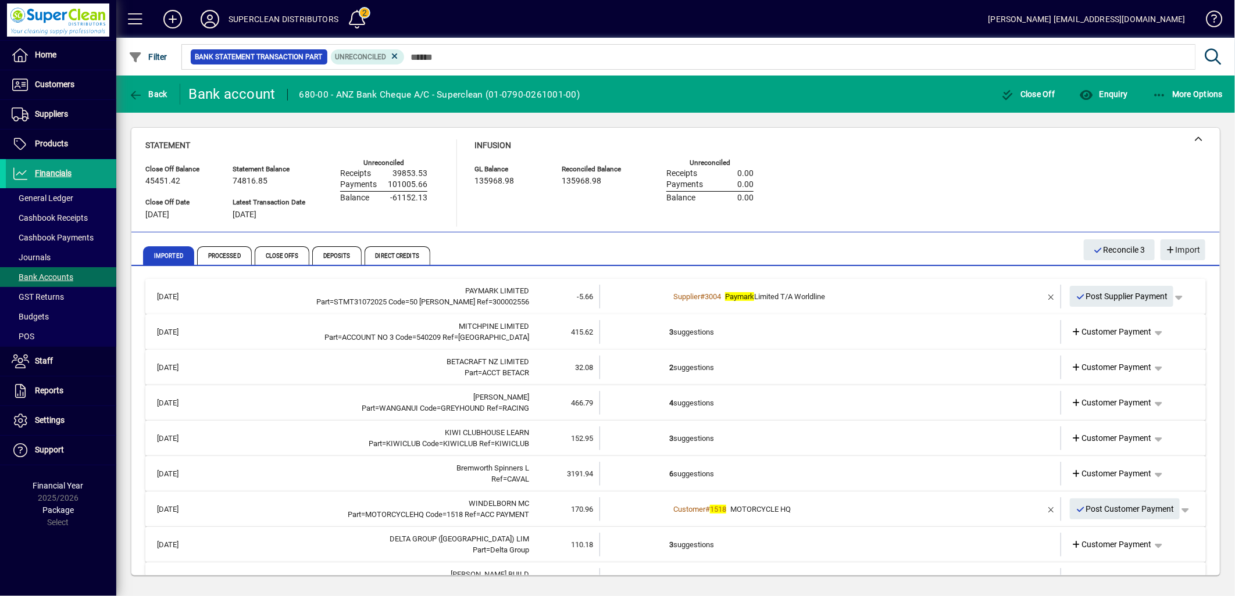
click at [678, 336] on td "3 suggestions" at bounding box center [831, 332] width 324 height 24
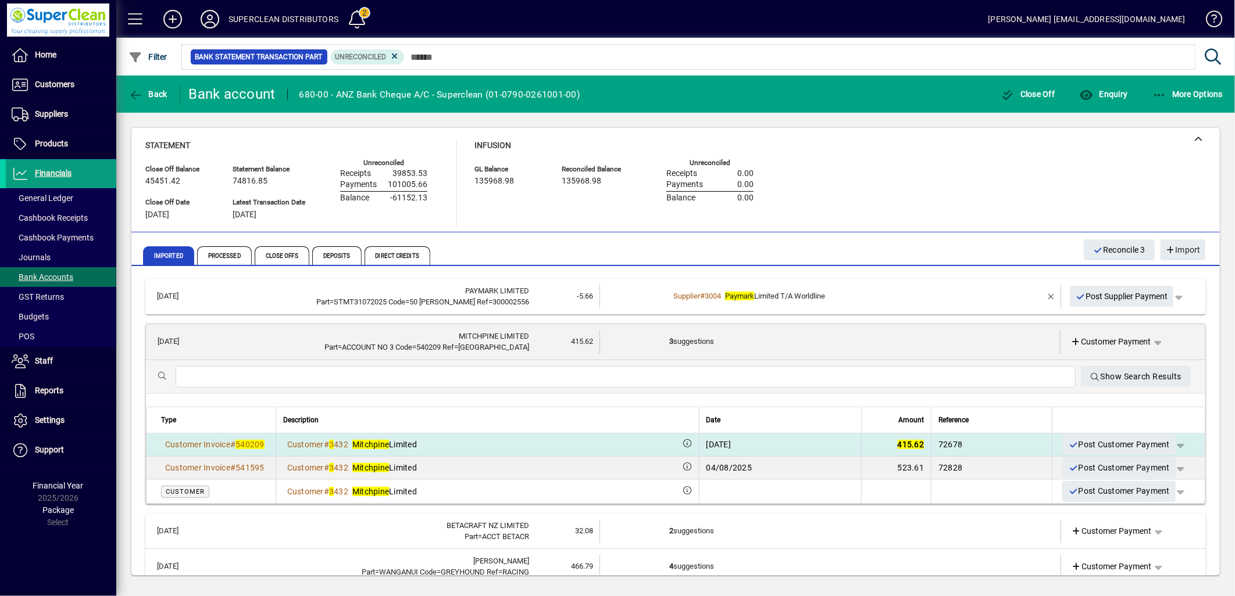
click at [1052, 446] on td "Post Customer Payment" at bounding box center [1128, 445] width 153 height 23
click at [1107, 448] on span "Post Customer Payment" at bounding box center [1119, 444] width 102 height 19
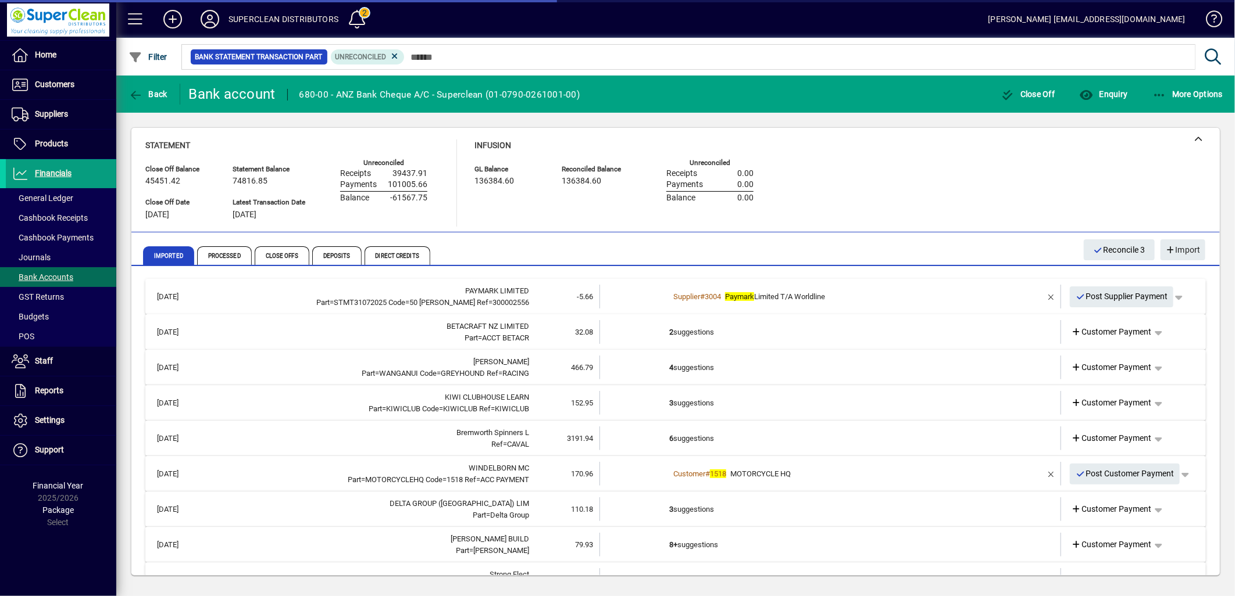
click at [688, 333] on td "2 suggestions" at bounding box center [831, 332] width 324 height 24
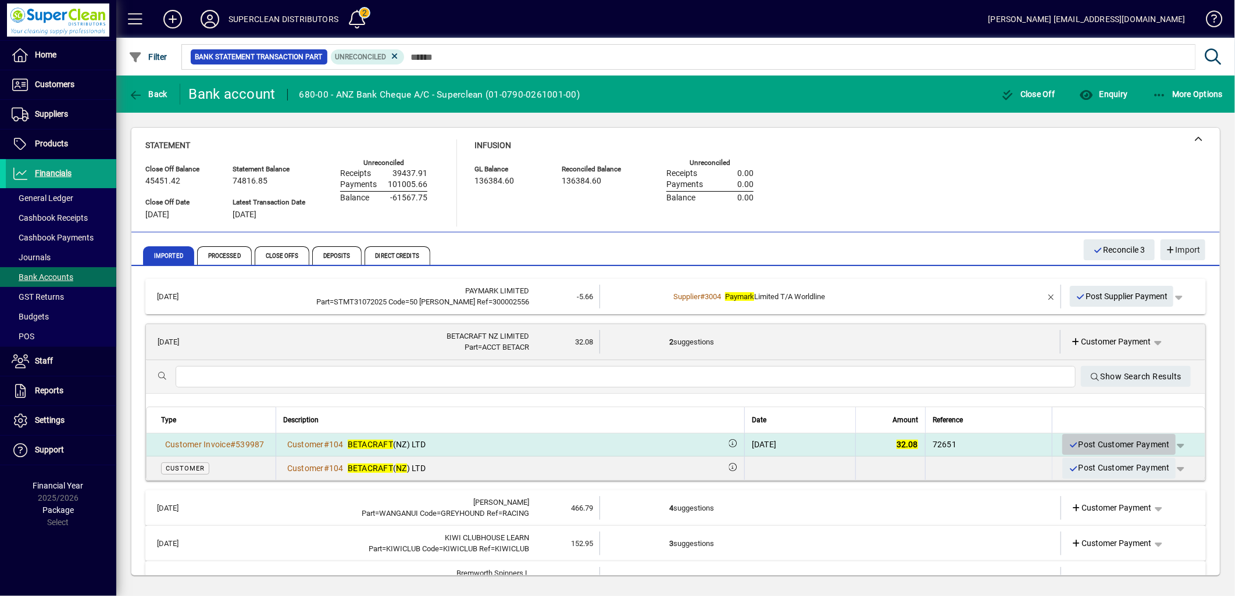
click at [1120, 446] on span "Post Customer Payment" at bounding box center [1119, 444] width 102 height 19
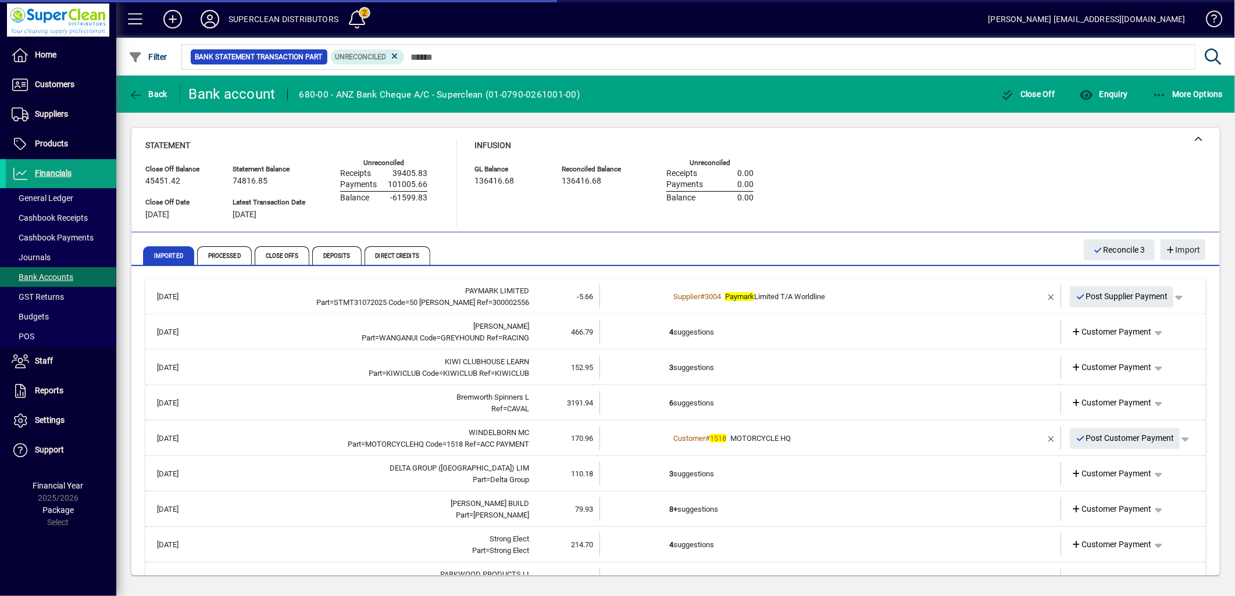
click at [681, 327] on td "4 suggestions" at bounding box center [831, 332] width 324 height 24
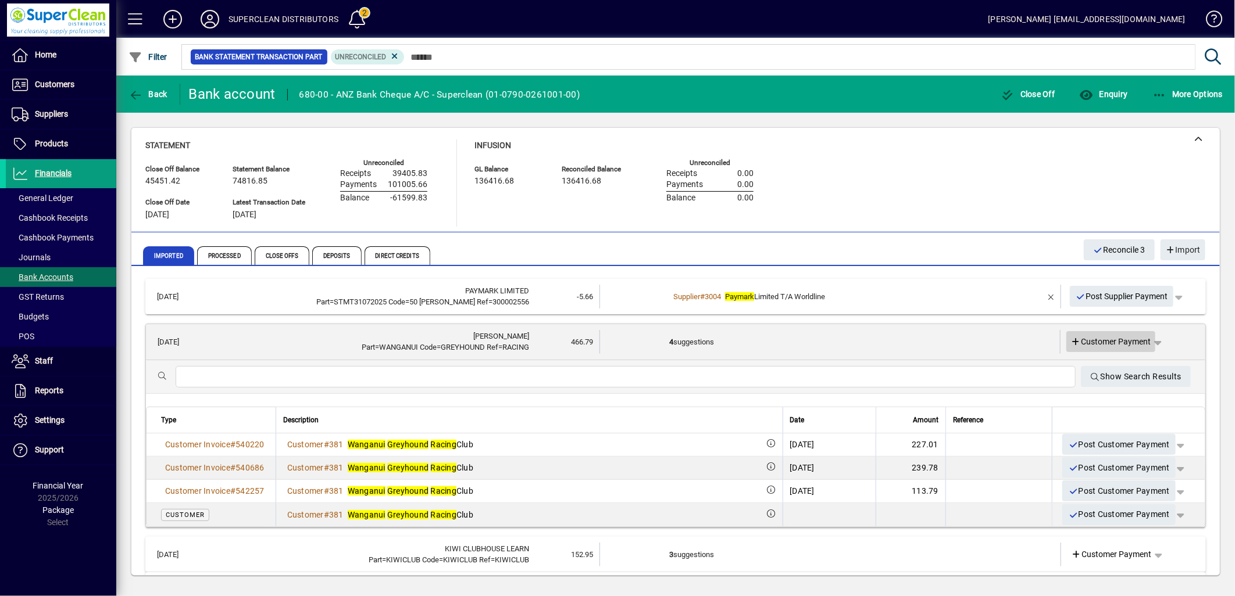
click at [1100, 346] on span "Customer Payment" at bounding box center [1111, 342] width 80 height 12
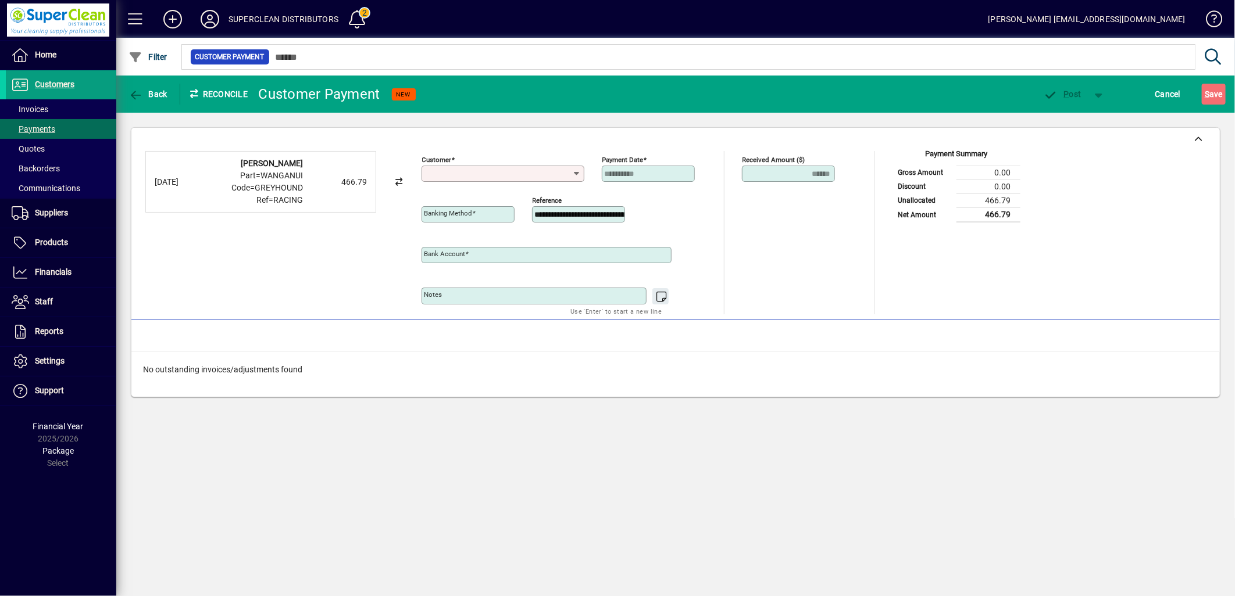
type input "**********"
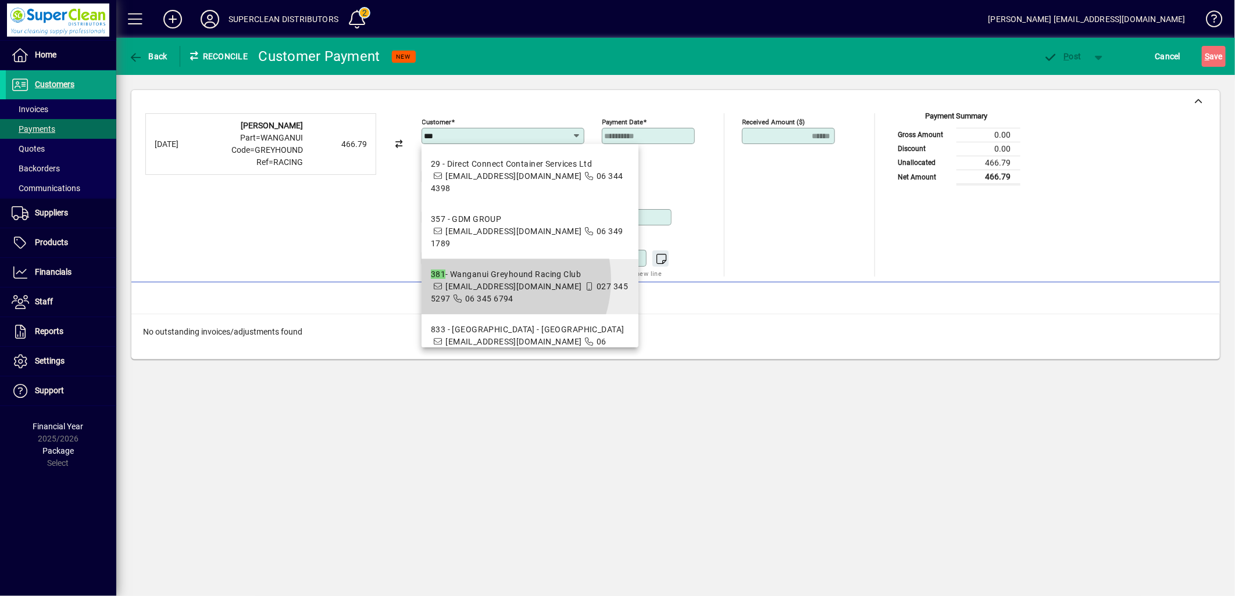
click at [489, 269] on div "381 - Wanganui Greyhound Racing Club" at bounding box center [530, 275] width 198 height 12
type input "**********"
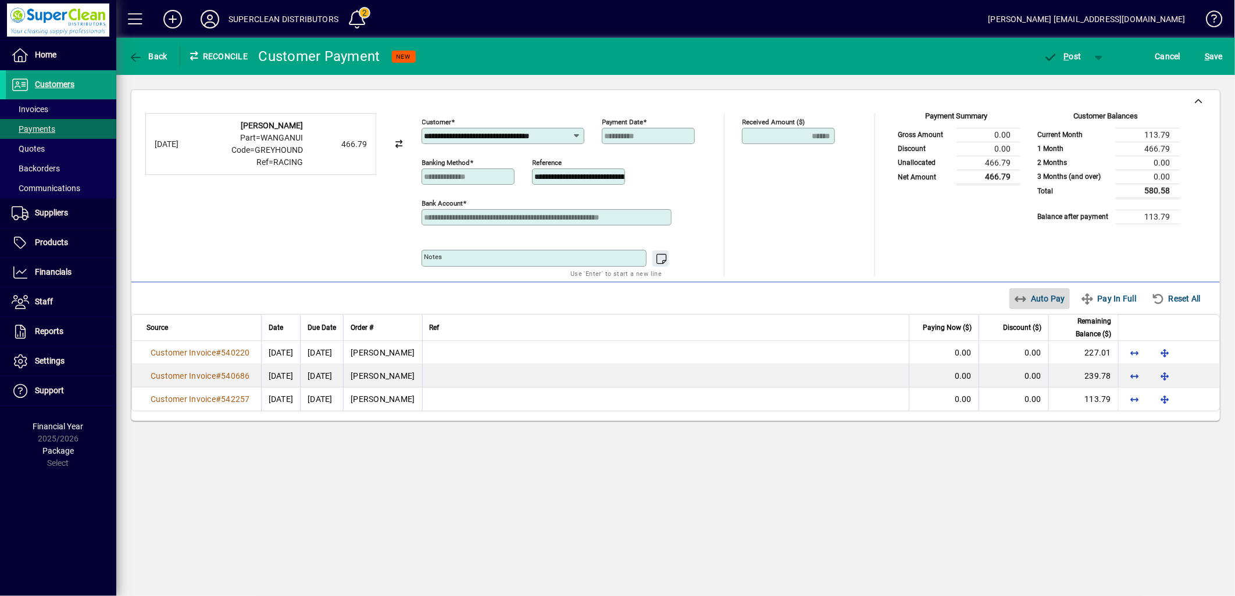
click at [1050, 306] on span "Auto Pay" at bounding box center [1040, 298] width 52 height 19
click at [1059, 52] on span "P ost" at bounding box center [1062, 56] width 38 height 9
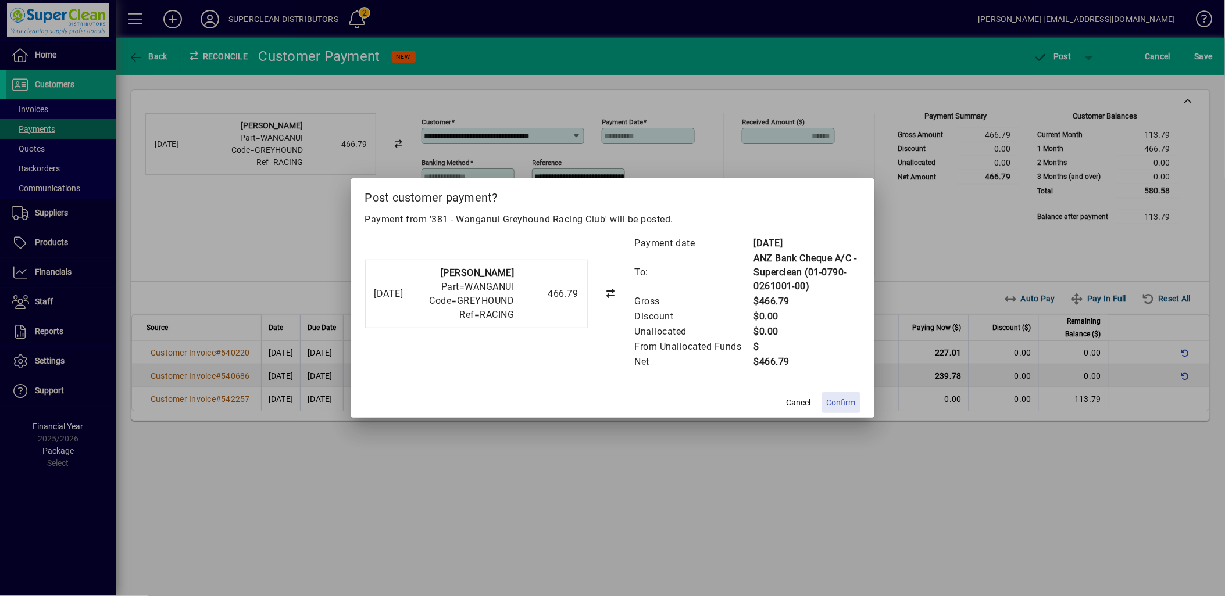
click at [834, 406] on span "Confirm" at bounding box center [841, 403] width 29 height 12
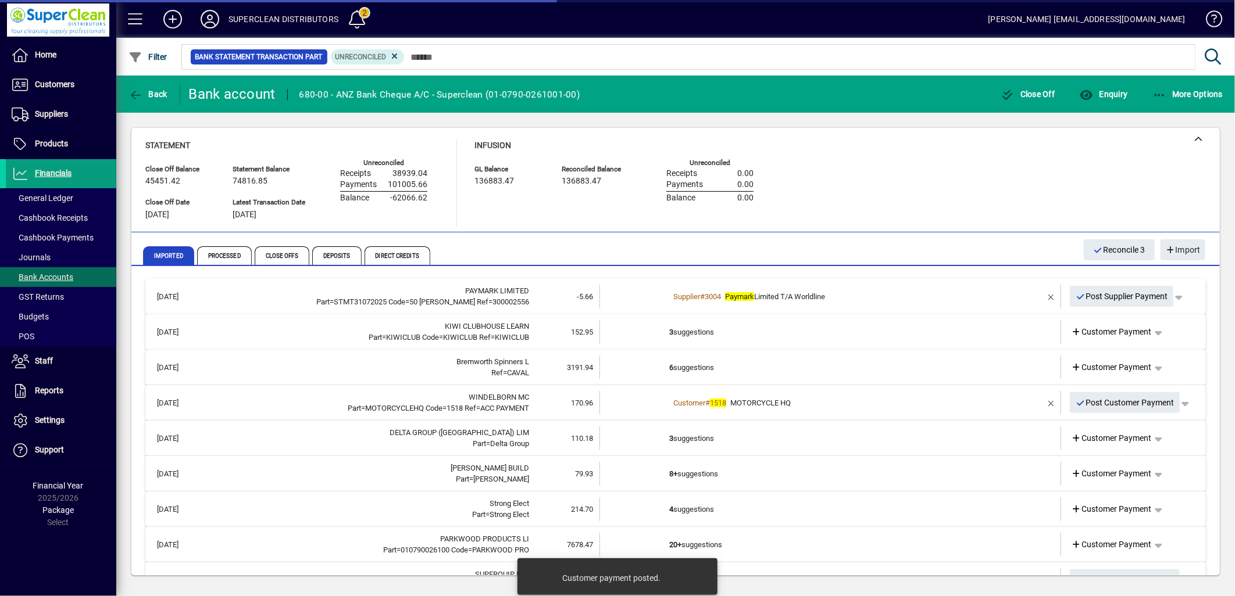
click at [706, 339] on td "3 suggestions" at bounding box center [831, 332] width 324 height 24
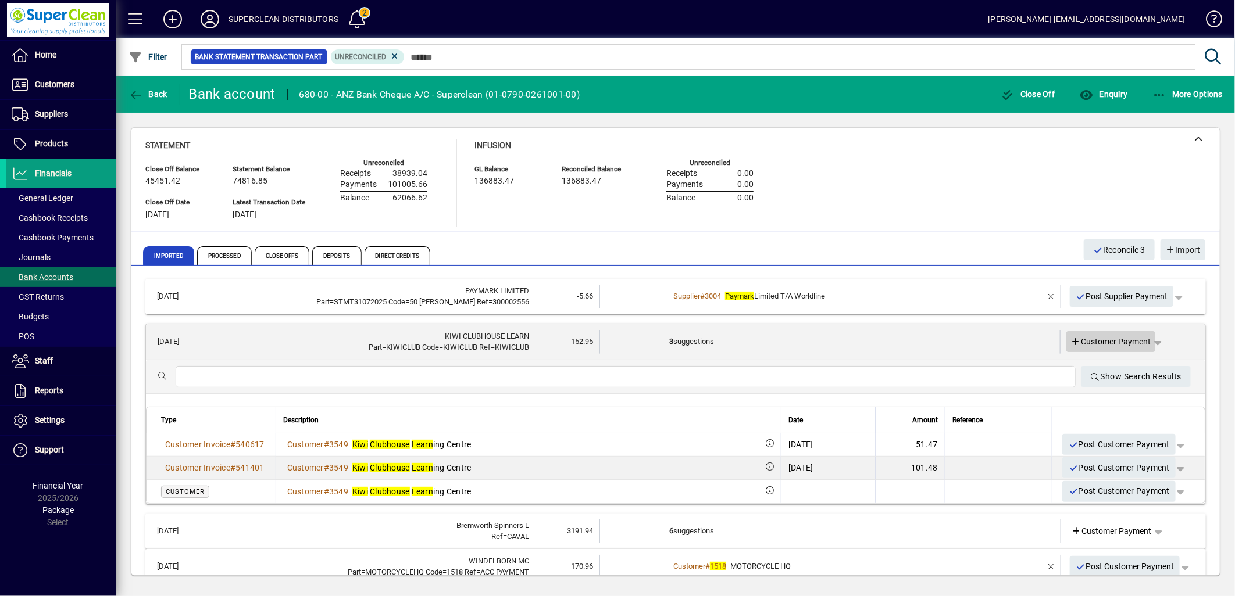
click at [1095, 344] on span "Customer Payment" at bounding box center [1111, 342] width 80 height 12
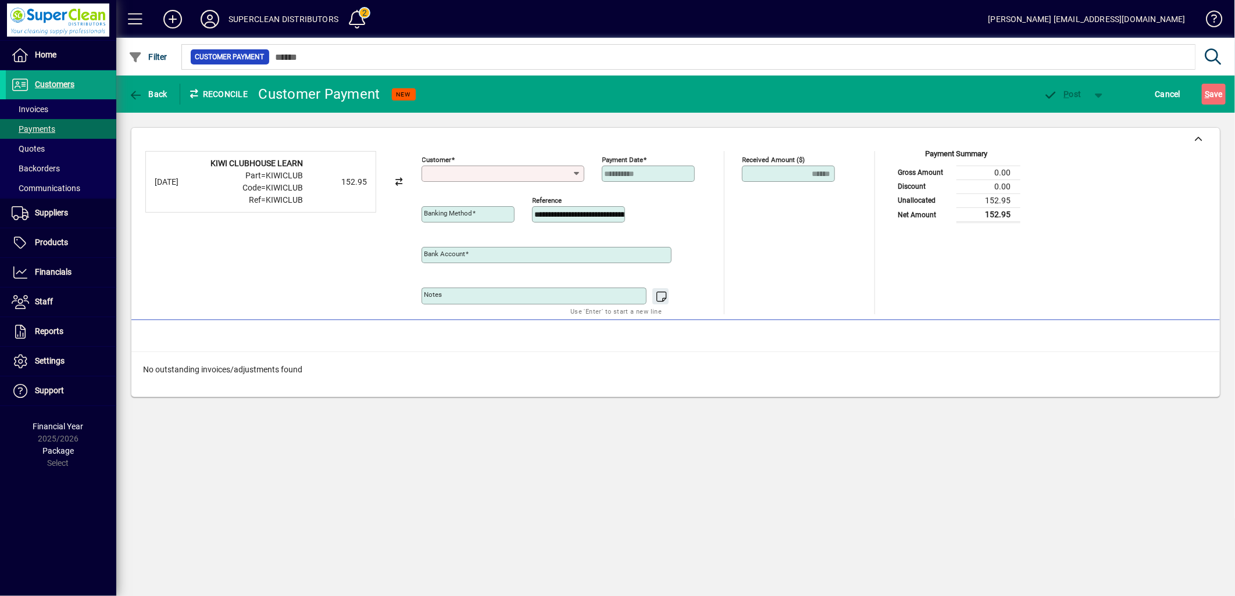
type input "**********"
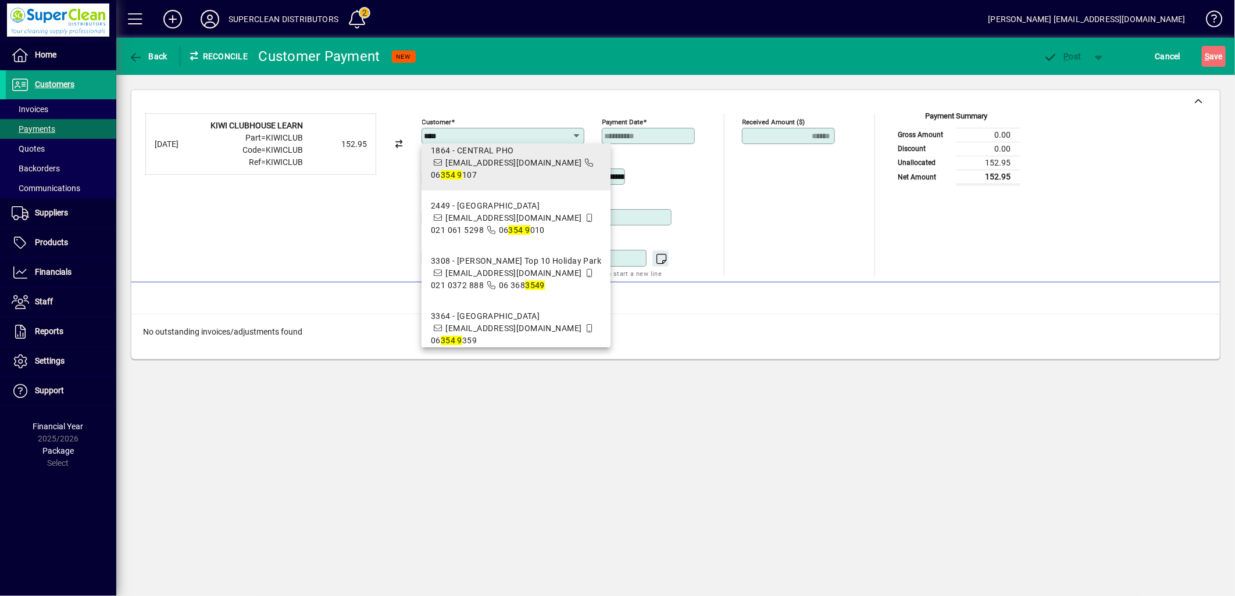
scroll to position [137, 0]
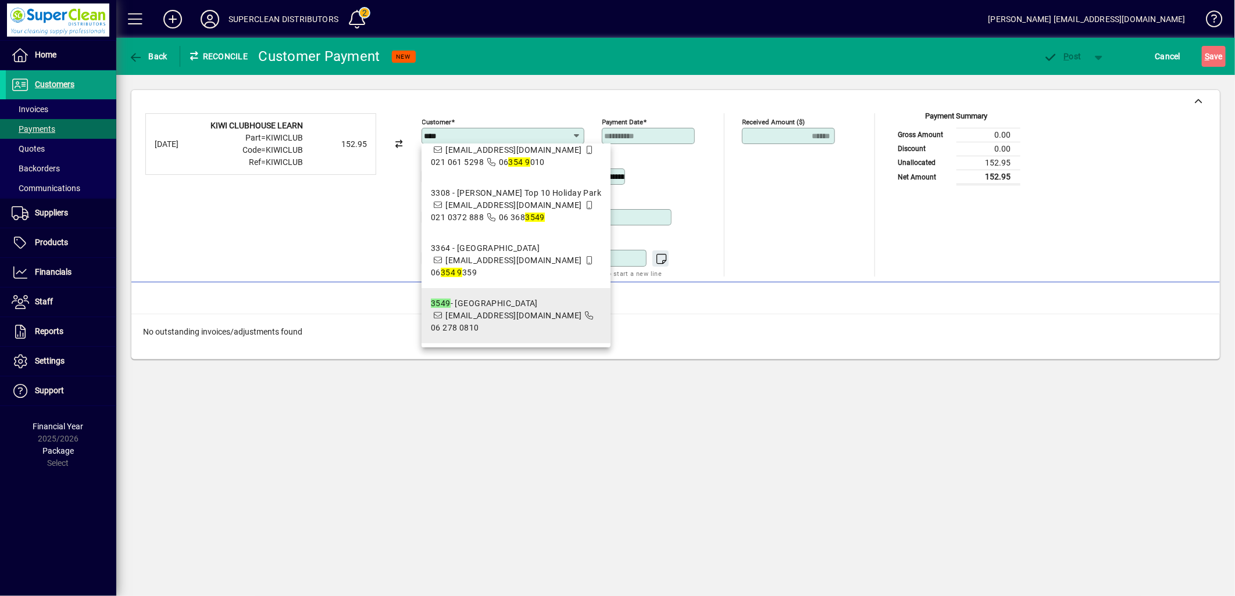
click at [487, 321] on span "3549 - Kiwi Clubhouse Learning Centre admin@kiwiclubhouse.co.nz 06 278 0810" at bounding box center [516, 316] width 171 height 37
type input "**********"
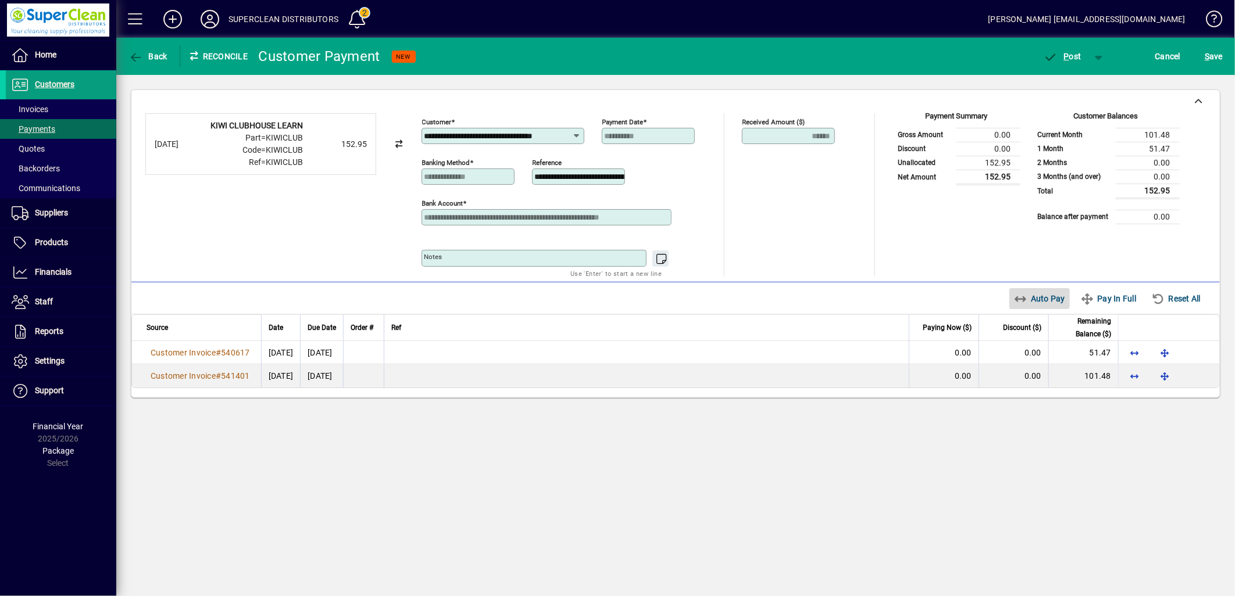
click at [1043, 301] on span "Auto Pay" at bounding box center [1040, 298] width 52 height 19
click at [1057, 59] on icon "button" at bounding box center [1050, 58] width 15 height 12
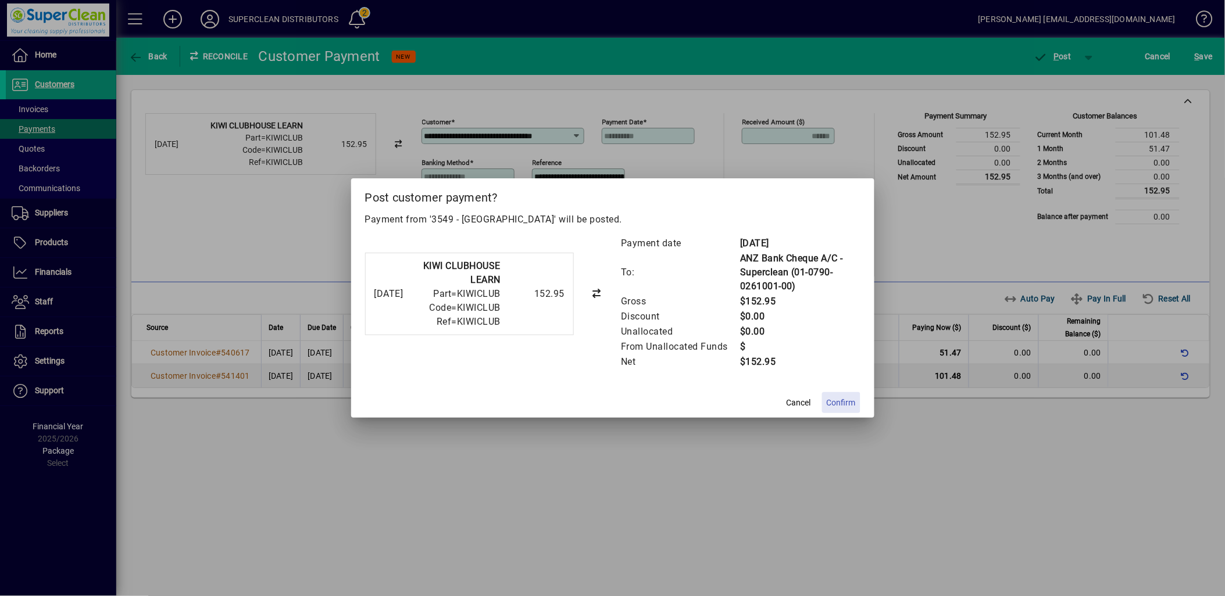
click at [856, 408] on span at bounding box center [841, 403] width 38 height 28
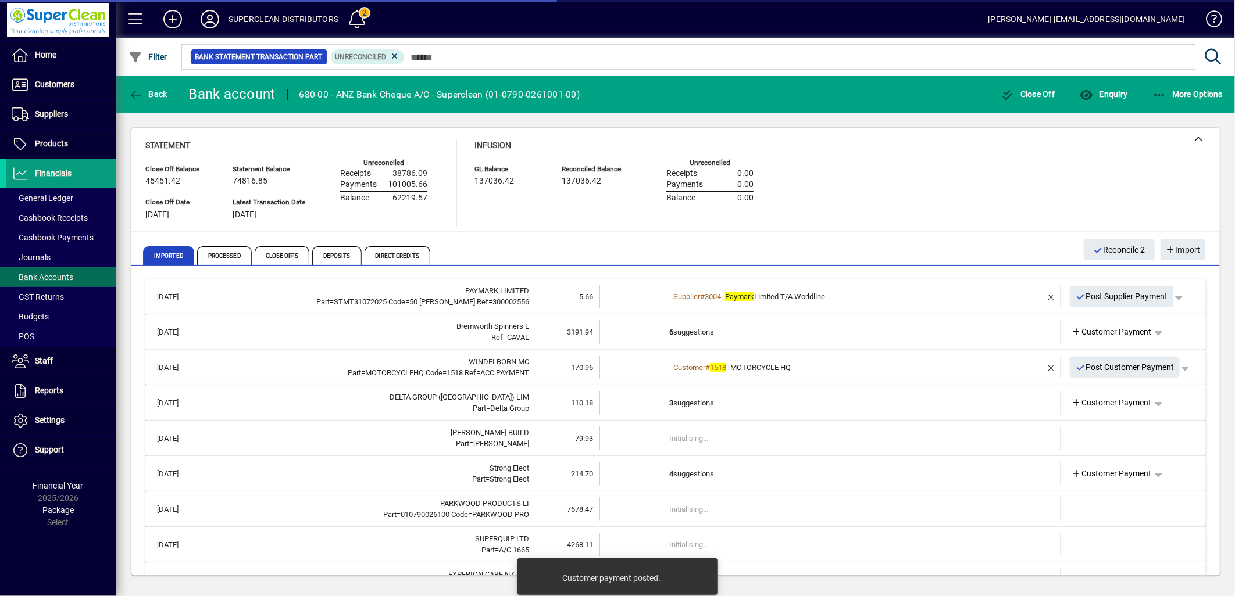
click at [700, 328] on td "6 suggestions" at bounding box center [831, 332] width 324 height 24
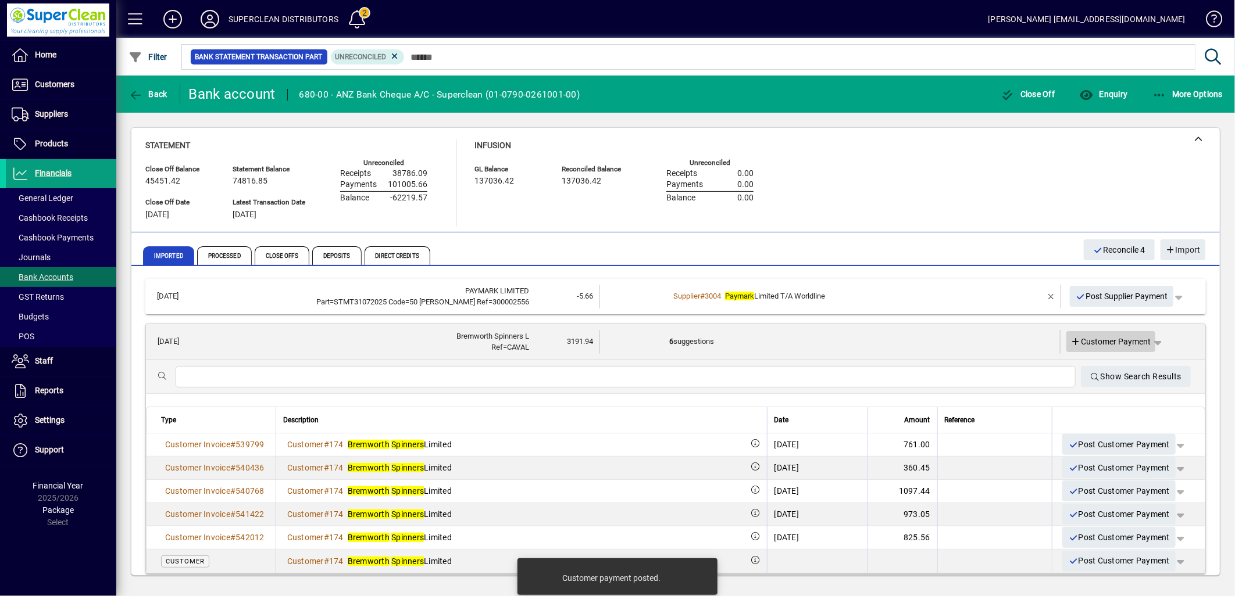
click at [1100, 344] on span "Customer Payment" at bounding box center [1111, 342] width 80 height 12
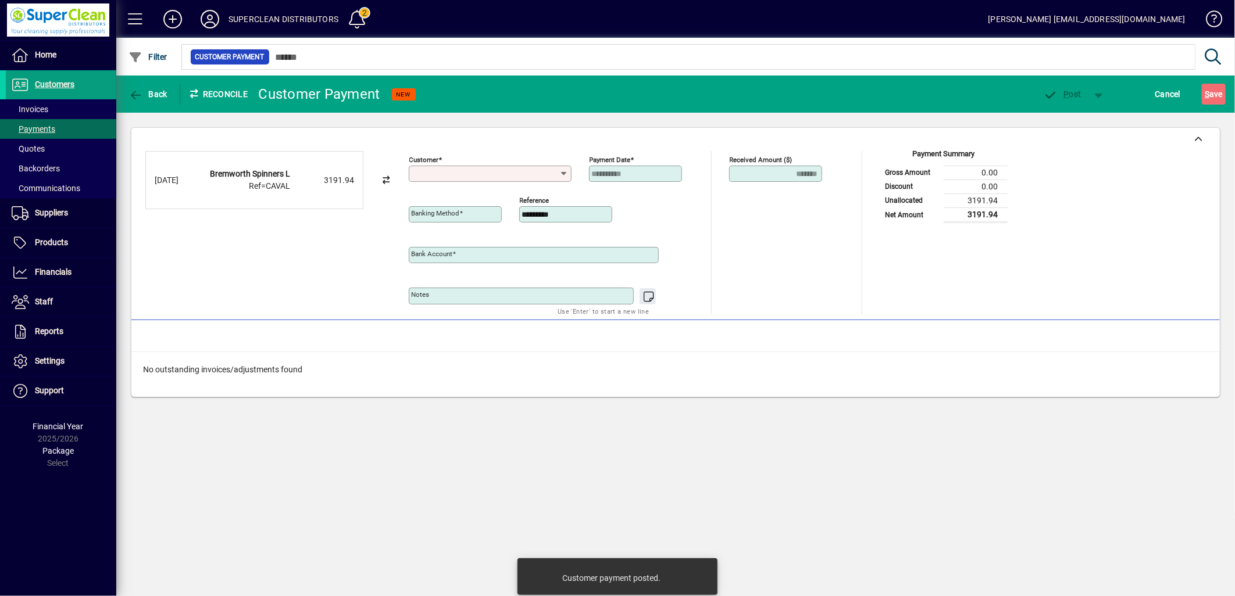
type input "**********"
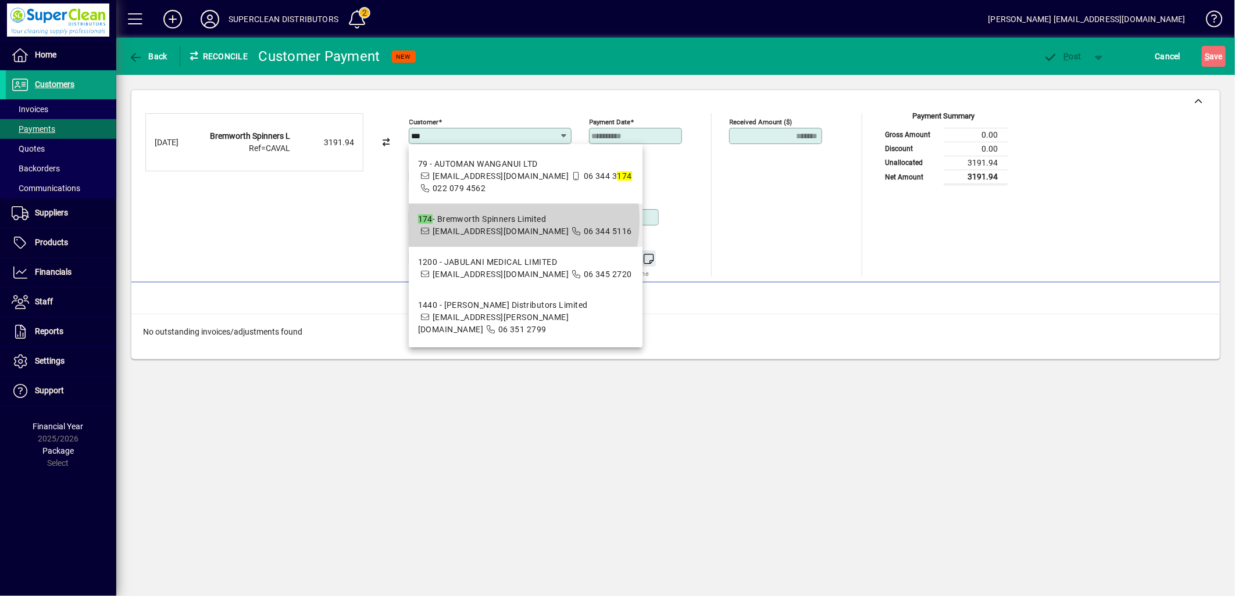
click at [482, 220] on div "174 - Bremworth Spinners Limited" at bounding box center [525, 219] width 214 height 12
type input "**********"
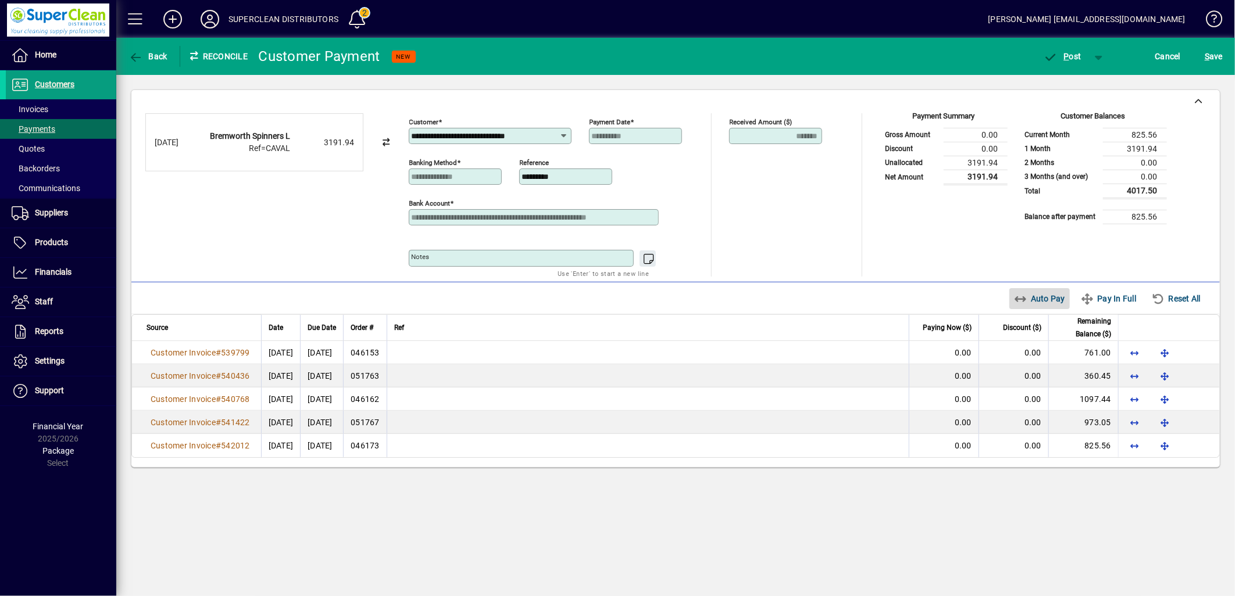
click at [1041, 300] on span "Auto Pay" at bounding box center [1040, 298] width 52 height 19
click at [1074, 57] on span "P ost" at bounding box center [1062, 56] width 38 height 9
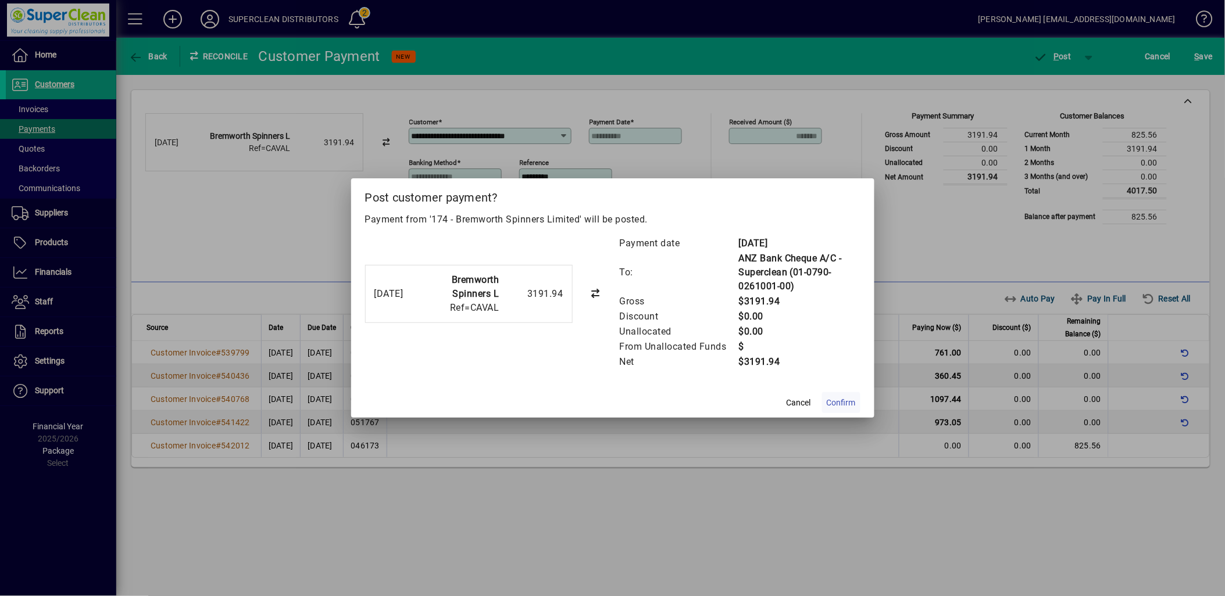
click at [856, 403] on span at bounding box center [841, 403] width 38 height 28
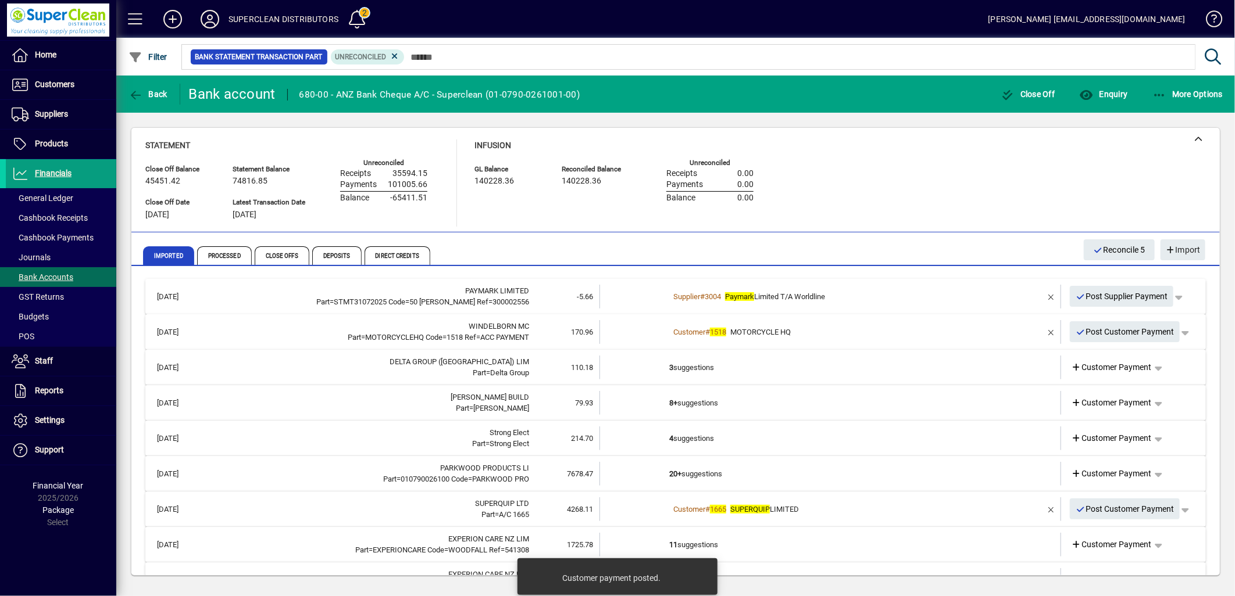
click at [788, 332] on span "MOTORCYCLE HQ" at bounding box center [760, 332] width 60 height 9
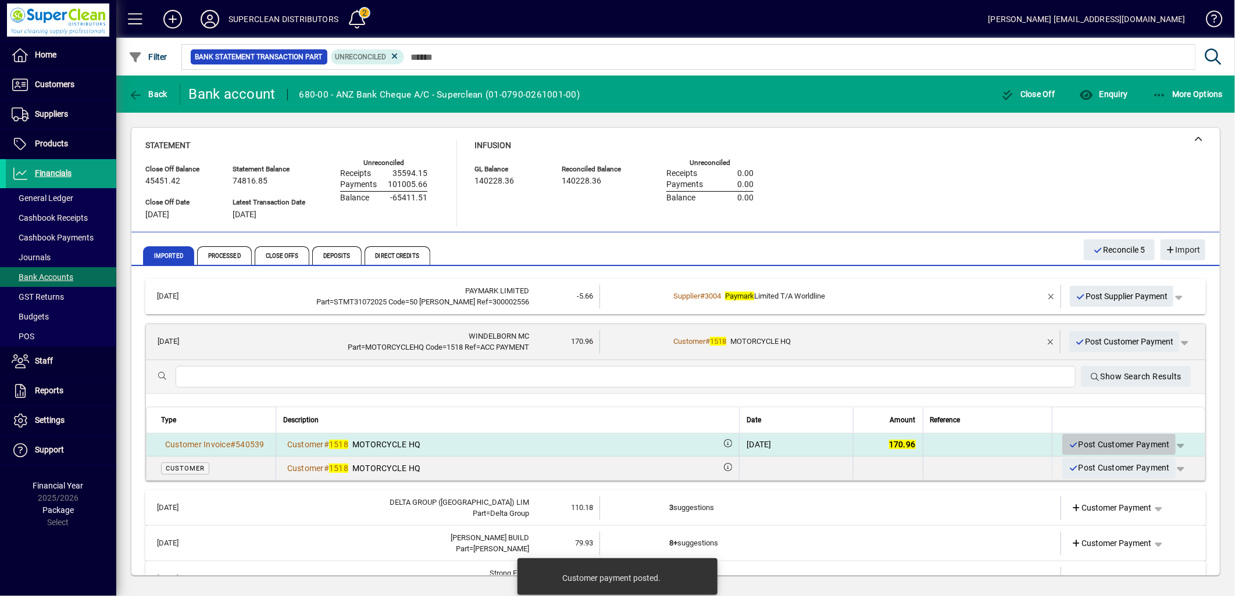
click at [1146, 451] on span "Post Customer Payment" at bounding box center [1119, 444] width 102 height 19
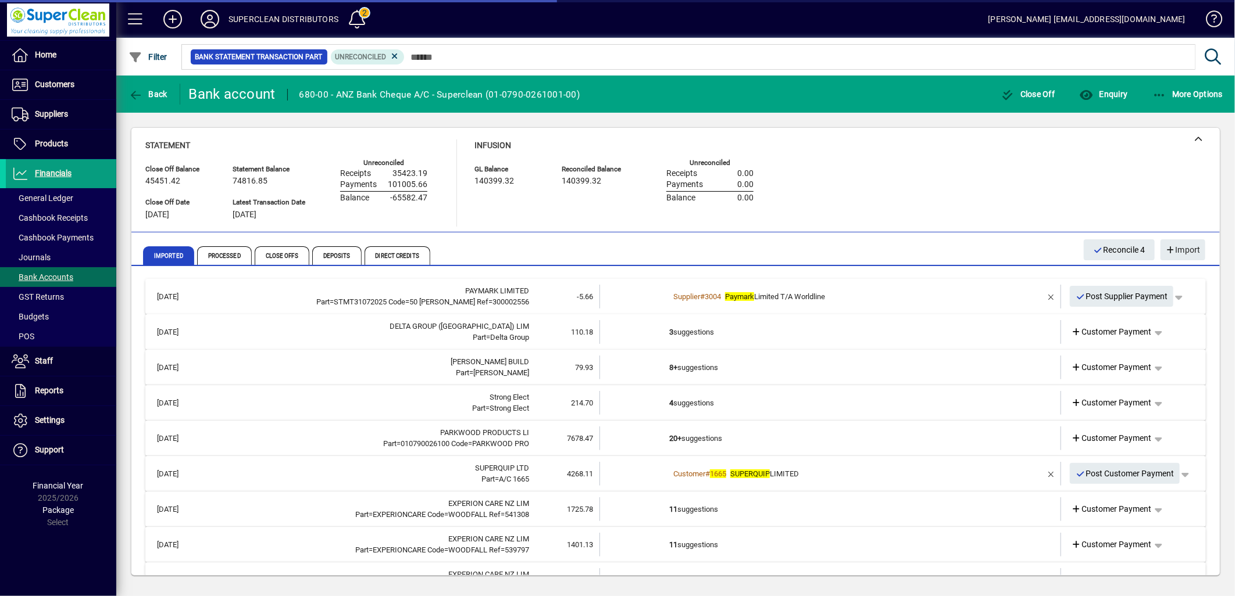
click at [670, 333] on td "3 suggestions" at bounding box center [831, 332] width 324 height 24
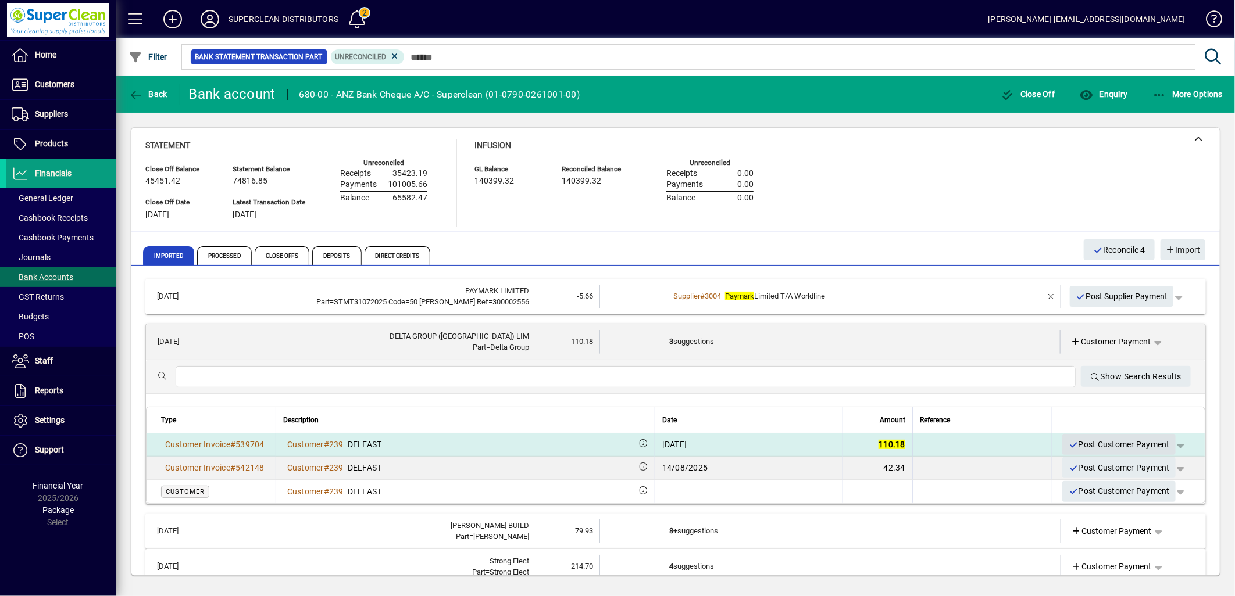
click at [1099, 444] on span "Post Customer Payment" at bounding box center [1119, 444] width 102 height 19
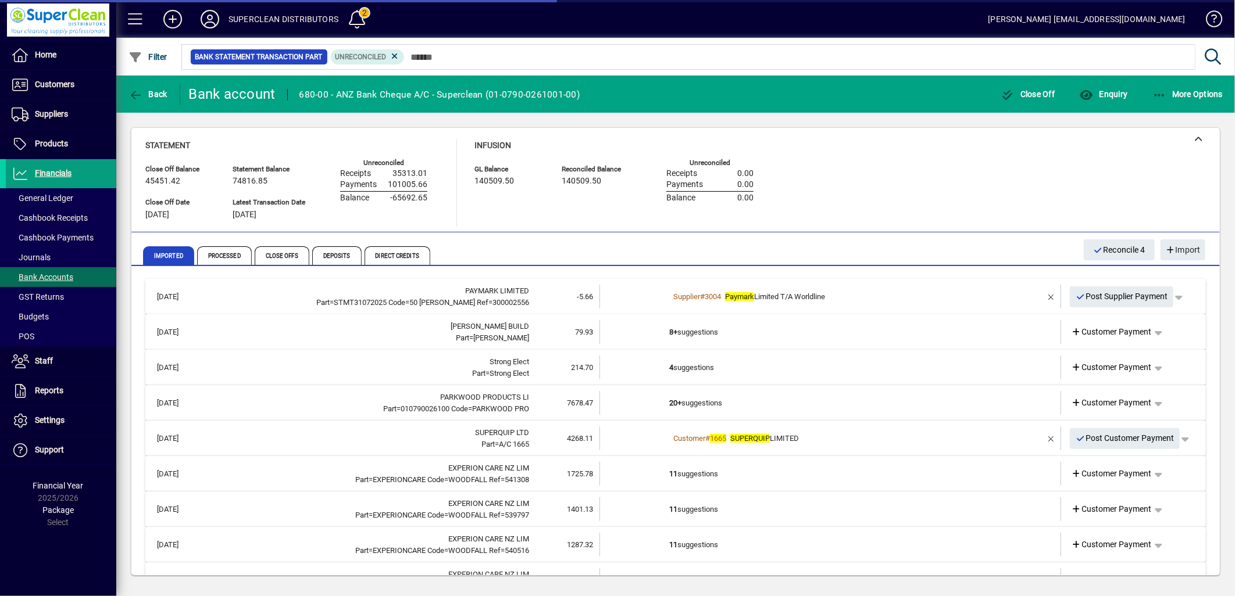
click at [689, 335] on td "8+ suggestions" at bounding box center [831, 332] width 324 height 24
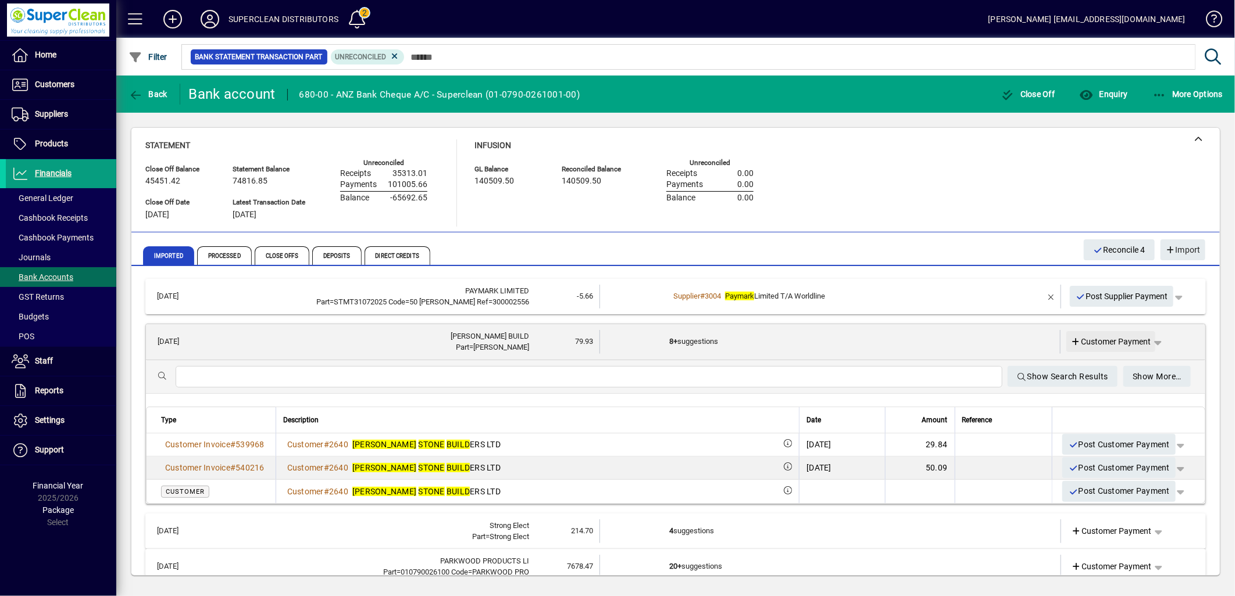
click at [1094, 344] on span "Customer Payment" at bounding box center [1111, 342] width 80 height 12
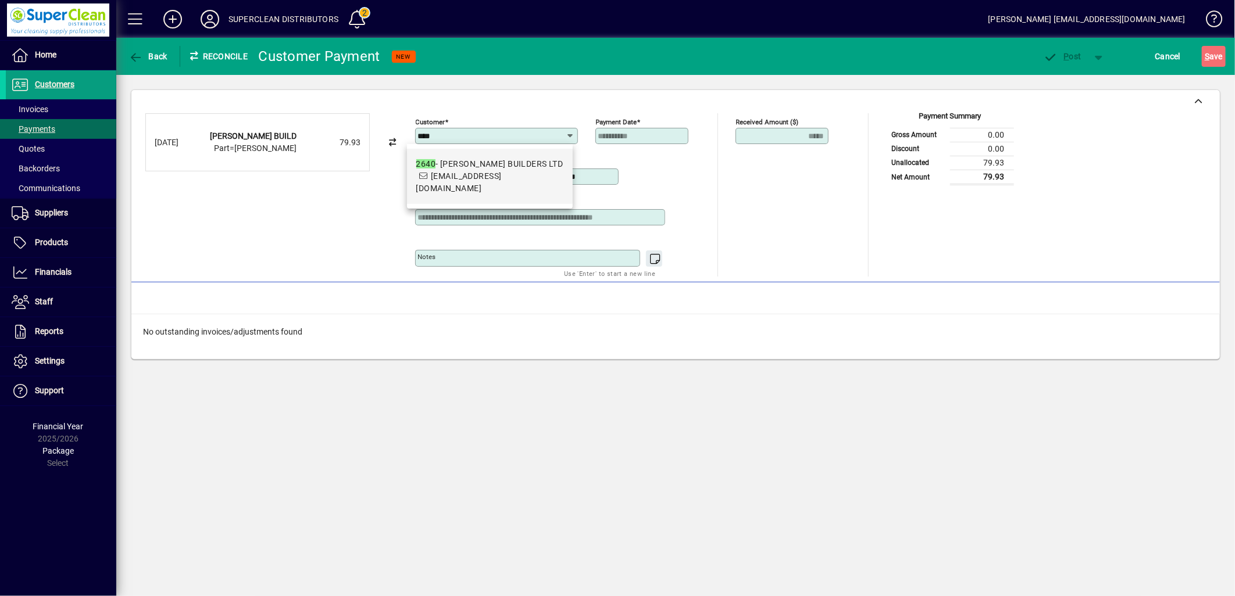
click at [462, 181] on span "2640 - SHANE STONE BUILDERS LTD accounts@shanestonebuilders.co.nz" at bounding box center [489, 176] width 147 height 37
type input "**********"
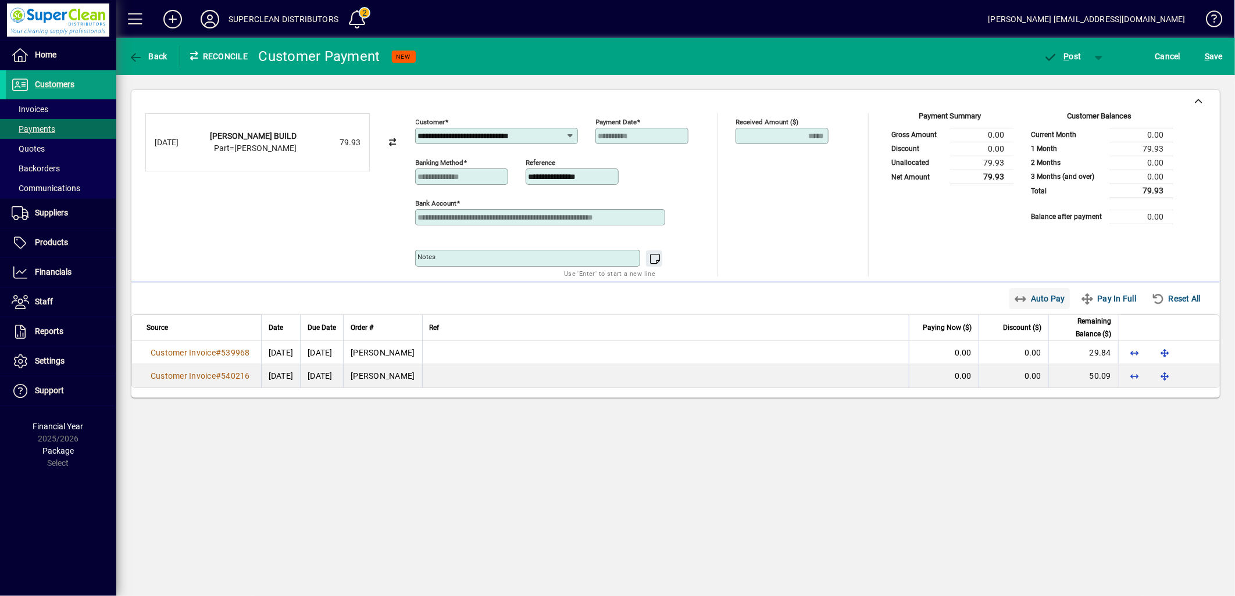
click at [1049, 301] on span "Auto Pay" at bounding box center [1040, 298] width 52 height 19
click at [1071, 61] on span "button" at bounding box center [1062, 56] width 49 height 28
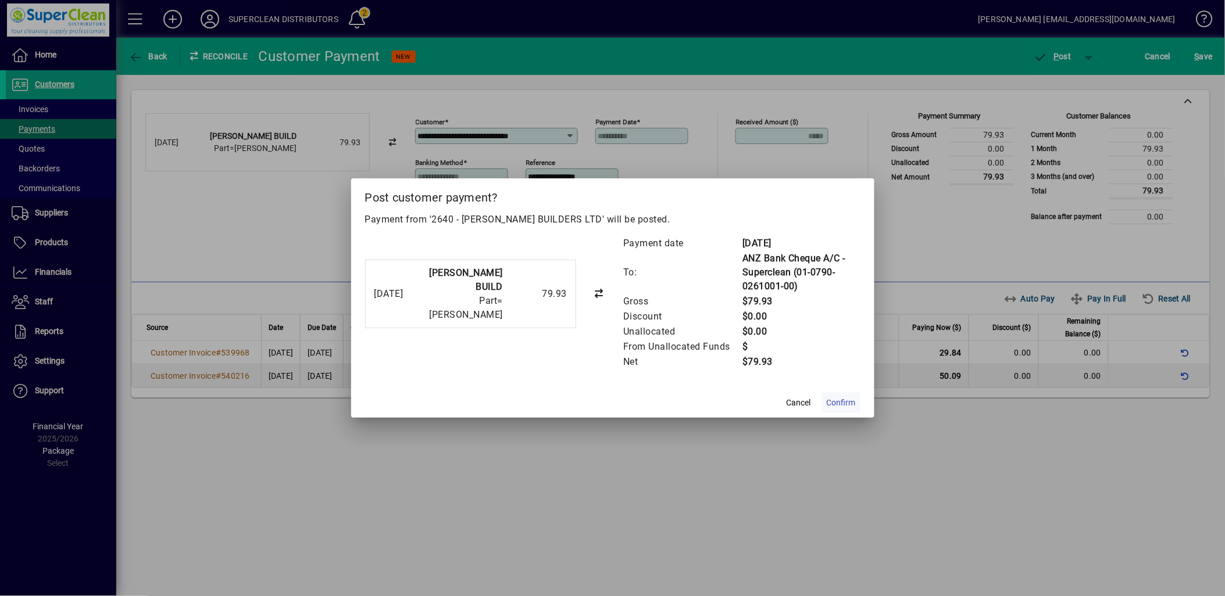
click at [835, 400] on span "Confirm" at bounding box center [841, 403] width 29 height 12
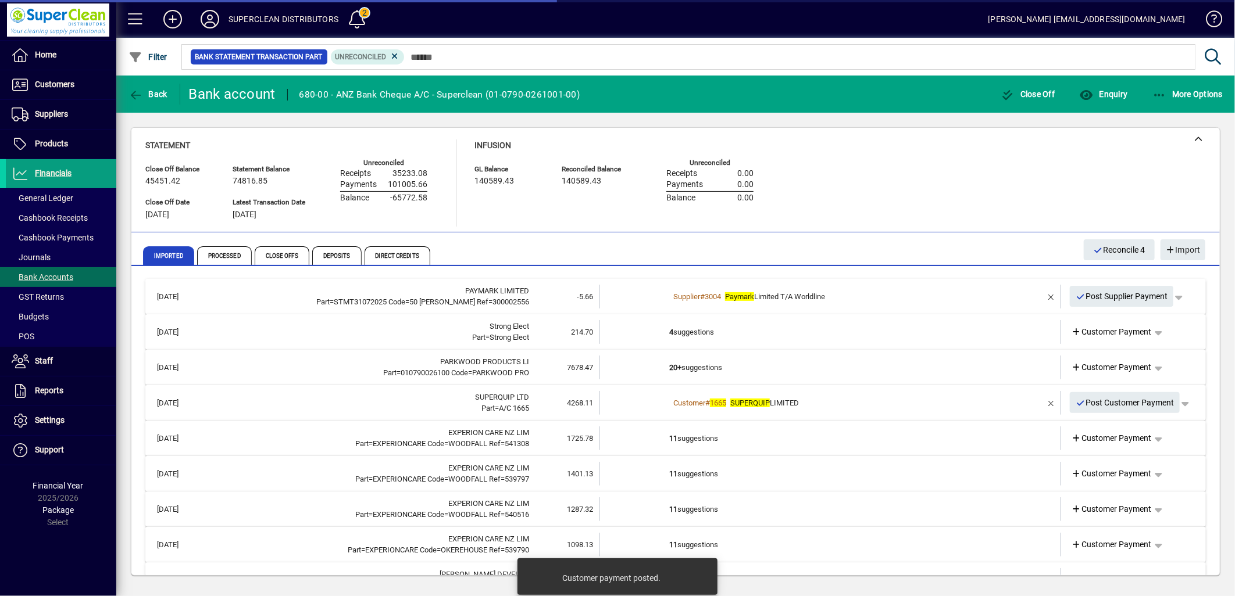
click at [705, 327] on td "4 suggestions" at bounding box center [831, 332] width 324 height 24
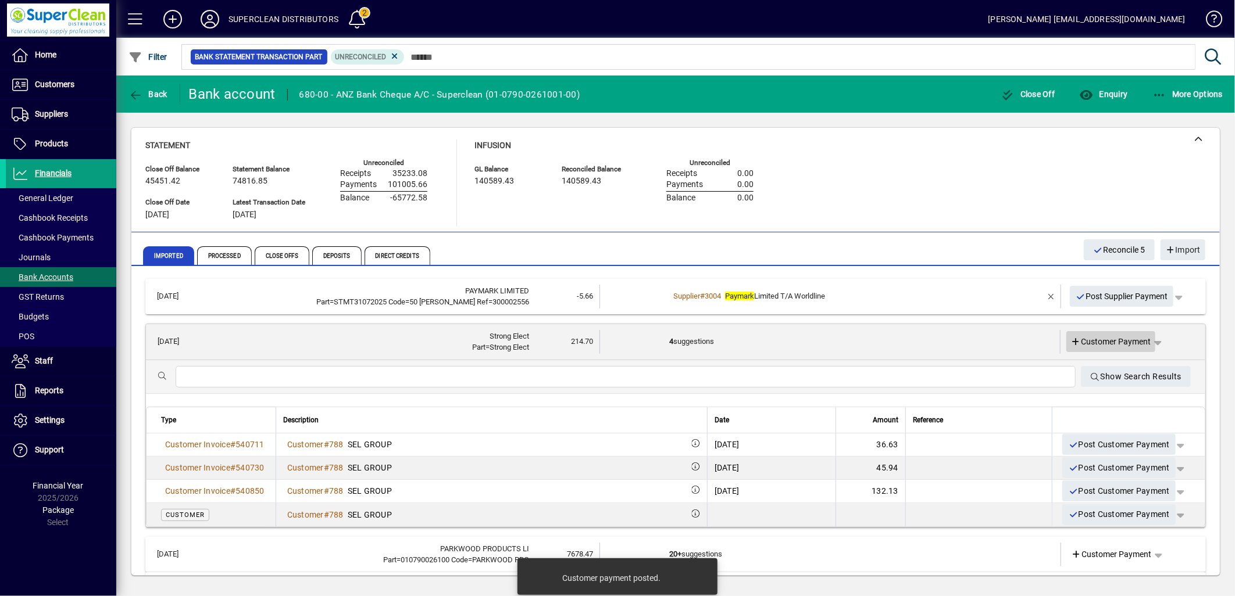
click at [1128, 343] on span "Customer Payment" at bounding box center [1111, 342] width 80 height 12
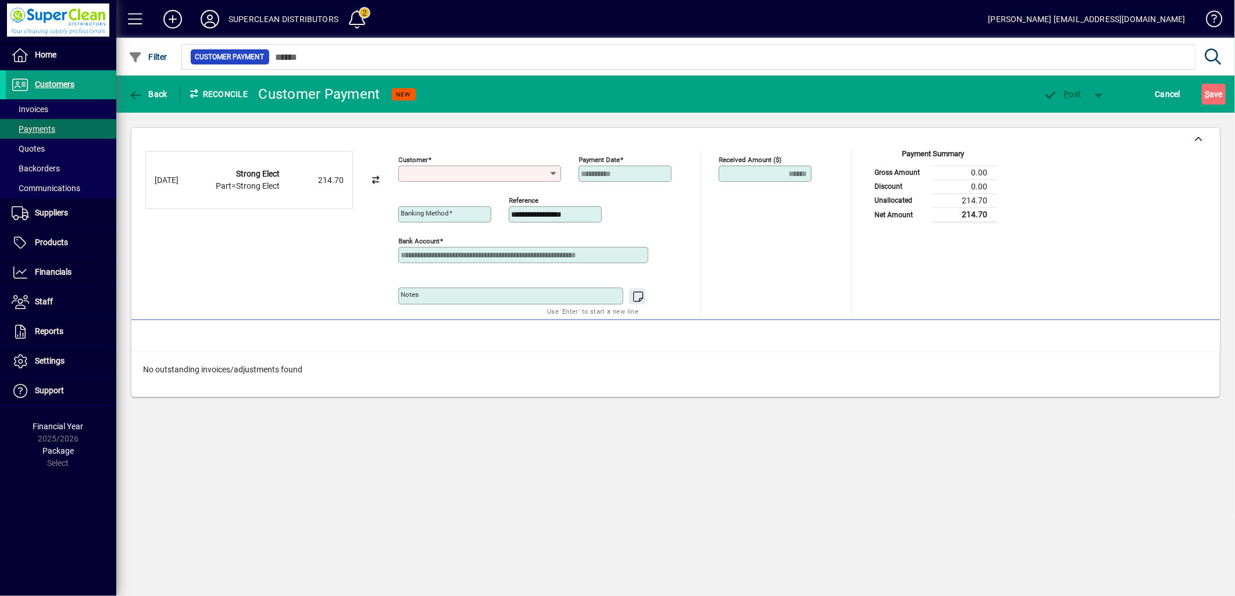
type input "**********"
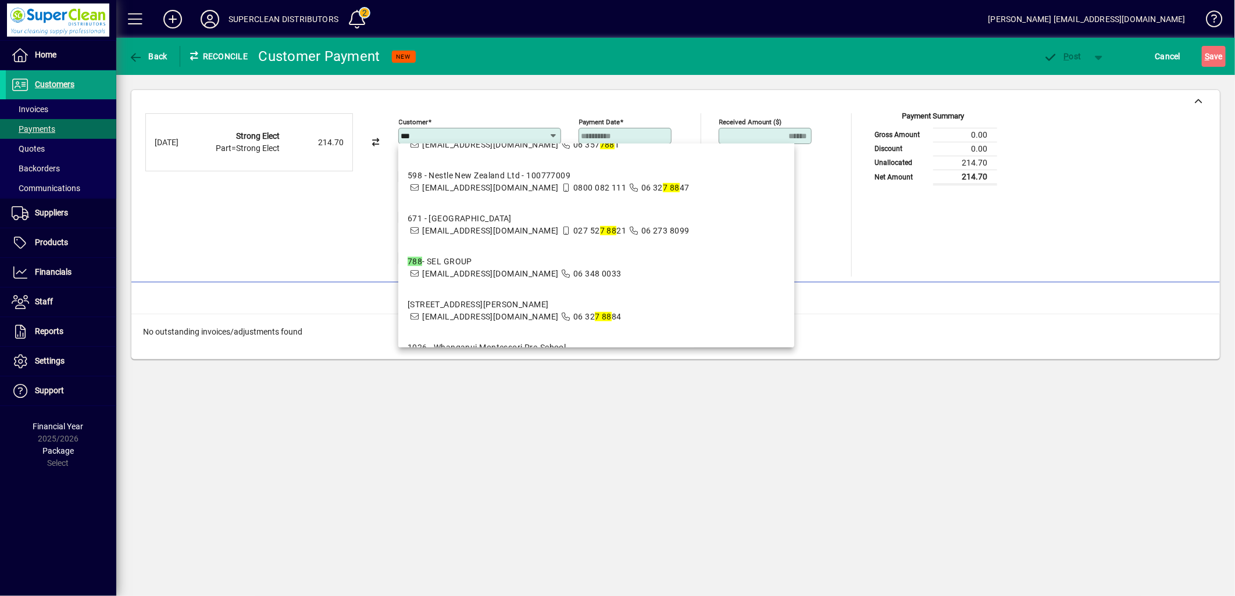
scroll to position [323, 0]
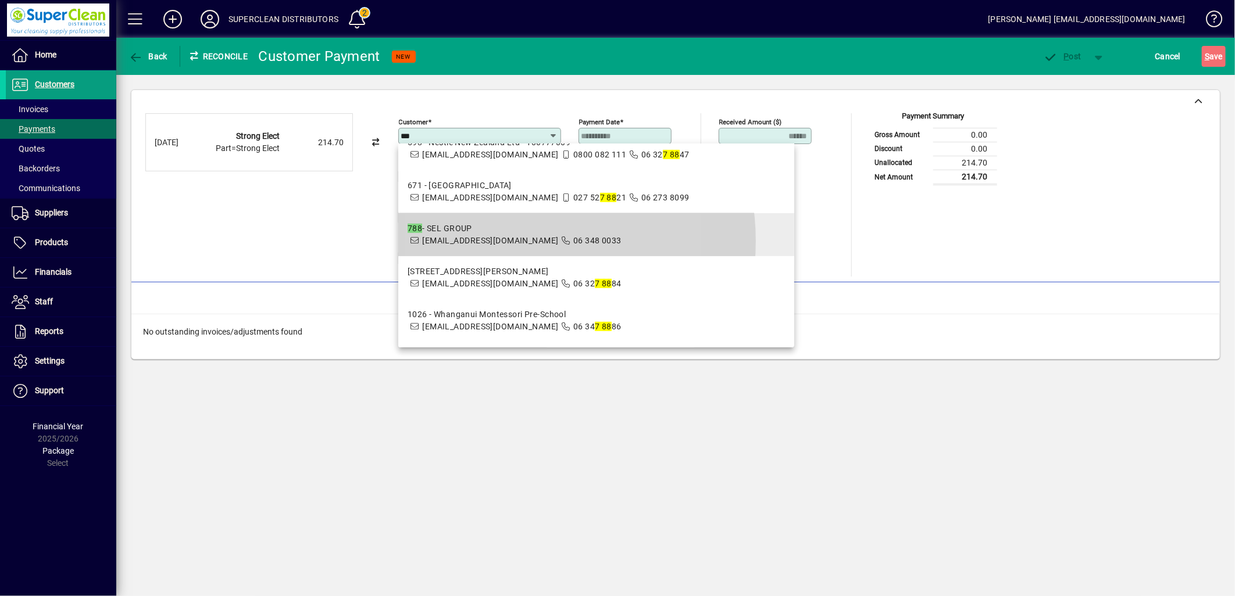
click at [506, 241] on span "admin@strongelectrical.co.nz" at bounding box center [490, 240] width 136 height 9
type input "**********"
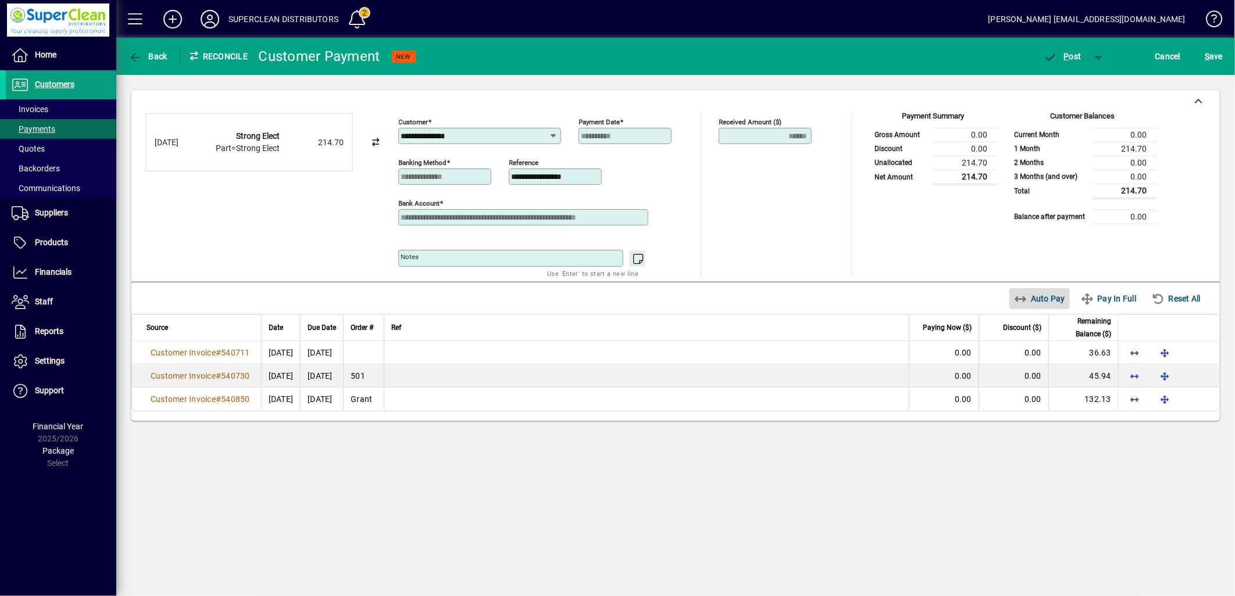
click at [1053, 294] on span "Auto Pay" at bounding box center [1040, 298] width 52 height 19
click at [1073, 58] on span "P ost" at bounding box center [1062, 56] width 38 height 9
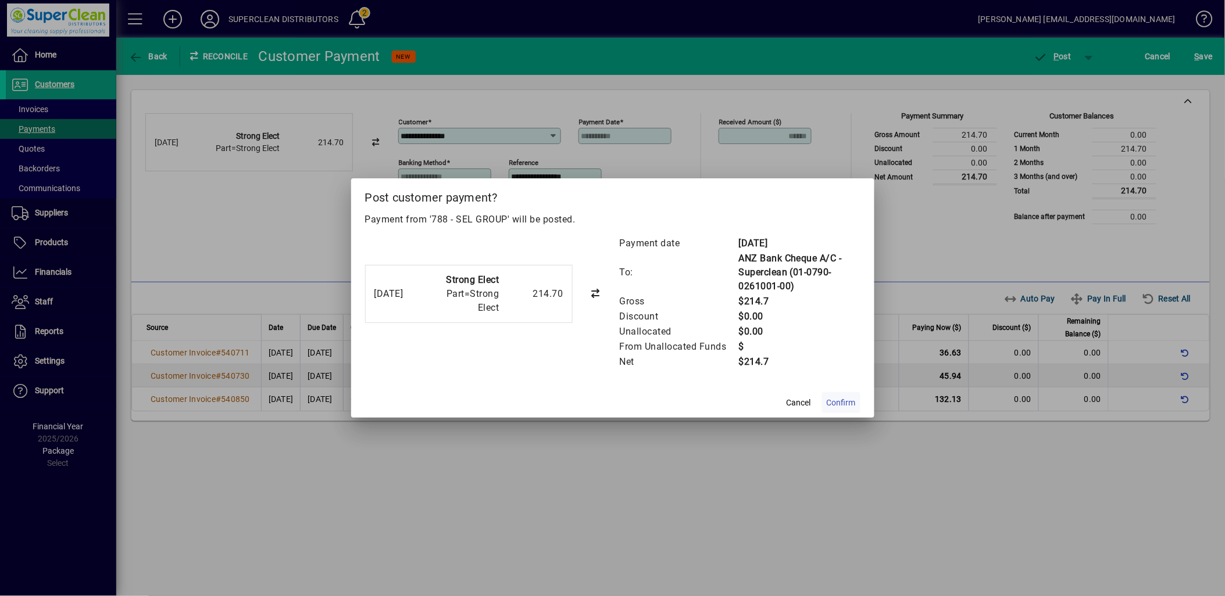
click at [841, 398] on span "Confirm" at bounding box center [841, 403] width 29 height 12
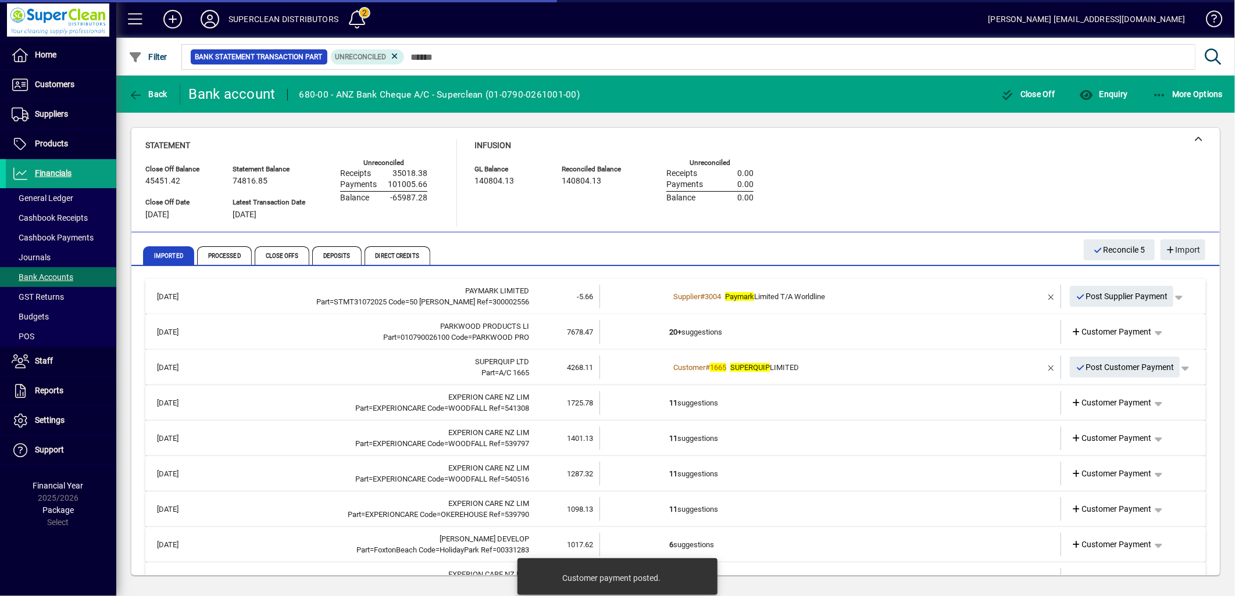
click at [698, 328] on td "20+ suggestions" at bounding box center [831, 332] width 324 height 24
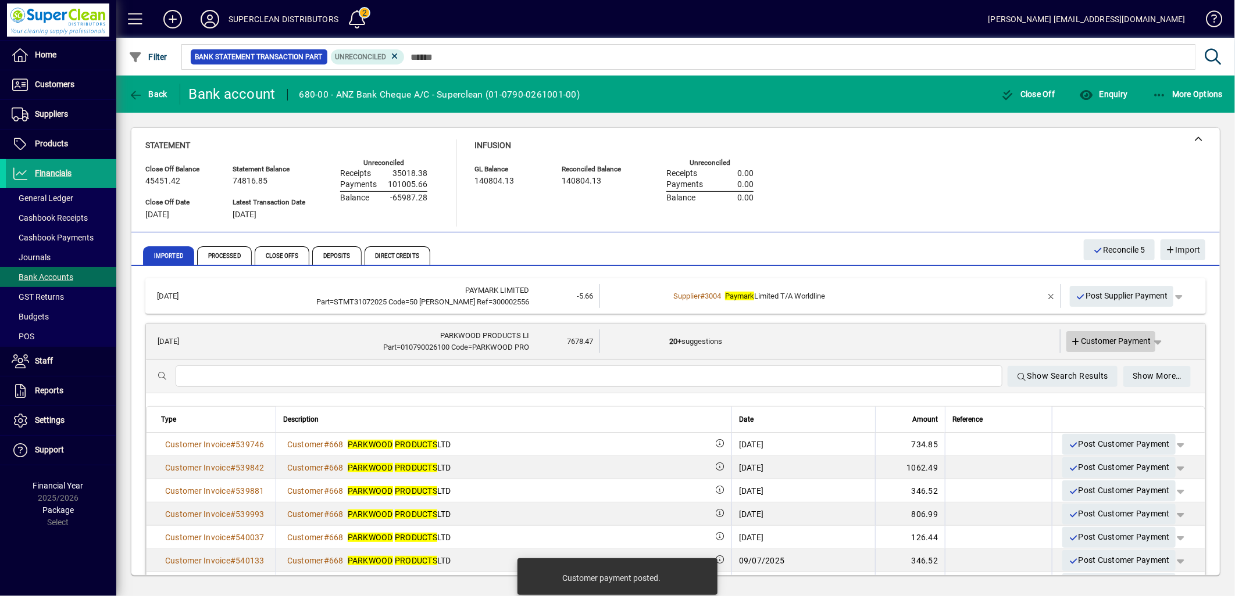
click at [1121, 340] on span "Customer Payment" at bounding box center [1111, 341] width 80 height 12
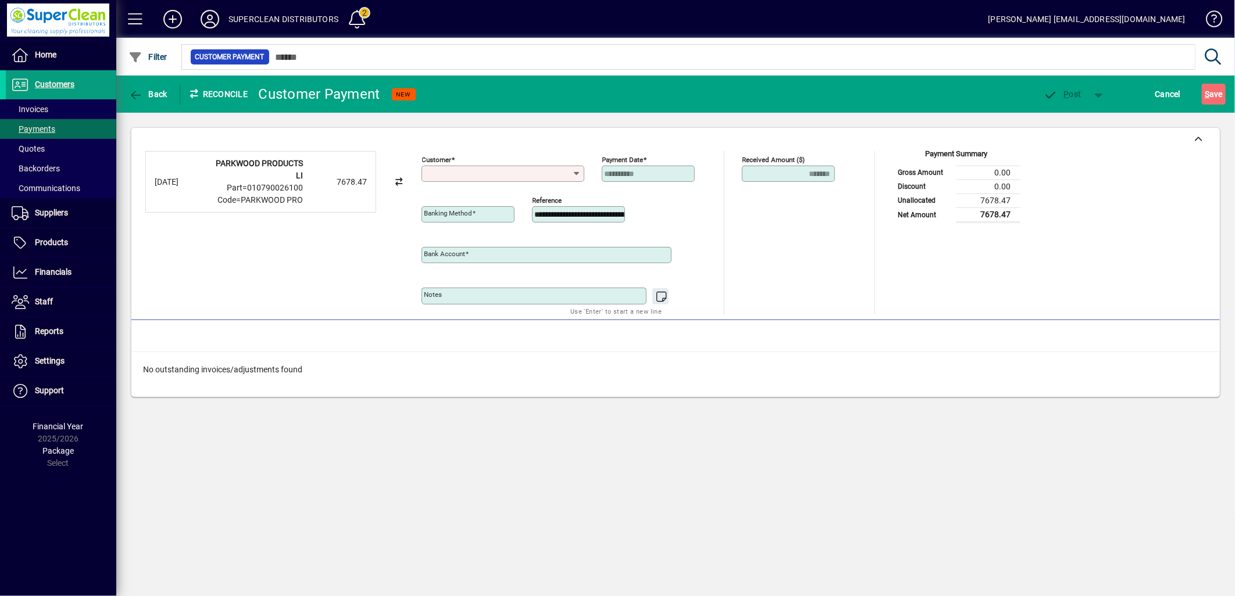
type input "**********"
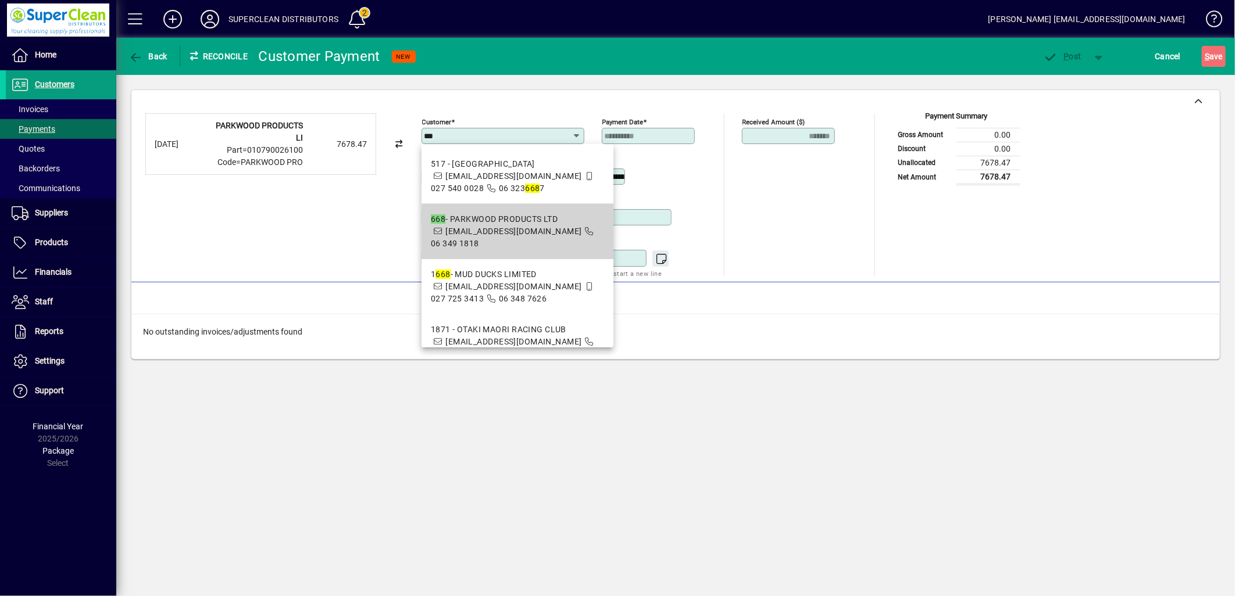
click at [500, 219] on div "668 - PARKWOOD PRODUCTS LTD" at bounding box center [518, 219] width 174 height 12
type input "**********"
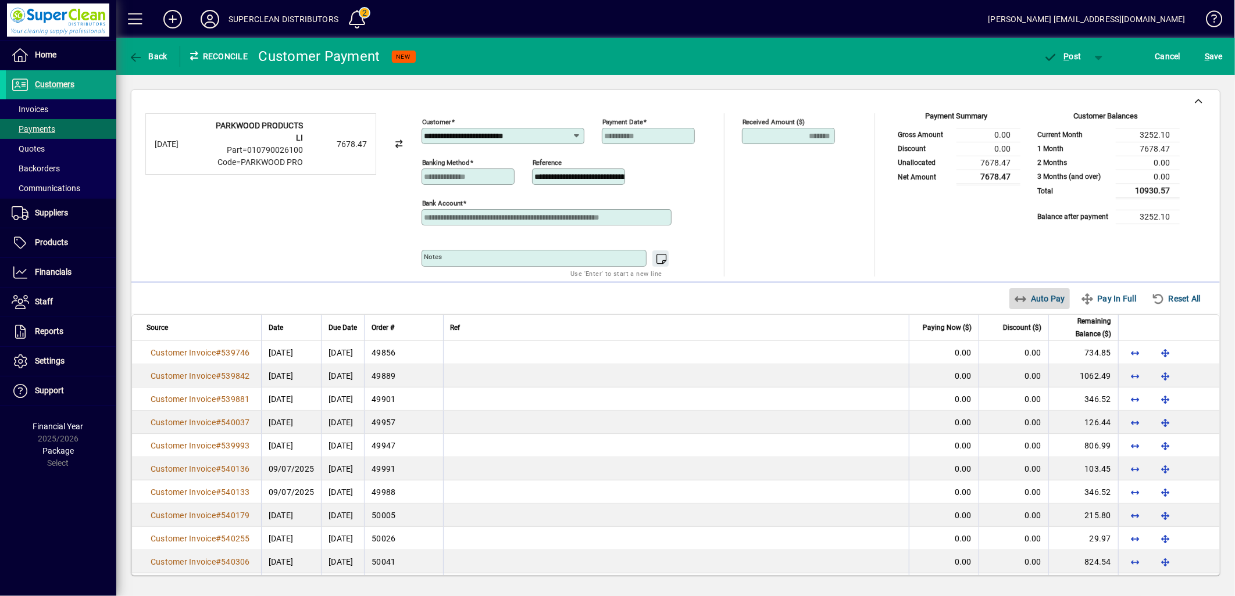
click at [1025, 301] on span "Auto Pay" at bounding box center [1040, 298] width 52 height 19
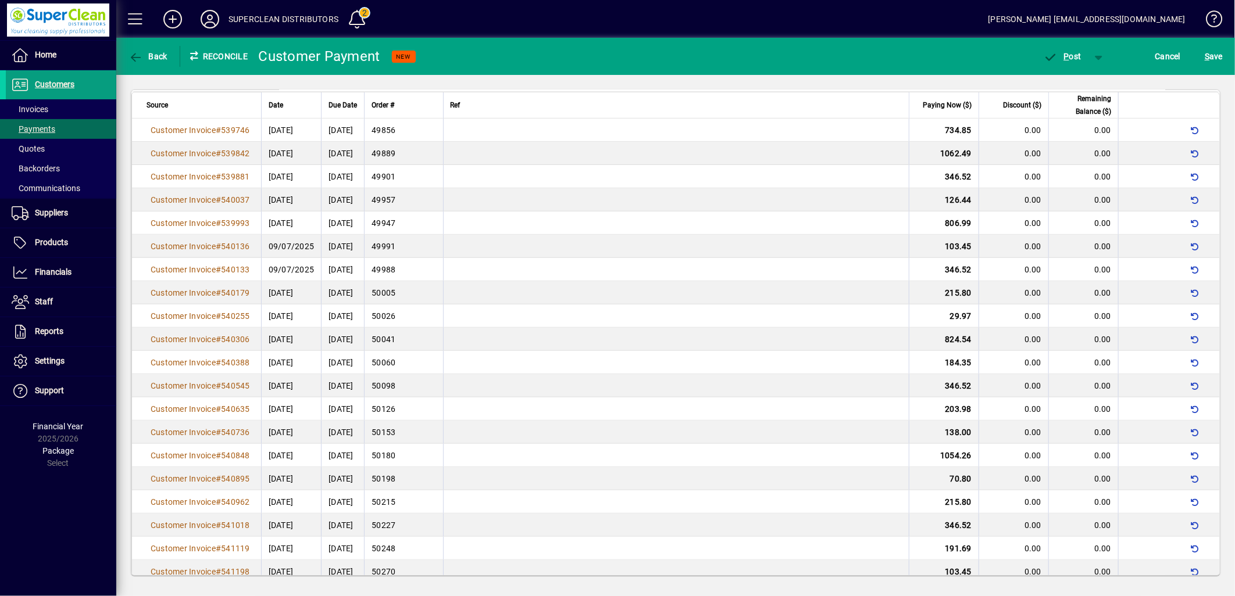
scroll to position [387, 0]
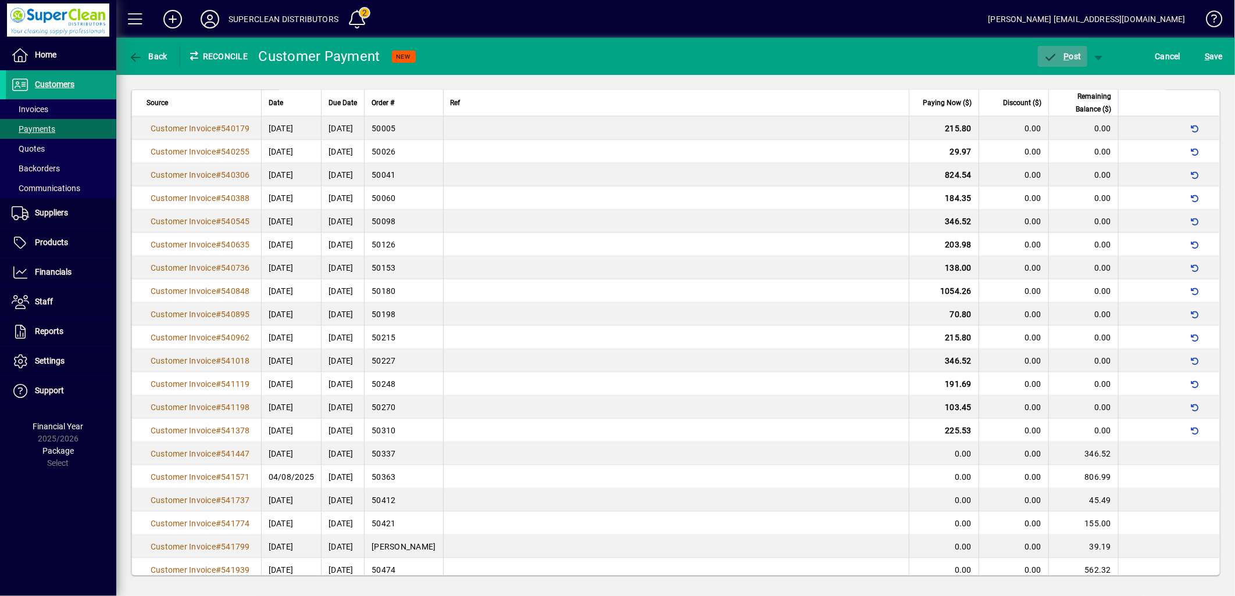
click at [1068, 62] on span "button" at bounding box center [1062, 56] width 49 height 28
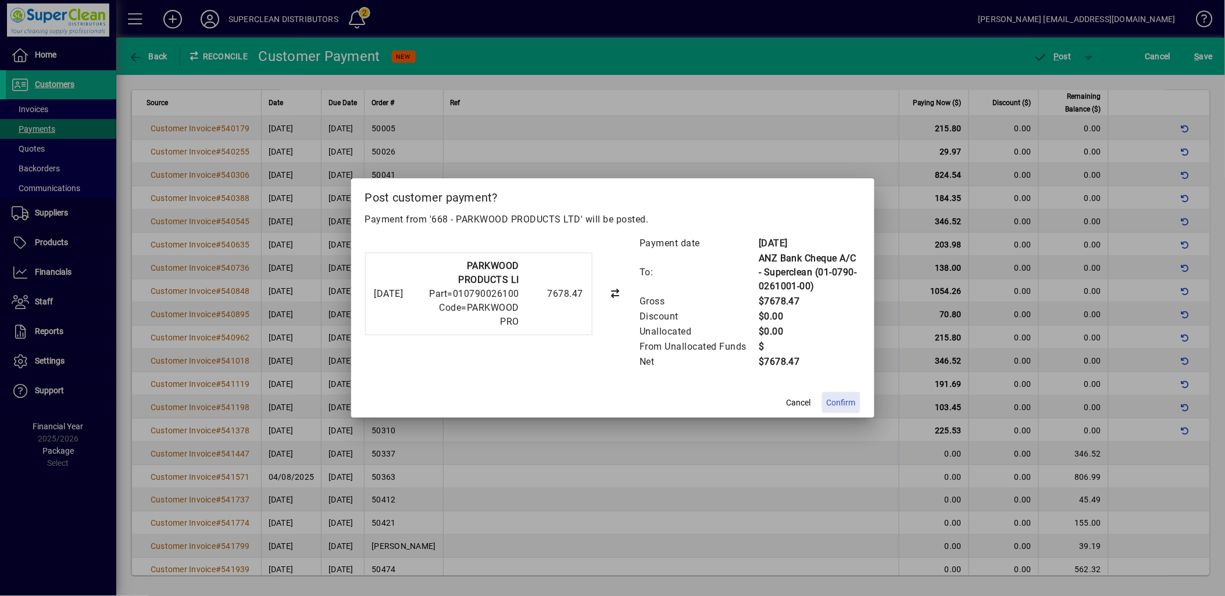
click at [833, 405] on span "Confirm" at bounding box center [841, 403] width 29 height 12
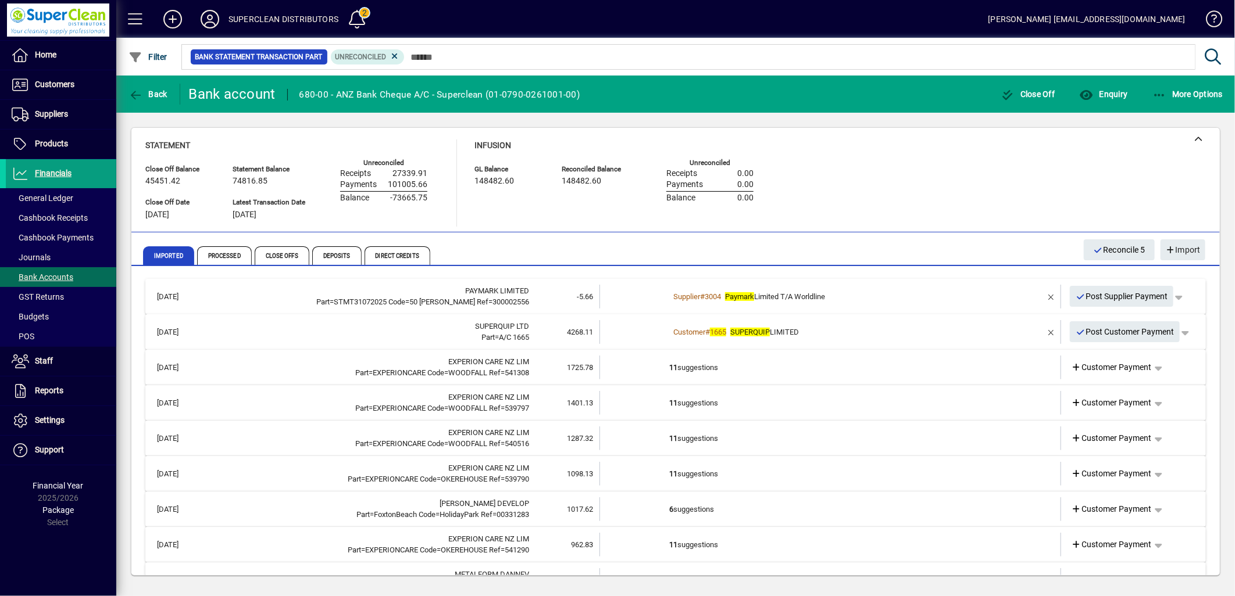
click at [872, 329] on div "Customer # 1665 SUPERQUIP LIMITED" at bounding box center [831, 333] width 324 height 12
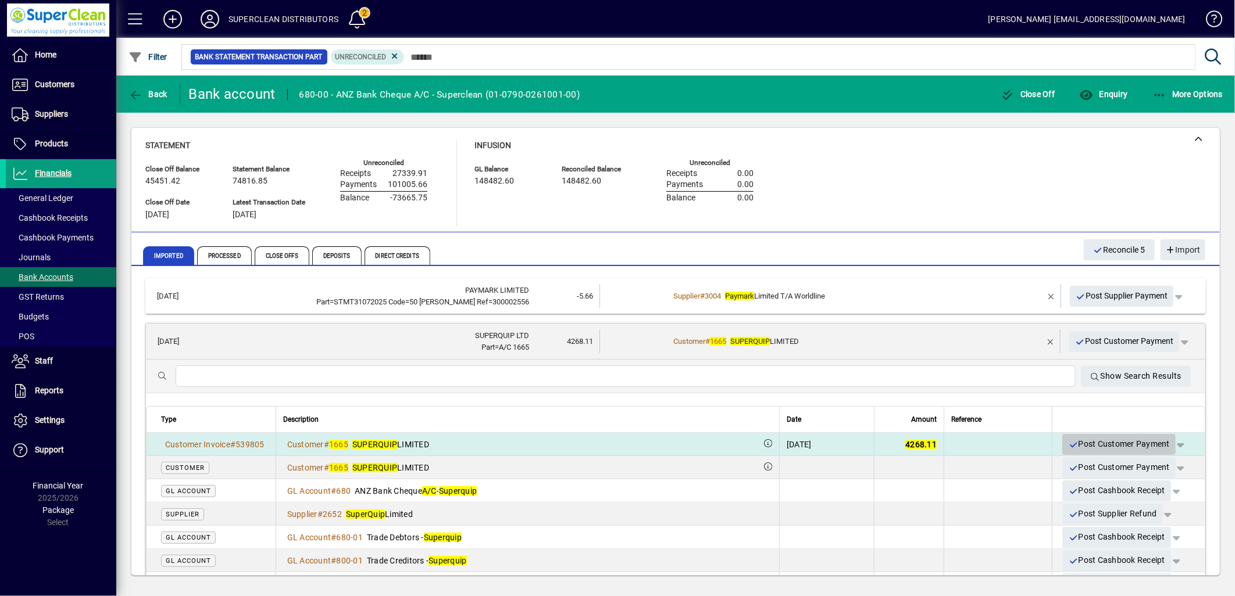
click at [1125, 445] on span "Post Customer Payment" at bounding box center [1119, 444] width 102 height 19
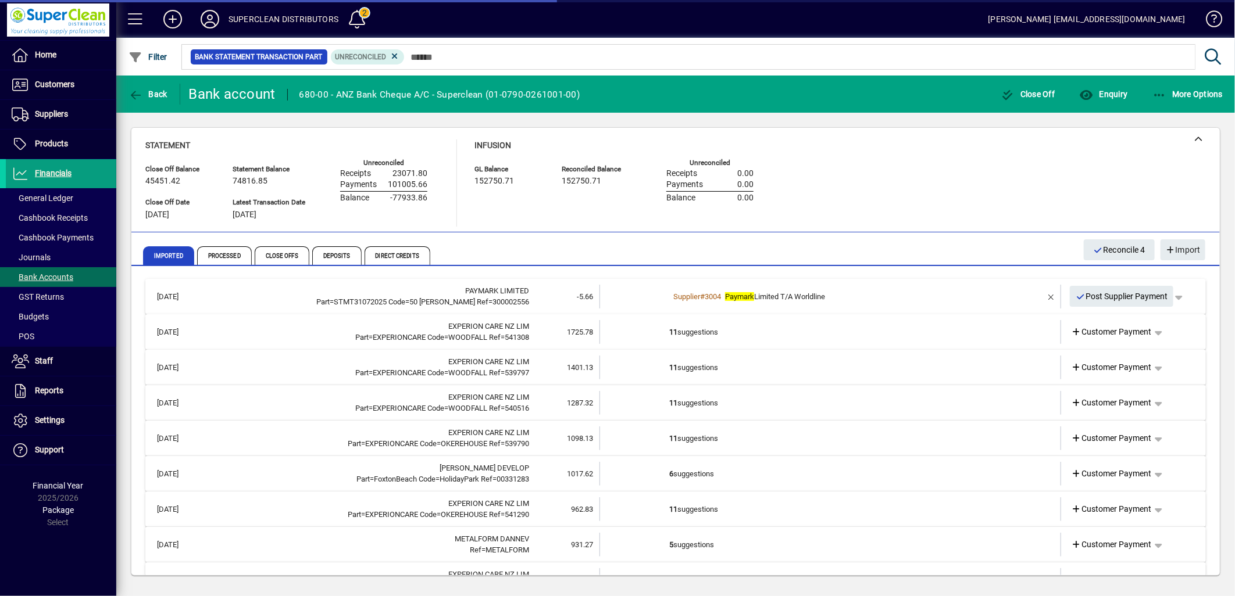
click at [716, 335] on td "11 suggestions" at bounding box center [831, 332] width 324 height 24
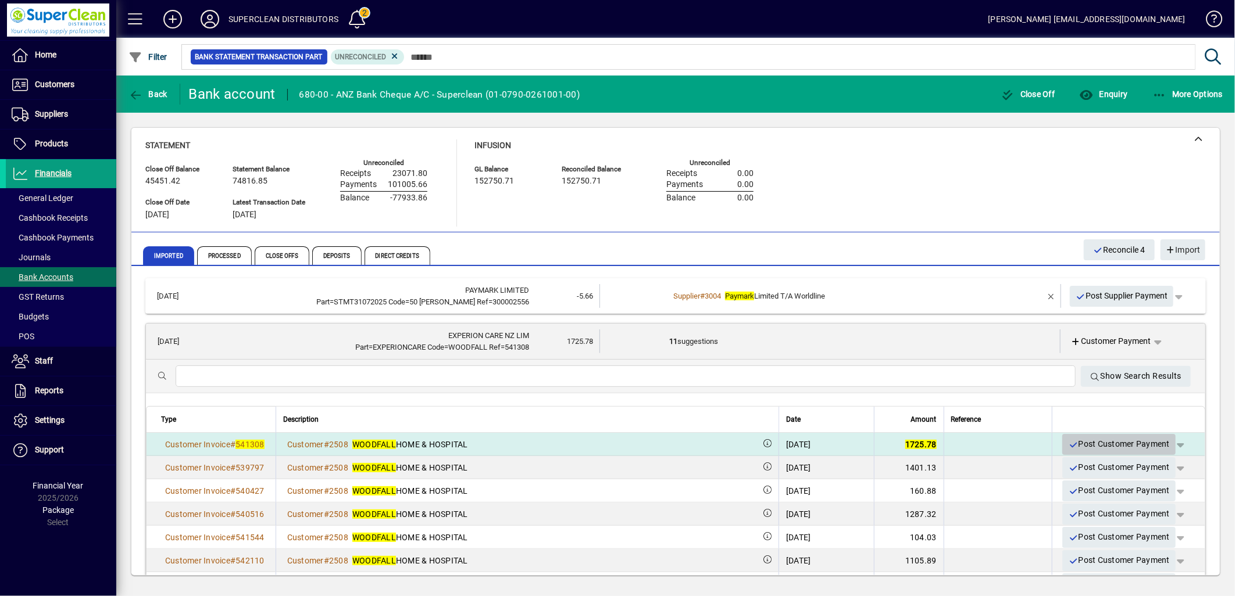
click at [1085, 445] on span "Post Customer Payment" at bounding box center [1119, 444] width 102 height 19
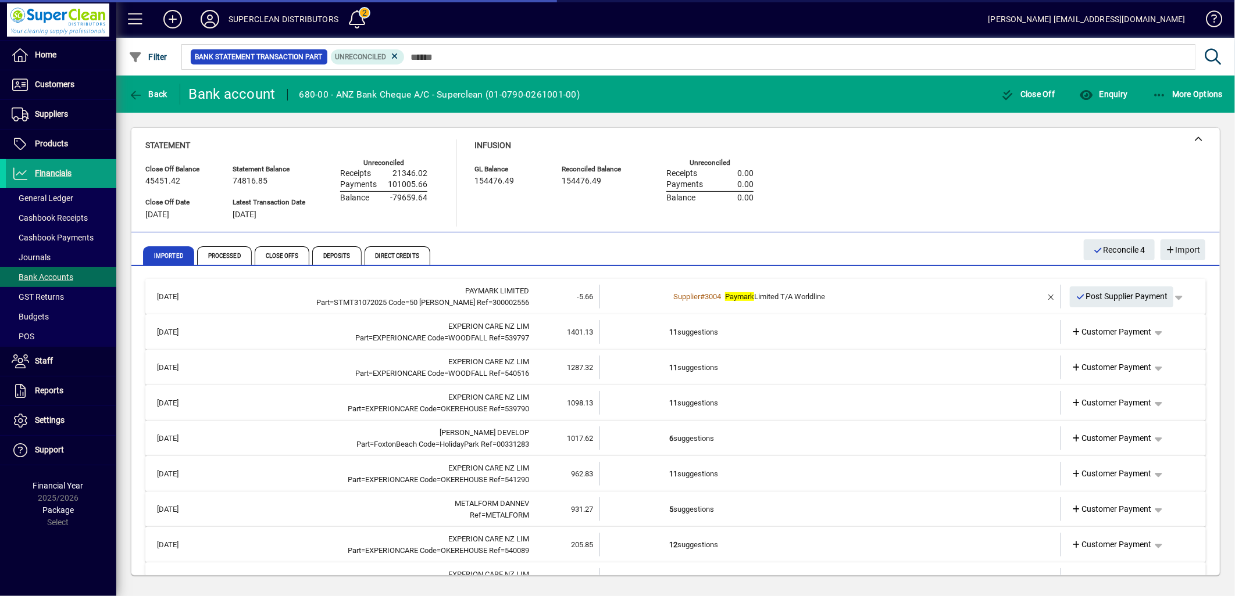
click at [679, 327] on td "11 suggestions" at bounding box center [831, 332] width 324 height 24
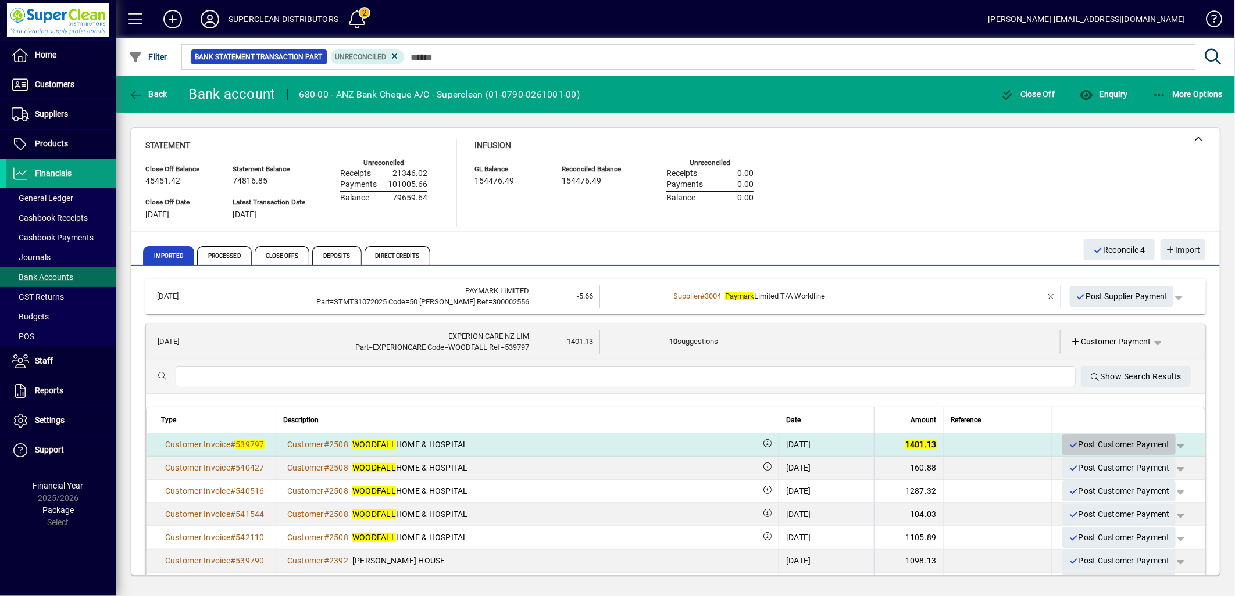
click at [1129, 451] on span "Post Customer Payment" at bounding box center [1119, 444] width 102 height 19
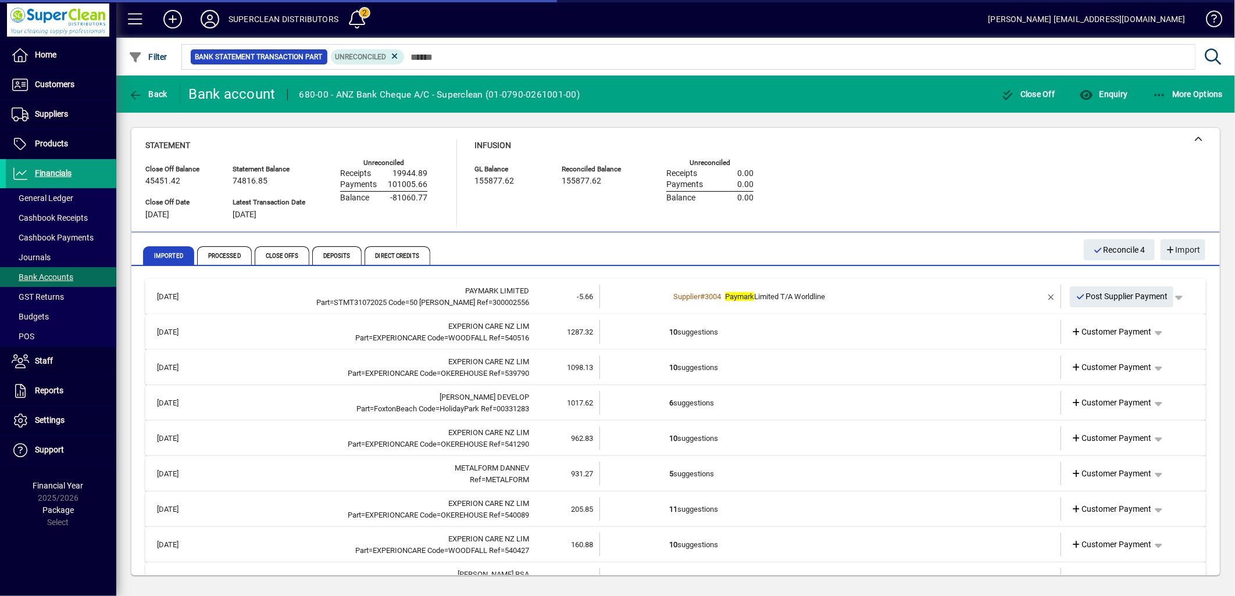
click at [733, 338] on td "10 suggestions" at bounding box center [831, 332] width 324 height 24
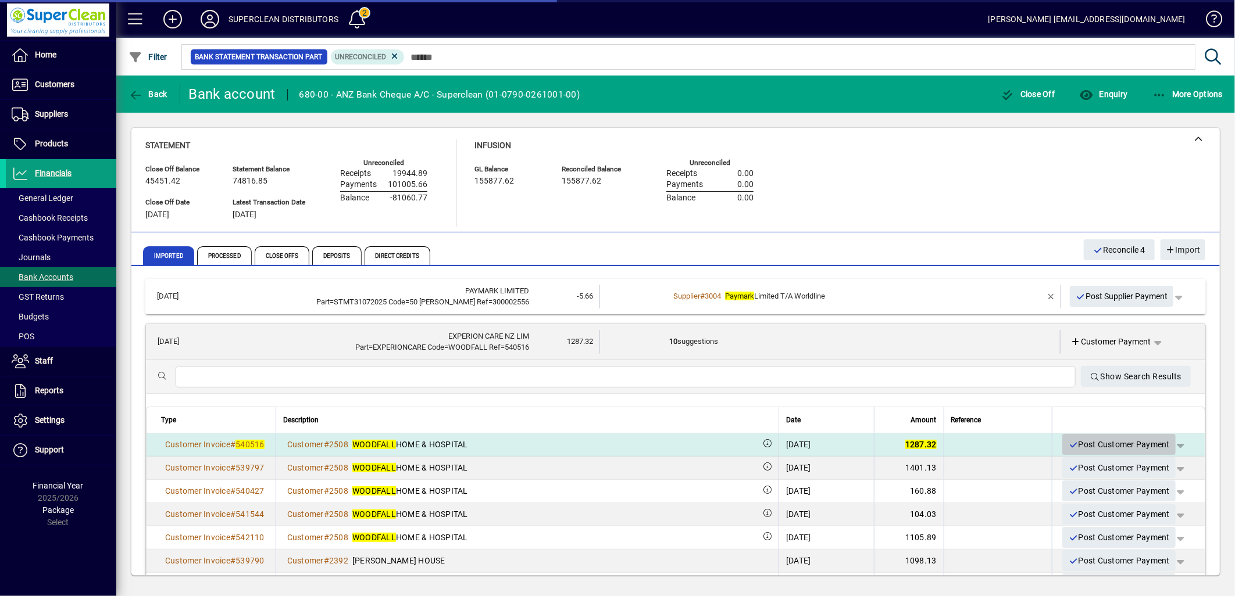
click at [1124, 444] on span "Post Customer Payment" at bounding box center [1119, 444] width 102 height 19
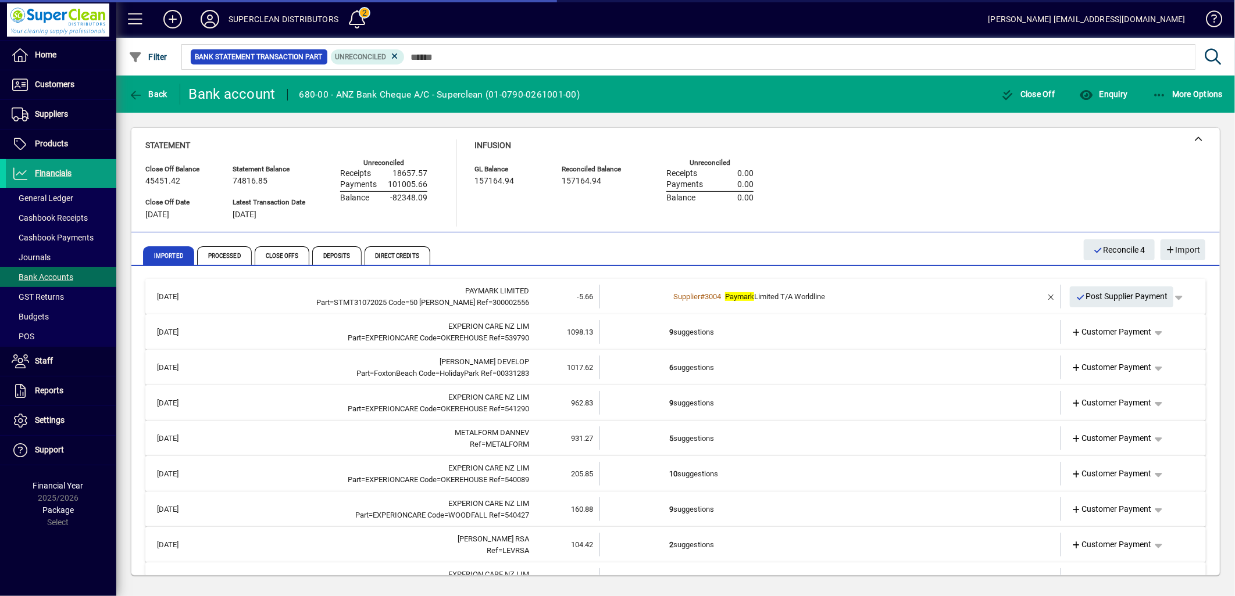
click at [717, 334] on td "9 suggestions" at bounding box center [831, 332] width 324 height 24
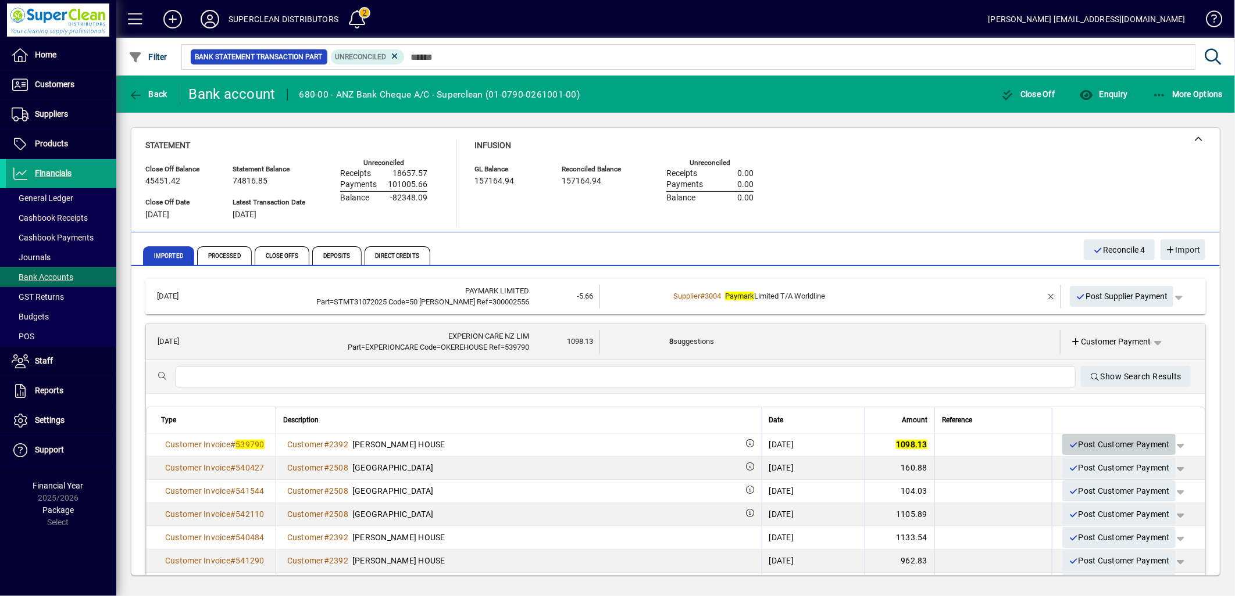
click at [1105, 446] on span "Post Customer Payment" at bounding box center [1119, 444] width 102 height 19
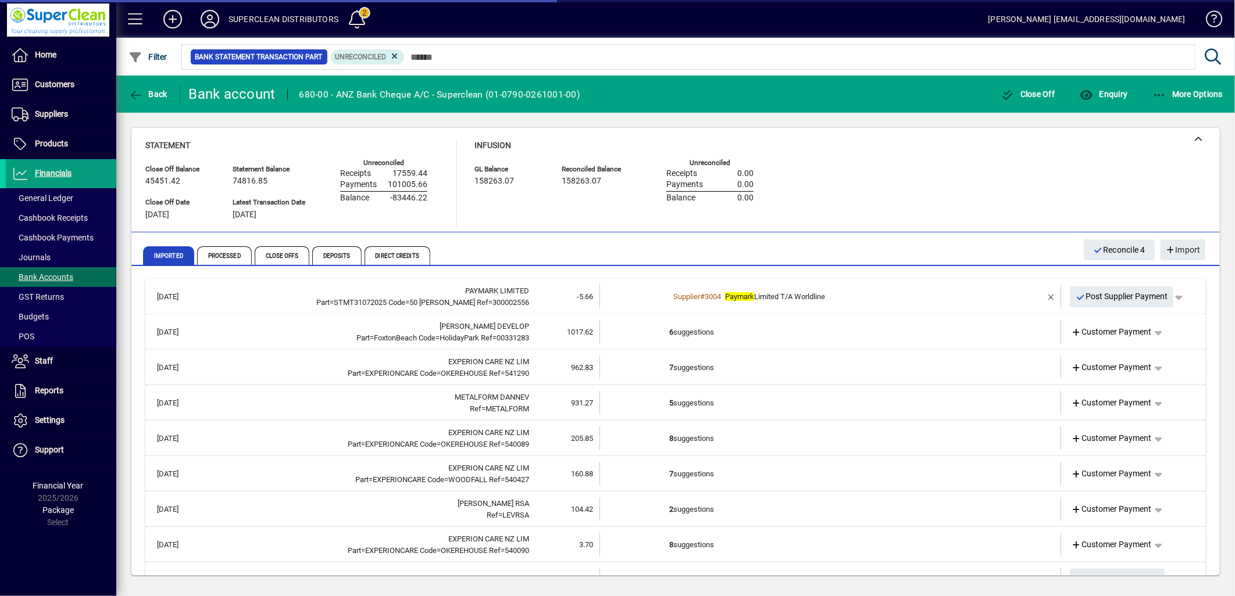
click at [689, 338] on td "6 suggestions" at bounding box center [831, 332] width 324 height 24
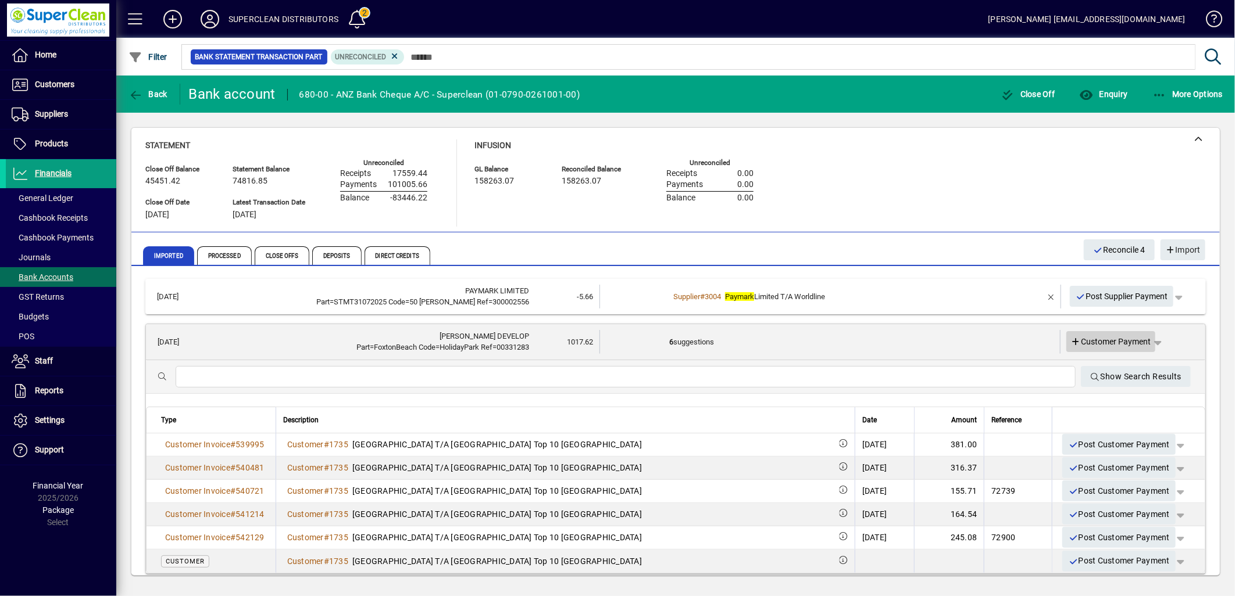
click at [1109, 341] on span "Customer Payment" at bounding box center [1111, 342] width 80 height 12
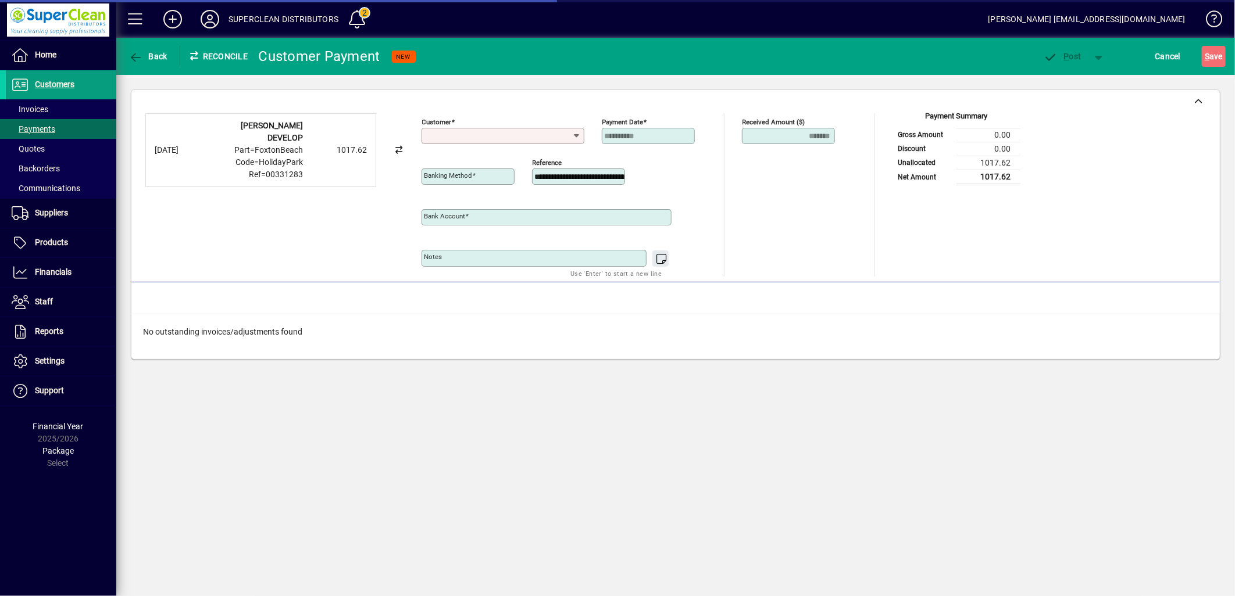
type input "**********"
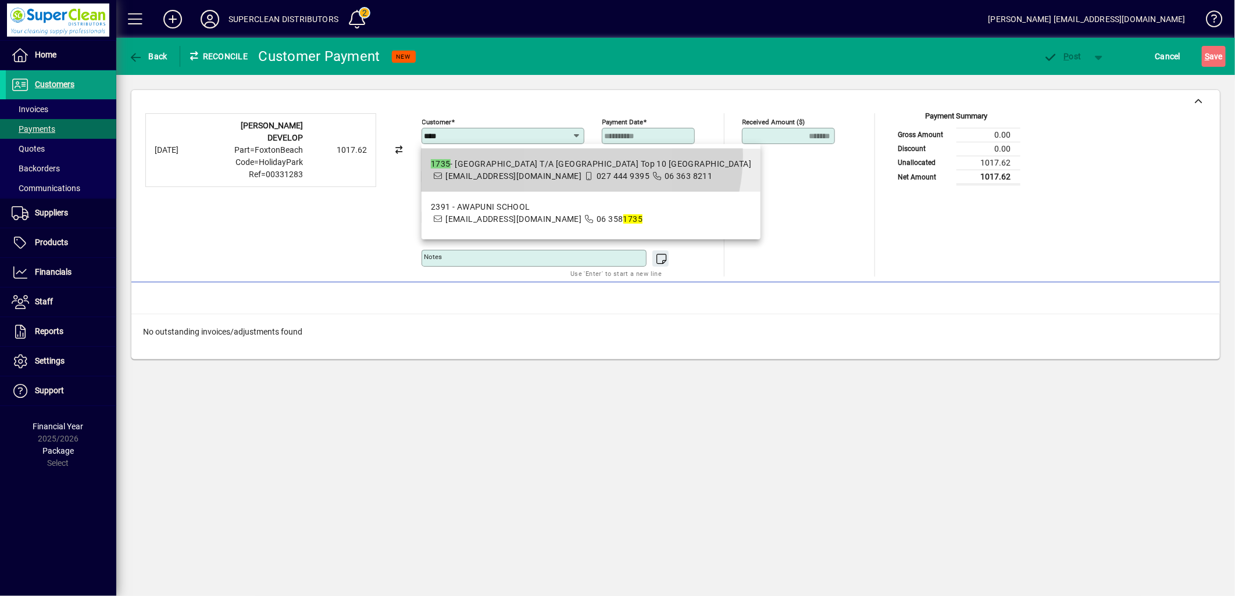
click at [559, 155] on mat-option "1735 - FOXTON BEACH HOLIDAY PARK T/A Foxton Beach Top 10 Holiday Park reservati…" at bounding box center [590, 170] width 339 height 43
type input "**********"
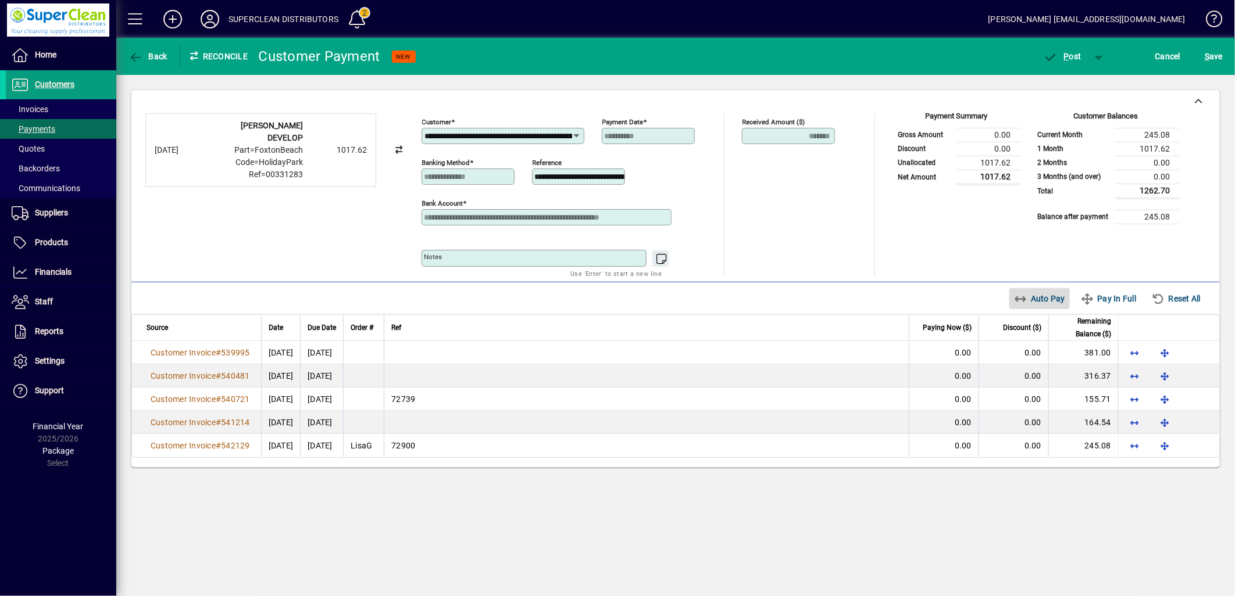
click at [1044, 308] on span "Auto Pay" at bounding box center [1040, 298] width 52 height 19
click at [1068, 65] on span "button" at bounding box center [1062, 56] width 49 height 28
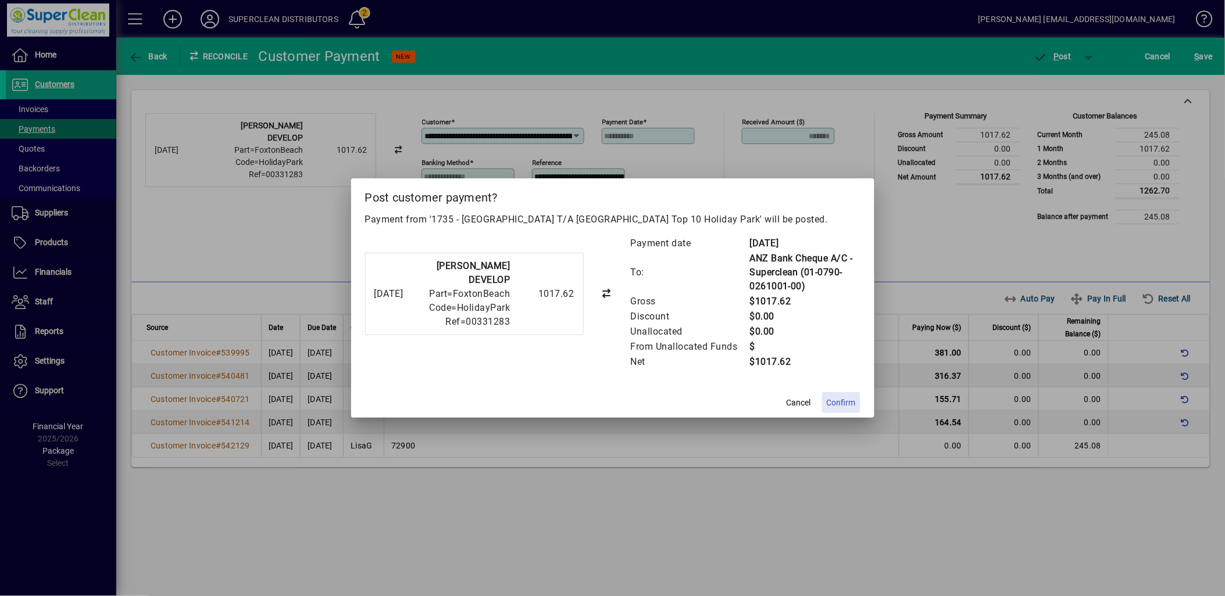
click at [839, 409] on span at bounding box center [841, 403] width 38 height 28
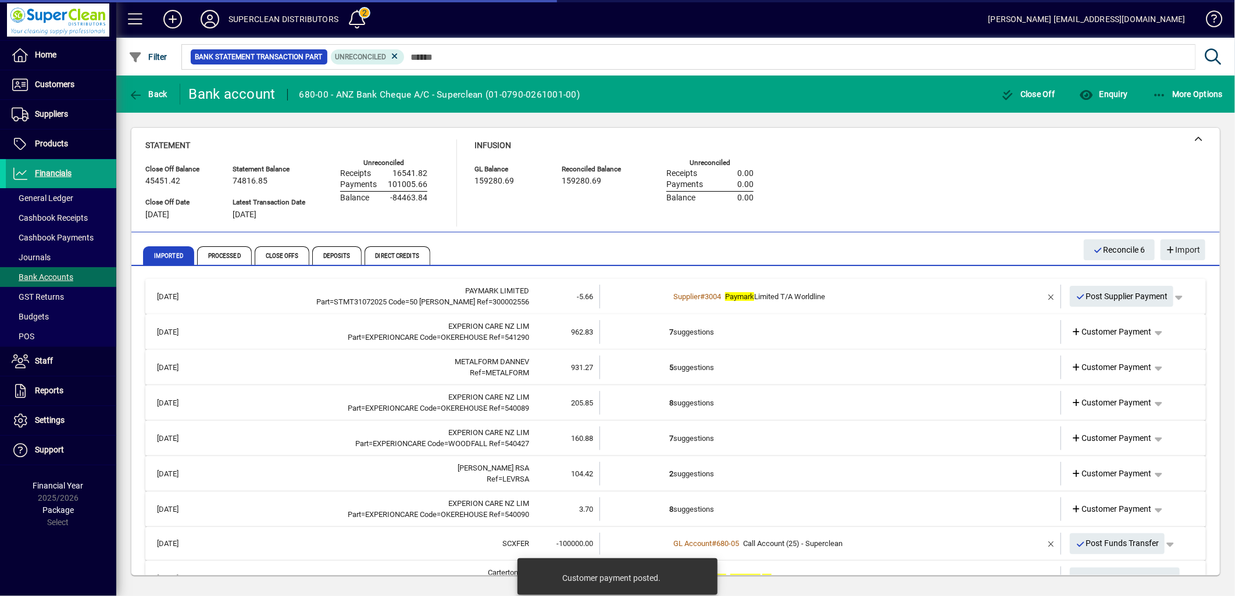
click at [713, 334] on td "7 suggestions" at bounding box center [831, 332] width 324 height 24
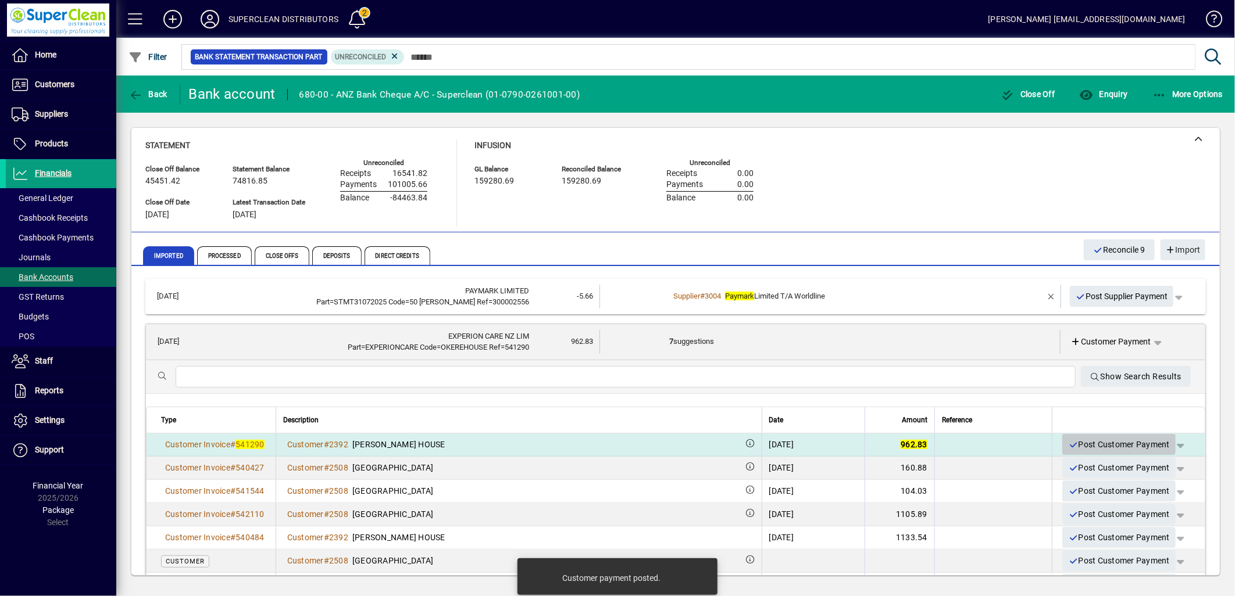
click at [1109, 448] on span "Post Customer Payment" at bounding box center [1119, 444] width 102 height 19
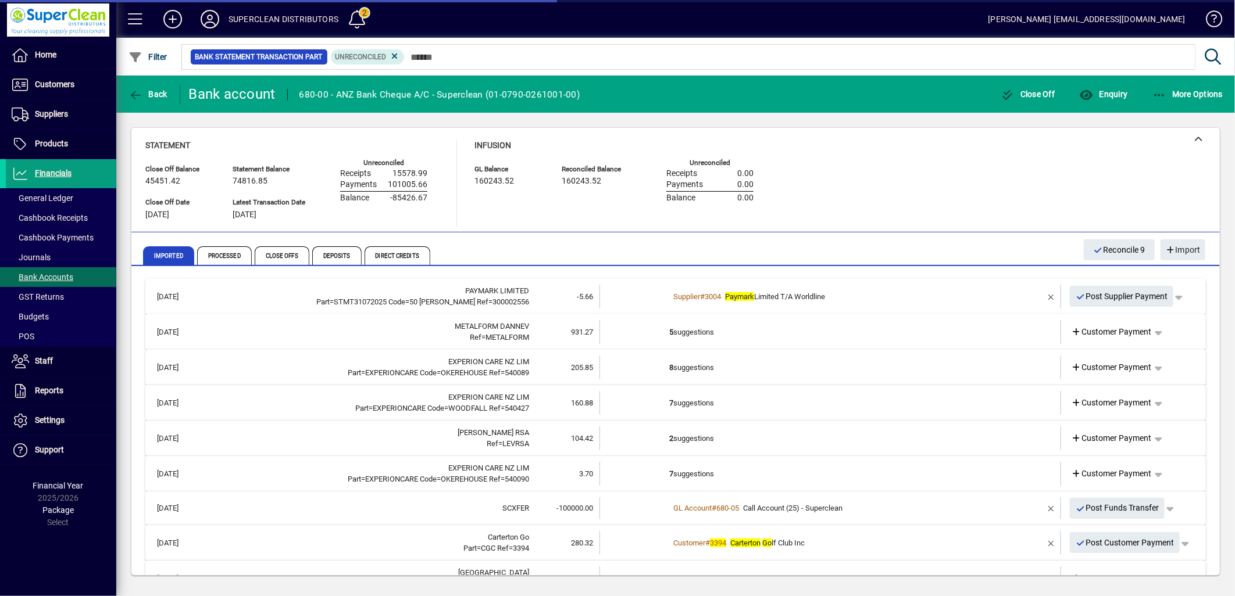
click at [712, 333] on td "5 suggestions" at bounding box center [831, 332] width 324 height 24
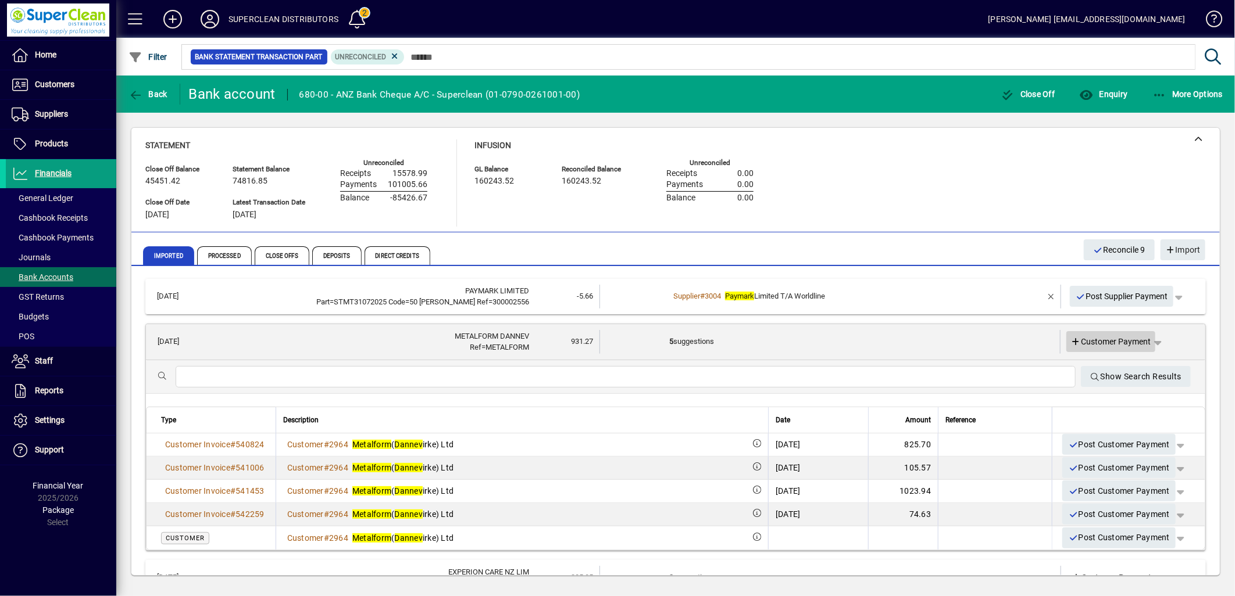
click at [1111, 342] on span "Customer Payment" at bounding box center [1111, 342] width 80 height 12
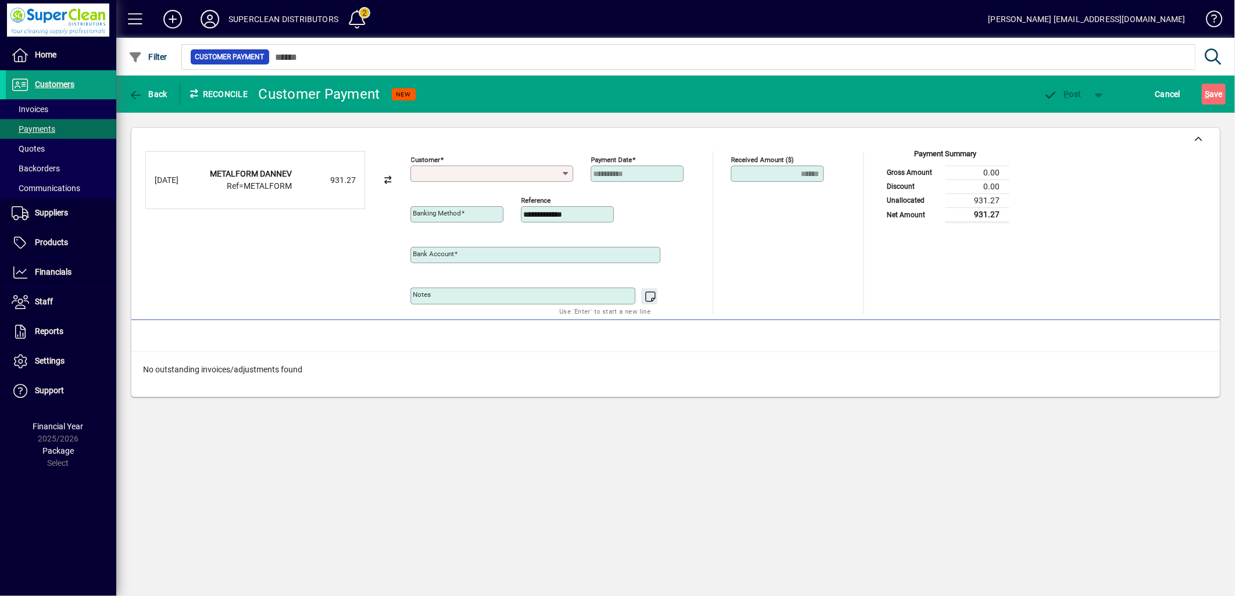
type input "**********"
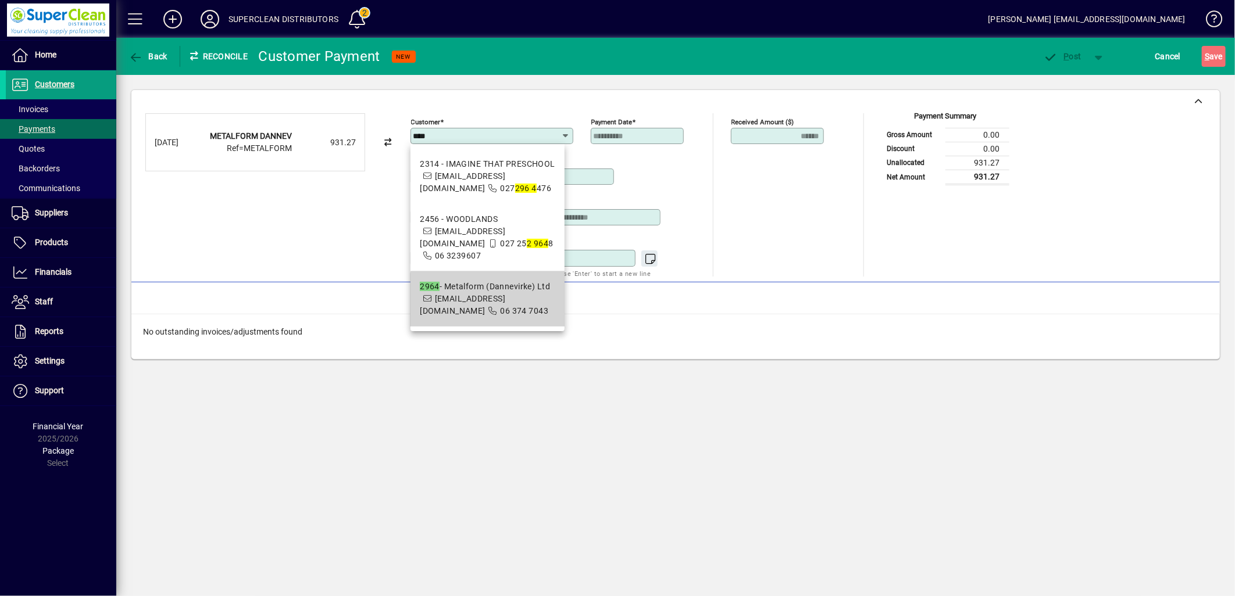
click at [497, 294] on span "accounts@metalform.co.nz" at bounding box center [462, 305] width 85 height 22
type input "**********"
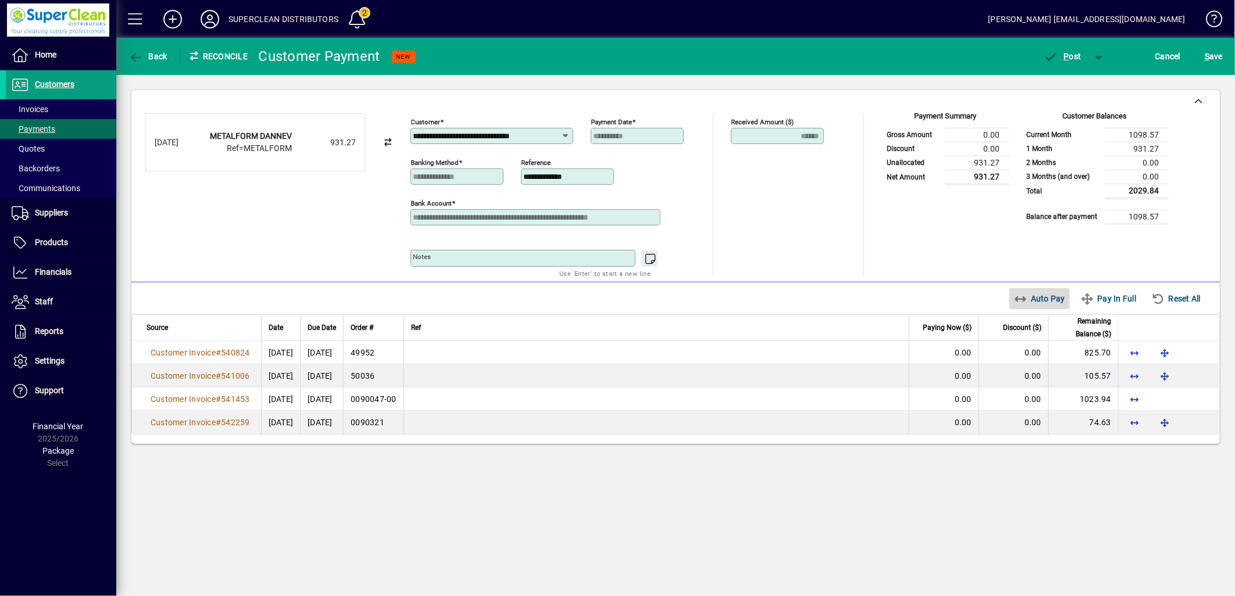
click at [1030, 295] on span "Auto Pay" at bounding box center [1040, 298] width 52 height 19
click at [1070, 66] on span "button" at bounding box center [1062, 56] width 49 height 28
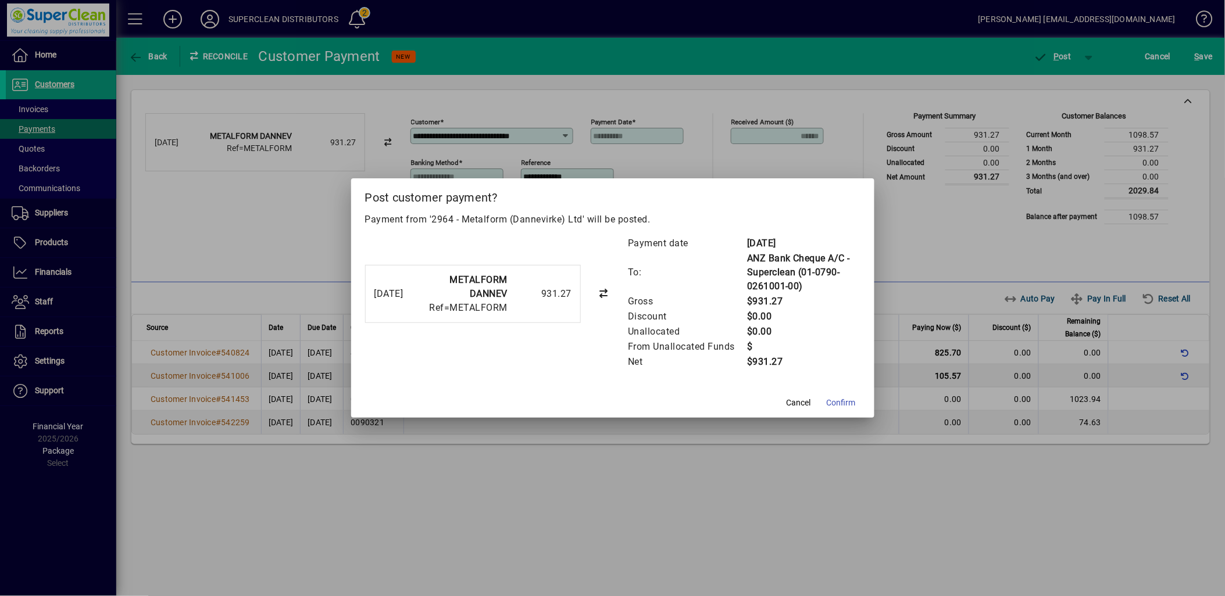
drag, startPoint x: 853, startPoint y: 399, endPoint x: 856, endPoint y: 391, distance: 8.1
click at [853, 398] on span "Confirm" at bounding box center [841, 403] width 29 height 12
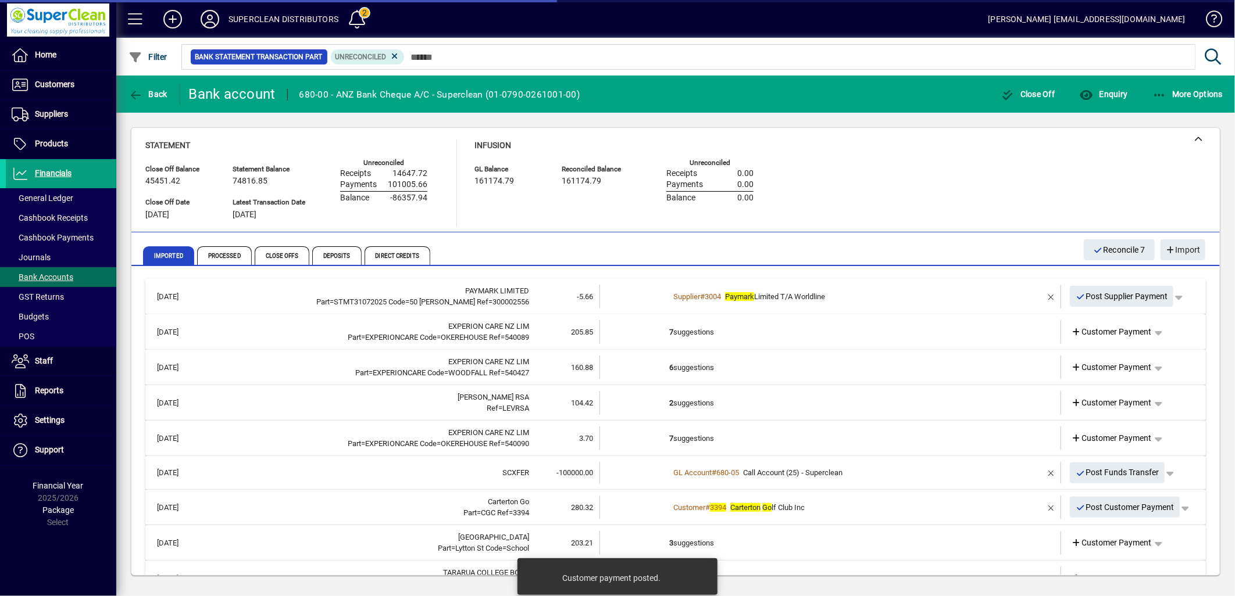
click at [720, 330] on td "7 suggestions" at bounding box center [831, 332] width 324 height 24
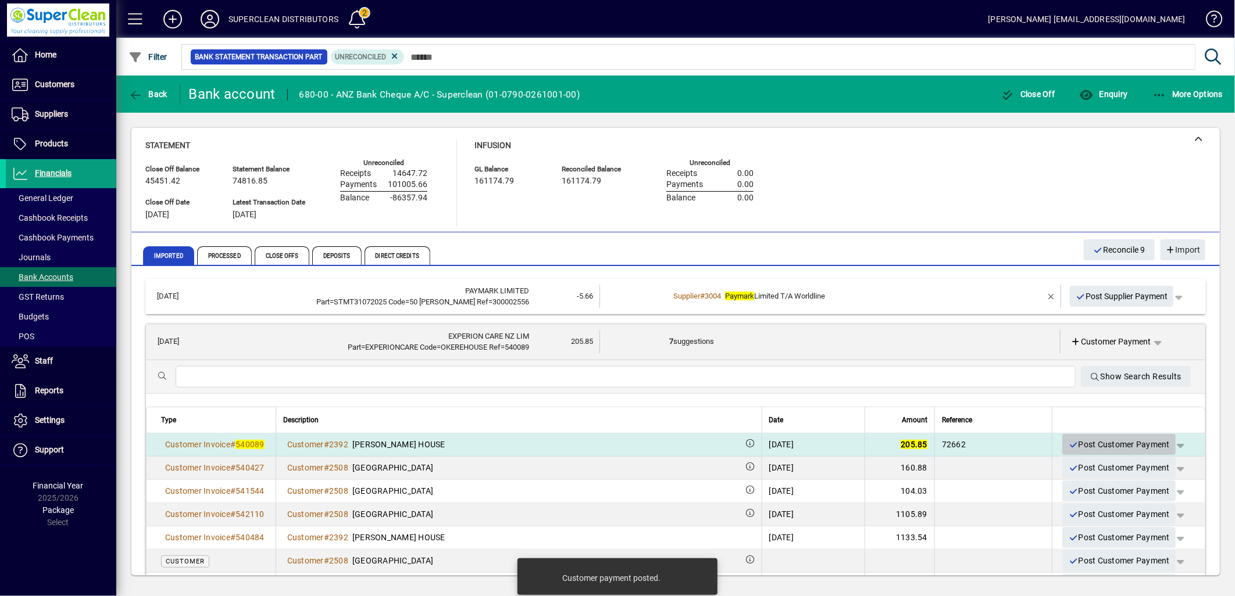
click at [1096, 444] on span "Post Customer Payment" at bounding box center [1119, 444] width 102 height 19
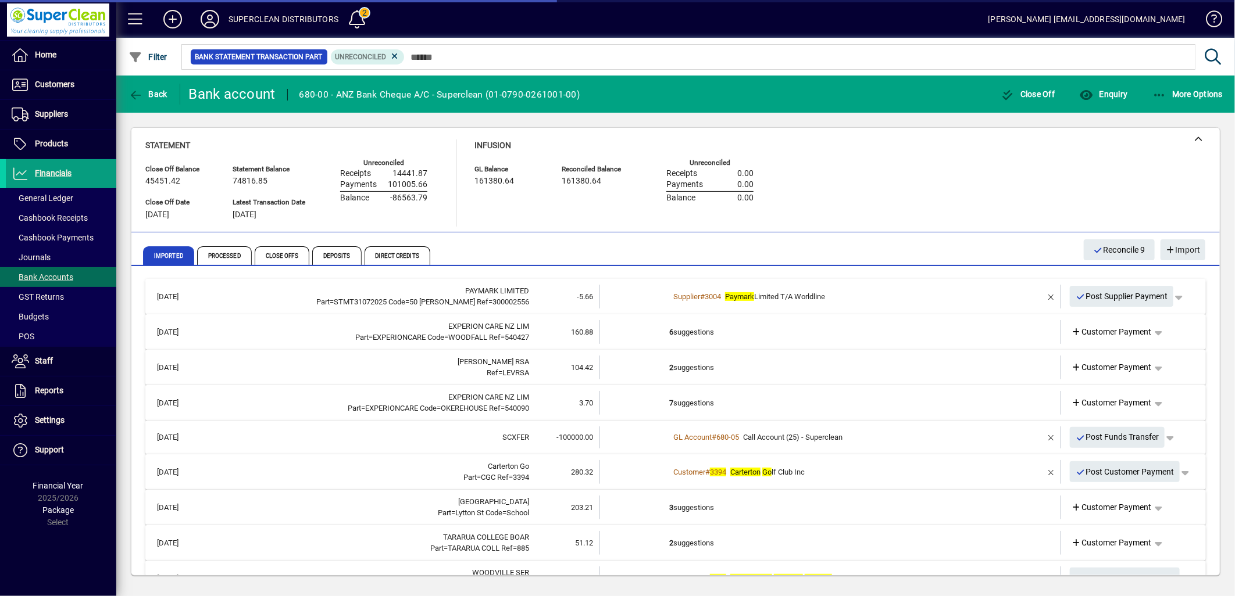
click at [678, 334] on td "6 suggestions" at bounding box center [831, 332] width 324 height 24
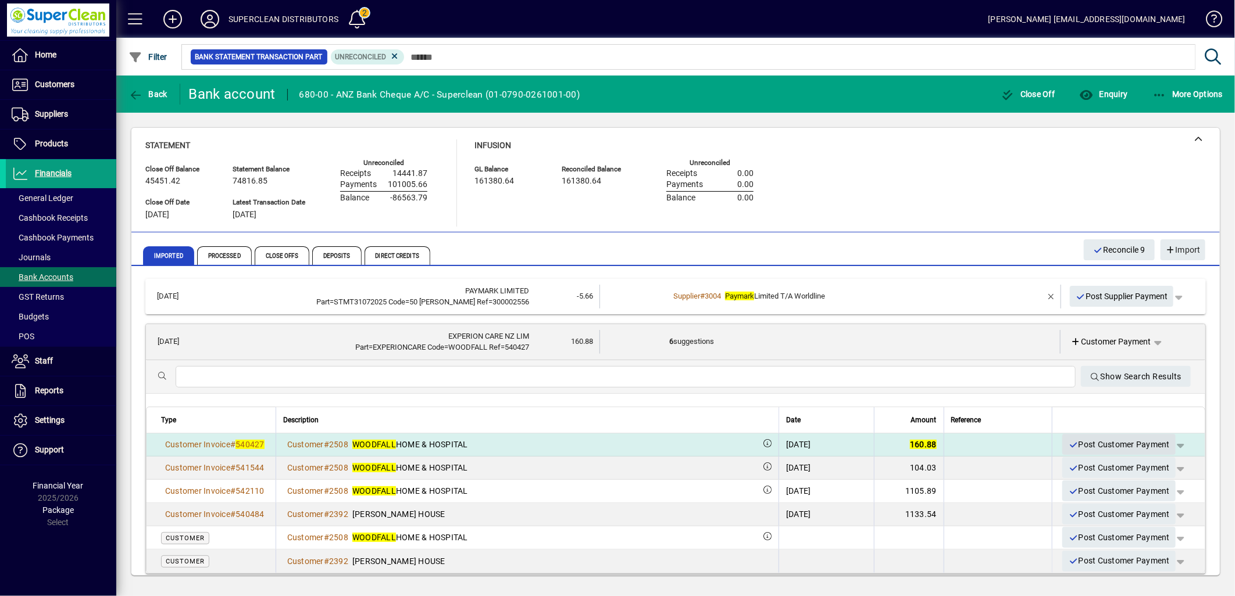
click at [1114, 446] on span "Post Customer Payment" at bounding box center [1119, 444] width 102 height 19
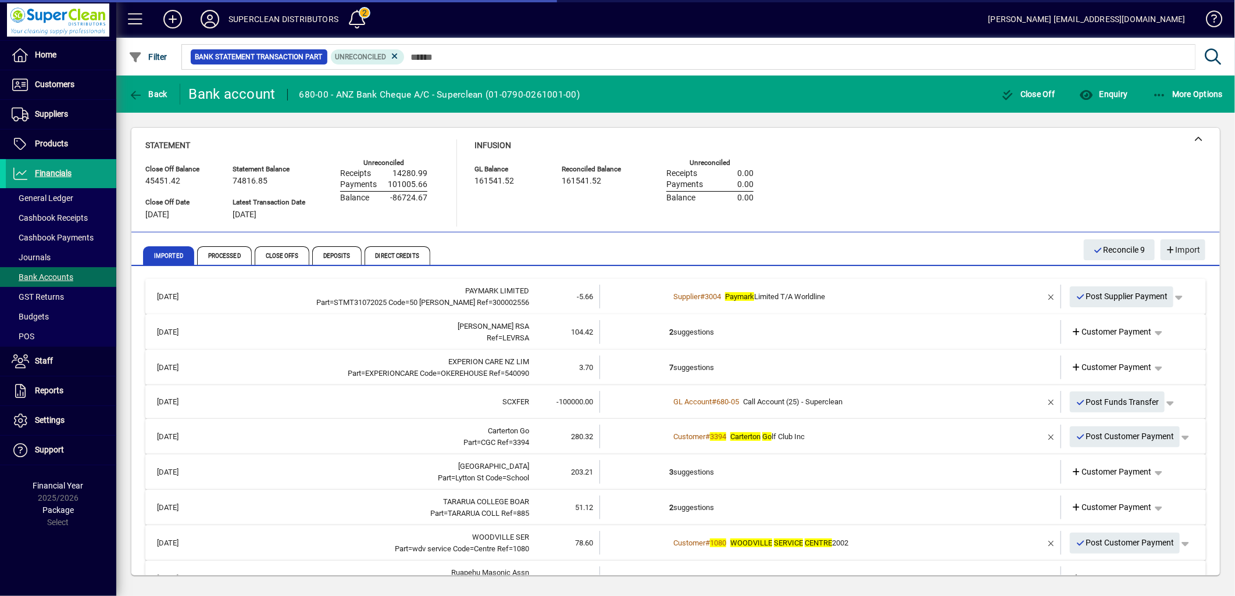
click at [675, 335] on td "2 suggestions" at bounding box center [831, 332] width 324 height 24
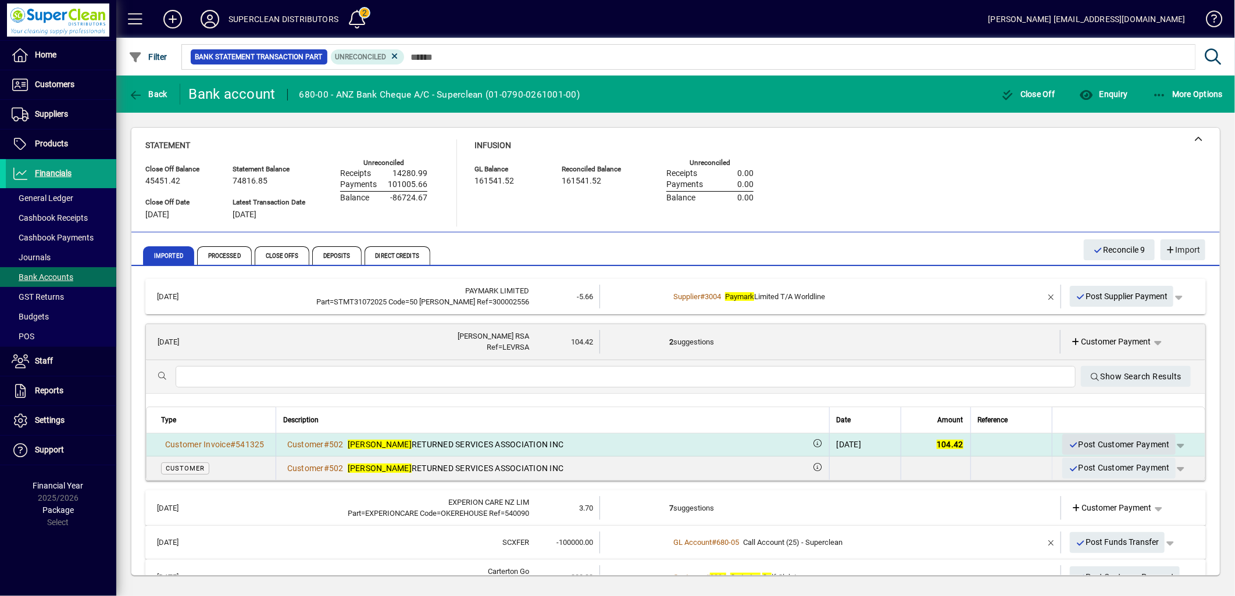
click at [1106, 444] on span "Post Customer Payment" at bounding box center [1119, 444] width 102 height 19
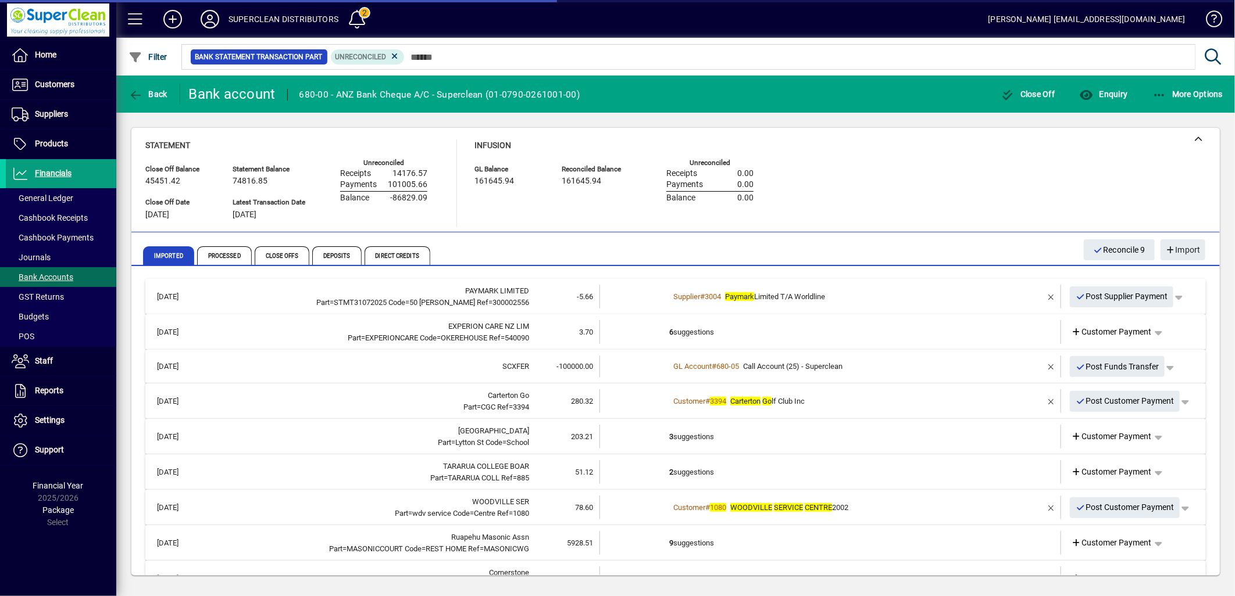
click at [706, 327] on td "6 suggestions" at bounding box center [831, 332] width 324 height 24
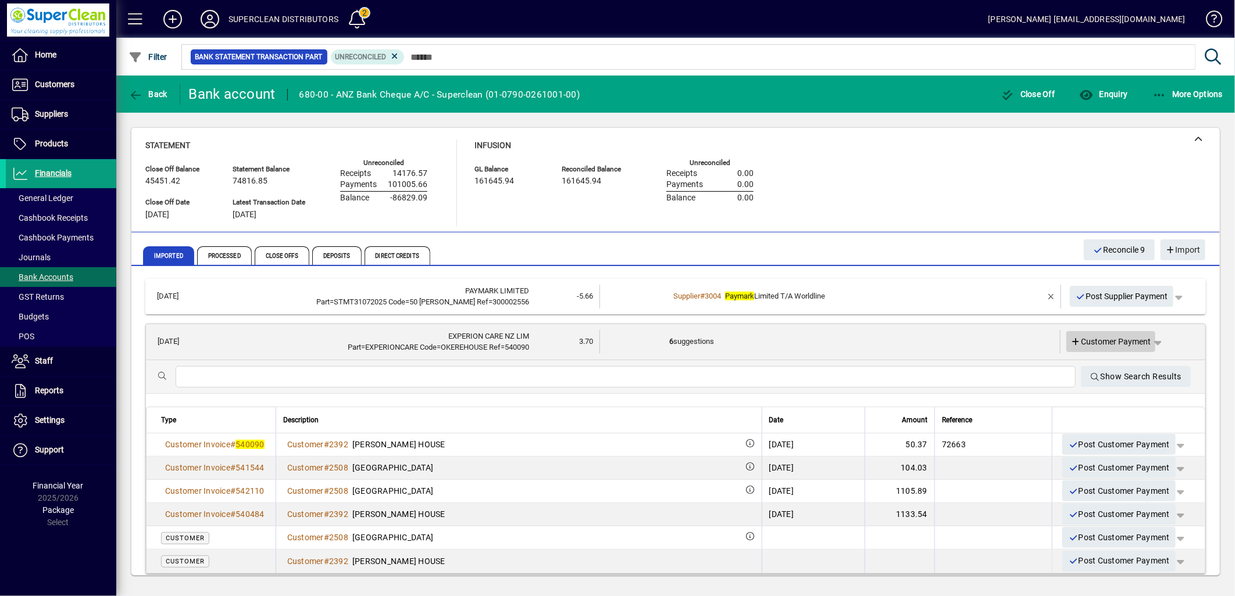
click at [1111, 344] on span "Customer Payment" at bounding box center [1111, 342] width 80 height 12
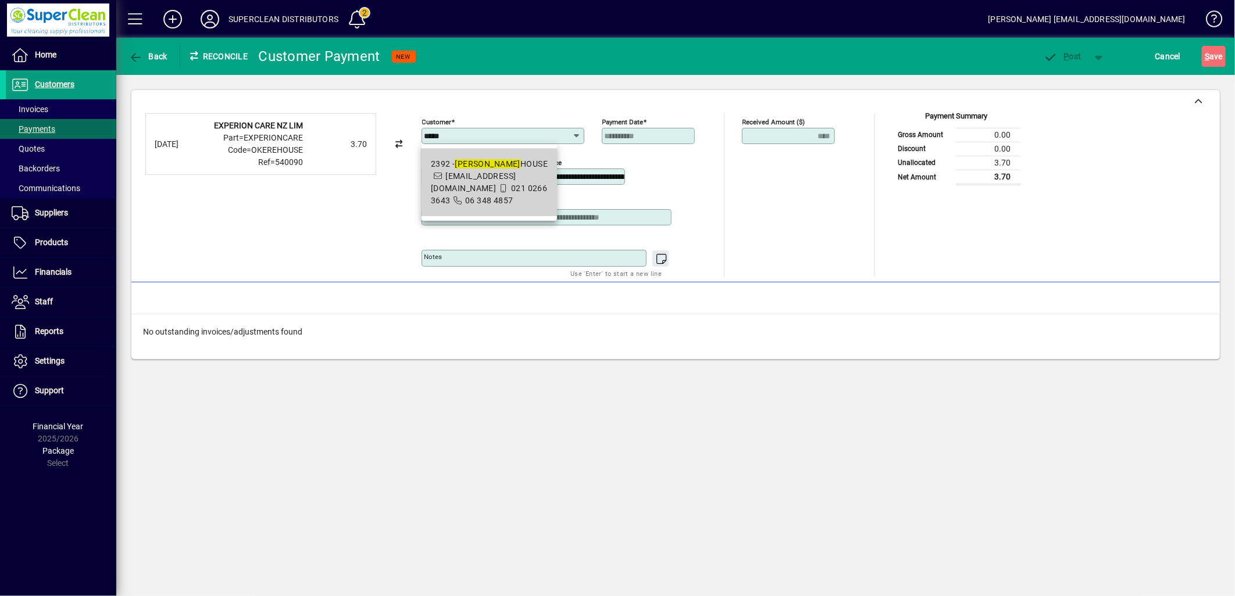
click at [497, 205] on span "021 0266 3643" at bounding box center [489, 195] width 117 height 22
type input "**********"
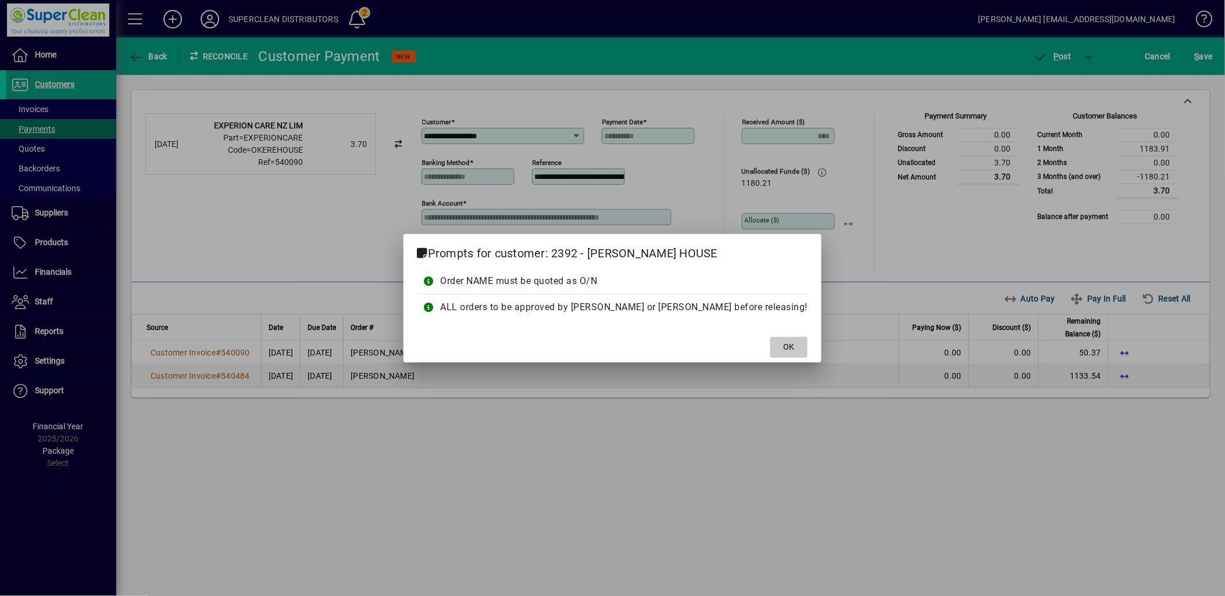
click at [770, 349] on span at bounding box center [788, 348] width 37 height 28
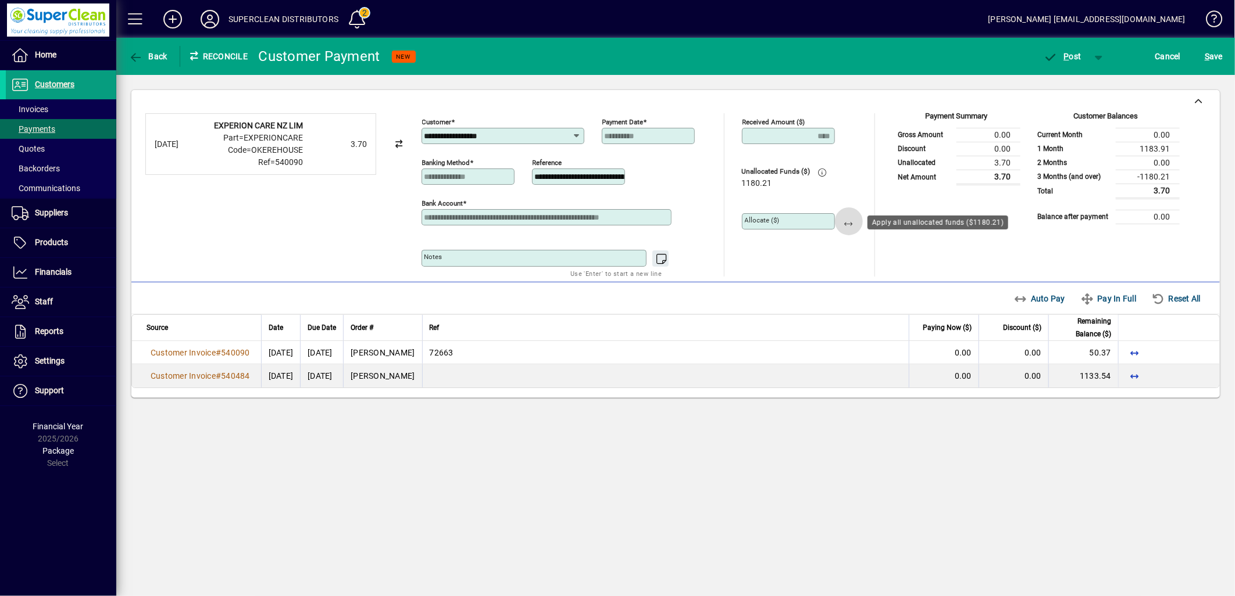
click at [840, 222] on span "button" at bounding box center [849, 222] width 28 height 28
type input "*******"
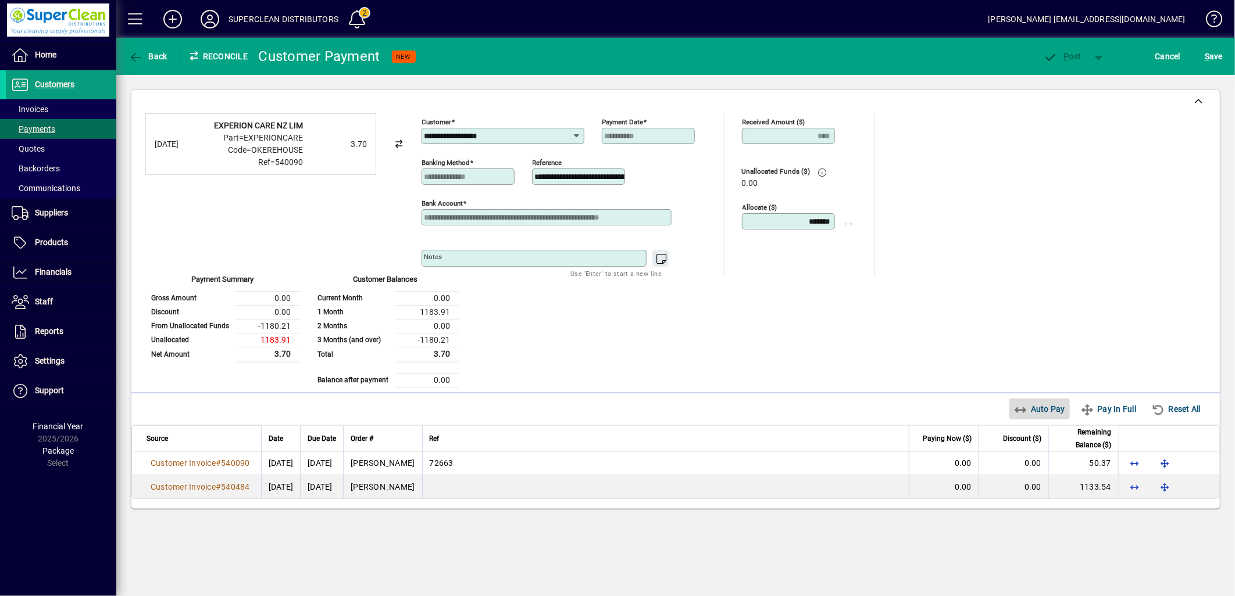
click at [1041, 400] on span "Auto Pay" at bounding box center [1040, 409] width 52 height 19
click at [459, 277] on div "Payment Summary Gross Amount 1183.91 Discount 0.00 From Unallocated Funds -1180…" at bounding box center [302, 332] width 314 height 111
click at [1062, 63] on span "button" at bounding box center [1062, 56] width 49 height 28
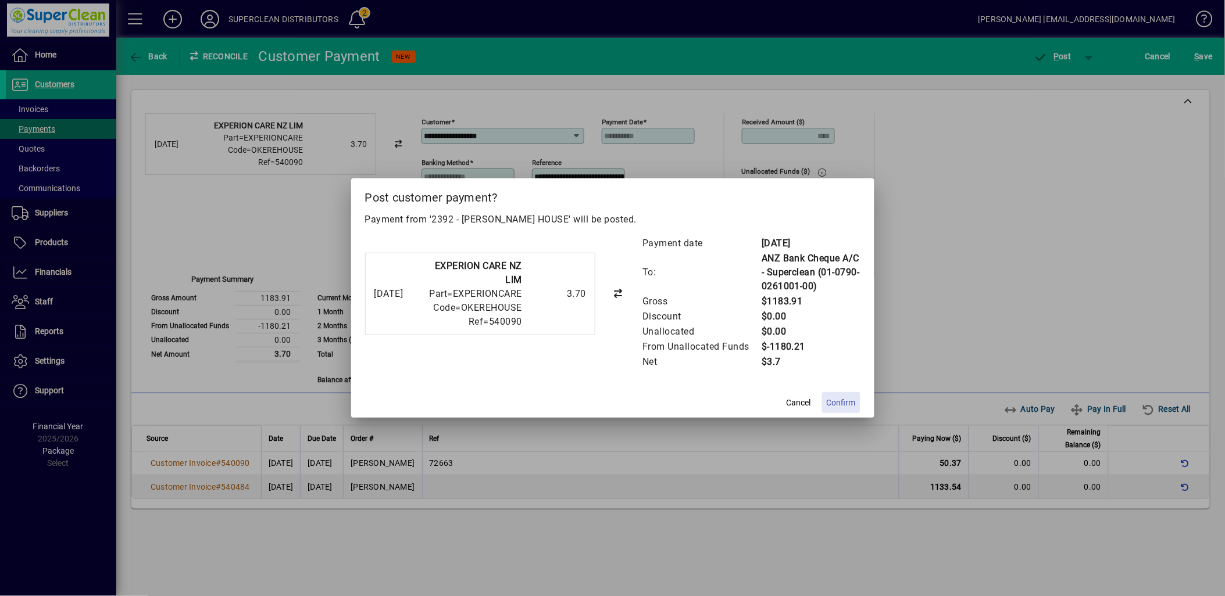
click at [850, 402] on span "Confirm" at bounding box center [841, 403] width 29 height 12
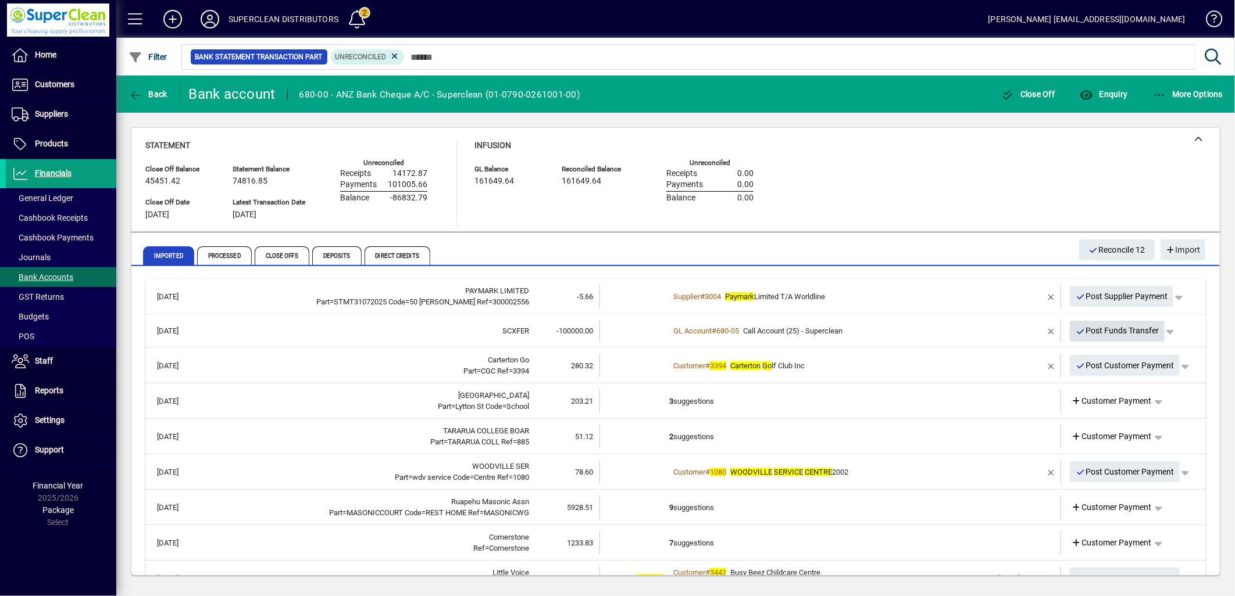
click at [1105, 330] on span "Post Funds Transfer" at bounding box center [1117, 330] width 84 height 19
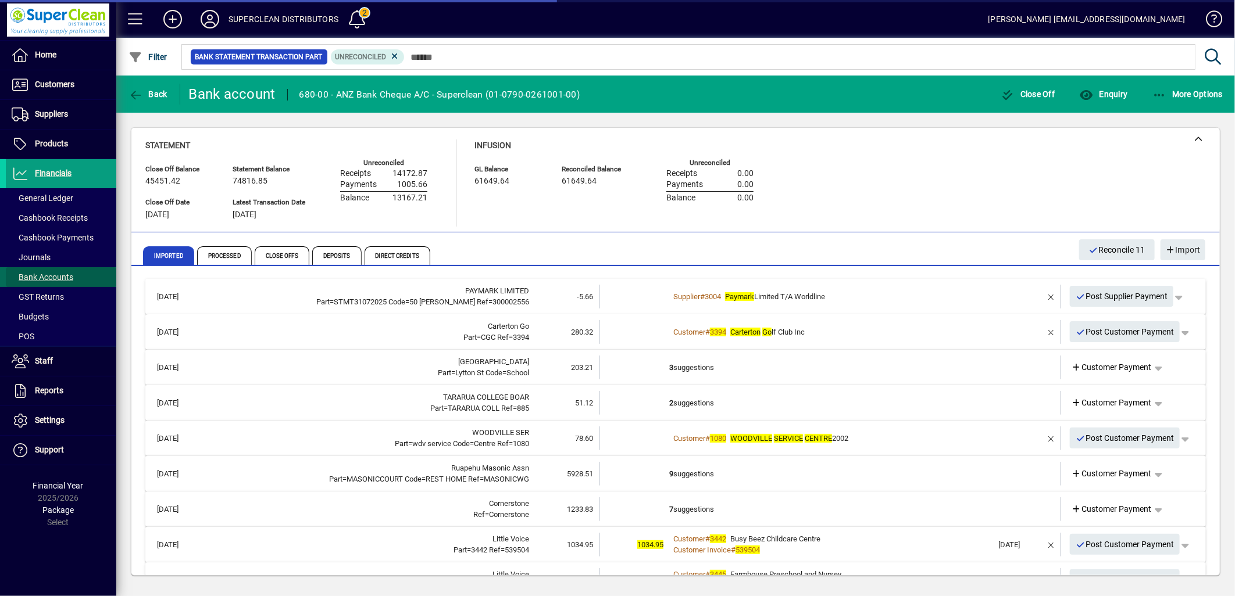
click at [56, 279] on span "Bank Accounts" at bounding box center [43, 277] width 62 height 9
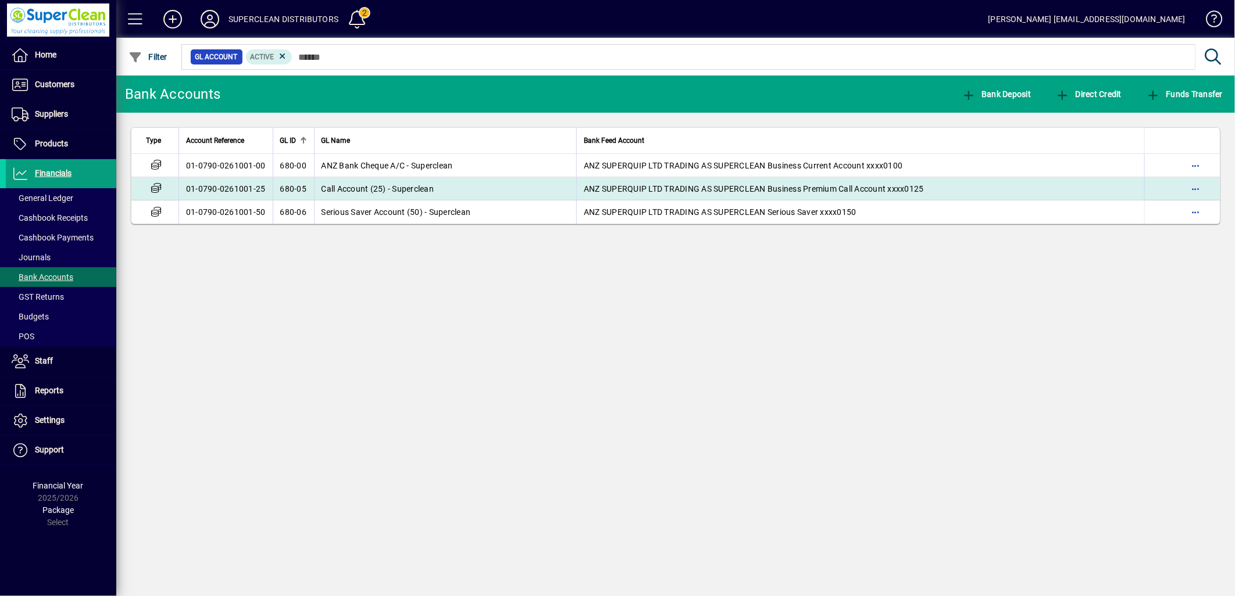
click at [345, 195] on td "Call Account (25) - Superclean" at bounding box center [445, 188] width 263 height 23
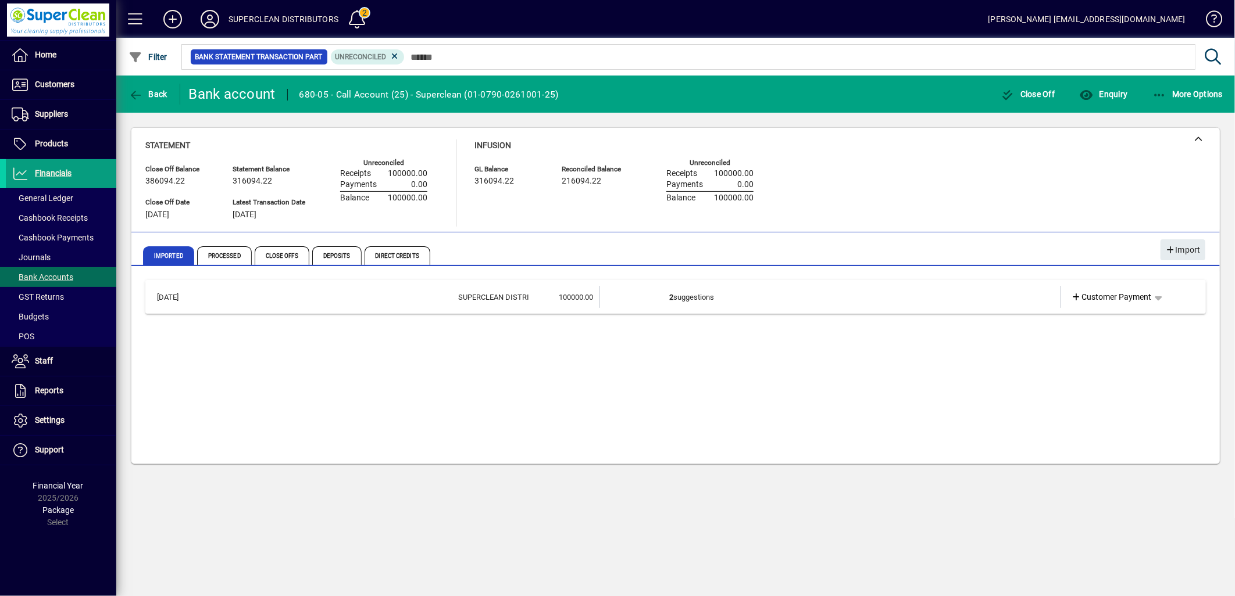
click at [717, 300] on td "2 suggestions" at bounding box center [831, 297] width 324 height 22
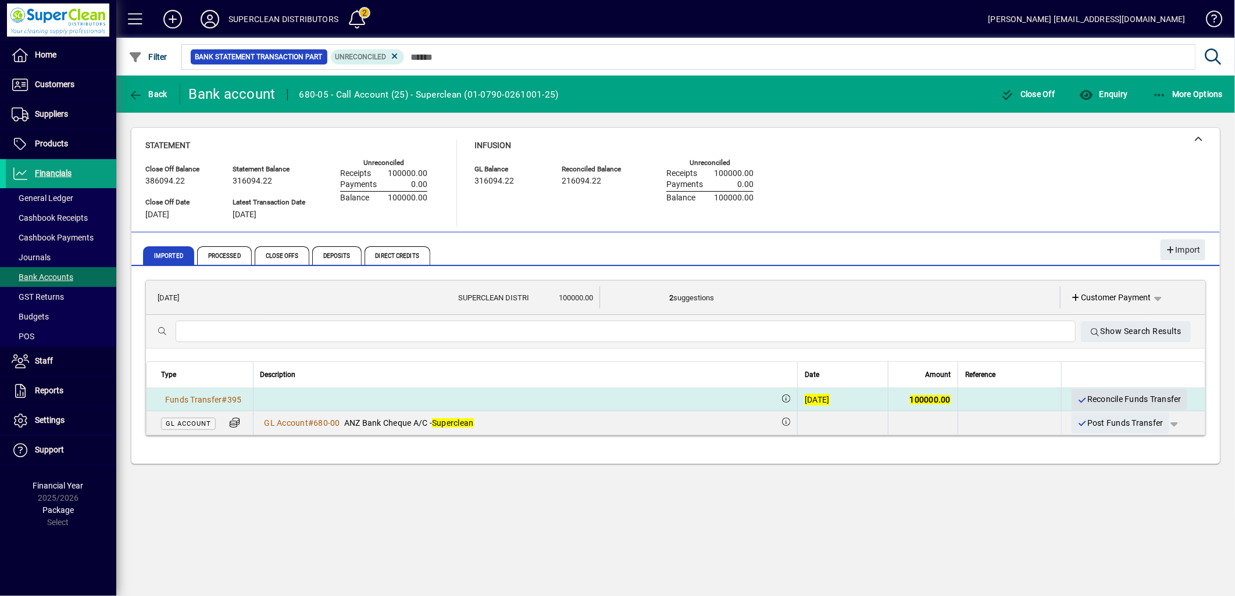
click at [1120, 401] on span "Reconcile Funds Transfer" at bounding box center [1129, 399] width 105 height 19
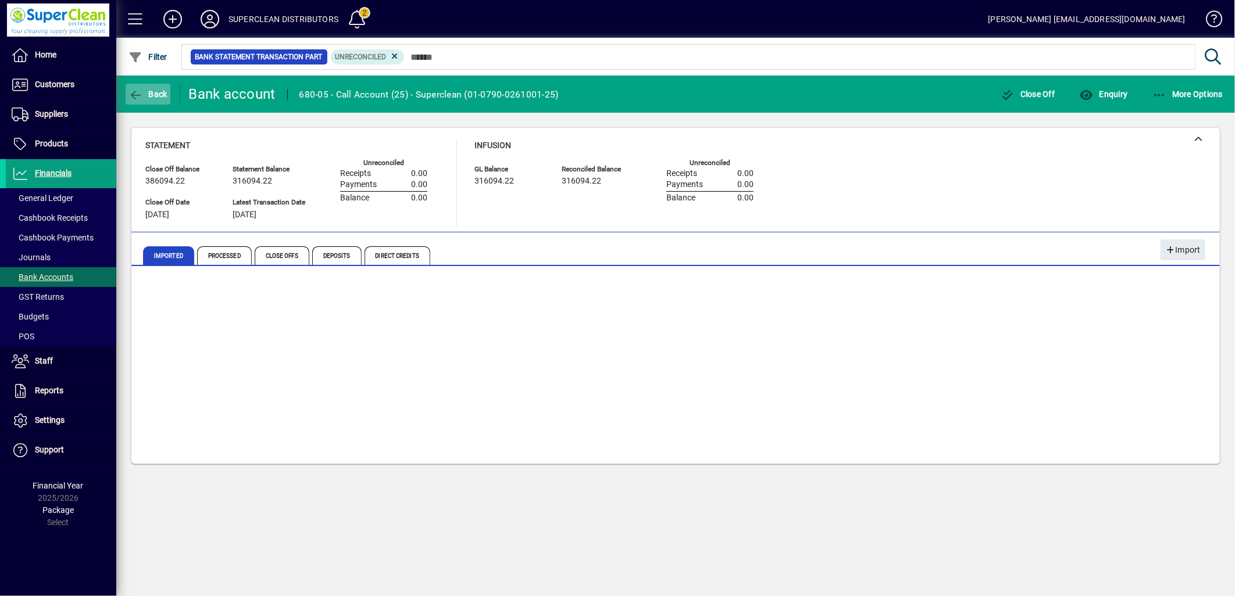
click at [156, 84] on span "button" at bounding box center [148, 94] width 45 height 28
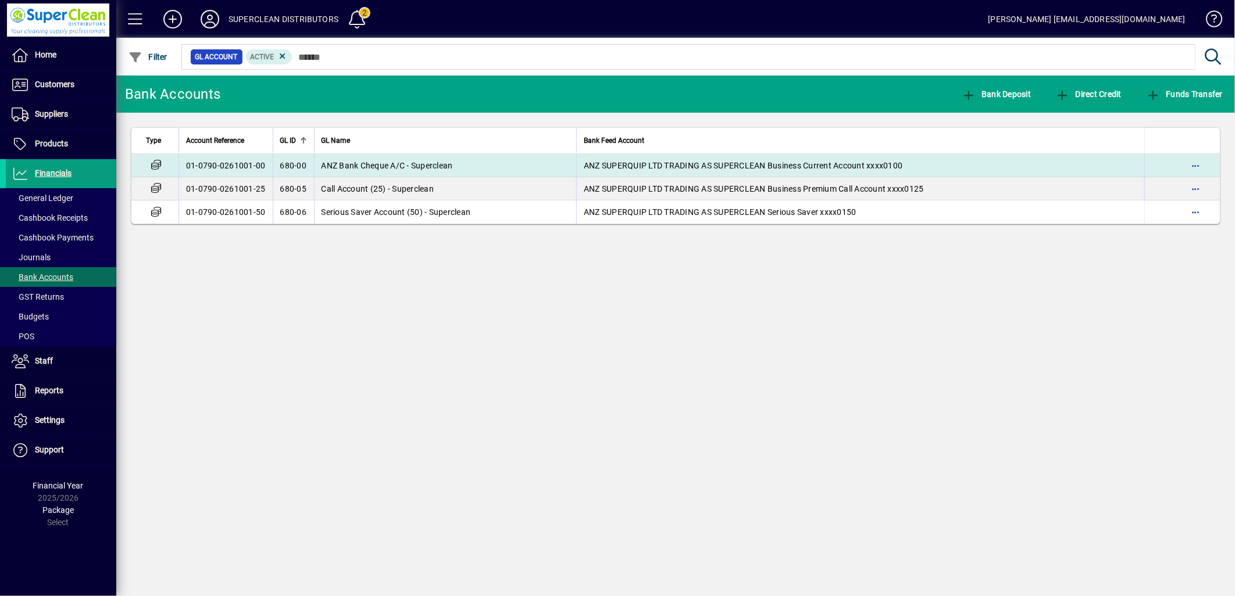
click at [352, 171] on td "ANZ Bank Cheque A/C - Superclean" at bounding box center [445, 165] width 263 height 23
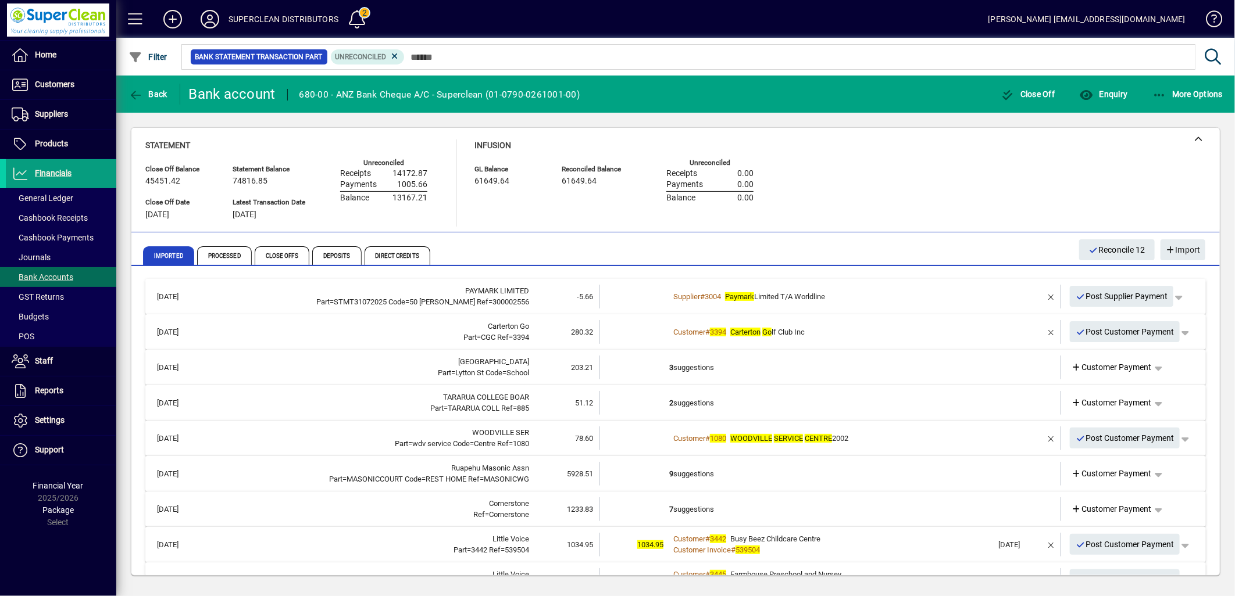
click at [812, 329] on div "Customer # 3394 Carterton Go lf Club Inc" at bounding box center [831, 333] width 324 height 12
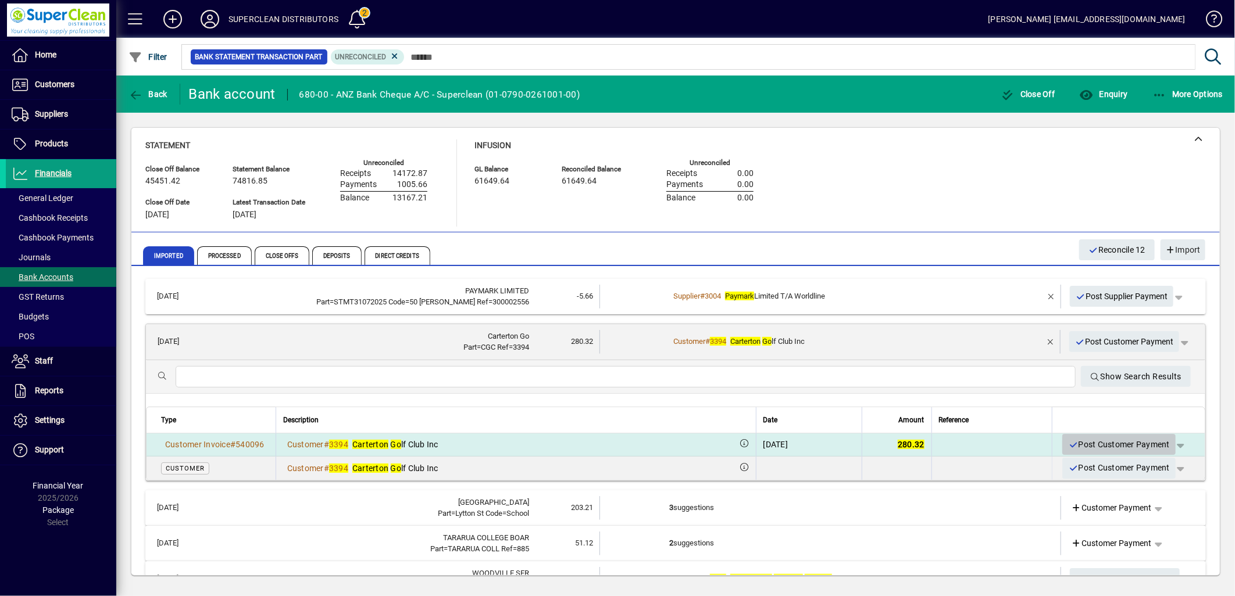
click at [1129, 444] on span "Post Customer Payment" at bounding box center [1119, 444] width 102 height 19
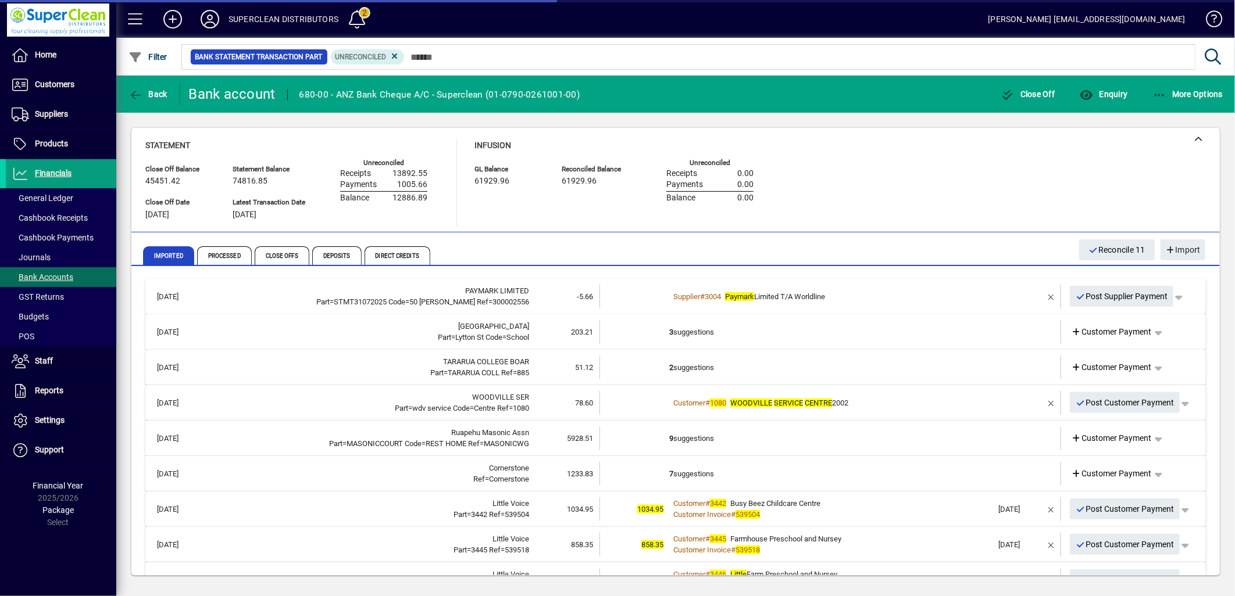
click at [708, 335] on td "3 suggestions" at bounding box center [831, 332] width 324 height 24
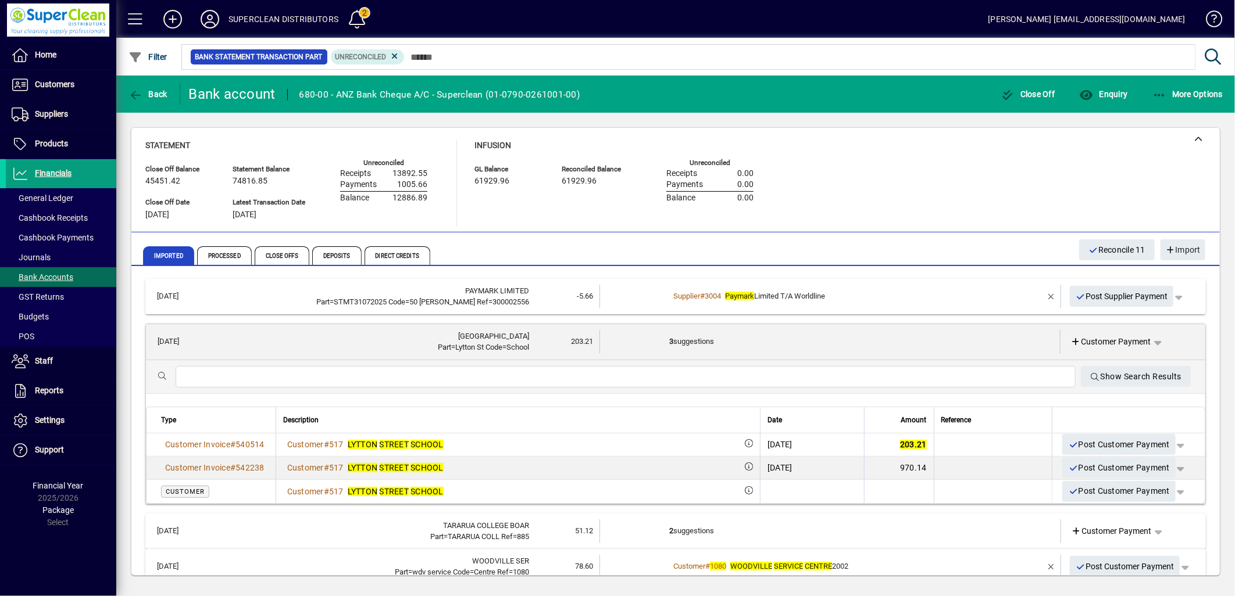
click at [1127, 445] on span "Post Customer Payment" at bounding box center [1119, 444] width 102 height 19
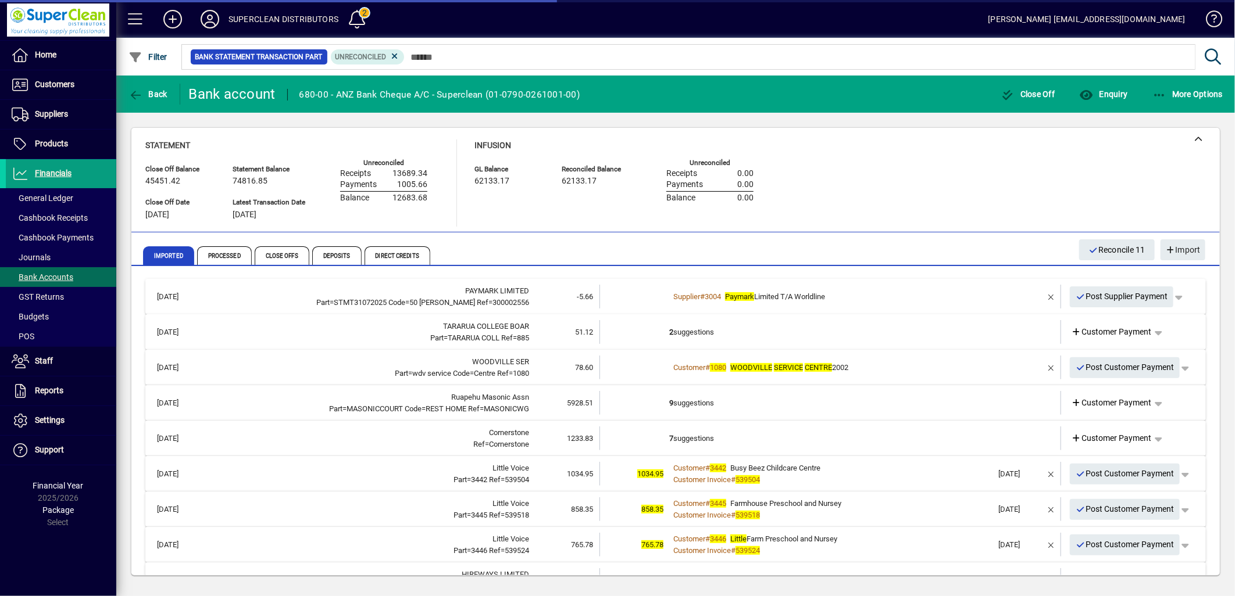
click at [709, 333] on td "2 suggestions" at bounding box center [831, 332] width 324 height 24
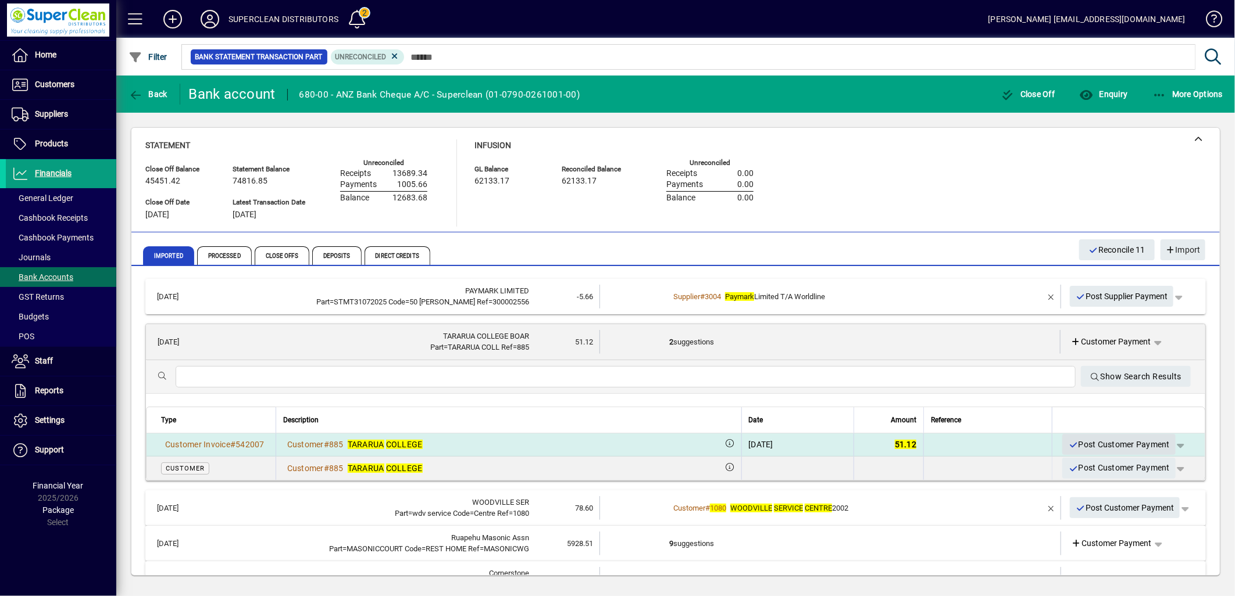
click at [1120, 445] on span "Post Customer Payment" at bounding box center [1119, 444] width 102 height 19
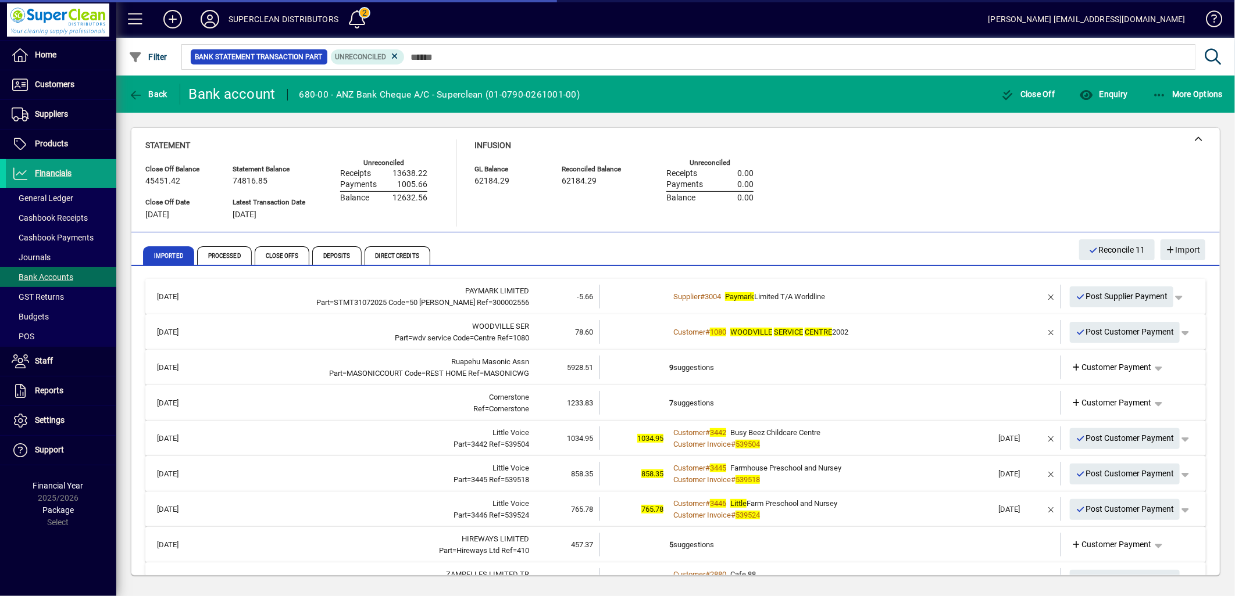
click at [901, 338] on td "Customer # 1080 WOODVILLE SERVICE CENTRE 2002" at bounding box center [831, 332] width 324 height 24
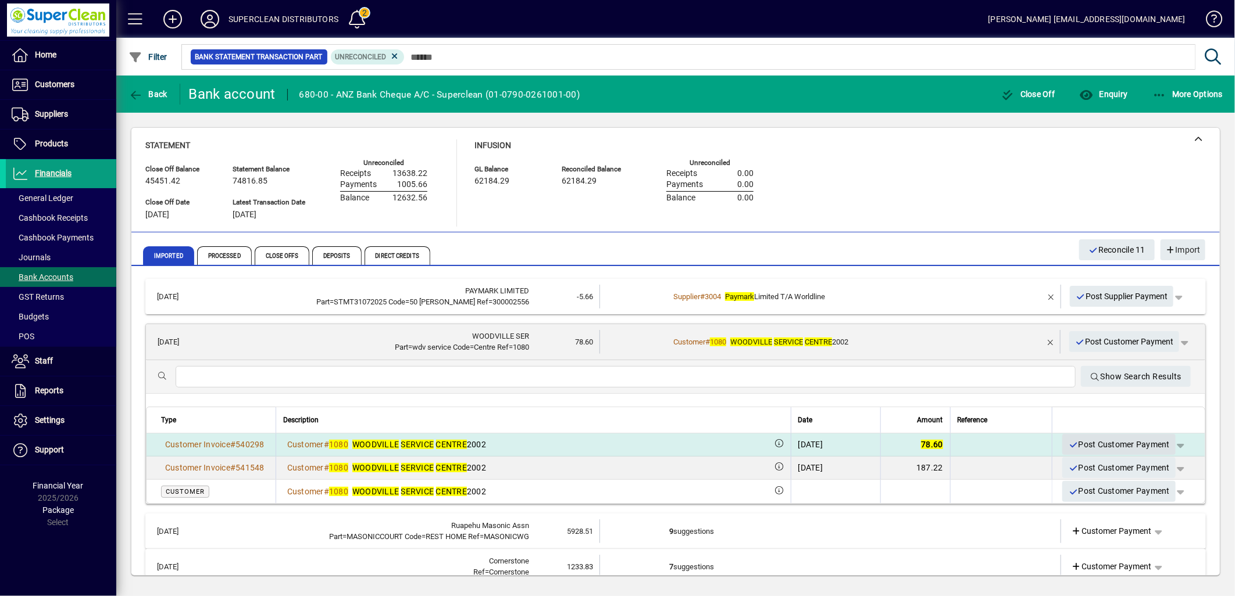
click at [1109, 445] on span "Post Customer Payment" at bounding box center [1119, 444] width 102 height 19
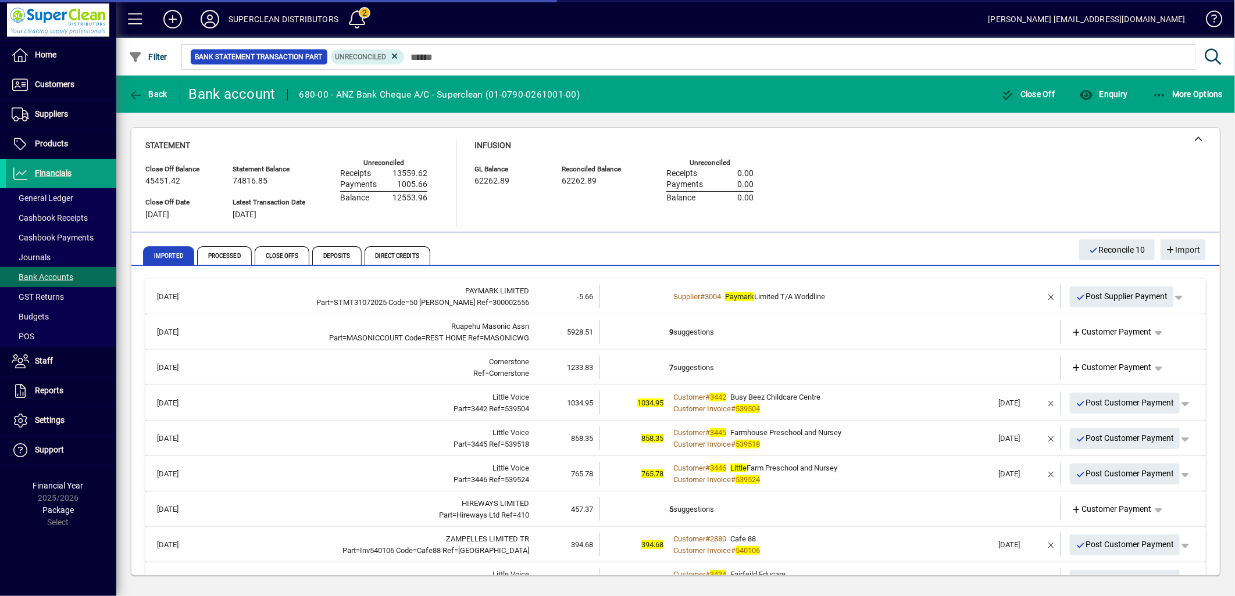
click at [695, 330] on td "9 suggestions" at bounding box center [831, 332] width 324 height 24
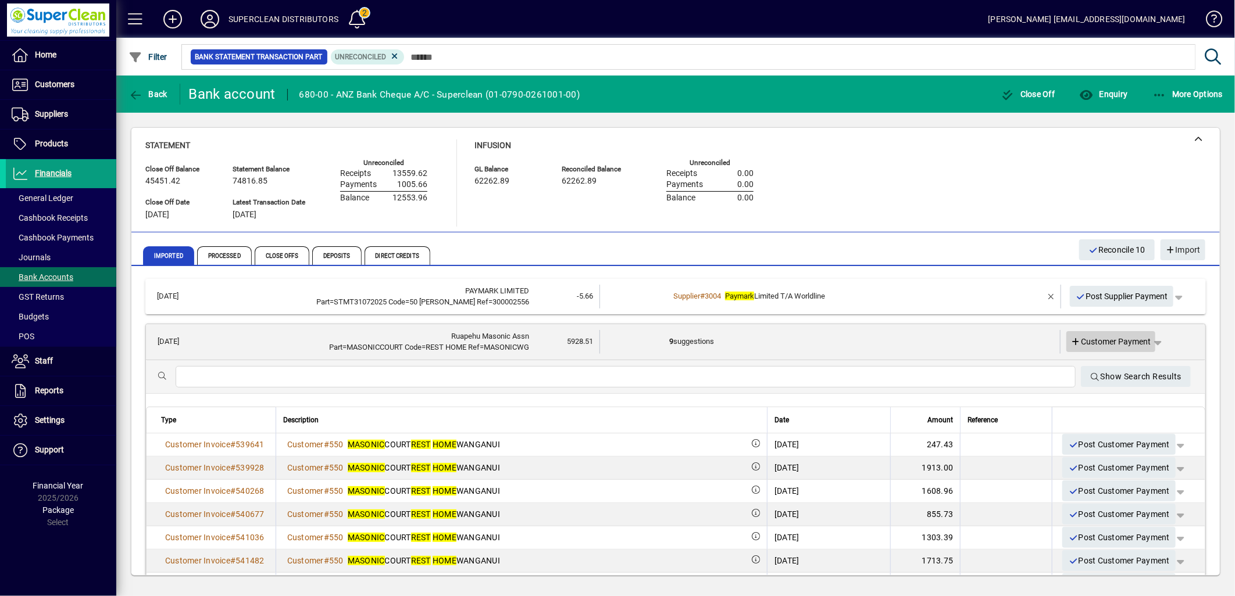
click at [1100, 341] on span "Customer Payment" at bounding box center [1111, 342] width 80 height 12
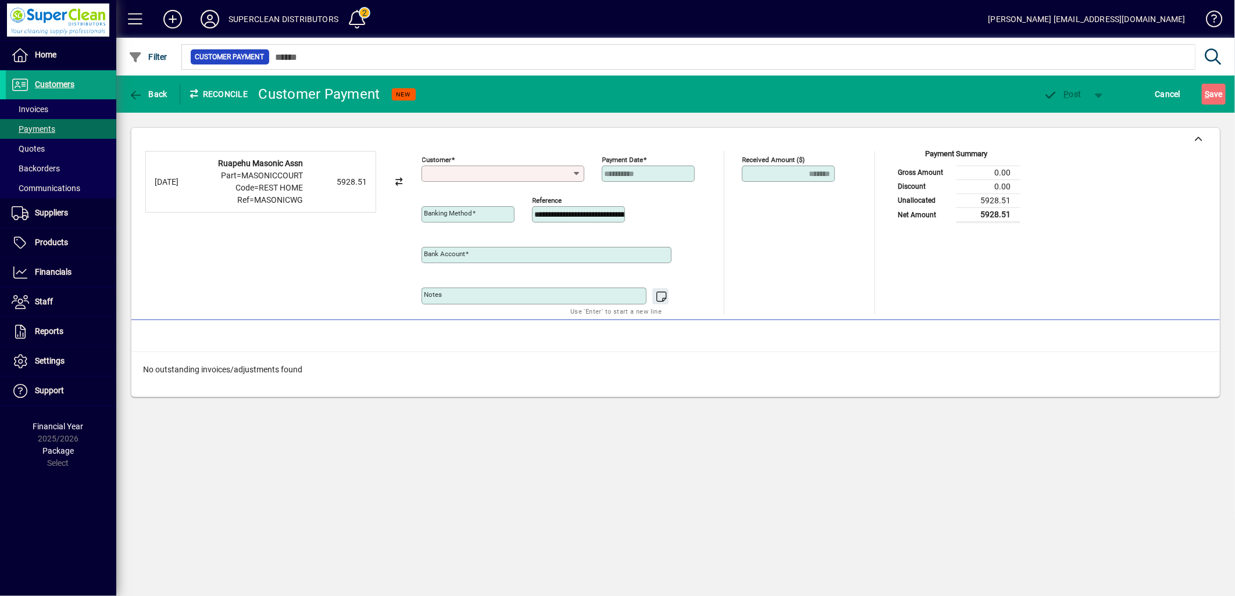
type input "**********"
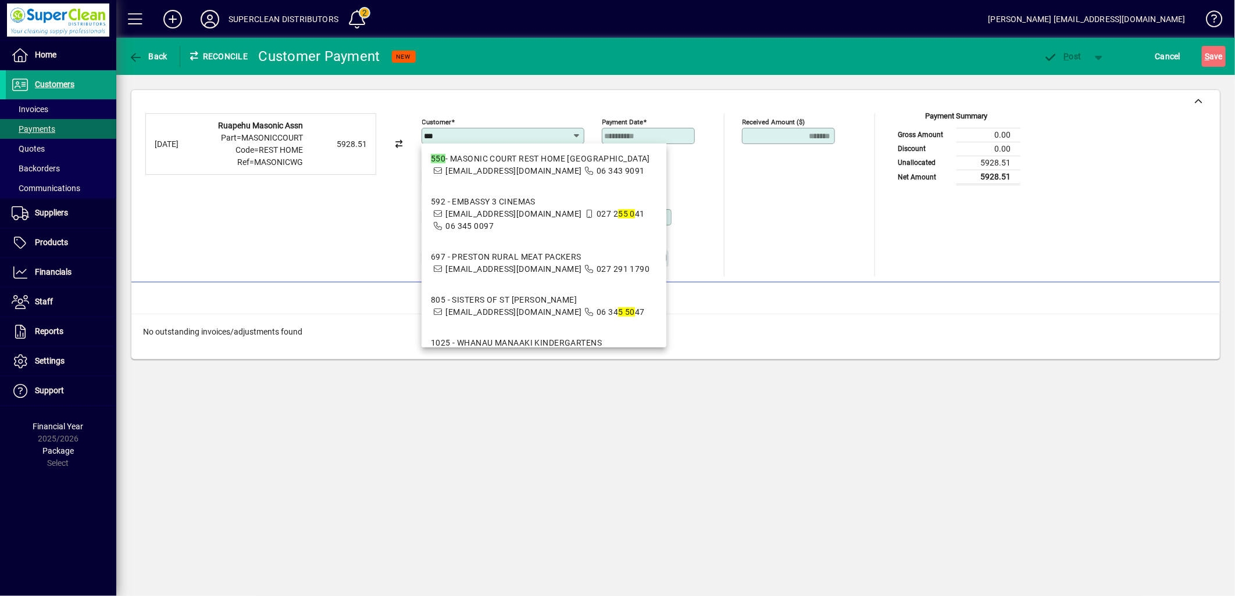
scroll to position [194, 0]
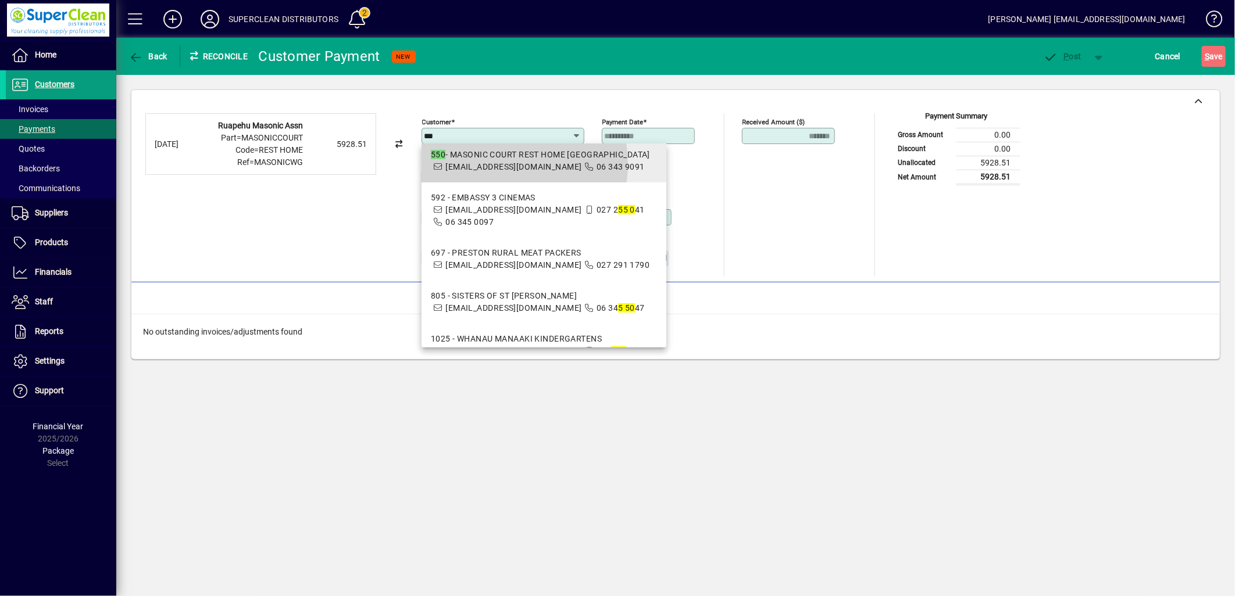
click at [498, 171] on span "adm.masoniccourt@xtra.co.nz" at bounding box center [513, 166] width 136 height 9
type input "**********"
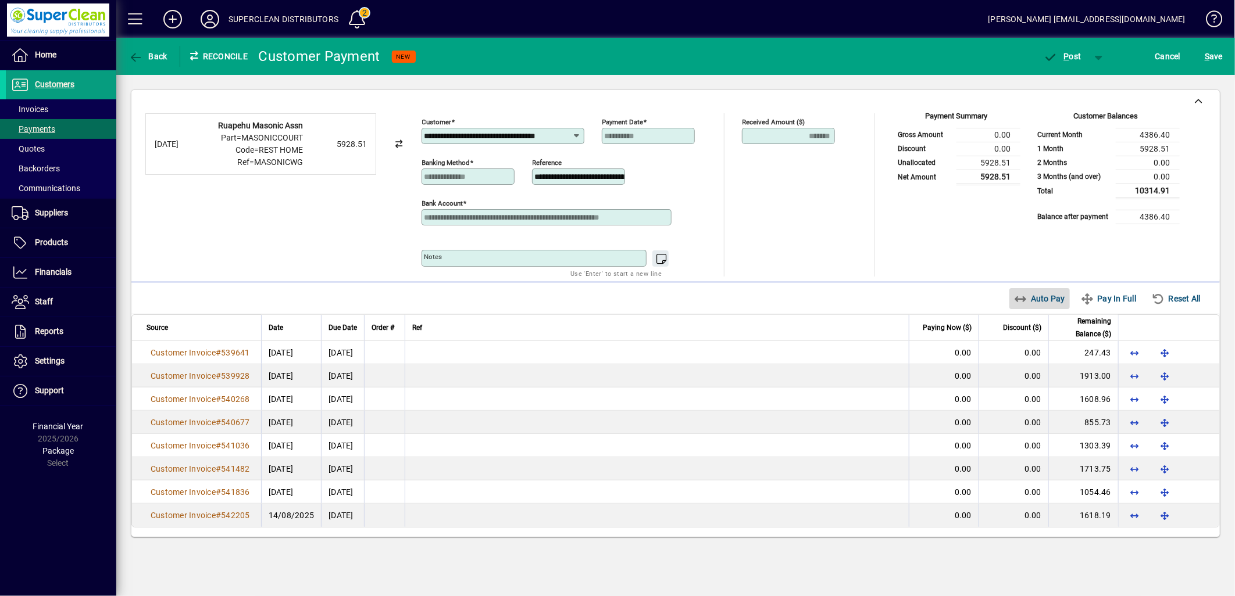
scroll to position [0, 0]
click at [1048, 303] on span "Auto Pay" at bounding box center [1040, 298] width 52 height 19
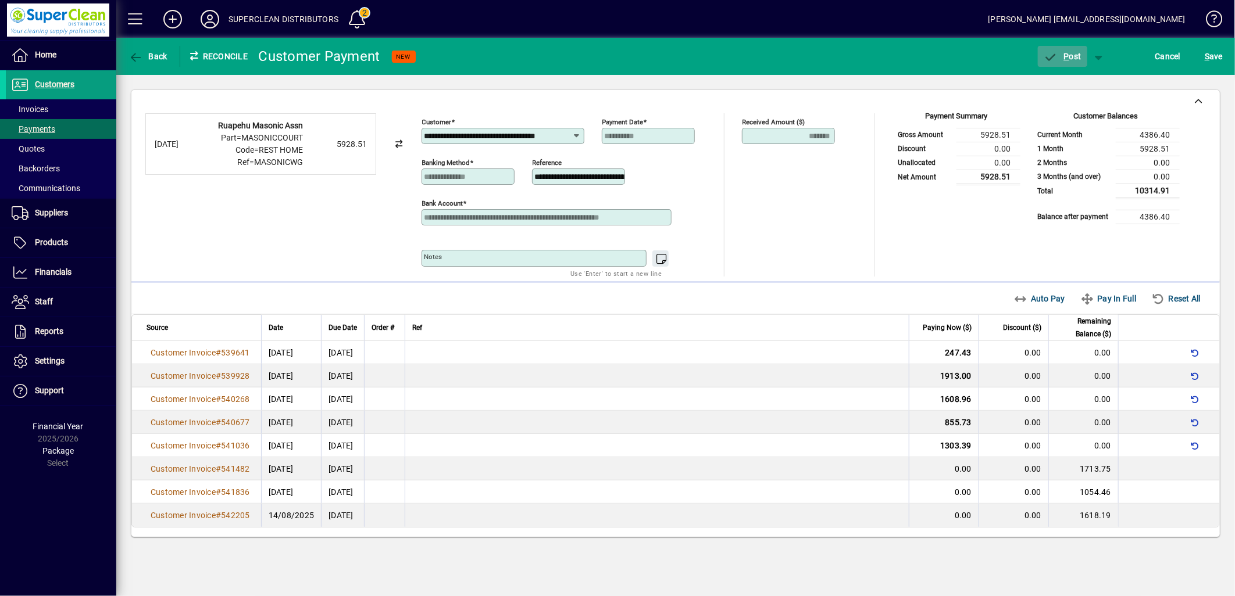
click at [1078, 66] on span "button" at bounding box center [1062, 56] width 49 height 28
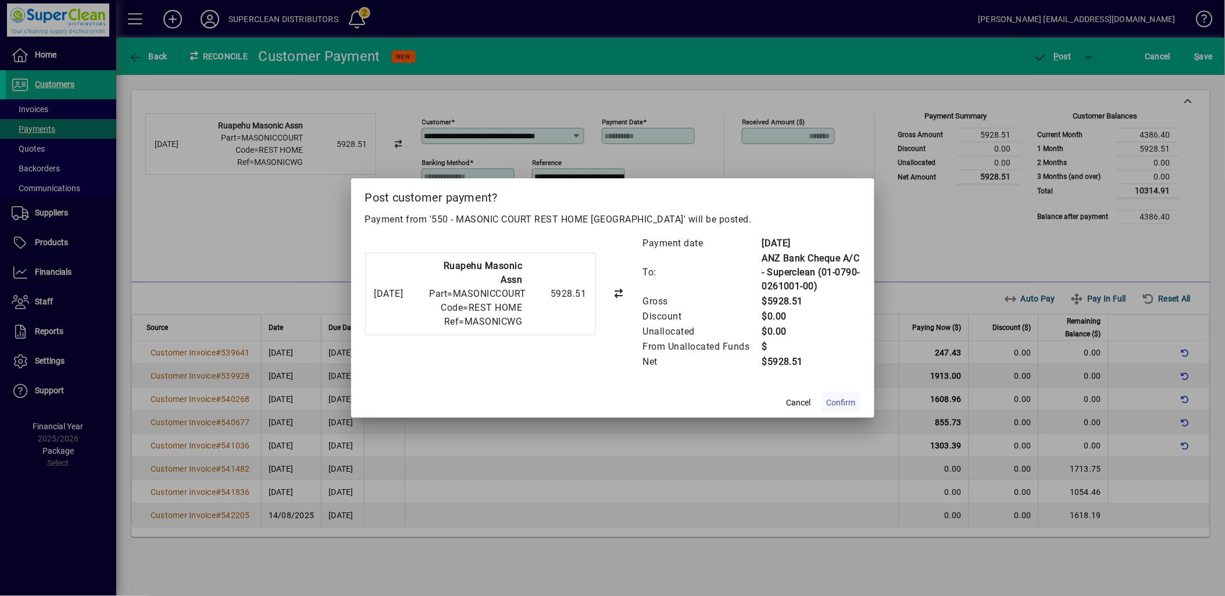
click at [850, 399] on span "Confirm" at bounding box center [841, 403] width 29 height 12
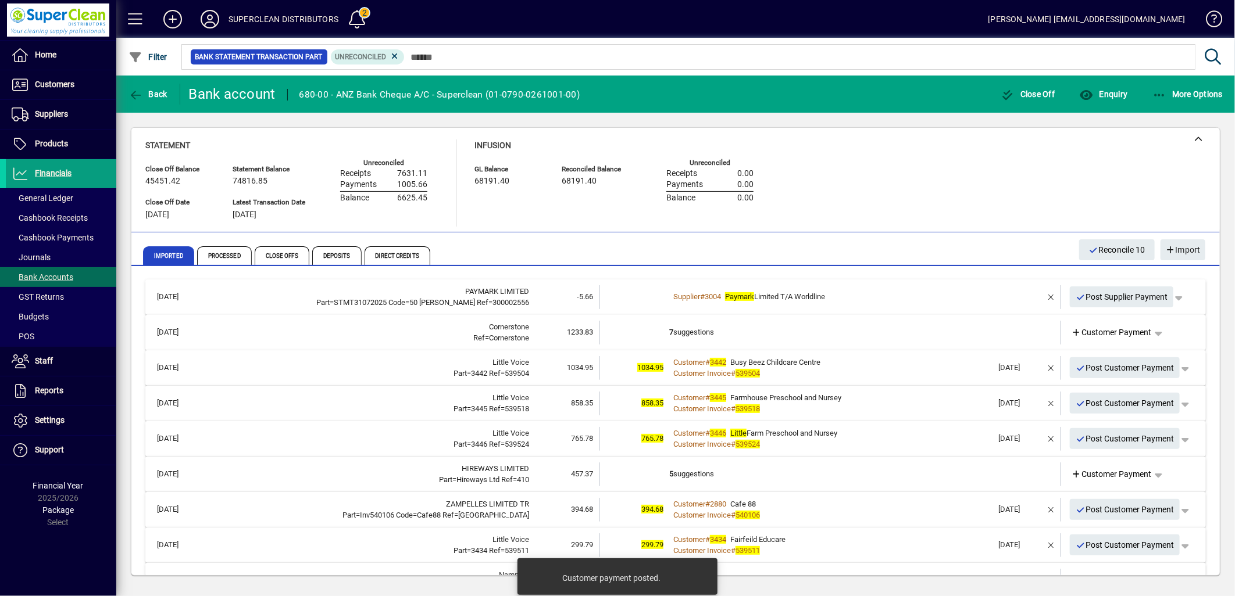
click at [699, 332] on td "7 suggestions" at bounding box center [831, 333] width 324 height 24
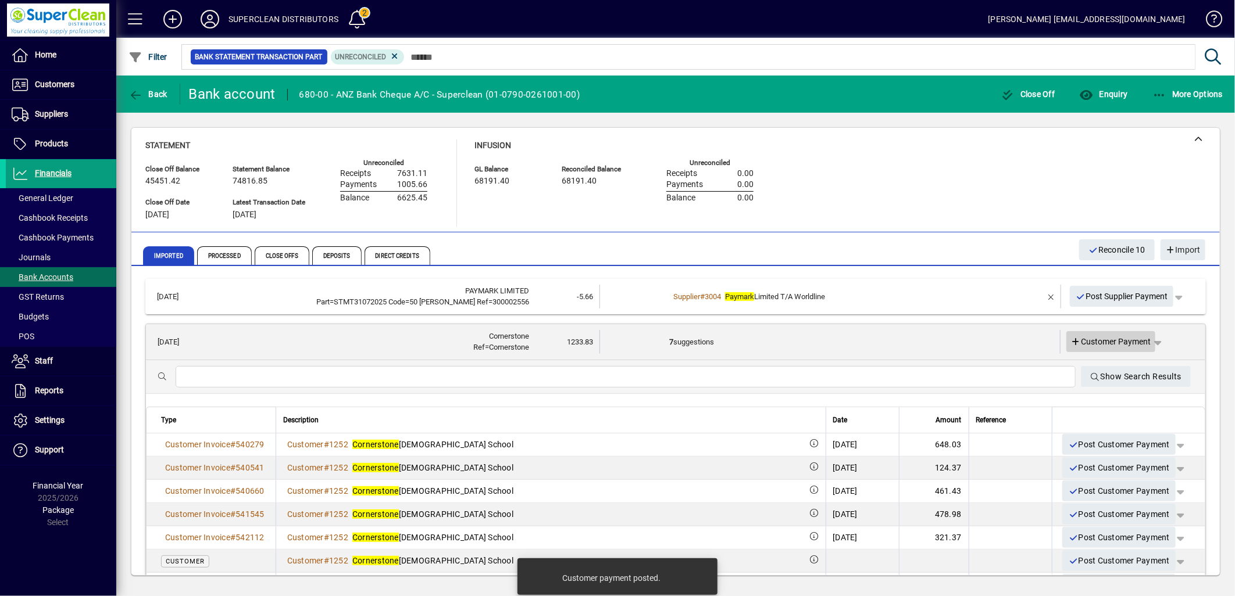
click at [1105, 342] on span "Customer Payment" at bounding box center [1111, 342] width 80 height 12
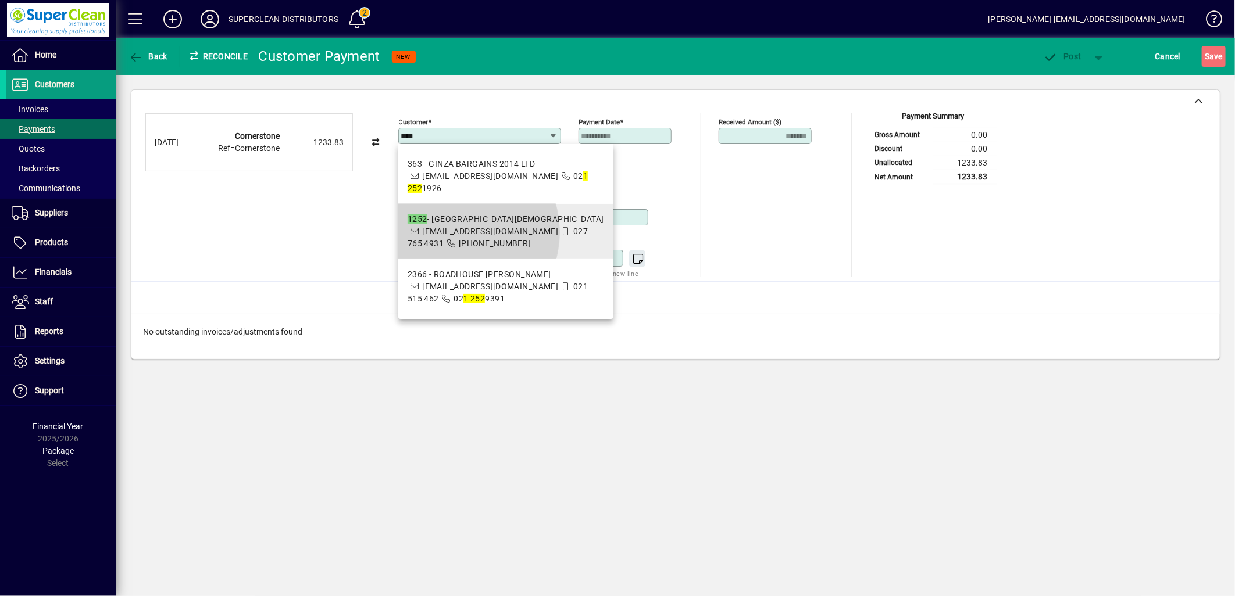
click at [456, 233] on span "accounts@cornerstone.ac.nz" at bounding box center [490, 231] width 136 height 9
type input "**********"
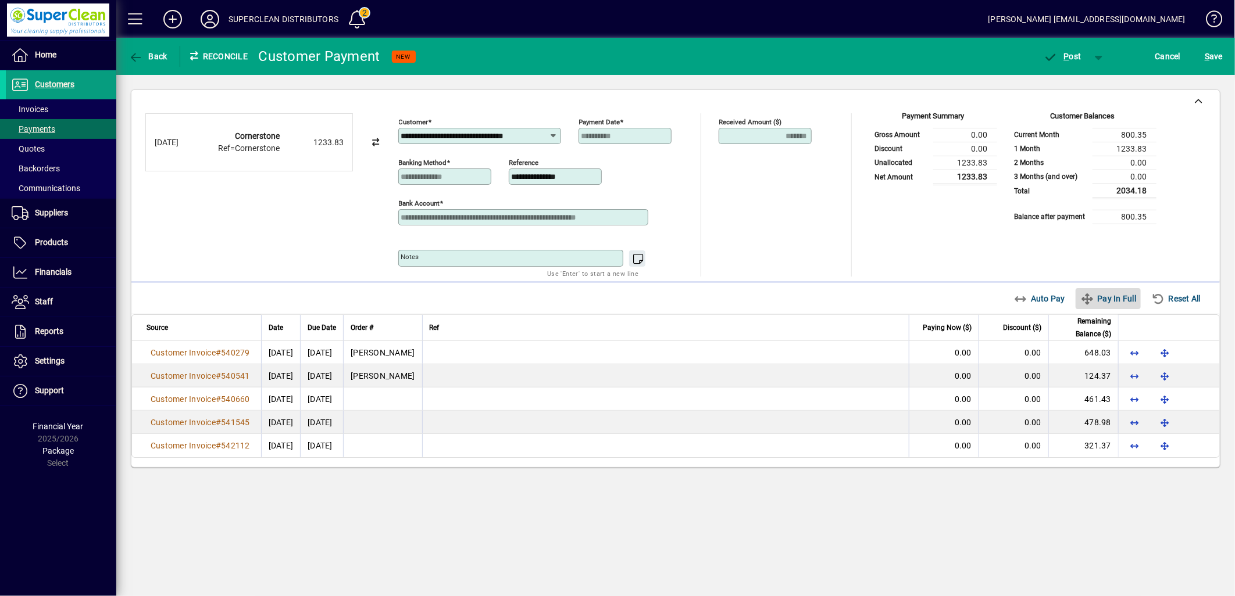
click at [1075, 303] on span "button" at bounding box center [1107, 299] width 65 height 28
type input "****"
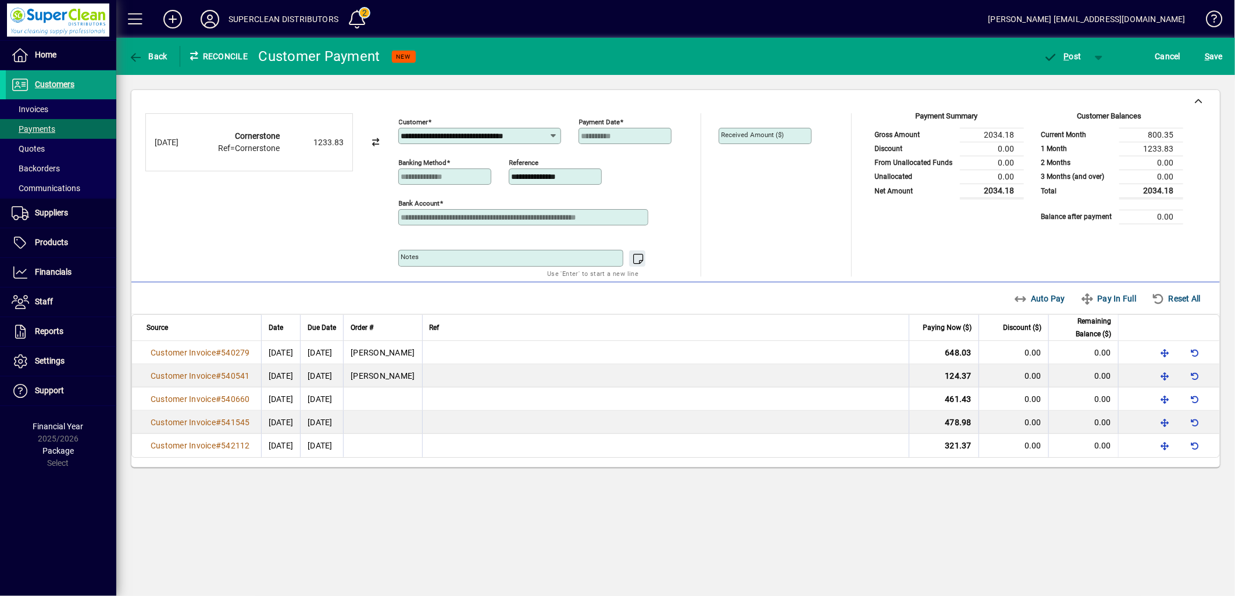
click at [1227, 305] on div "**********" at bounding box center [675, 279] width 1118 height 408
click at [1208, 305] on div "Auto Pay Pay In Full Reset All" at bounding box center [1110, 298] width 202 height 21
drag, startPoint x: 1189, startPoint y: 302, endPoint x: 1160, endPoint y: 302, distance: 28.5
click at [1188, 302] on span "Reset All" at bounding box center [1175, 298] width 49 height 19
click at [1024, 302] on div "Auto Pay Pay In Full Reset All" at bounding box center [1110, 298] width 202 height 21
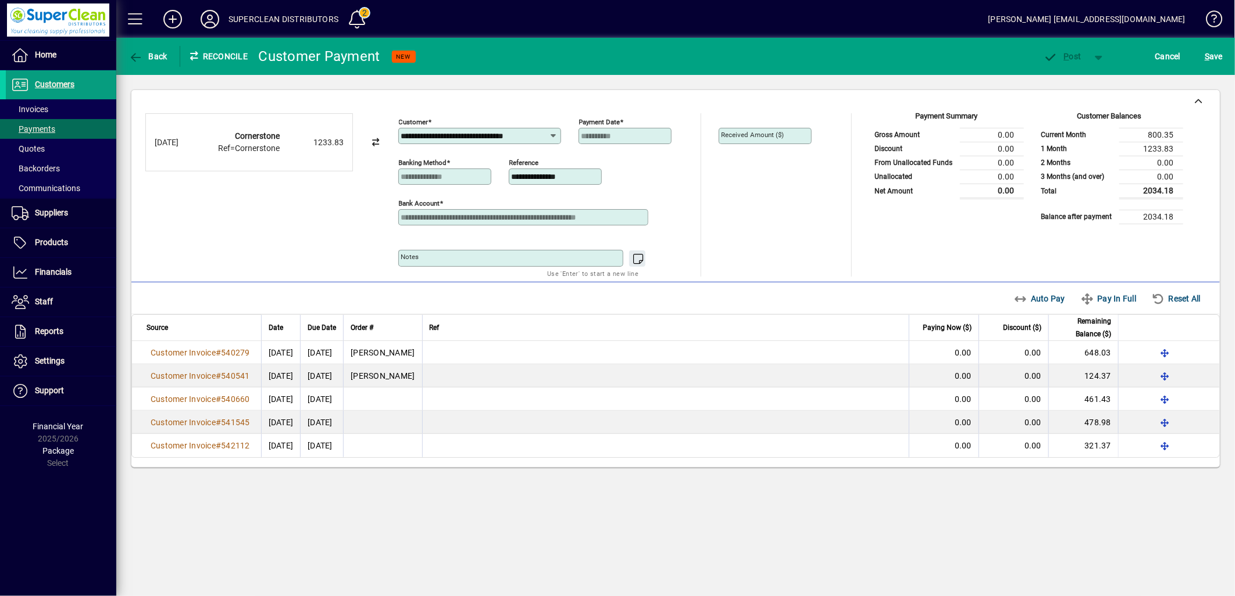
click at [1037, 301] on div "Auto Pay Pay In Full Reset All" at bounding box center [1110, 298] width 202 height 21
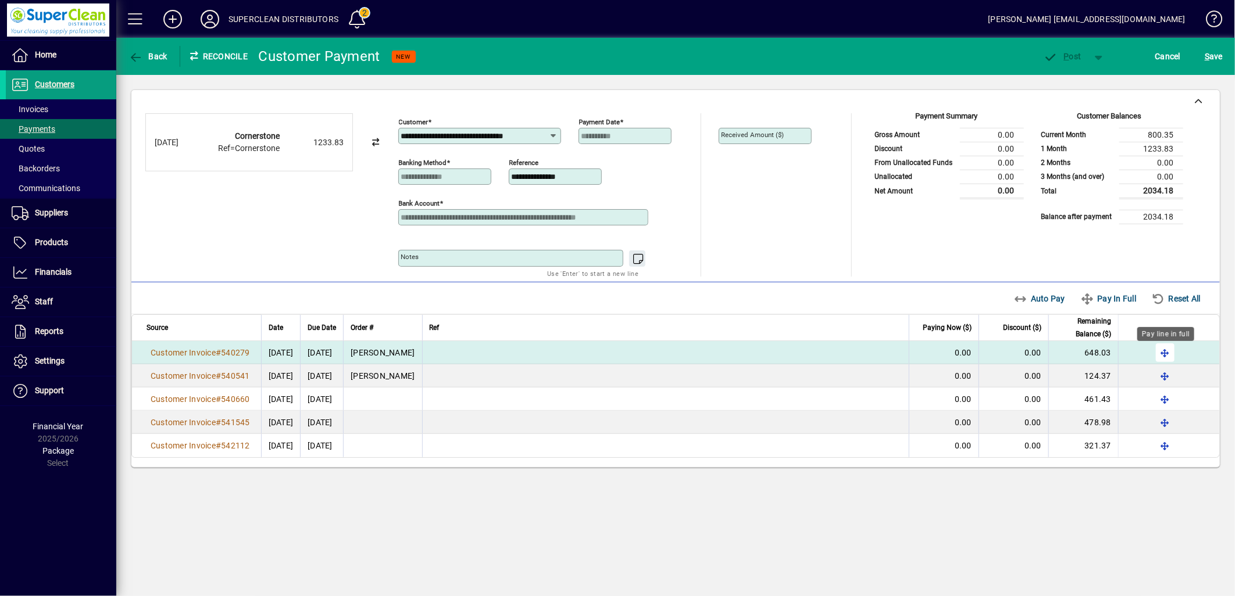
click at [1168, 353] on span "button" at bounding box center [1165, 353] width 28 height 28
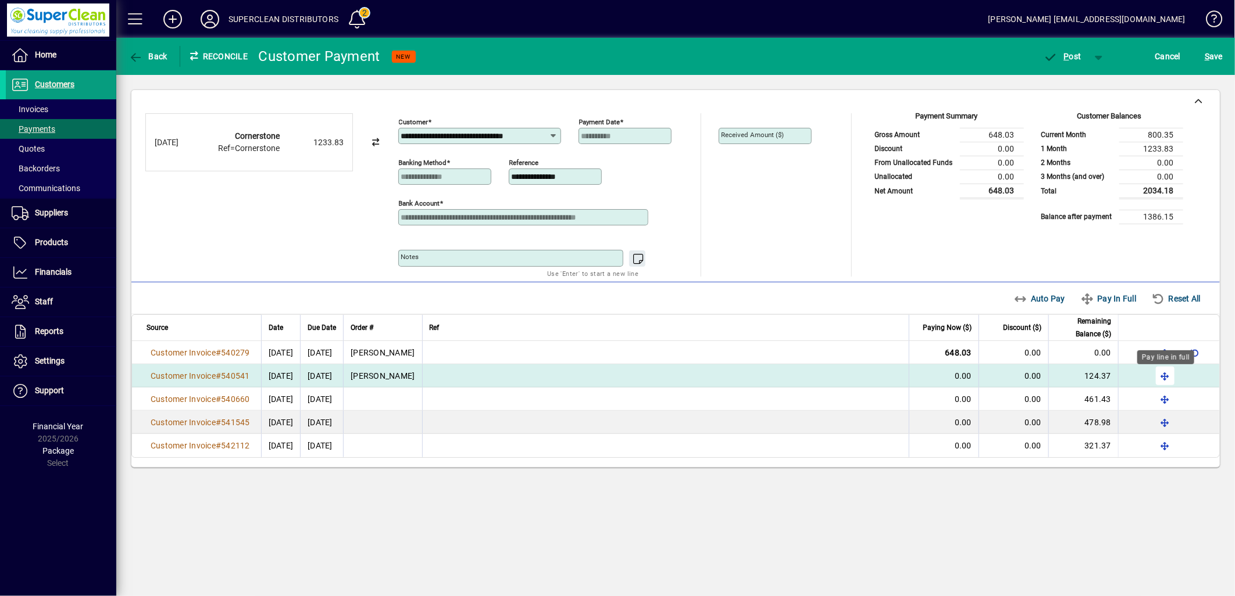
click at [1168, 377] on span "button" at bounding box center [1165, 376] width 28 height 28
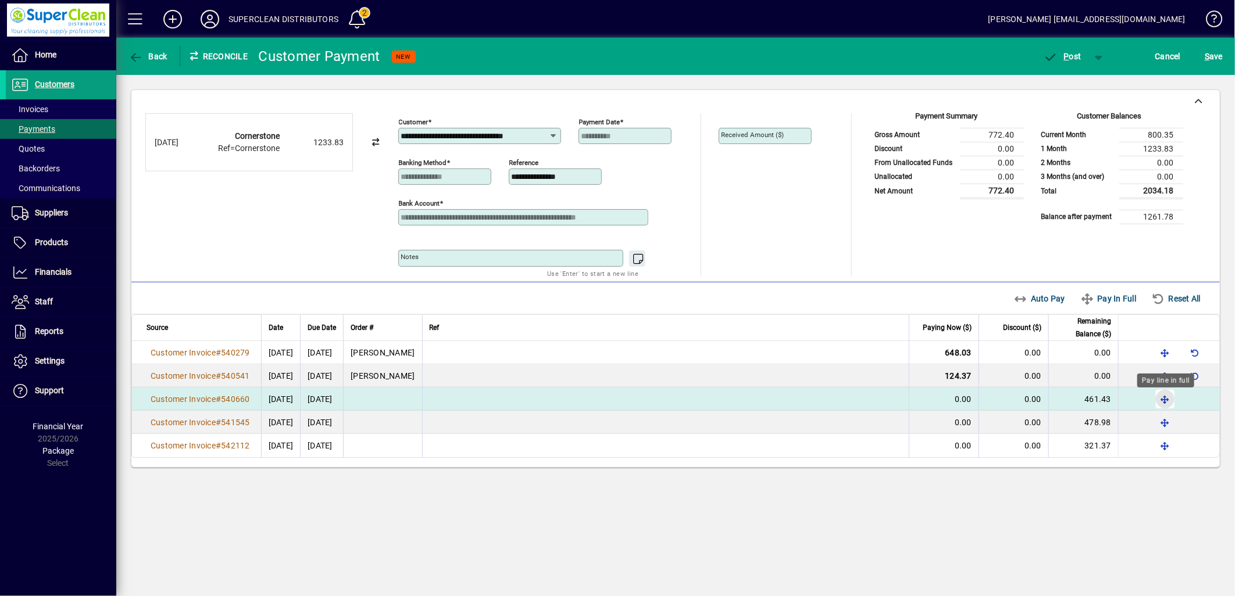
click at [1160, 401] on span "button" at bounding box center [1165, 399] width 28 height 28
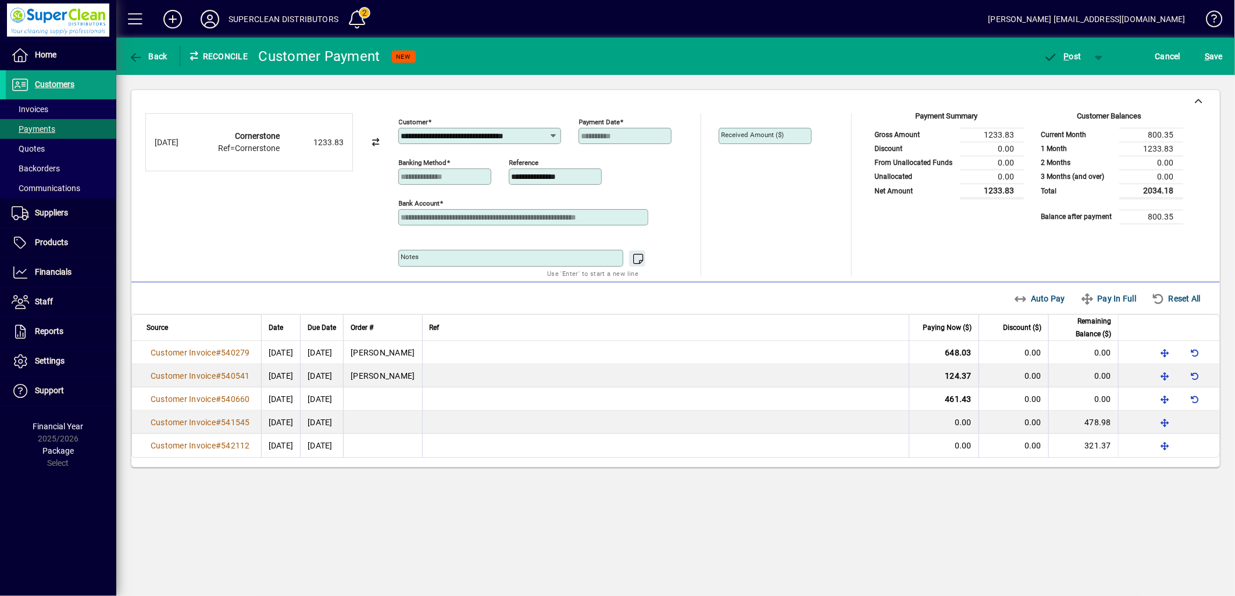
click at [870, 210] on div "Payment Summary Gross Amount 1233.83 Discount 0.00 From Unallocated Funds 0.00 …" at bounding box center [946, 168] width 155 height 111
click at [1072, 65] on span "button" at bounding box center [1062, 56] width 49 height 28
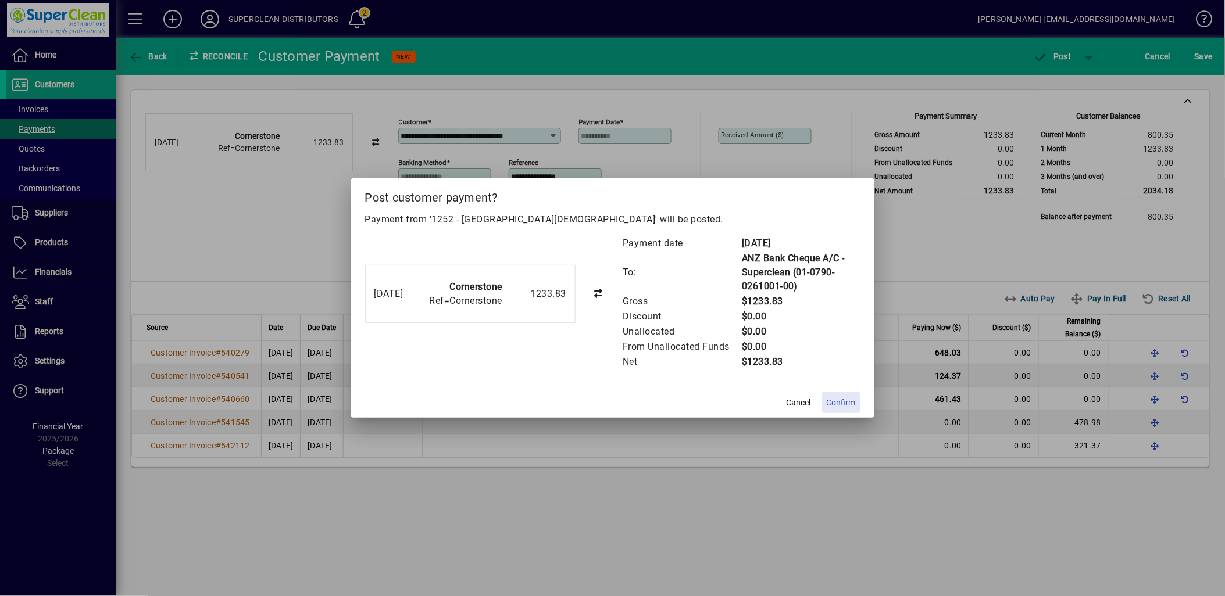
click at [840, 404] on span "Confirm" at bounding box center [841, 403] width 29 height 12
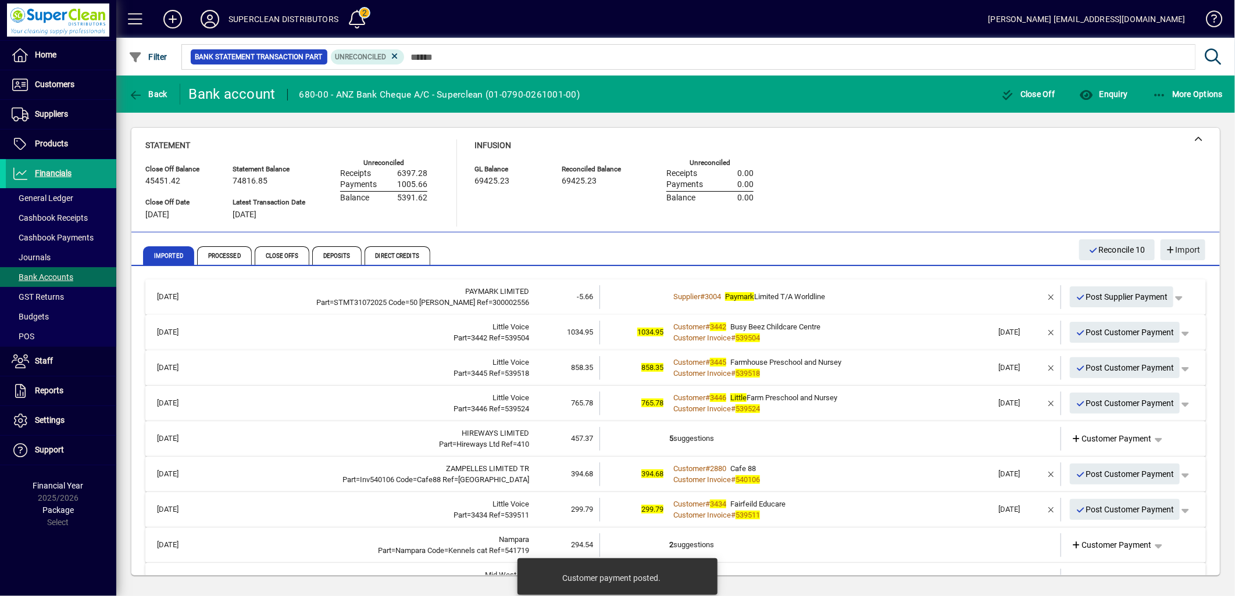
click at [847, 335] on div "Customer Invoice # 539504" at bounding box center [831, 339] width 324 height 12
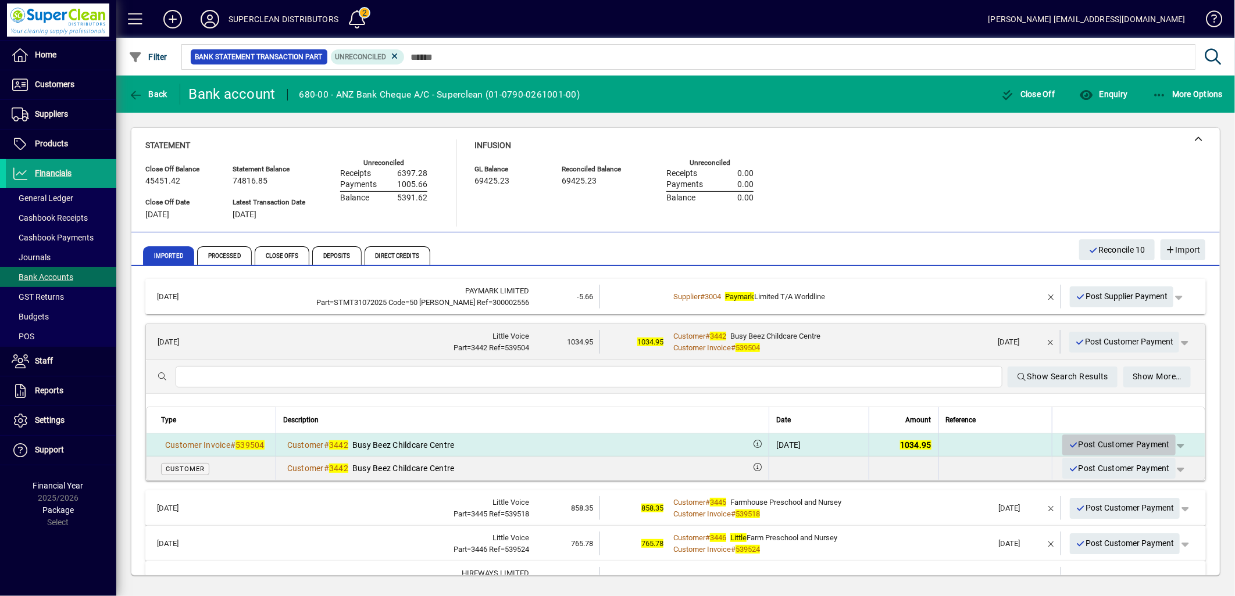
click at [1100, 446] on span "Post Customer Payment" at bounding box center [1119, 444] width 102 height 19
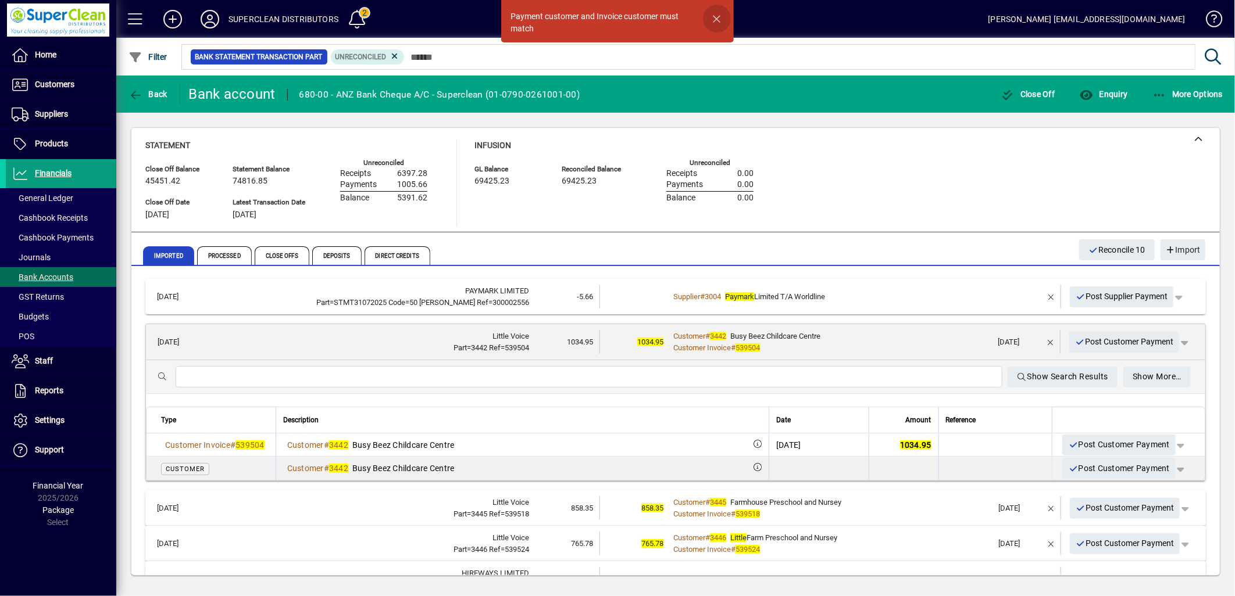
click at [712, 18] on span "button" at bounding box center [717, 19] width 28 height 28
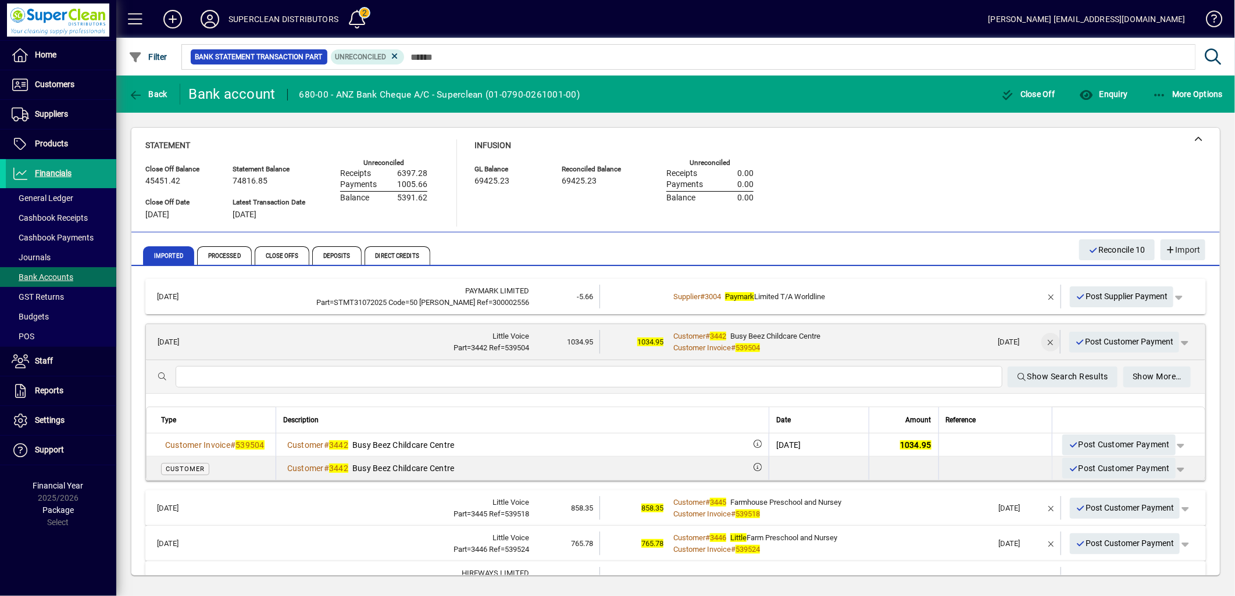
click at [1038, 340] on span "button" at bounding box center [1051, 342] width 28 height 28
click at [1091, 343] on span "Customer Payment" at bounding box center [1111, 342] width 80 height 12
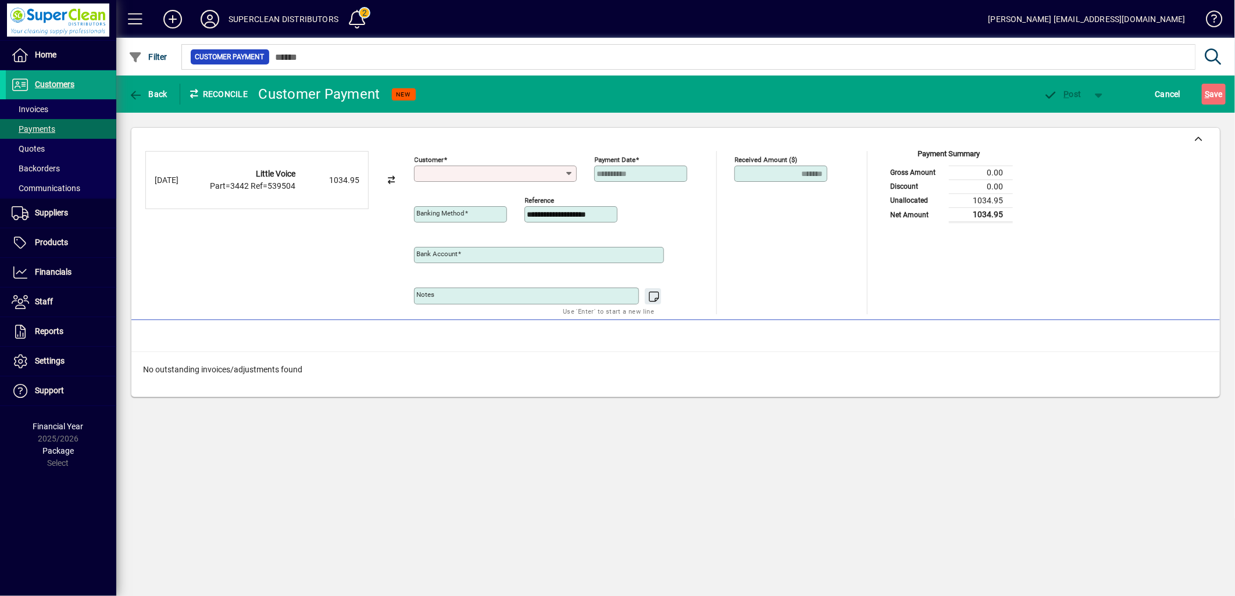
type input "**********"
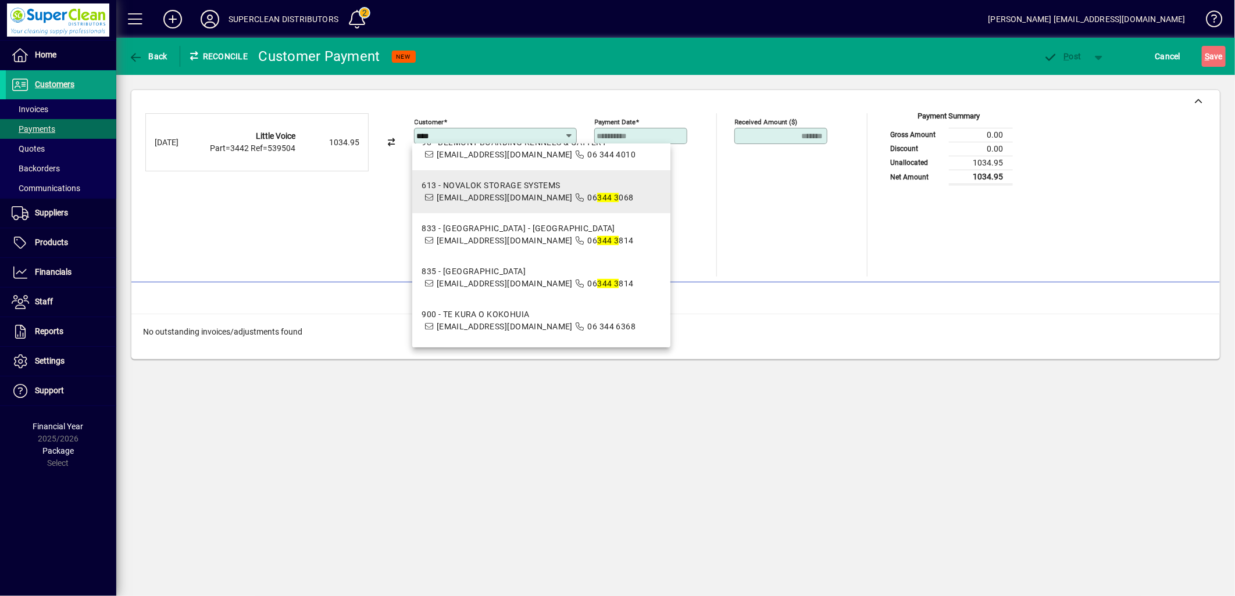
scroll to position [387, 0]
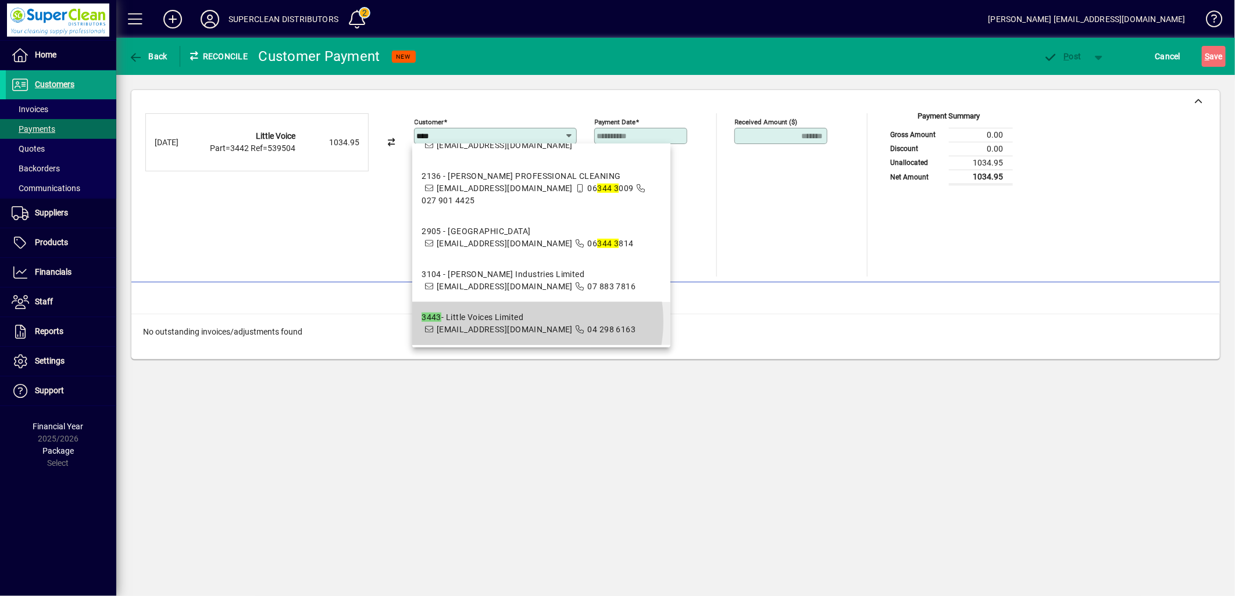
click at [526, 321] on div "3443 - Little Voices Limited" at bounding box center [528, 318] width 214 height 12
type input "**********"
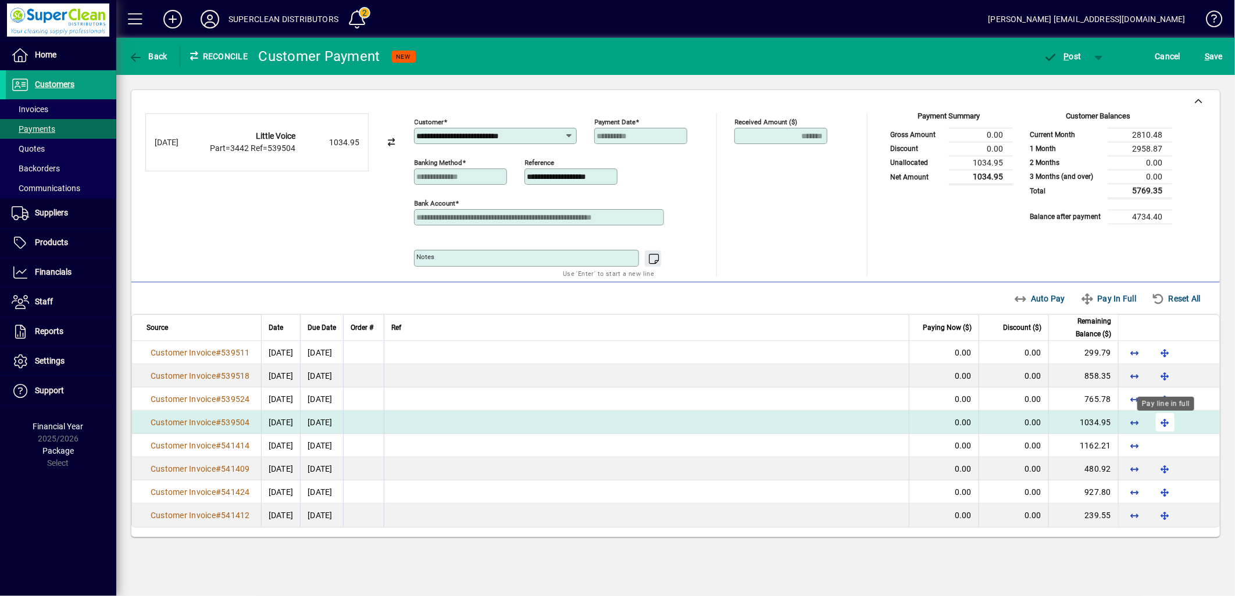
click at [1167, 426] on span "button" at bounding box center [1165, 423] width 28 height 28
click at [1067, 61] on span "button" at bounding box center [1062, 56] width 49 height 28
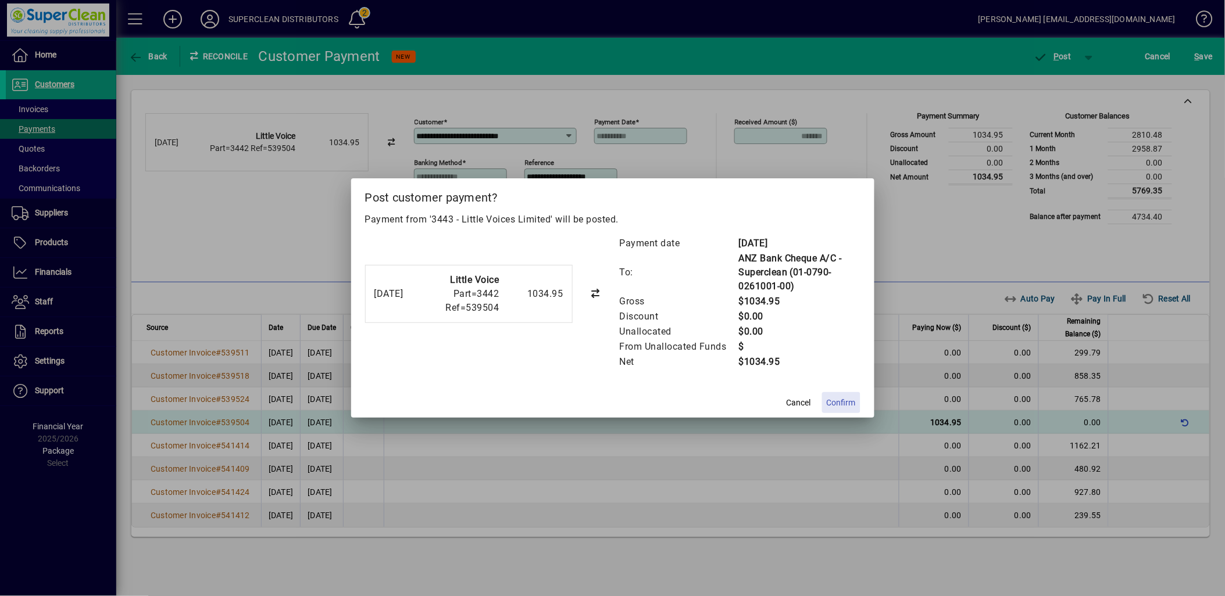
click at [849, 404] on span "Confirm" at bounding box center [841, 403] width 29 height 12
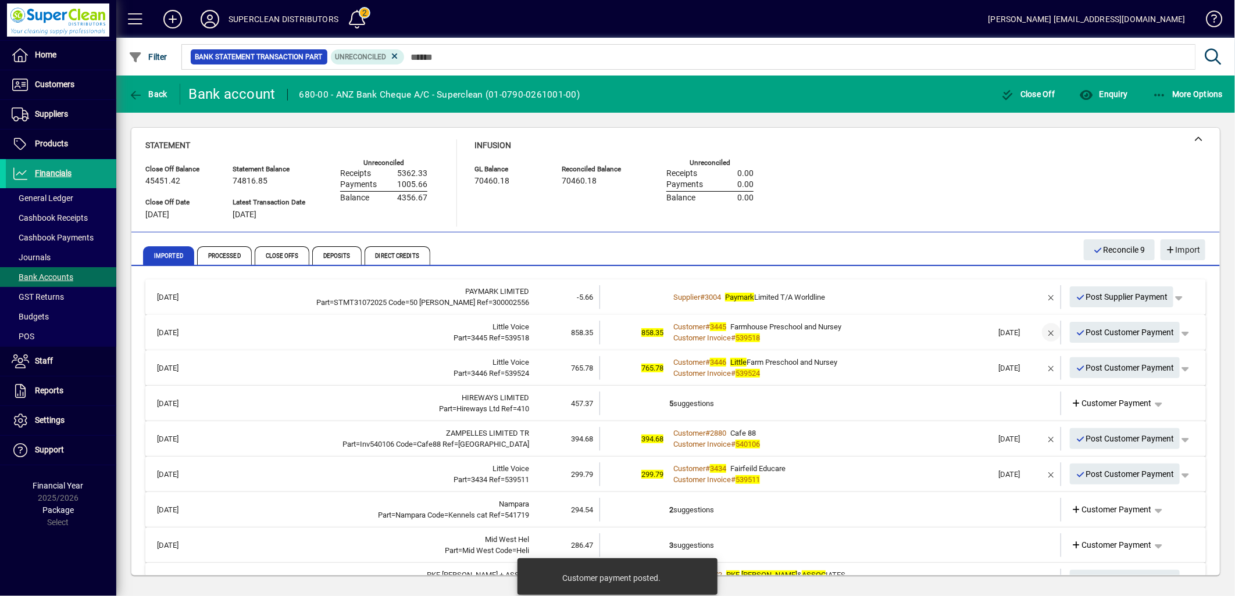
click at [1043, 330] on span "button" at bounding box center [1051, 333] width 28 height 28
click at [1094, 333] on span "Customer Payment" at bounding box center [1111, 333] width 80 height 12
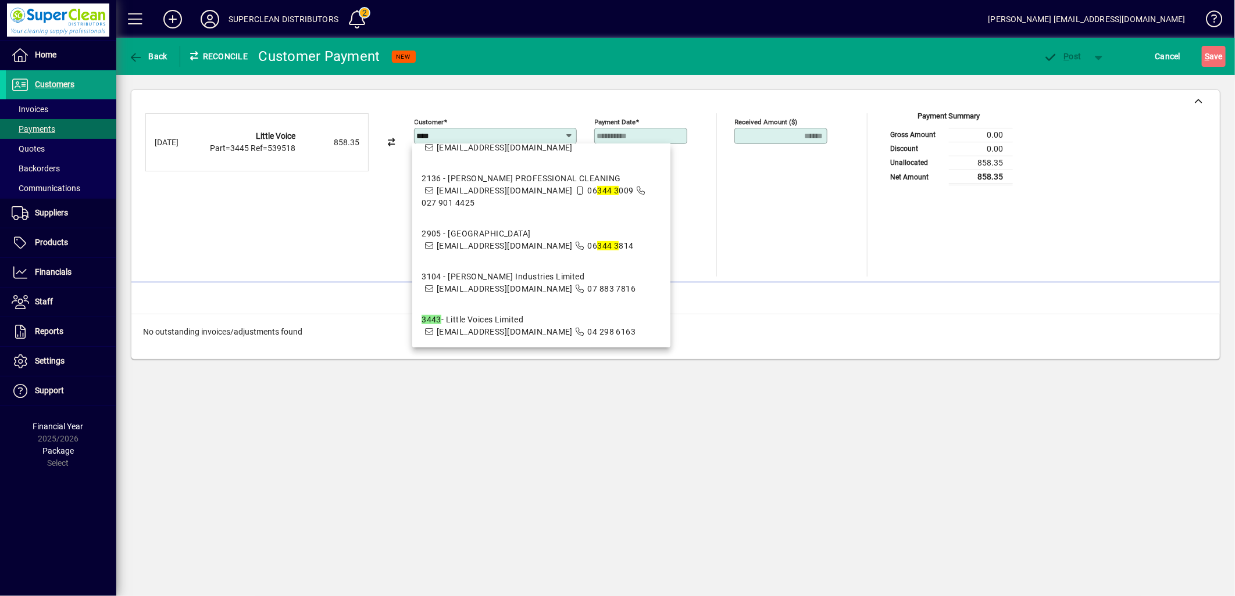
scroll to position [388, 0]
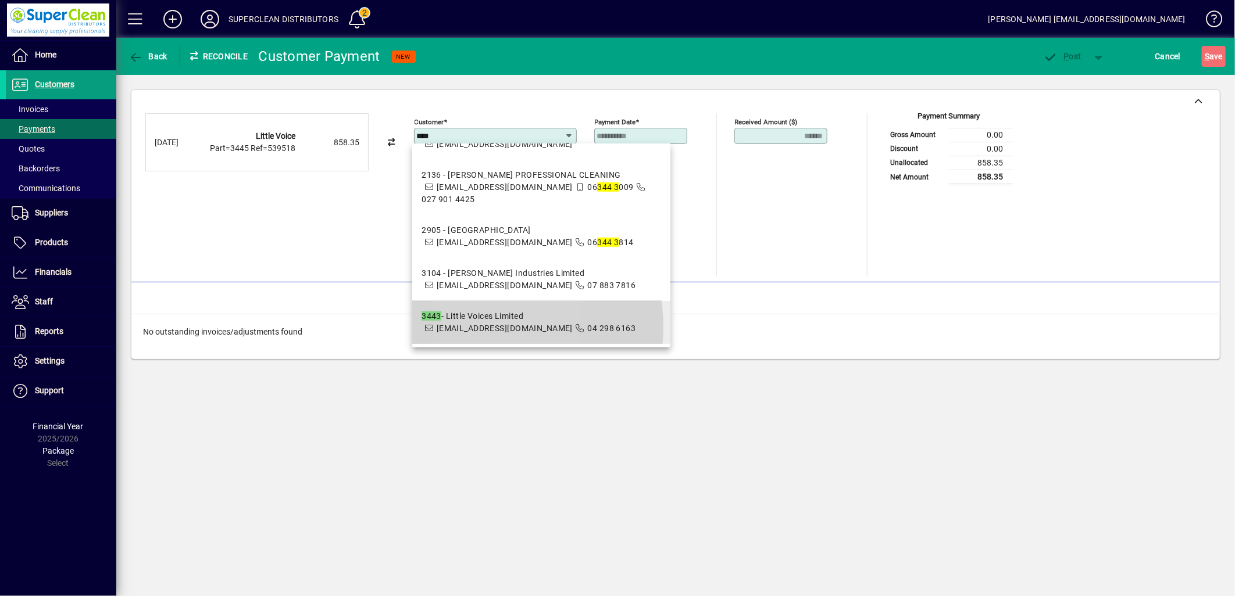
click at [474, 326] on span "adminteam@aboutkids.co.nz" at bounding box center [505, 328] width 136 height 9
type input "**********"
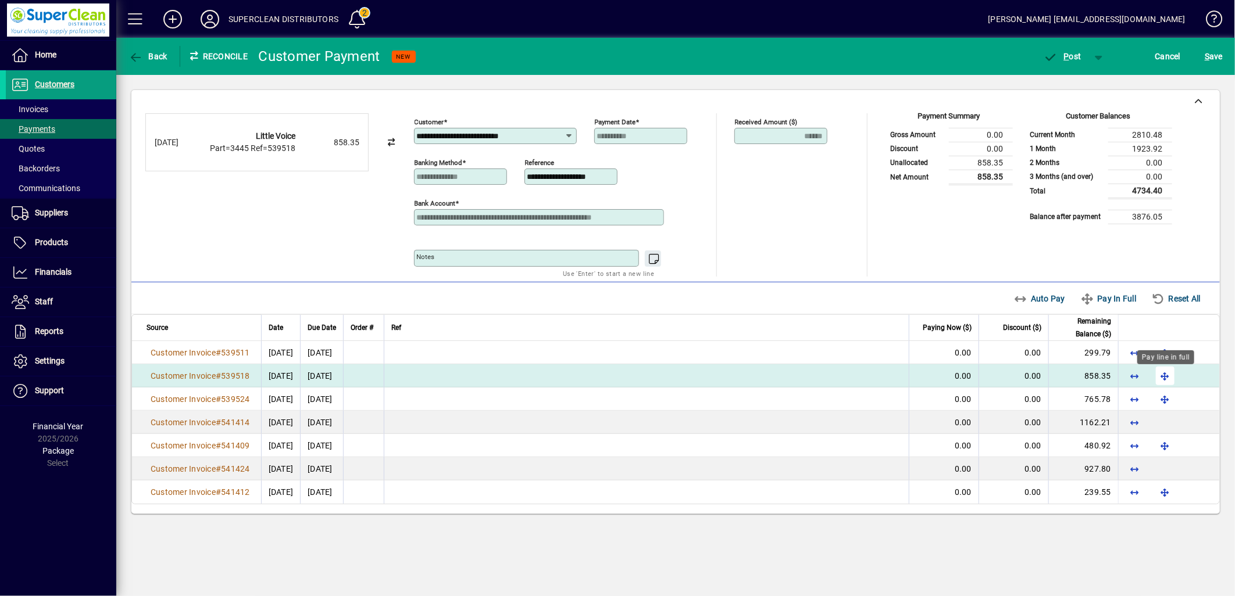
click at [1161, 381] on span "button" at bounding box center [1165, 376] width 28 height 28
click at [1078, 50] on span "button" at bounding box center [1062, 56] width 49 height 28
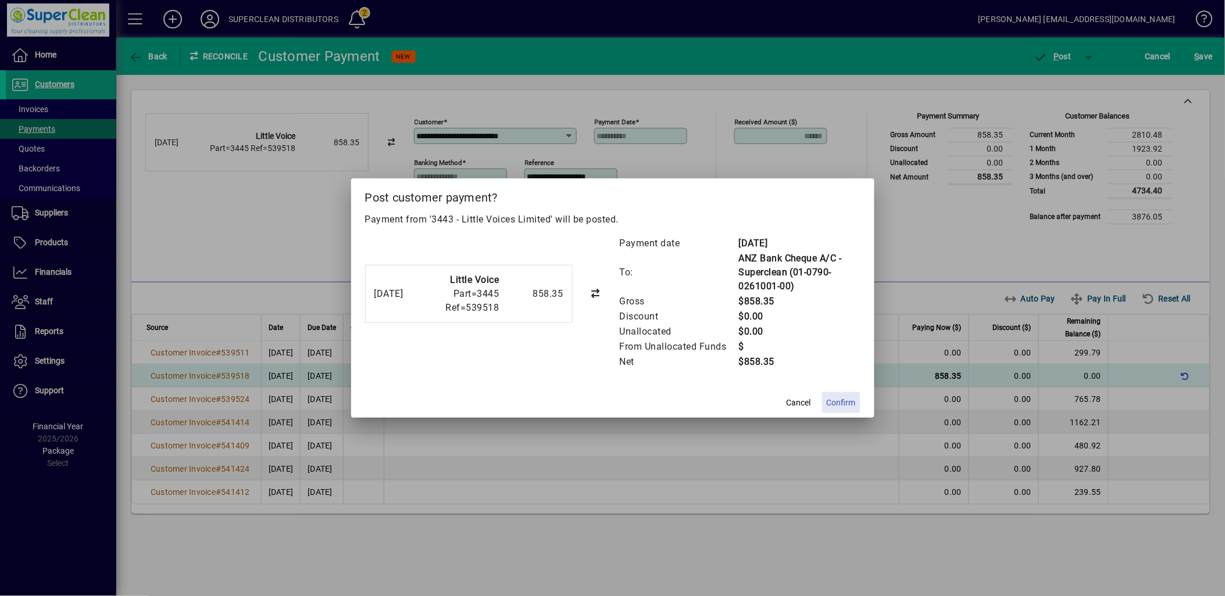
click at [845, 408] on span "Confirm" at bounding box center [841, 403] width 29 height 12
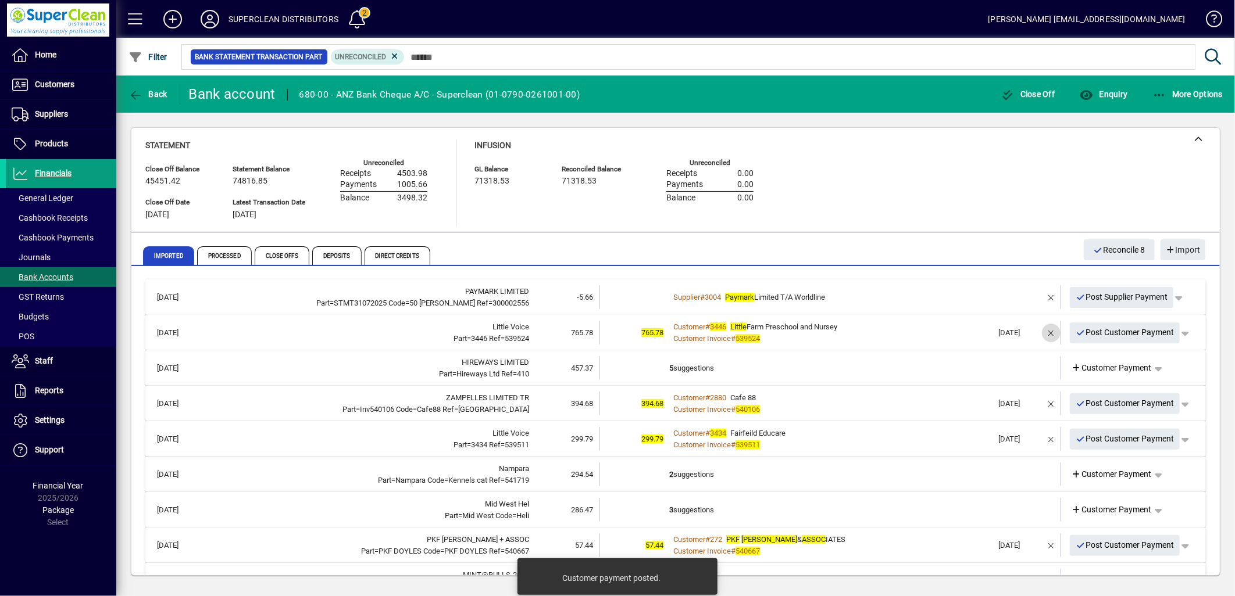
click at [1037, 330] on span "button" at bounding box center [1051, 333] width 28 height 28
click at [1113, 335] on span "Customer Payment" at bounding box center [1111, 333] width 80 height 12
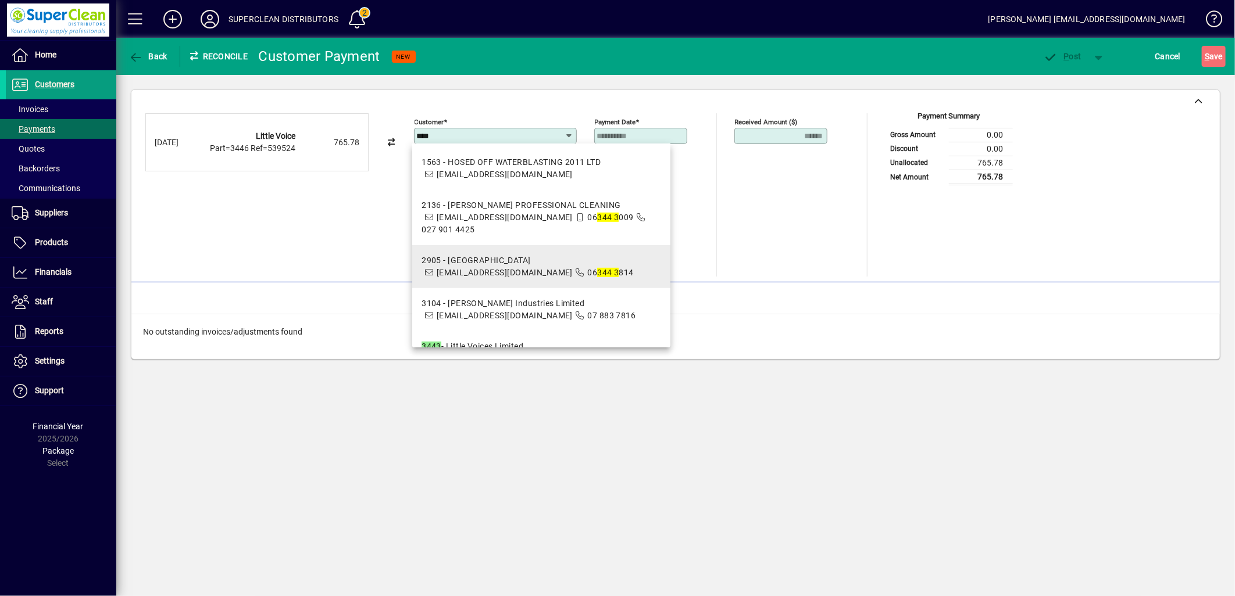
scroll to position [388, 0]
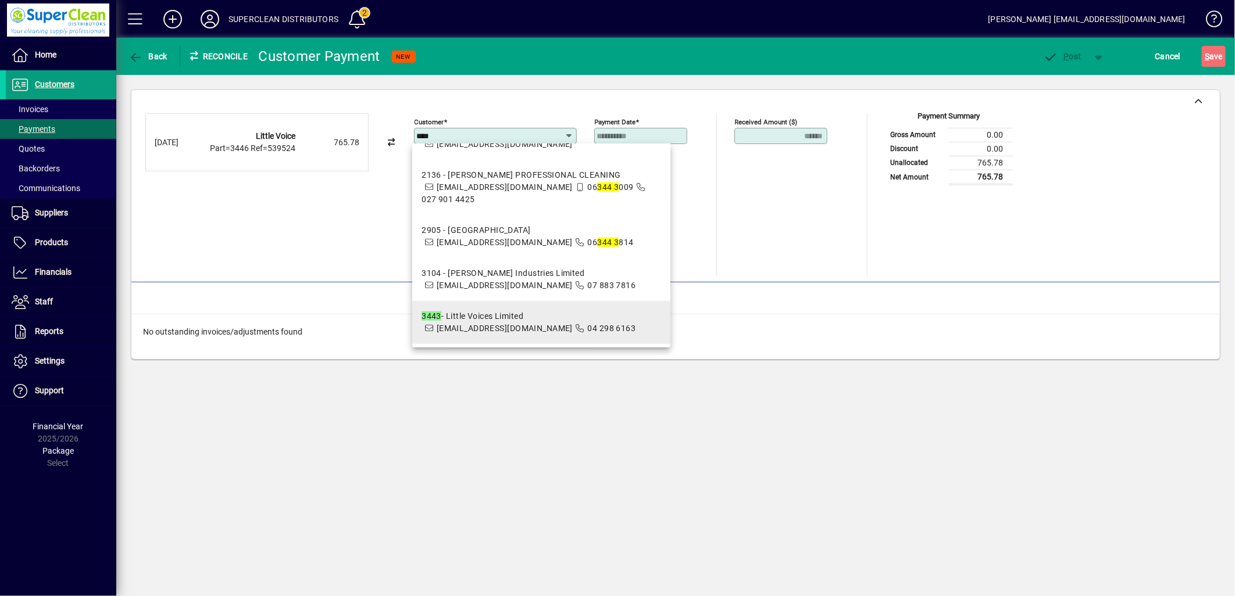
click at [496, 319] on div "3443 - Little Voices Limited" at bounding box center [528, 316] width 214 height 12
type input "**********"
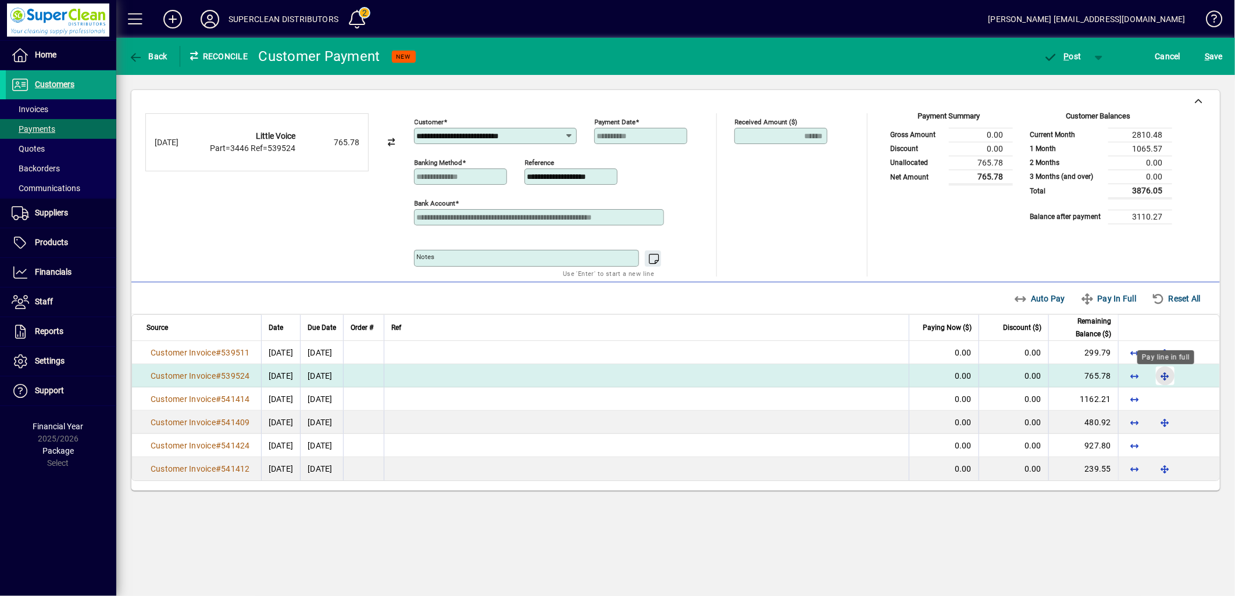
click at [1164, 378] on span "button" at bounding box center [1165, 376] width 28 height 28
click at [1073, 59] on span "P ost" at bounding box center [1062, 56] width 38 height 9
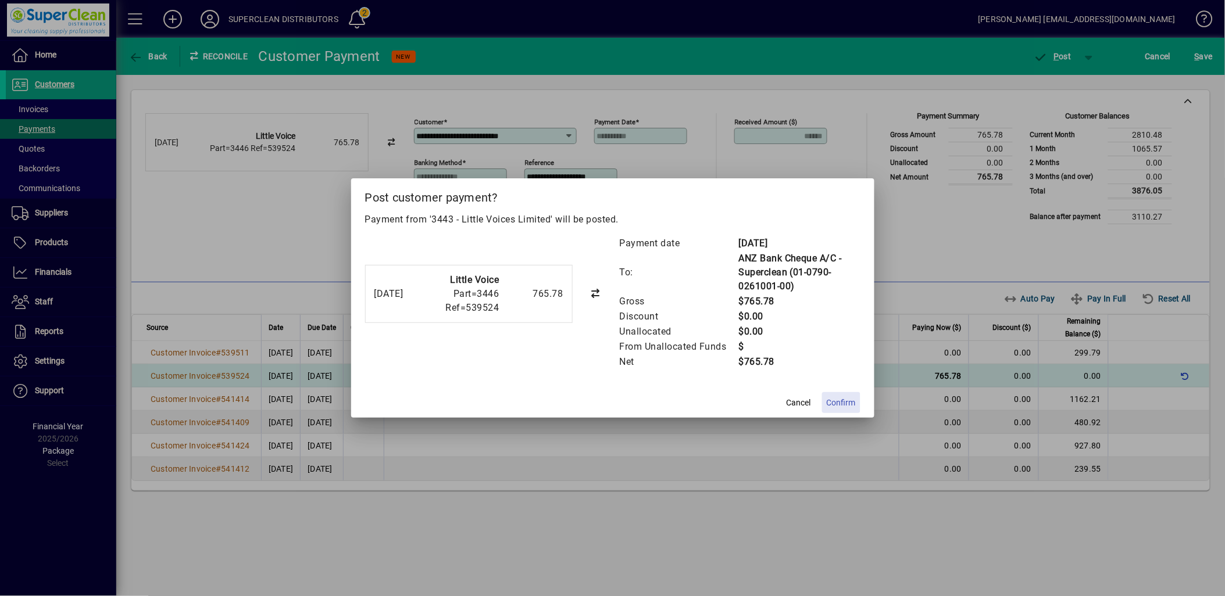
click at [840, 398] on span "Confirm" at bounding box center [841, 403] width 29 height 12
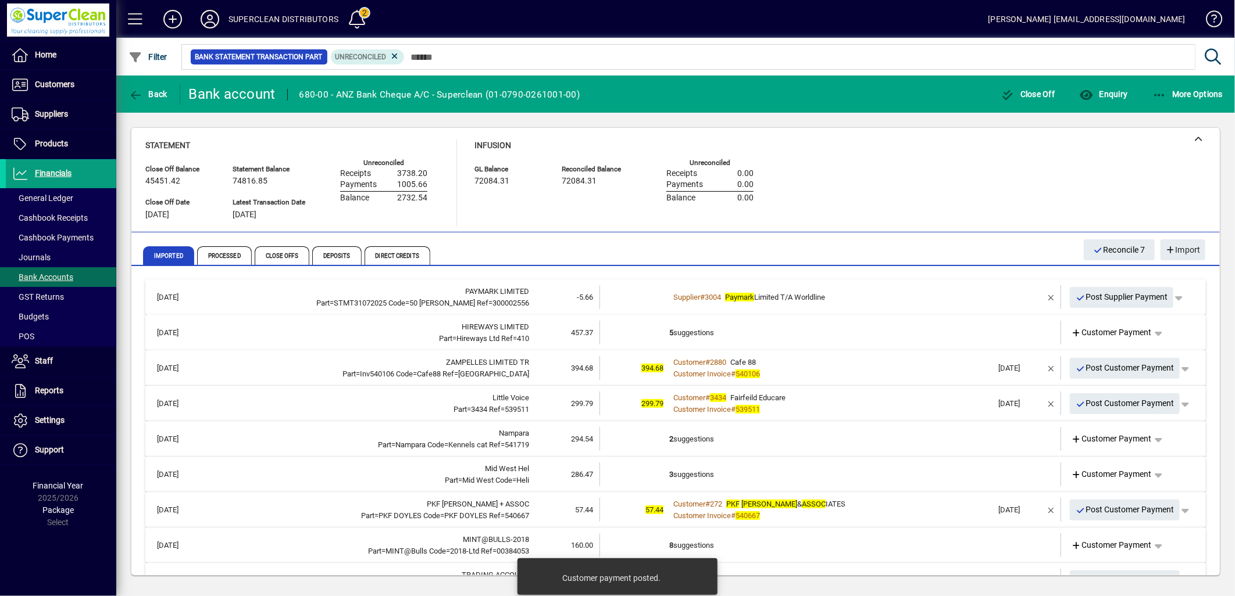
click at [695, 330] on td "5 suggestions" at bounding box center [831, 333] width 324 height 24
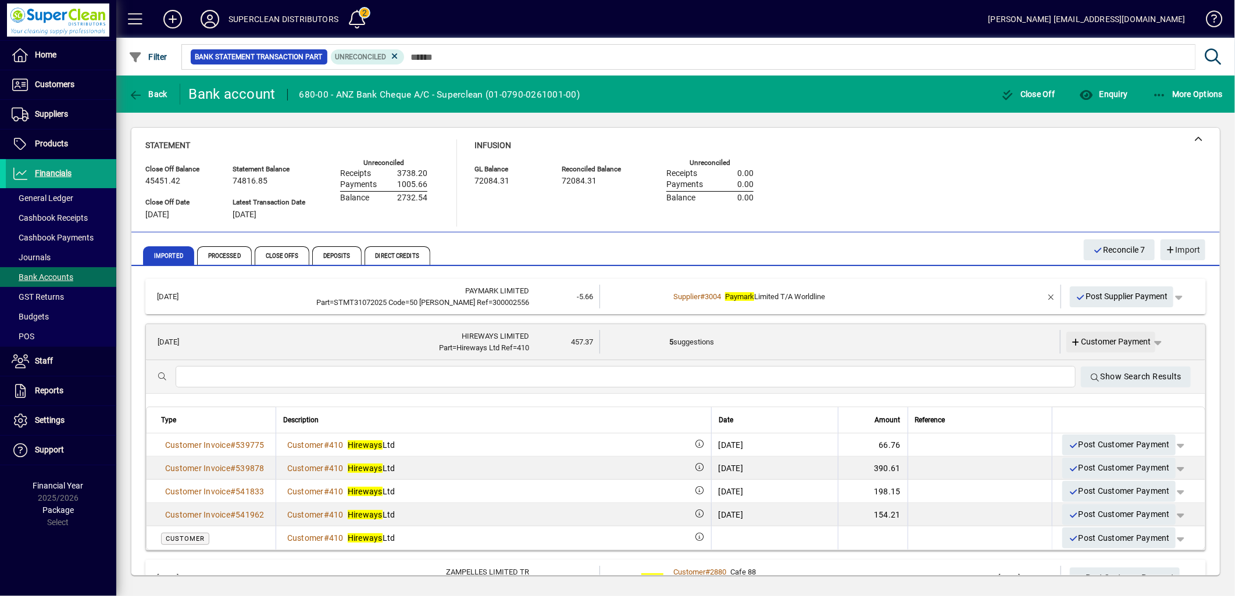
click at [1114, 342] on span "Customer Payment" at bounding box center [1111, 342] width 80 height 12
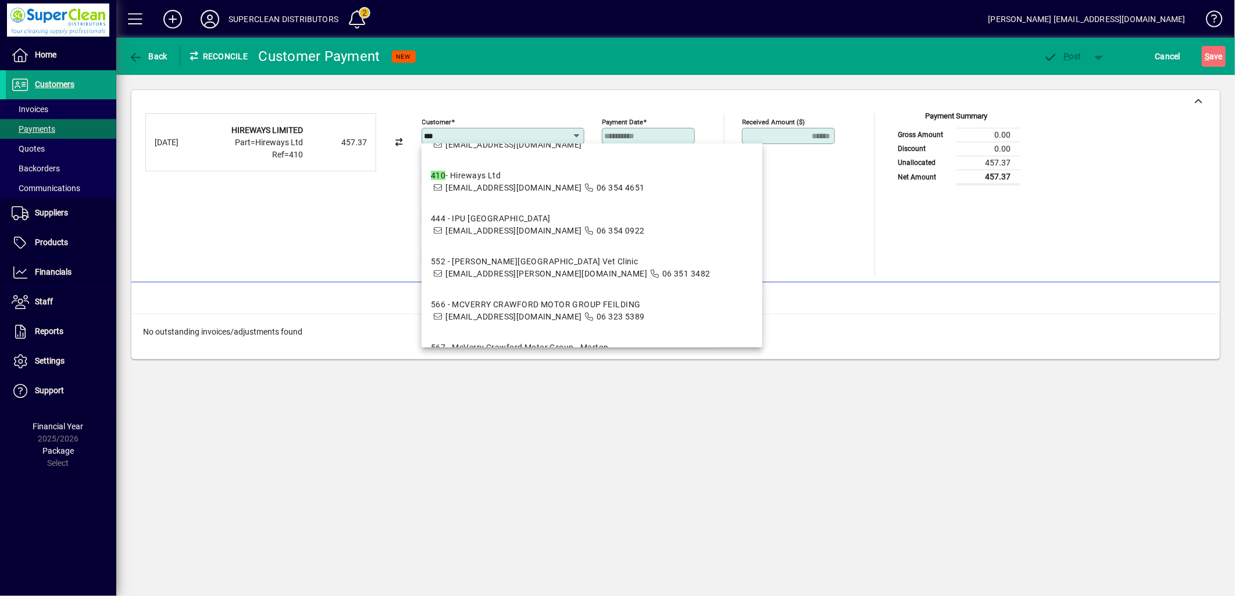
scroll to position [258, 0]
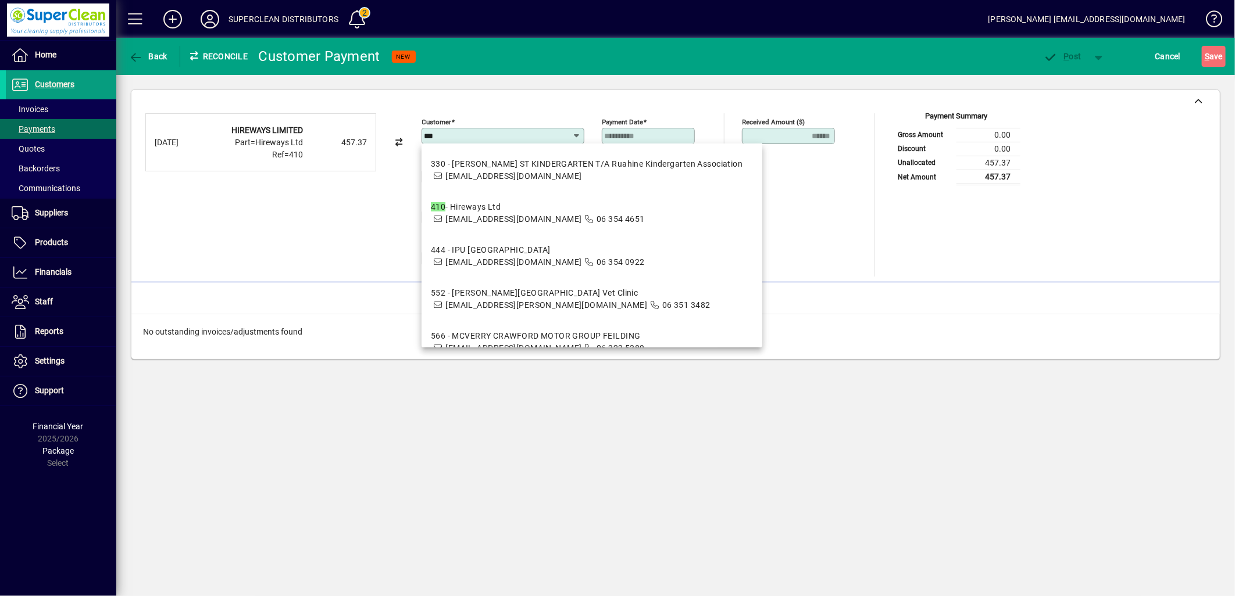
click at [485, 217] on span "info@hireways.co.nz" at bounding box center [513, 219] width 136 height 9
type input "**********"
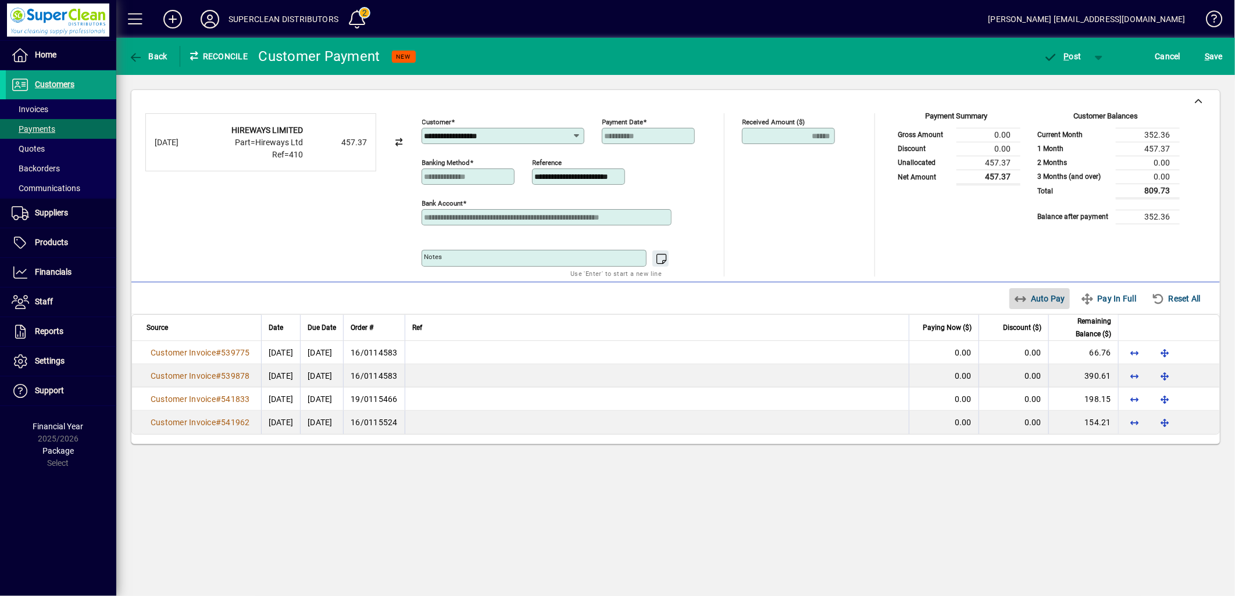
click at [1038, 308] on span "Auto Pay" at bounding box center [1040, 298] width 52 height 19
click at [1061, 57] on span "P ost" at bounding box center [1062, 56] width 38 height 9
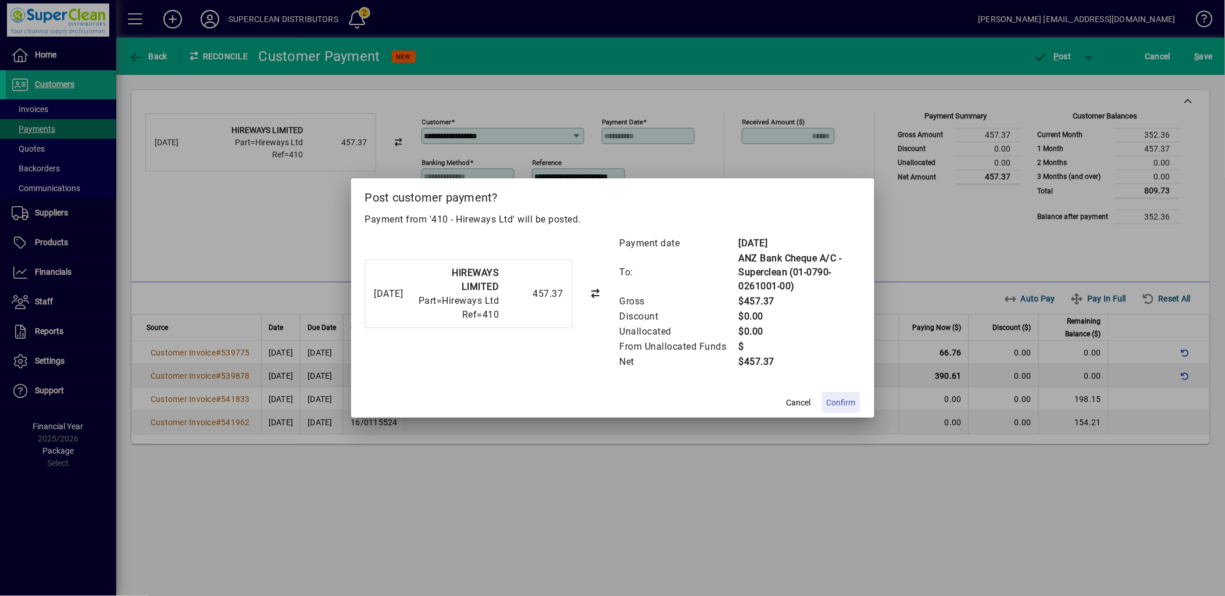
drag, startPoint x: 855, startPoint y: 399, endPoint x: 967, endPoint y: 298, distance: 151.1
click at [856, 397] on button "Confirm" at bounding box center [841, 402] width 38 height 21
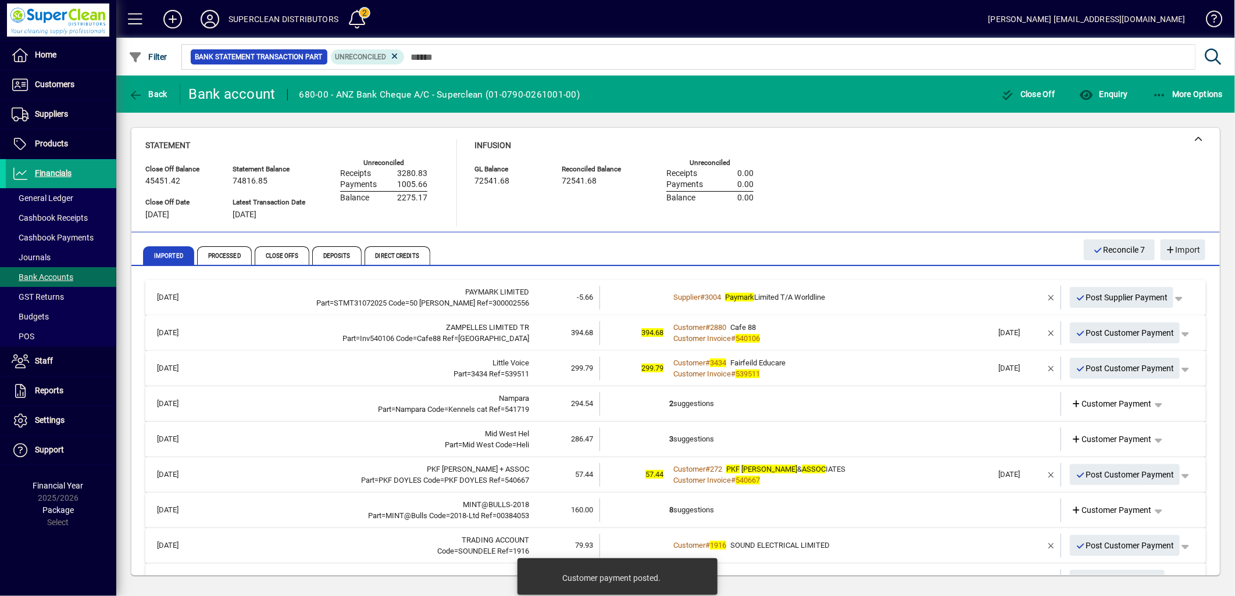
click at [847, 331] on div "Customer # 2880 Cafe 88" at bounding box center [831, 328] width 324 height 12
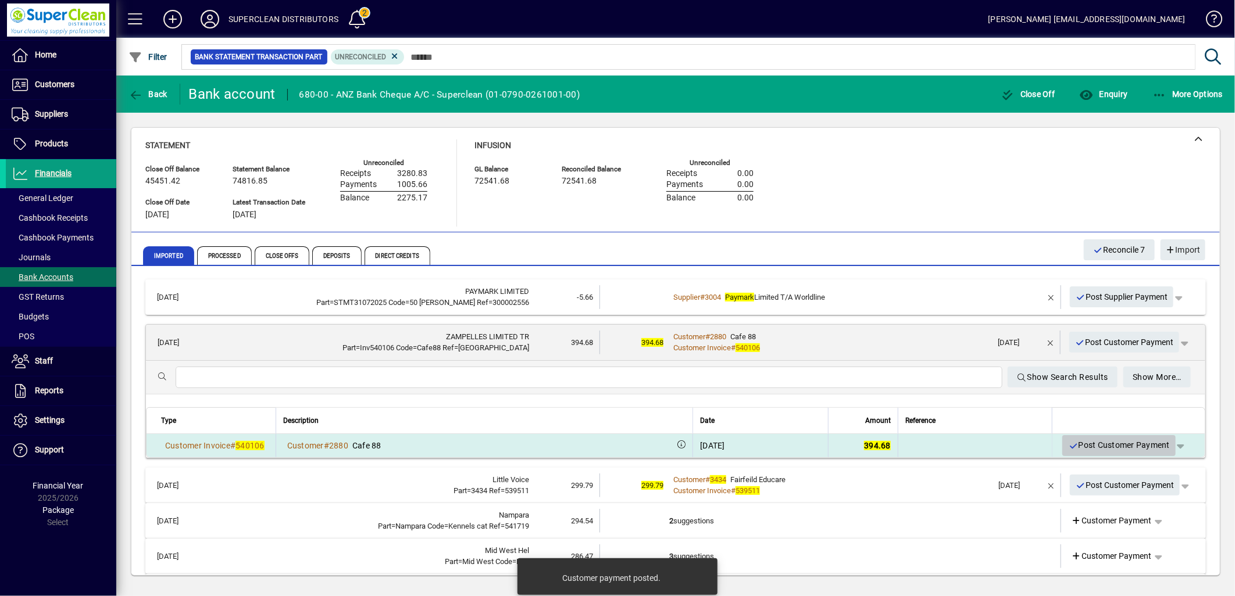
click at [1106, 444] on span "Post Customer Payment" at bounding box center [1119, 445] width 102 height 19
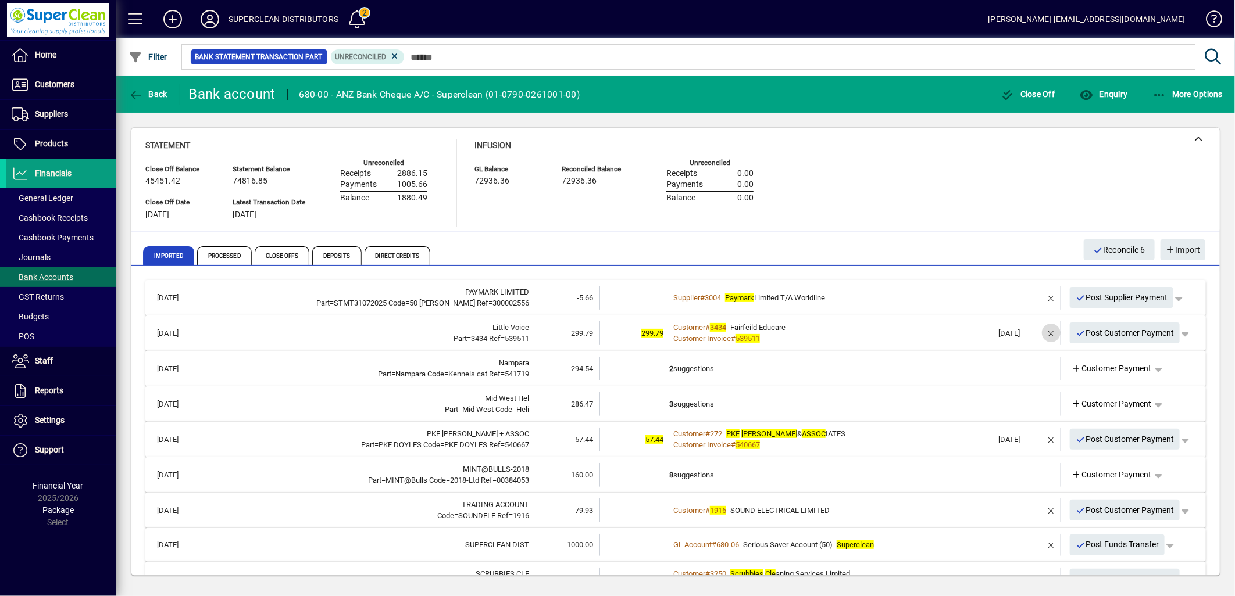
click at [1039, 328] on span "button" at bounding box center [1051, 333] width 28 height 28
click at [1095, 333] on span "Customer Payment" at bounding box center [1111, 333] width 80 height 12
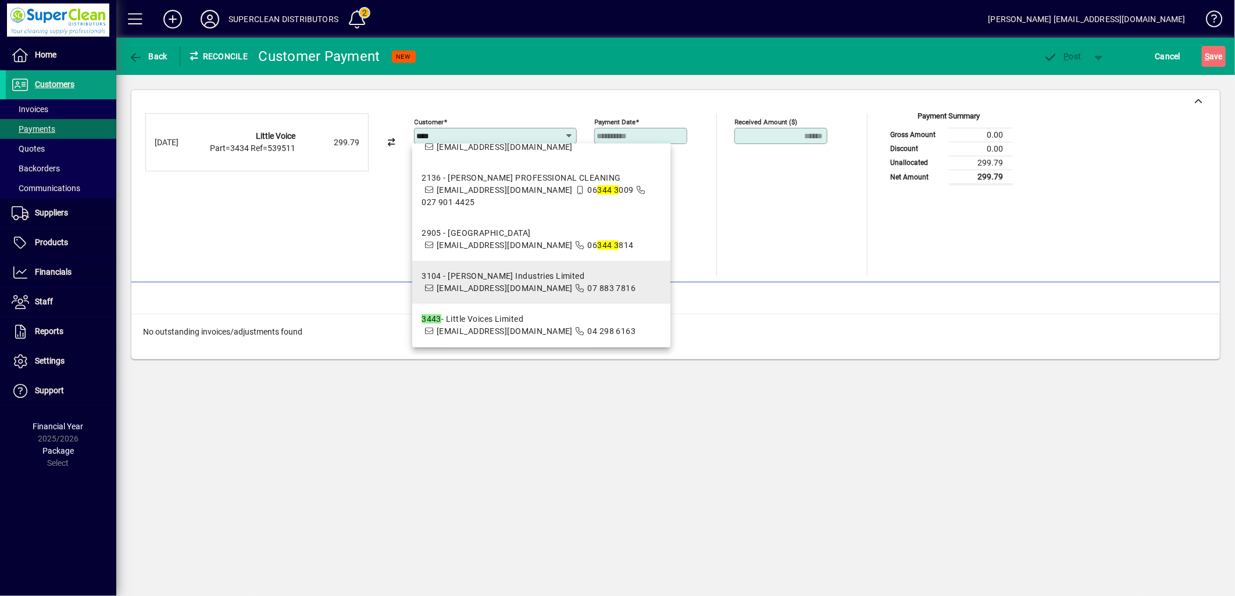
scroll to position [388, 0]
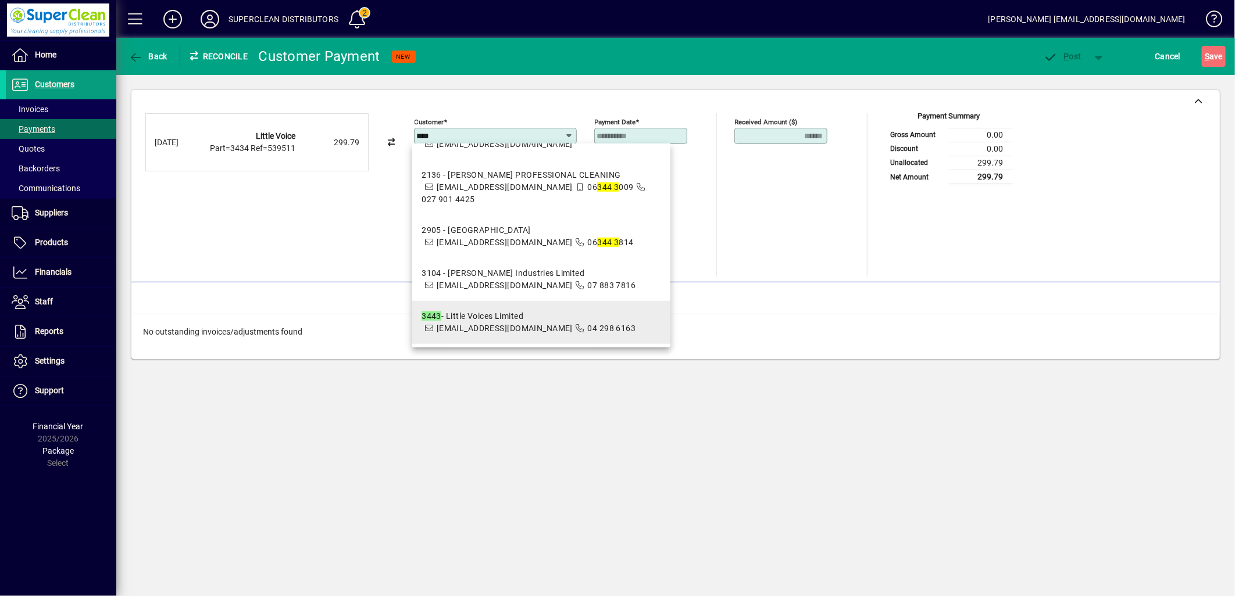
click at [542, 327] on span "adminteam@aboutkids.co.nz" at bounding box center [505, 328] width 136 height 9
type input "**********"
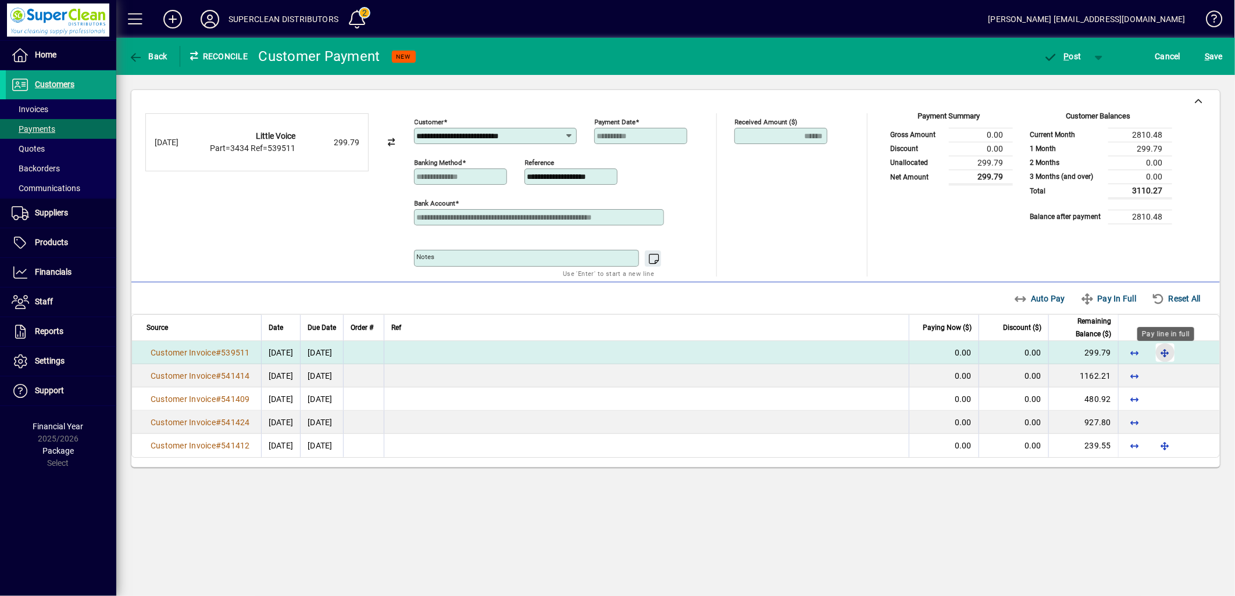
click at [1166, 353] on span "button" at bounding box center [1165, 353] width 28 height 28
click at [1077, 58] on span "P ost" at bounding box center [1062, 56] width 38 height 9
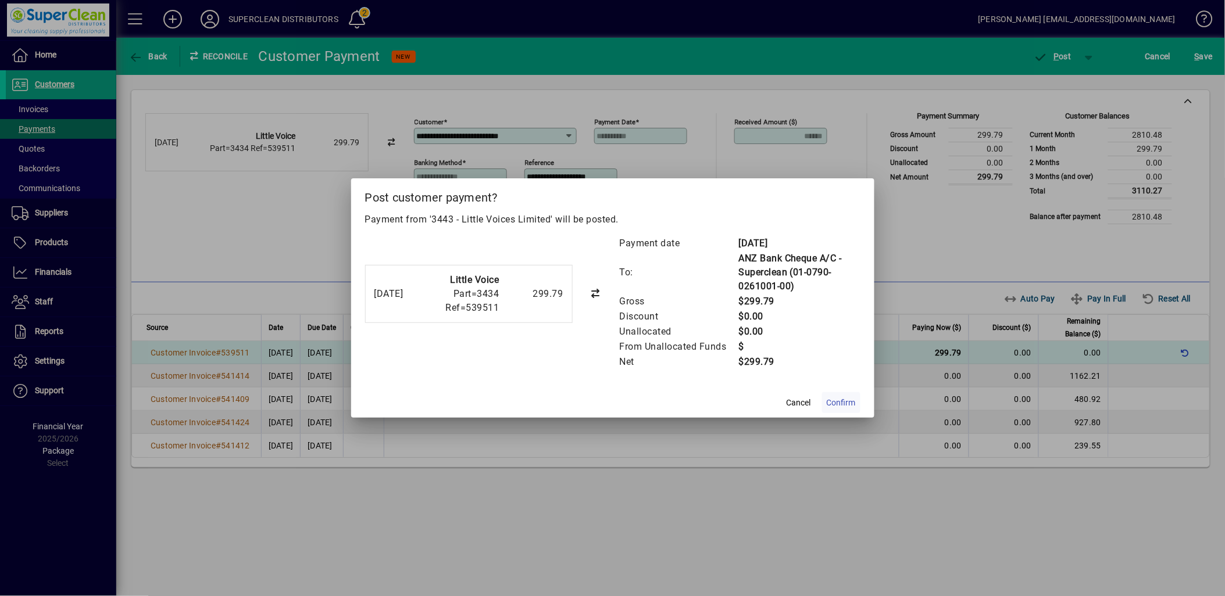
click at [846, 404] on span "Confirm" at bounding box center [841, 403] width 29 height 12
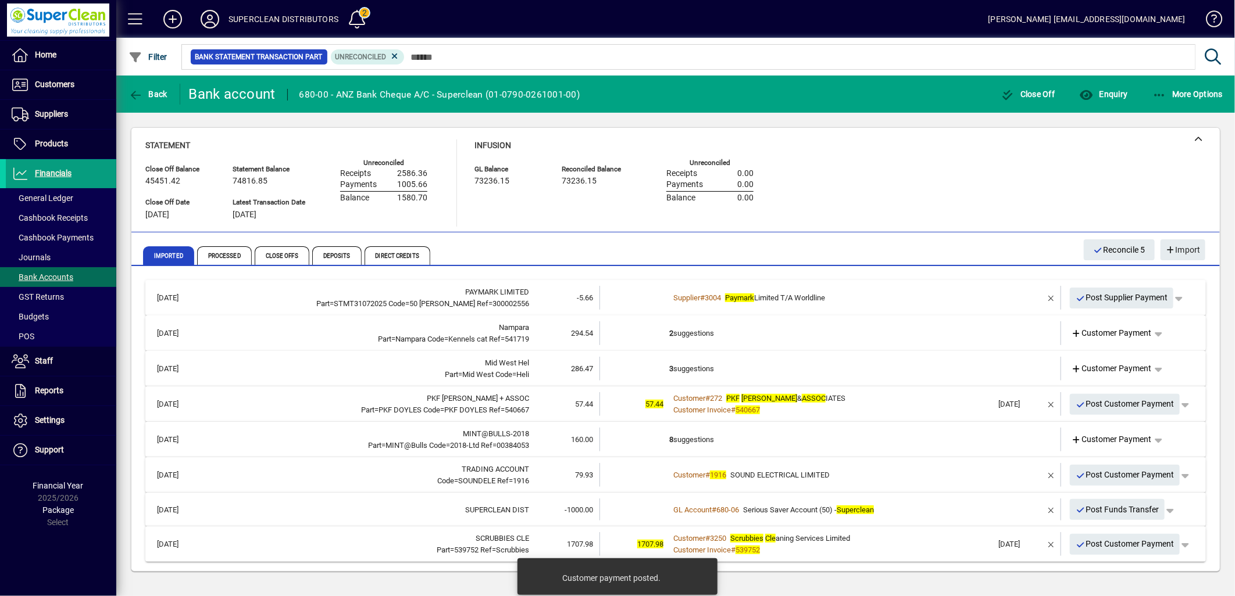
click at [699, 335] on td "2 suggestions" at bounding box center [831, 333] width 324 height 24
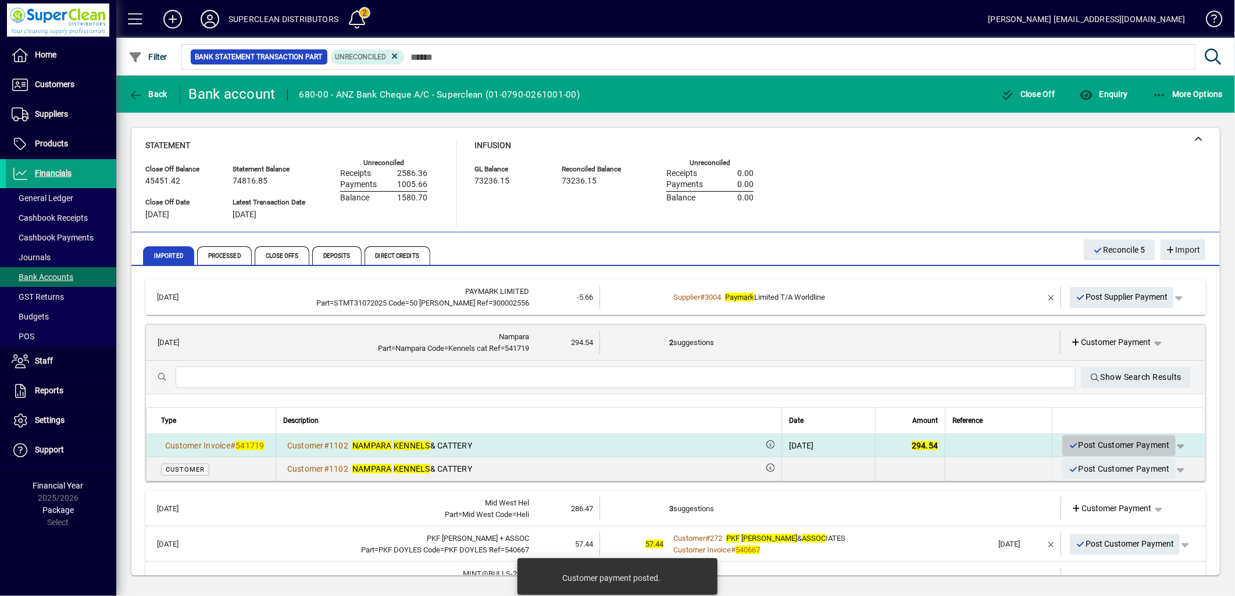
click at [1095, 443] on span "Post Customer Payment" at bounding box center [1119, 445] width 102 height 19
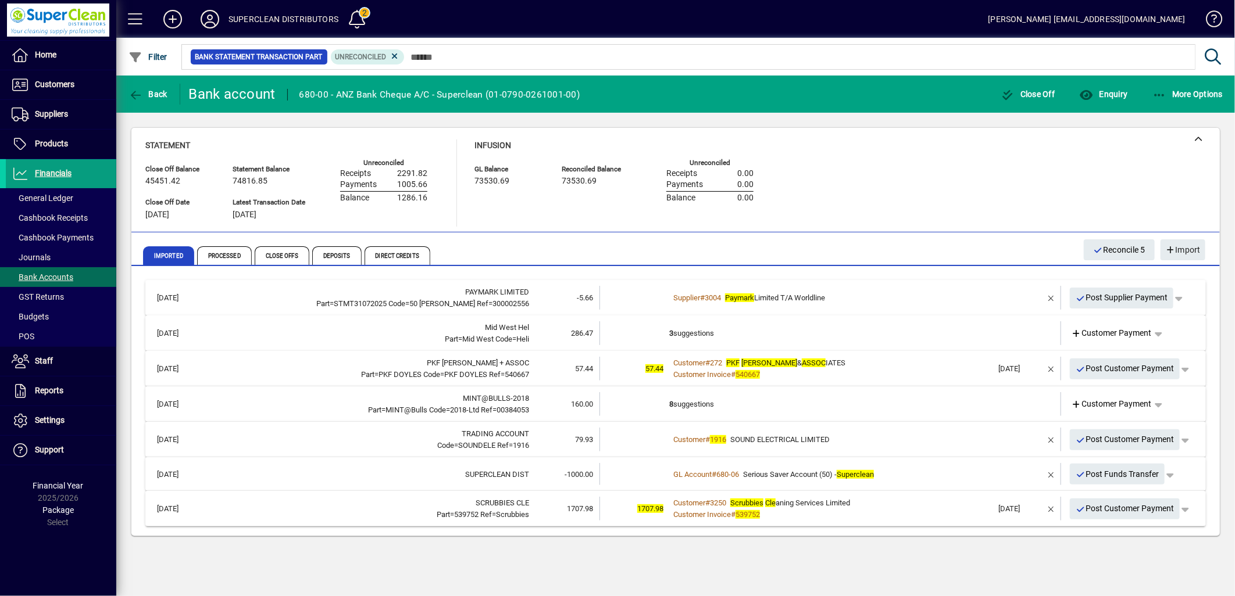
click at [698, 333] on td "3 suggestions" at bounding box center [831, 333] width 324 height 24
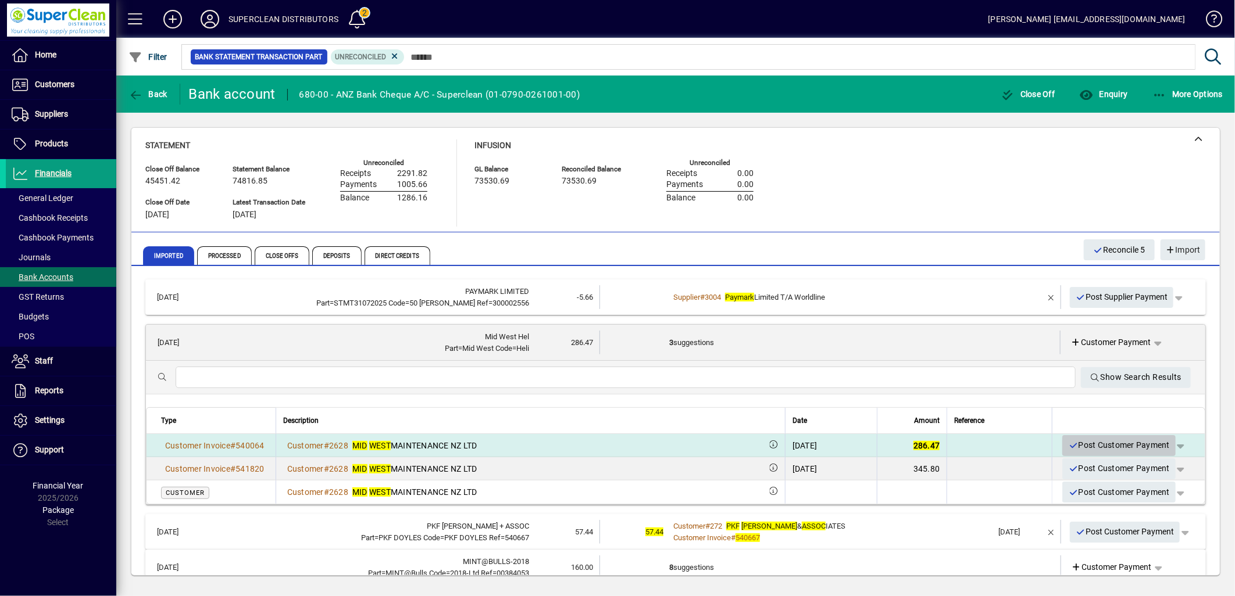
click at [1123, 449] on span "Post Customer Payment" at bounding box center [1119, 445] width 102 height 19
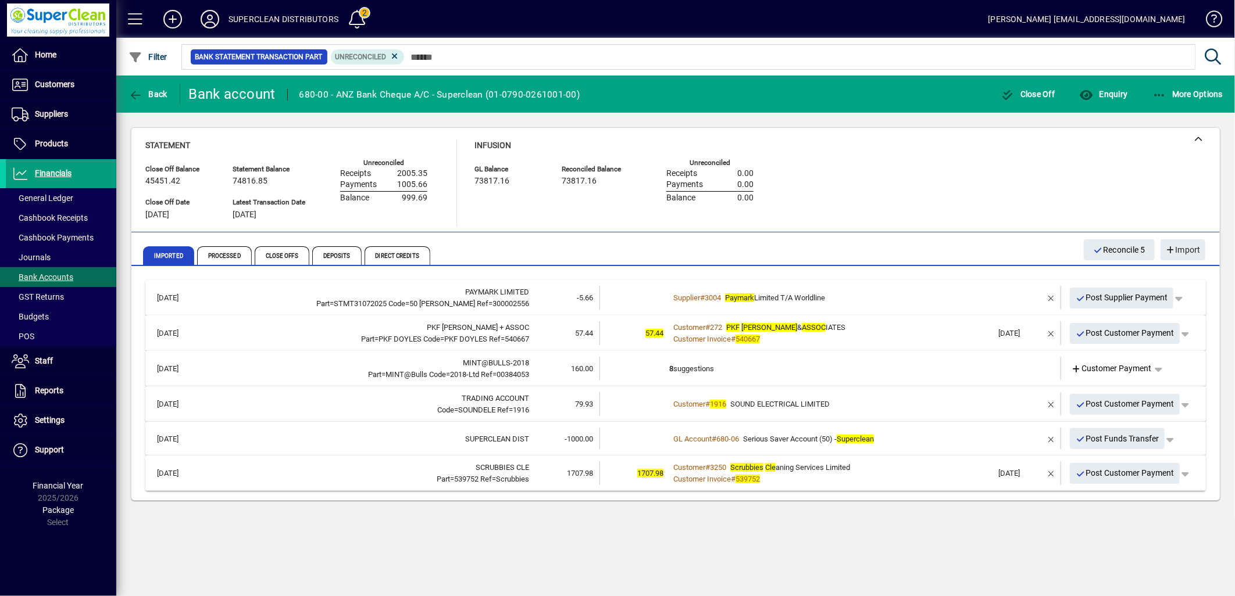
click at [870, 335] on div "Customer Invoice # 540667" at bounding box center [831, 340] width 324 height 12
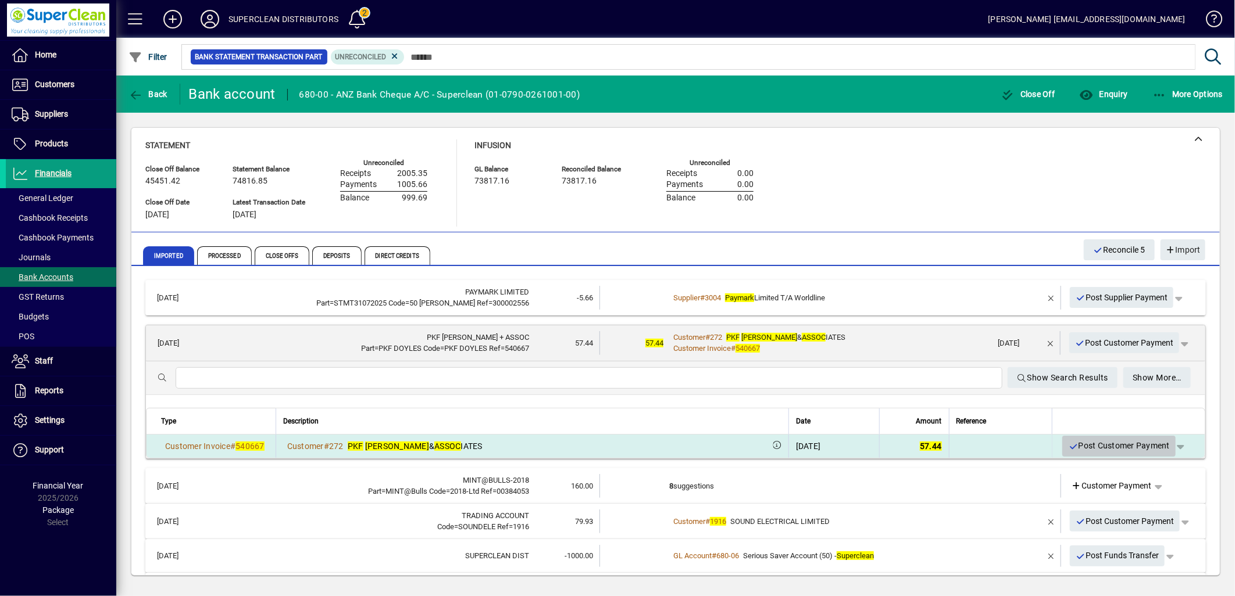
click at [1103, 448] on span "Post Customer Payment" at bounding box center [1119, 446] width 102 height 19
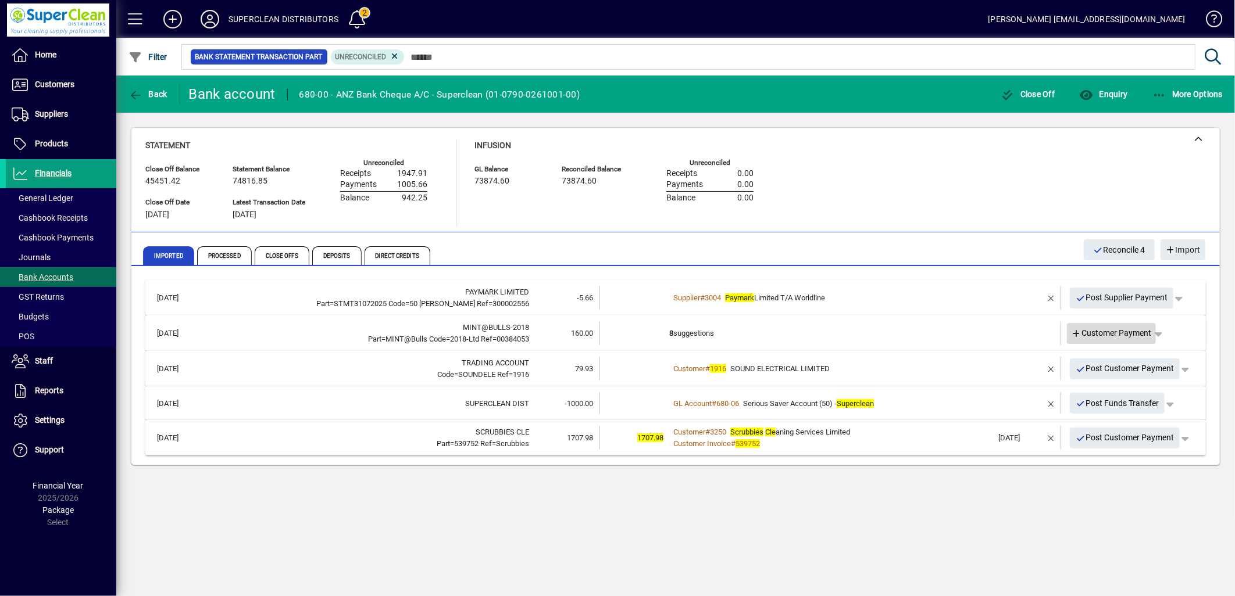
click at [1120, 334] on span "Customer Payment" at bounding box center [1111, 333] width 80 height 12
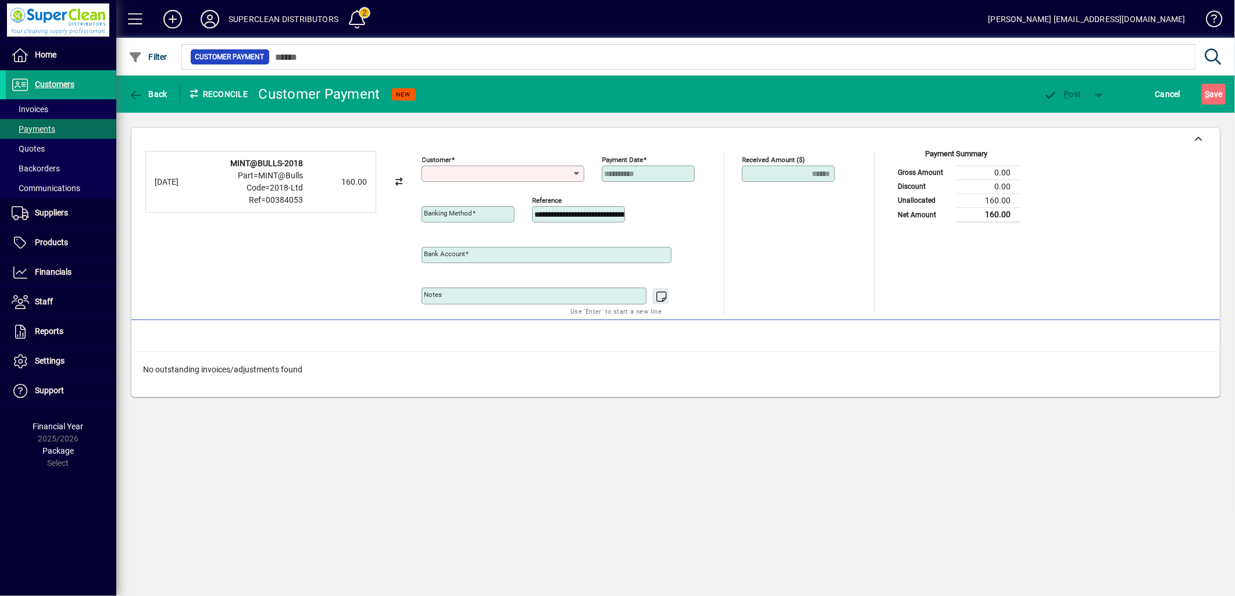
type input "**********"
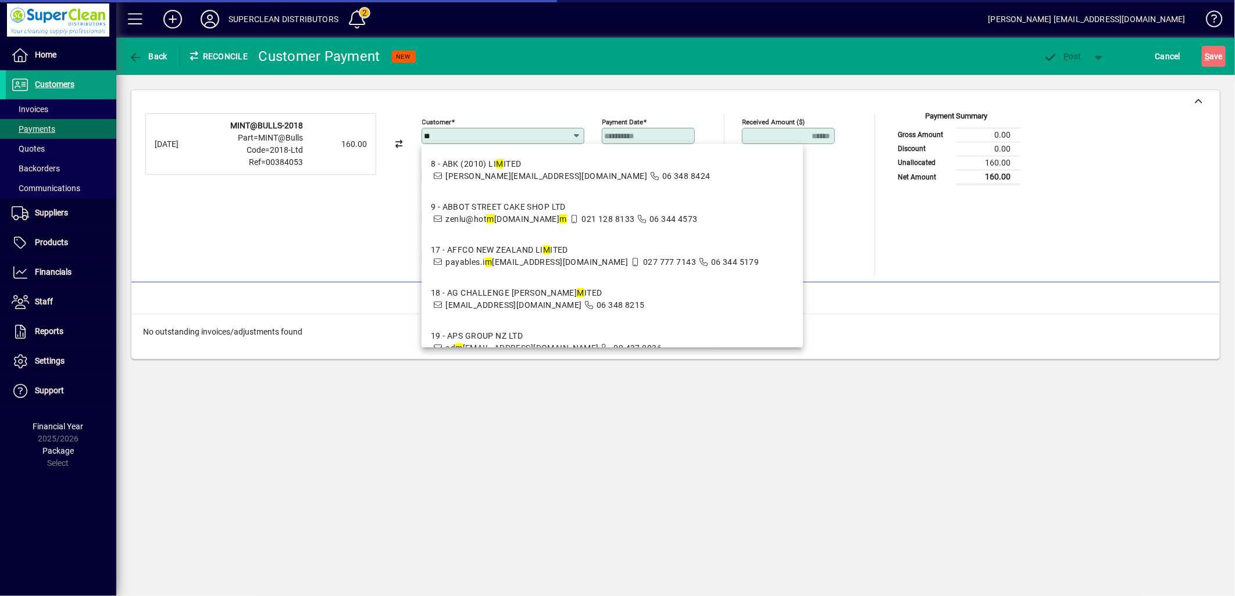
type input "***"
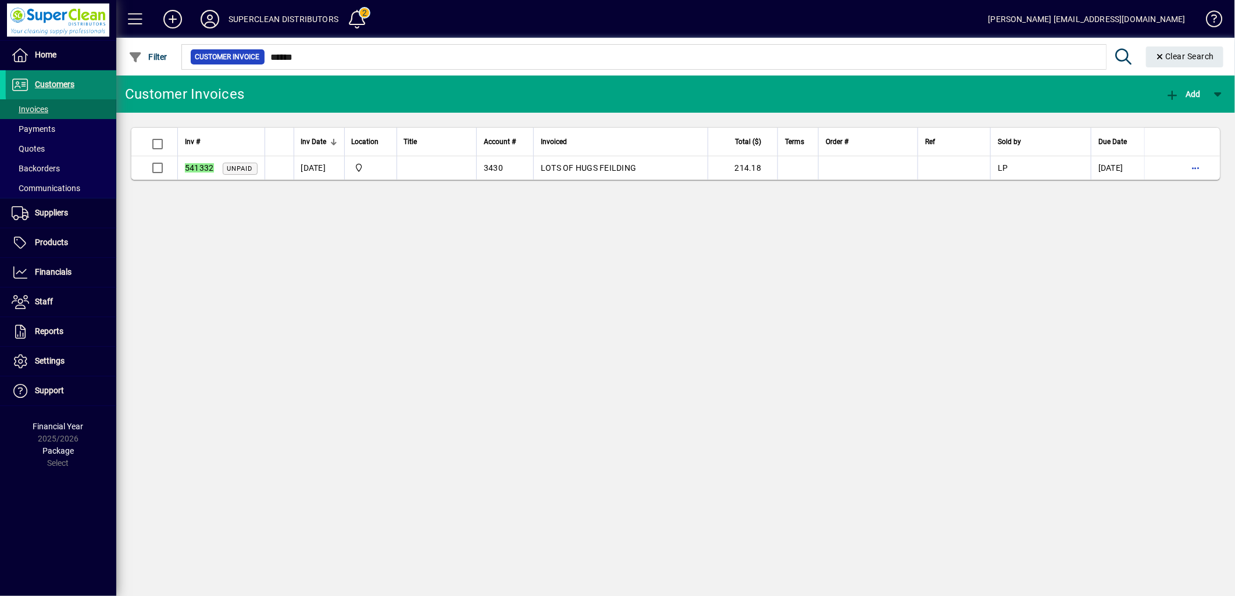
click at [64, 82] on span "Customers" at bounding box center [55, 84] width 40 height 9
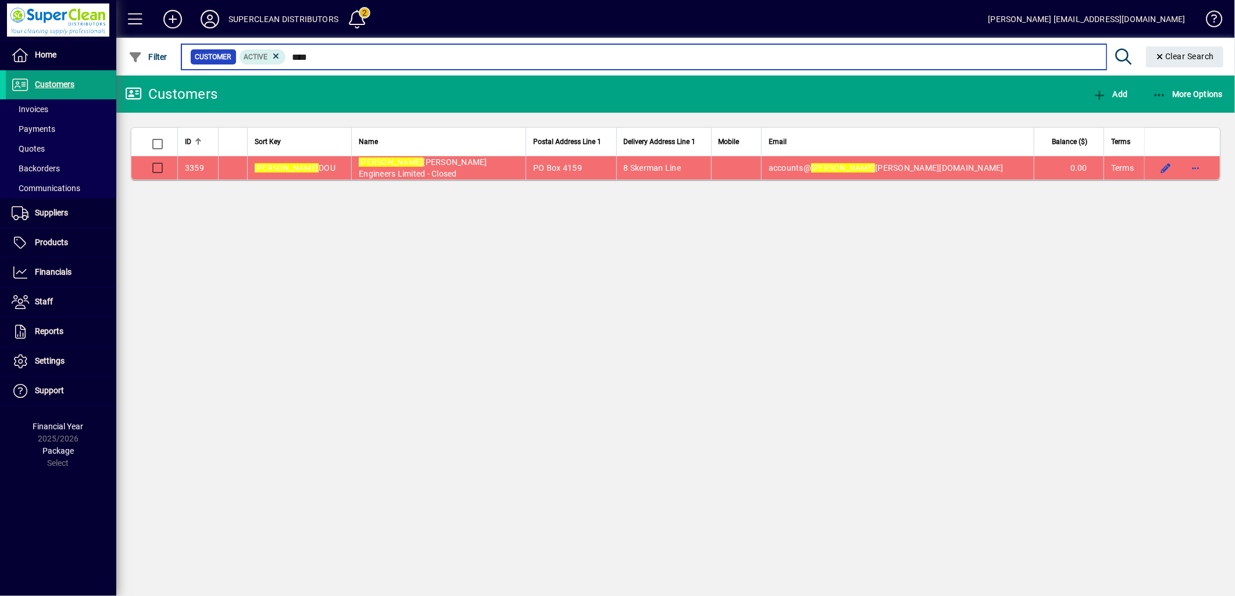
type input "****"
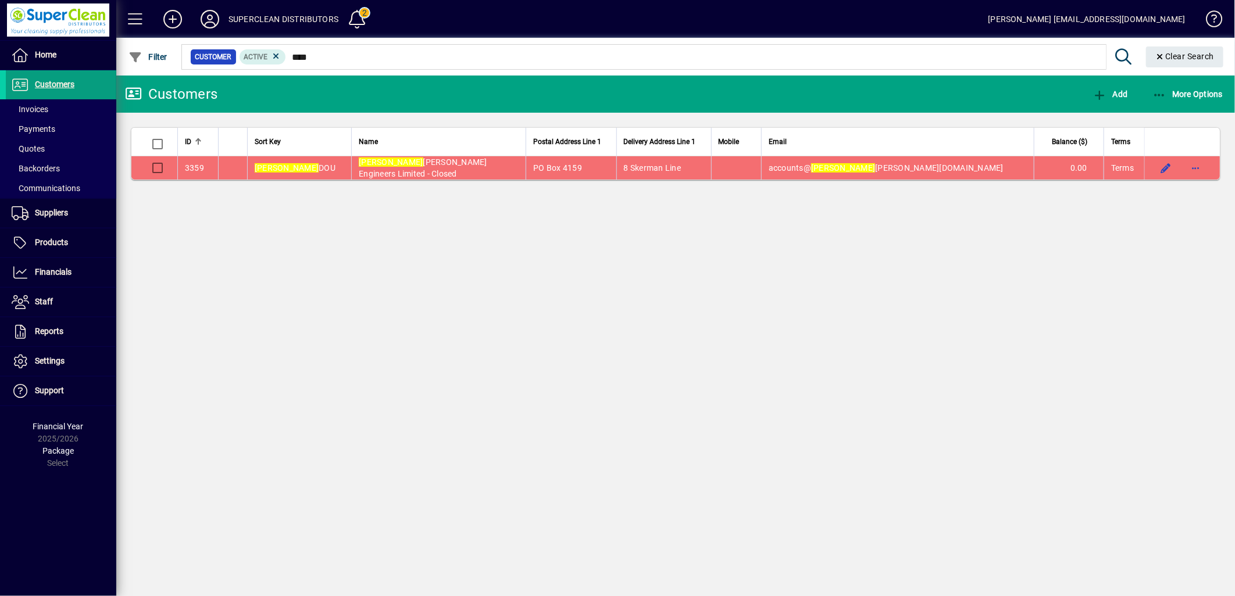
click at [910, 163] on span "accounts@ [PERSON_NAME][DOMAIN_NAME]" at bounding box center [886, 167] width 235 height 9
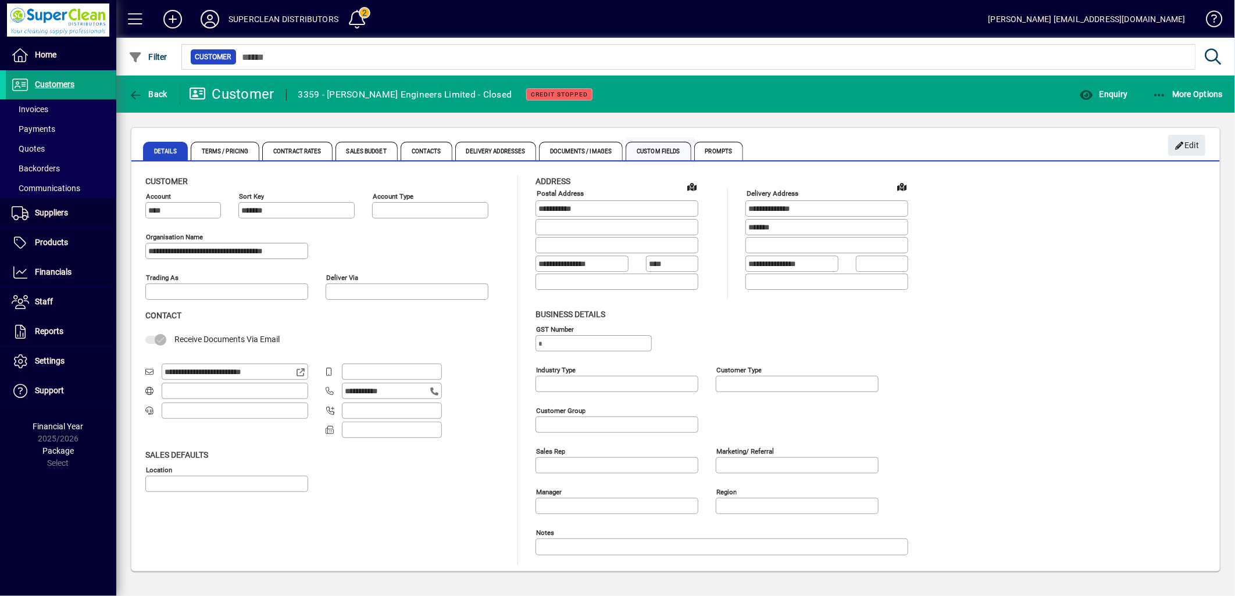
type input "**********"
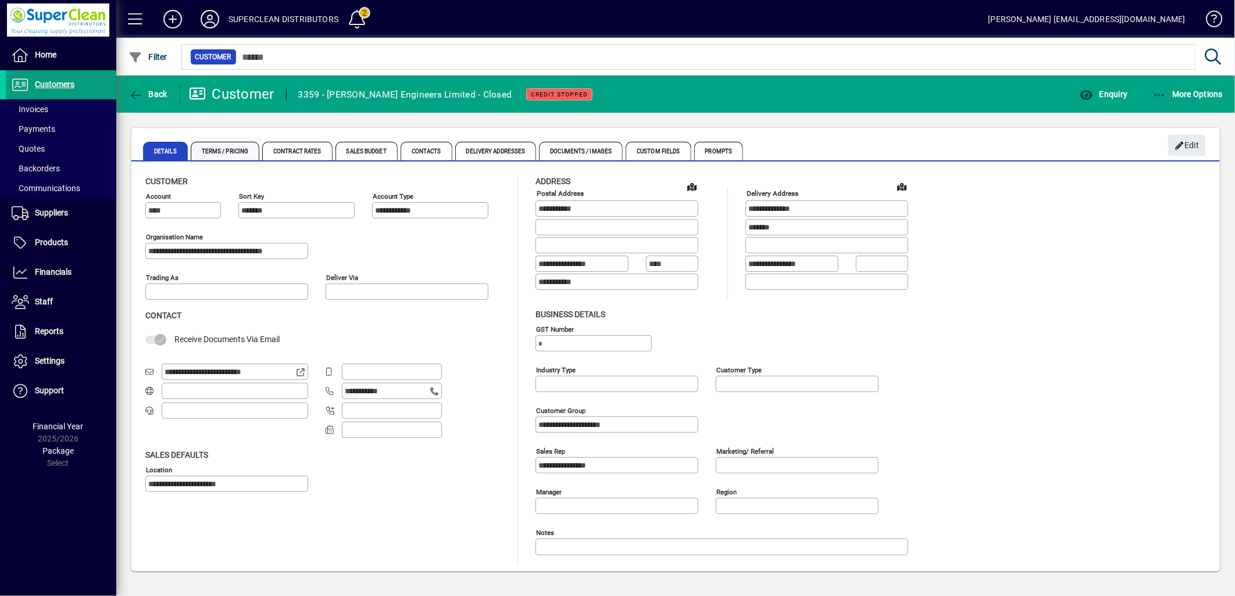
click at [251, 153] on span "Terms / Pricing" at bounding box center [225, 151] width 69 height 19
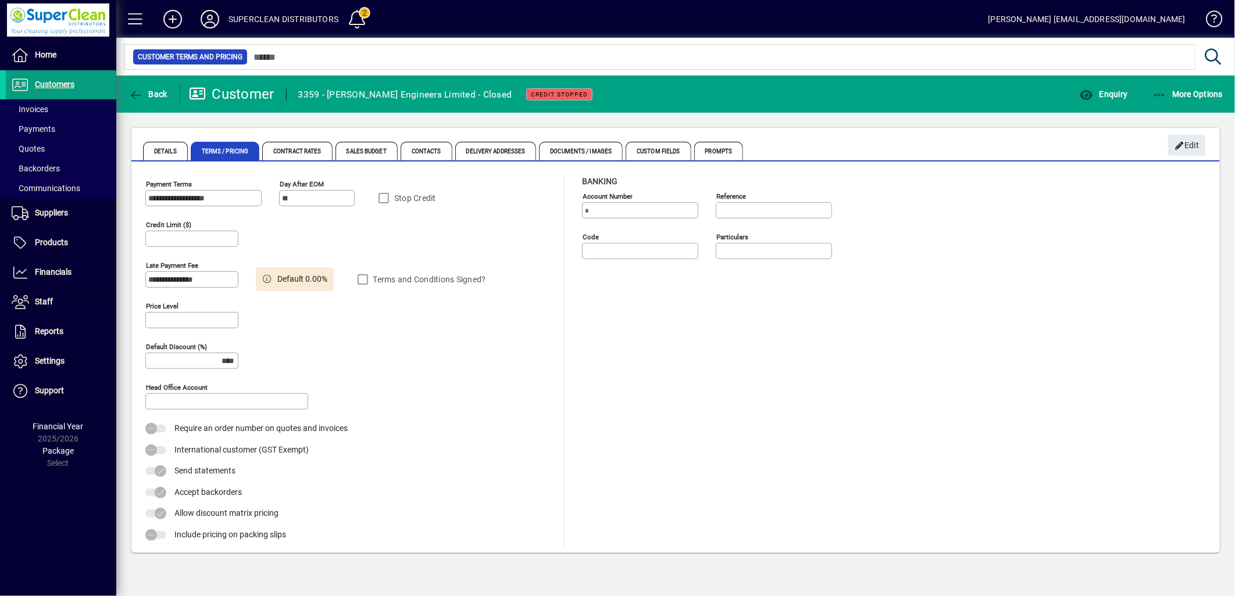
type input "******"
click at [1175, 145] on icon "button" at bounding box center [1179, 146] width 10 height 8
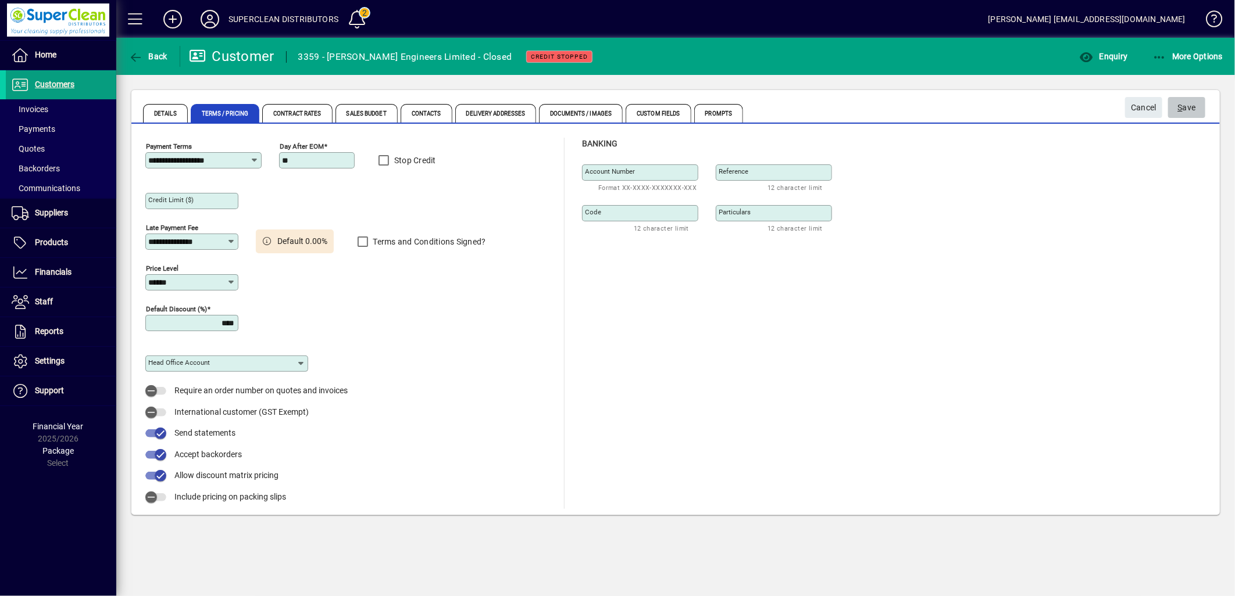
click at [1186, 106] on span "S ave" at bounding box center [1187, 107] width 18 height 19
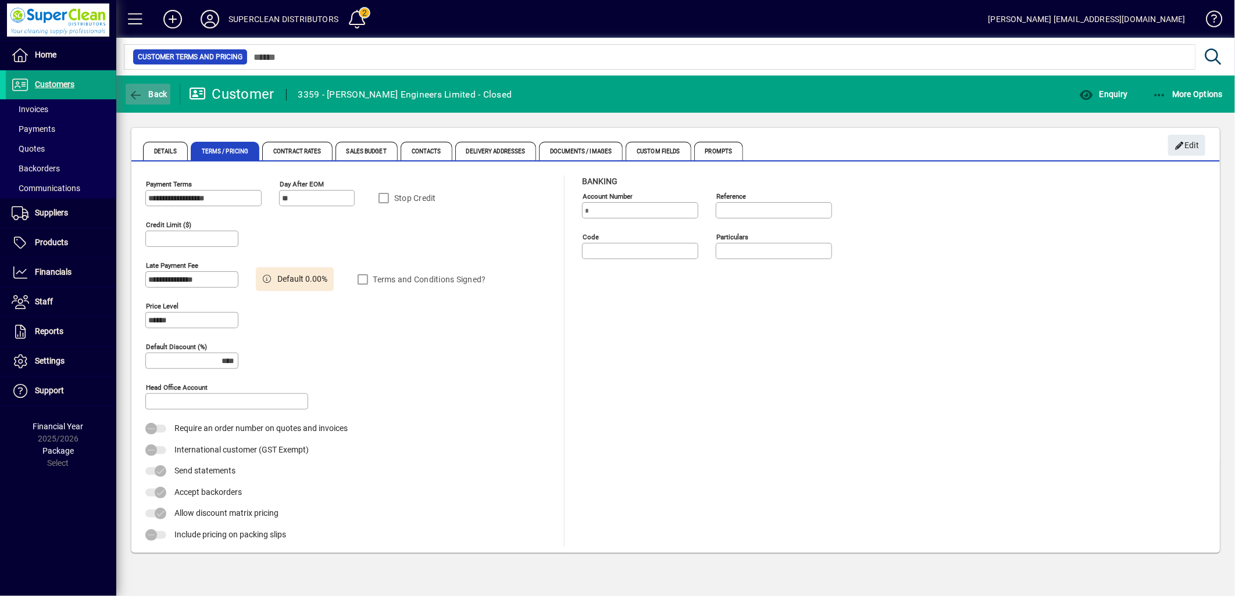
click at [167, 91] on span "button" at bounding box center [148, 94] width 45 height 28
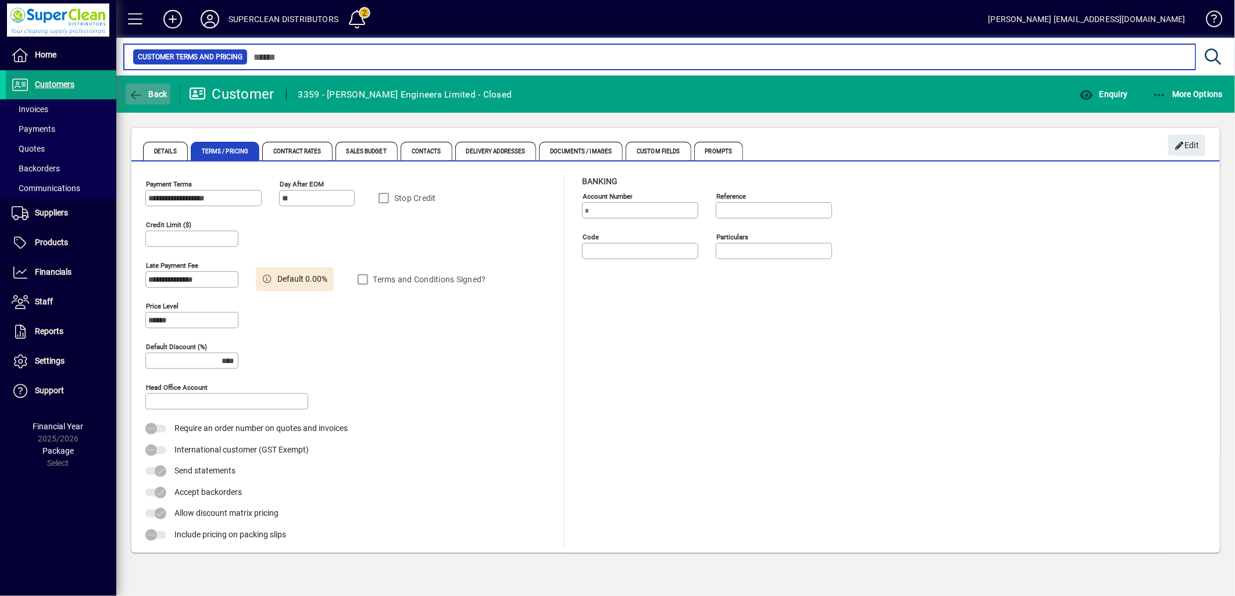
type input "****"
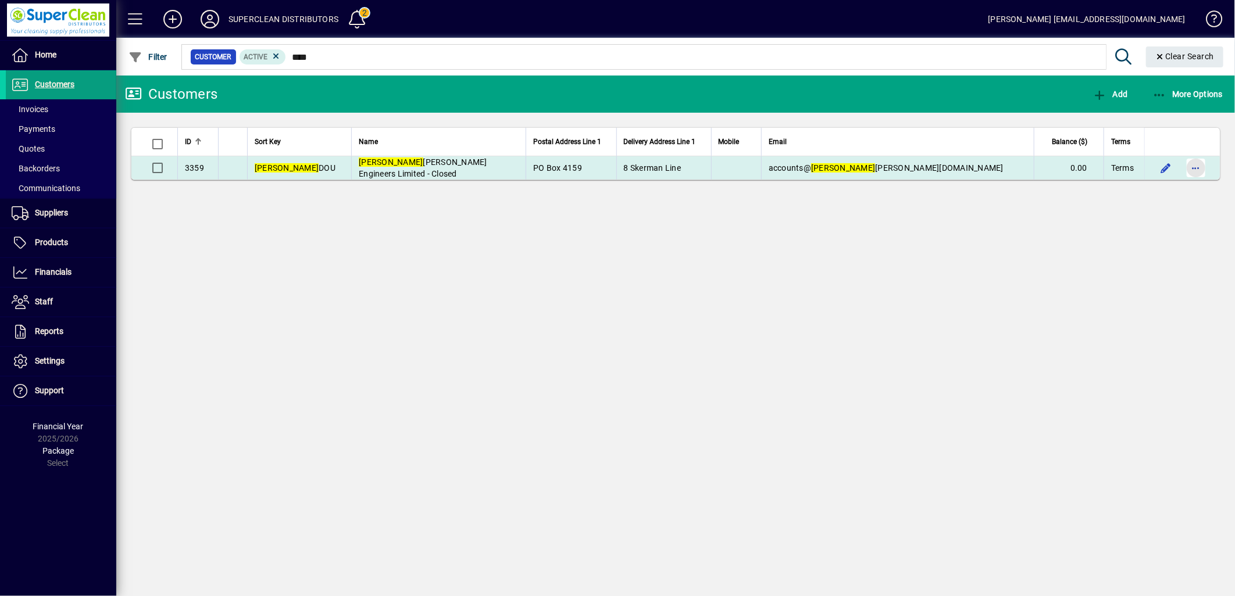
click at [1199, 169] on span "button" at bounding box center [1196, 168] width 28 height 28
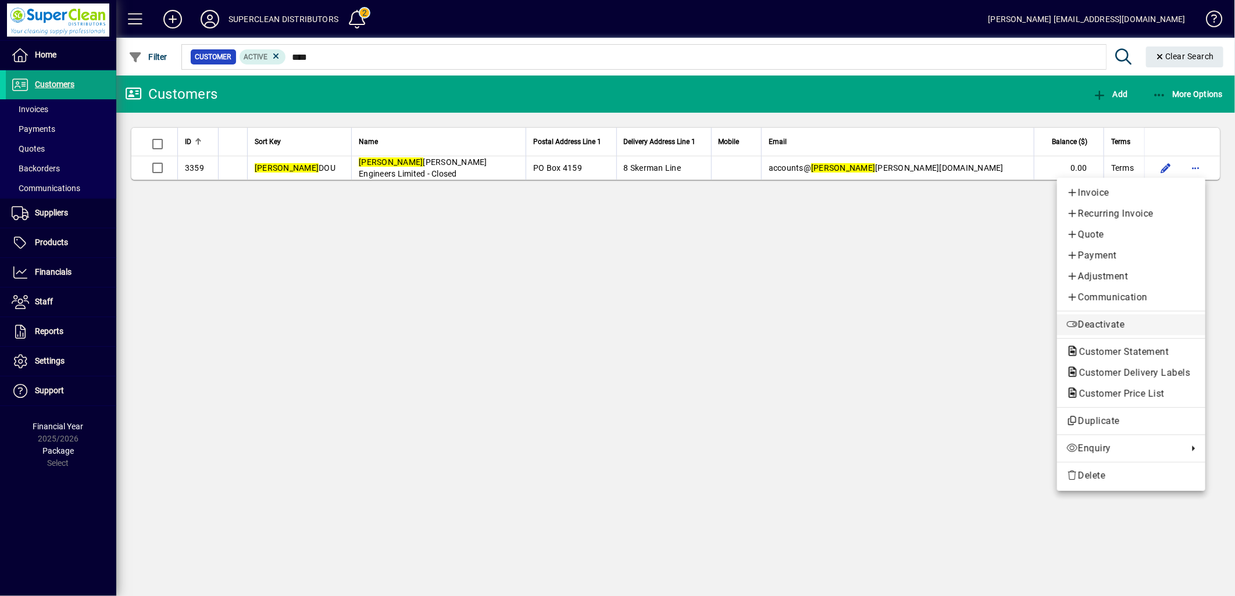
click at [1111, 318] on span "Deactivate" at bounding box center [1131, 325] width 130 height 14
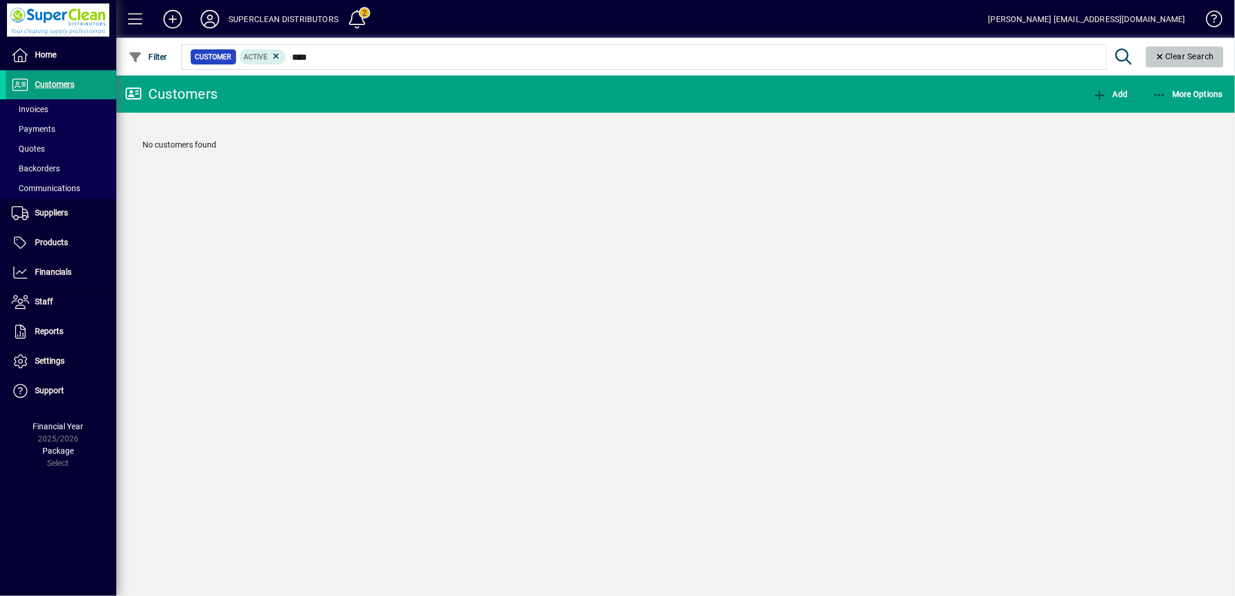
click at [1199, 60] on span "Clear Search" at bounding box center [1184, 56] width 59 height 9
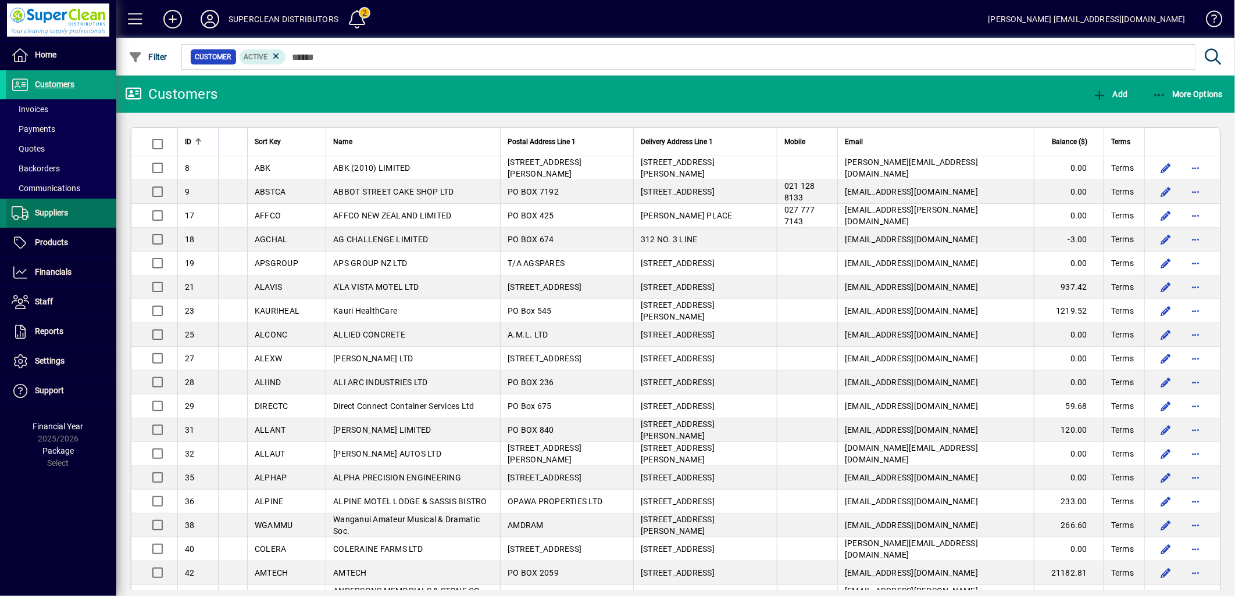
click at [51, 210] on span "Suppliers" at bounding box center [51, 212] width 33 height 9
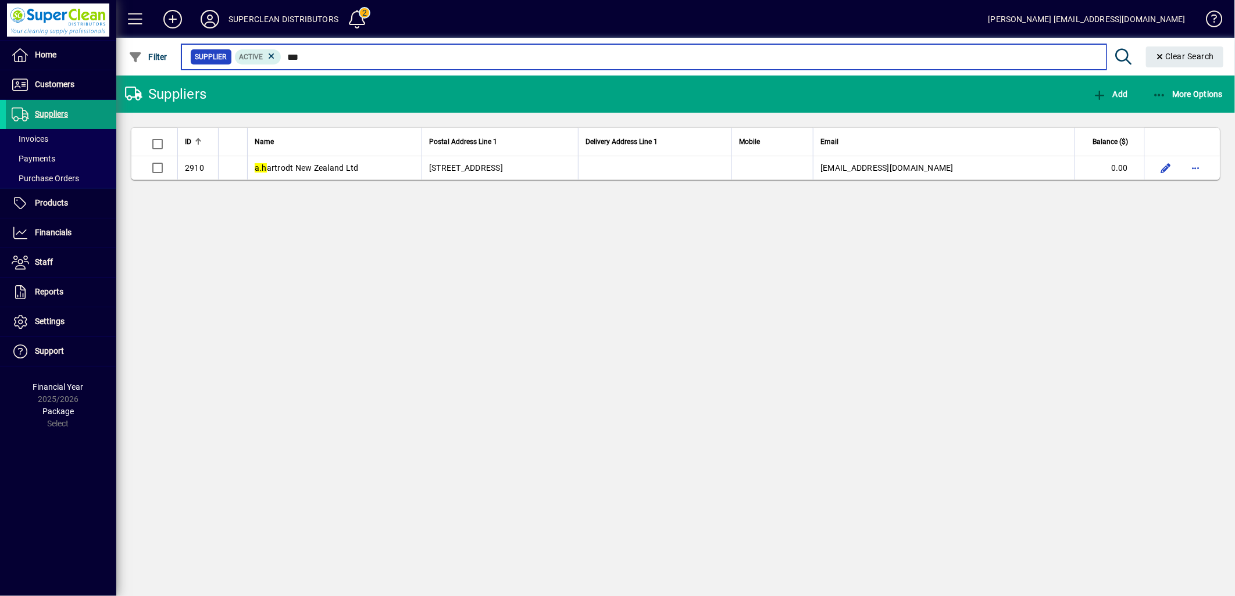
type input "***"
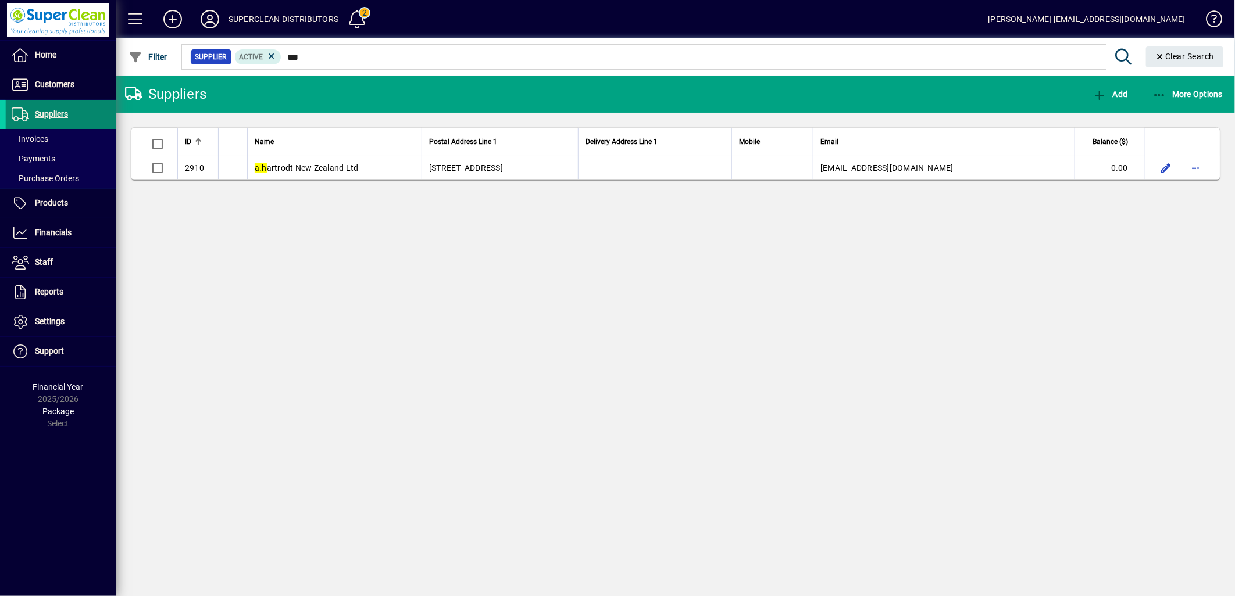
click at [51, 112] on span "Suppliers" at bounding box center [51, 113] width 33 height 9
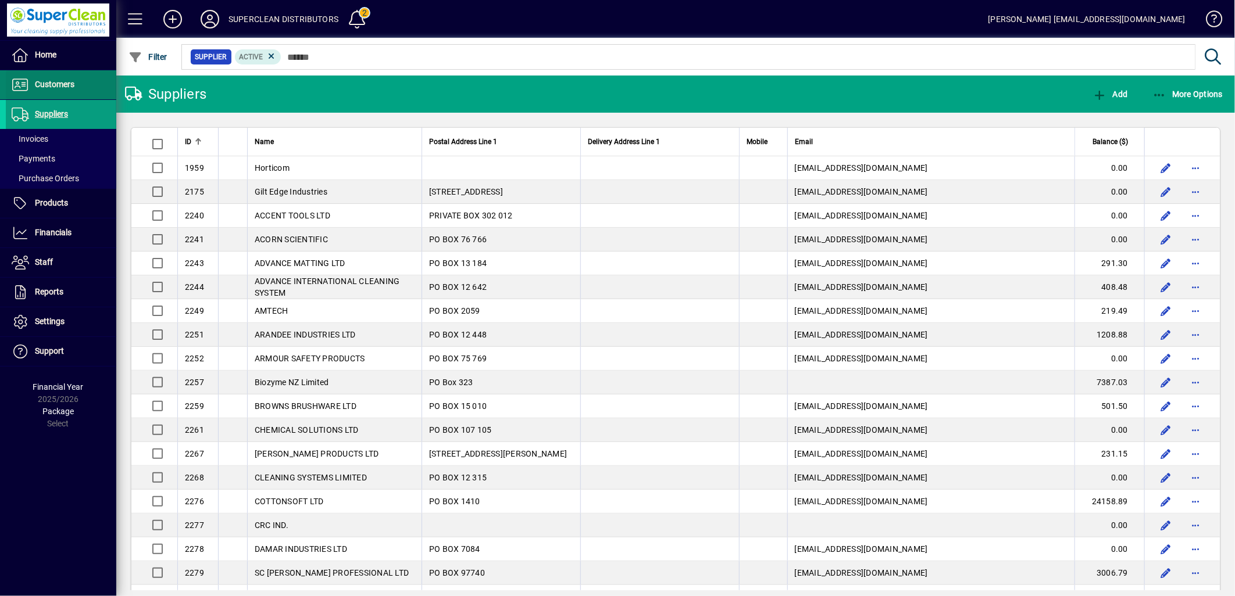
click at [58, 88] on span "Customers" at bounding box center [55, 84] width 40 height 9
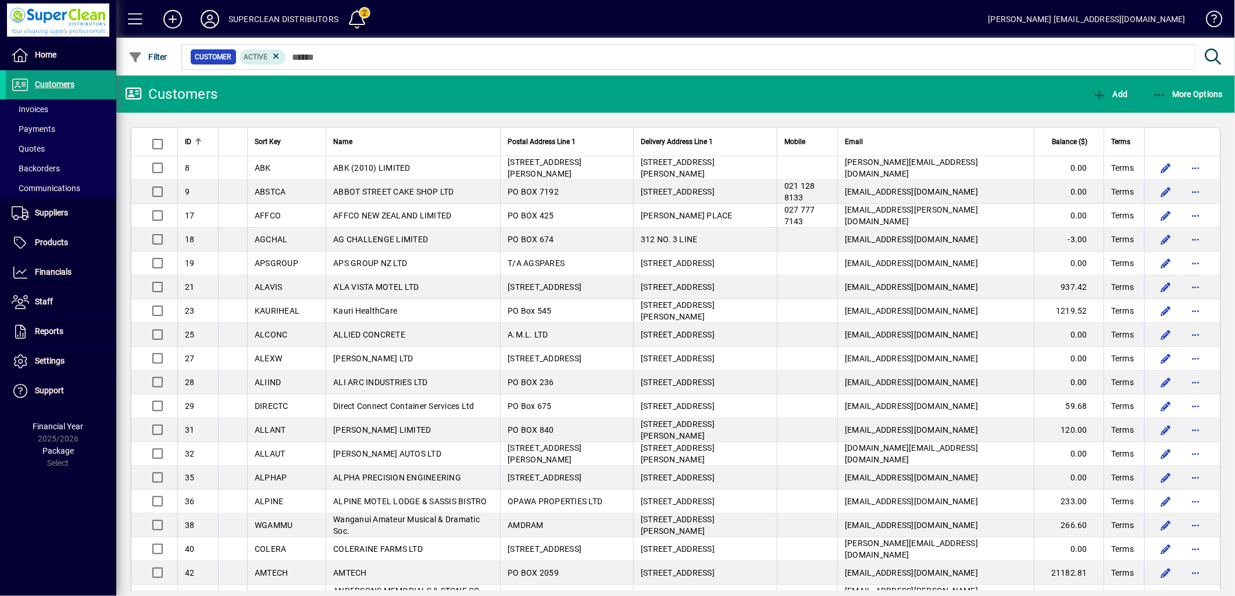
click at [399, 50] on div at bounding box center [739, 44] width 1118 height 13
click at [388, 50] on div at bounding box center [739, 44] width 1118 height 13
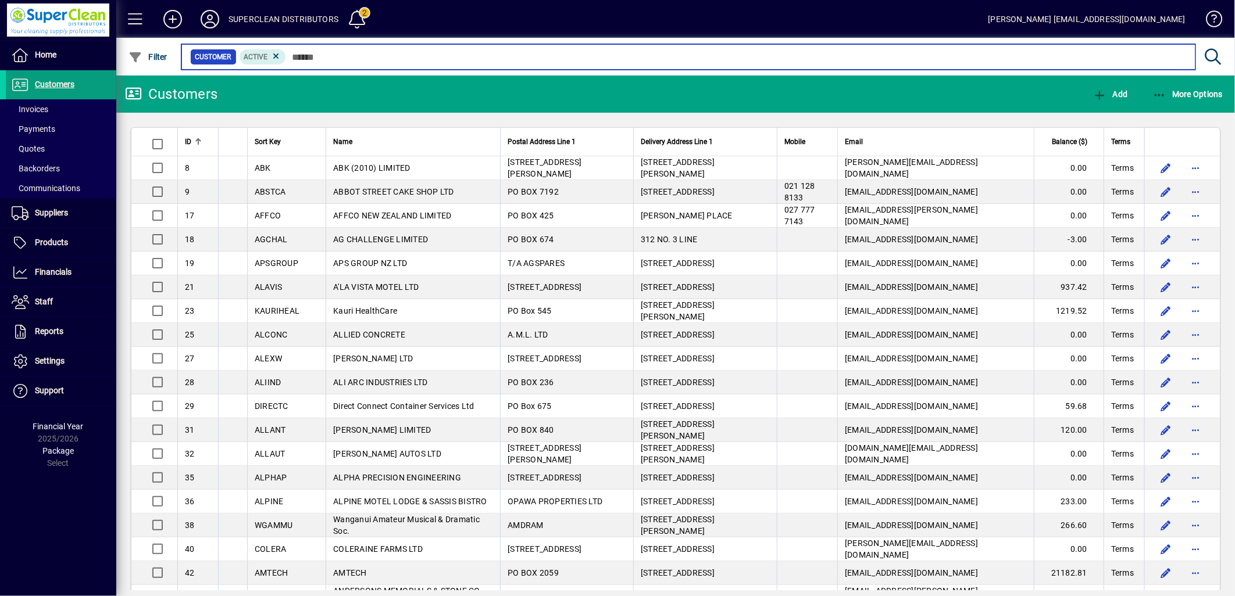
click at [367, 55] on input "text" at bounding box center [736, 57] width 900 height 16
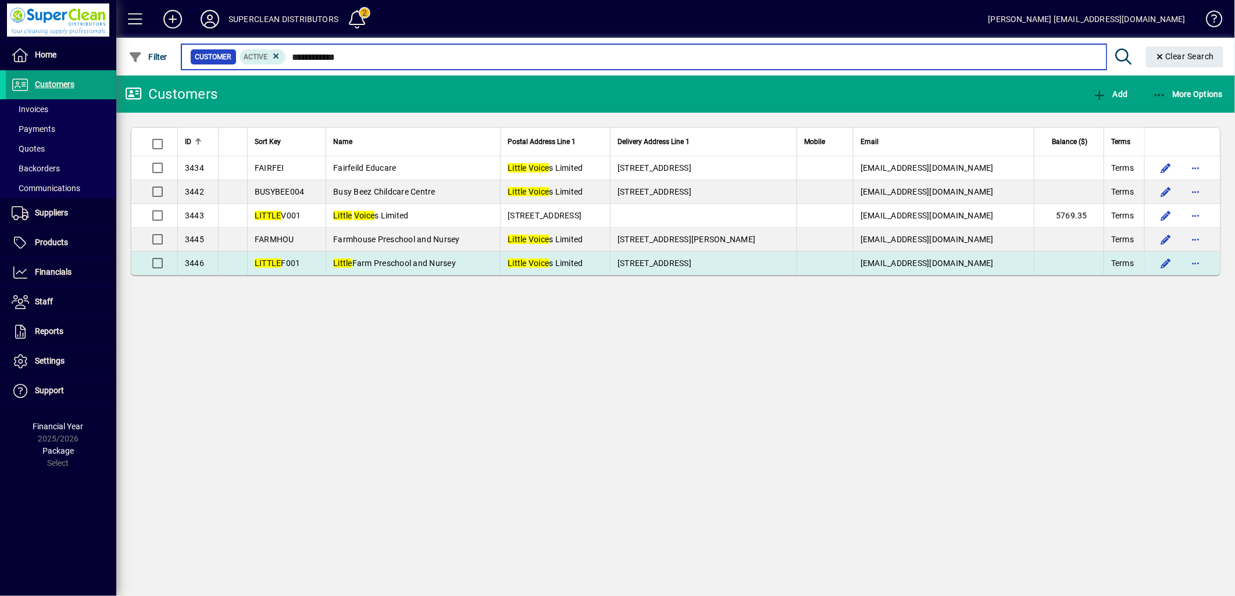
type input "**********"
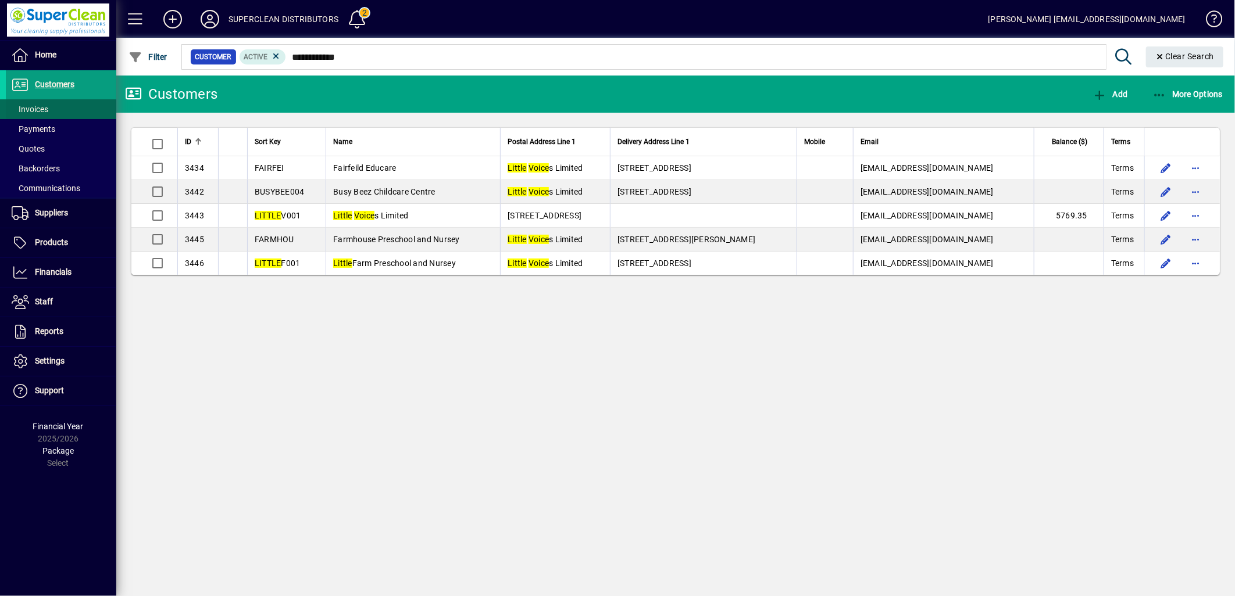
click at [47, 108] on span "Invoices" at bounding box center [30, 109] width 37 height 9
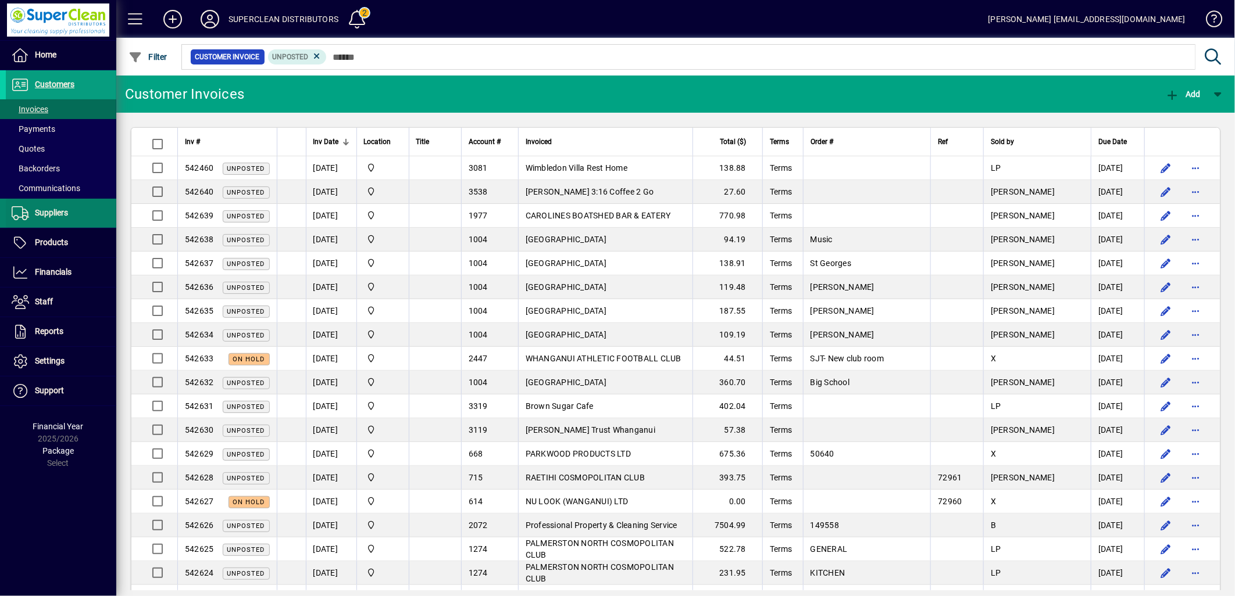
click at [41, 219] on span "Suppliers" at bounding box center [37, 213] width 62 height 14
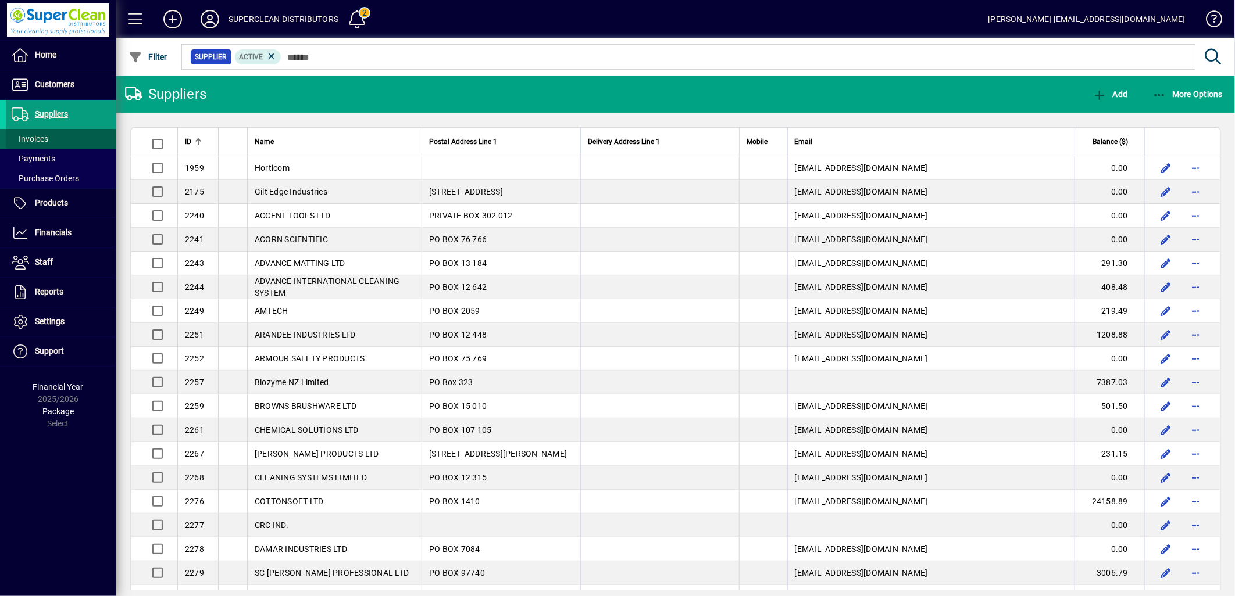
click at [33, 140] on span "Invoices" at bounding box center [30, 138] width 37 height 9
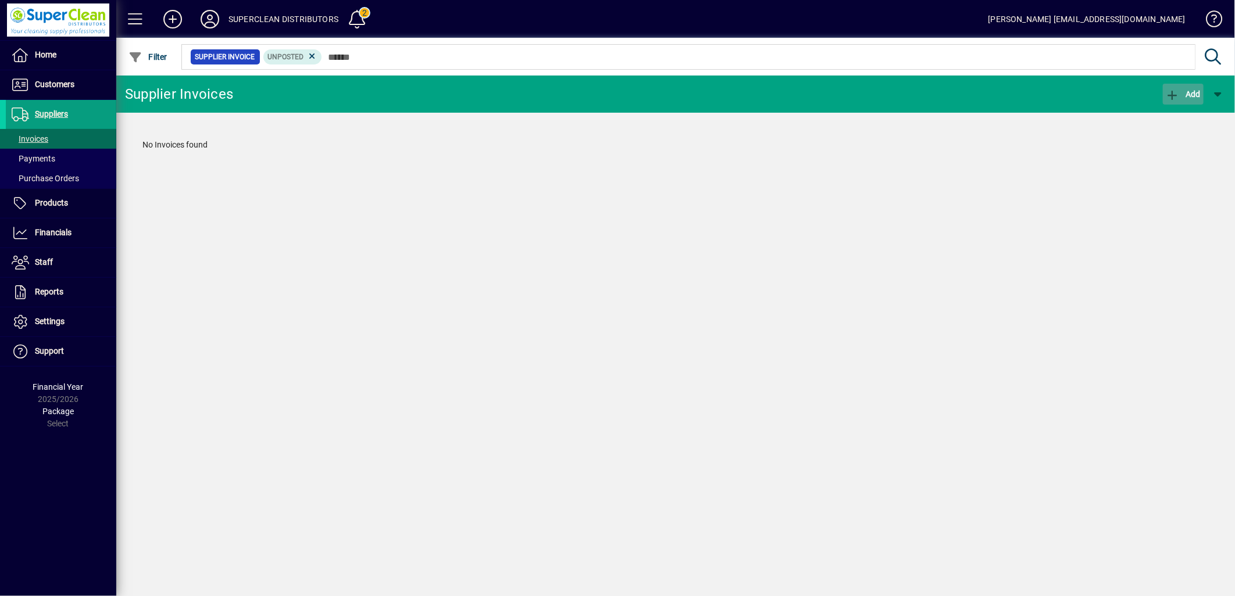
click at [1182, 96] on span "Add" at bounding box center [1183, 94] width 35 height 9
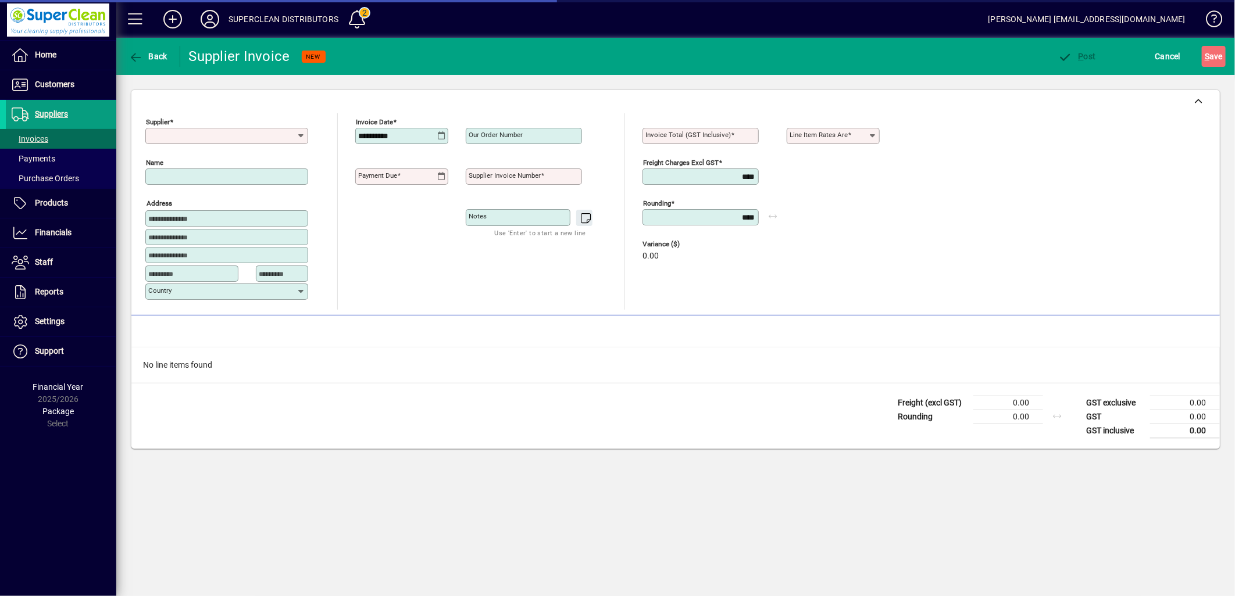
type input "**********"
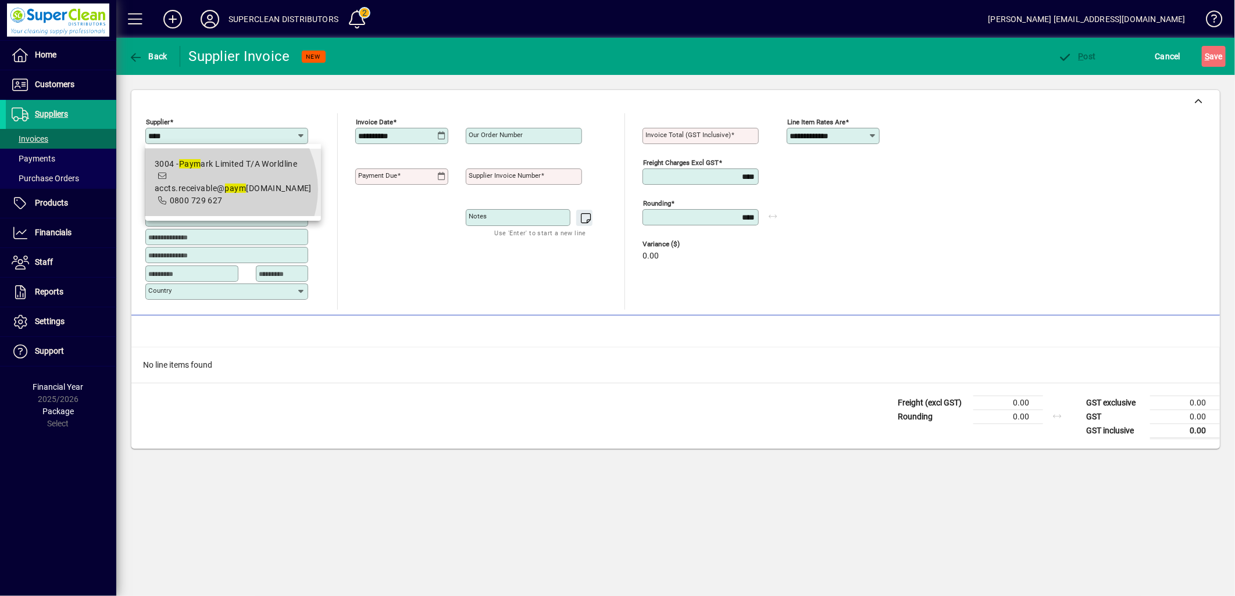
click at [217, 196] on span "0800 729 627" at bounding box center [196, 200] width 53 height 9
type input "**********"
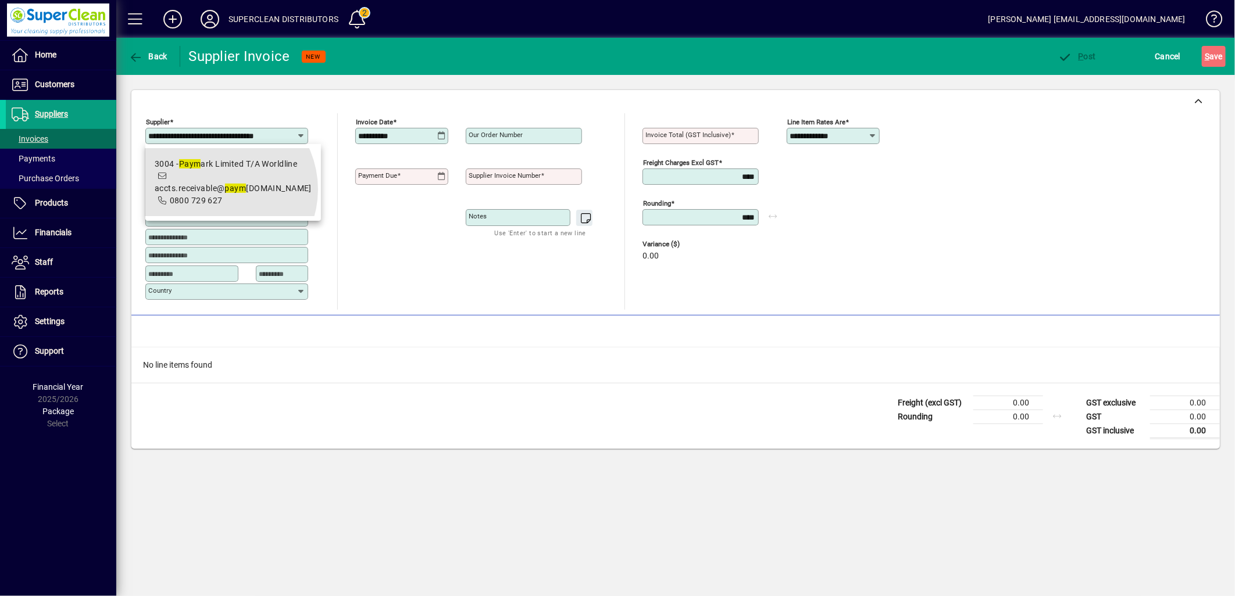
type input "**********"
type input "********"
type input "****"
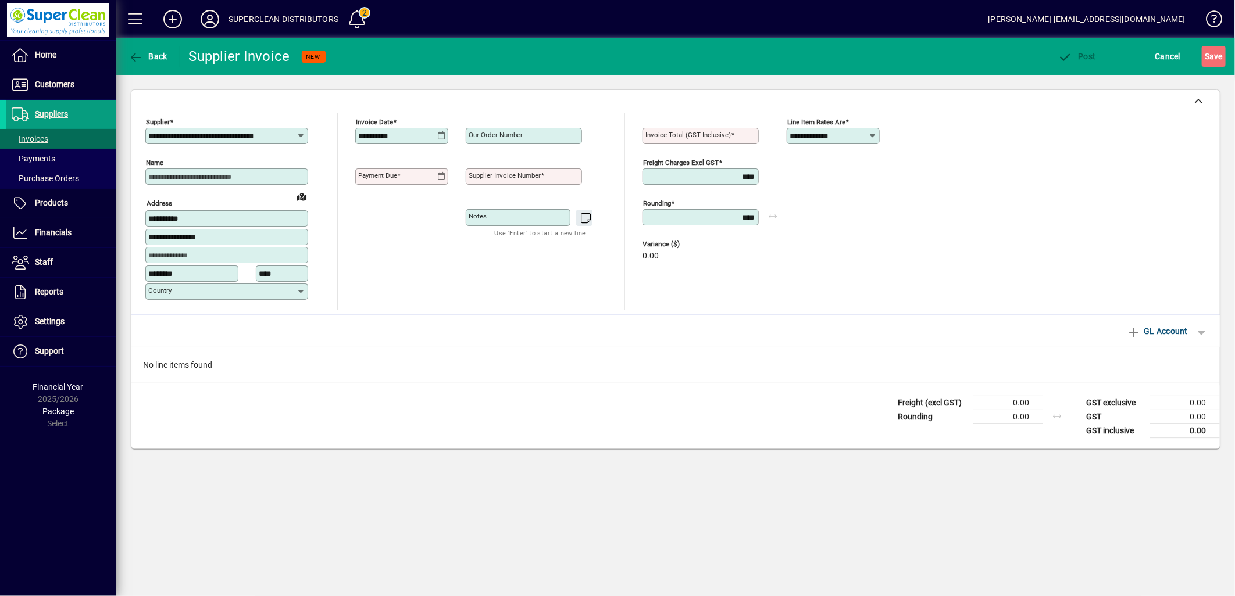
type input "**********"
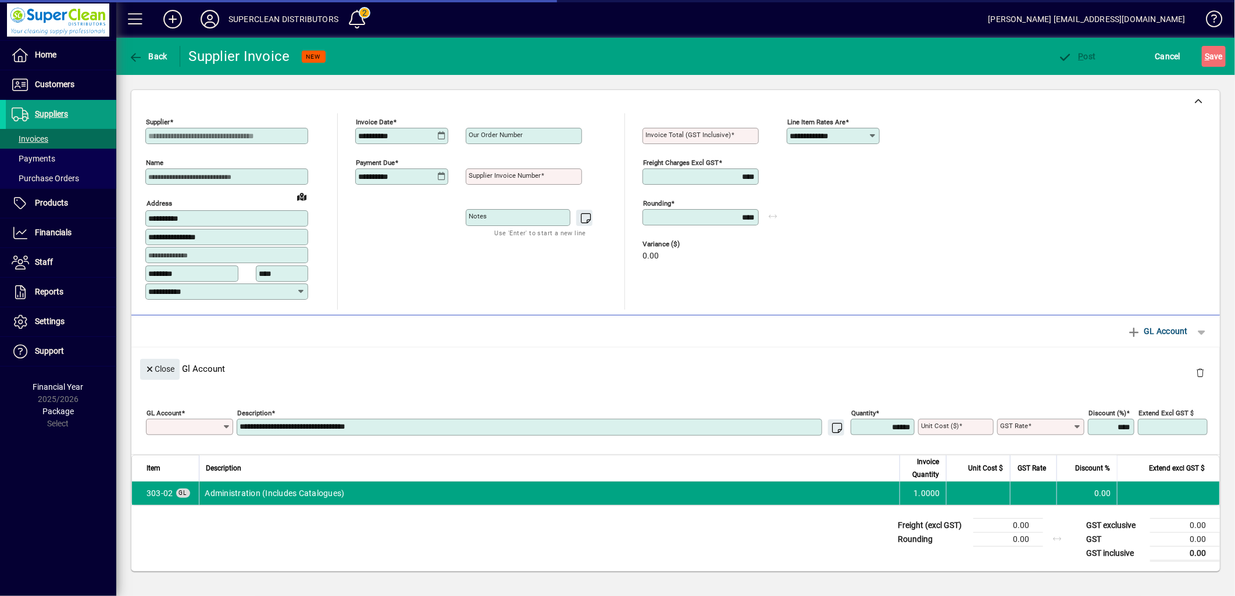
type input "******"
type input "********"
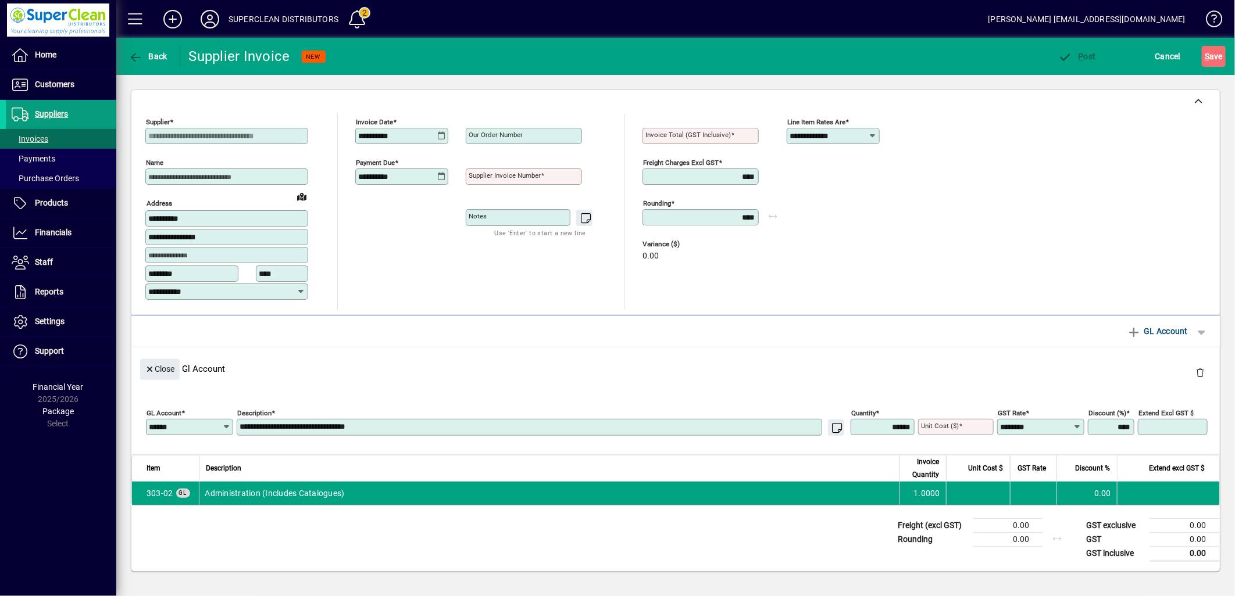
click at [438, 135] on icon at bounding box center [441, 135] width 9 height 9
click at [492, 169] on span "Previous month" at bounding box center [489, 168] width 23 height 23
drag, startPoint x: 469, startPoint y: 328, endPoint x: 481, endPoint y: 315, distance: 18.1
click at [470, 329] on span "31" at bounding box center [464, 333] width 21 height 21
type input "**********"
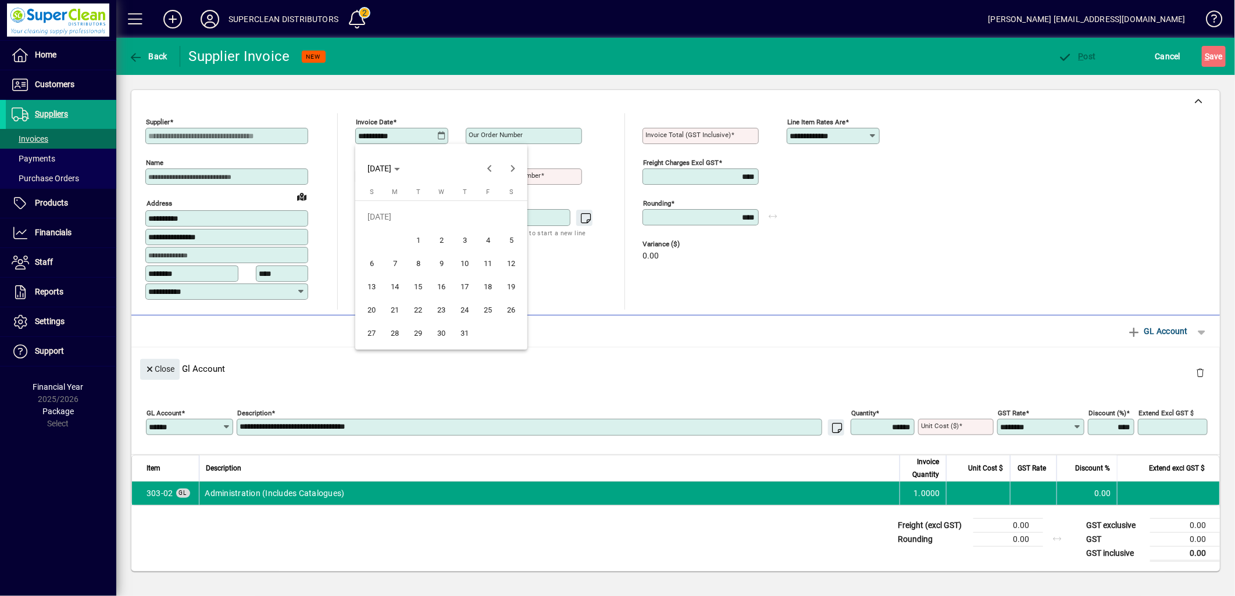
type input "**********"
click at [506, 177] on mat-label "Supplier invoice number" at bounding box center [505, 175] width 72 height 8
click at [506, 177] on input "Supplier invoice number" at bounding box center [525, 176] width 113 height 9
paste input "**********"
type input "**********"
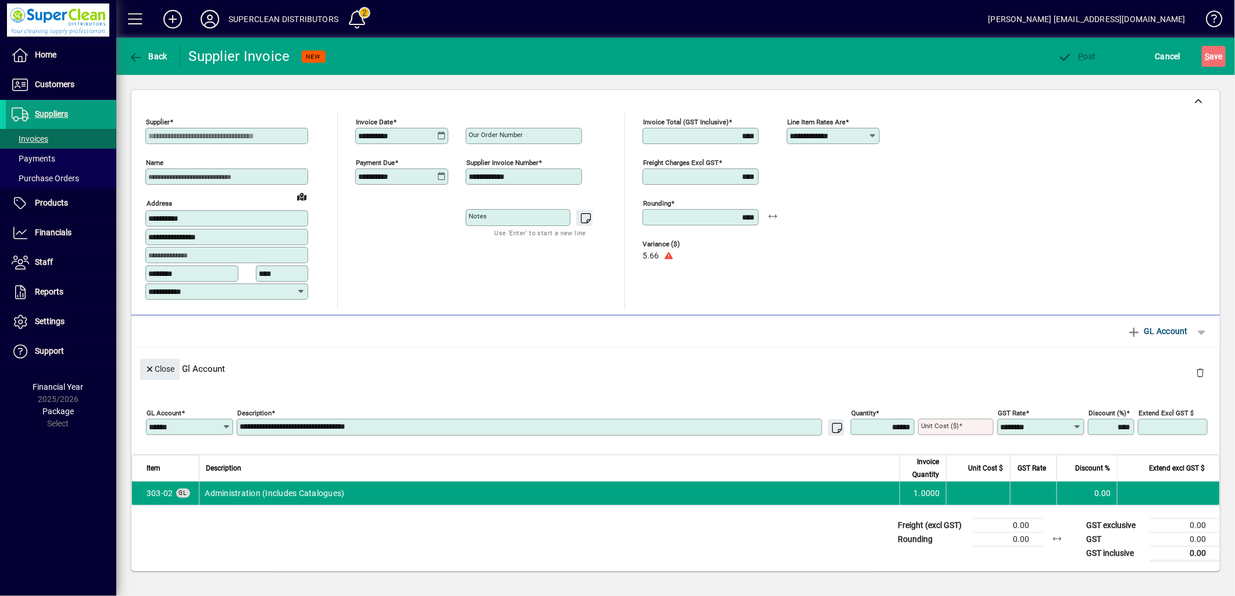
type input "****"
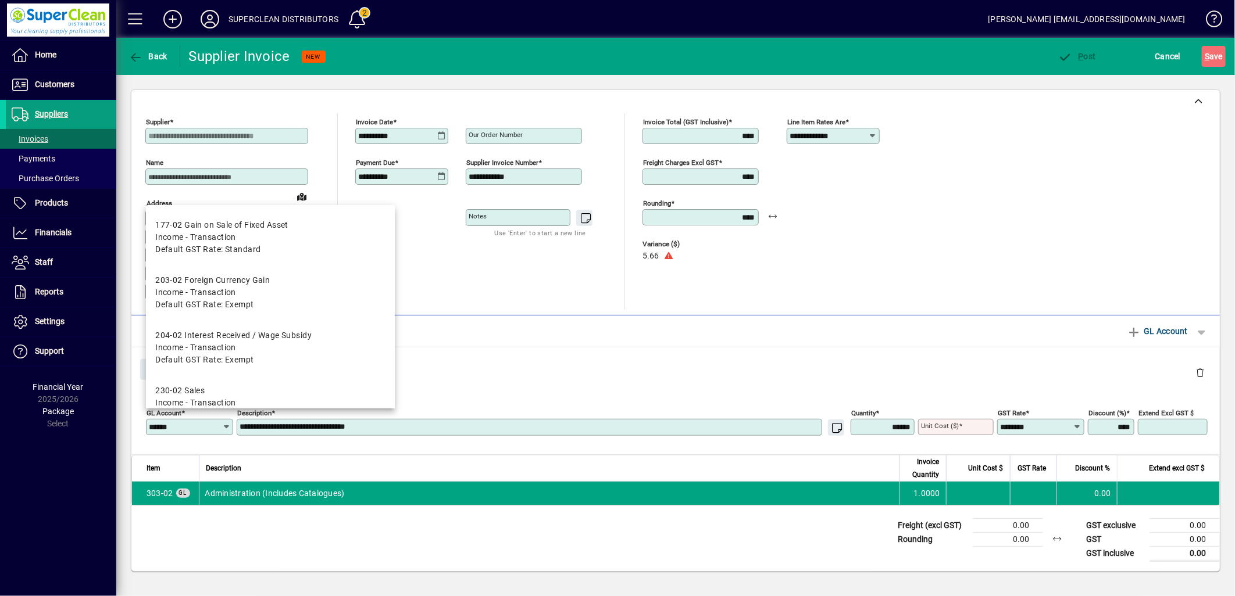
drag, startPoint x: 201, startPoint y: 427, endPoint x: 137, endPoint y: 429, distance: 64.6
click at [137, 429] on div "**********" at bounding box center [675, 419] width 1088 height 70
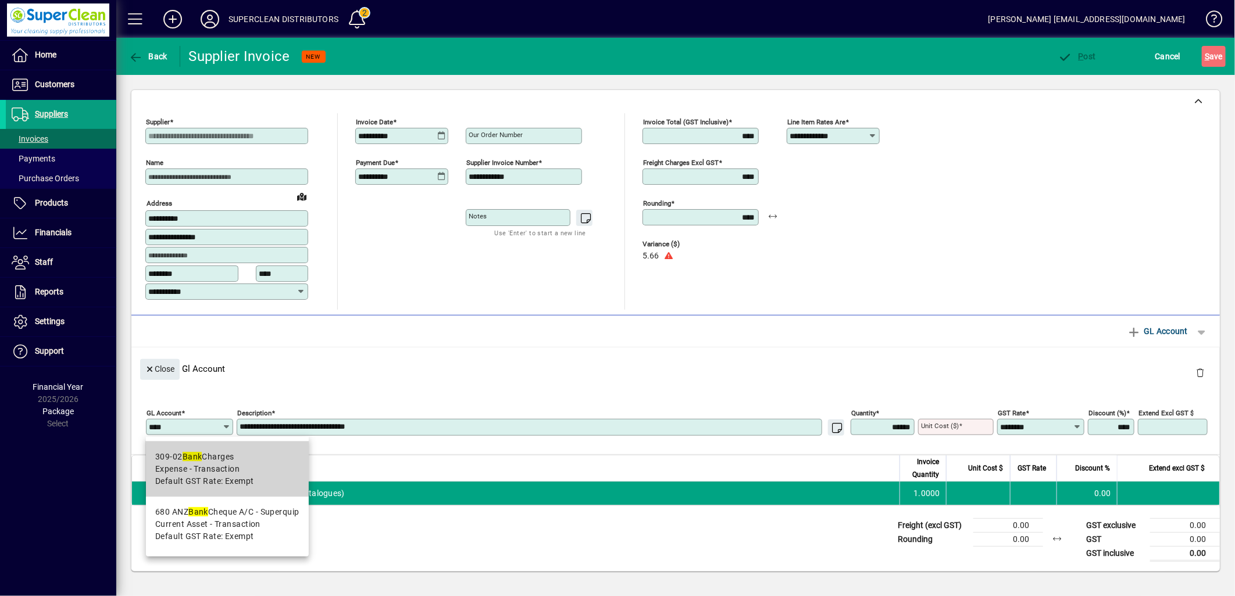
click at [215, 460] on div "309-02 Bank Charges" at bounding box center [204, 457] width 99 height 12
type input "******"
type textarea "**********"
type input "****"
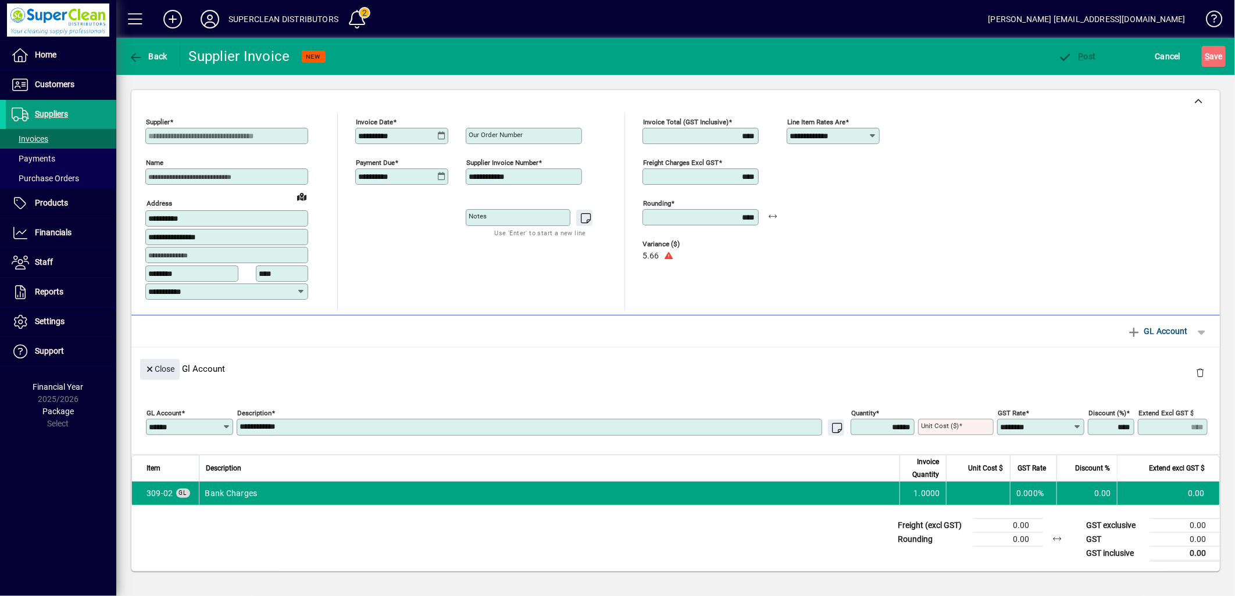
type input "******"
click at [341, 434] on div "**********" at bounding box center [529, 427] width 585 height 17
click at [347, 423] on textarea "**********" at bounding box center [531, 428] width 582 height 10
type textarea "**********"
click at [367, 430] on textarea "**********" at bounding box center [531, 428] width 582 height 10
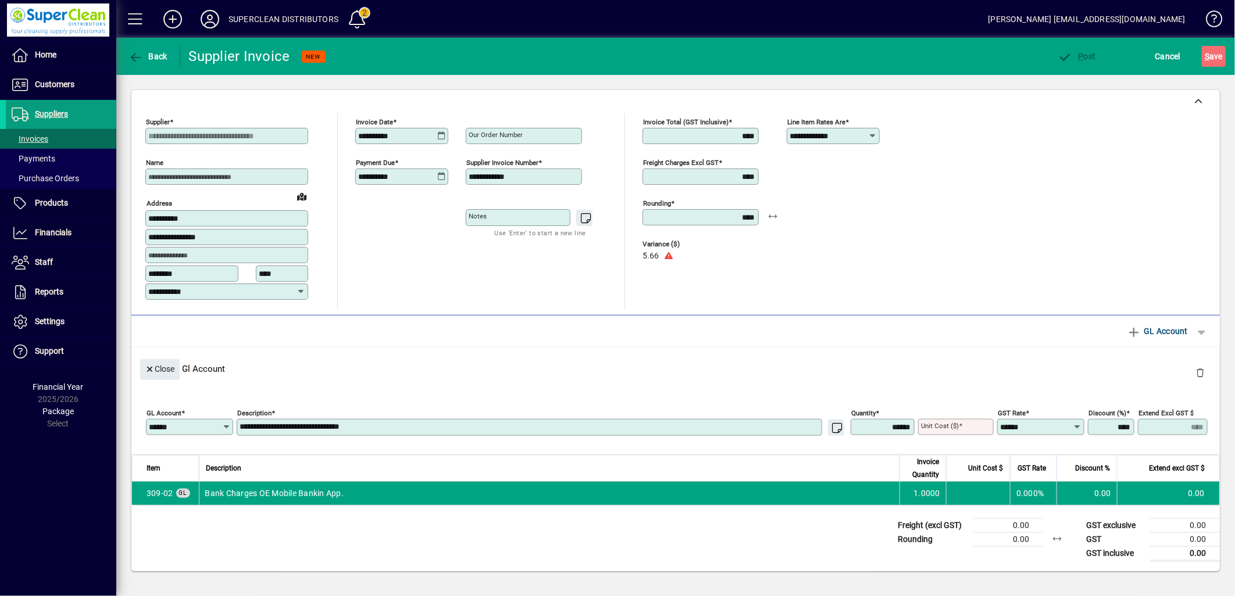
drag, startPoint x: 352, startPoint y: 431, endPoint x: 362, endPoint y: 430, distance: 9.9
click at [362, 430] on textarea "**********" at bounding box center [531, 428] width 582 height 10
type textarea "**********"
click at [434, 388] on div "**********" at bounding box center [675, 419] width 1088 height 70
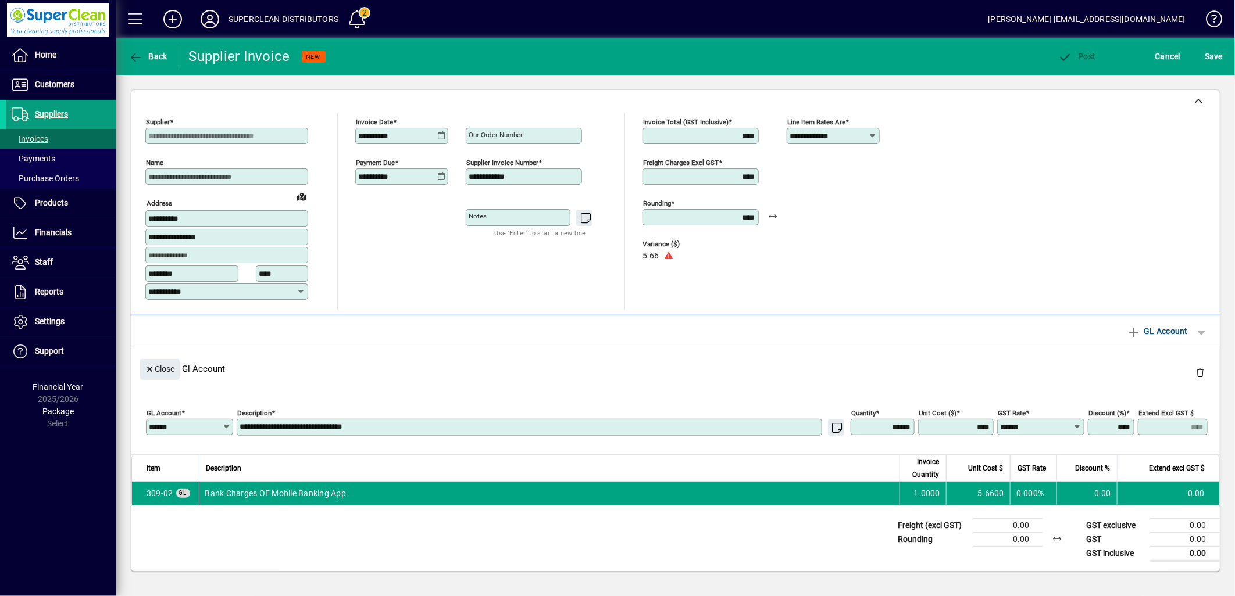
type input "******"
type input "****"
click at [1089, 62] on span "button" at bounding box center [1077, 56] width 44 height 28
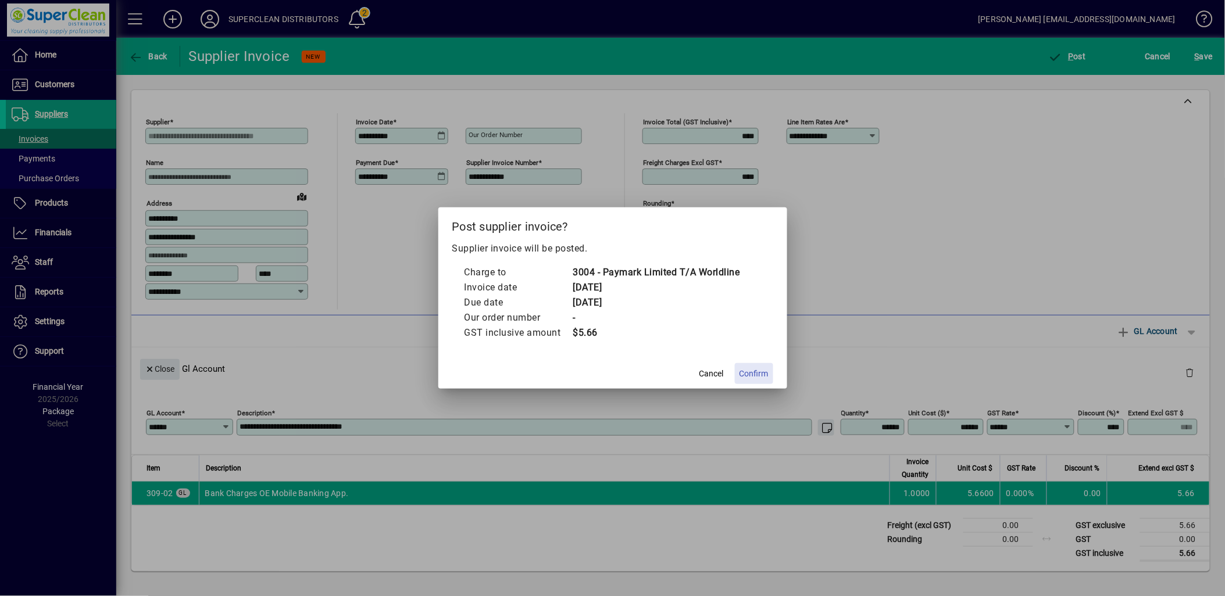
click at [762, 371] on span "Confirm" at bounding box center [753, 374] width 29 height 12
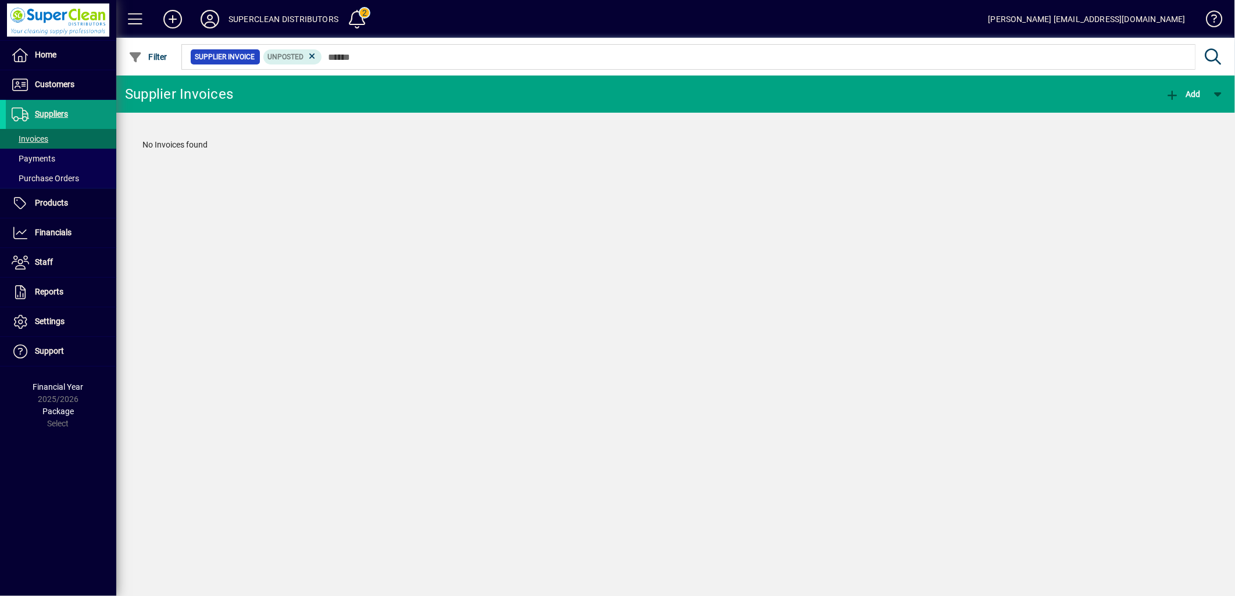
click at [59, 115] on span "Suppliers" at bounding box center [51, 113] width 33 height 9
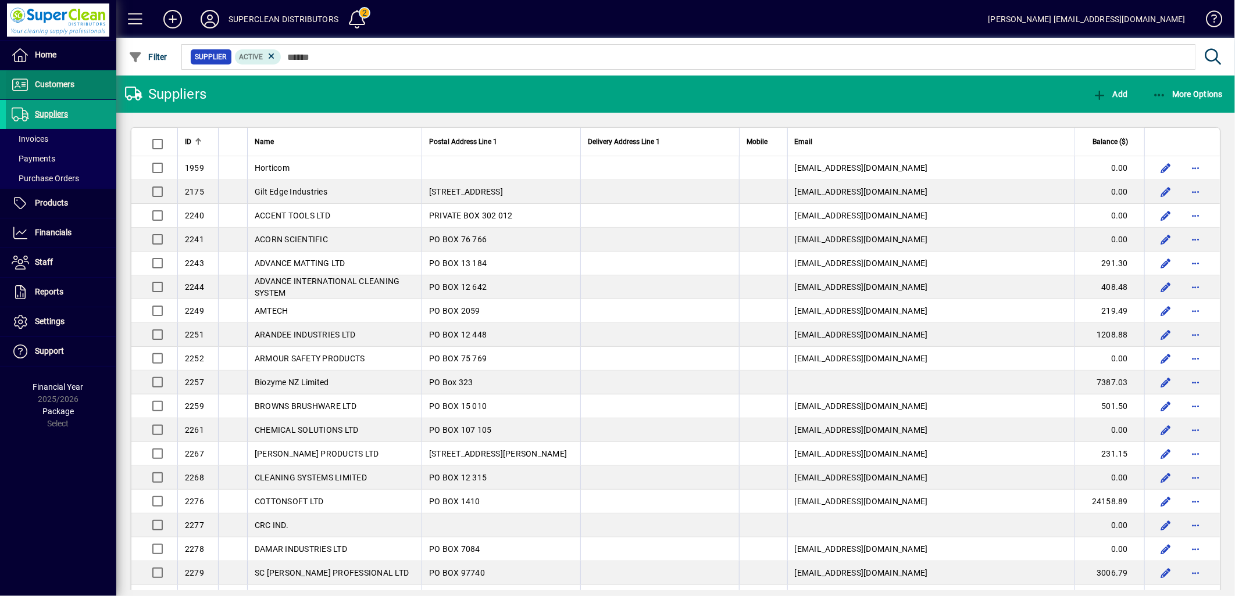
click at [35, 81] on span "Customers" at bounding box center [55, 84] width 40 height 9
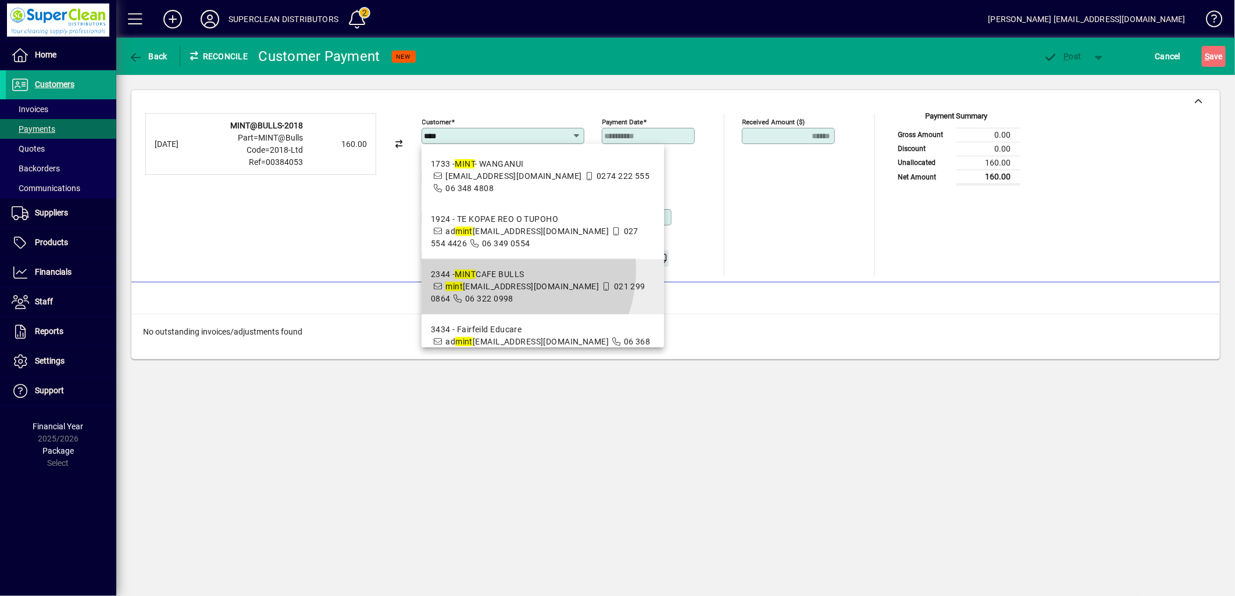
click at [500, 270] on div "2344 - MINT CAFE BULLS" at bounding box center [543, 275] width 224 height 12
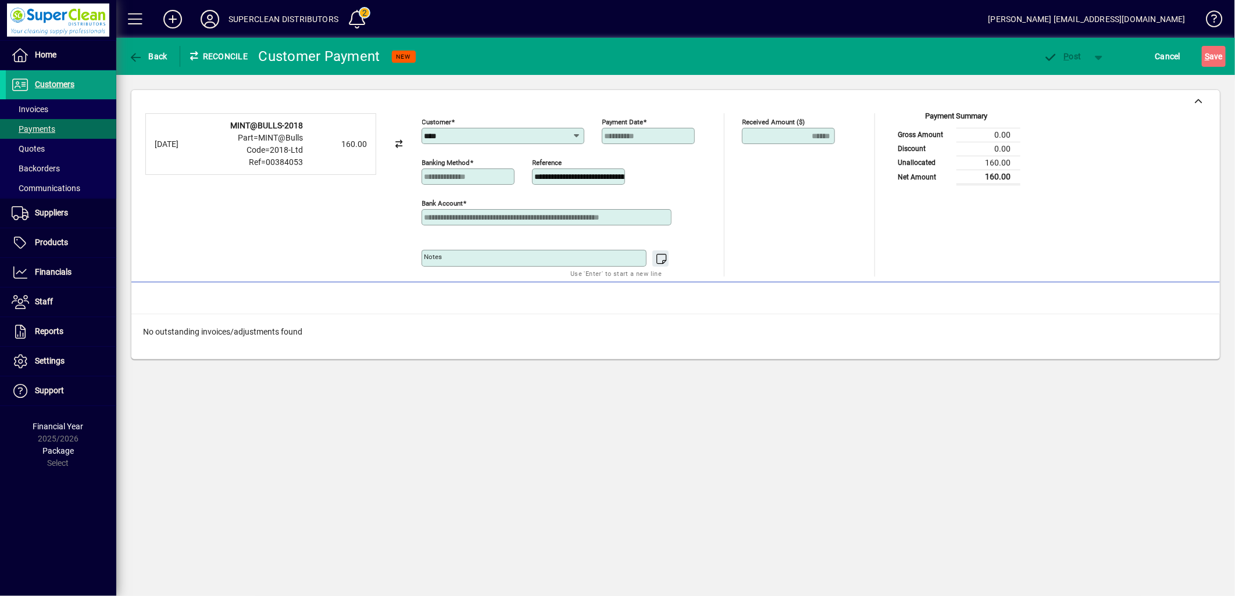
type input "**********"
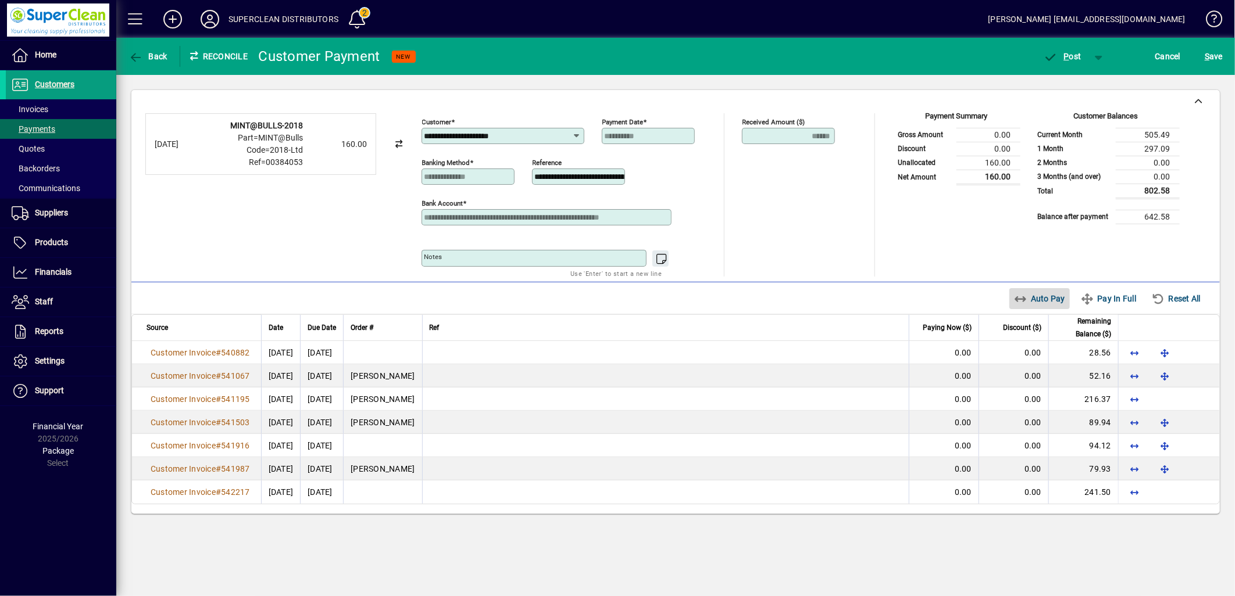
click at [1036, 293] on span "Auto Pay" at bounding box center [1040, 298] width 52 height 19
click at [1058, 47] on span "button" at bounding box center [1062, 56] width 49 height 28
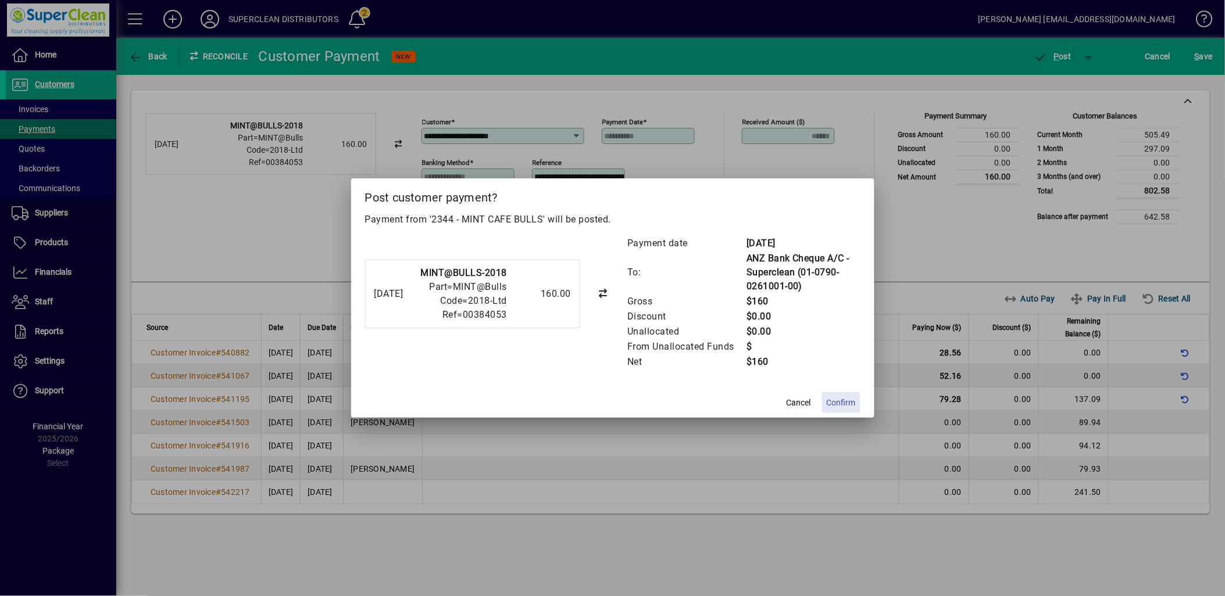
click at [838, 398] on span "Confirm" at bounding box center [841, 403] width 29 height 12
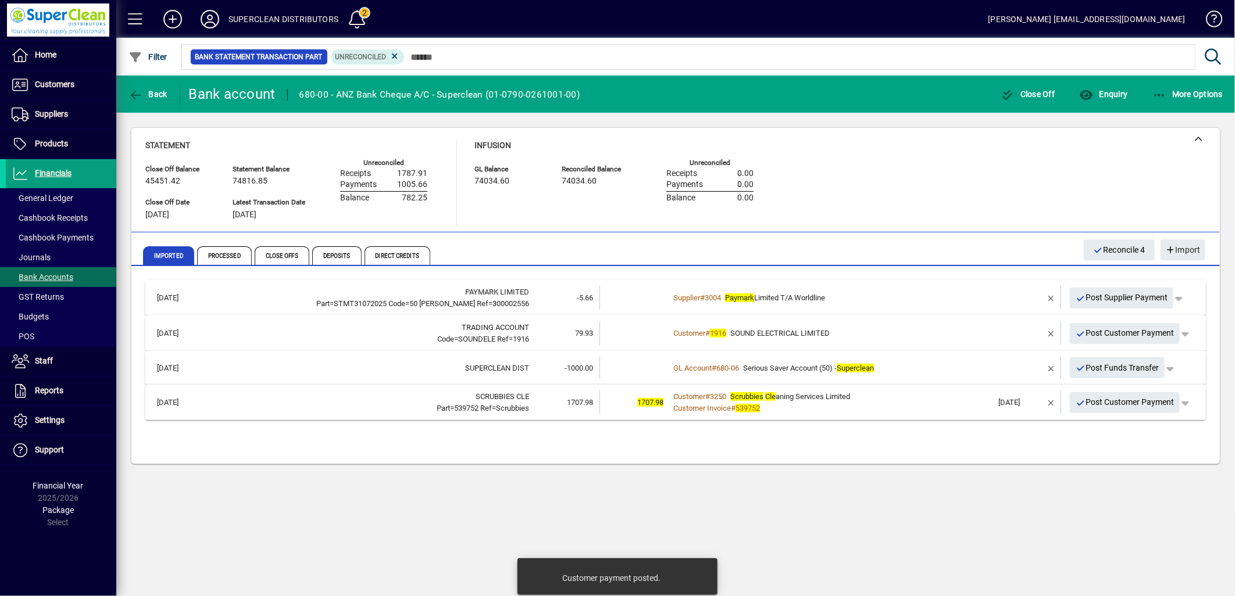
click at [787, 330] on span "SOUND ELECTRICAL LIMITED" at bounding box center [779, 333] width 99 height 9
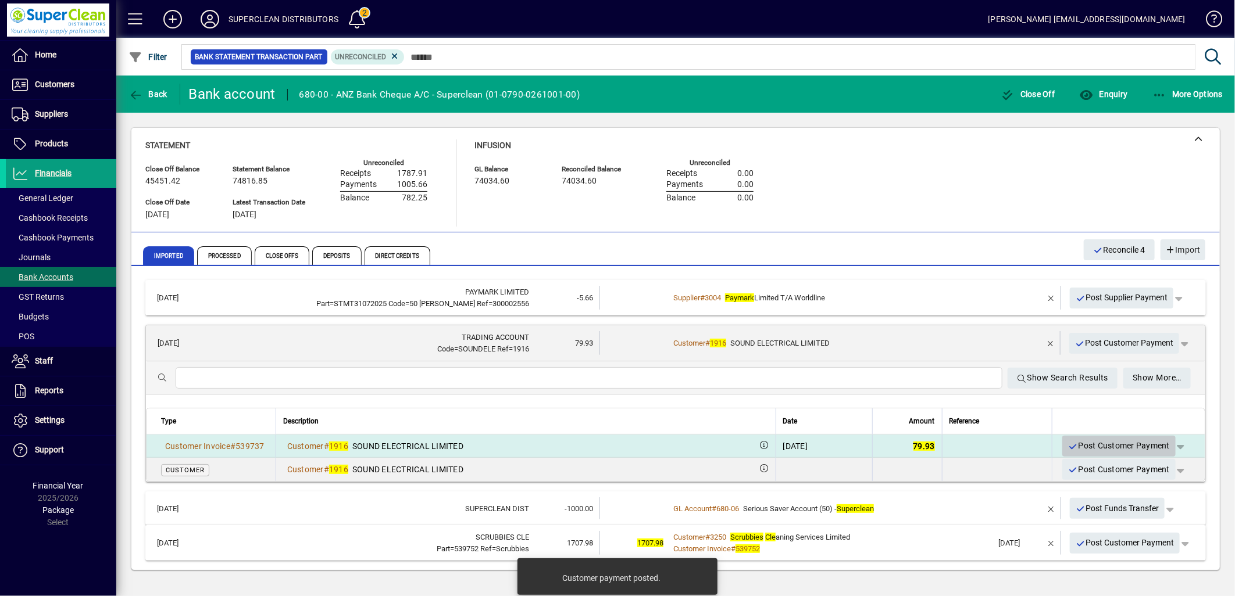
click at [1131, 448] on span "Post Customer Payment" at bounding box center [1119, 446] width 102 height 19
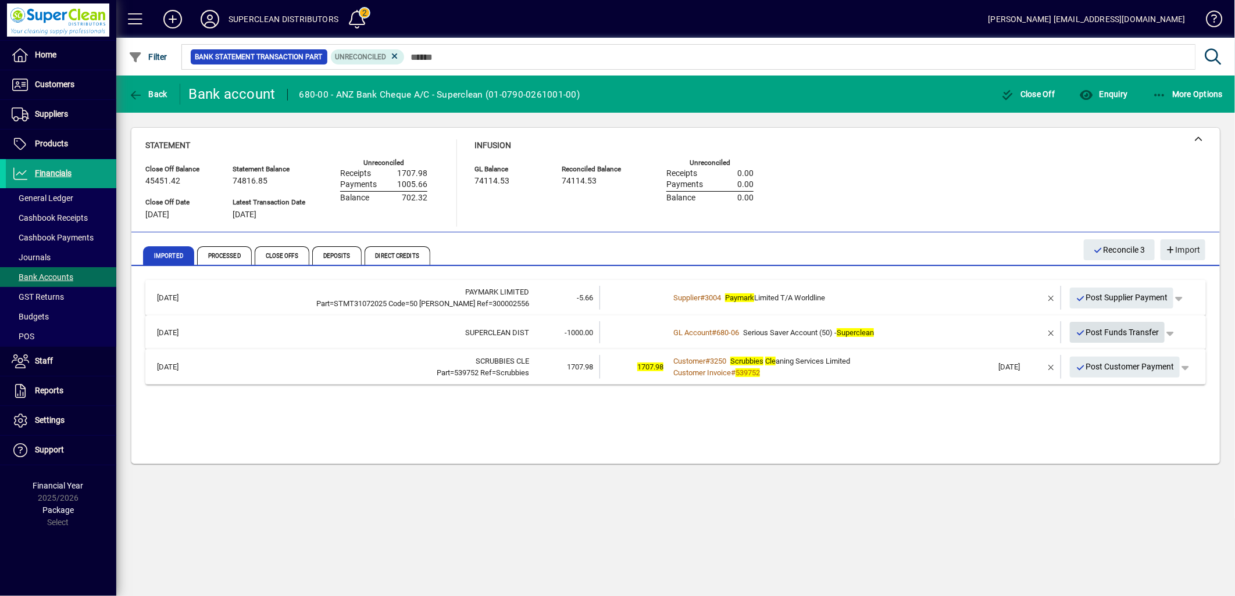
click at [1124, 330] on span "Post Funds Transfer" at bounding box center [1117, 332] width 84 height 19
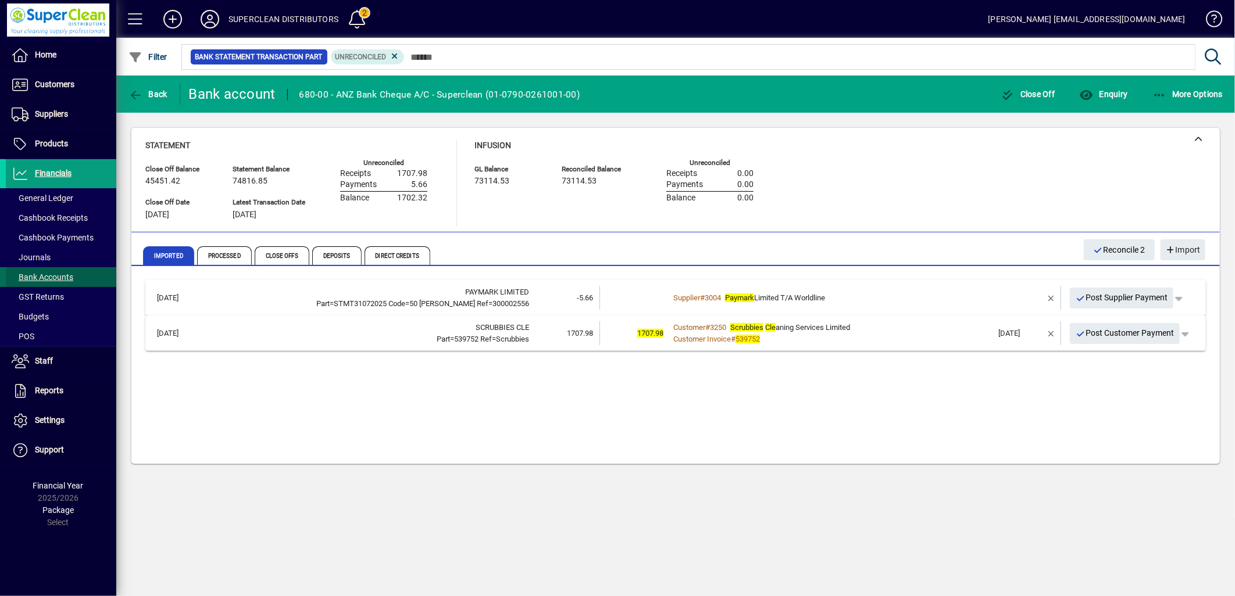
click at [67, 280] on span "Bank Accounts" at bounding box center [43, 277] width 62 height 9
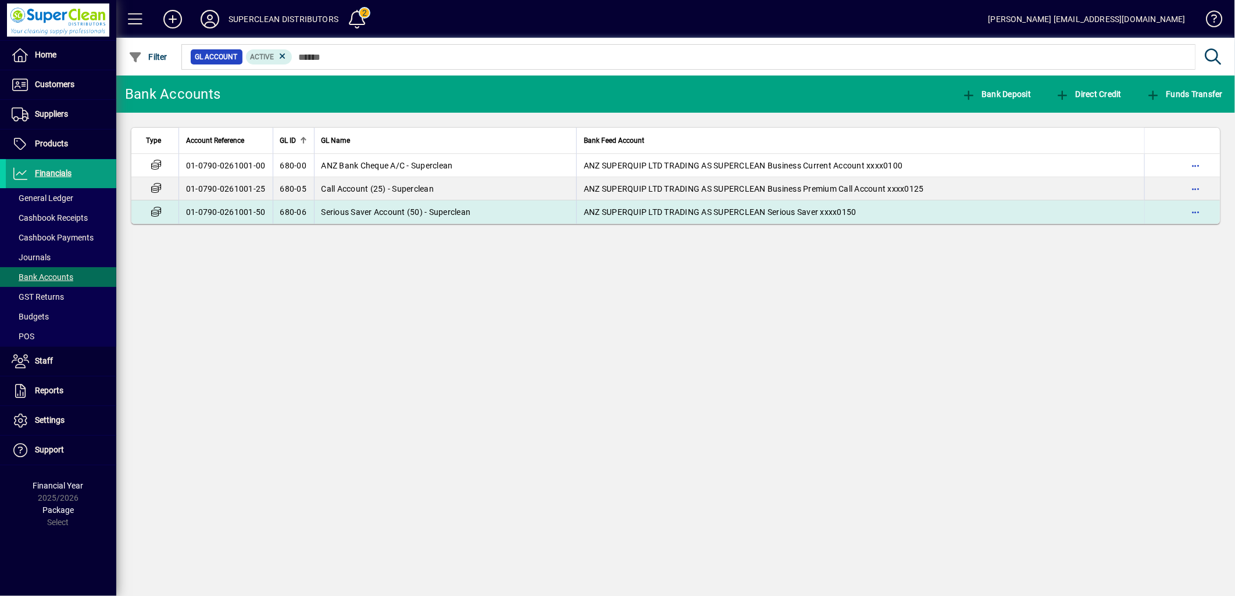
click at [326, 212] on span "Serious Saver Account (50) - Superclean" at bounding box center [395, 212] width 149 height 9
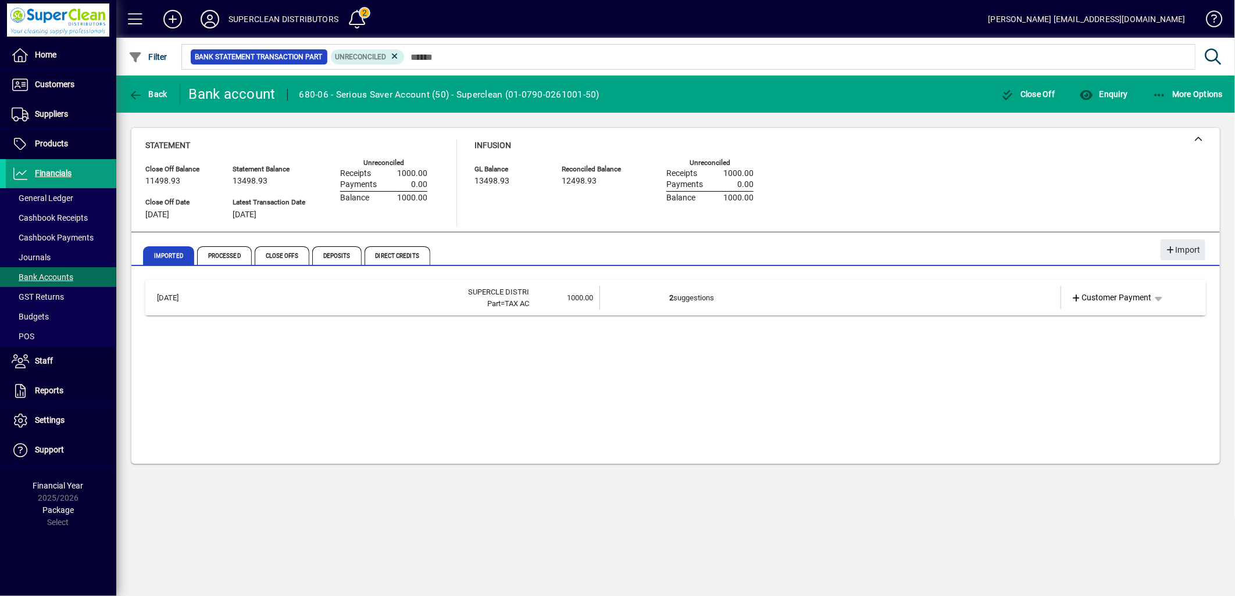
click at [882, 287] on td "2 suggestions" at bounding box center [831, 298] width 324 height 24
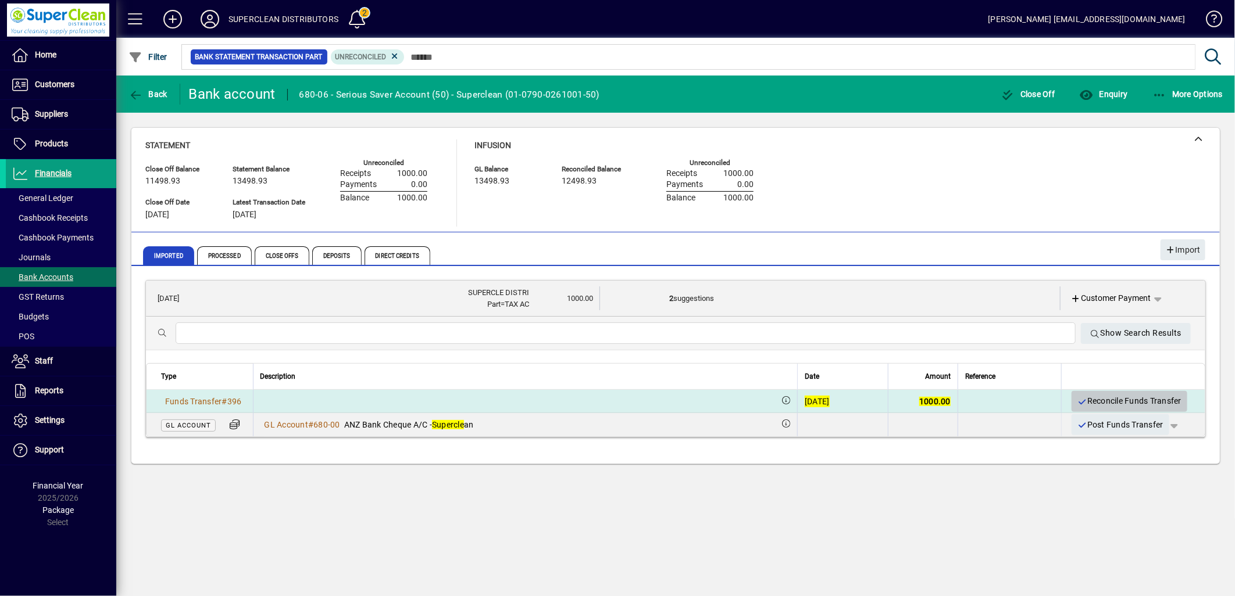
click at [1130, 403] on span "Reconcile Funds Transfer" at bounding box center [1129, 401] width 105 height 19
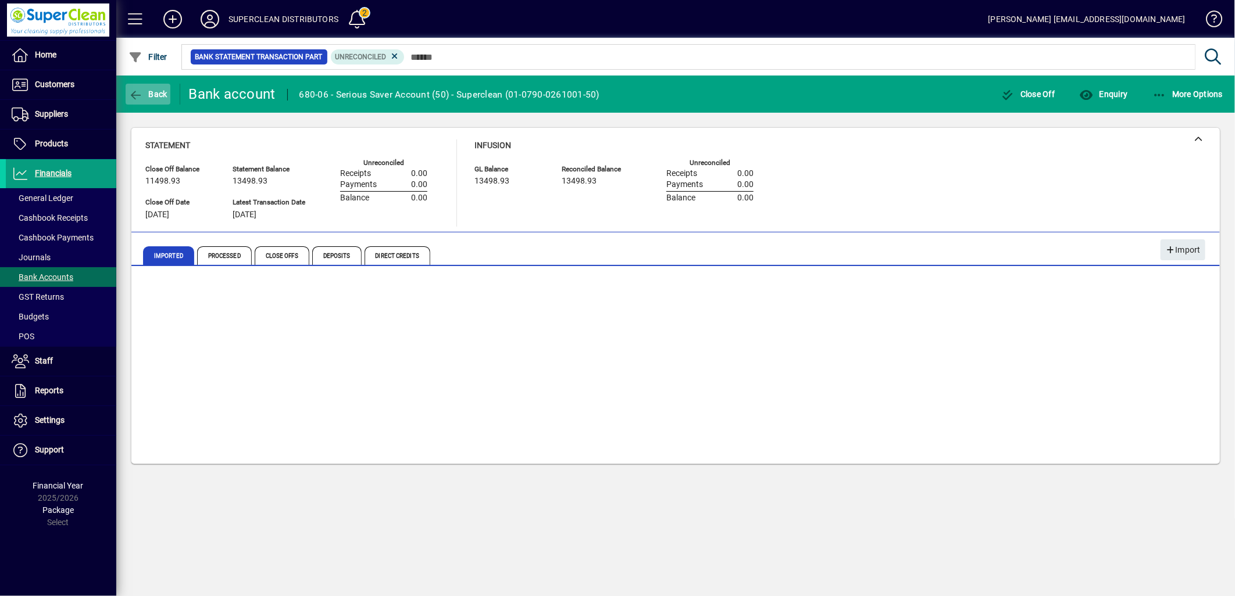
click at [148, 95] on span "Back" at bounding box center [147, 94] width 39 height 9
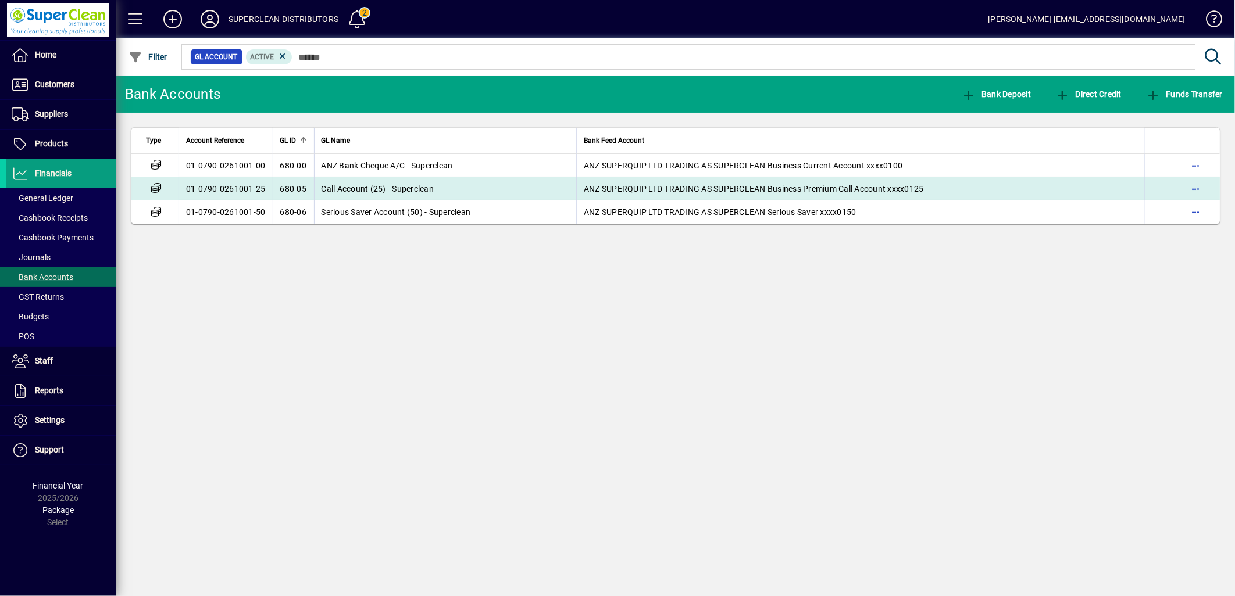
click at [425, 195] on td "Call Account (25) - Superclean" at bounding box center [445, 188] width 263 height 23
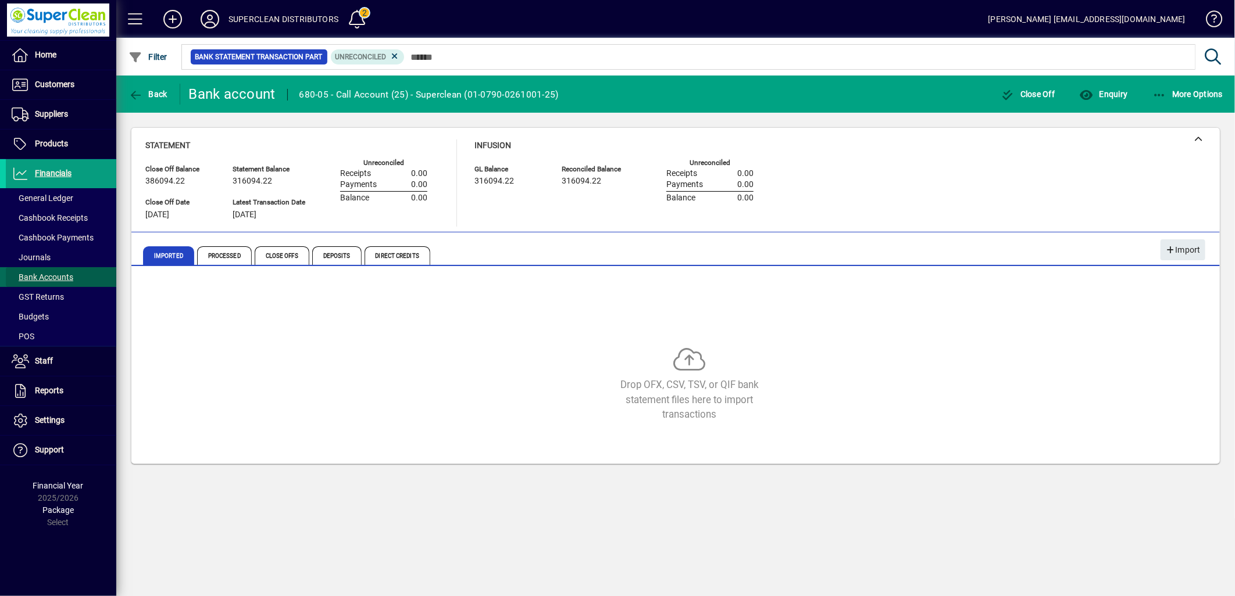
drag, startPoint x: 45, startPoint y: 275, endPoint x: 99, endPoint y: 273, distance: 54.1
click at [47, 274] on span "Bank Accounts" at bounding box center [43, 277] width 62 height 9
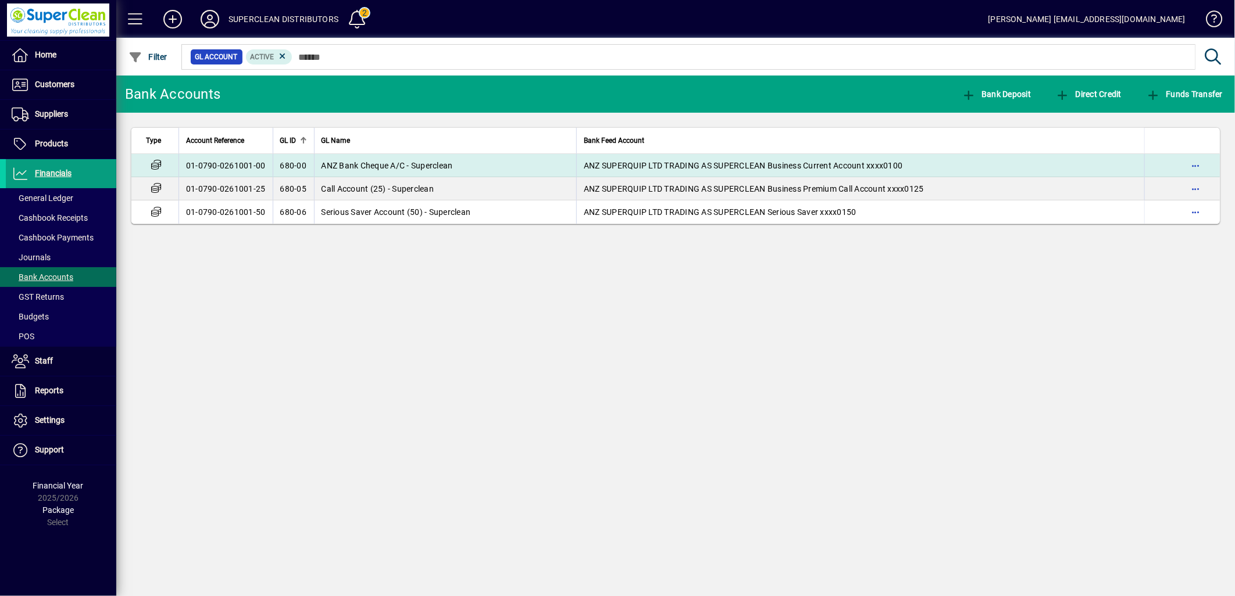
click at [298, 167] on span "680-00" at bounding box center [293, 165] width 27 height 9
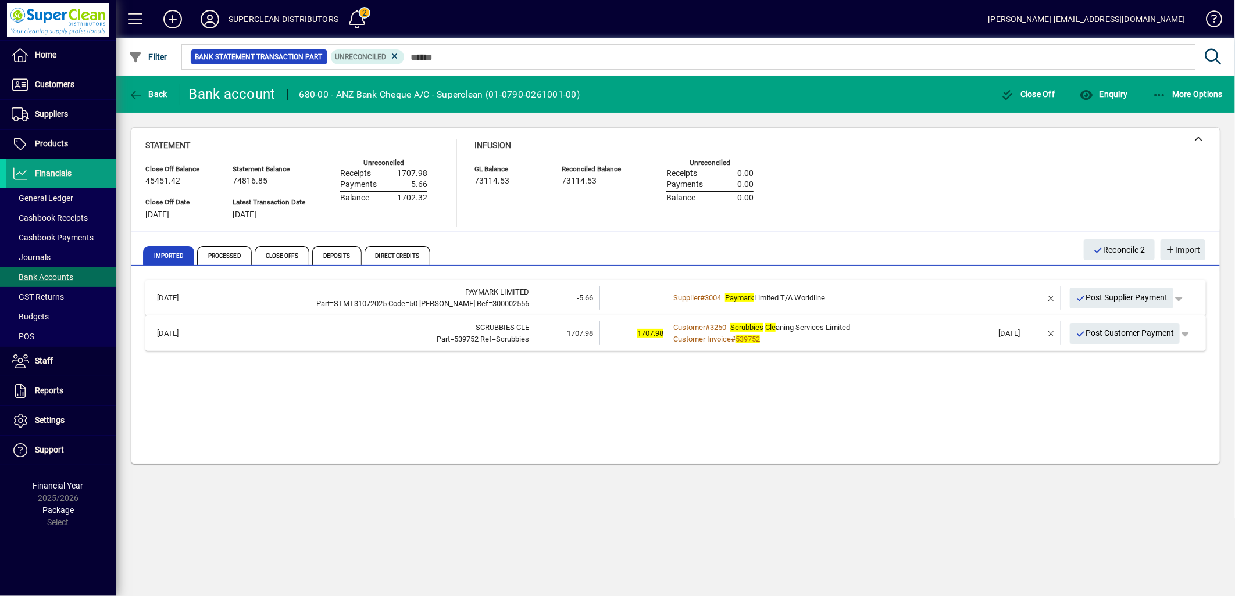
click at [891, 334] on div "Customer Invoice # 539752" at bounding box center [831, 340] width 324 height 12
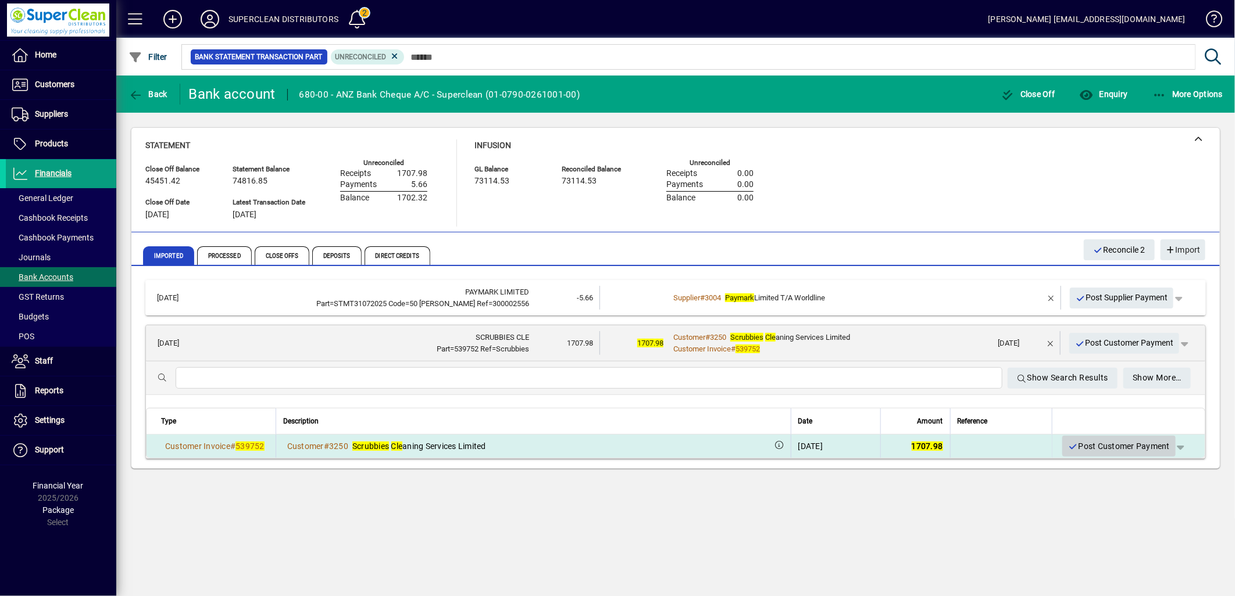
click at [1118, 443] on span "Post Customer Payment" at bounding box center [1119, 446] width 102 height 19
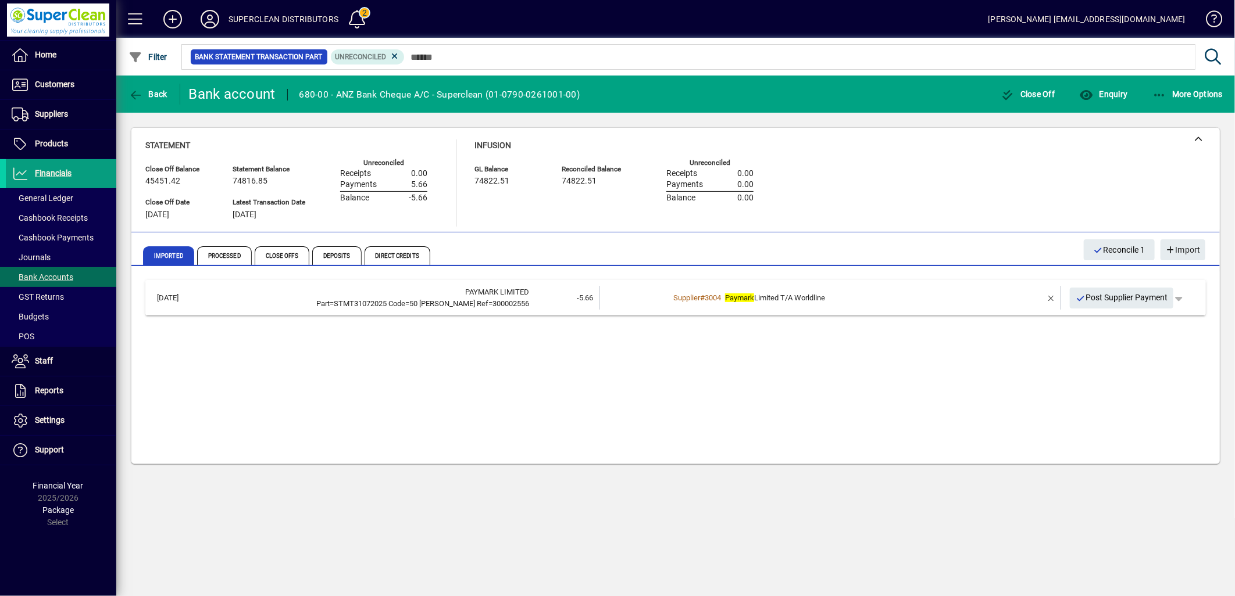
click at [878, 309] on td "Supplier # 3004 Paymark Limited T/A Worldline" at bounding box center [831, 298] width 324 height 24
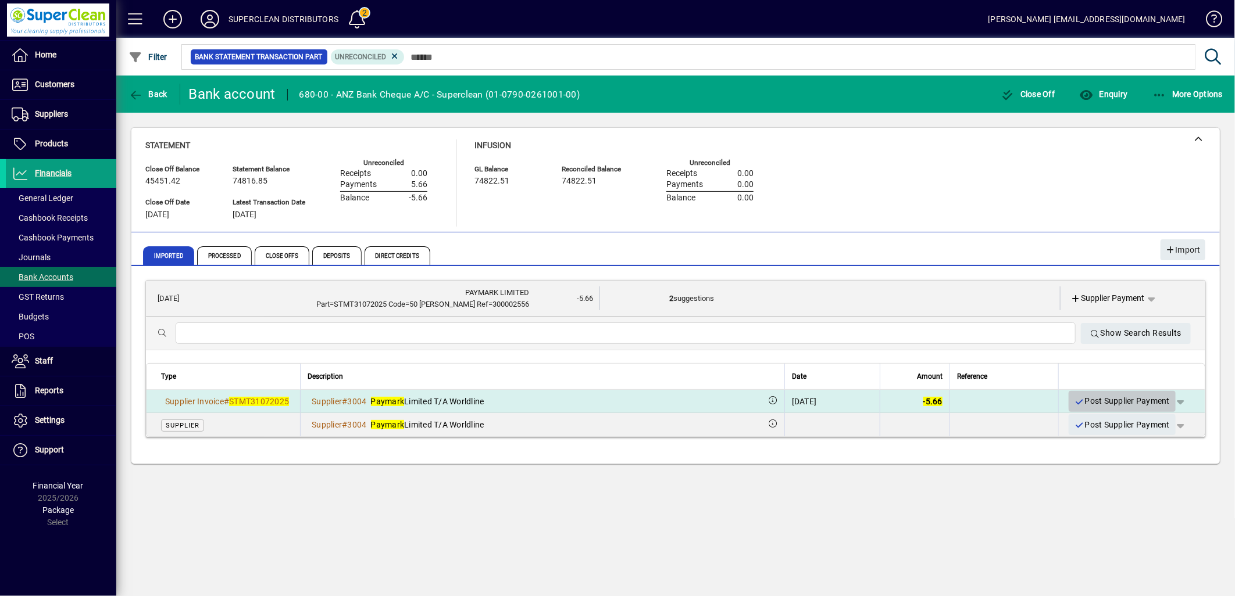
click at [1130, 398] on span "Post Supplier Payment" at bounding box center [1121, 401] width 95 height 19
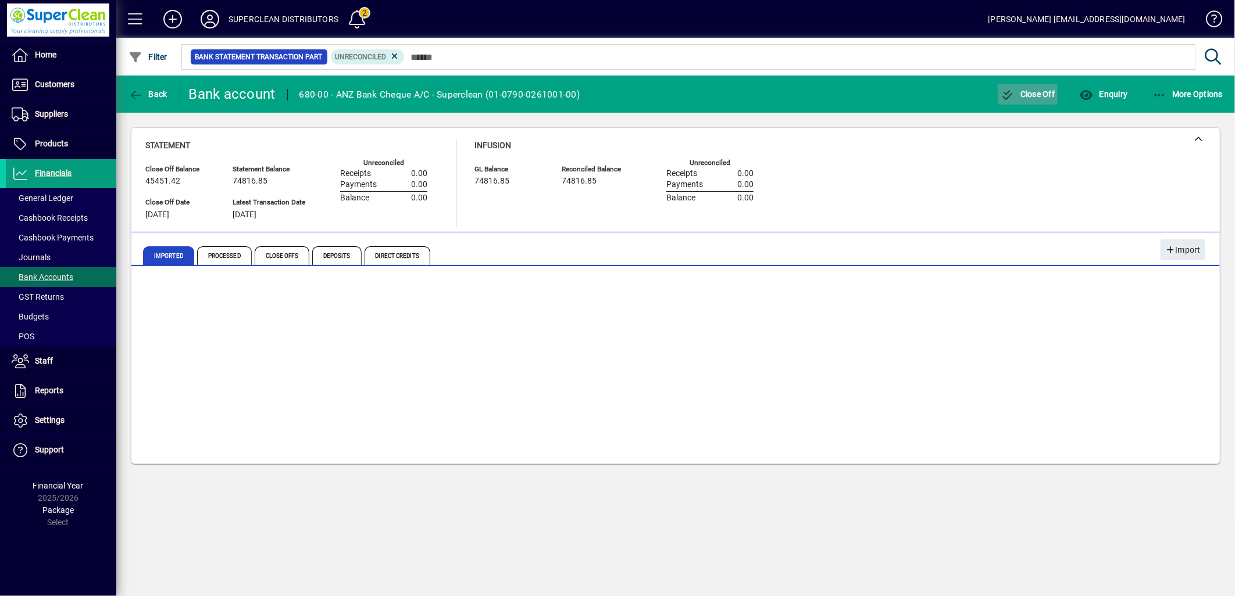
click at [1035, 97] on span "Close Off" at bounding box center [1027, 94] width 55 height 9
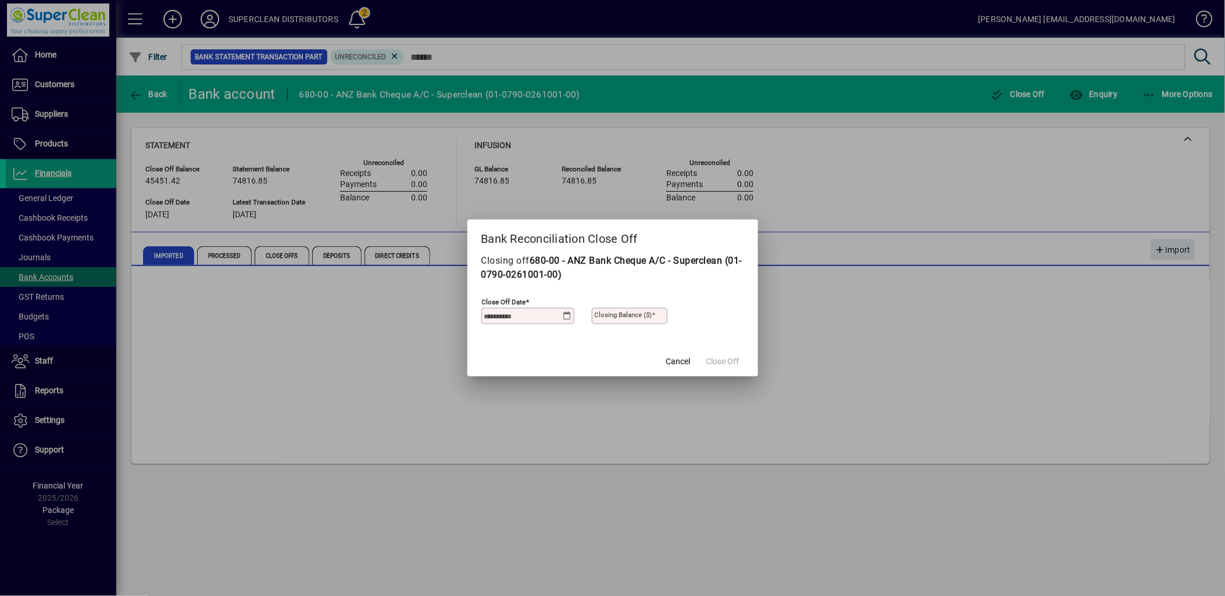
click at [570, 316] on icon at bounding box center [567, 316] width 9 height 9
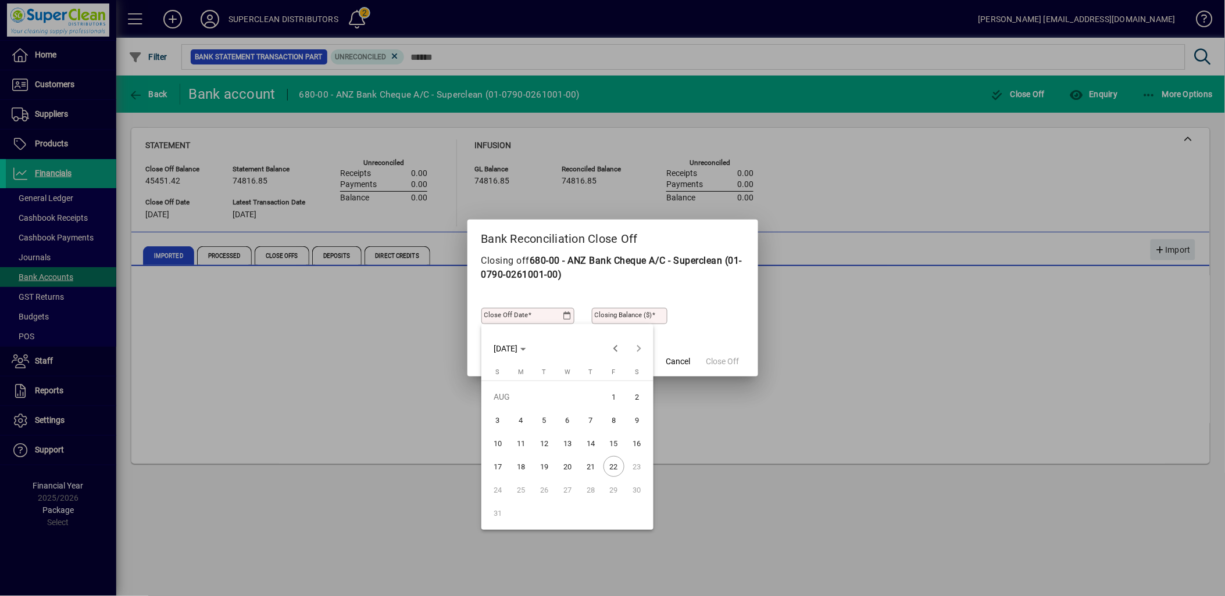
click at [589, 467] on span "21" at bounding box center [590, 466] width 21 height 21
type input "**********"
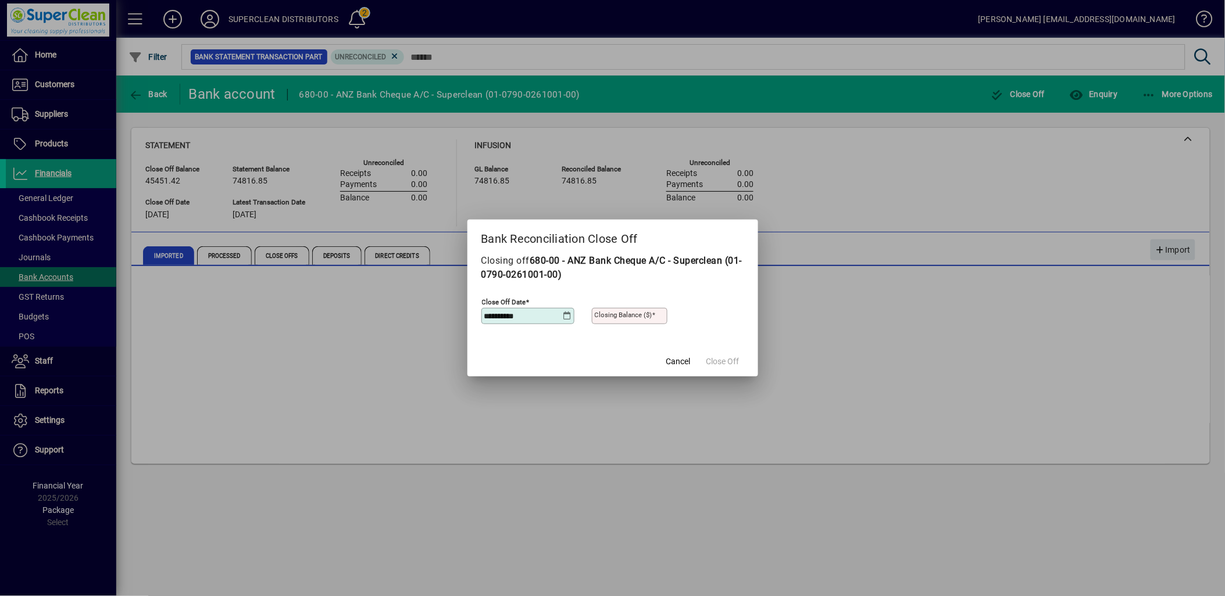
click at [634, 317] on mat-label "Closing Balance ($)" at bounding box center [624, 315] width 58 height 8
click at [634, 317] on input "Closing Balance ($)" at bounding box center [631, 316] width 72 height 9
type input "********"
click at [727, 365] on span "Close Off" at bounding box center [722, 362] width 33 height 12
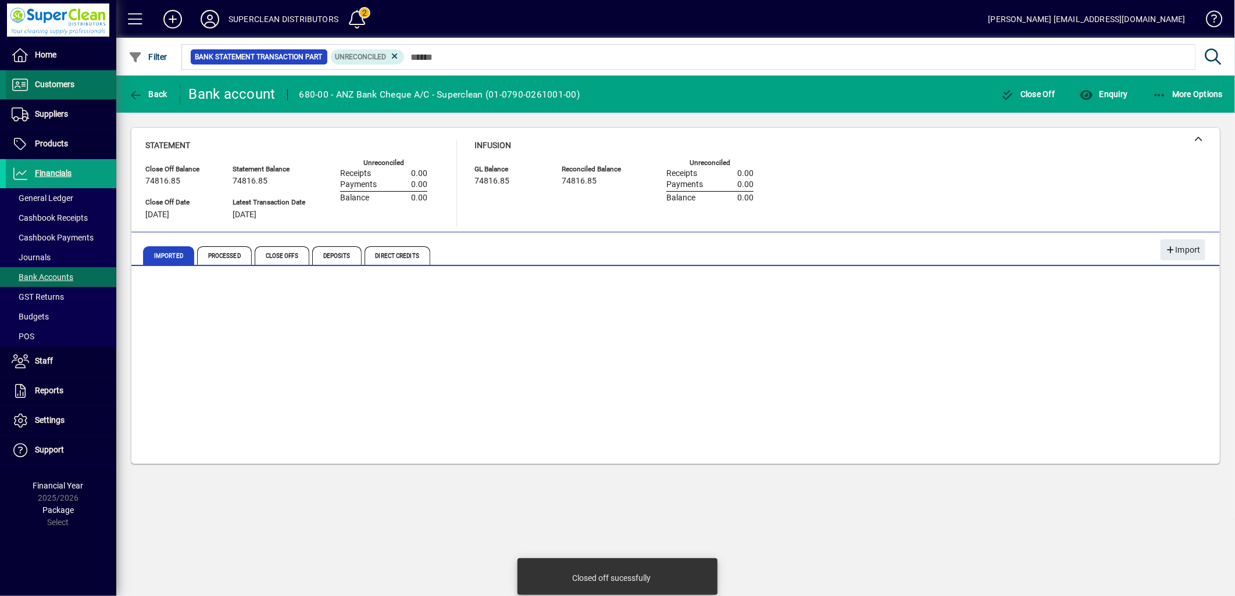
click at [45, 92] on span at bounding box center [61, 85] width 110 height 28
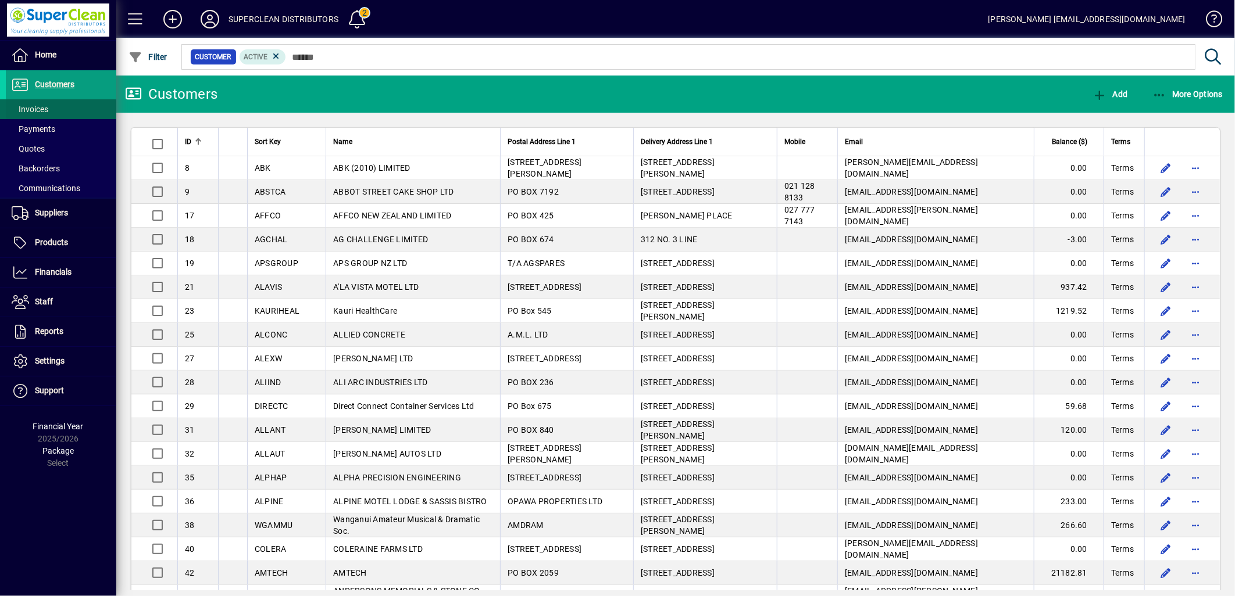
click at [35, 108] on span "Invoices" at bounding box center [30, 109] width 37 height 9
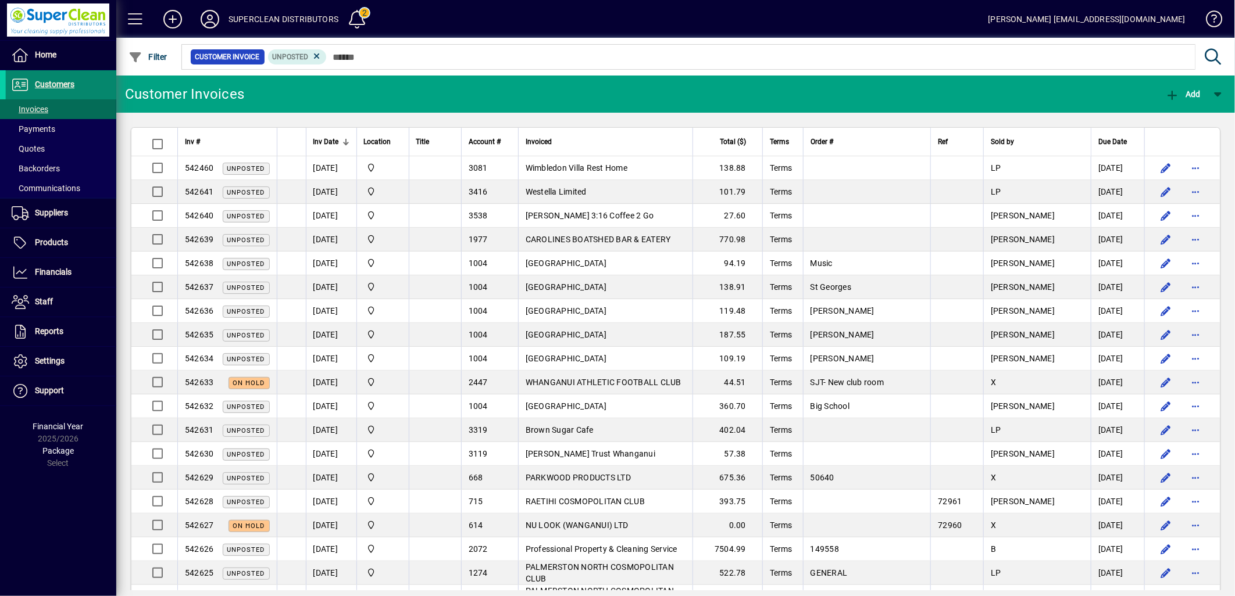
click at [40, 90] on span "Customers" at bounding box center [40, 85] width 69 height 14
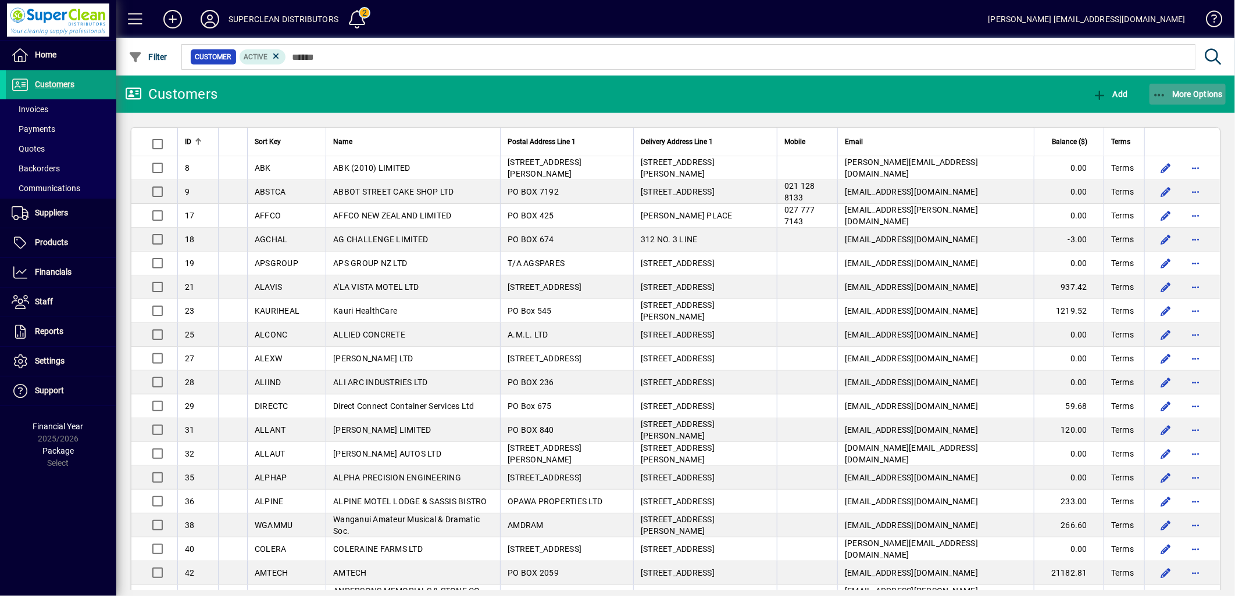
click at [1190, 99] on span "button" at bounding box center [1187, 94] width 77 height 28
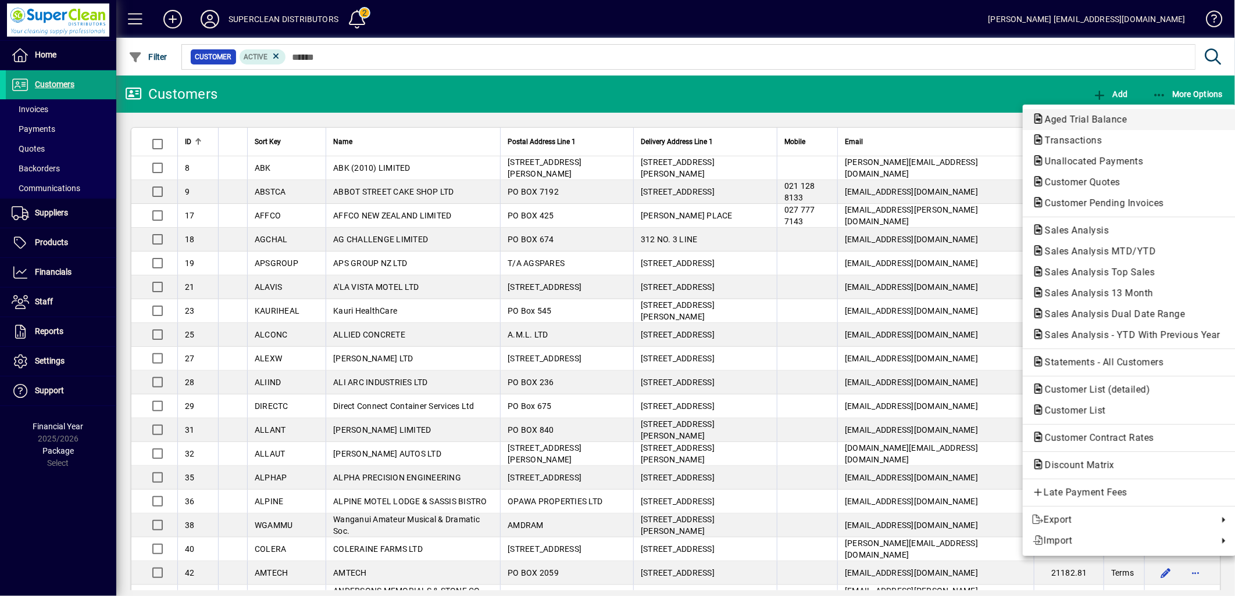
click at [1131, 117] on span "Aged Trial Balance" at bounding box center [1082, 119] width 101 height 11
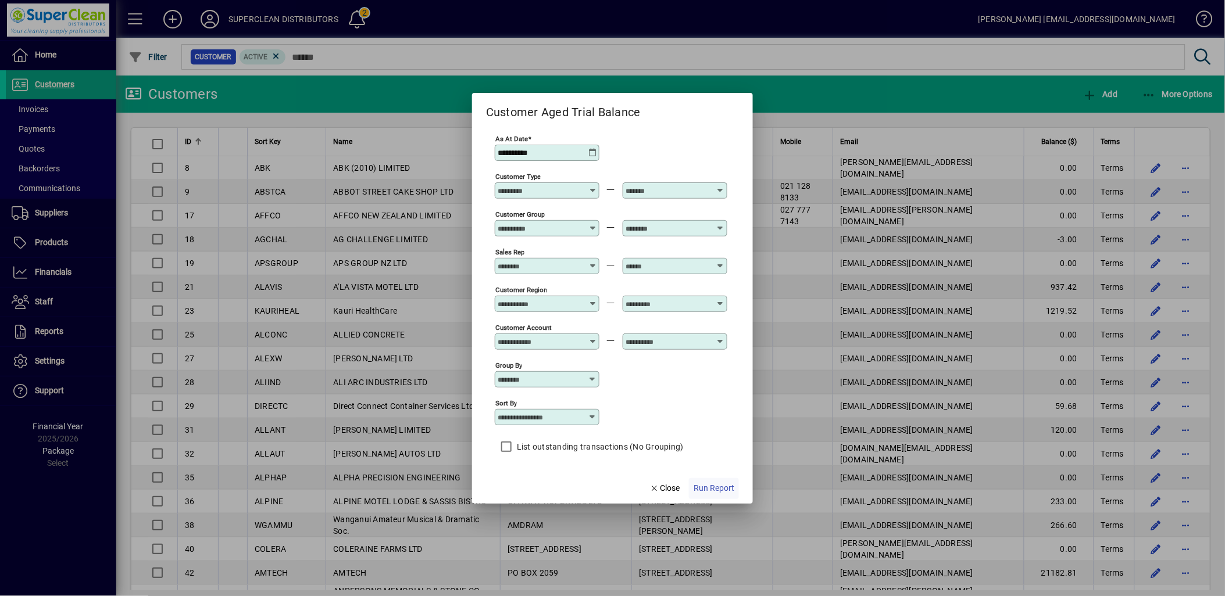
click at [716, 492] on span "Run Report" at bounding box center [714, 488] width 41 height 12
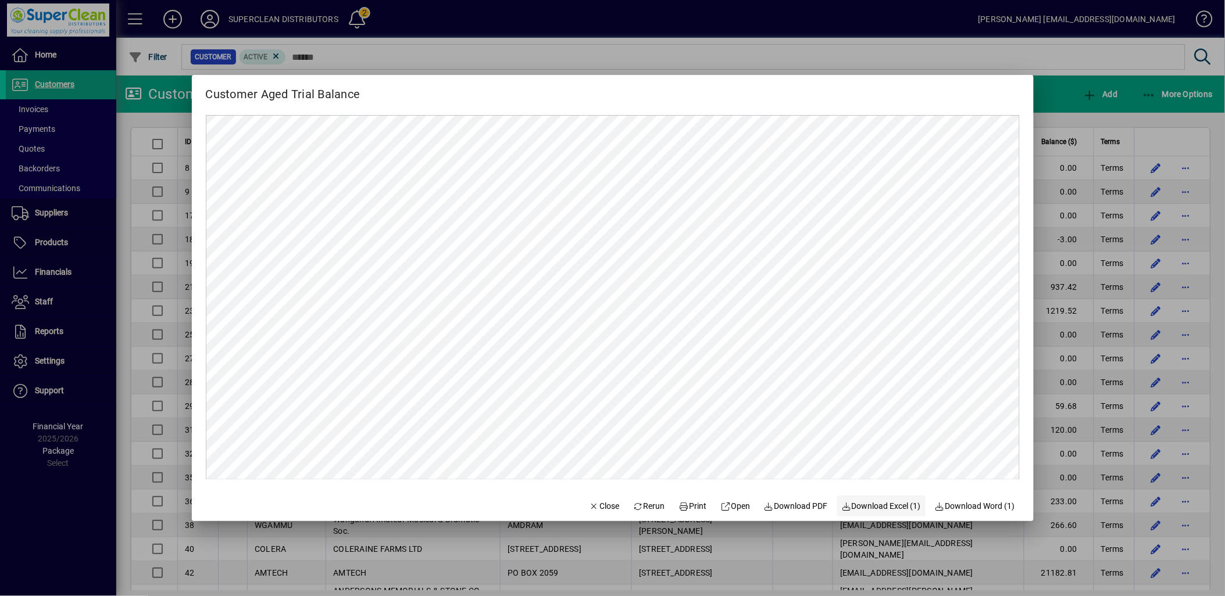
click at [897, 510] on span "Download Excel (1)" at bounding box center [882, 507] width 80 height 12
click at [598, 512] on span "Close" at bounding box center [604, 507] width 30 height 12
